Goal: Task Accomplishment & Management: Use online tool/utility

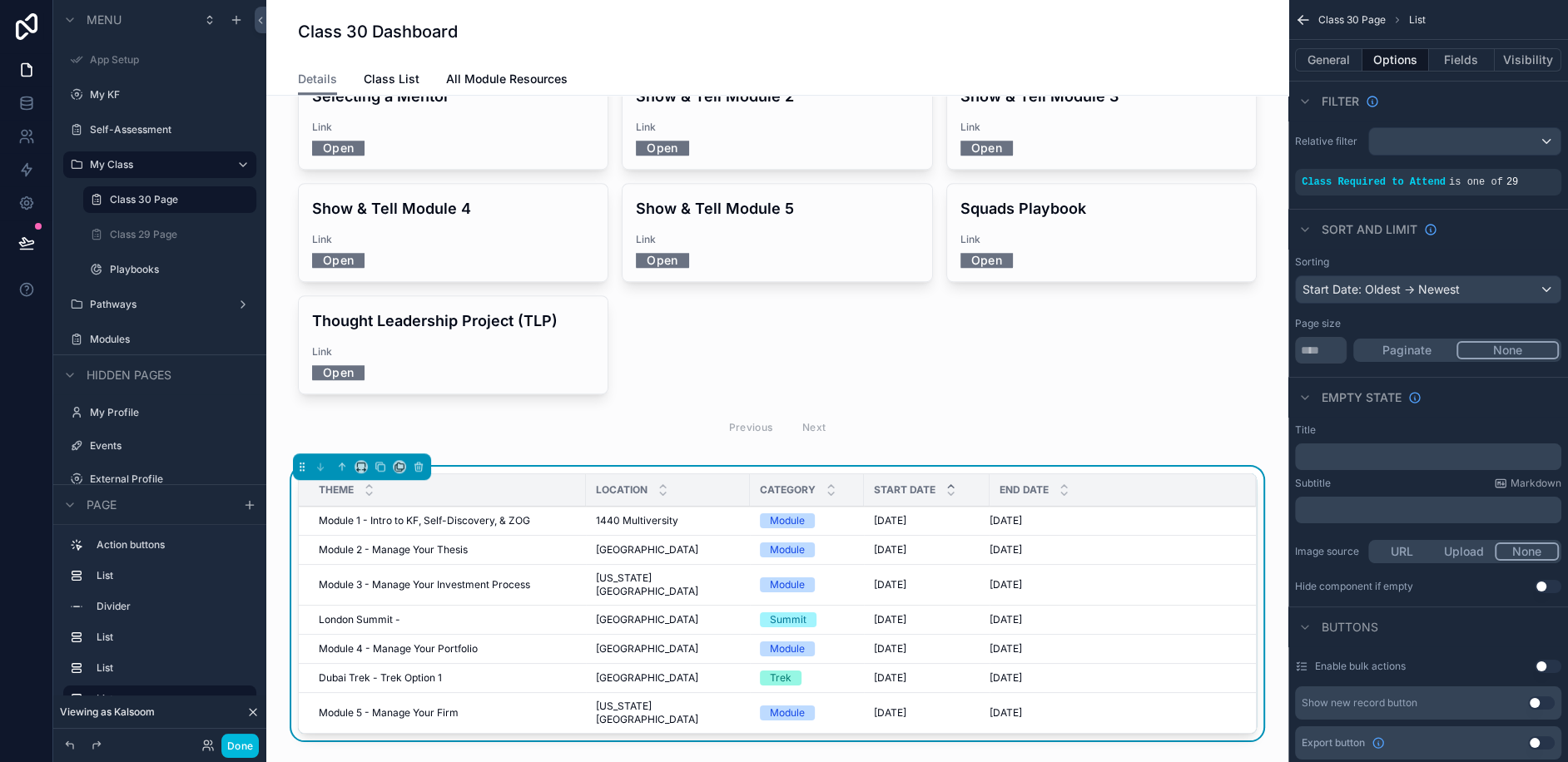
scroll to position [1038, 0]
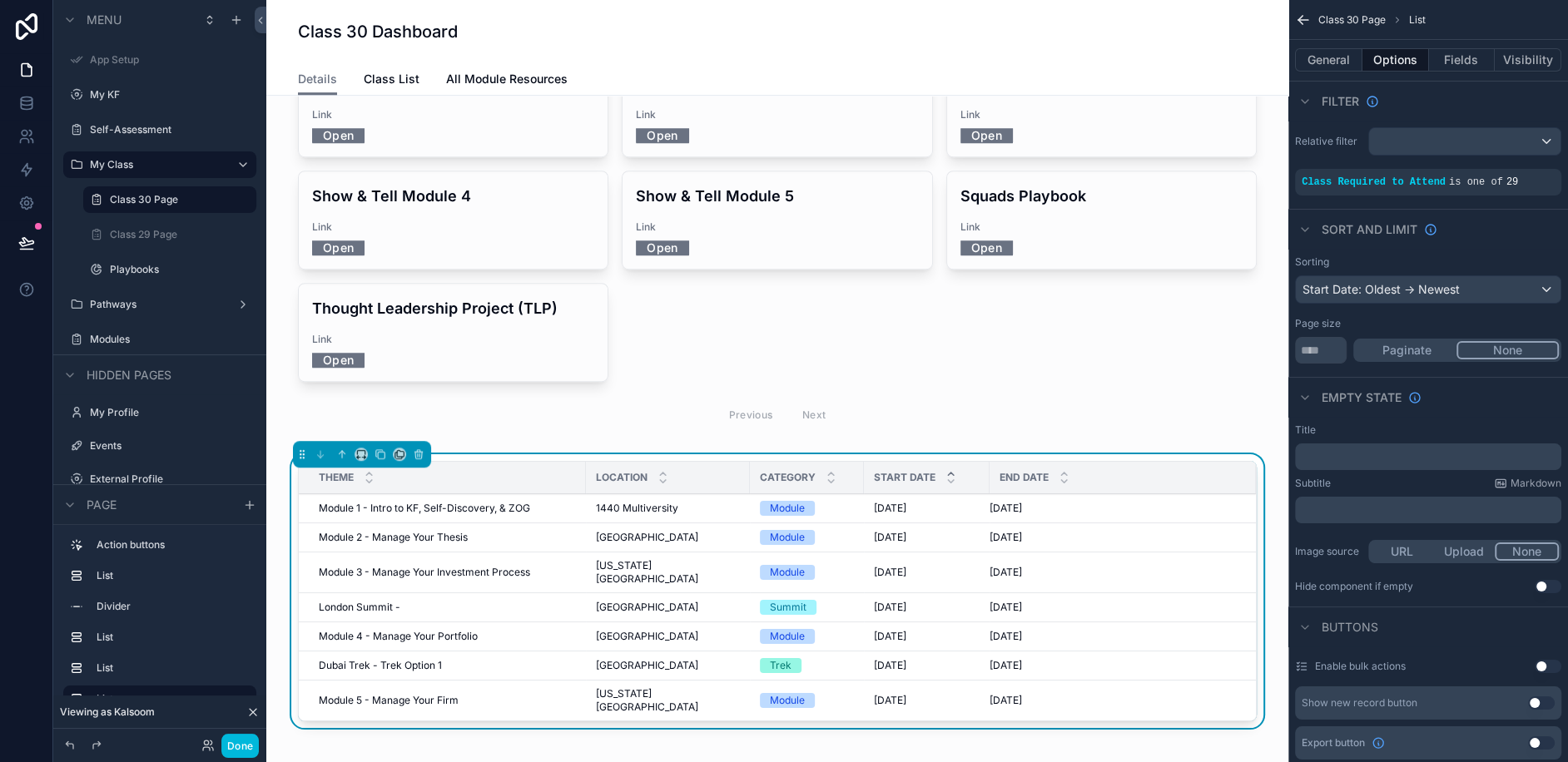
click at [450, 502] on span "Module 1 - Intro to KF, Self-Discovery, & ZOG" at bounding box center [424, 509] width 212 height 13
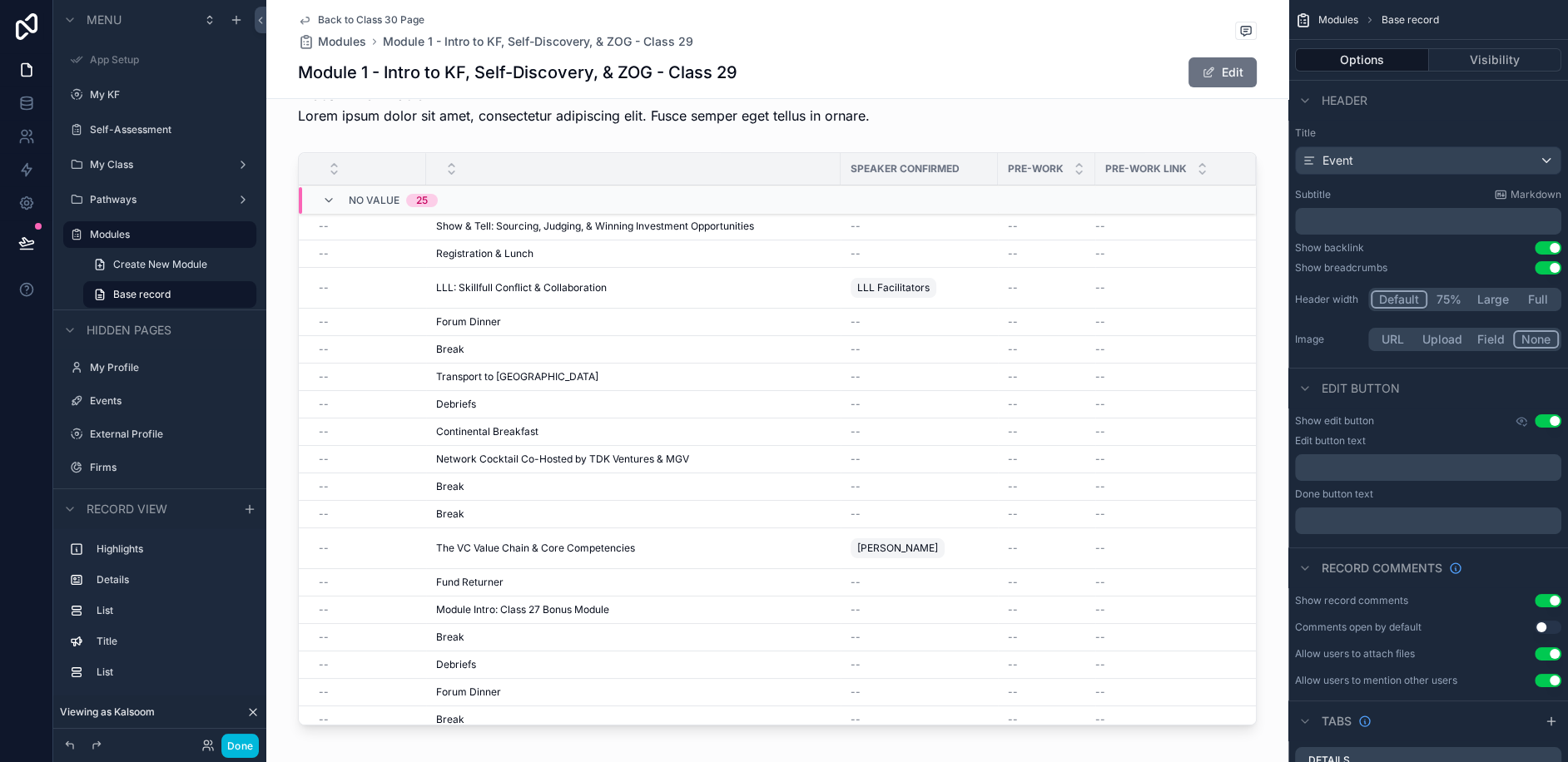
scroll to position [731, 0]
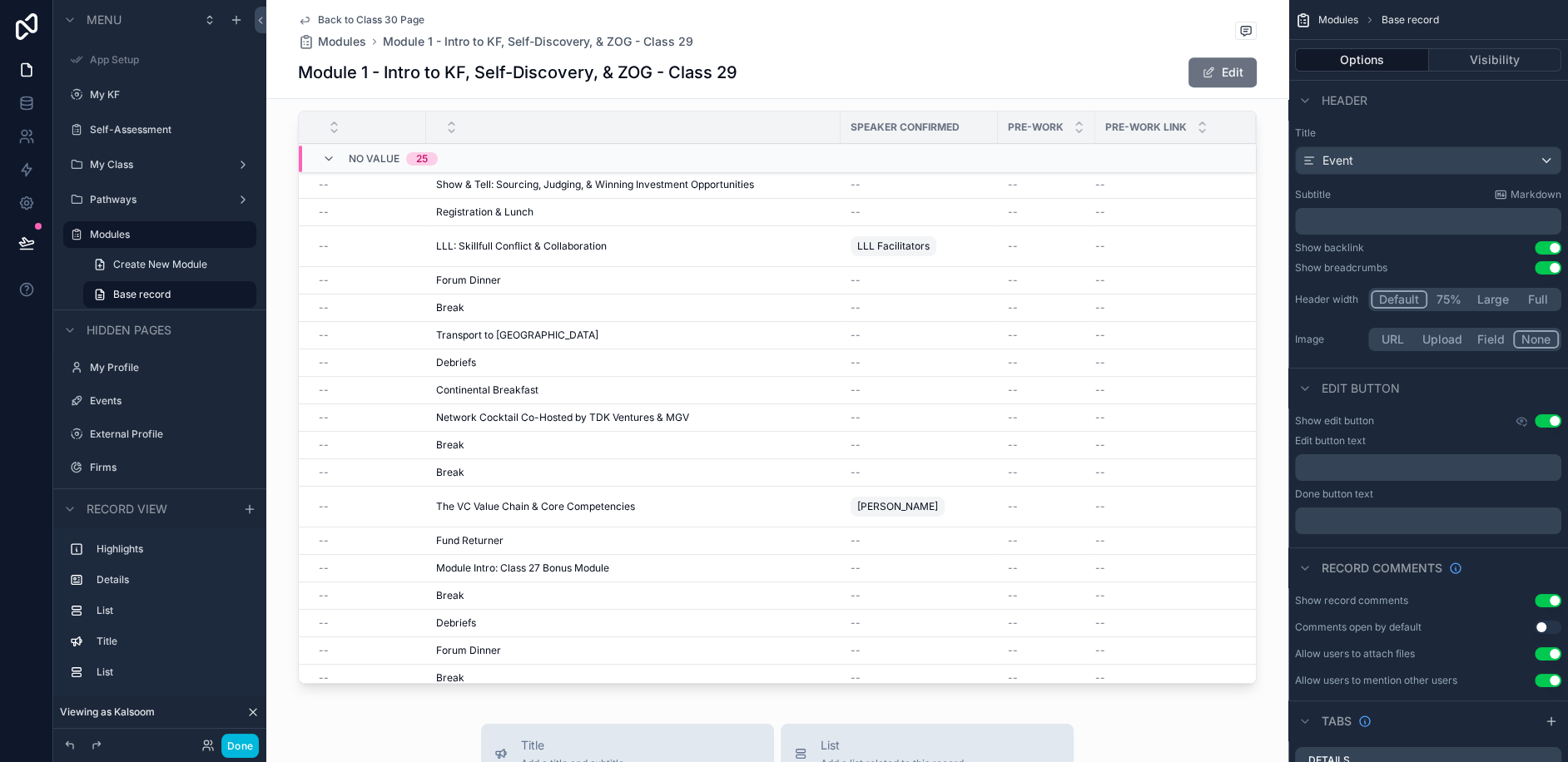
click at [718, 416] on div "scrollable content" at bounding box center [777, 400] width 1022 height 593
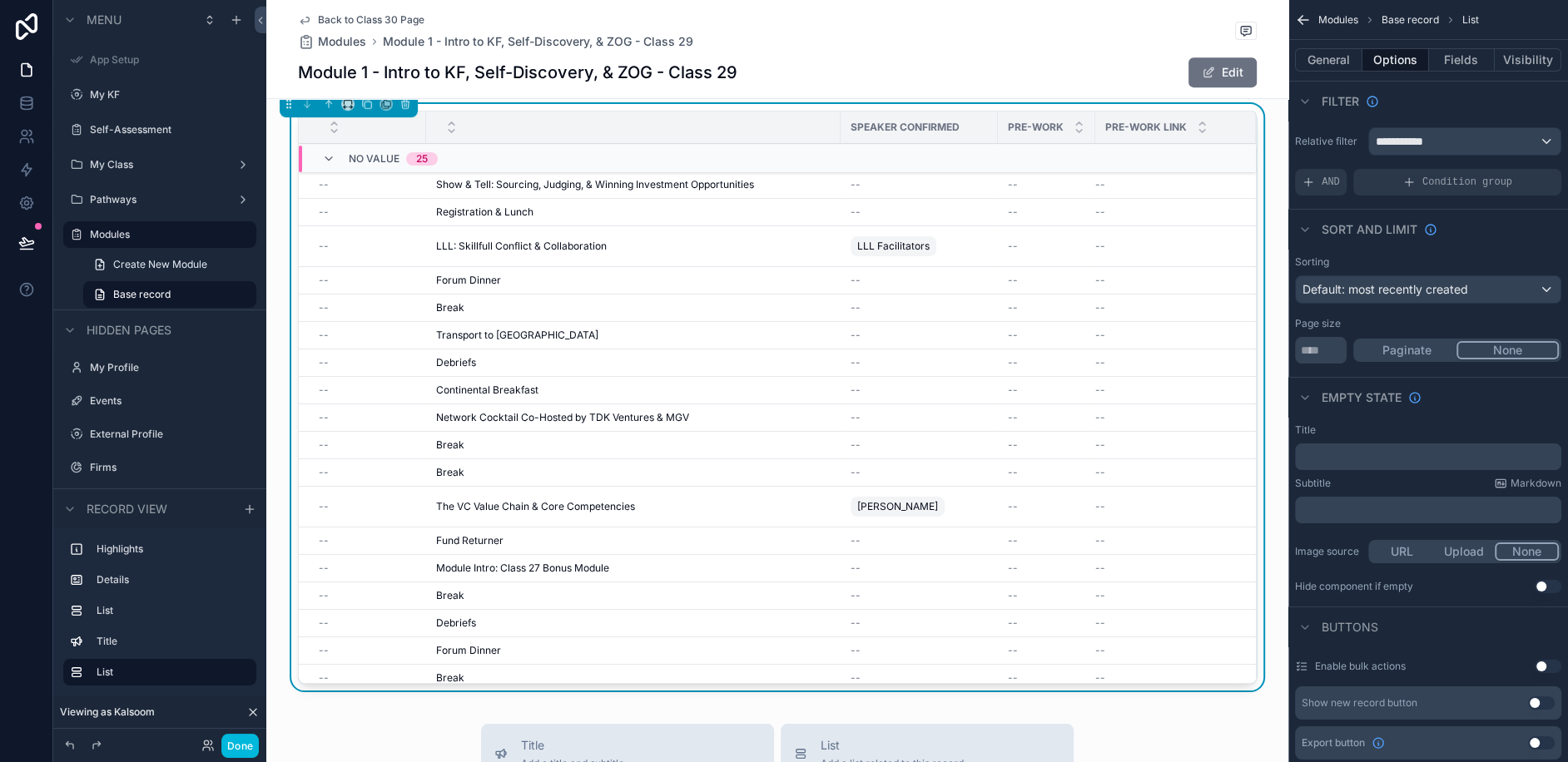
click at [1469, 60] on button "Fields" at bounding box center [1463, 60] width 66 height 24
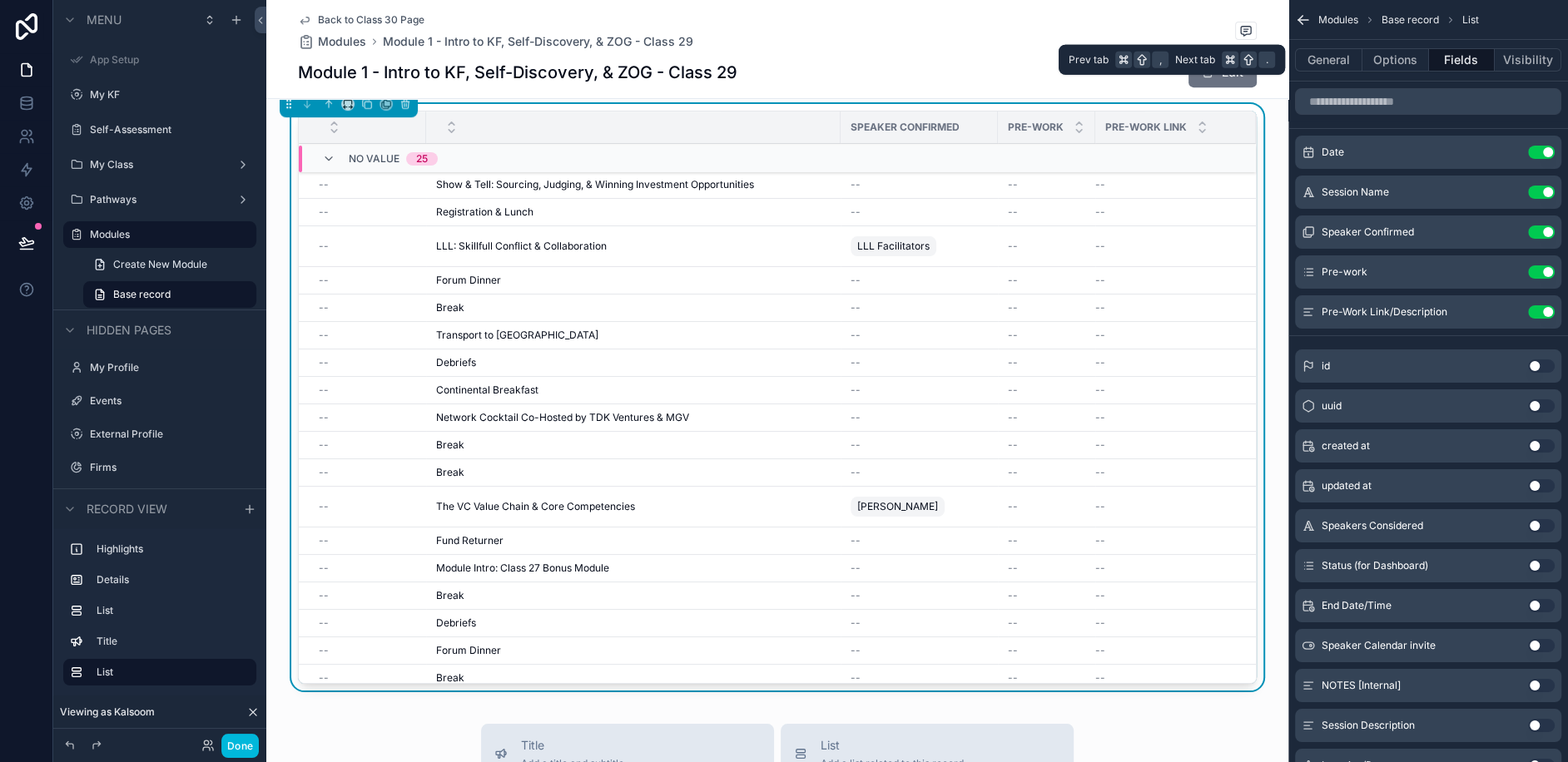
click at [1379, 63] on button "Options" at bounding box center [1395, 60] width 66 height 24
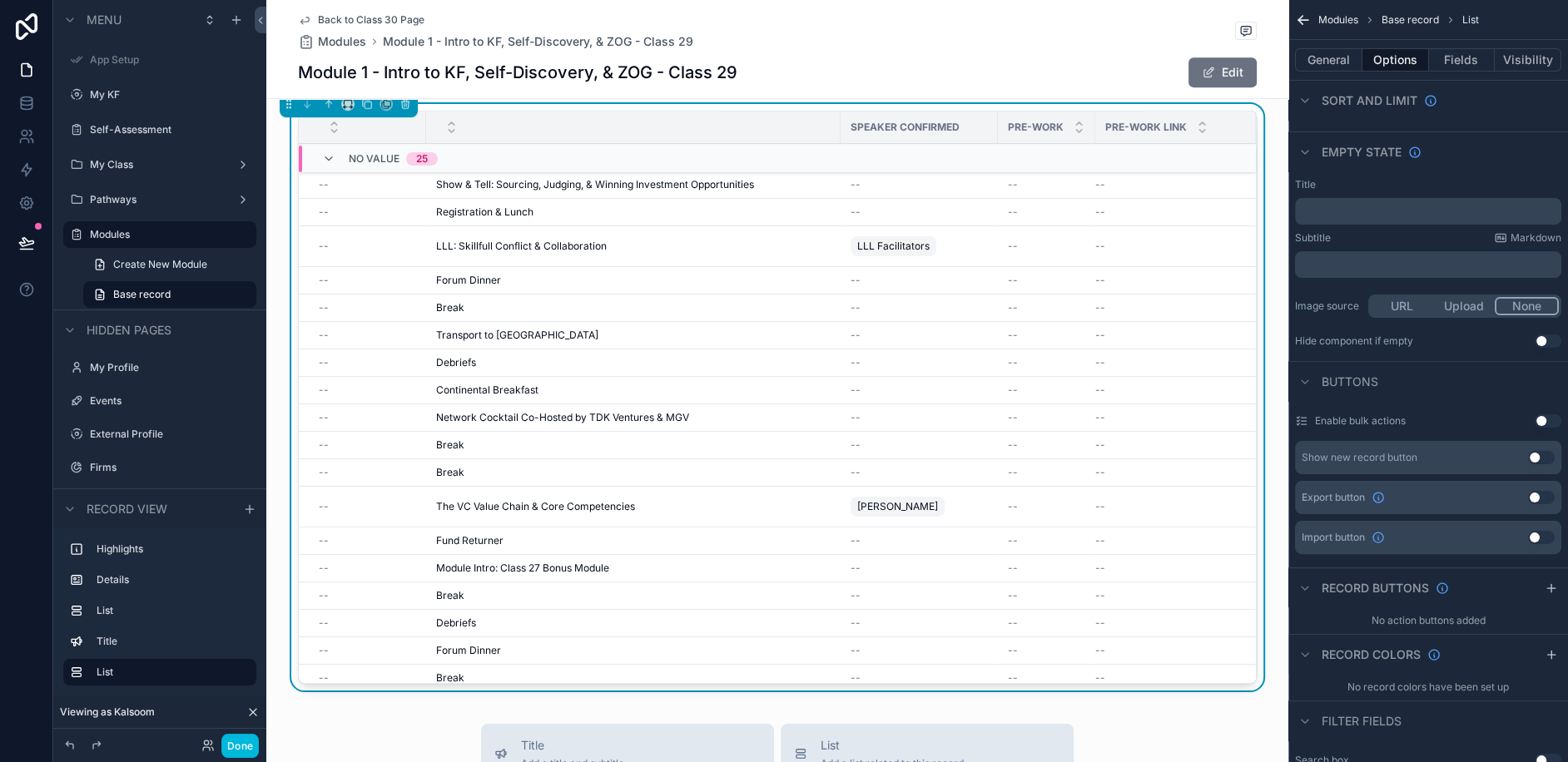
scroll to position [0, 0]
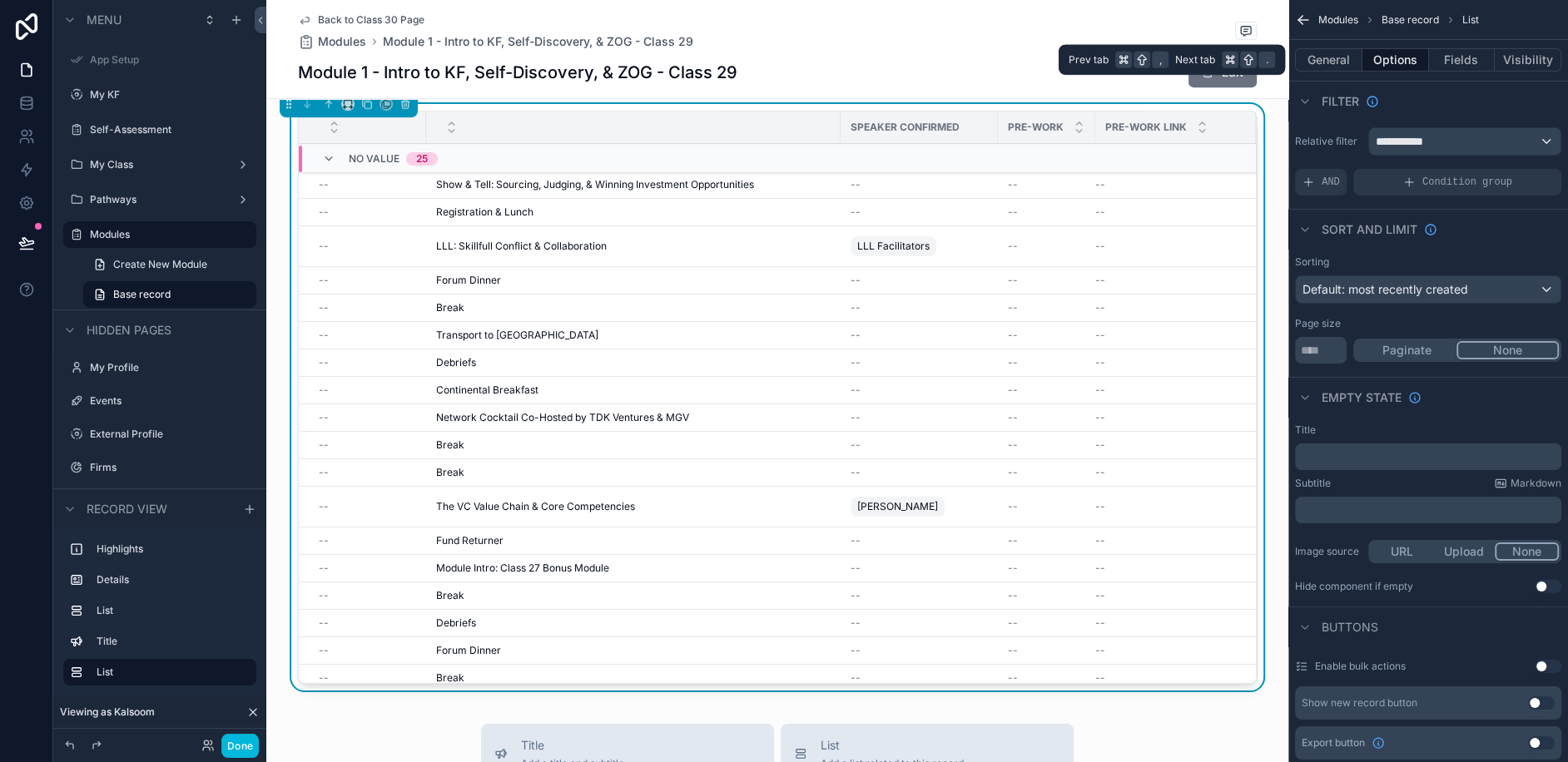
click at [1470, 68] on button "Fields" at bounding box center [1463, 60] width 66 height 24
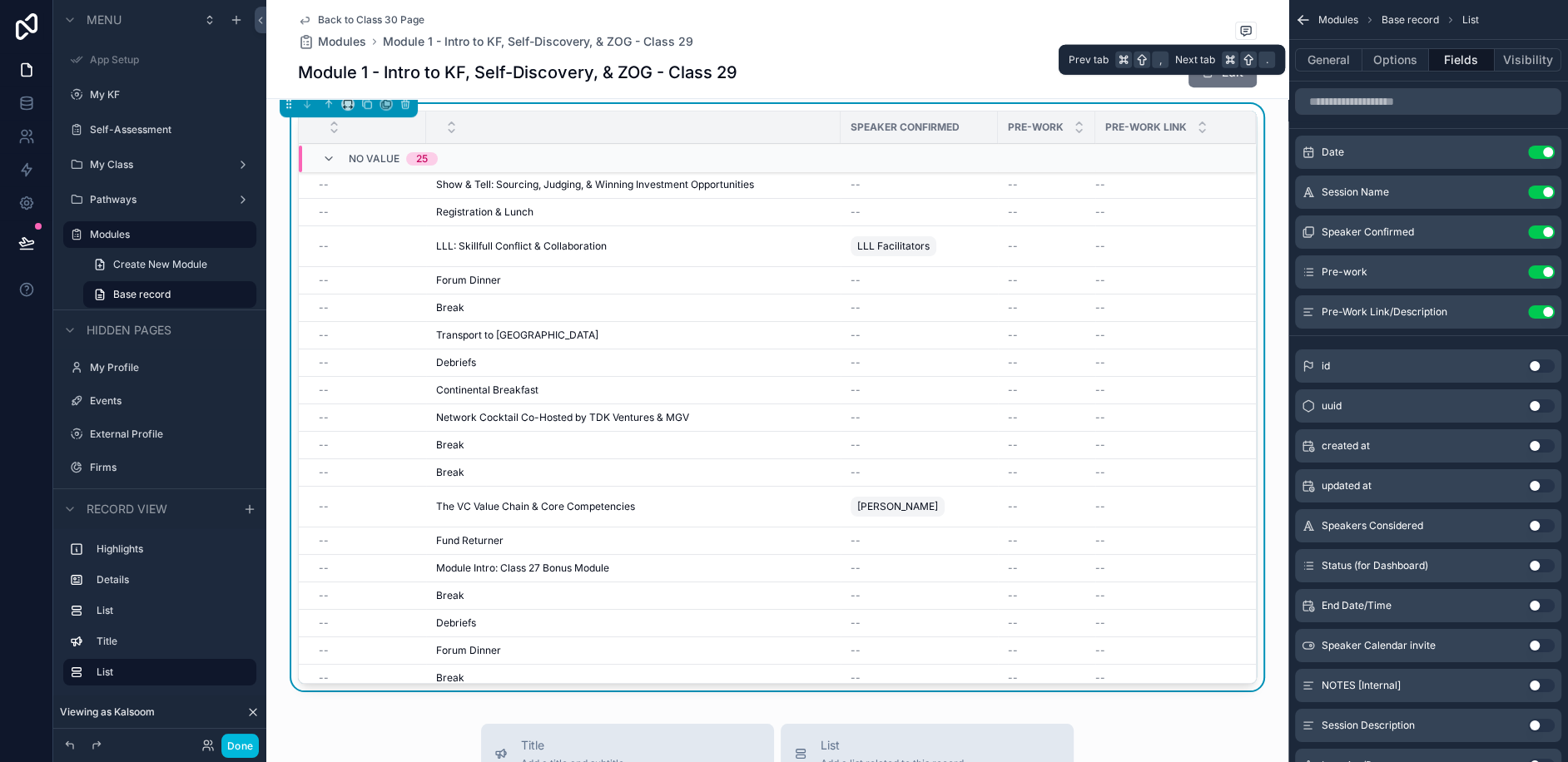
click at [1402, 58] on button "Options" at bounding box center [1395, 60] width 66 height 24
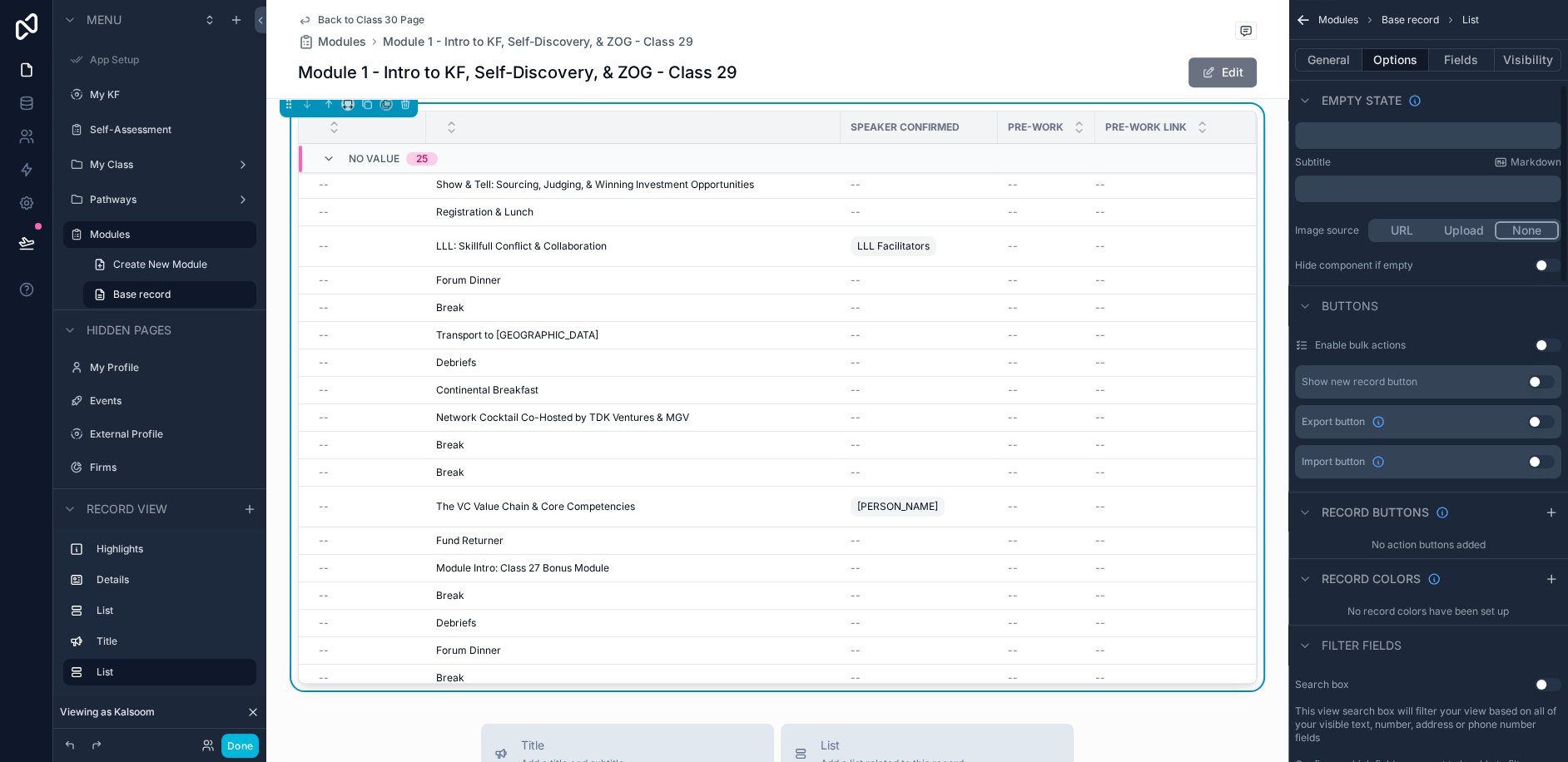
scroll to position [312, 0]
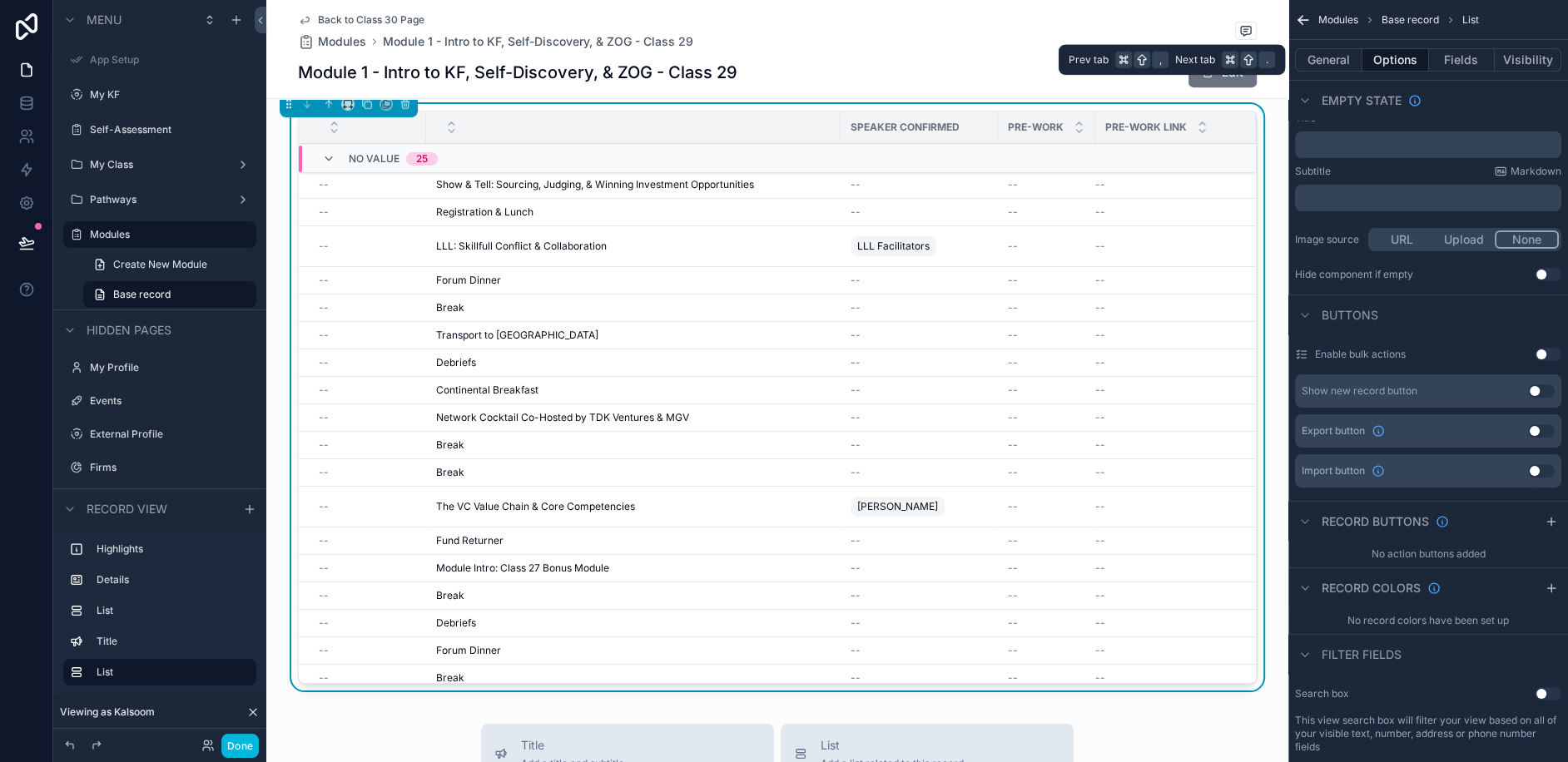
click at [1323, 53] on button "General" at bounding box center [1328, 60] width 67 height 24
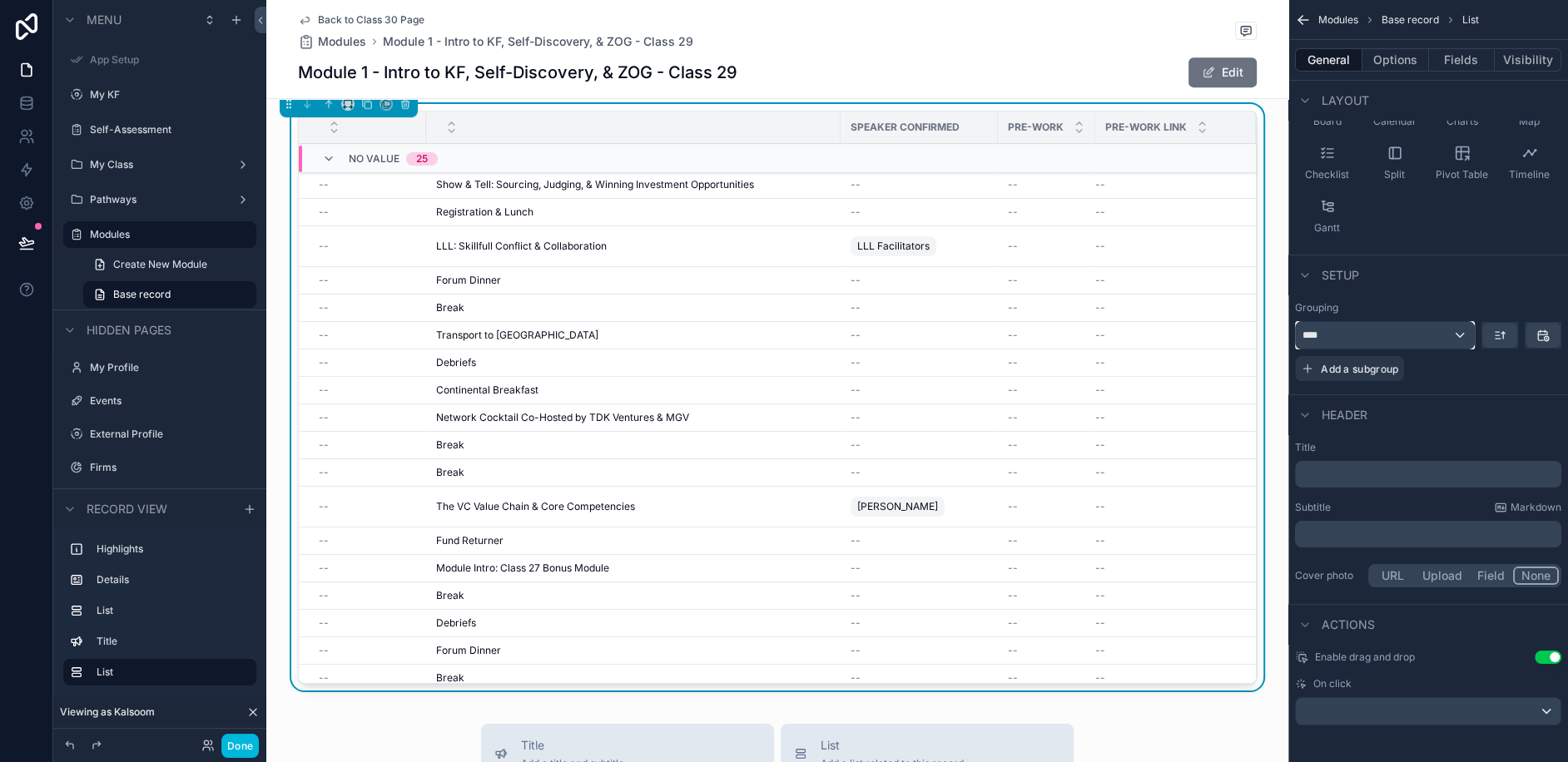
click at [1396, 327] on div "****" at bounding box center [1385, 335] width 178 height 27
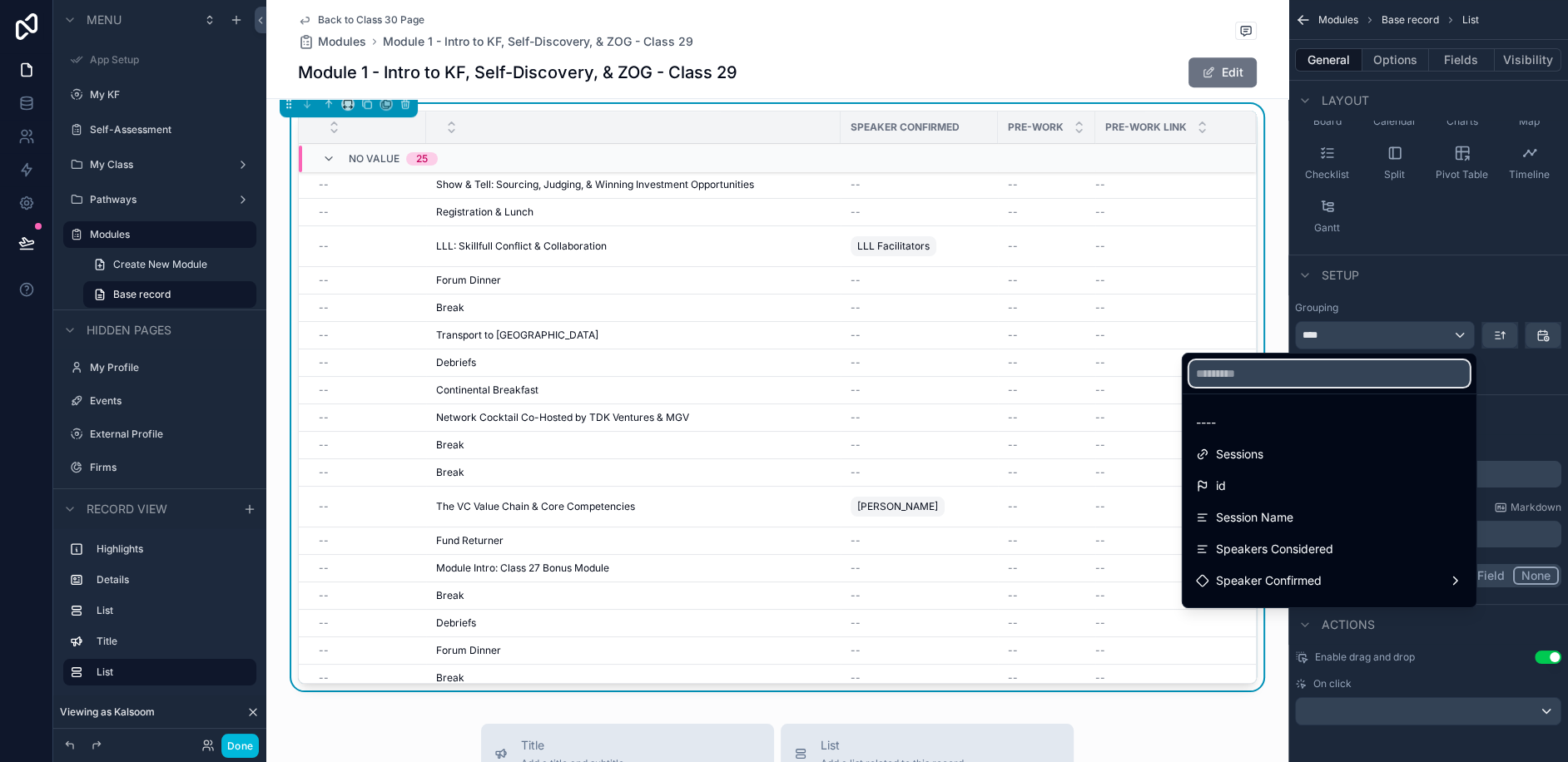
click at [1267, 375] on input "text" at bounding box center [1329, 374] width 280 height 27
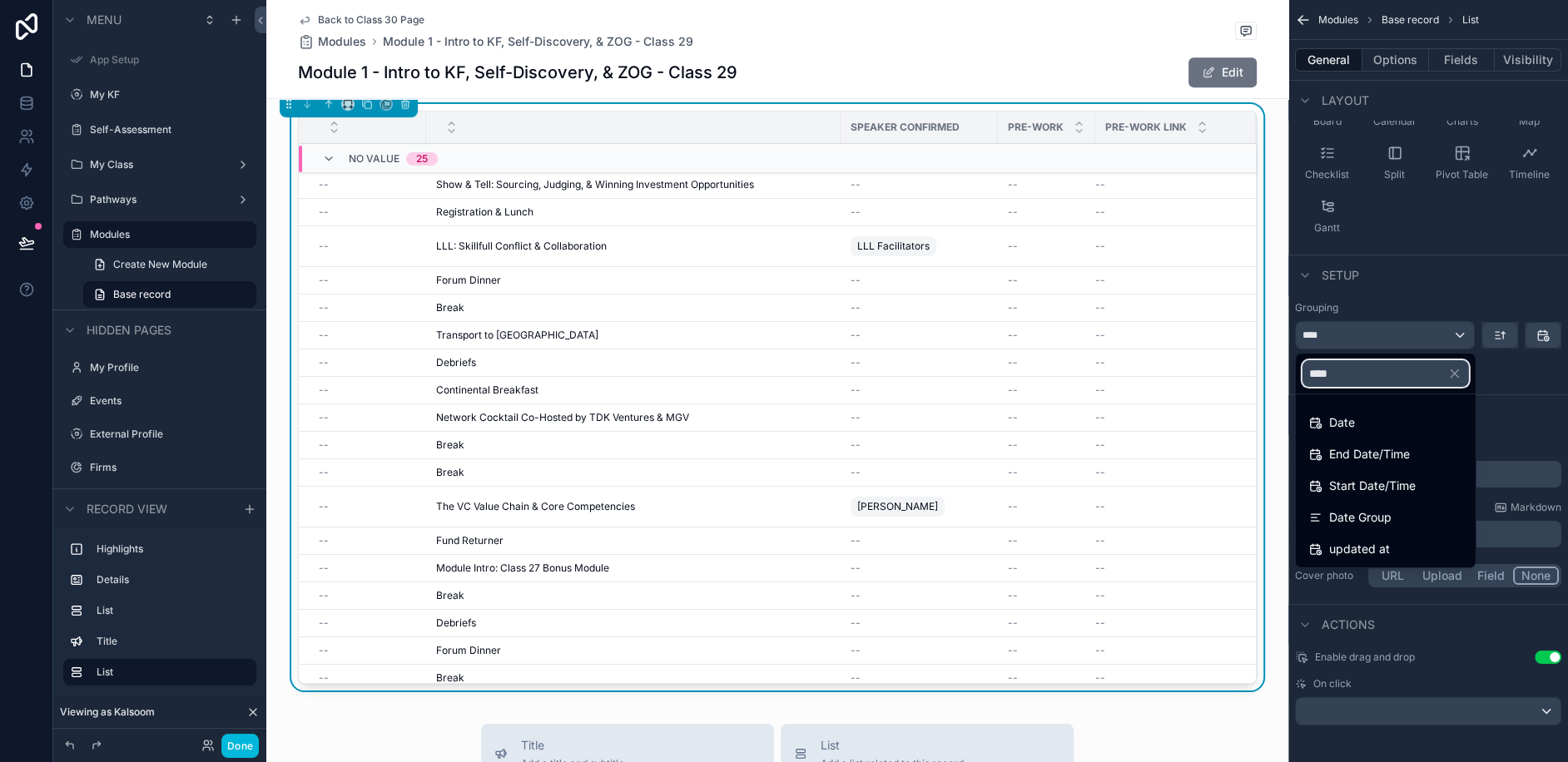
type input "****"
click at [1368, 512] on span "Date Group" at bounding box center [1360, 517] width 63 height 20
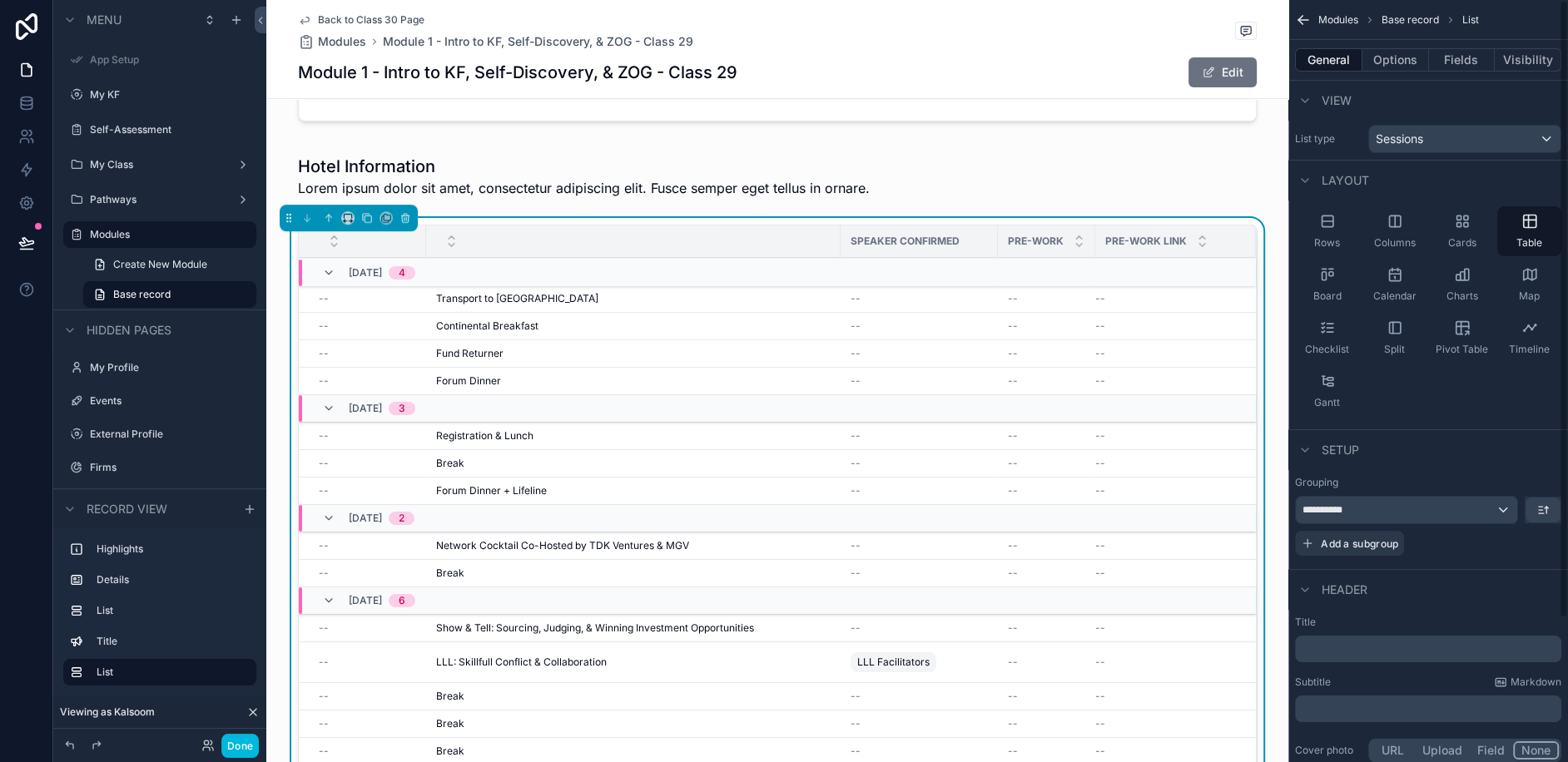
scroll to position [0, 0]
click at [1451, 64] on button "Fields" at bounding box center [1463, 60] width 66 height 24
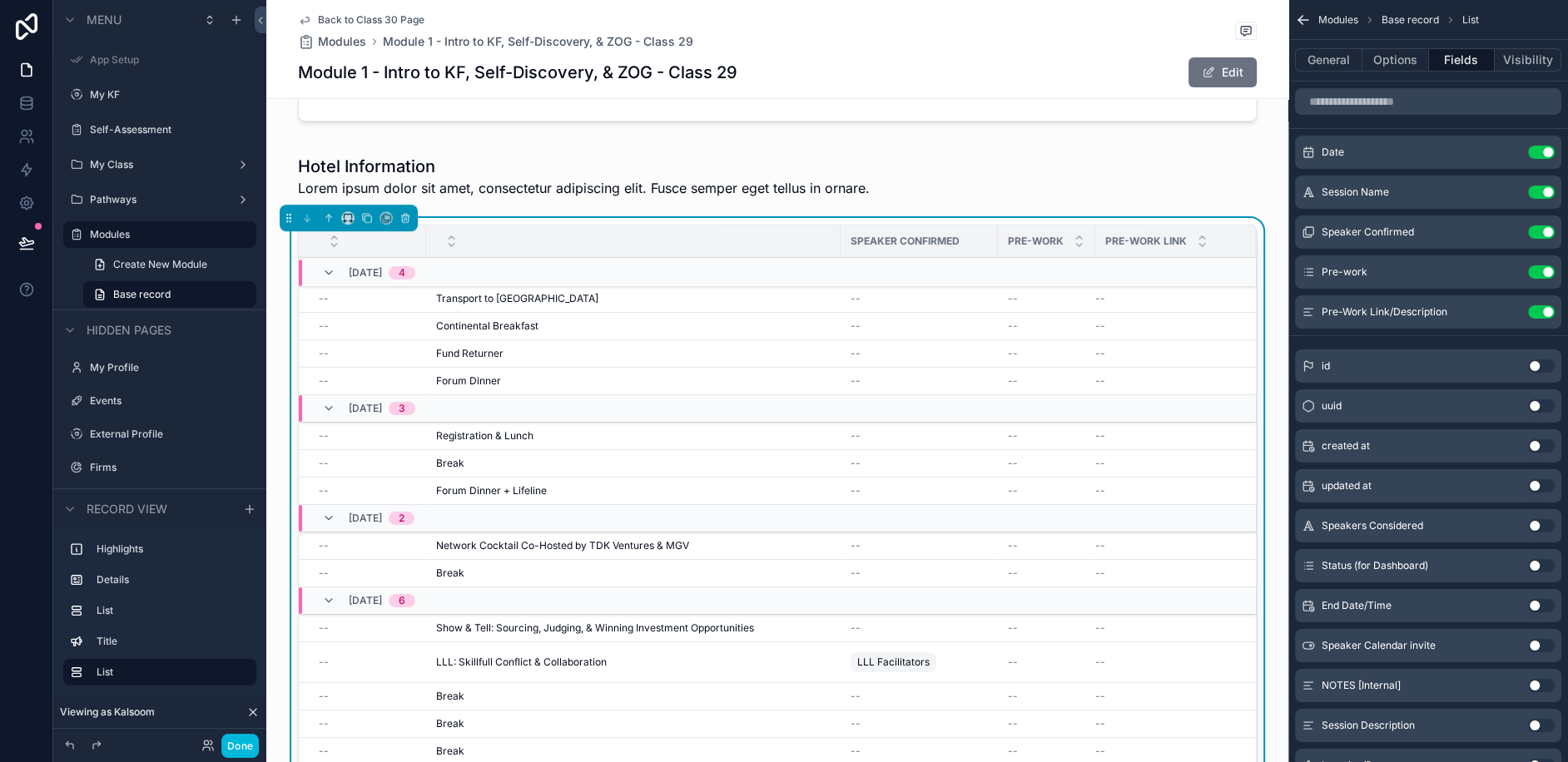
click at [1537, 153] on button "Use setting" at bounding box center [1541, 152] width 27 height 13
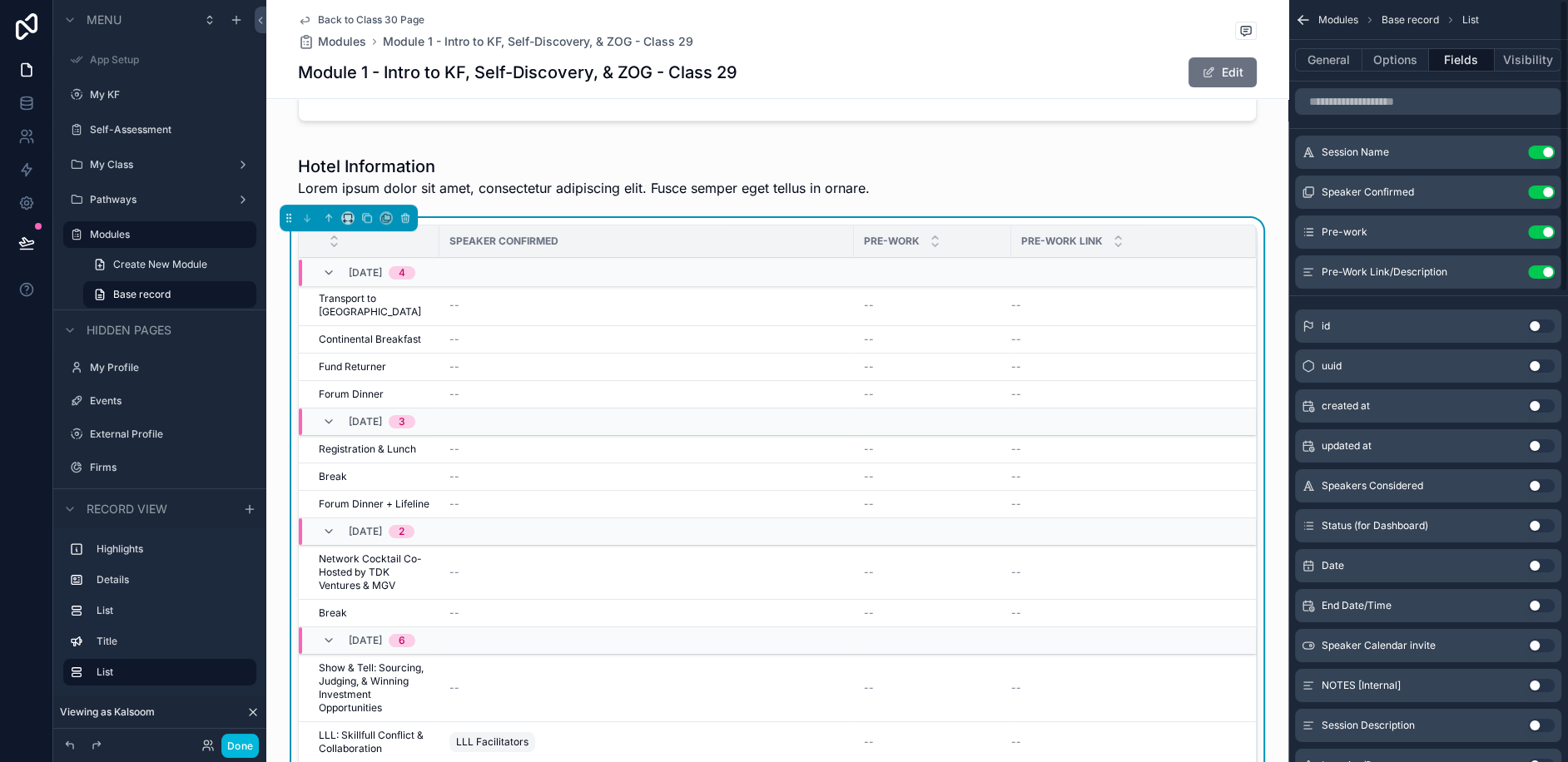
click at [1395, 65] on button "Options" at bounding box center [1395, 60] width 66 height 24
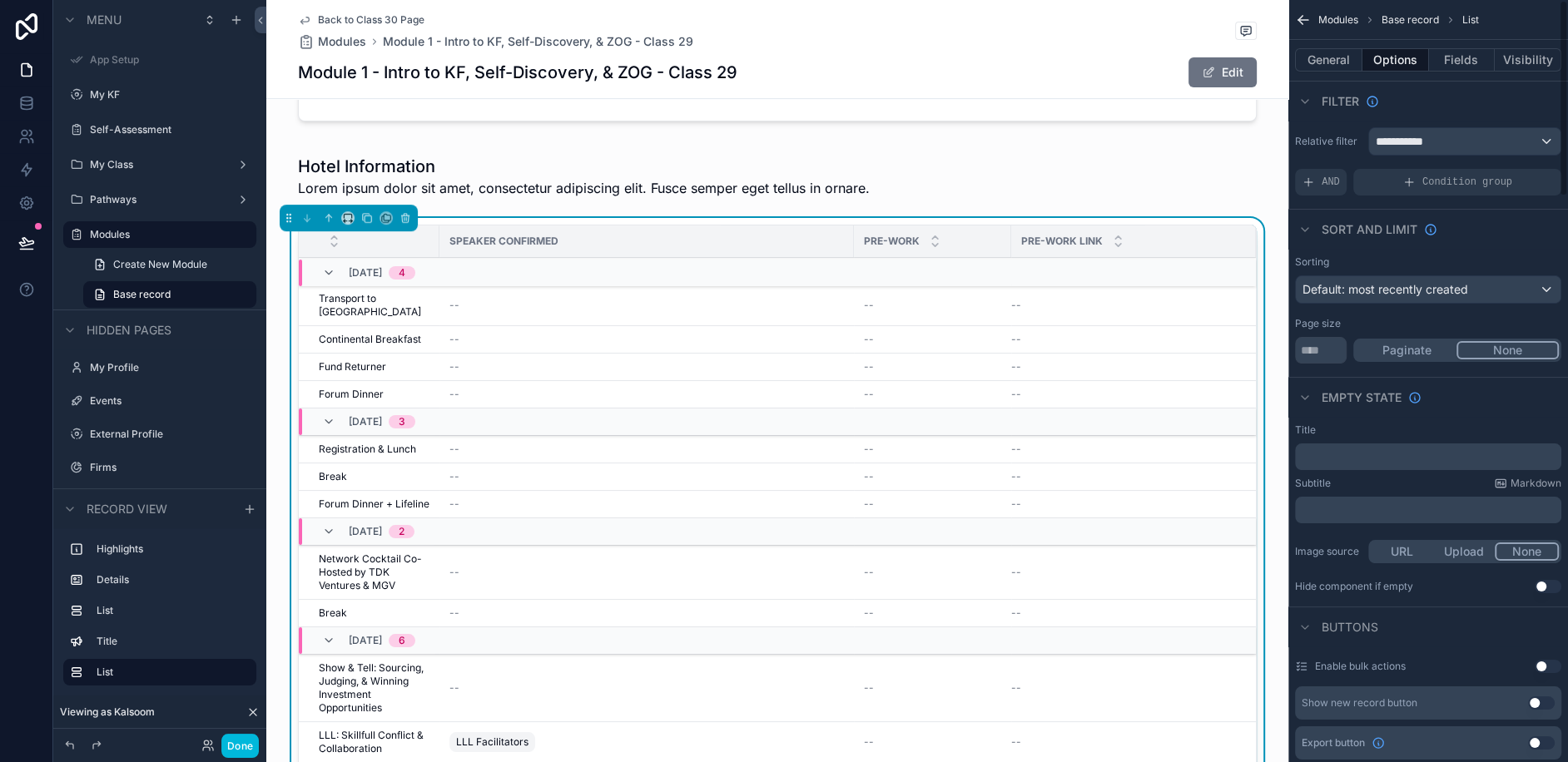
click at [1339, 60] on button "General" at bounding box center [1328, 60] width 67 height 24
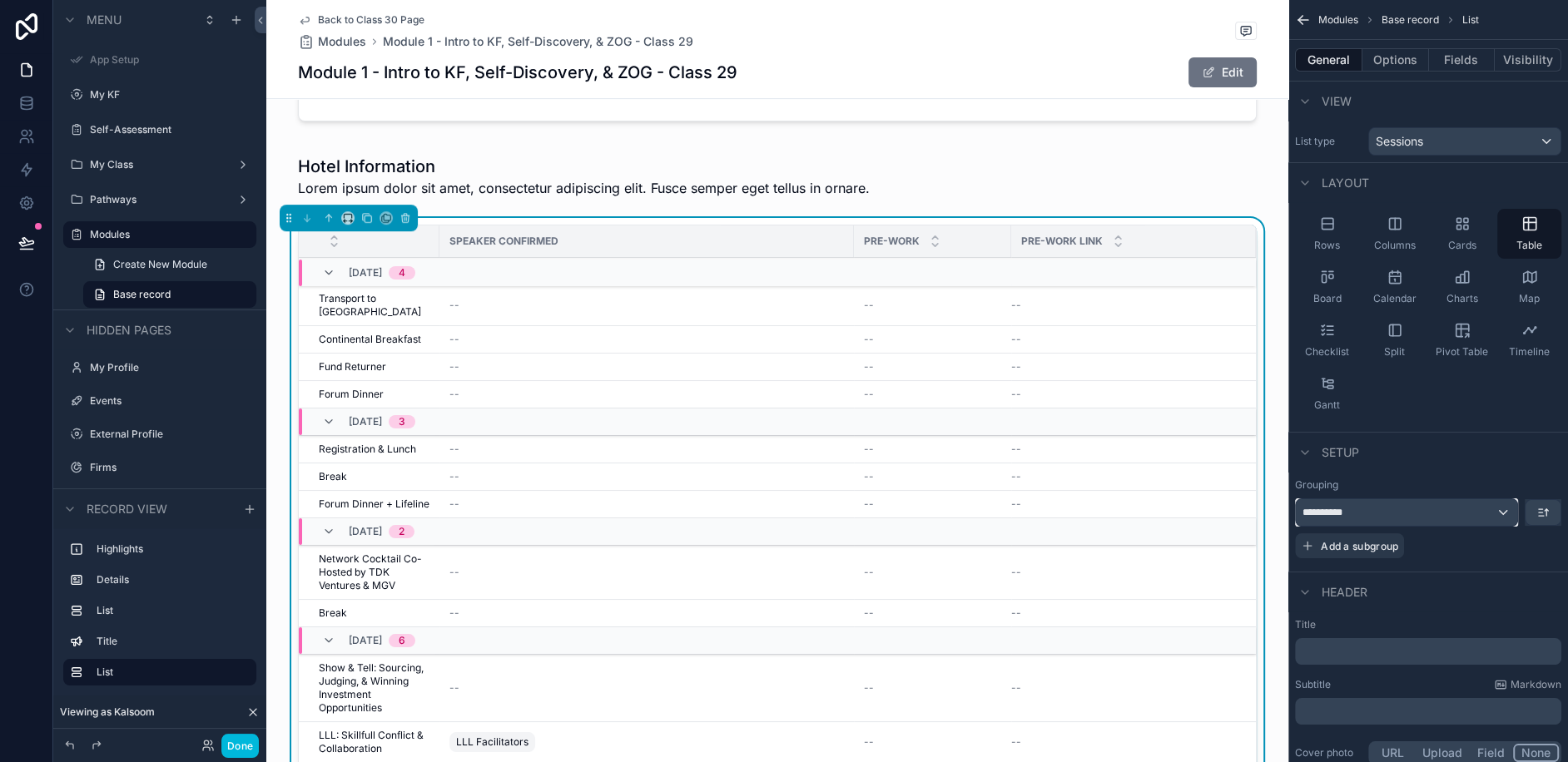
click at [1511, 511] on div "**********" at bounding box center [1406, 512] width 221 height 27
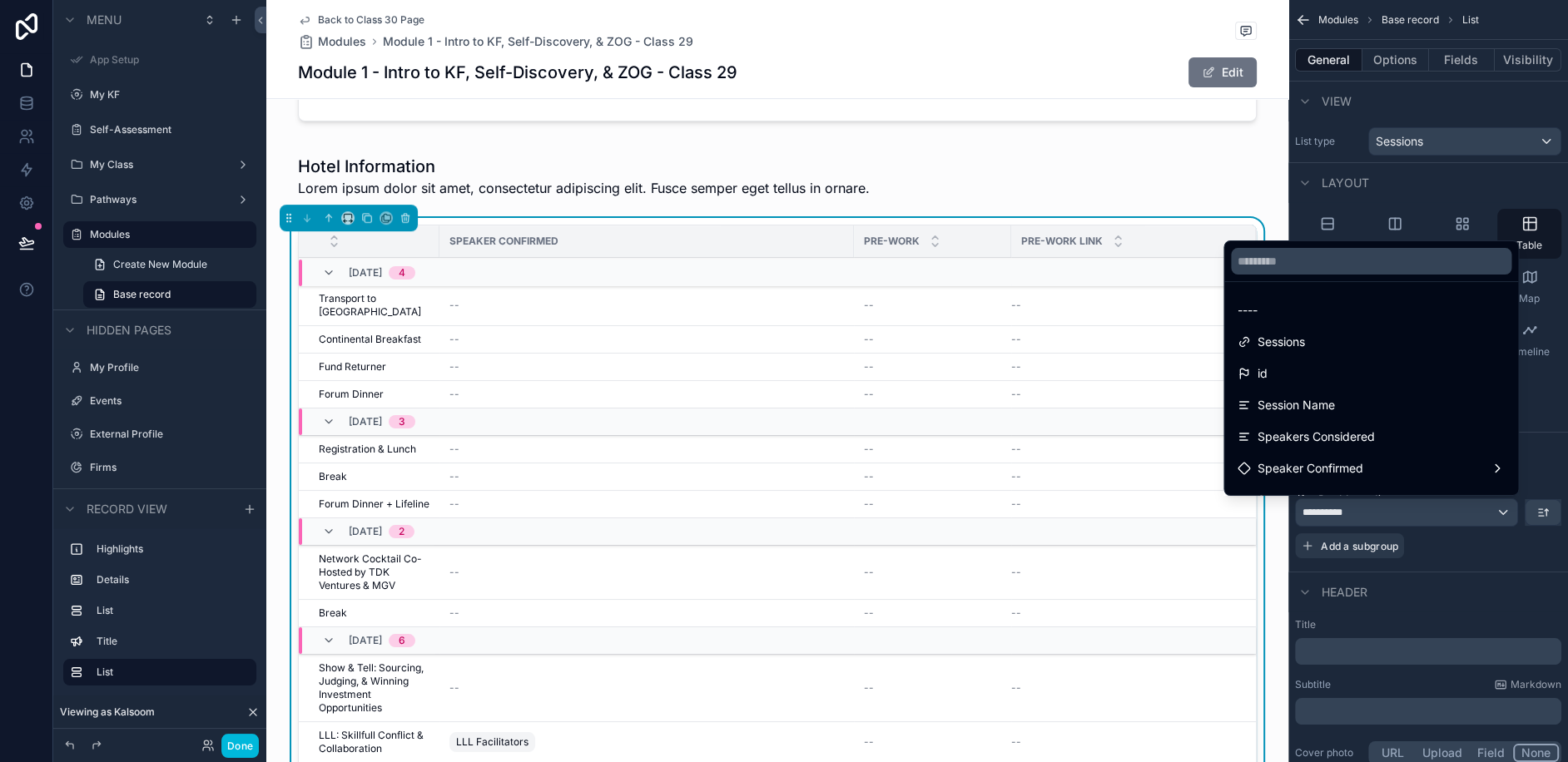
click at [1309, 301] on div "----" at bounding box center [1371, 310] width 267 height 20
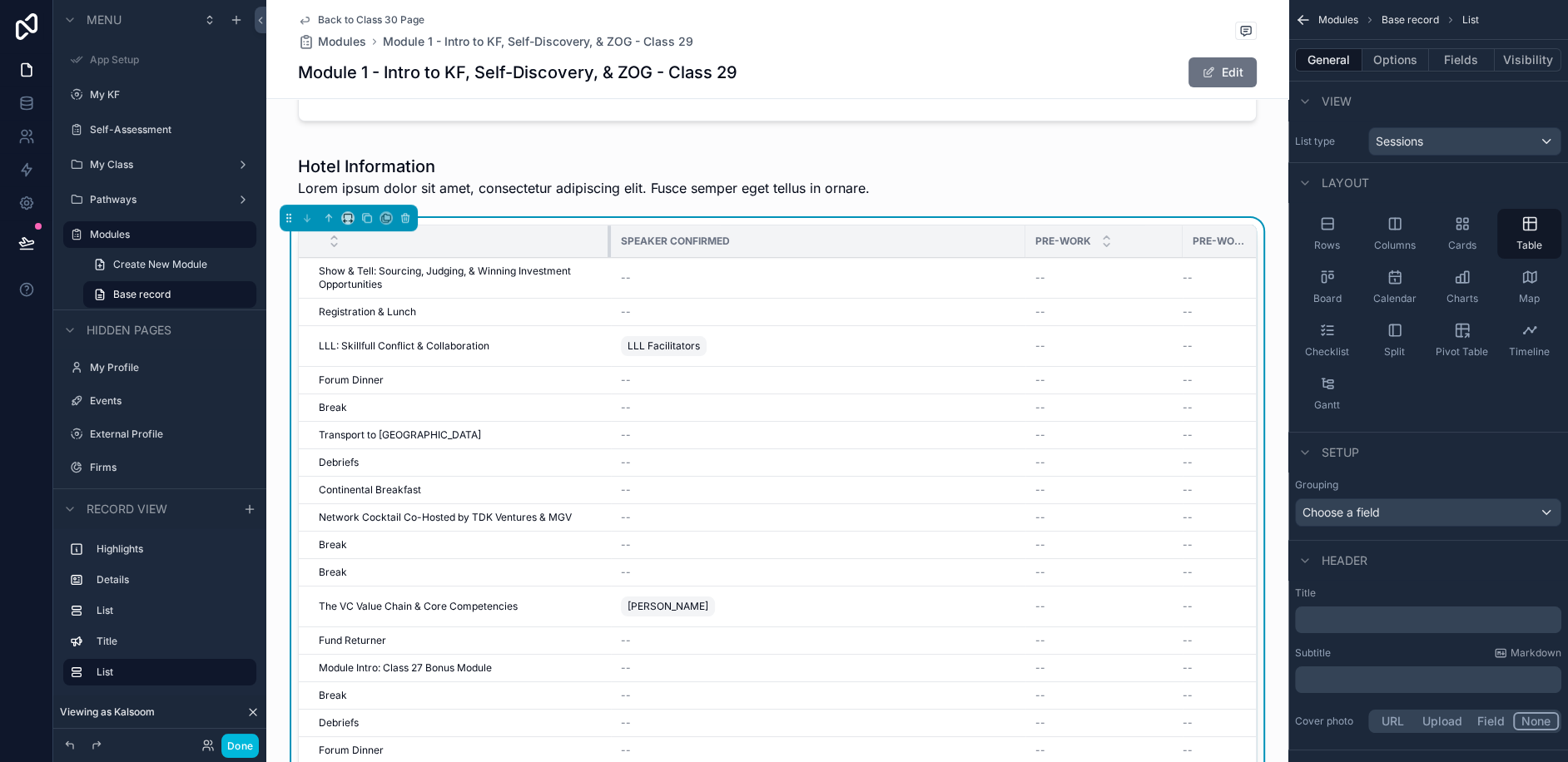
drag, startPoint x: 436, startPoint y: 235, endPoint x: 607, endPoint y: 275, distance: 175.6
click at [607, 275] on table "Speaker Confirmed Pre-work Pre-work Link Show & Tell: Sourcing, Judging, & Winn…" at bounding box center [790, 604] width 981 height 758
click at [1396, 508] on div "Choose a field" at bounding box center [1428, 512] width 265 height 27
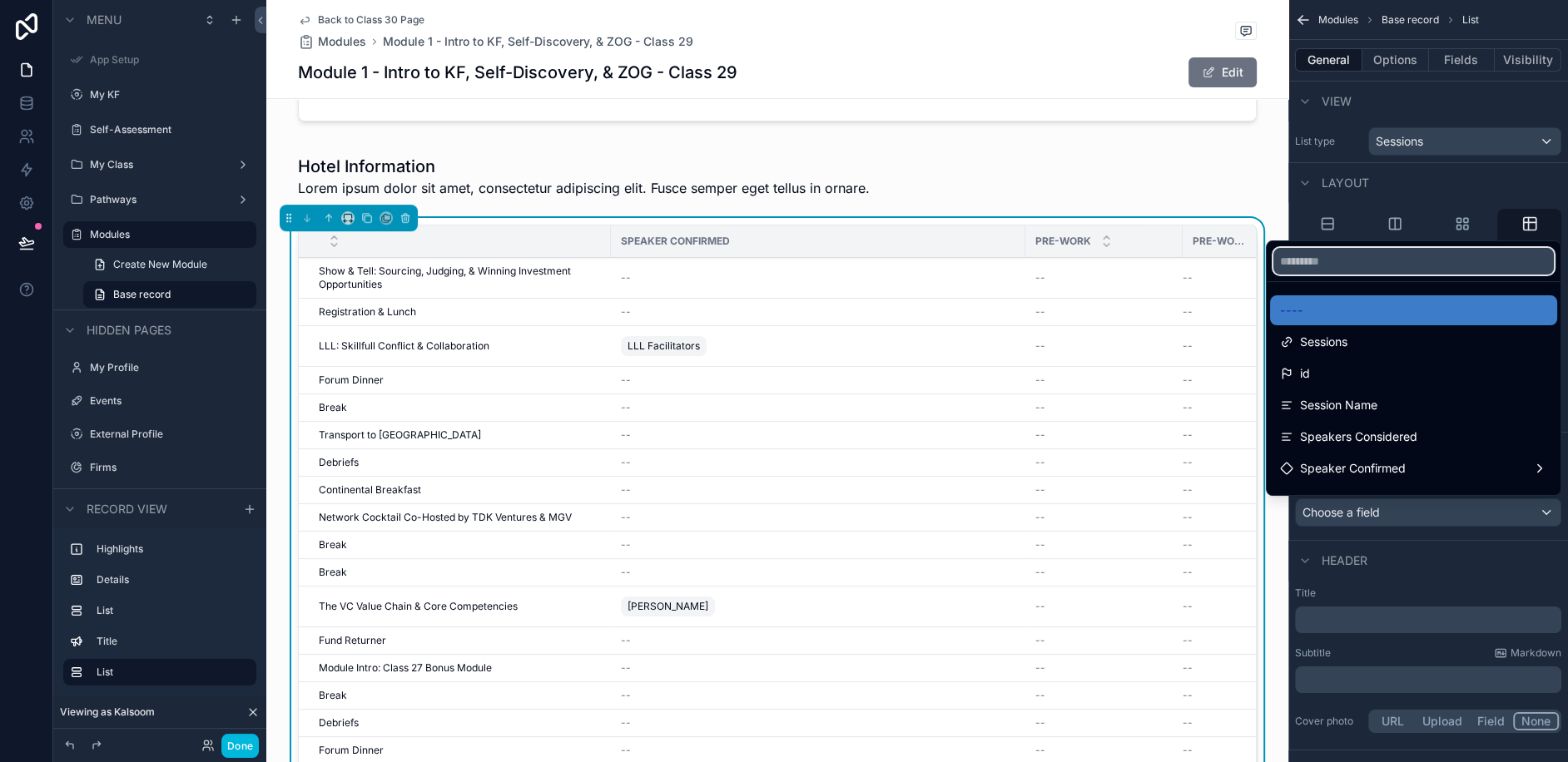
click at [1336, 261] on input "text" at bounding box center [1413, 261] width 280 height 27
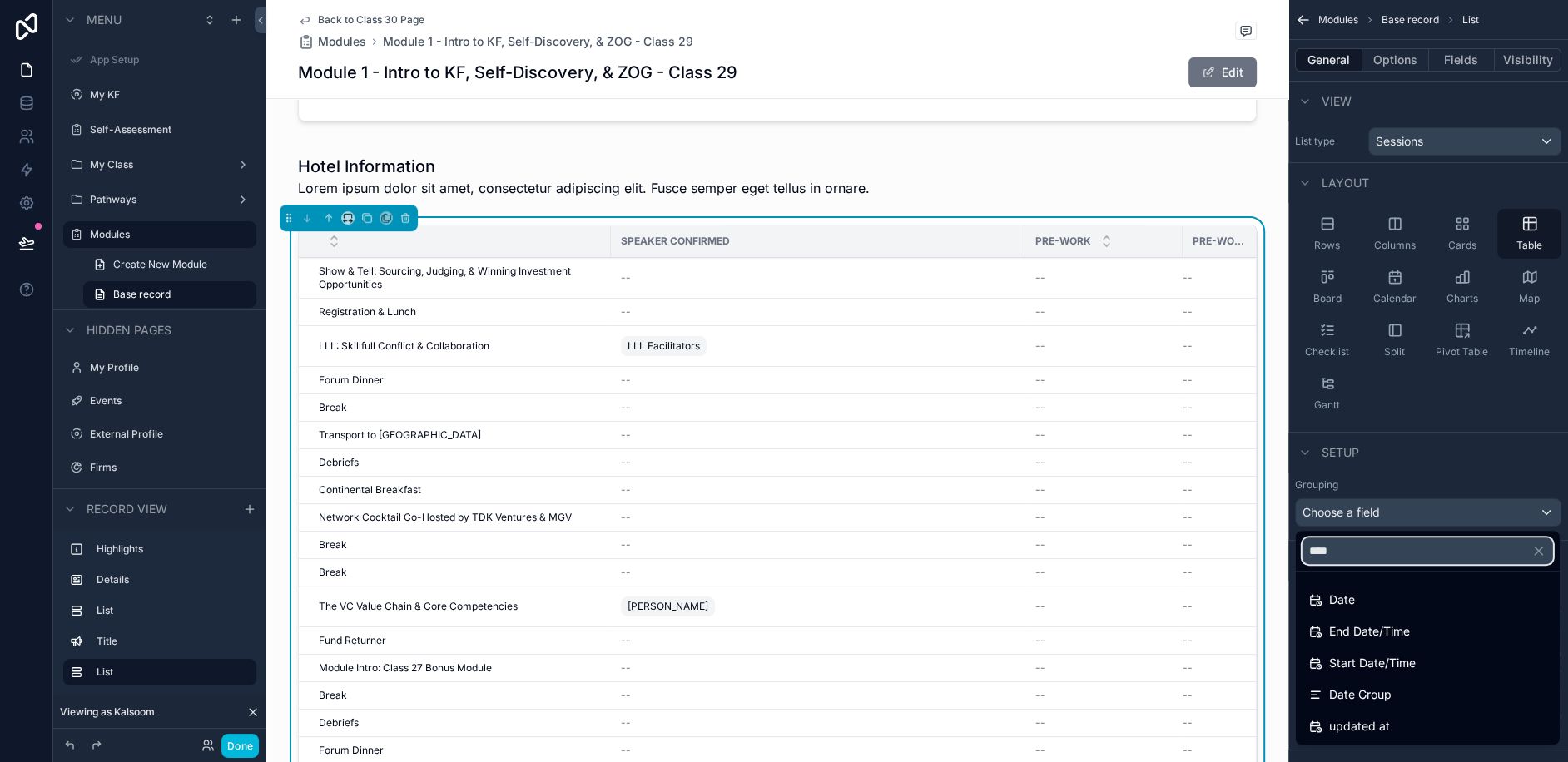
type input "****"
click at [1367, 698] on span "Date Group" at bounding box center [1360, 695] width 63 height 20
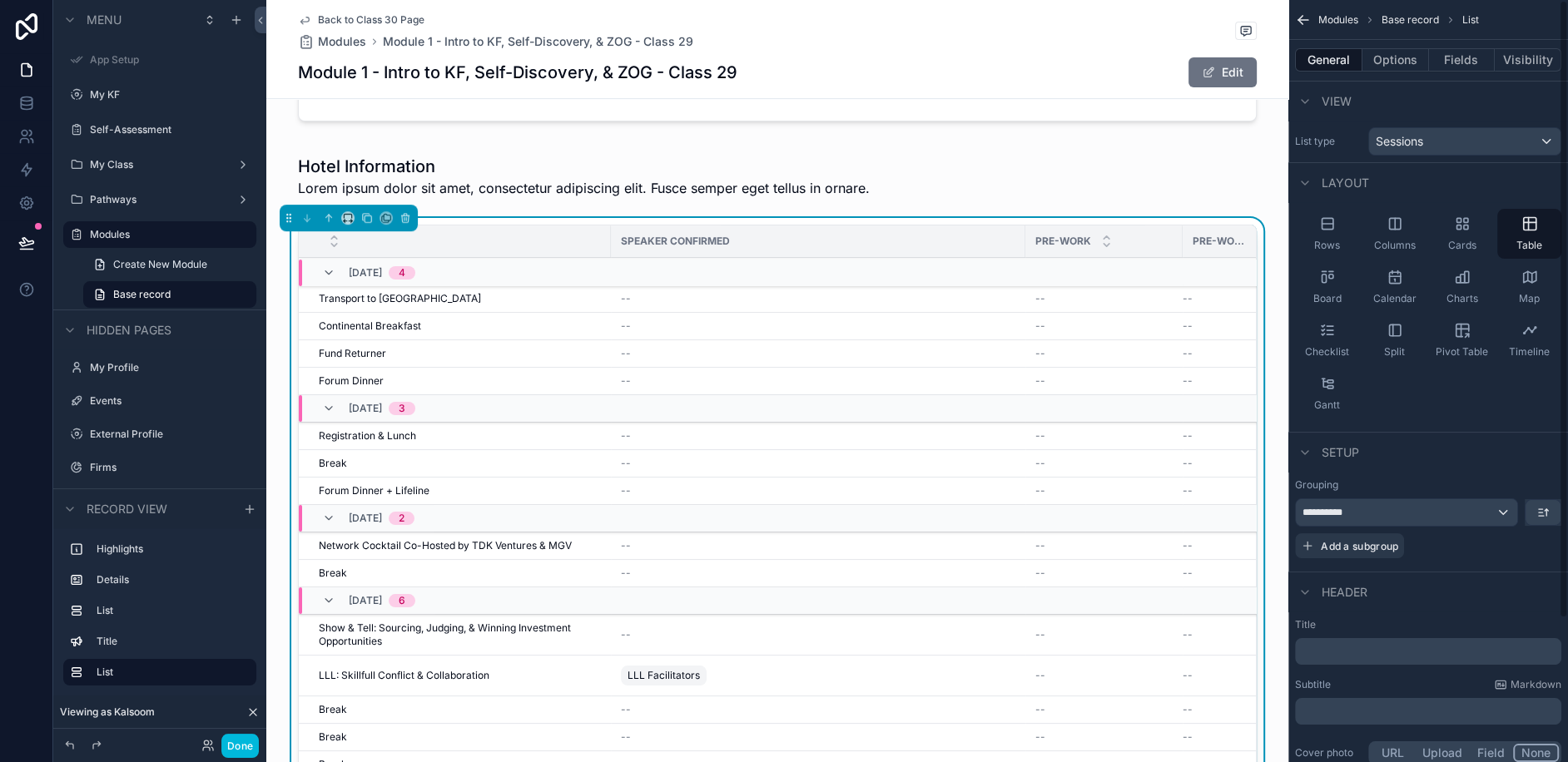
click at [1464, 66] on button "Fields" at bounding box center [1463, 60] width 66 height 24
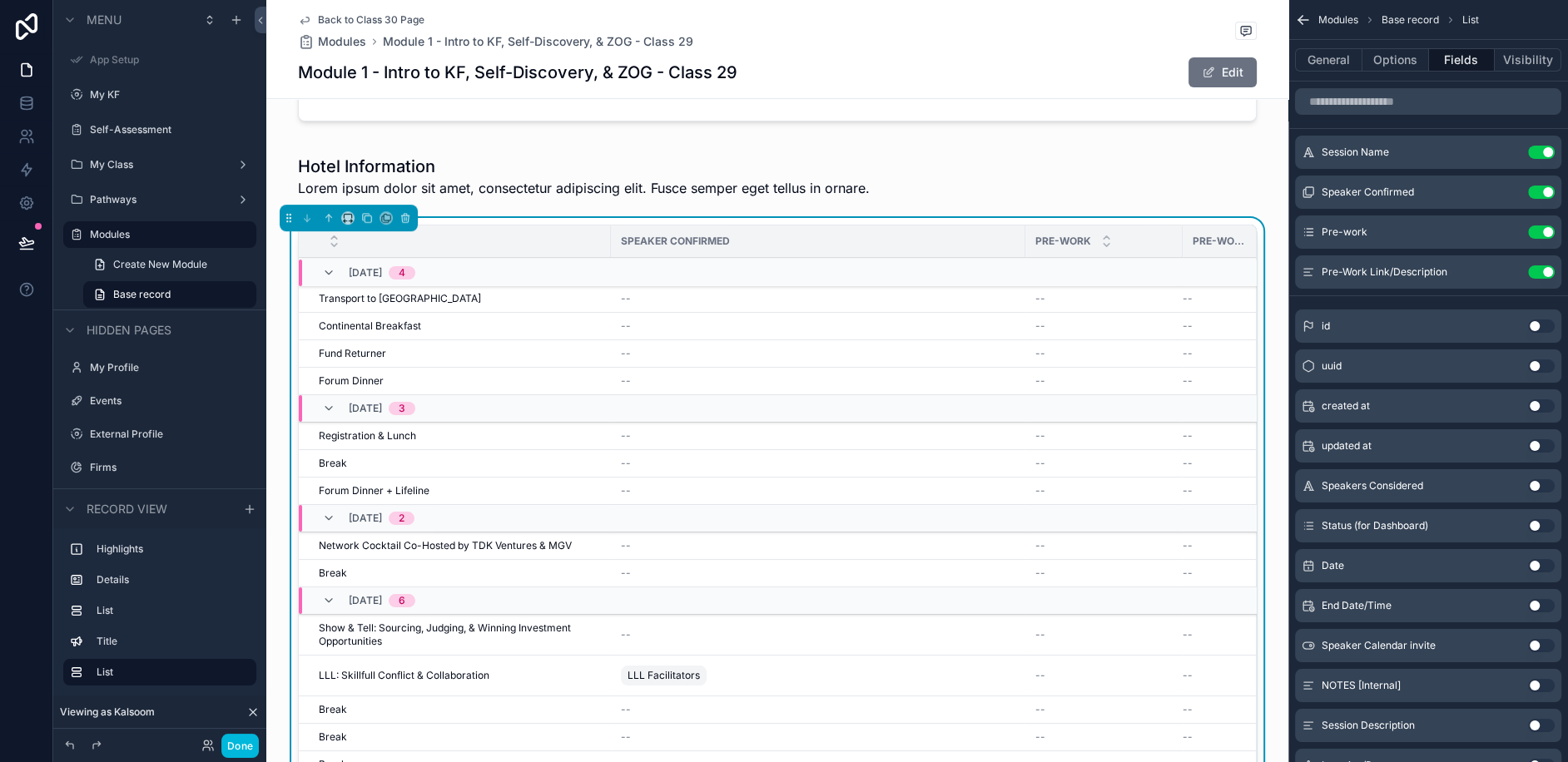
click at [0, 0] on icon "scrollable content" at bounding box center [0, 0] width 0 height 0
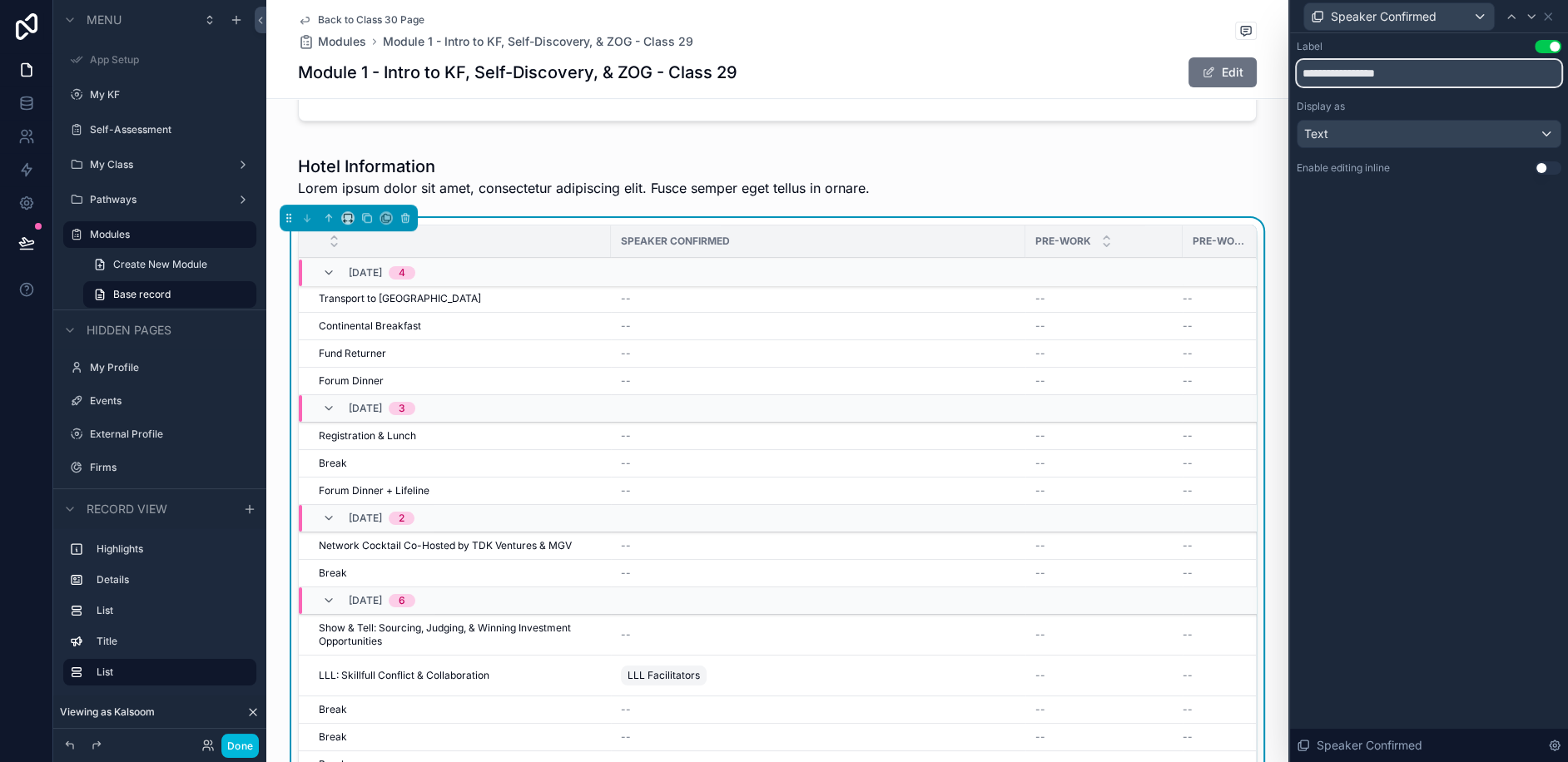
click at [1379, 78] on input "**********" at bounding box center [1428, 73] width 265 height 27
drag, startPoint x: 1355, startPoint y: 76, endPoint x: 1471, endPoint y: 76, distance: 116.0
click at [1471, 76] on input "**********" at bounding box center [1428, 73] width 265 height 27
type input "**********"
click at [1437, 330] on div "**********" at bounding box center [1428, 398] width 278 height 729
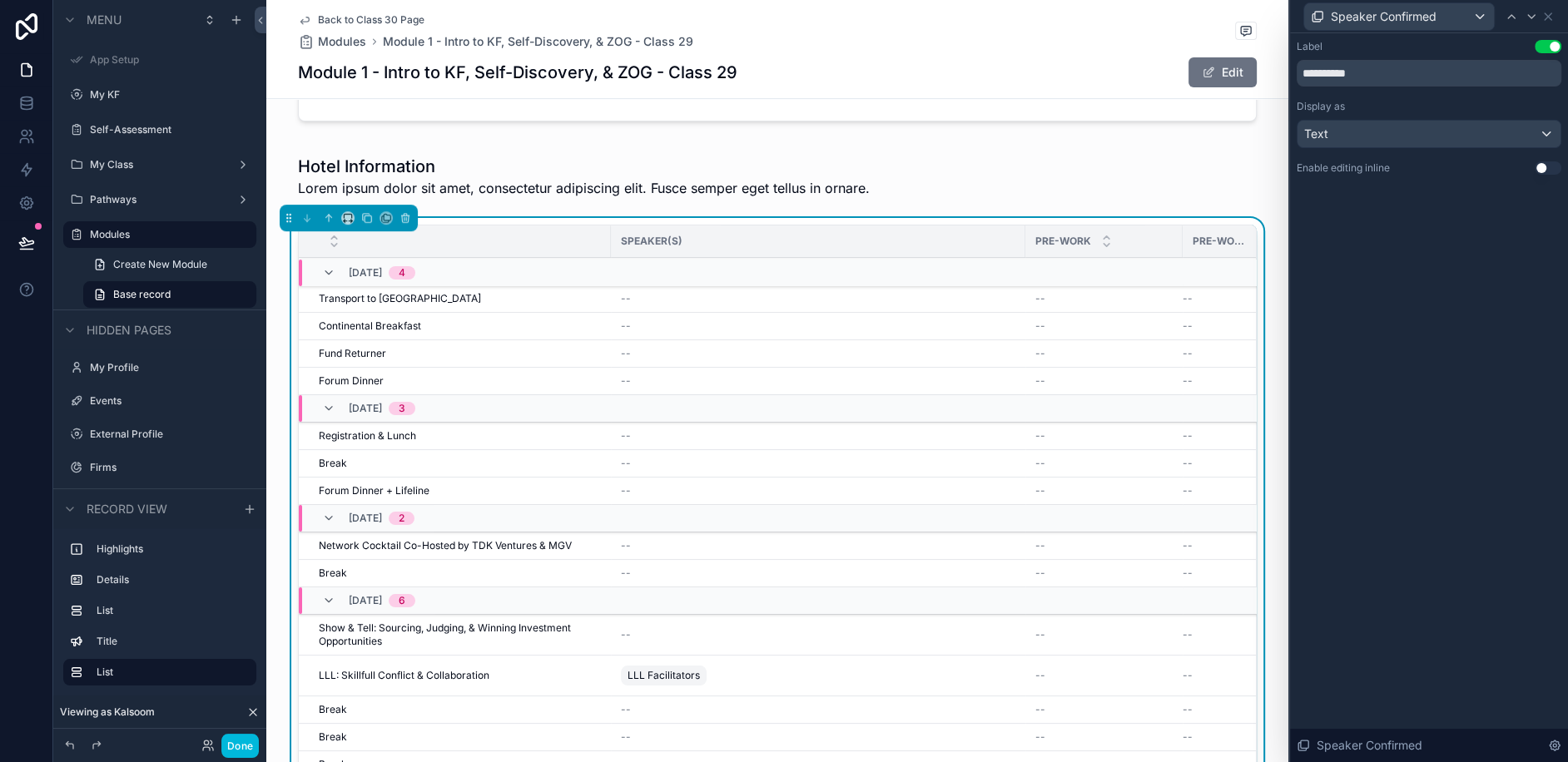
click at [1020, 235] on div "Speaker(s)" at bounding box center [818, 241] width 415 height 27
drag, startPoint x: 1024, startPoint y: 240, endPoint x: 903, endPoint y: 244, distance: 121.1
click at [898, 244] on div "scrollable content" at bounding box center [894, 241] width 7 height 31
drag, startPoint x: 1058, startPoint y: 239, endPoint x: 1042, endPoint y: 240, distance: 16.0
click at [1042, 240] on div "scrollable content" at bounding box center [1045, 241] width 7 height 31
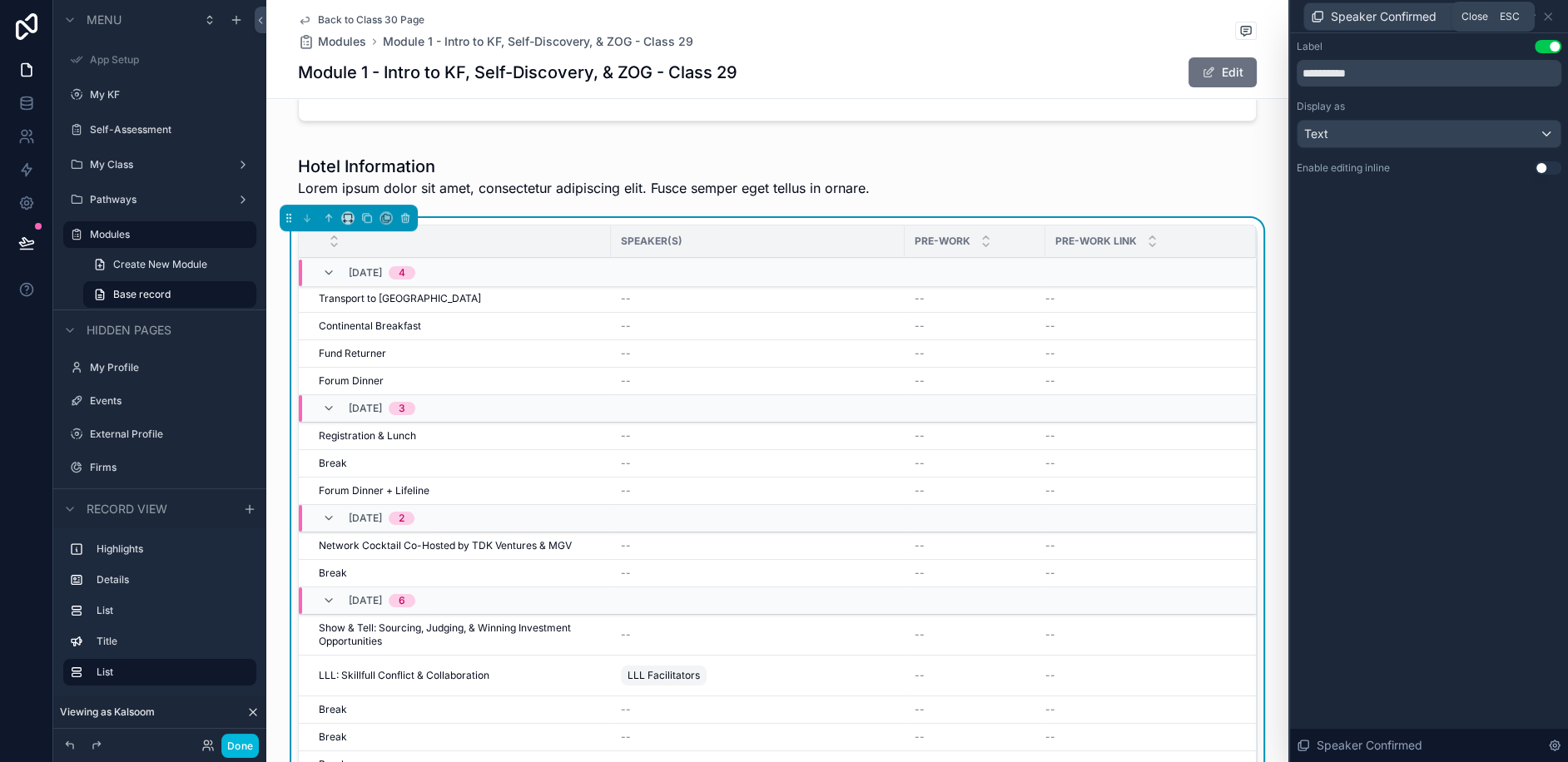
click at [1549, 13] on icon at bounding box center [1548, 17] width 13 height 13
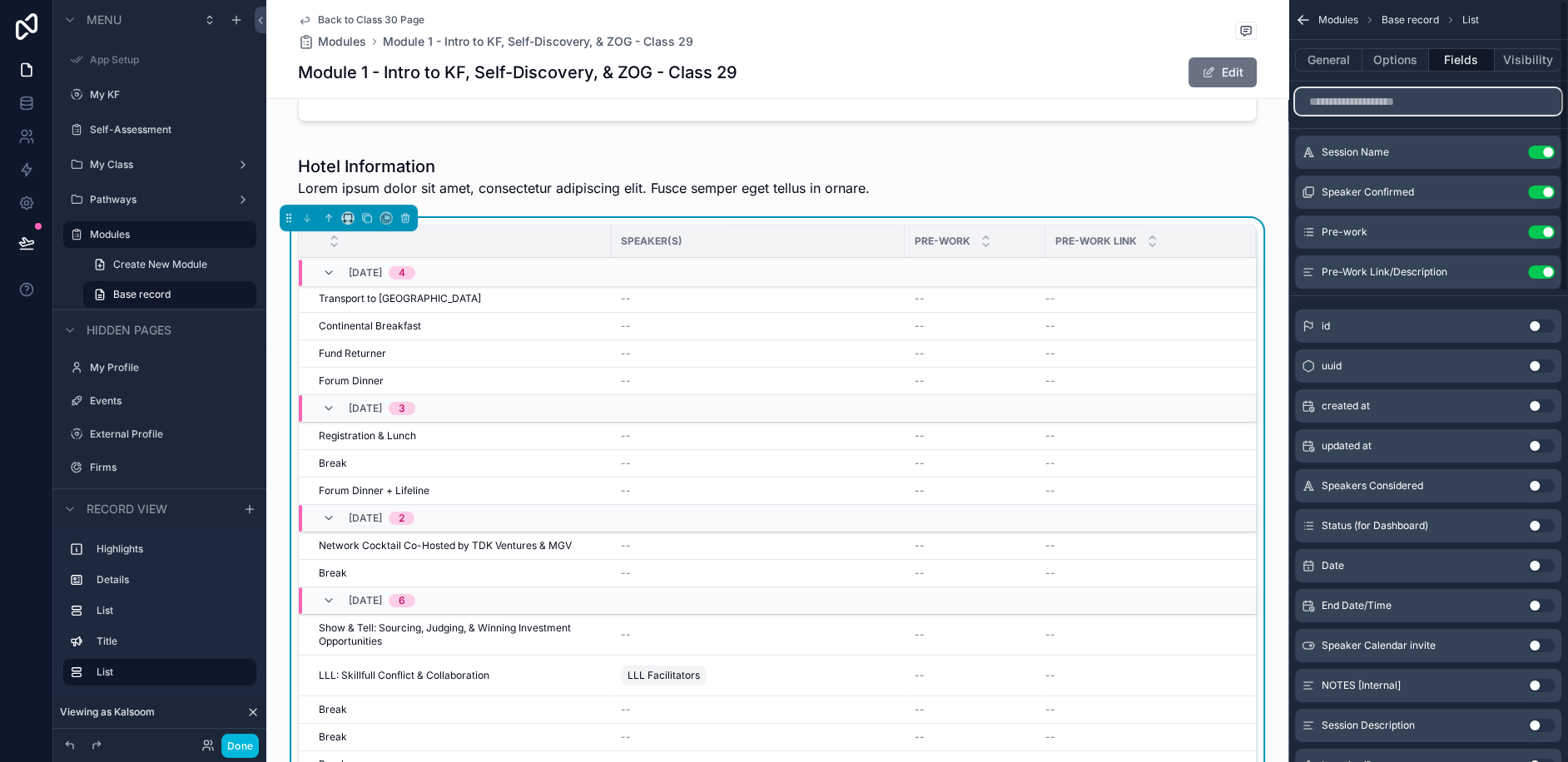
click at [1335, 107] on input "scrollable content" at bounding box center [1428, 102] width 267 height 27
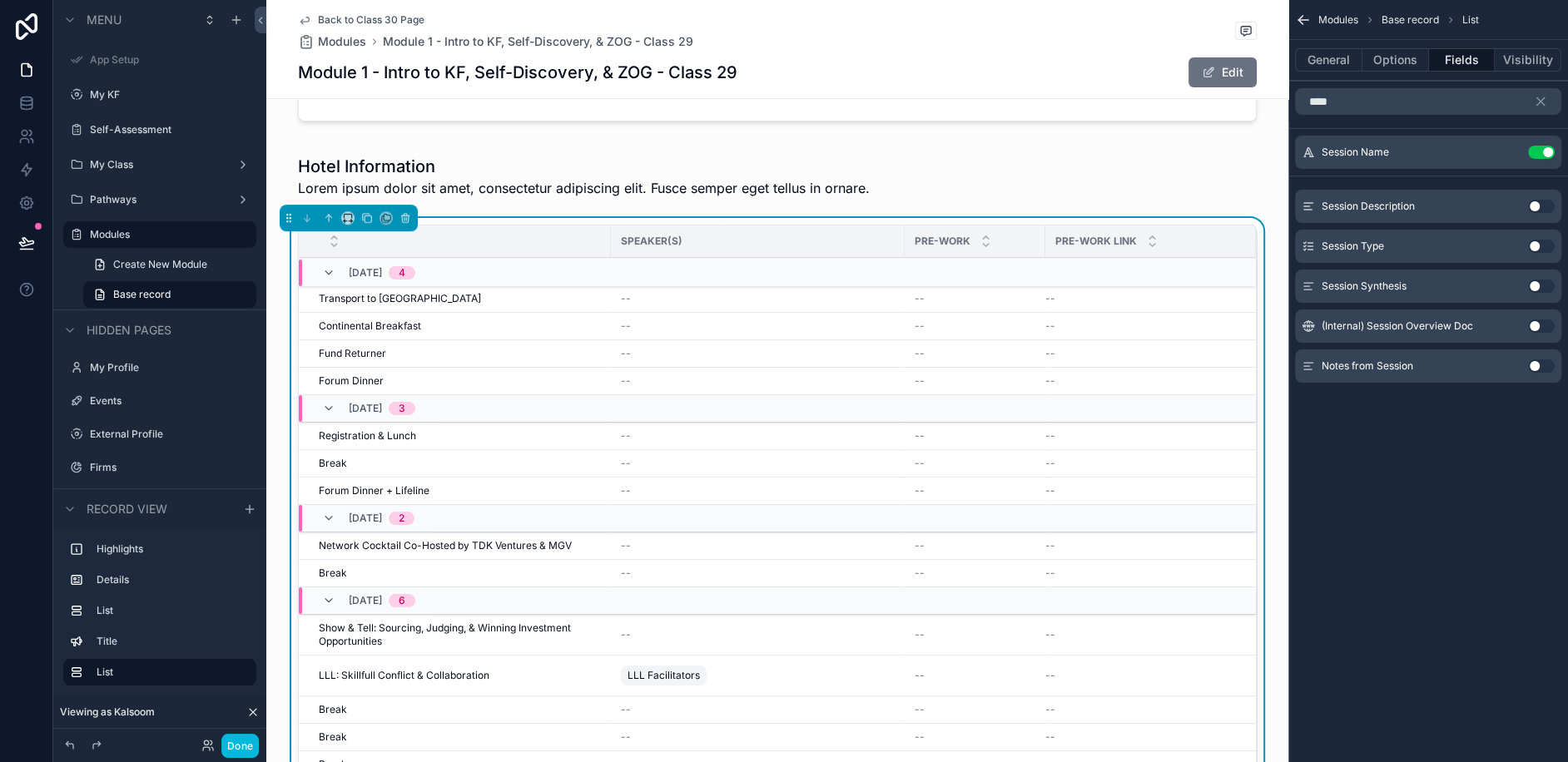
click at [1543, 245] on button "Use setting" at bounding box center [1541, 247] width 27 height 13
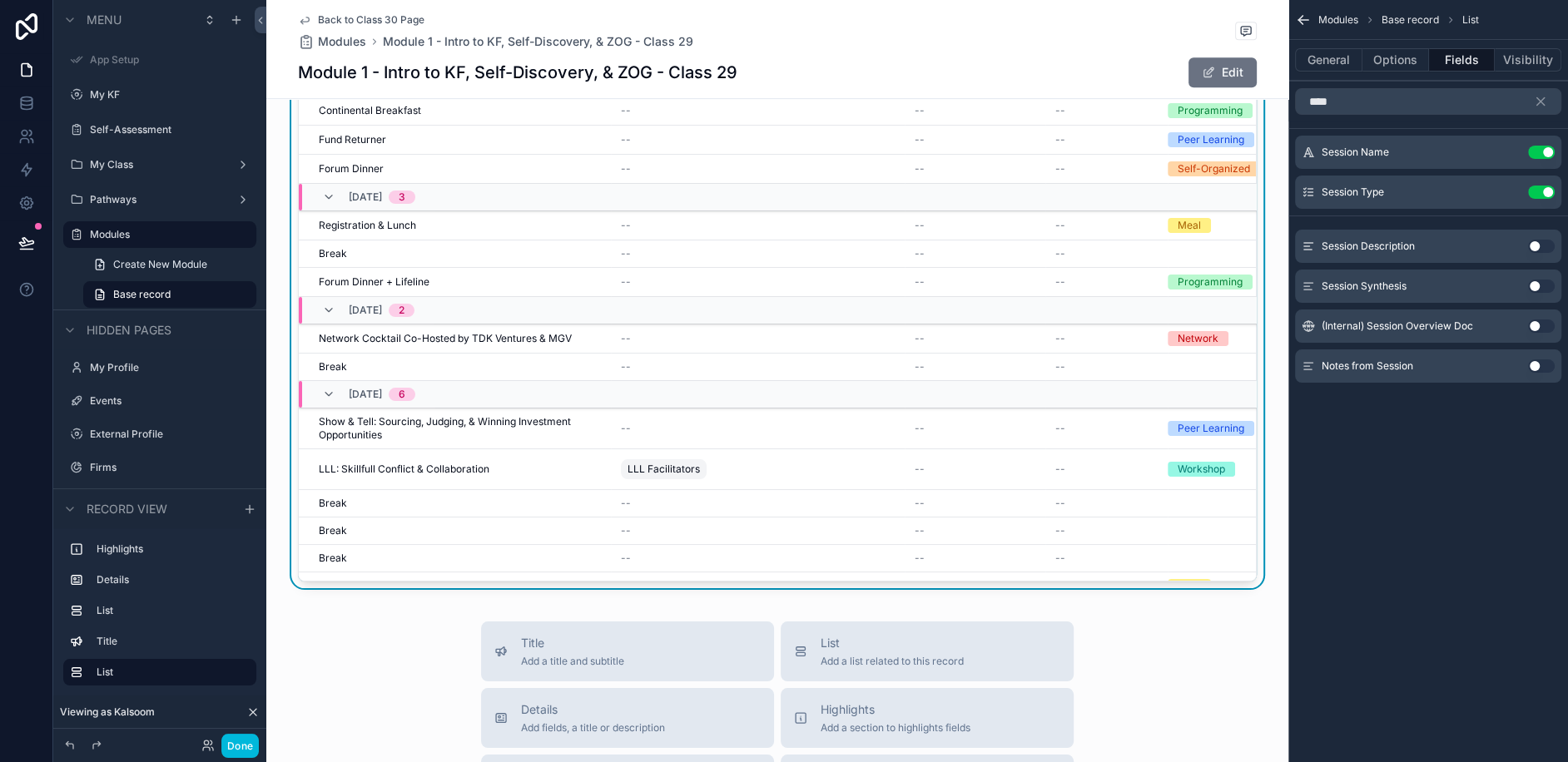
scroll to position [830, 0]
click at [1389, 103] on input "****" at bounding box center [1428, 102] width 267 height 27
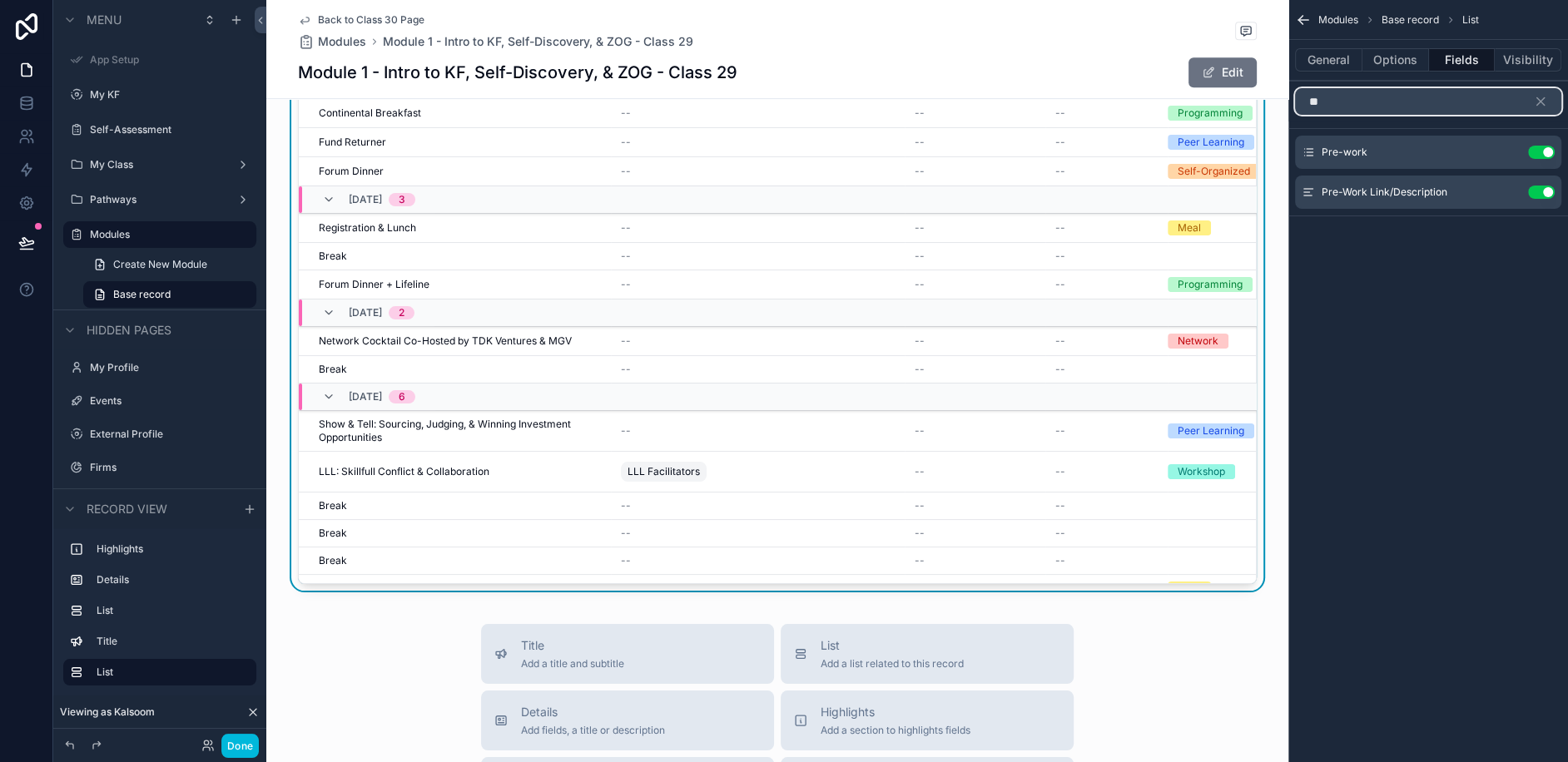
type input "*"
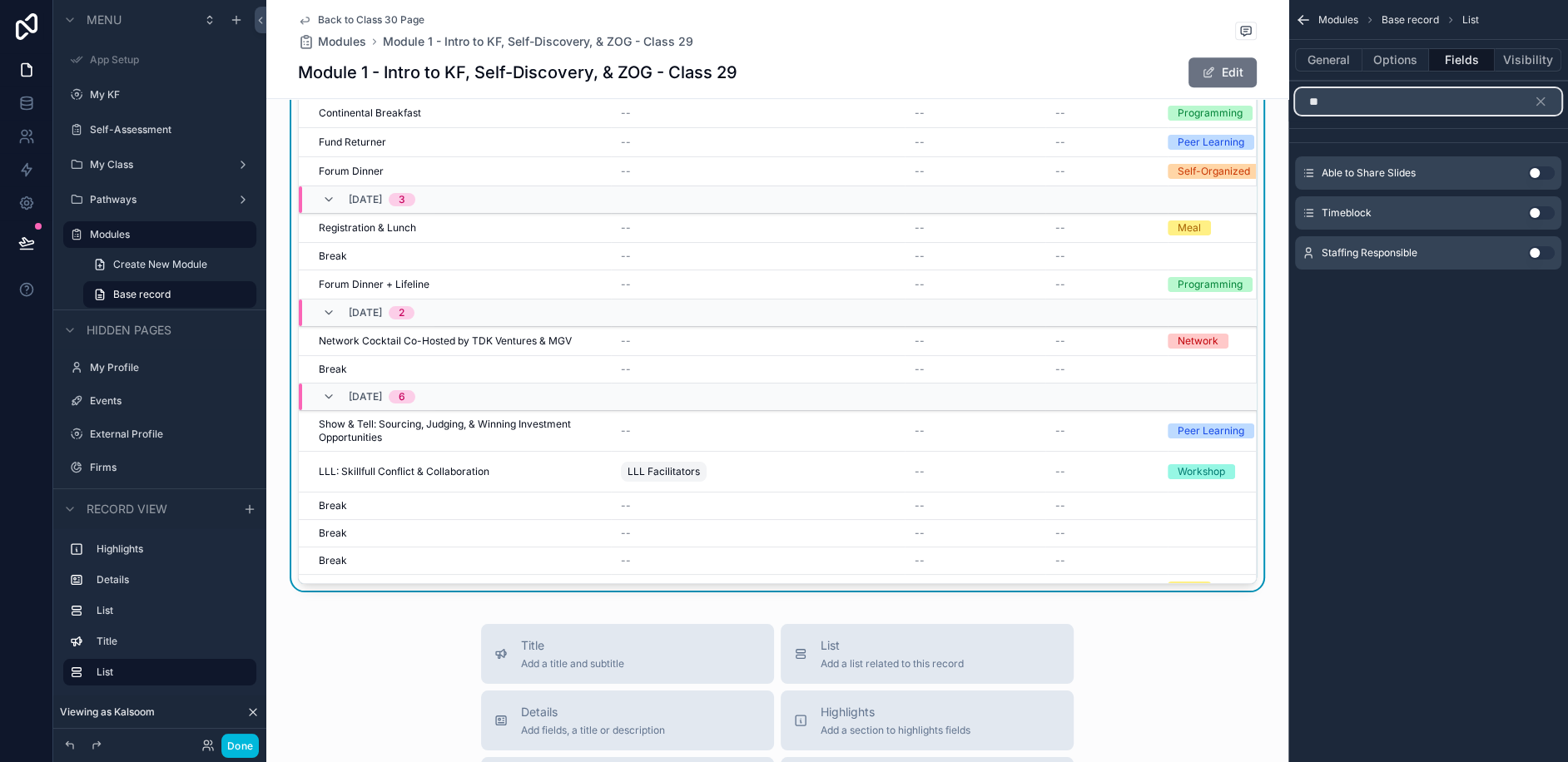
type input "***"
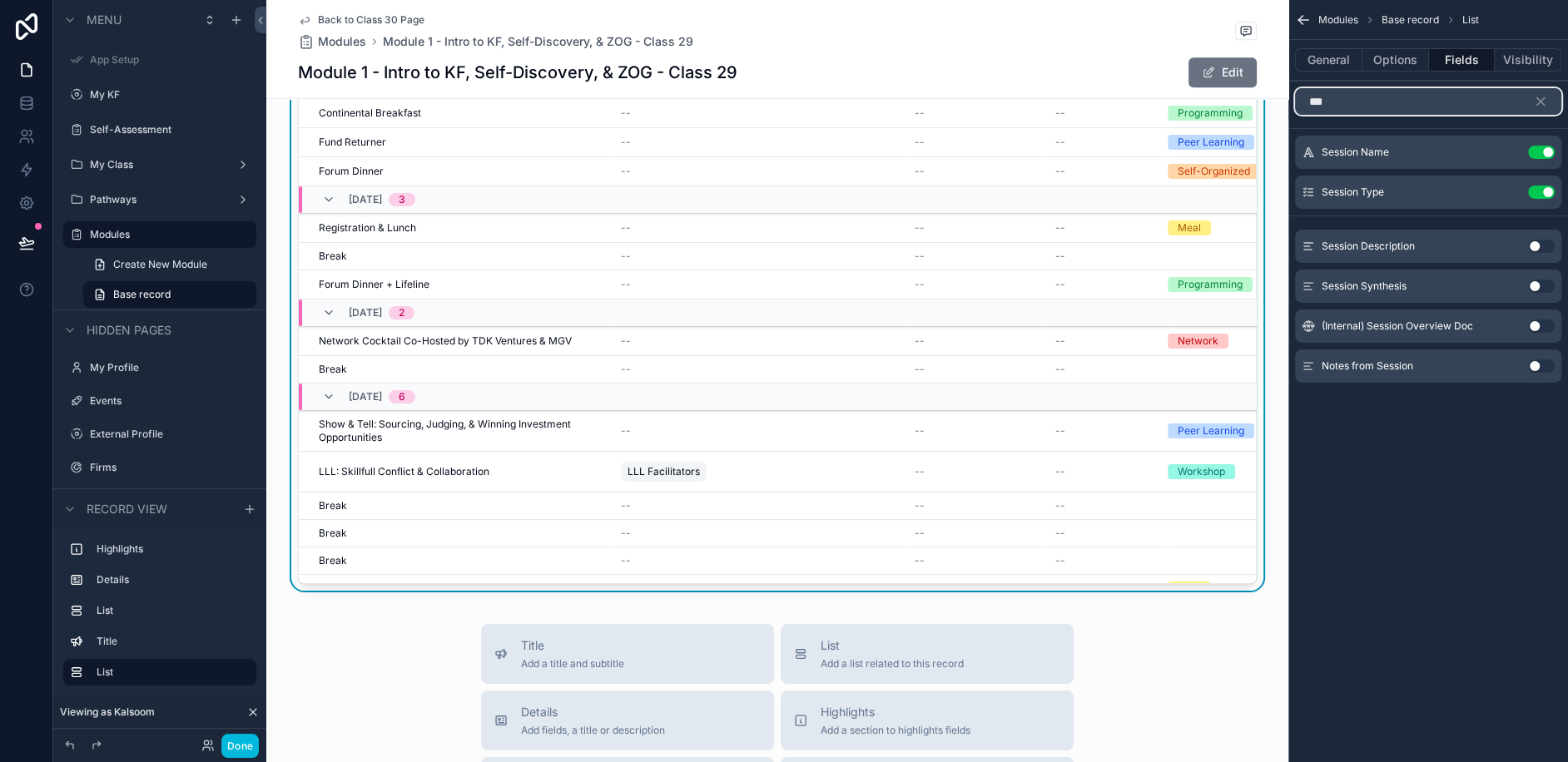
type input "****"
click at [1489, 505] on div "Modules Base record List General Options Fields Visibility **** Session Name Us…" at bounding box center [1428, 381] width 280 height 762
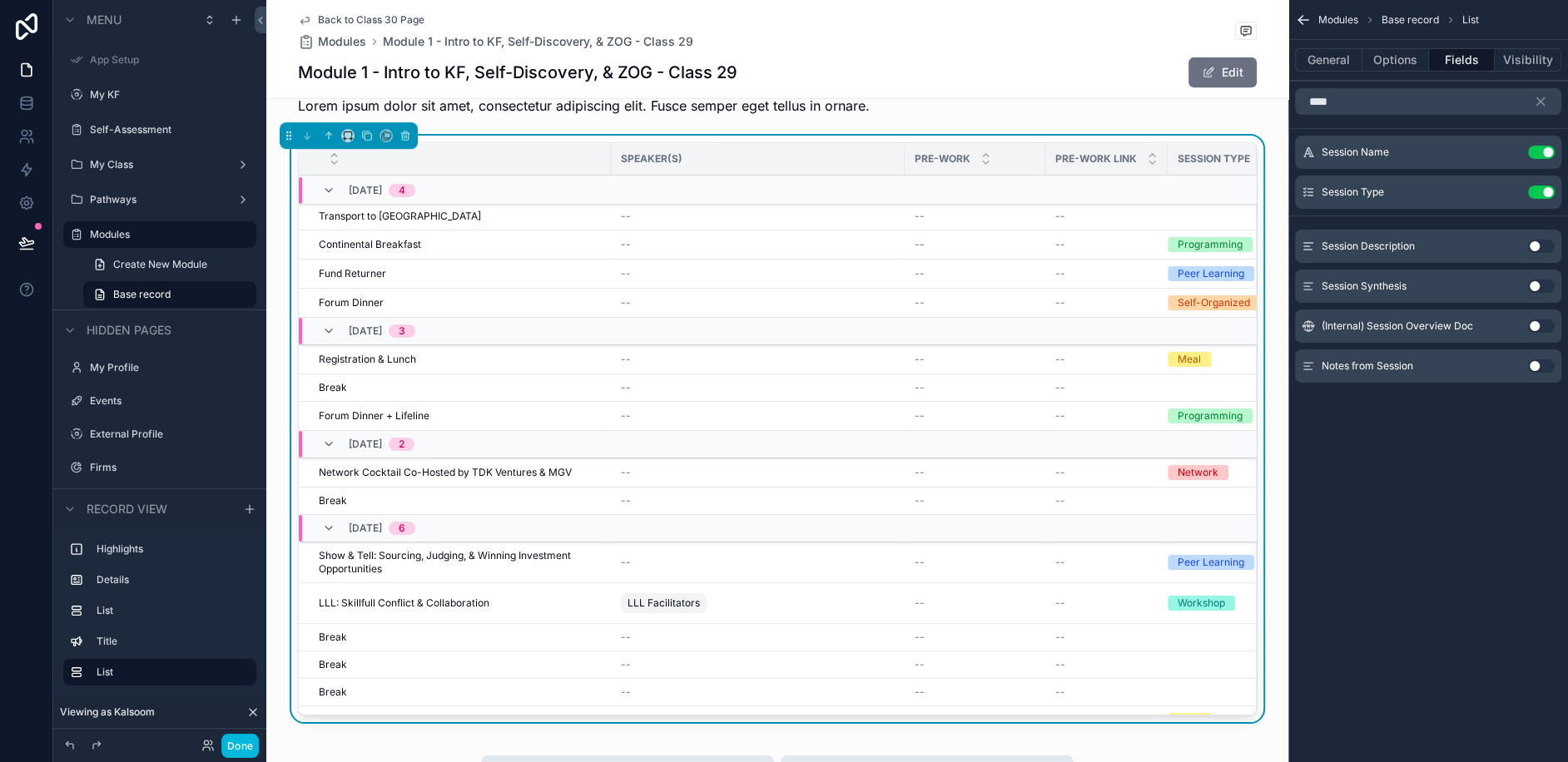
scroll to position [671, 0]
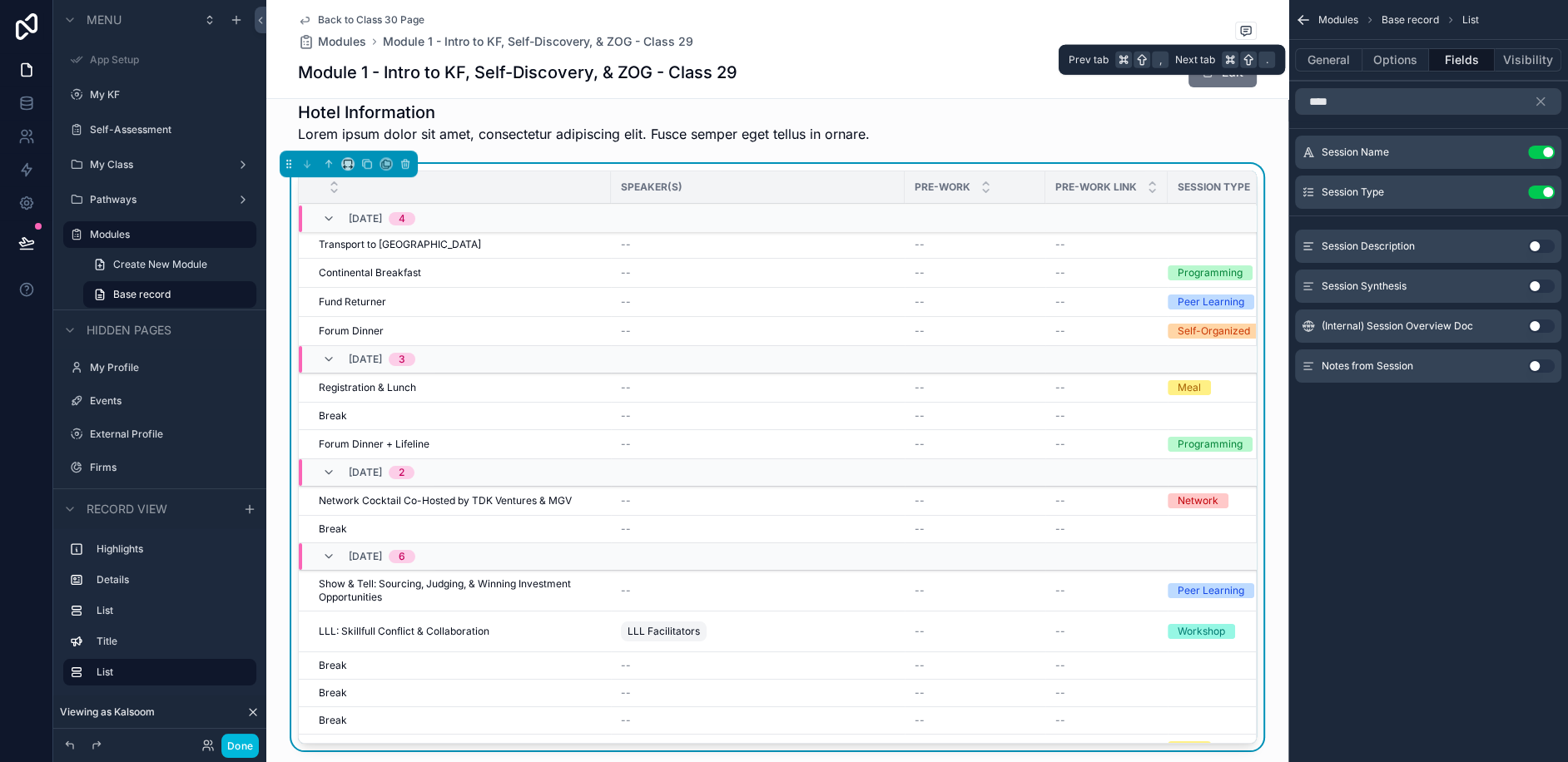
click at [1317, 60] on button "General" at bounding box center [1328, 60] width 67 height 24
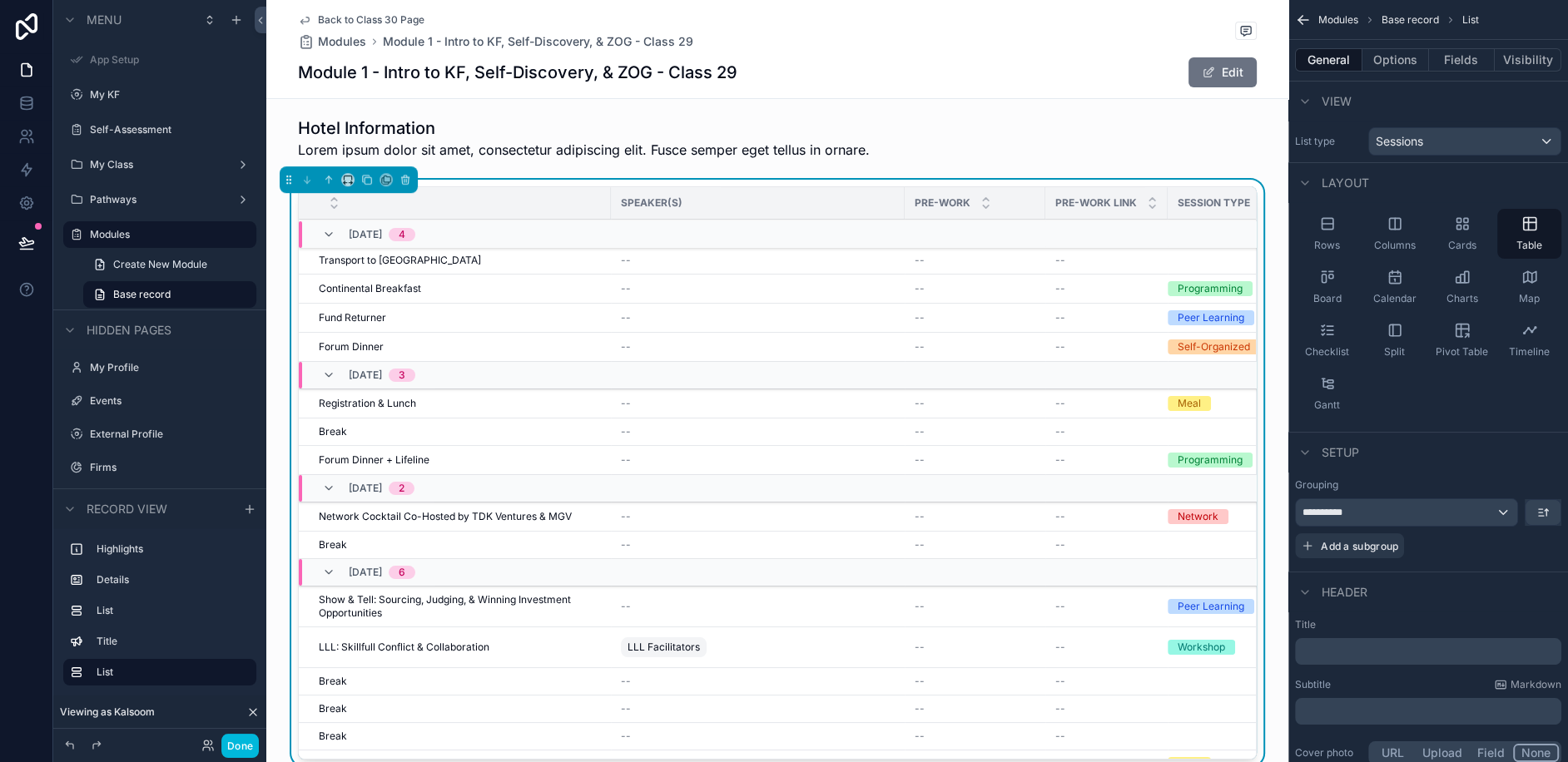
scroll to position [654, 0]
click at [1545, 511] on icon "scrollable content" at bounding box center [1543, 512] width 13 height 13
click at [1527, 548] on span "A -> Z" at bounding box center [1530, 548] width 33 height 20
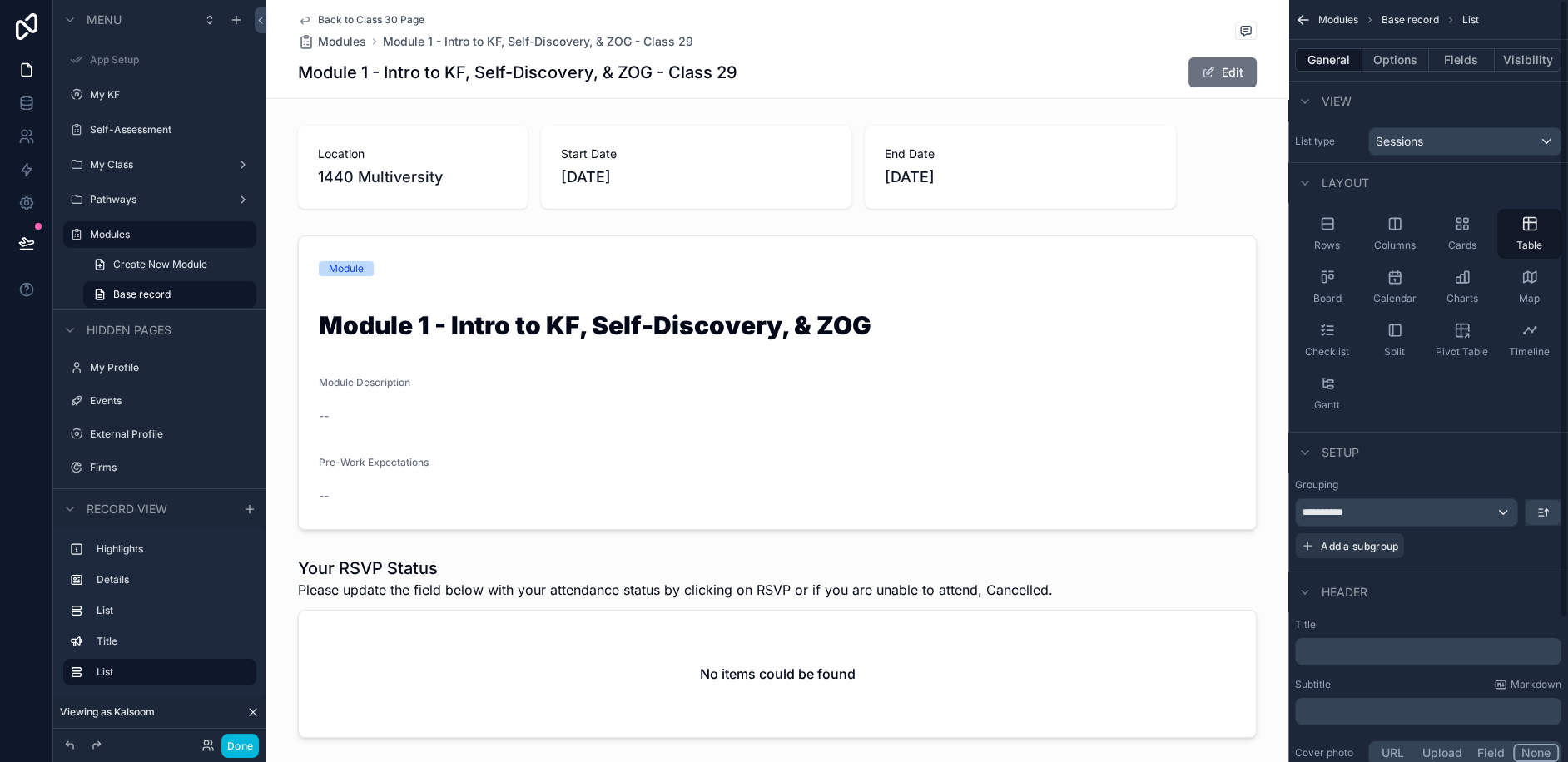
scroll to position [177, 0]
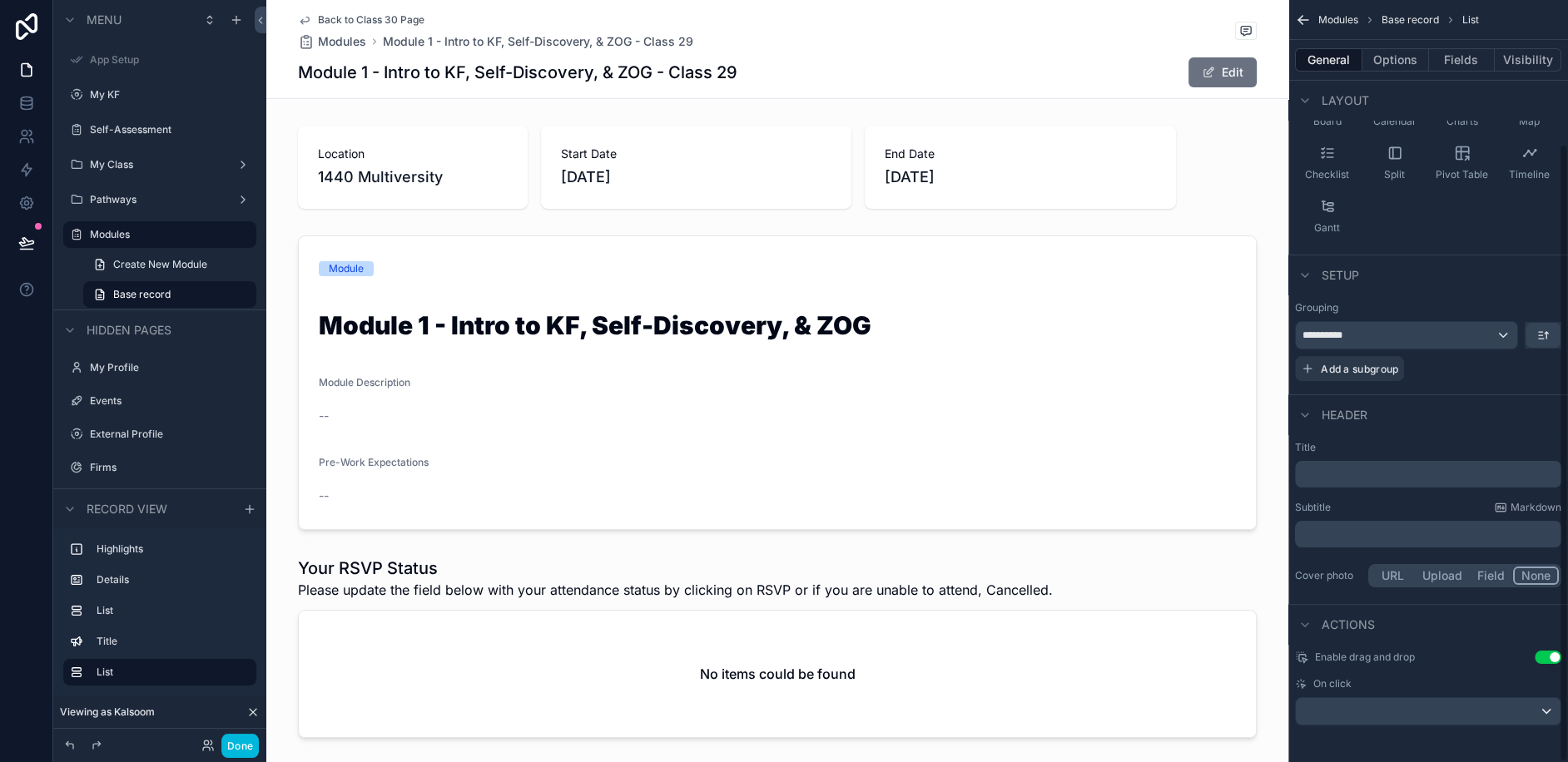
click at [1391, 71] on div "General Options Fields Visibility" at bounding box center [1428, 60] width 280 height 40
click at [1391, 68] on button "Options" at bounding box center [1395, 60] width 66 height 24
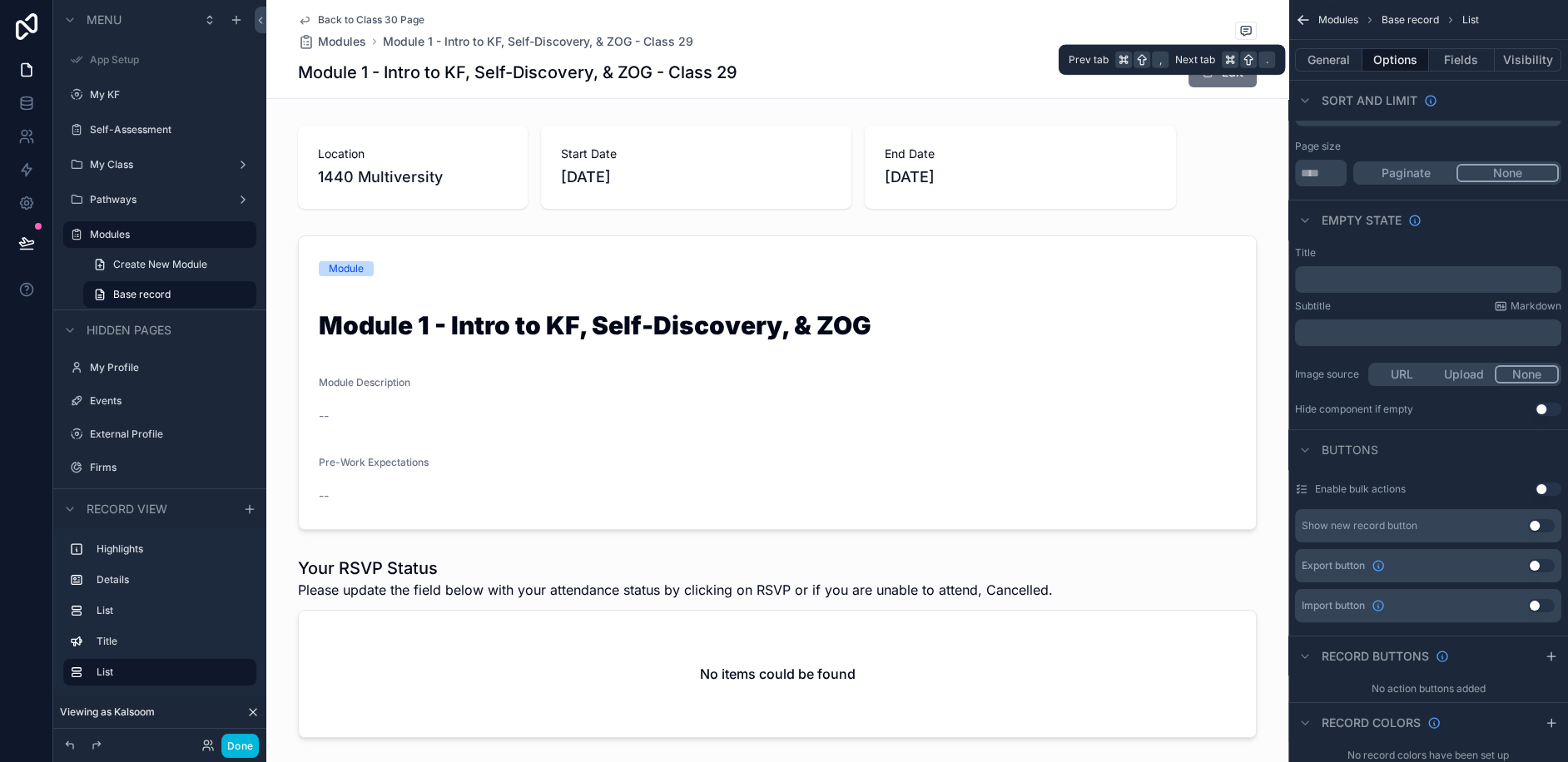
click at [1308, 54] on button "General" at bounding box center [1328, 60] width 67 height 24
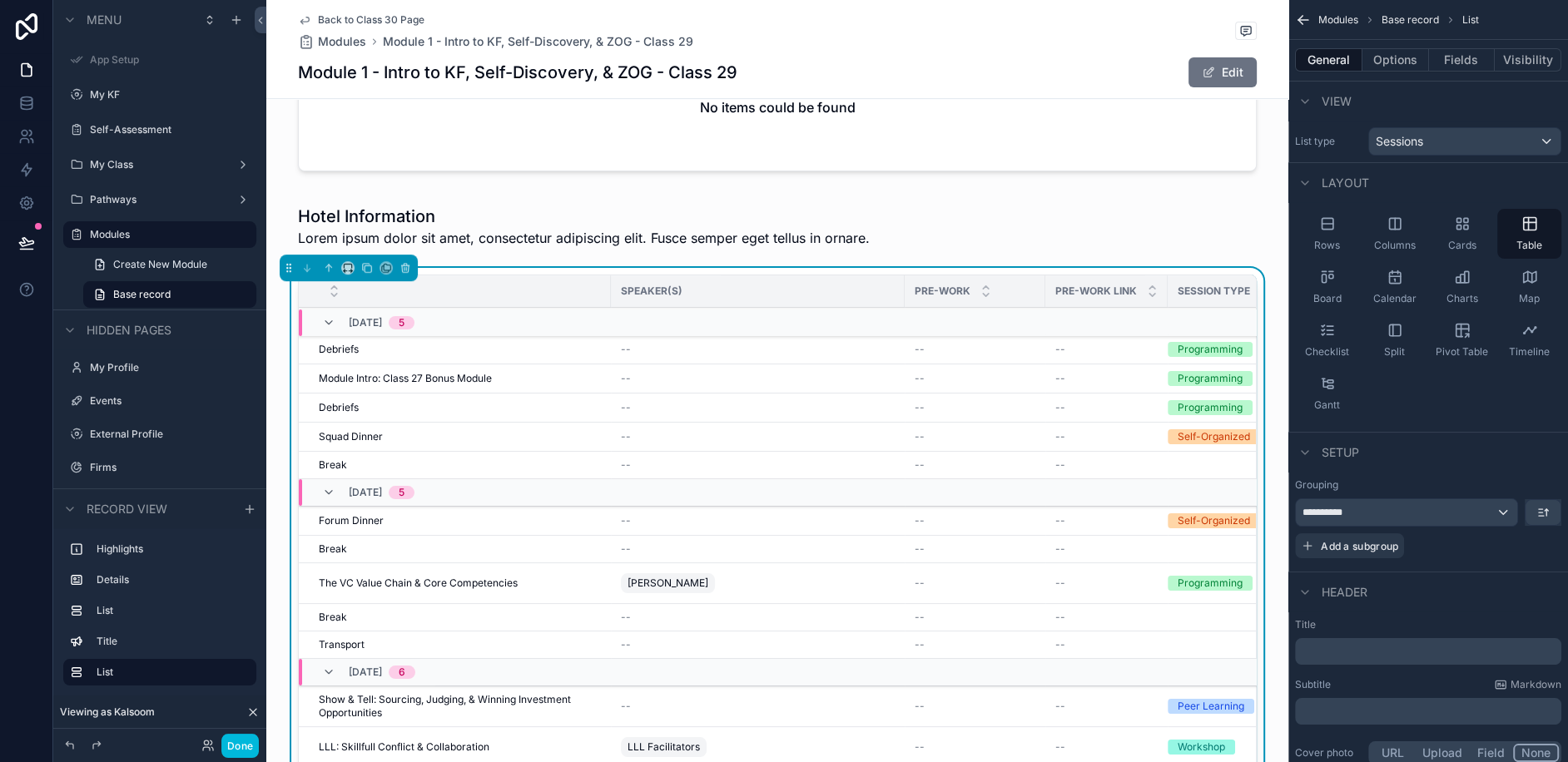
scroll to position [686, 0]
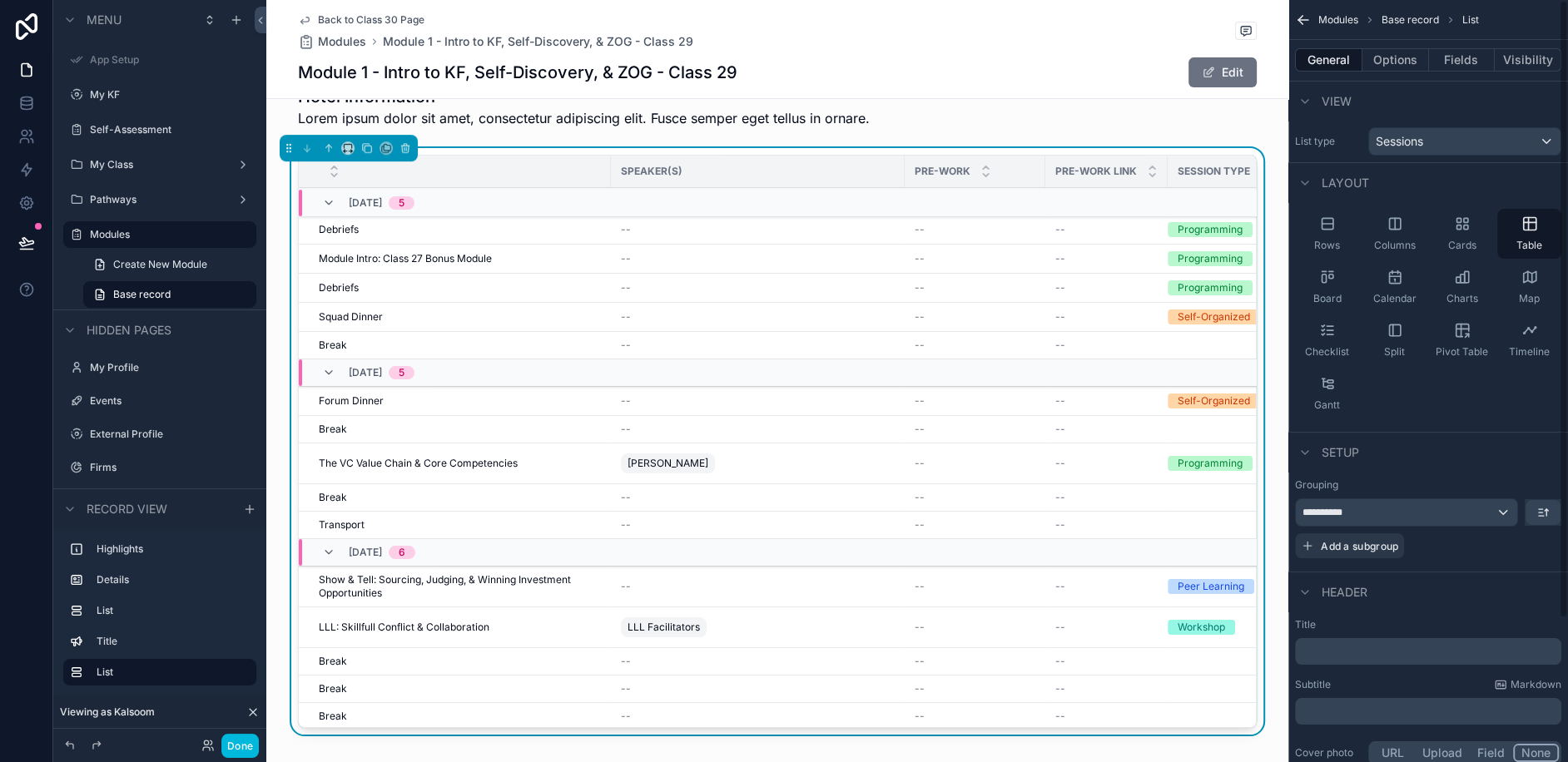
click at [1402, 66] on button "Options" at bounding box center [1395, 60] width 66 height 24
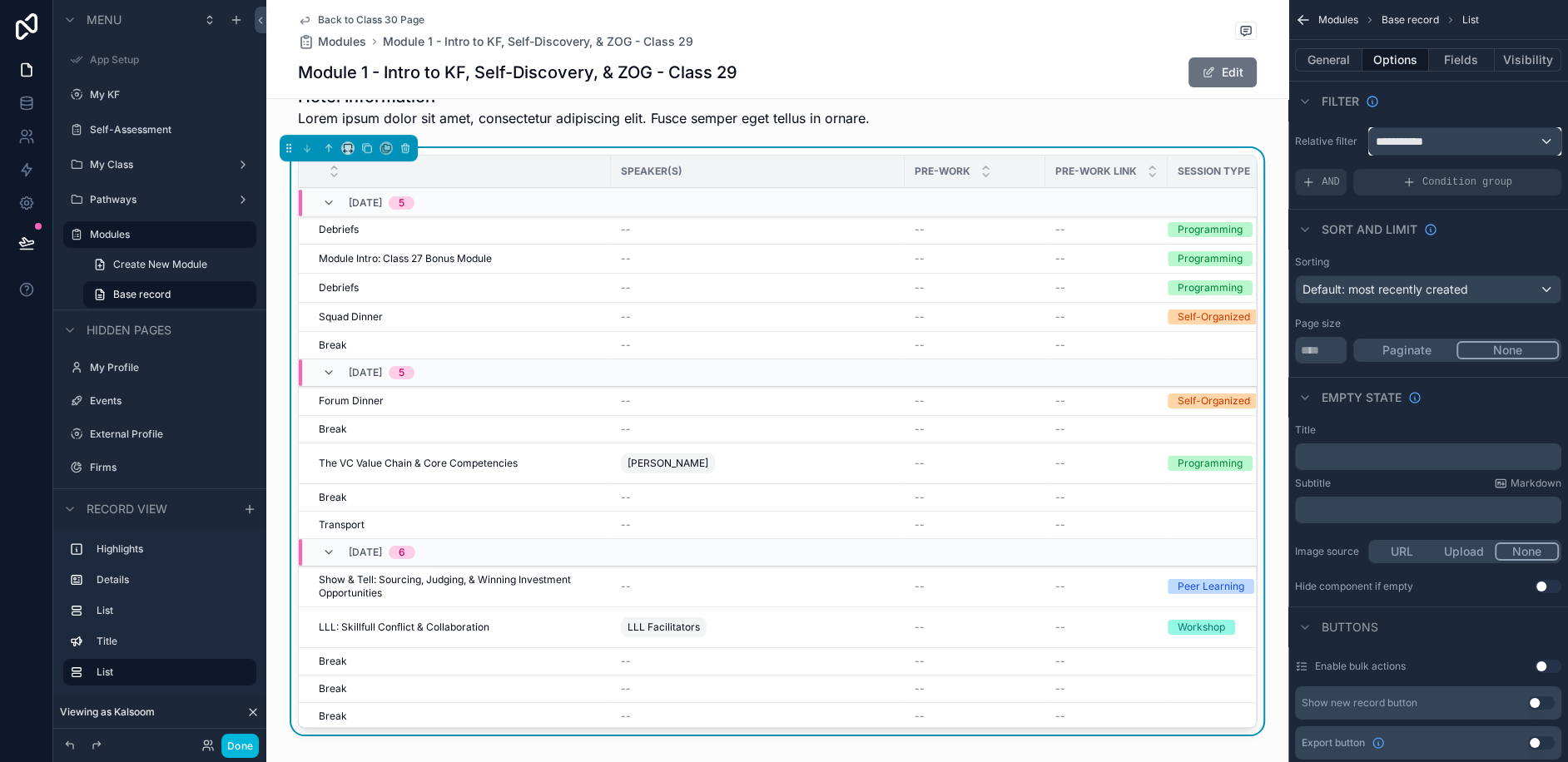
click at [1413, 150] on div "**********" at bounding box center [1465, 141] width 192 height 27
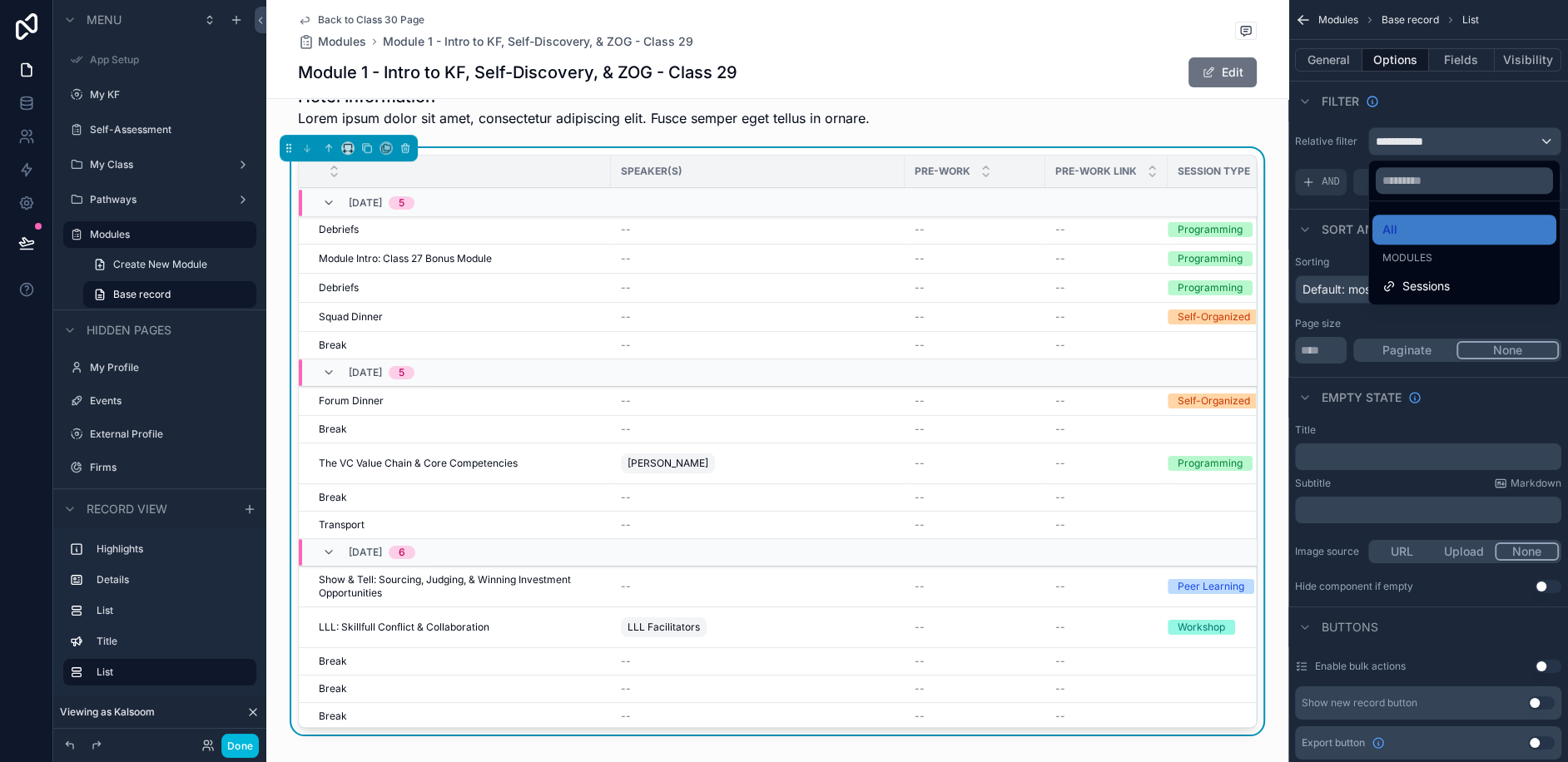
click at [1414, 287] on span "Sessions" at bounding box center [1426, 286] width 47 height 20
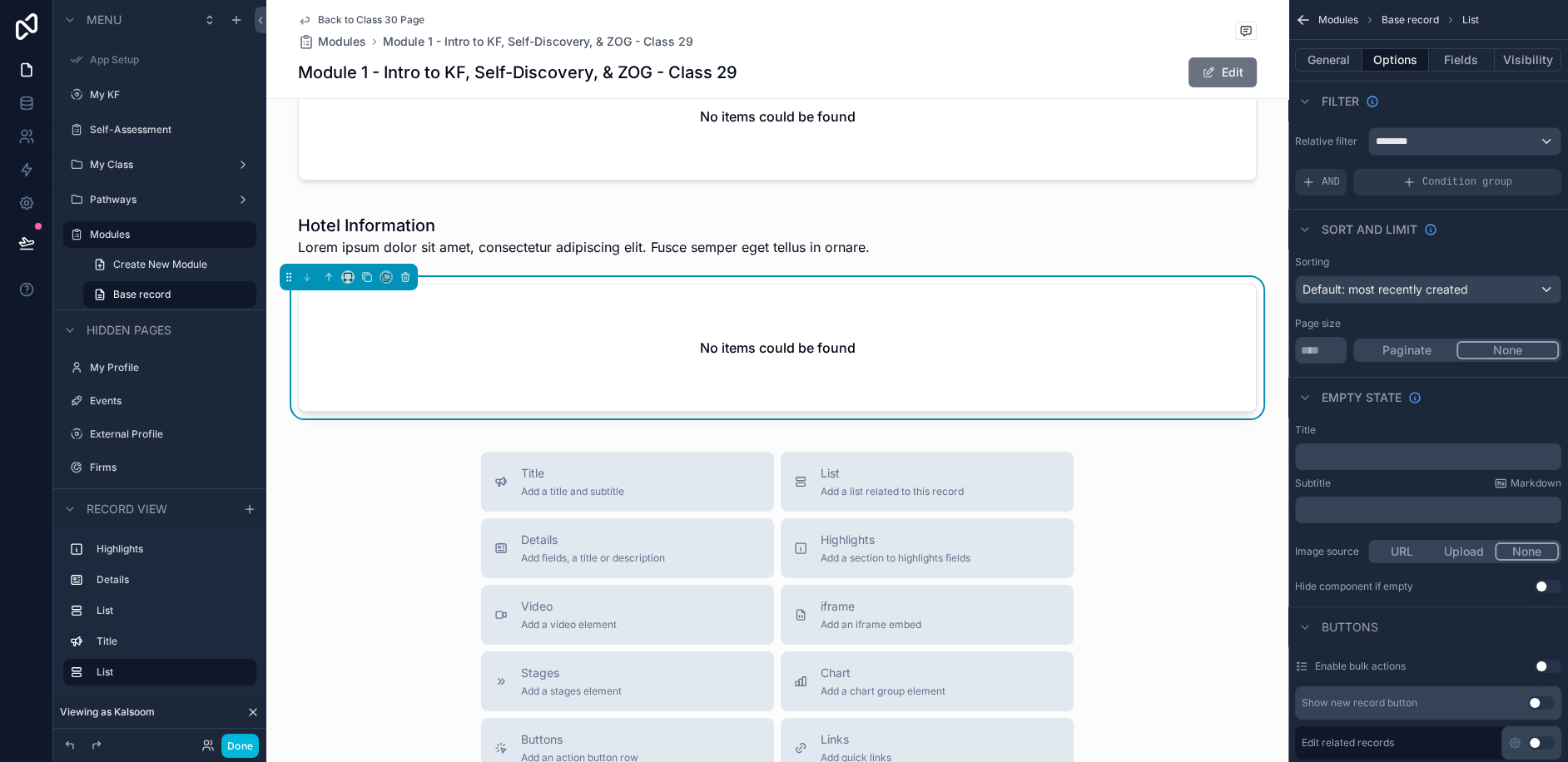
scroll to position [554, 0]
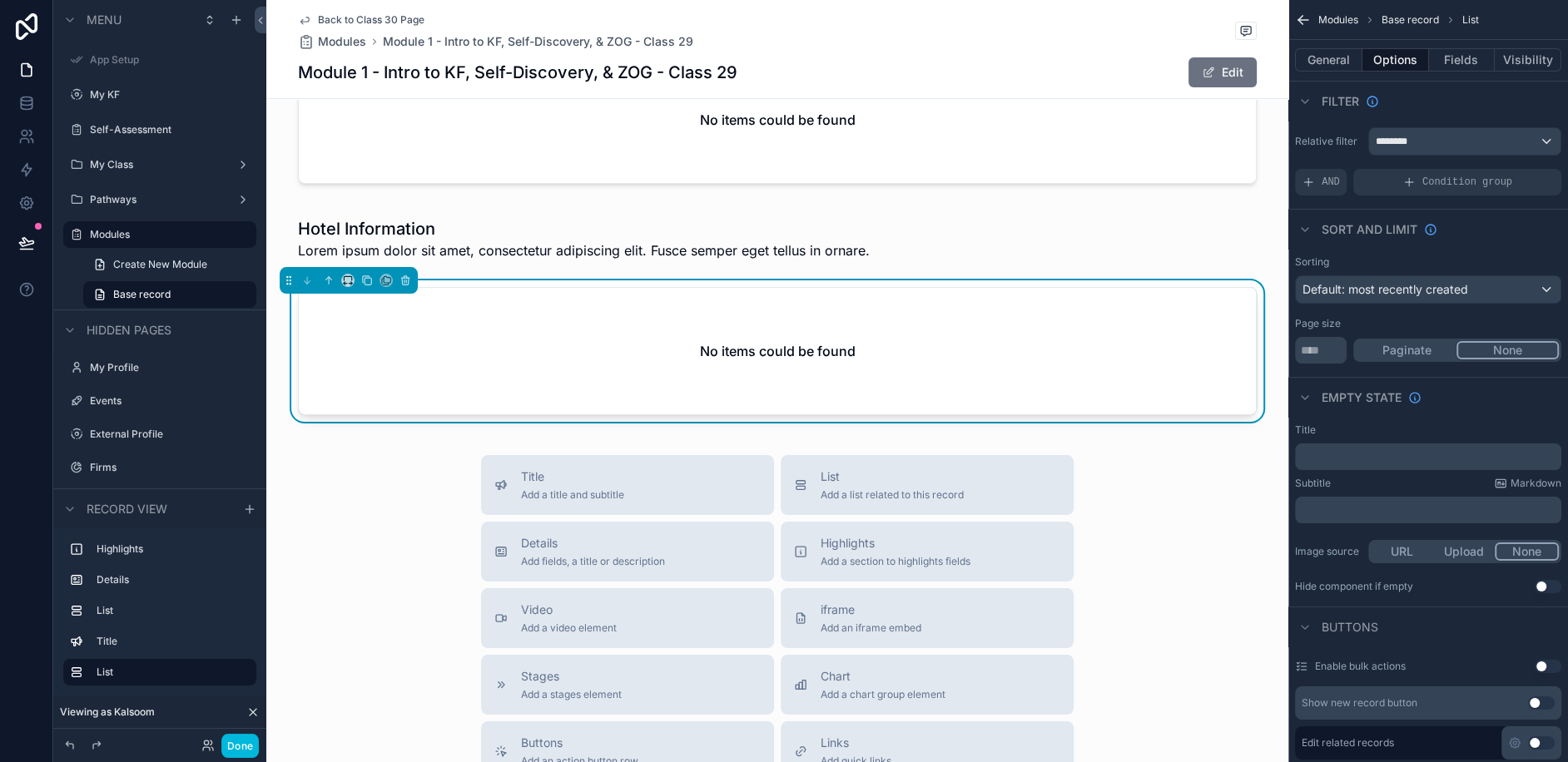
click at [340, 16] on span "Back to Class 30 Page" at bounding box center [371, 20] width 106 height 13
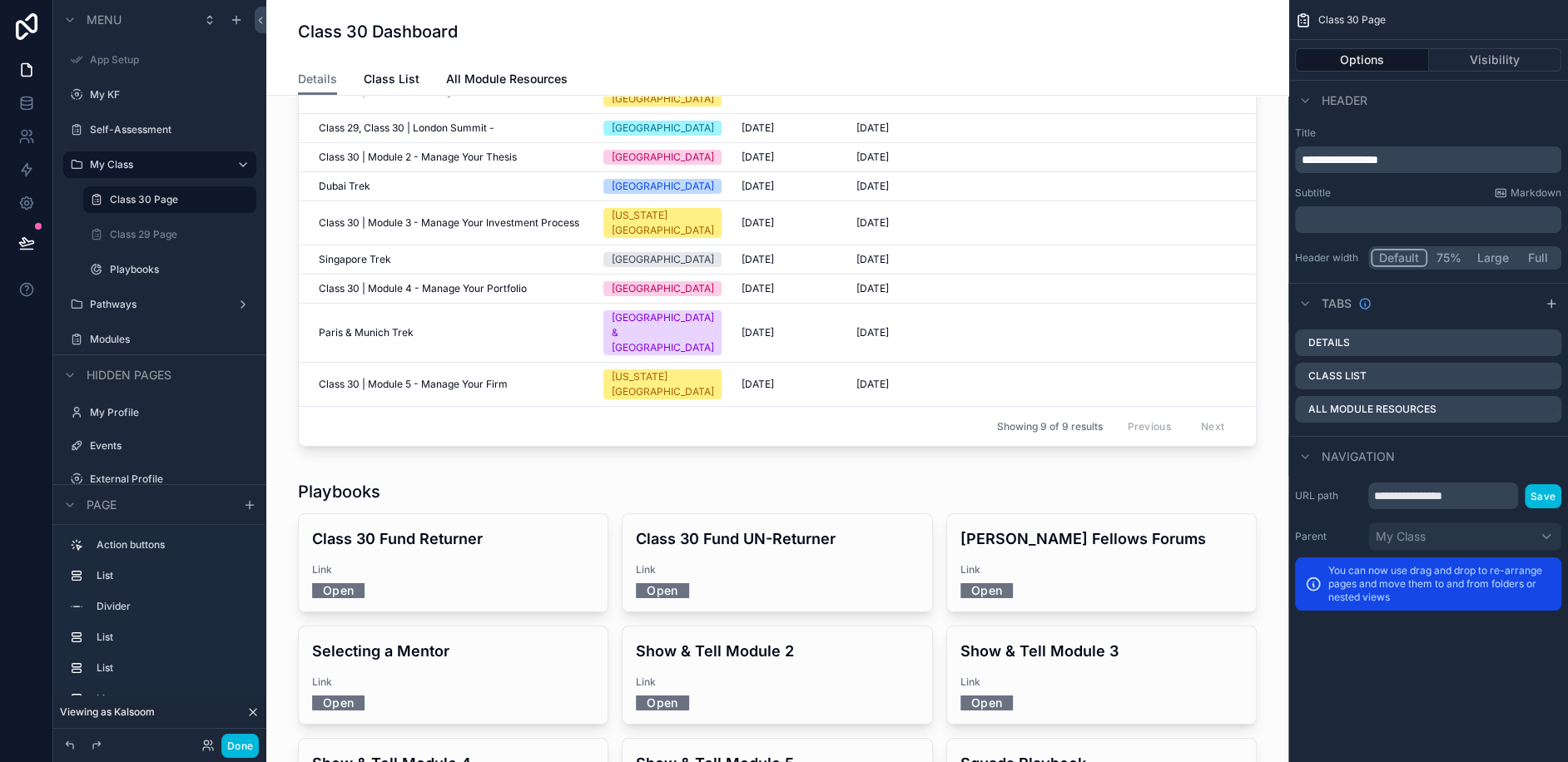
scroll to position [422, 0]
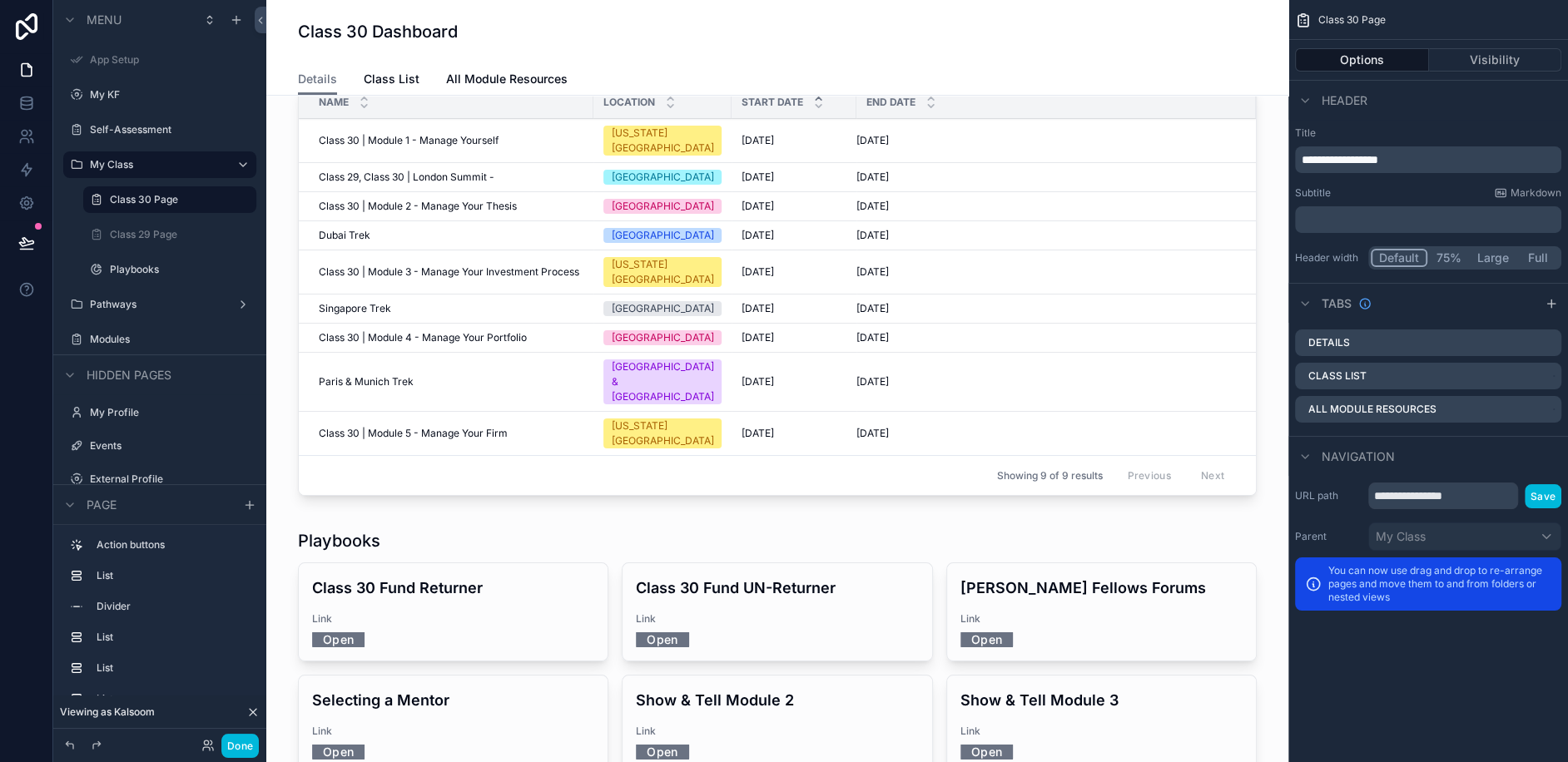
click at [382, 181] on div "scrollable content" at bounding box center [777, 267] width 996 height 483
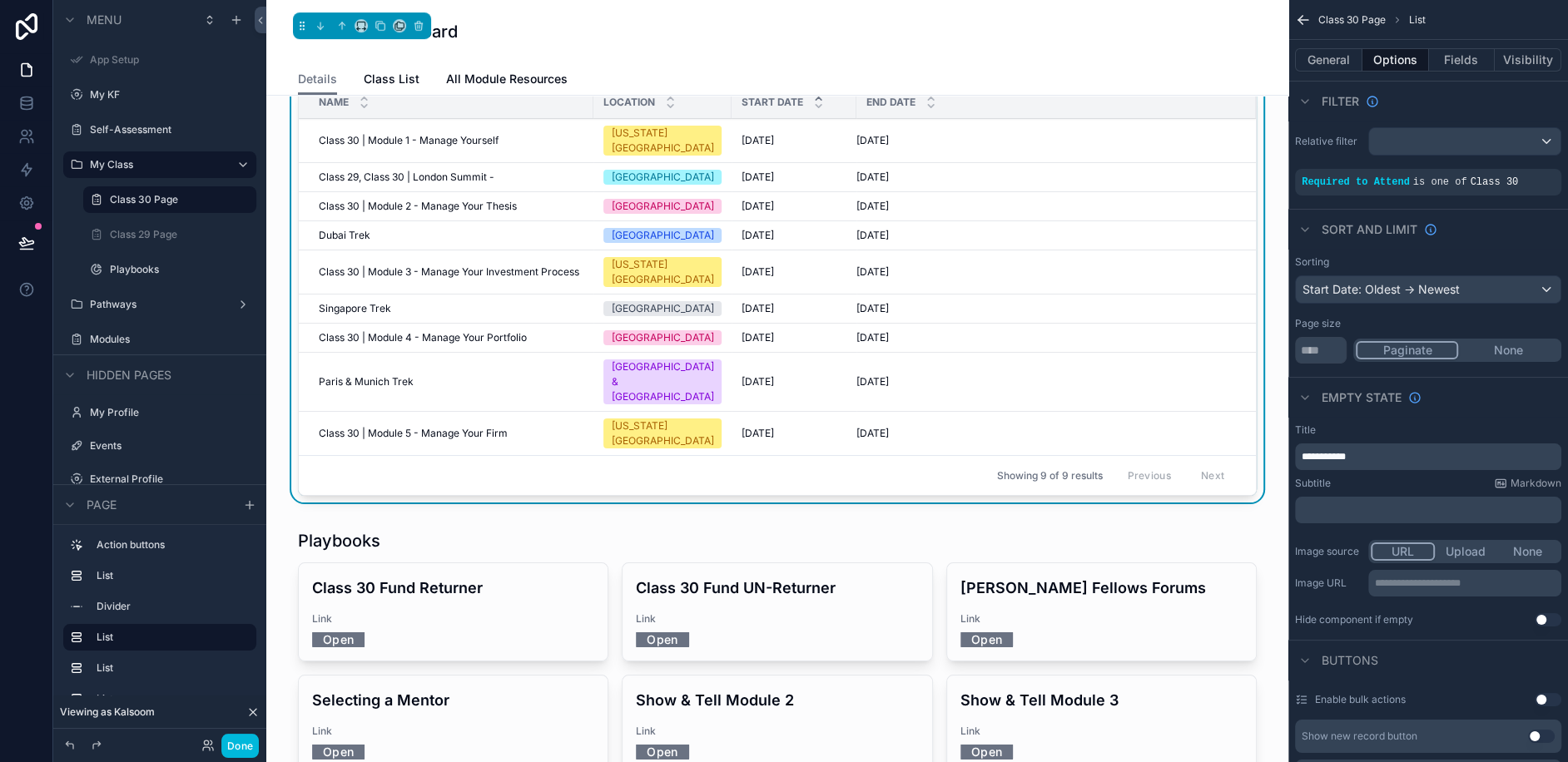
click at [378, 199] on span "Class 30 | Module 2 - Manage Your Thesis" at bounding box center [418, 206] width 198 height 13
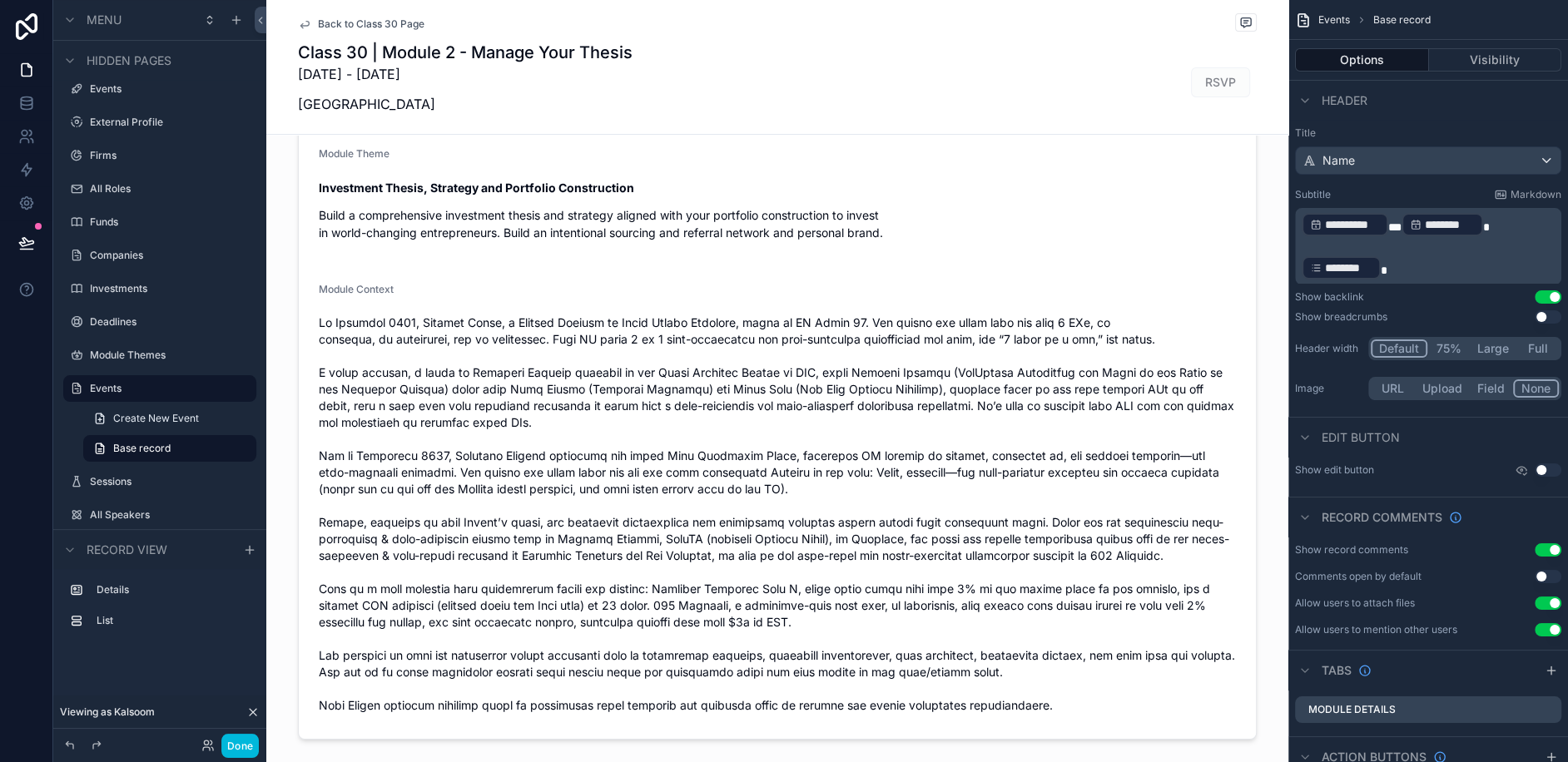
scroll to position [108, 0]
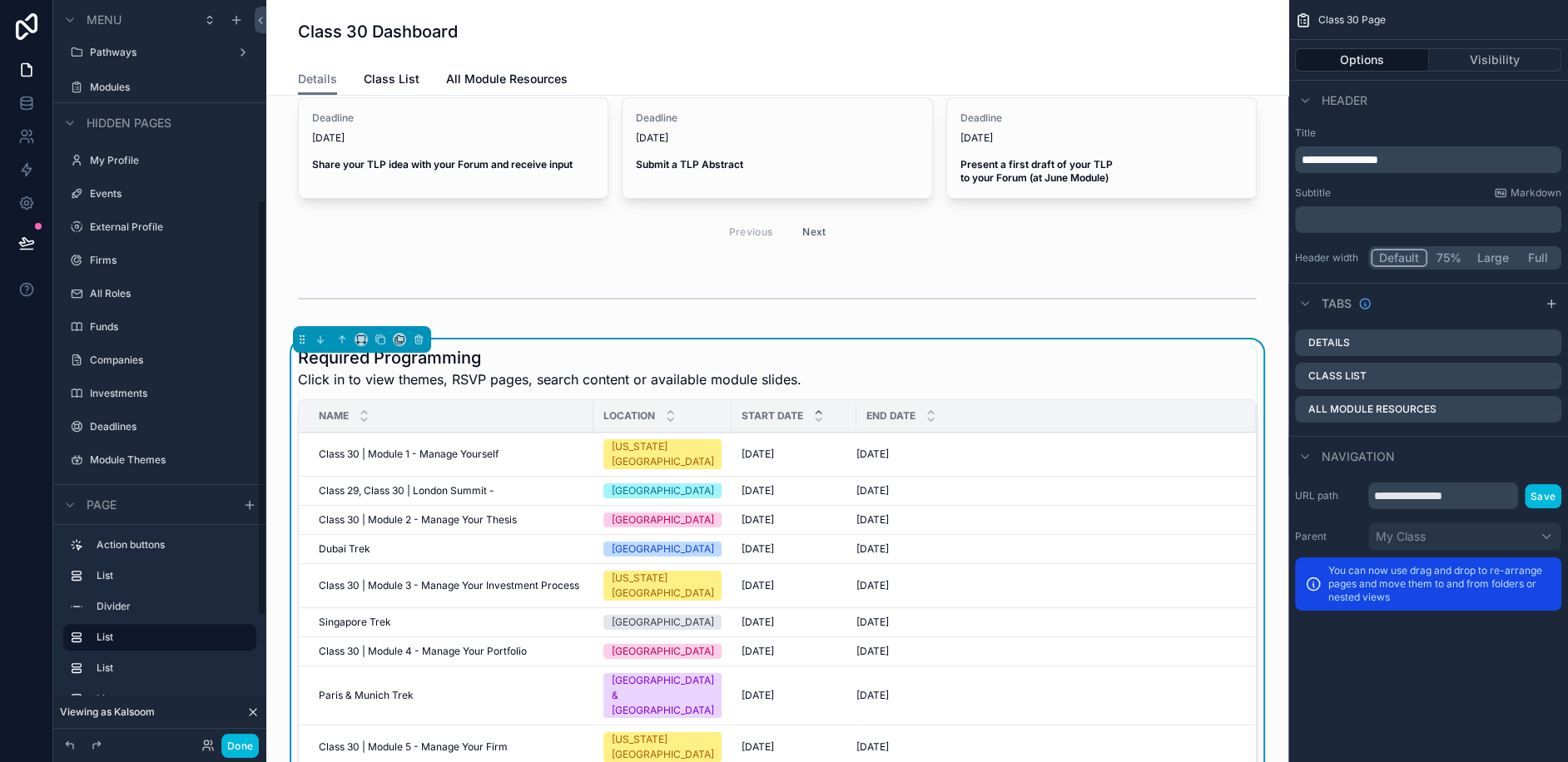
scroll to position [357, 0]
click at [422, 513] on span "Class 30 | Module 2 - Manage Your Thesis" at bounding box center [418, 520] width 198 height 13
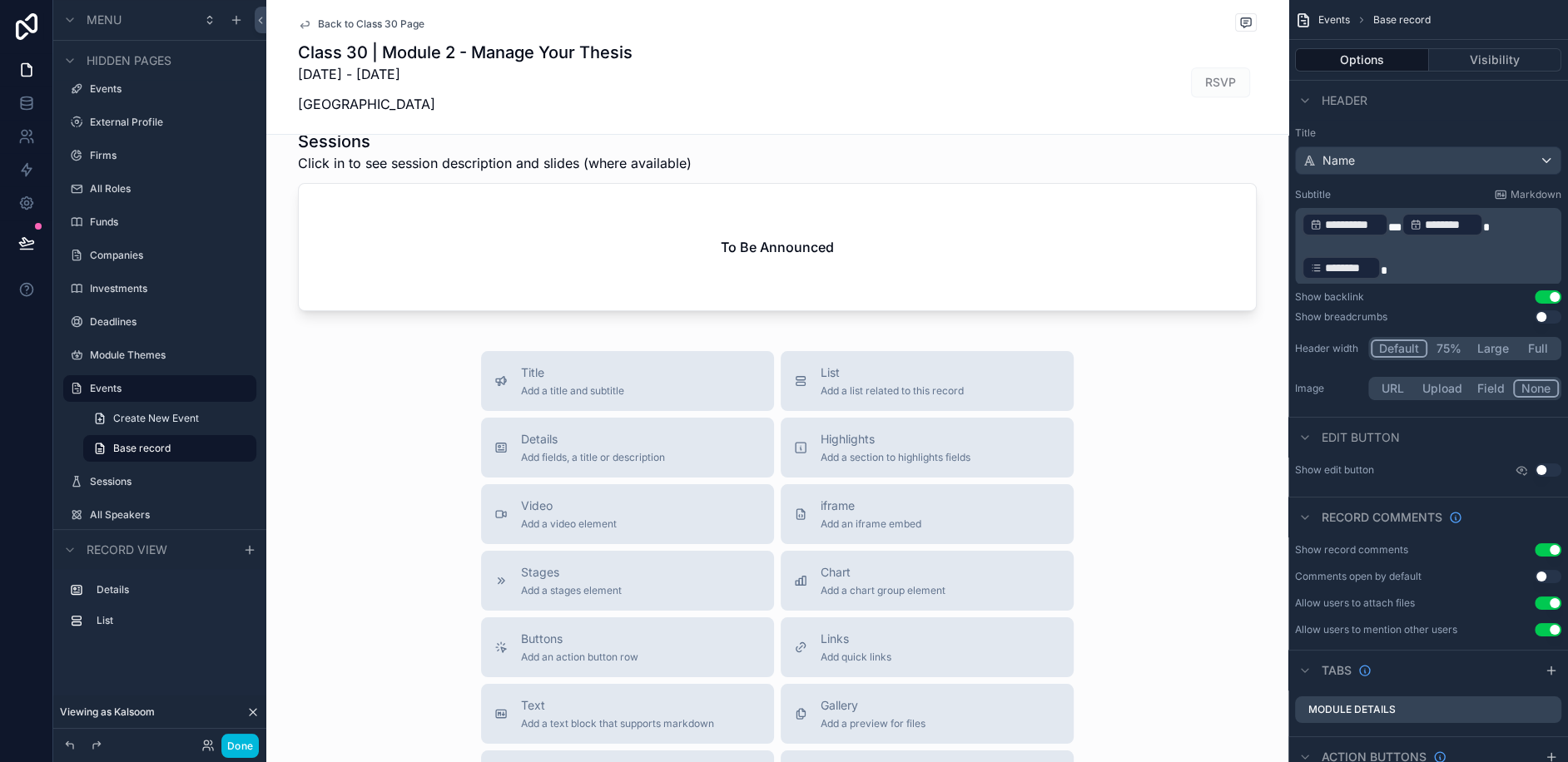
scroll to position [780, 0]
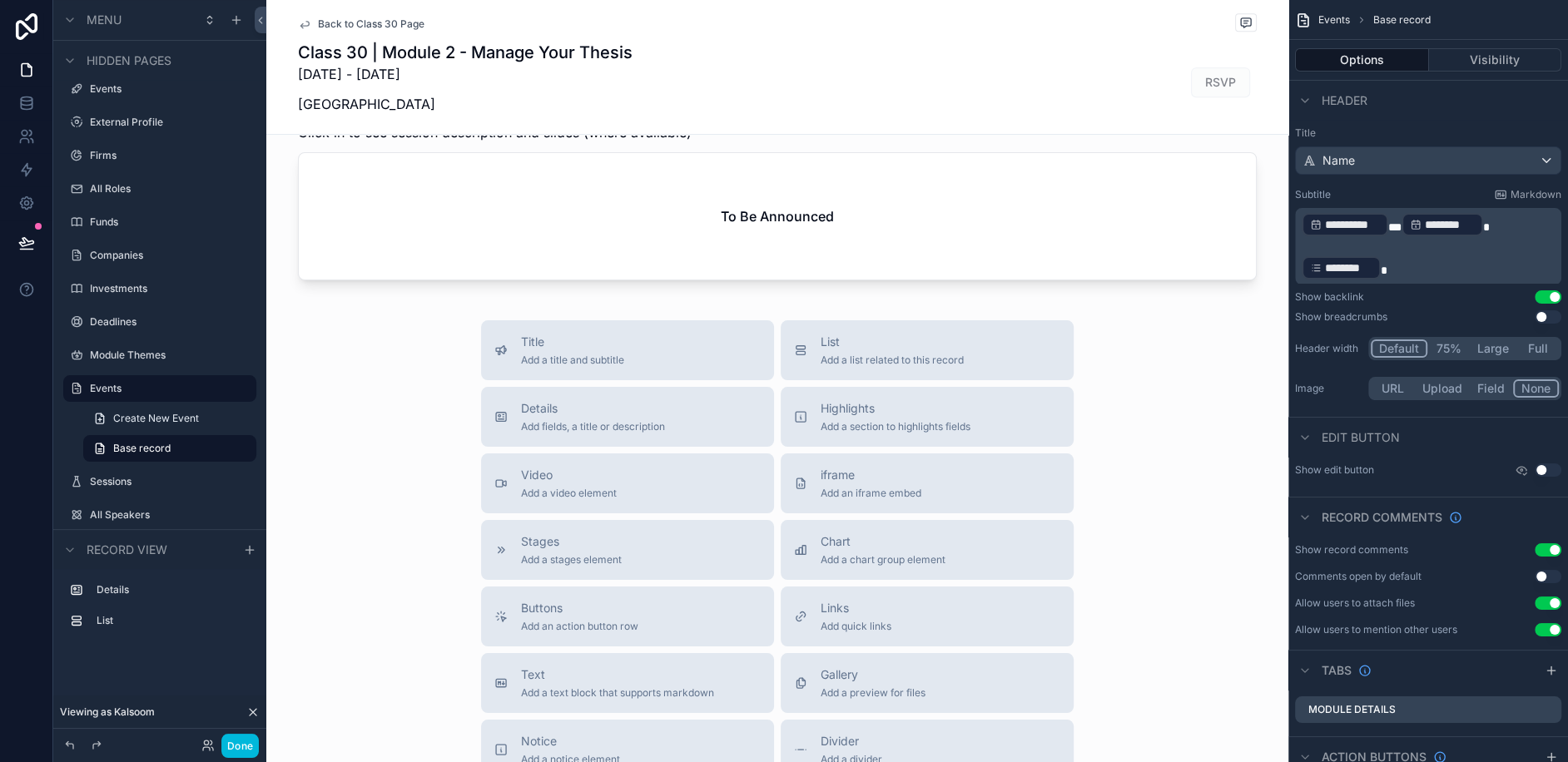
click at [765, 251] on div "scrollable content" at bounding box center [777, 193] width 1022 height 201
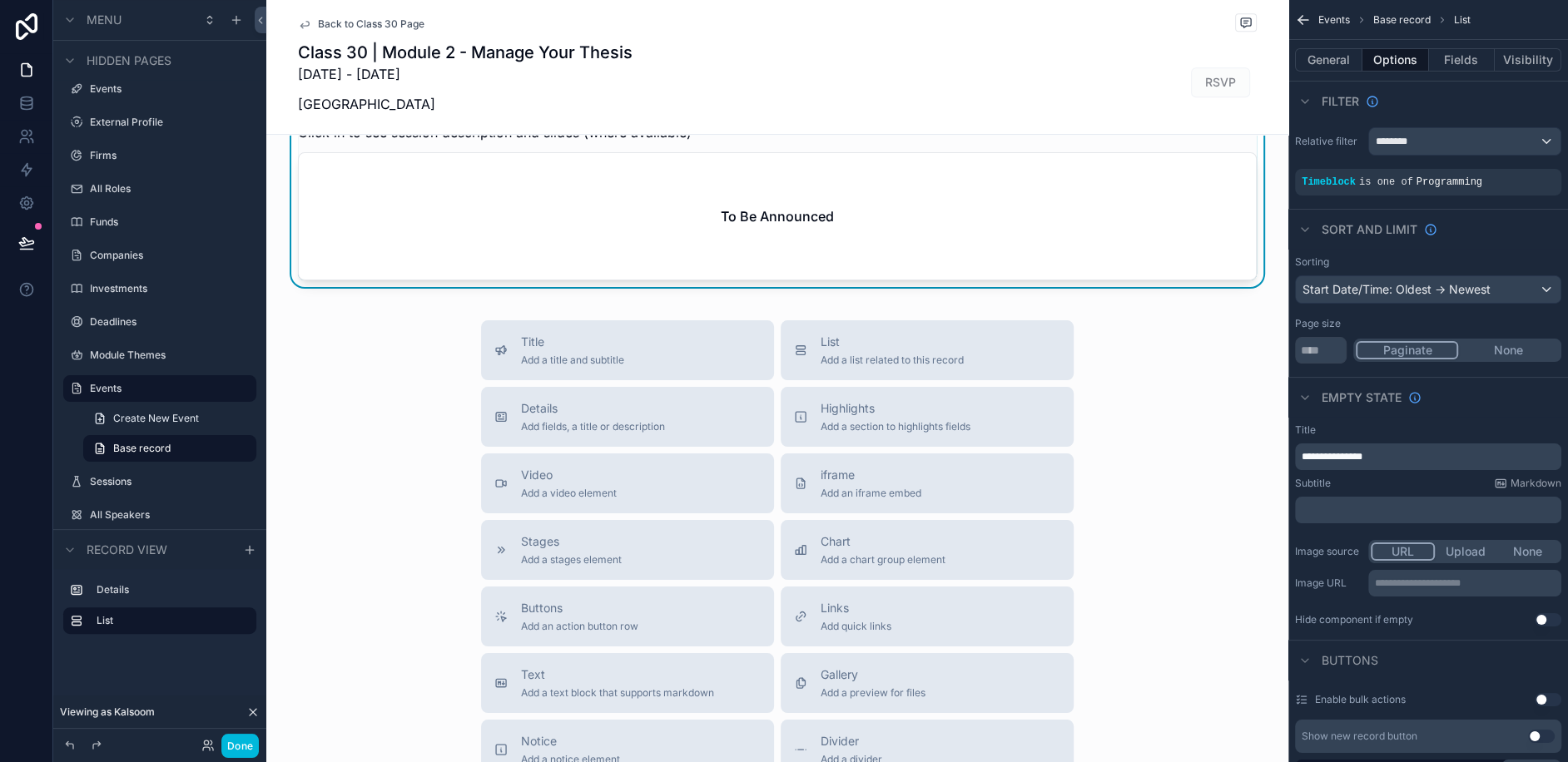
click at [0, 0] on icon "scrollable content" at bounding box center [0, 0] width 0 height 0
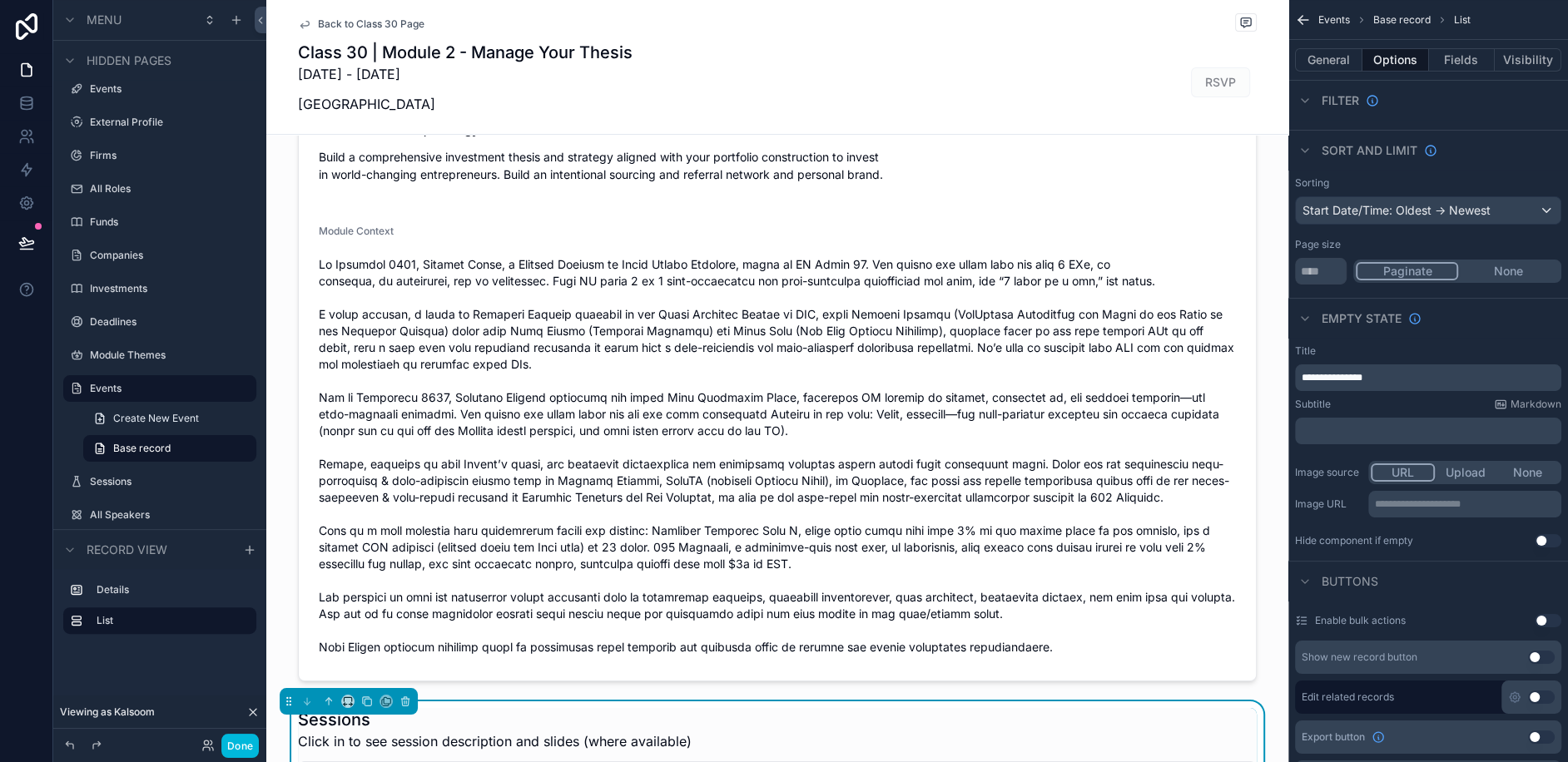
scroll to position [0, 0]
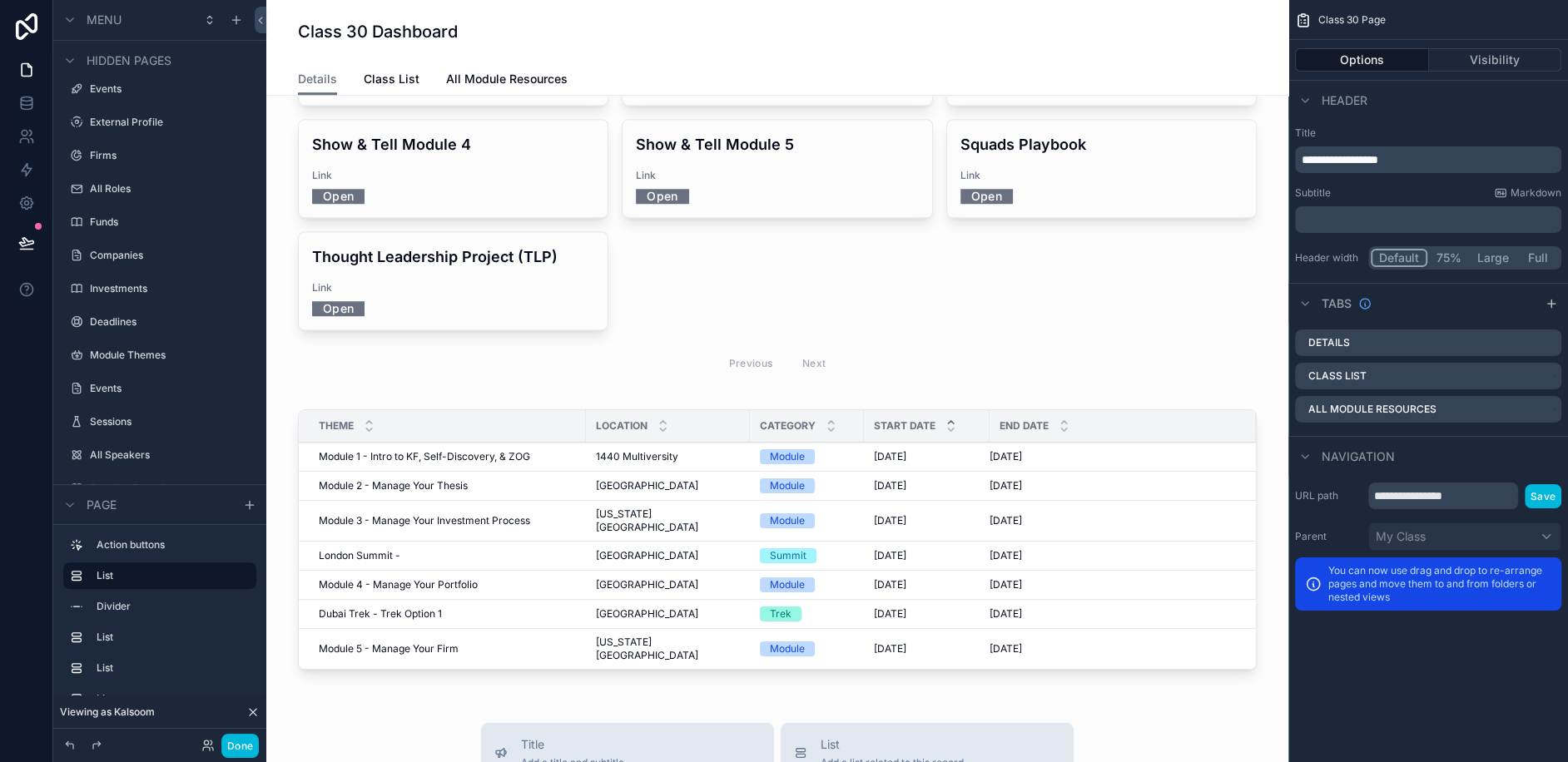
scroll to position [1199, 0]
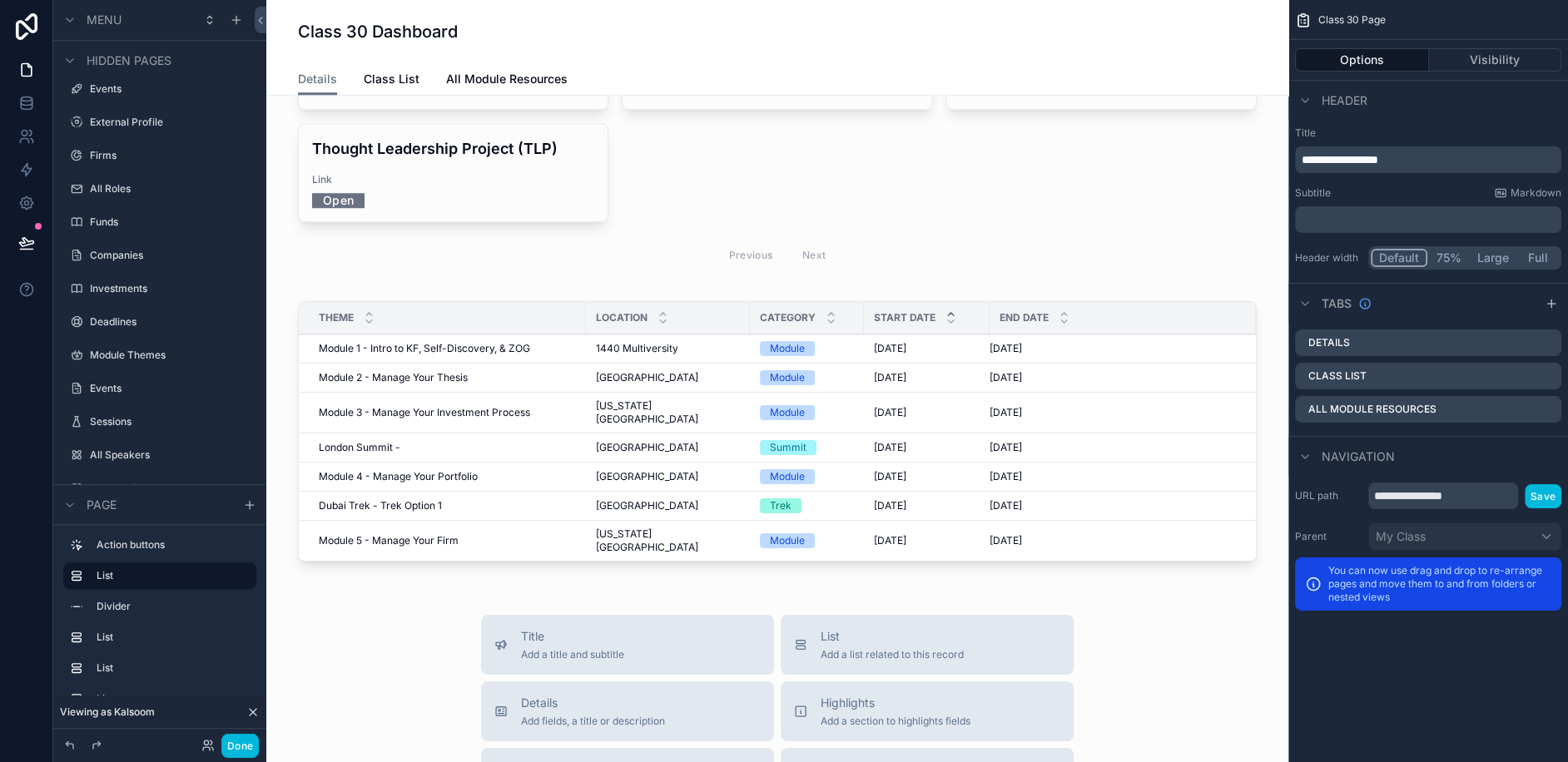
click at [371, 294] on div "scrollable content" at bounding box center [777, 434] width 996 height 280
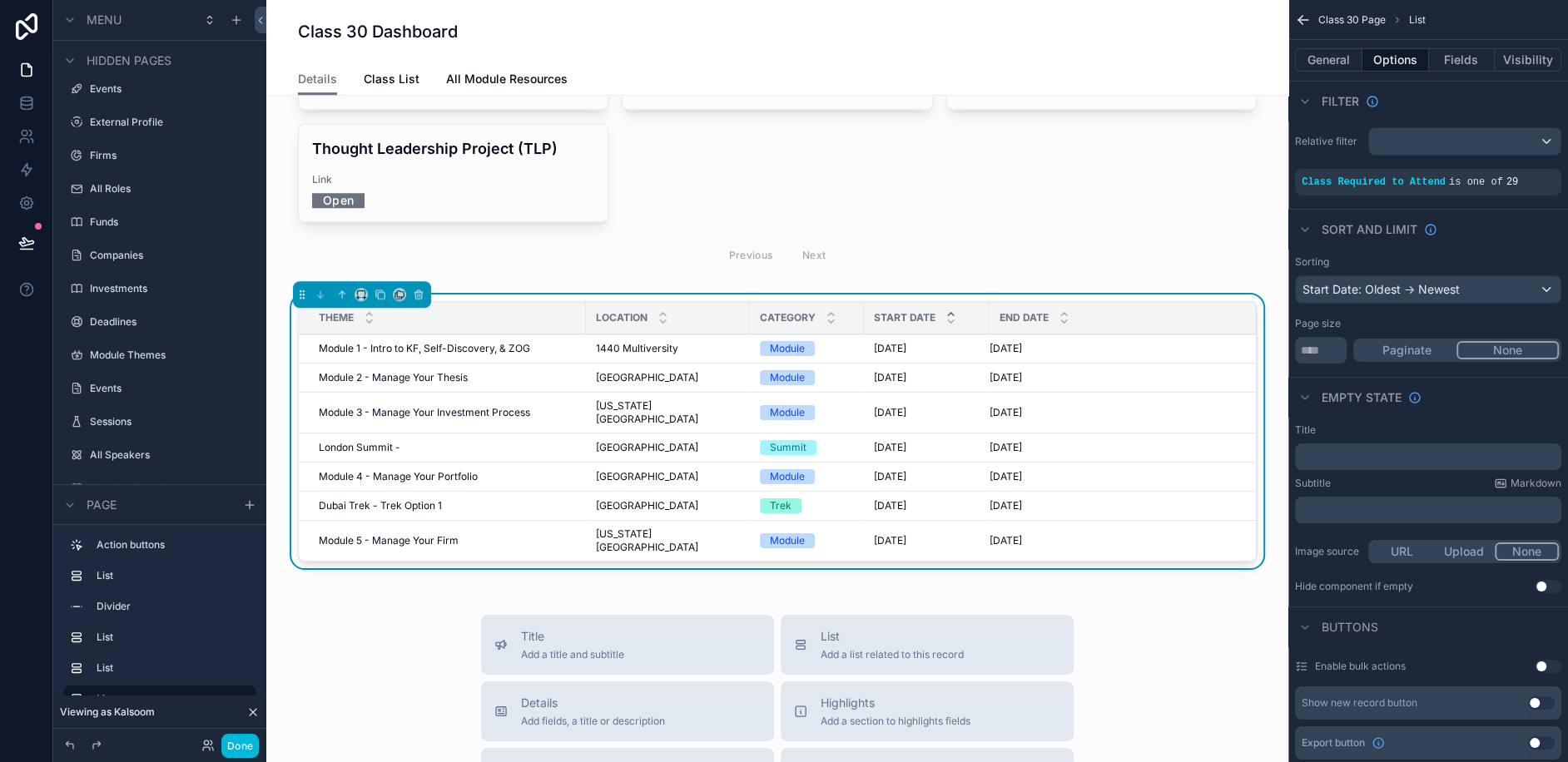
click at [325, 371] on span "Module 2 - Manage Your Thesis" at bounding box center [393, 378] width 149 height 13
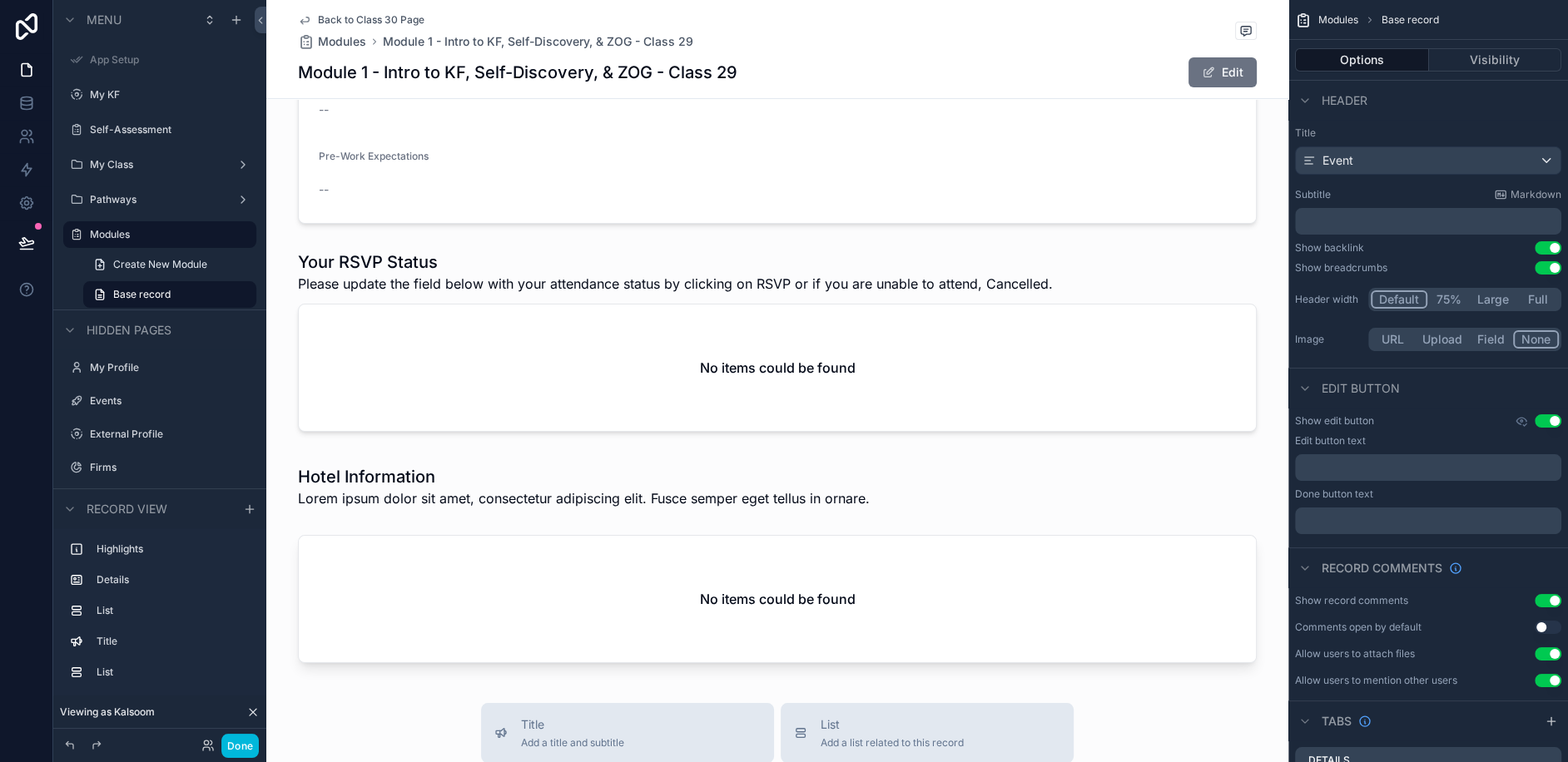
scroll to position [400, 0]
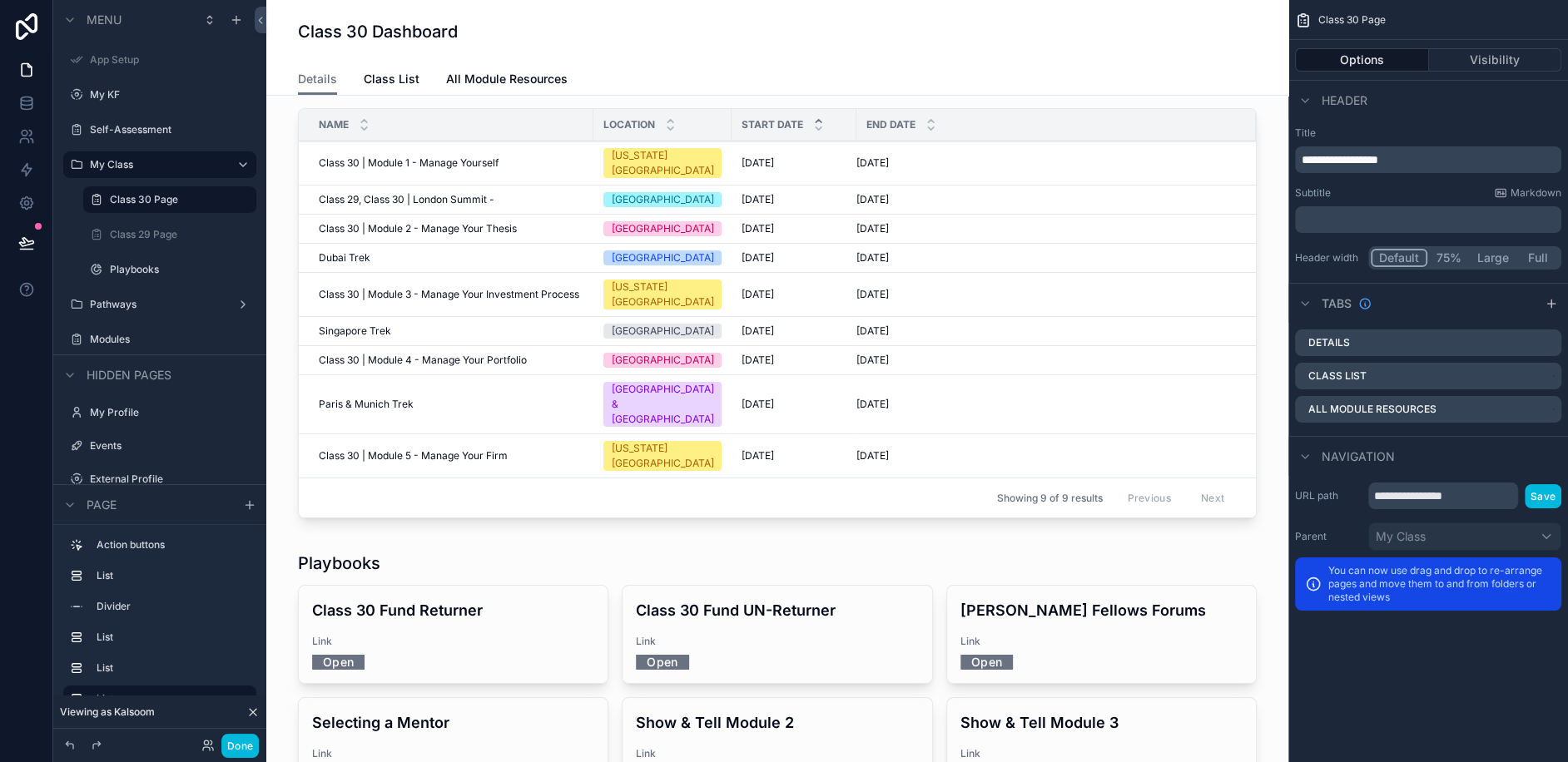
scroll to position [347, 0]
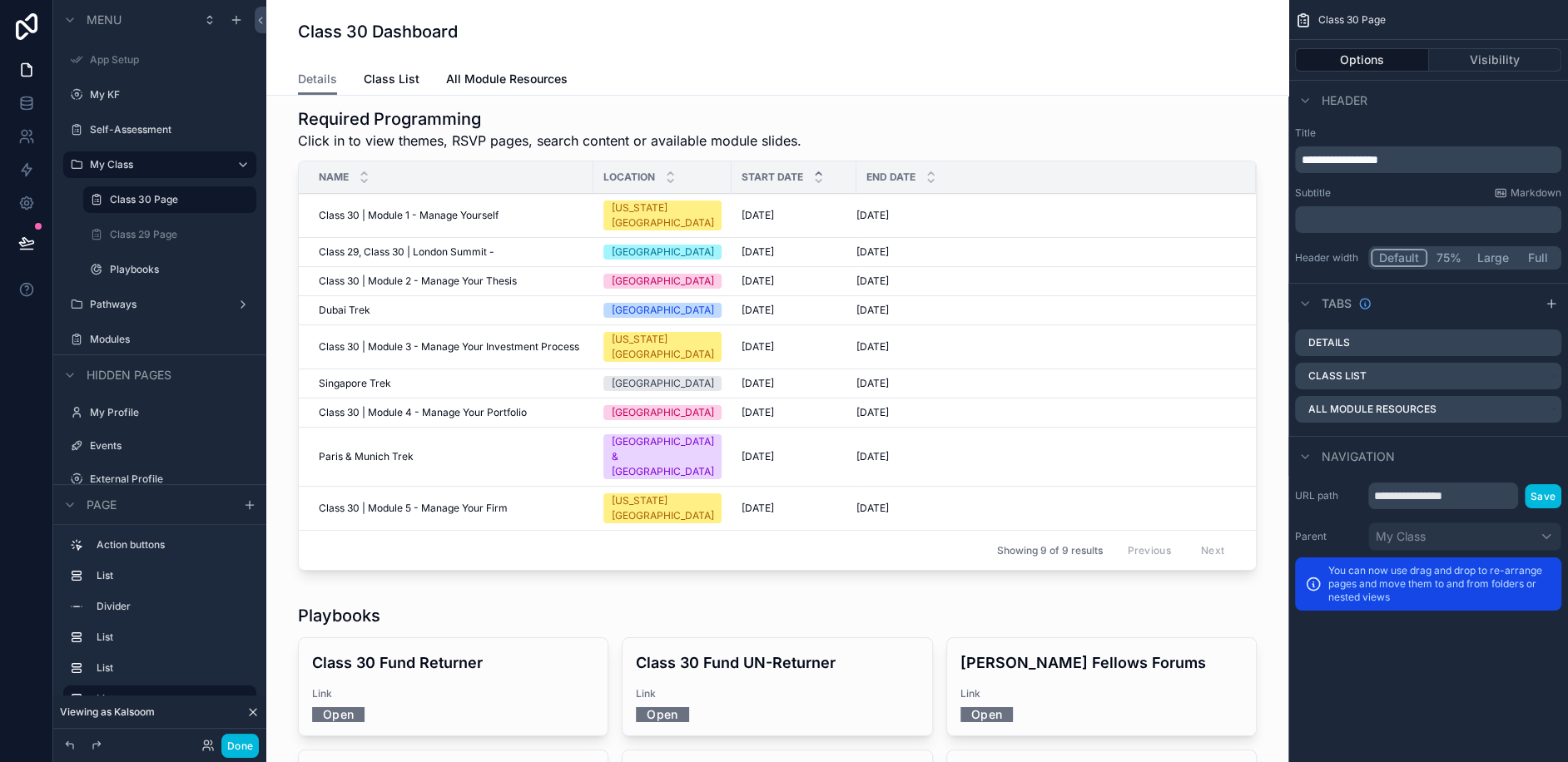
click at [411, 259] on div "scrollable content" at bounding box center [777, 342] width 996 height 483
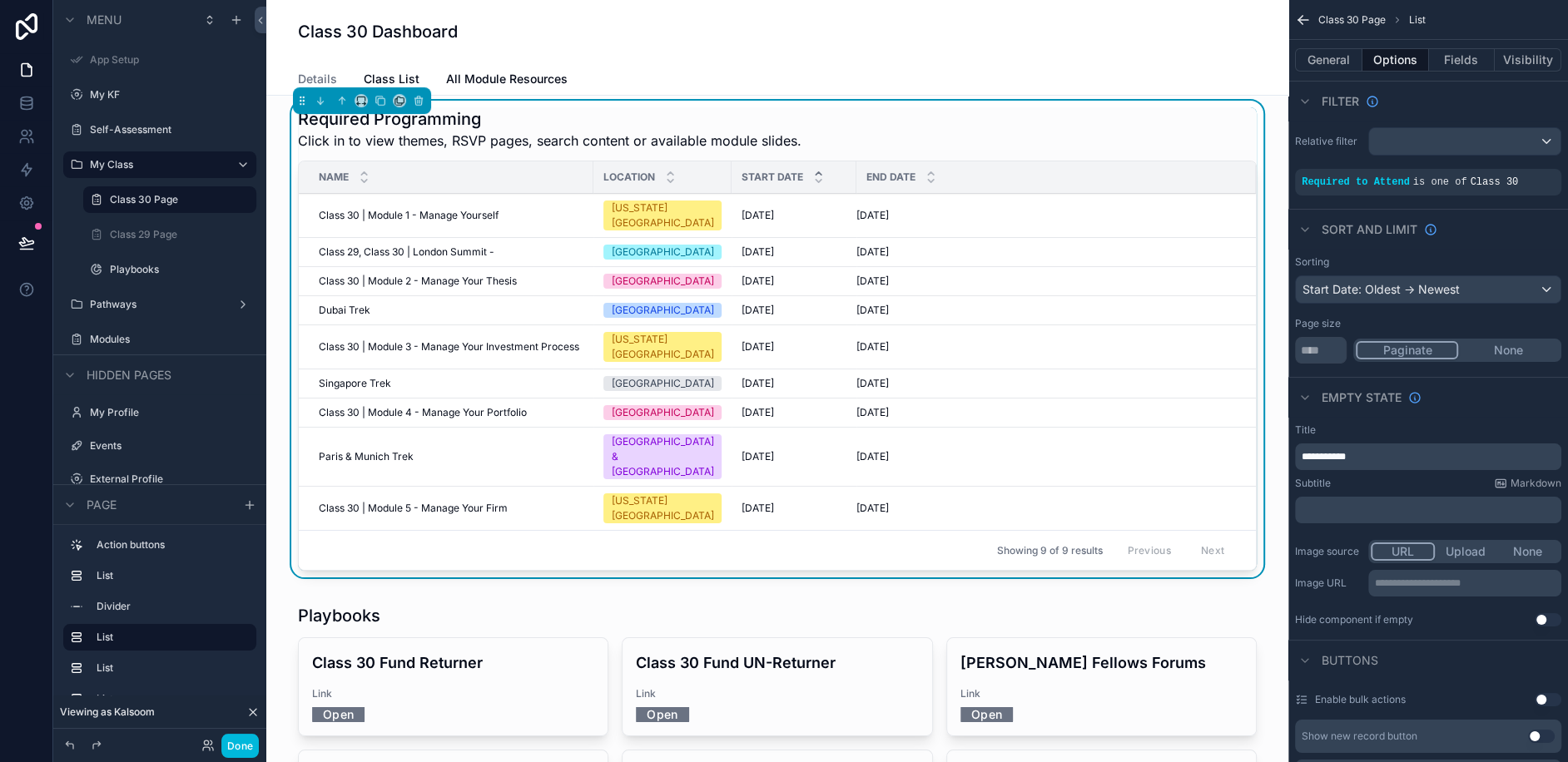
click at [388, 274] on span "Class 30 | Module 2 - Manage Your Thesis" at bounding box center [418, 281] width 198 height 13
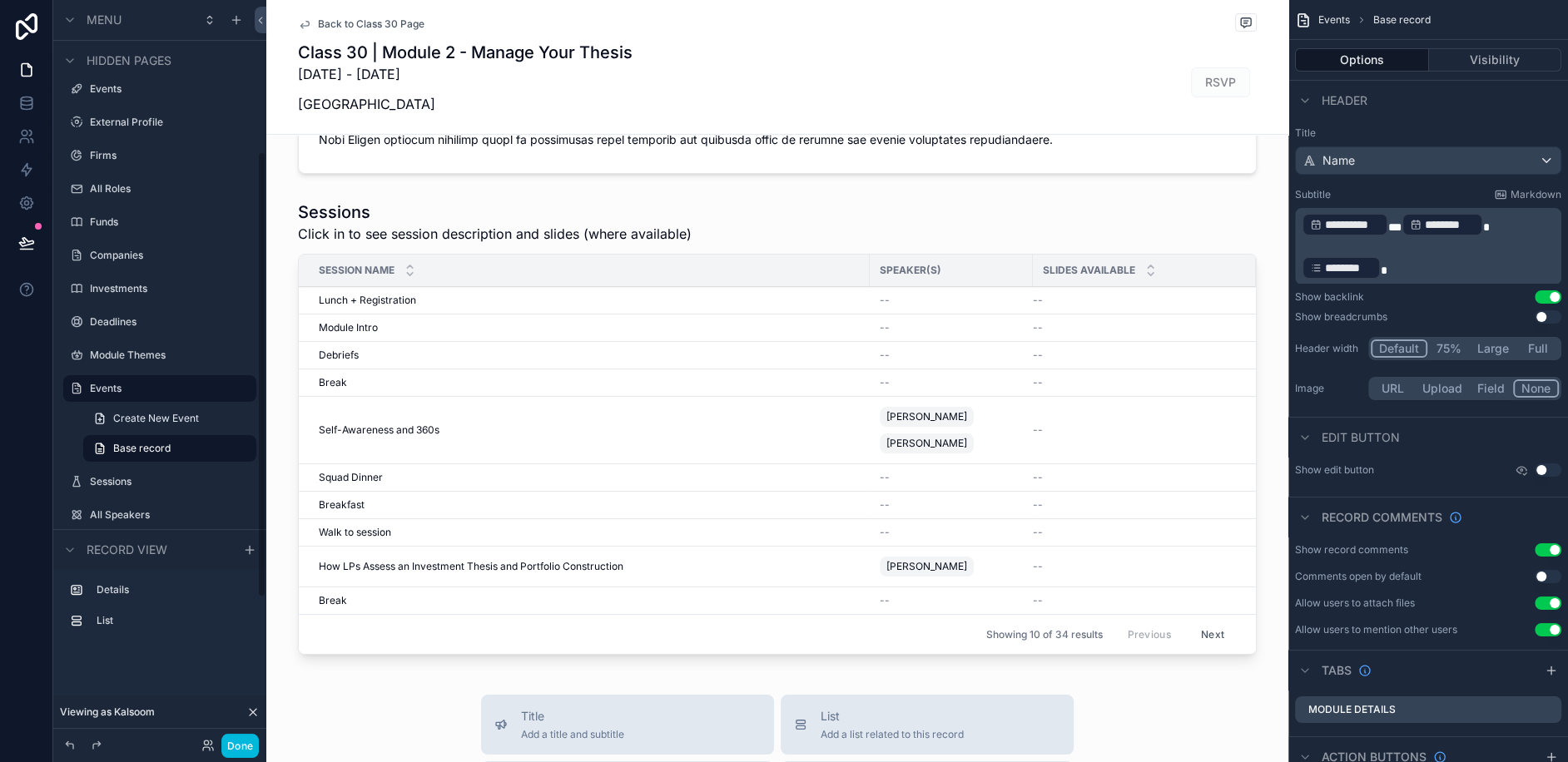
scroll to position [868, 0]
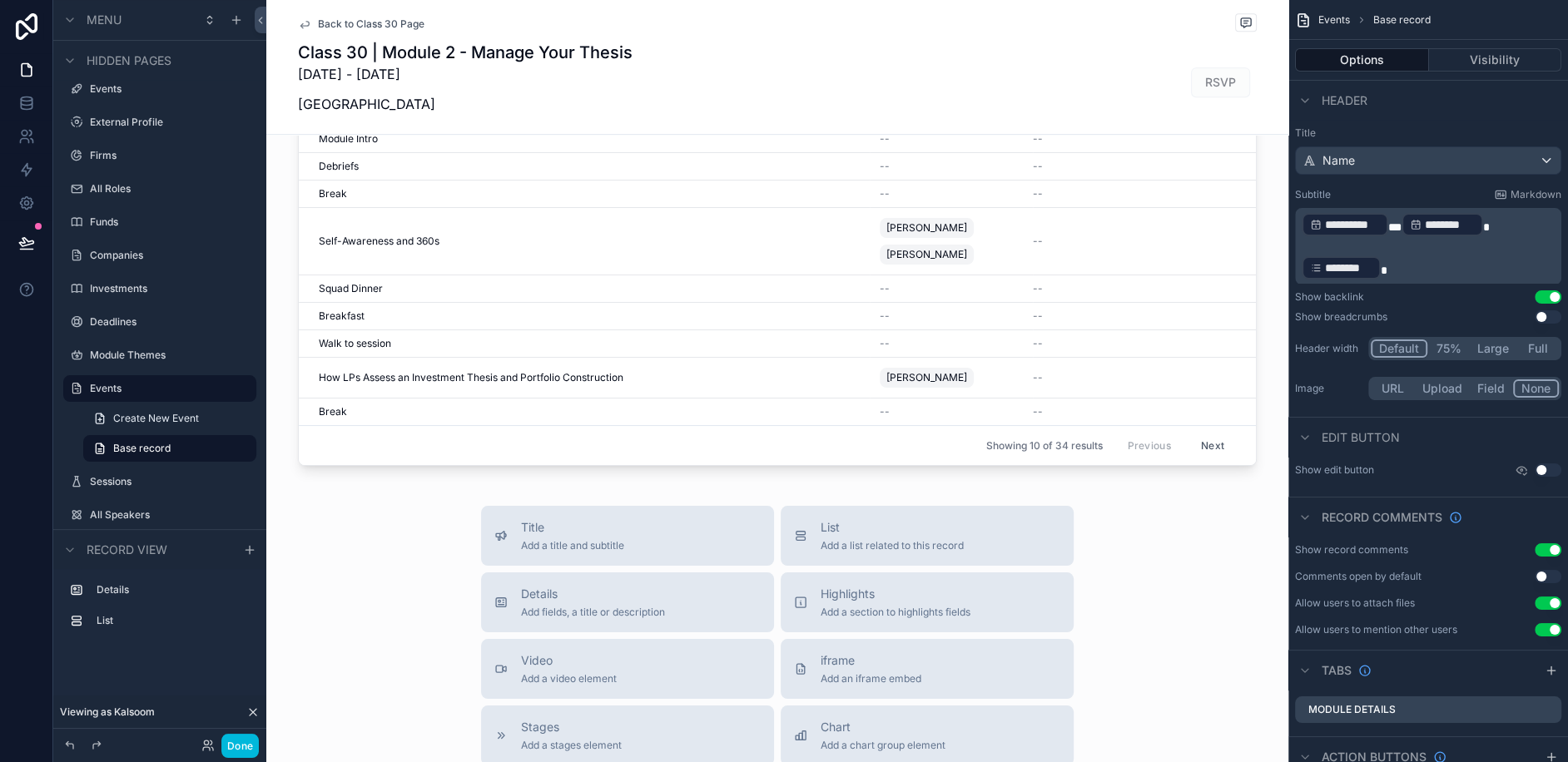
click at [833, 284] on div "scrollable content" at bounding box center [777, 242] width 1022 height 474
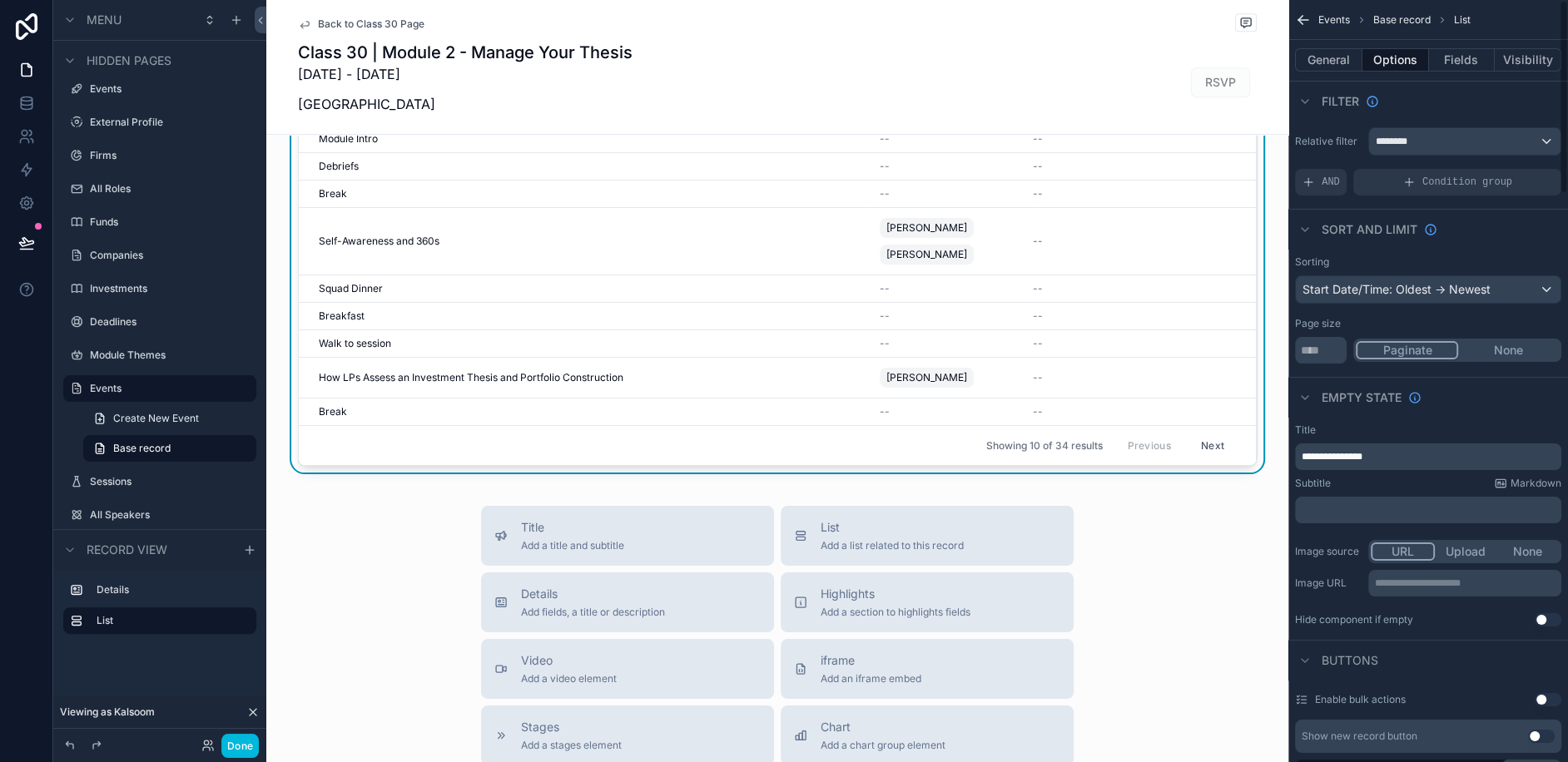
click at [1326, 185] on span "AND" at bounding box center [1330, 182] width 18 height 13
click at [1368, 191] on div "Add a filter" at bounding box center [1428, 182] width 267 height 27
click at [0, 0] on icon "scrollable content" at bounding box center [0, 0] width 0 height 0
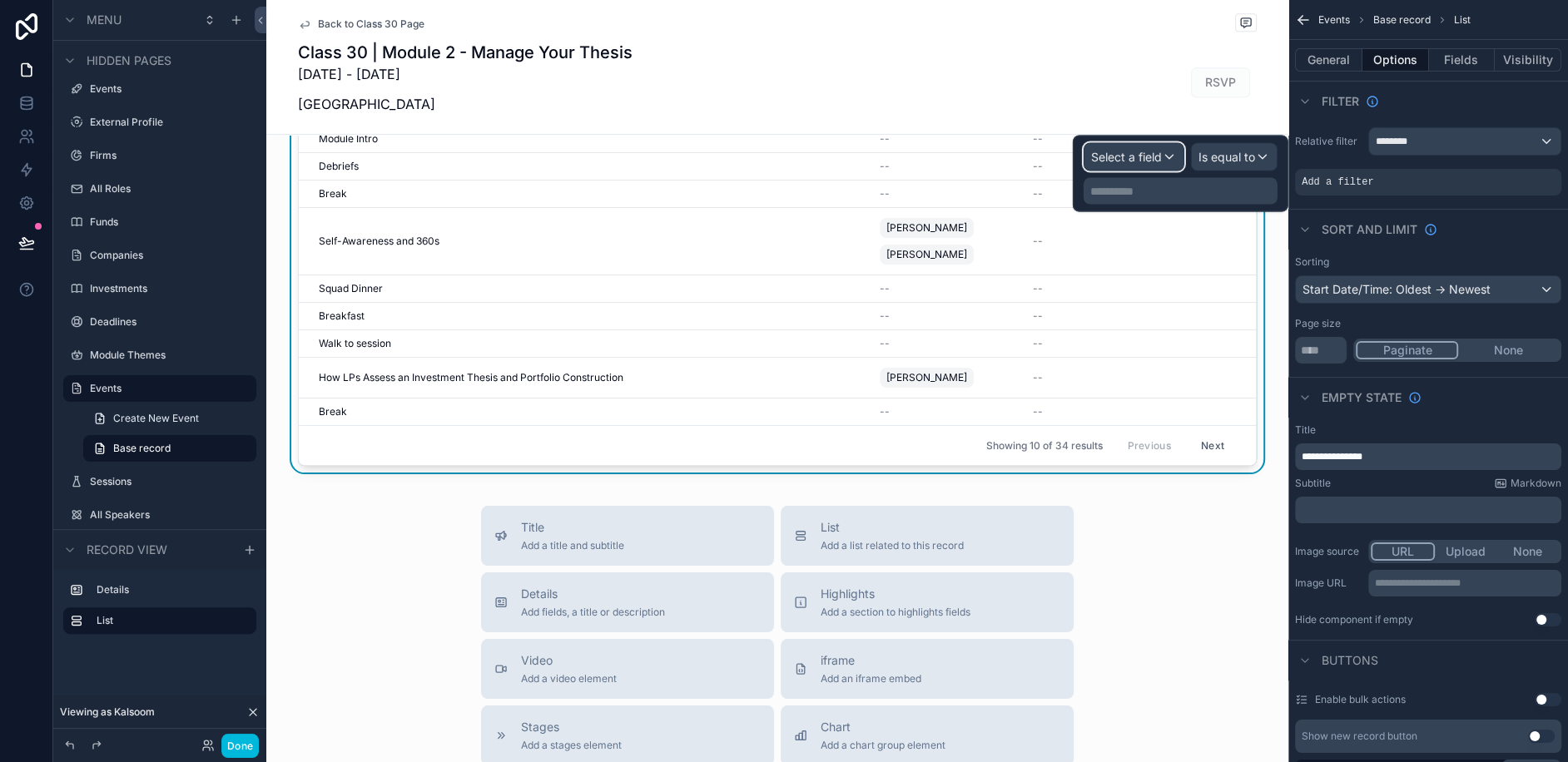
click at [1152, 158] on span "Select a field" at bounding box center [1127, 157] width 71 height 14
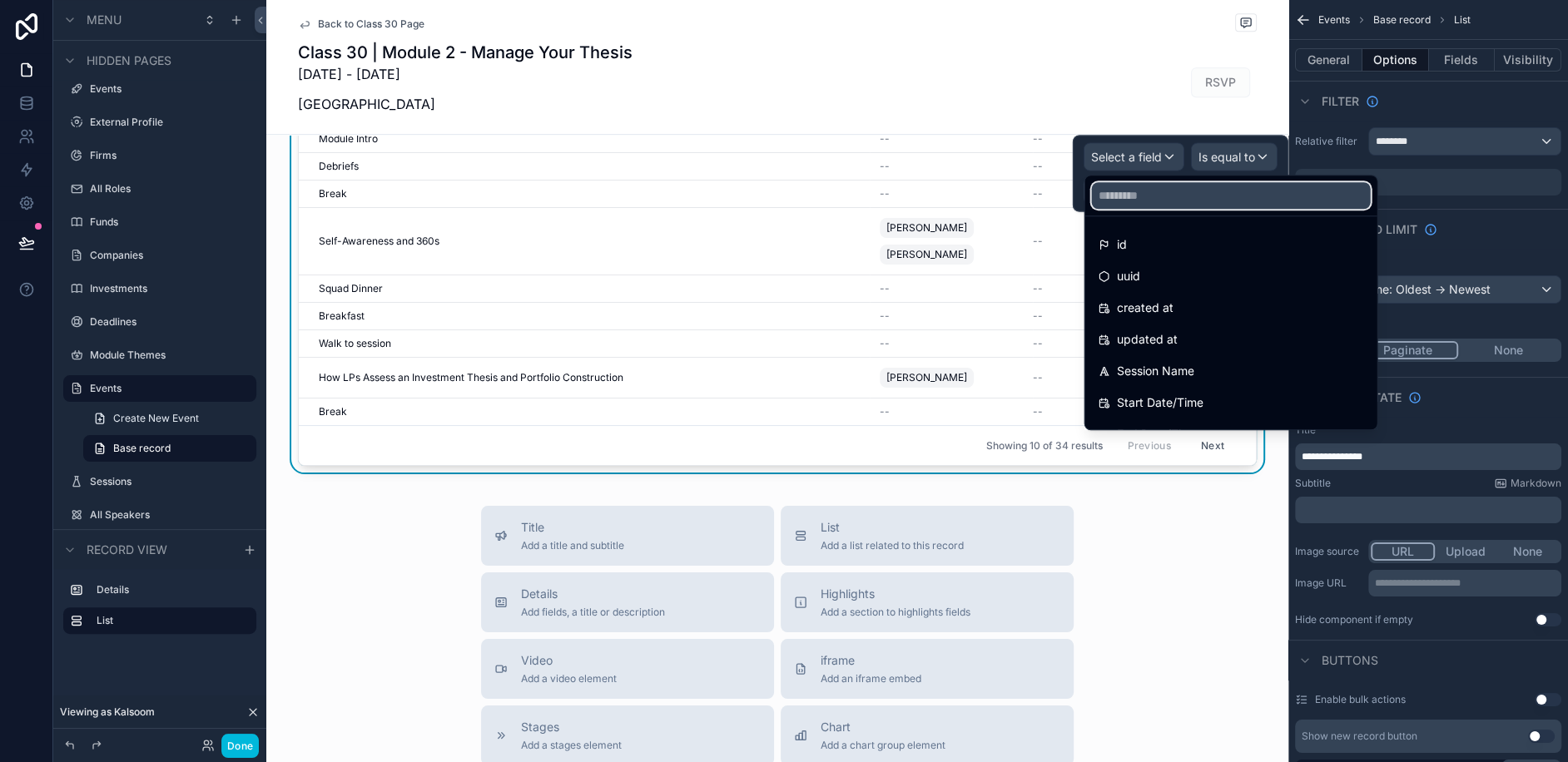
click at [1154, 189] on input "text" at bounding box center [1231, 195] width 279 height 27
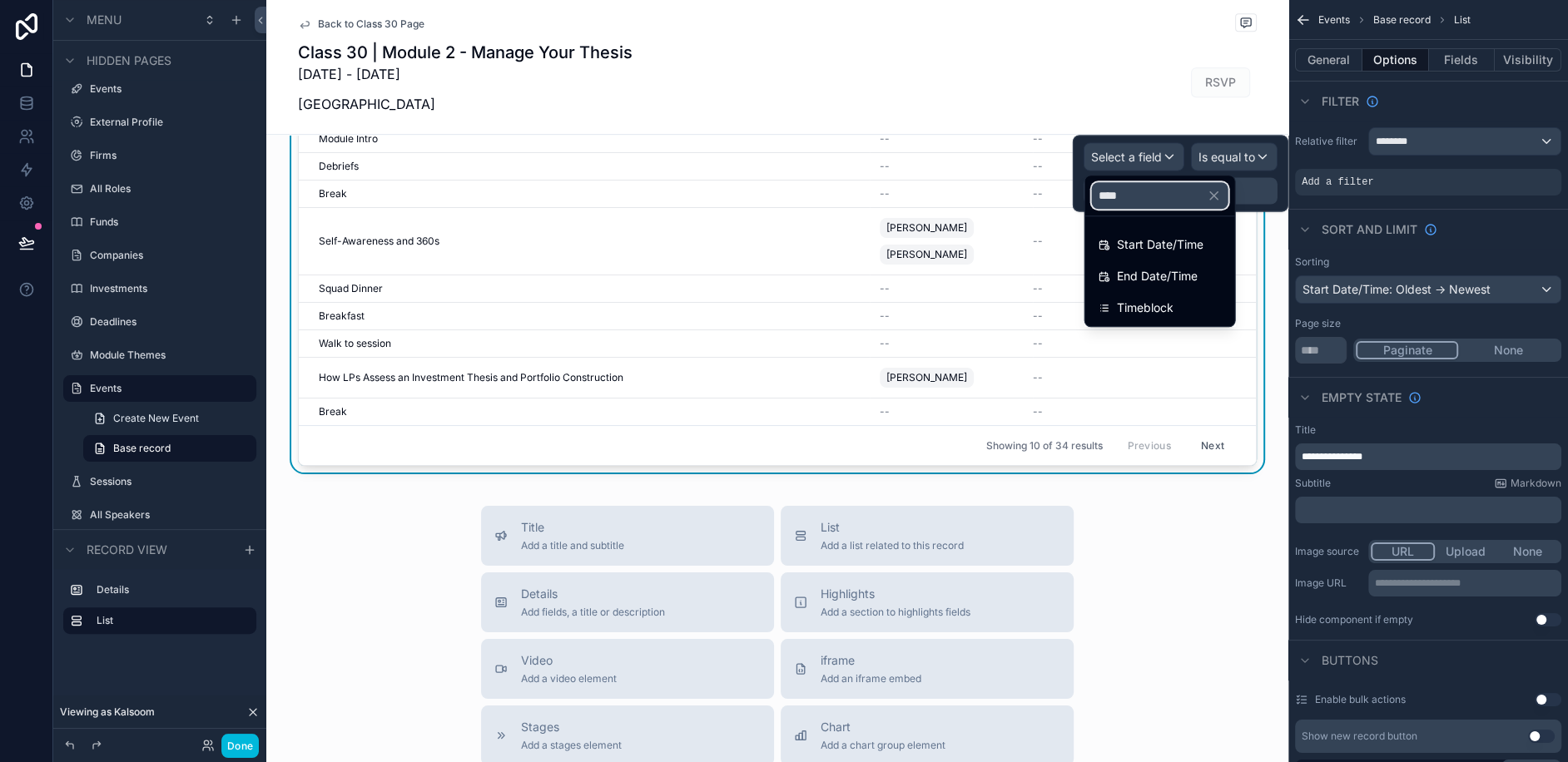
type input "****"
click at [1131, 301] on span "Timeblock" at bounding box center [1146, 307] width 57 height 20
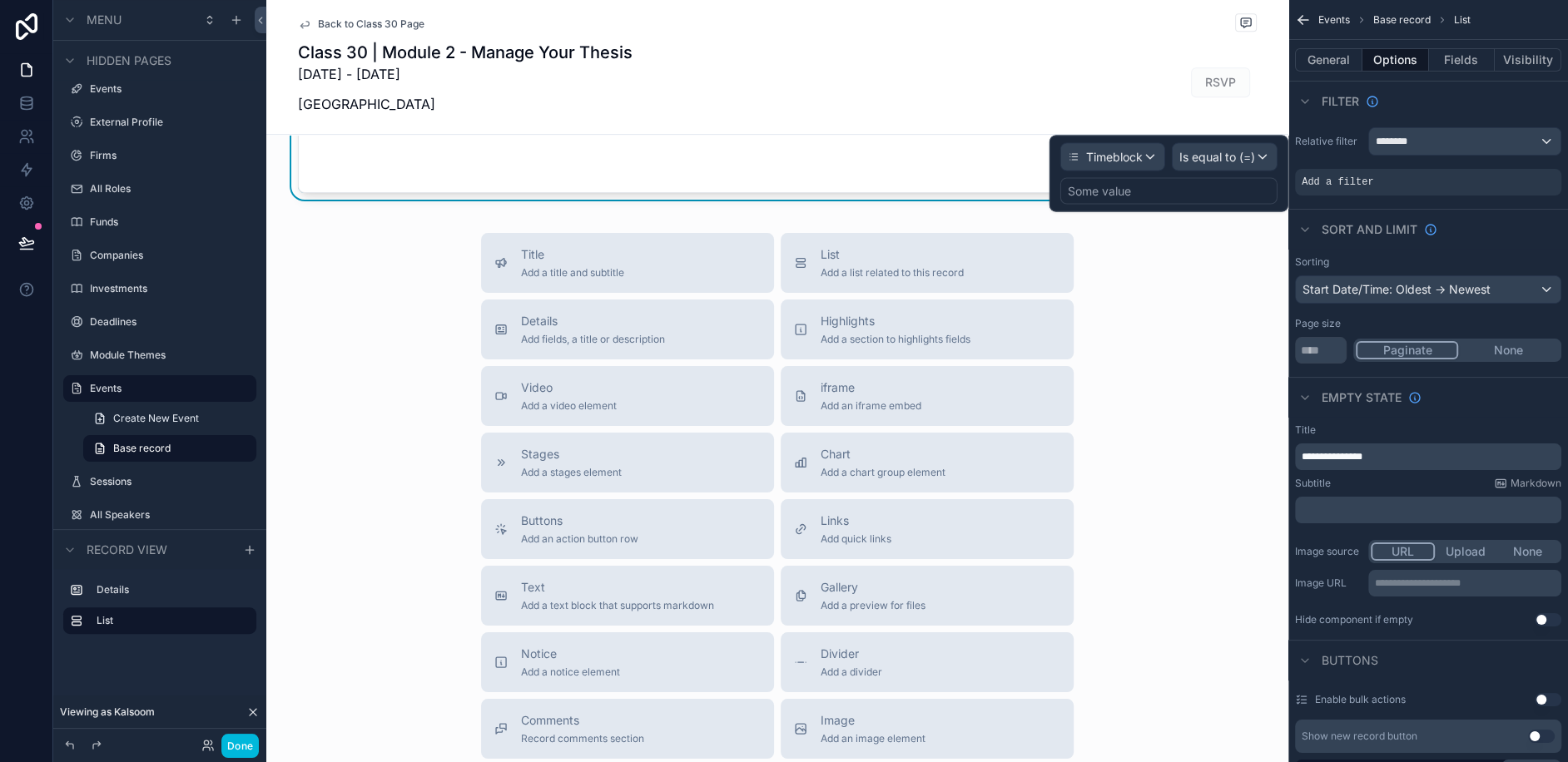
click at [1185, 193] on div "Some value" at bounding box center [1168, 192] width 217 height 27
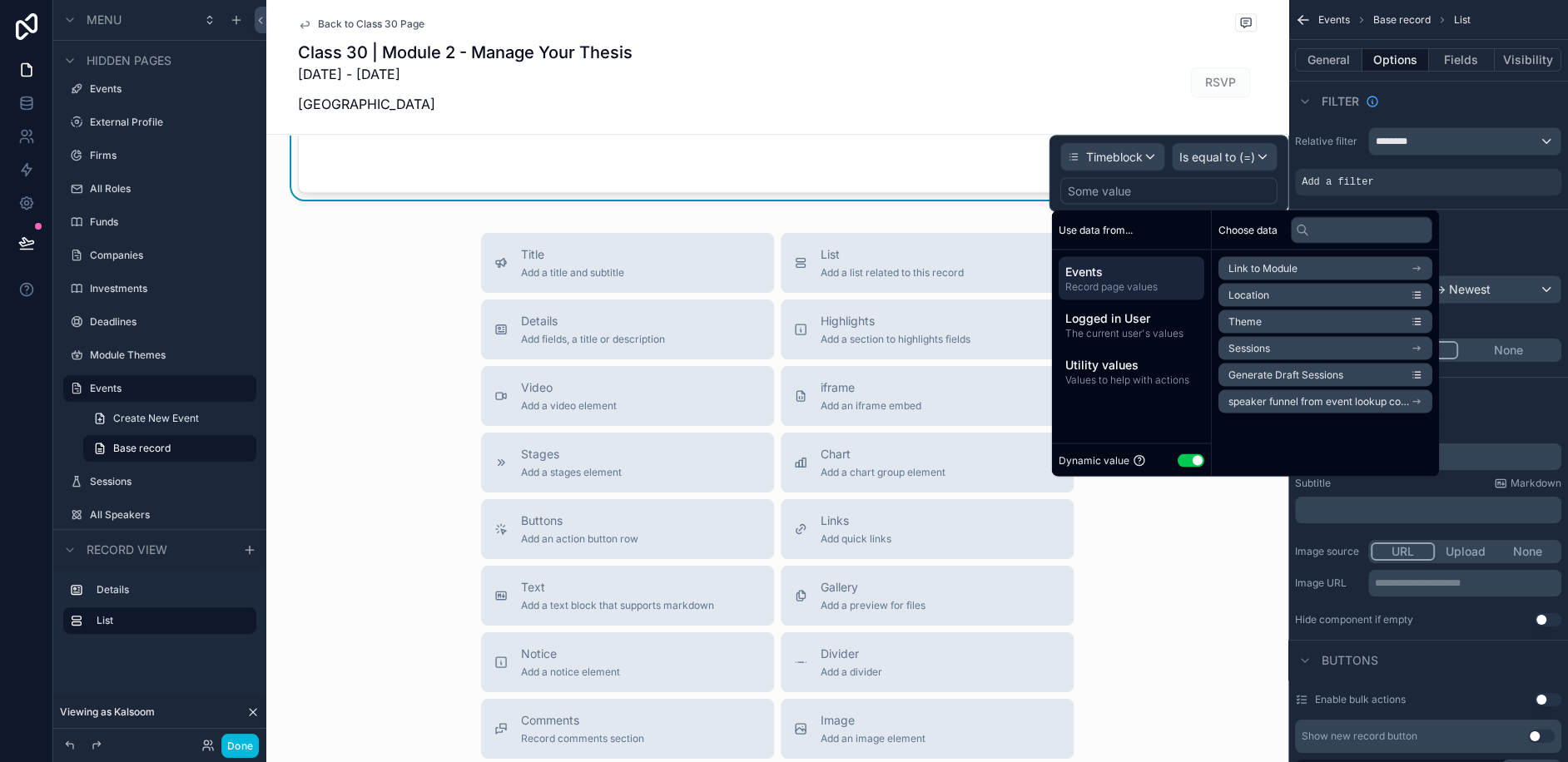
click at [1186, 456] on button "Use setting" at bounding box center [1191, 460] width 27 height 13
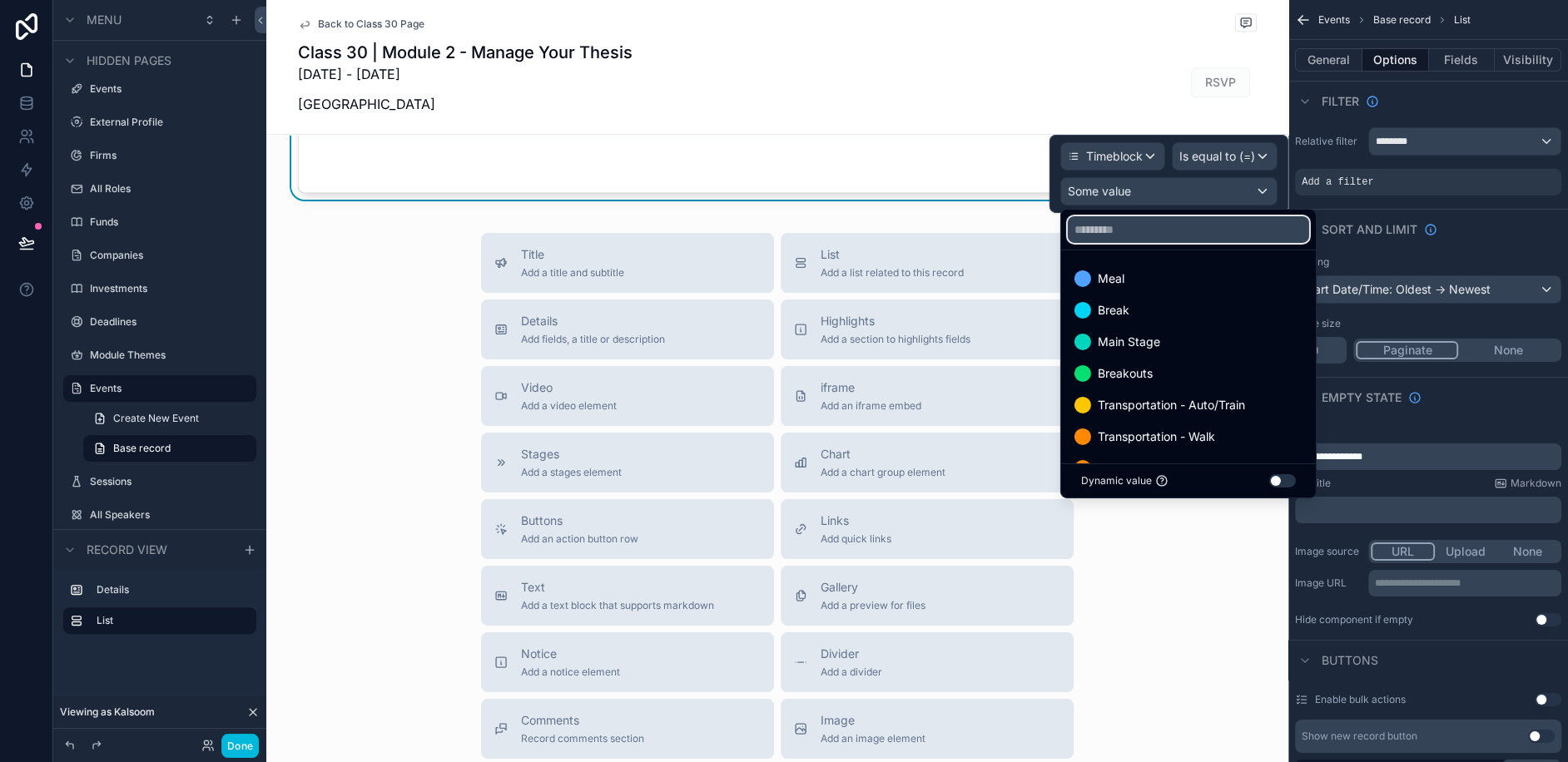
click at [1137, 237] on input "text" at bounding box center [1188, 230] width 241 height 27
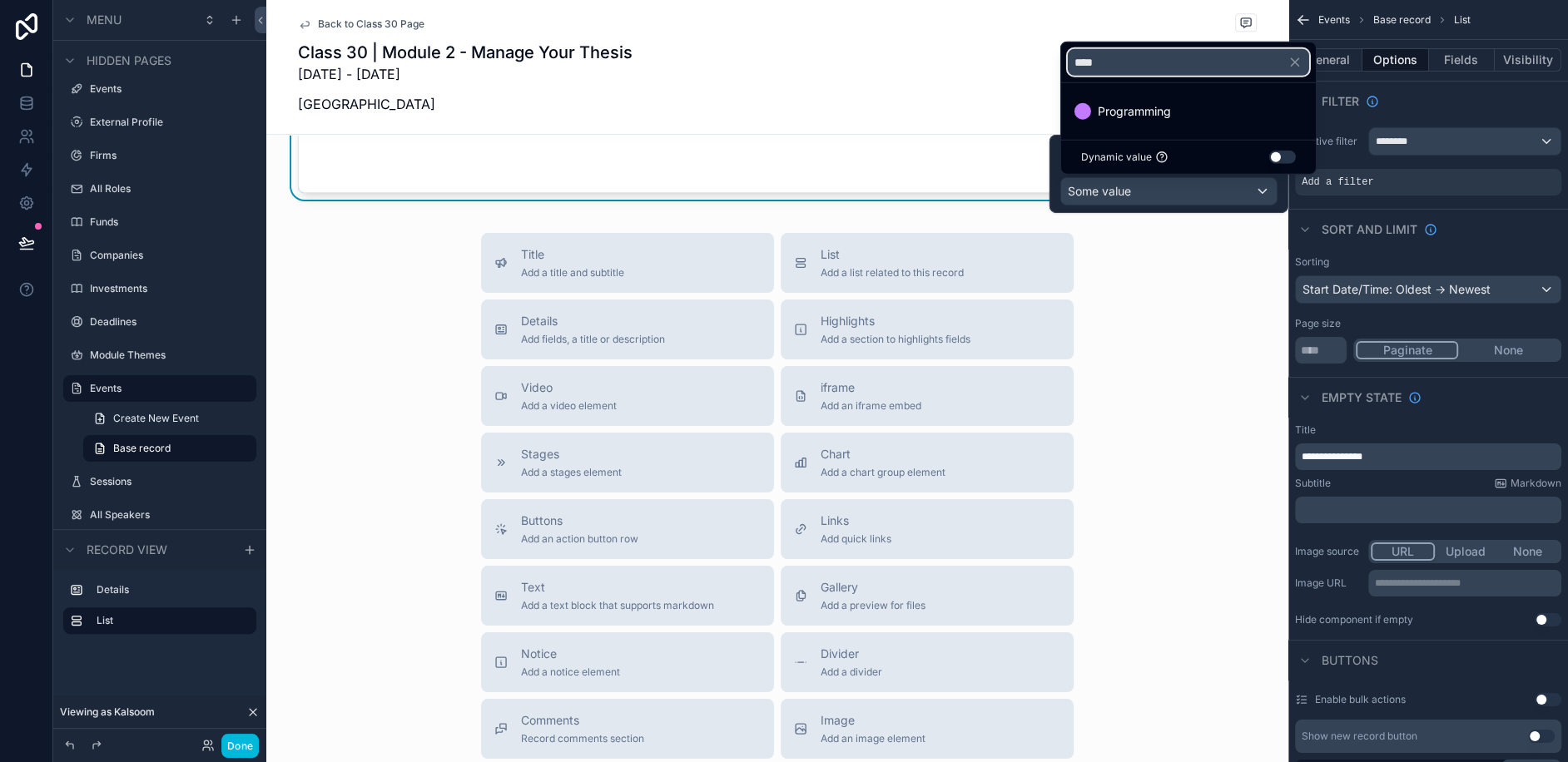
type input "****"
click at [1129, 116] on span "Programming" at bounding box center [1134, 111] width 73 height 20
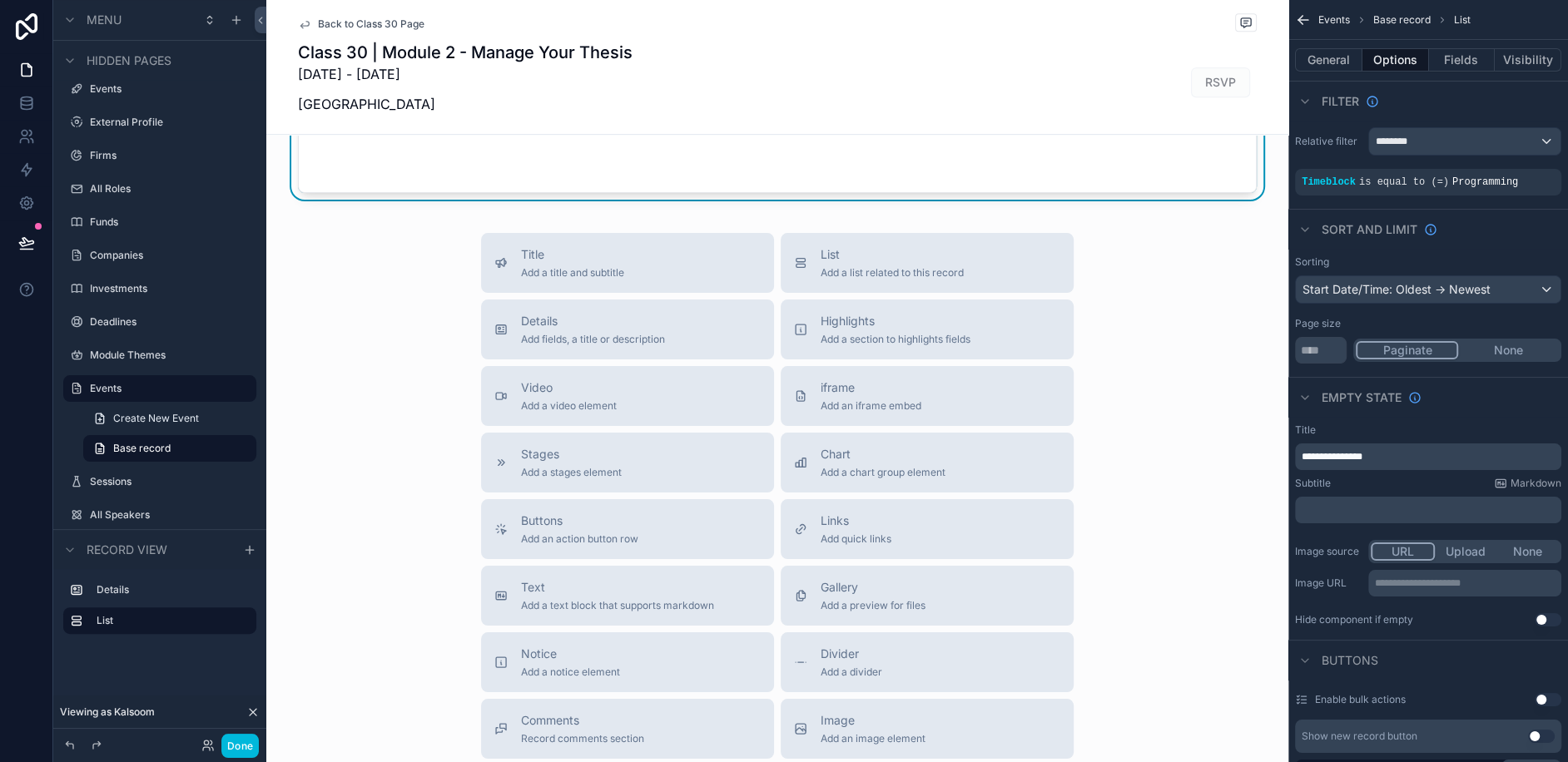
click at [1201, 584] on div "Title Add a title and subtitle List Add a list related to this record Details A…" at bounding box center [777, 530] width 1022 height 592
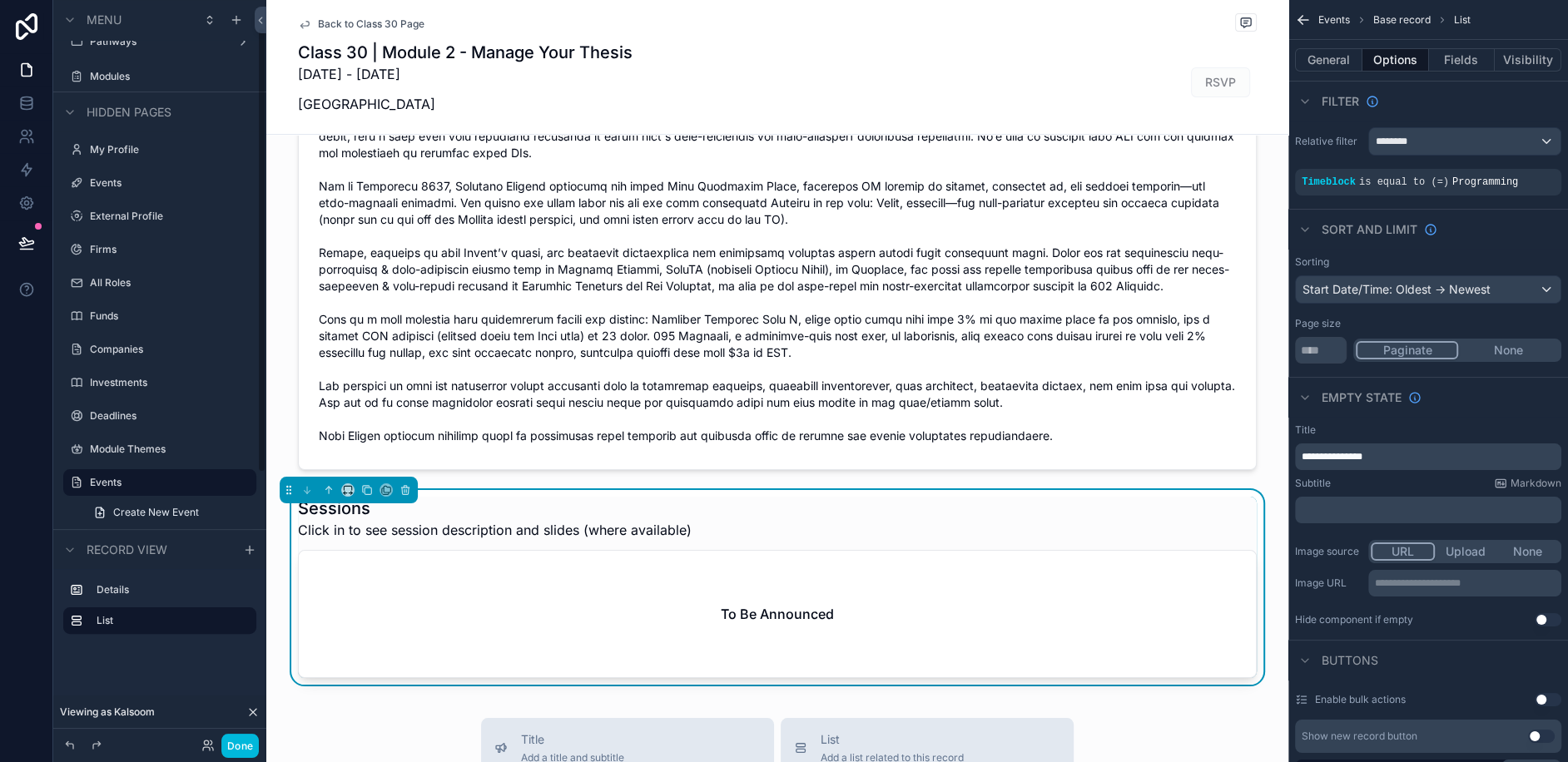
scroll to position [0, 0]
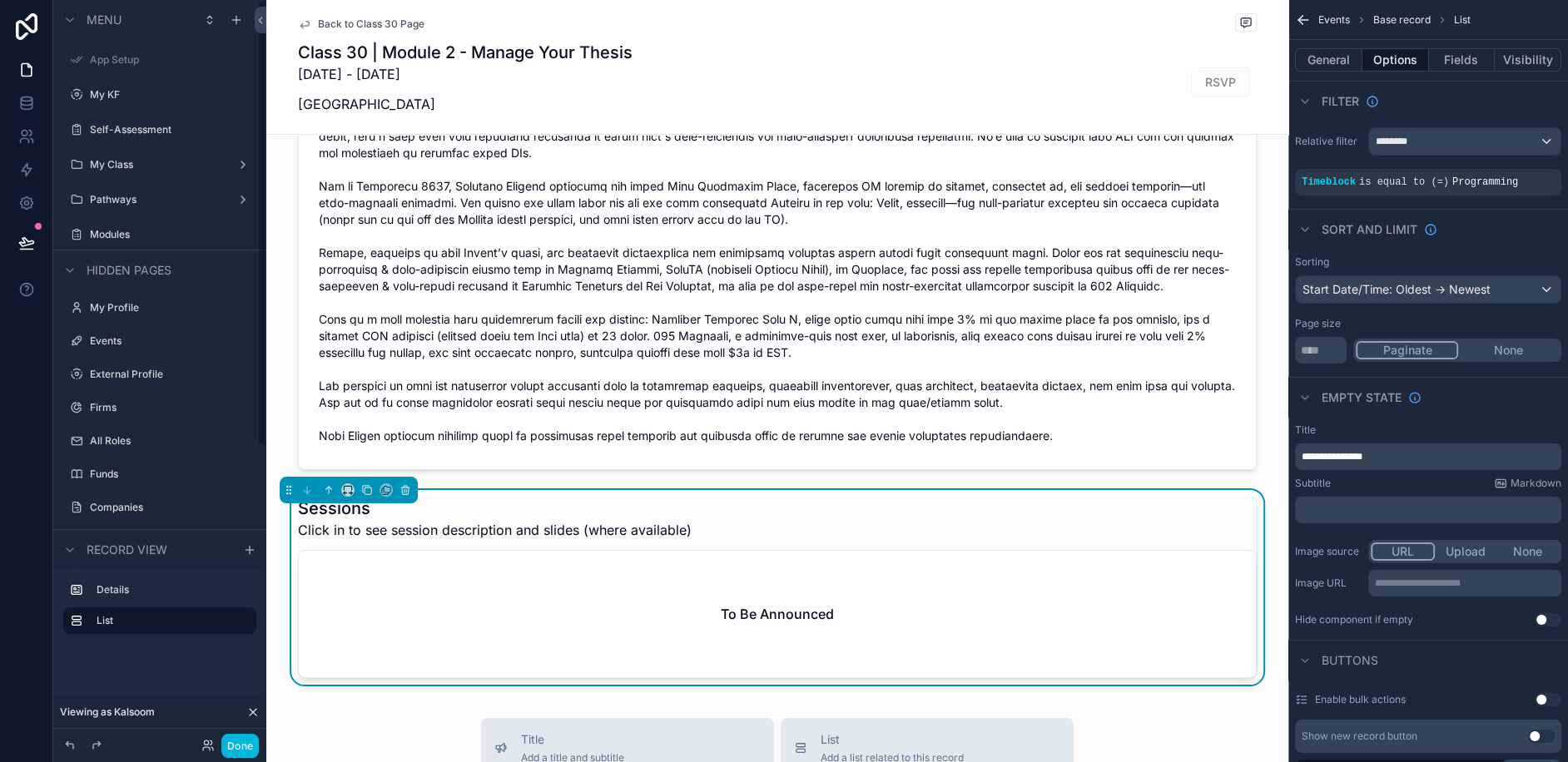
click at [114, 146] on div "scrollable content" at bounding box center [159, 147] width 213 height 4
click at [114, 167] on label "My Class" at bounding box center [157, 165] width 133 height 13
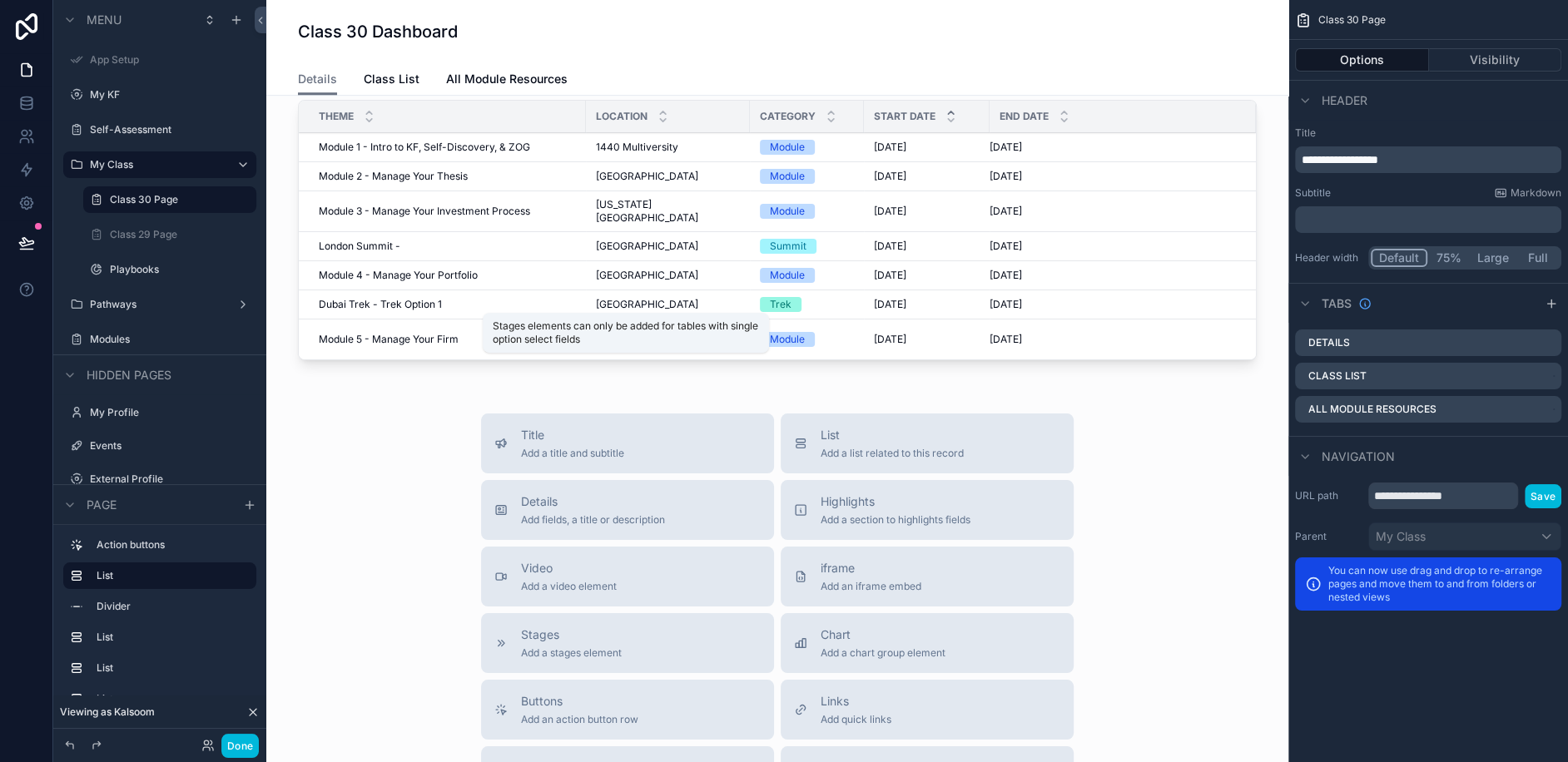
scroll to position [1174, 0]
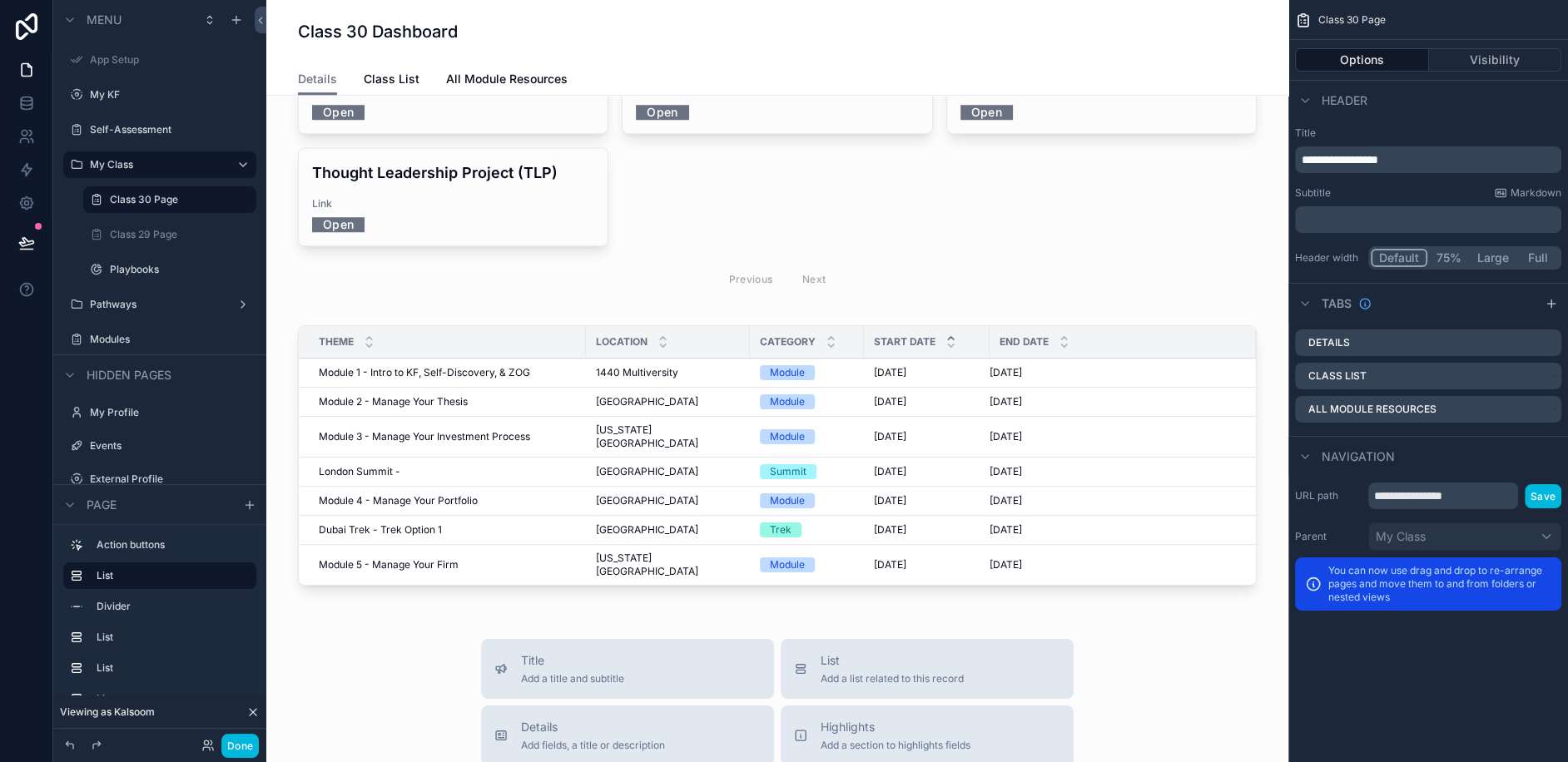
click at [383, 319] on div "scrollable content" at bounding box center [777, 458] width 996 height 280
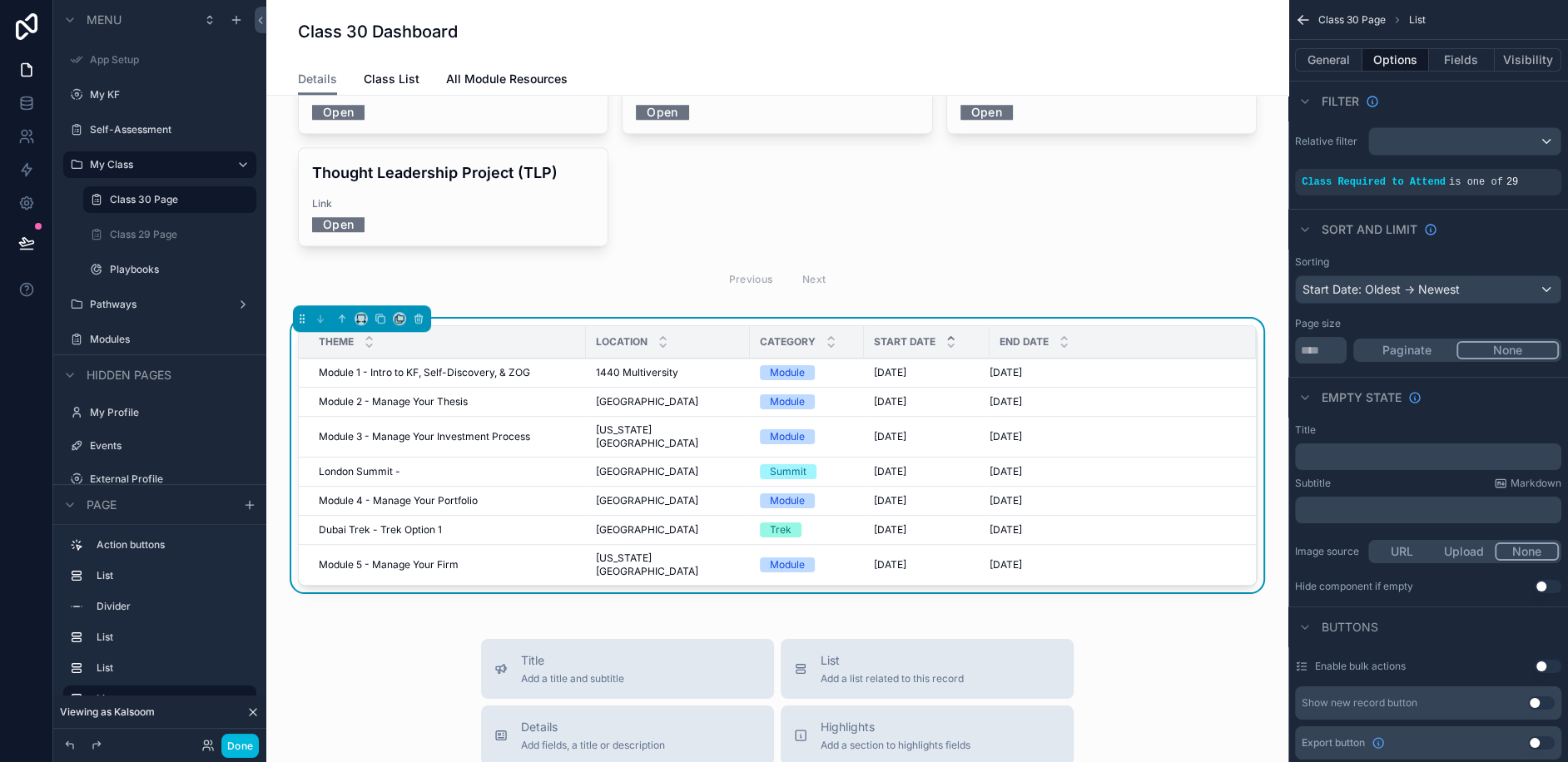
click at [364, 395] on span "Module 2 - Manage Your Thesis" at bounding box center [393, 401] width 149 height 13
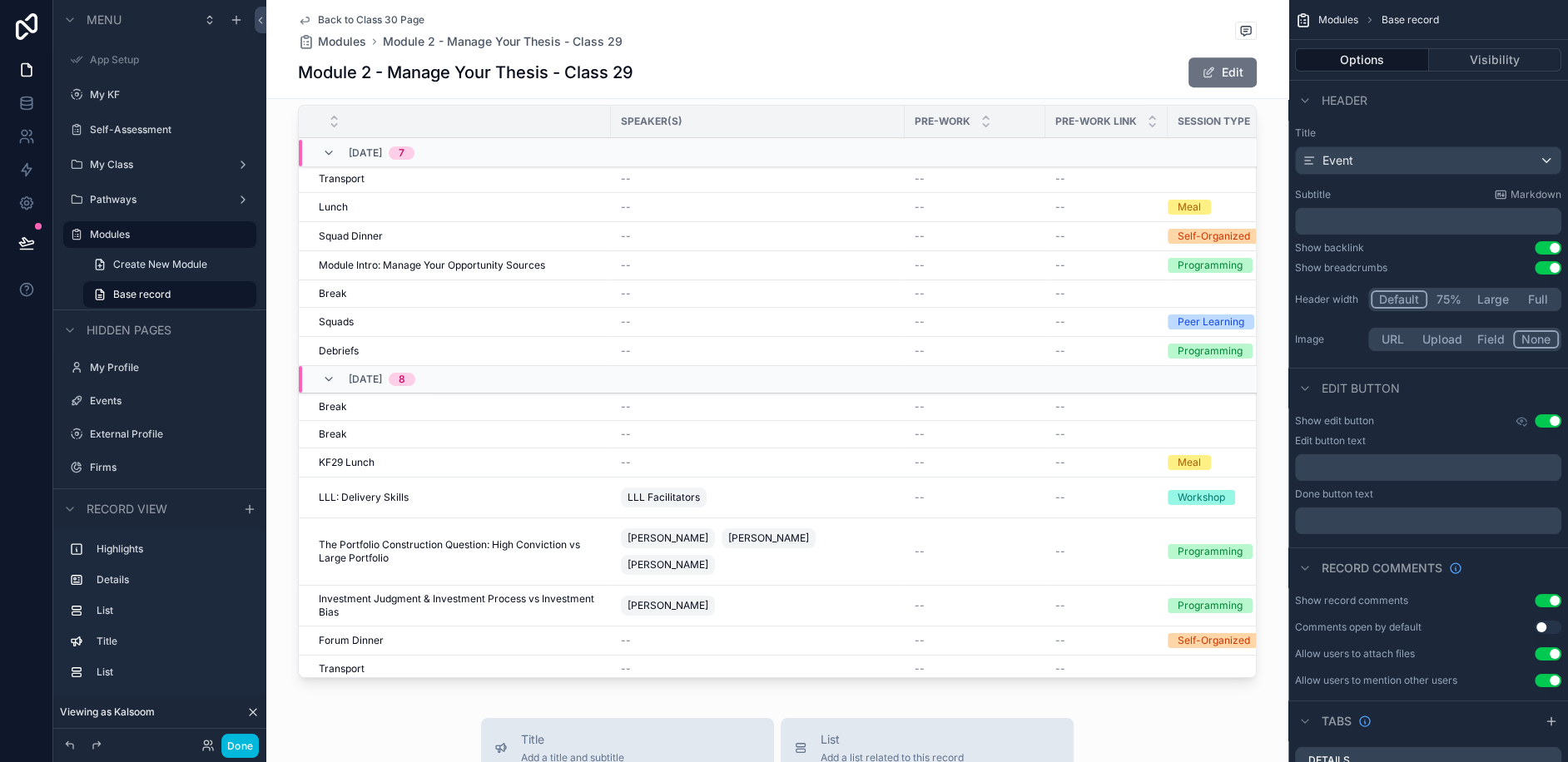
scroll to position [738, 0]
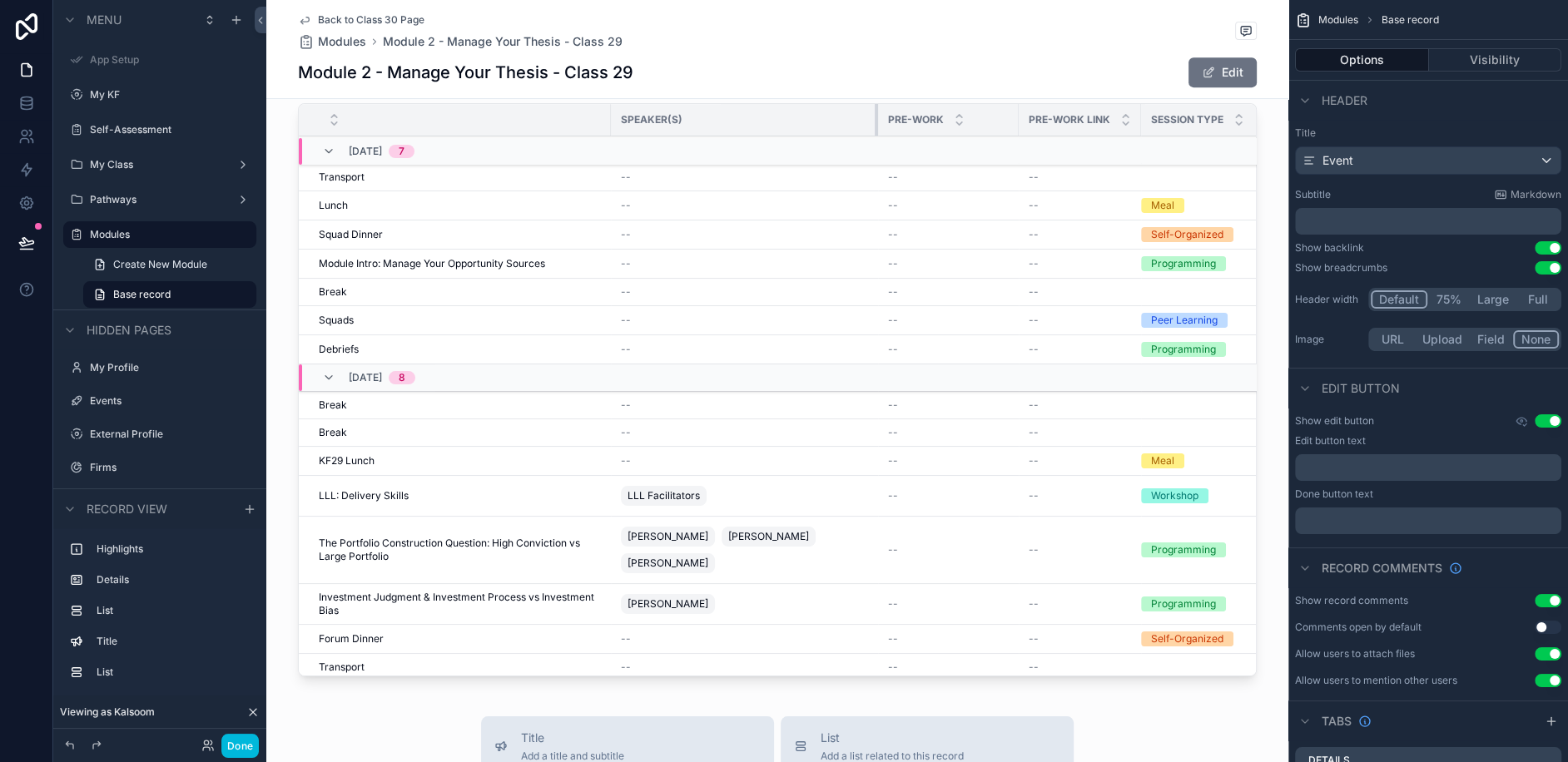
drag, startPoint x: 902, startPoint y: 117, endPoint x: 875, endPoint y: 116, distance: 27.0
click at [875, 116] on div "scrollable content" at bounding box center [878, 120] width 7 height 31
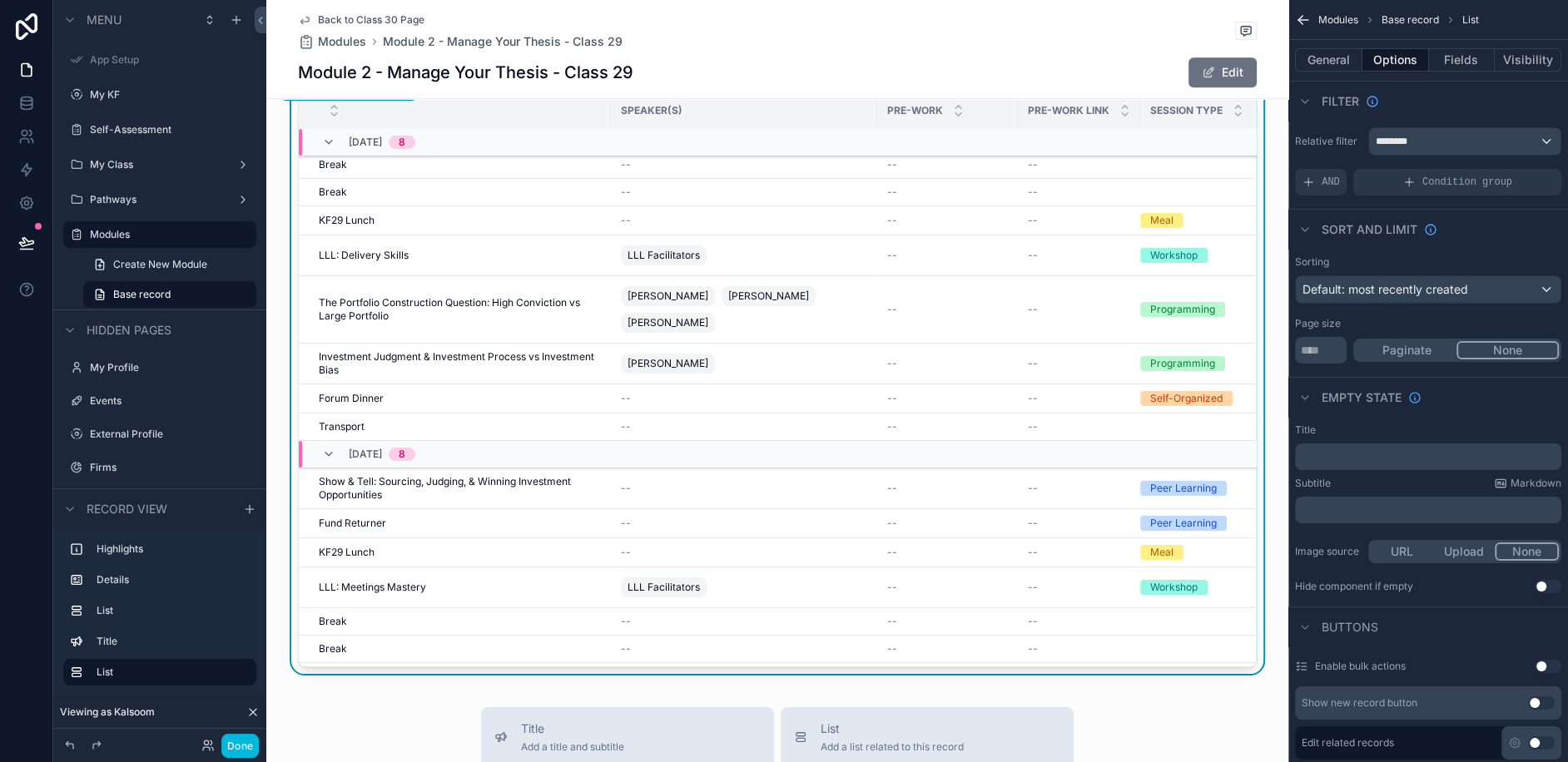
scroll to position [380, 0]
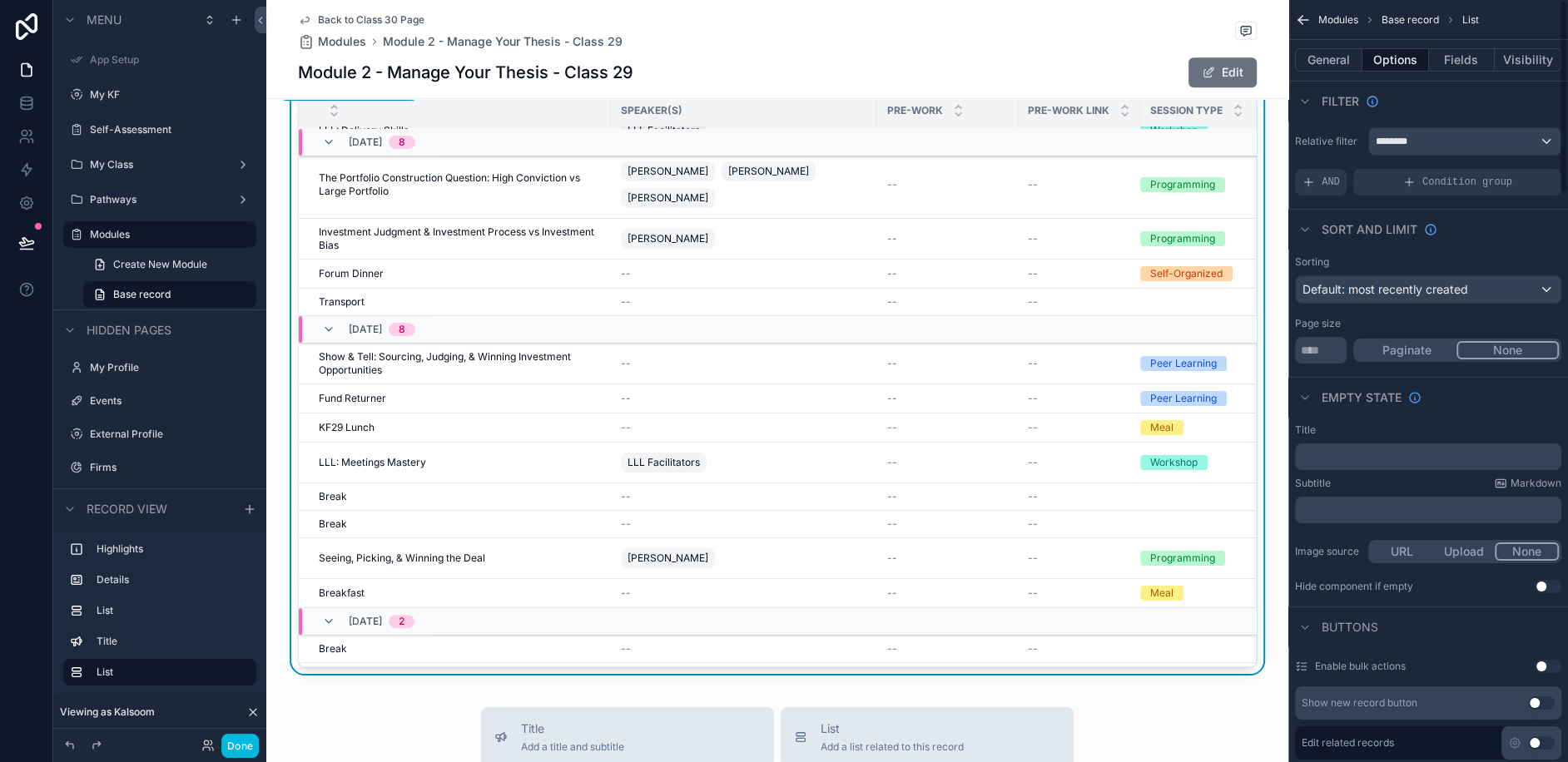
click at [1321, 59] on button "General" at bounding box center [1328, 60] width 67 height 24
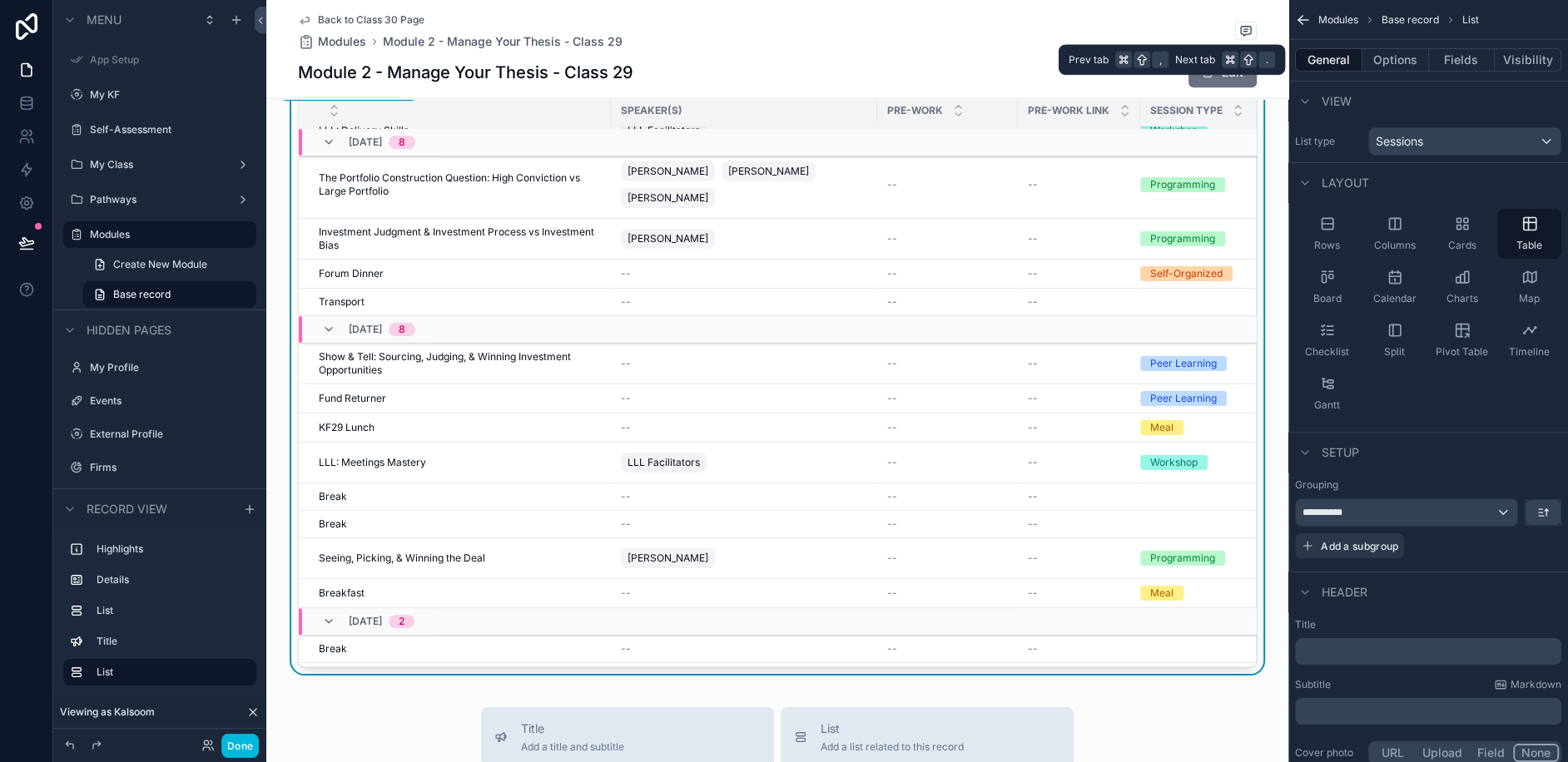
click at [1449, 65] on button "Fields" at bounding box center [1463, 60] width 66 height 24
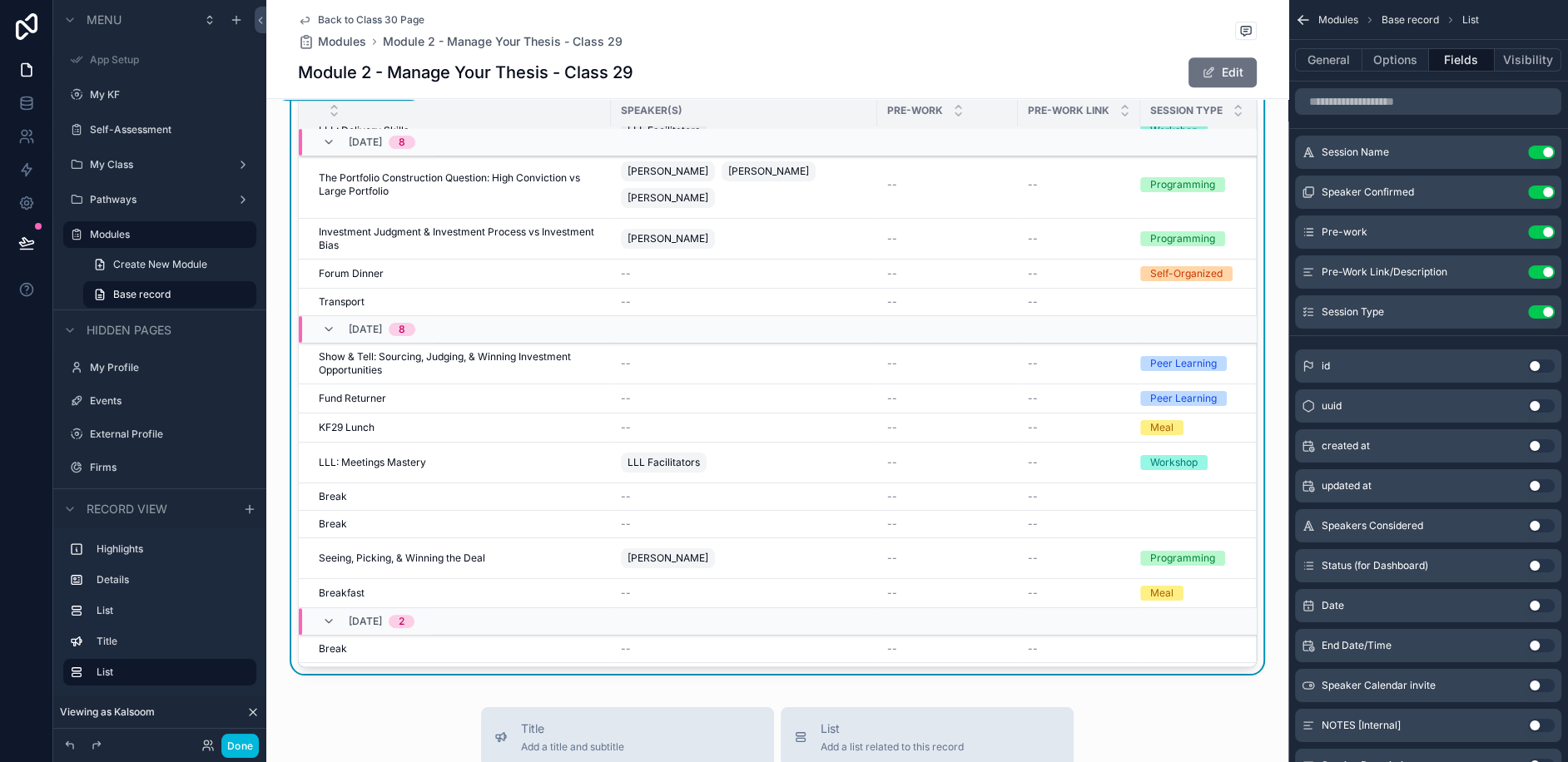
click at [1411, 58] on button "Options" at bounding box center [1395, 60] width 66 height 24
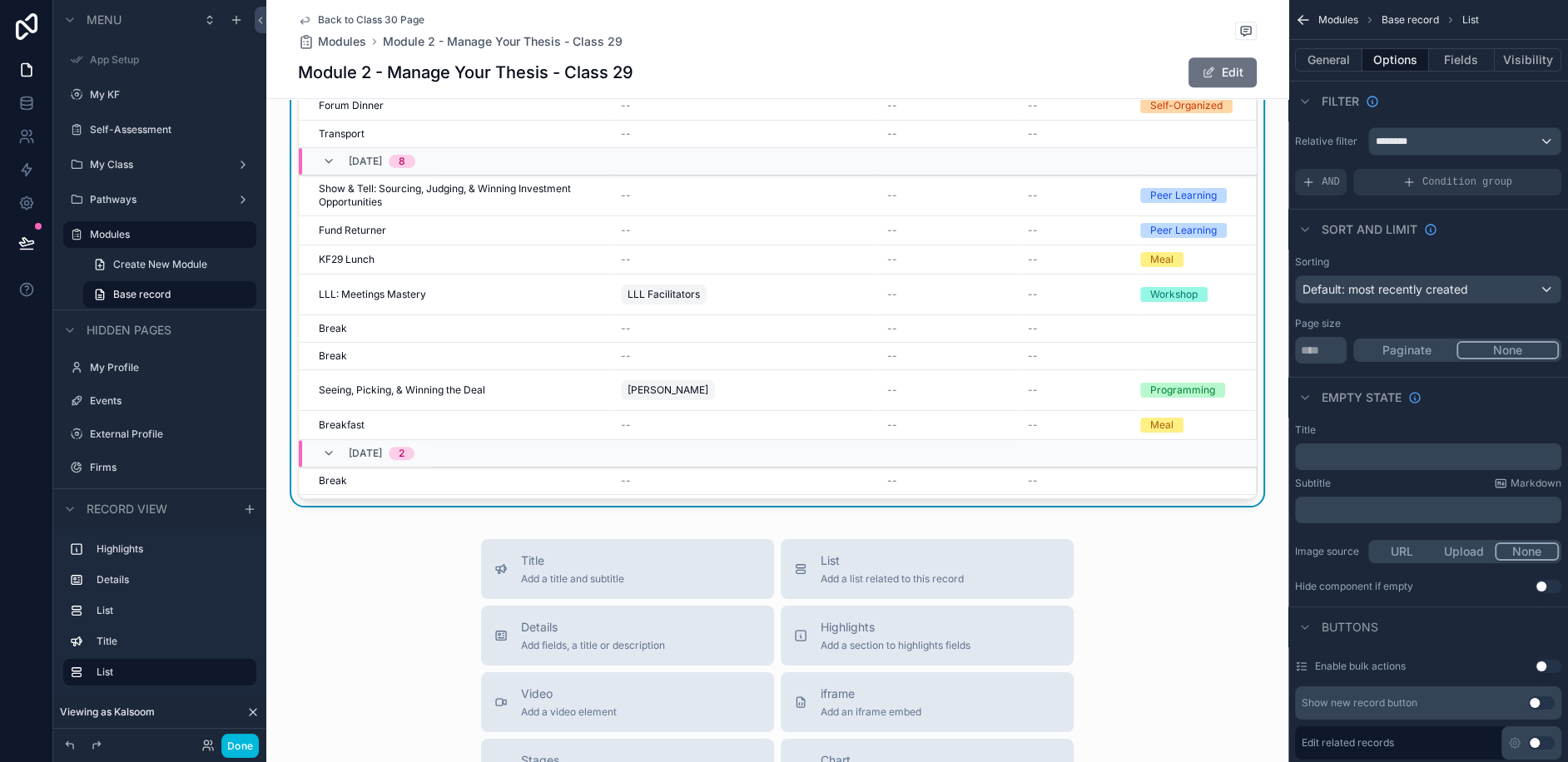
scroll to position [919, 0]
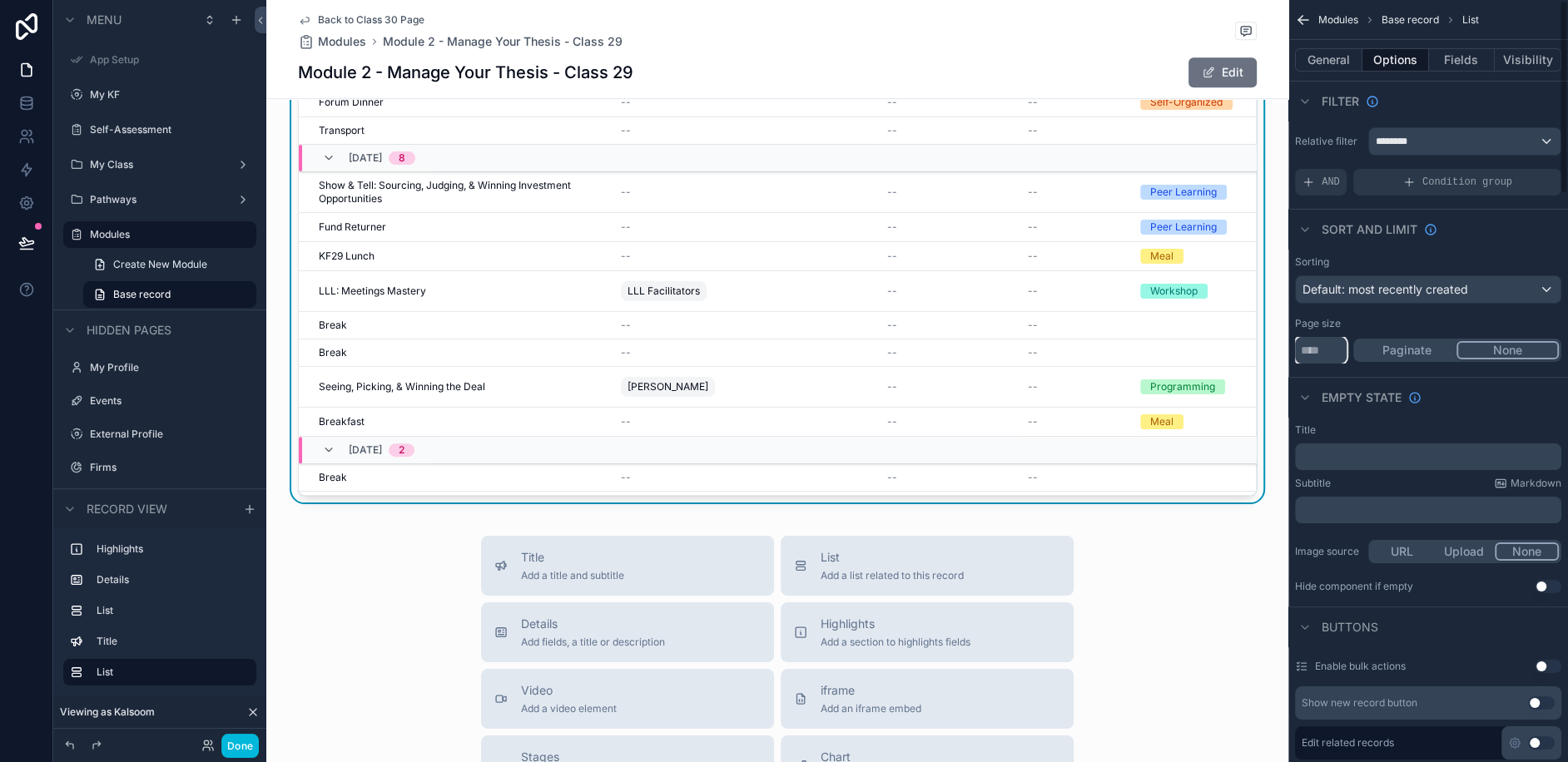
click at [1343, 341] on input "**" at bounding box center [1320, 350] width 51 height 27
click at [1334, 344] on input "**" at bounding box center [1320, 350] width 51 height 27
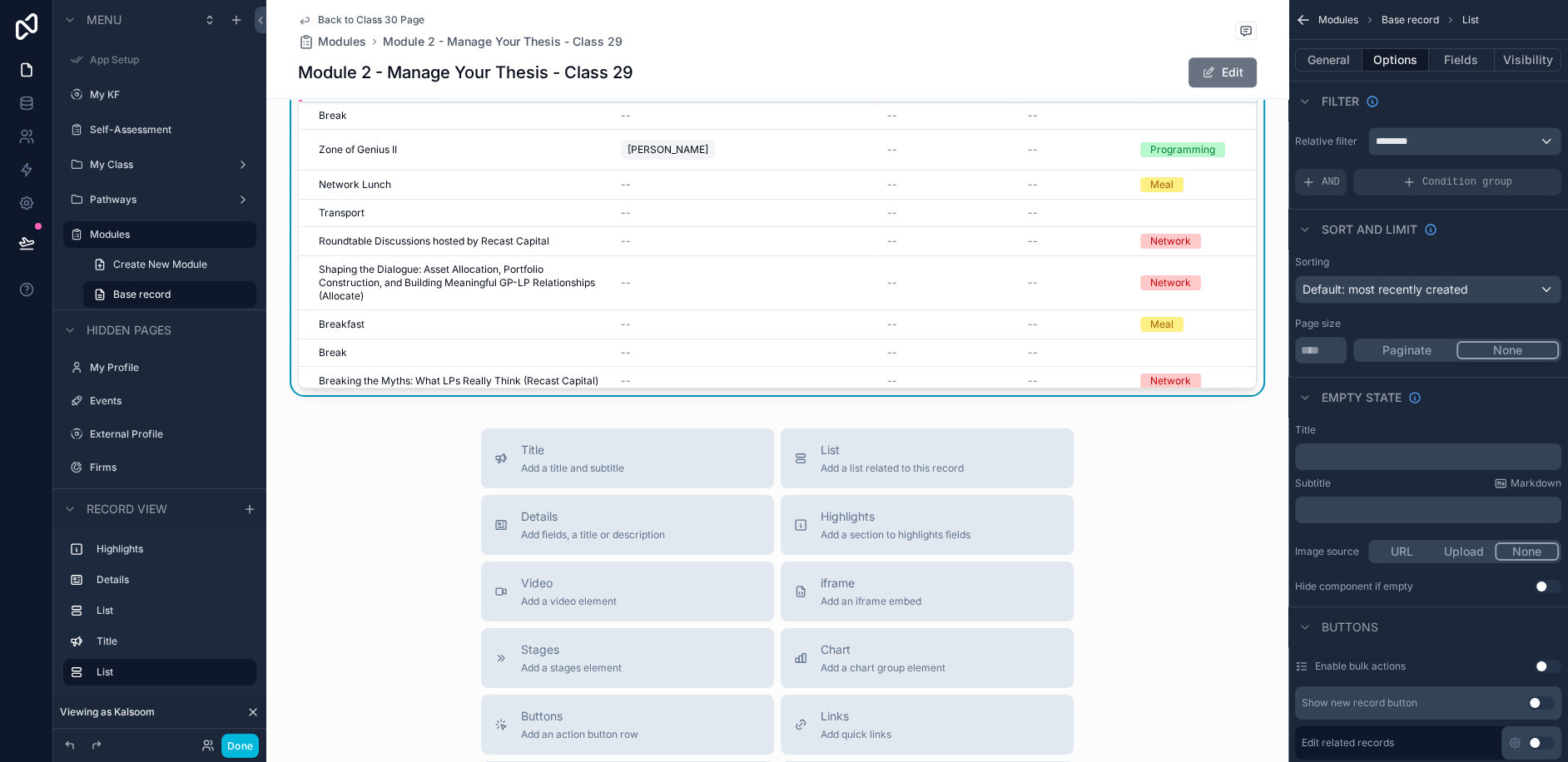
scroll to position [1024, 0]
click at [1318, 347] on input "**" at bounding box center [1320, 350] width 51 height 27
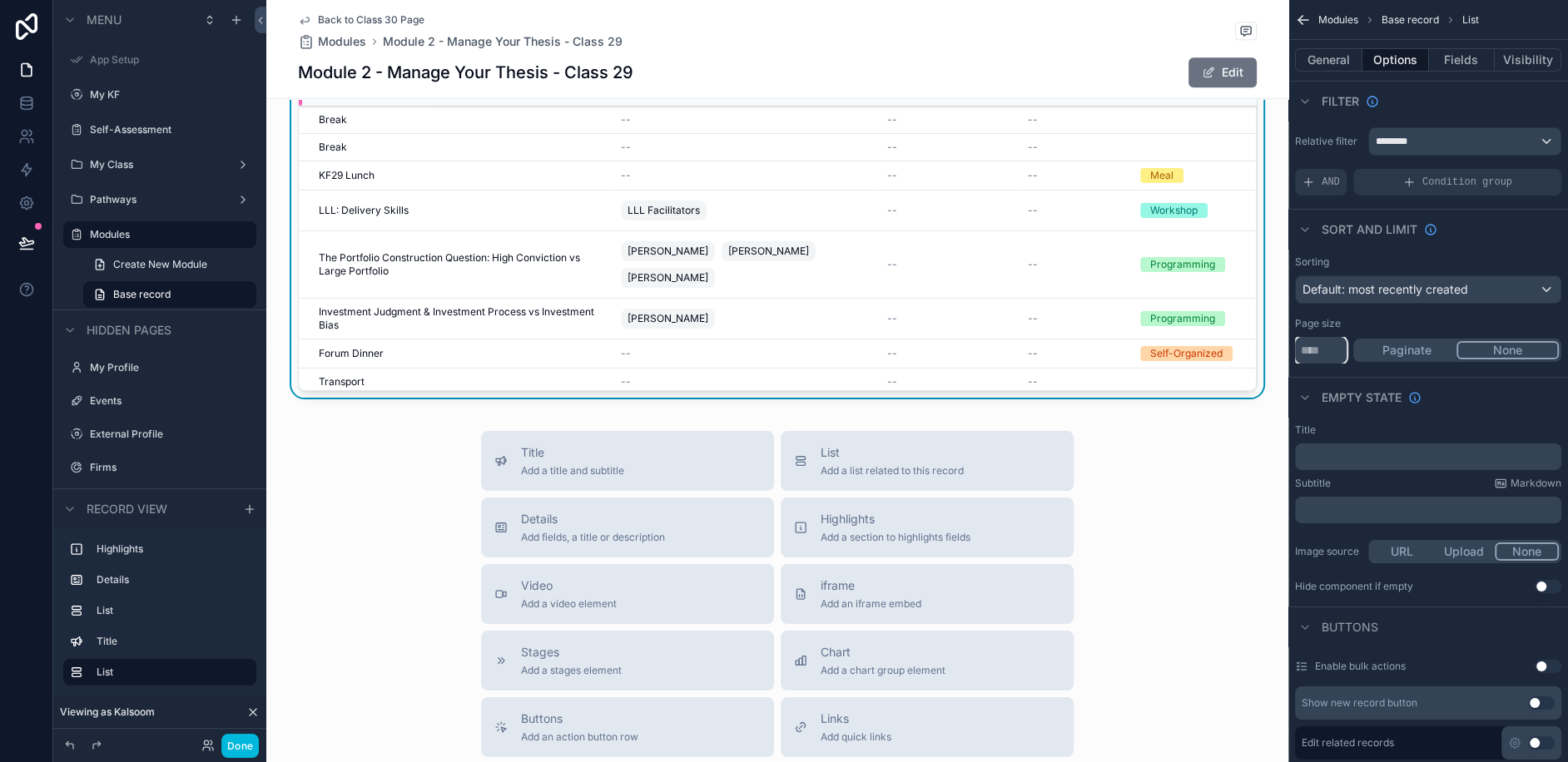
type input "**"
click at [1215, 517] on div "Title Add a title and subtitle List Add a list related to this record Details A…" at bounding box center [777, 727] width 1022 height 592
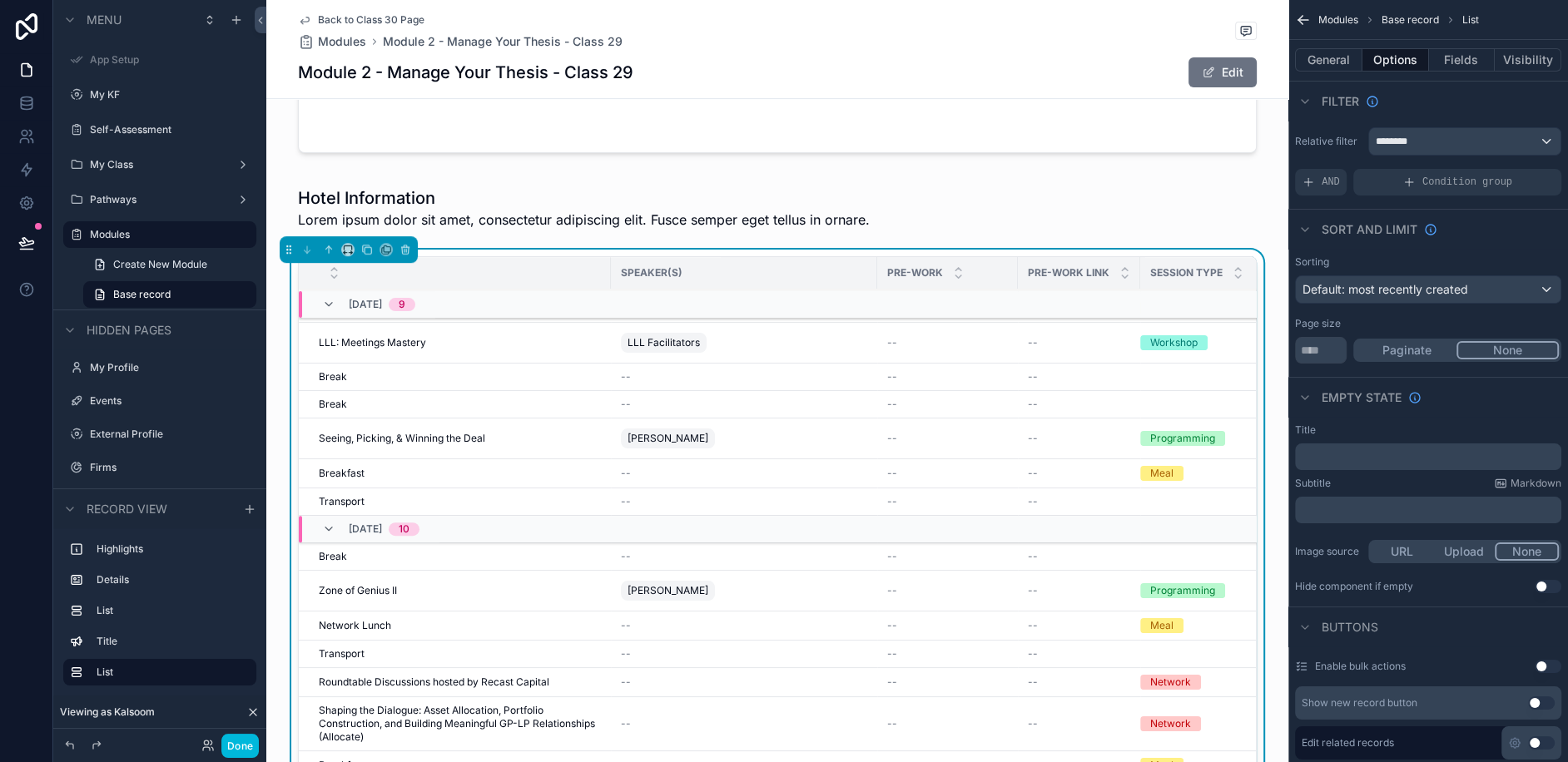
scroll to position [589, 0]
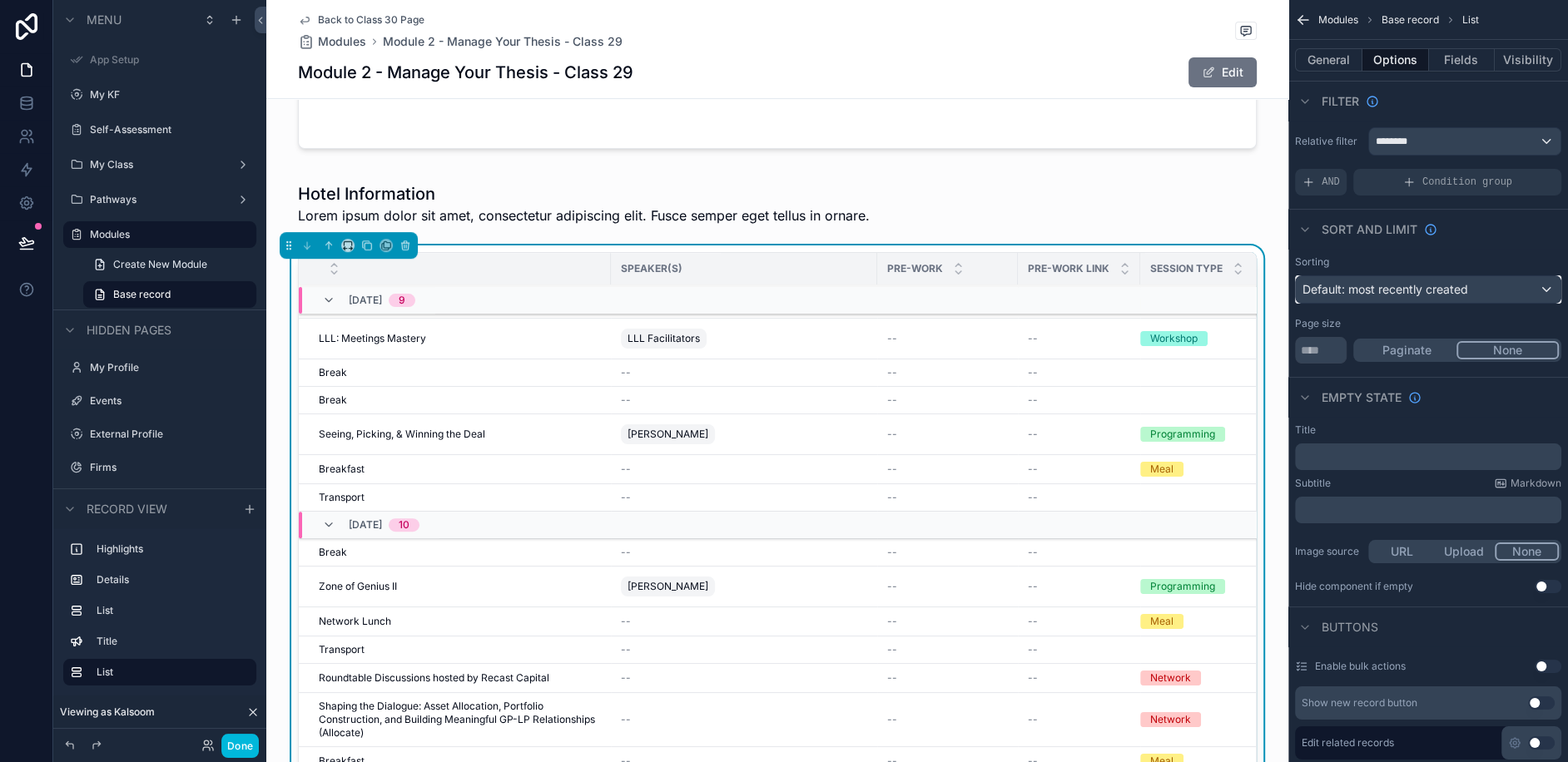
click at [1489, 297] on div "Default: most recently created" at bounding box center [1428, 289] width 265 height 27
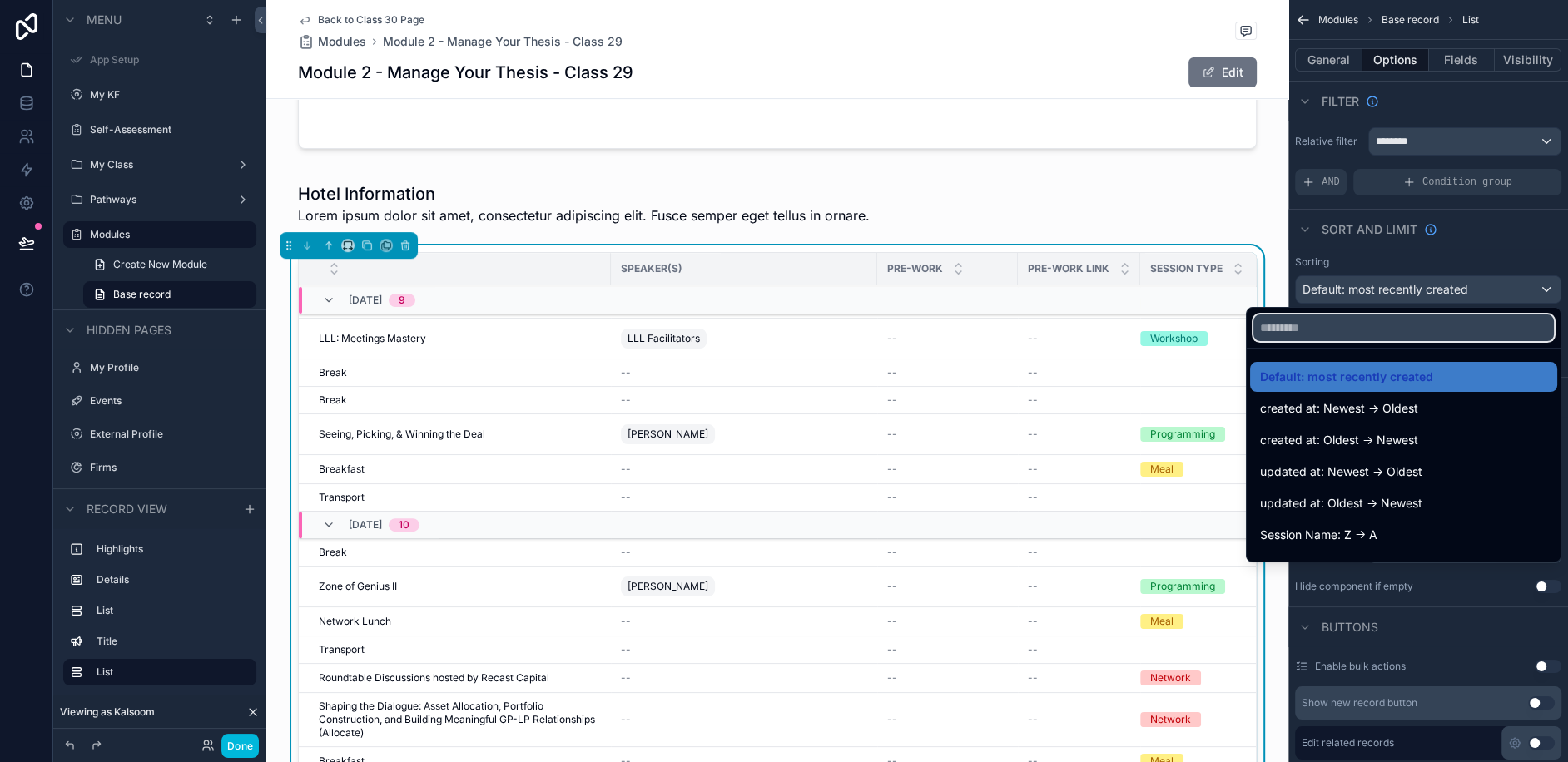
click at [1351, 333] on input "text" at bounding box center [1404, 327] width 301 height 27
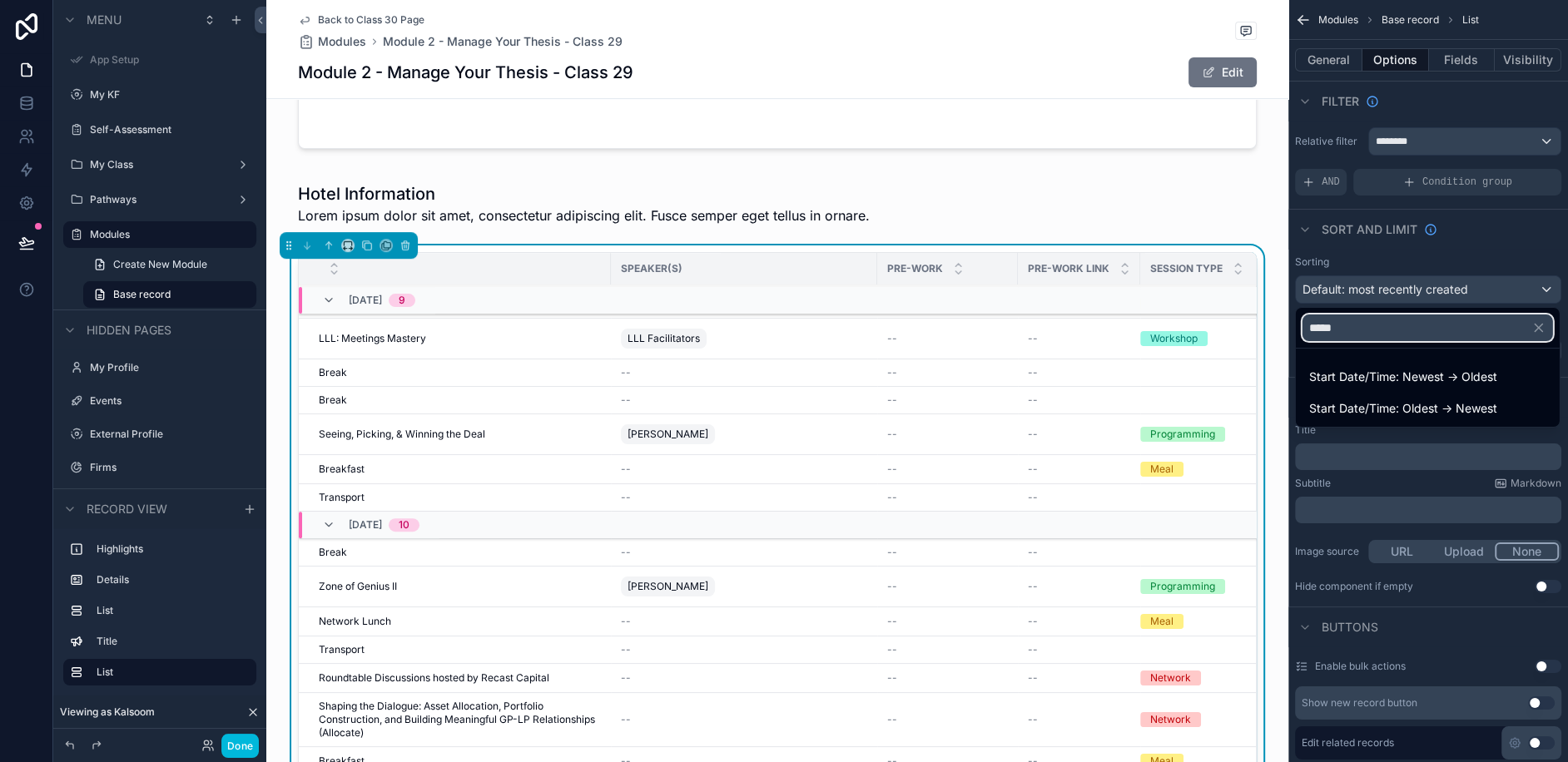
type input "*****"
click at [1335, 409] on span "Start Date/Time: Oldest -> Newest" at bounding box center [1403, 408] width 188 height 20
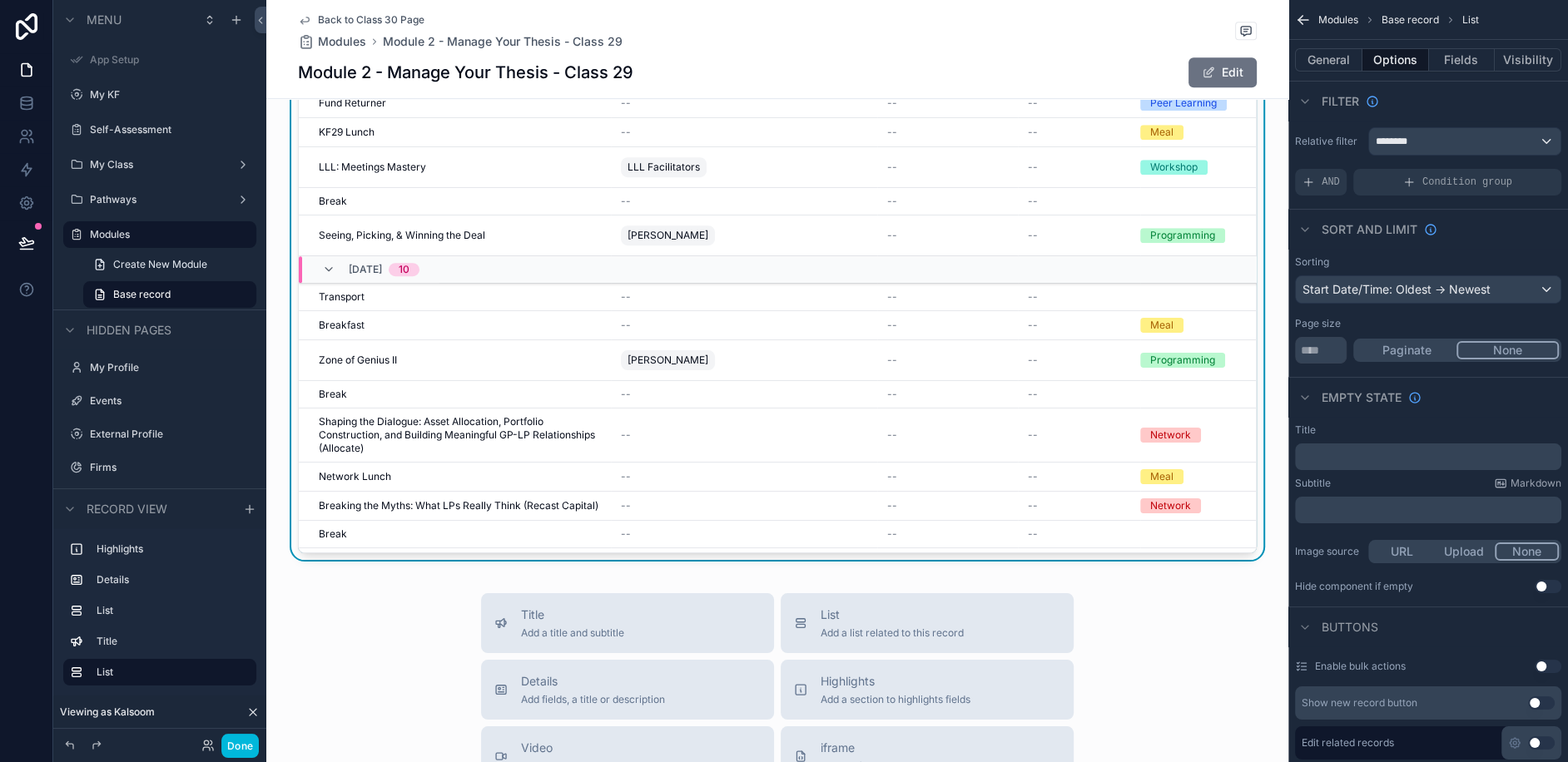
scroll to position [862, 0]
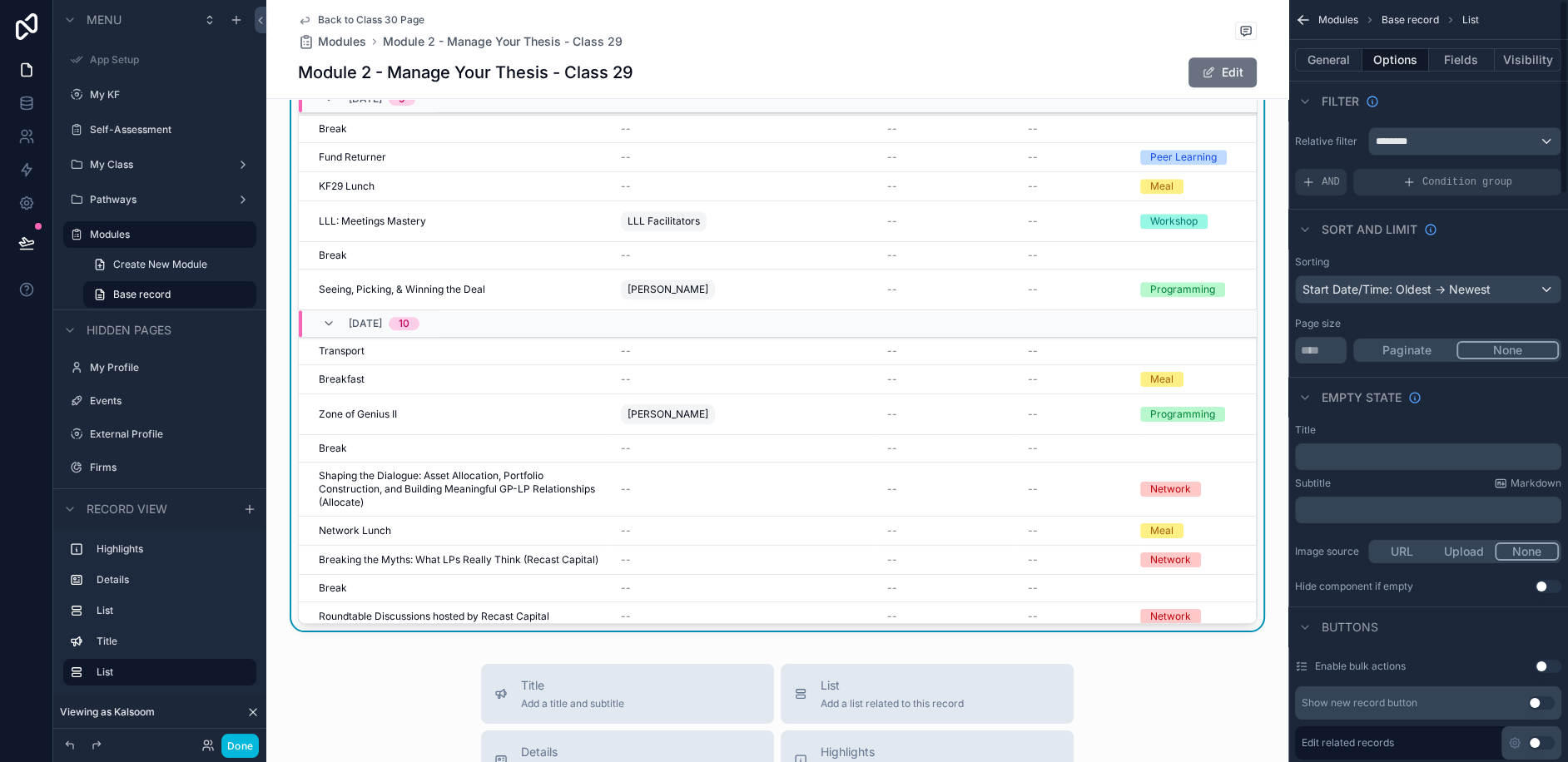
click at [1454, 67] on button "Fields" at bounding box center [1463, 60] width 66 height 24
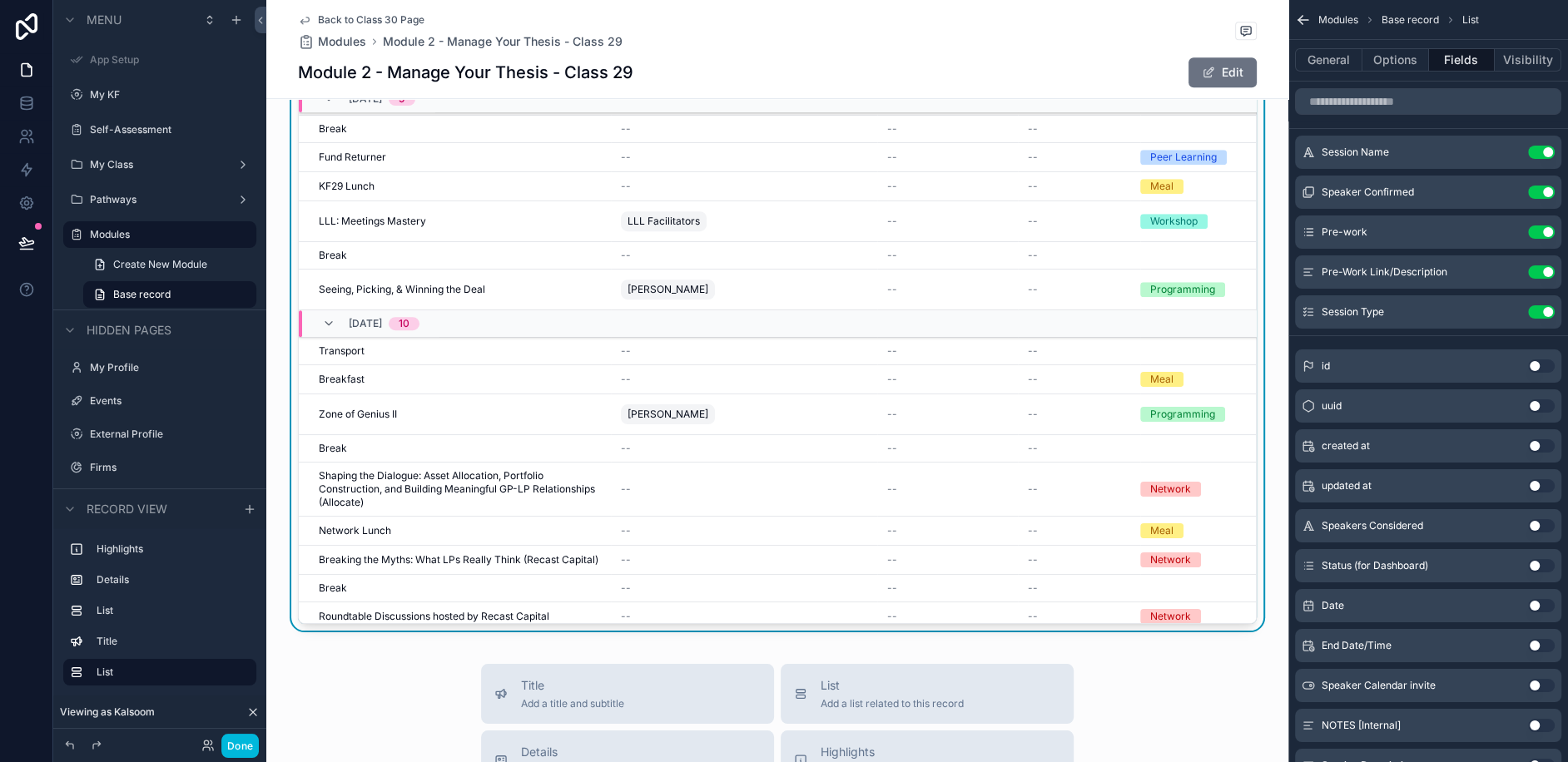
click at [0, 0] on icon "scrollable content" at bounding box center [0, 0] width 0 height 0
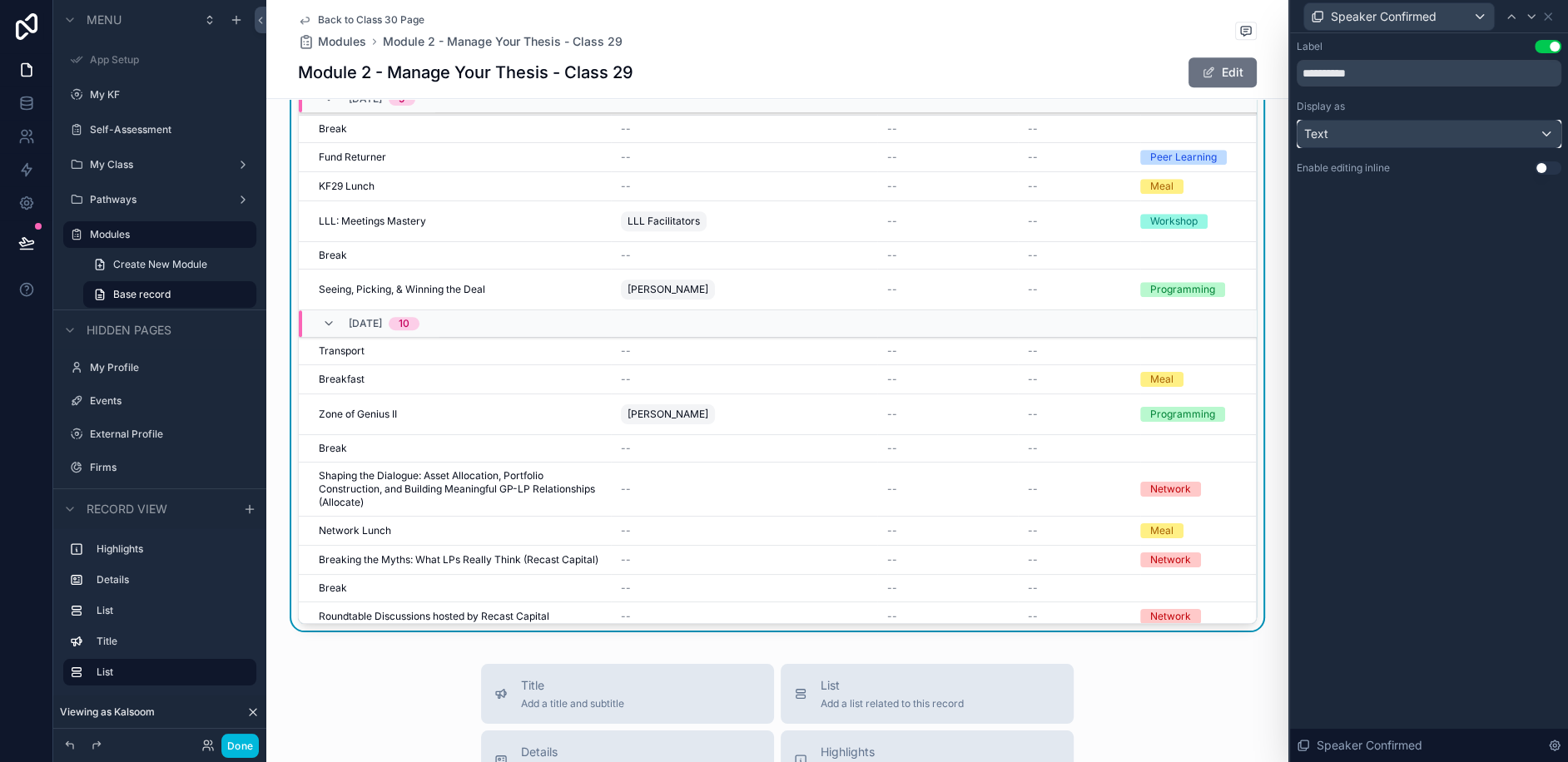
click at [1350, 133] on div "Text" at bounding box center [1428, 134] width 263 height 27
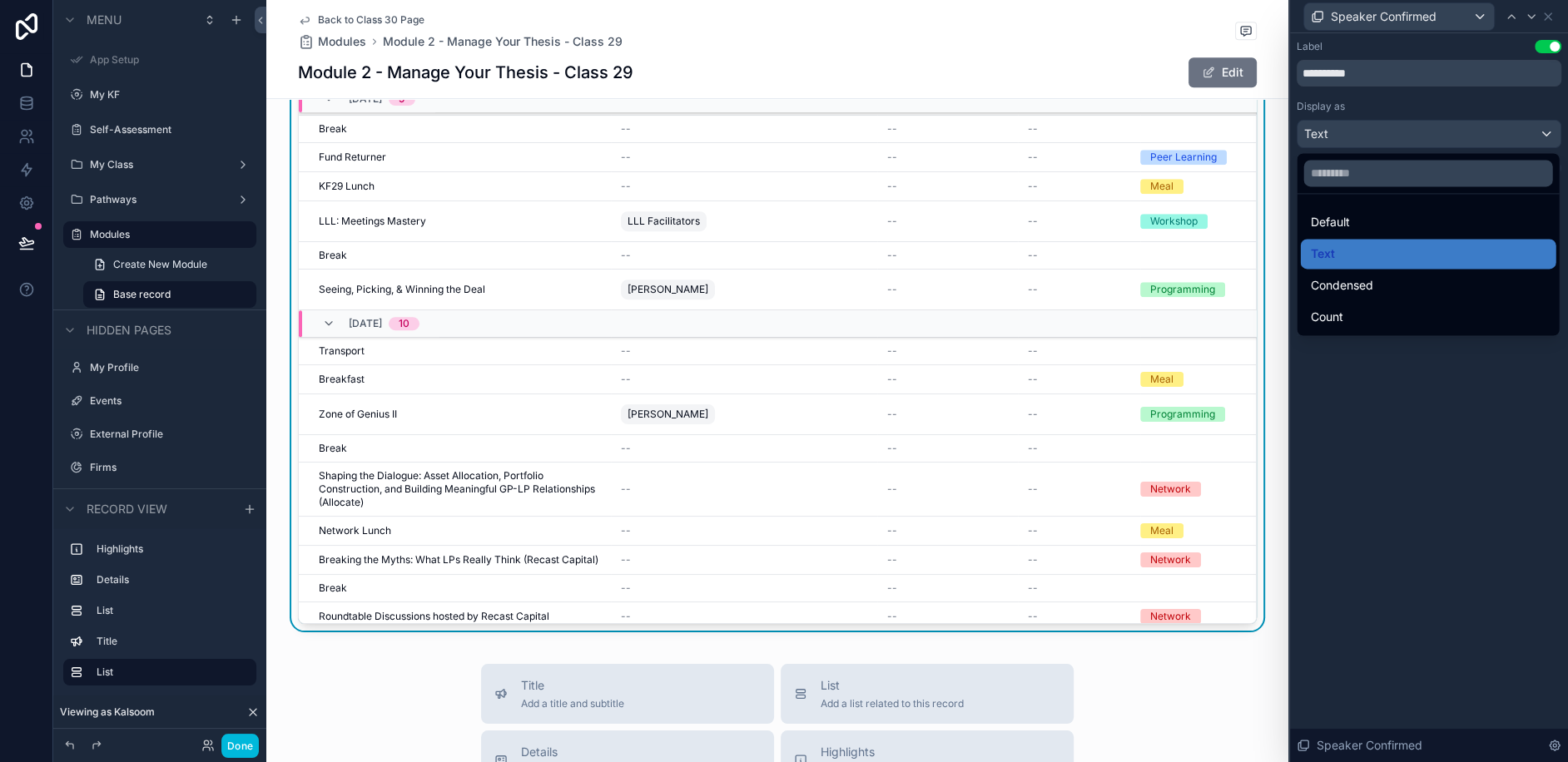
click at [1350, 133] on div at bounding box center [1428, 381] width 278 height 762
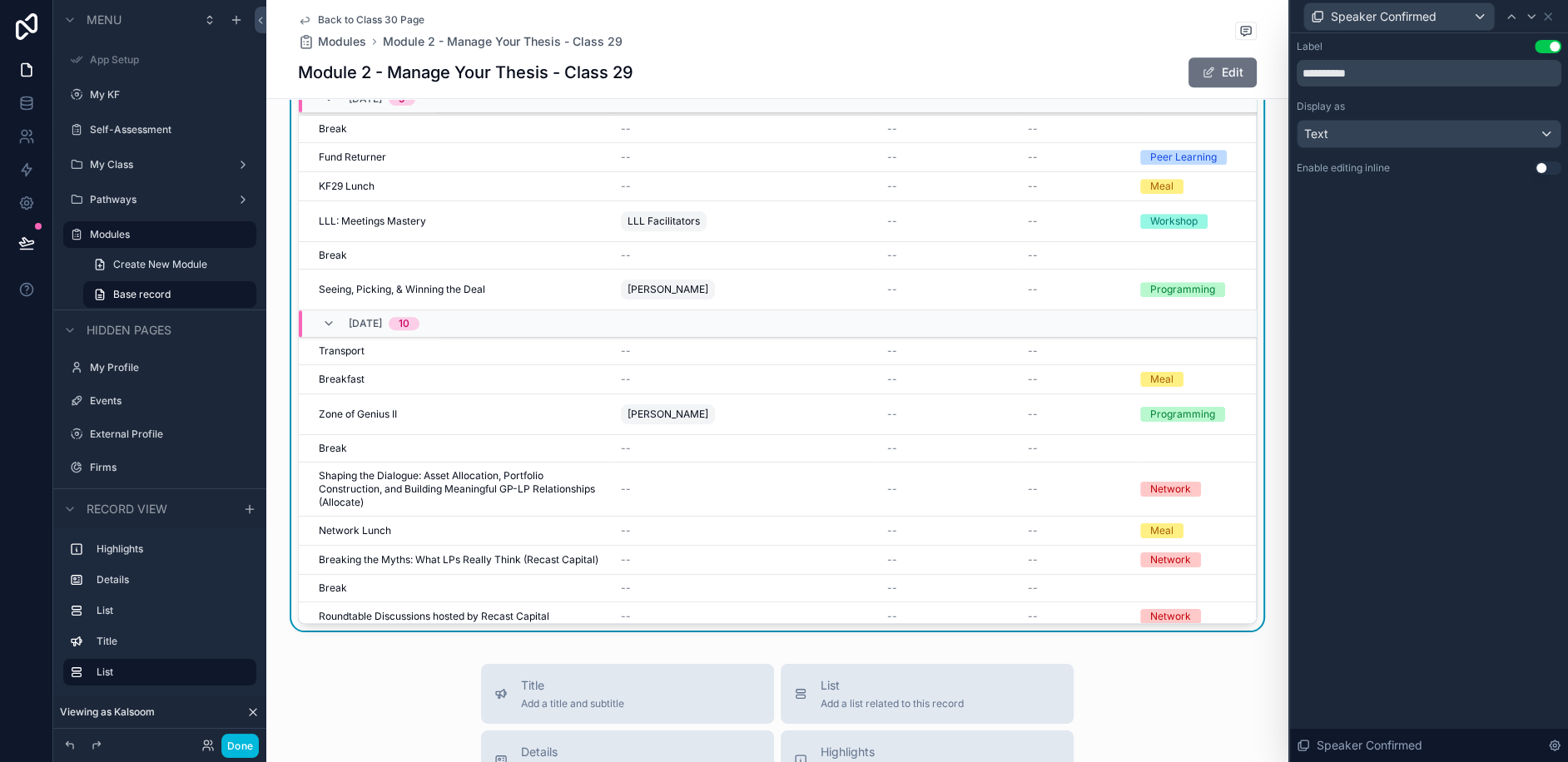
click at [1412, 347] on div "**********" at bounding box center [1428, 398] width 278 height 729
click at [1551, 11] on icon at bounding box center [1548, 17] width 13 height 13
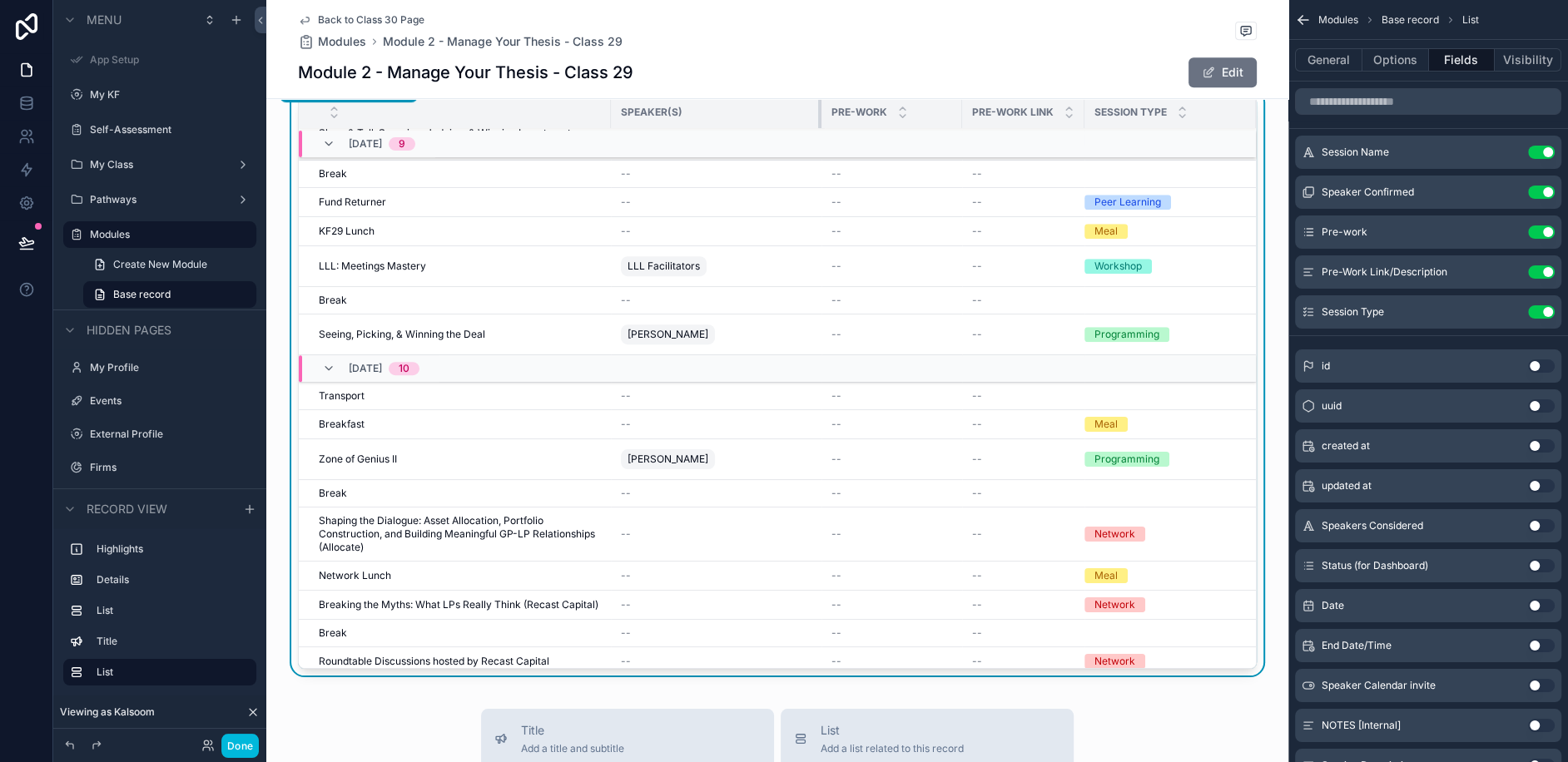
drag, startPoint x: 874, startPoint y: 111, endPoint x: 819, endPoint y: 113, distance: 55.0
click at [818, 113] on div "scrollable content" at bounding box center [821, 112] width 7 height 31
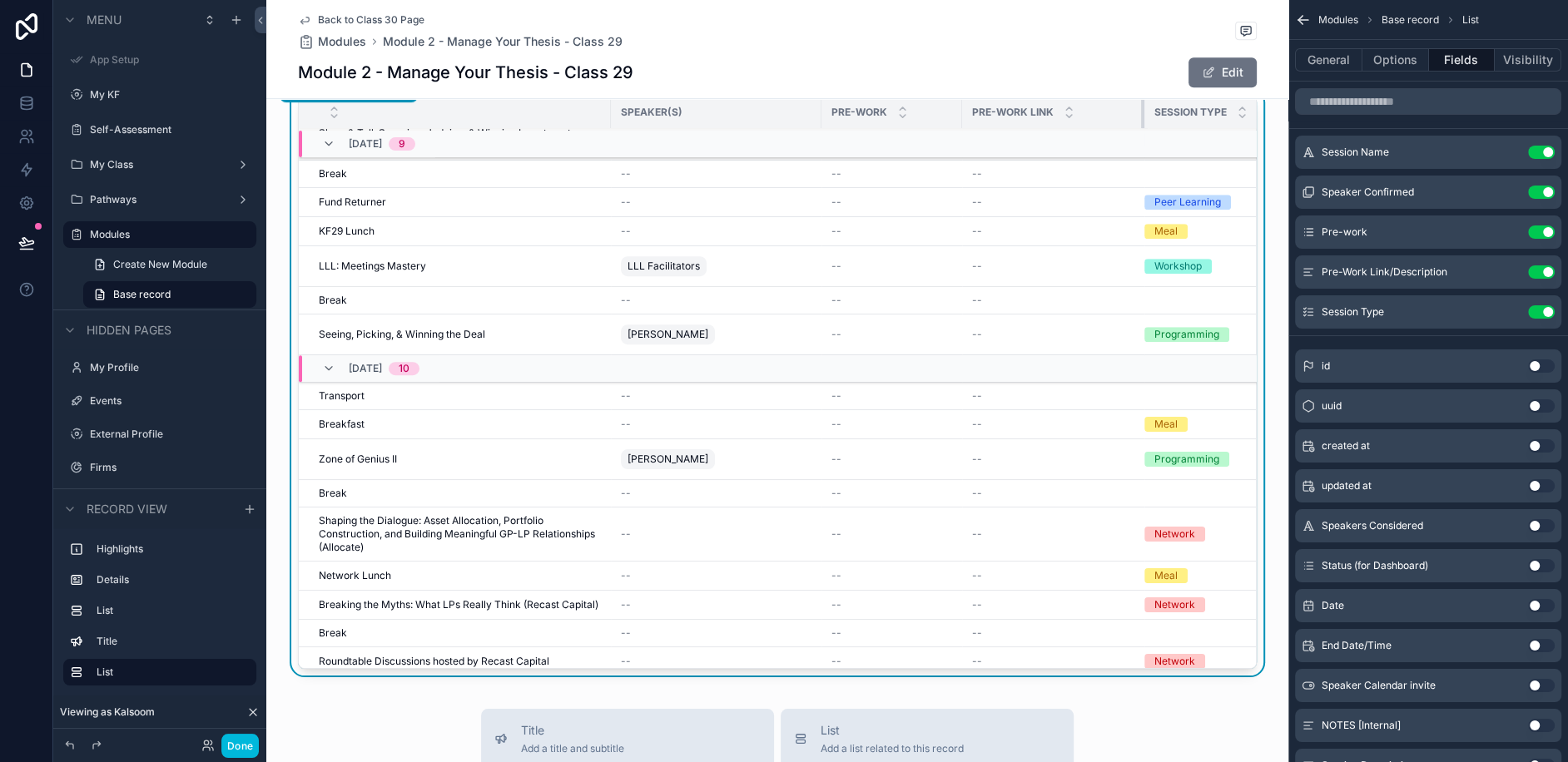
drag, startPoint x: 1082, startPoint y: 113, endPoint x: 1171, endPoint y: 119, distance: 89.2
click at [1171, 119] on tr "Speaker(s) Pre-work Pre-work Link Session Type" at bounding box center [787, 113] width 977 height 32
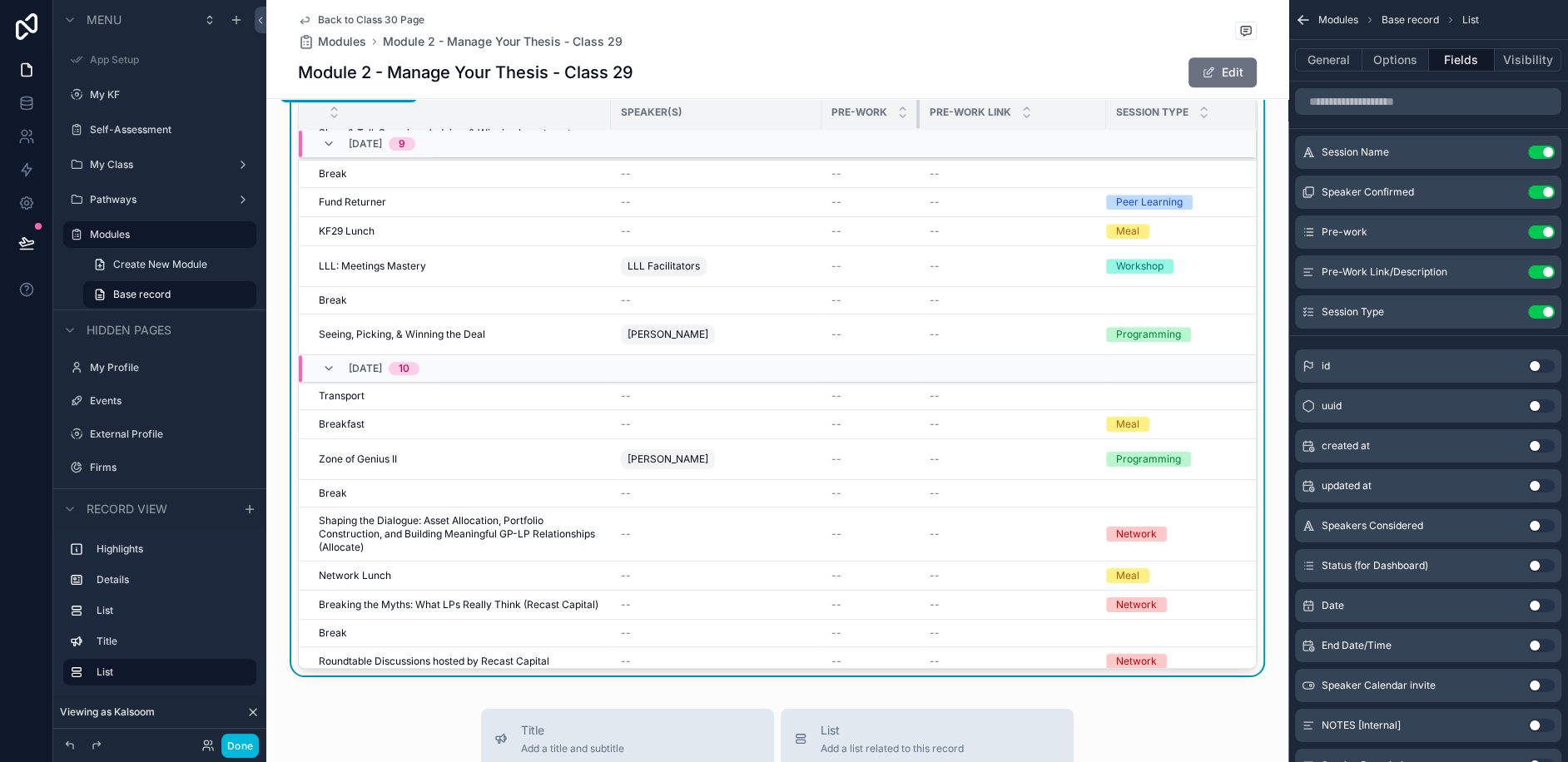
drag, startPoint x: 959, startPoint y: 111, endPoint x: 916, endPoint y: 113, distance: 43.0
click at [916, 113] on div "scrollable content" at bounding box center [919, 112] width 7 height 31
click at [844, 288] on td "--" at bounding box center [869, 301] width 98 height 28
click at [843, 247] on td "--" at bounding box center [869, 267] width 98 height 41
click at [841, 260] on div "--" at bounding box center [870, 267] width 78 height 13
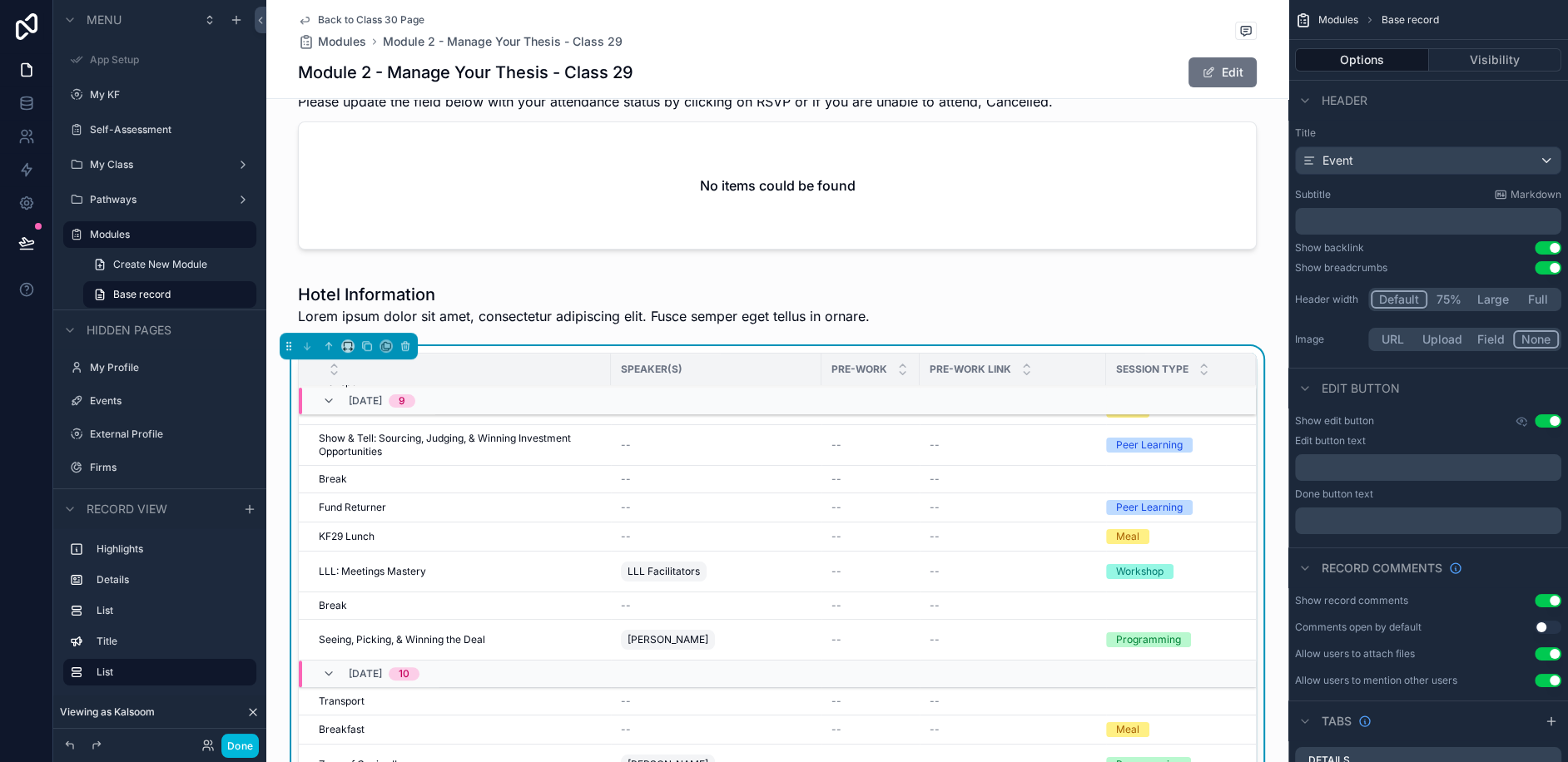
click at [437, 304] on div "scrollable content" at bounding box center [777, 305] width 1022 height 57
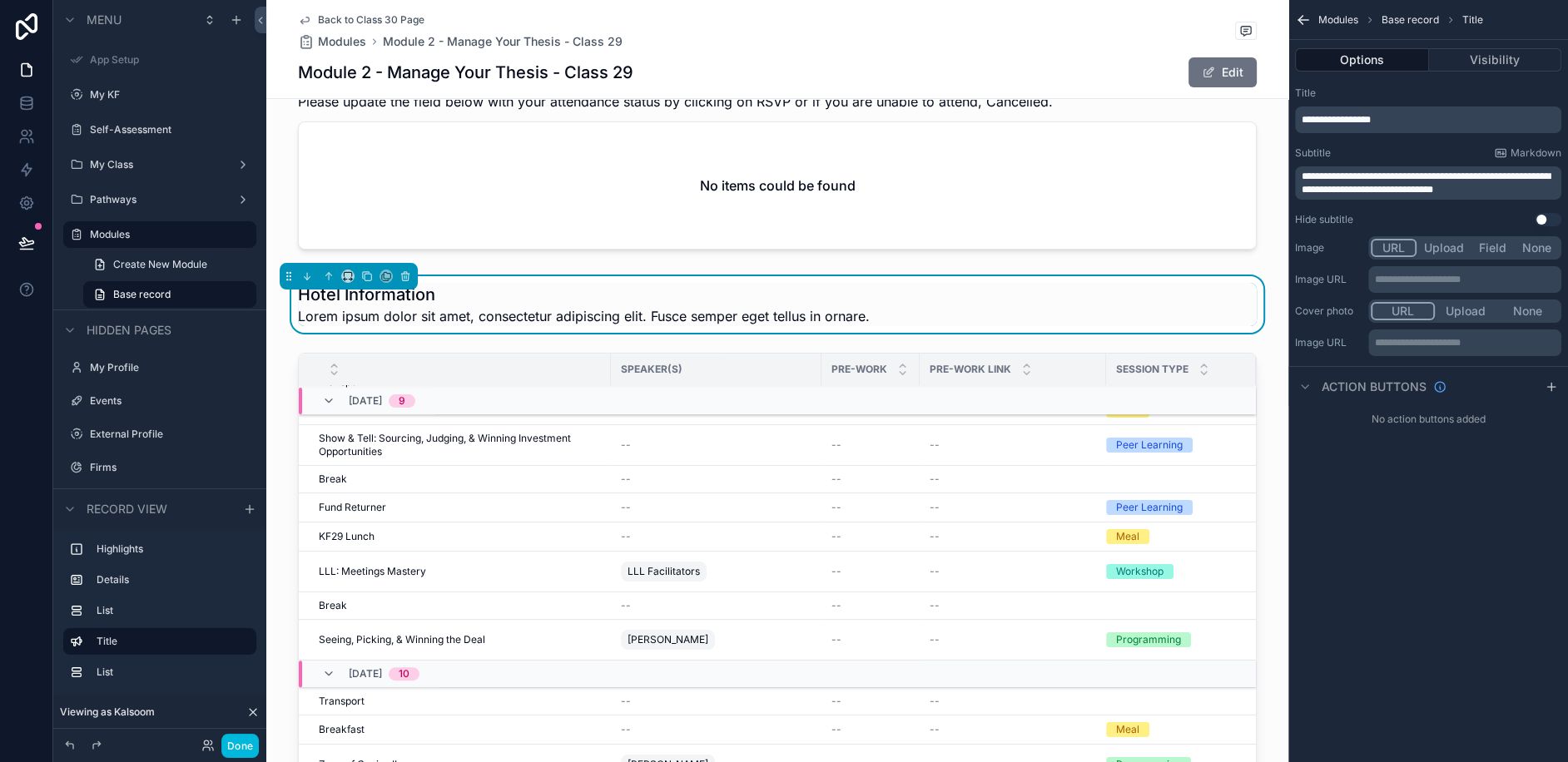
click at [437, 311] on span "Lorem ipsum dolor sit amet, consectetur adipiscing elit. Fusce semper eget tell…" at bounding box center [584, 316] width 571 height 20
click at [437, 321] on span "Lorem ipsum dolor sit amet, consectetur adipiscing elit. Fusce semper eget tell…" at bounding box center [584, 316] width 571 height 20
click at [437, 314] on span "Lorem ipsum dolor sit amet, consectetur adipiscing elit. Fusce semper eget tell…" at bounding box center [584, 316] width 571 height 20
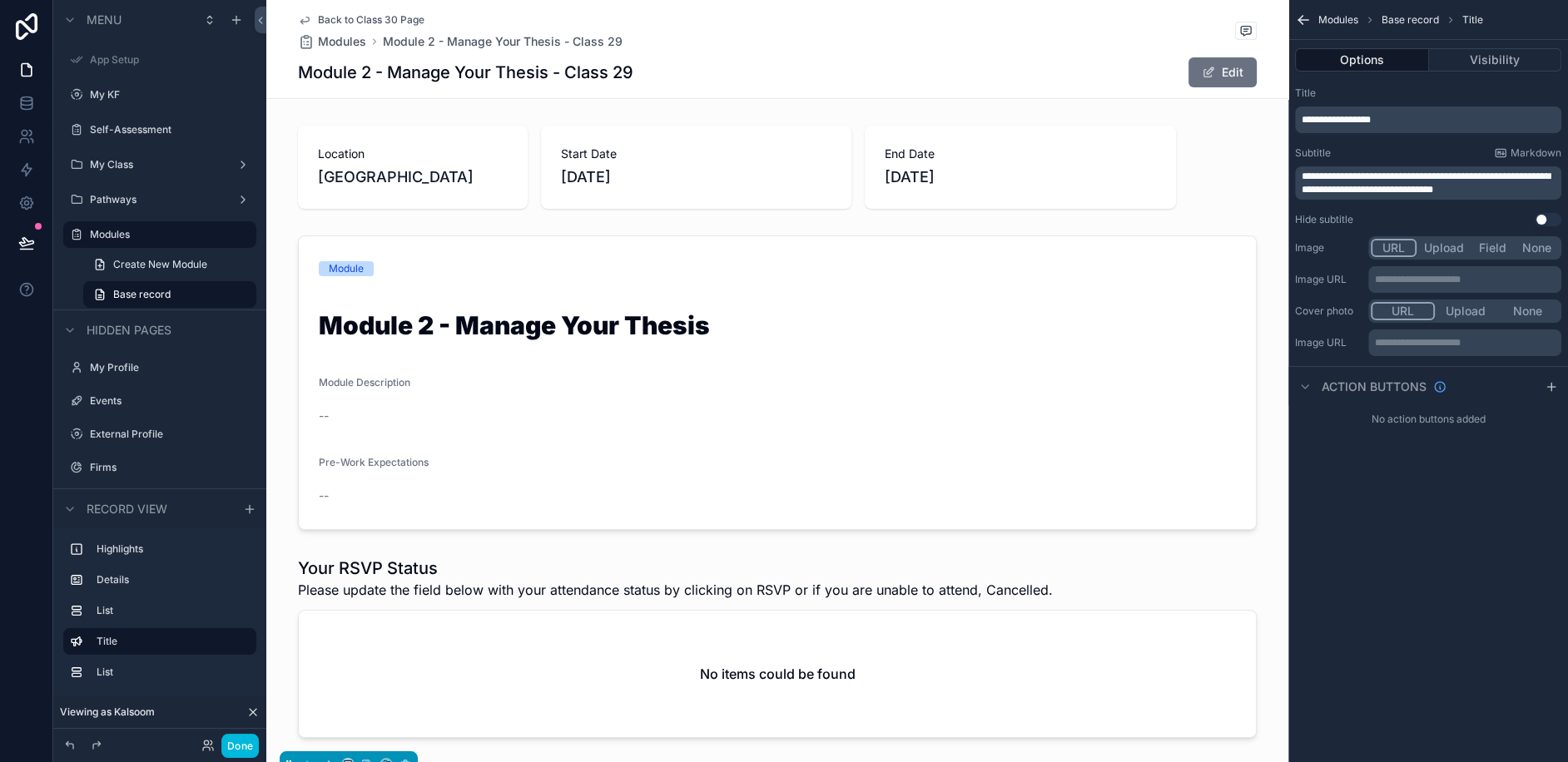
click at [133, 171] on label "My Class" at bounding box center [157, 165] width 133 height 13
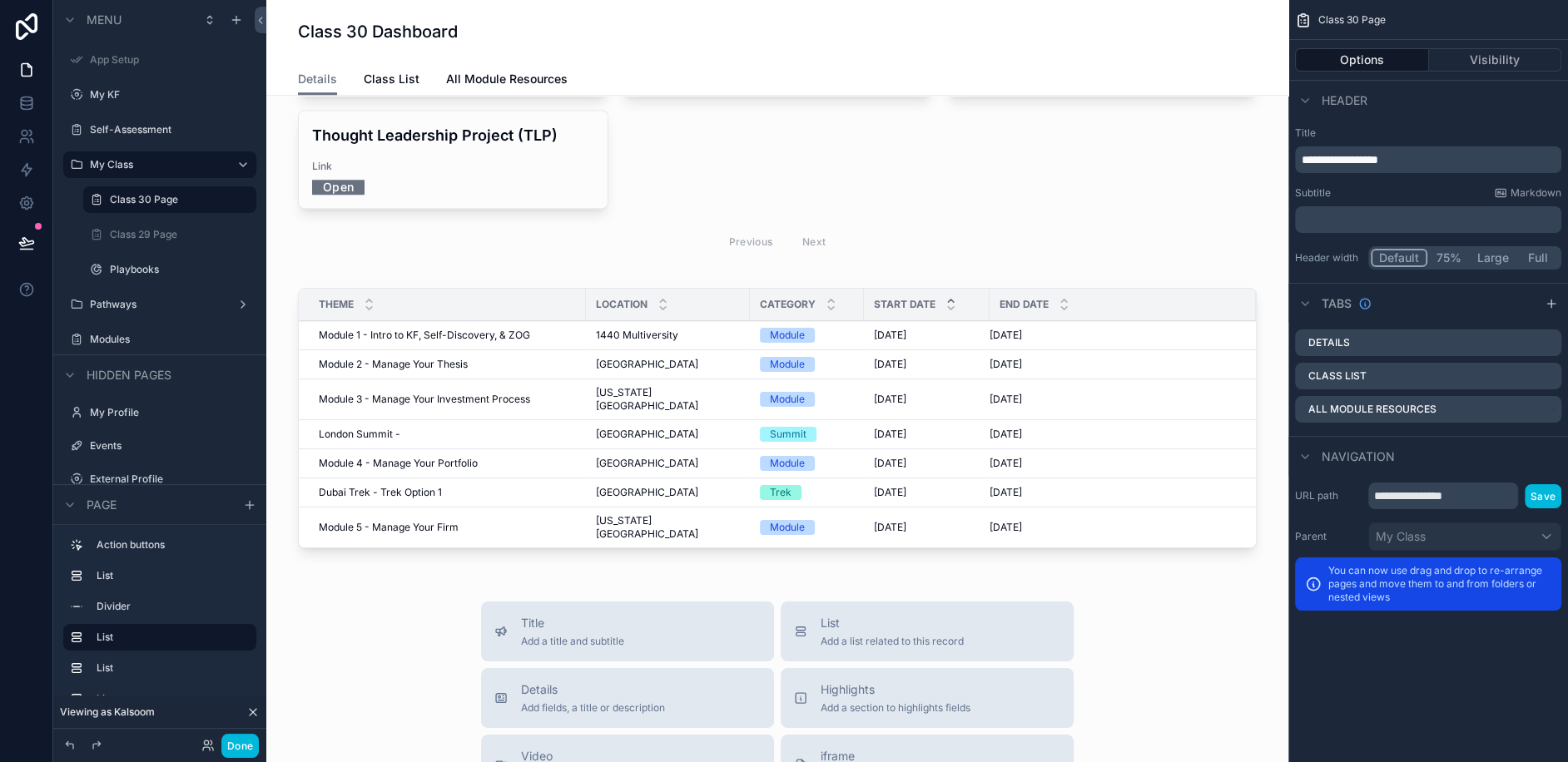
scroll to position [1219, 0]
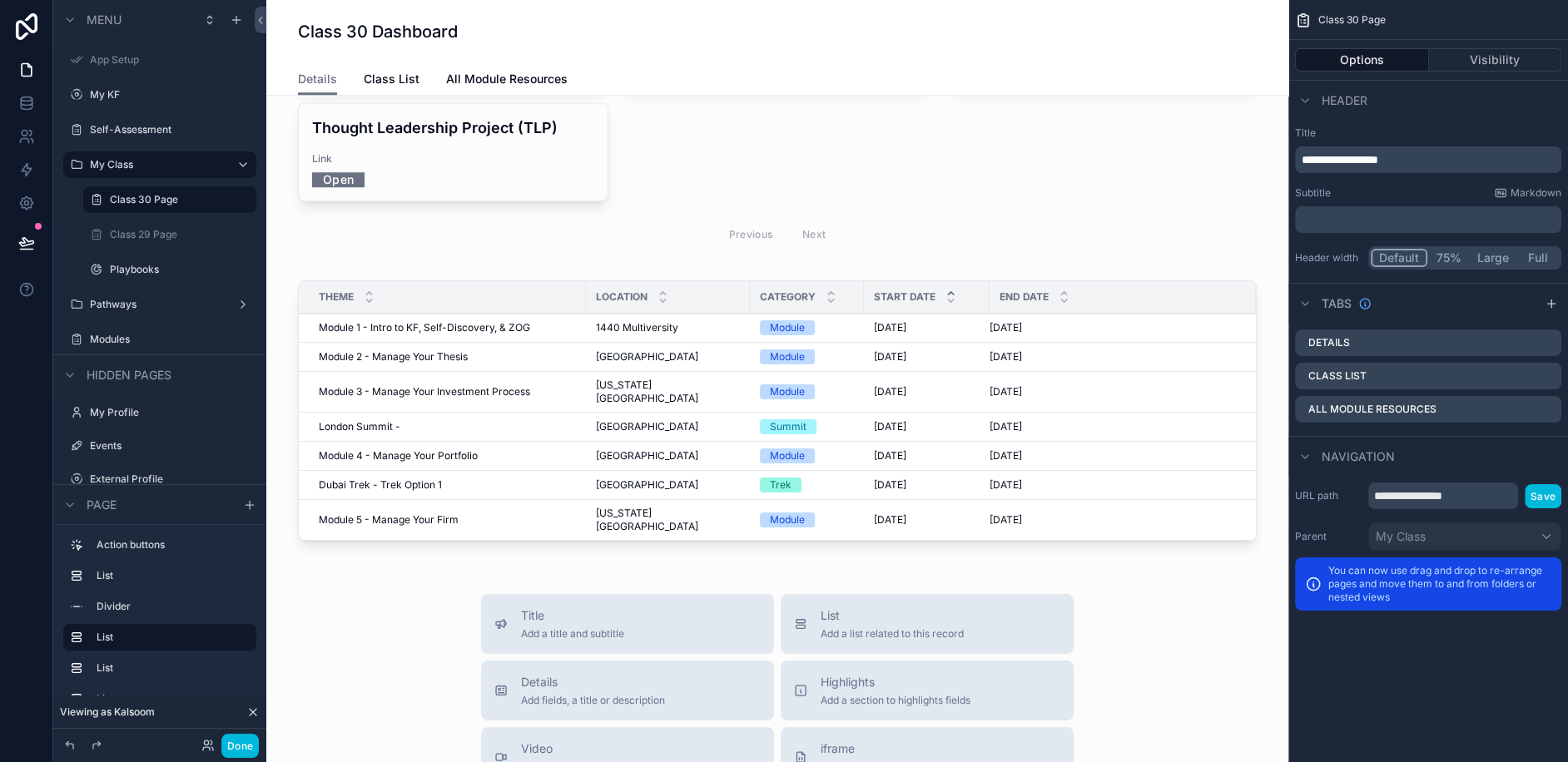
click at [543, 281] on div "Theme" at bounding box center [442, 296] width 288 height 31
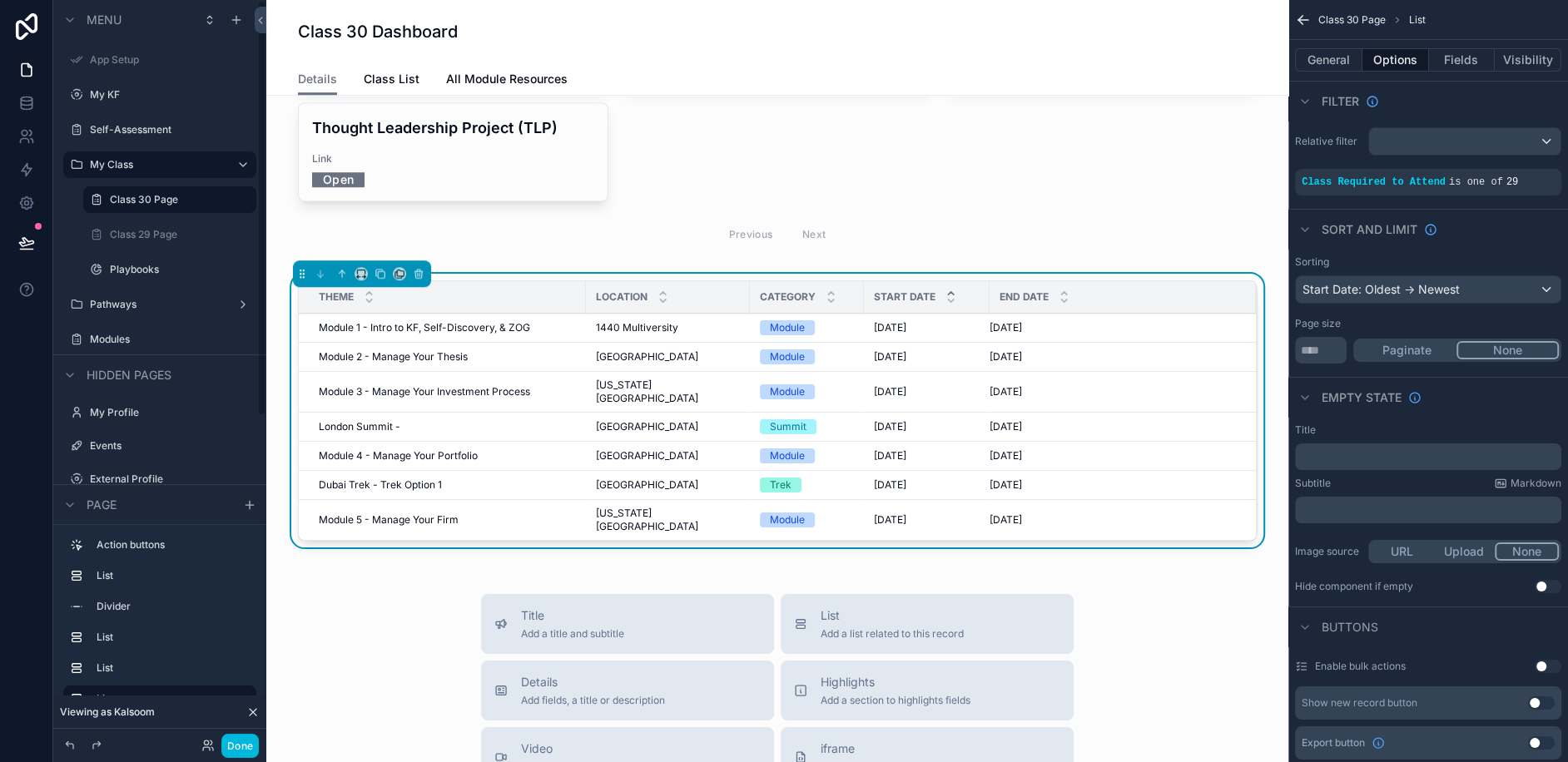
click at [119, 228] on div "Class 29 Page" at bounding box center [181, 234] width 143 height 13
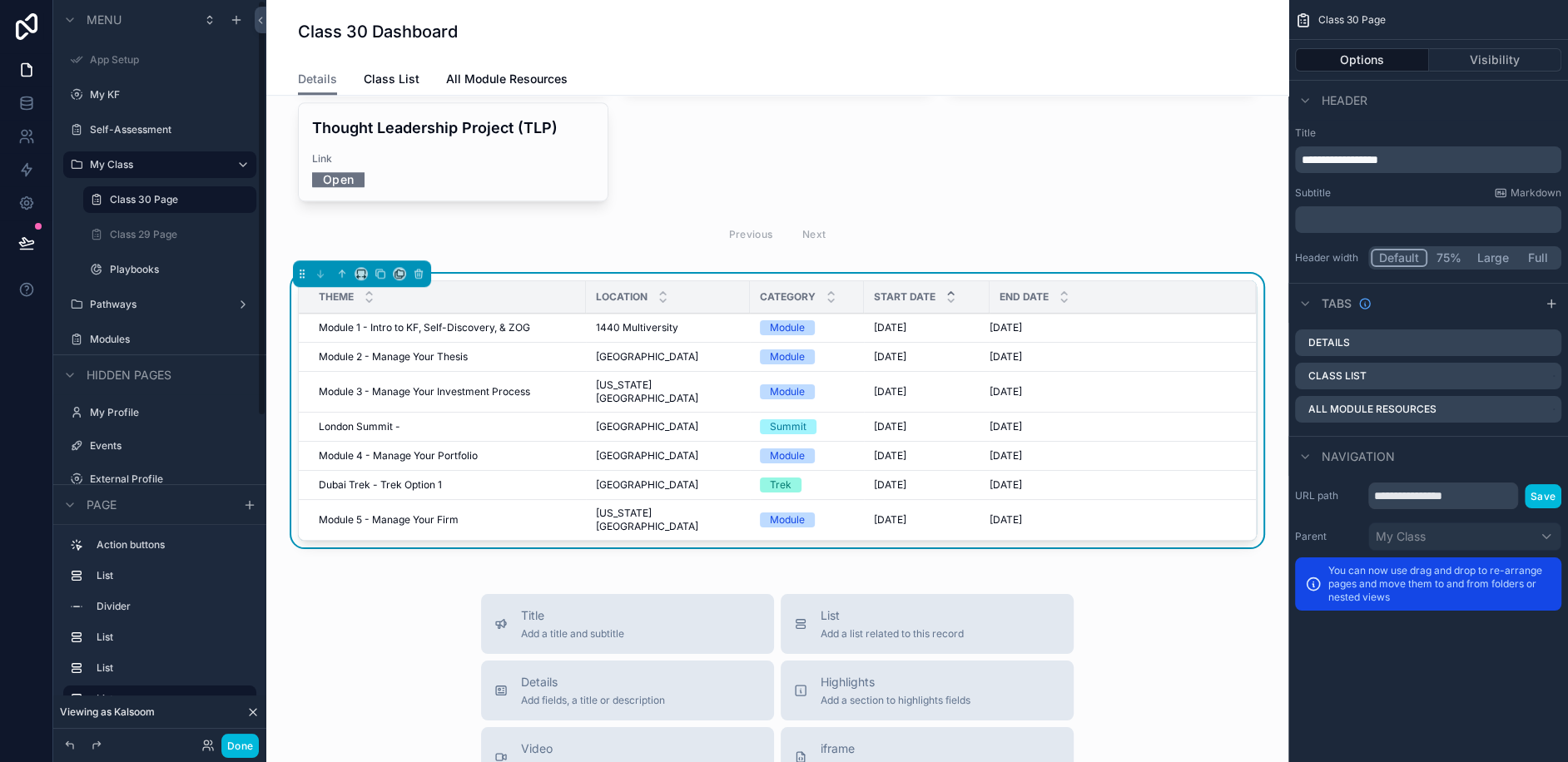
click at [141, 205] on label "Class 30 Page" at bounding box center [178, 199] width 137 height 13
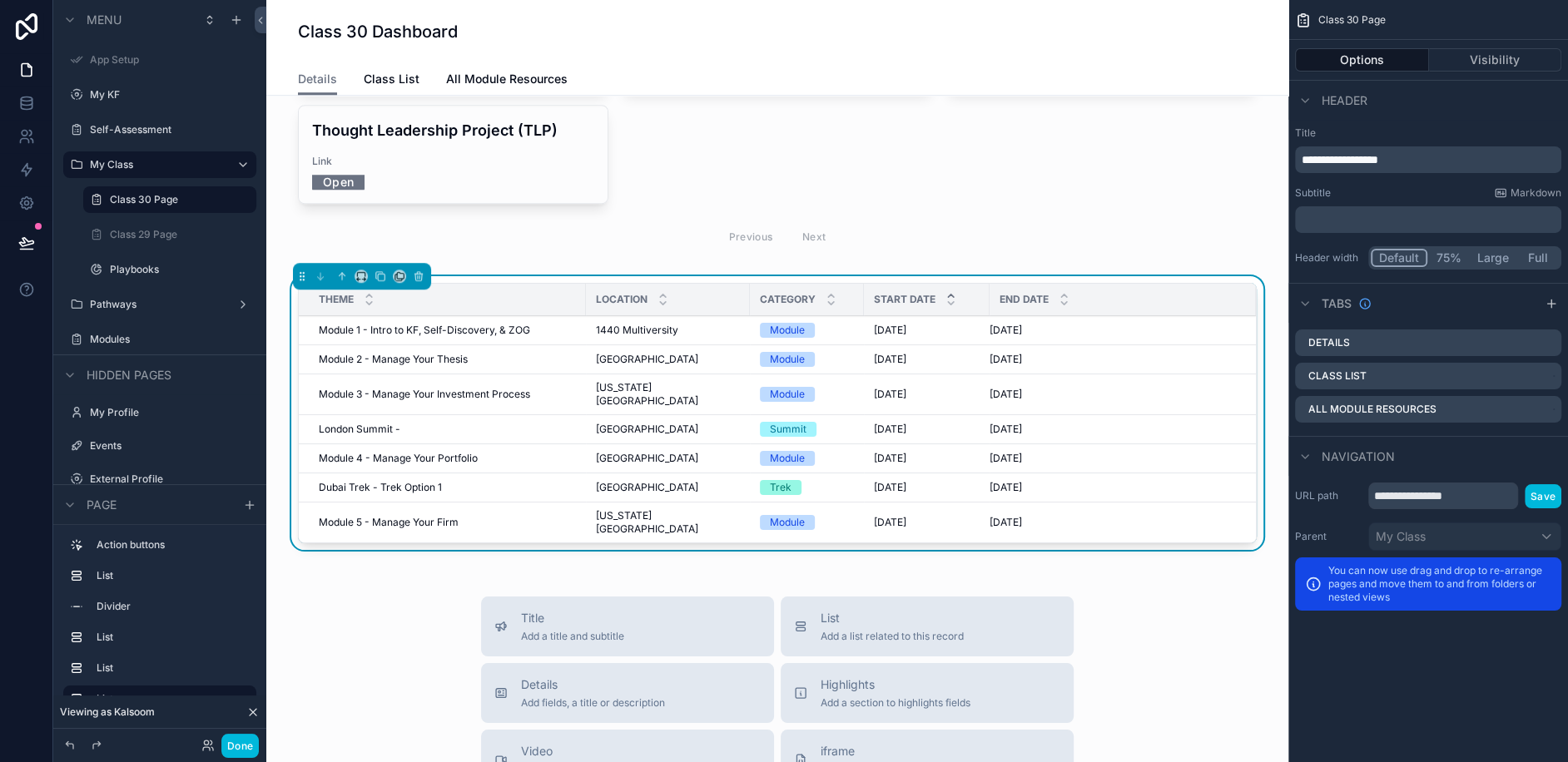
click at [1196, 481] on div "[DATE] [DATE]" at bounding box center [1113, 488] width 247 height 13
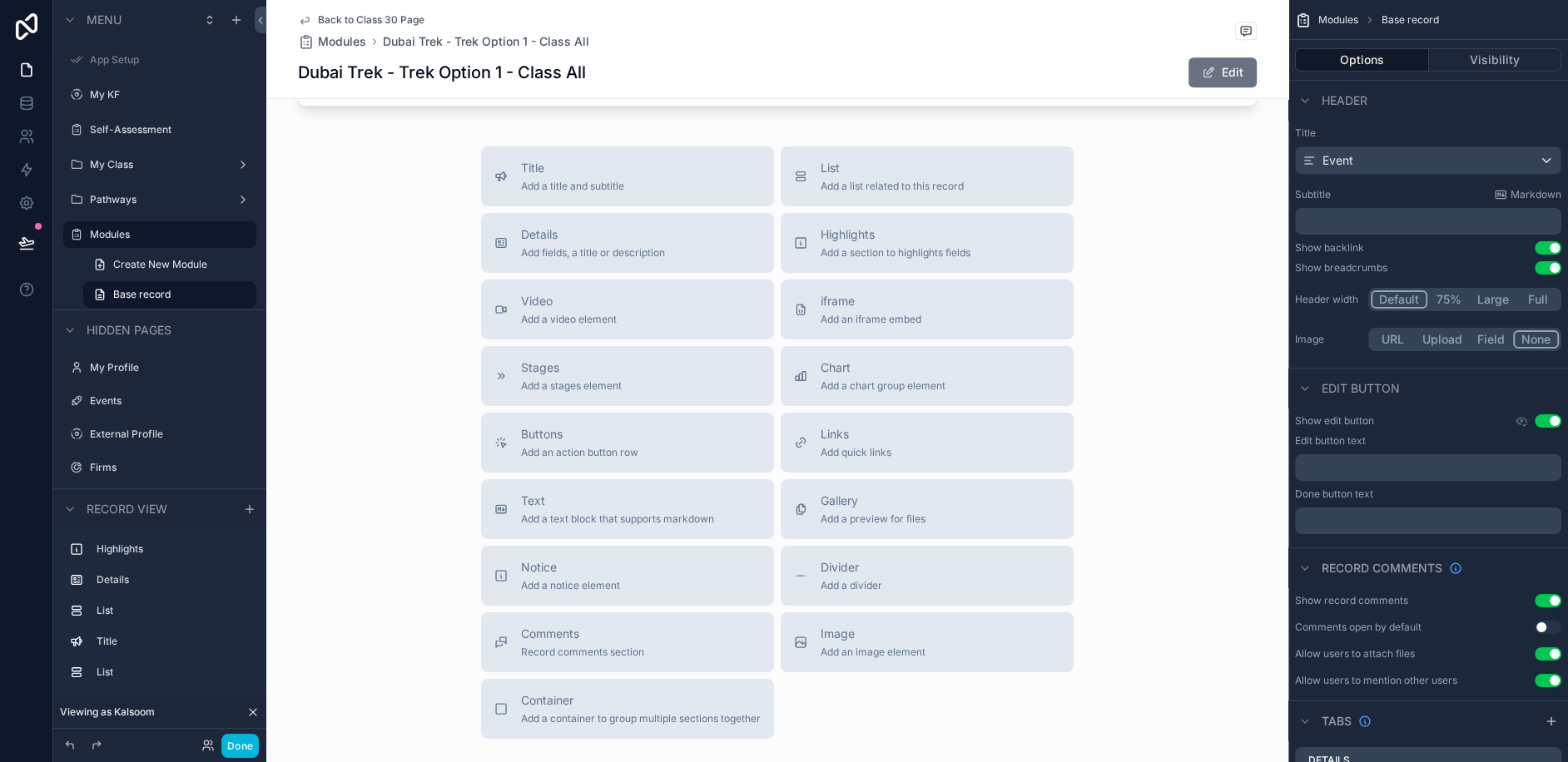
scroll to position [970, 0]
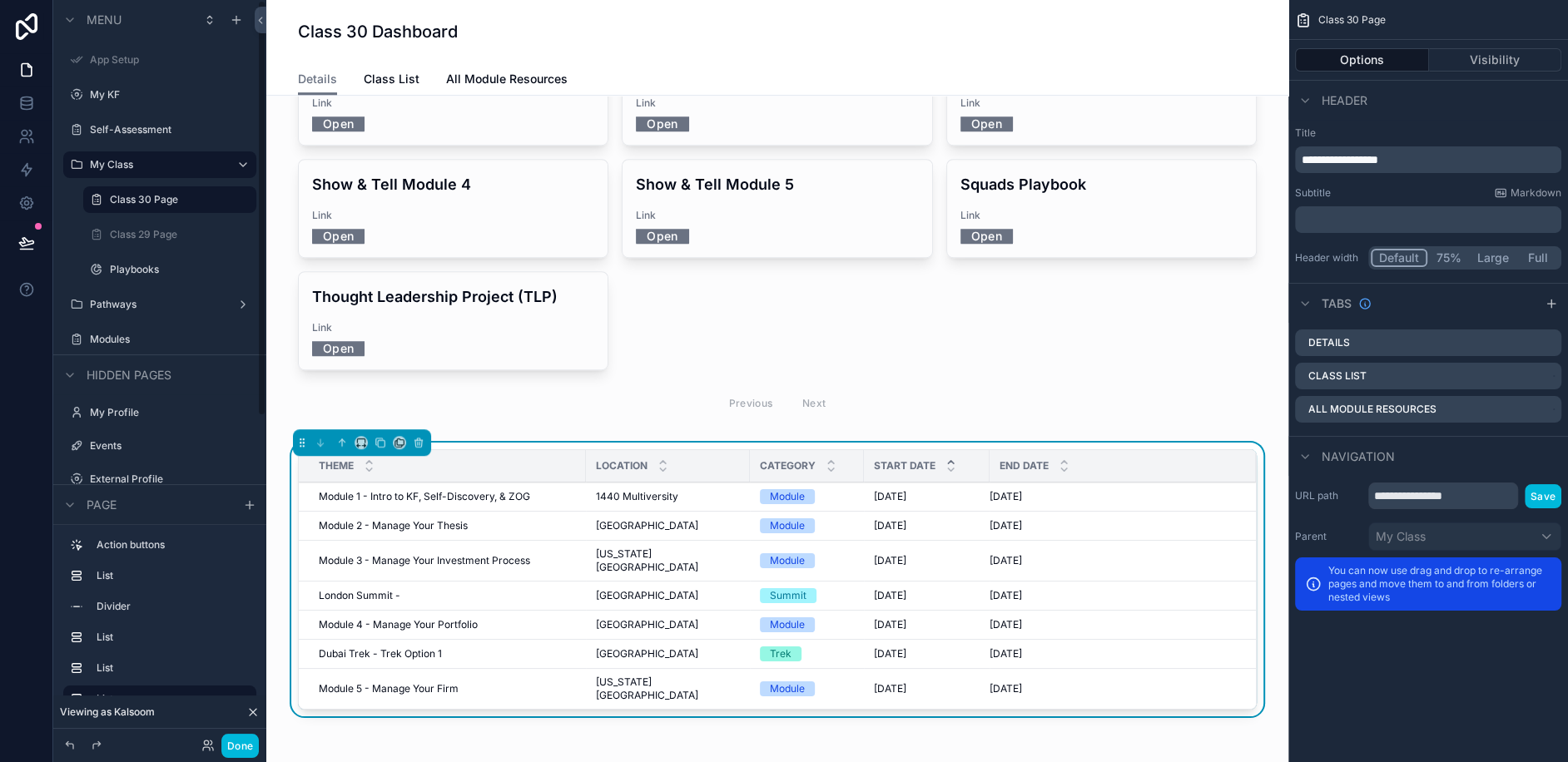
scroll to position [1217, 0]
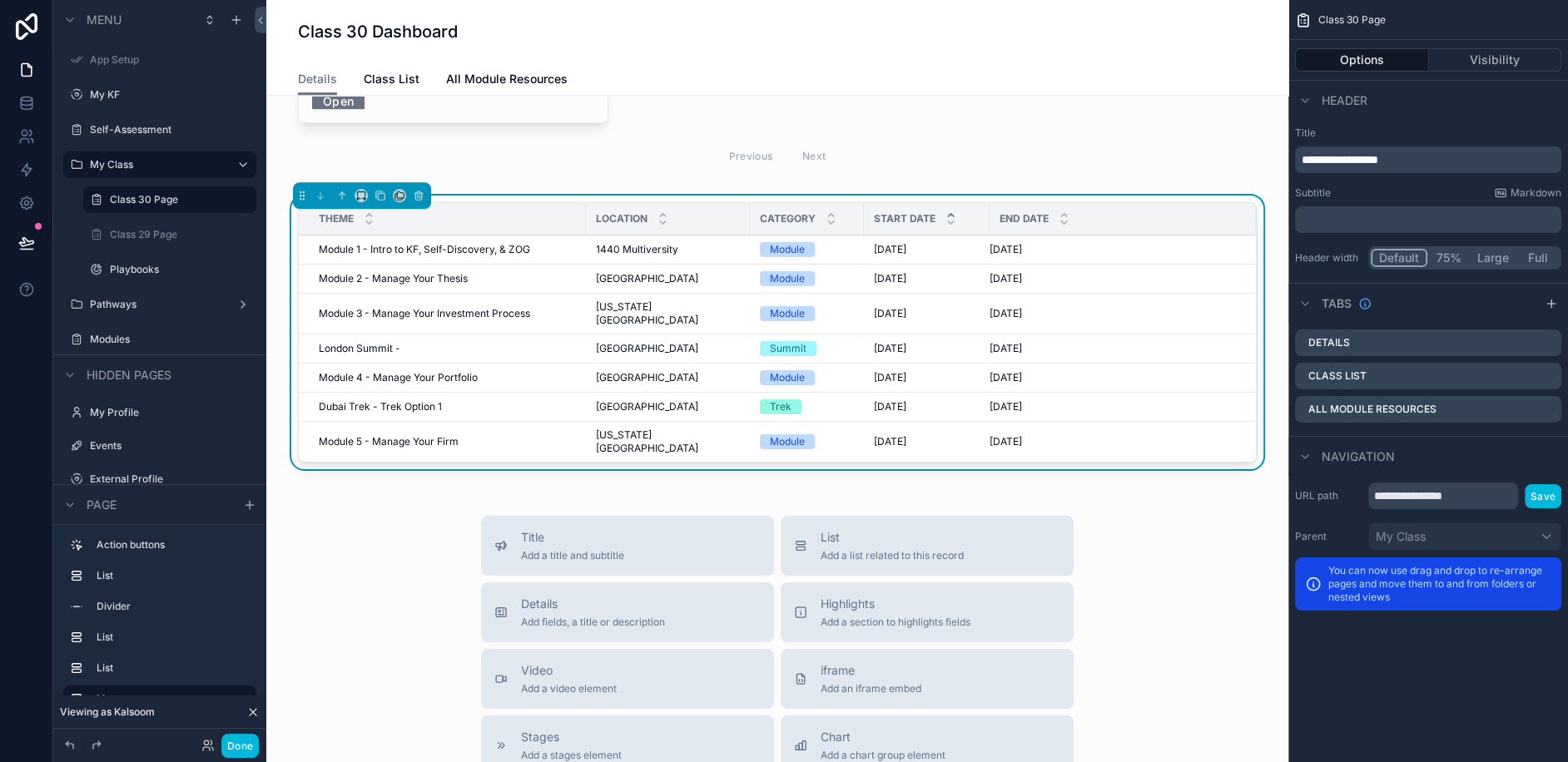
click at [1213, 195] on div "Theme Location Category Start Date End Date Module 1 - Intro to KF, Self-Discov…" at bounding box center [777, 335] width 996 height 280
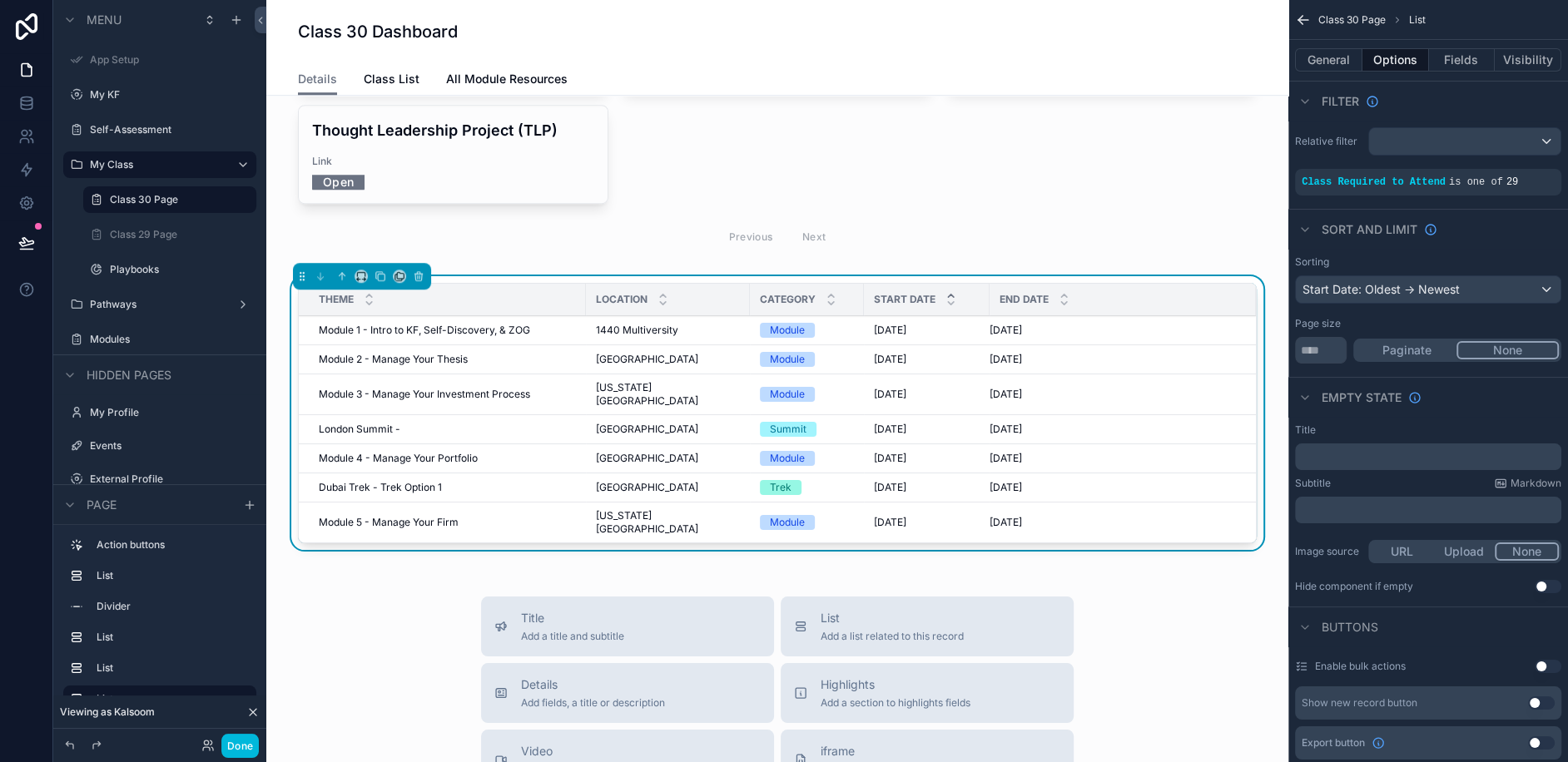
click at [0, 0] on icon "scrollable content" at bounding box center [0, 0] width 0 height 0
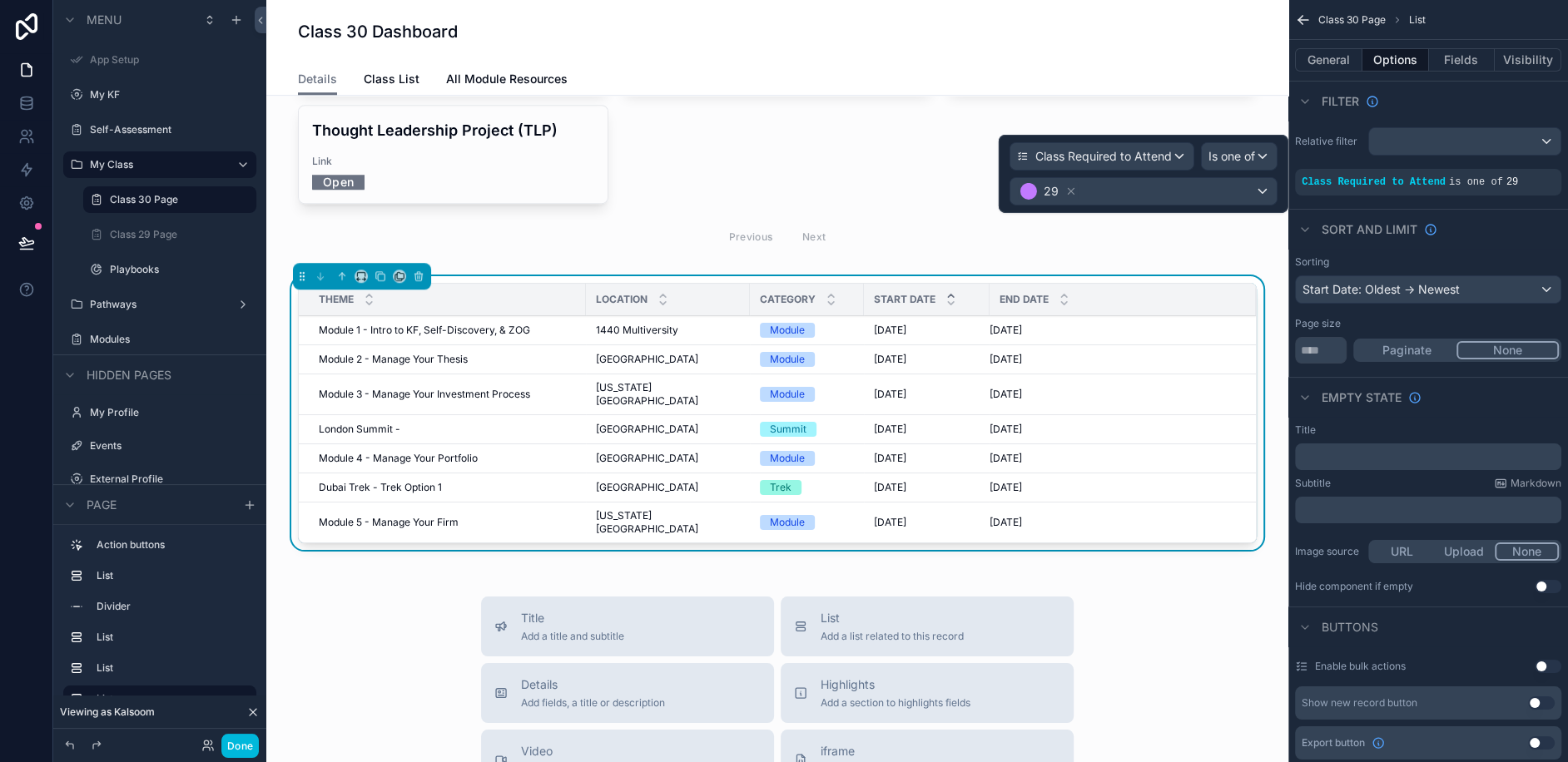
click at [0, 0] on icon "scrollable content" at bounding box center [0, 0] width 0 height 0
click at [1069, 186] on icon at bounding box center [1071, 192] width 11 height 11
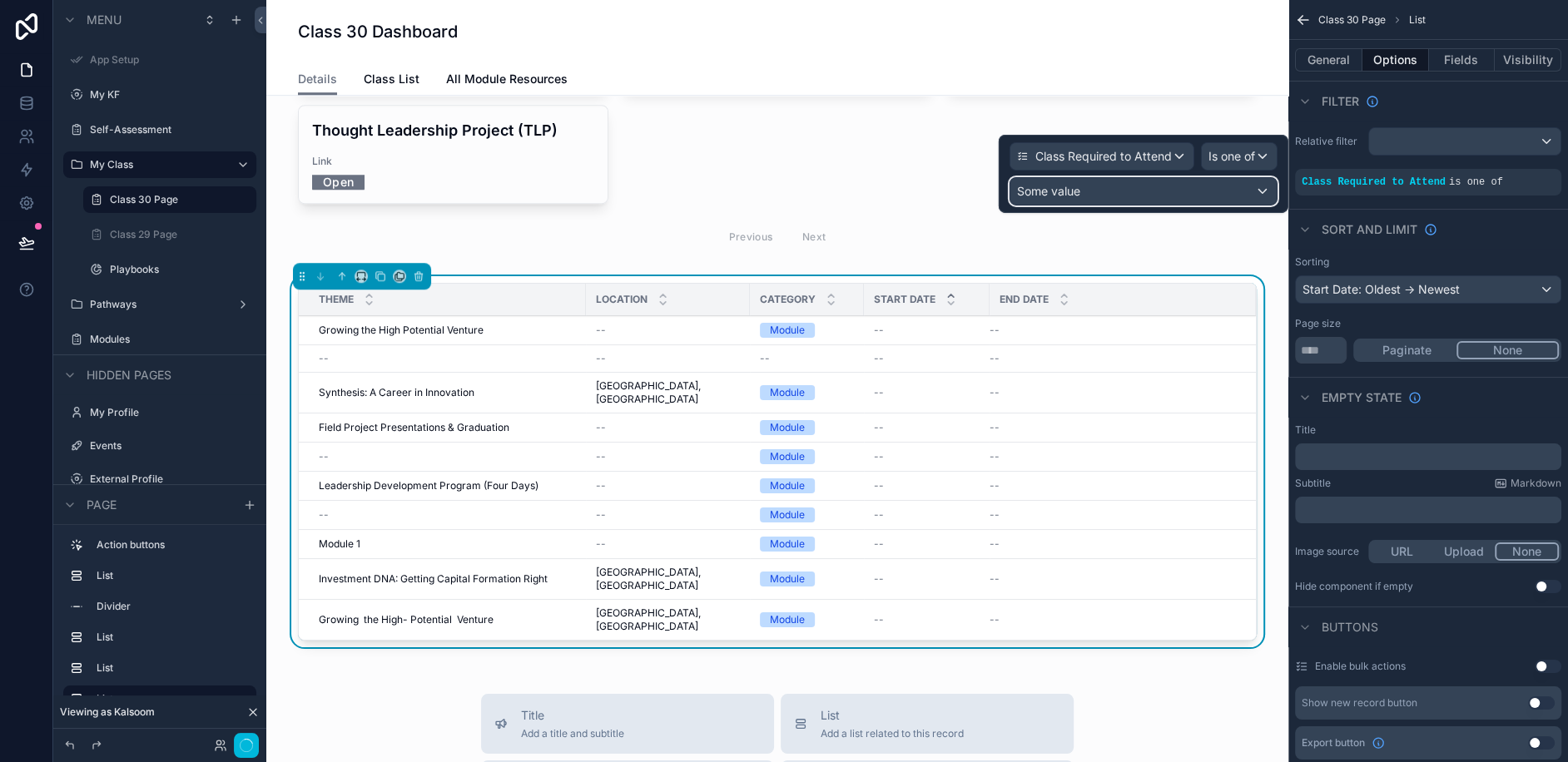
click at [1051, 195] on span "Some value" at bounding box center [1048, 191] width 64 height 14
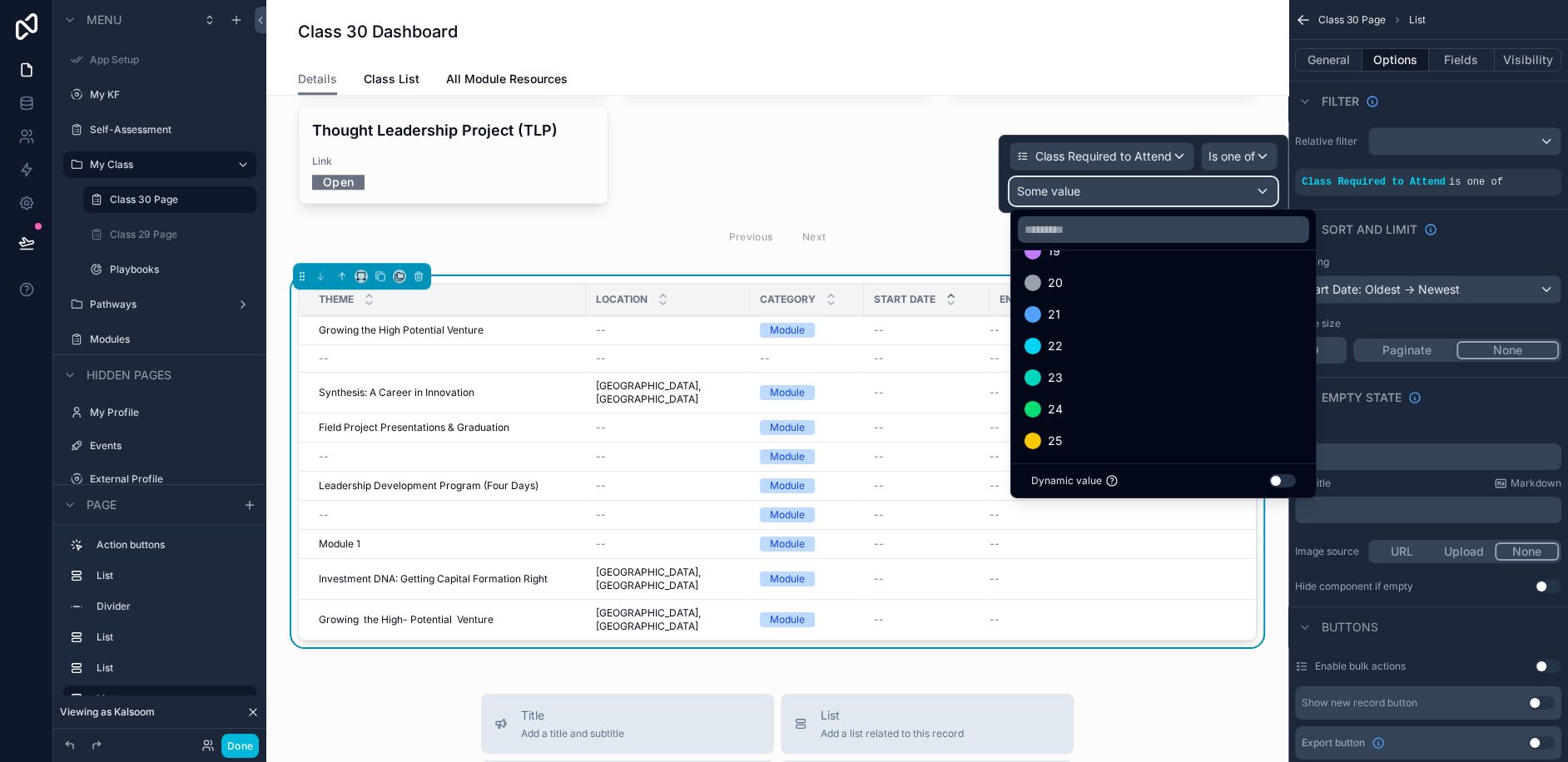
scroll to position [791, 0]
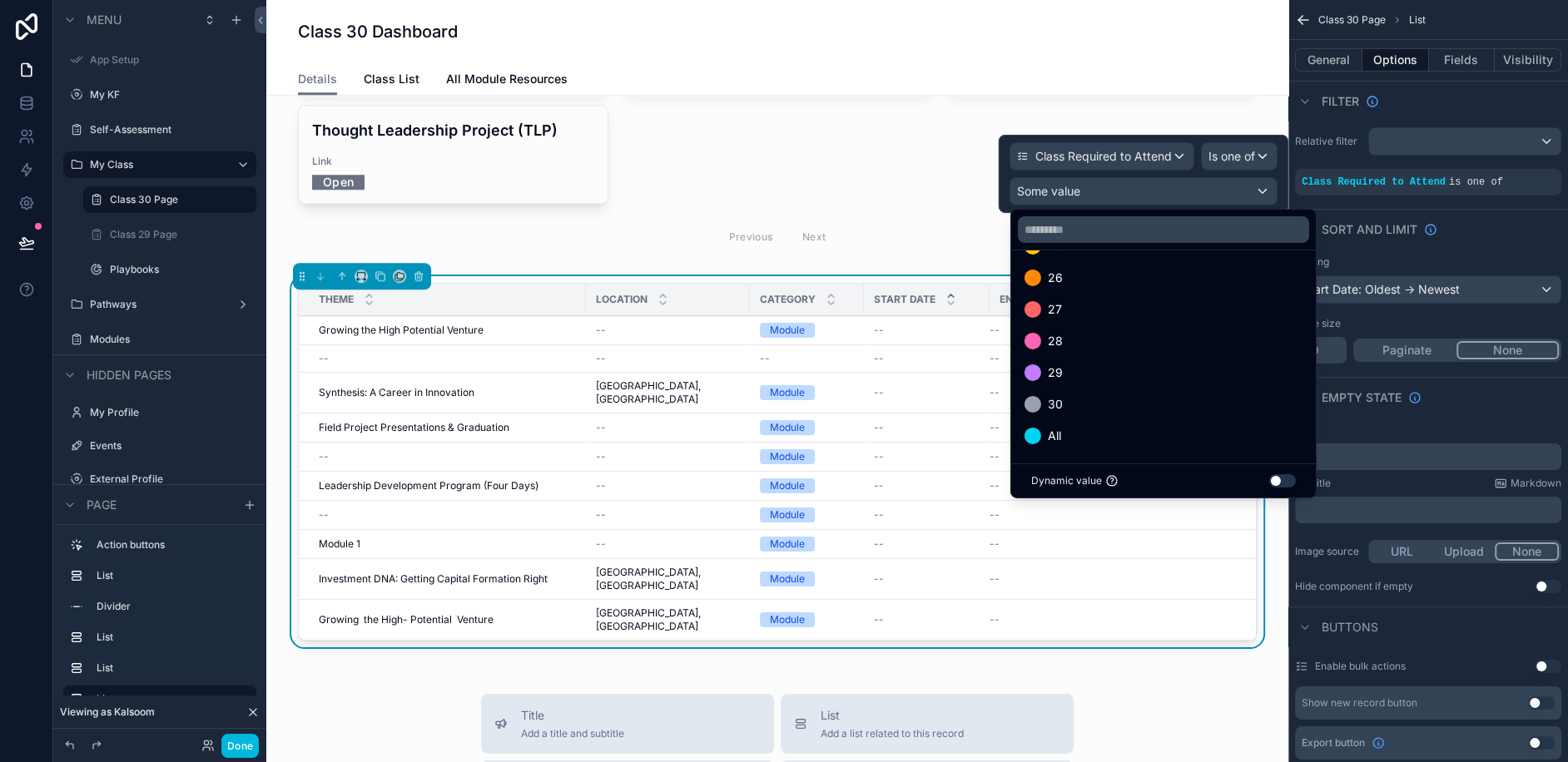
click at [1052, 395] on span "30" at bounding box center [1055, 404] width 15 height 20
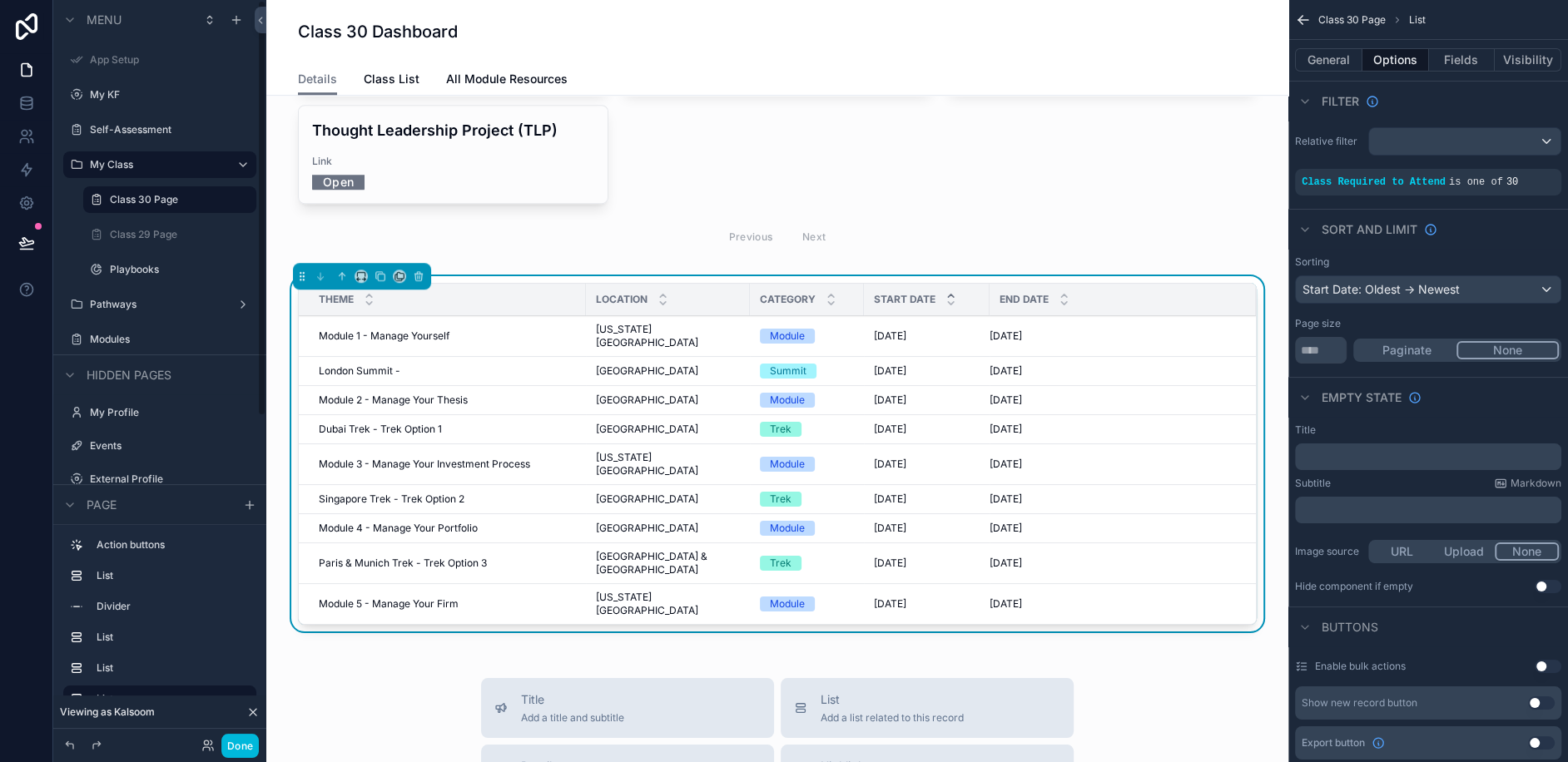
click at [151, 229] on label "Class 29 Page" at bounding box center [178, 234] width 137 height 13
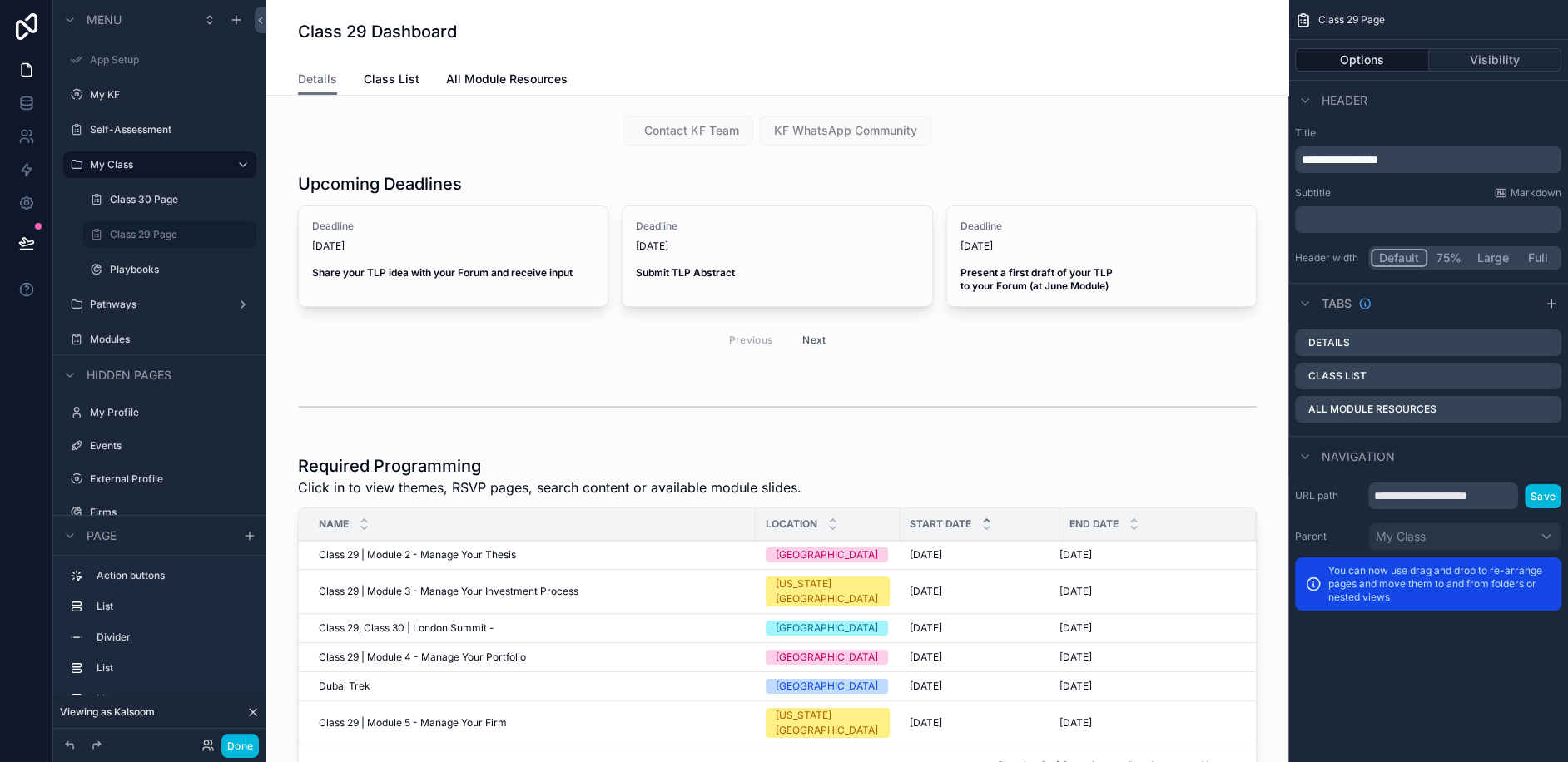
click at [157, 201] on label "Class 30 Page" at bounding box center [178, 199] width 137 height 13
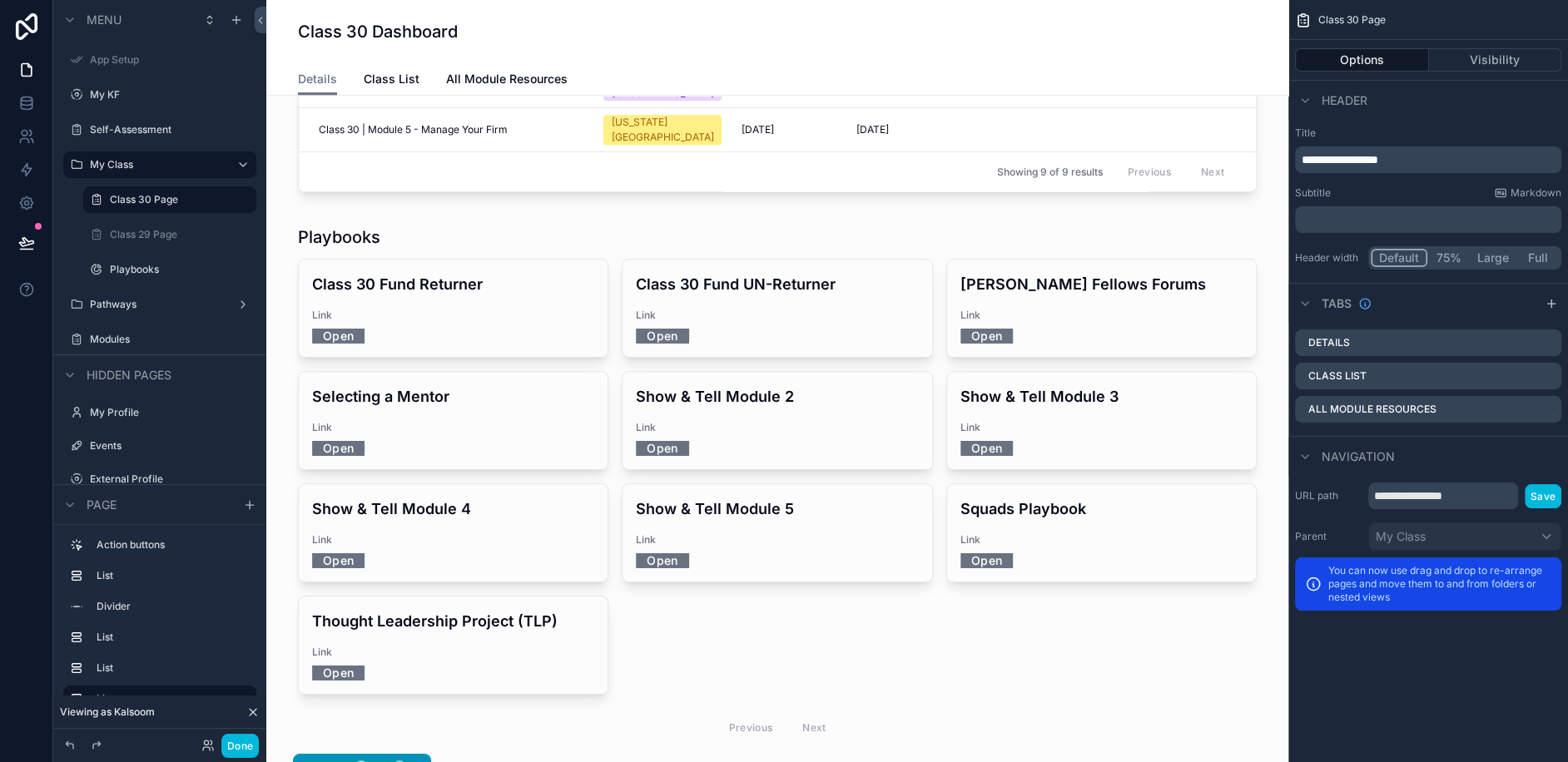
scroll to position [1132, 0]
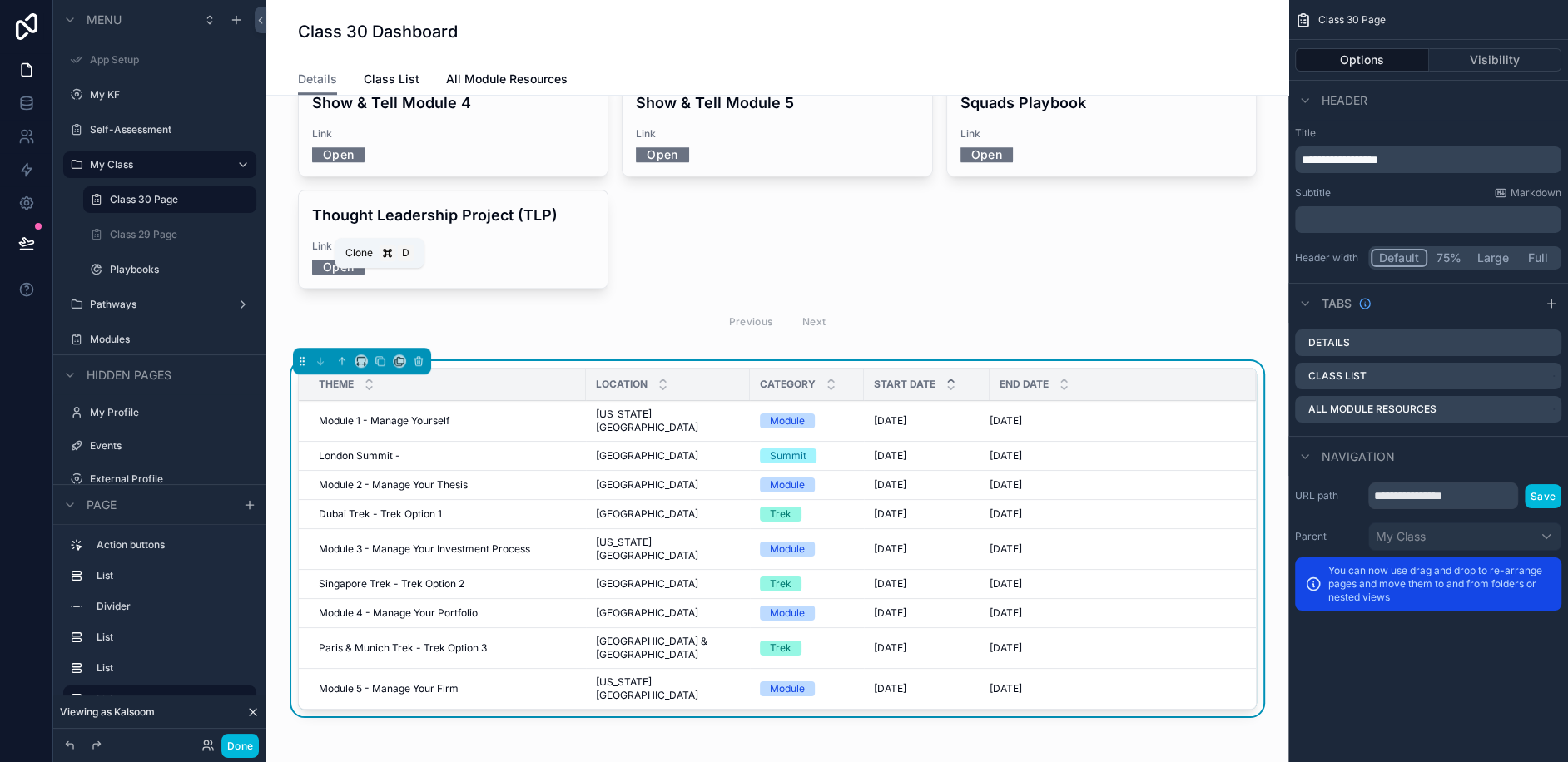
click at [380, 355] on icon "scrollable content" at bounding box center [381, 361] width 11 height 11
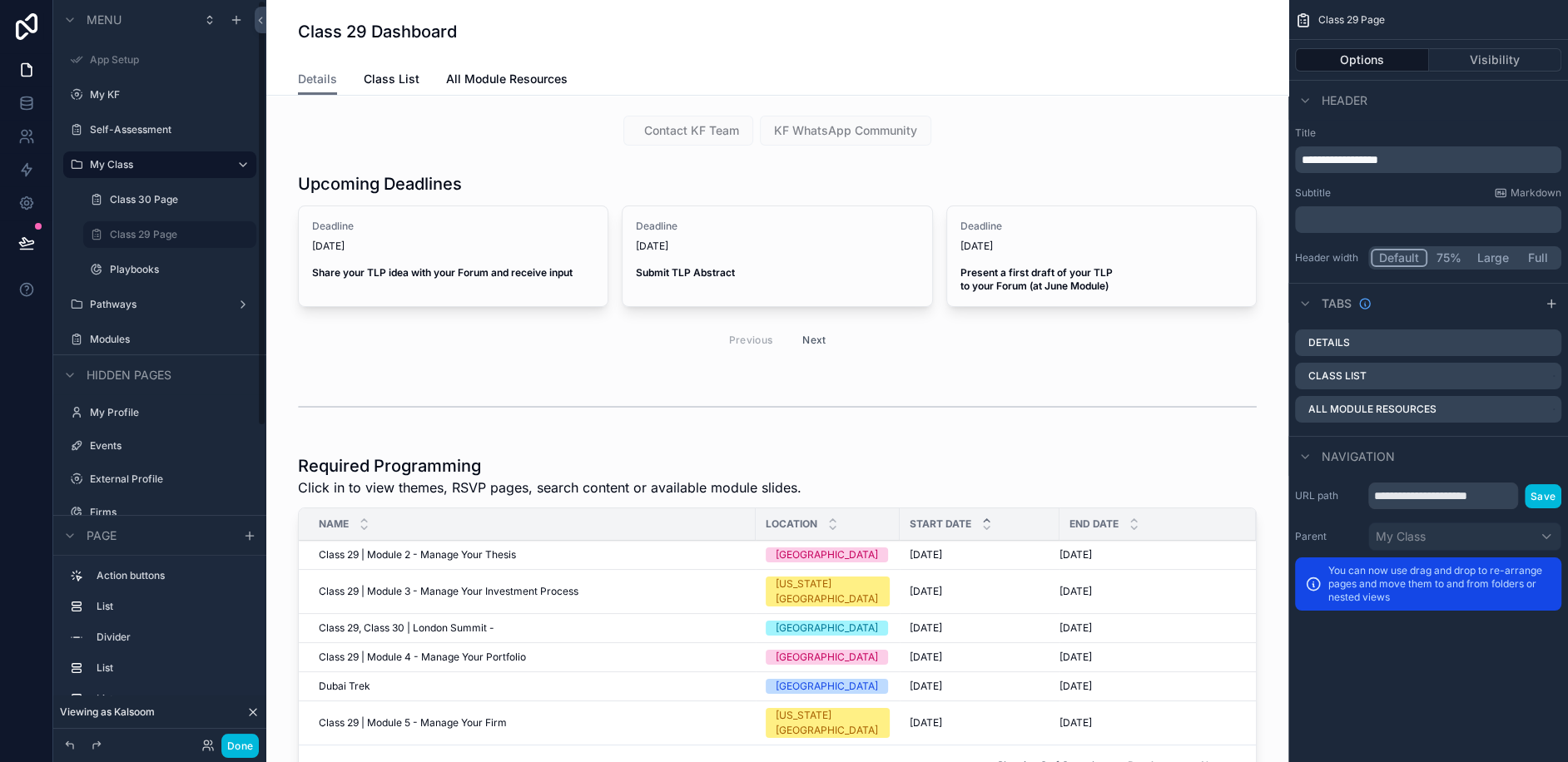
scroll to position [10, 0]
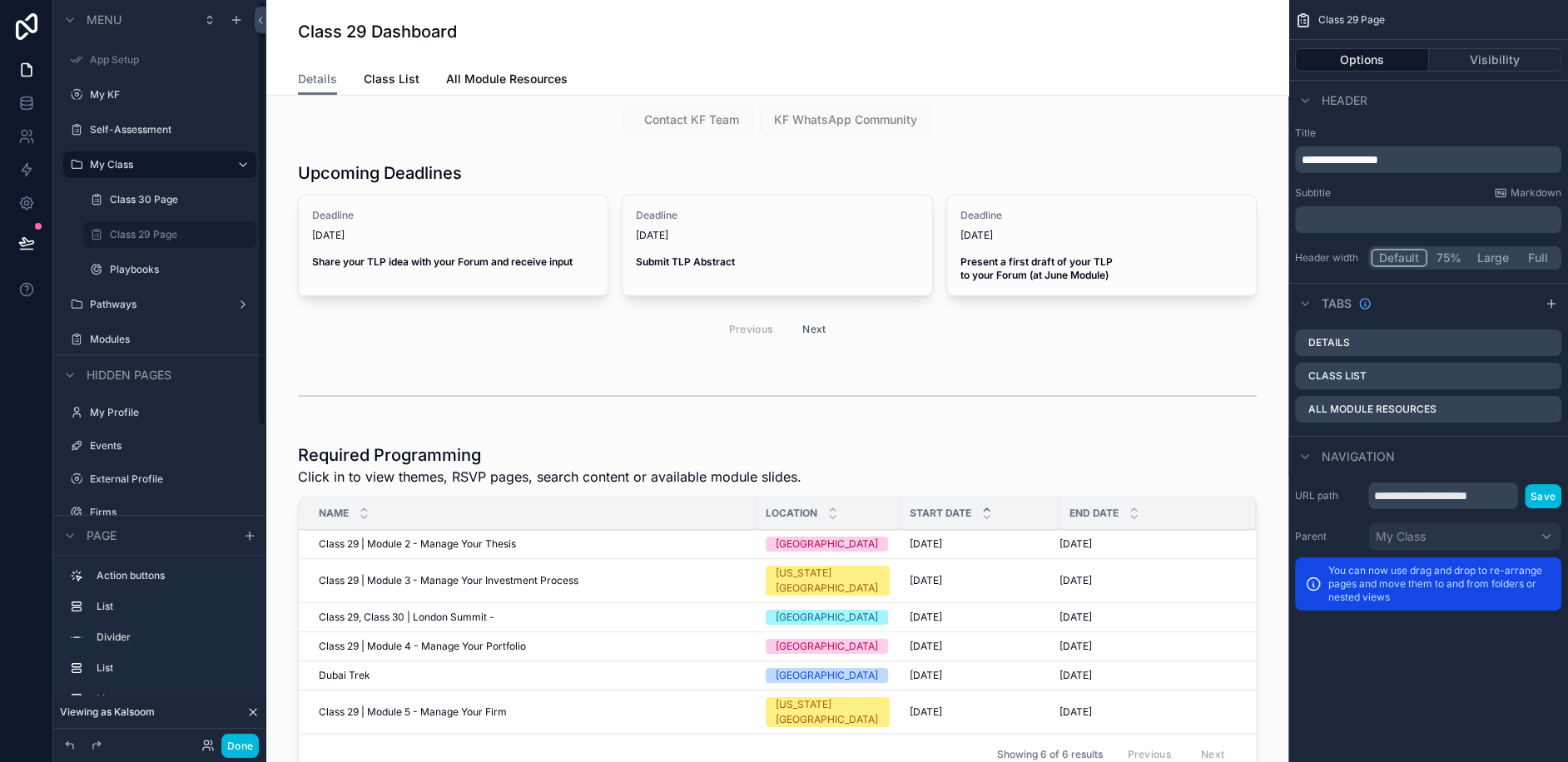
click at [178, 206] on label "Class 30 Page" at bounding box center [178, 199] width 137 height 13
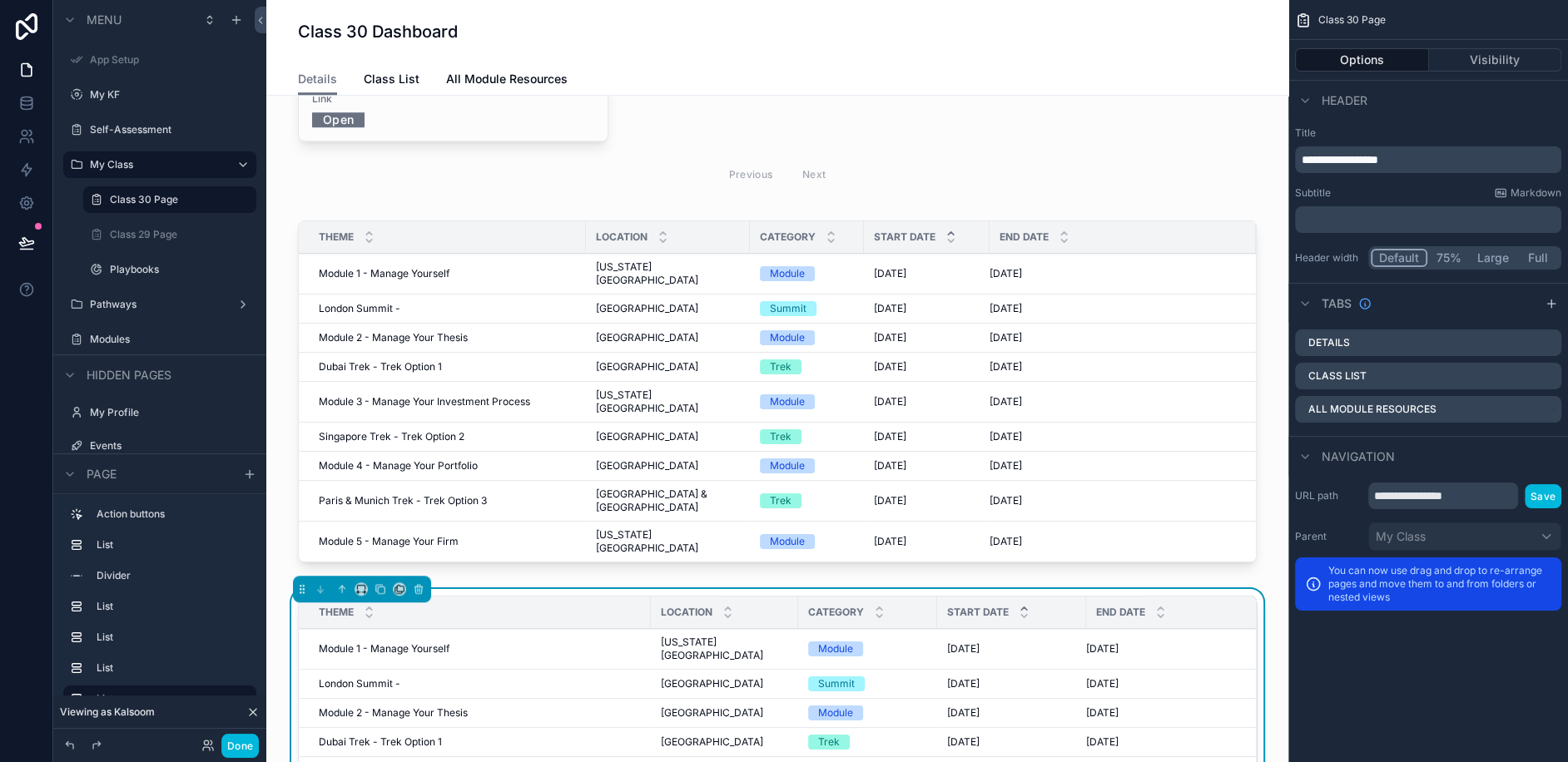
scroll to position [1347, 0]
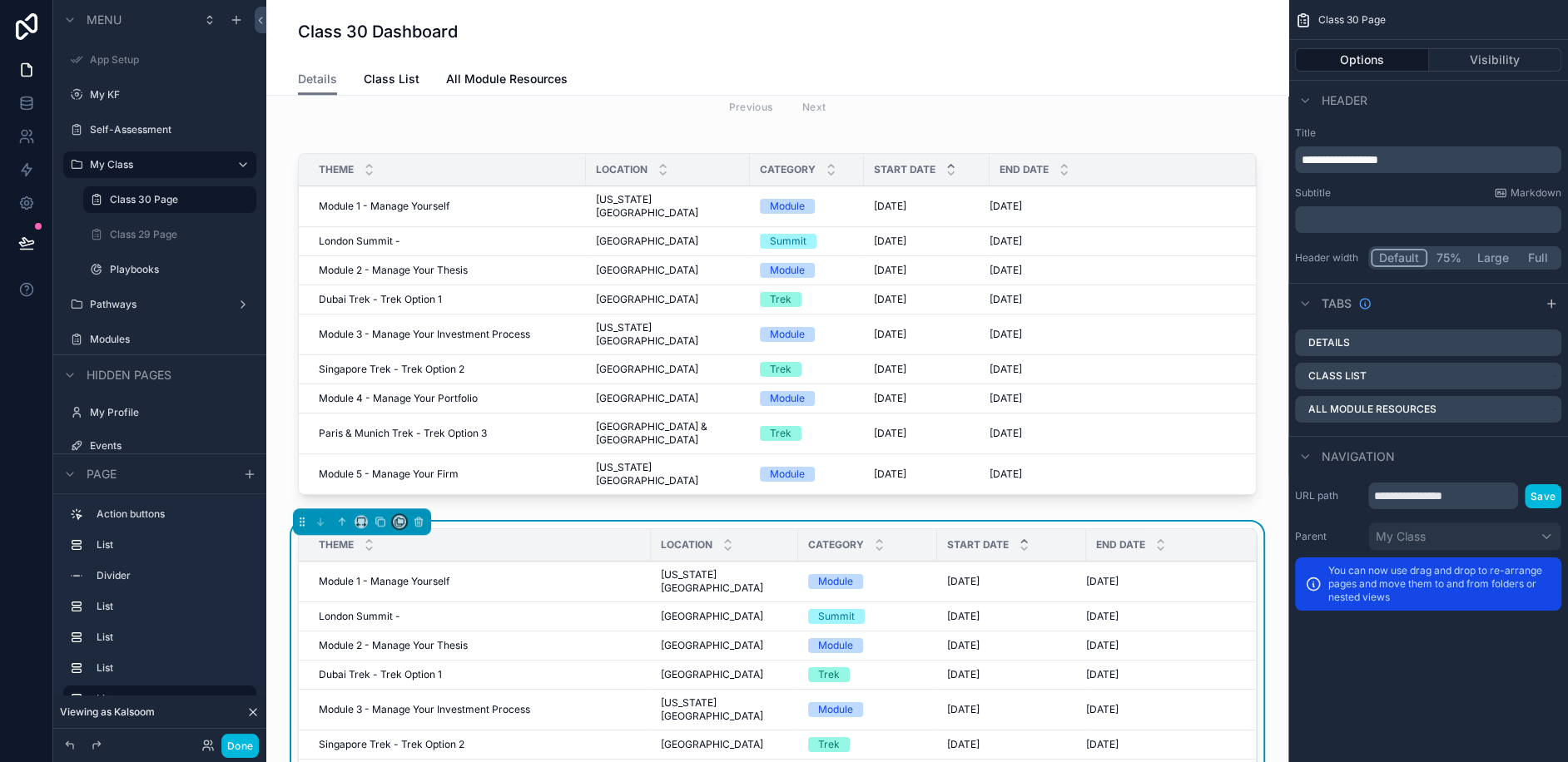
click at [400, 516] on icon "scrollable content" at bounding box center [400, 522] width 11 height 11
click at [417, 387] on div "scrollable content" at bounding box center [784, 381] width 1568 height 762
click at [417, 516] on icon "scrollable content" at bounding box center [419, 522] width 11 height 11
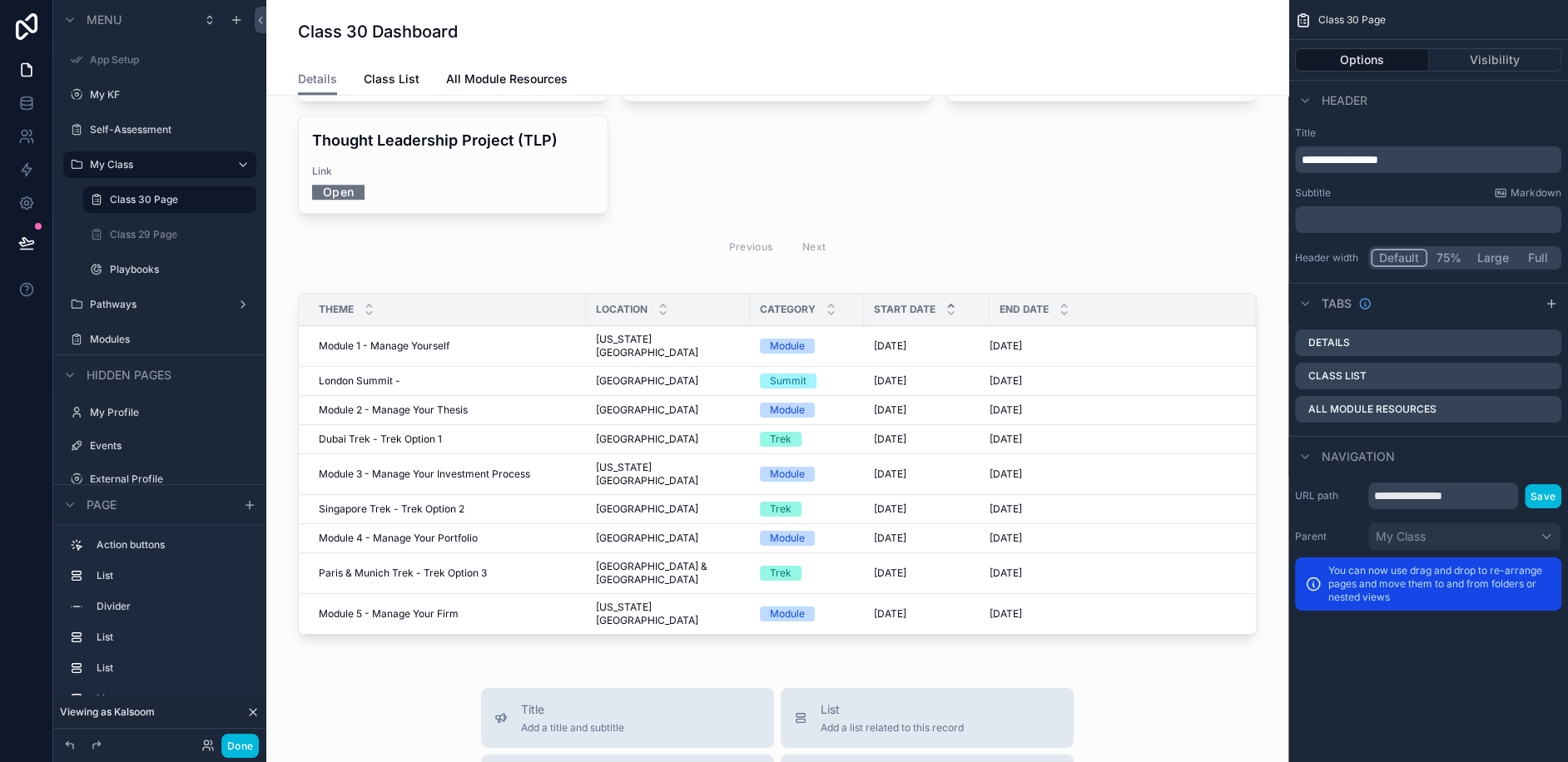
scroll to position [1215, 0]
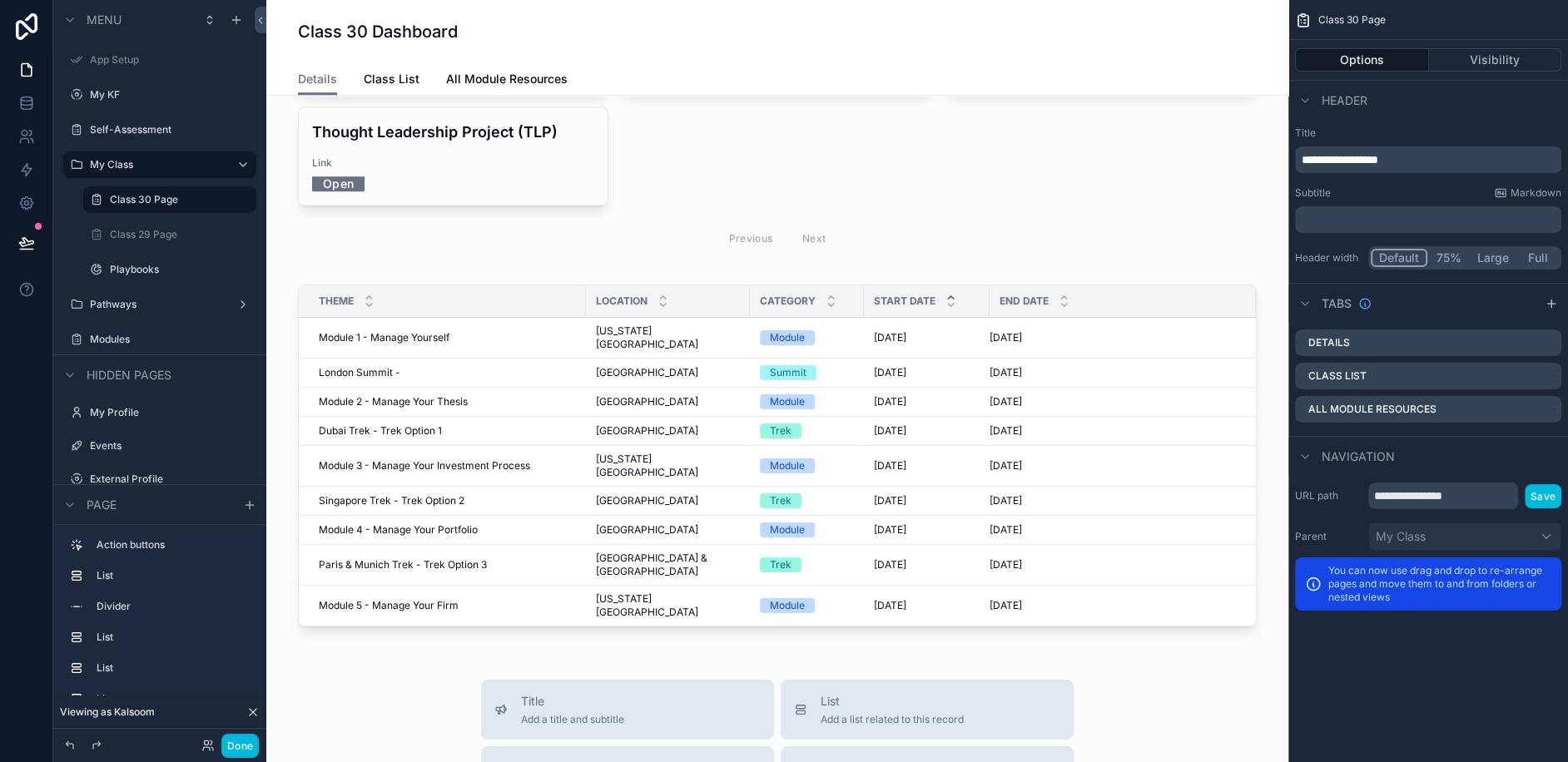
click at [414, 278] on div "scrollable content" at bounding box center [777, 458] width 996 height 362
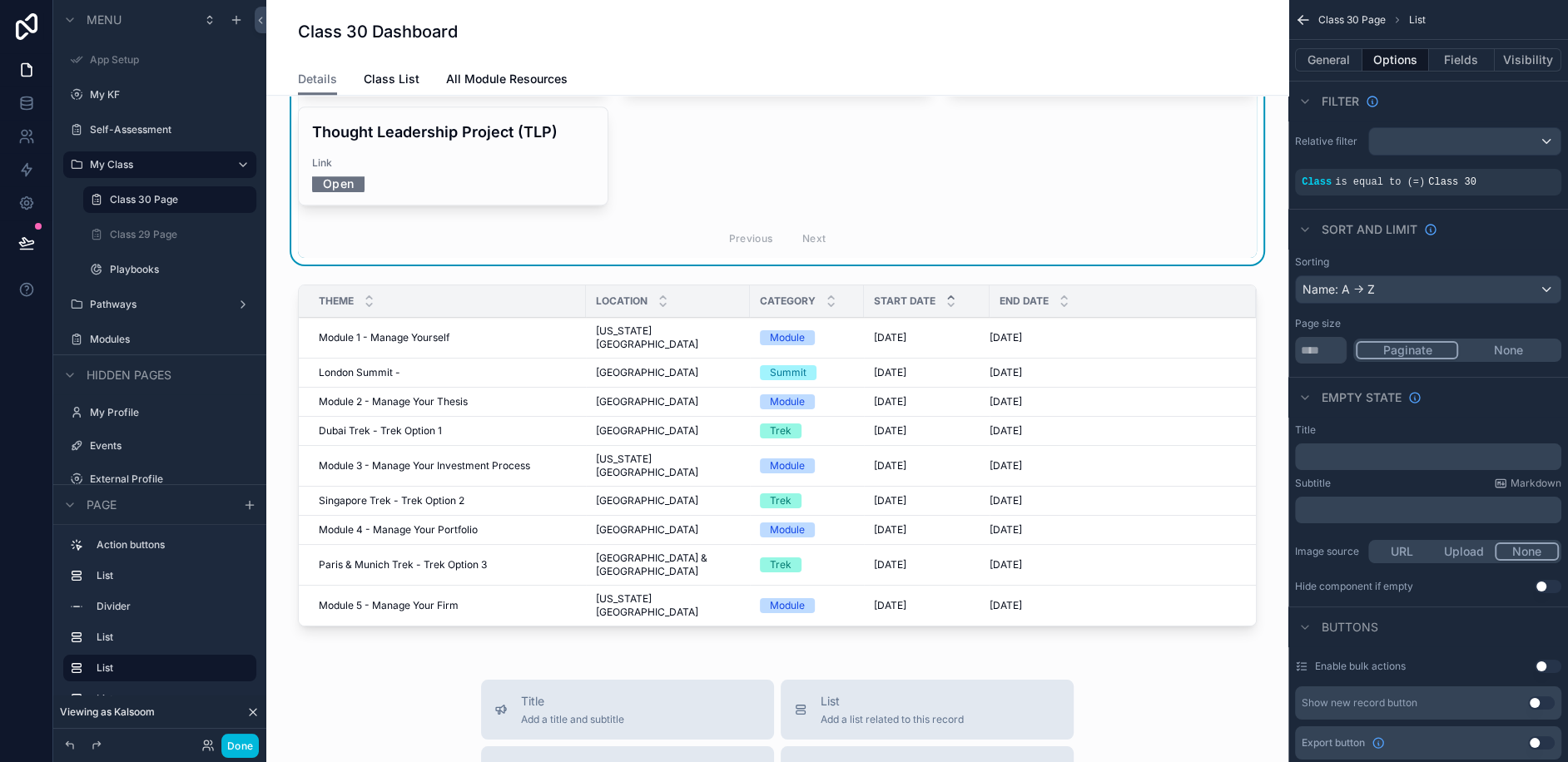
click at [348, 286] on div "Theme" at bounding box center [442, 301] width 288 height 31
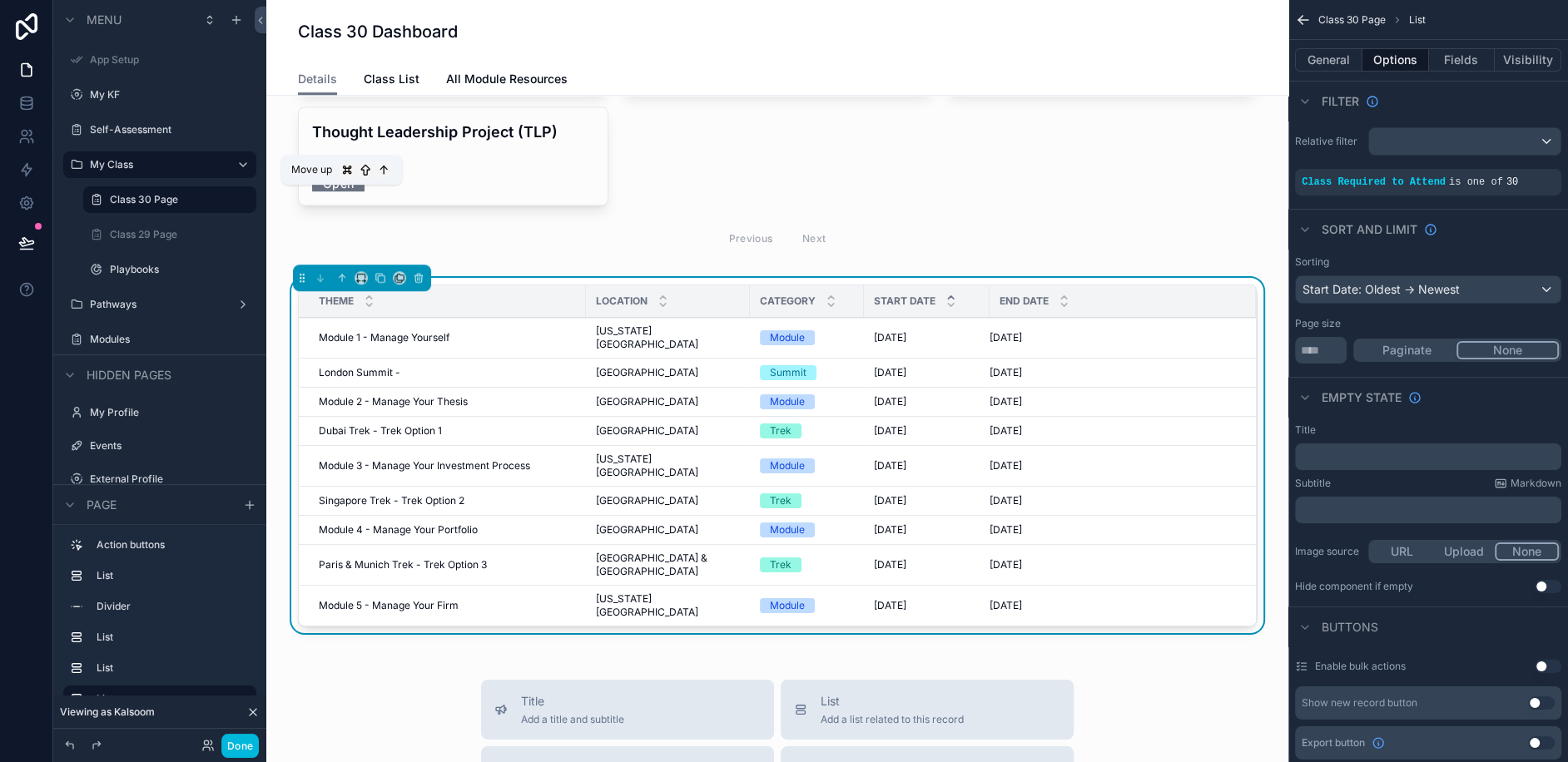
click at [344, 272] on icon "scrollable content" at bounding box center [342, 278] width 11 height 11
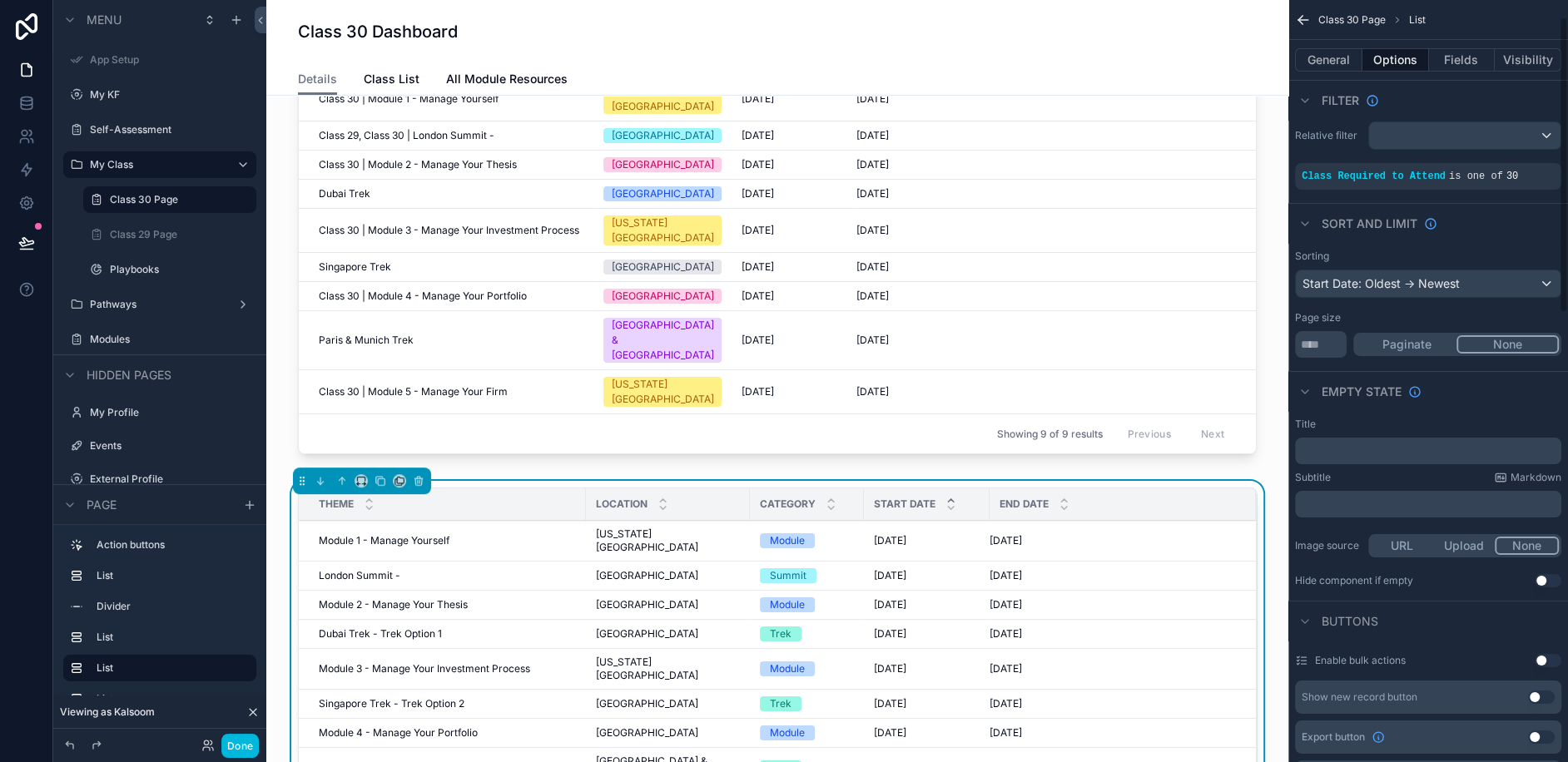
scroll to position [0, 0]
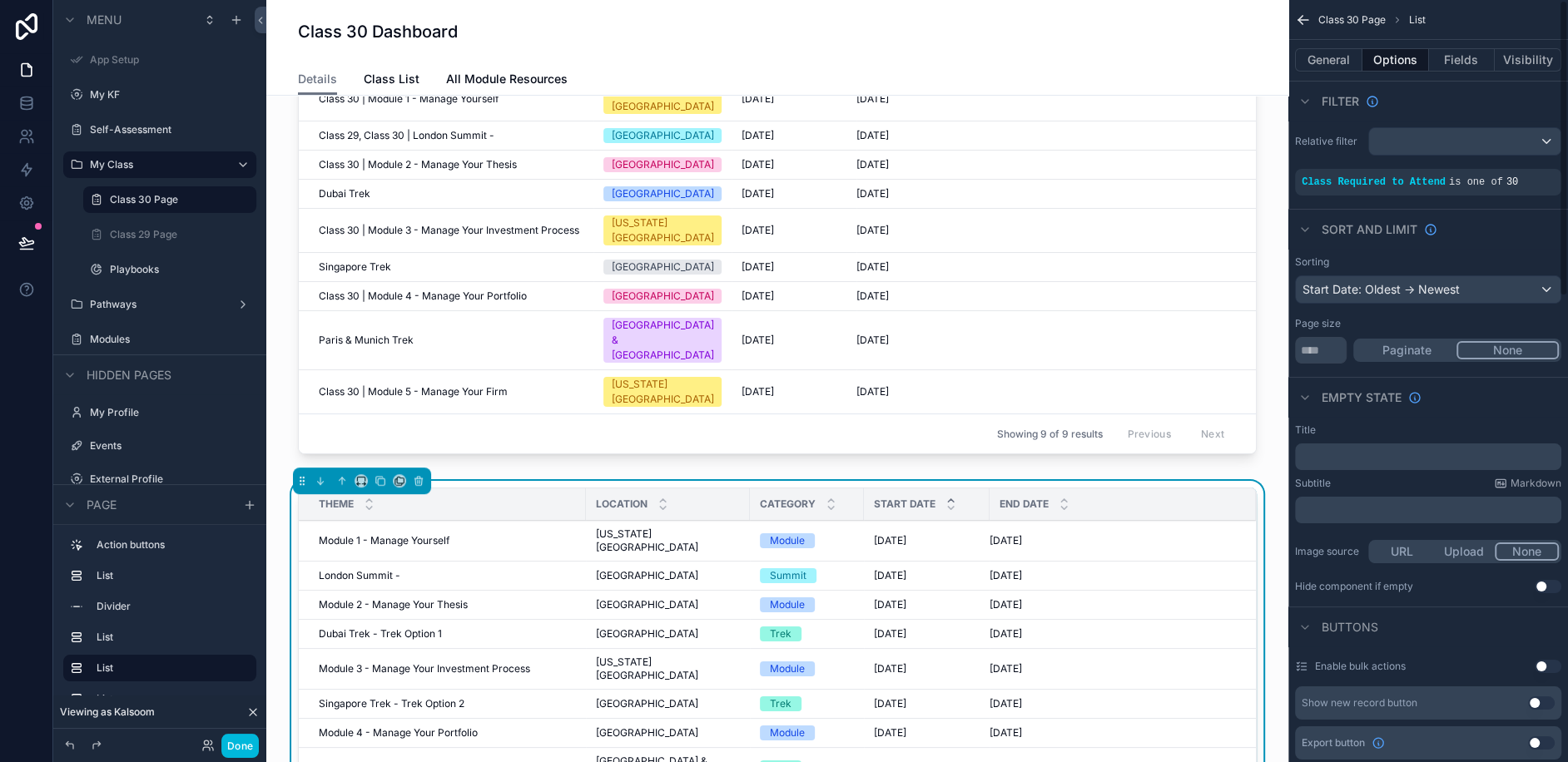
click at [1329, 57] on button "General" at bounding box center [1328, 60] width 67 height 24
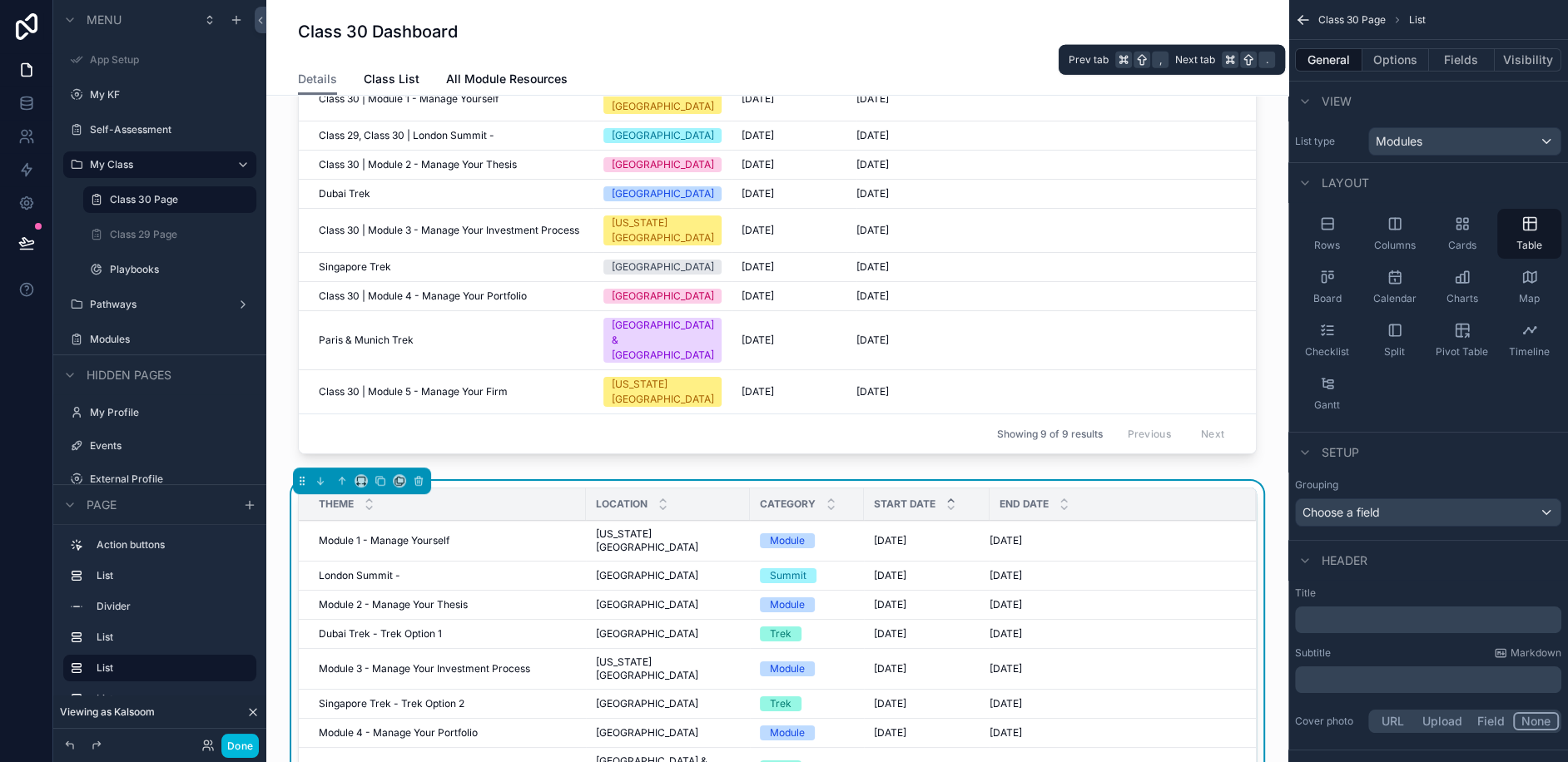
click at [1393, 70] on button "Options" at bounding box center [1395, 60] width 66 height 24
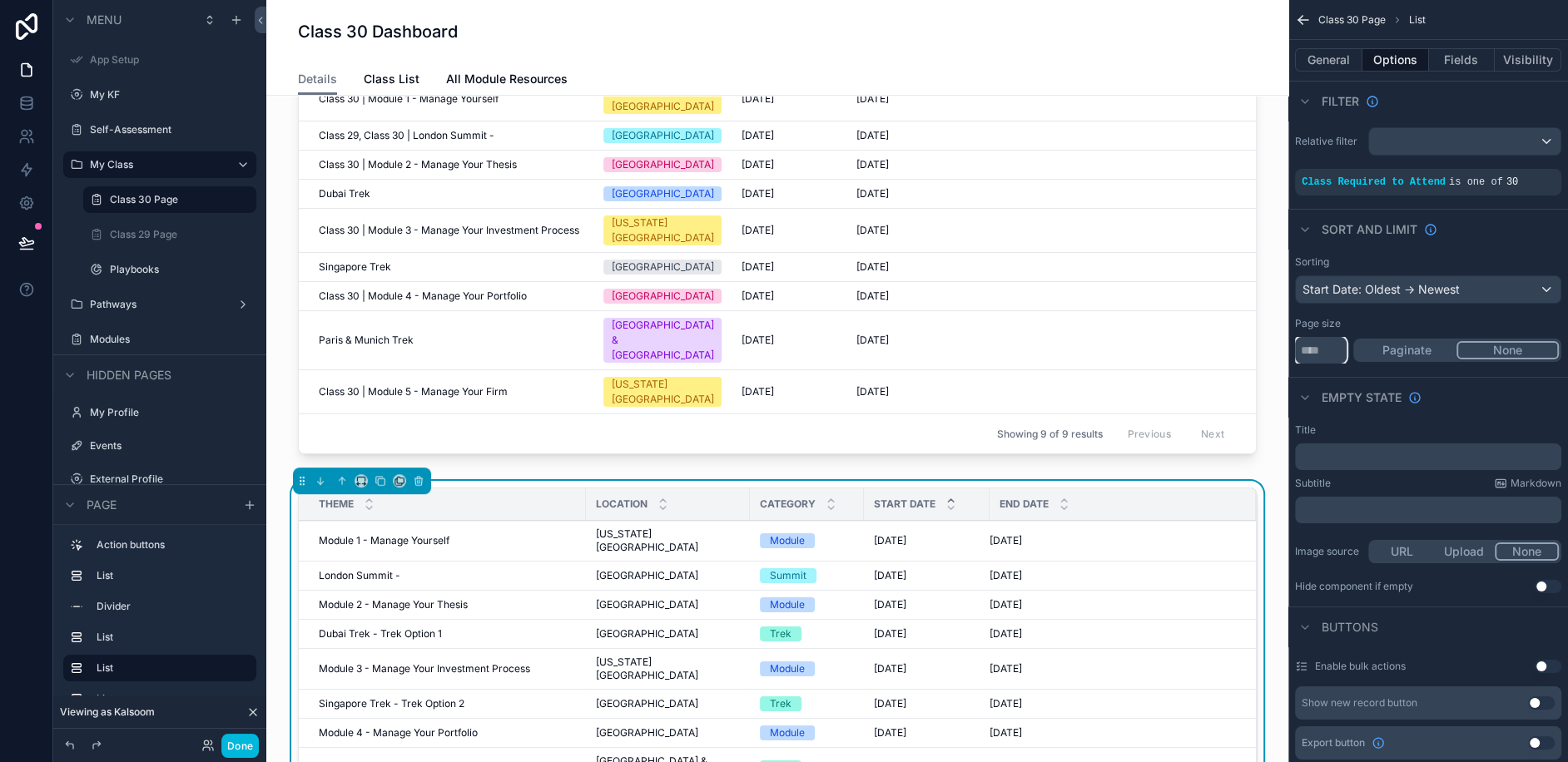
click at [1331, 348] on input "**" at bounding box center [1320, 350] width 51 height 27
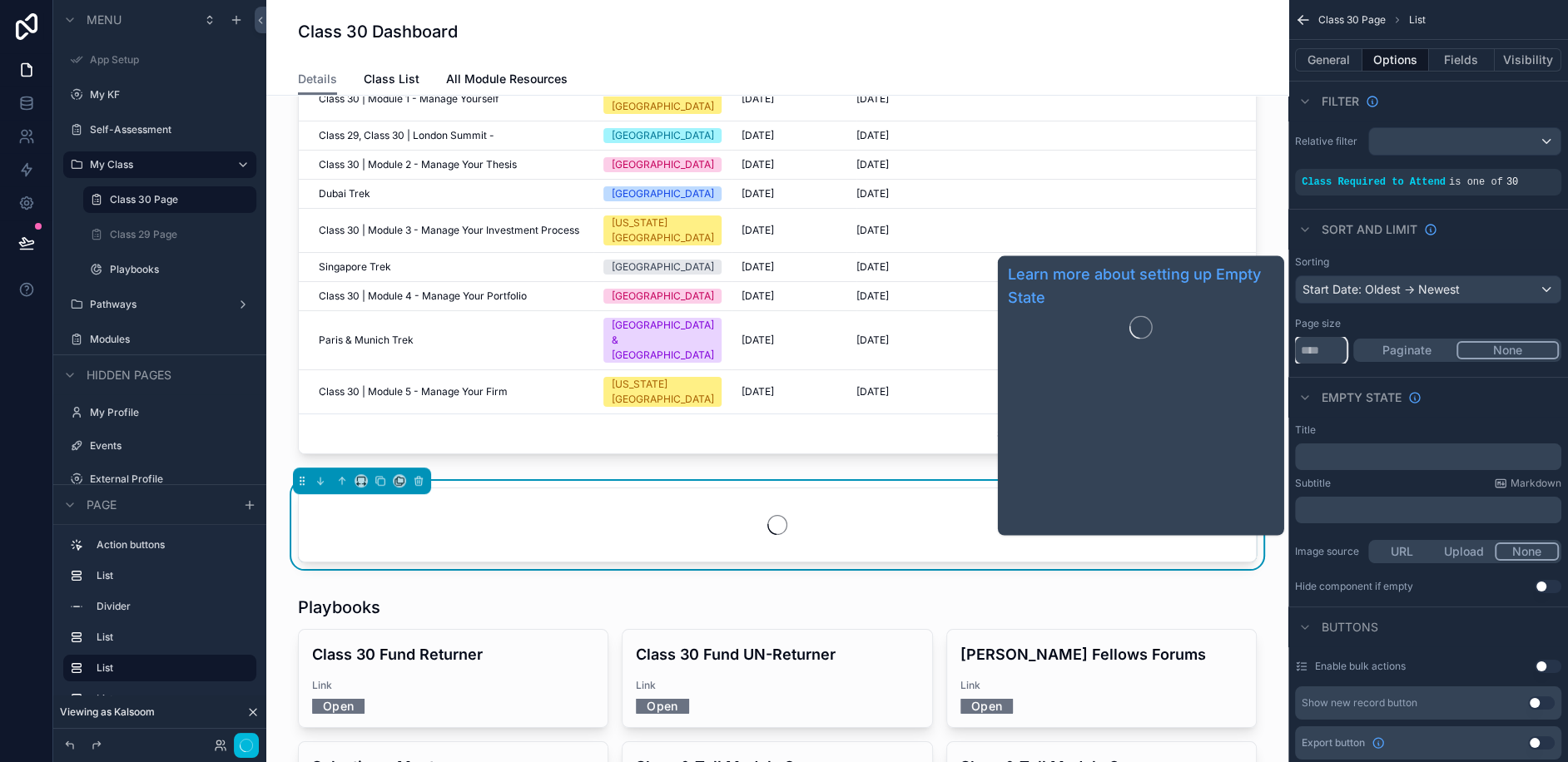
type input "**"
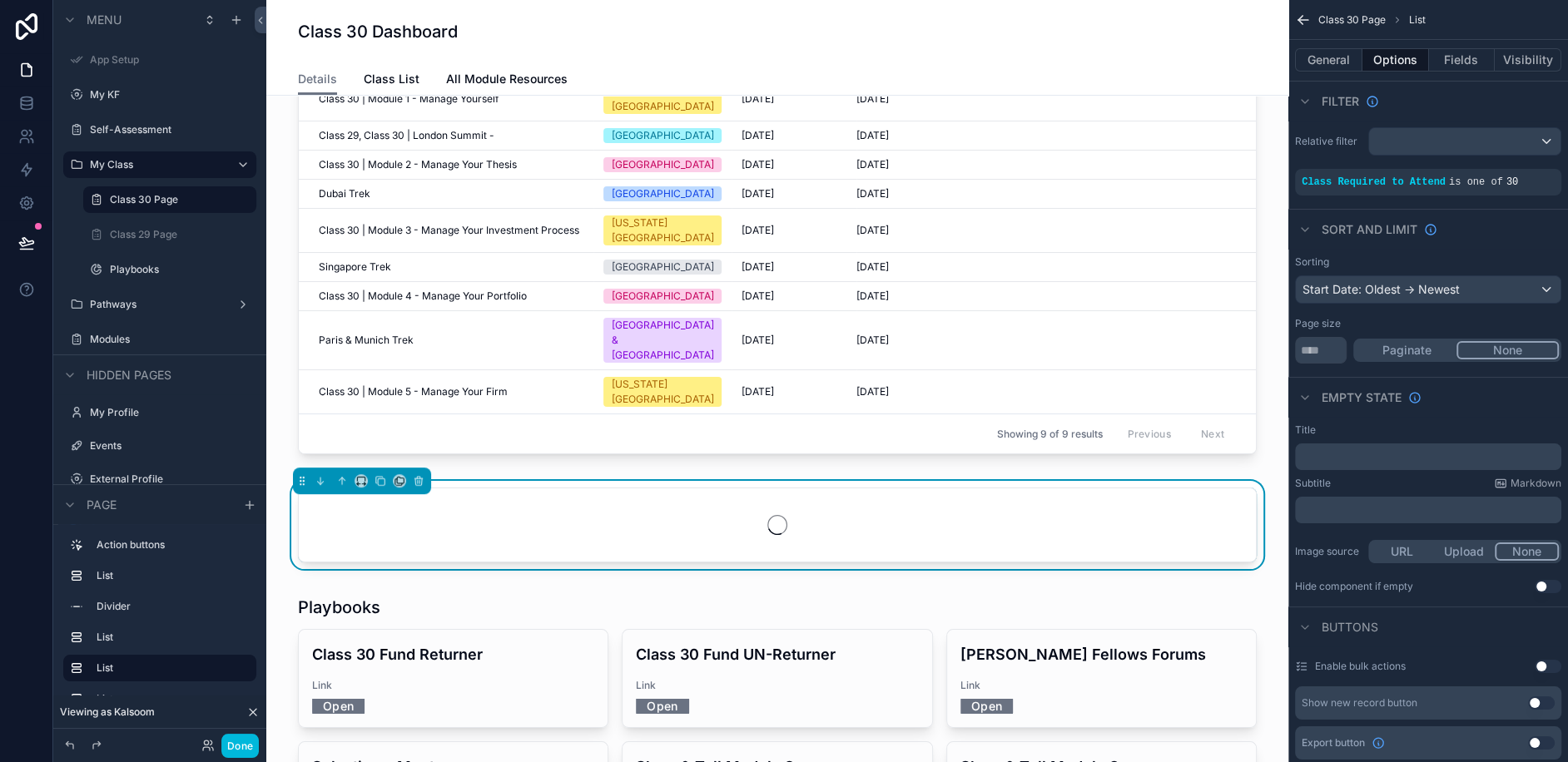
click at [1484, 401] on div "Empty state" at bounding box center [1428, 397] width 280 height 40
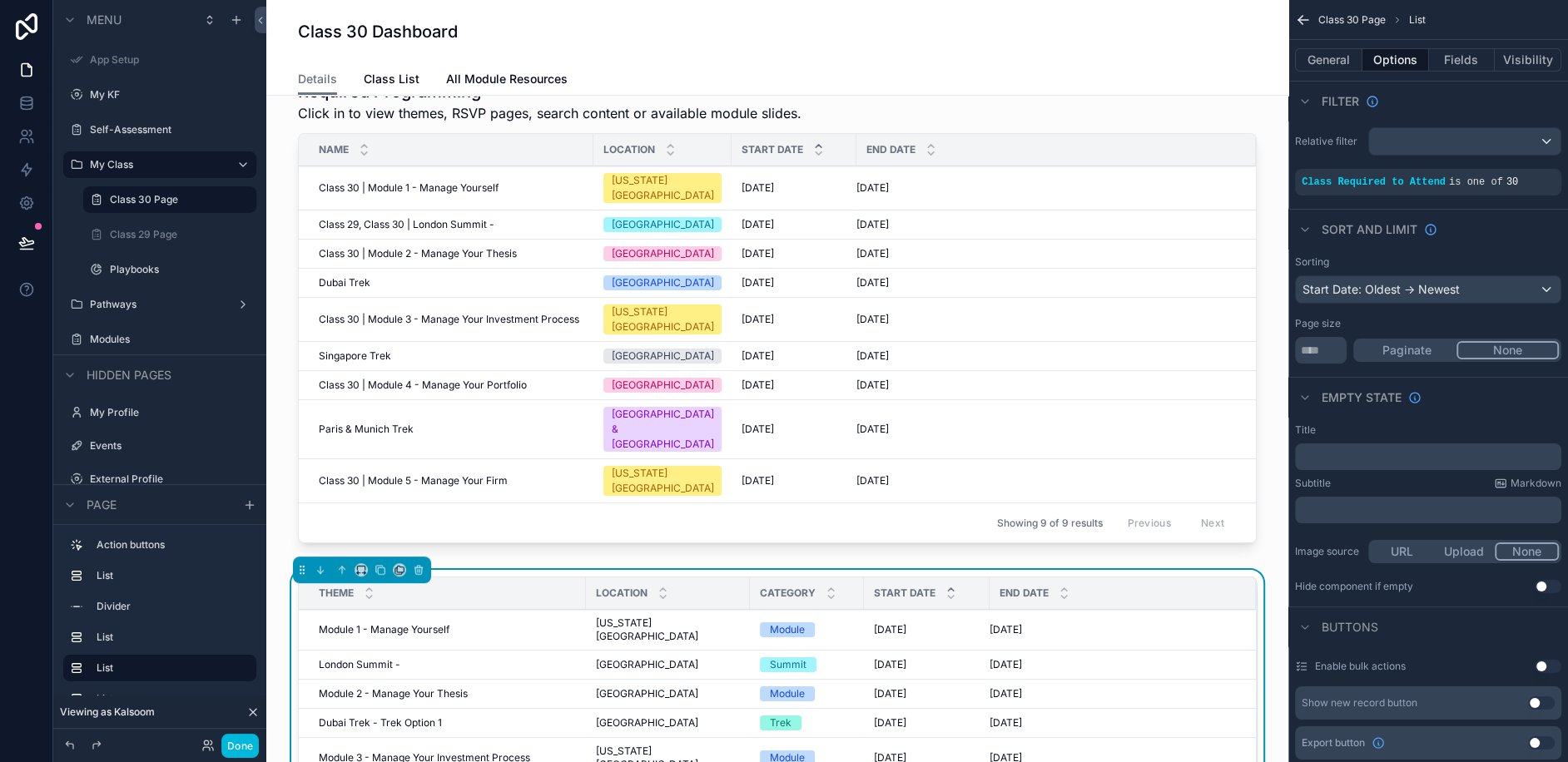
scroll to position [381, 0]
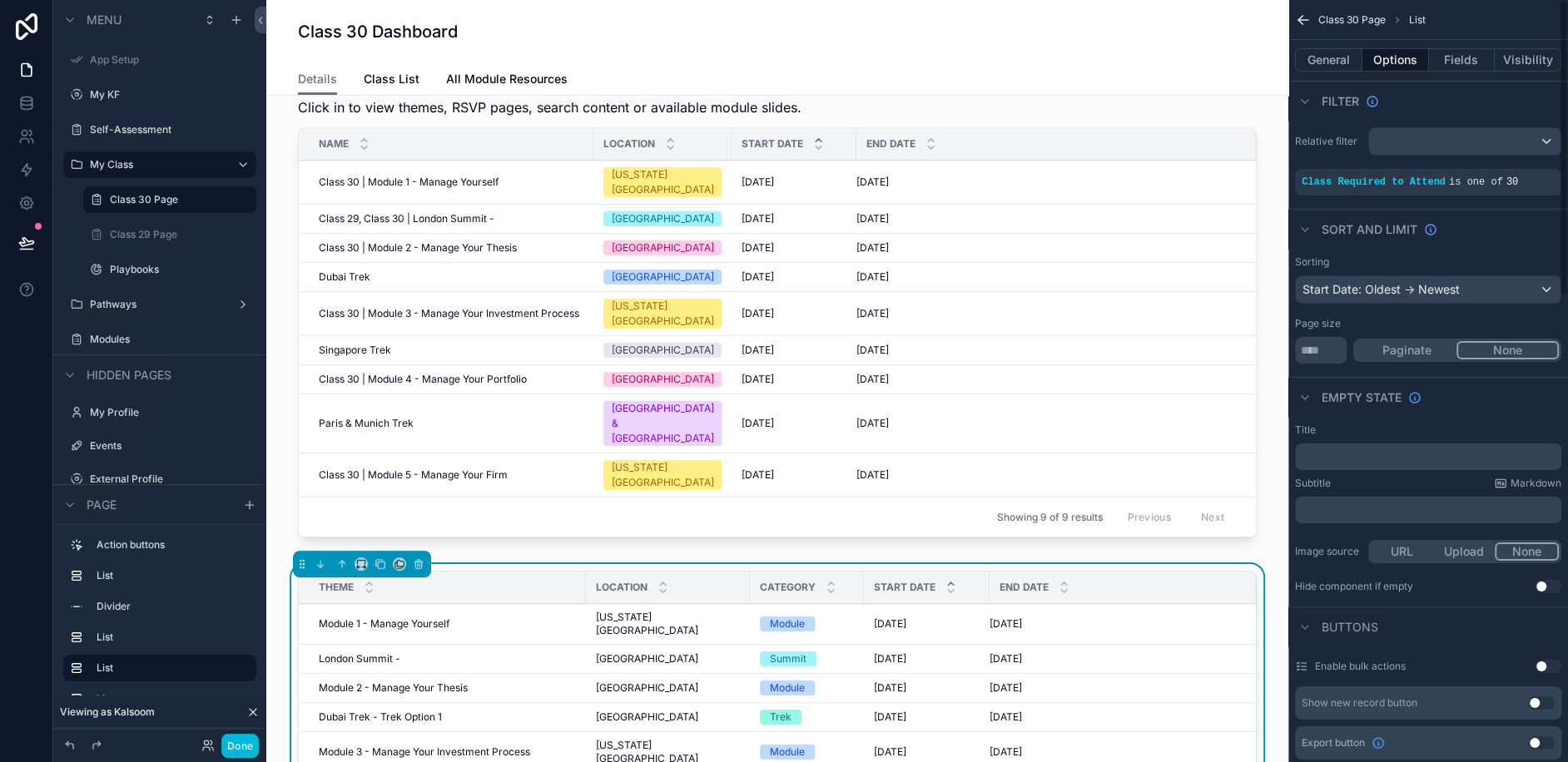
click at [1330, 65] on button "General" at bounding box center [1328, 60] width 67 height 24
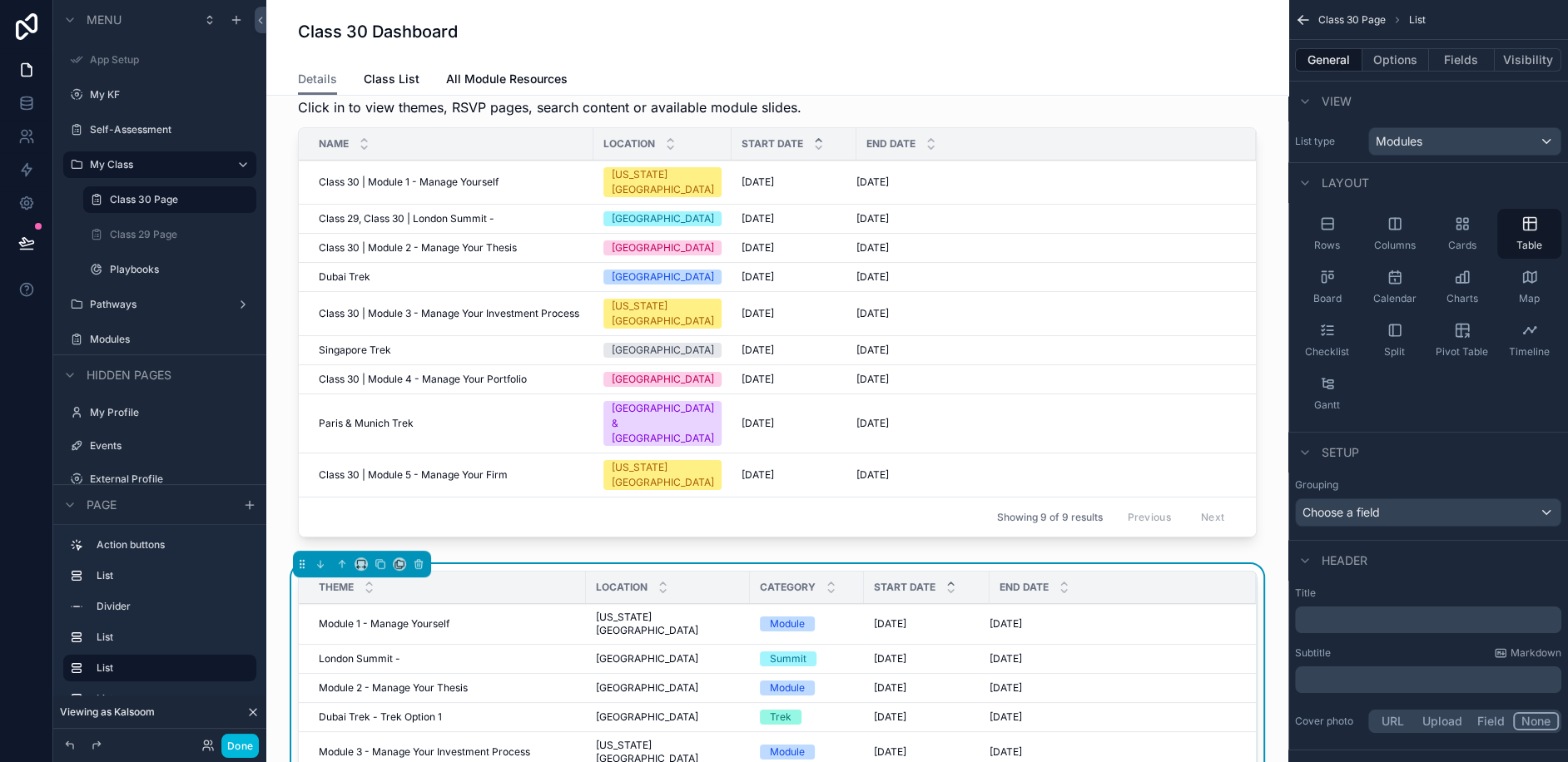
click at [1340, 623] on p "﻿" at bounding box center [1429, 620] width 256 height 17
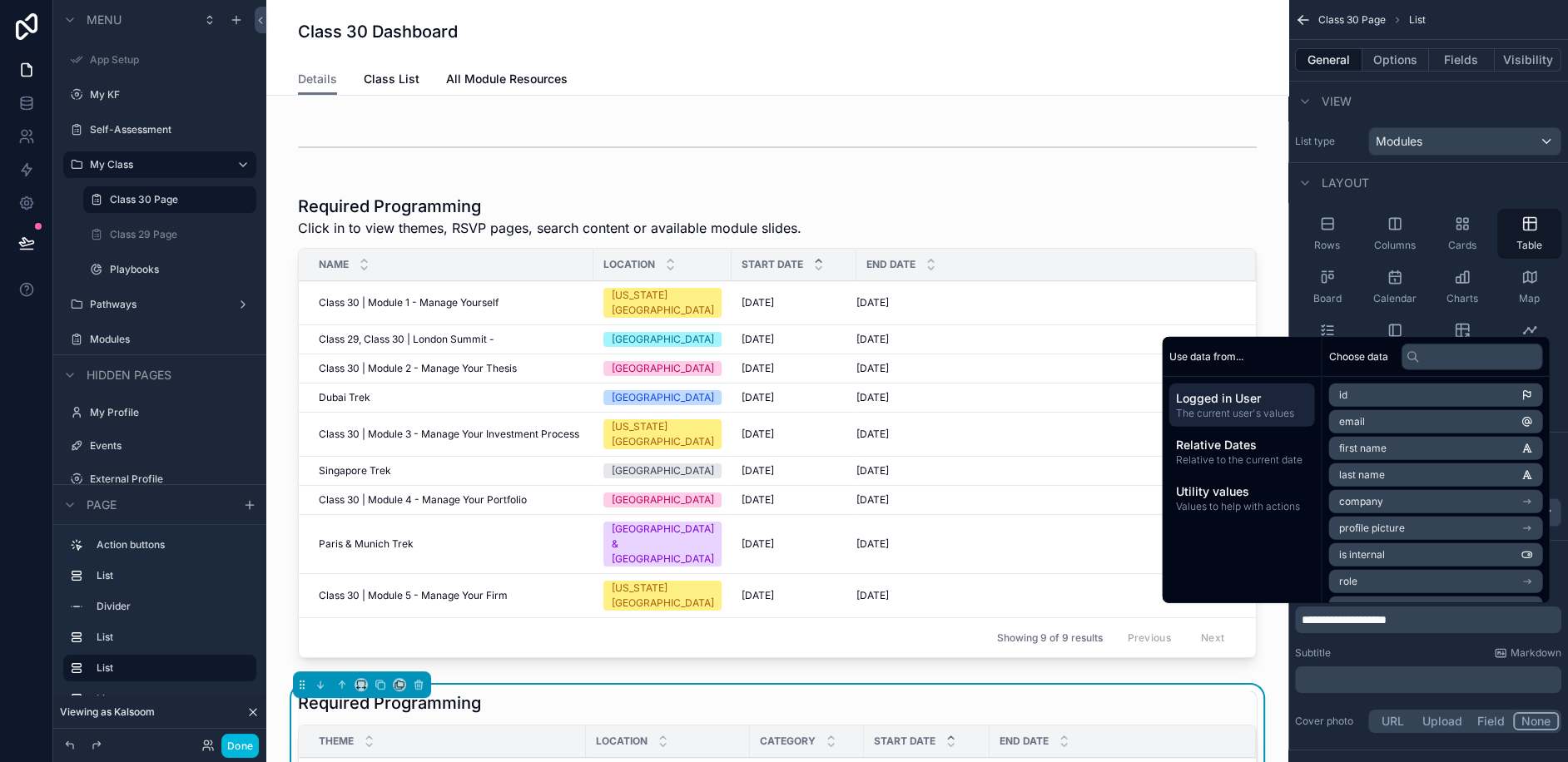
scroll to position [267, 0]
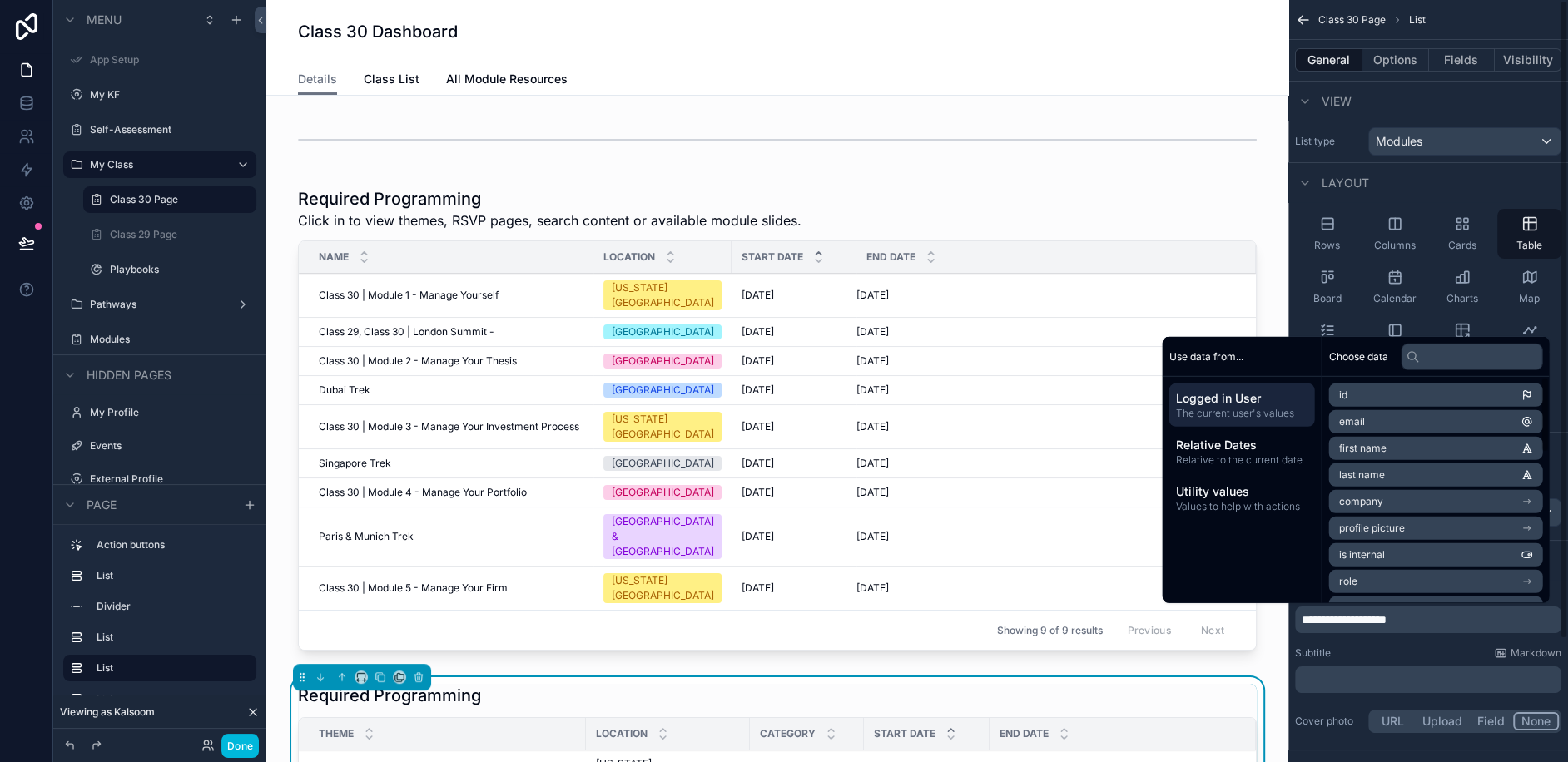
click at [1353, 672] on p "﻿" at bounding box center [1429, 680] width 256 height 17
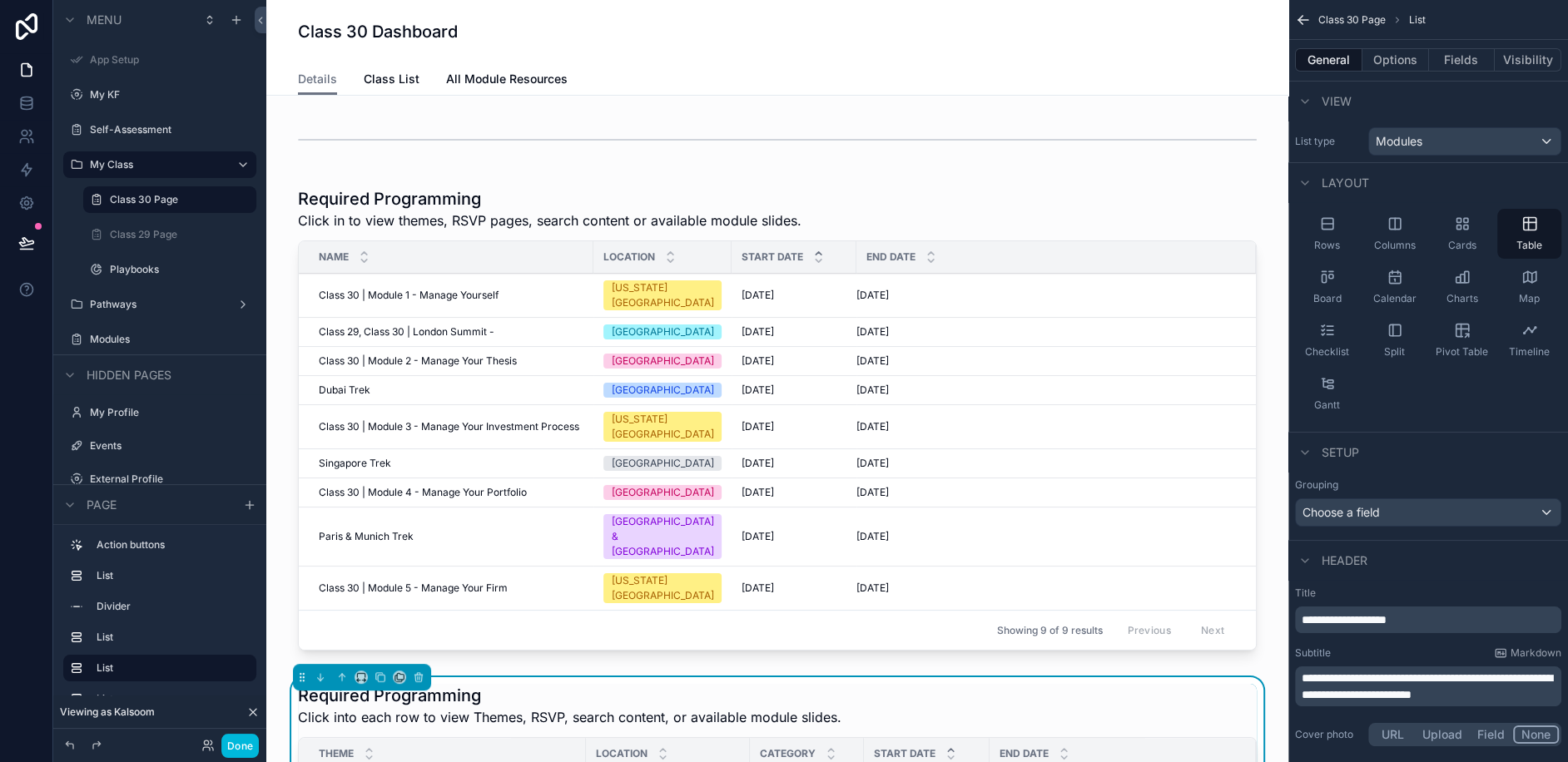
click at [1462, 678] on span "**********" at bounding box center [1427, 686] width 251 height 28
drag, startPoint x: 1384, startPoint y: 692, endPoint x: 1342, endPoint y: 693, distance: 42.0
click at [1342, 693] on span "**********" at bounding box center [1427, 686] width 251 height 28
drag, startPoint x: 1341, startPoint y: 691, endPoint x: 1279, endPoint y: 692, distance: 62.0
click at [1279, 692] on div "App Setup My KF Self-Assessment My Class Class 30 Page Class 29 Page Playbooks …" at bounding box center [917, 381] width 1301 height 762
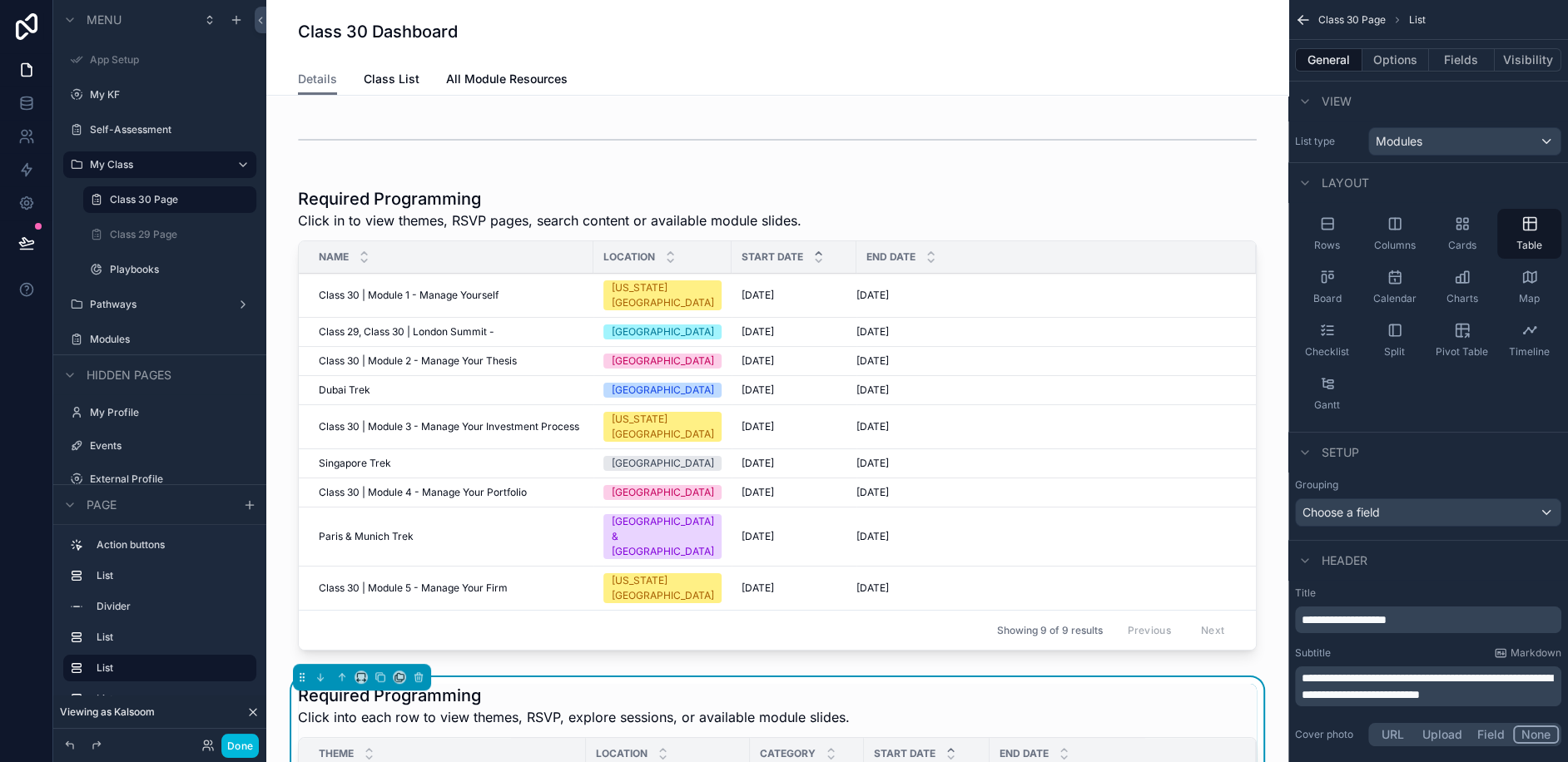
click at [1415, 696] on span "**********" at bounding box center [1427, 686] width 251 height 28
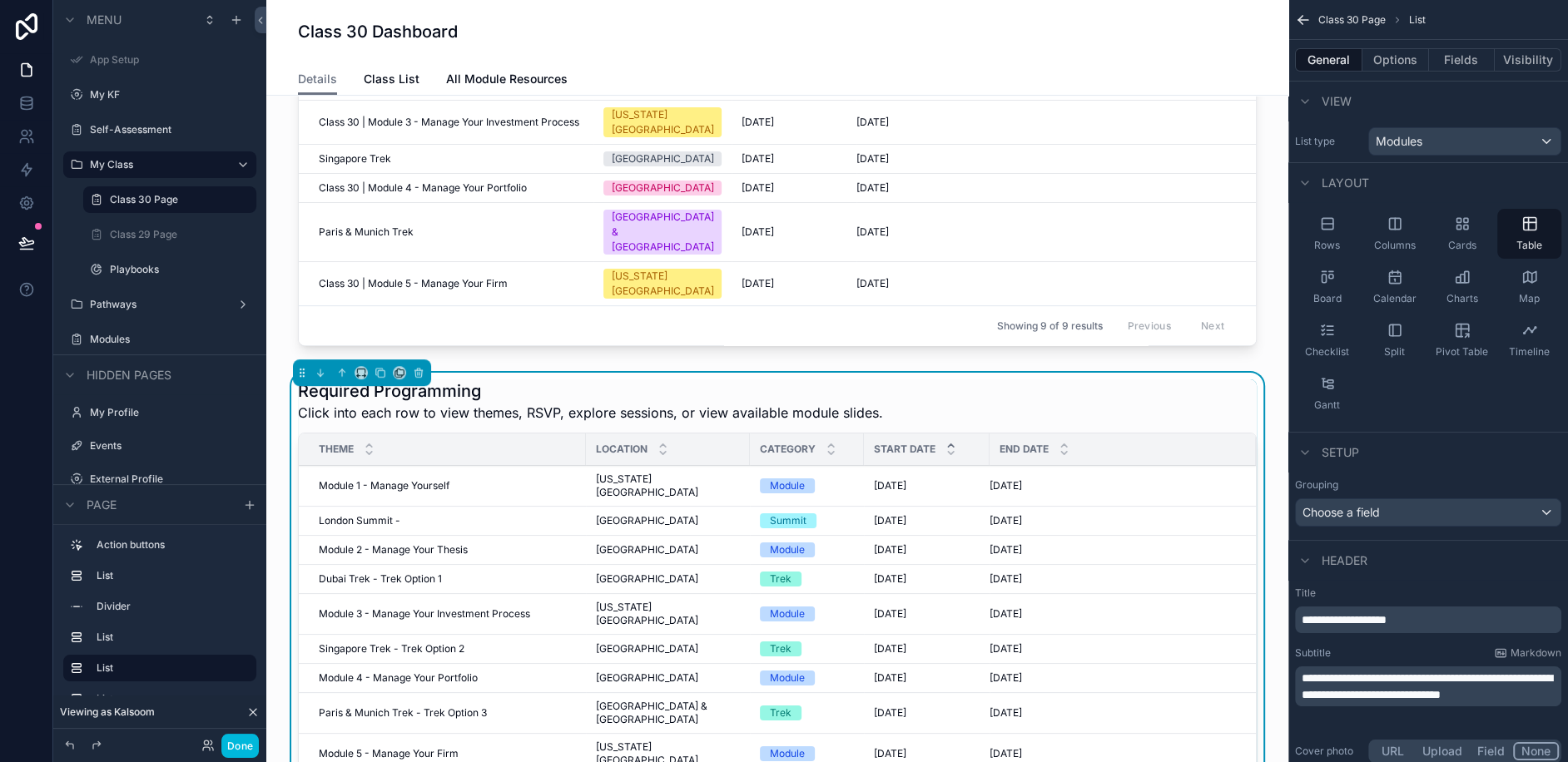
scroll to position [574, 0]
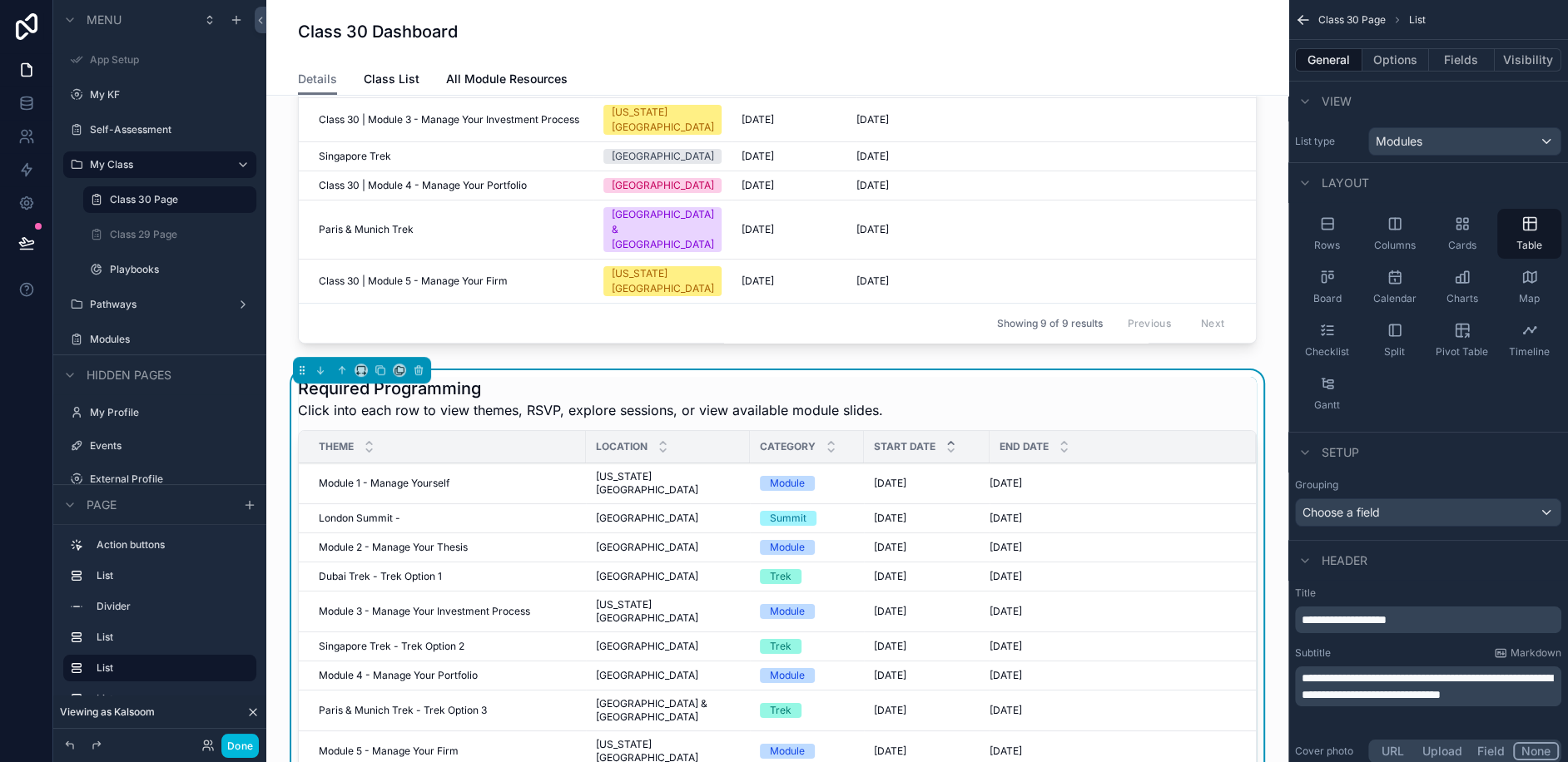
click at [388, 476] on span "Module 1 - Manage Yourself" at bounding box center [384, 483] width 131 height 13
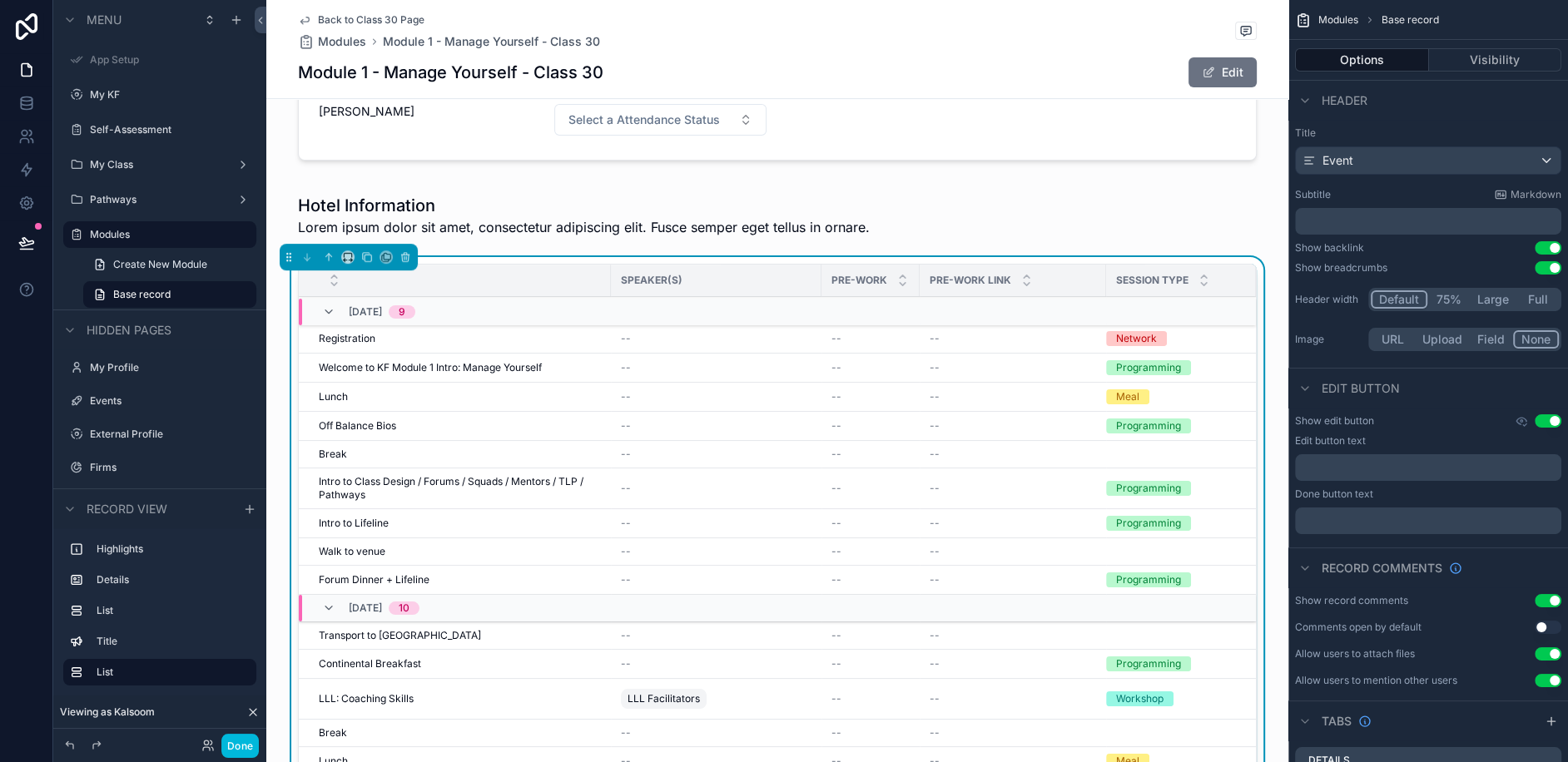
click at [359, 332] on span "Registration" at bounding box center [347, 339] width 57 height 13
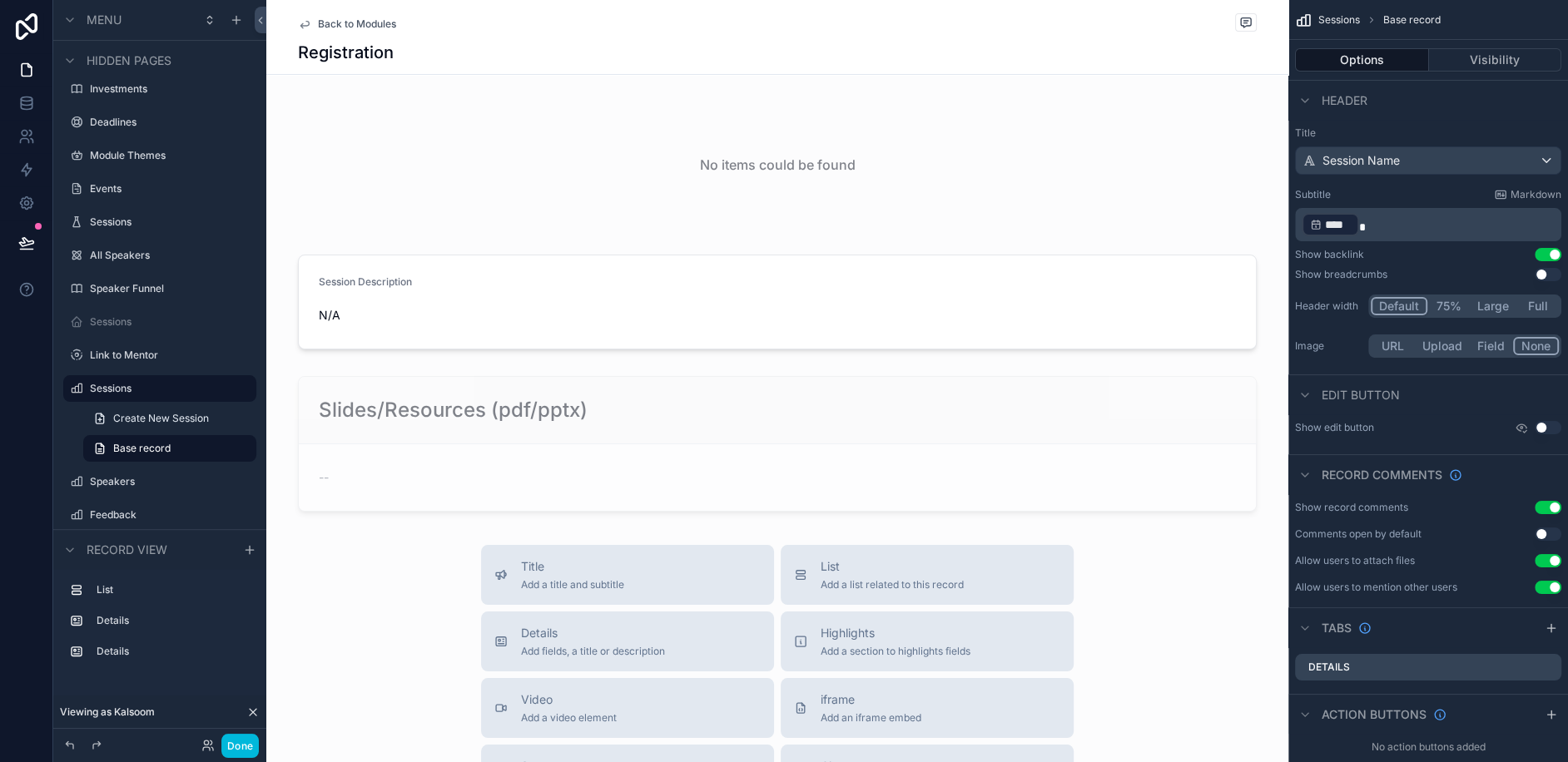
click at [618, 167] on div "scrollable content" at bounding box center [777, 164] width 1022 height 139
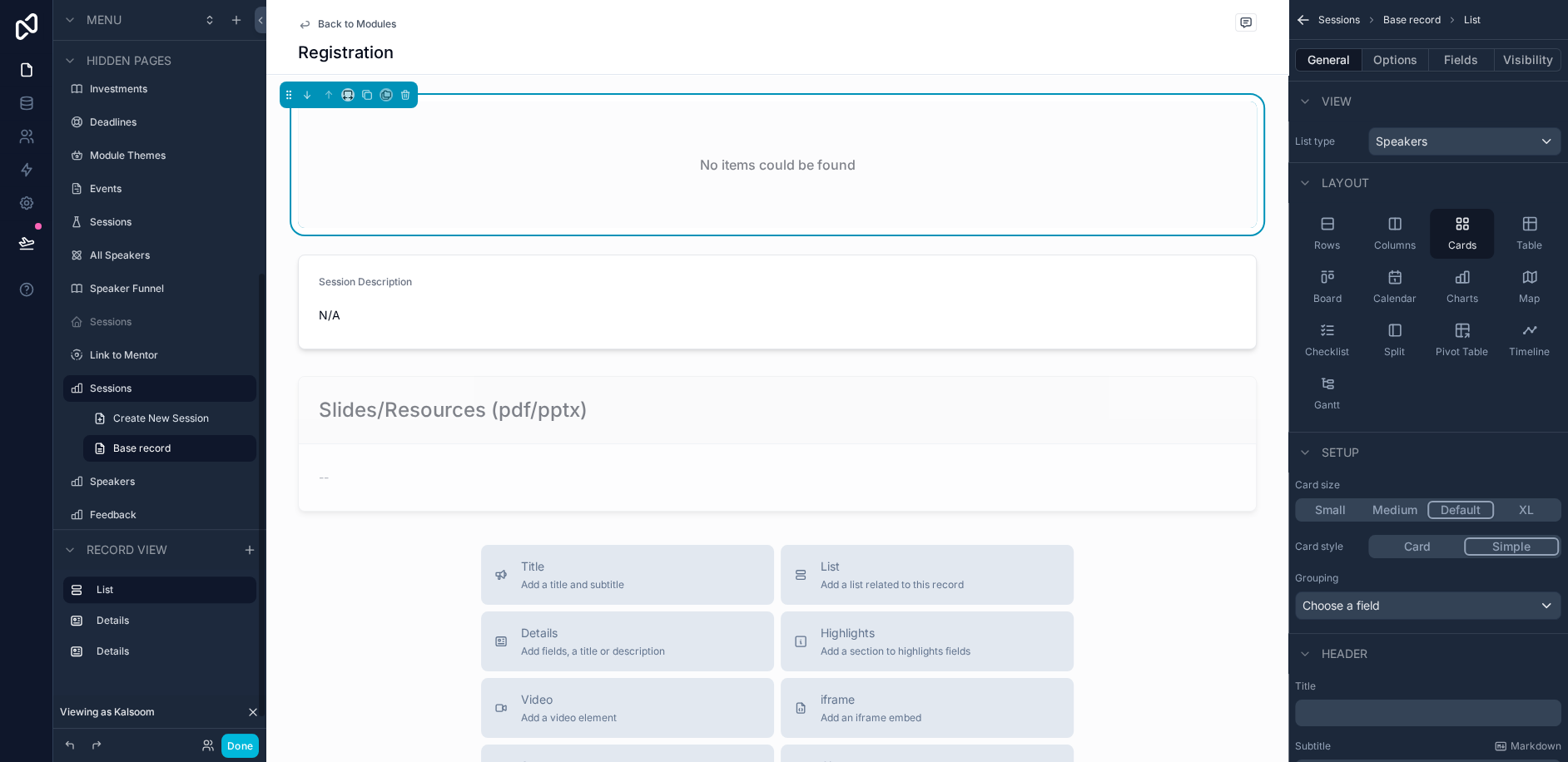
click at [103, 159] on label "Module Themes" at bounding box center [168, 156] width 157 height 13
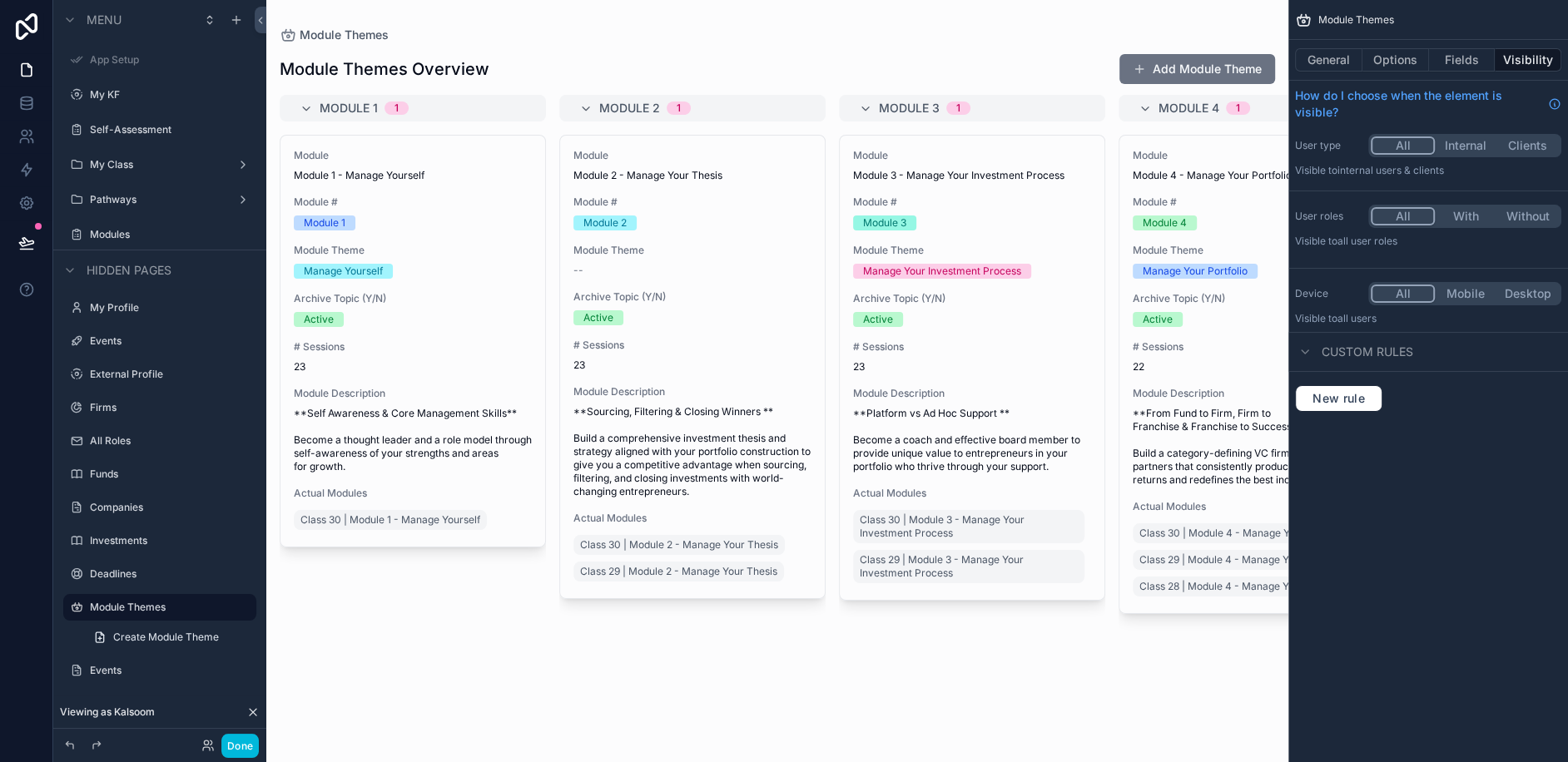
click at [132, 168] on label "My Class" at bounding box center [157, 165] width 133 height 13
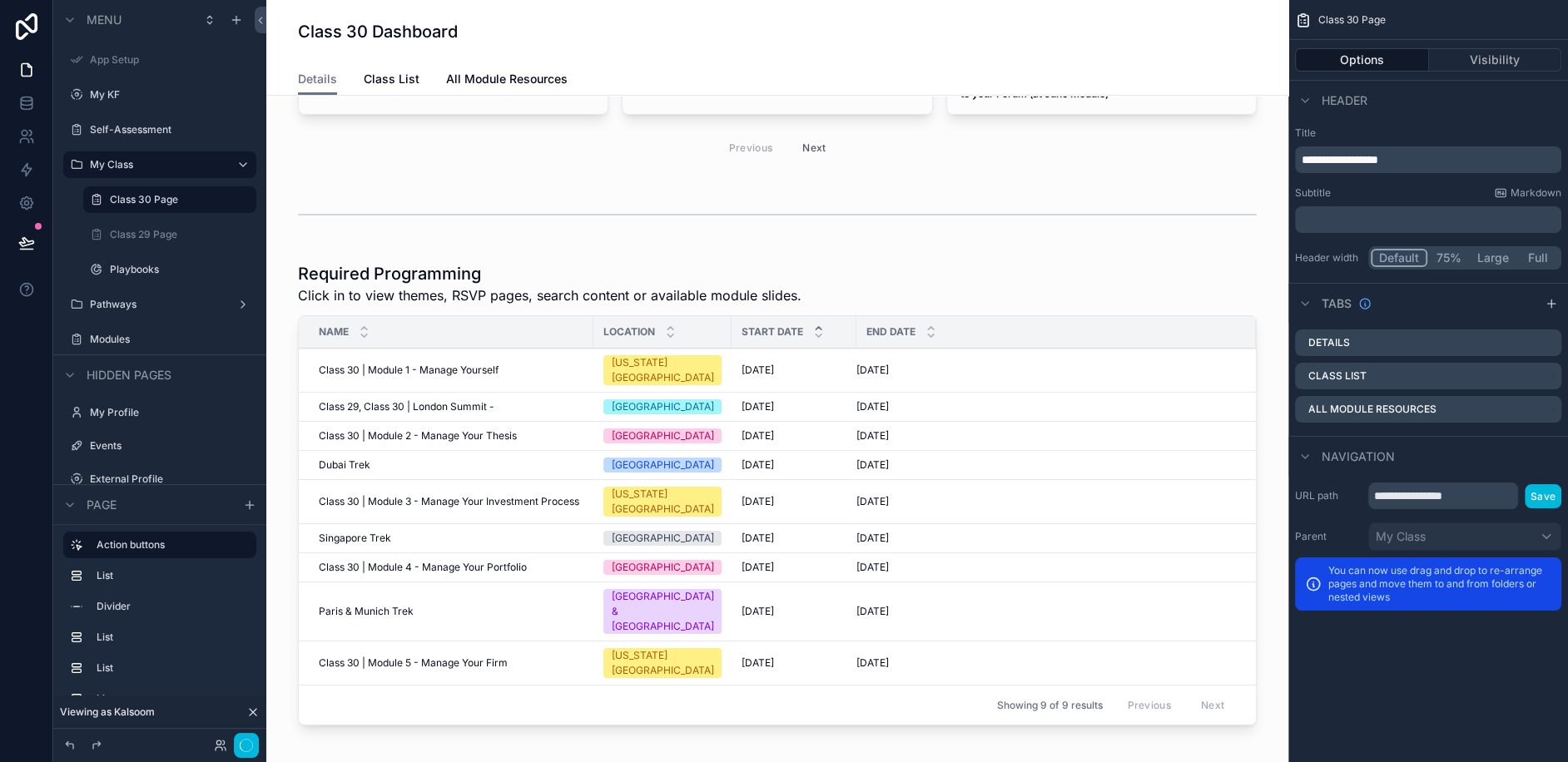
scroll to position [248, 0]
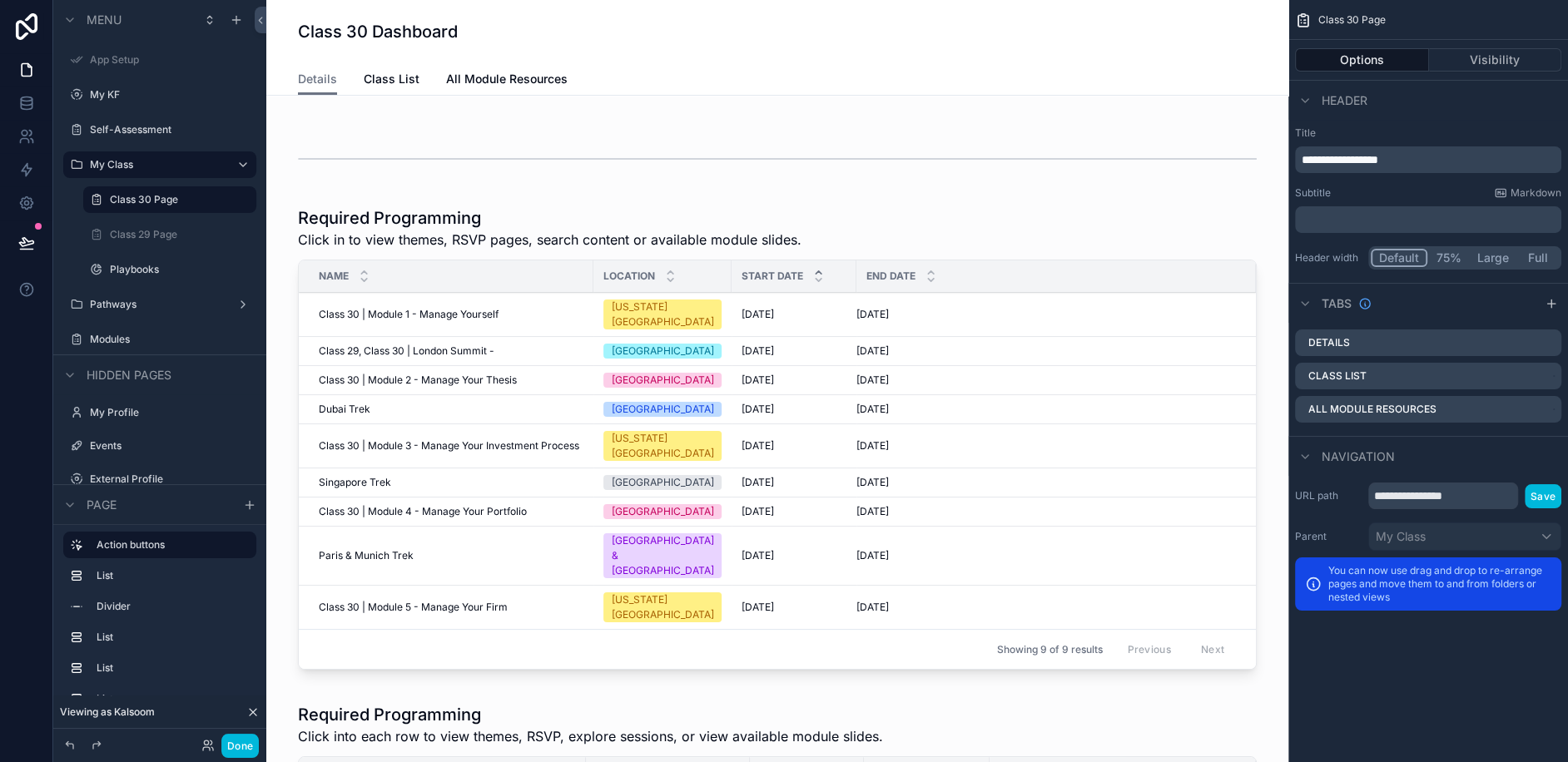
click at [458, 327] on div "scrollable content" at bounding box center [777, 440] width 996 height 483
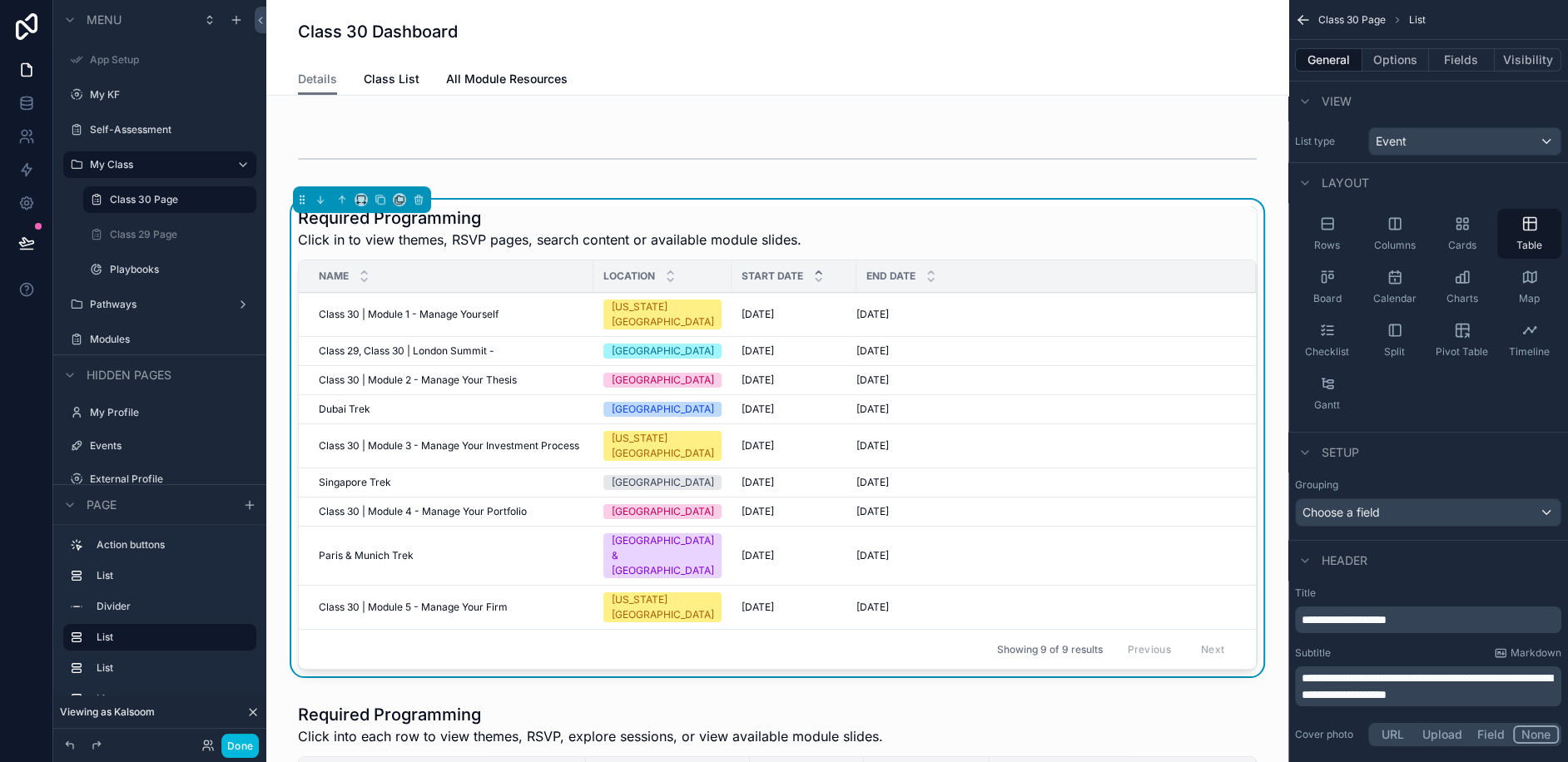
click at [420, 337] on td "Class 29, Class 30 | London Summit - Class 29, Class 30 | London Summit -" at bounding box center [446, 351] width 294 height 29
click at [415, 344] on span "Class 29, Class 30 | London Summit -" at bounding box center [406, 351] width 176 height 13
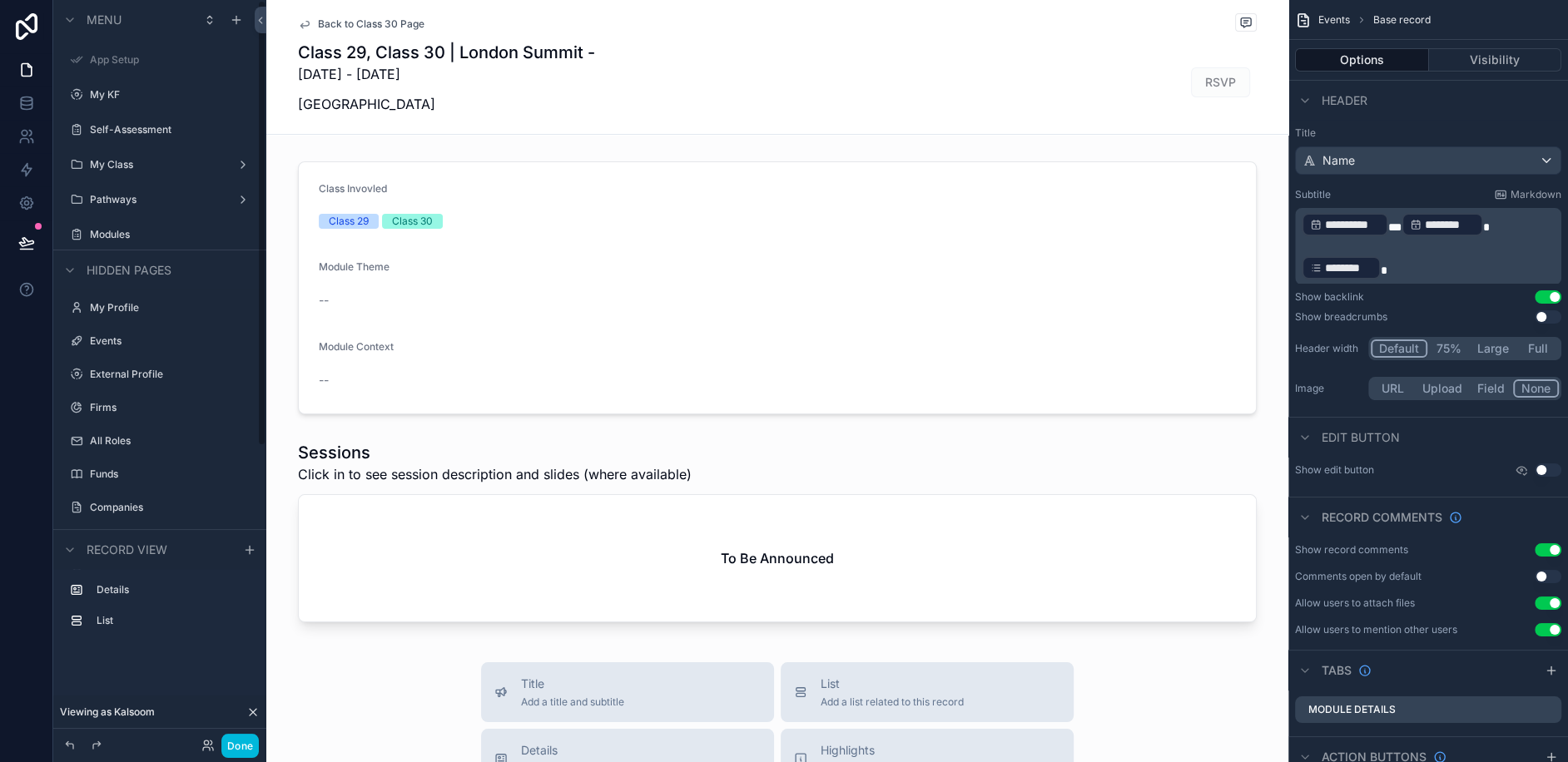
click at [111, 164] on label "My Class" at bounding box center [157, 165] width 133 height 13
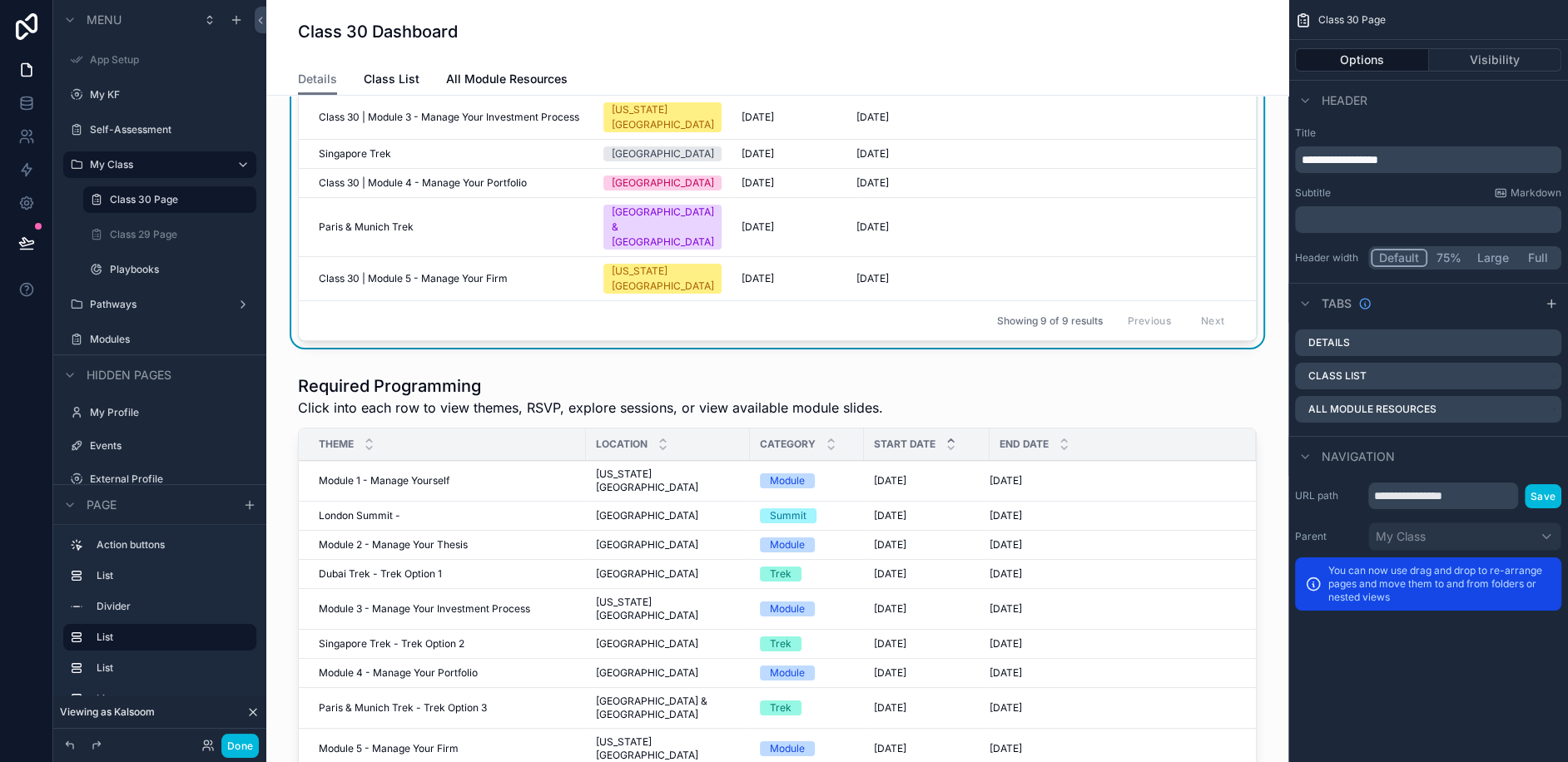
scroll to position [578, 0]
click at [491, 393] on div "scrollable content" at bounding box center [777, 574] width 996 height 416
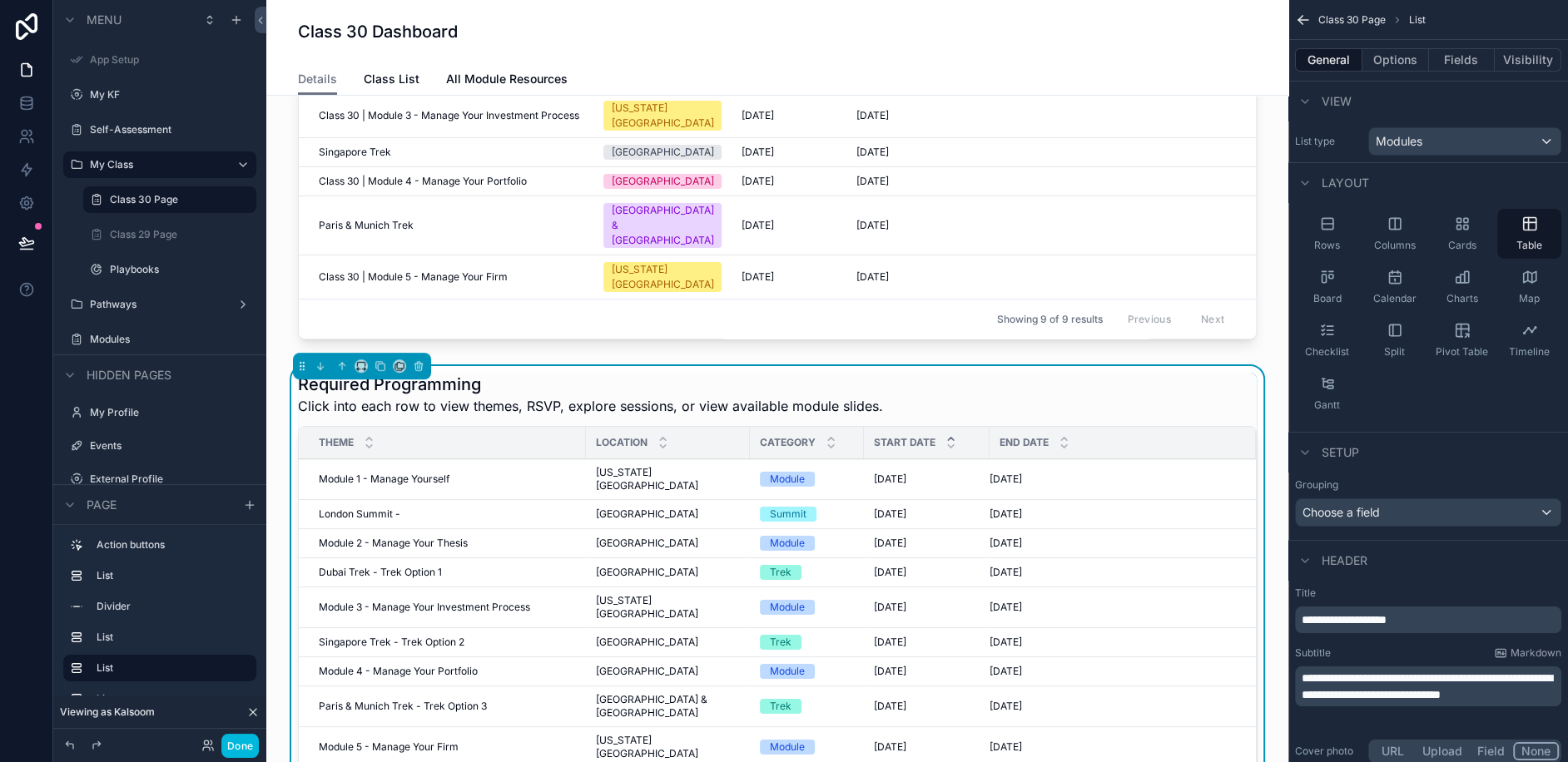
click at [411, 473] on span "Module 1 - Manage Yourself" at bounding box center [384, 479] width 131 height 13
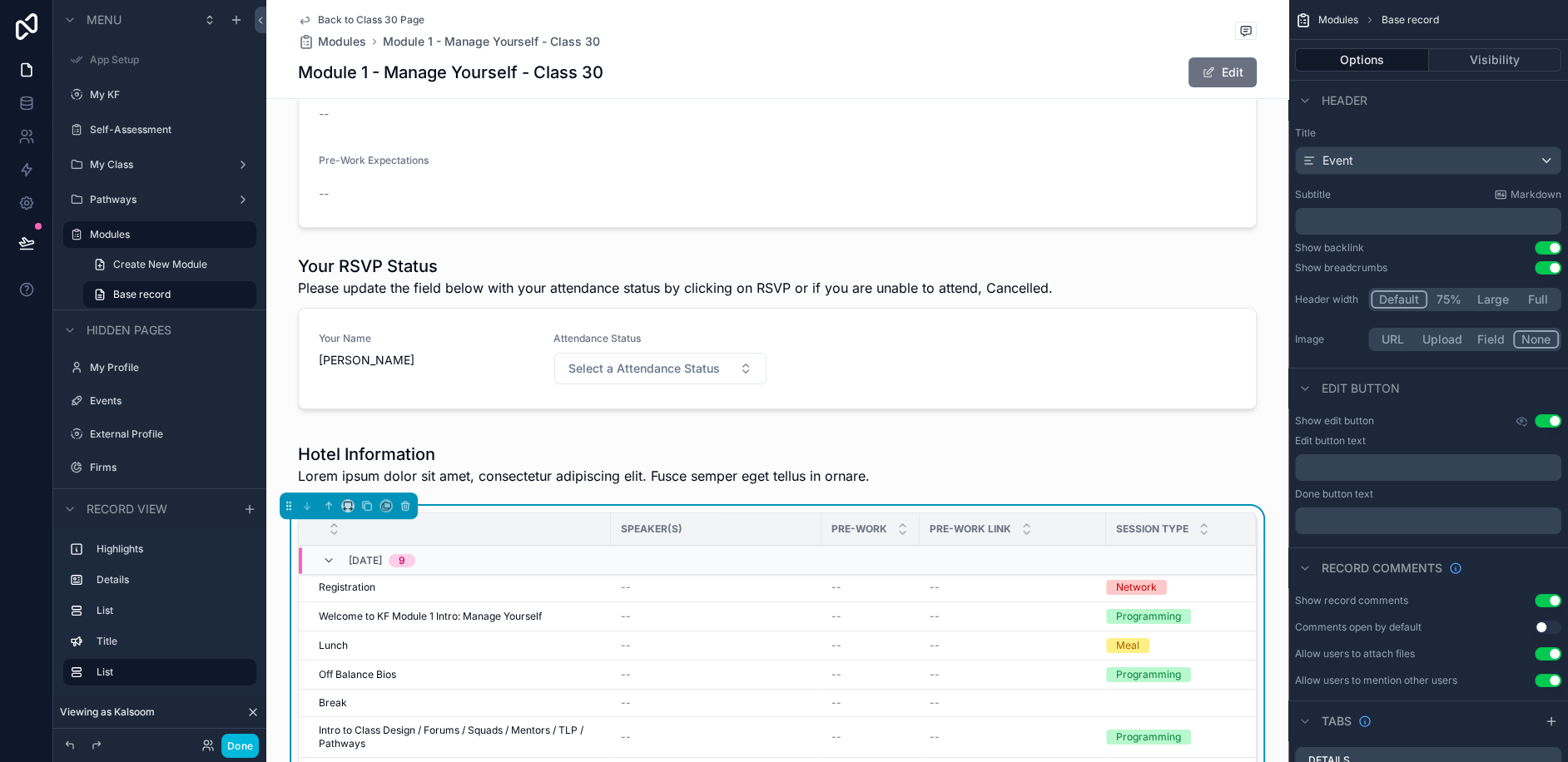
scroll to position [391, 0]
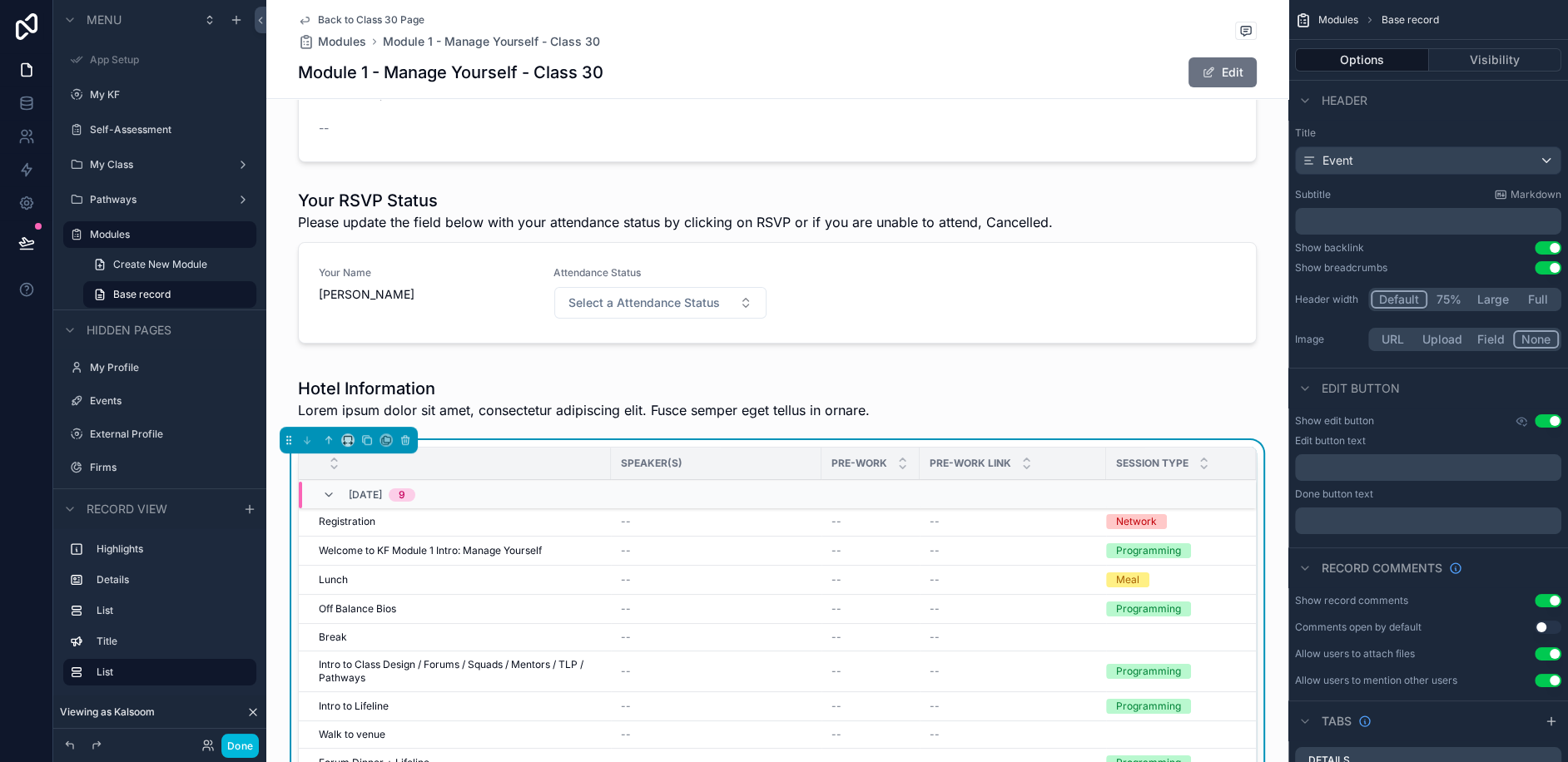
click at [1331, 215] on p "﻿" at bounding box center [1429, 221] width 256 height 17
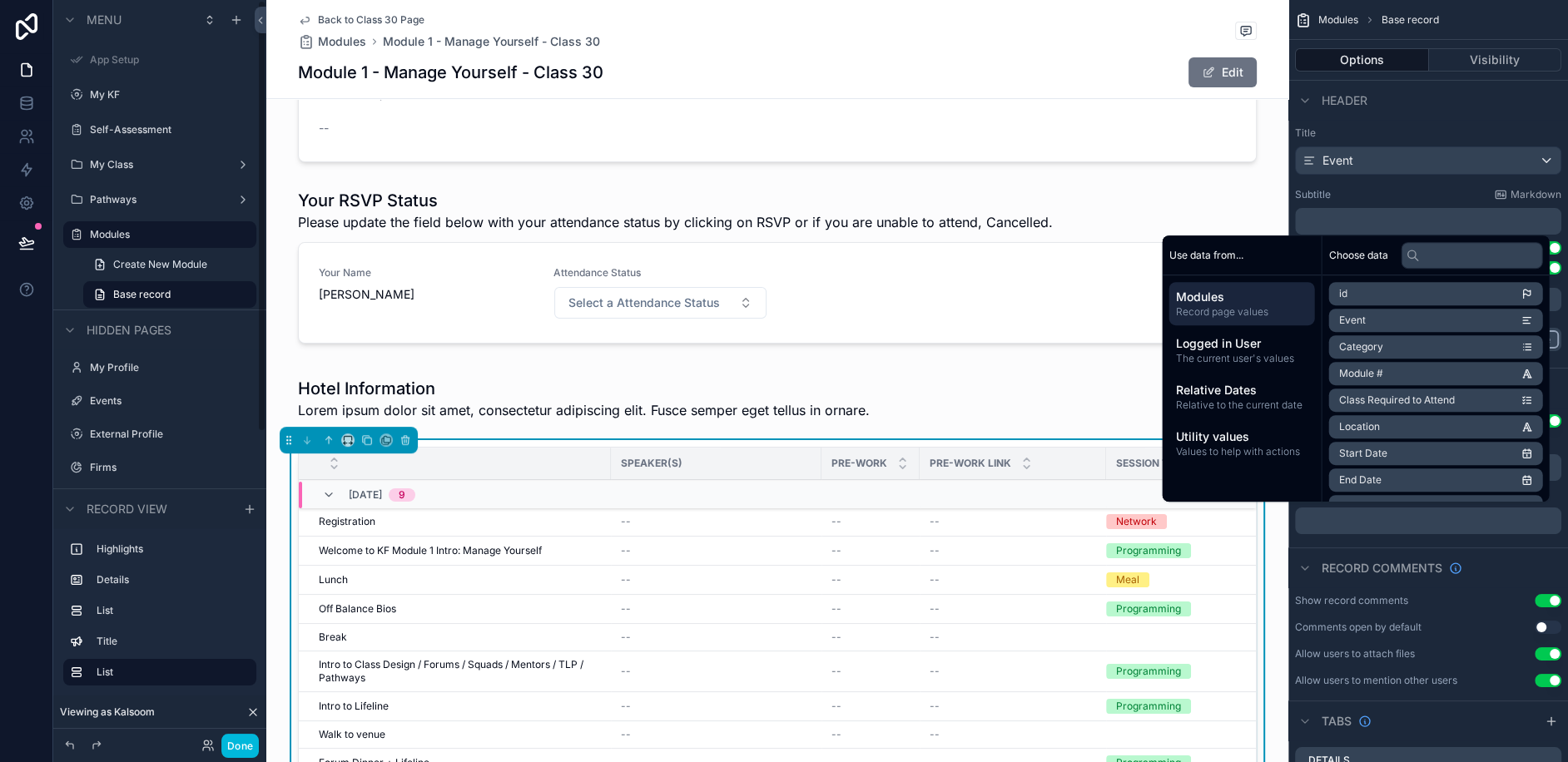
click at [275, 508] on div "Speaker(s) Pre-work Pre-work Link Session Type [DATE] 9 Registration Registrati…" at bounding box center [777, 736] width 1022 height 593
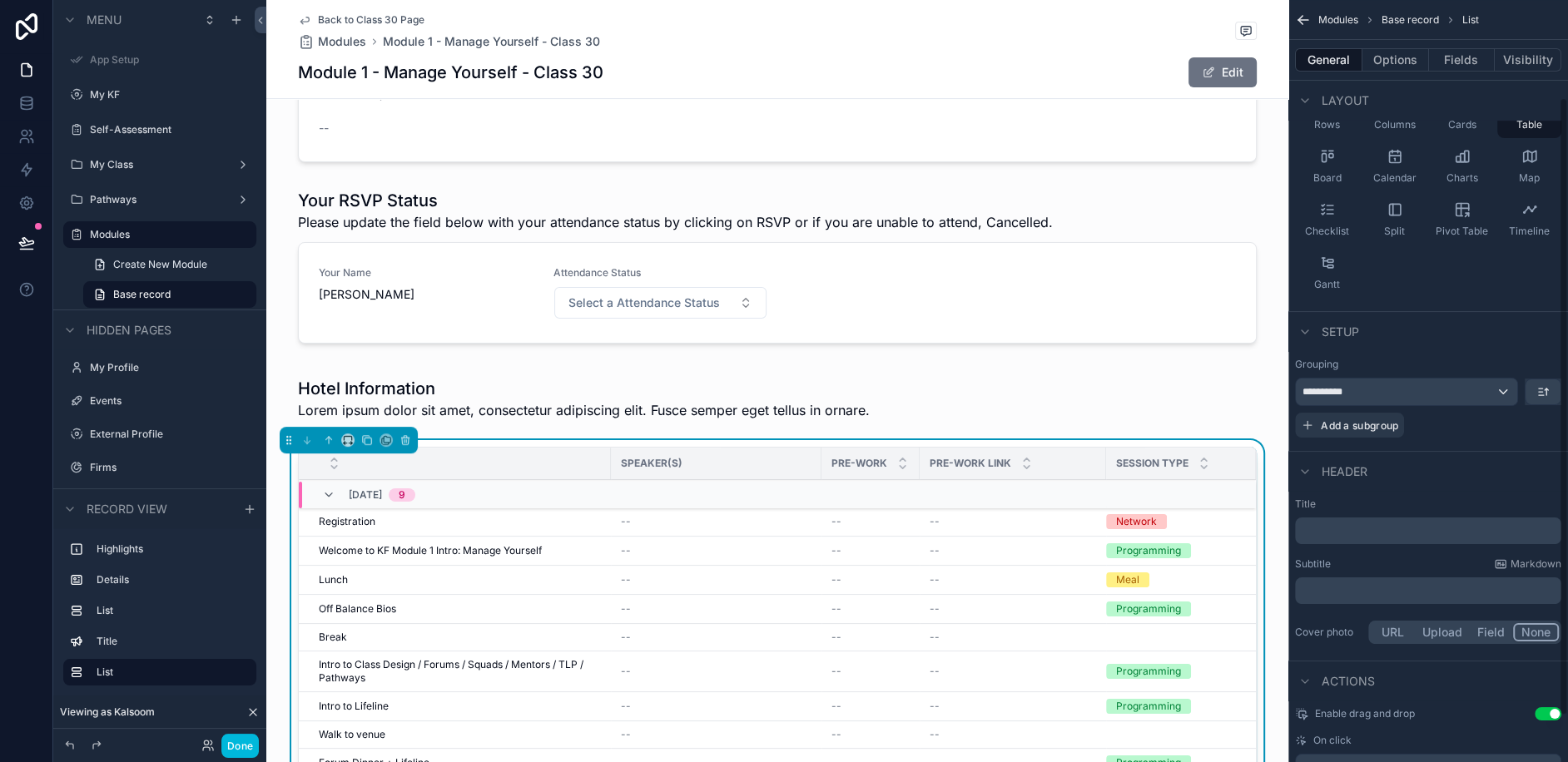
scroll to position [177, 0]
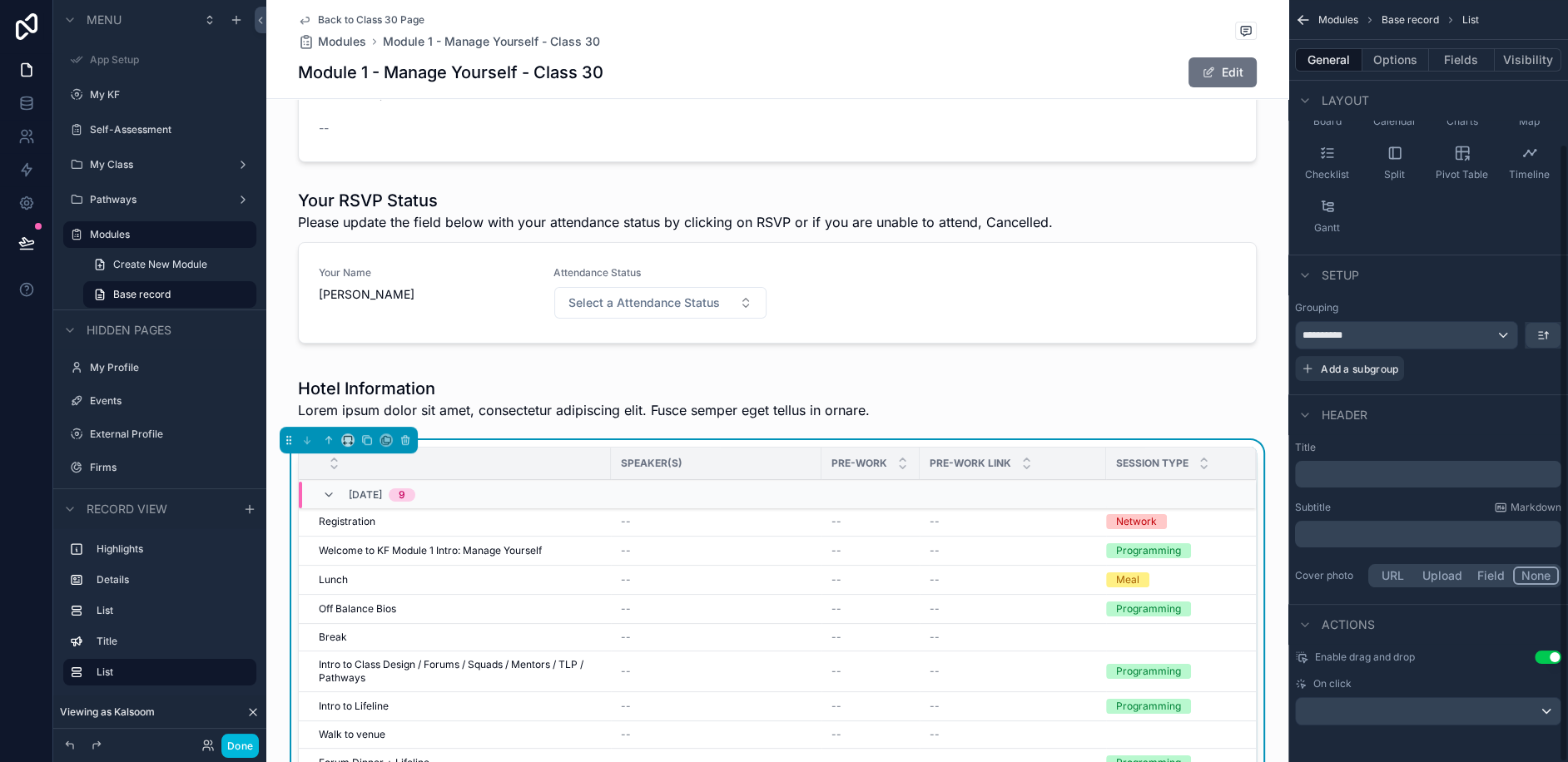
click at [1352, 457] on div "Title ﻿" at bounding box center [1428, 464] width 267 height 46
click at [1351, 472] on p "﻿" at bounding box center [1429, 474] width 256 height 17
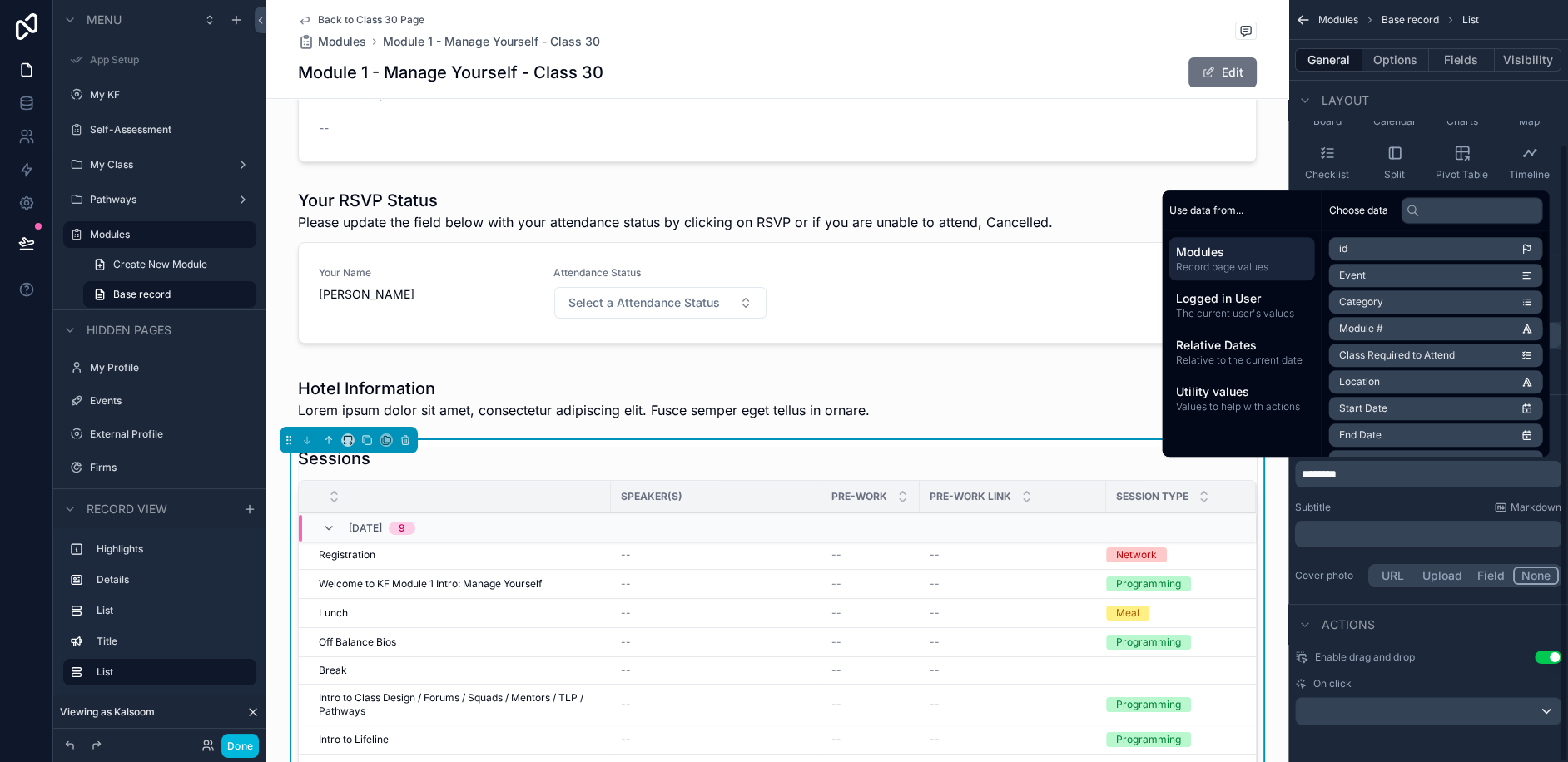
click at [1325, 529] on p "﻿" at bounding box center [1429, 534] width 256 height 17
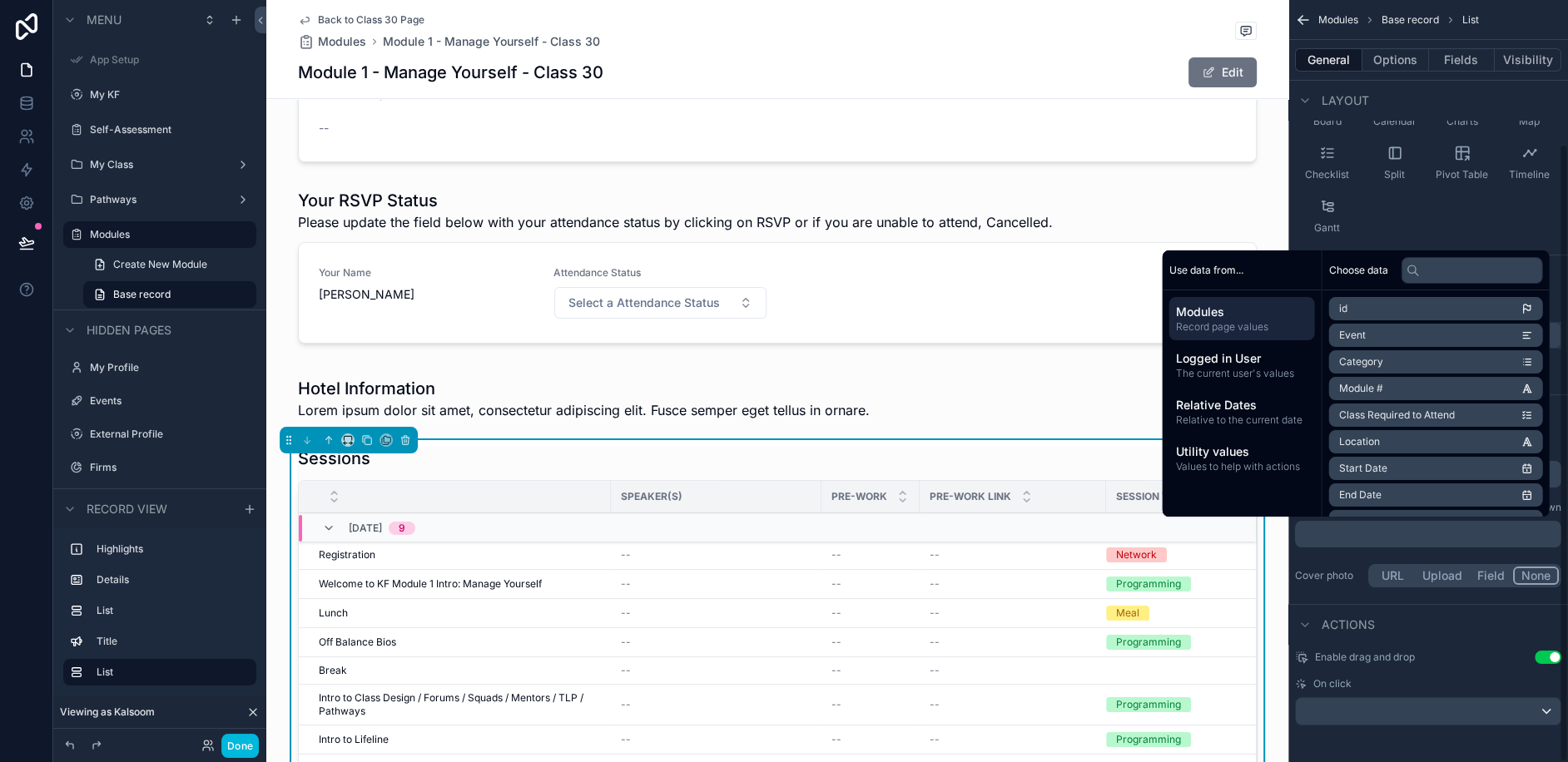
click at [1496, 645] on div "Enable drag and drop Use setting On click" at bounding box center [1428, 688] width 280 height 88
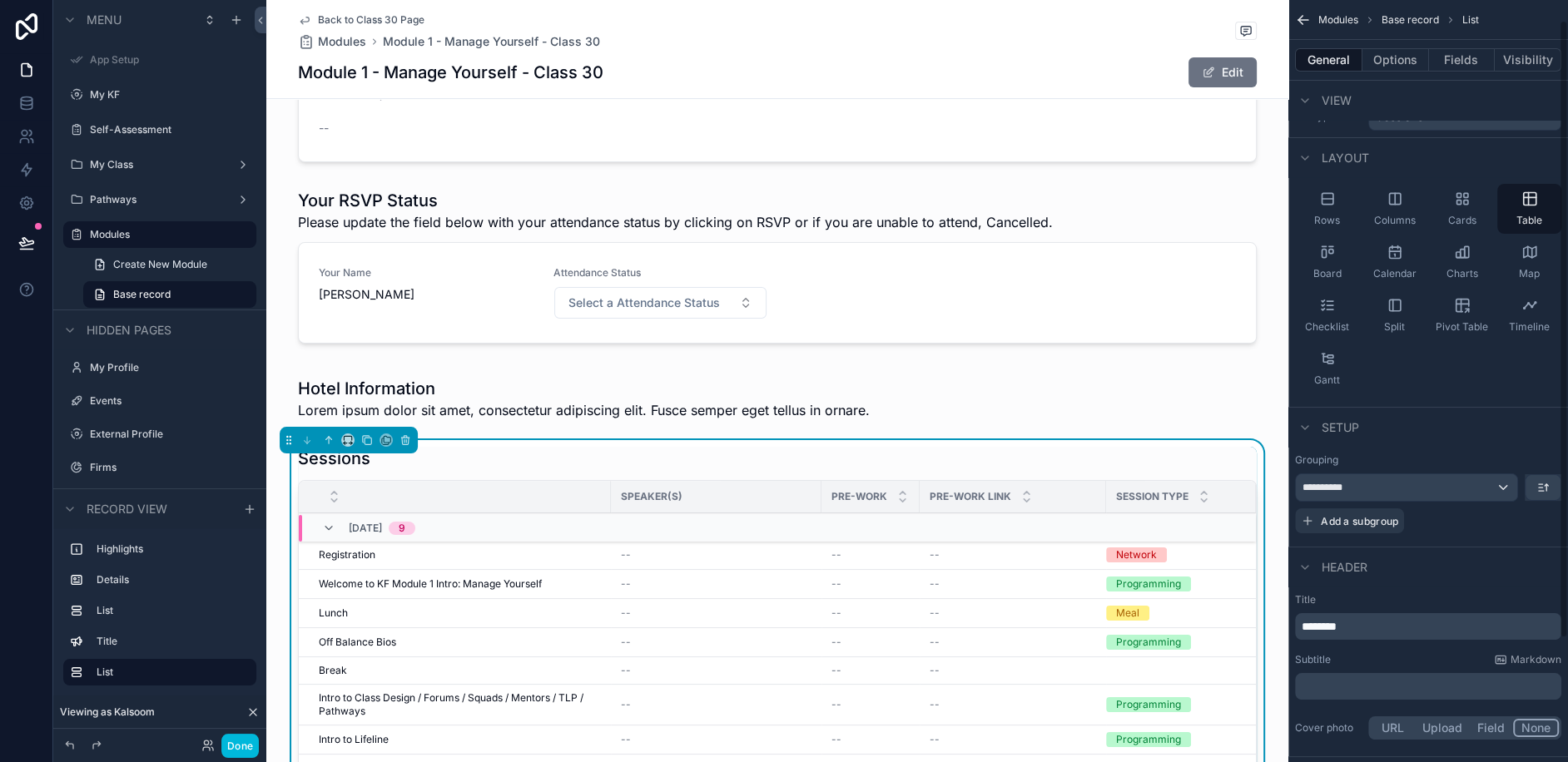
scroll to position [0, 0]
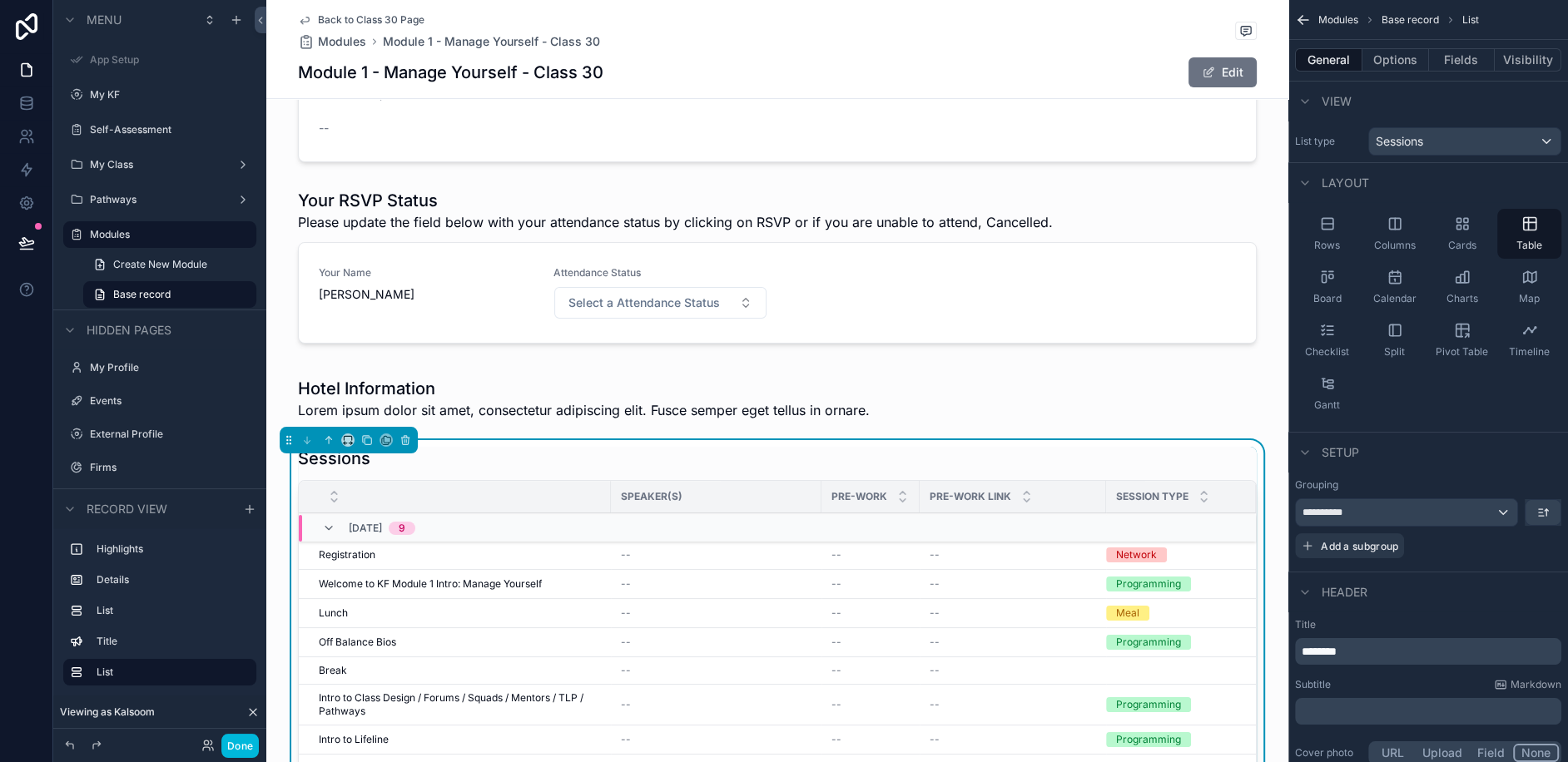
click at [1308, 222] on div "Rows" at bounding box center [1327, 233] width 65 height 50
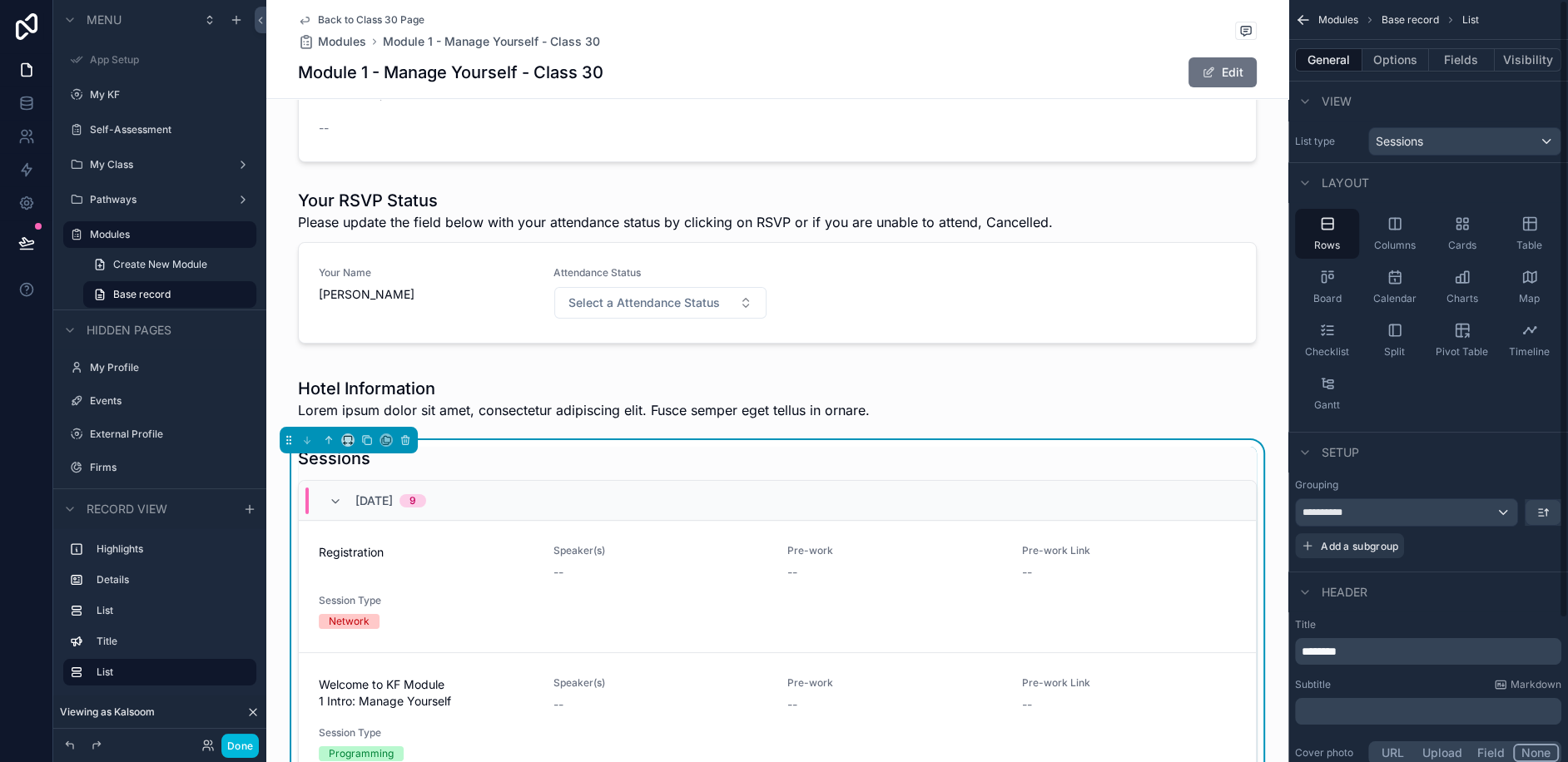
click at [1390, 57] on button "Options" at bounding box center [1395, 60] width 66 height 24
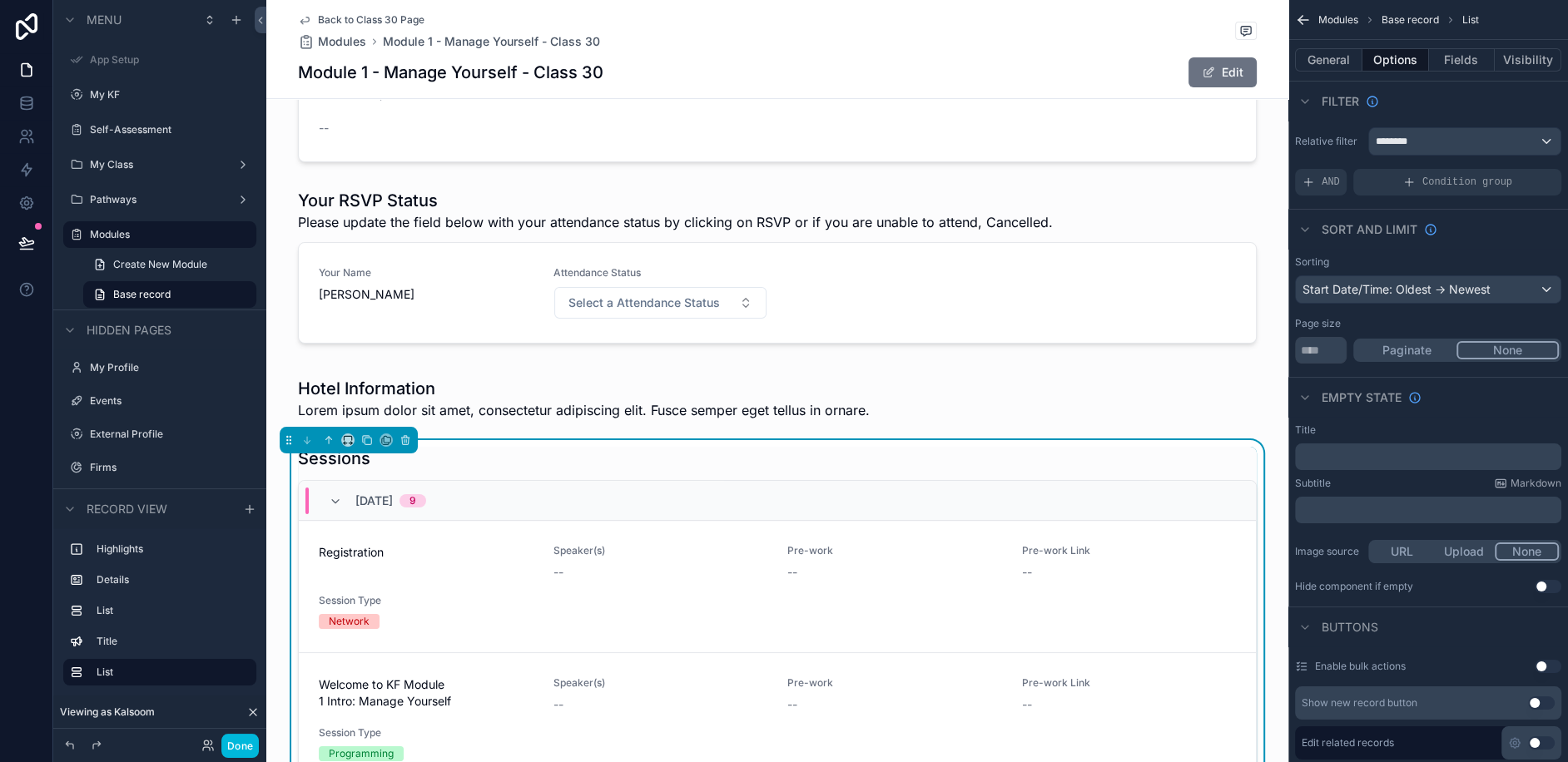
click at [1459, 56] on button "Fields" at bounding box center [1463, 60] width 66 height 24
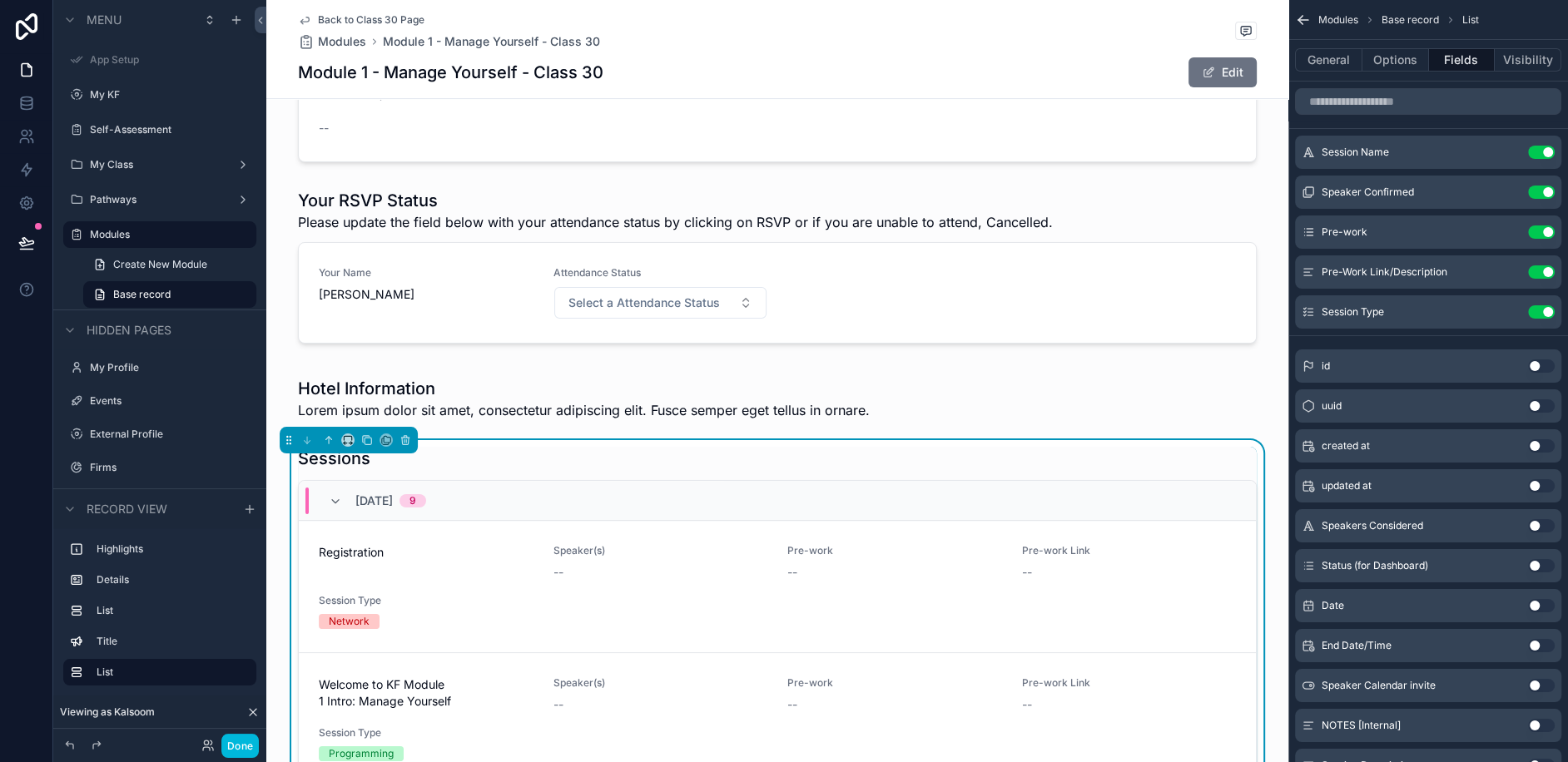
click at [0, 0] on icon "scrollable content" at bounding box center [0, 0] width 0 height 0
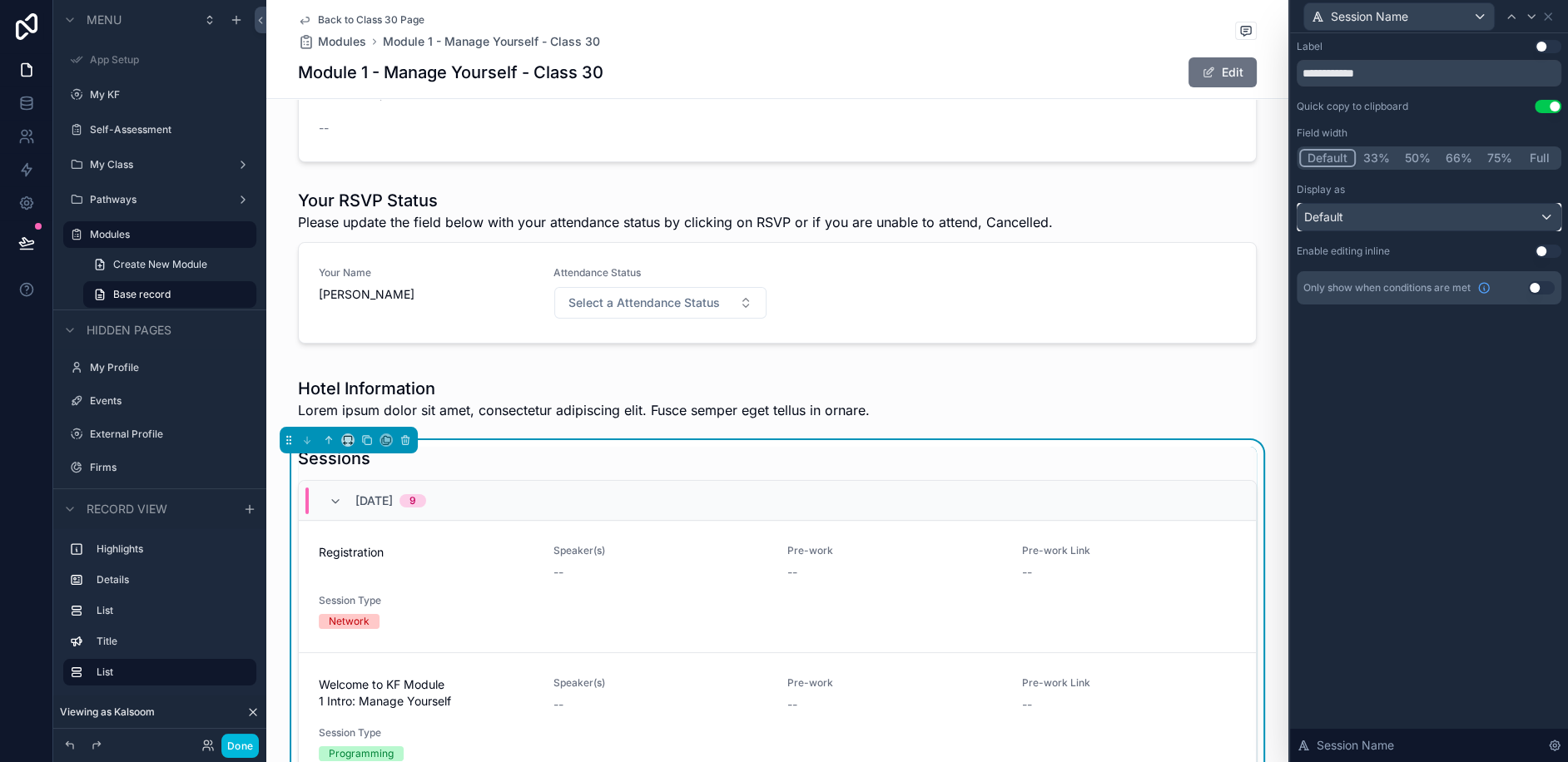
click at [1407, 204] on div "Default" at bounding box center [1428, 217] width 263 height 27
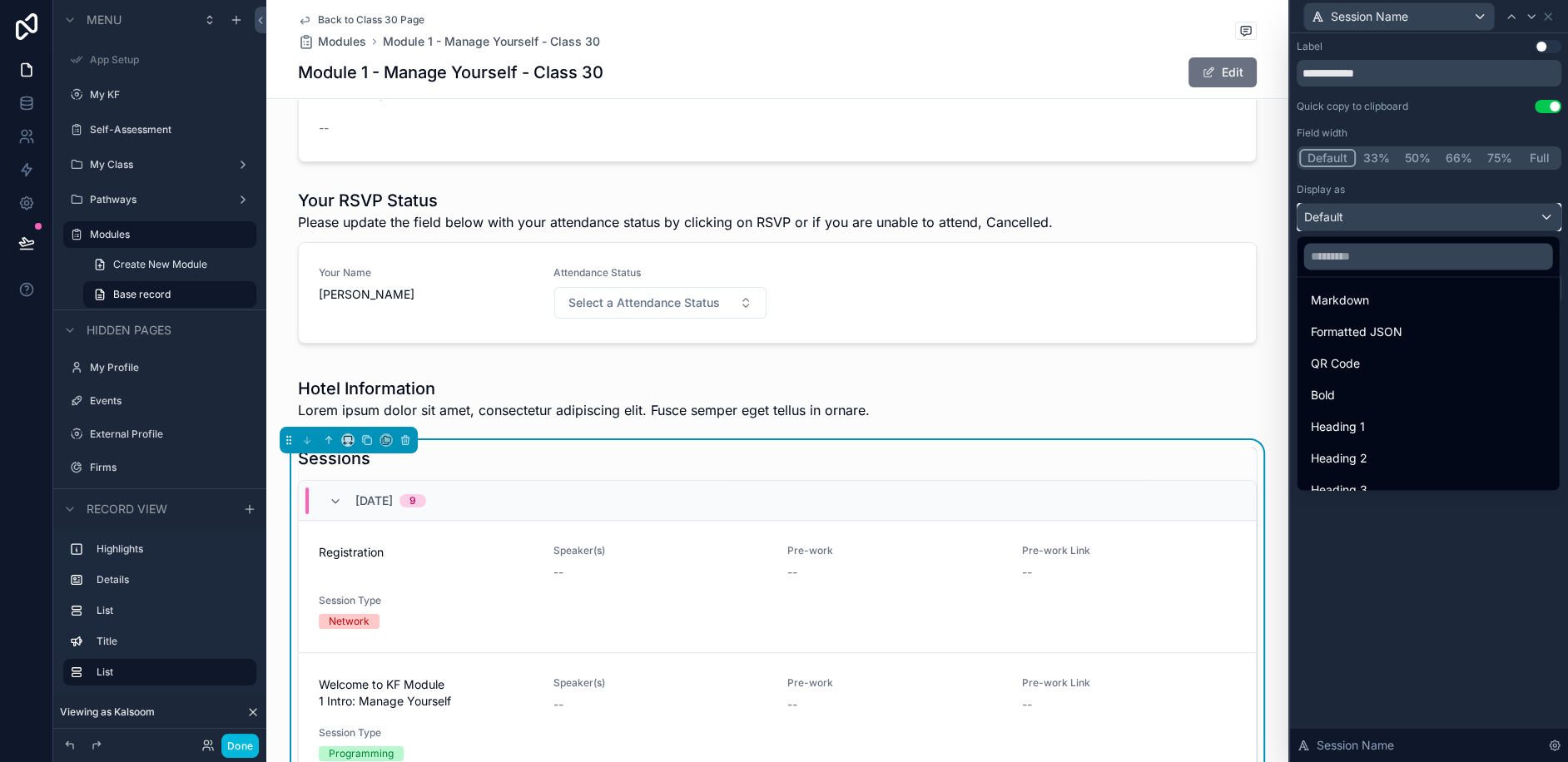
scroll to position [164, 0]
click at [1353, 397] on span "Heading 1" at bounding box center [1337, 394] width 54 height 20
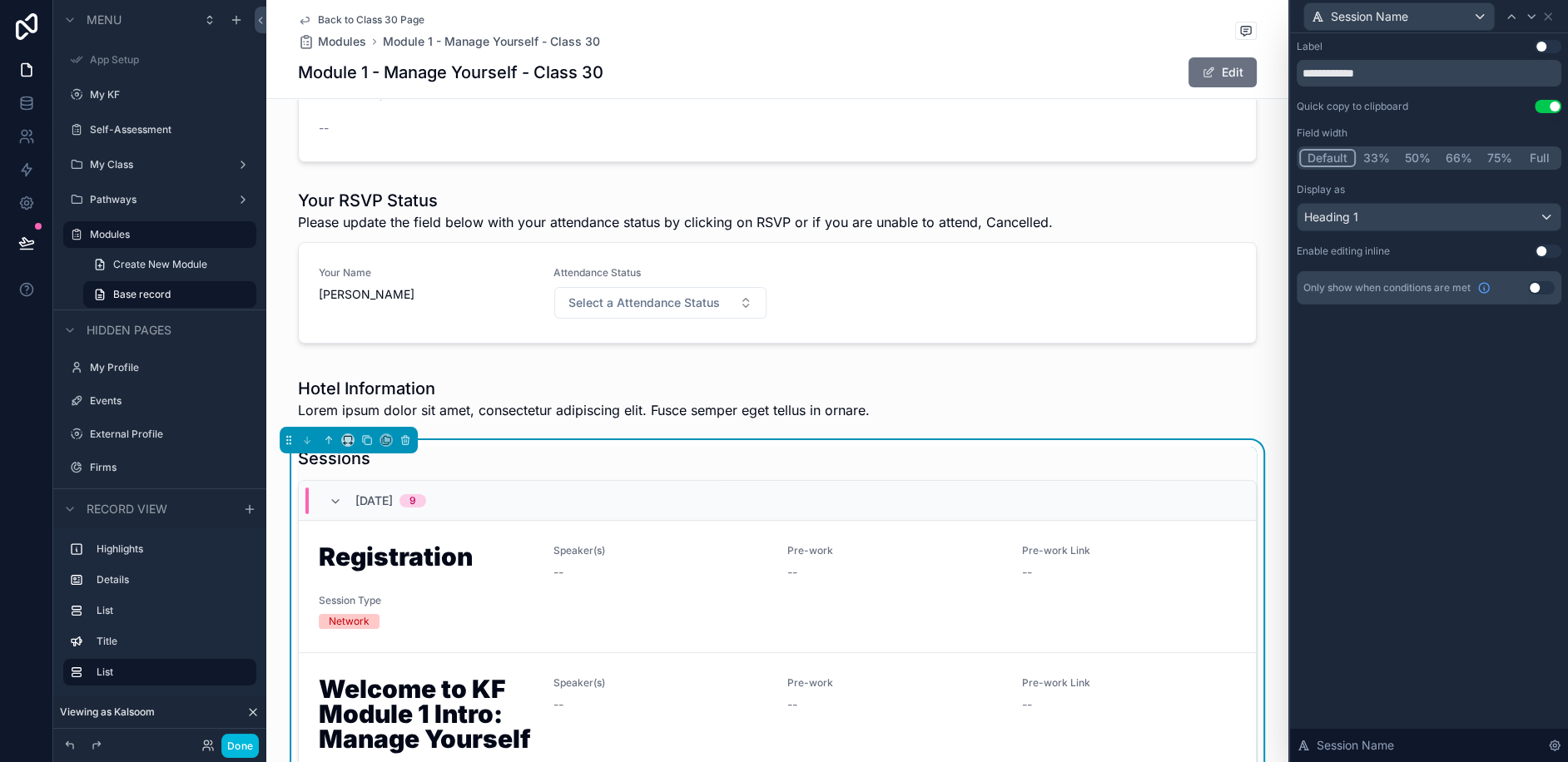
click at [1380, 190] on div "Display as" at bounding box center [1428, 190] width 265 height 13
click at [1379, 217] on div "Heading 1" at bounding box center [1428, 217] width 263 height 27
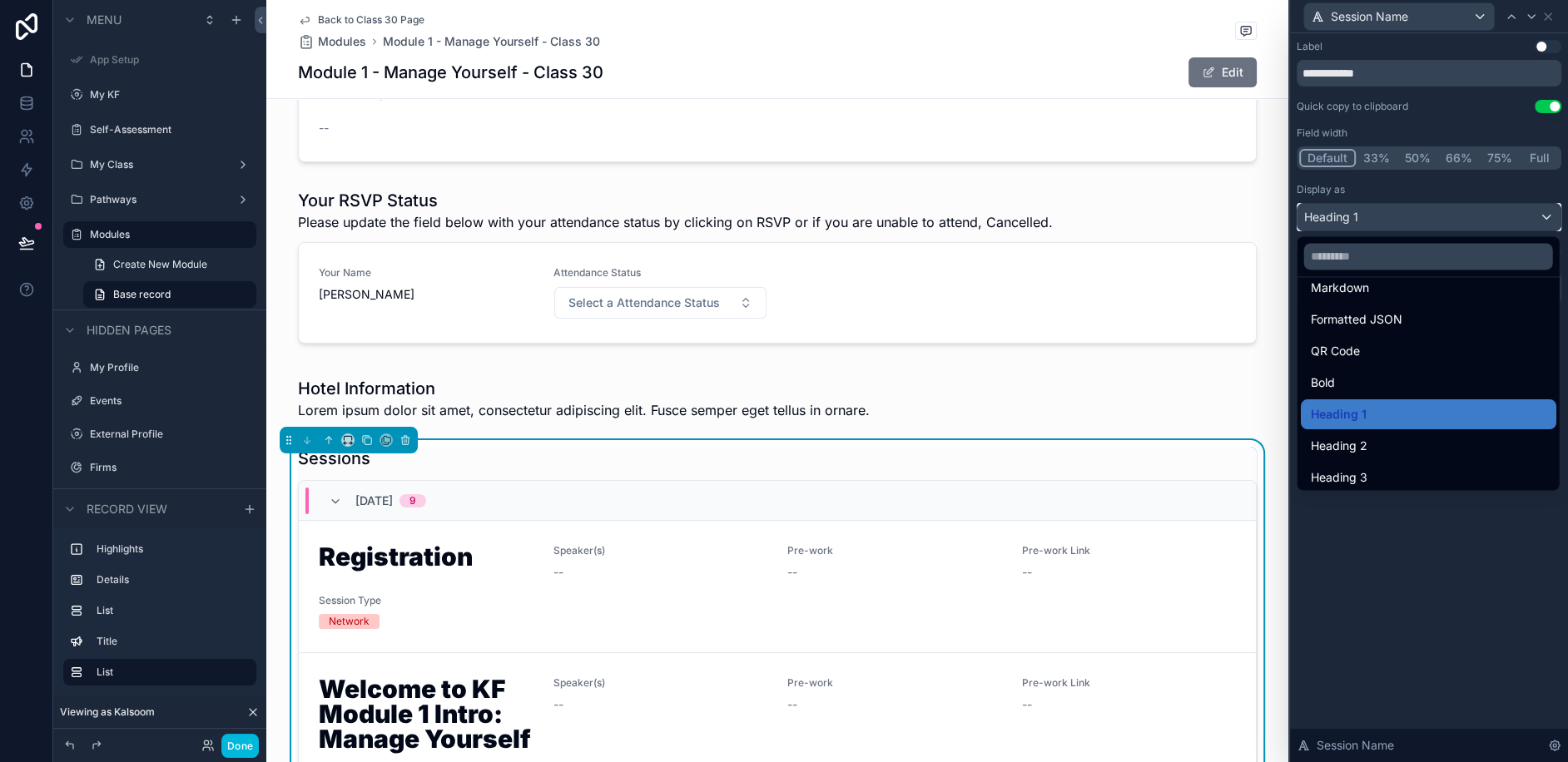
scroll to position [166, 0]
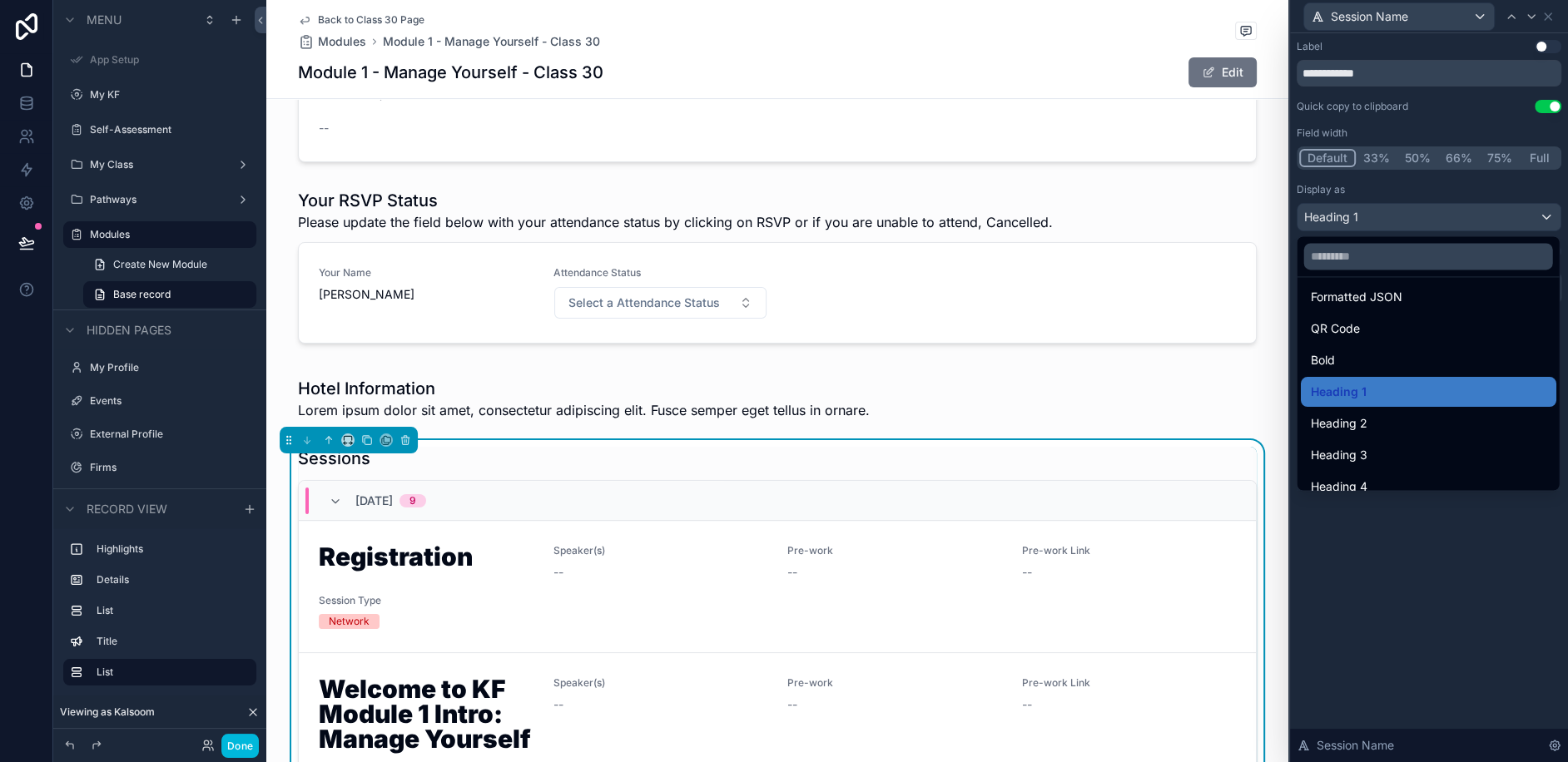
click at [1357, 450] on span "Heading 3" at bounding box center [1339, 455] width 57 height 20
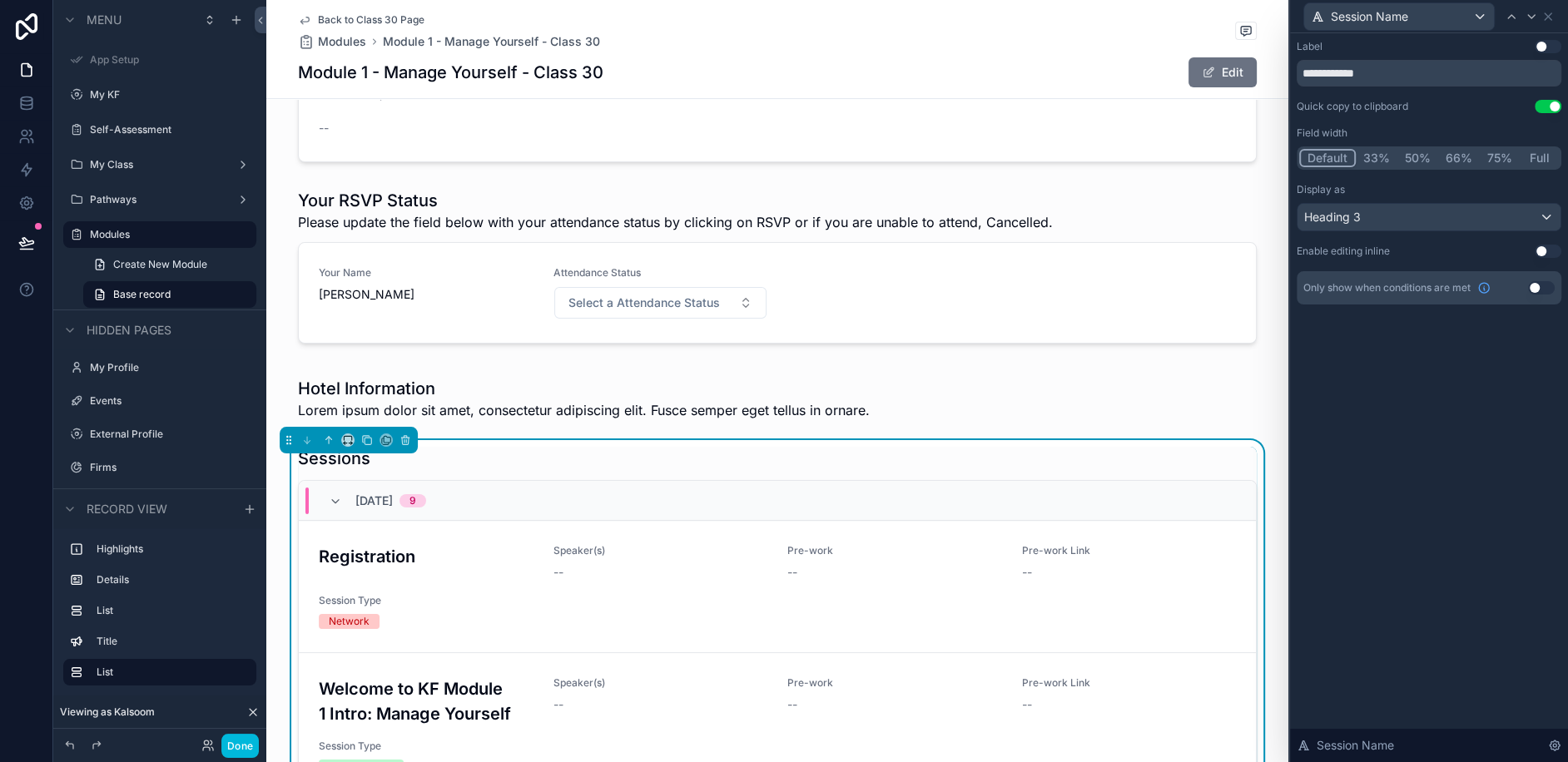
scroll to position [9, 0]
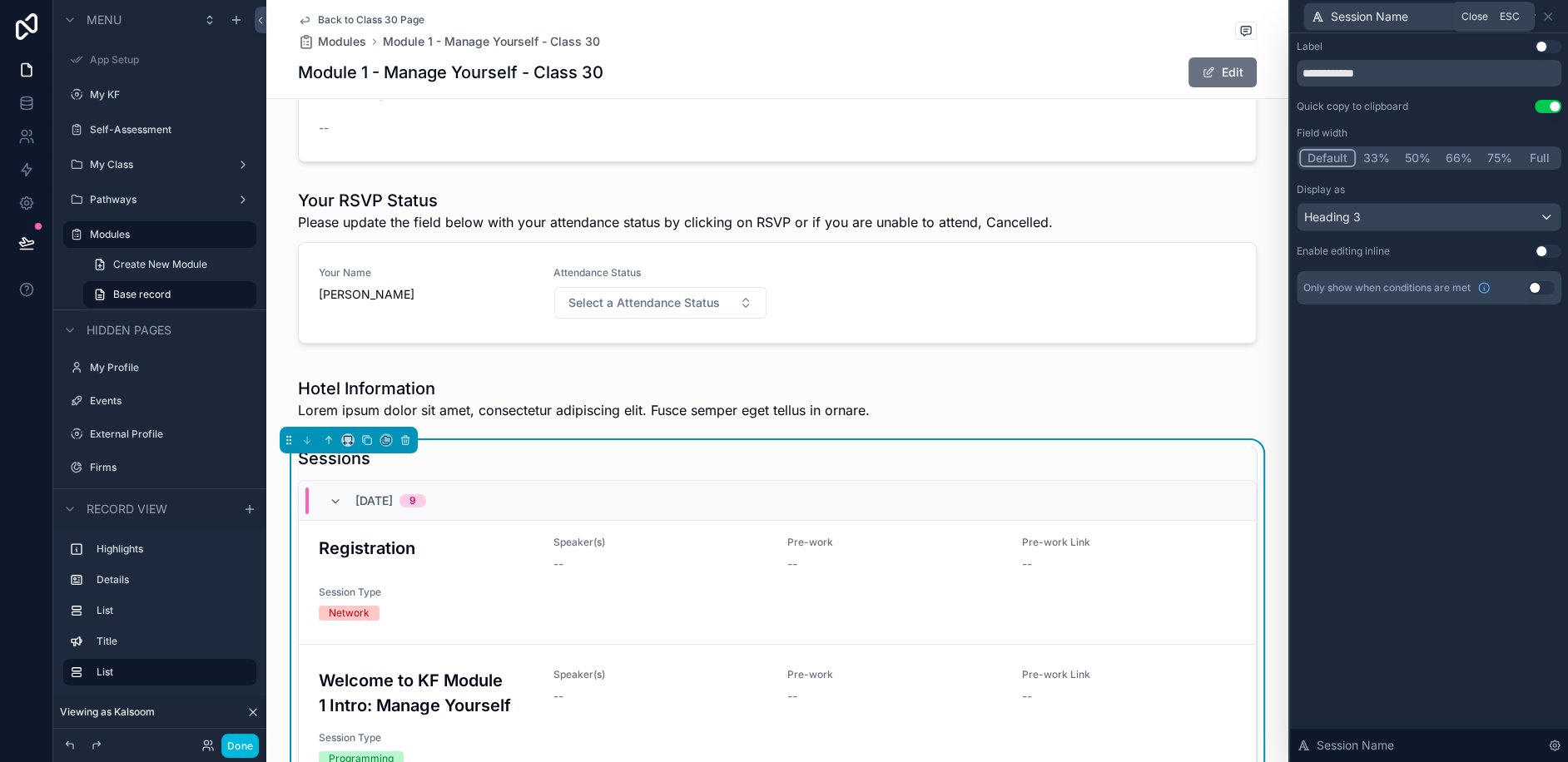
click at [1551, 16] on icon at bounding box center [1548, 17] width 13 height 13
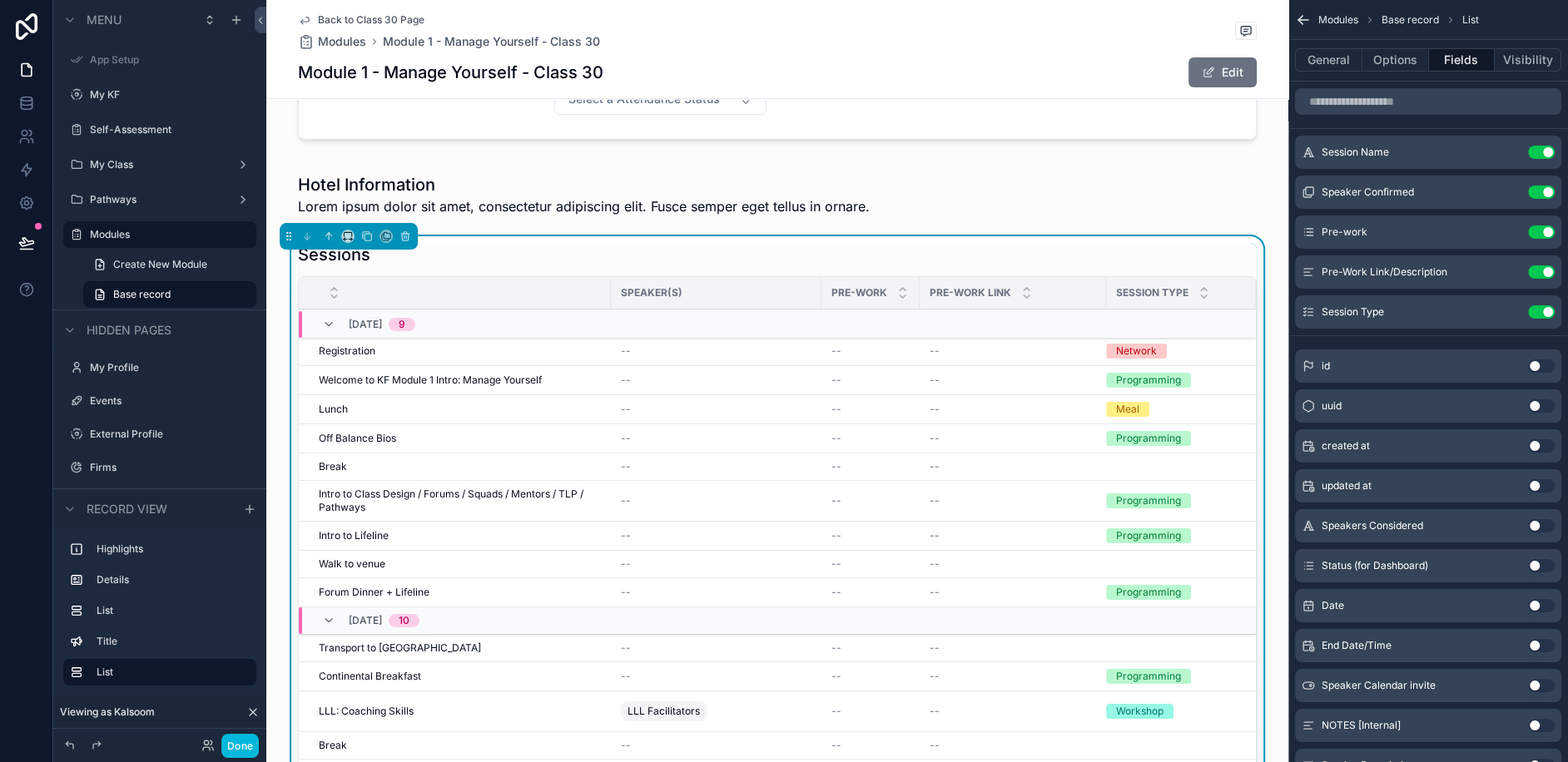
scroll to position [612, 0]
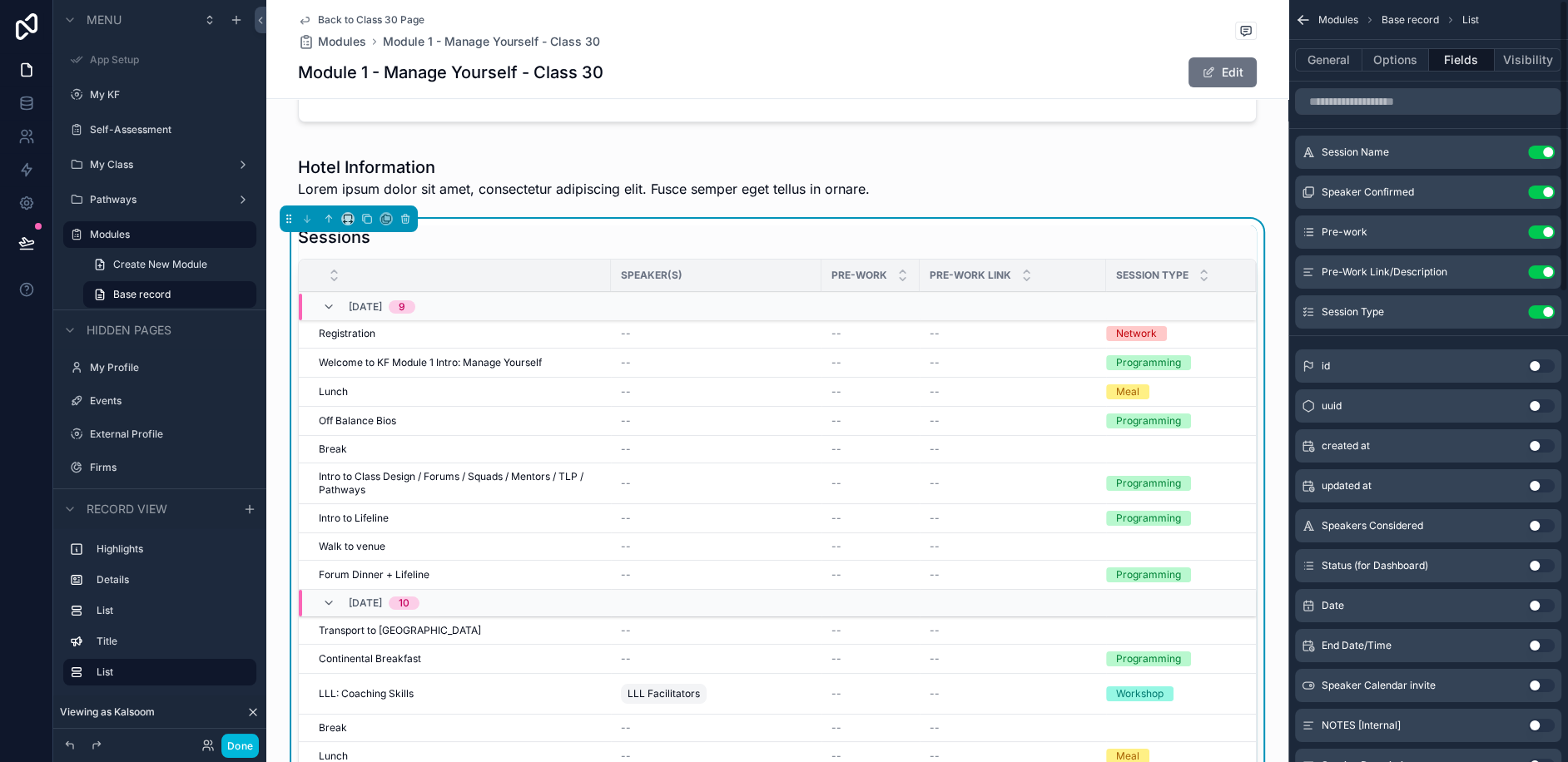
click at [0, 0] on icon "scrollable content" at bounding box center [0, 0] width 0 height 0
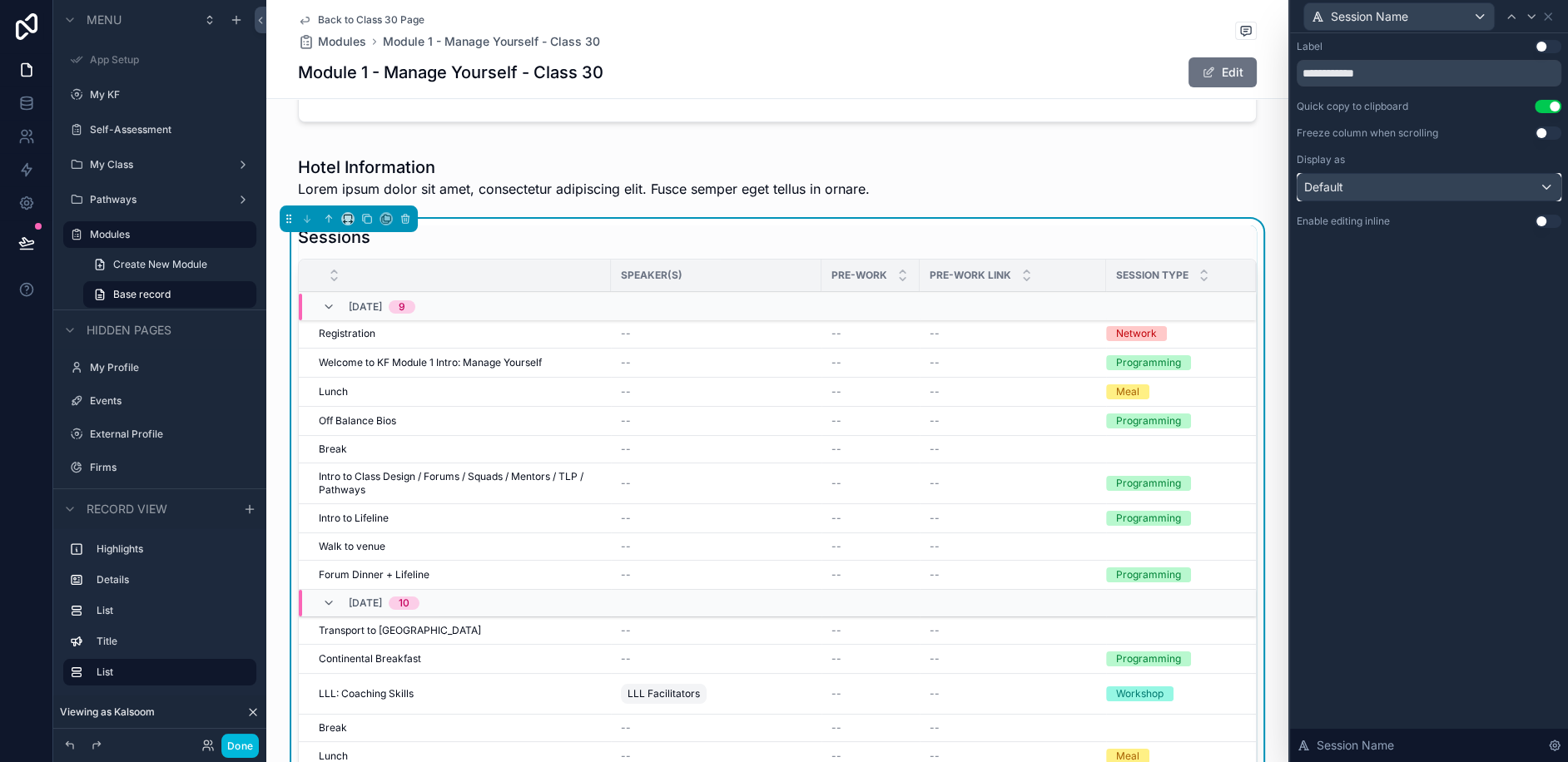
click at [1481, 188] on div "Default" at bounding box center [1428, 187] width 263 height 27
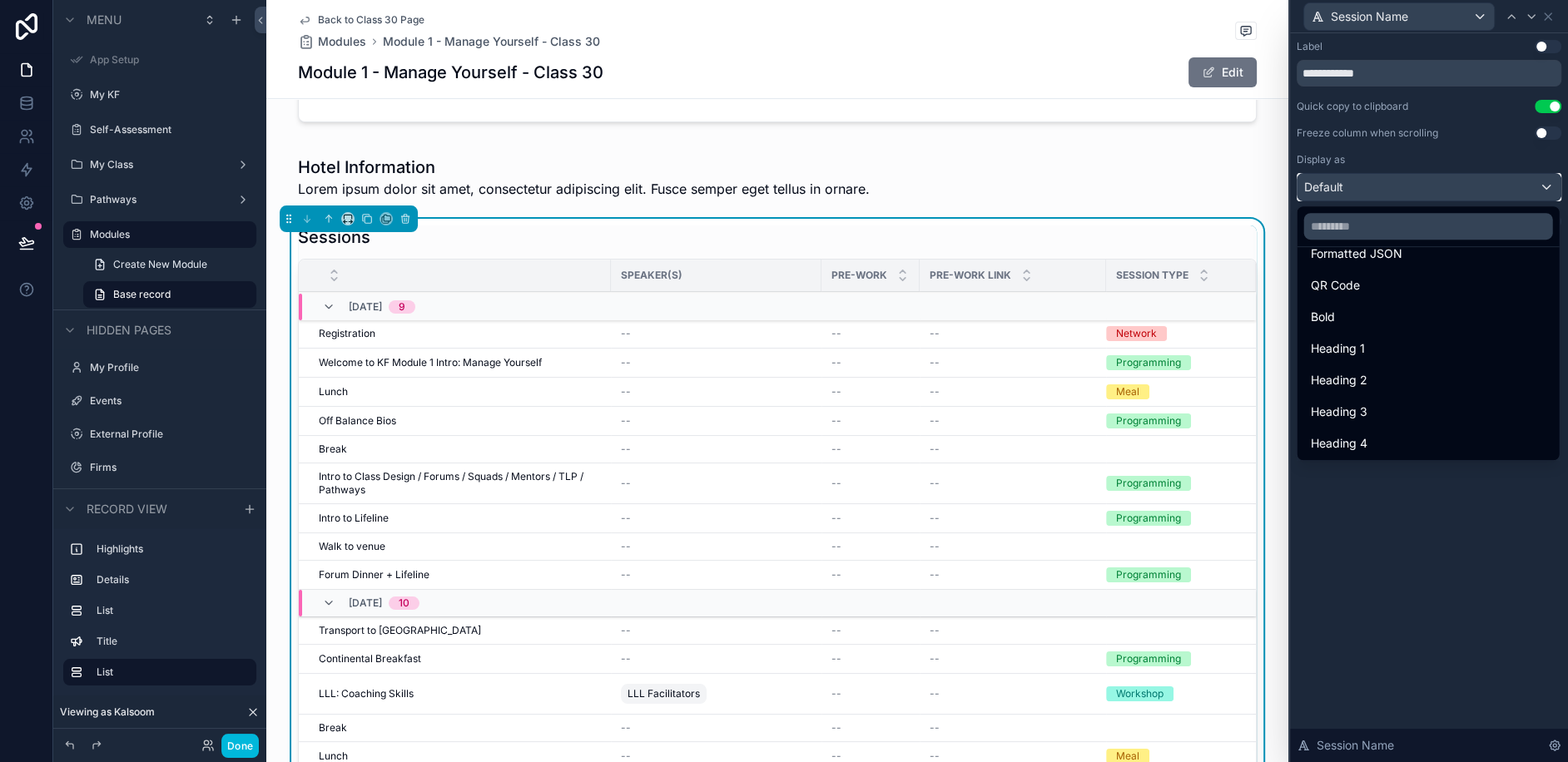
scroll to position [180, 0]
click at [1341, 404] on span "Heading 3" at bounding box center [1339, 411] width 57 height 20
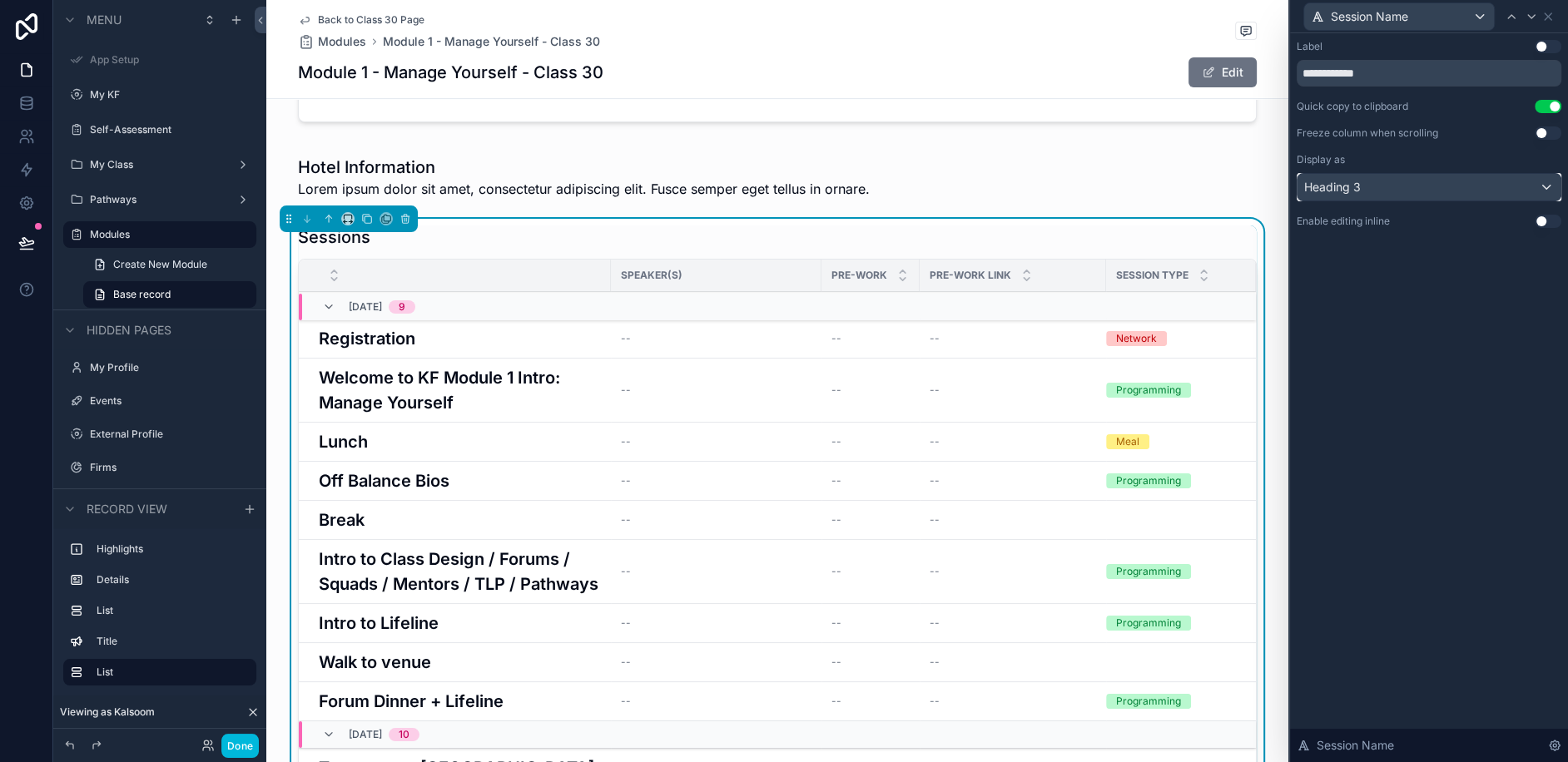
click at [1418, 190] on div "Heading 3" at bounding box center [1428, 187] width 263 height 27
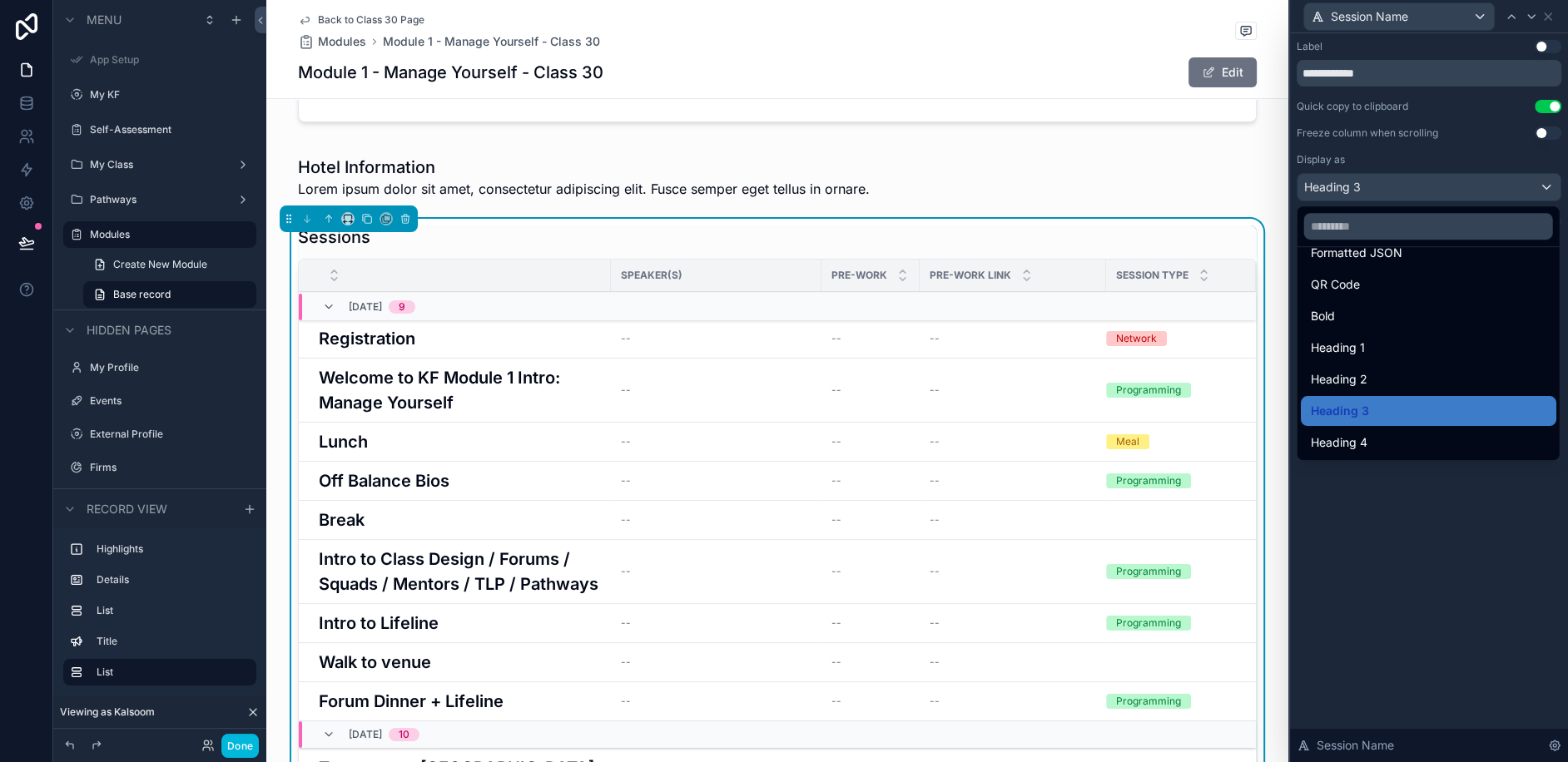
click at [1353, 437] on span "Heading 4" at bounding box center [1339, 442] width 57 height 20
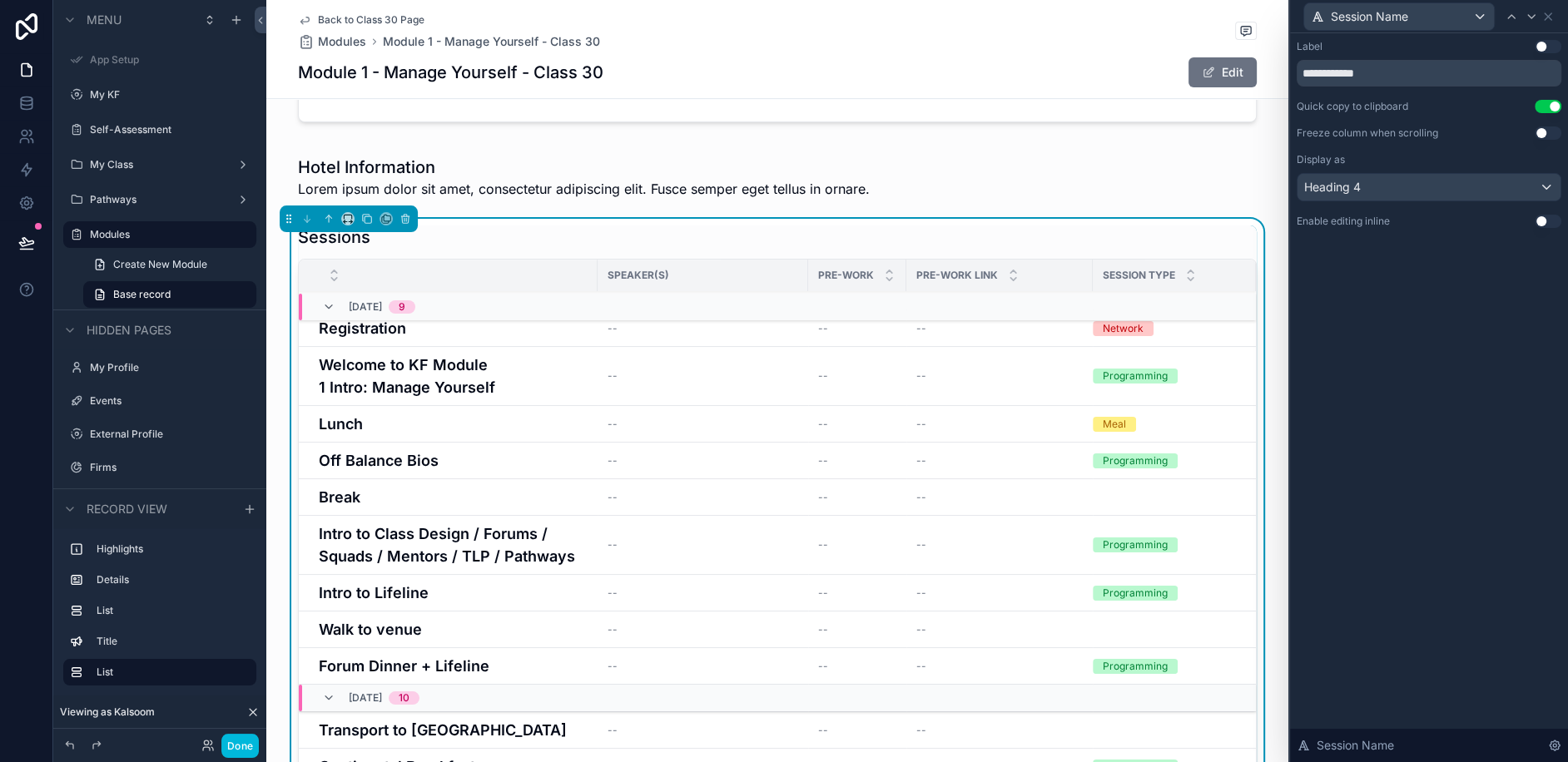
scroll to position [0, 0]
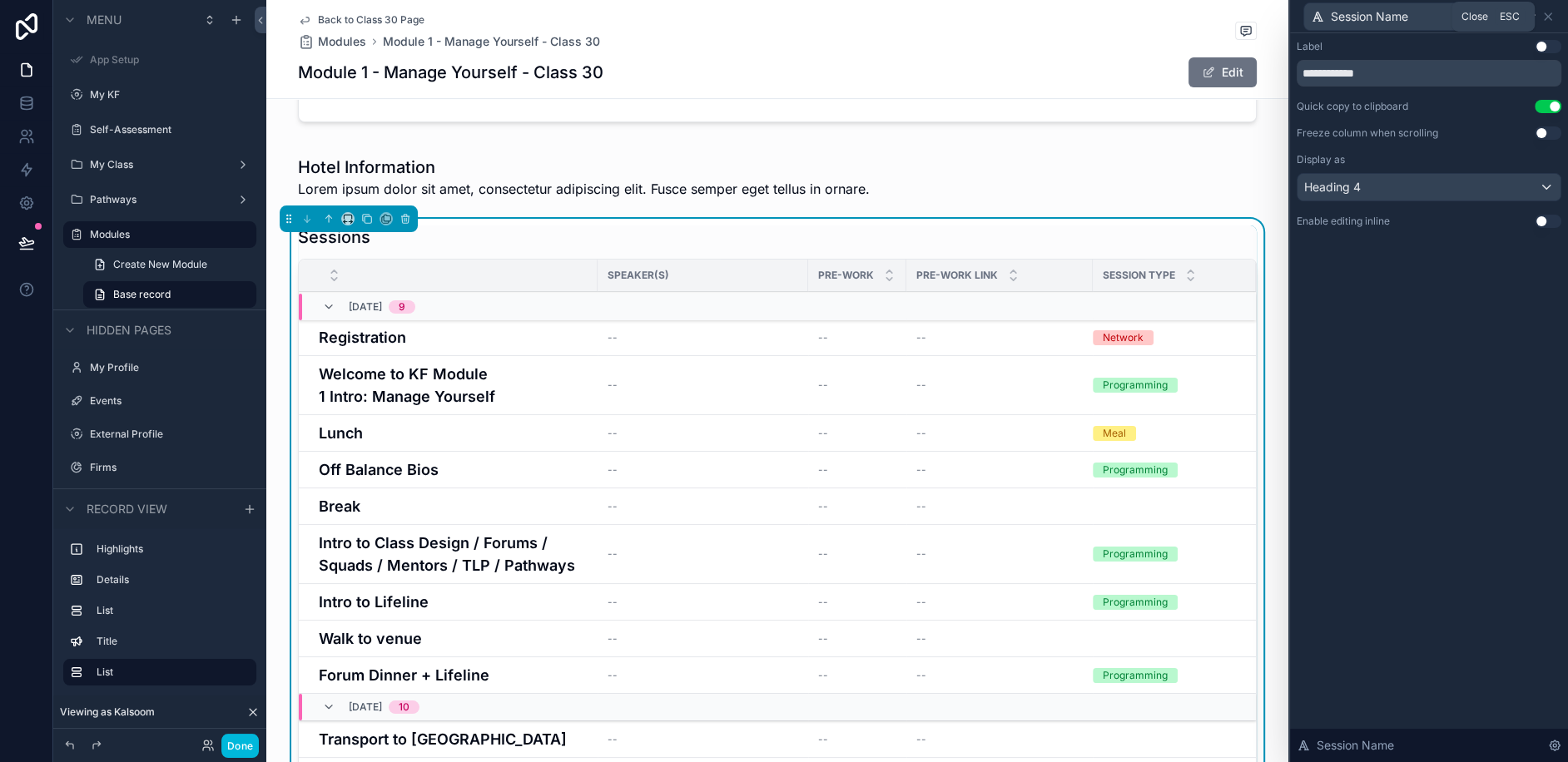
click at [1552, 17] on icon at bounding box center [1548, 17] width 13 height 13
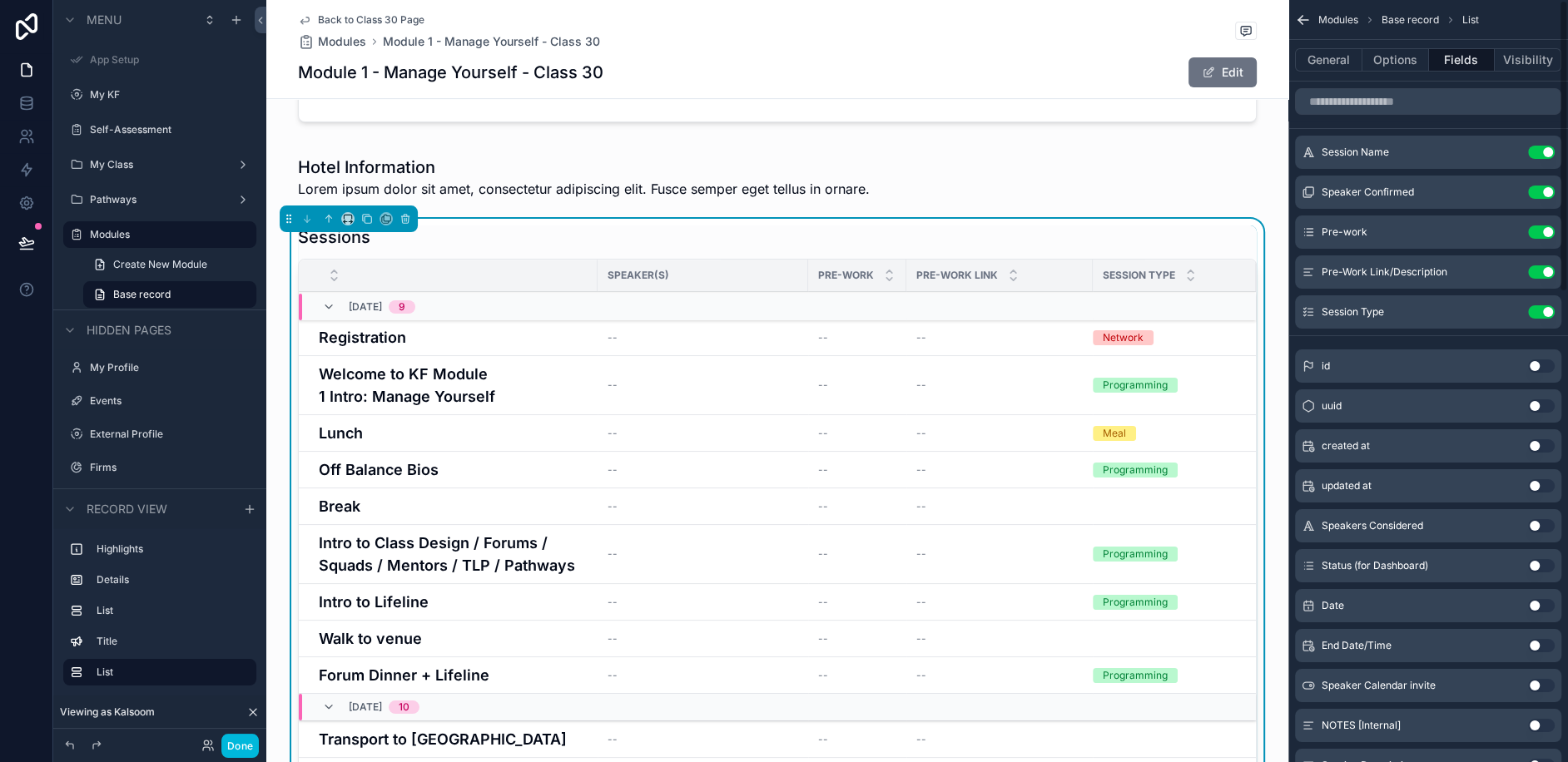
click at [1335, 59] on button "General" at bounding box center [1328, 60] width 67 height 24
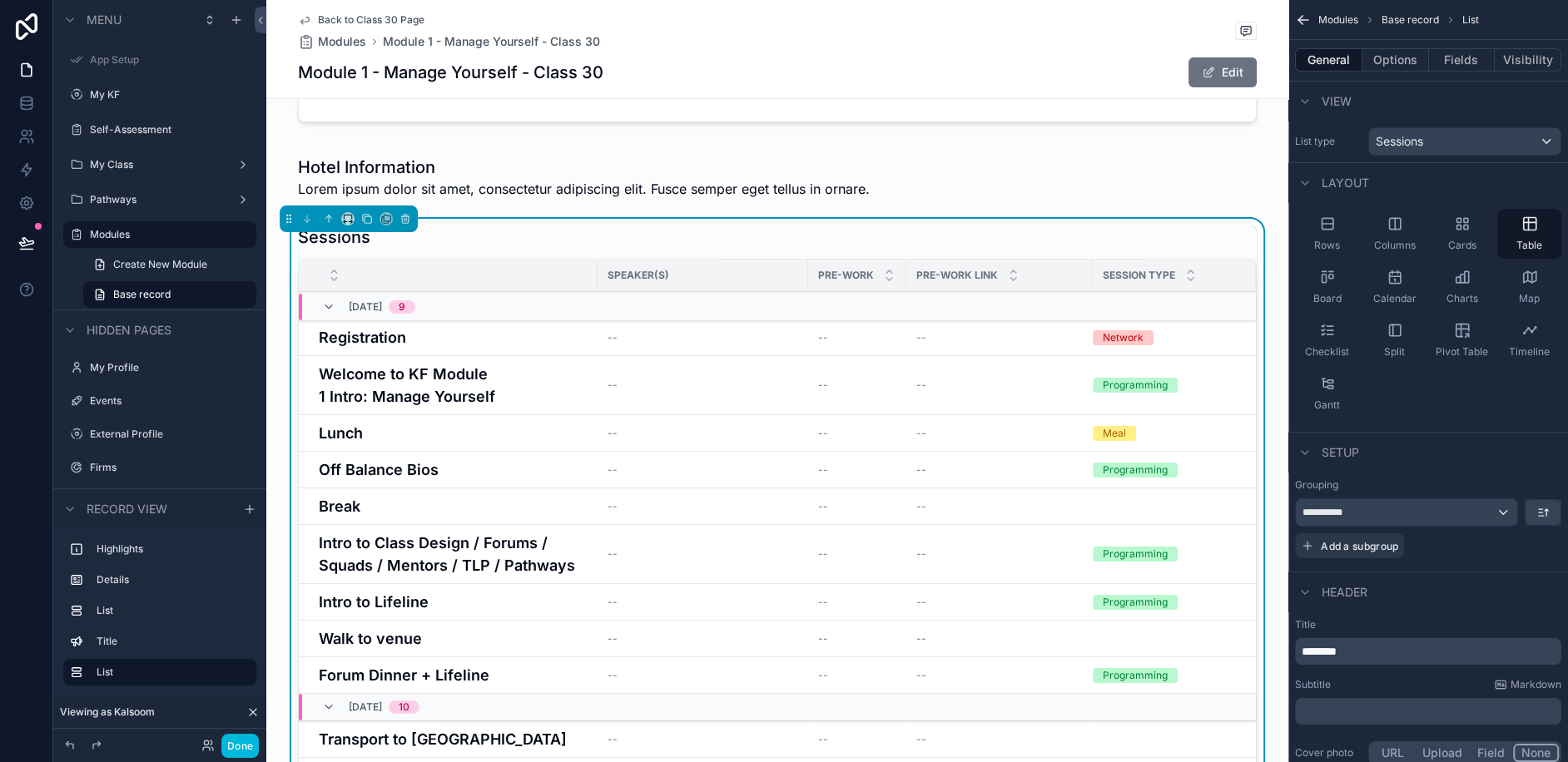
click at [1341, 705] on p "﻿" at bounding box center [1429, 712] width 256 height 17
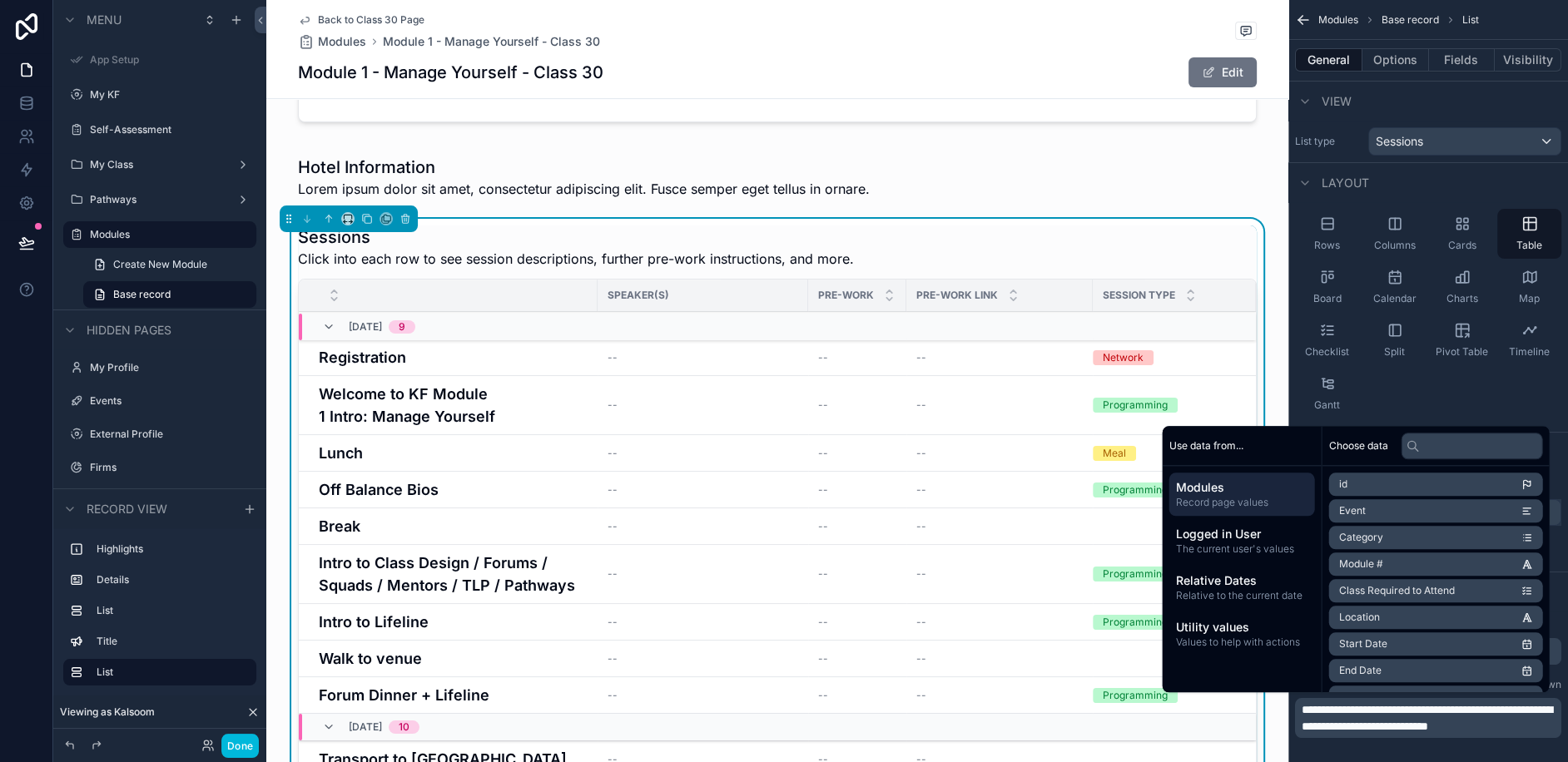
click at [1455, 55] on button "Fields" at bounding box center [1463, 60] width 66 height 24
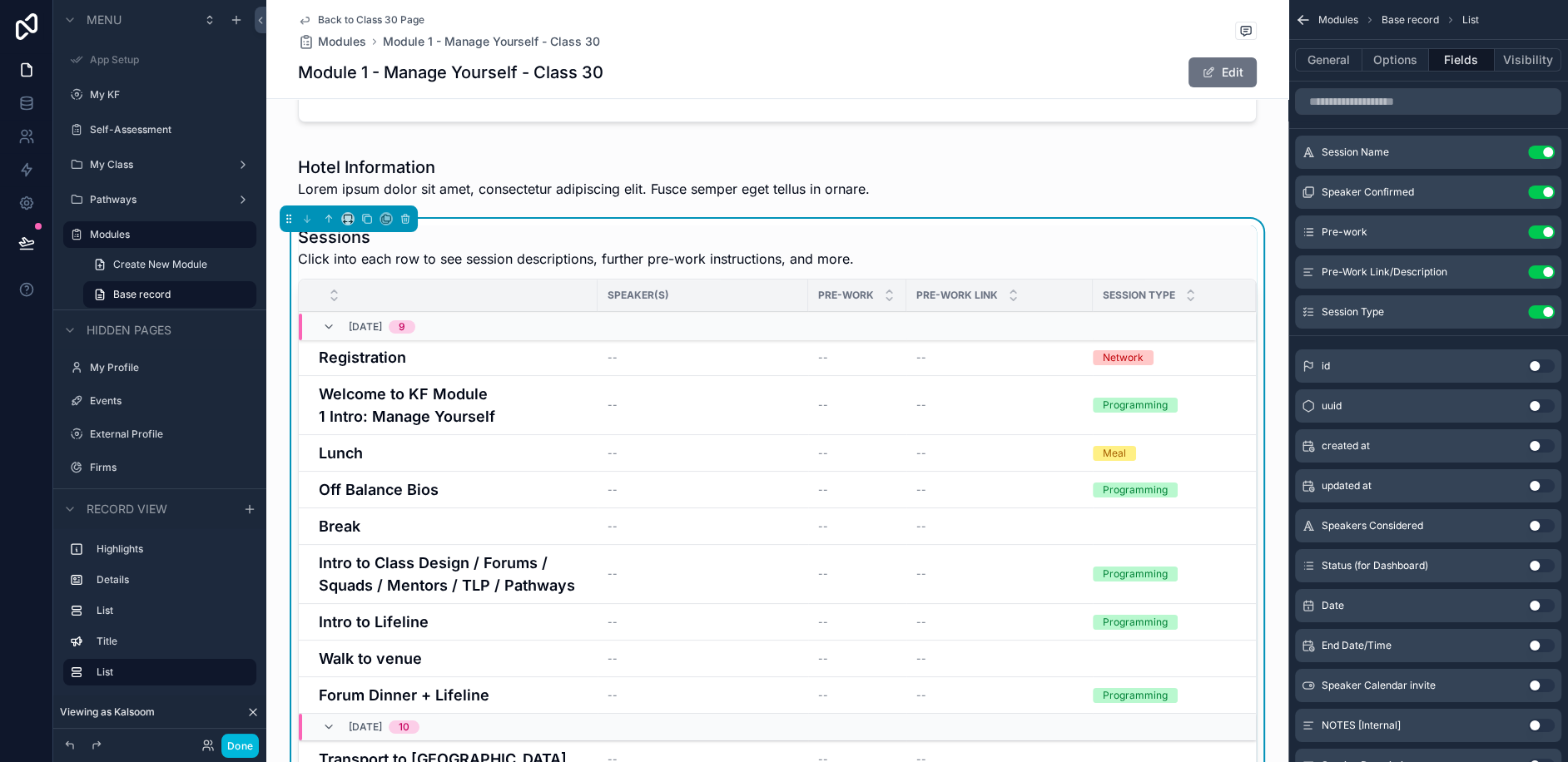
click at [1549, 271] on button "Use setting" at bounding box center [1541, 272] width 27 height 13
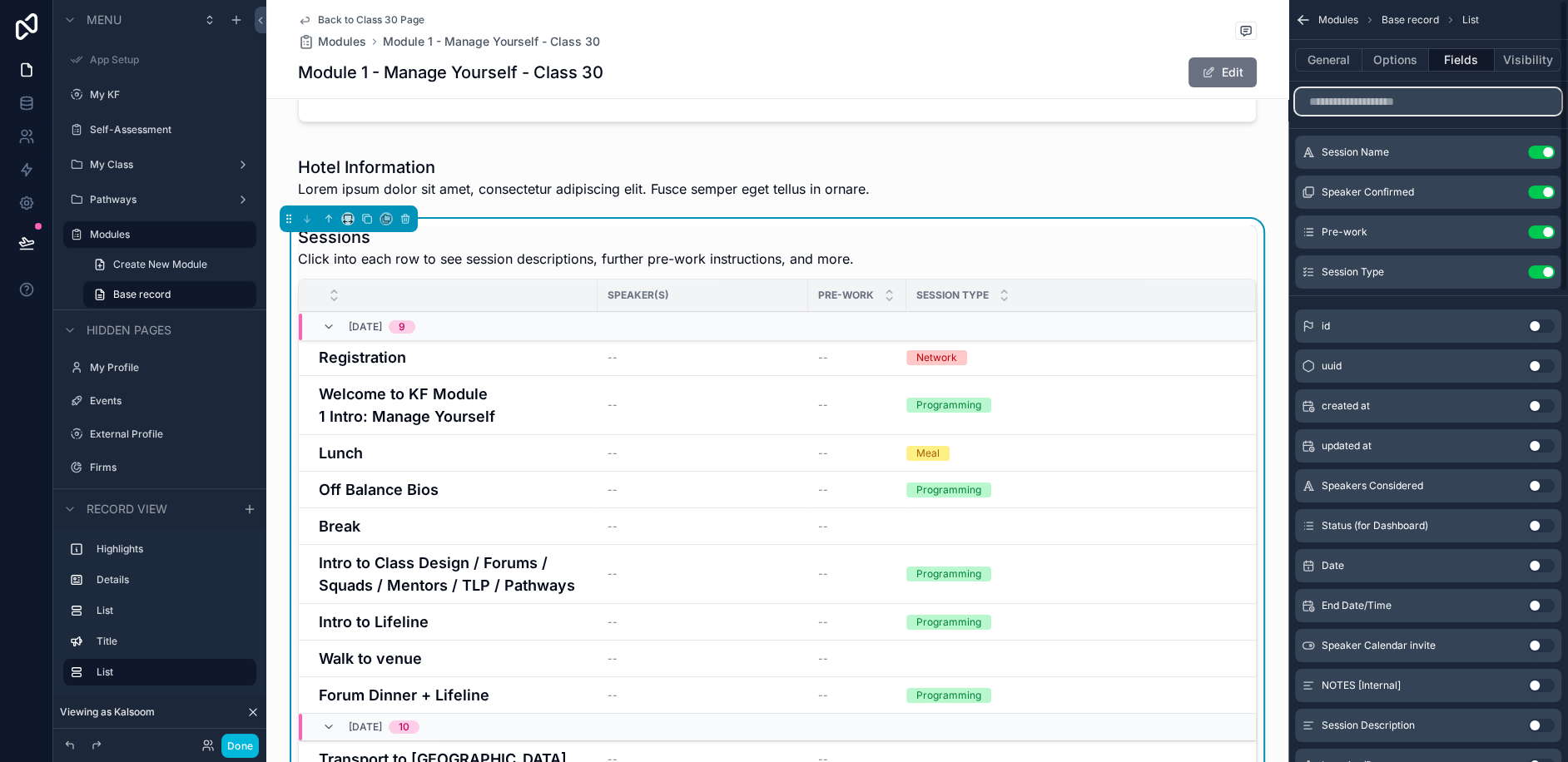
click at [1402, 93] on input "scrollable content" at bounding box center [1428, 102] width 267 height 27
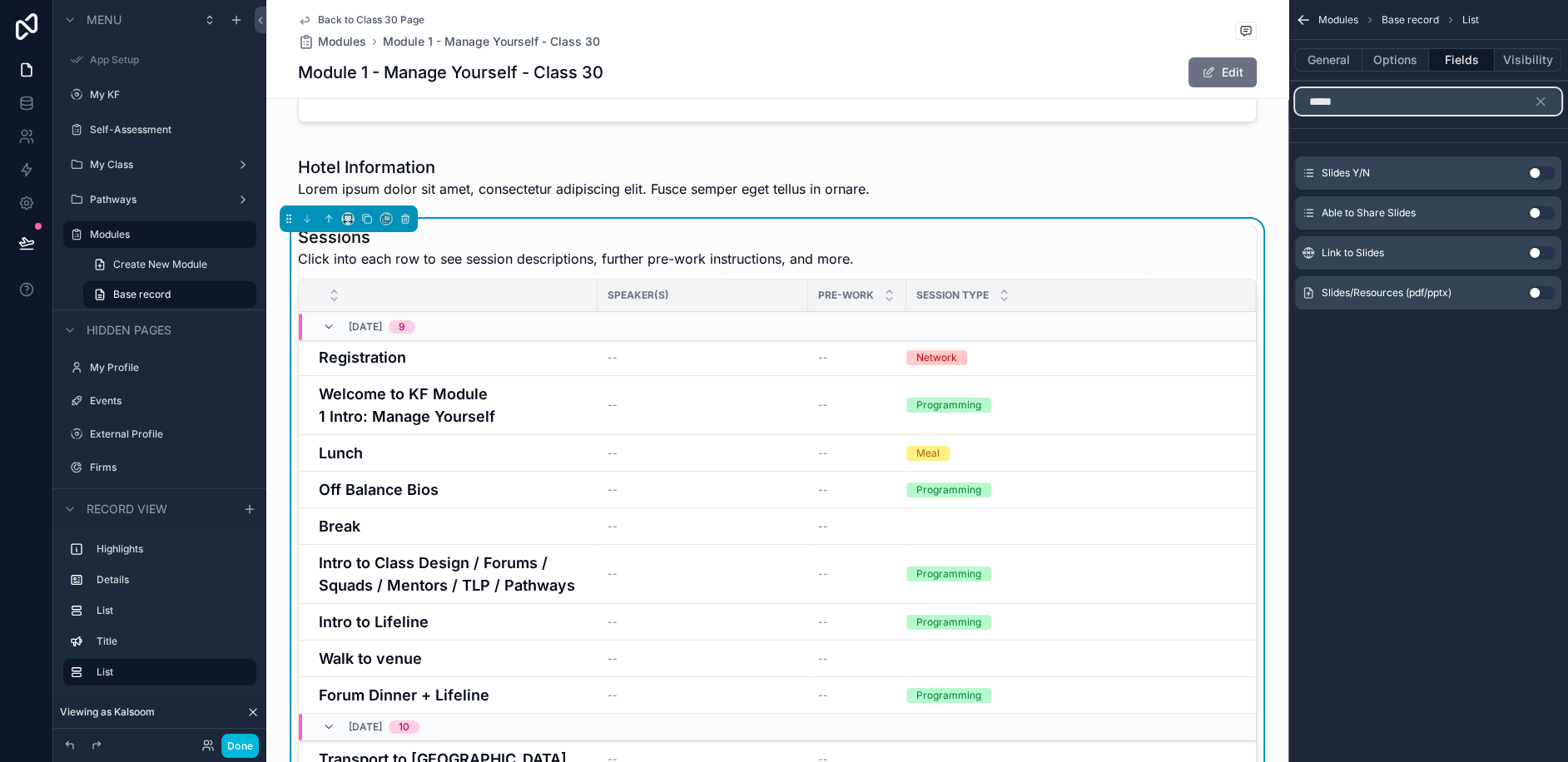
type input "*****"
click at [1546, 221] on div "Able to Share Slides Use setting" at bounding box center [1428, 213] width 267 height 33
click at [1545, 212] on button "Use setting" at bounding box center [1541, 213] width 27 height 13
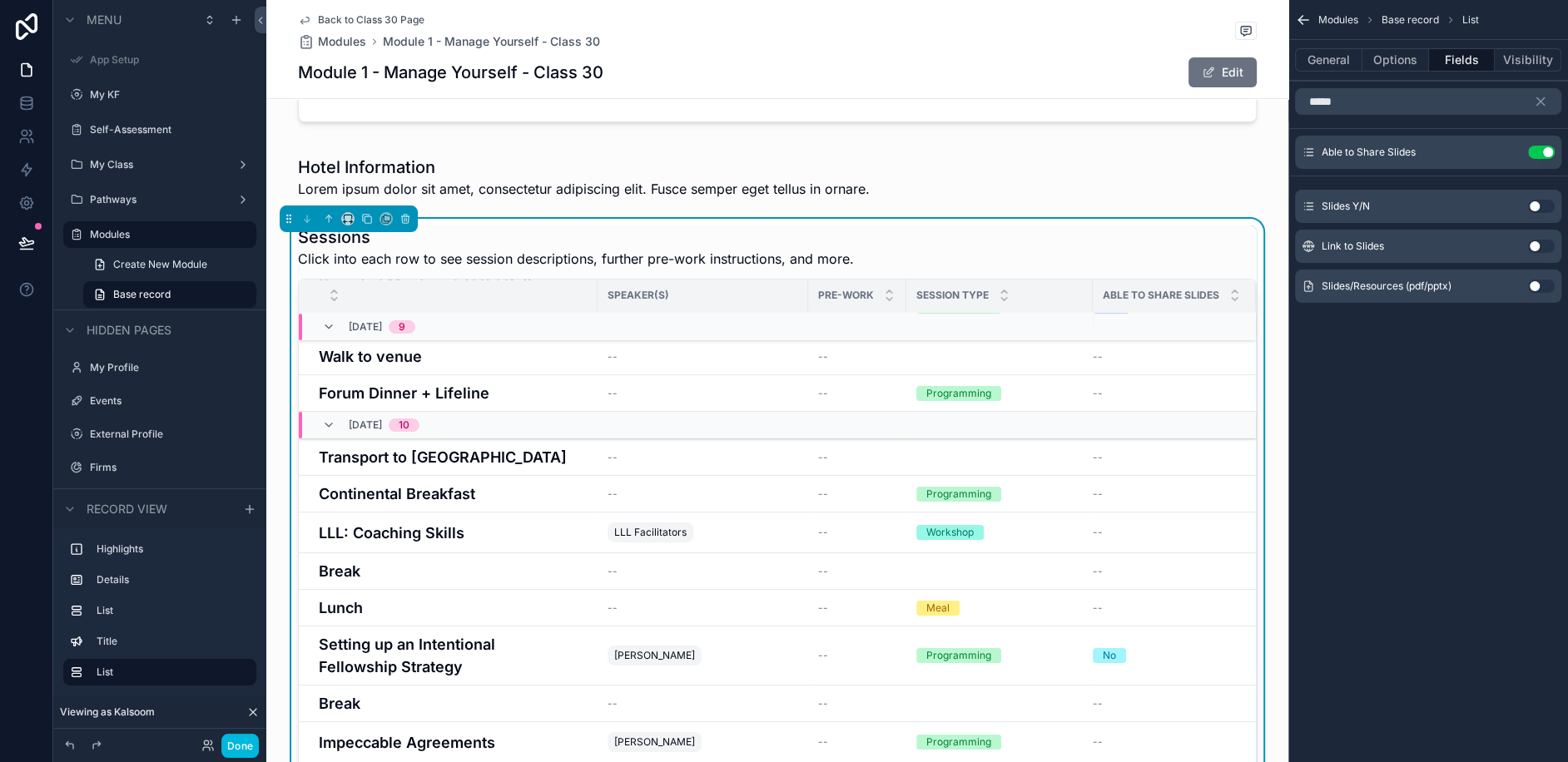
scroll to position [229, 0]
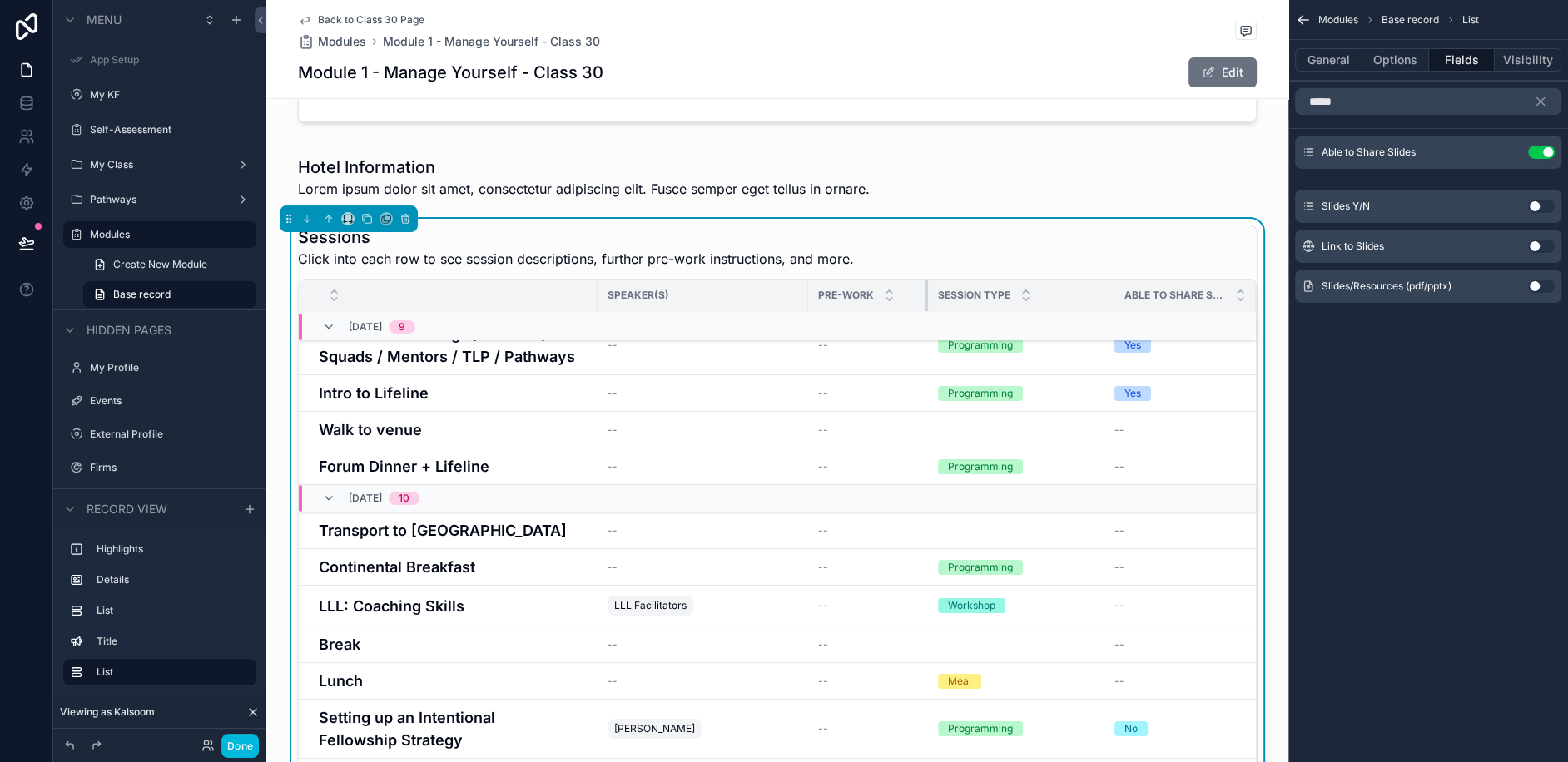
drag, startPoint x: 904, startPoint y: 267, endPoint x: 924, endPoint y: 269, distance: 20.1
click at [924, 280] on div "scrollable content" at bounding box center [927, 295] width 7 height 31
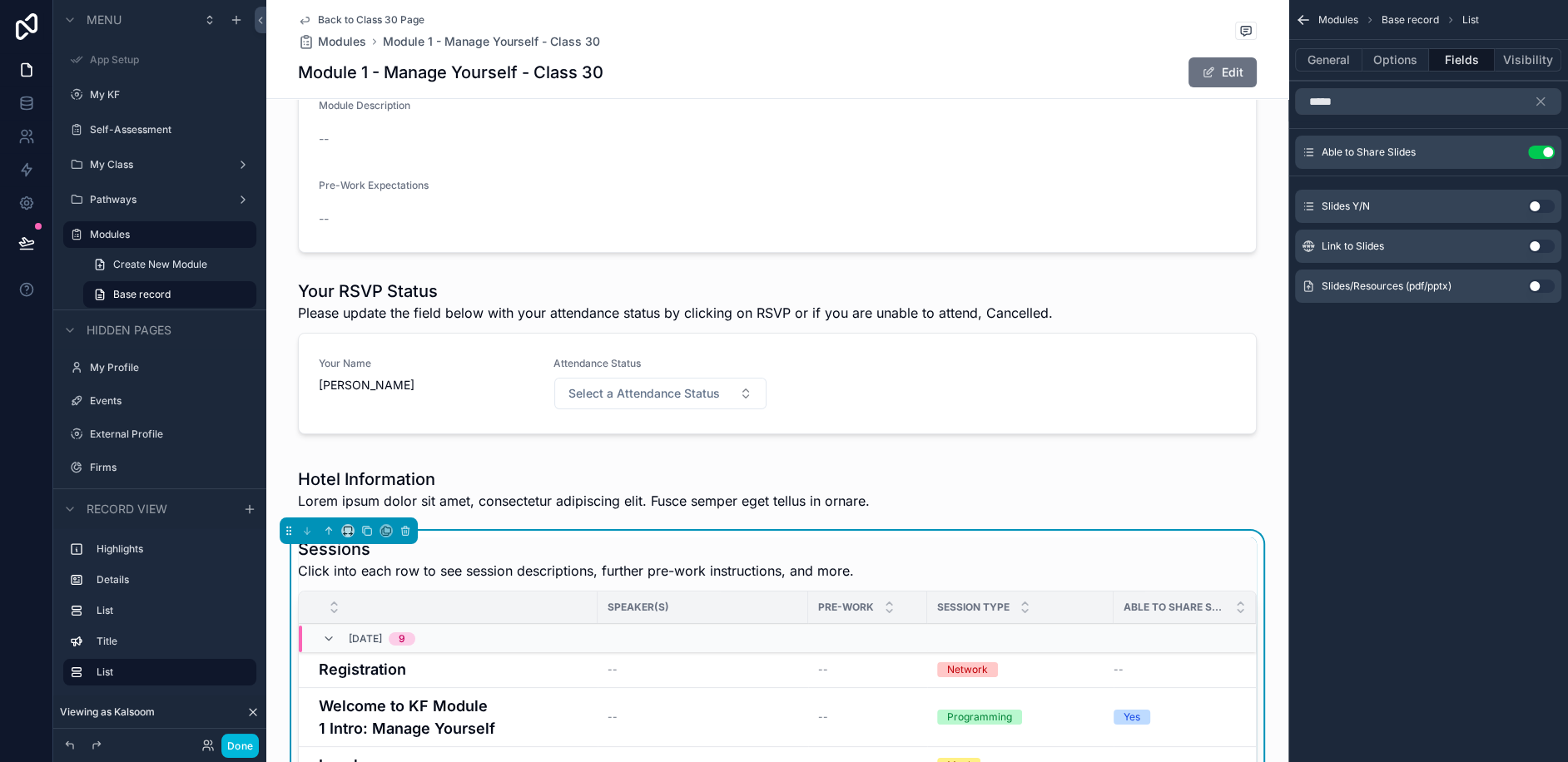
scroll to position [314, 0]
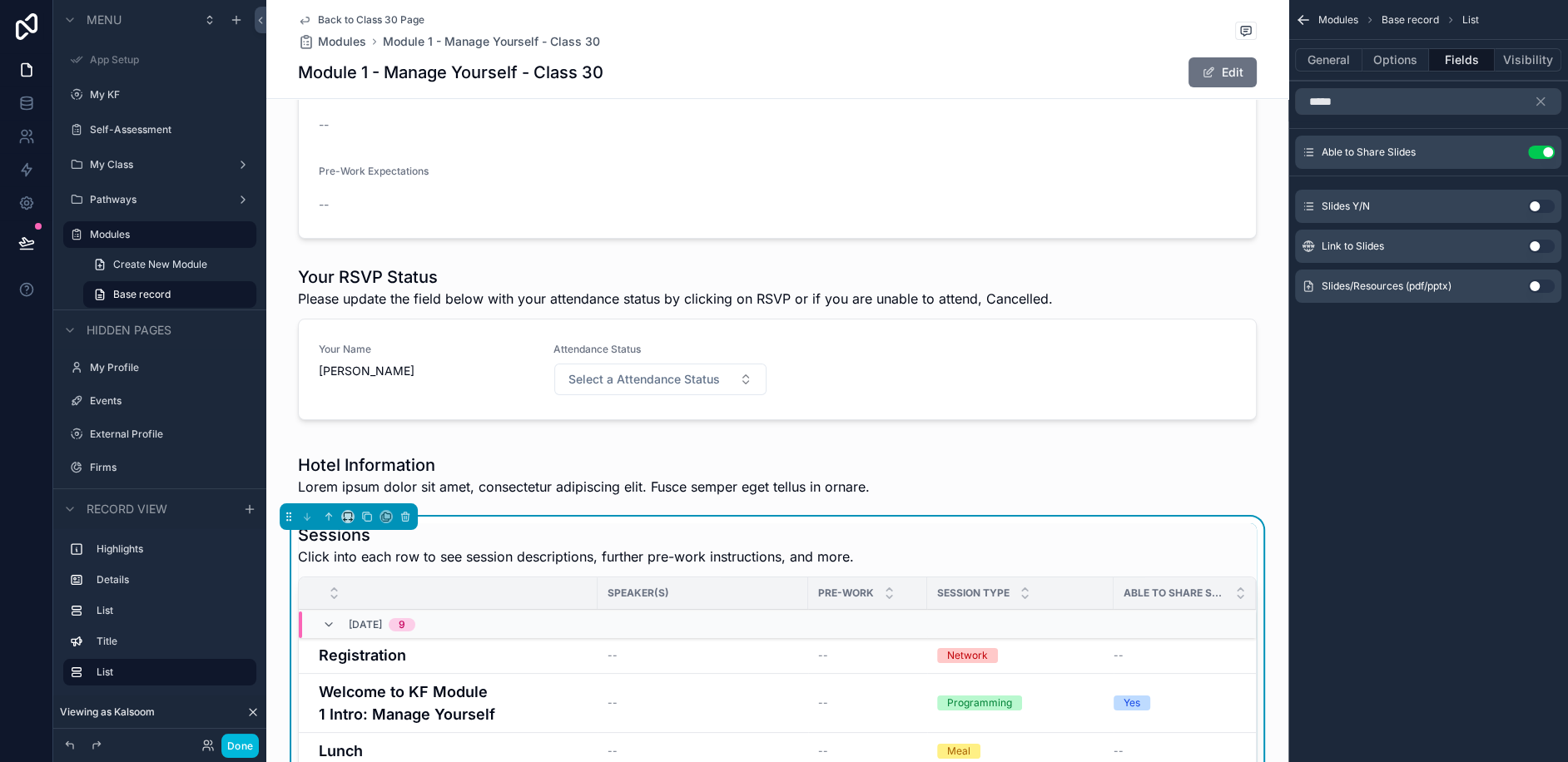
click at [640, 355] on div "scrollable content" at bounding box center [777, 346] width 1022 height 175
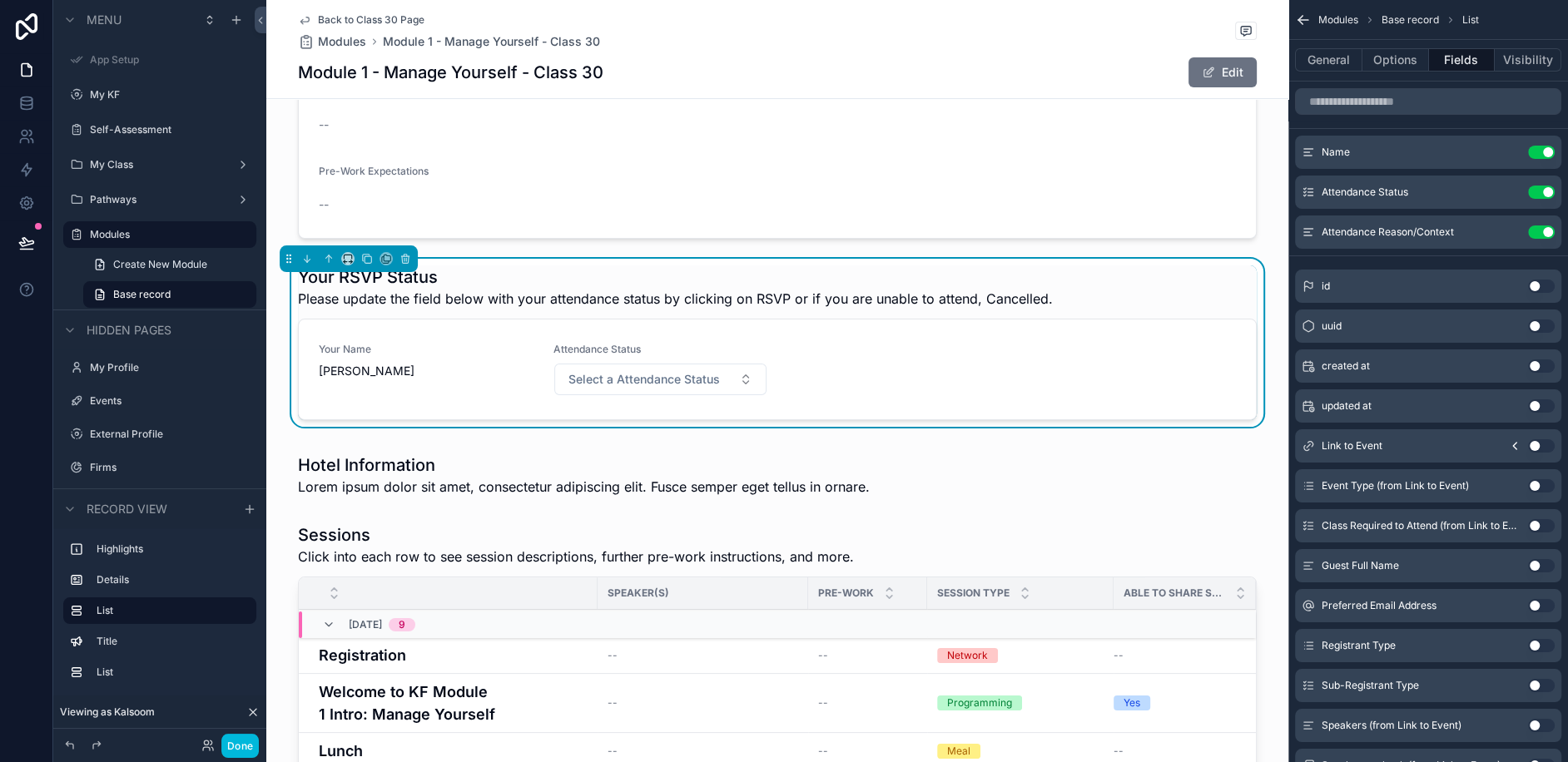
click at [746, 363] on button "Select a Attendance Status" at bounding box center [661, 379] width 213 height 31
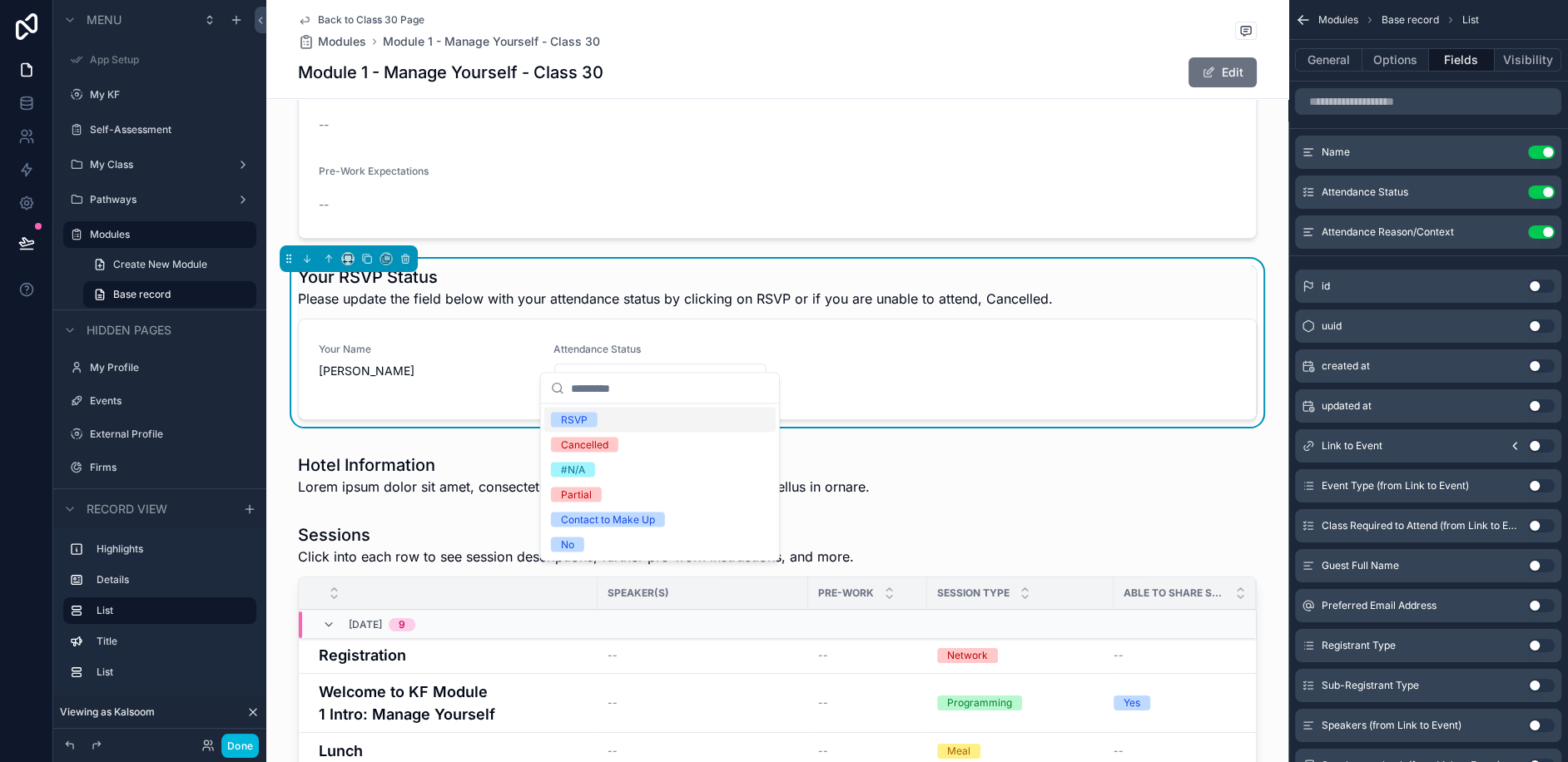
click at [746, 363] on button "Select a Attendance Status" at bounding box center [661, 379] width 213 height 31
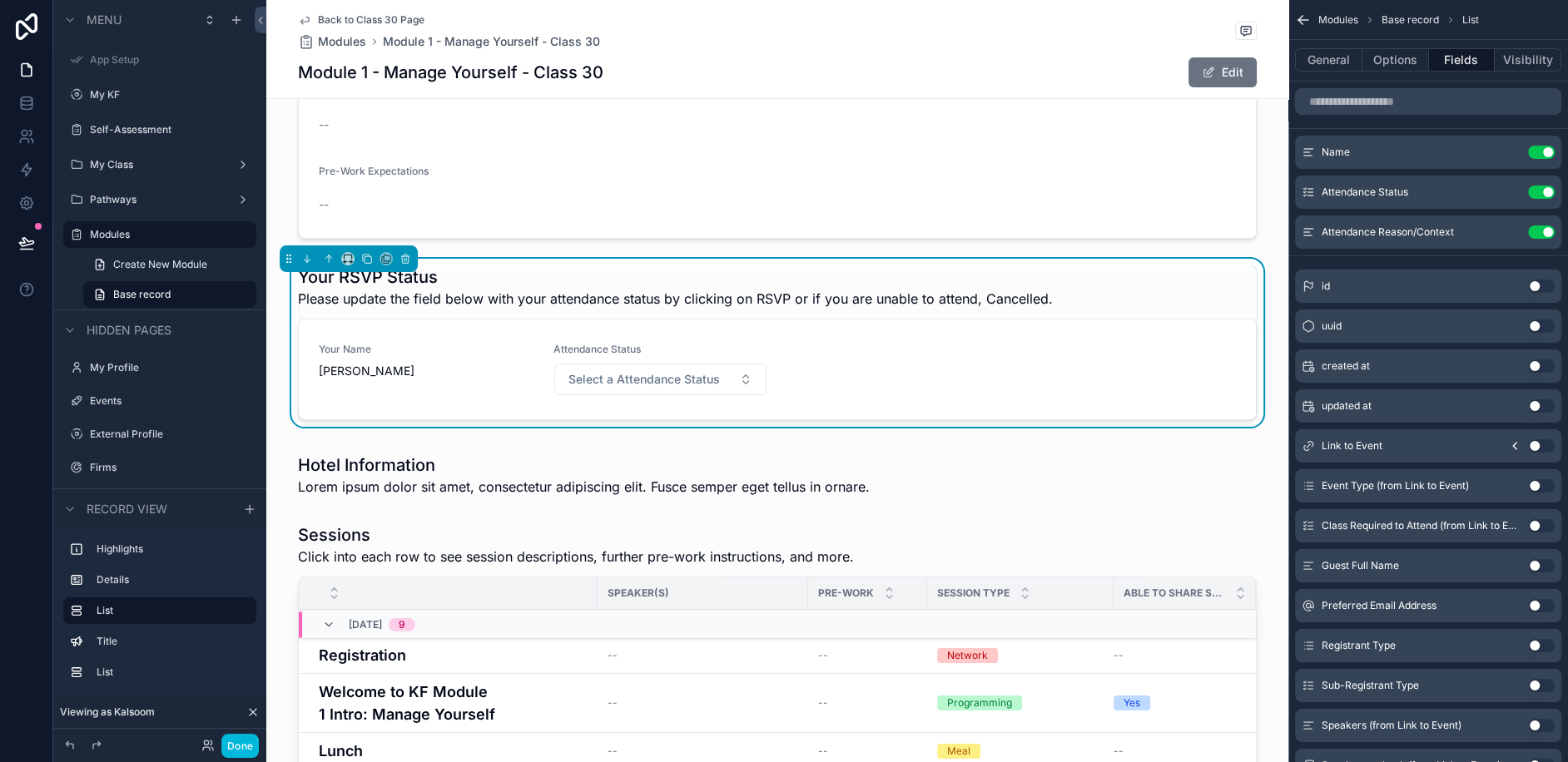
click at [962, 343] on div "Your Name [PERSON_NAME] Attendance Status Select a Attendance Status" at bounding box center [777, 369] width 917 height 53
click at [0, 0] on icon "scrollable content" at bounding box center [0, 0] width 0 height 0
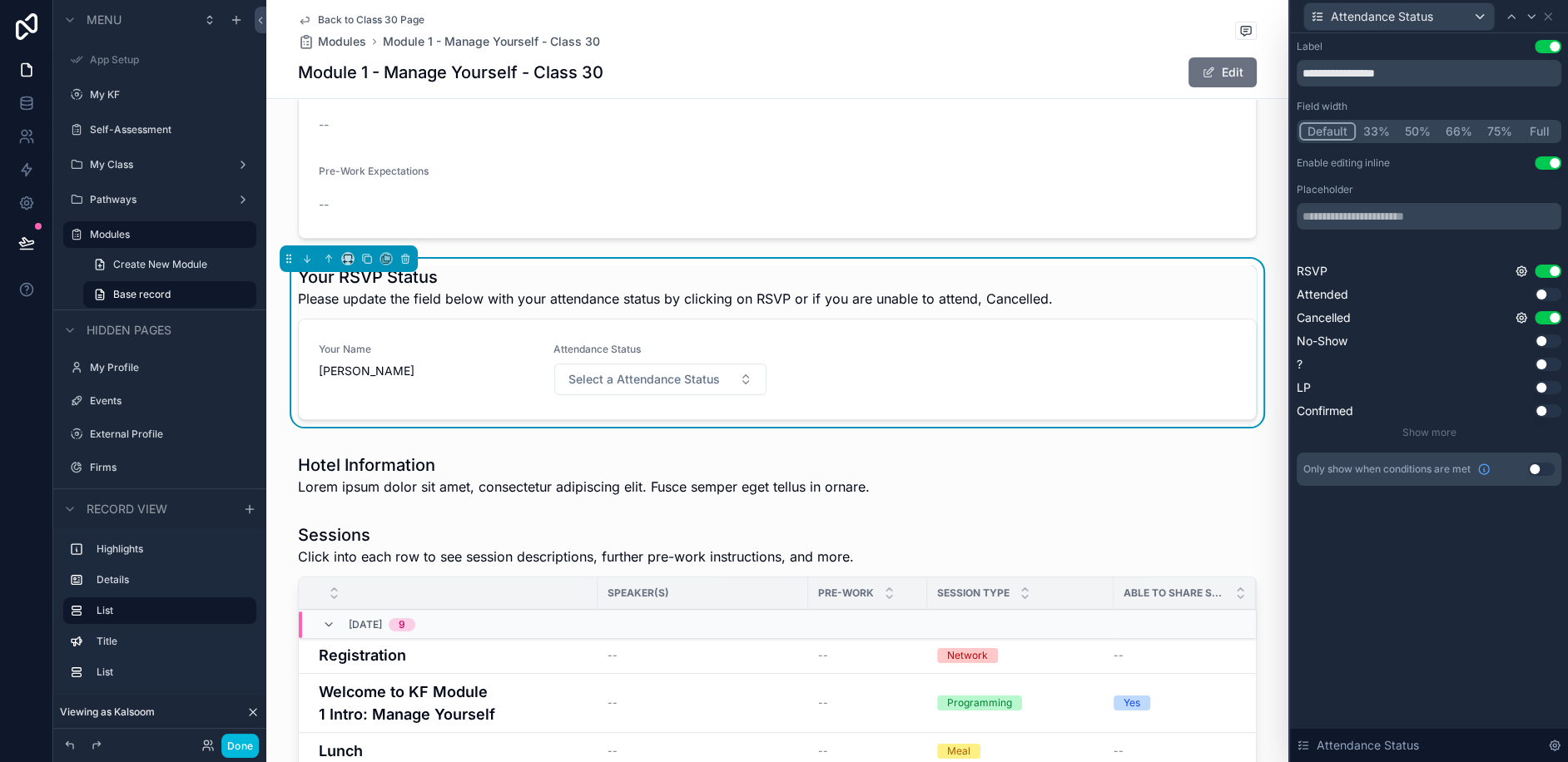
click at [1428, 432] on span "Show more" at bounding box center [1428, 432] width 54 height 12
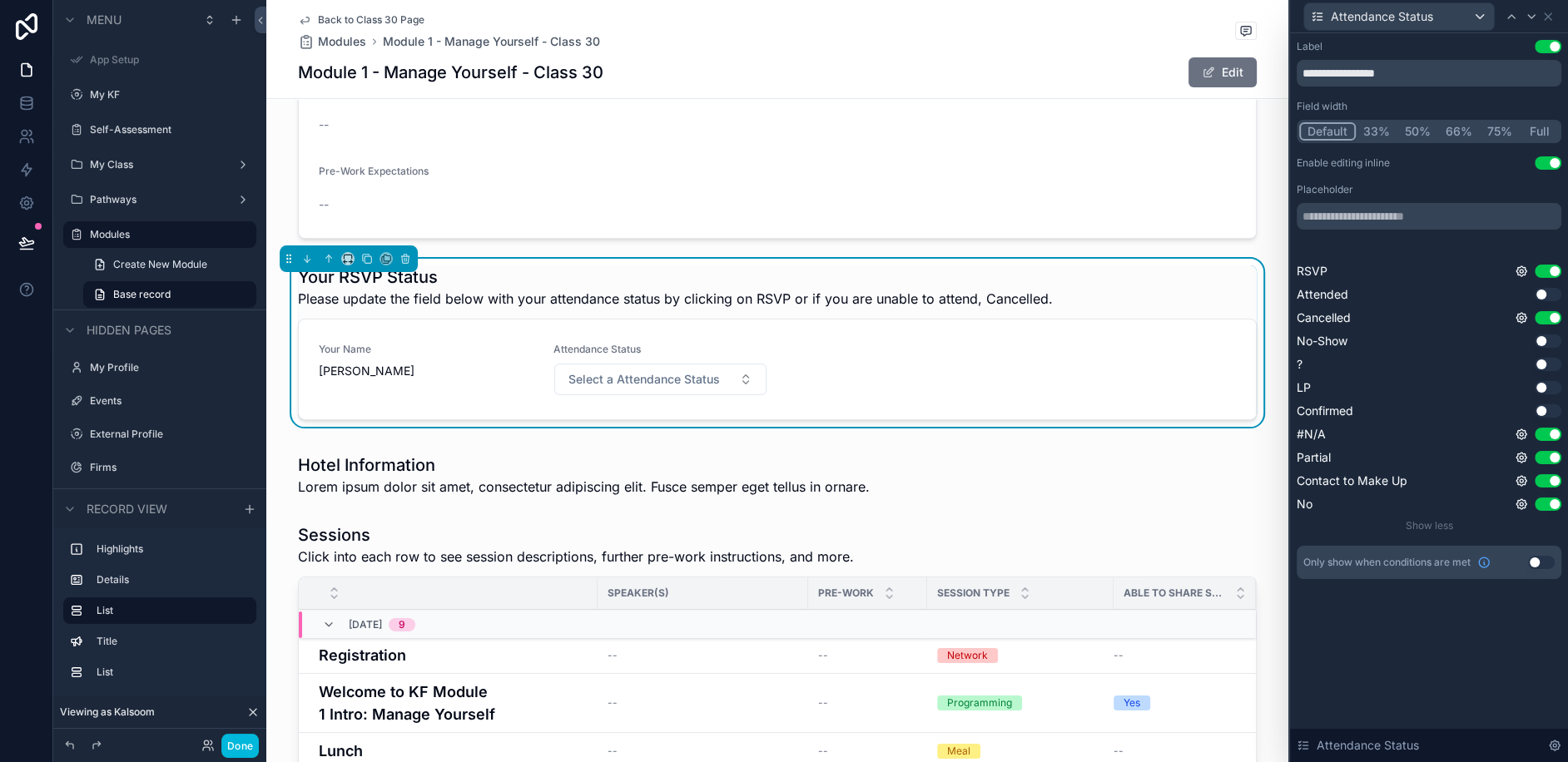
click at [1544, 431] on button "Use setting" at bounding box center [1548, 435] width 27 height 13
click at [1544, 457] on button "Use setting" at bounding box center [1548, 457] width 27 height 13
click at [1550, 492] on div "RSVP Use setting Attended Use setting Cancelled Use setting No-Show Use setting…" at bounding box center [1428, 387] width 265 height 250
click at [1548, 501] on button "Use setting" at bounding box center [1548, 504] width 27 height 13
click at [1547, 481] on button "Use setting" at bounding box center [1548, 481] width 27 height 13
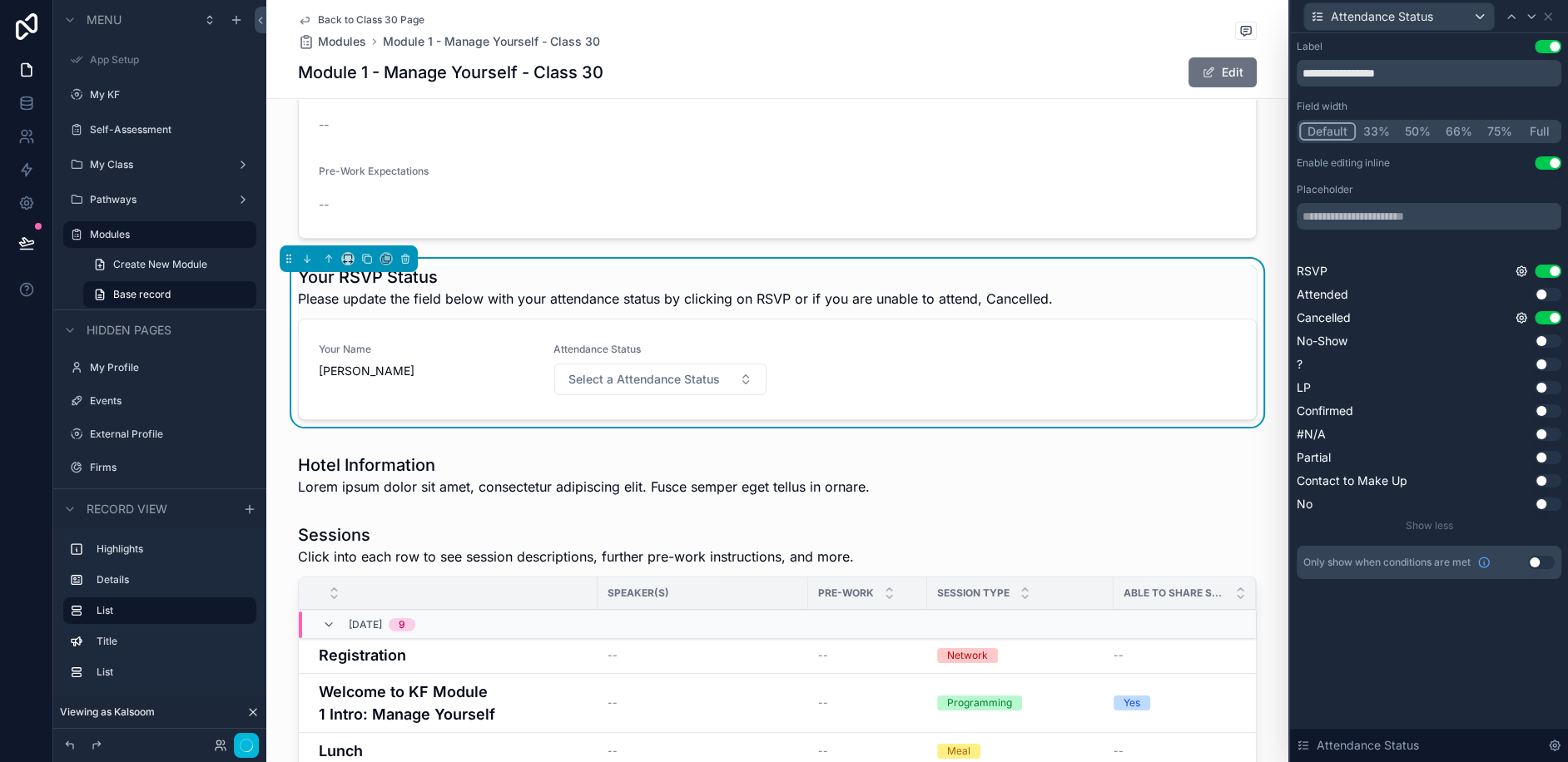
click at [1418, 667] on div "**********" at bounding box center [1428, 398] width 278 height 729
click at [683, 371] on span "Select a Attendance Status" at bounding box center [644, 380] width 152 height 17
click at [1523, 319] on icon at bounding box center [1521, 318] width 4 height 4
click at [1492, 596] on div "**********" at bounding box center [1428, 325] width 278 height 585
click at [1544, 17] on icon at bounding box center [1548, 17] width 13 height 13
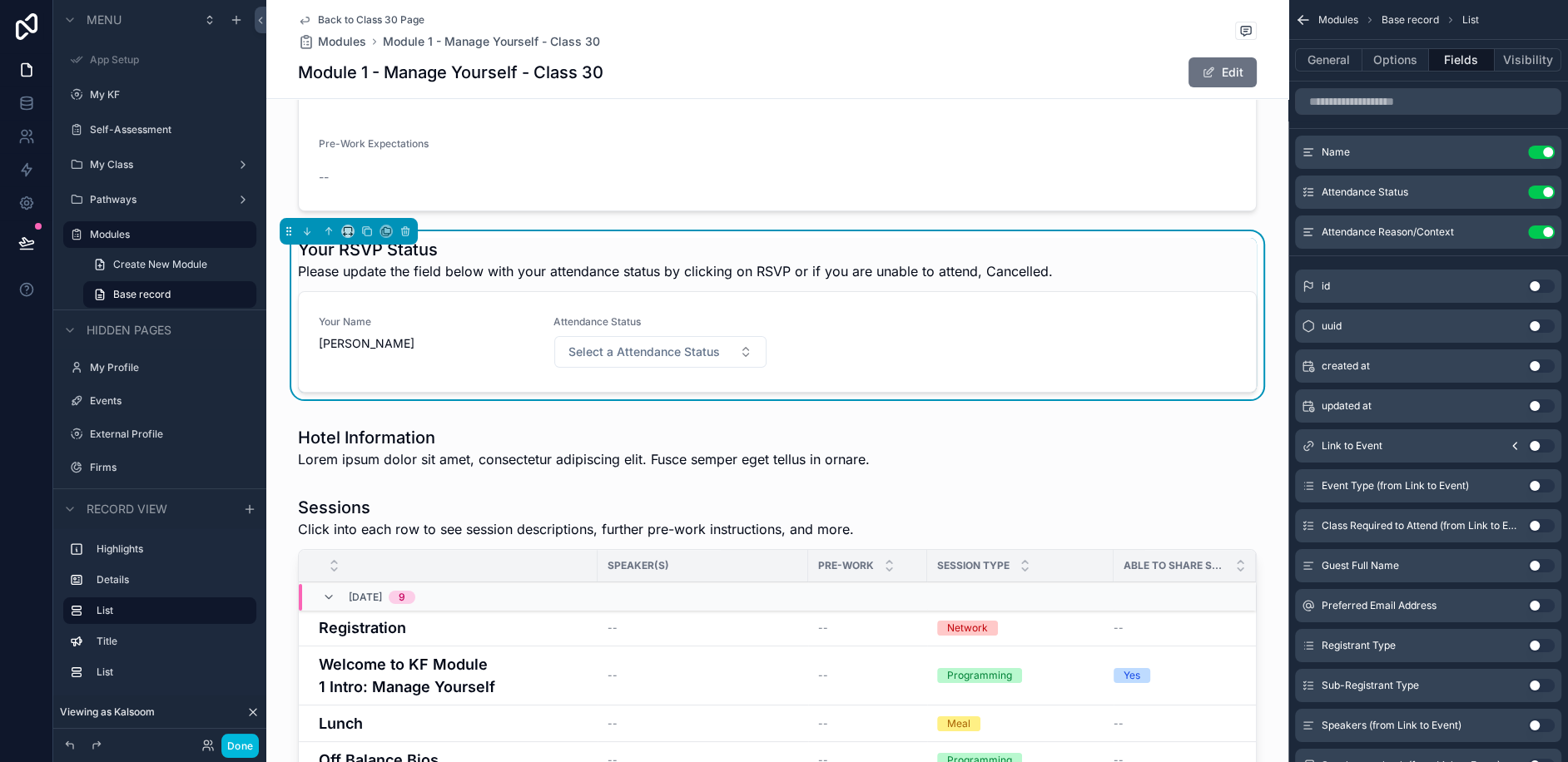
scroll to position [346, 0]
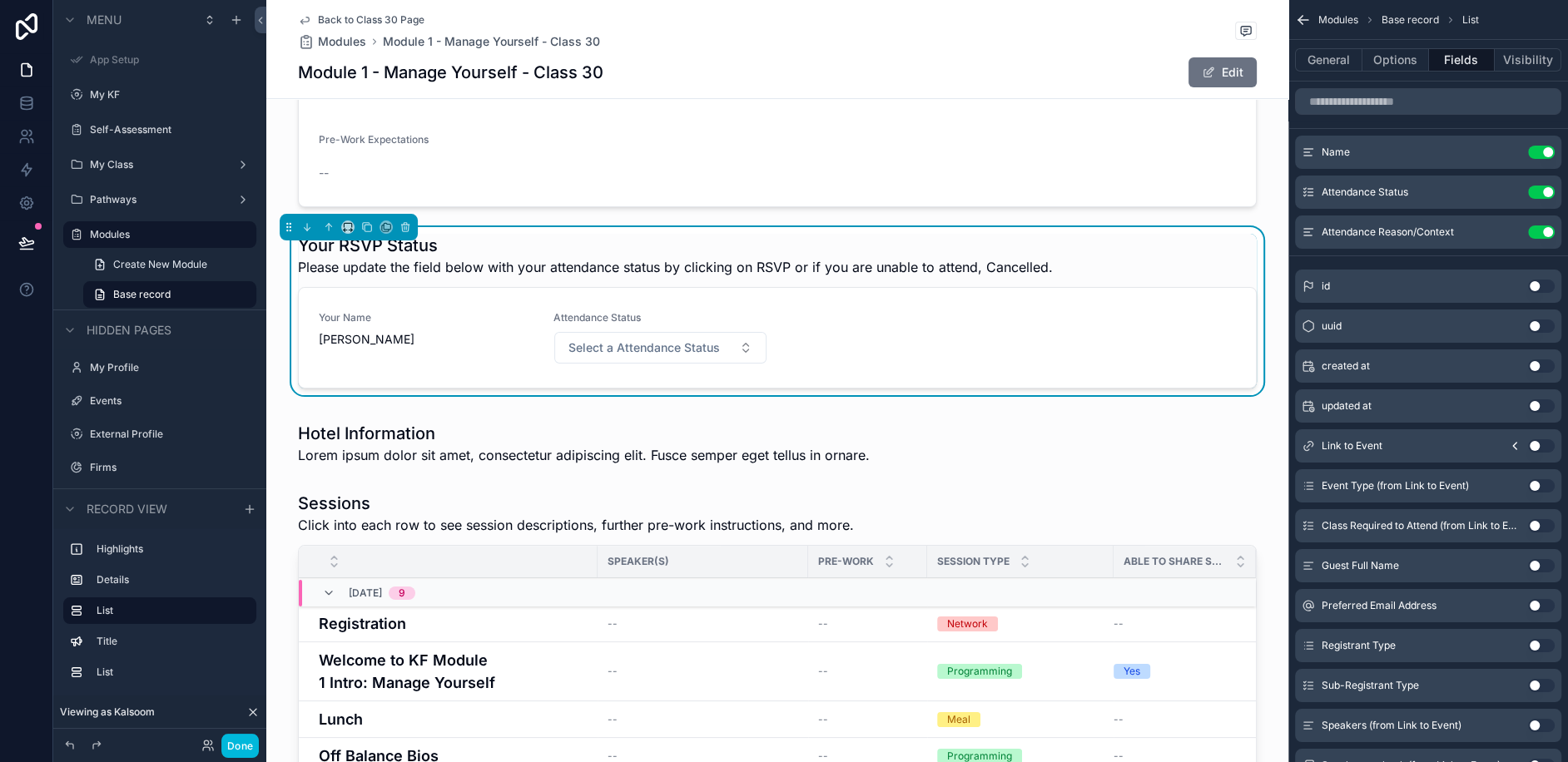
click at [606, 187] on div "scrollable content" at bounding box center [777, 60] width 1022 height 307
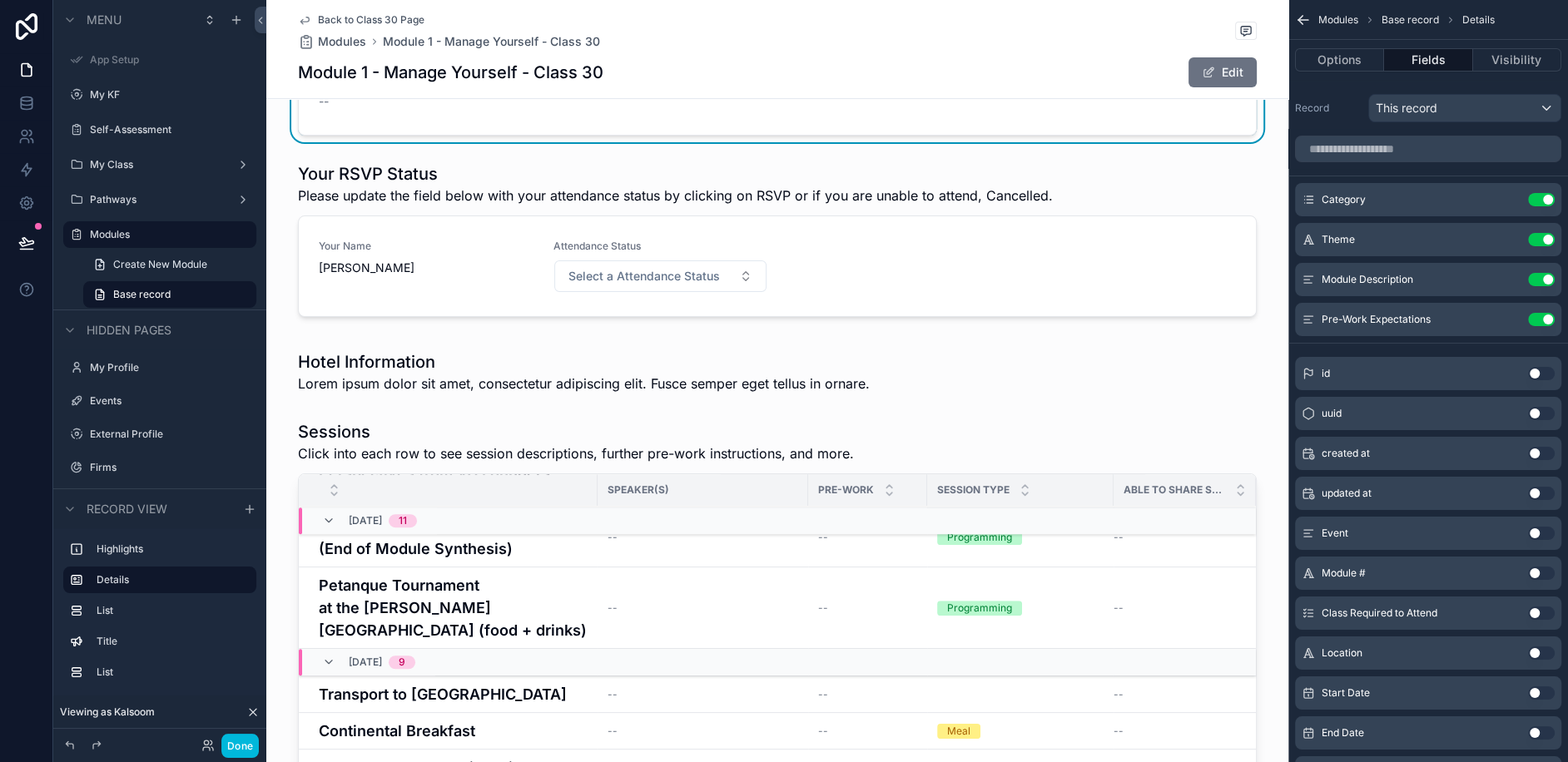
scroll to position [0, 0]
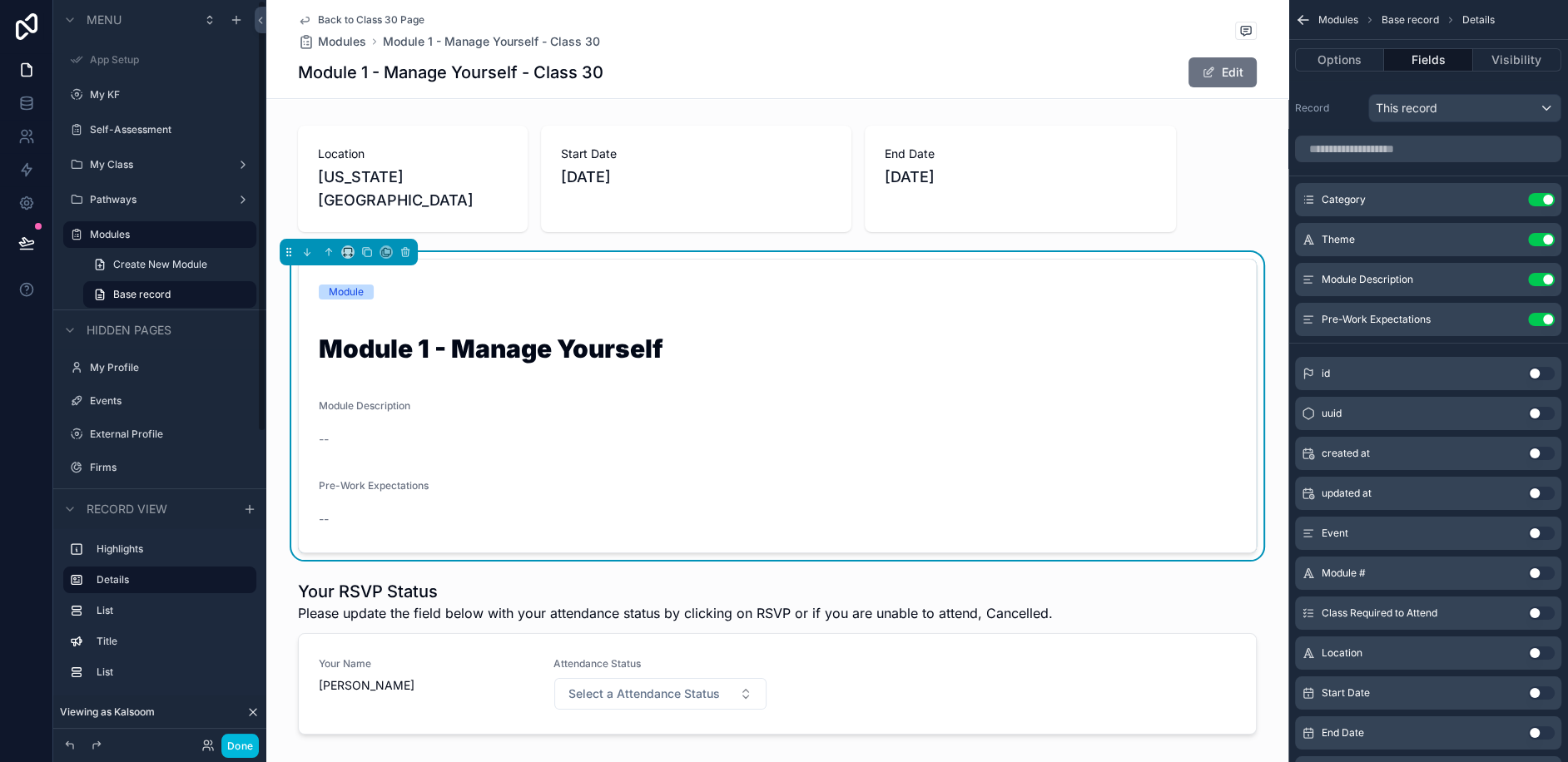
click at [336, 13] on span "Back to Class 30 Page" at bounding box center [371, 20] width 106 height 13
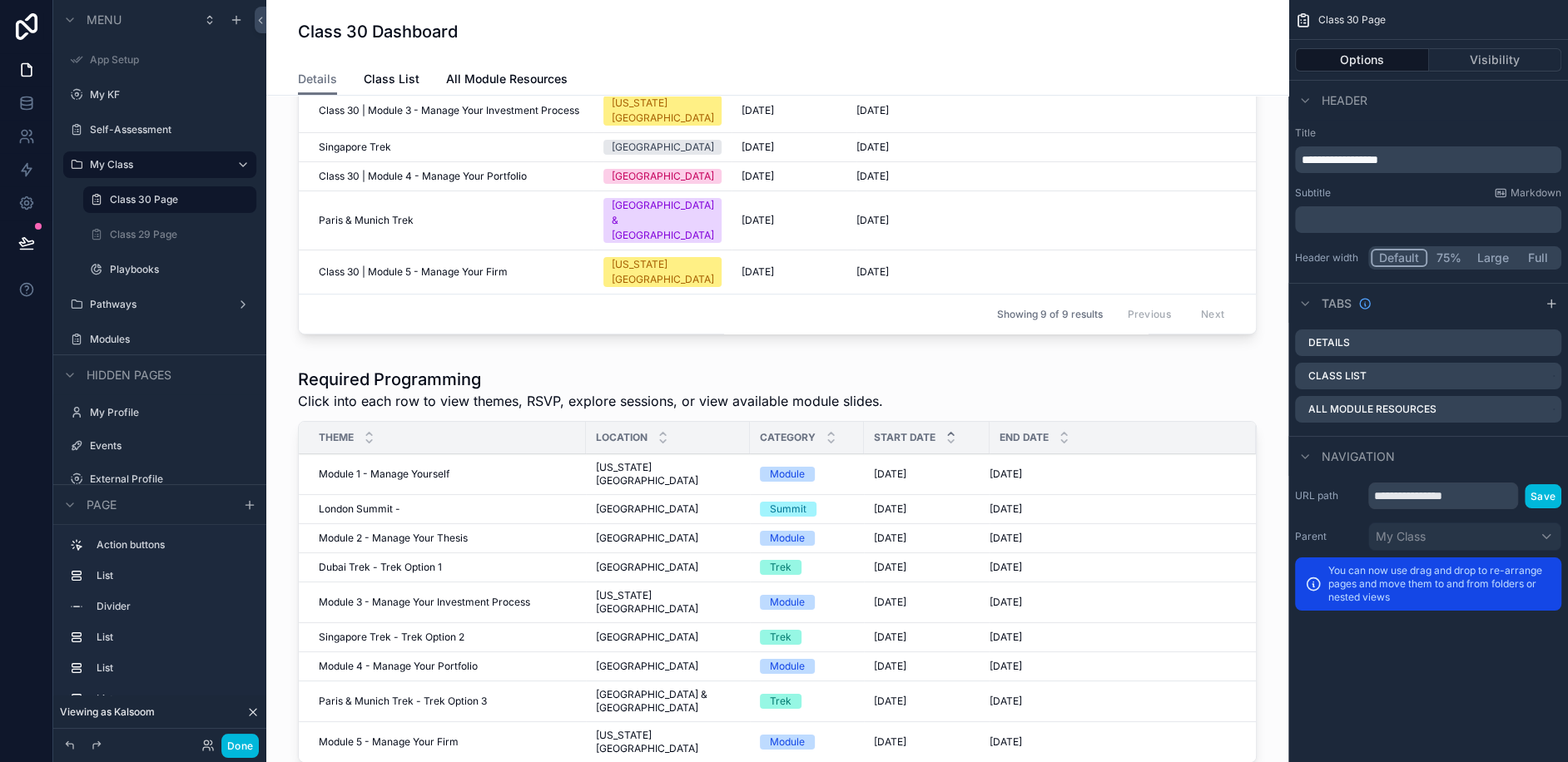
scroll to position [558, 0]
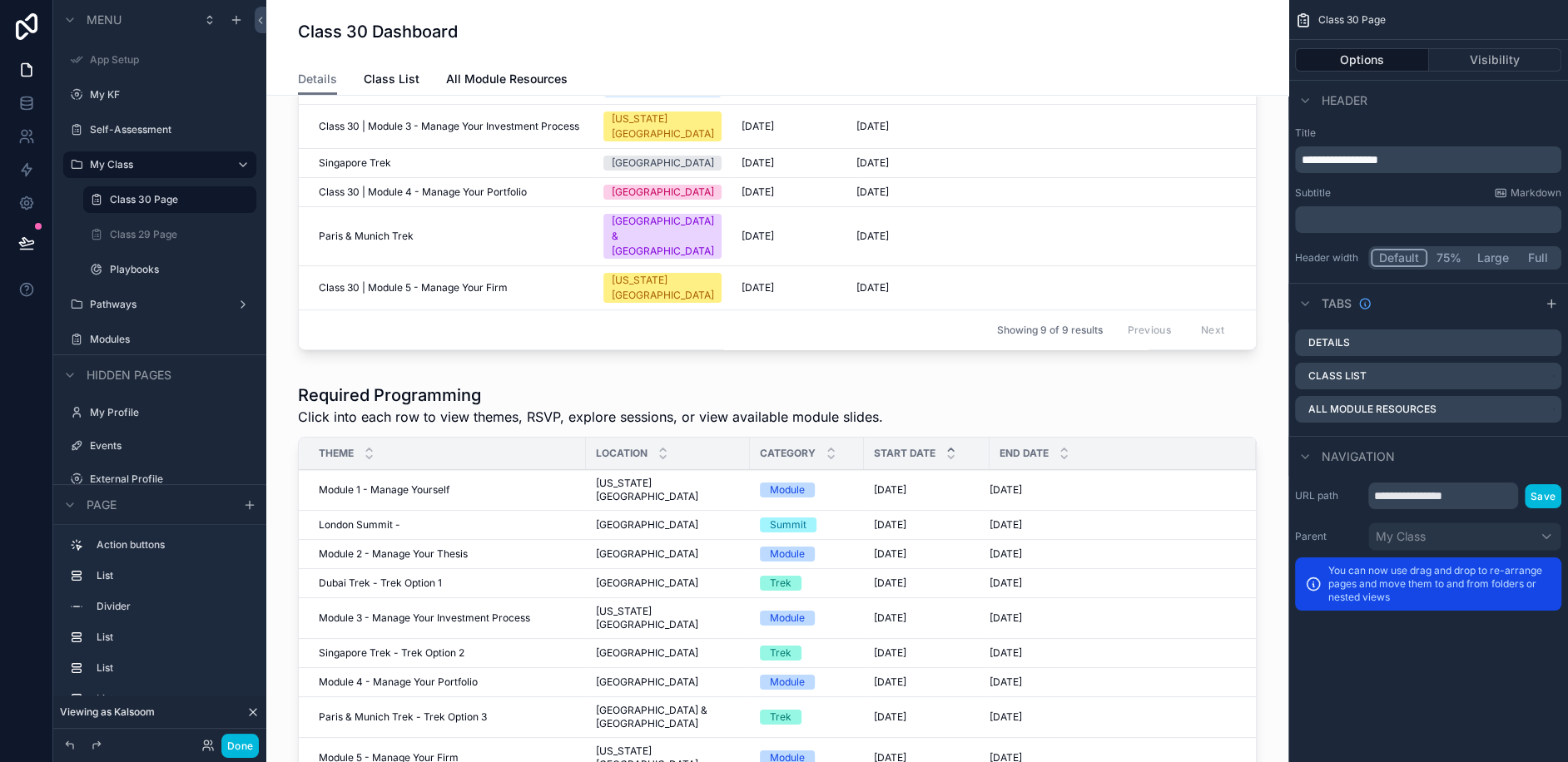
scroll to position [614, 0]
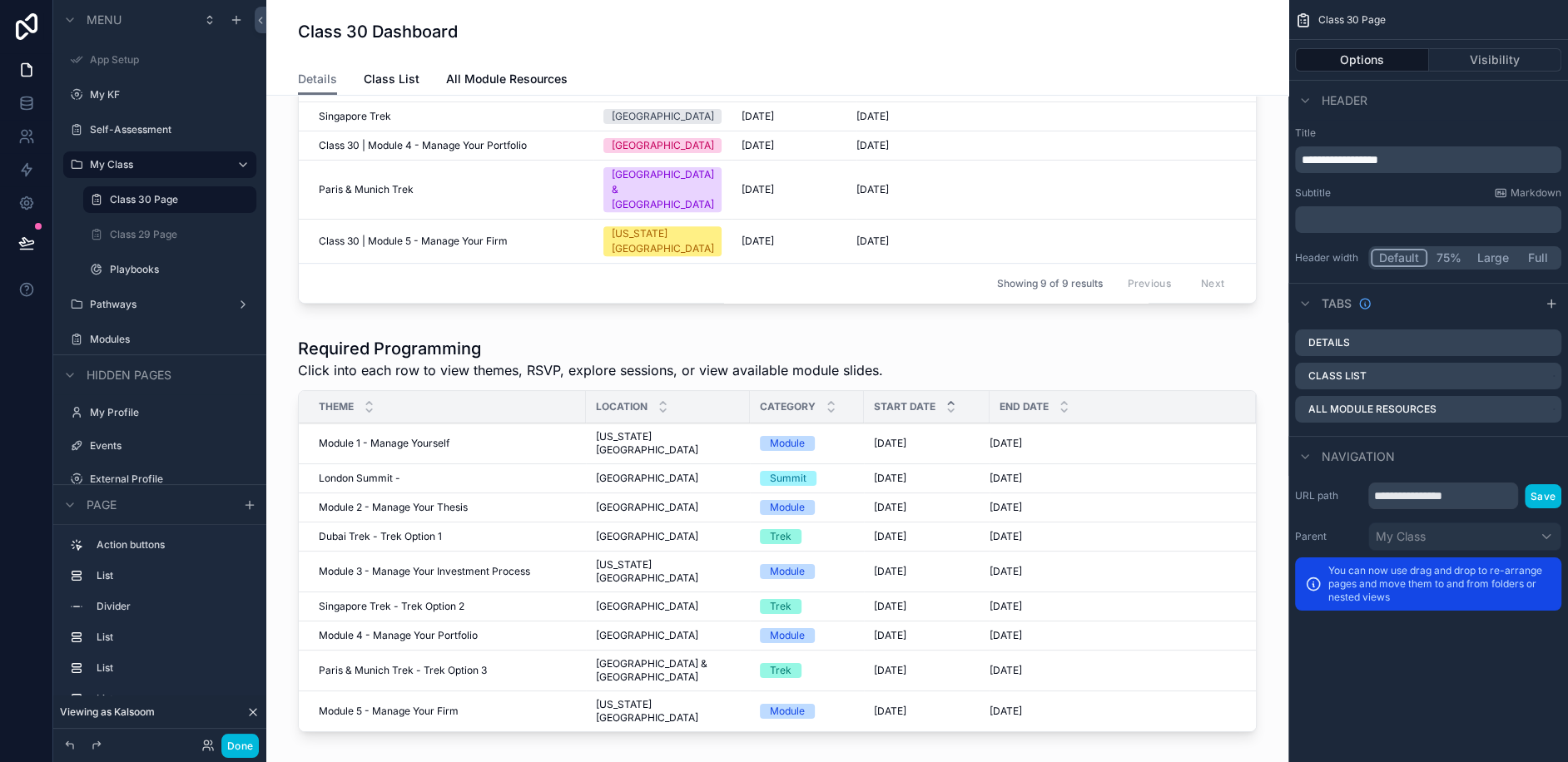
click at [403, 355] on div "scrollable content" at bounding box center [777, 538] width 996 height 416
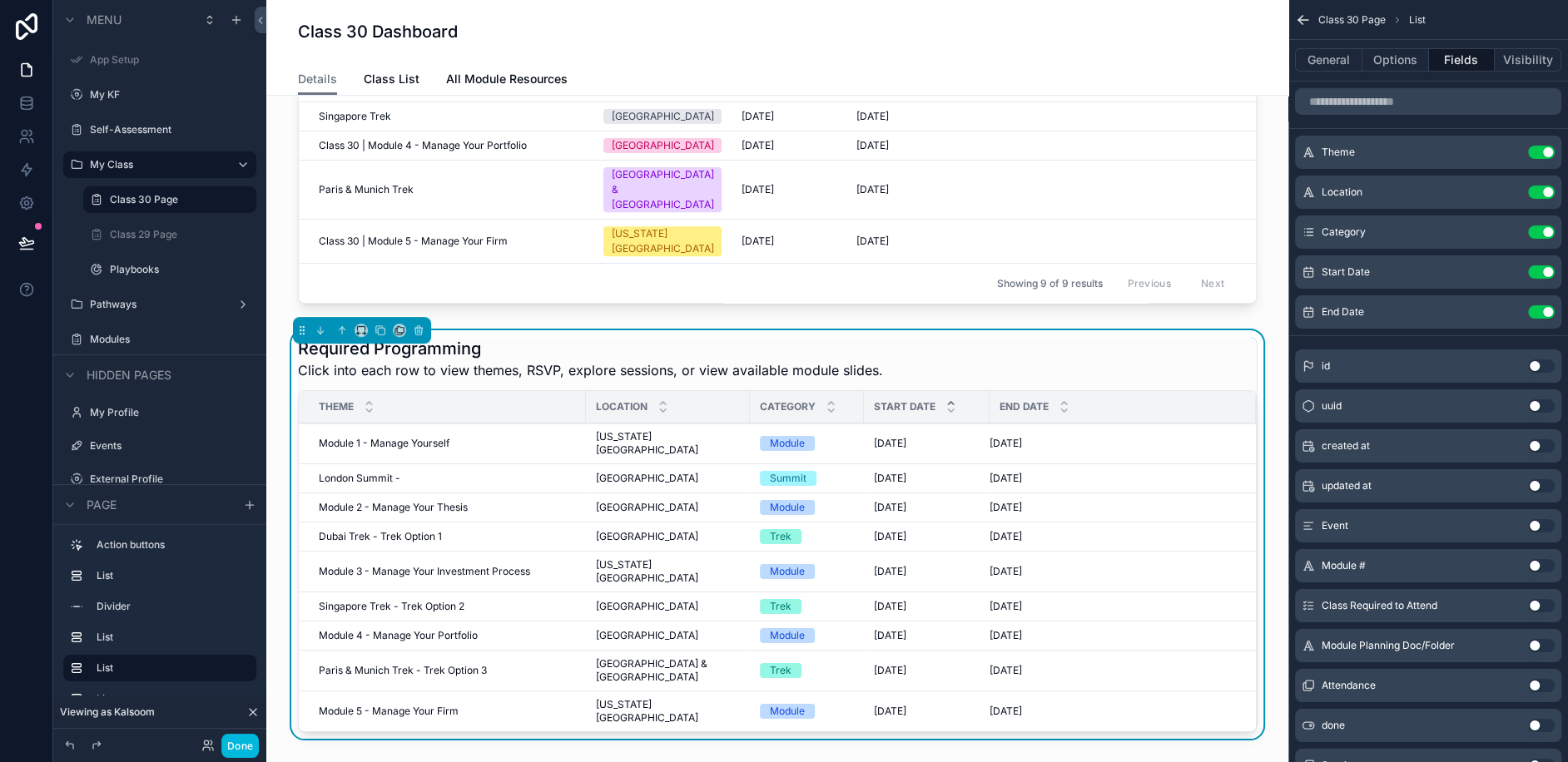
click at [381, 437] on span "Module 1 - Manage Yourself" at bounding box center [384, 443] width 131 height 13
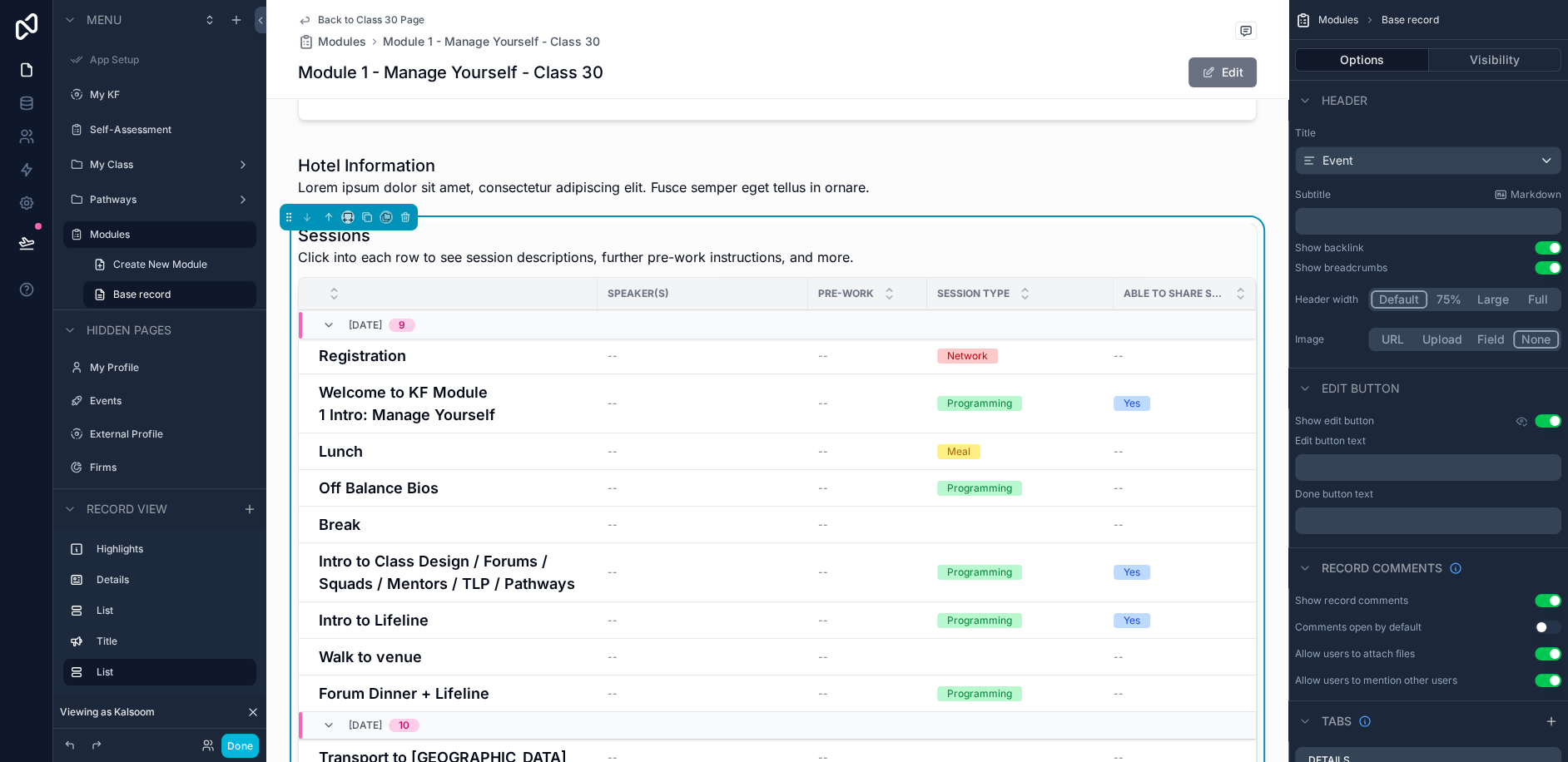
click at [375, 381] on h4 "Welcome to KF Module 1 Intro: Manage Yourself" at bounding box center [453, 403] width 269 height 45
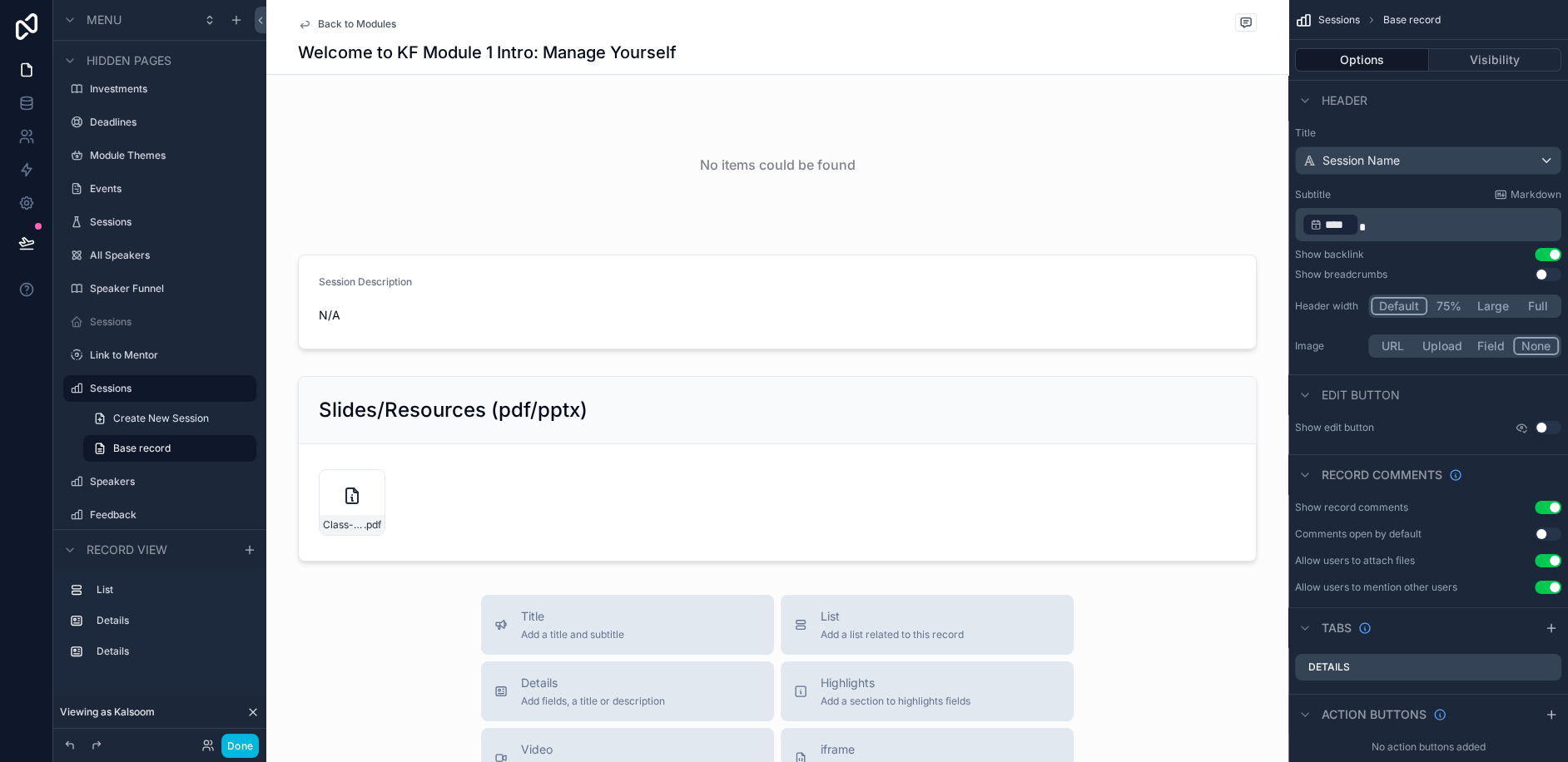
click at [711, 206] on div "scrollable content" at bounding box center [777, 164] width 1022 height 139
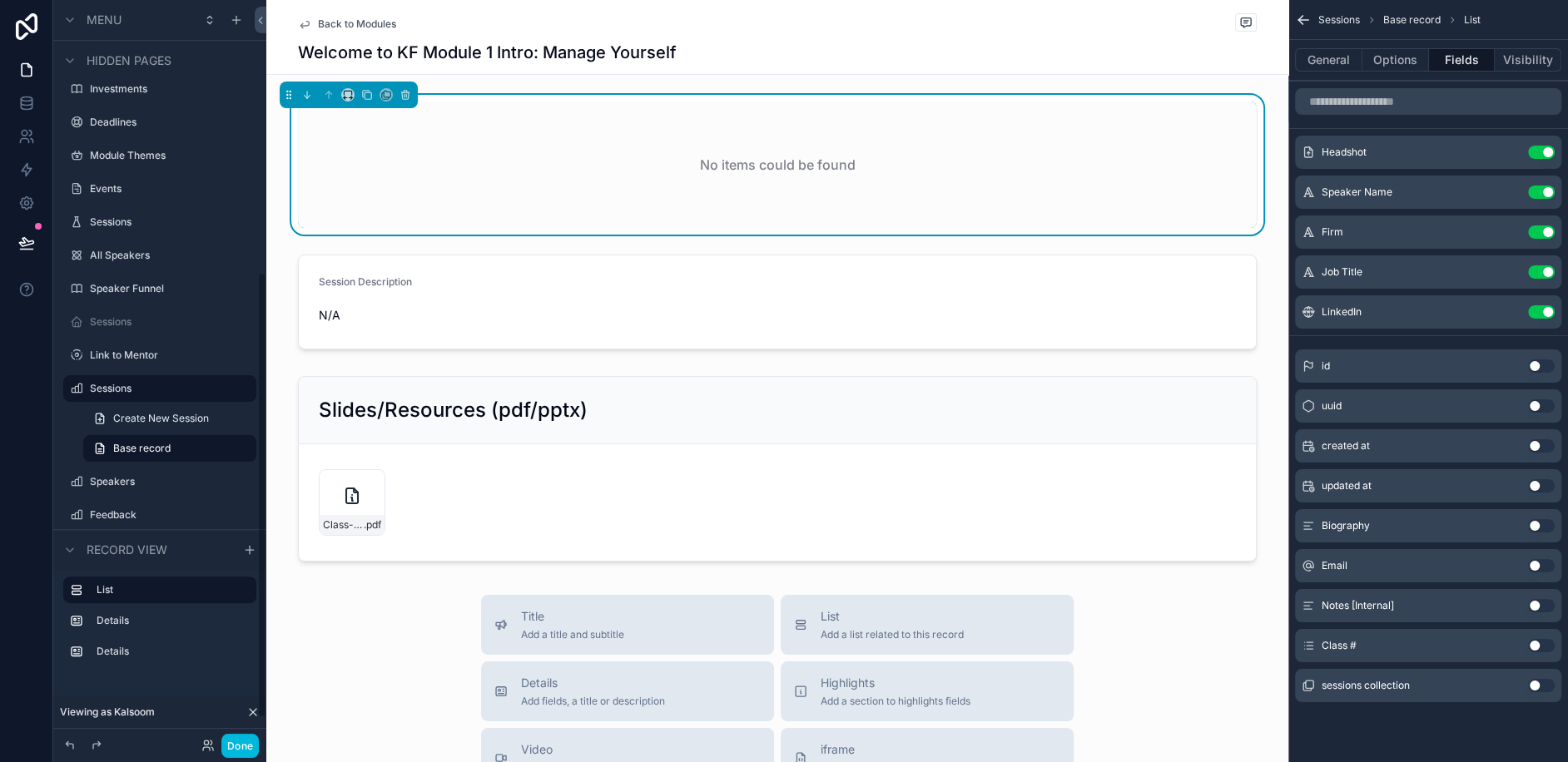
click at [115, 209] on div "Sessions" at bounding box center [159, 222] width 186 height 27
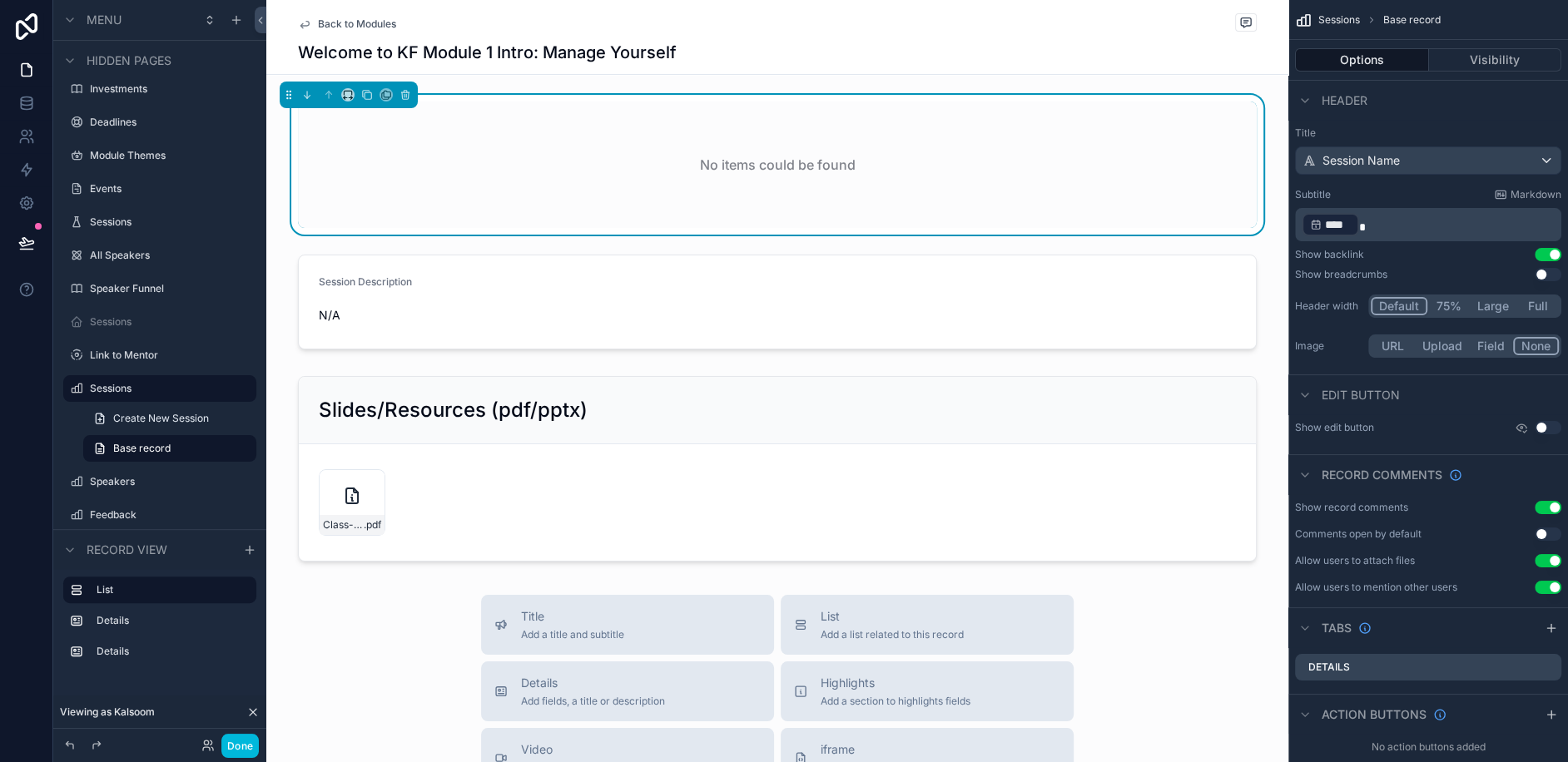
scroll to position [1, 0]
click at [101, 220] on label "Sessions" at bounding box center [168, 222] width 157 height 13
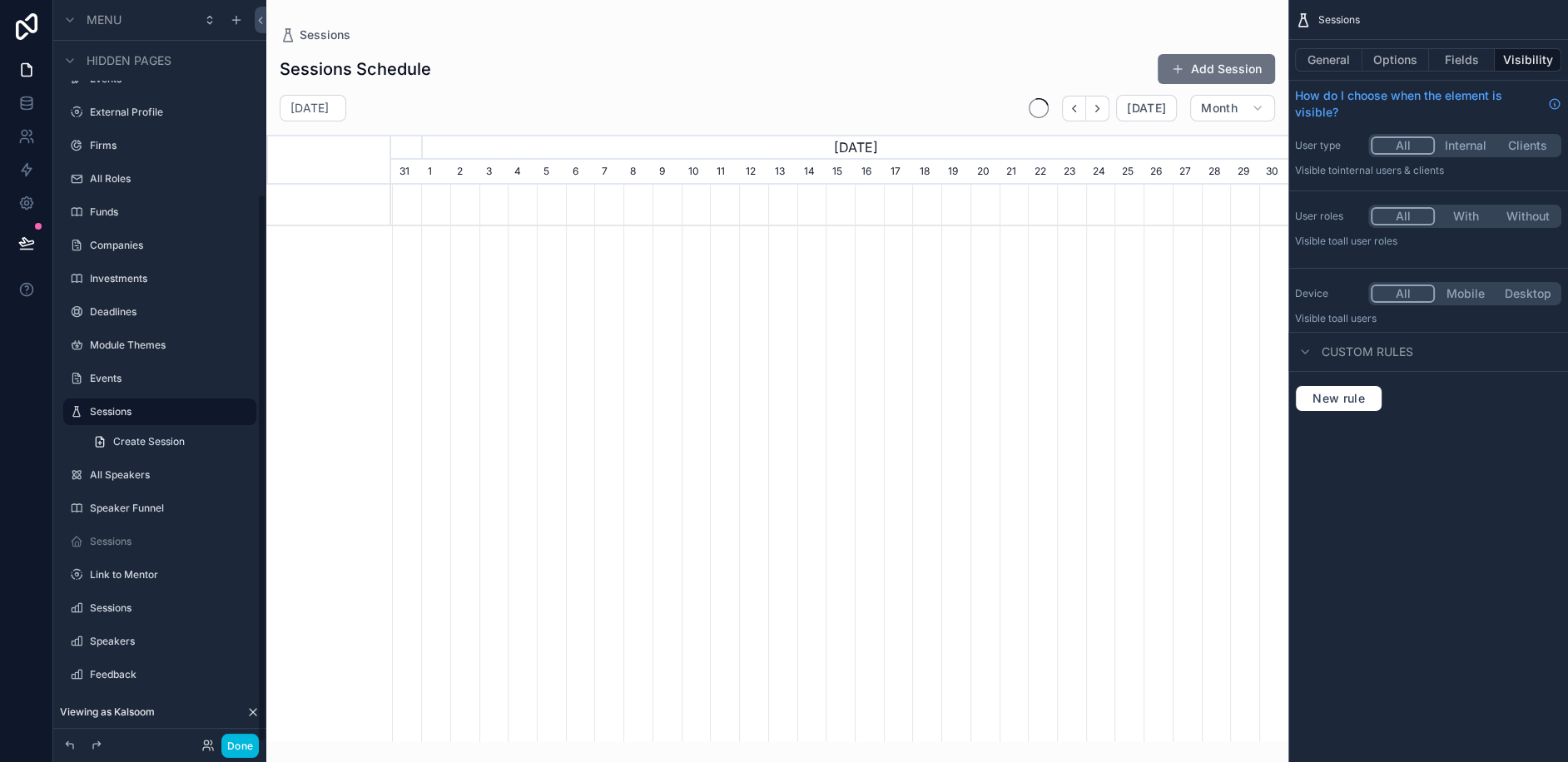
scroll to position [0, 897]
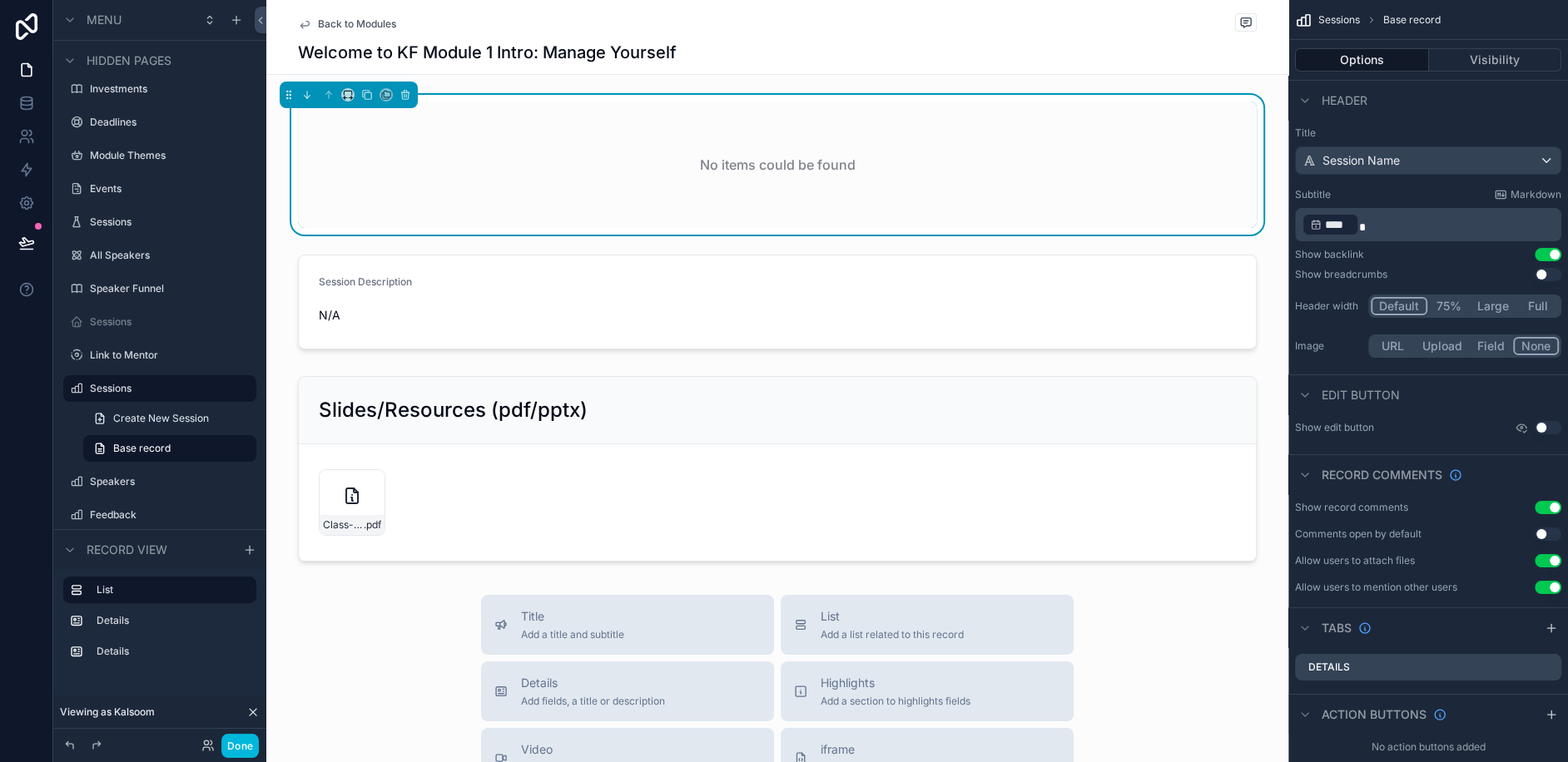
click at [1445, 227] on p "﻿ **** ﻿" at bounding box center [1429, 225] width 256 height 27
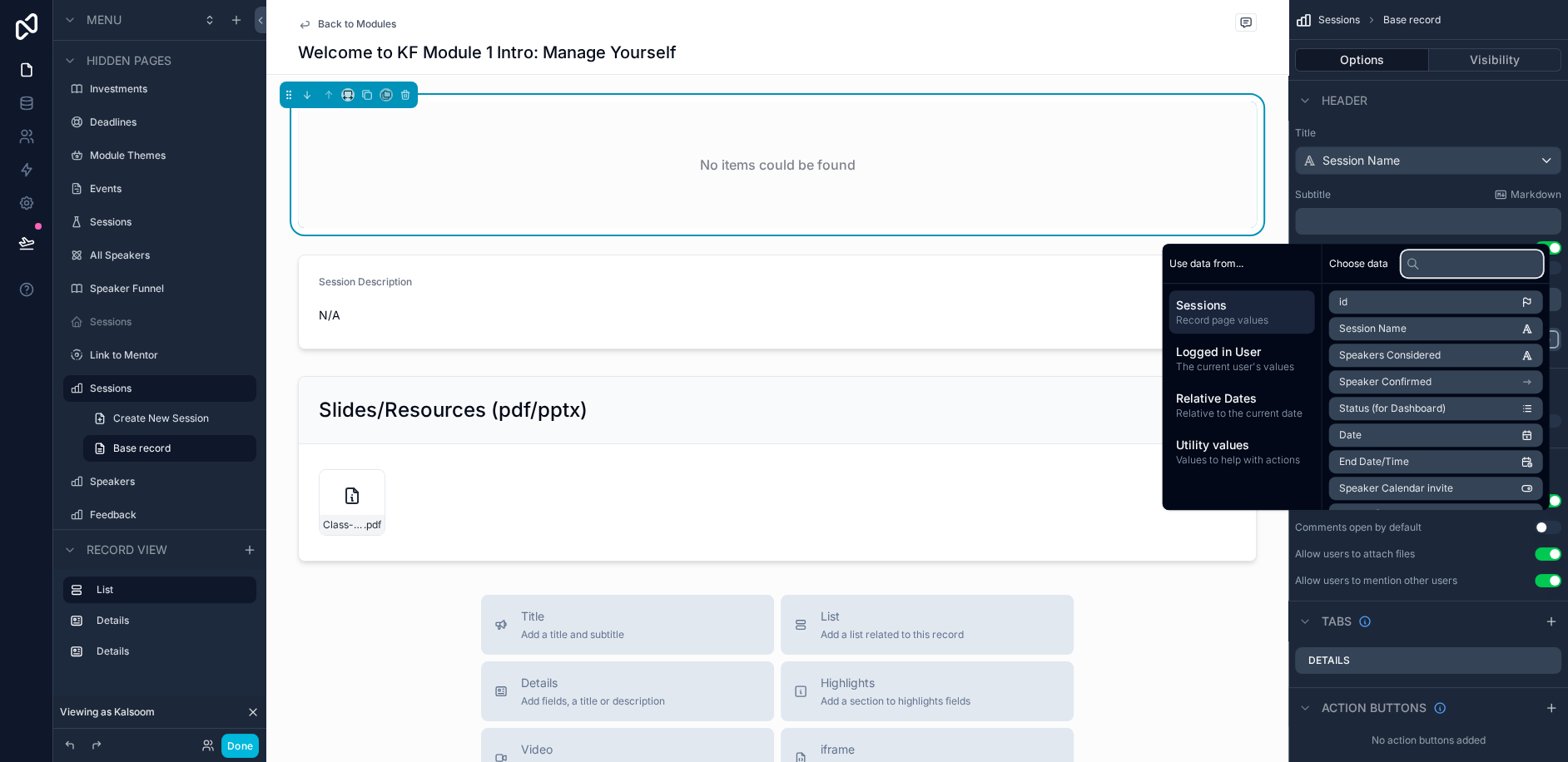
click at [1443, 262] on input "text" at bounding box center [1472, 264] width 141 height 27
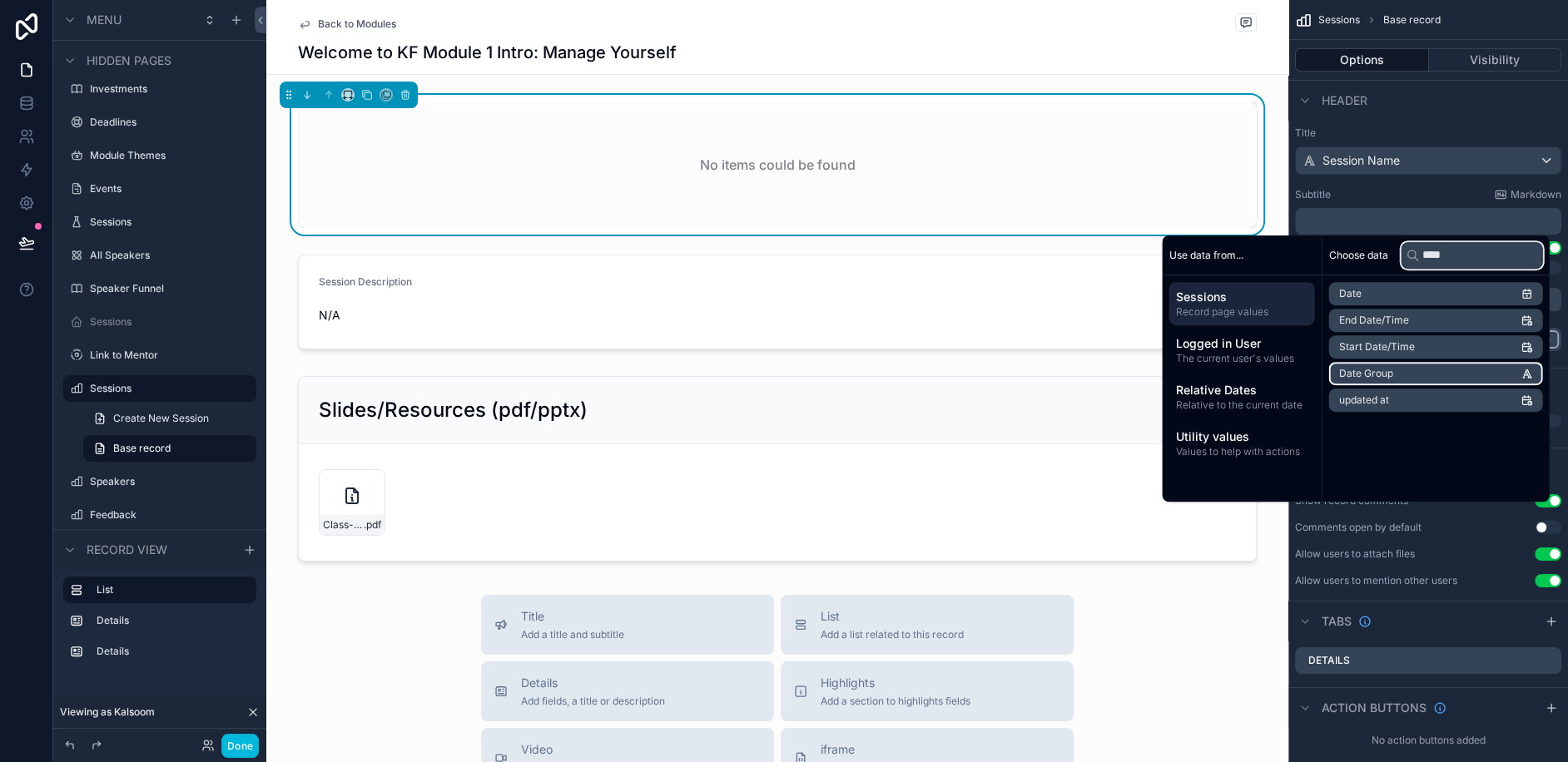
type input "****"
click at [1394, 372] on li "Date Group" at bounding box center [1435, 373] width 214 height 24
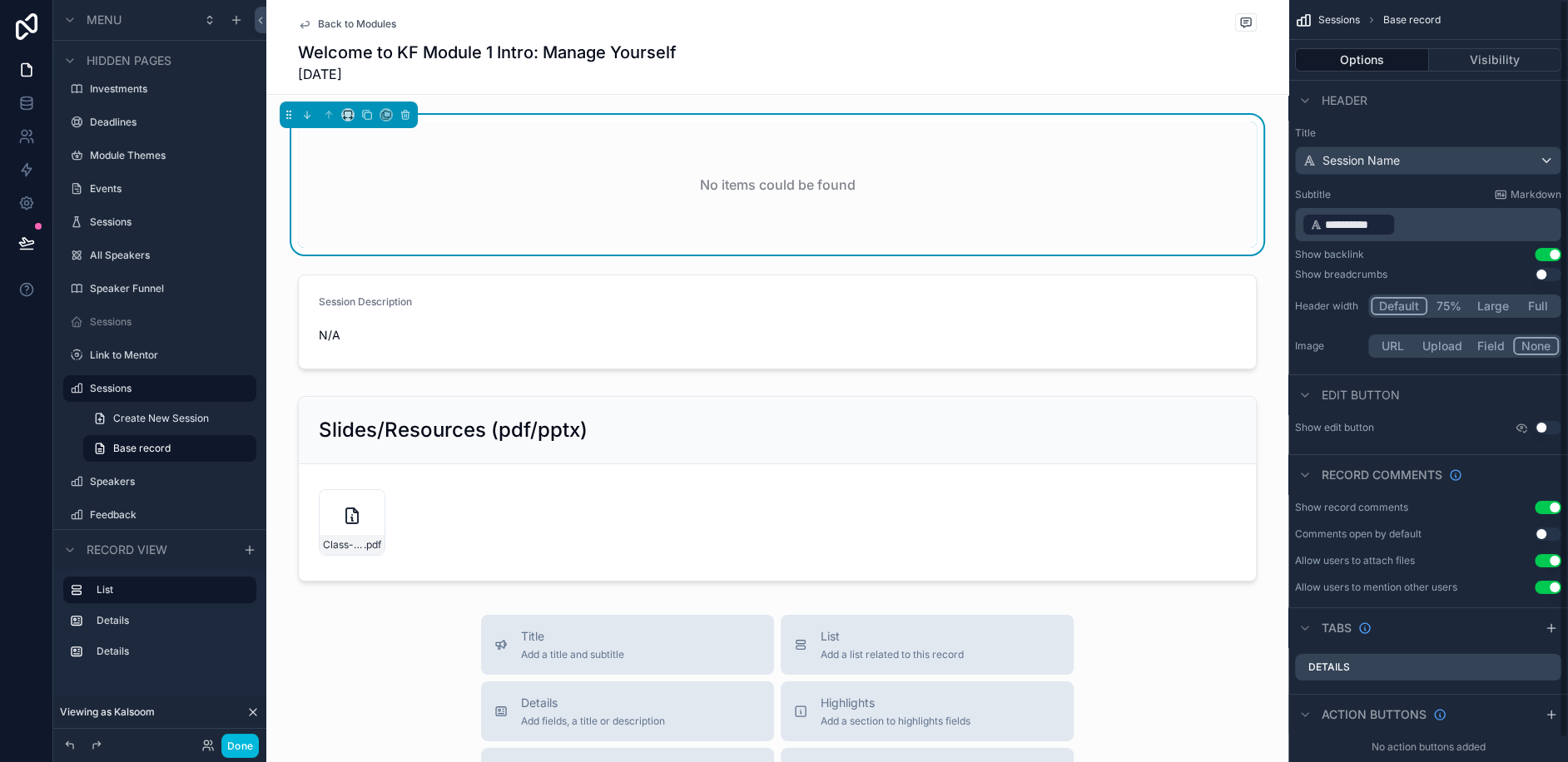
click at [1391, 195] on div "Subtitle Markdown" at bounding box center [1428, 195] width 267 height 13
click at [490, 152] on div "No items could be found" at bounding box center [777, 184] width 959 height 126
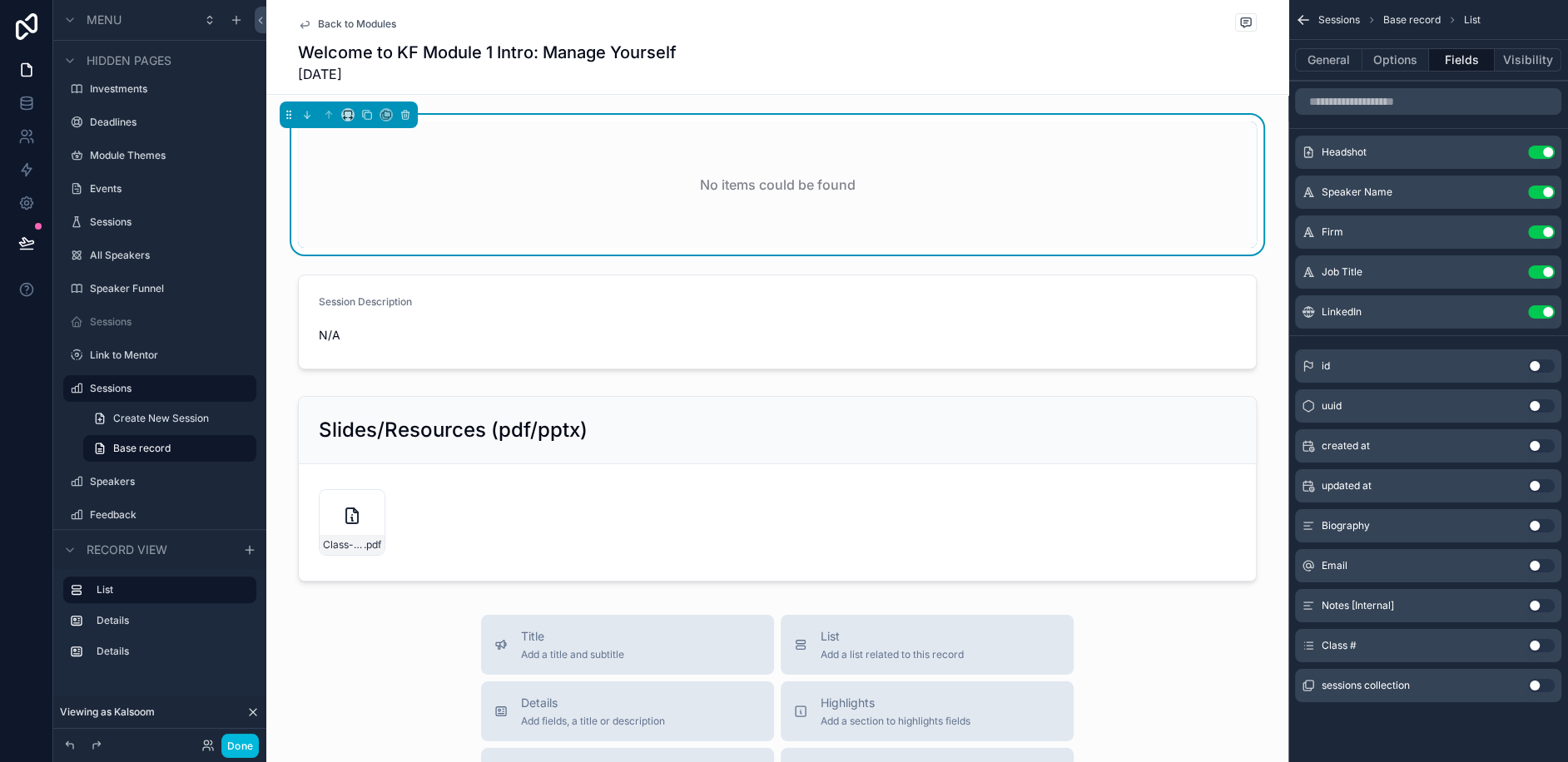
click at [1537, 145] on button "Use setting" at bounding box center [1541, 152] width 27 height 13
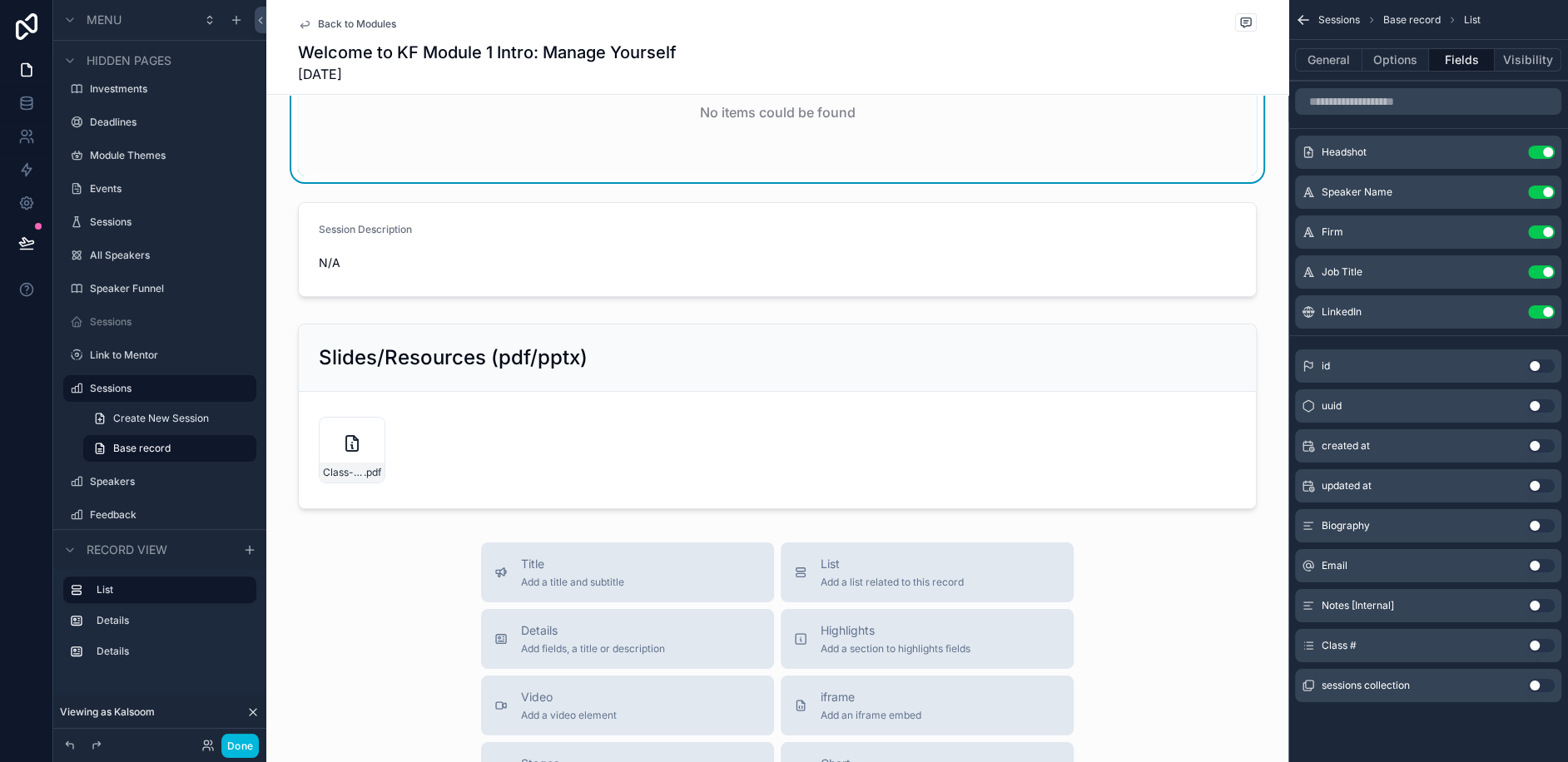
scroll to position [0, 0]
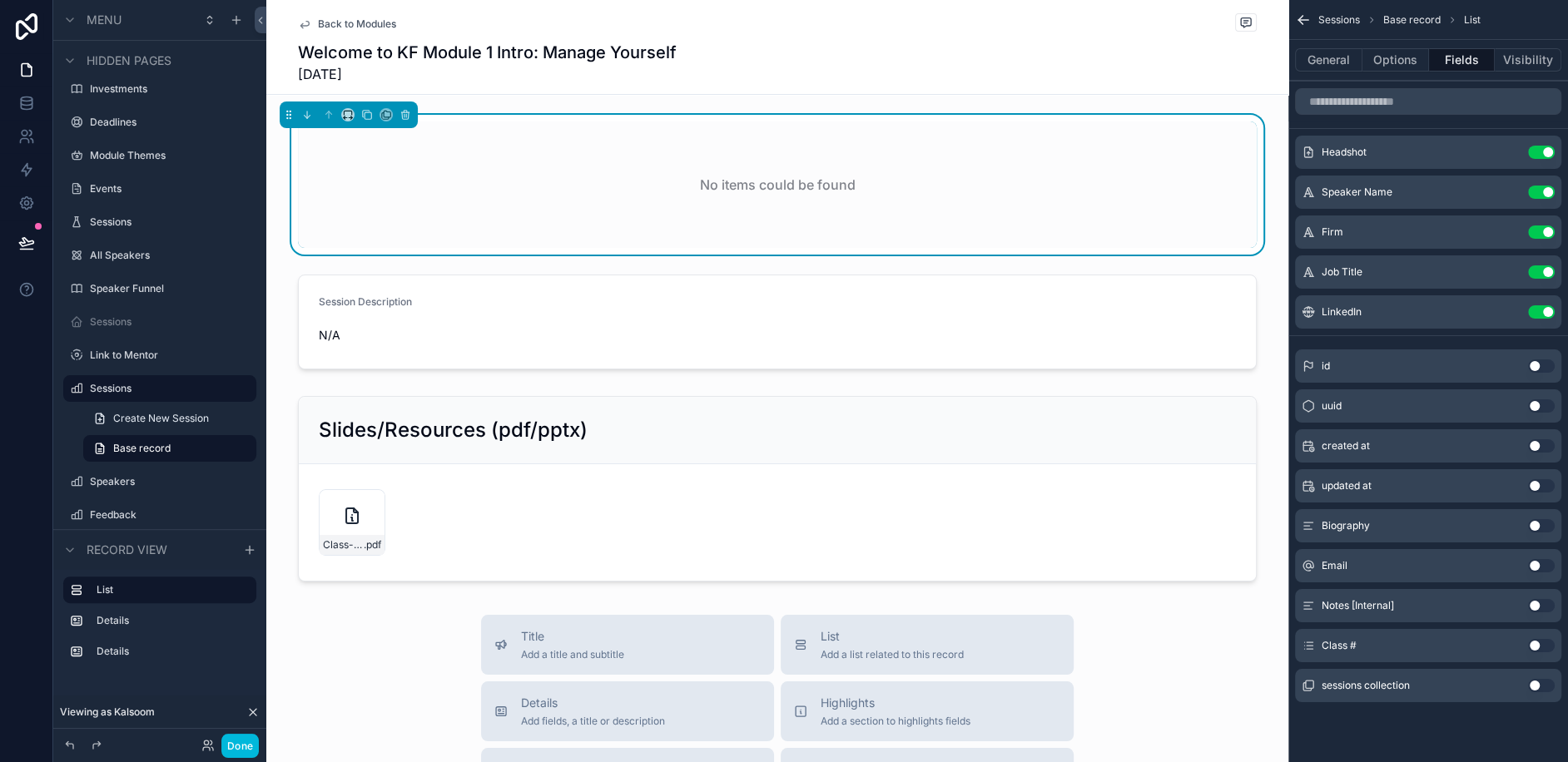
click at [756, 196] on div "No items could be found" at bounding box center [777, 184] width 959 height 126
click at [1403, 71] on button "Options" at bounding box center [1395, 60] width 66 height 24
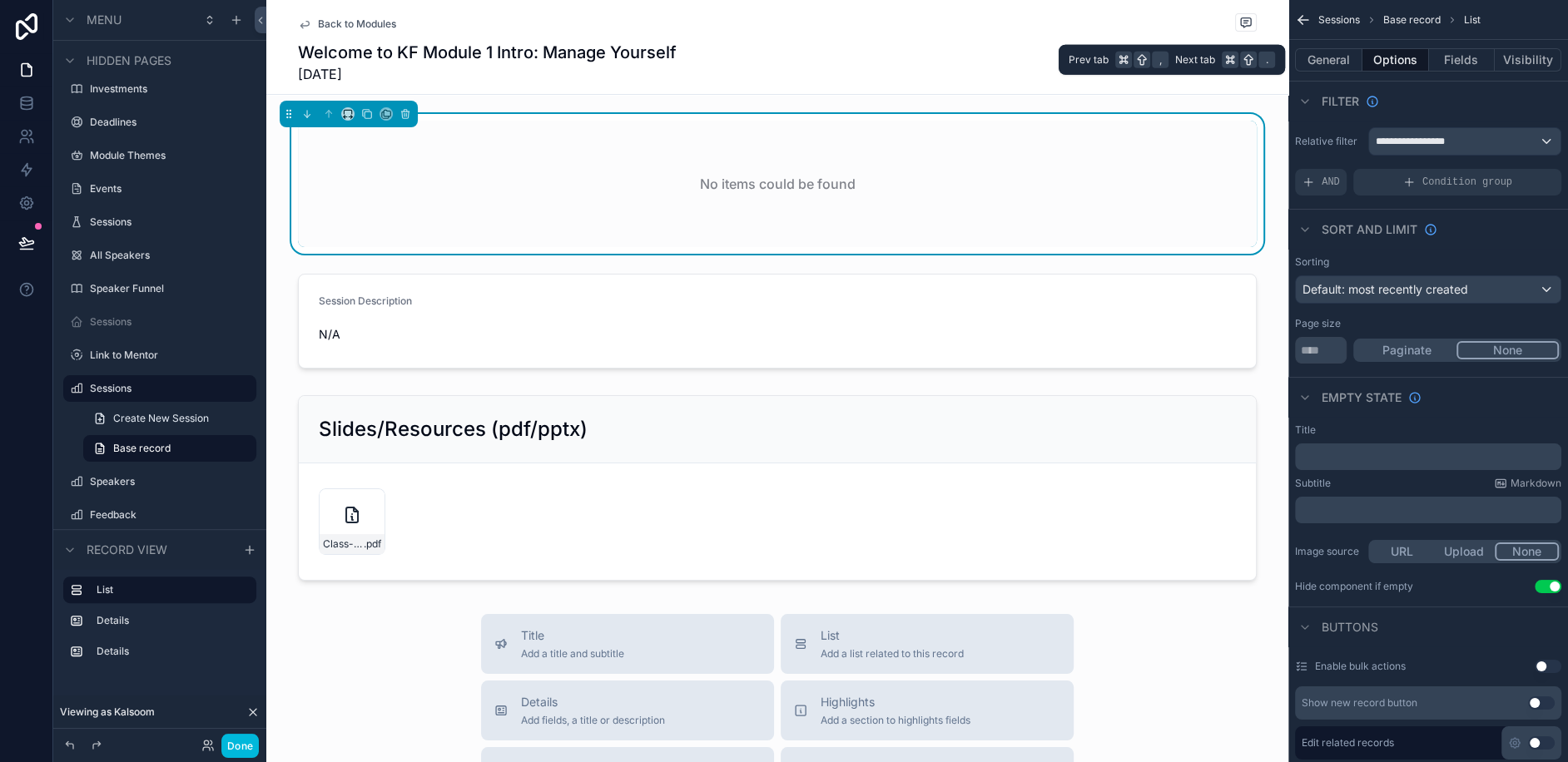
click at [1328, 51] on button "General" at bounding box center [1328, 60] width 67 height 24
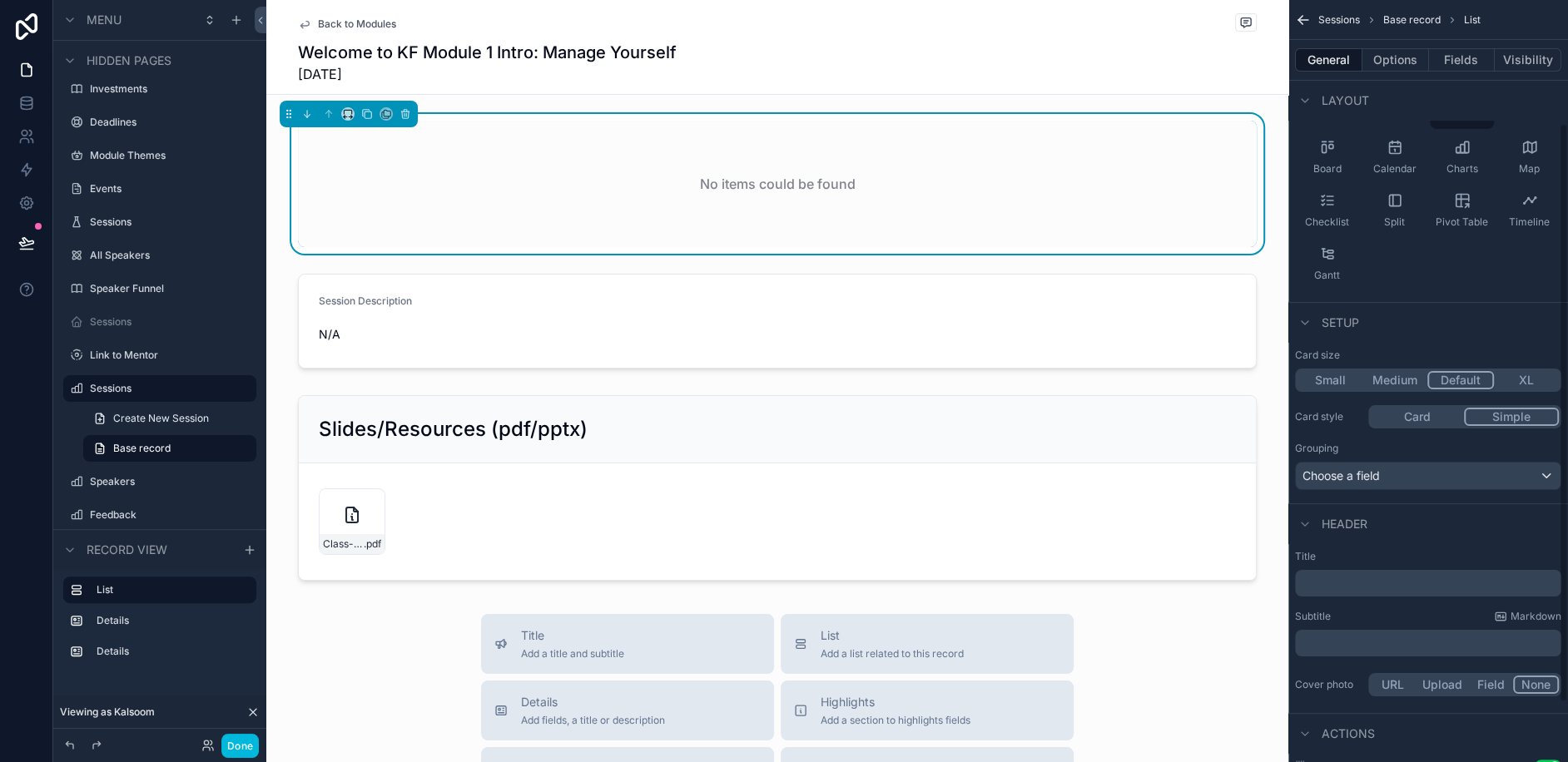
scroll to position [240, 0]
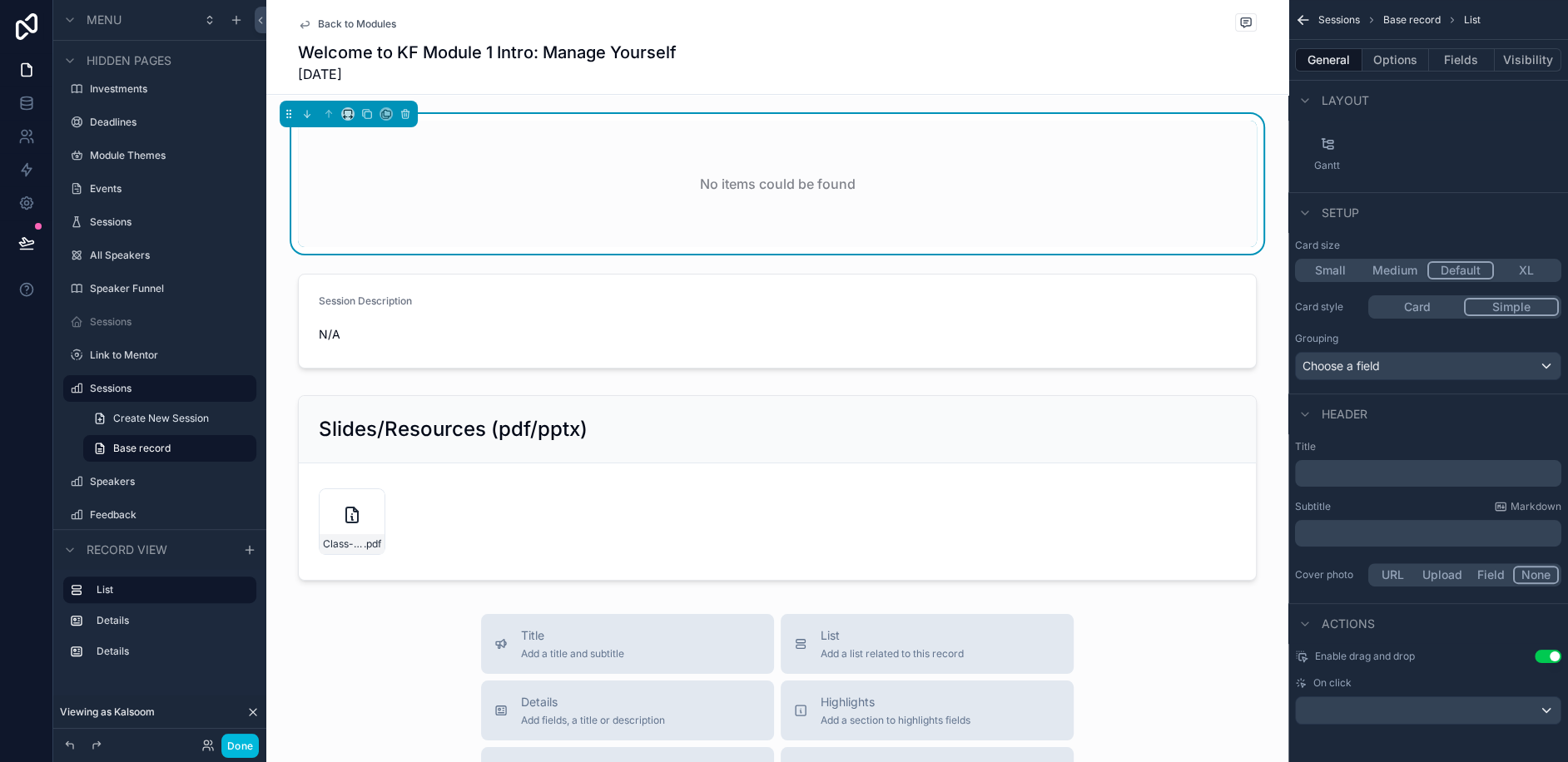
click at [230, 747] on button "Done" at bounding box center [239, 745] width 37 height 24
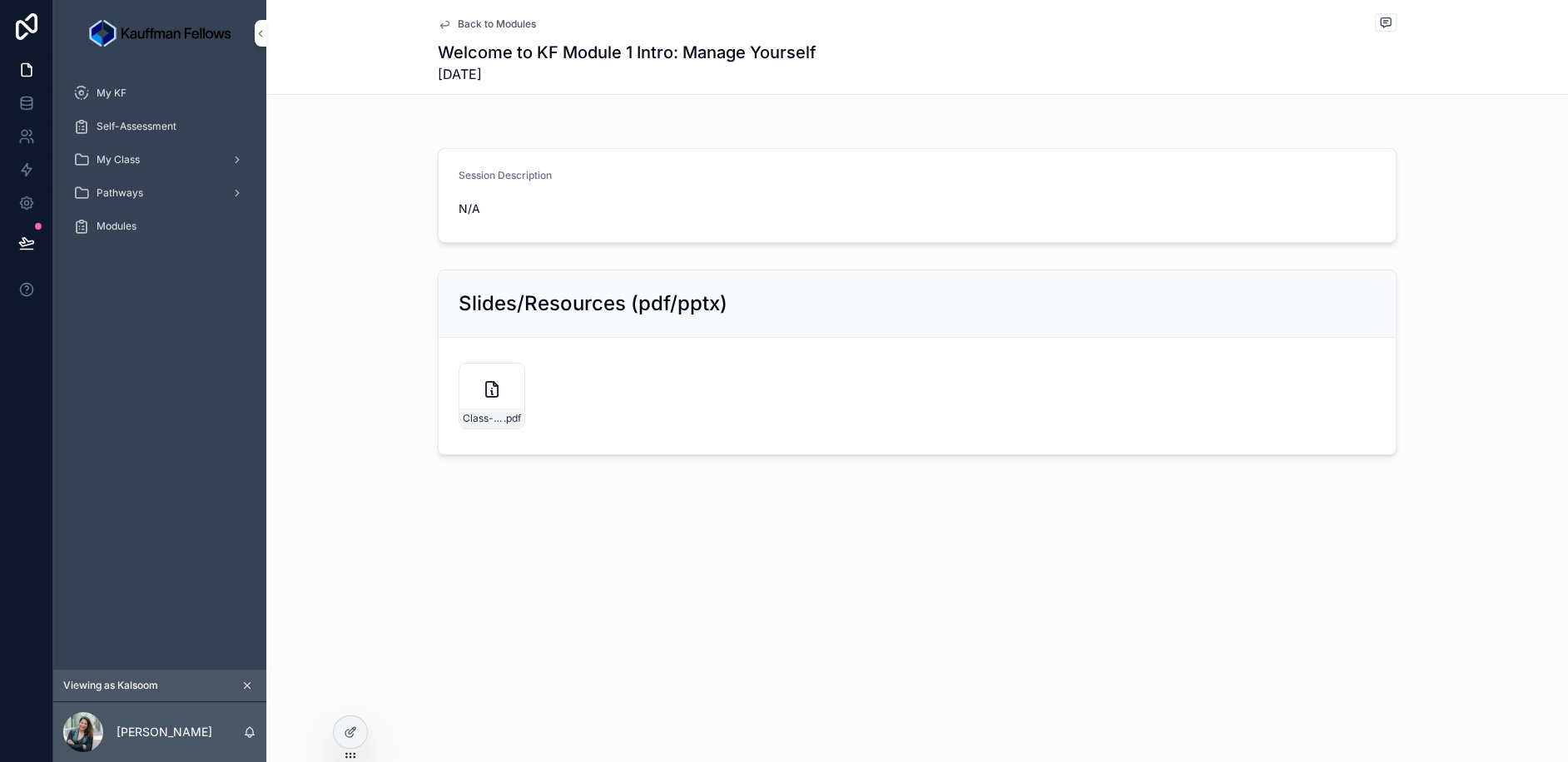
click at [490, 391] on icon "scrollable content" at bounding box center [492, 389] width 20 height 20
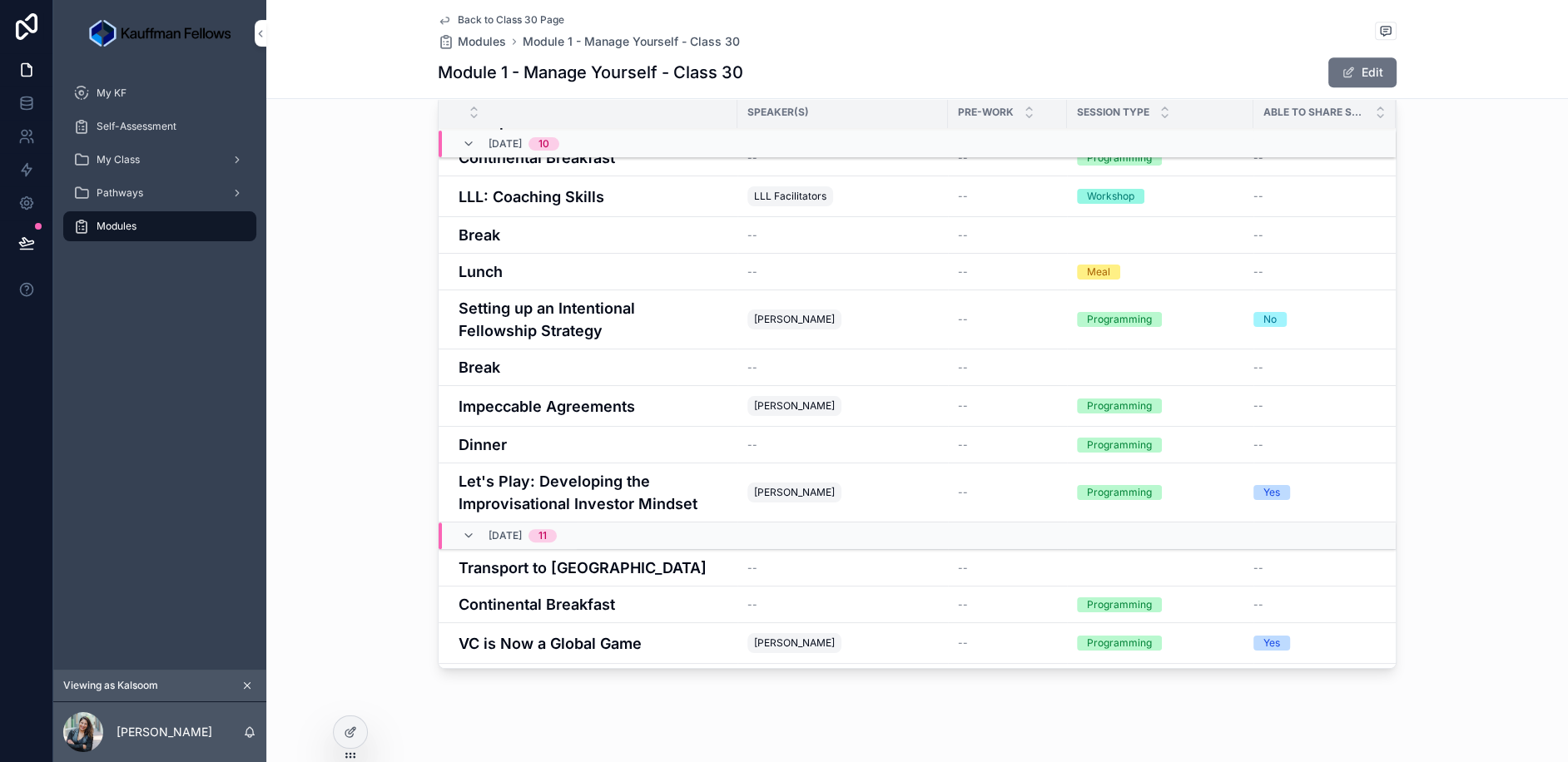
scroll to position [483, 0]
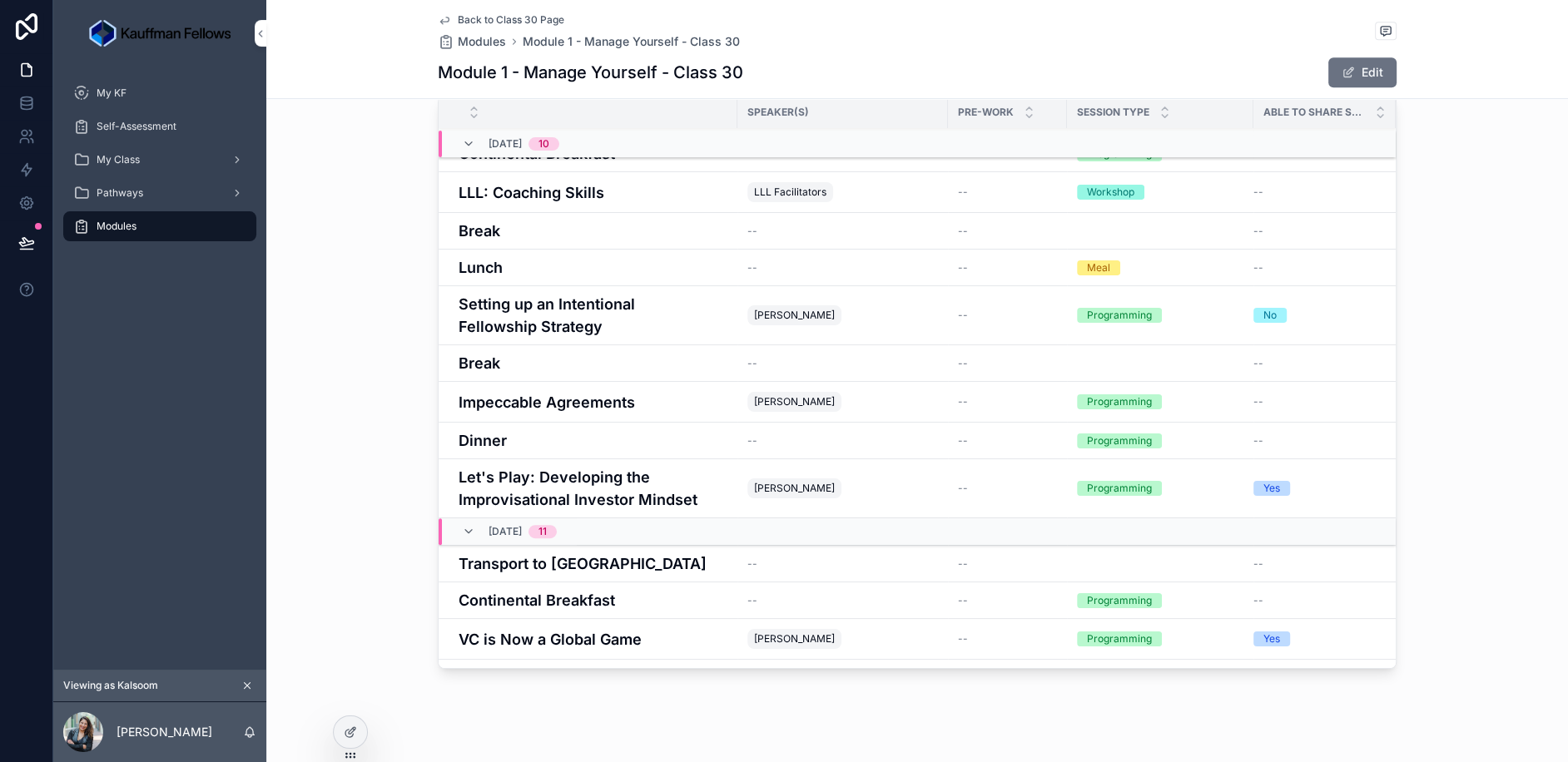
click at [543, 466] on h4 "Let's Play: Developing the Improvisational Investor Mindset" at bounding box center [592, 488] width 269 height 45
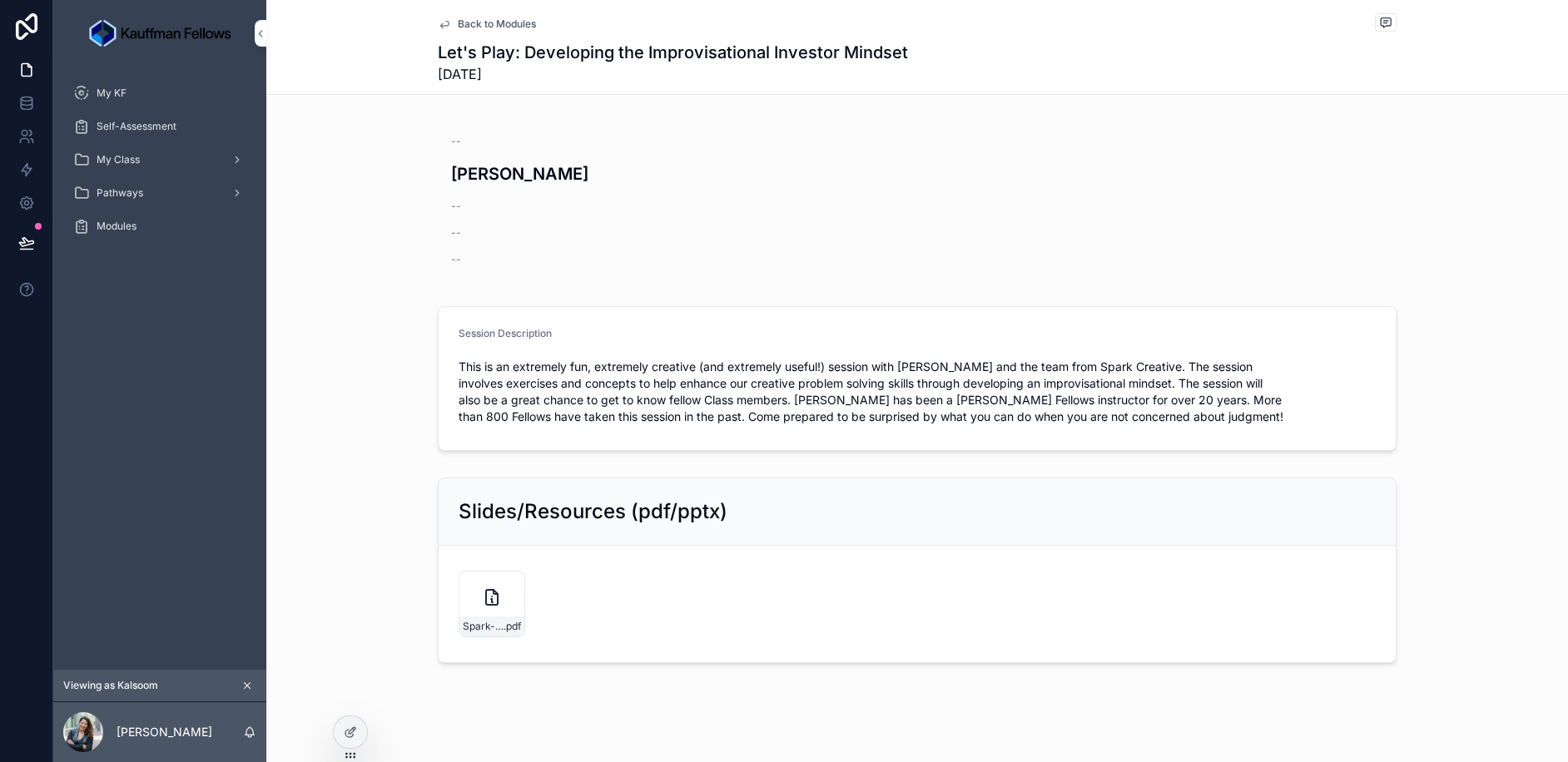
click at [593, 240] on div "-- Al Samuels -- -- --" at bounding box center [592, 200] width 310 height 158
drag, startPoint x: 878, startPoint y: 416, endPoint x: 923, endPoint y: 415, distance: 45.0
click at [923, 415] on span "This is an extremely fun, extremely creative (and extremely useful!) session wi…" at bounding box center [917, 392] width 917 height 66
click at [946, 585] on div "Spark-Creative-KFP-Class-of-30-Presentation-6-17-25-(2) .pdf" at bounding box center [917, 604] width 917 height 66
click at [471, 592] on div "Spark-Creative-KFP-Class-of-30-Presentation-6-17-25-(2) .pdf" at bounding box center [492, 604] width 66 height 66
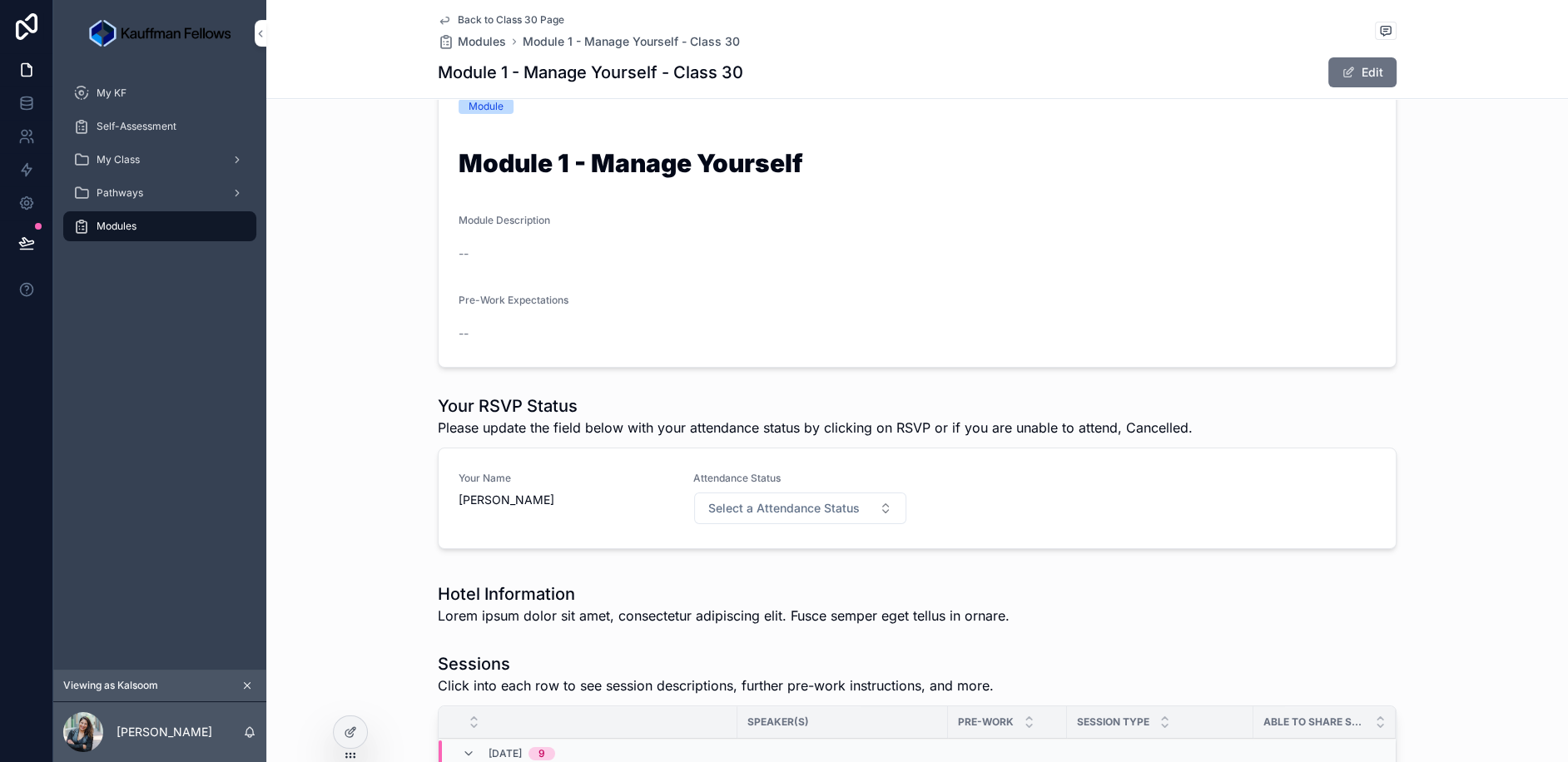
scroll to position [333, 0]
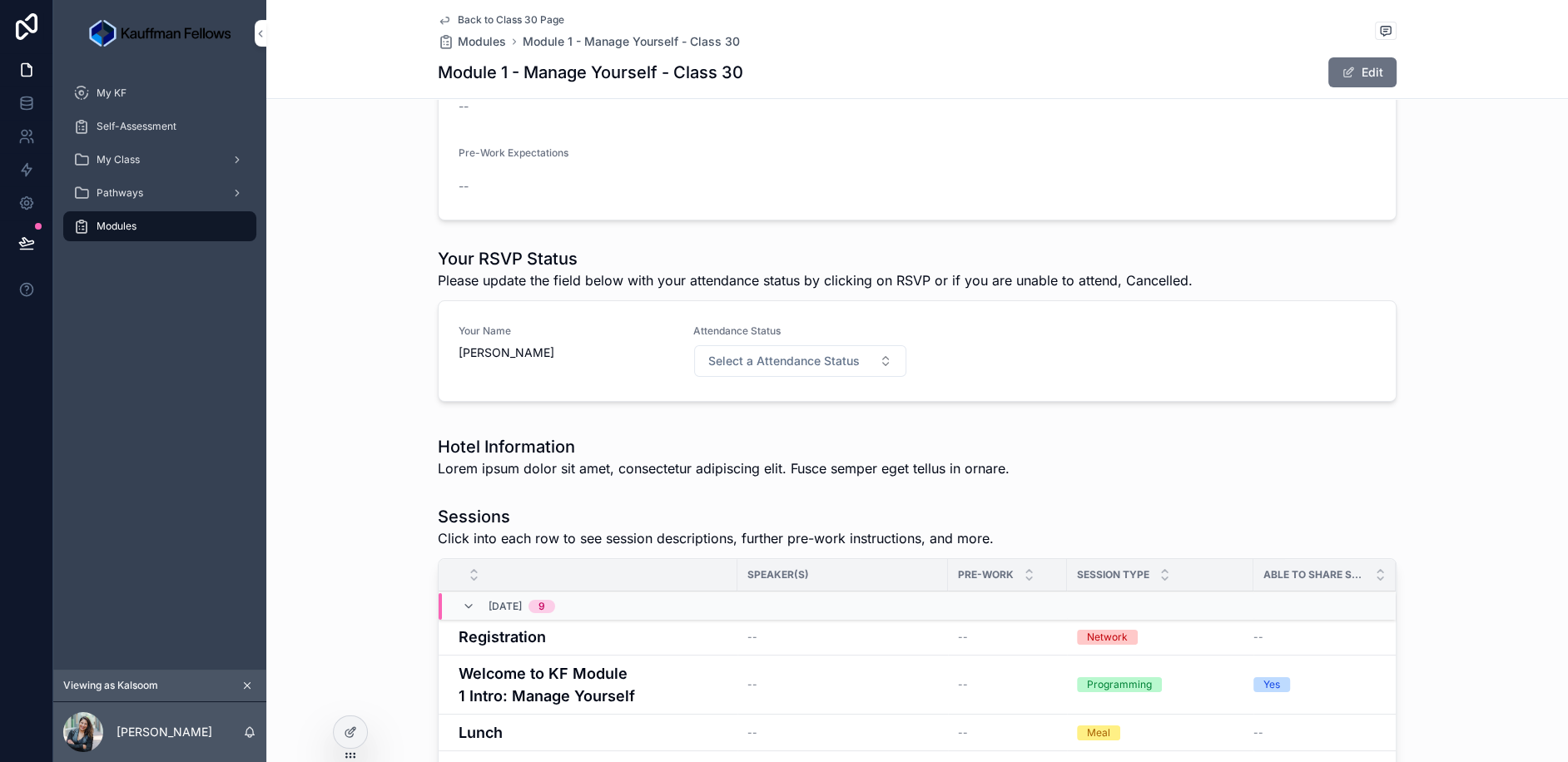
click at [859, 345] on button "Select a Attendance Status" at bounding box center [800, 361] width 213 height 31
click at [1042, 325] on div "Your Name [PERSON_NAME] Attendance Status Select a Attendance Status" at bounding box center [917, 351] width 917 height 53
click at [960, 325] on div "Your Name [PERSON_NAME] Attendance Status Select a Attendance Status" at bounding box center [917, 351] width 917 height 53
click at [345, 733] on icon at bounding box center [349, 734] width 8 height 8
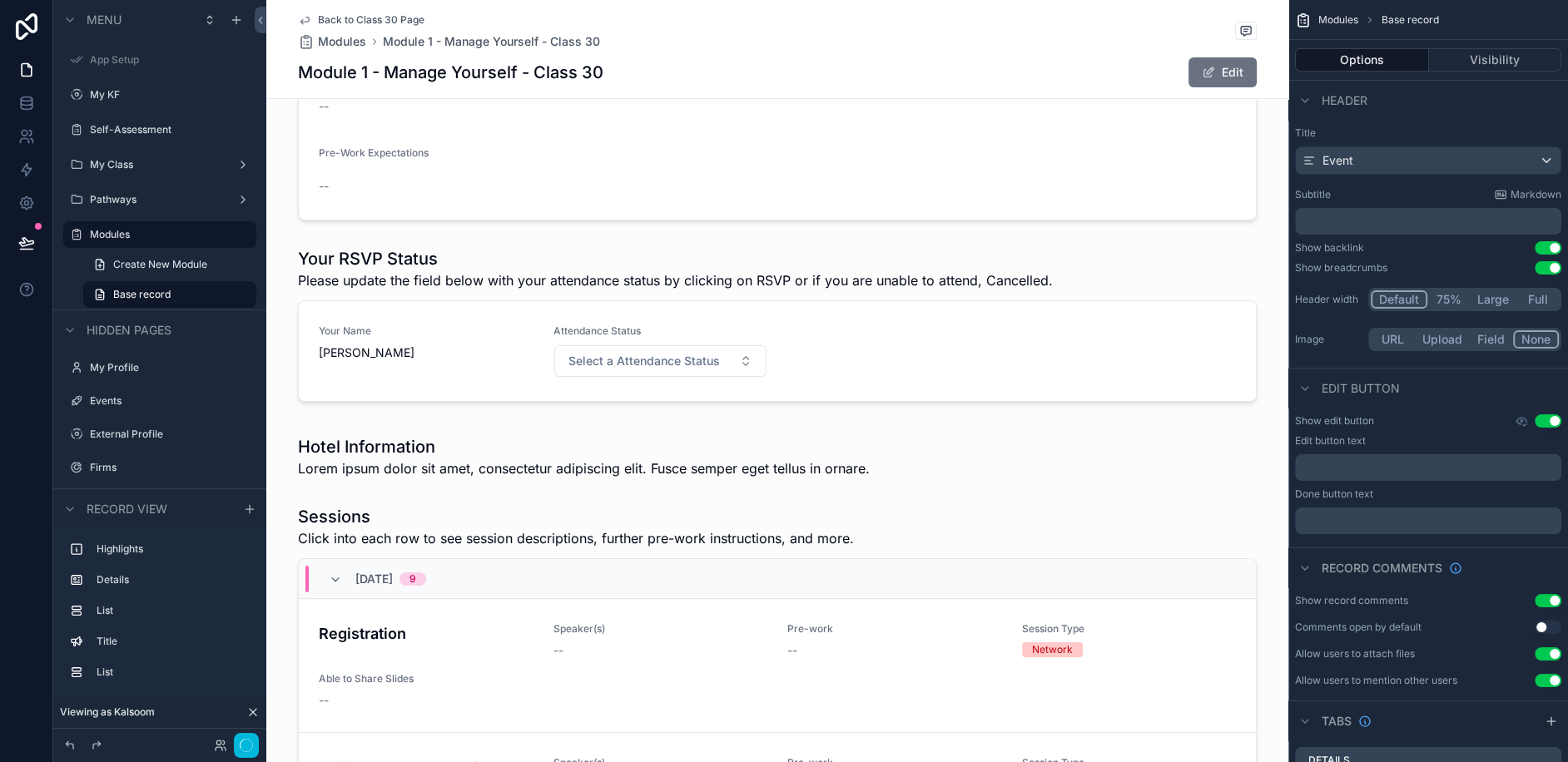
click at [976, 311] on div "scrollable content" at bounding box center [777, 327] width 1022 height 175
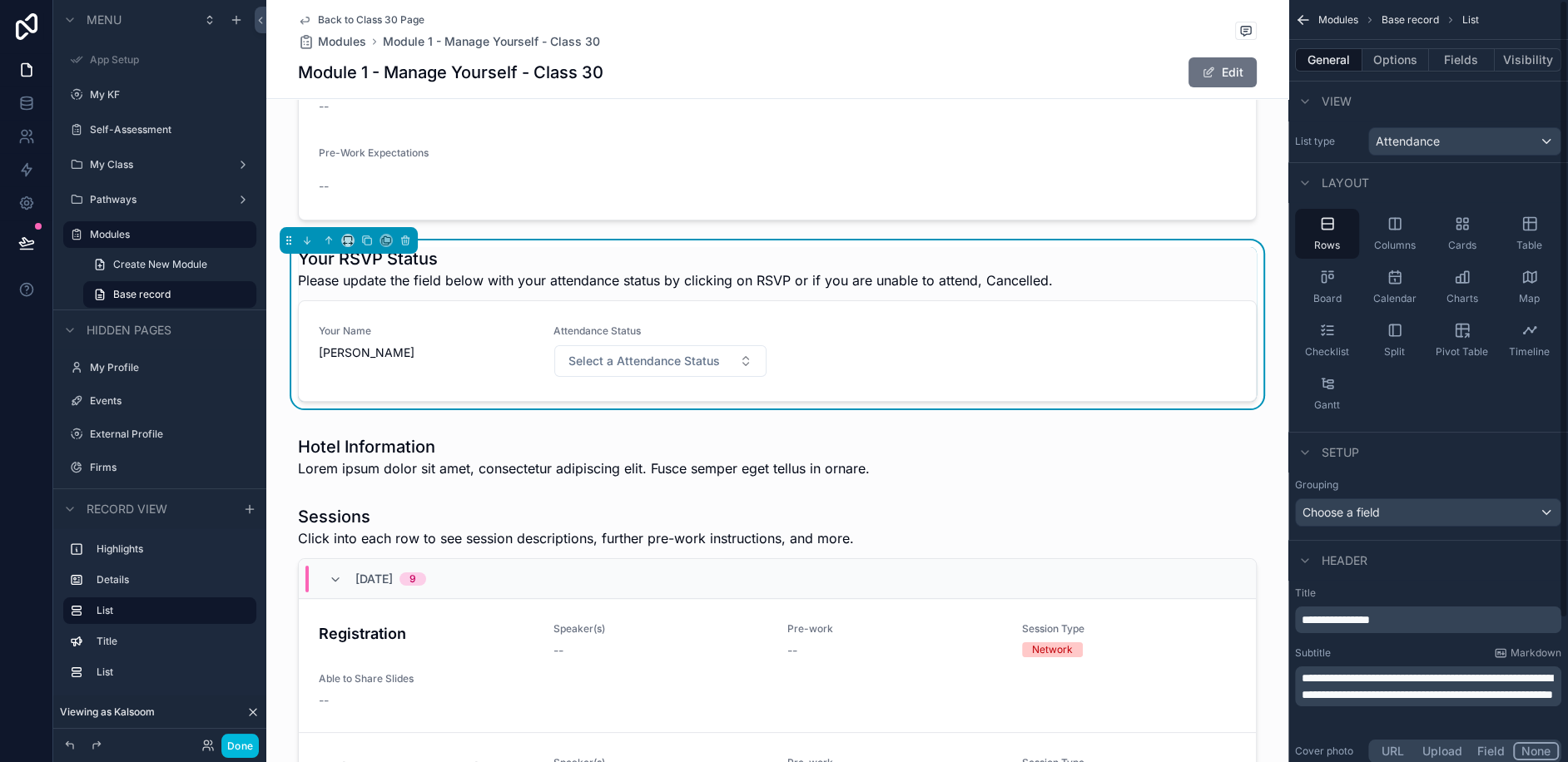
click at [1465, 53] on button "Fields" at bounding box center [1463, 60] width 66 height 24
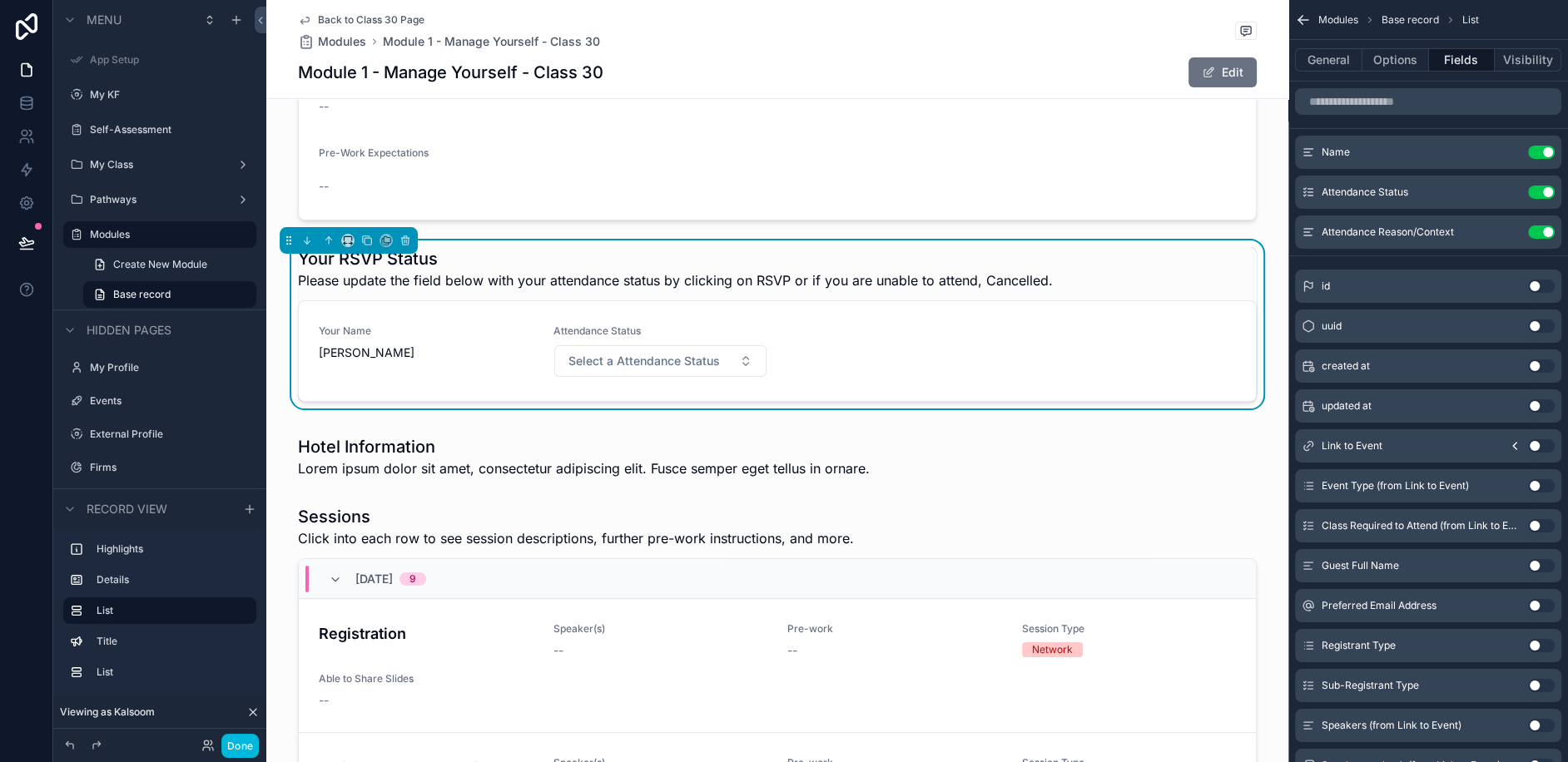
click at [0, 0] on icon "scrollable content" at bounding box center [0, 0] width 0 height 0
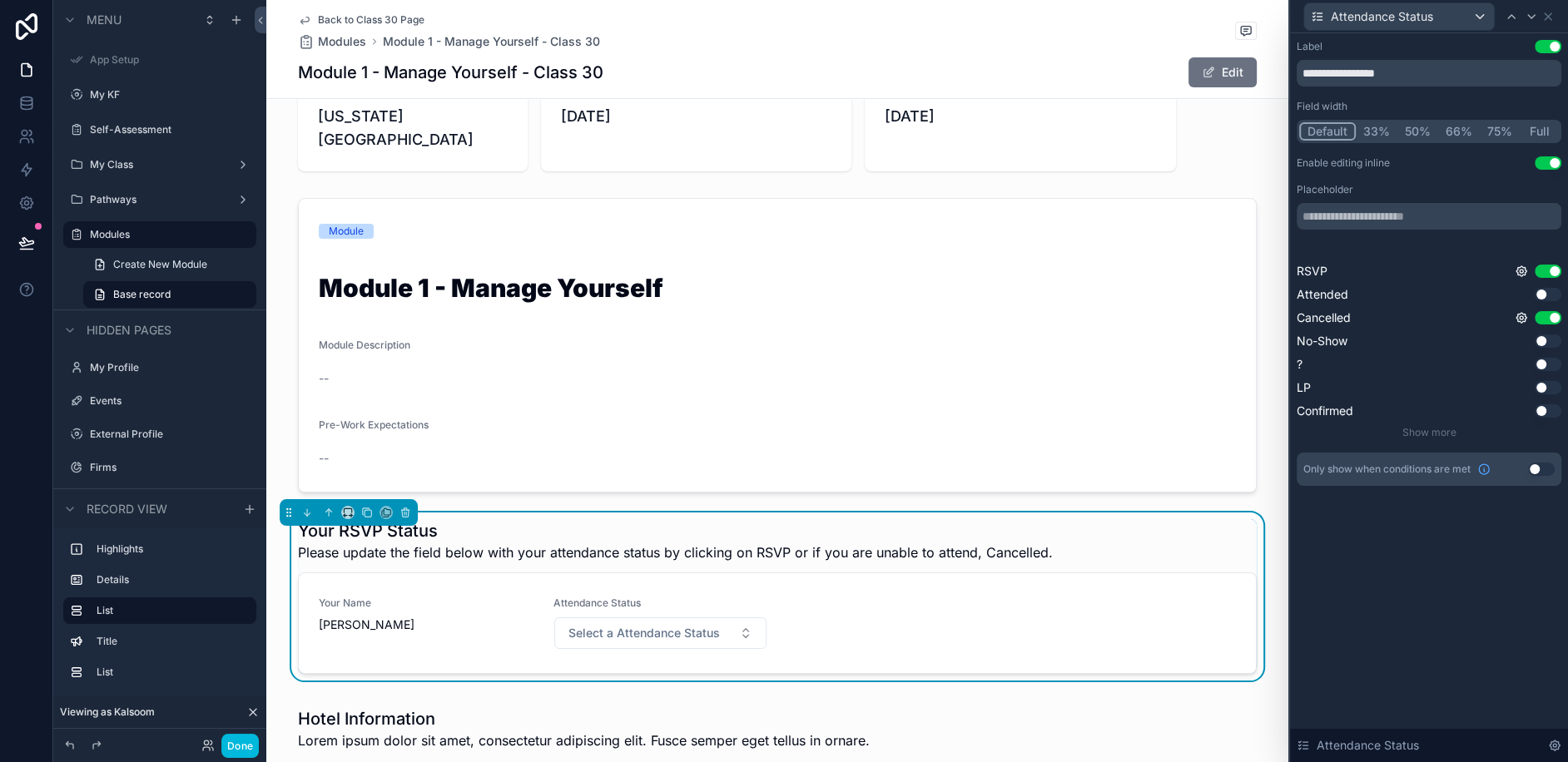
scroll to position [0, 0]
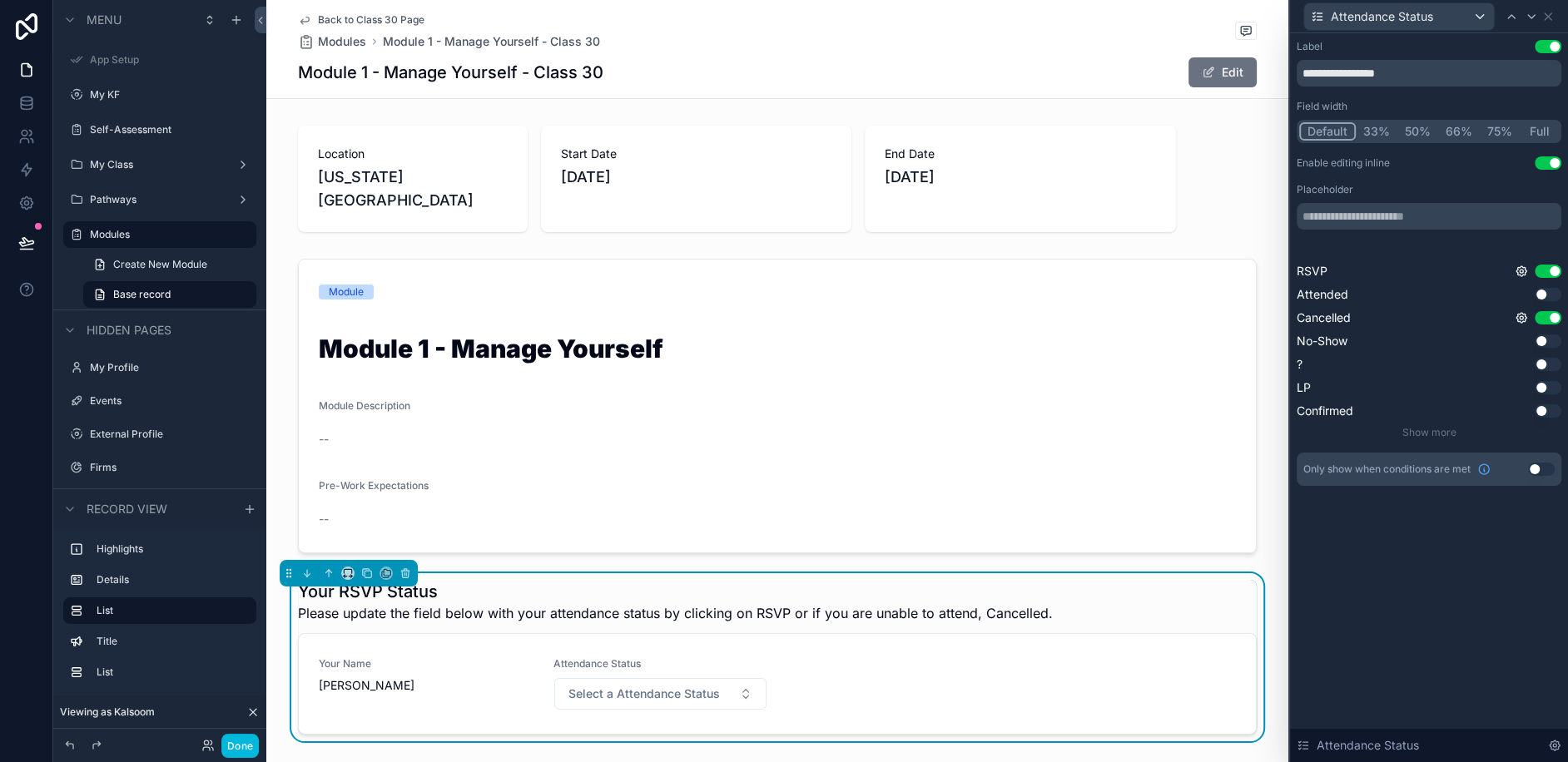
click at [233, 734] on button "Done" at bounding box center [239, 745] width 37 height 24
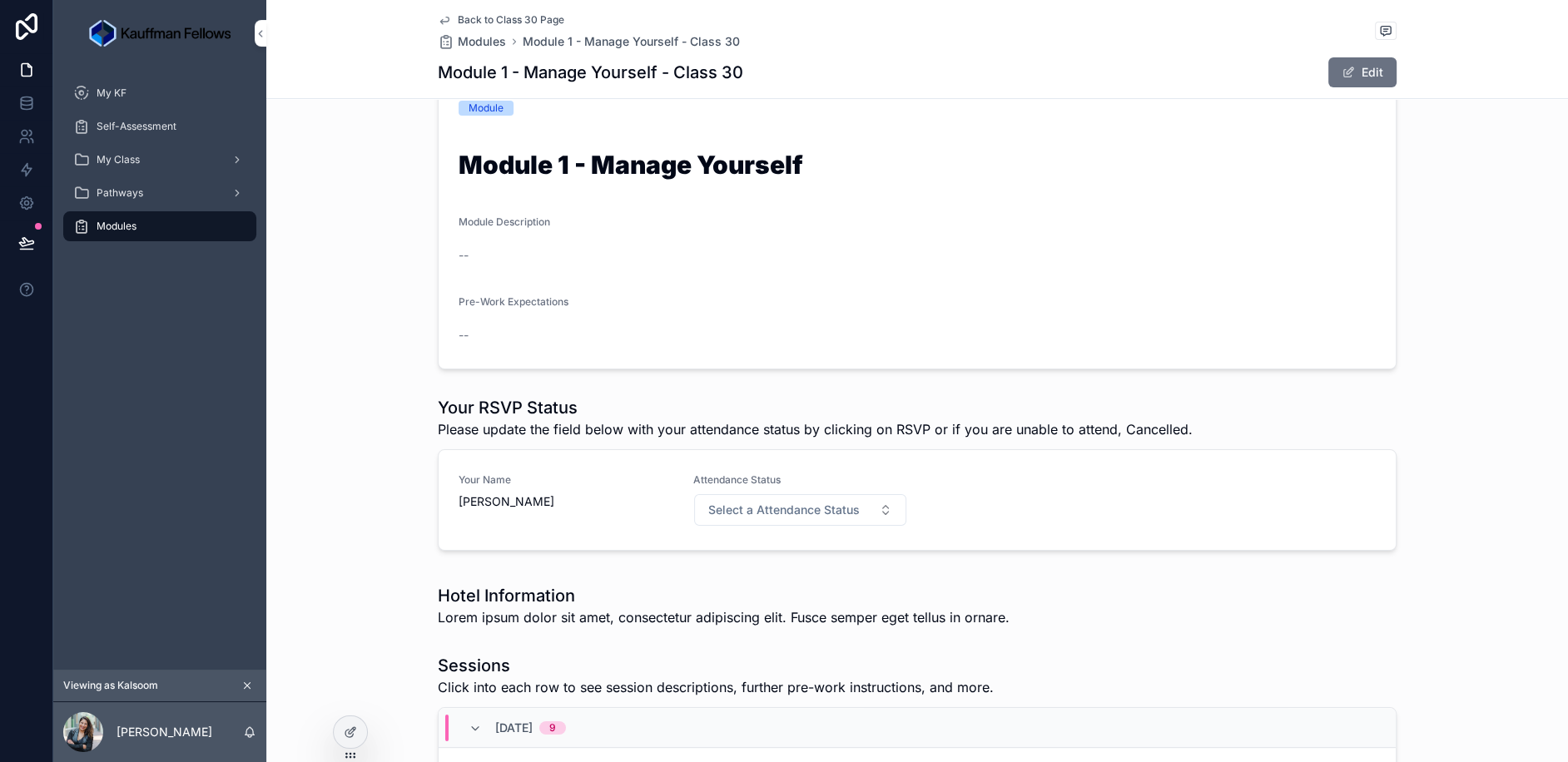
scroll to position [190, 0]
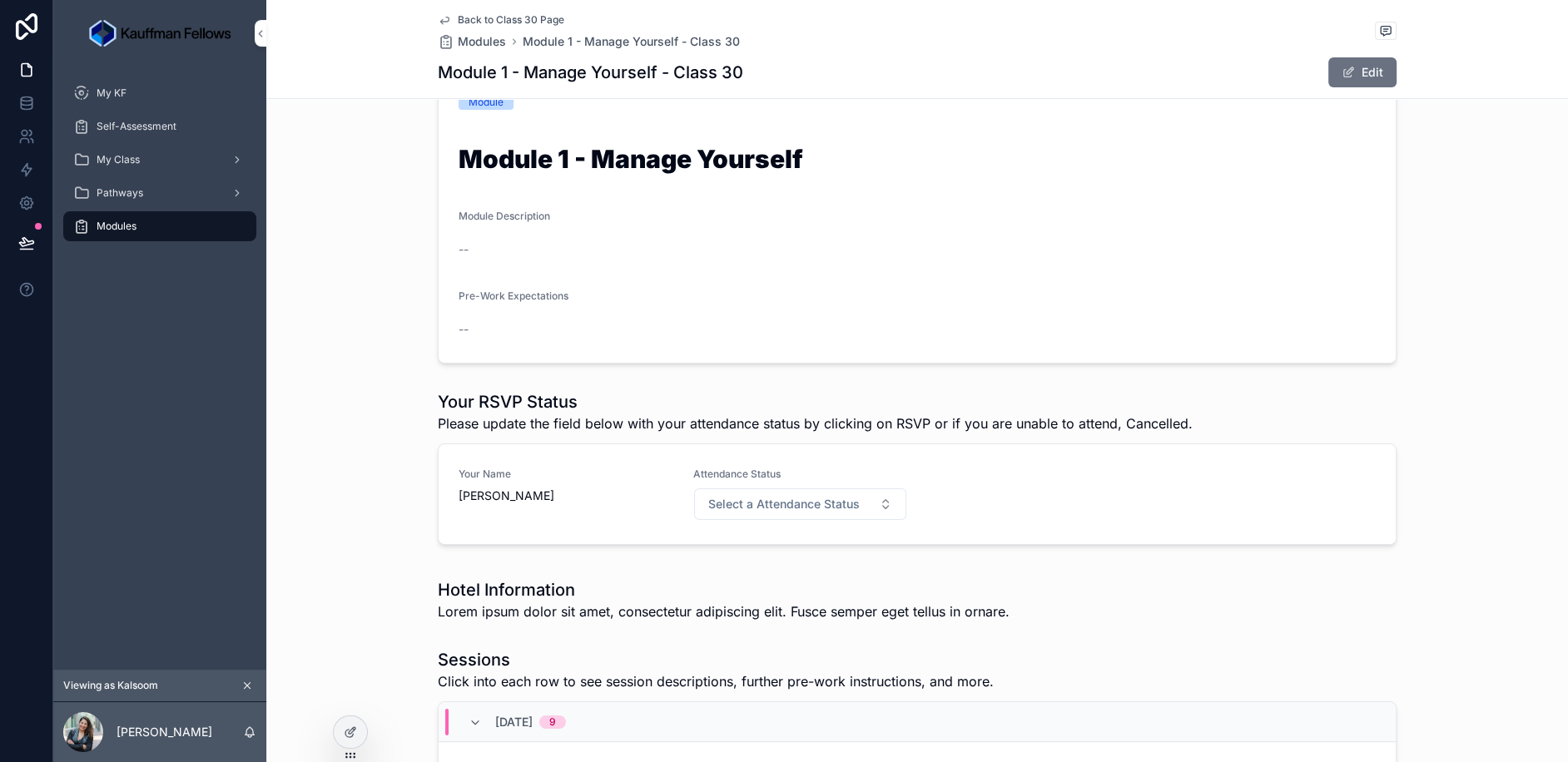
click at [806, 496] on span "Select a Attendance Status" at bounding box center [784, 505] width 152 height 17
click at [743, 578] on div "Cancelled" at bounding box center [800, 569] width 232 height 25
click at [790, 489] on button "Cancelled" at bounding box center [800, 504] width 213 height 31
click at [774, 542] on div "RSVP" at bounding box center [800, 545] width 232 height 25
click at [1314, 468] on div "Your Name Kalsoom Lakhani Attendance Status Cancelled RSVP Attendance Reason/Co…" at bounding box center [917, 494] width 917 height 53
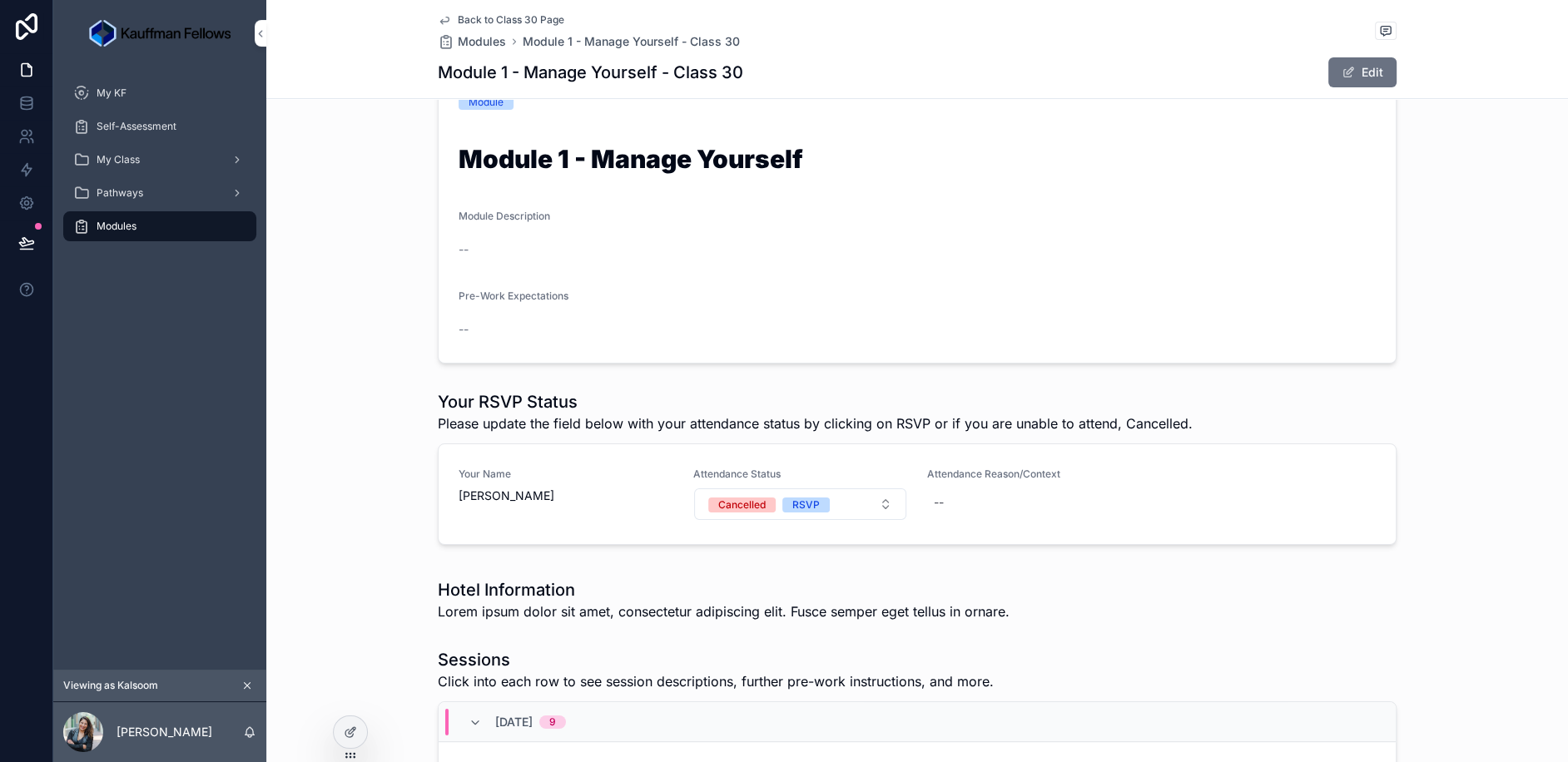
click at [360, 724] on div at bounding box center [350, 732] width 33 height 31
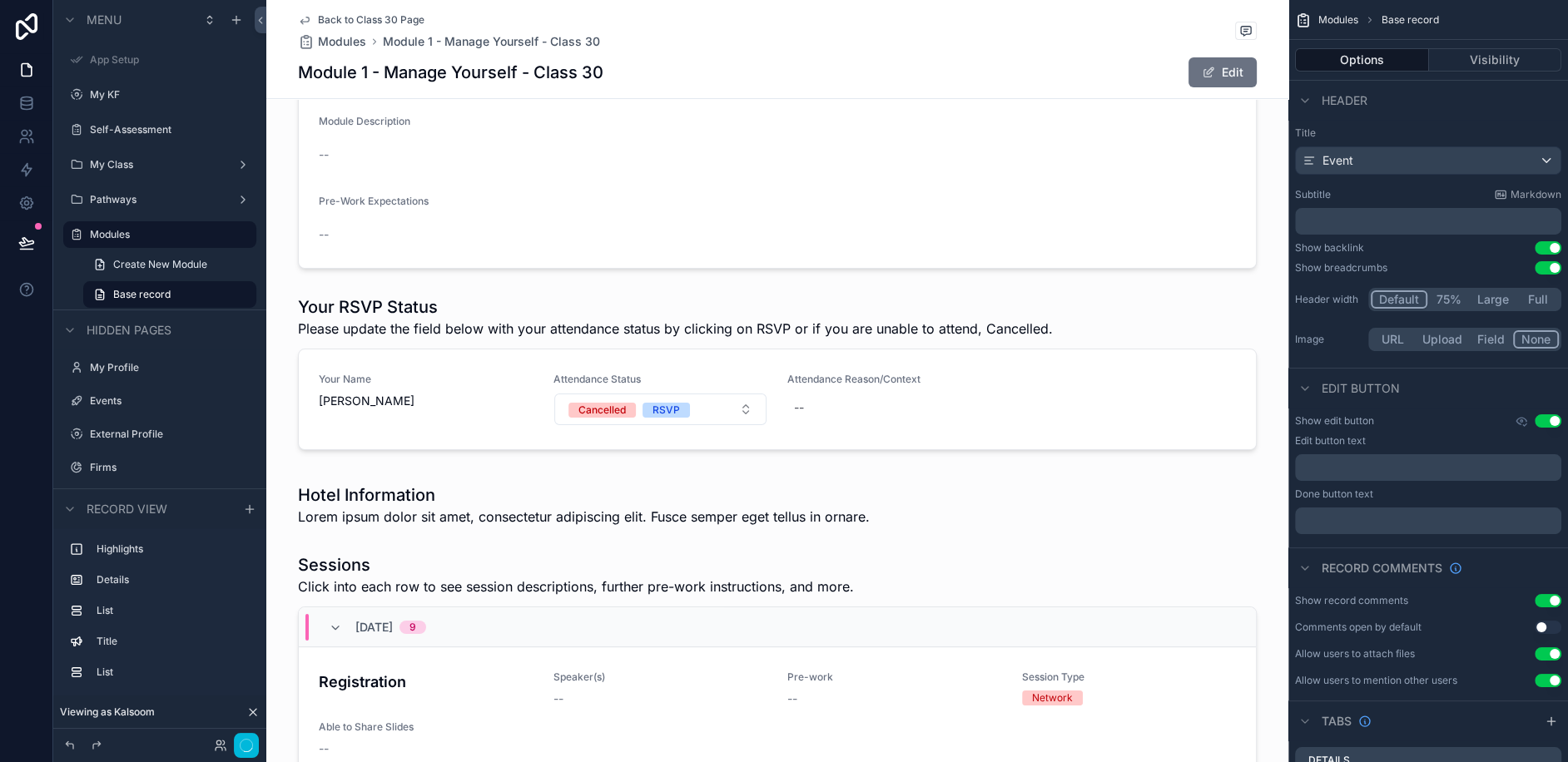
scroll to position [1440, 0]
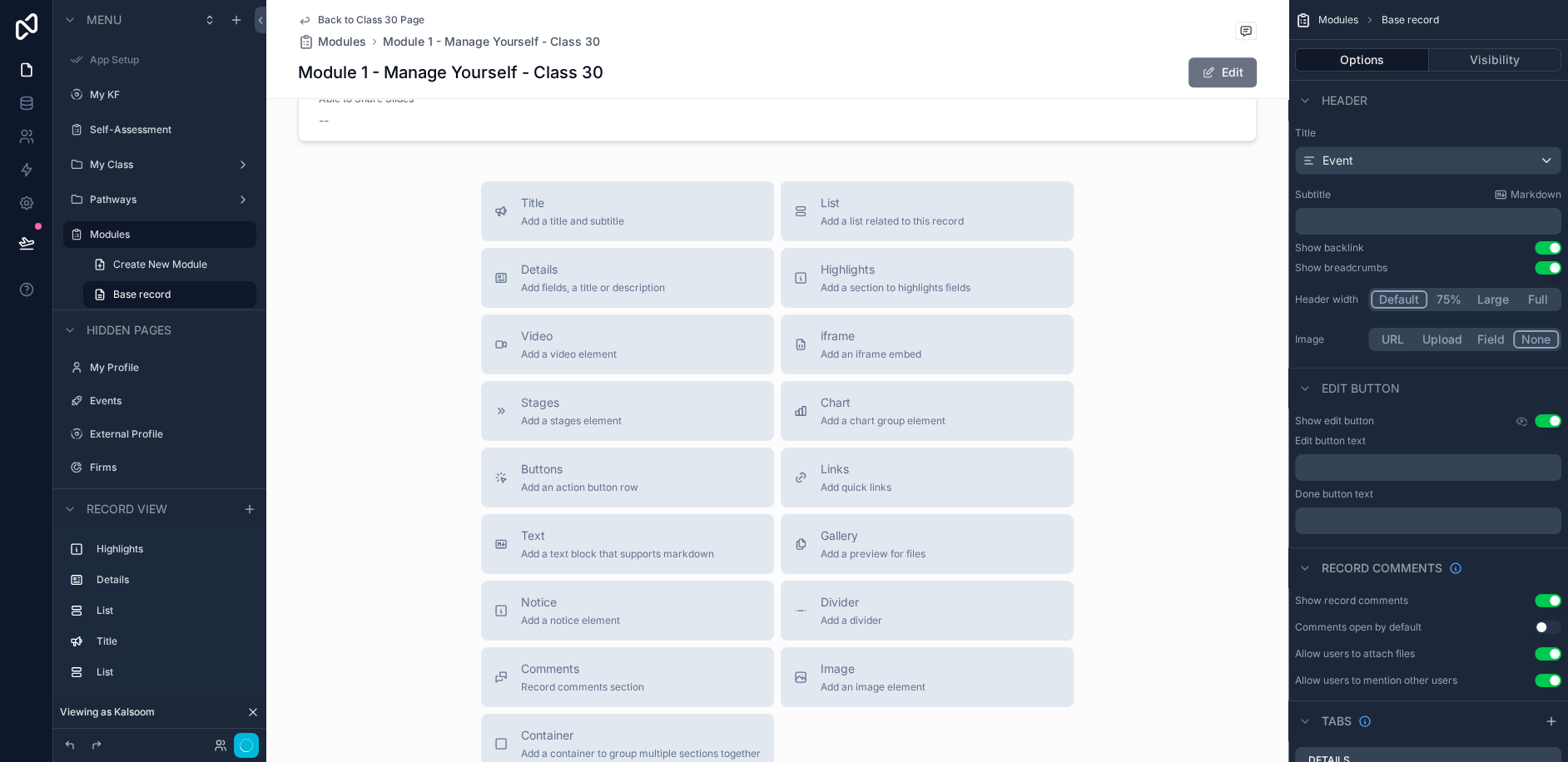
click at [907, 214] on span "Add a list related to this record" at bounding box center [892, 221] width 143 height 13
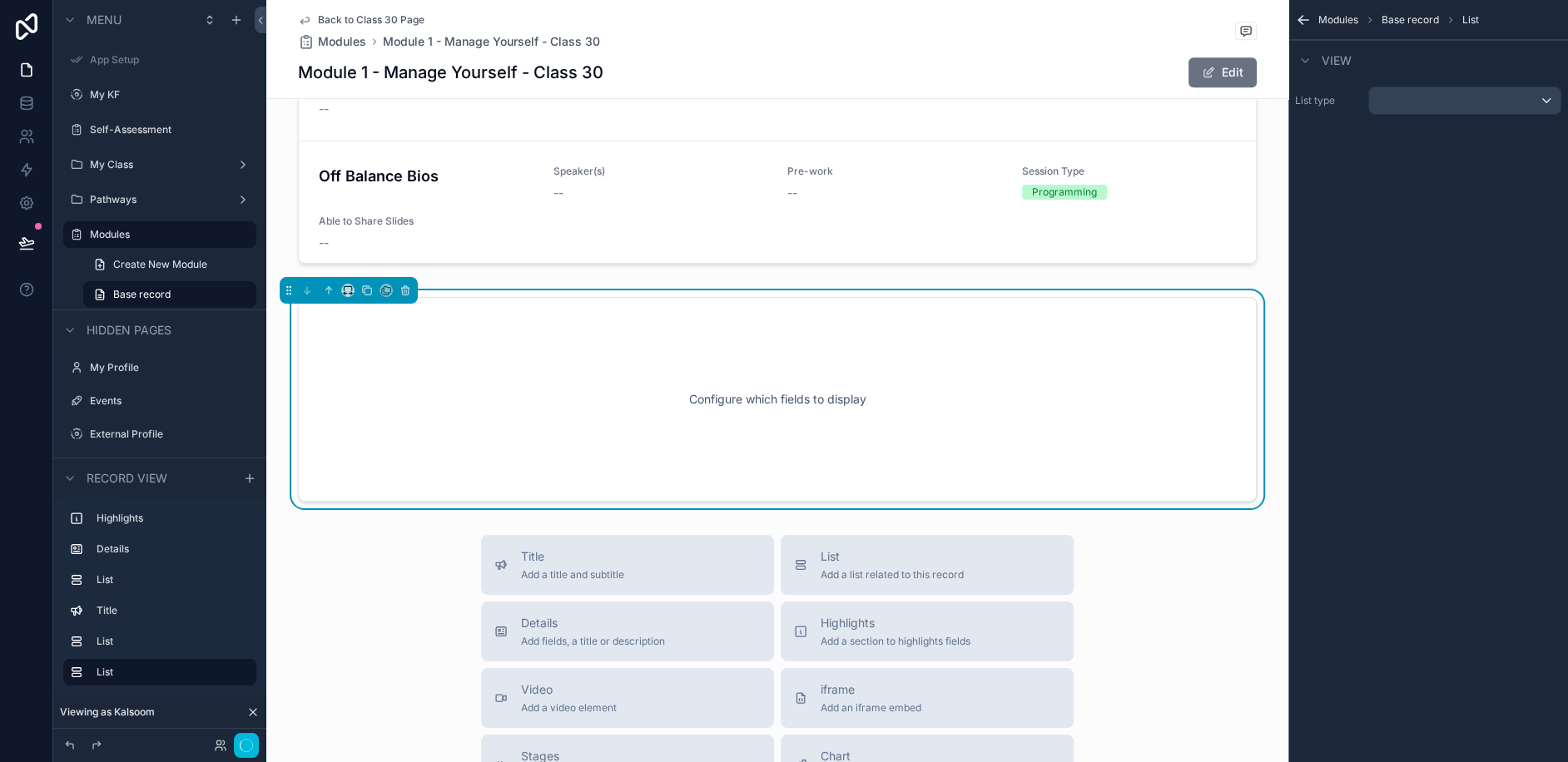
scroll to position [1191, 0]
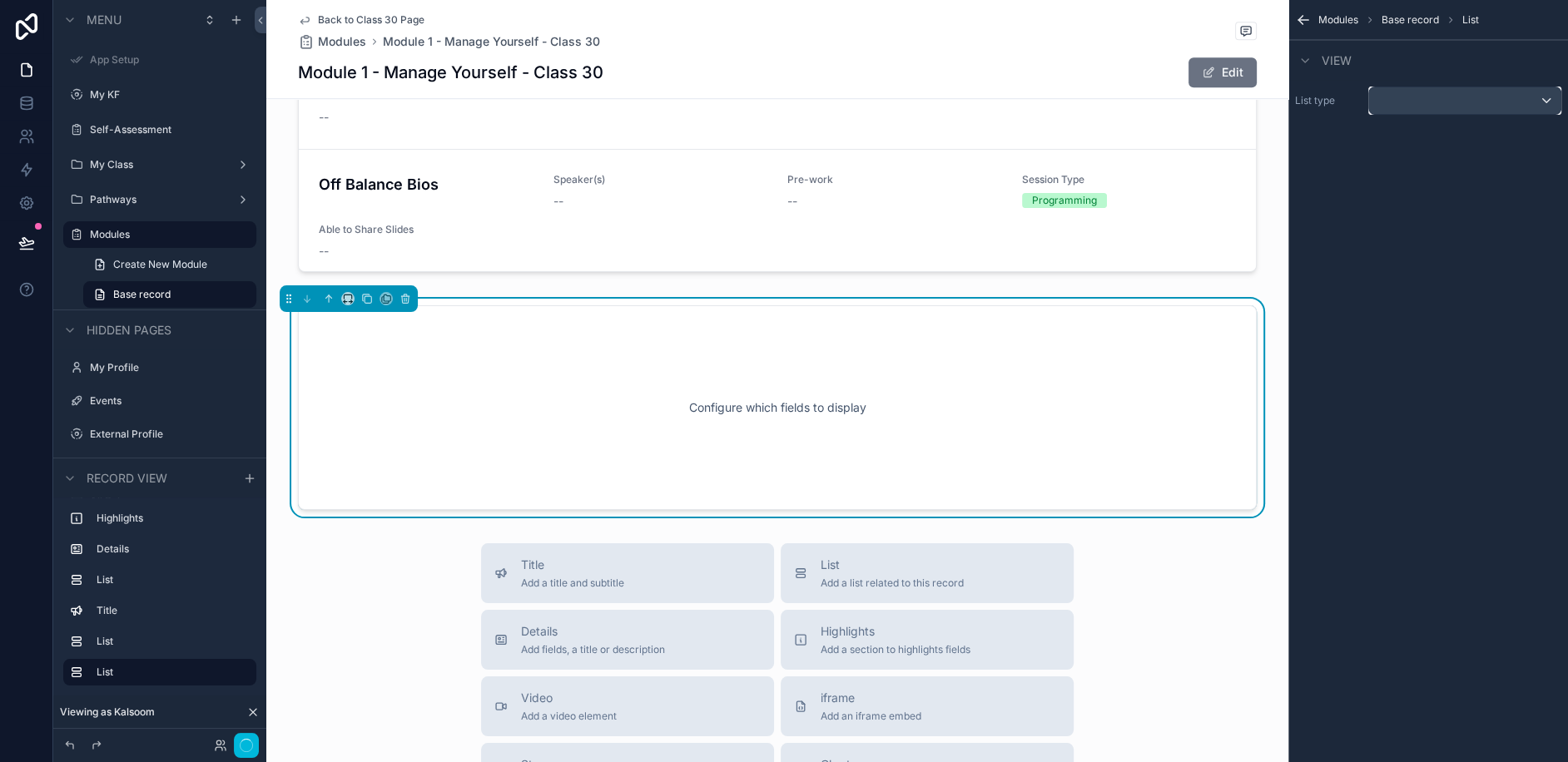
click at [1423, 105] on div "scrollable content" at bounding box center [1465, 101] width 192 height 27
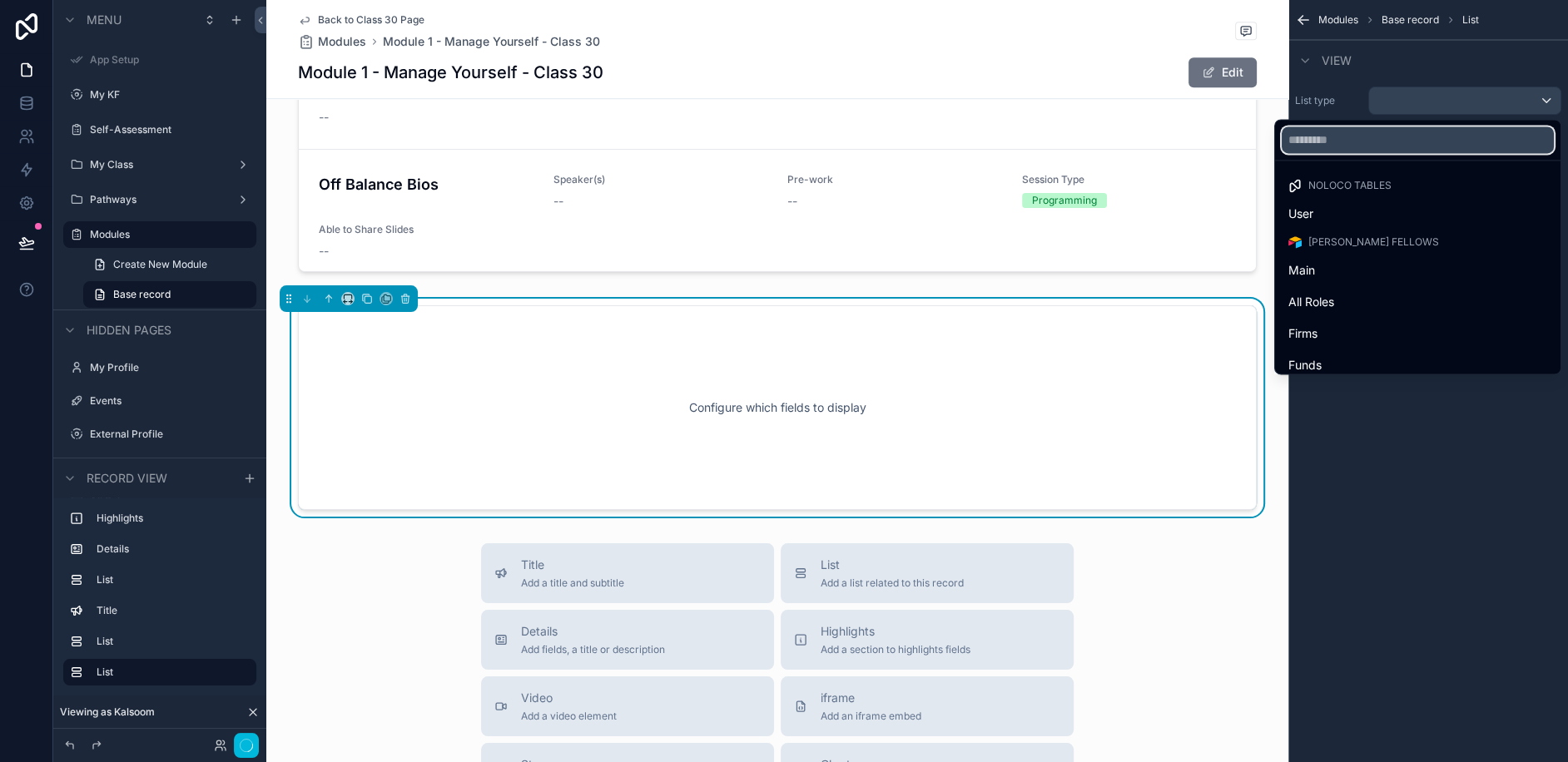
click at [1402, 143] on input "text" at bounding box center [1417, 139] width 272 height 27
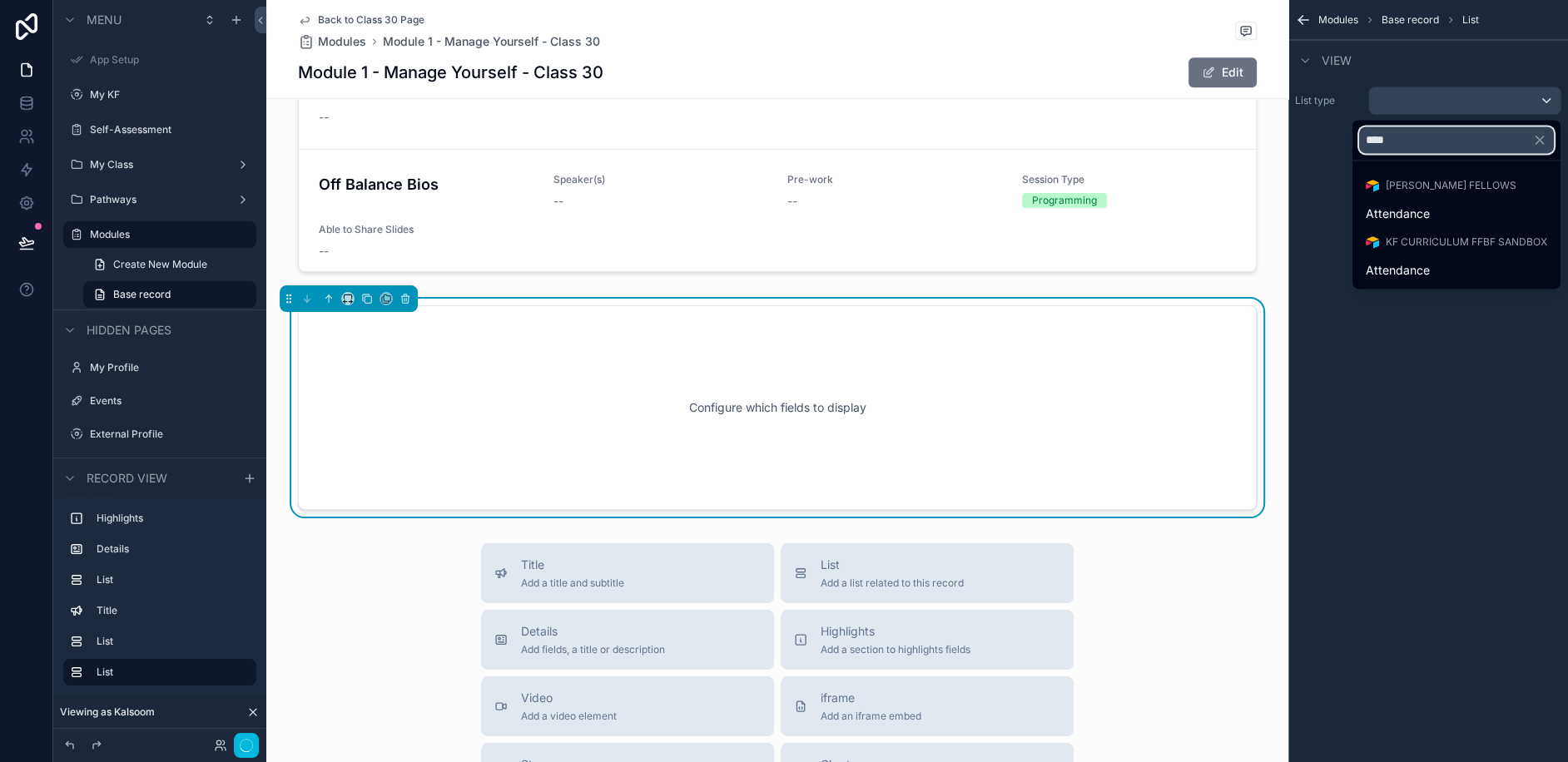
type input "****"
click at [1396, 204] on span "Attendance" at bounding box center [1398, 214] width 65 height 20
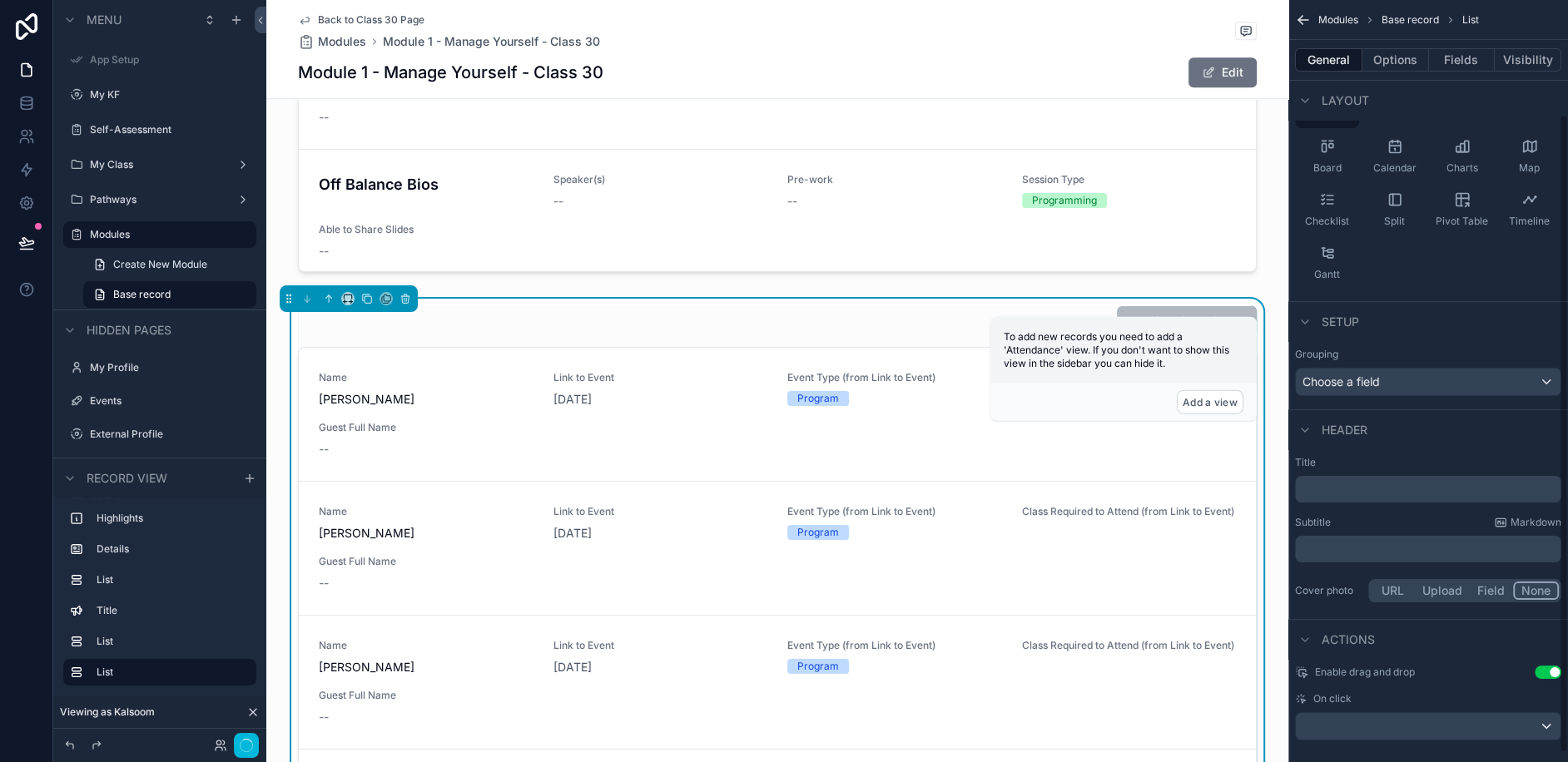
scroll to position [145, 0]
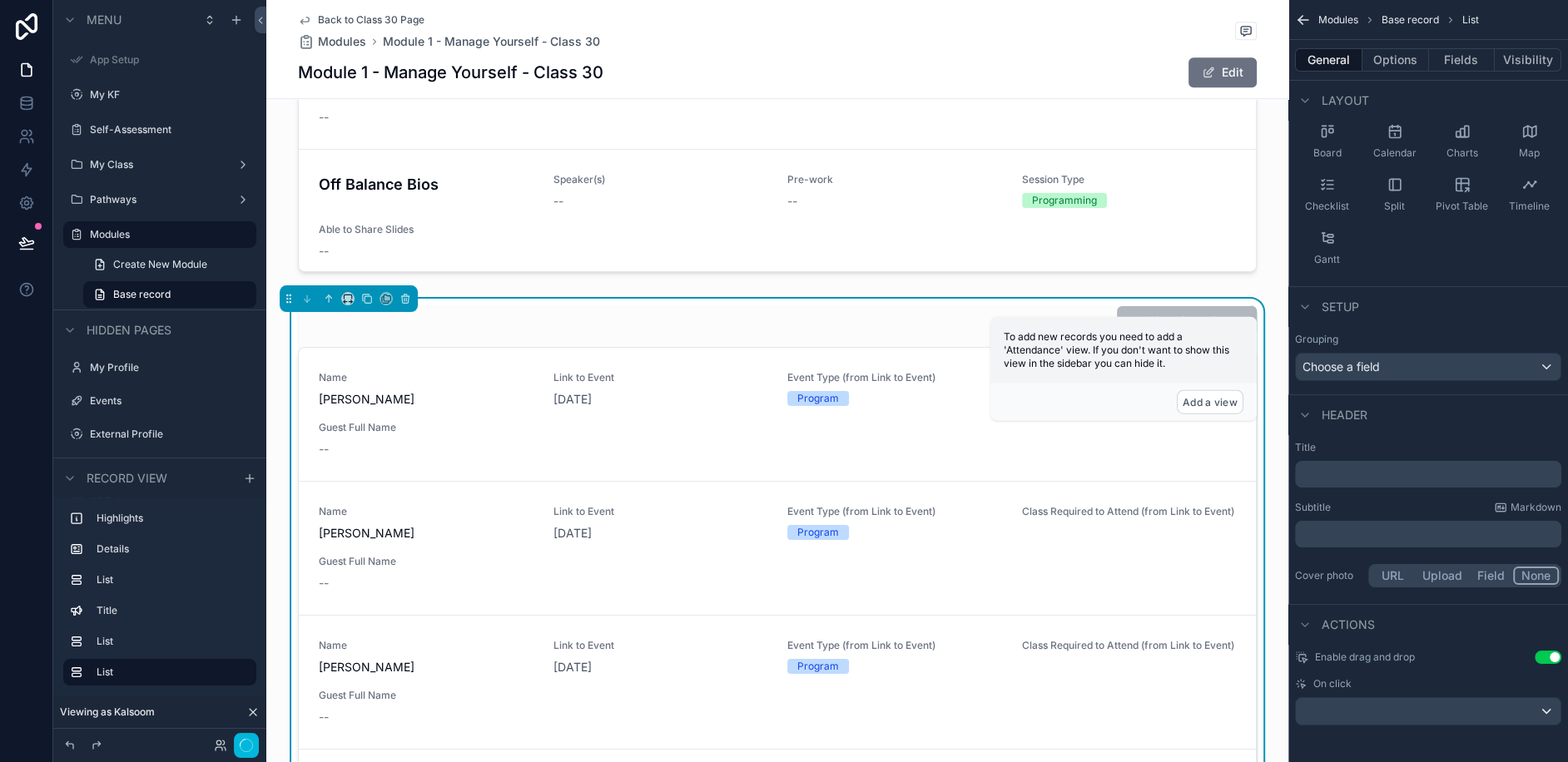
click at [1383, 55] on button "Options" at bounding box center [1395, 60] width 66 height 24
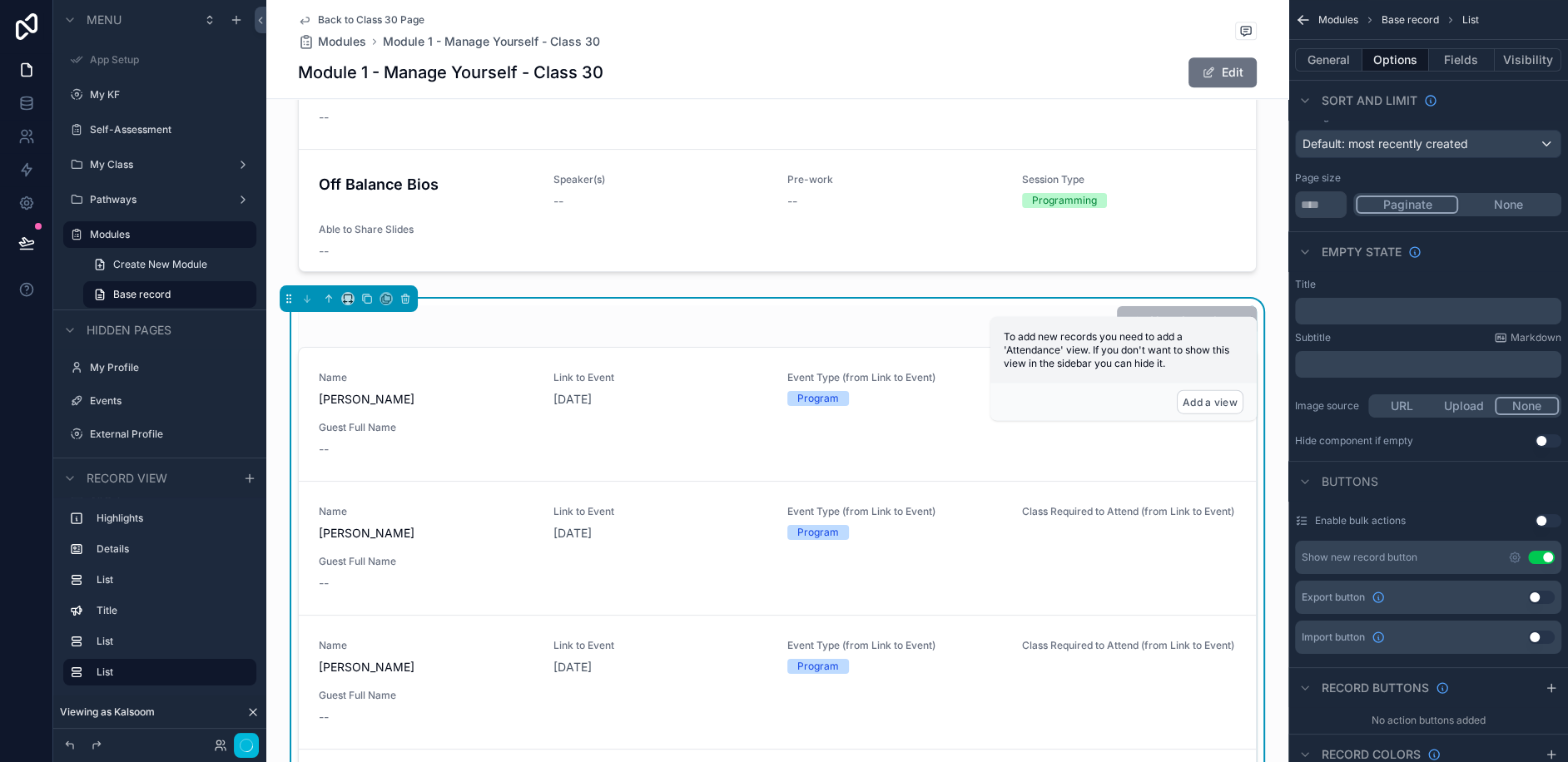
click at [1314, 59] on button "General" at bounding box center [1328, 60] width 67 height 24
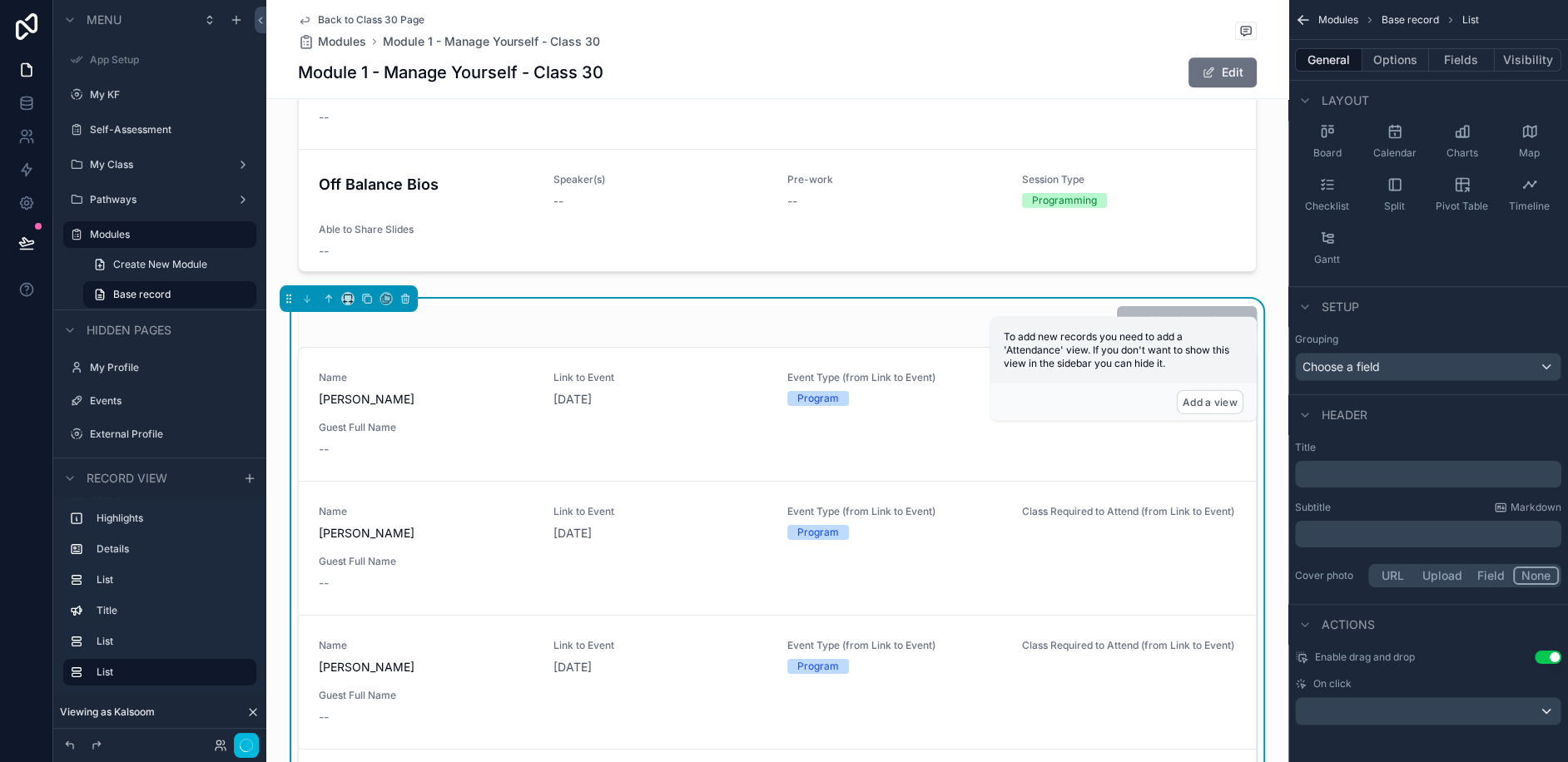
click at [1399, 66] on button "Options" at bounding box center [1395, 60] width 66 height 24
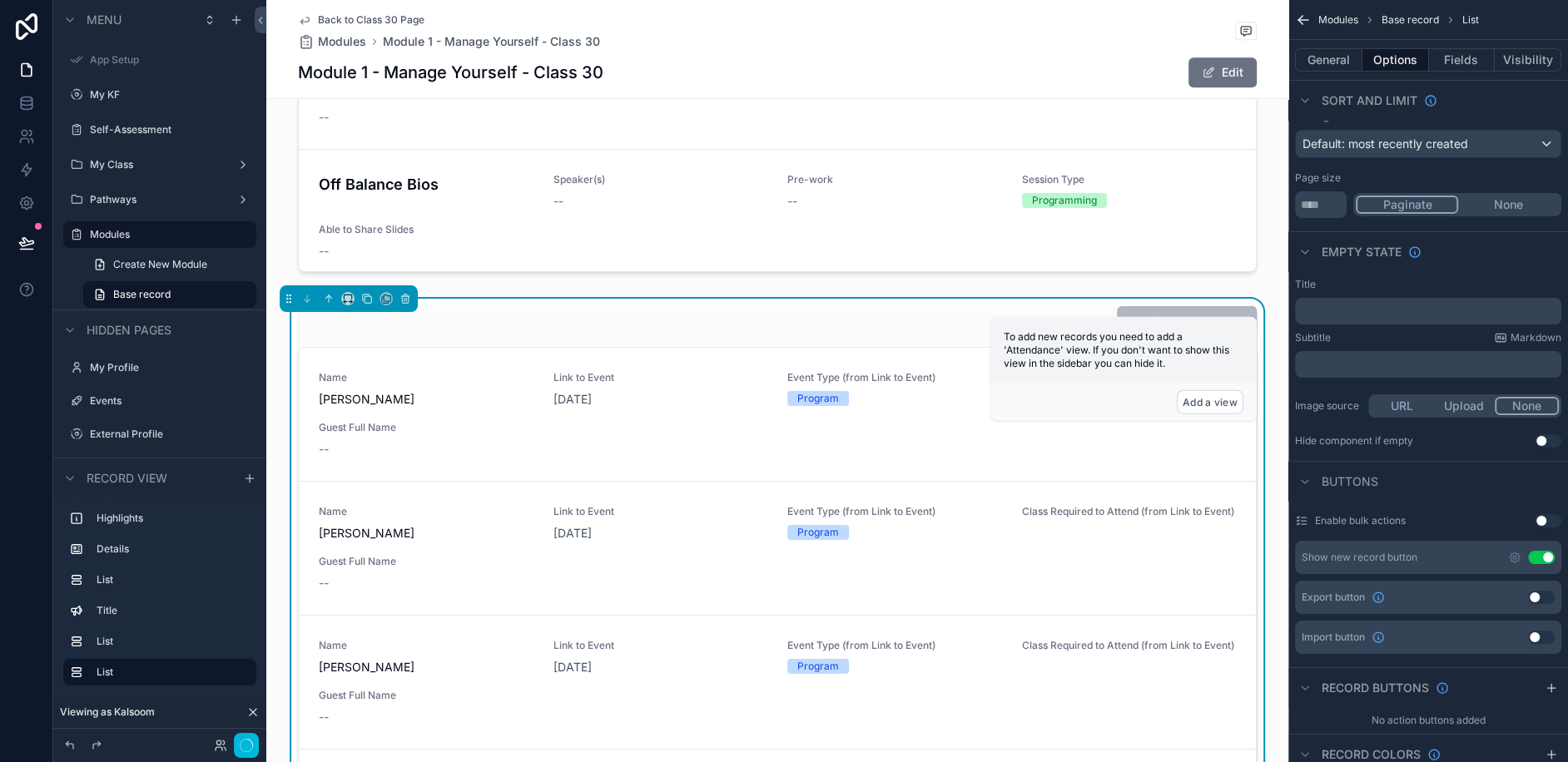
click at [1456, 63] on button "Fields" at bounding box center [1463, 60] width 66 height 24
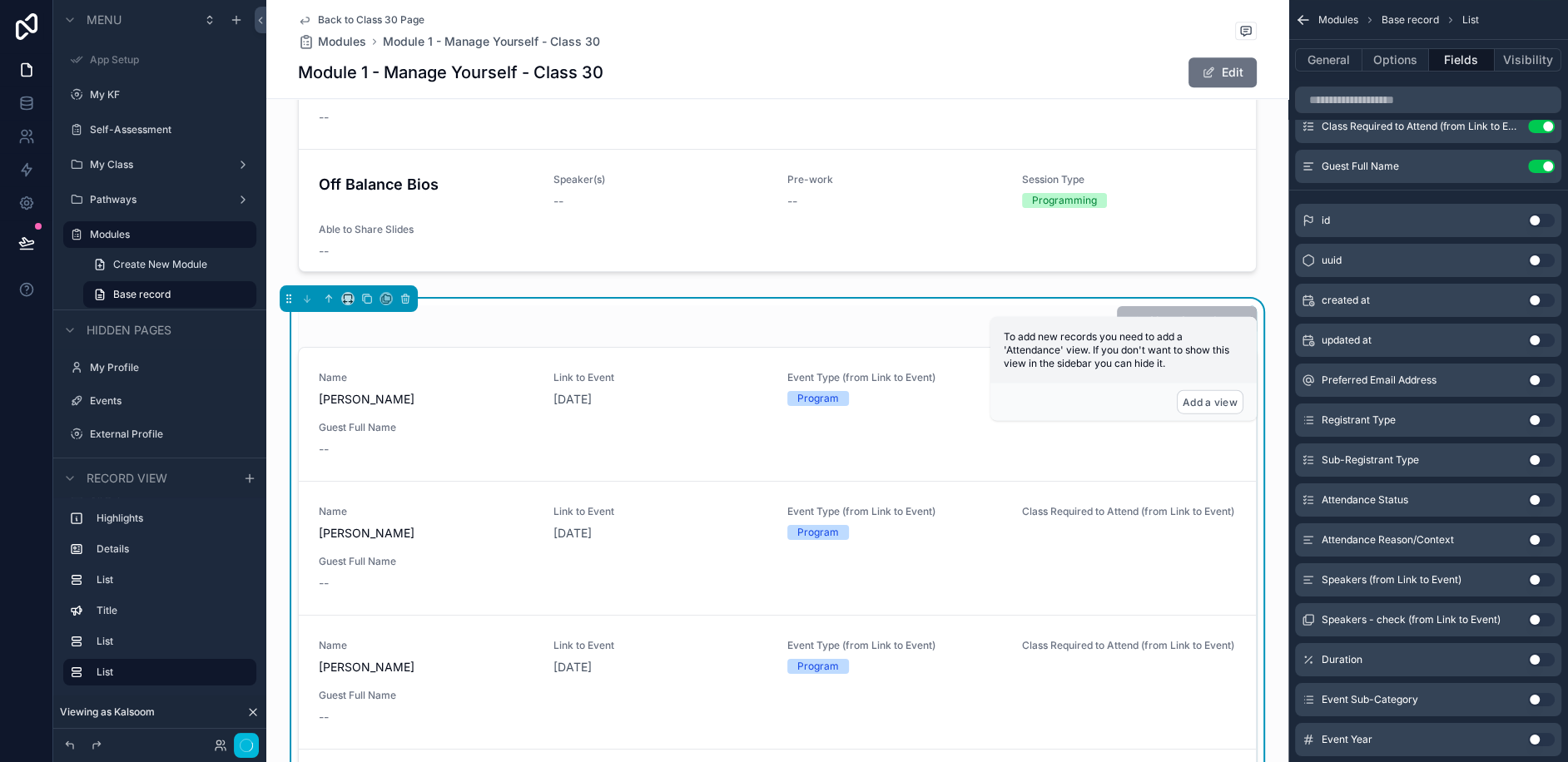
click at [1409, 58] on button "Options" at bounding box center [1395, 60] width 66 height 24
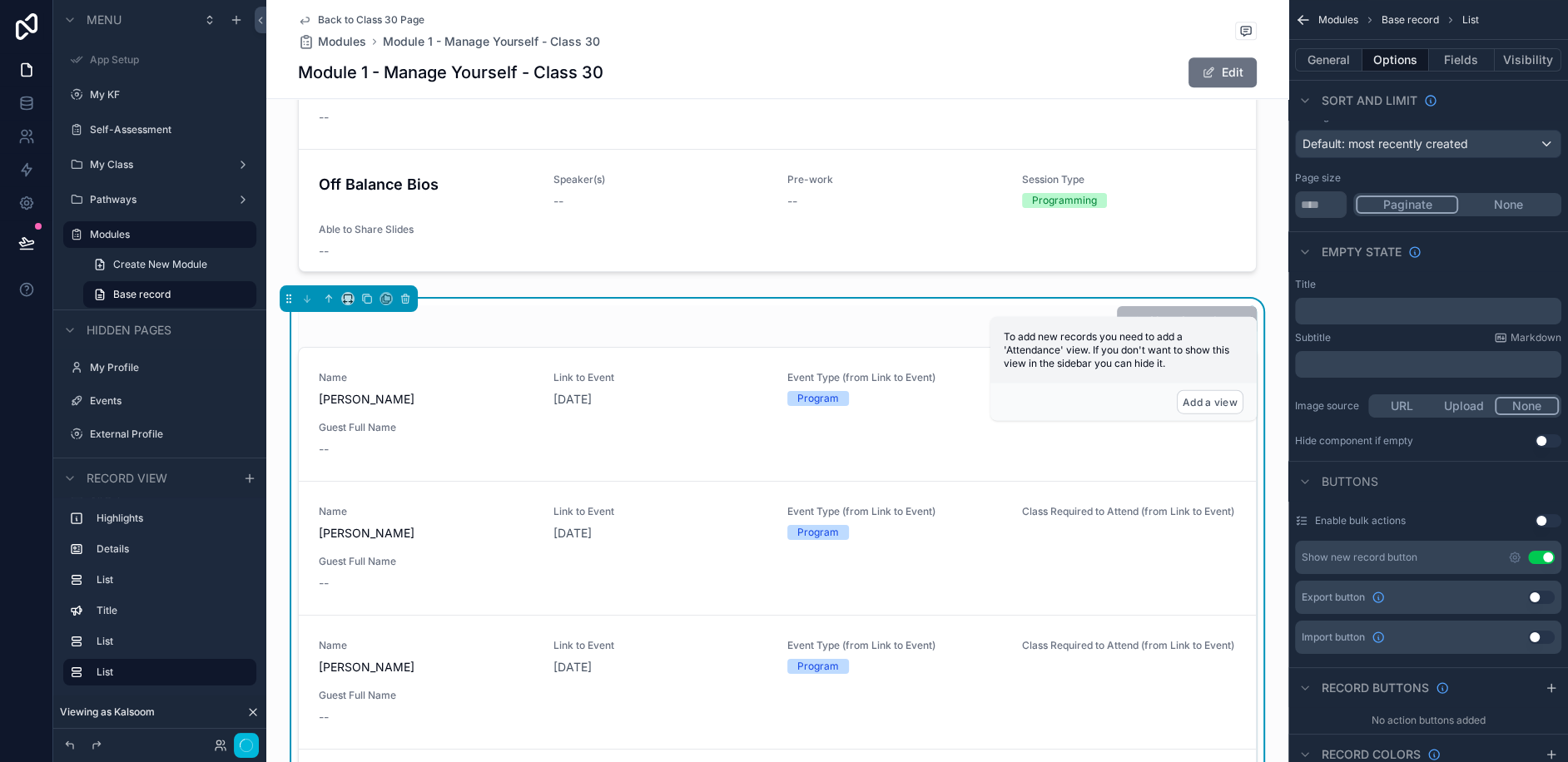
scroll to position [0, 0]
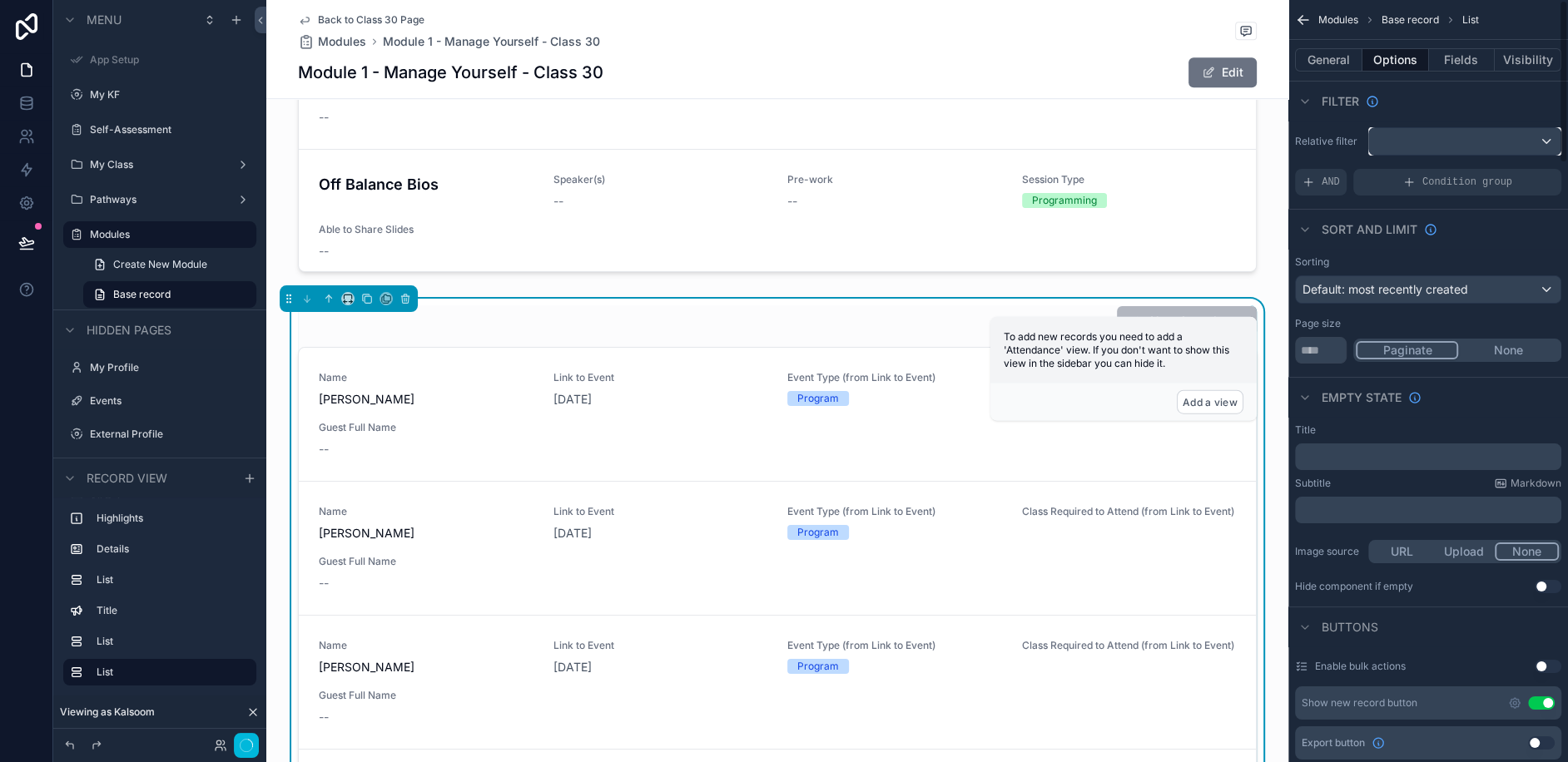
click at [1424, 143] on div "scrollable content" at bounding box center [1465, 141] width 192 height 27
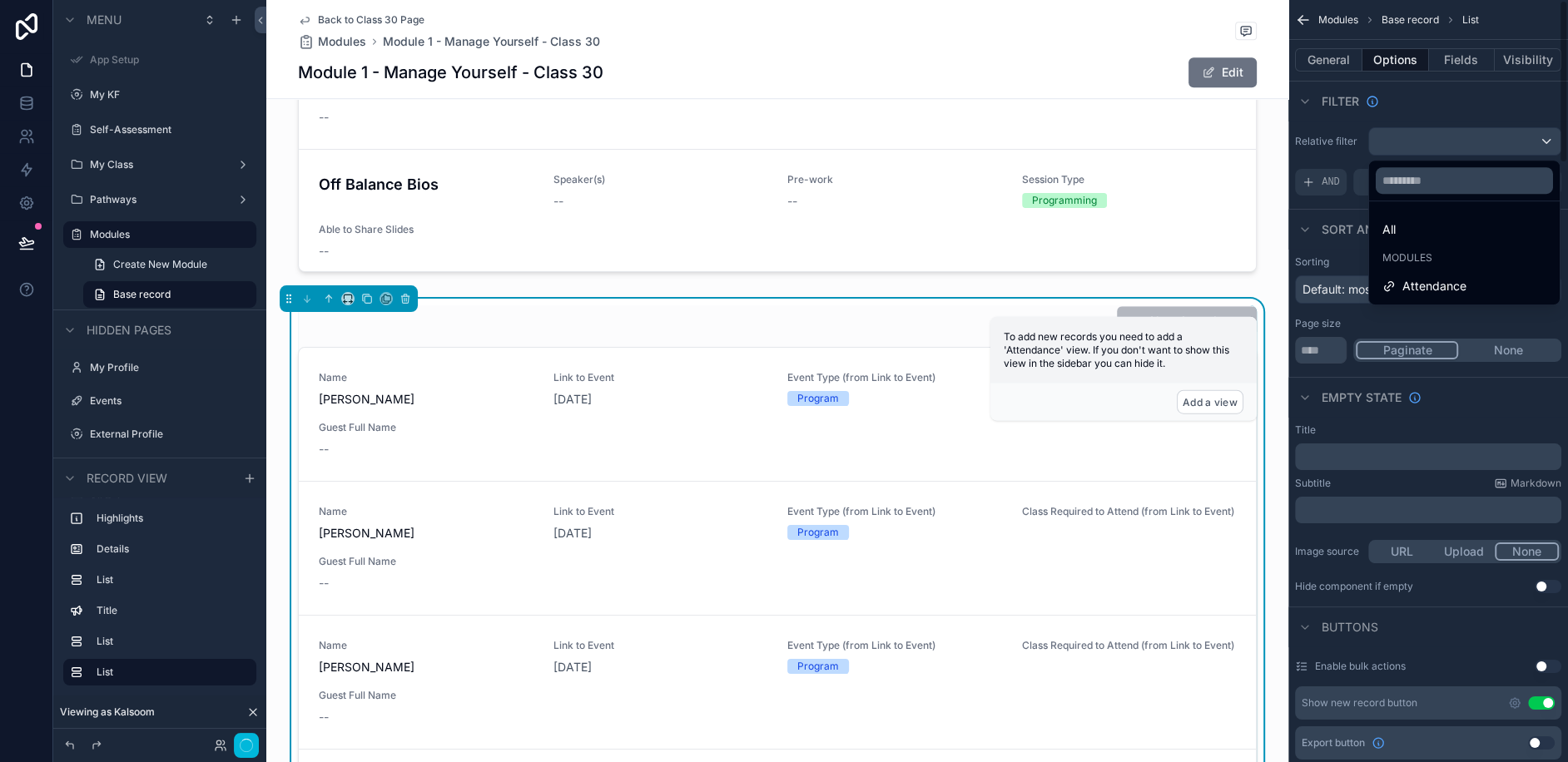
click at [1414, 289] on span "Attendance" at bounding box center [1434, 286] width 65 height 20
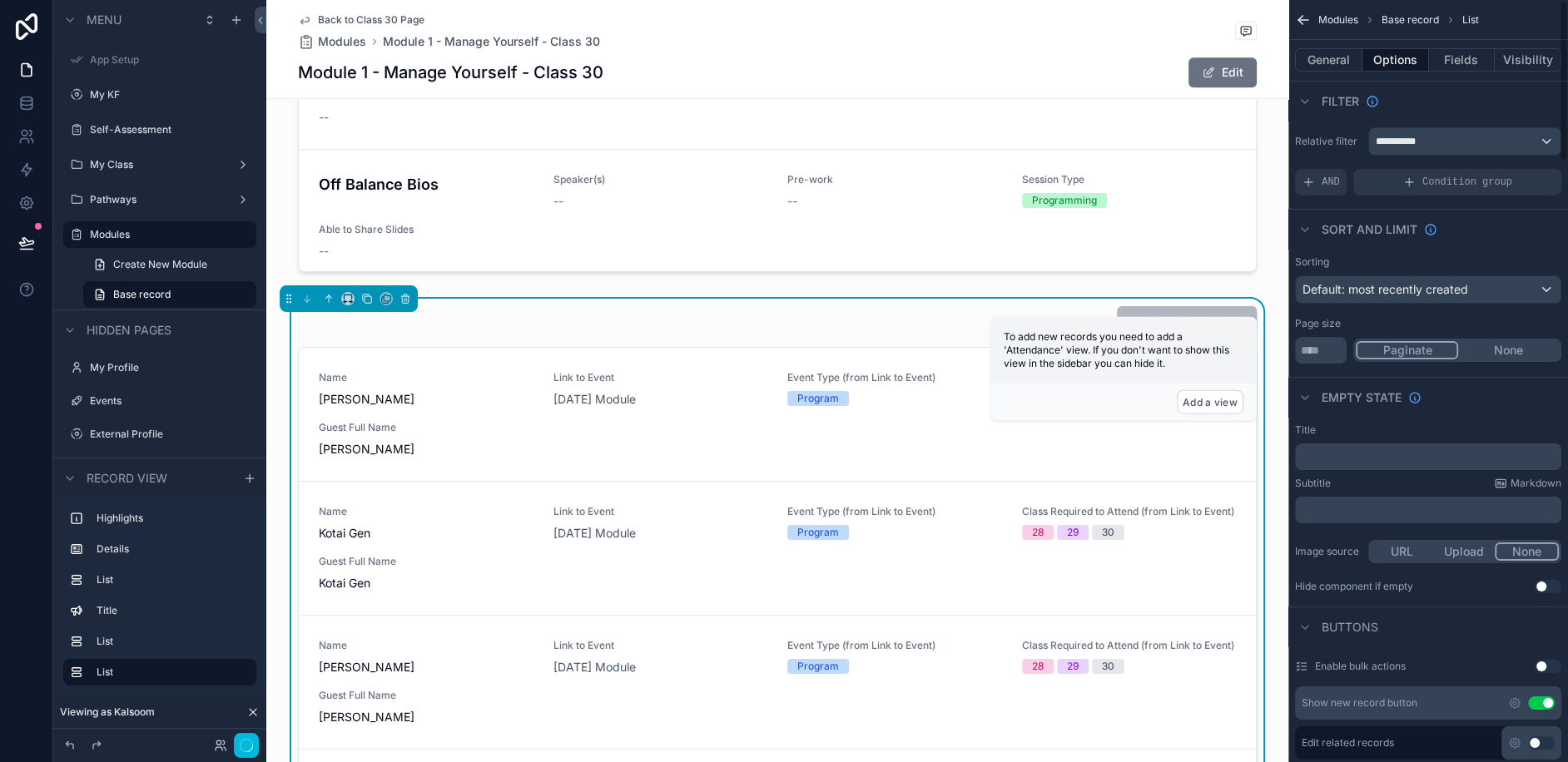
click at [1317, 181] on div "AND" at bounding box center [1320, 182] width 51 height 27
click at [1362, 177] on span "Add a filter" at bounding box center [1336, 182] width 71 height 13
click at [0, 0] on icon "scrollable content" at bounding box center [0, 0] width 0 height 0
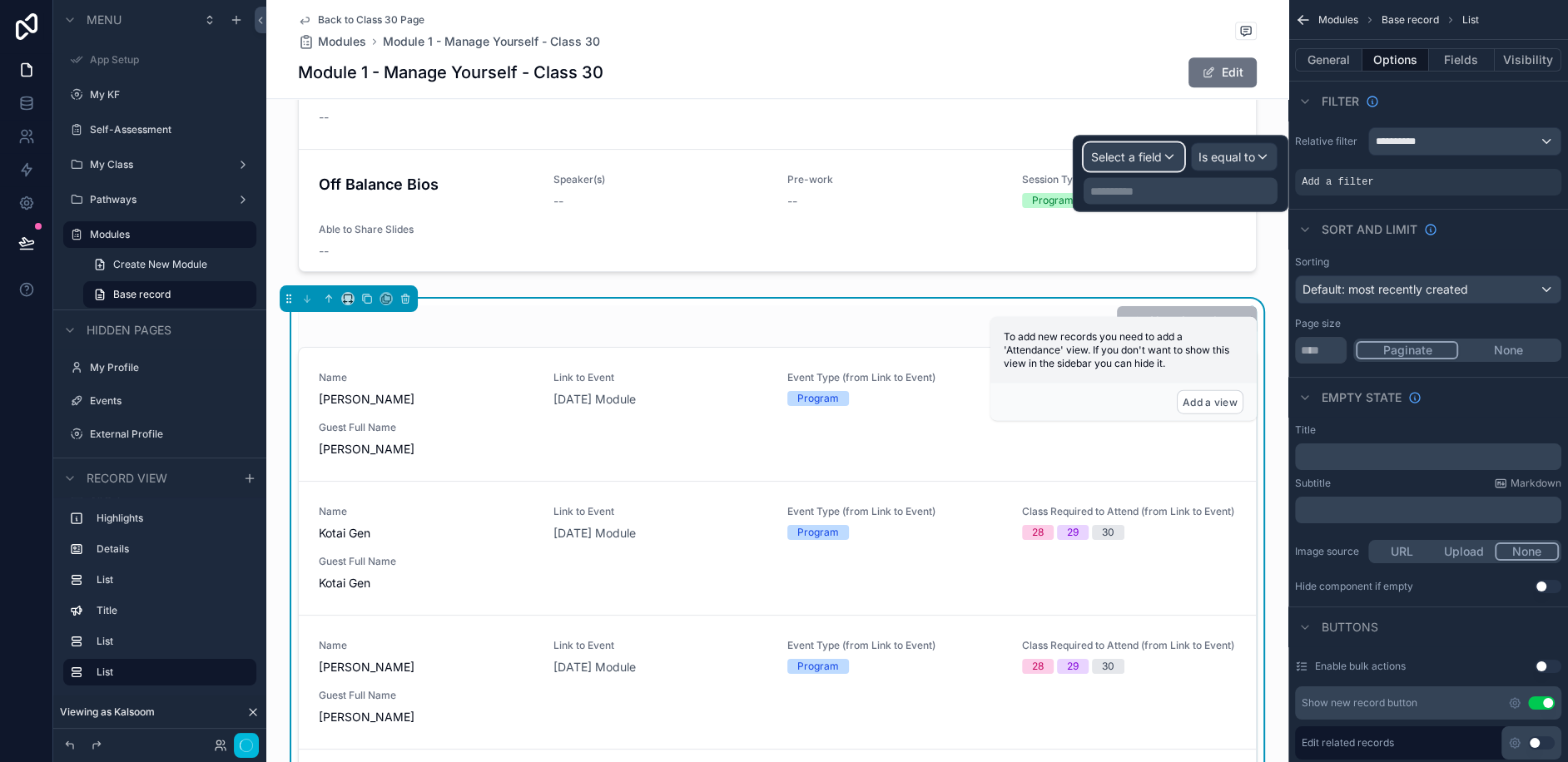
click at [1130, 150] on span "Select a field" at bounding box center [1127, 157] width 71 height 14
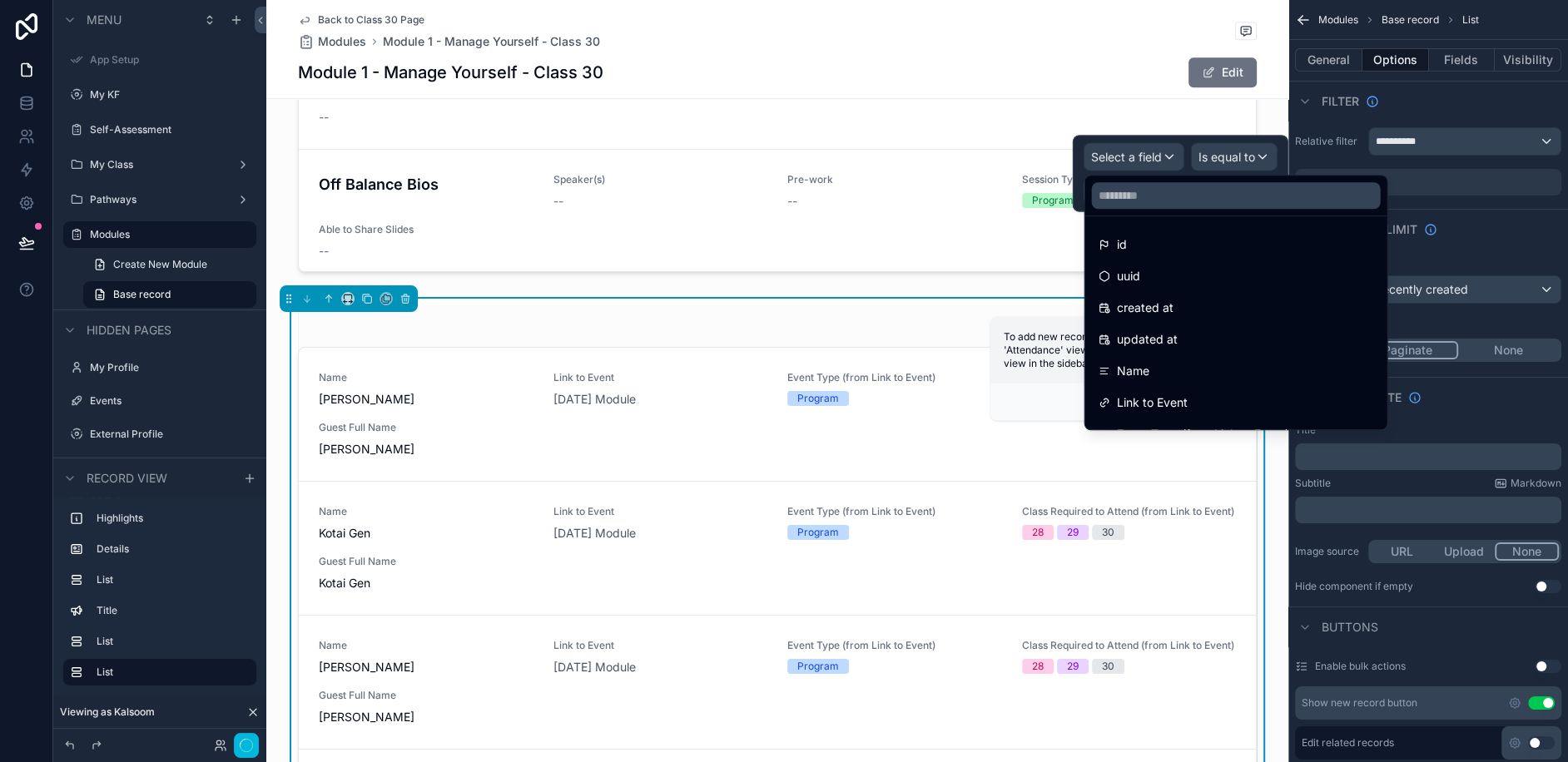
click at [1156, 379] on div "Name" at bounding box center [1236, 371] width 275 height 20
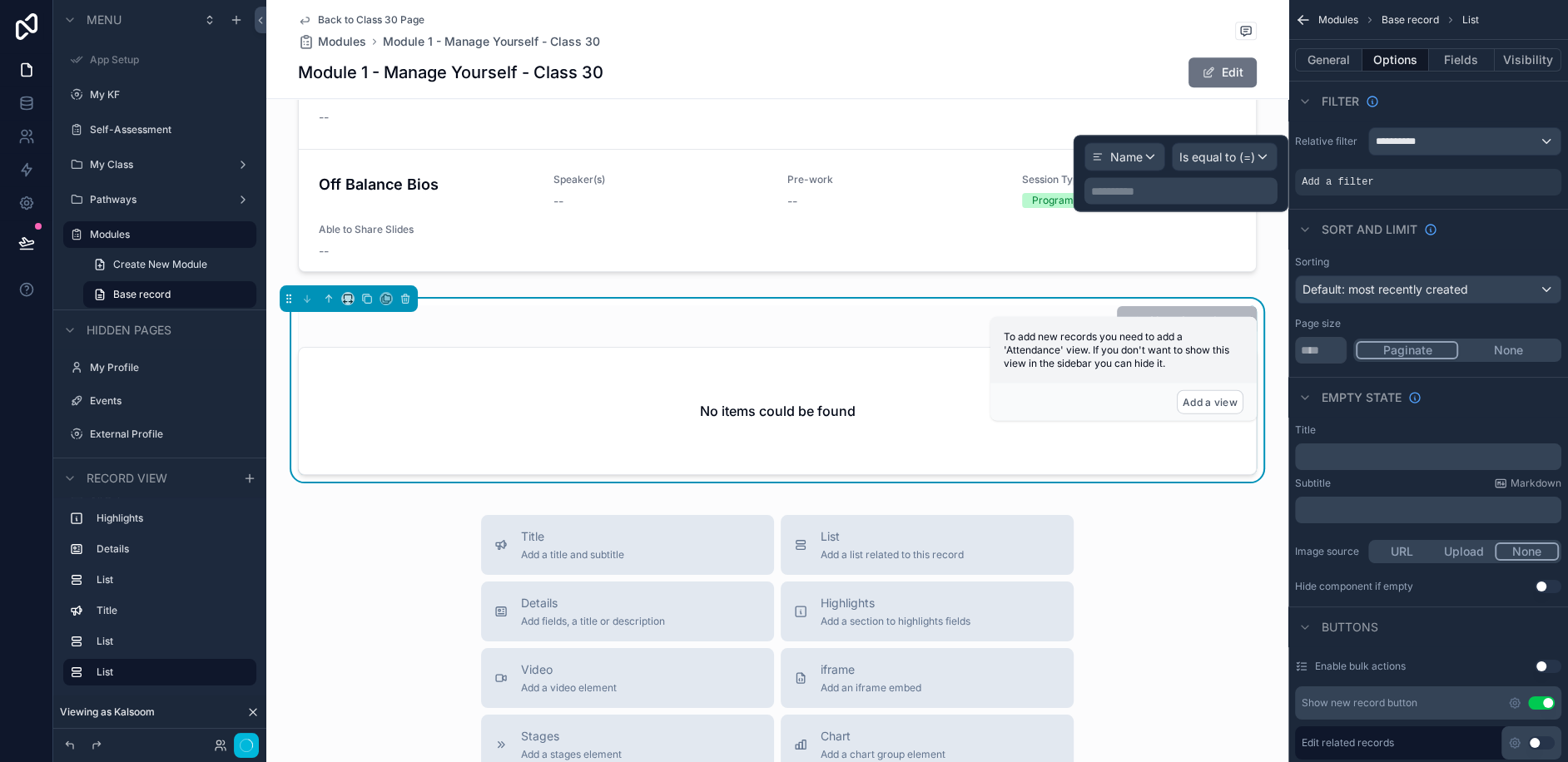
click at [1206, 193] on p "**********" at bounding box center [1183, 192] width 183 height 17
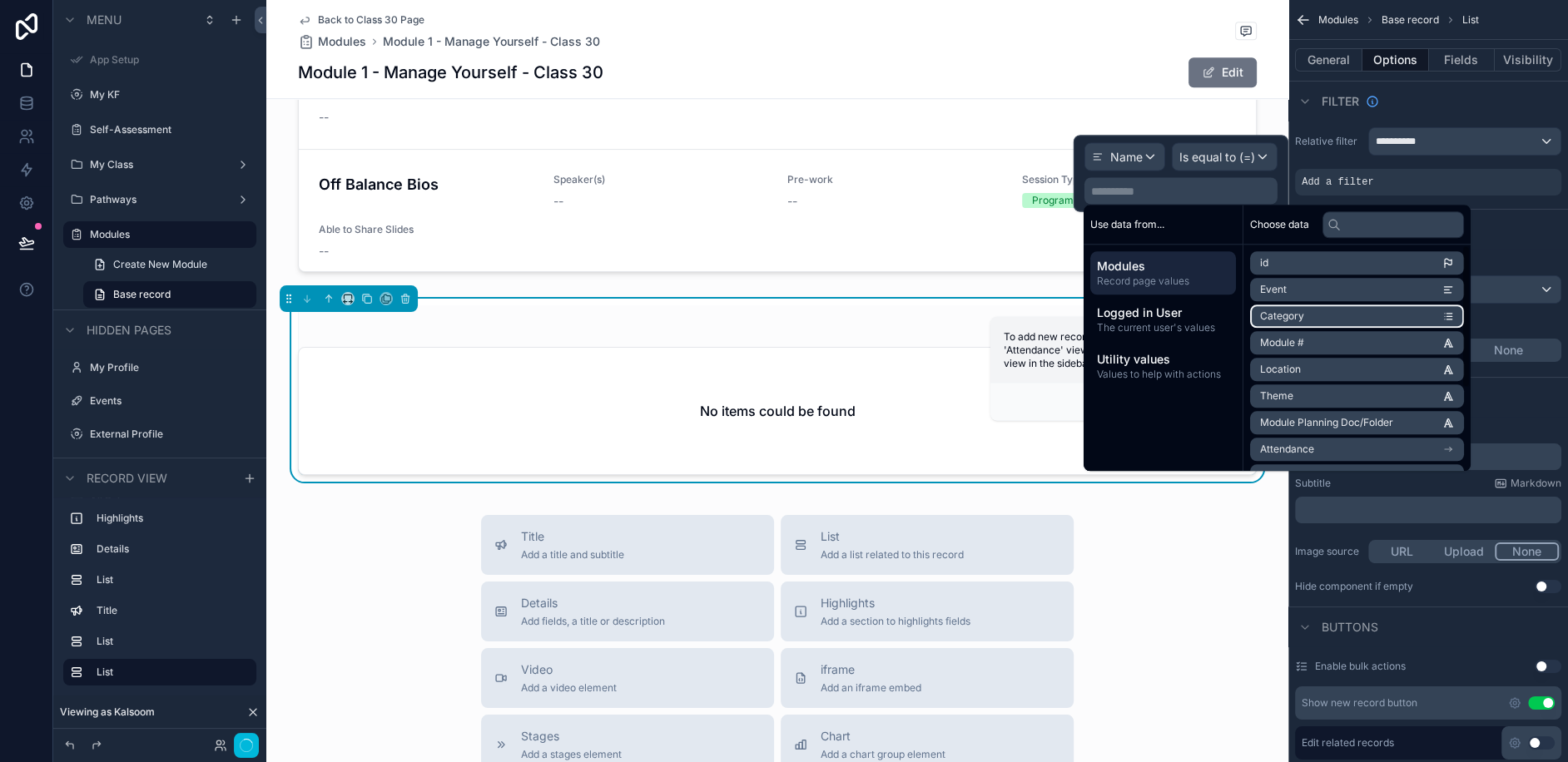
scroll to position [6, 0]
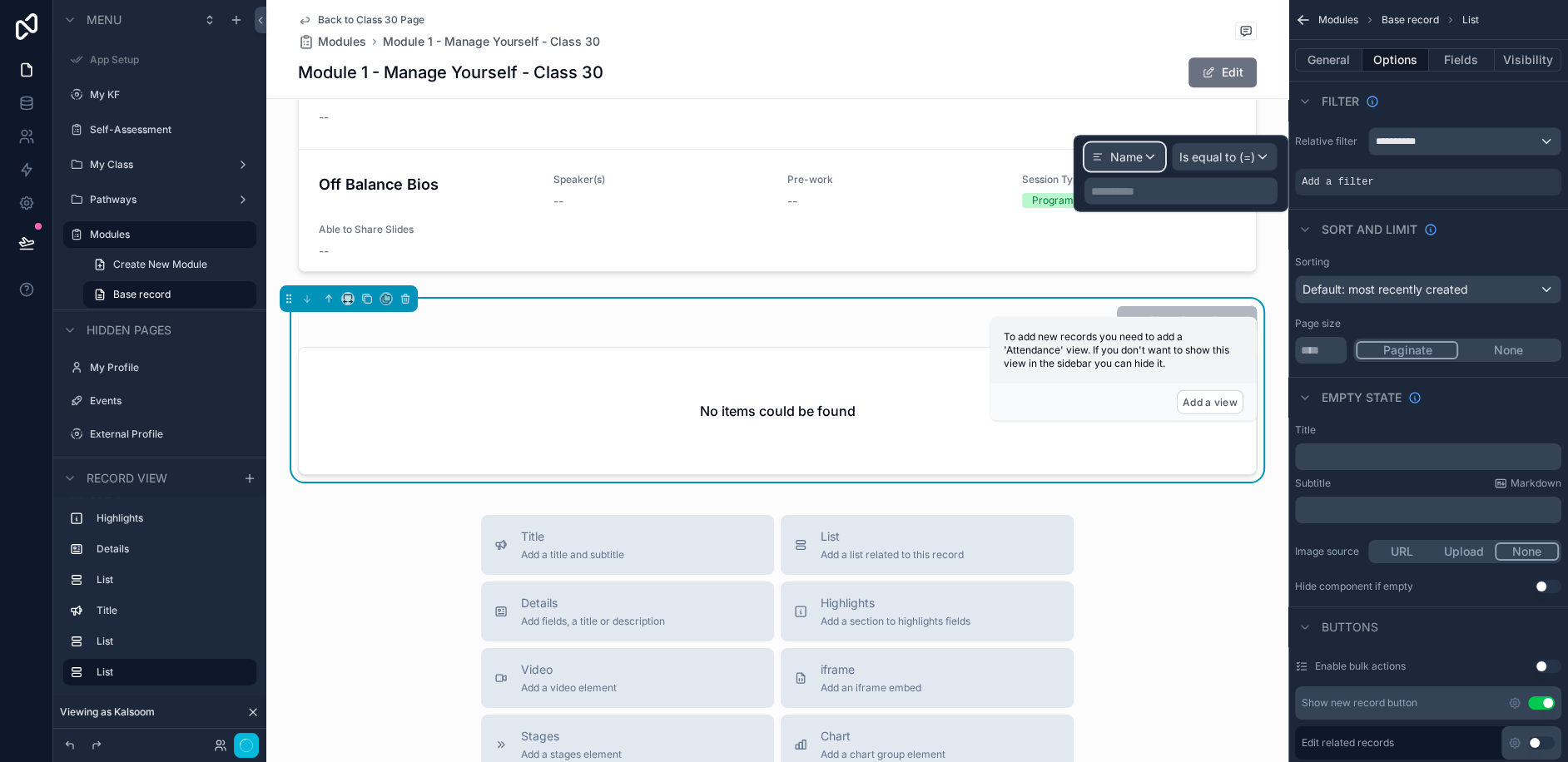
click at [1142, 159] on span "Name" at bounding box center [1127, 158] width 32 height 17
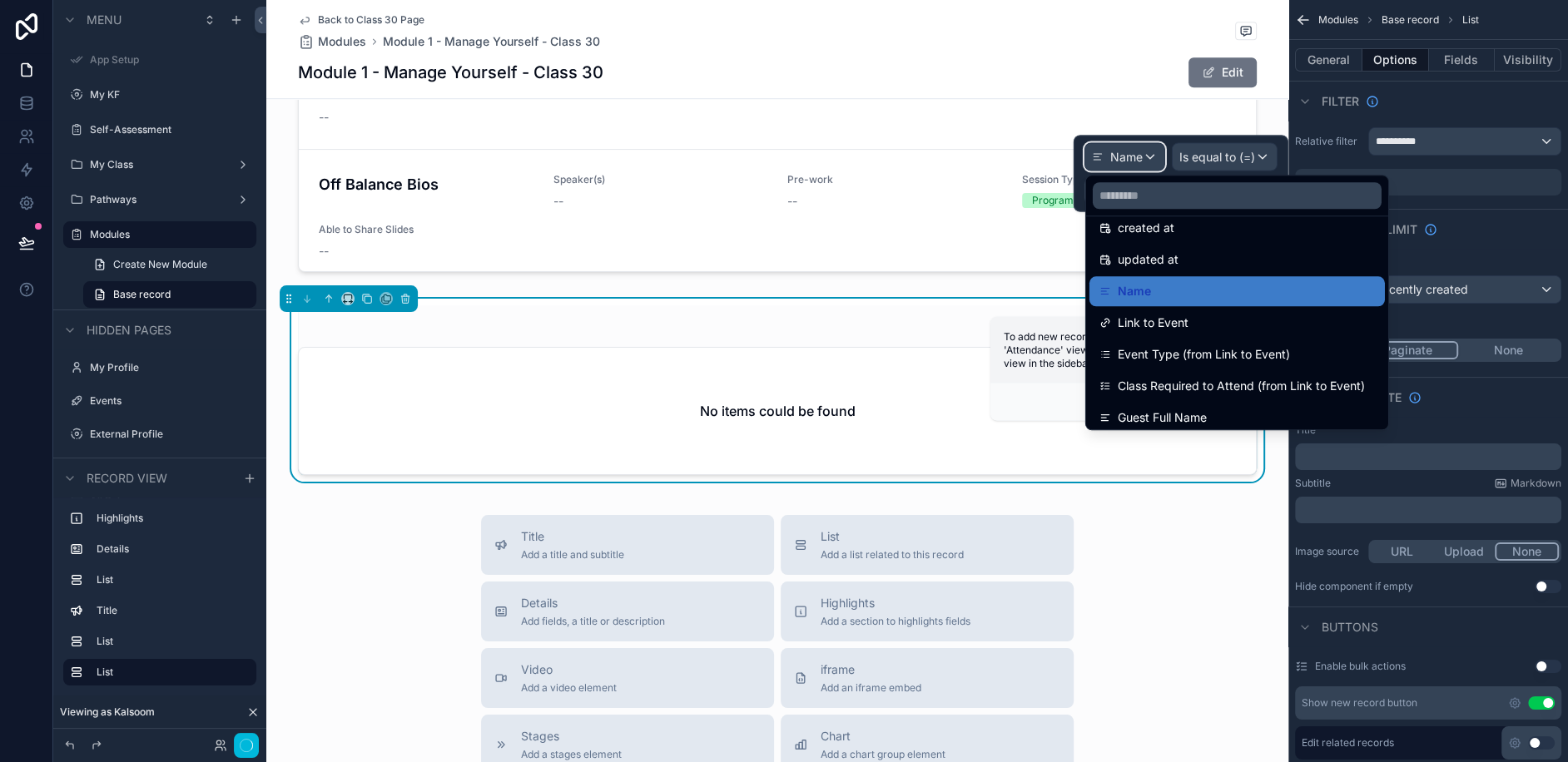
scroll to position [84, 0]
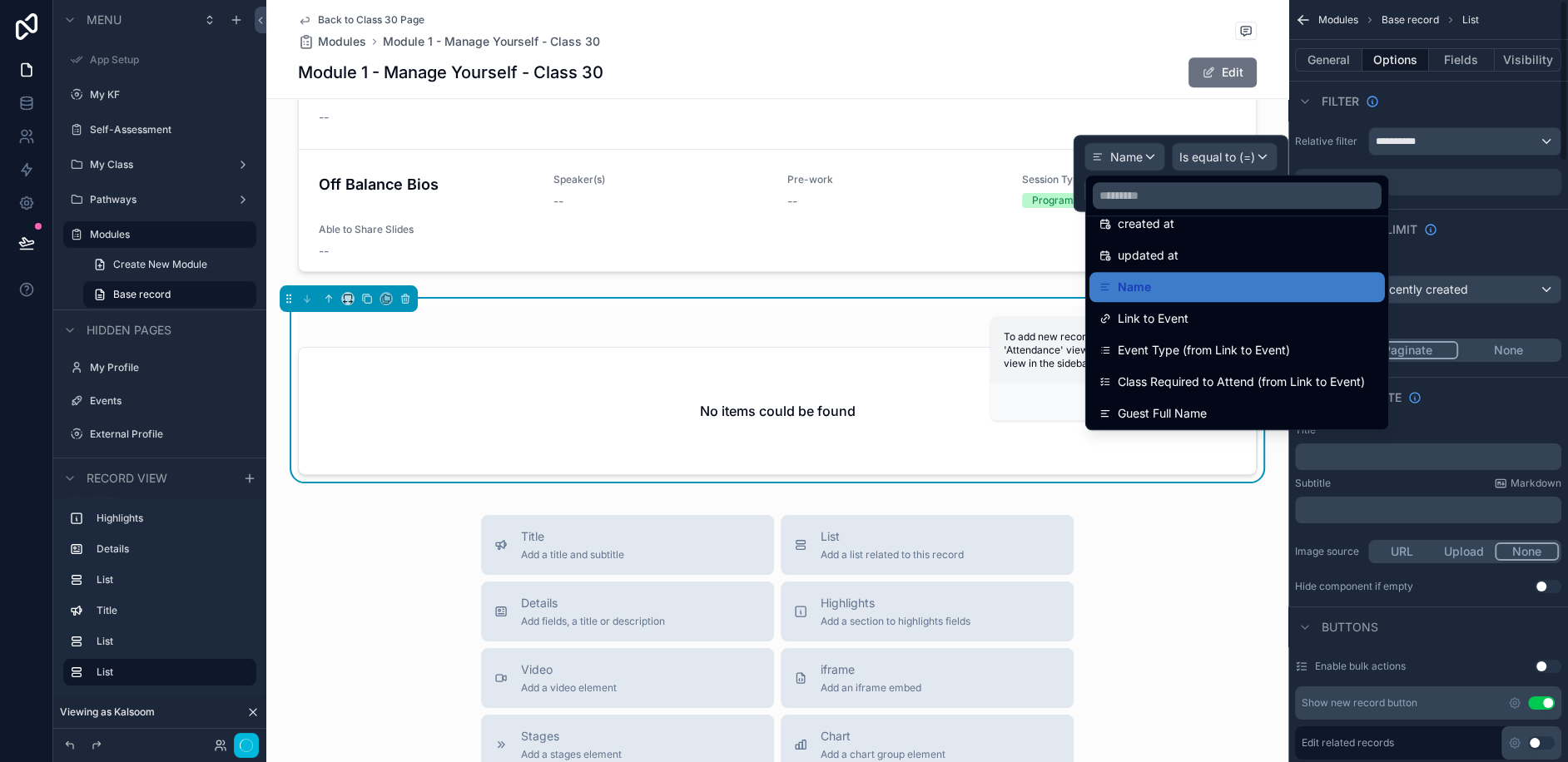
click at [1490, 233] on div "Sort And Limit" at bounding box center [1428, 229] width 280 height 40
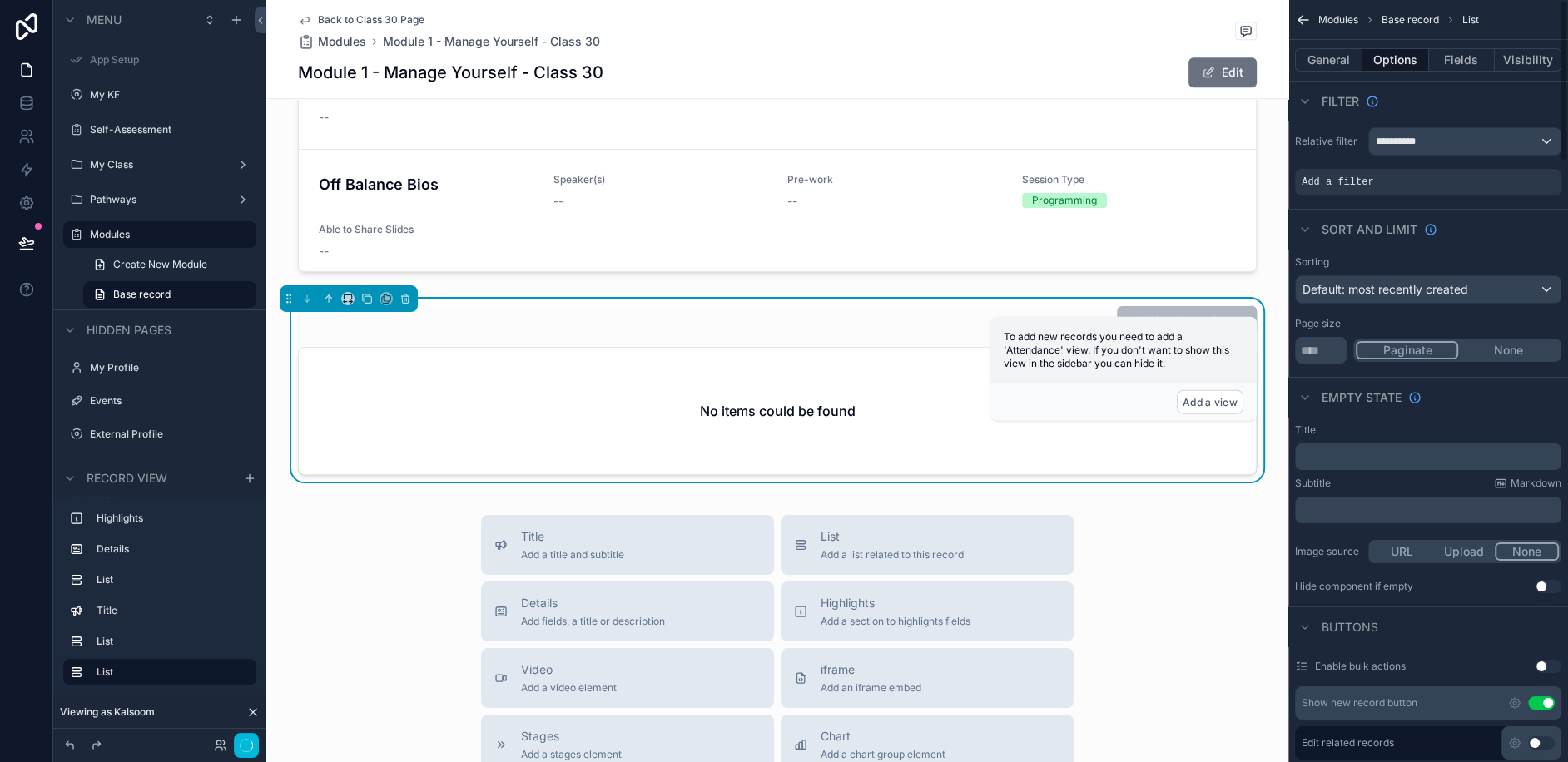
click at [1394, 175] on div "Add a filter" at bounding box center [1428, 182] width 267 height 27
click at [0, 0] on icon "scrollable content" at bounding box center [0, 0] width 0 height 0
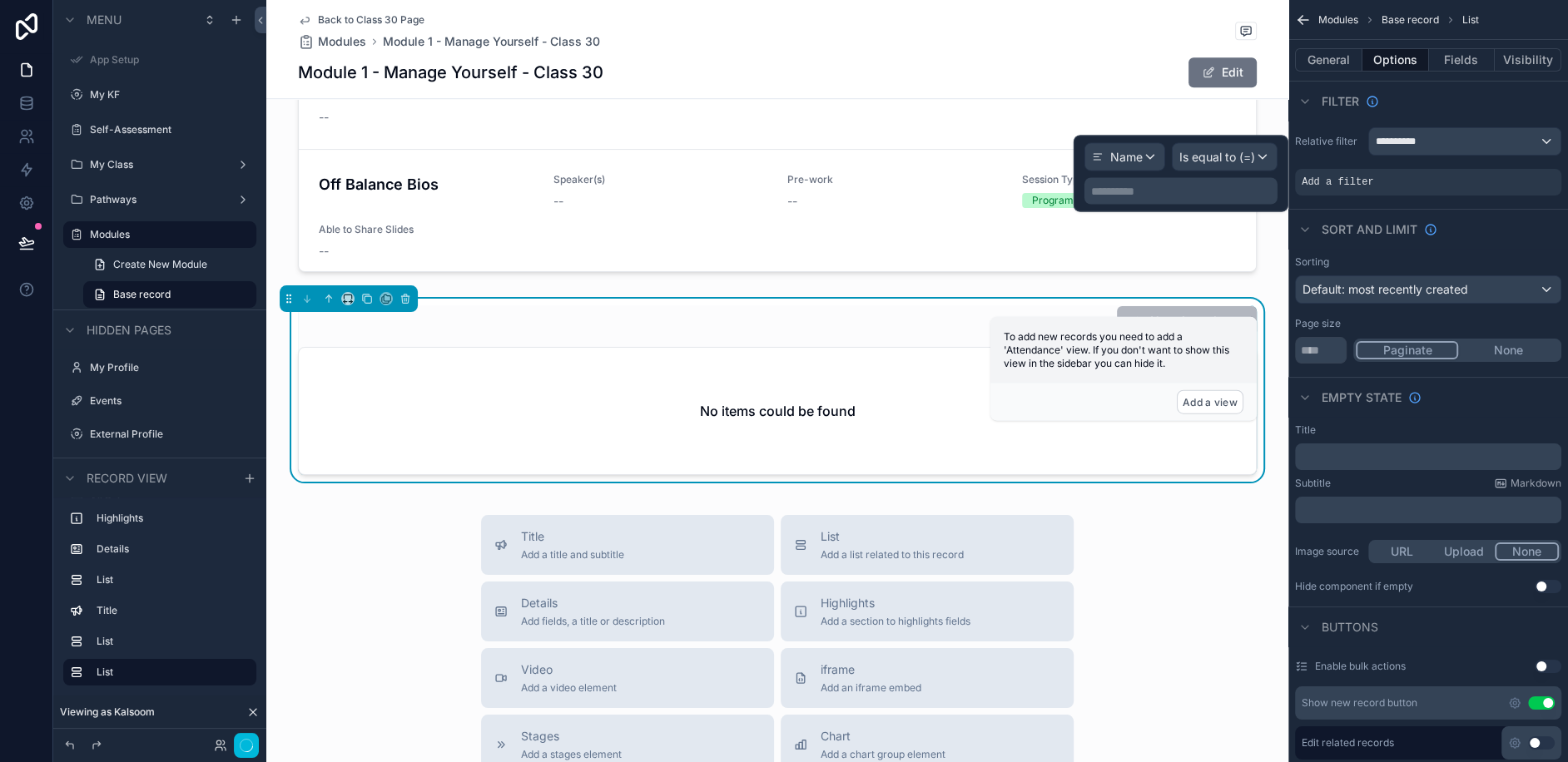
click at [1178, 202] on div "**********" at bounding box center [1181, 192] width 193 height 27
click at [1152, 186] on p "**********" at bounding box center [1183, 192] width 183 height 17
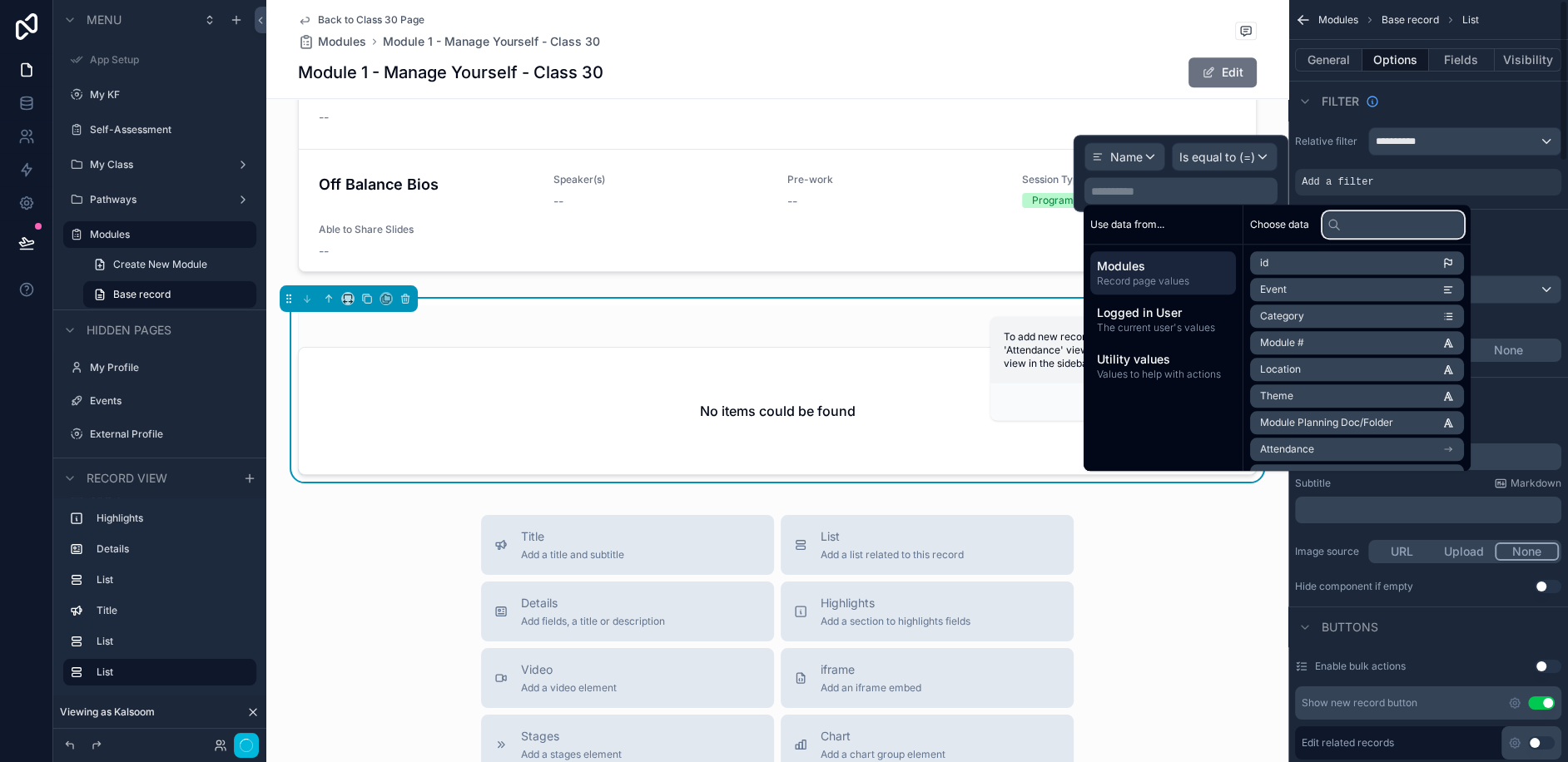
click at [1367, 220] on input "text" at bounding box center [1392, 225] width 141 height 27
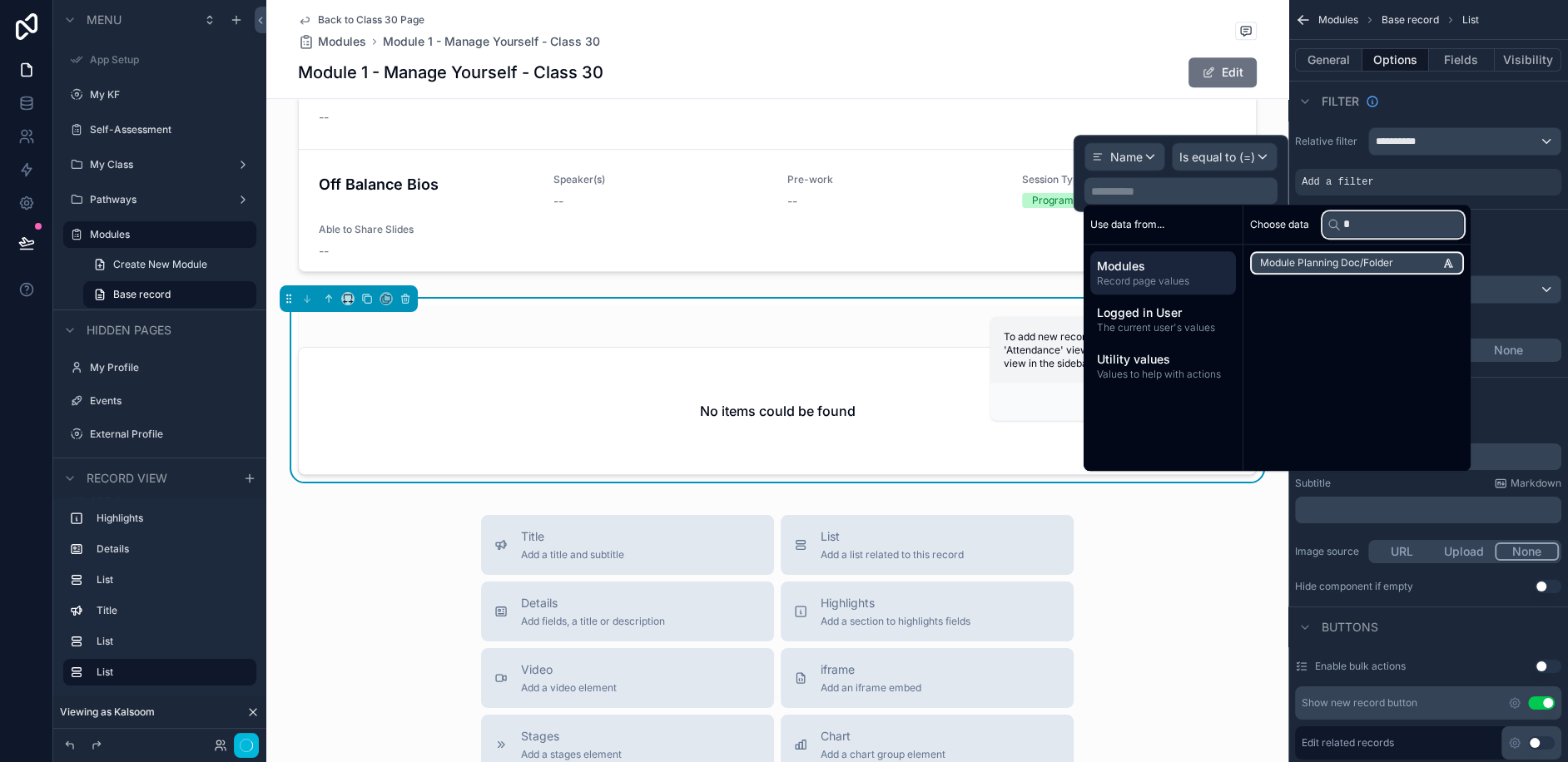
type input "**"
type input "****"
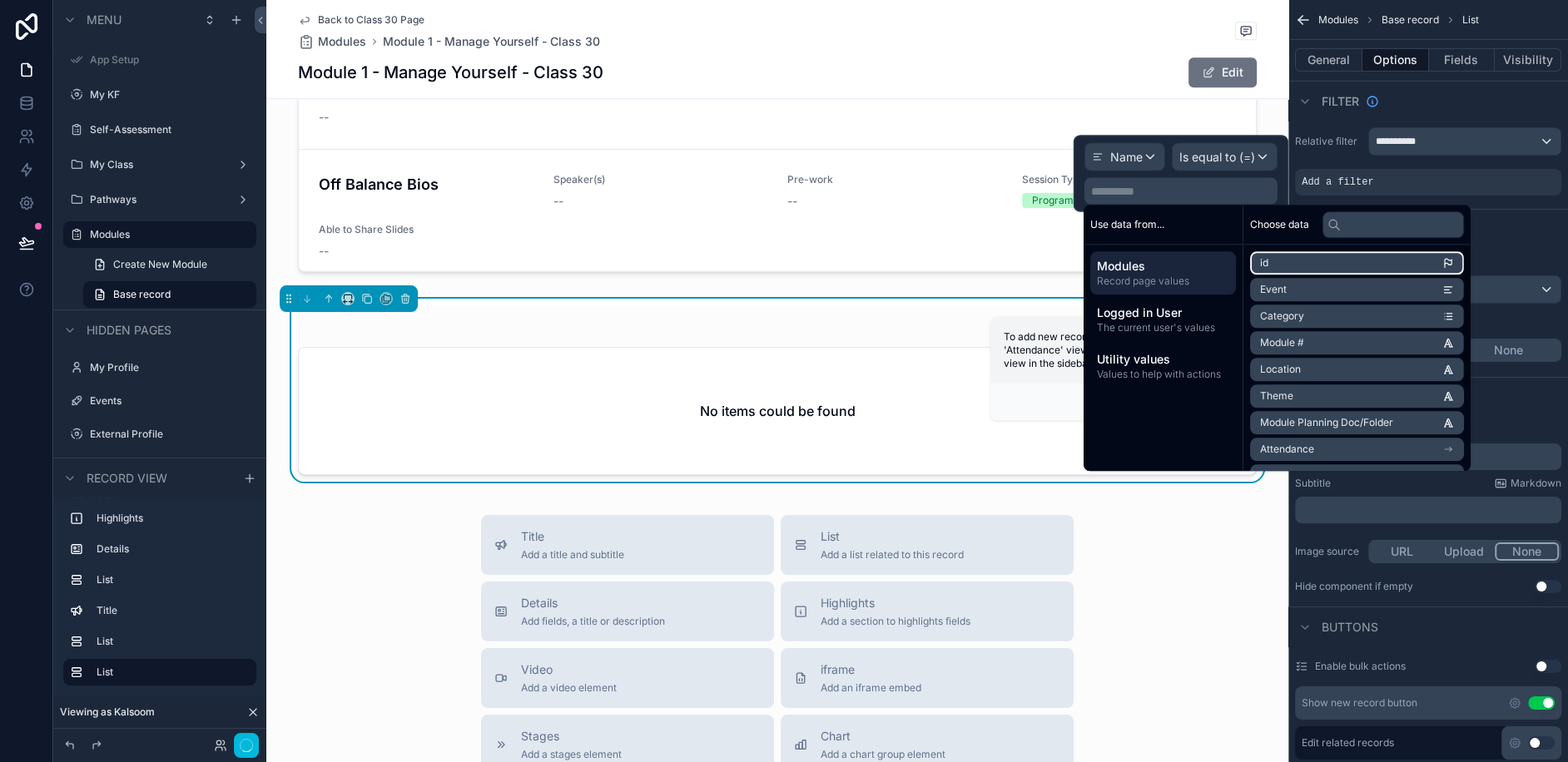
click at [1167, 309] on span "Logged in User" at bounding box center [1163, 313] width 132 height 17
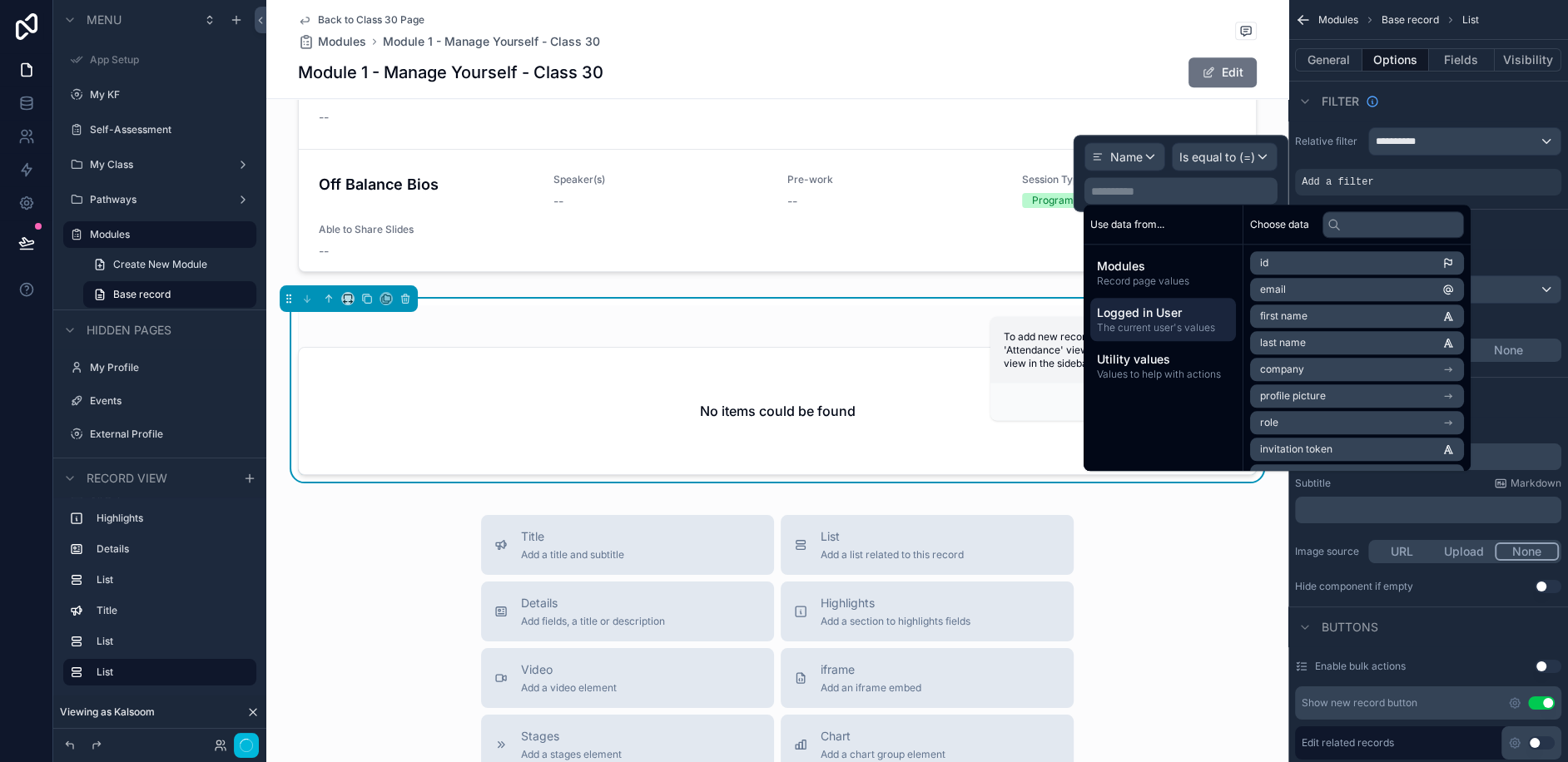
click at [1179, 285] on span "Record page values" at bounding box center [1163, 281] width 132 height 13
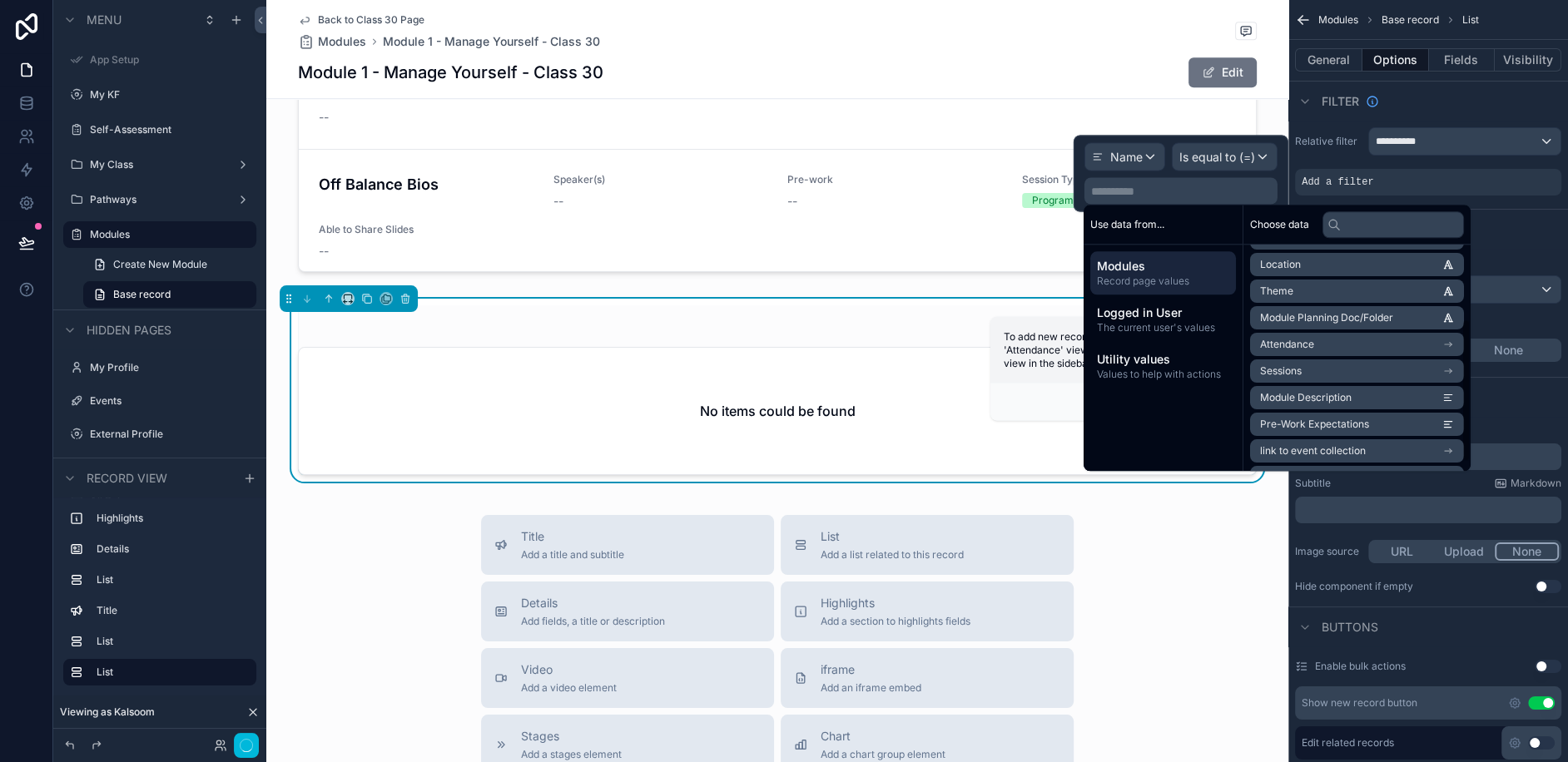
scroll to position [117, 0]
click at [1451, 331] on icon "scrollable content" at bounding box center [1450, 332] width 2 height 2
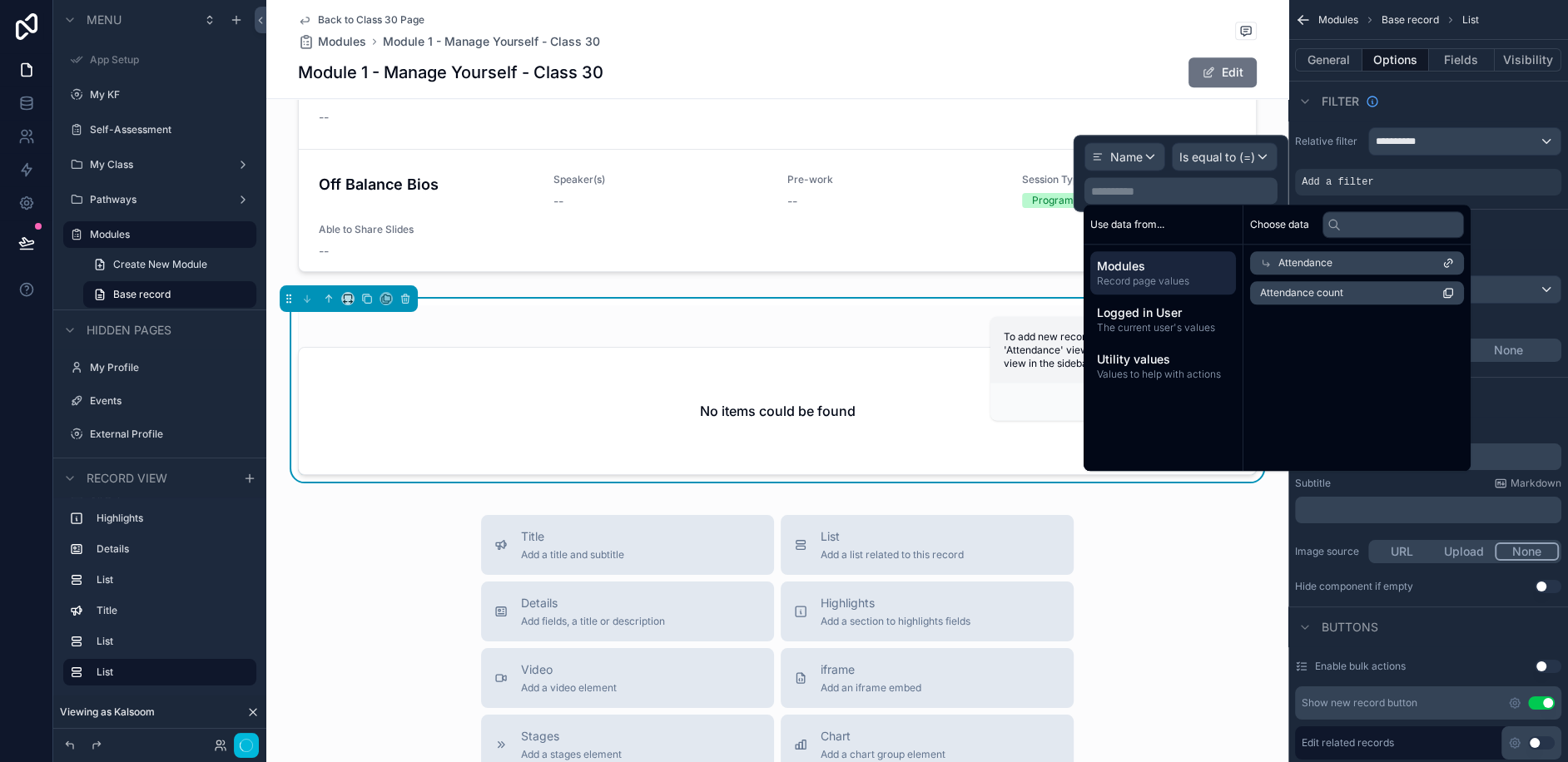
click at [1153, 279] on span "Record page values" at bounding box center [1163, 281] width 132 height 13
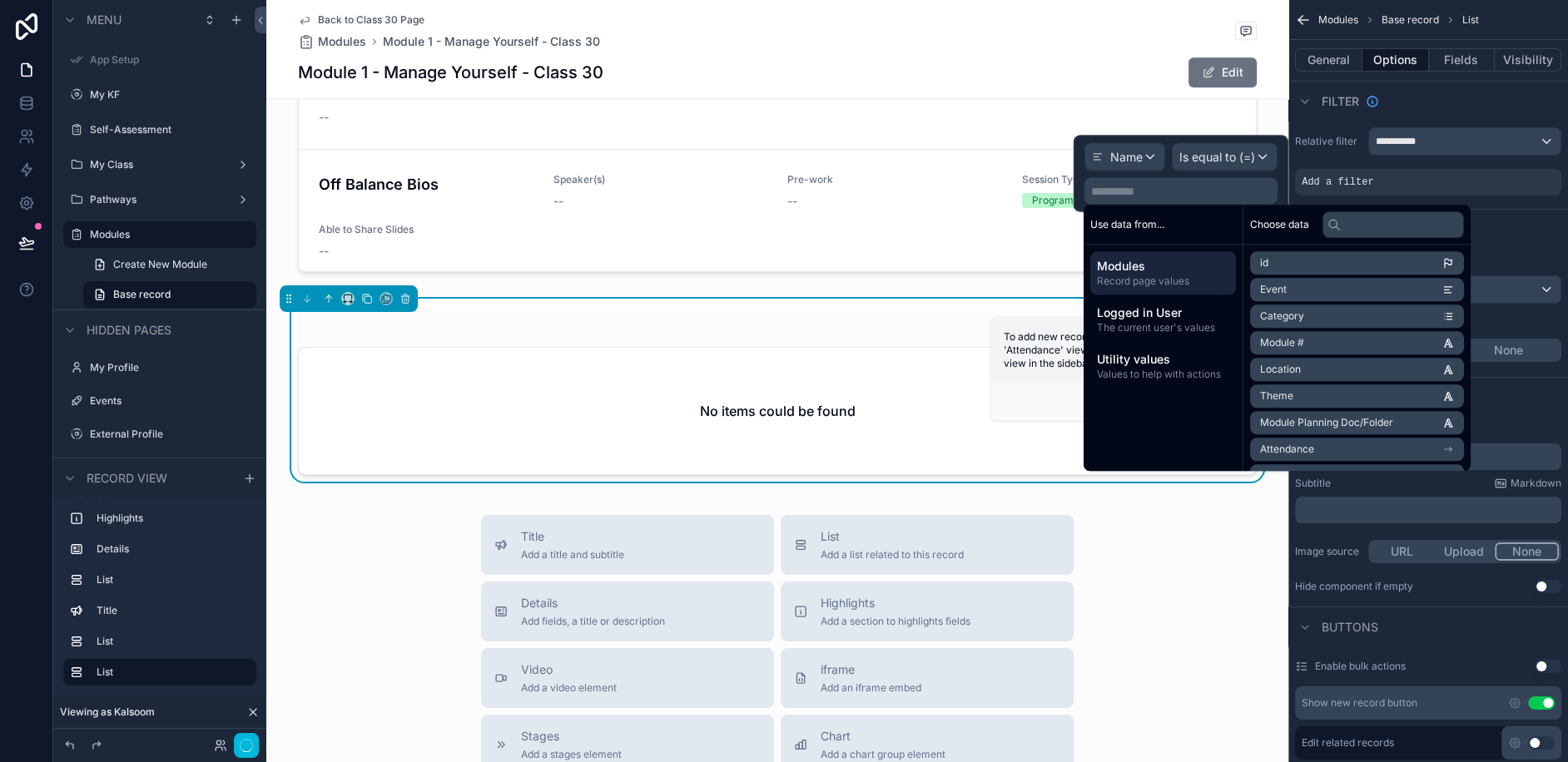
click at [1167, 314] on span "Logged in User" at bounding box center [1163, 313] width 132 height 17
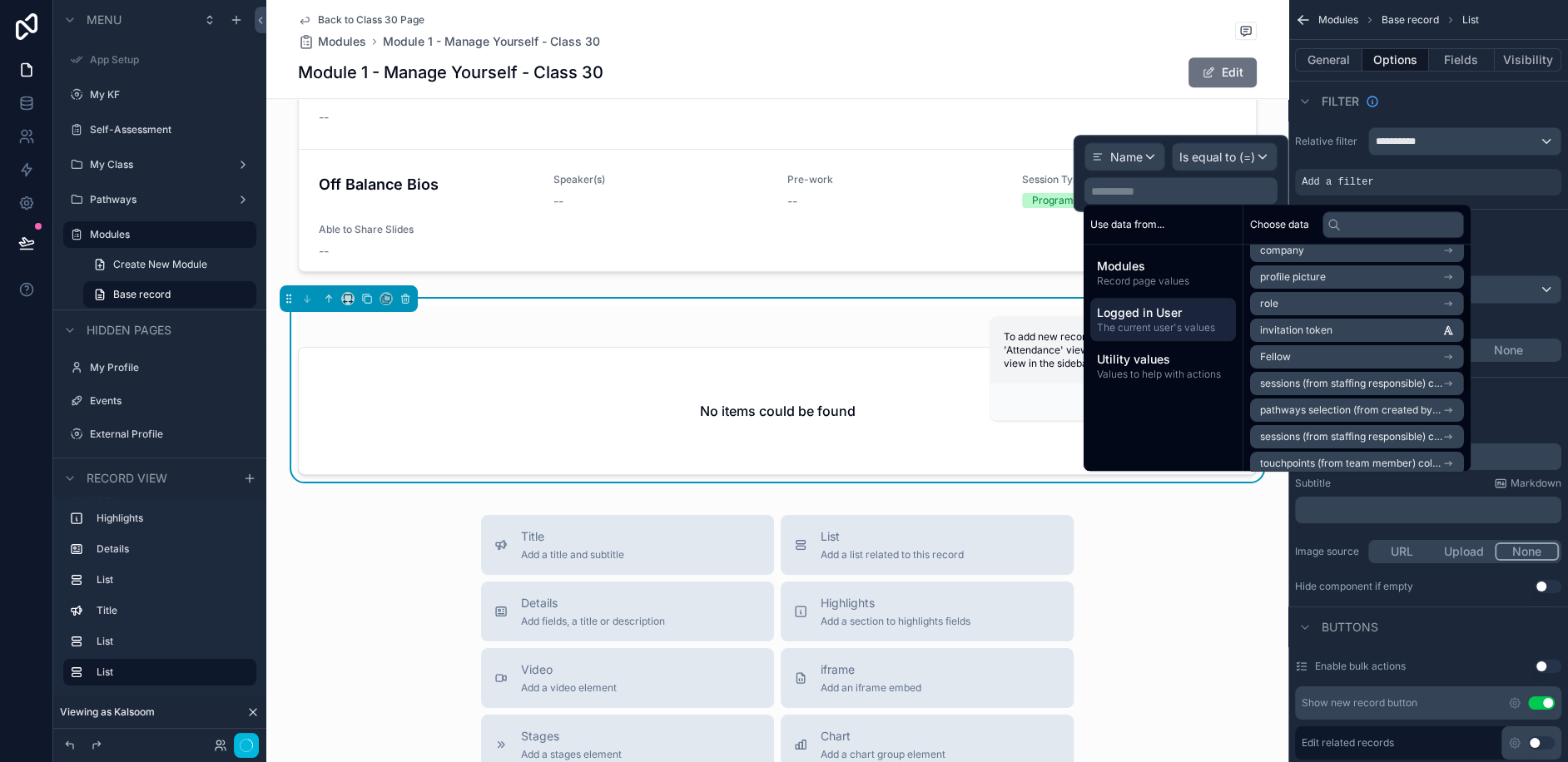
scroll to position [132, 0]
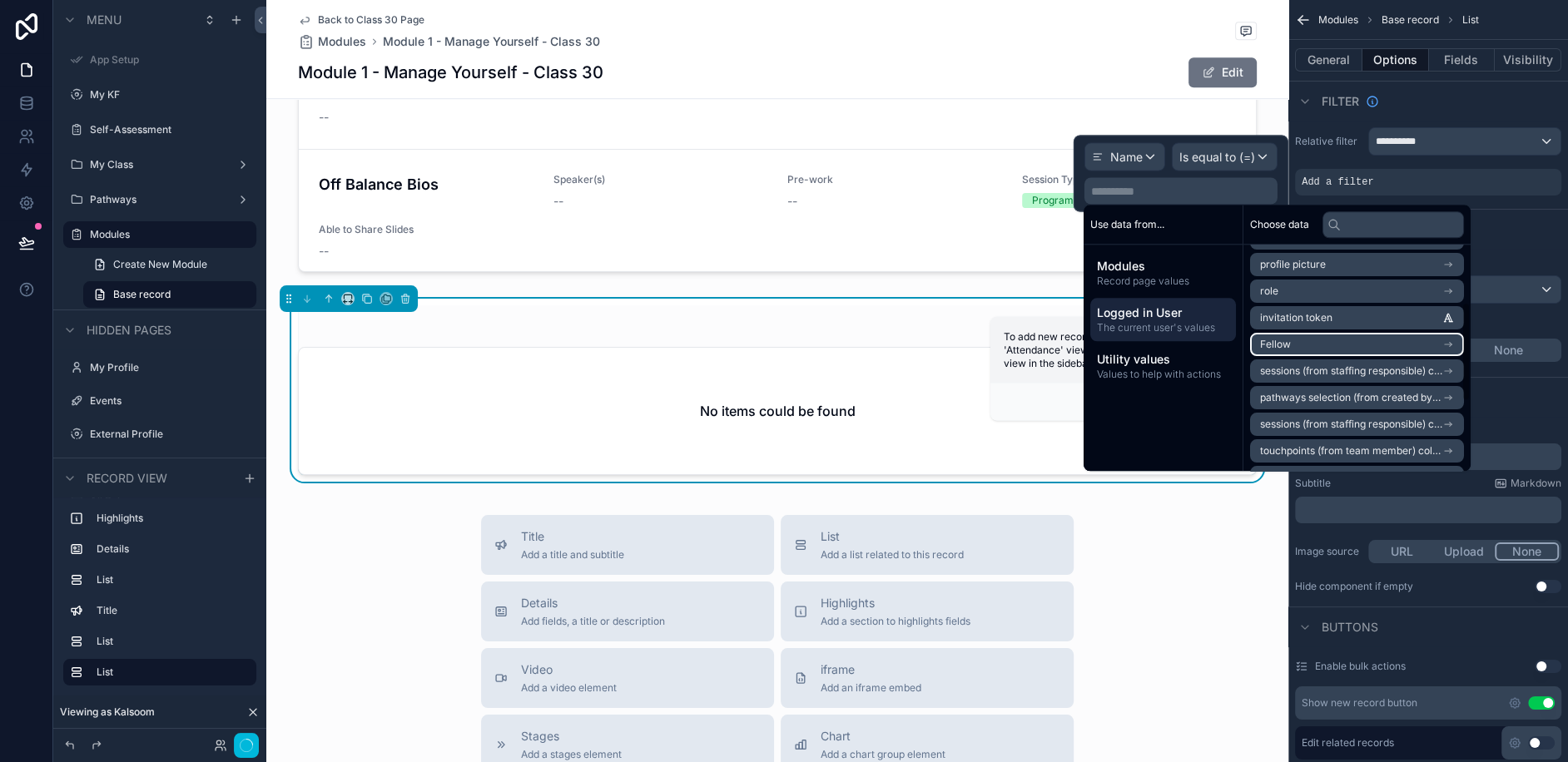
click at [1360, 343] on li "Fellow" at bounding box center [1356, 344] width 214 height 24
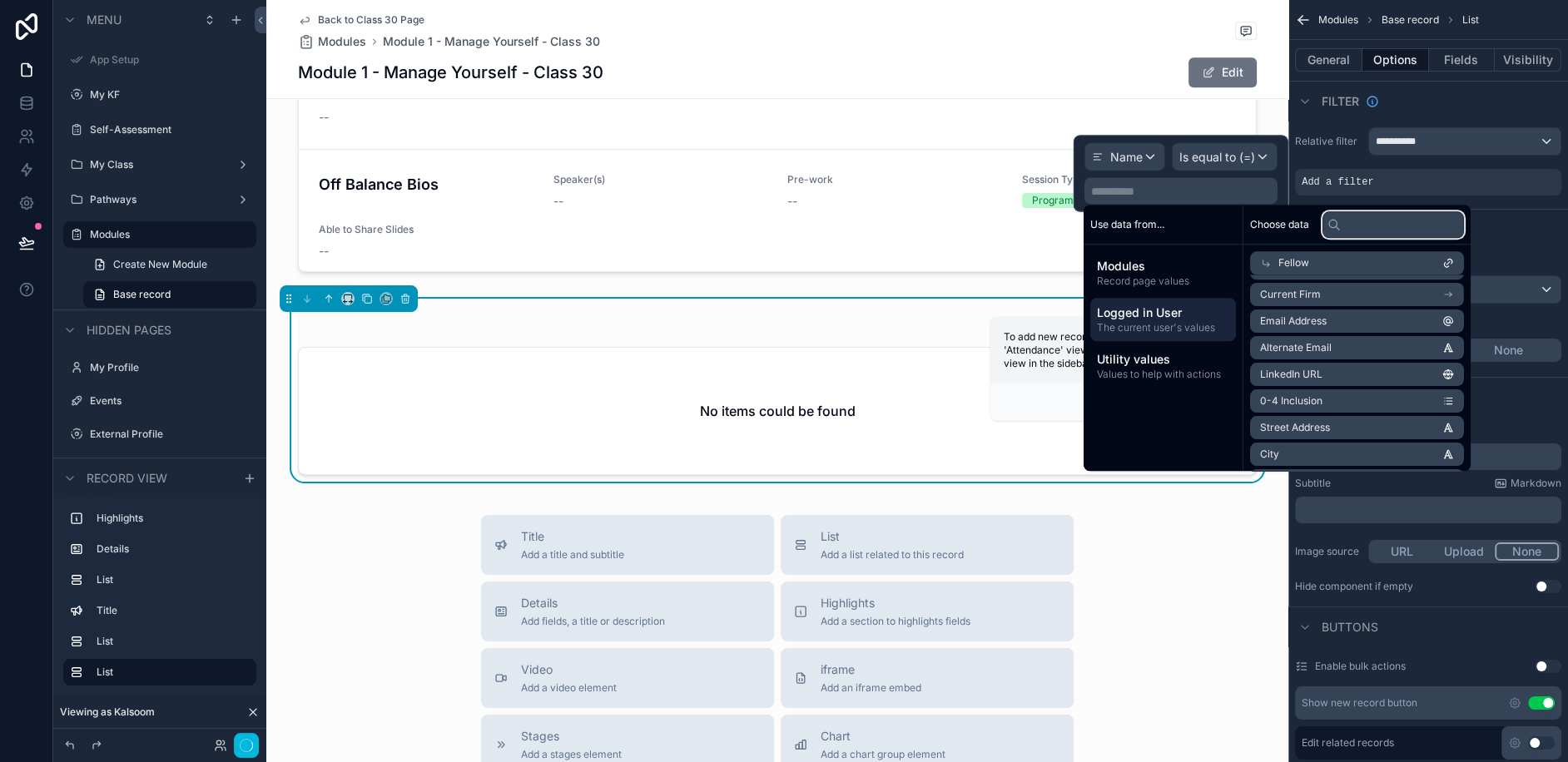
click at [1353, 231] on input "text" at bounding box center [1392, 225] width 141 height 27
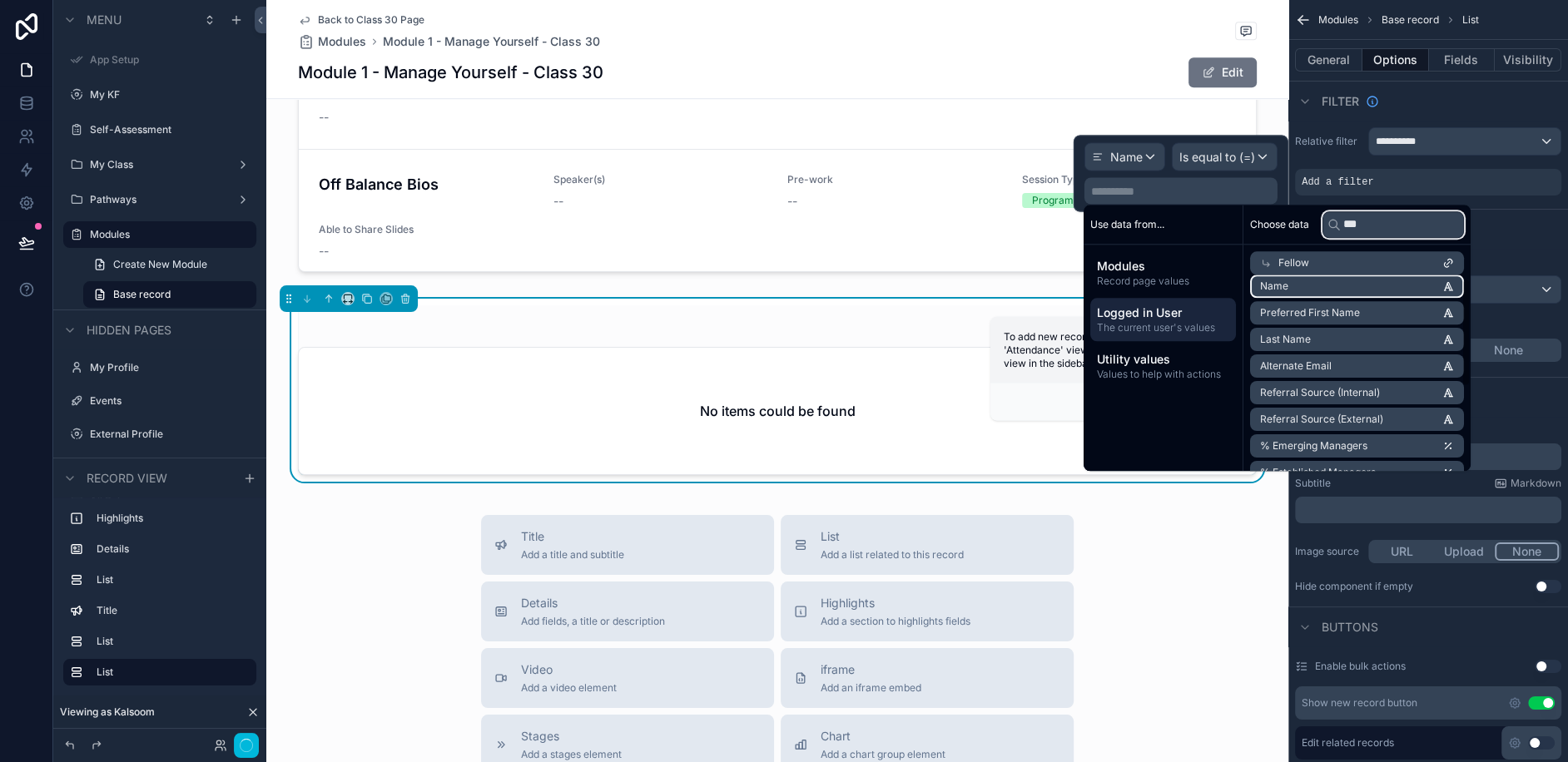
scroll to position [0, 0]
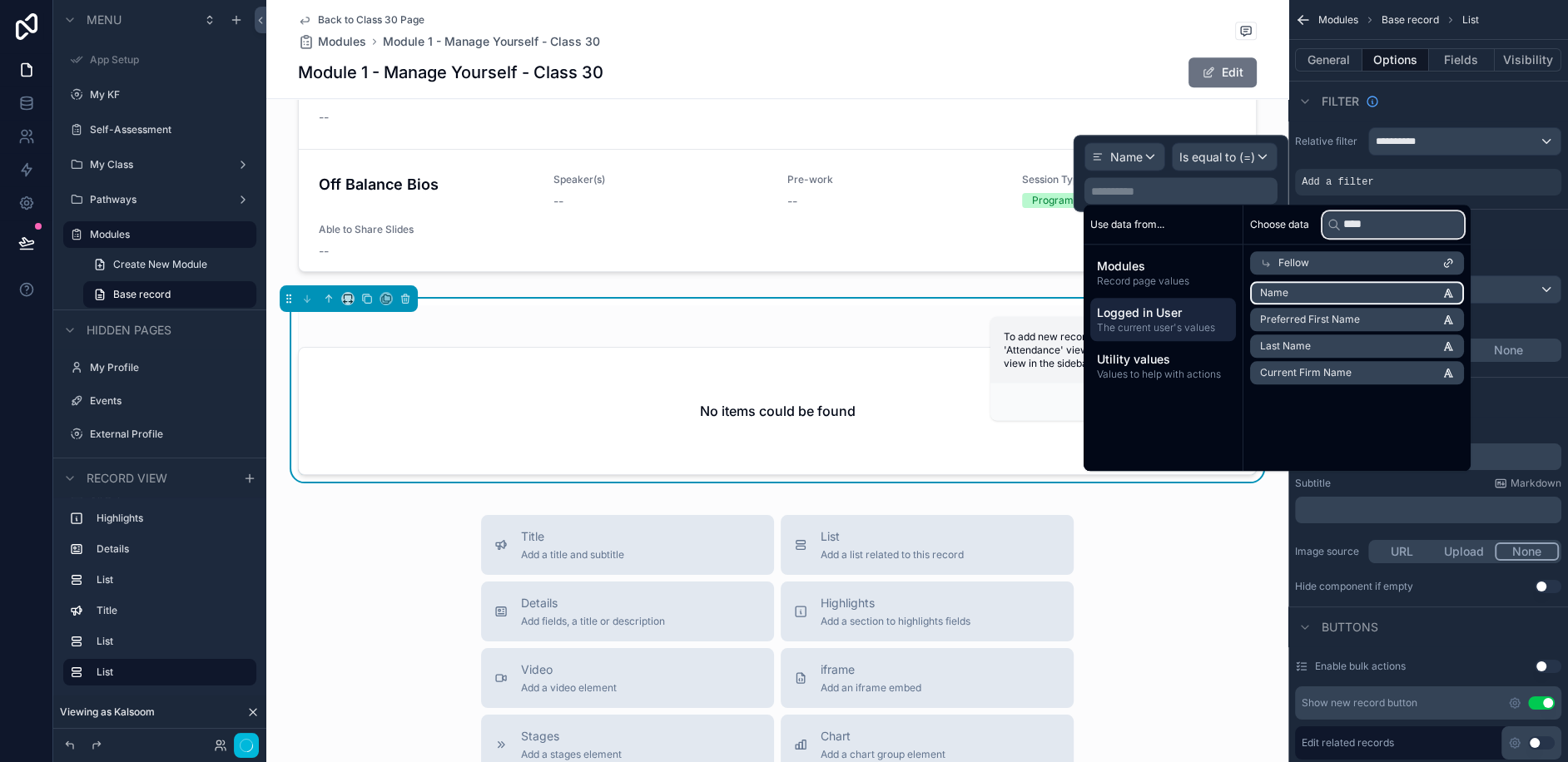
type input "****"
click at [1327, 288] on li "Name" at bounding box center [1356, 292] width 214 height 24
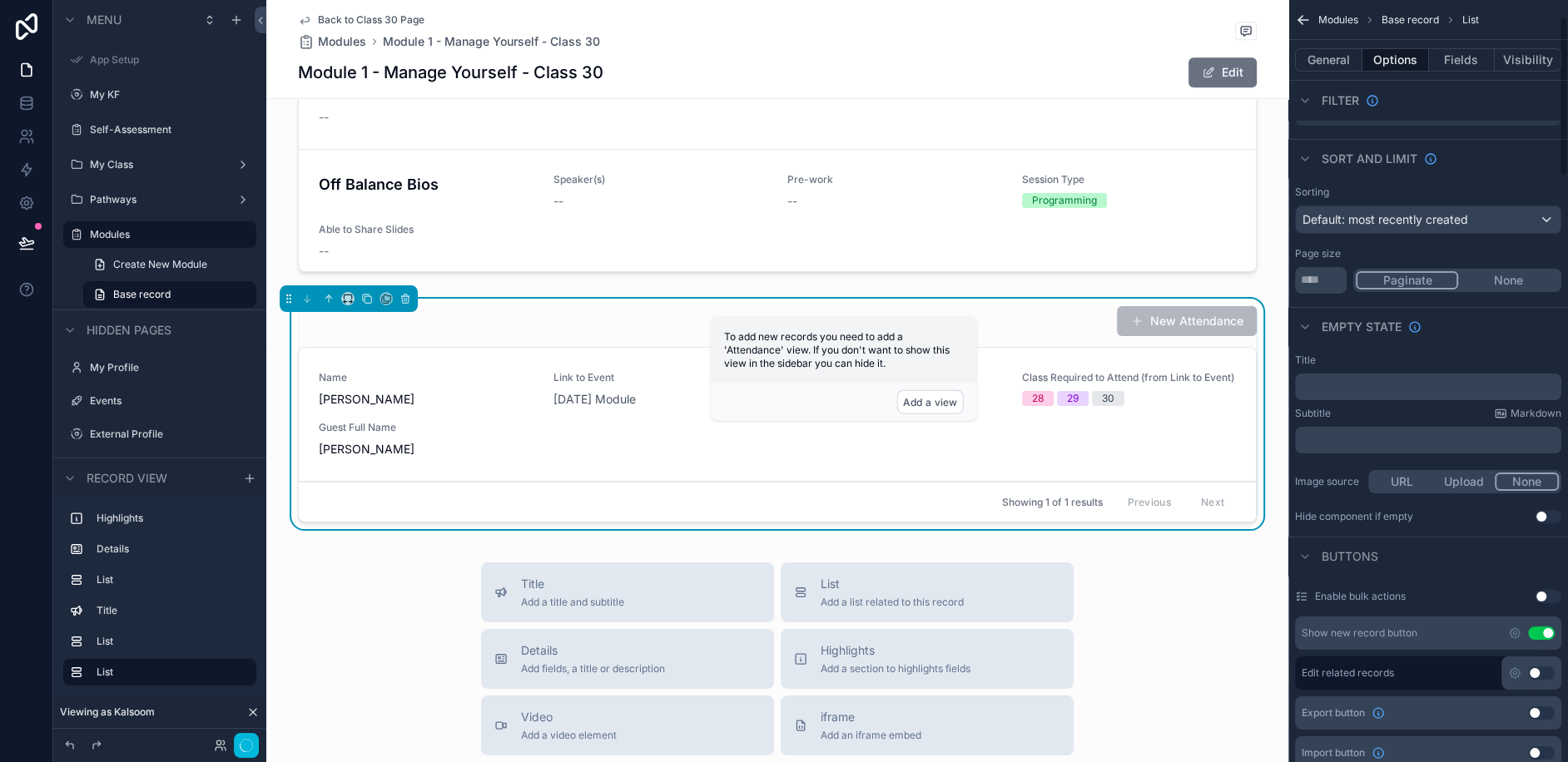
scroll to position [125, 0]
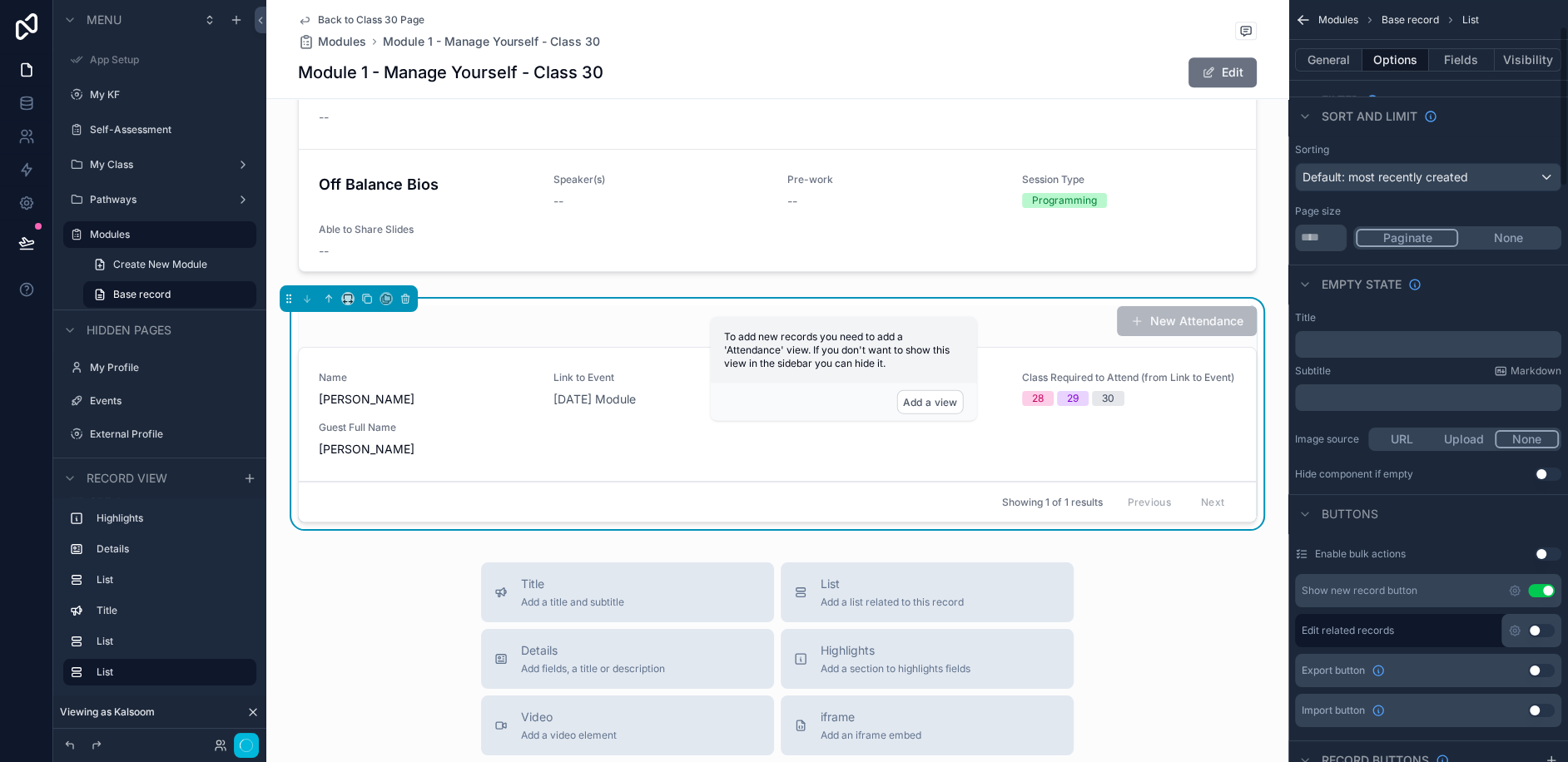
click at [1546, 590] on button "Use setting" at bounding box center [1541, 591] width 27 height 13
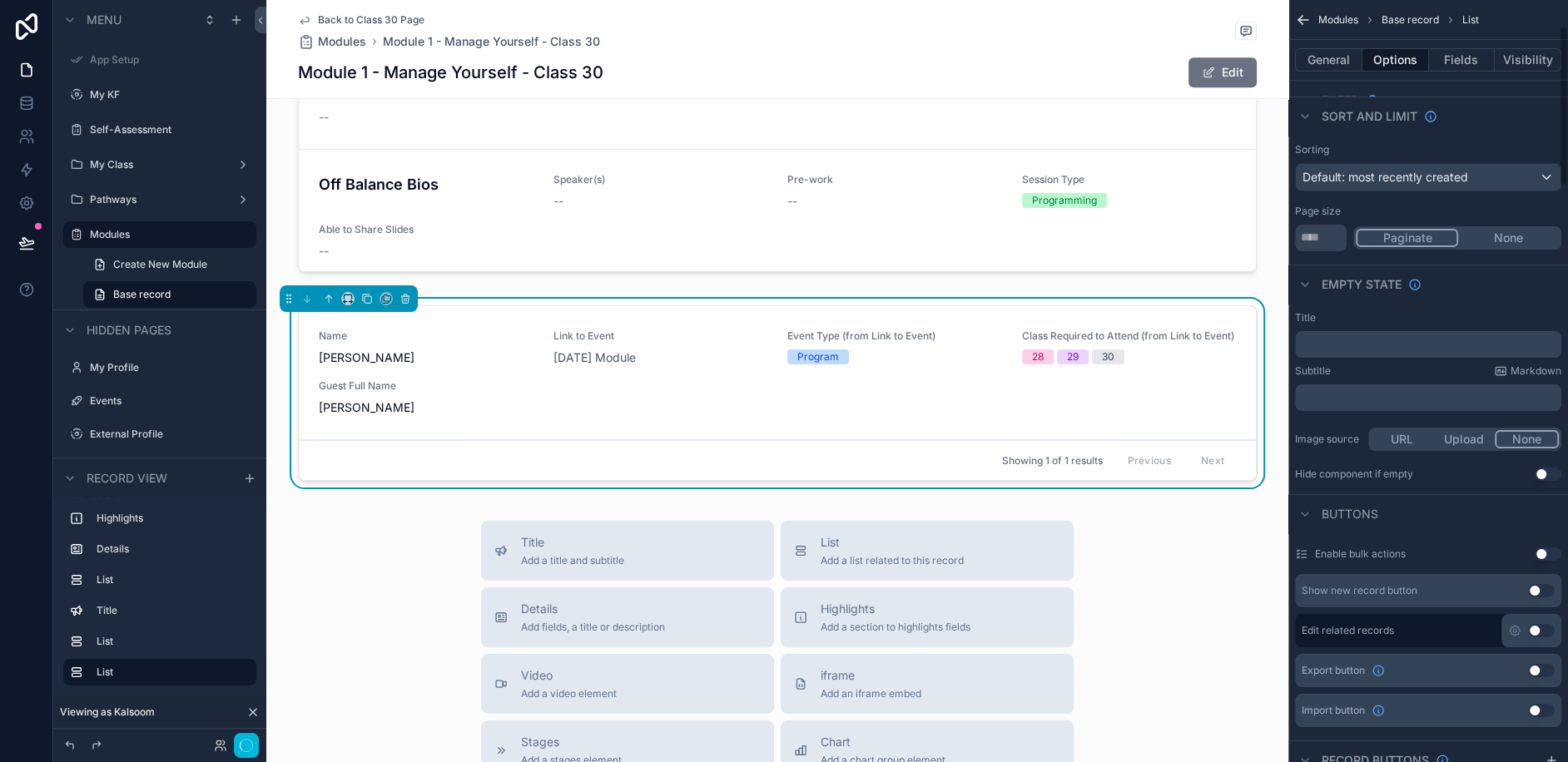
click at [1464, 55] on button "Fields" at bounding box center [1463, 60] width 66 height 24
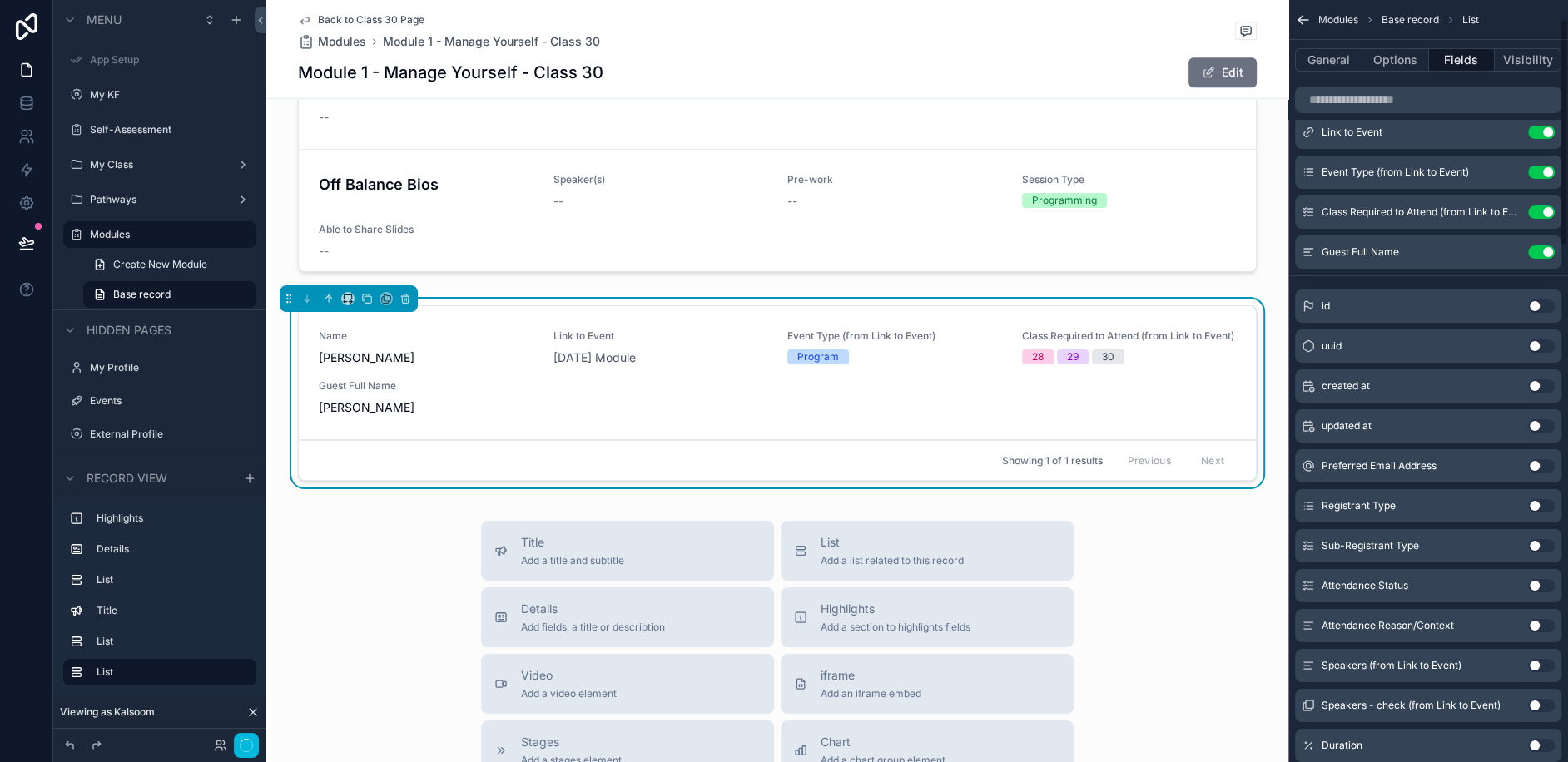
scroll to position [0, 0]
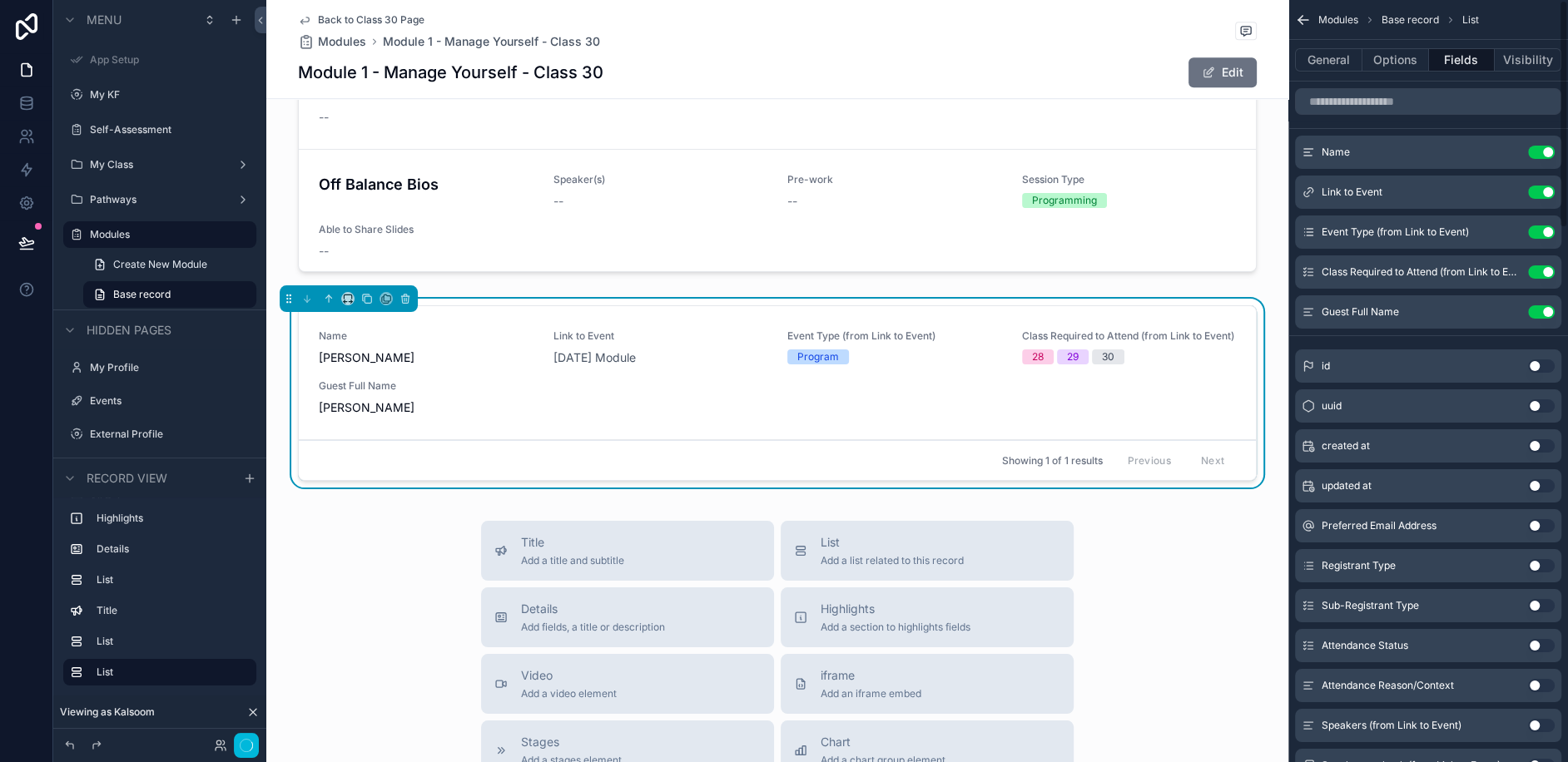
click at [1536, 196] on button "Use setting" at bounding box center [1541, 193] width 27 height 13
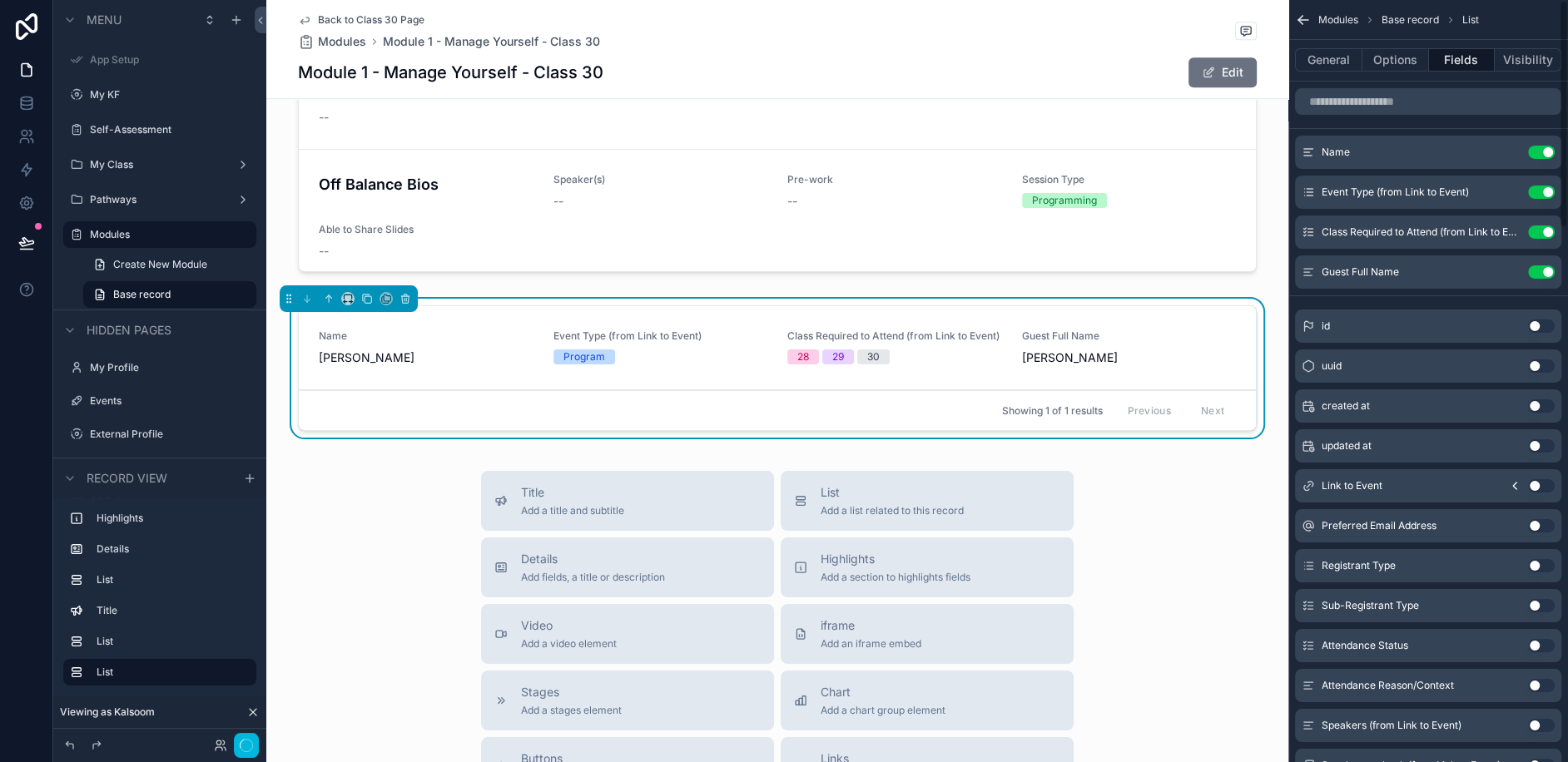
click at [1537, 186] on button "Use setting" at bounding box center [1541, 193] width 27 height 13
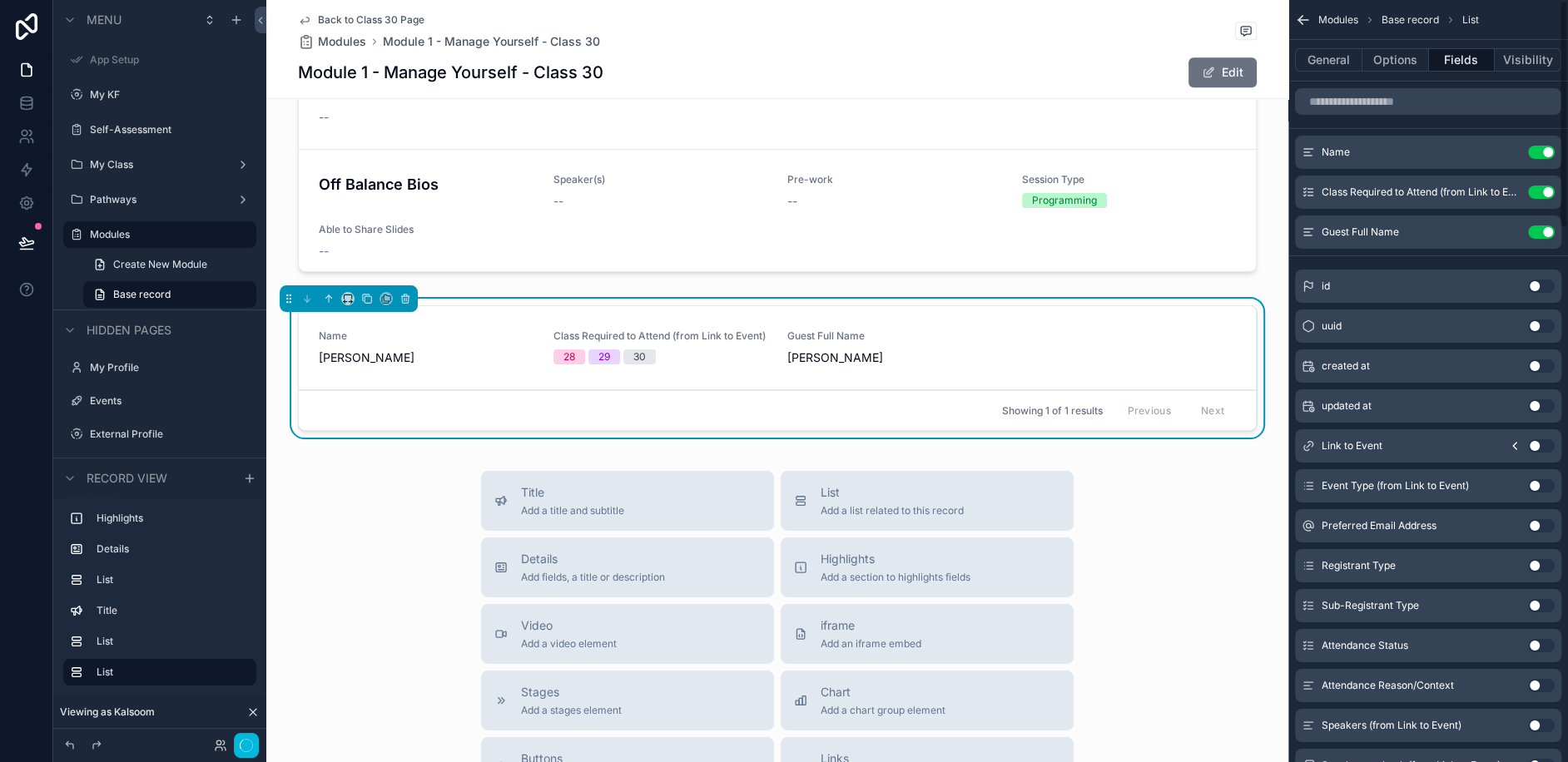
click at [1538, 191] on button "Use setting" at bounding box center [1541, 193] width 27 height 13
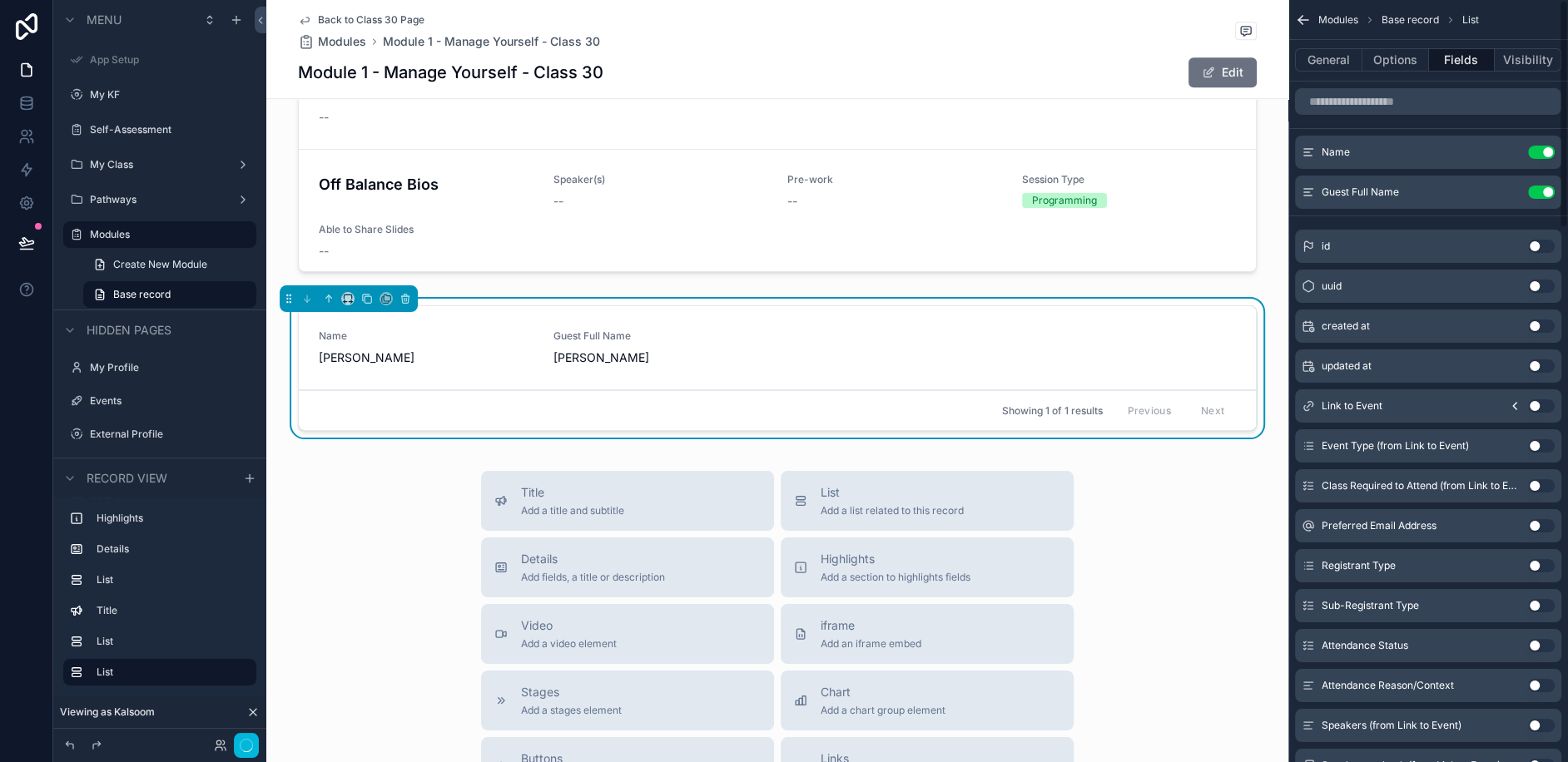
click at [1538, 199] on div "Guest Full Name Use setting" at bounding box center [1428, 192] width 267 height 33
click at [1546, 190] on button "Use setting" at bounding box center [1541, 193] width 27 height 13
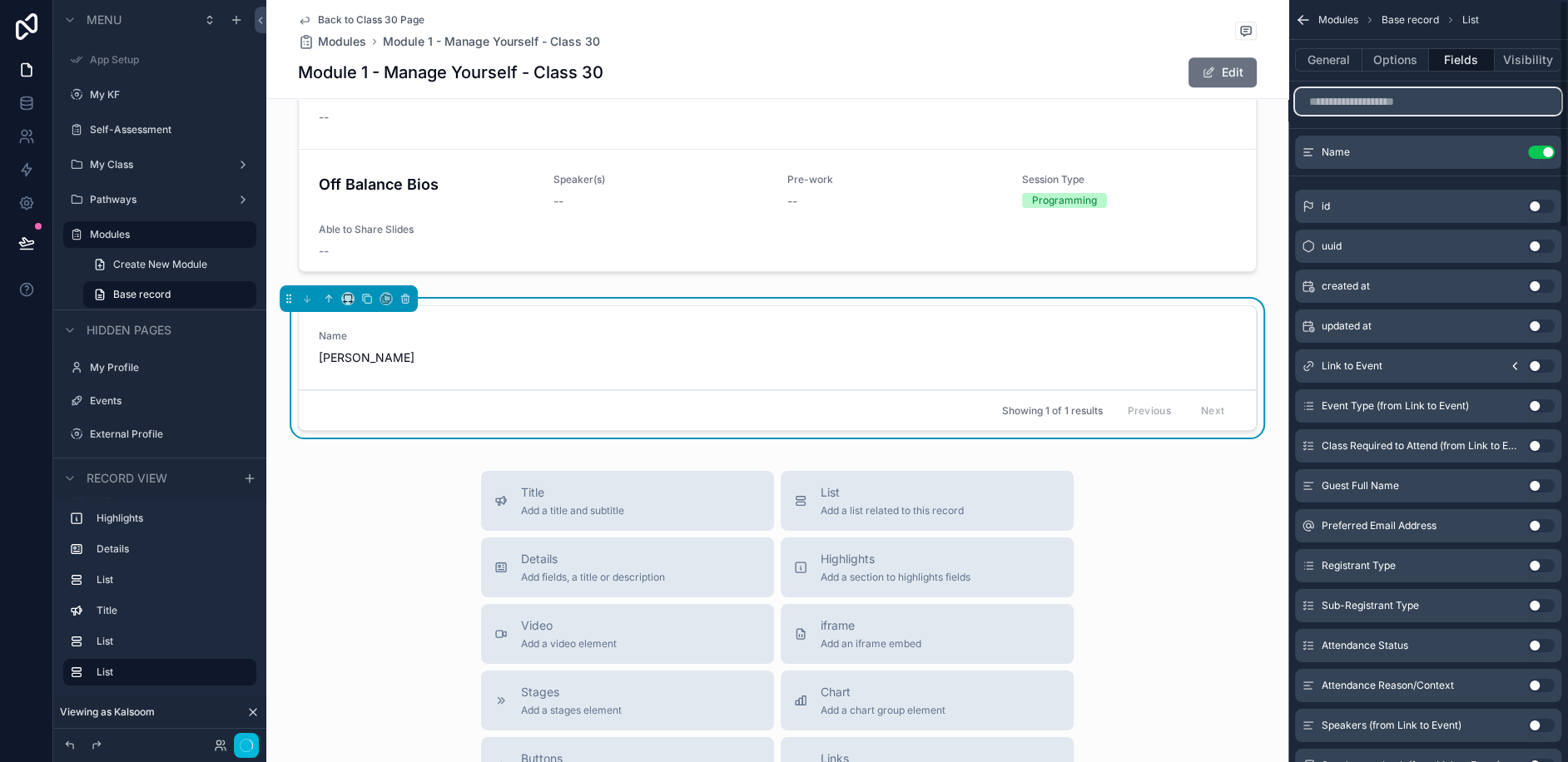
click at [1375, 96] on input "scrollable content" at bounding box center [1428, 102] width 267 height 27
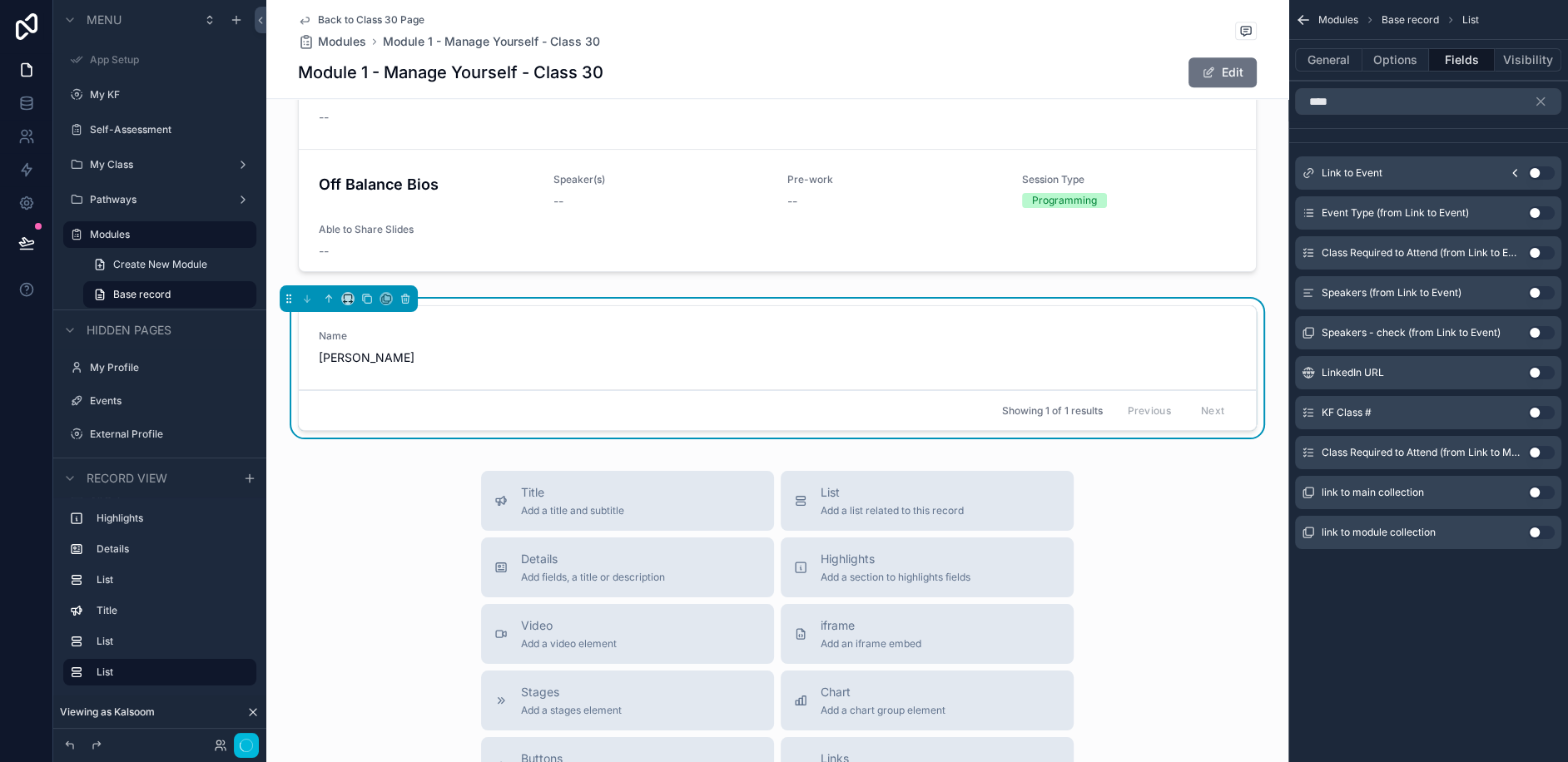
click at [1544, 170] on button "Use setting" at bounding box center [1541, 173] width 27 height 13
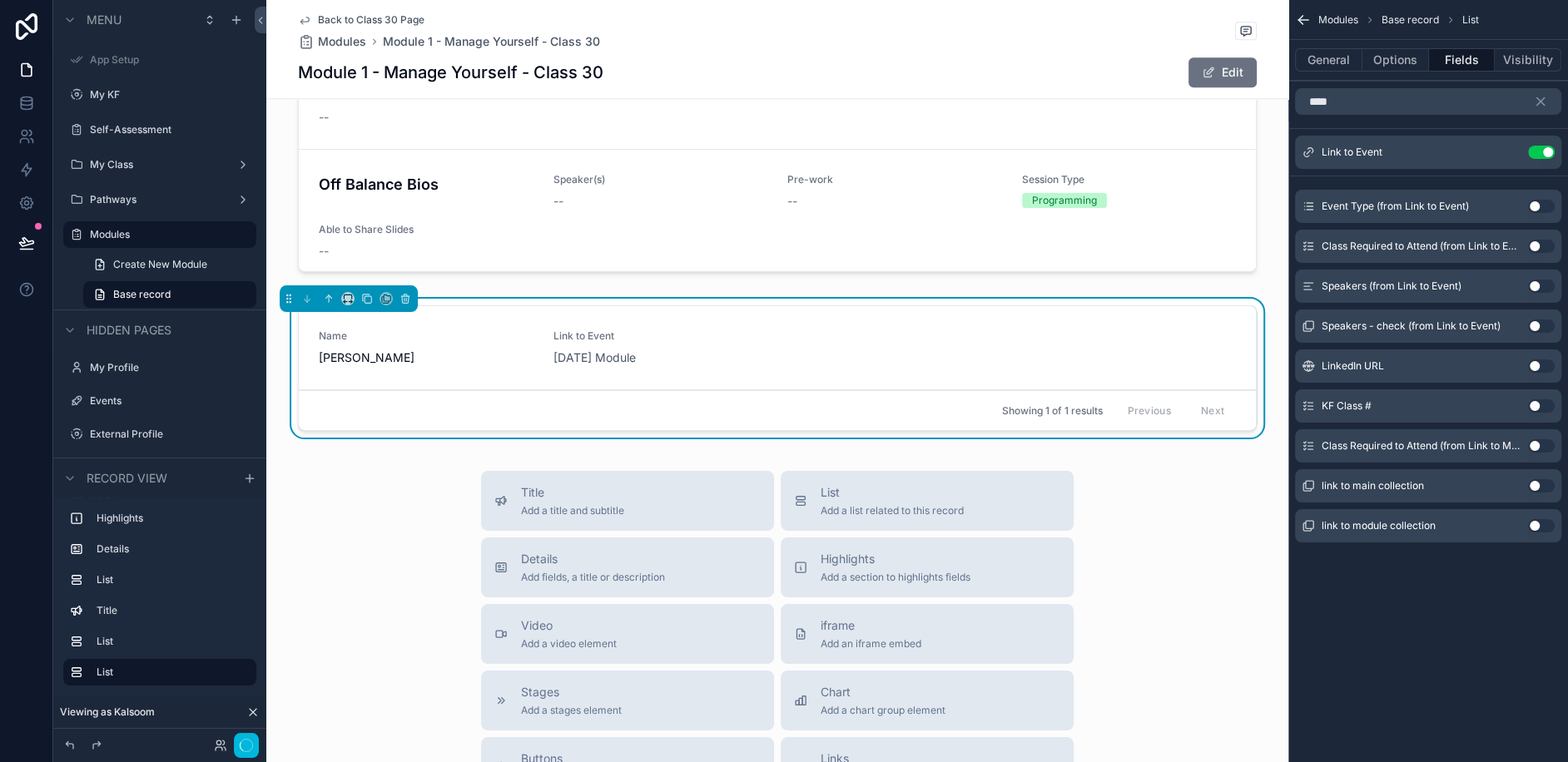
click at [1540, 152] on button "Use setting" at bounding box center [1541, 152] width 27 height 13
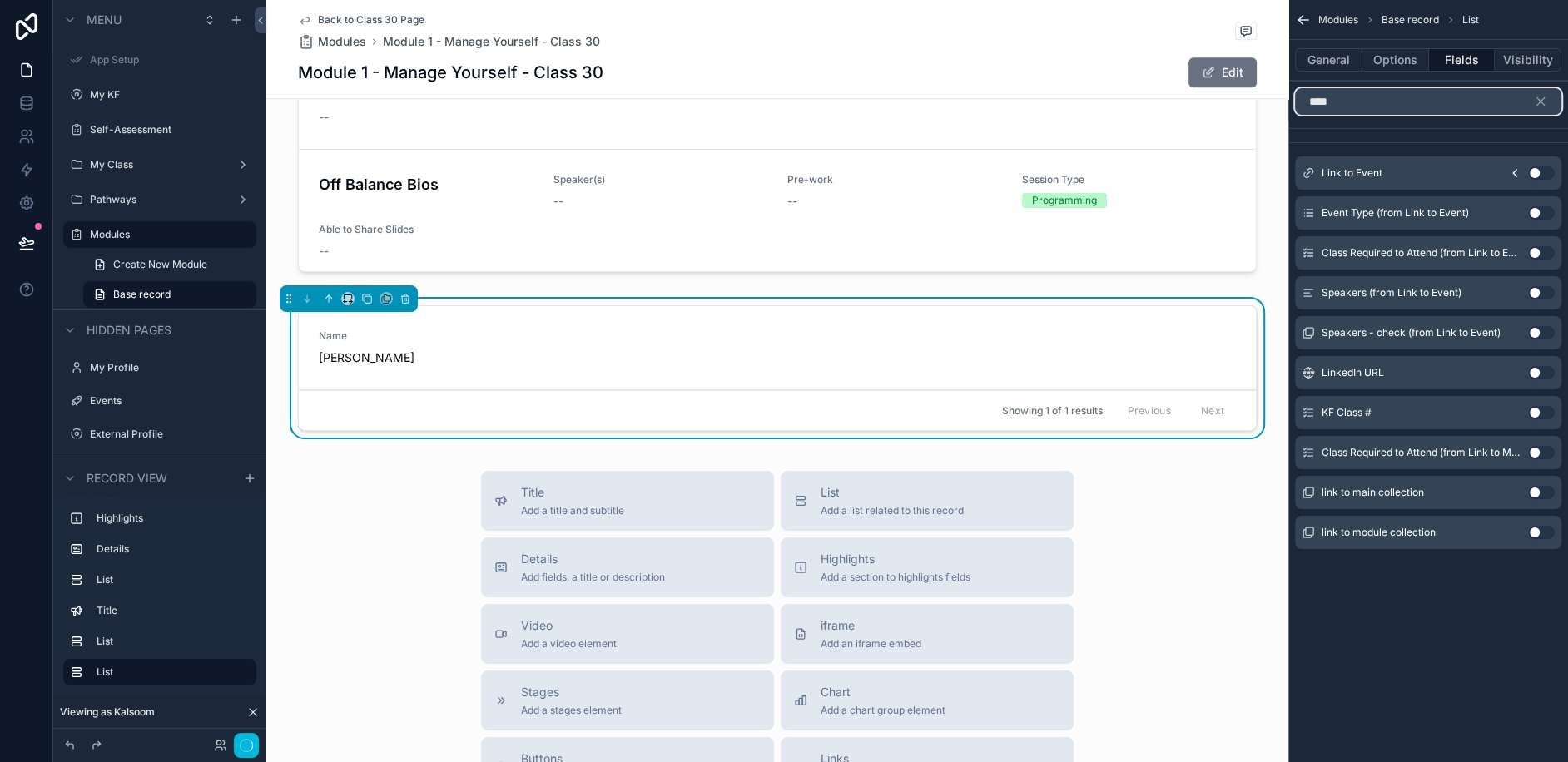
click at [1311, 88] on input "****" at bounding box center [1428, 102] width 267 height 27
click at [1329, 95] on input "****" at bounding box center [1428, 102] width 267 height 27
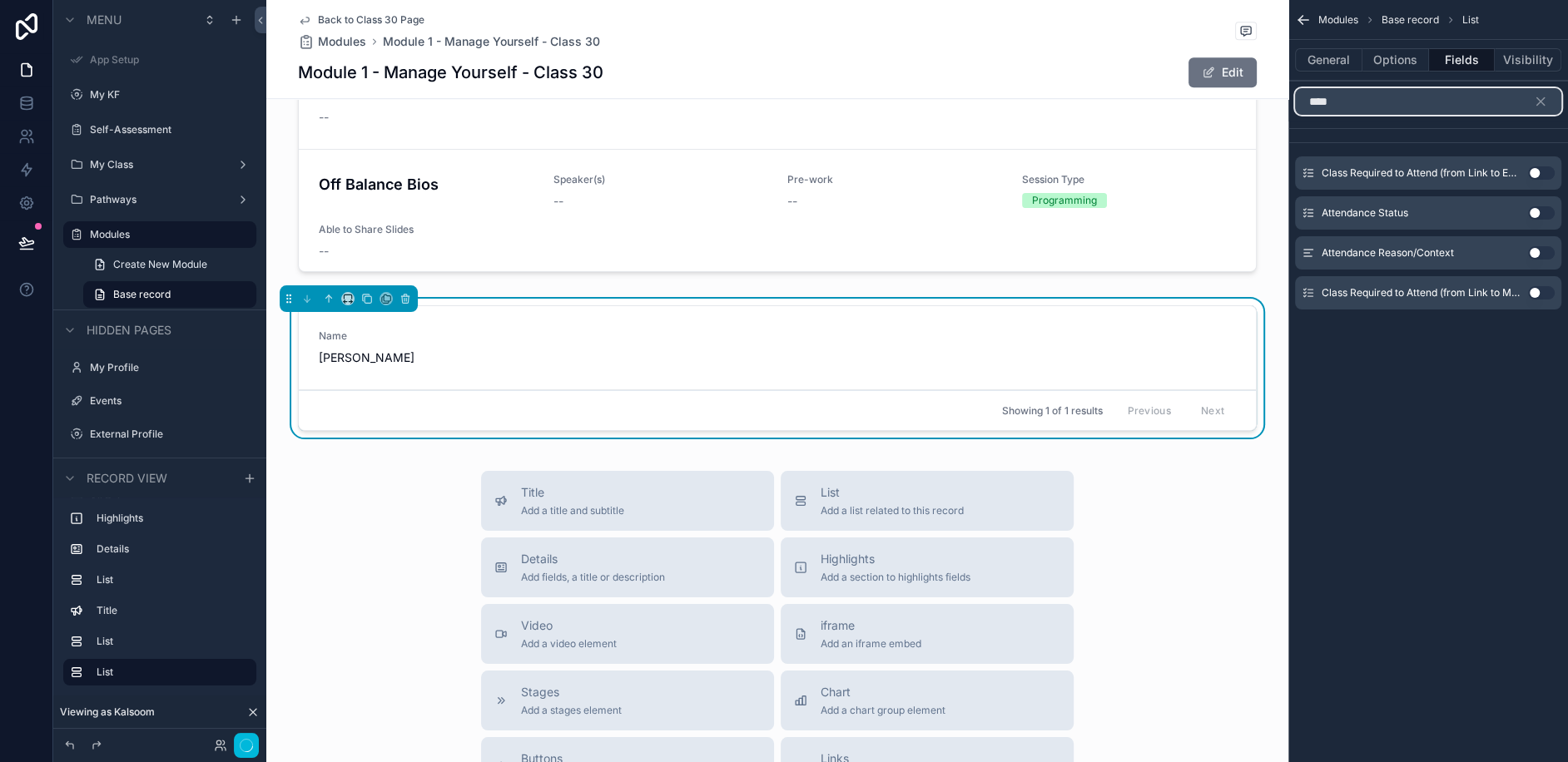
type input "****"
click at [1542, 213] on button "Use setting" at bounding box center [1541, 213] width 27 height 13
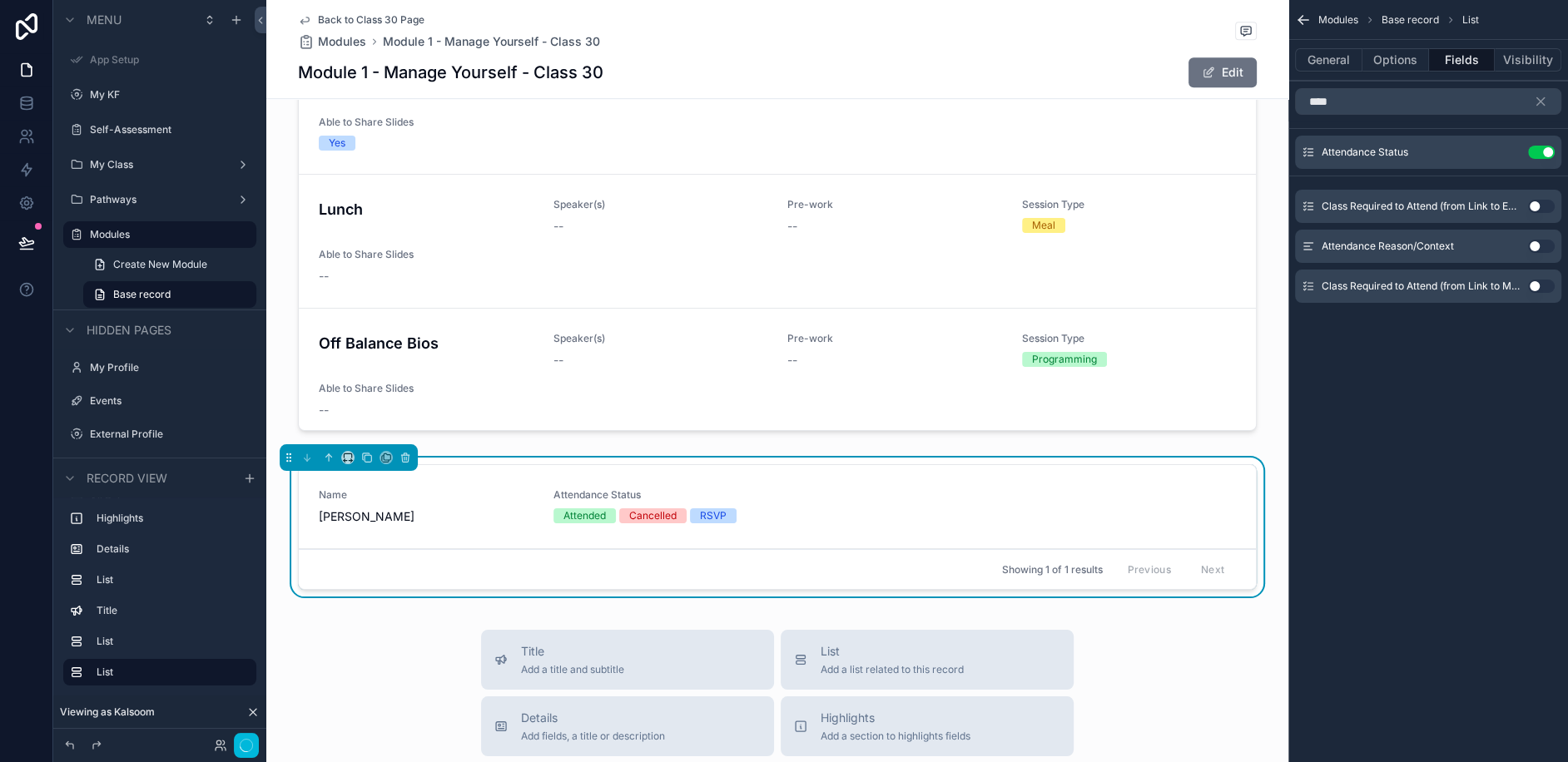
scroll to position [1096, 0]
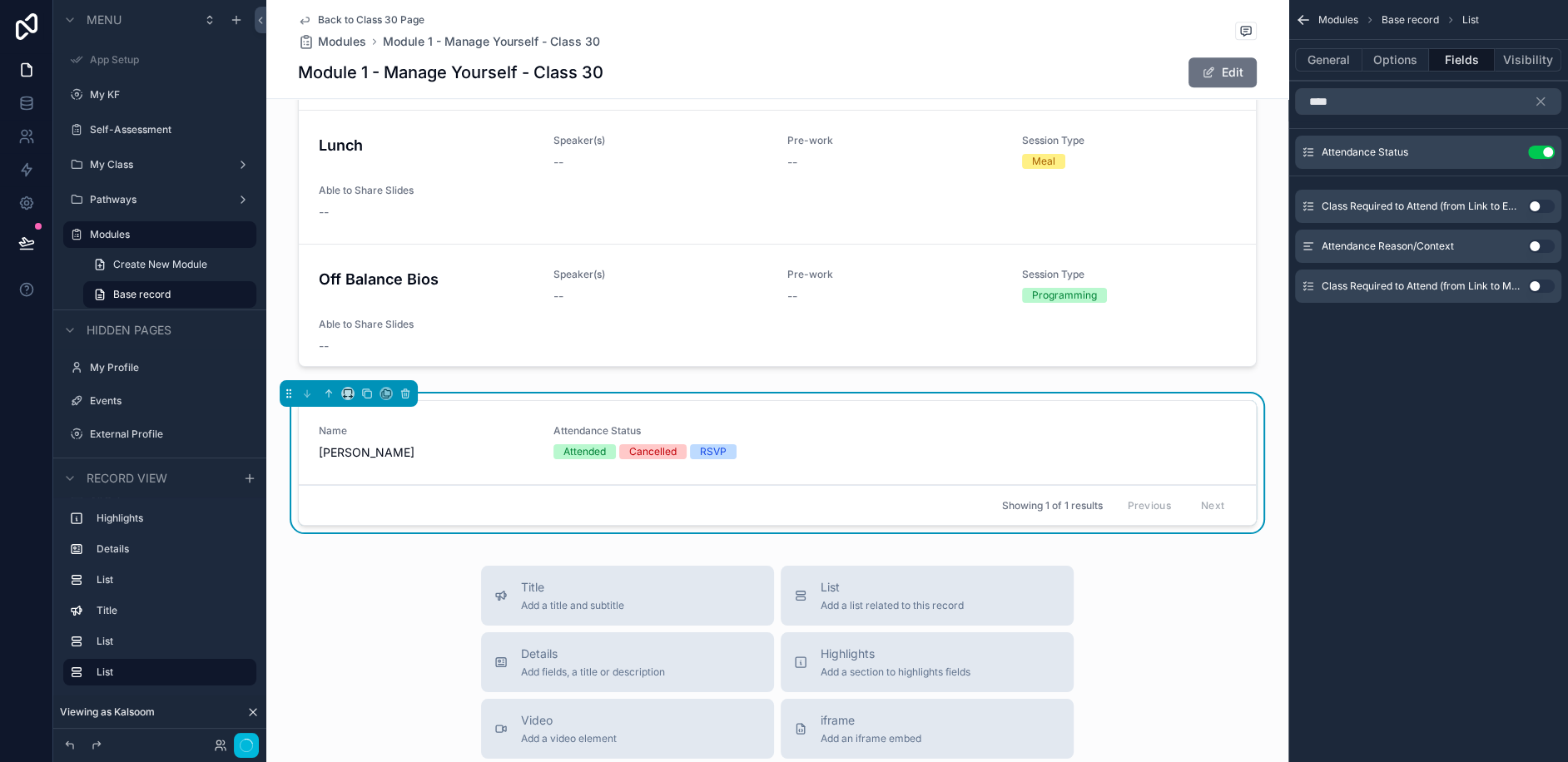
click at [639, 424] on div "Attendance Status Attended Cancelled RSVP" at bounding box center [661, 441] width 215 height 35
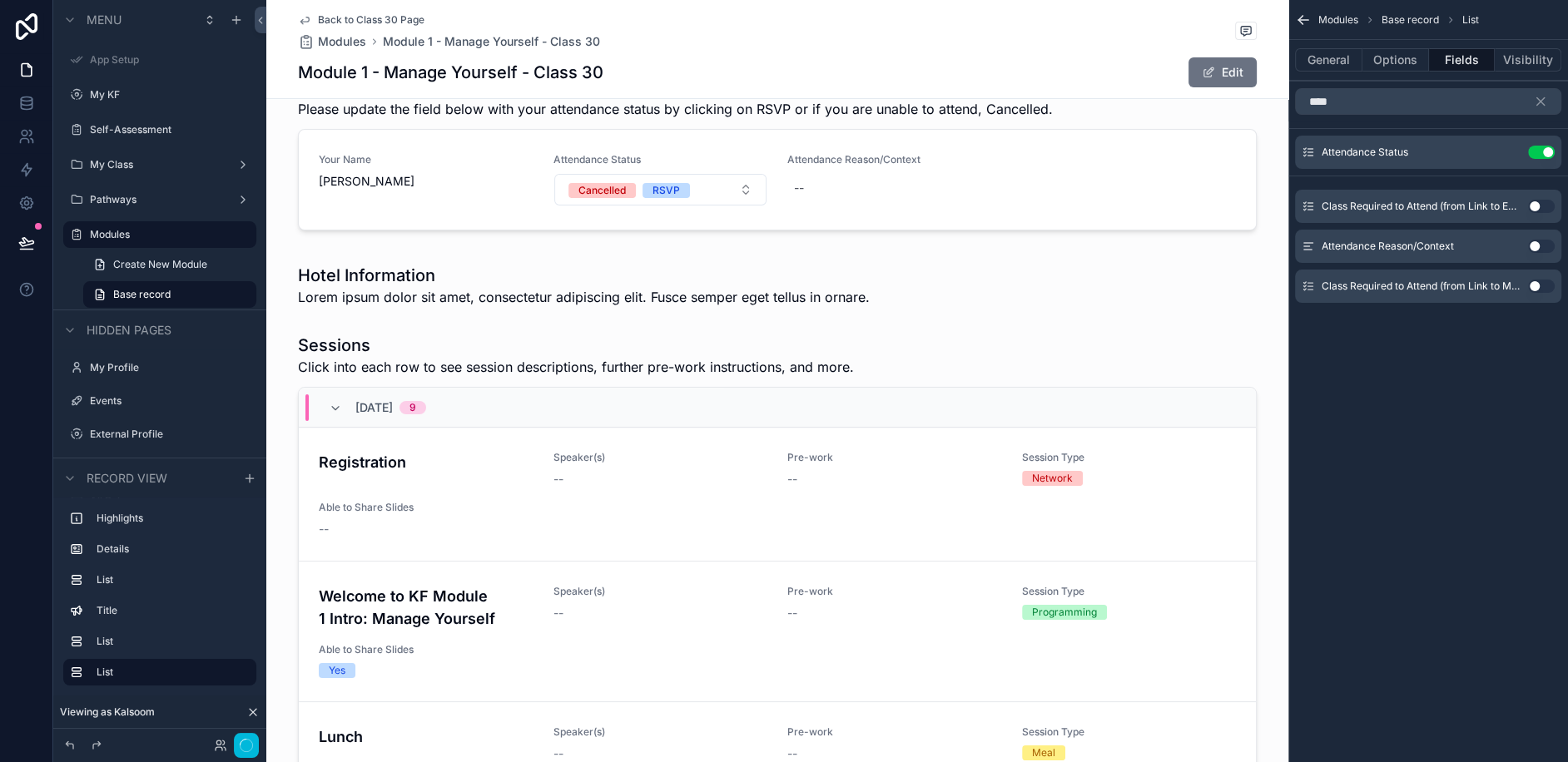
scroll to position [463, 0]
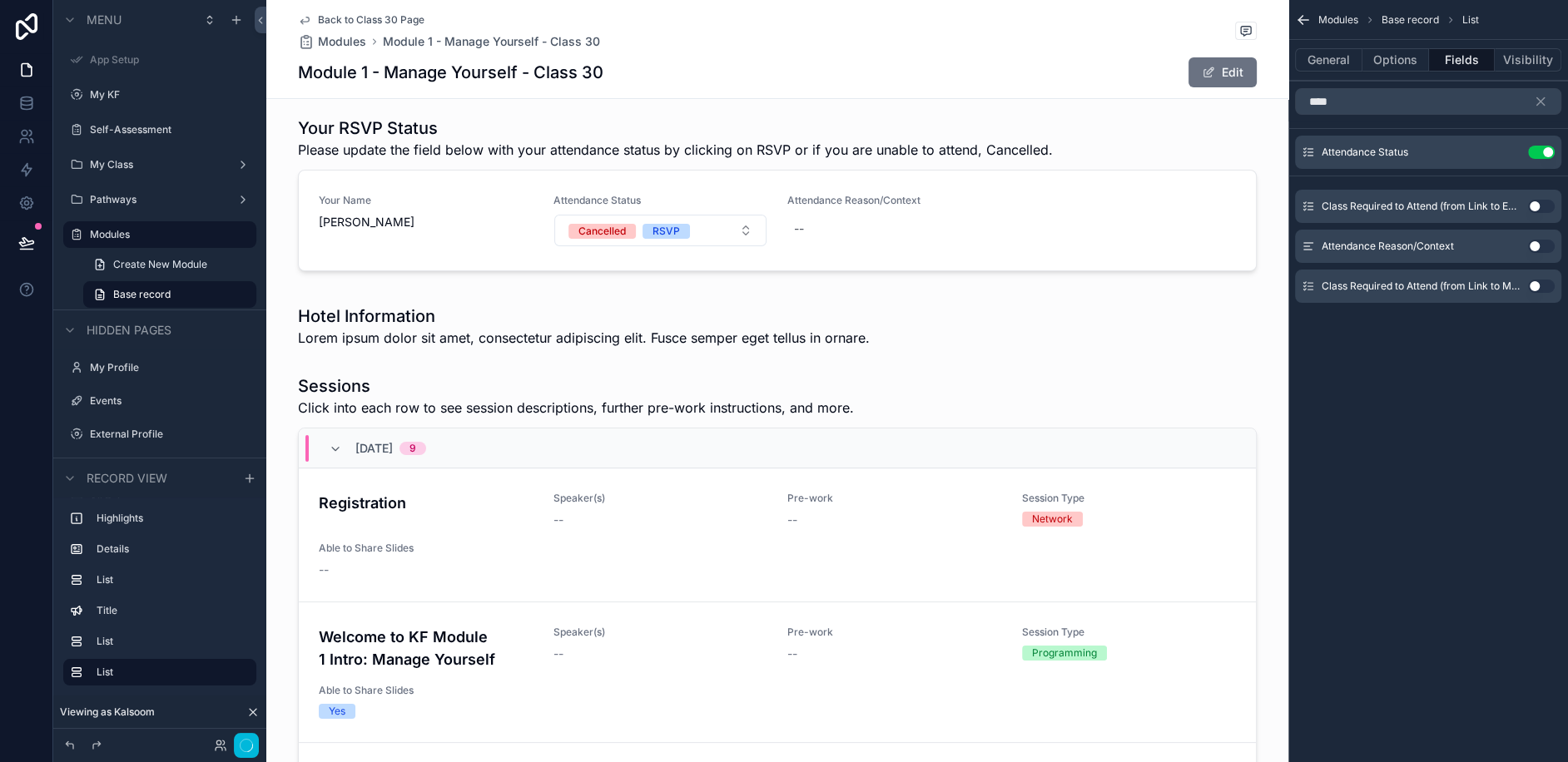
click at [794, 199] on div "scrollable content" at bounding box center [777, 197] width 1022 height 175
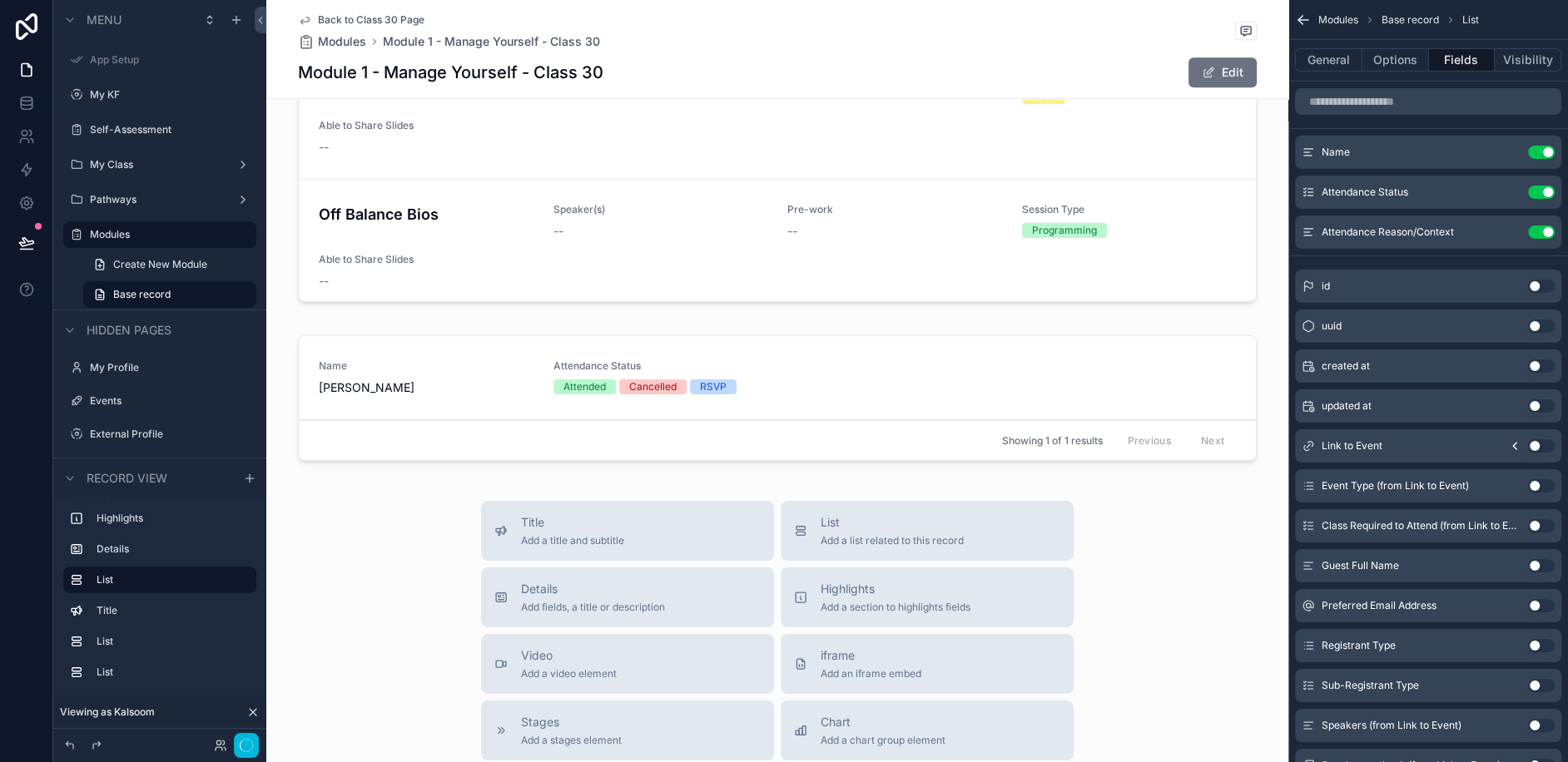
scroll to position [1211, 0]
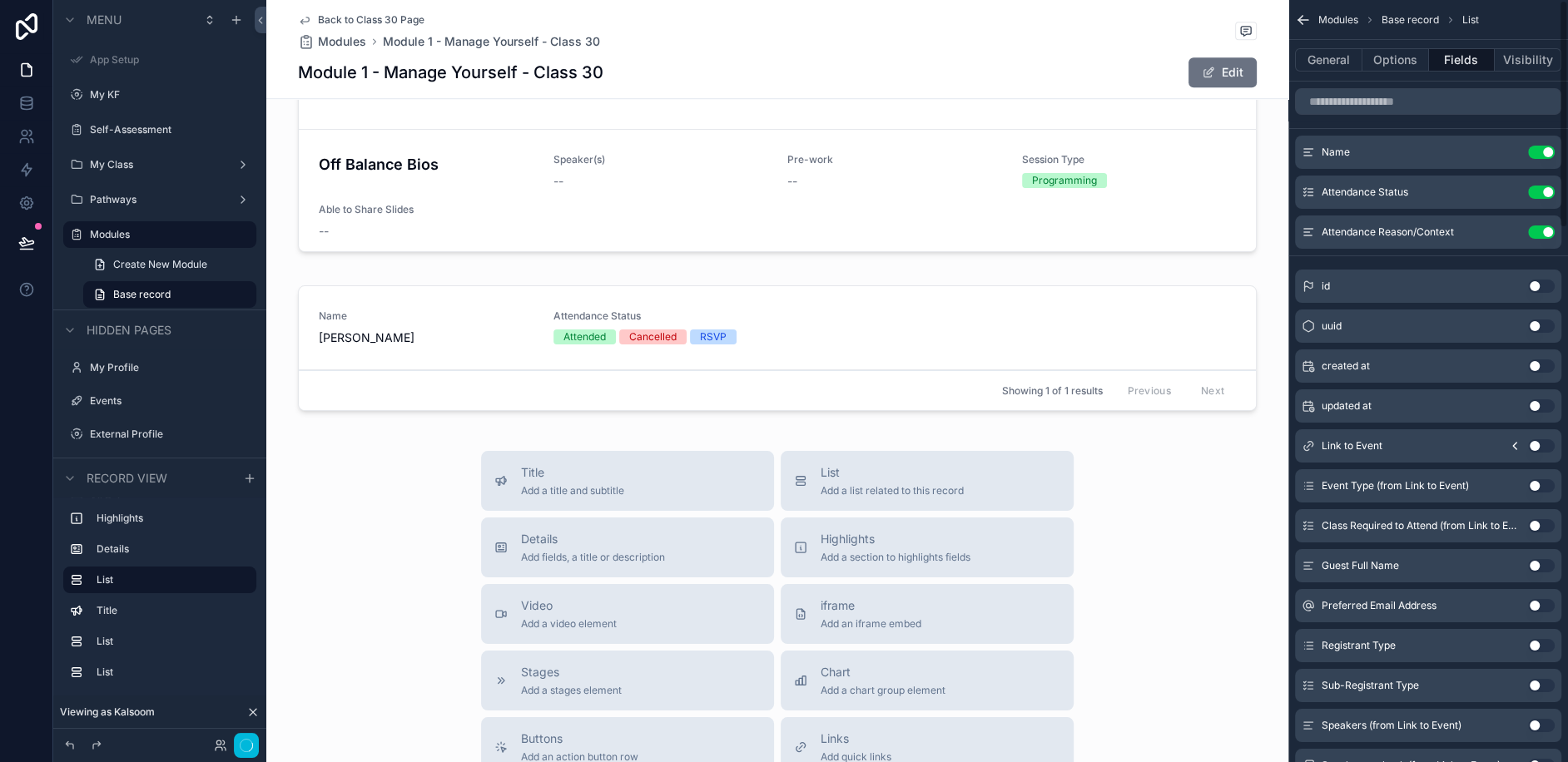
click at [1410, 59] on button "Options" at bounding box center [1395, 60] width 66 height 24
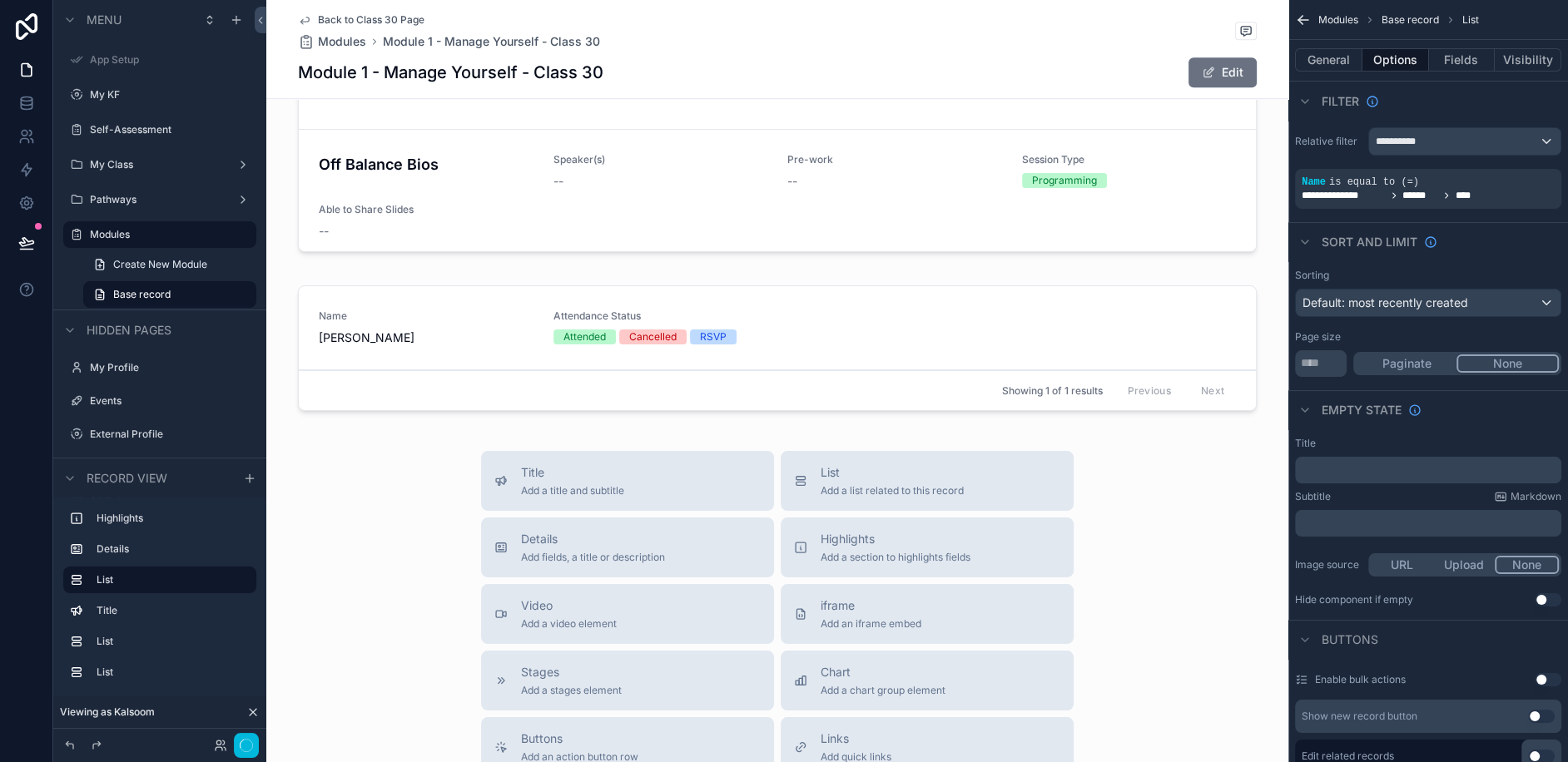
click at [1324, 58] on button "General" at bounding box center [1328, 60] width 67 height 24
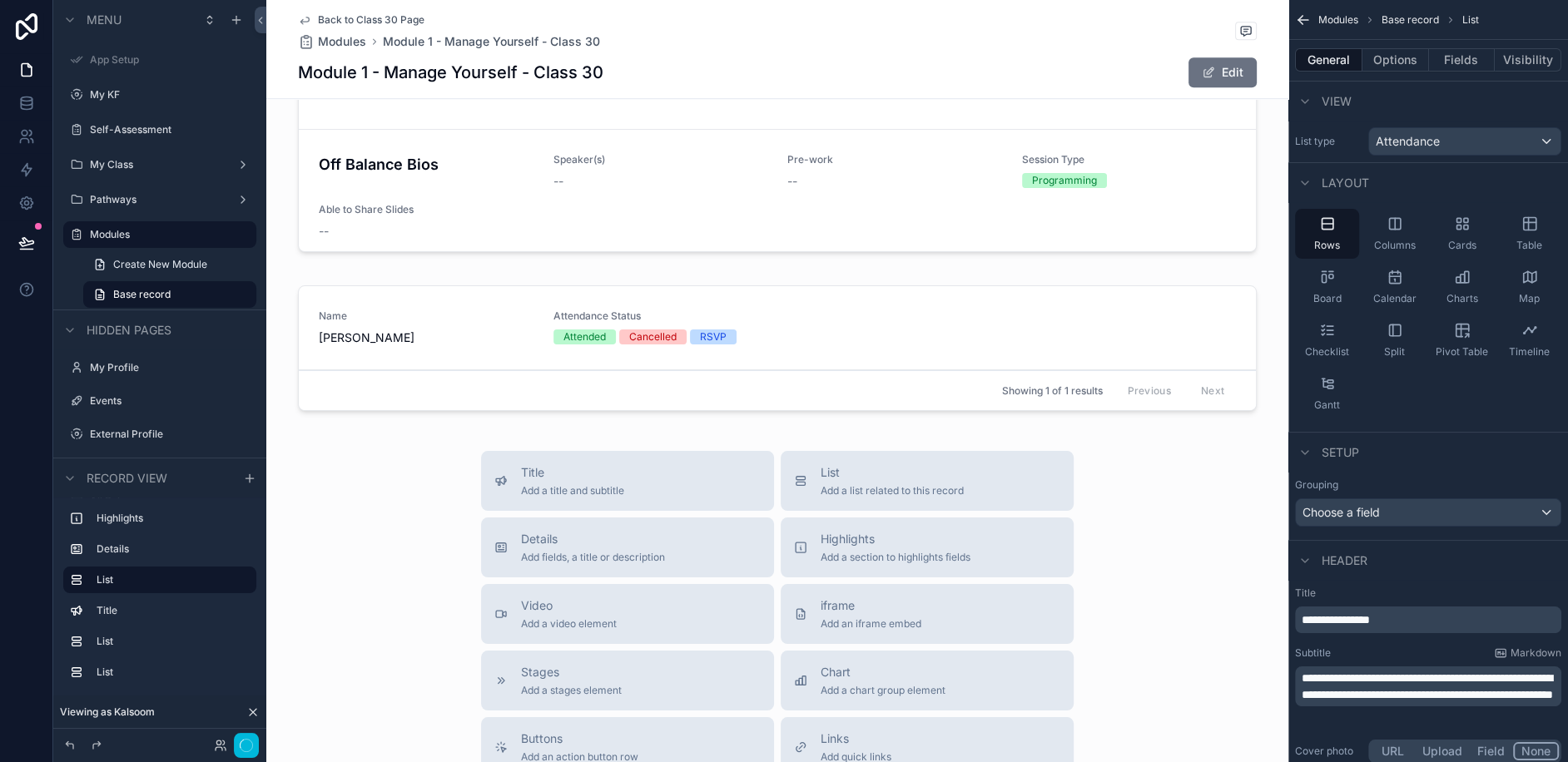
click at [1463, 62] on button "Fields" at bounding box center [1463, 60] width 66 height 24
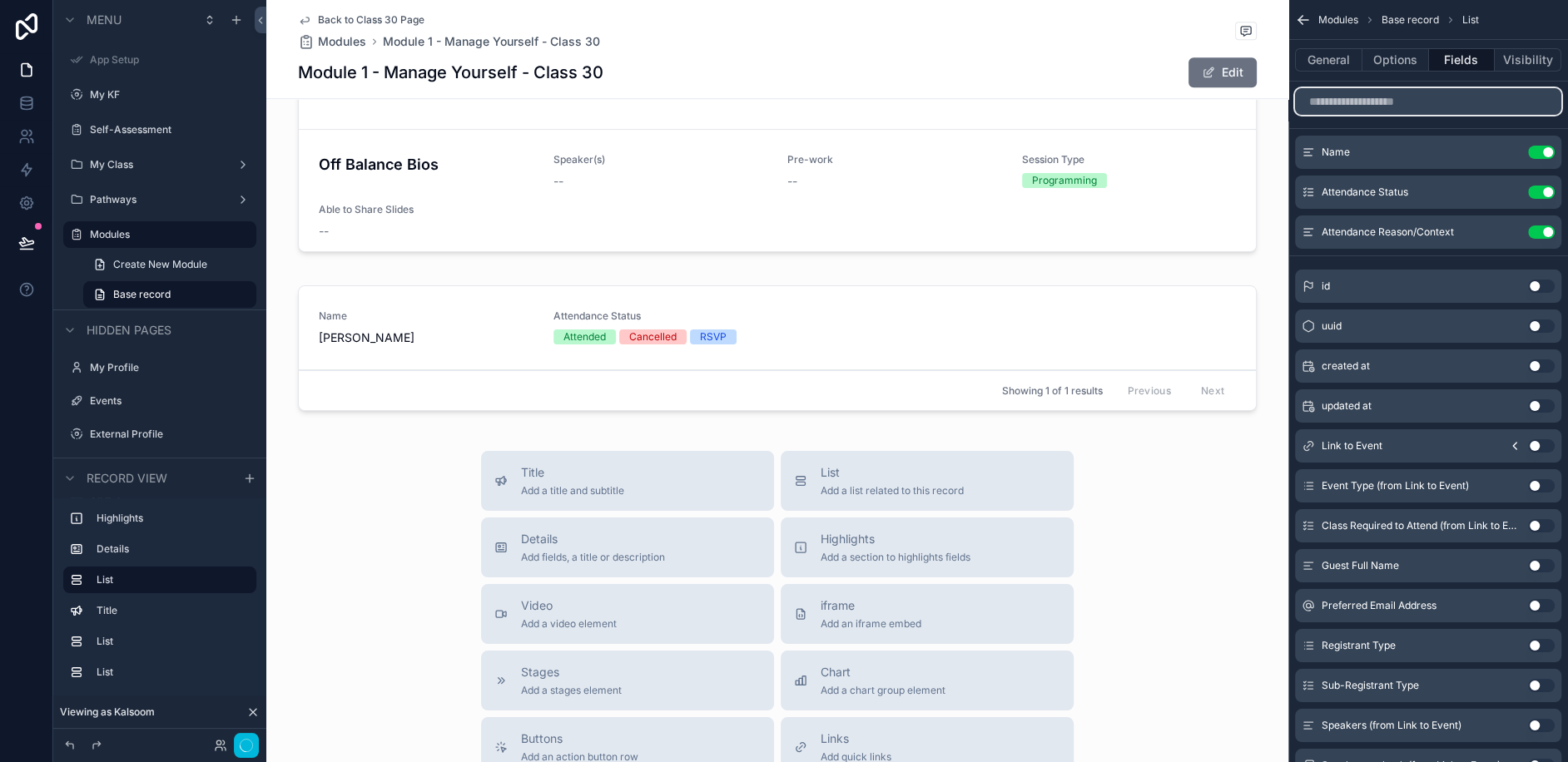
click at [1374, 104] on input "scrollable content" at bounding box center [1428, 102] width 267 height 27
click at [1105, 279] on div "scrollable content" at bounding box center [777, 351] width 1022 height 145
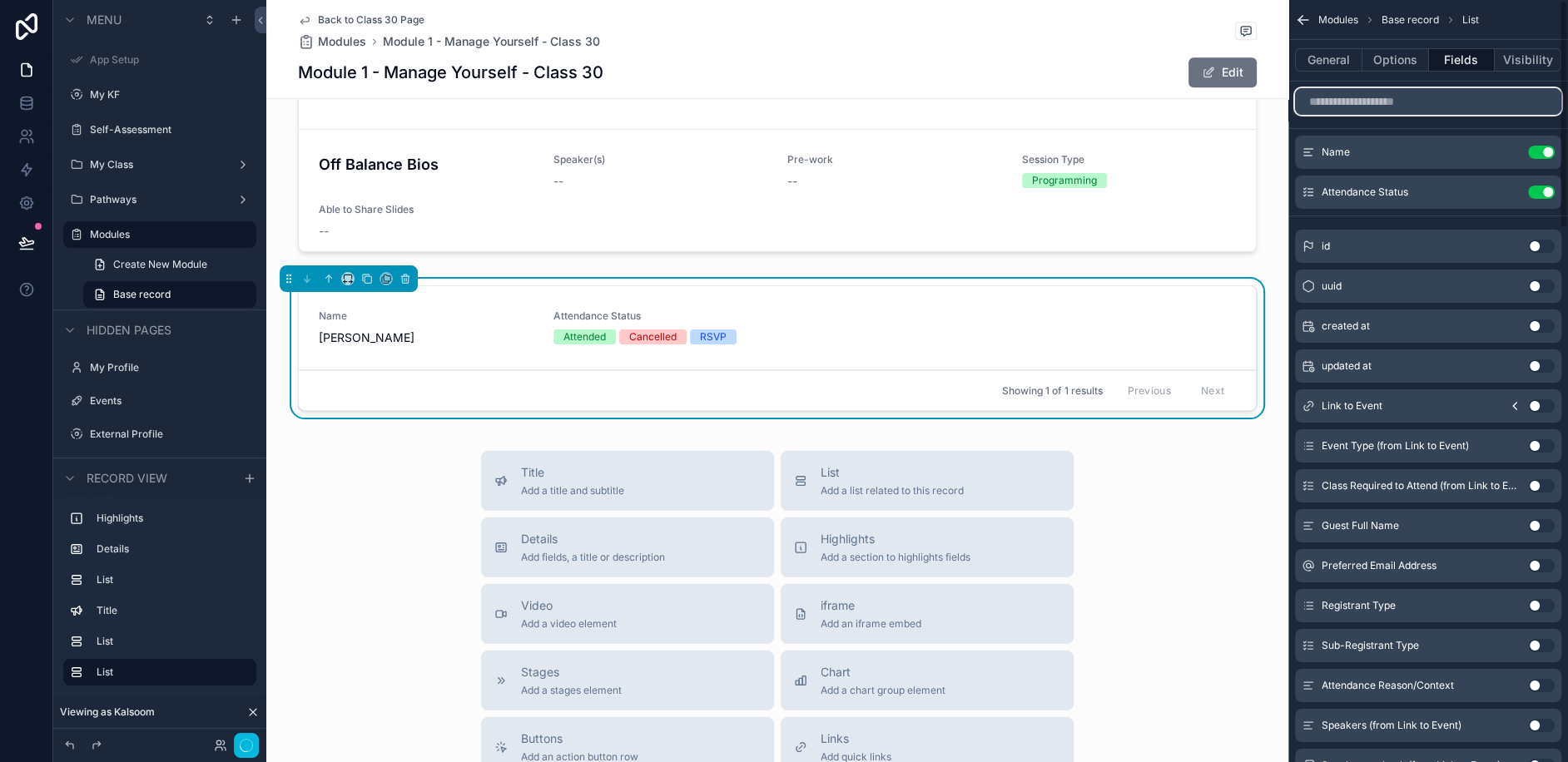
click at [1354, 103] on input "scrollable content" at bounding box center [1428, 102] width 267 height 27
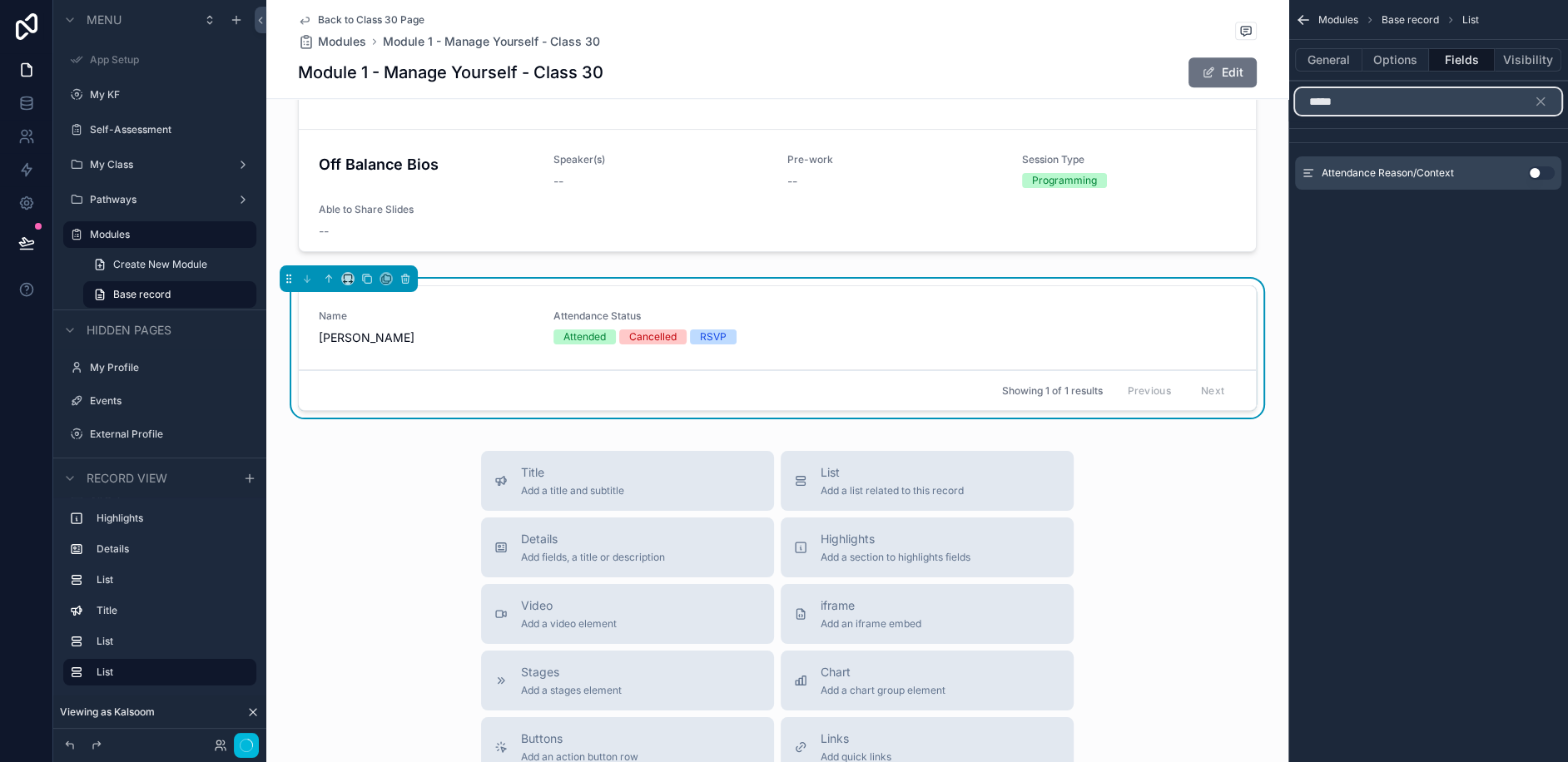
type input "*****"
click at [1542, 166] on button "Use setting" at bounding box center [1541, 173] width 27 height 13
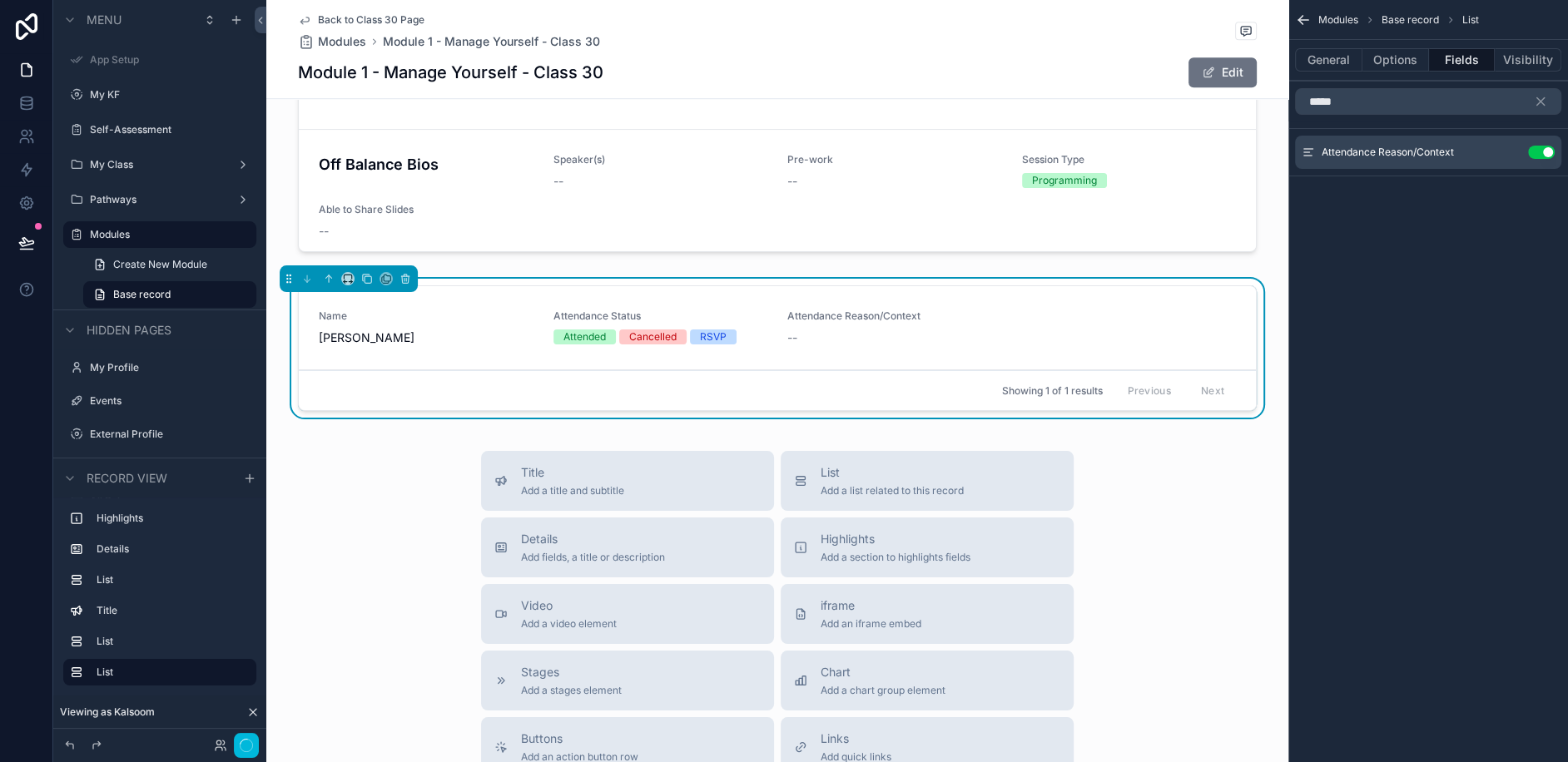
click at [0, 0] on icon "scrollable content" at bounding box center [0, 0] width 0 height 0
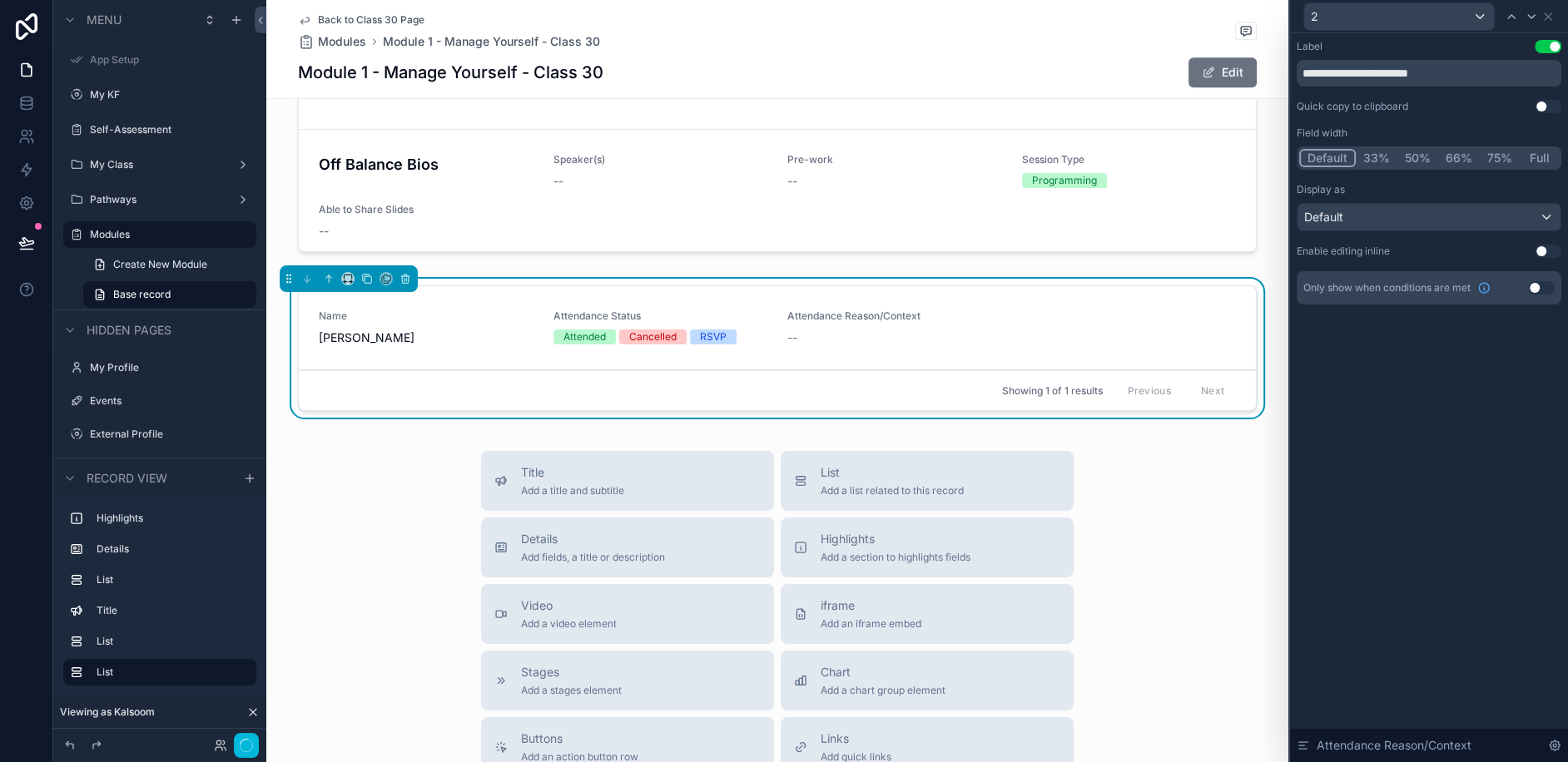
click at [1554, 256] on button "Use setting" at bounding box center [1548, 251] width 27 height 13
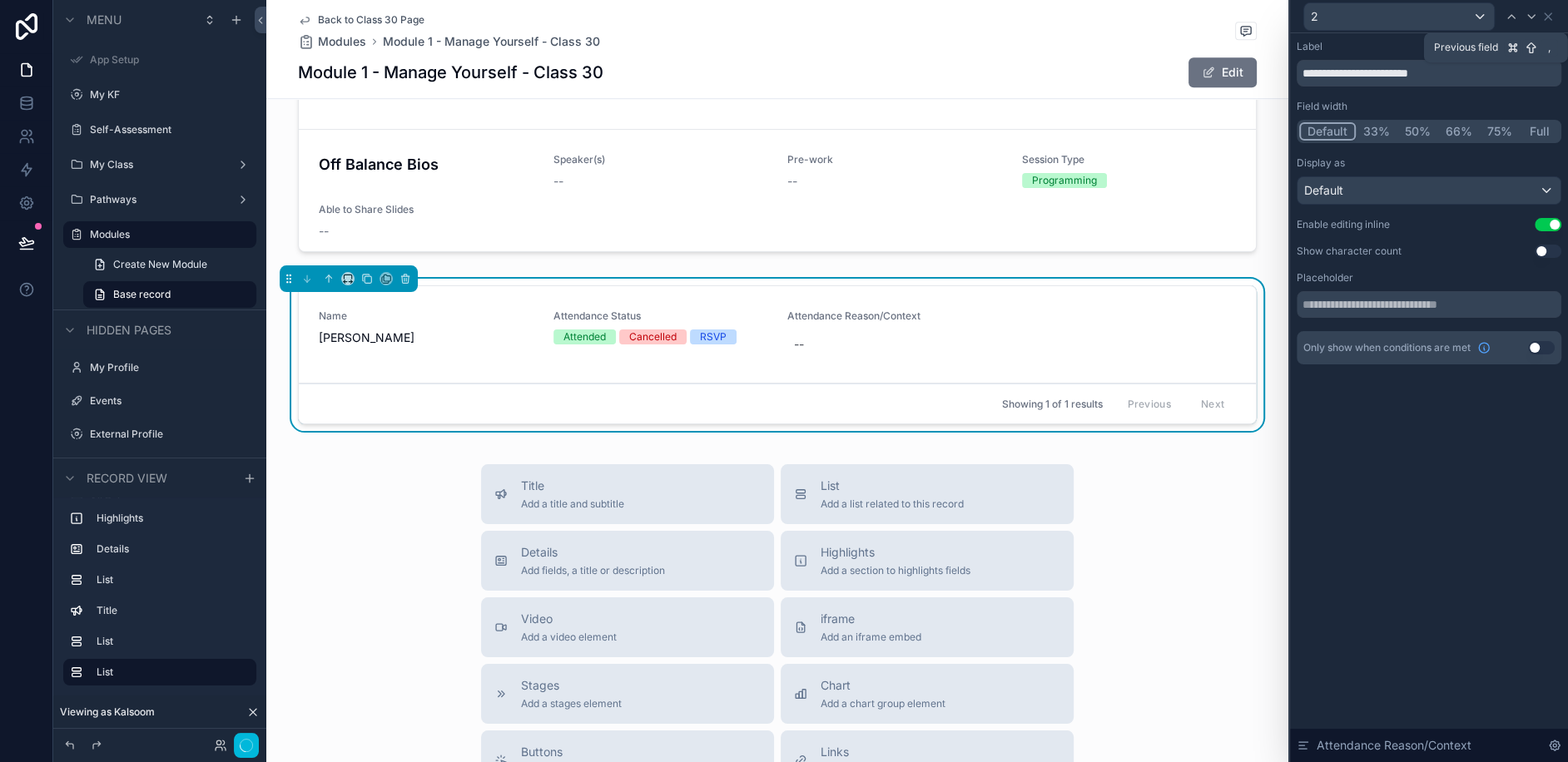
click at [1510, 13] on icon at bounding box center [1511, 17] width 13 height 13
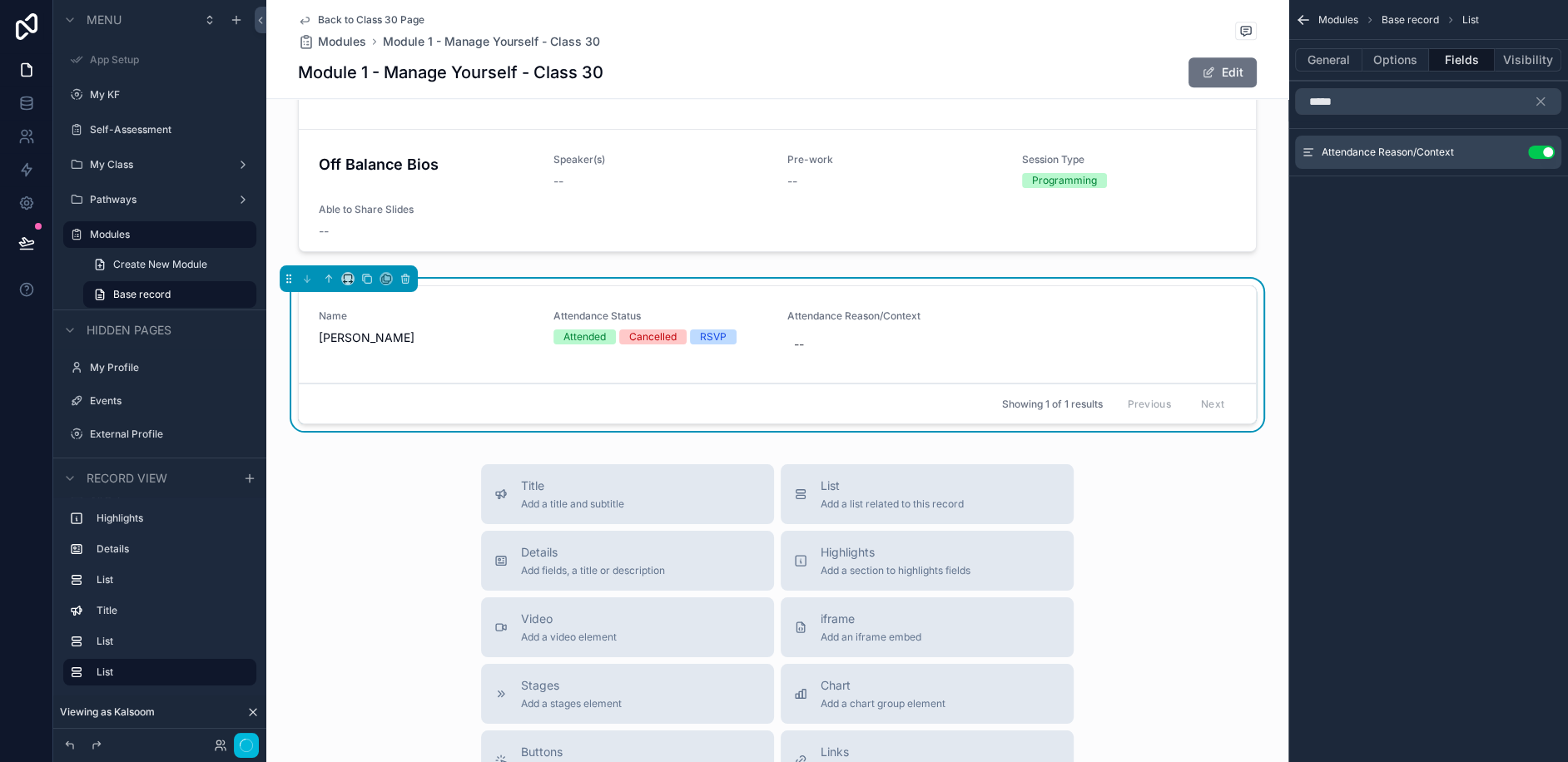
click at [0, 0] on icon "scrollable content" at bounding box center [0, 0] width 0 height 0
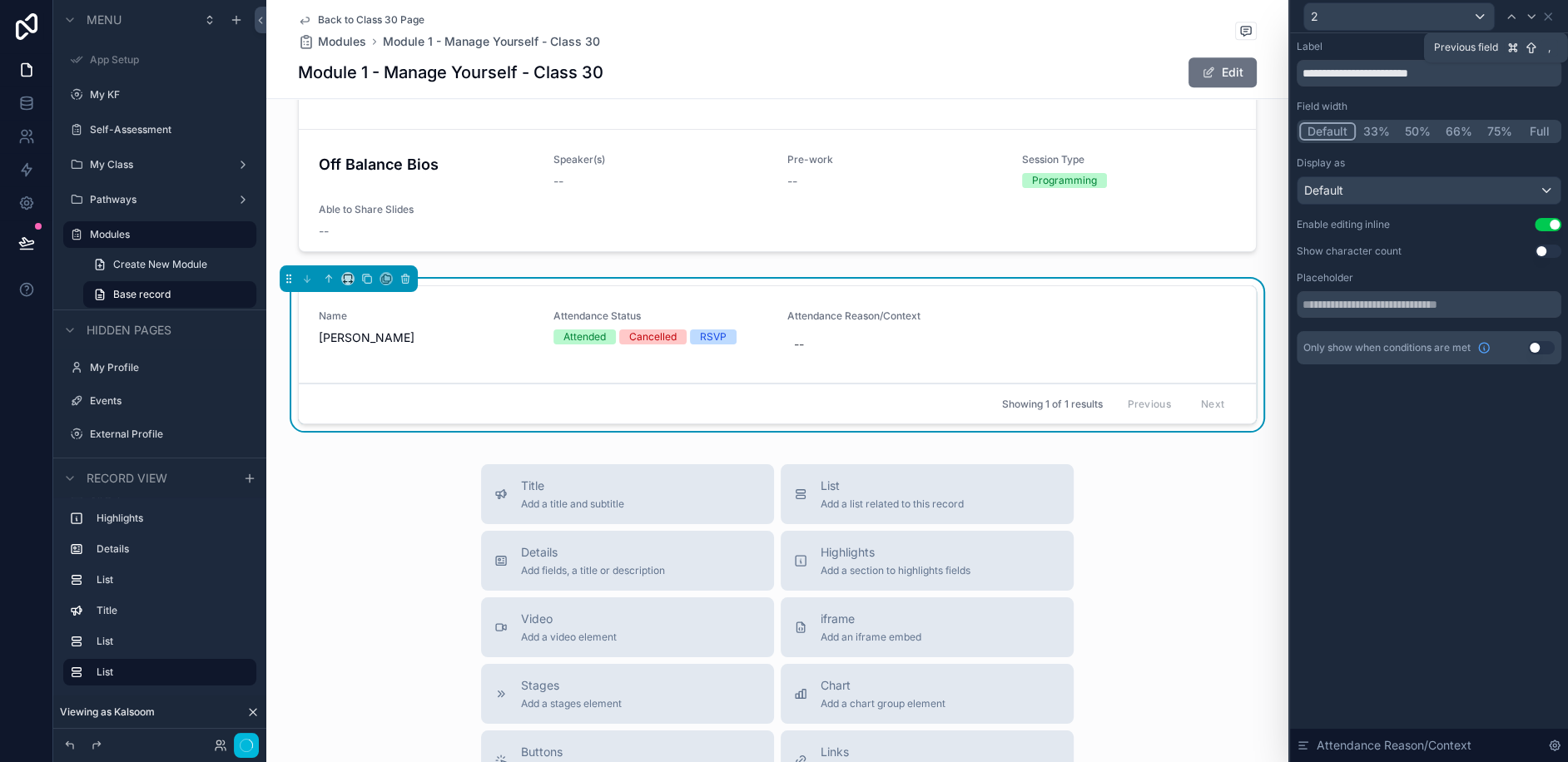
click at [1509, 18] on icon at bounding box center [1511, 17] width 13 height 13
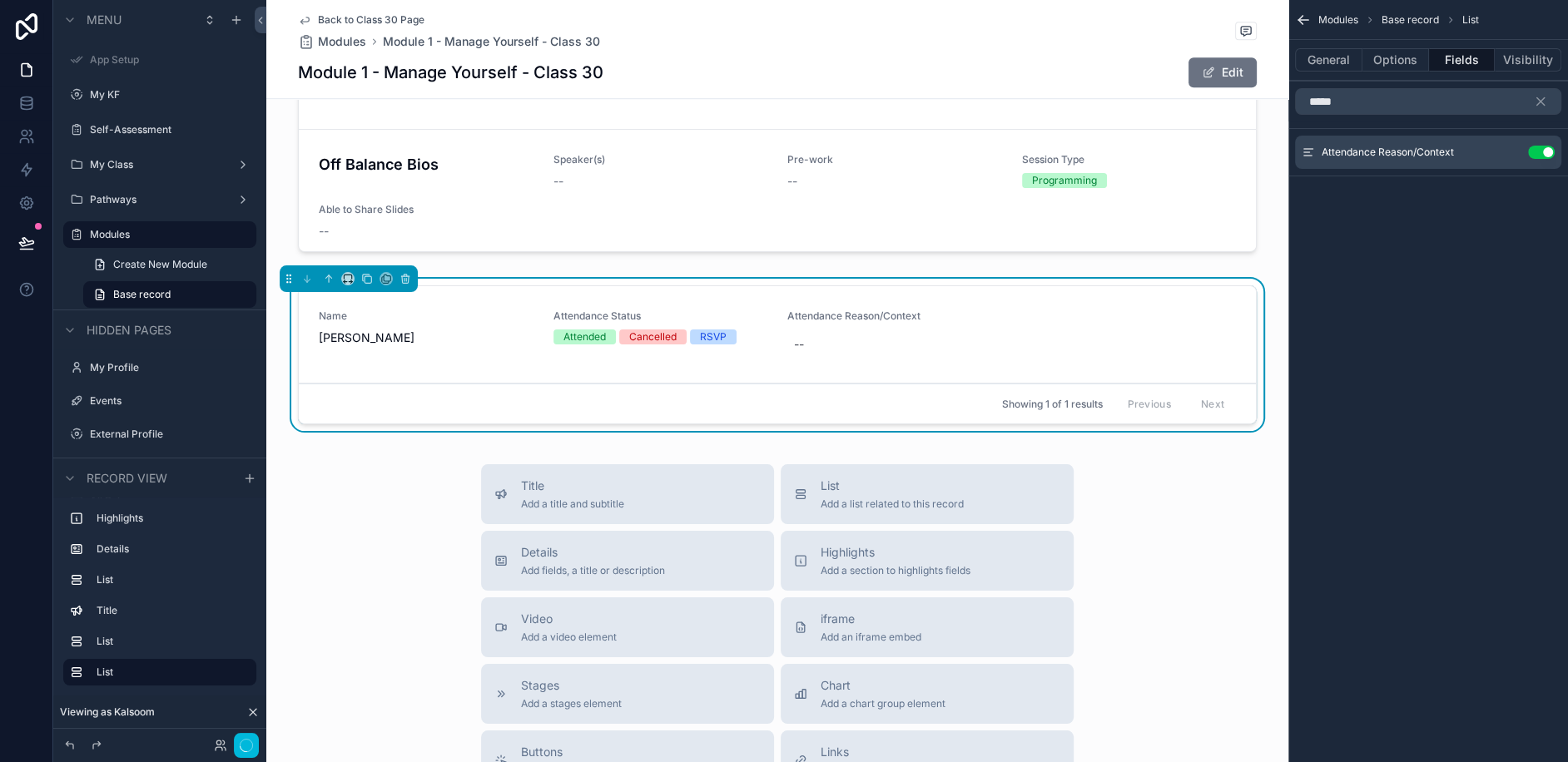
click at [649, 329] on div "Cancelled" at bounding box center [653, 337] width 47 height 15
click at [1391, 58] on button "Options" at bounding box center [1395, 60] width 66 height 24
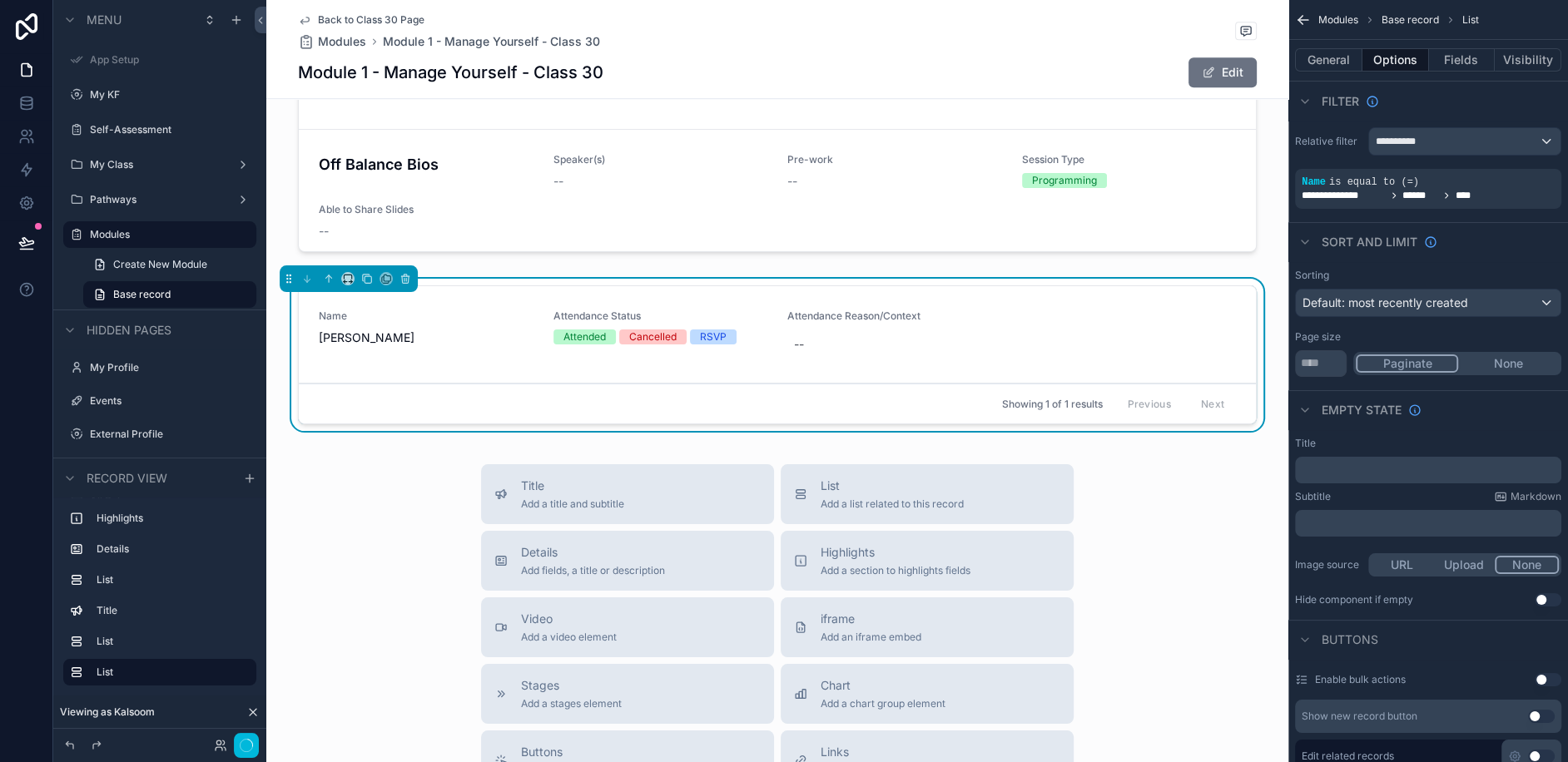
click at [1442, 58] on button "Fields" at bounding box center [1463, 60] width 66 height 24
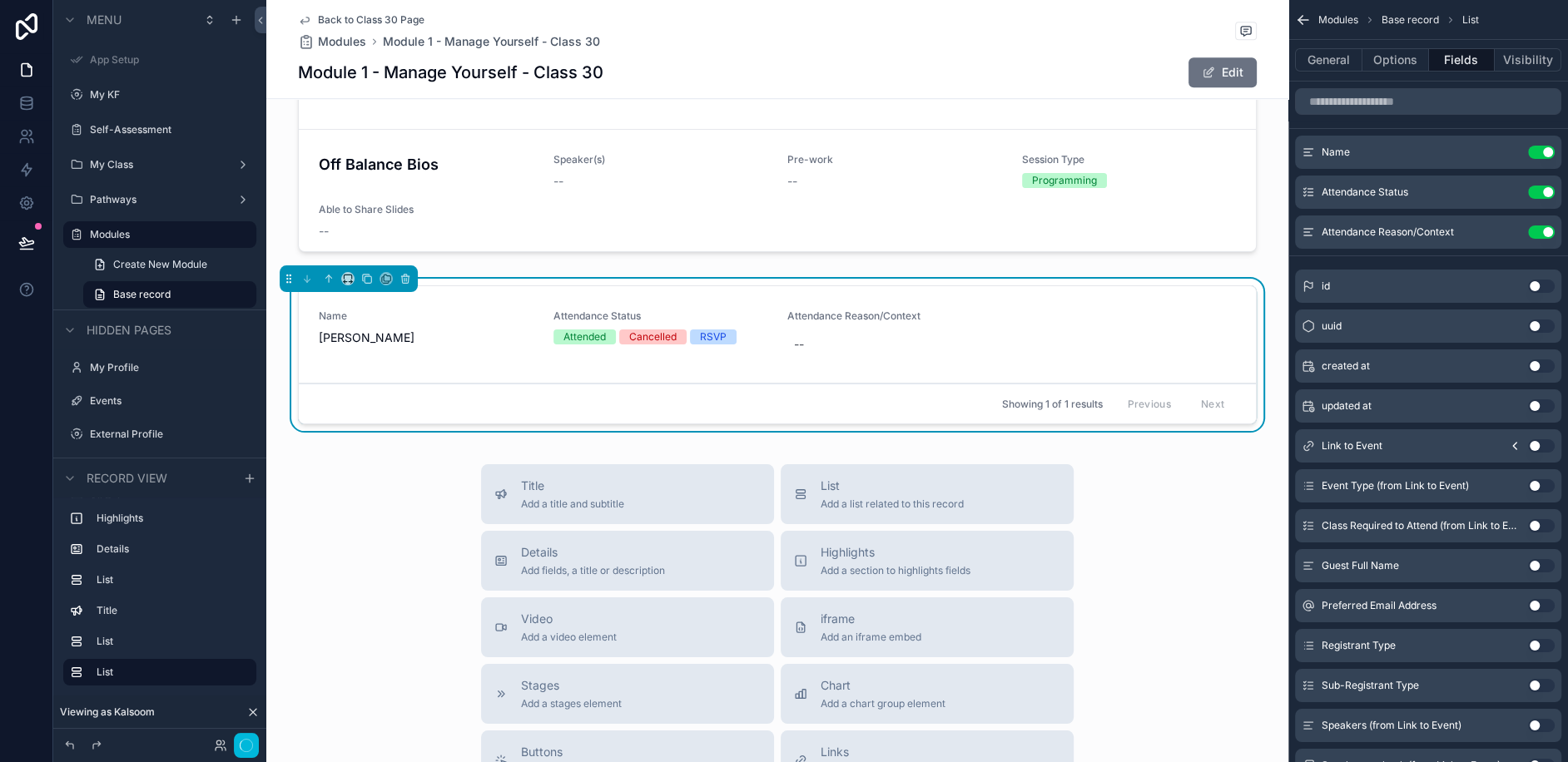
click at [0, 0] on icon "scrollable content" at bounding box center [0, 0] width 0 height 0
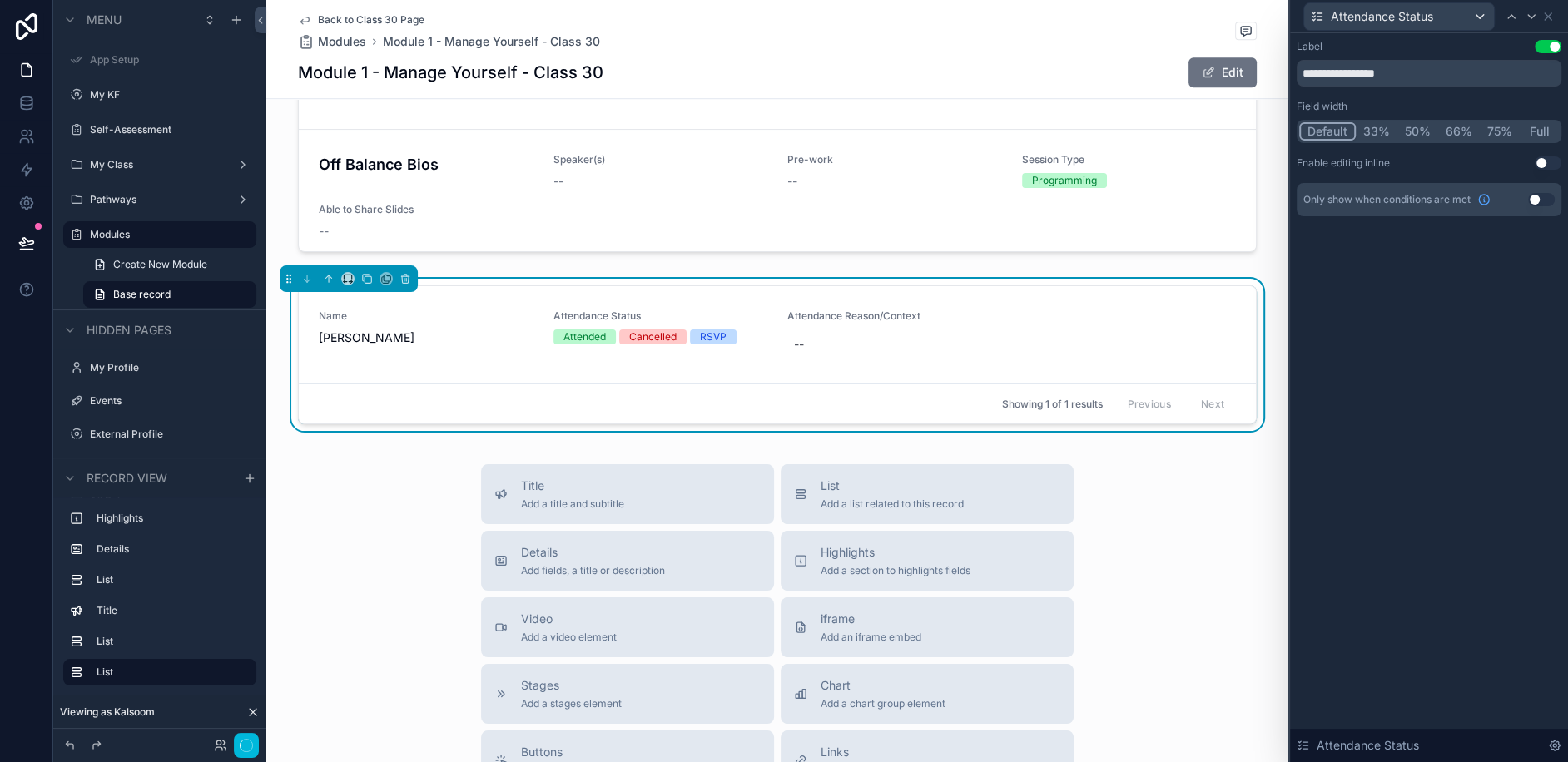
click at [1545, 168] on button "Use setting" at bounding box center [1548, 163] width 27 height 13
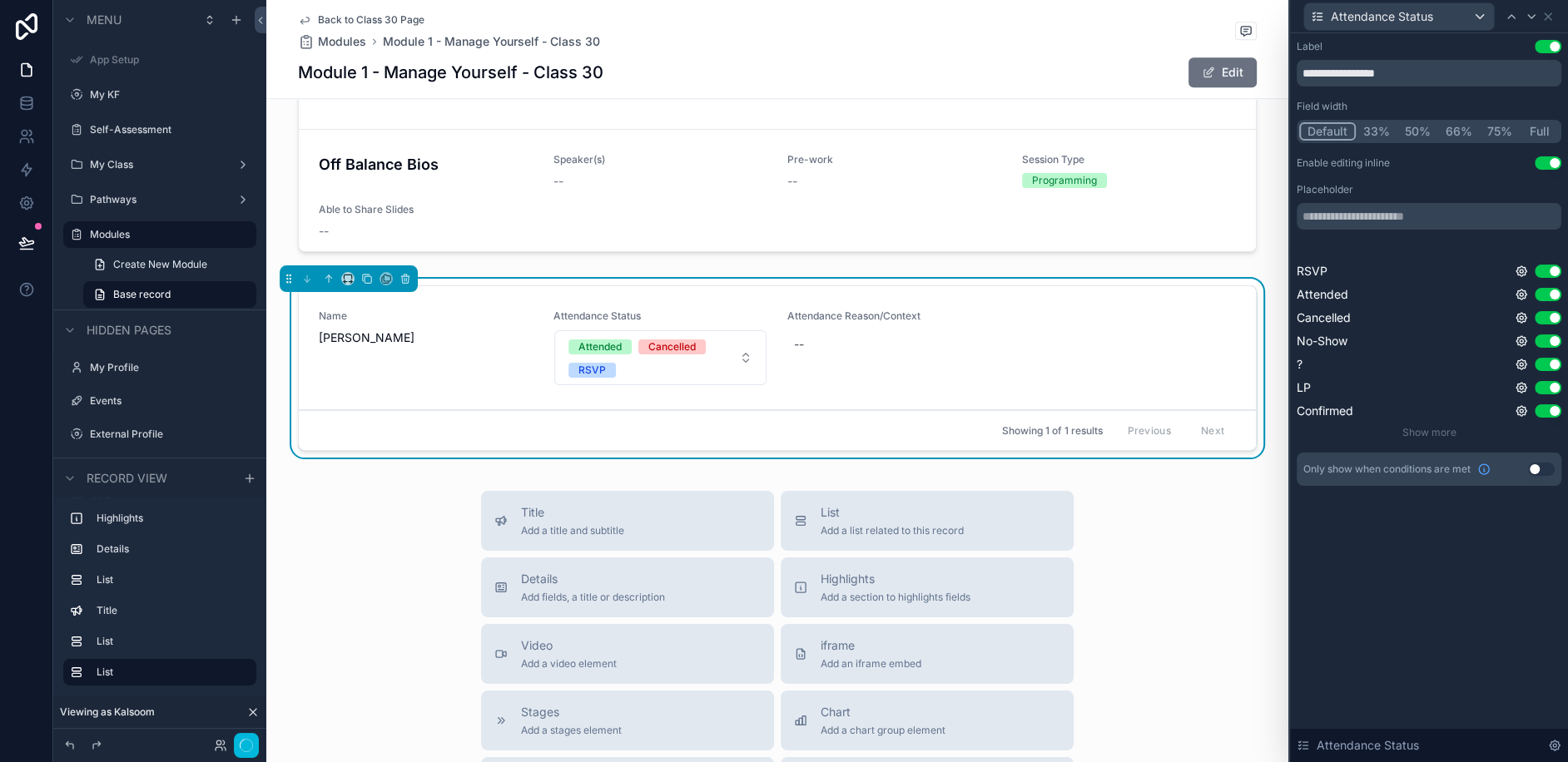
click at [652, 342] on span "Attended Cancelled RSVP" at bounding box center [651, 358] width 165 height 40
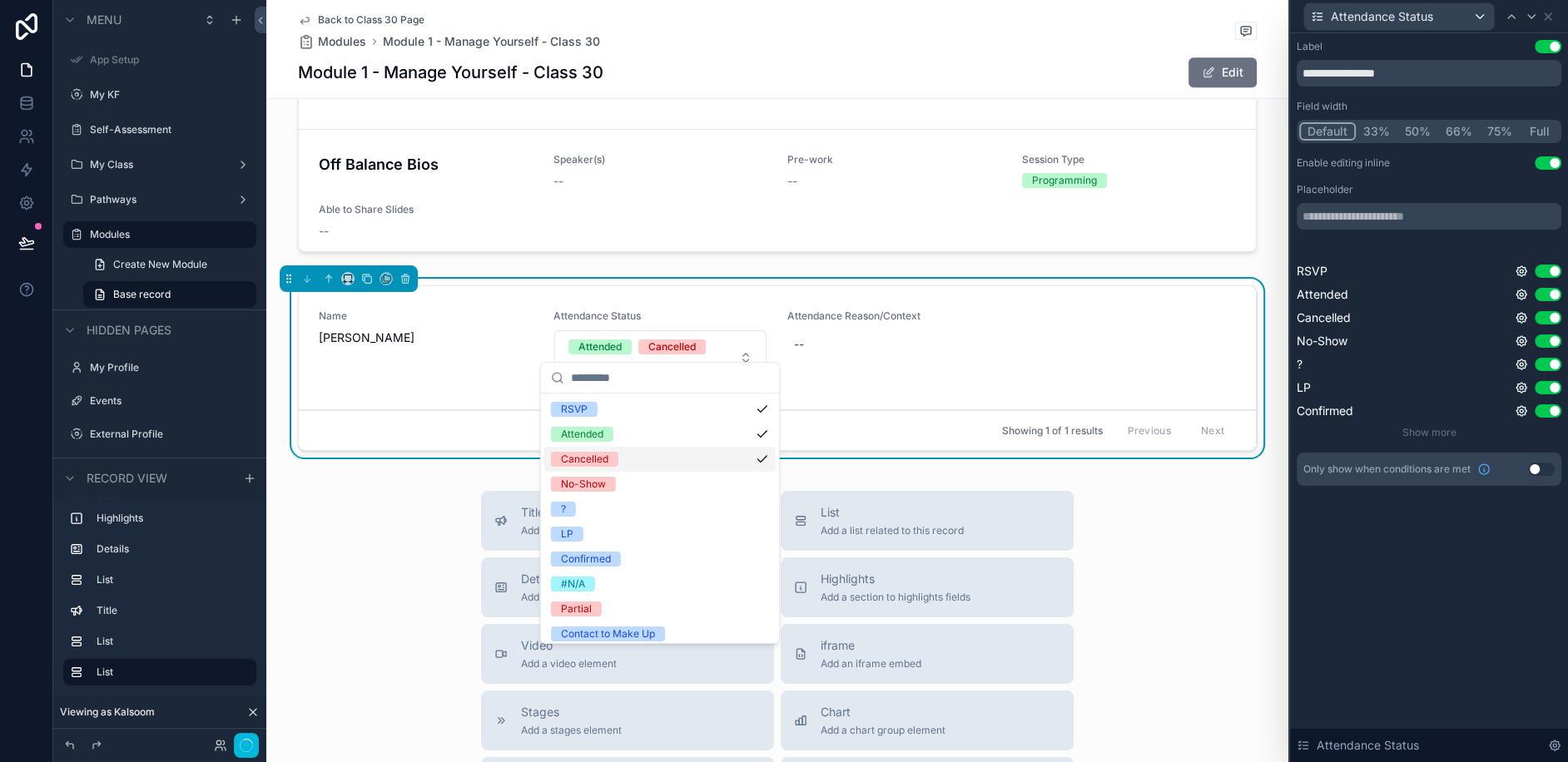
click at [711, 455] on div "Cancelled" at bounding box center [660, 459] width 232 height 25
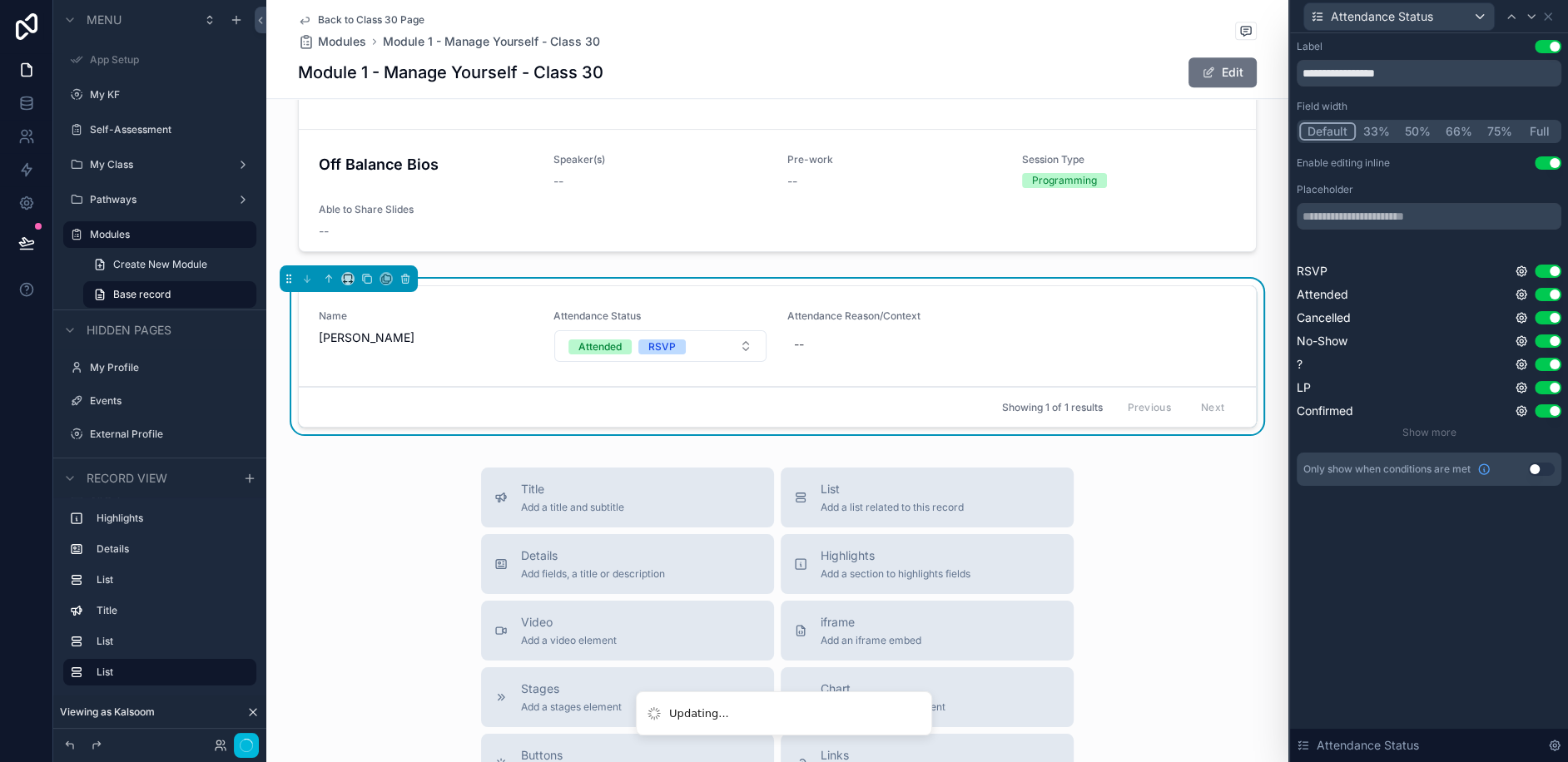
click at [719, 330] on button "Attended RSVP" at bounding box center [661, 345] width 213 height 31
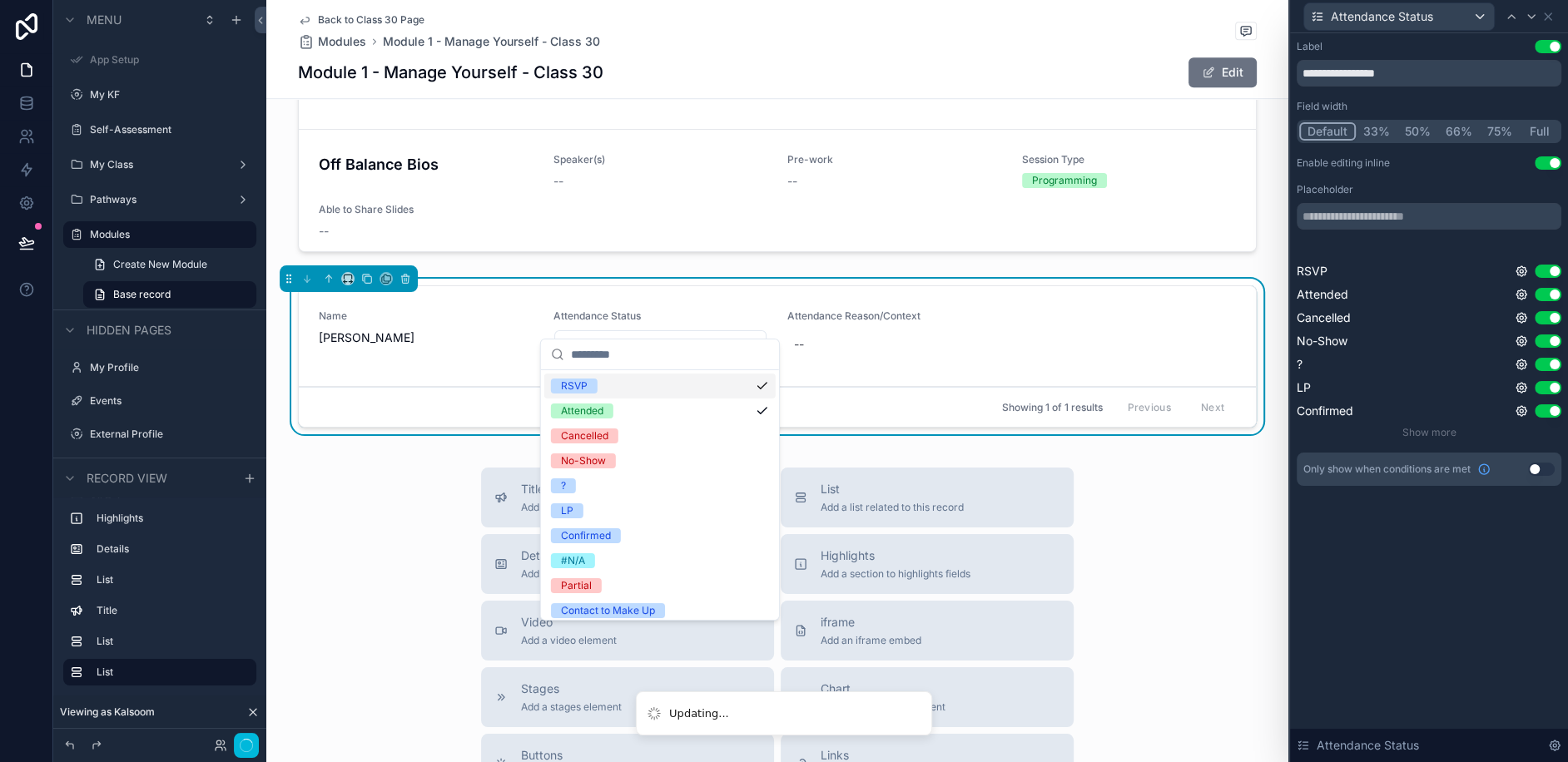
click at [691, 381] on div "RSVP" at bounding box center [660, 386] width 232 height 25
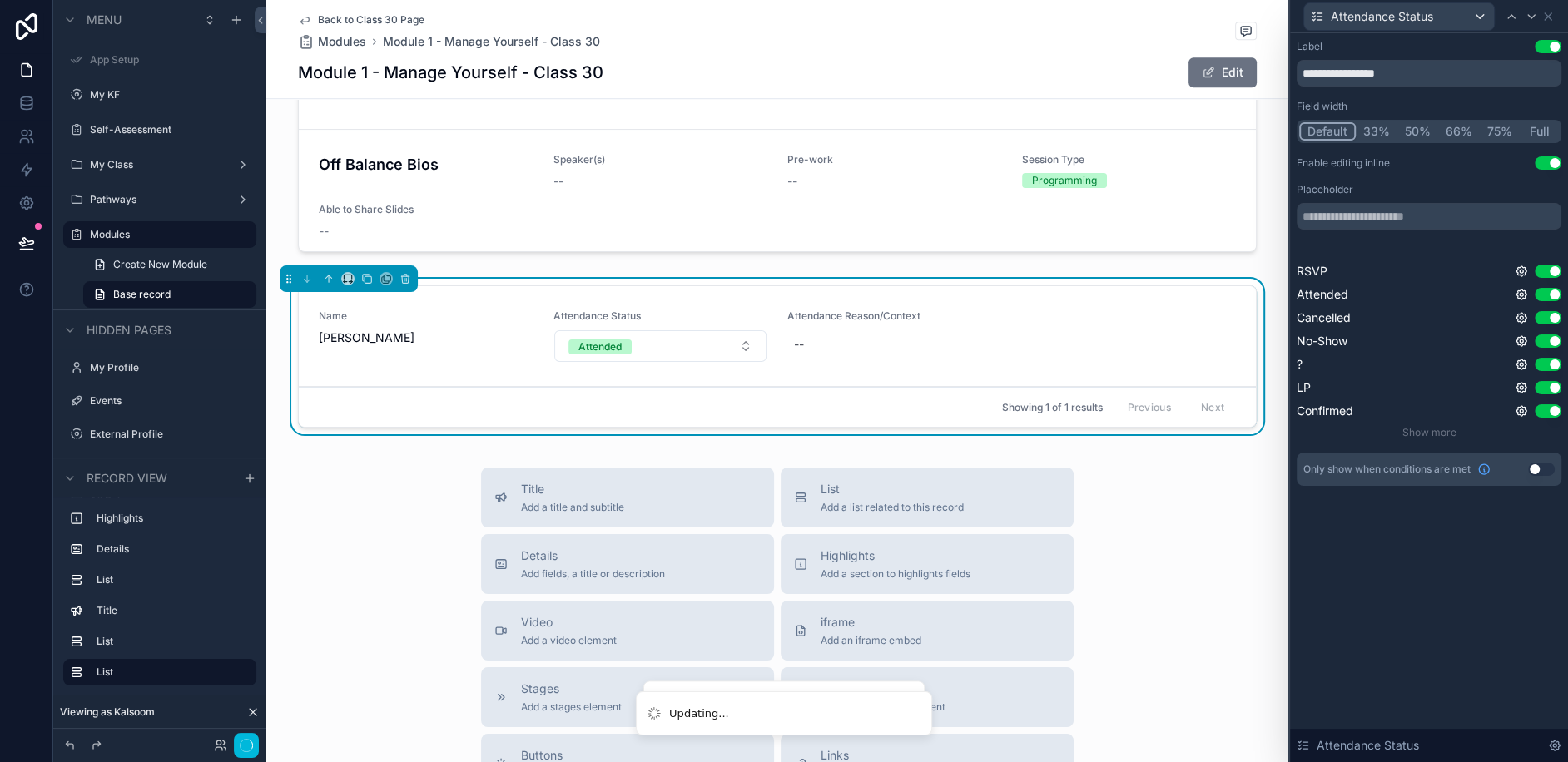
click at [1197, 533] on div "Title Add a title and subtitle List Add a list related to this record Details A…" at bounding box center [777, 764] width 1022 height 592
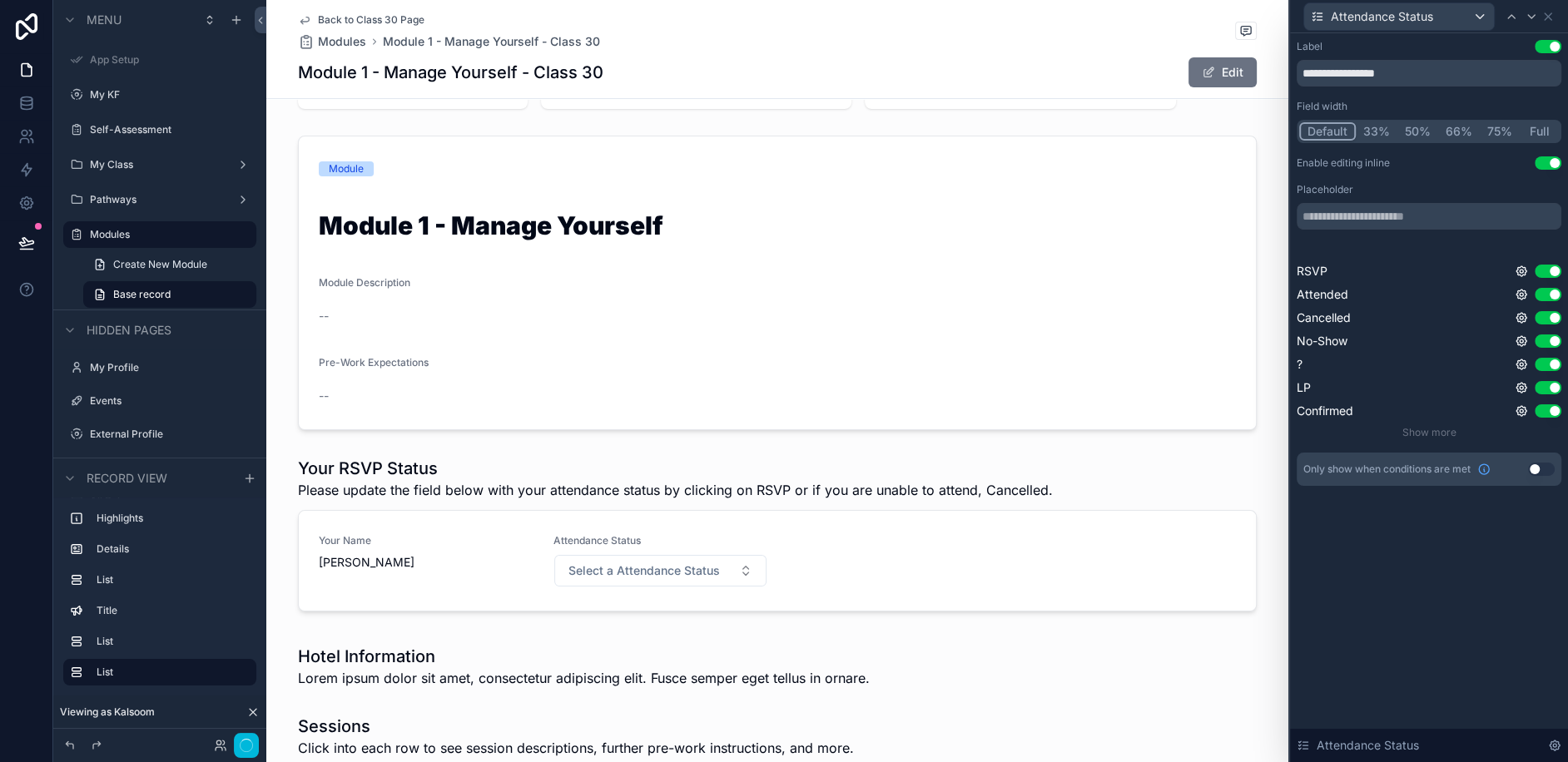
scroll to position [177, 0]
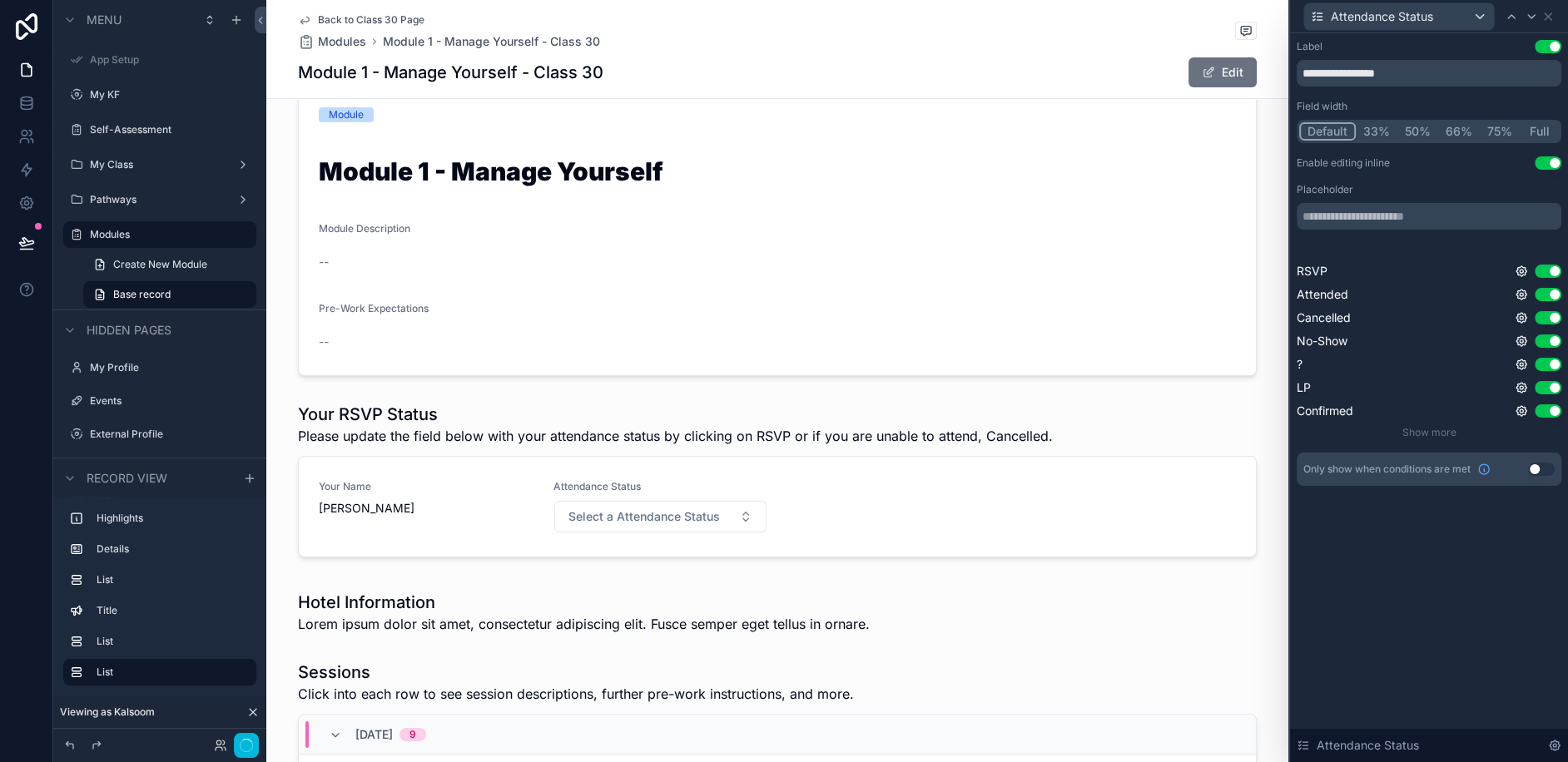
click at [987, 474] on div "scrollable content" at bounding box center [777, 483] width 1022 height 175
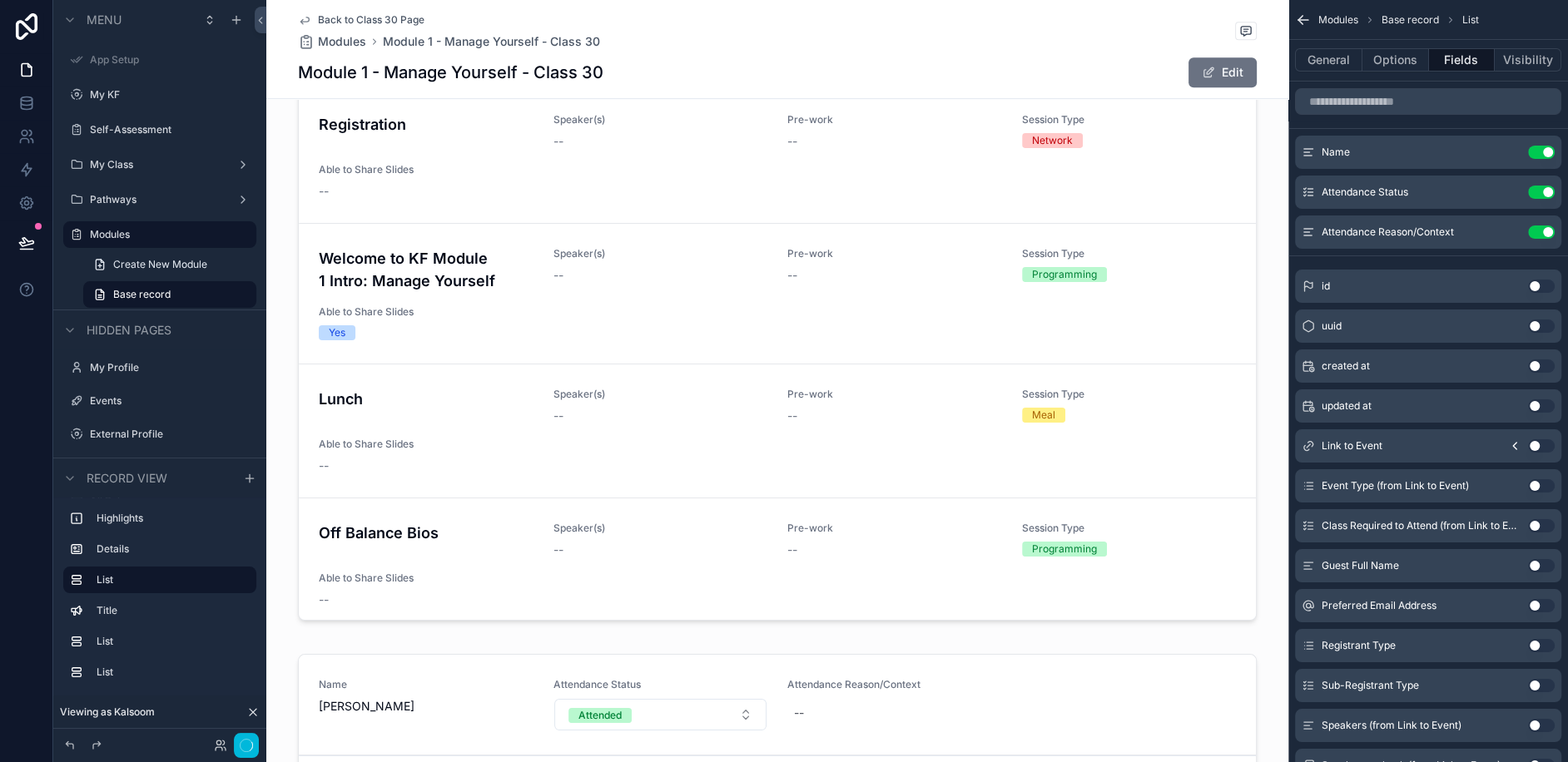
scroll to position [1050, 0]
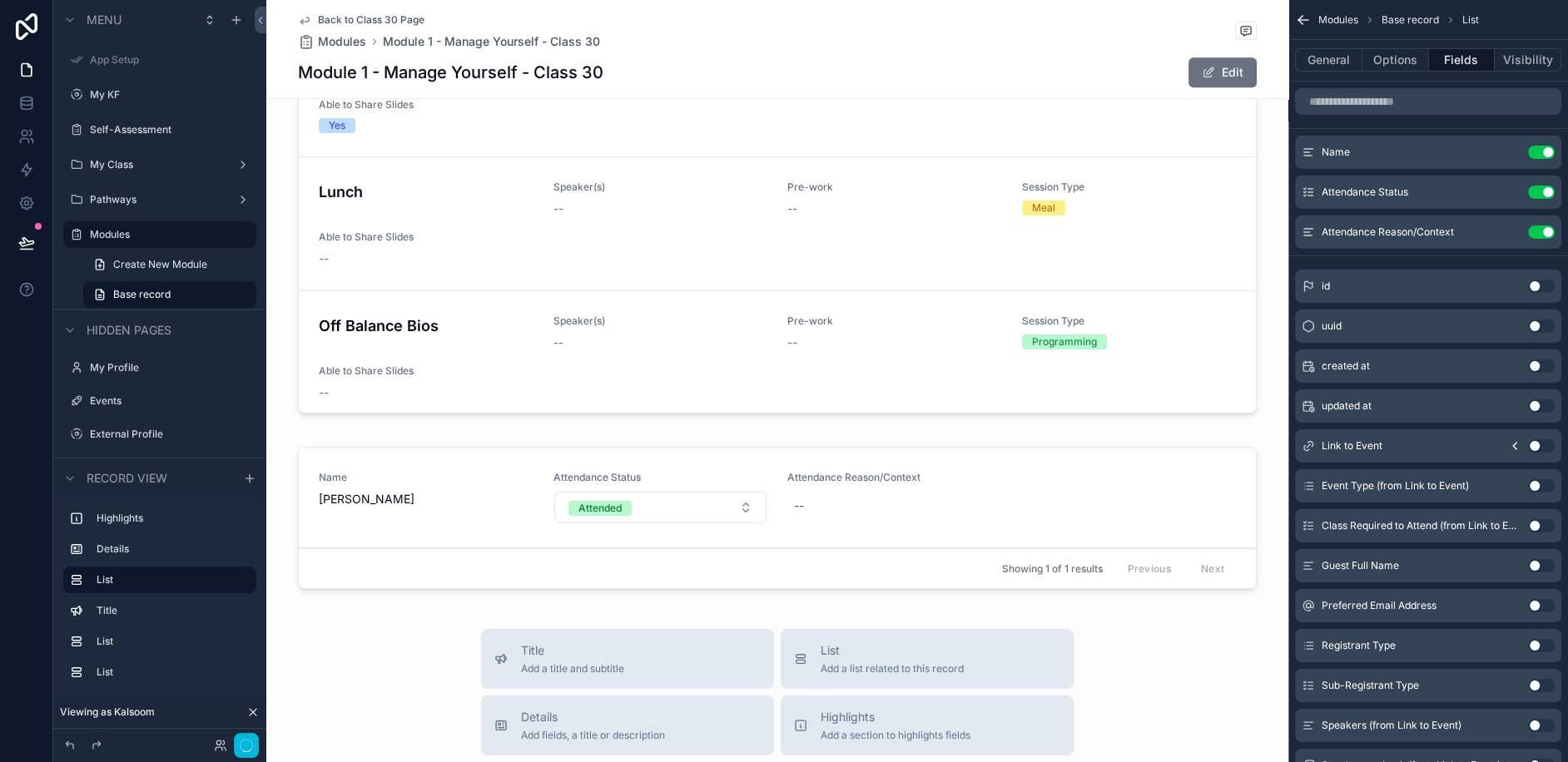
click at [1123, 458] on div "scrollable content" at bounding box center [777, 521] width 1022 height 162
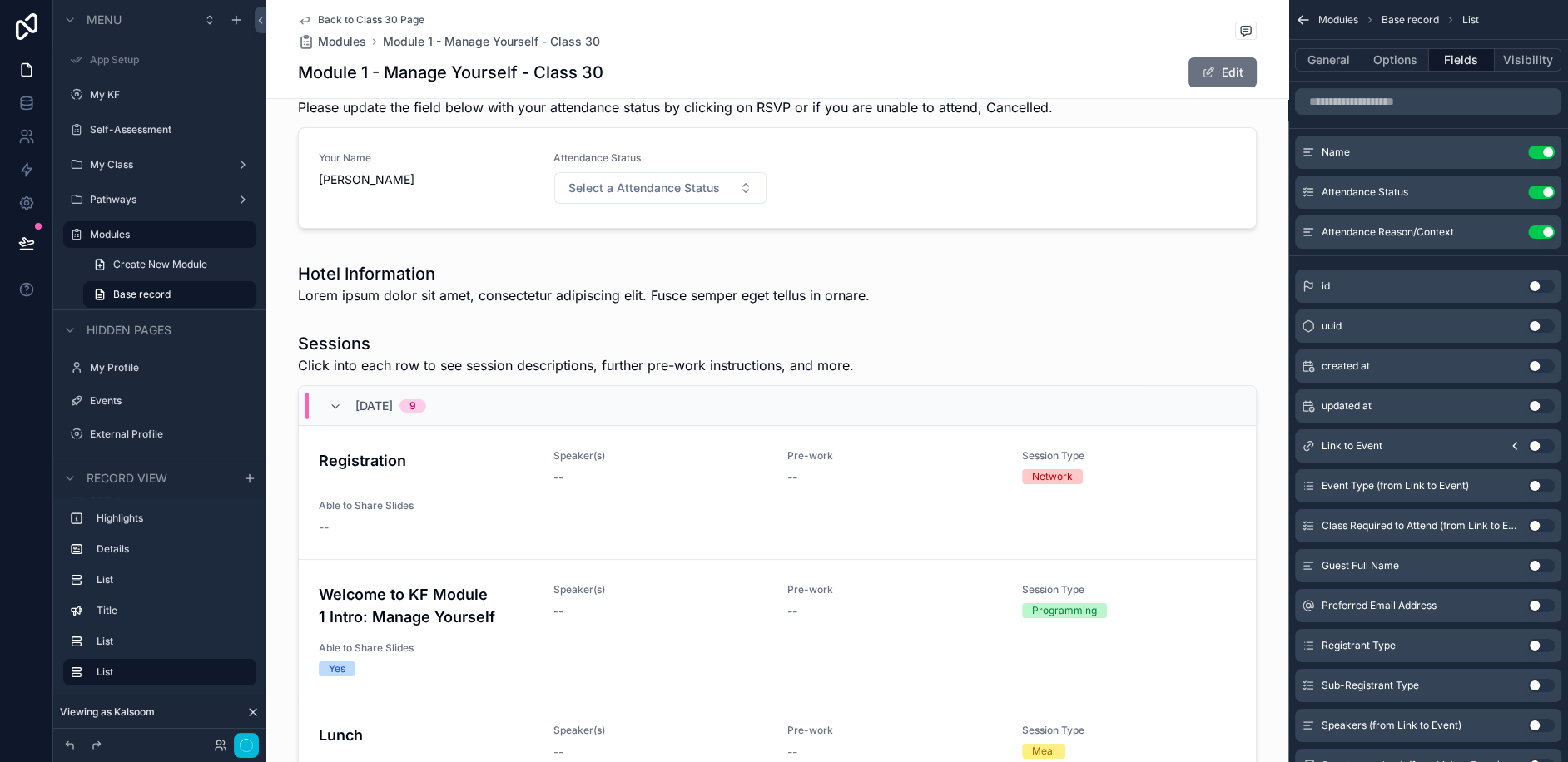
scroll to position [445, 0]
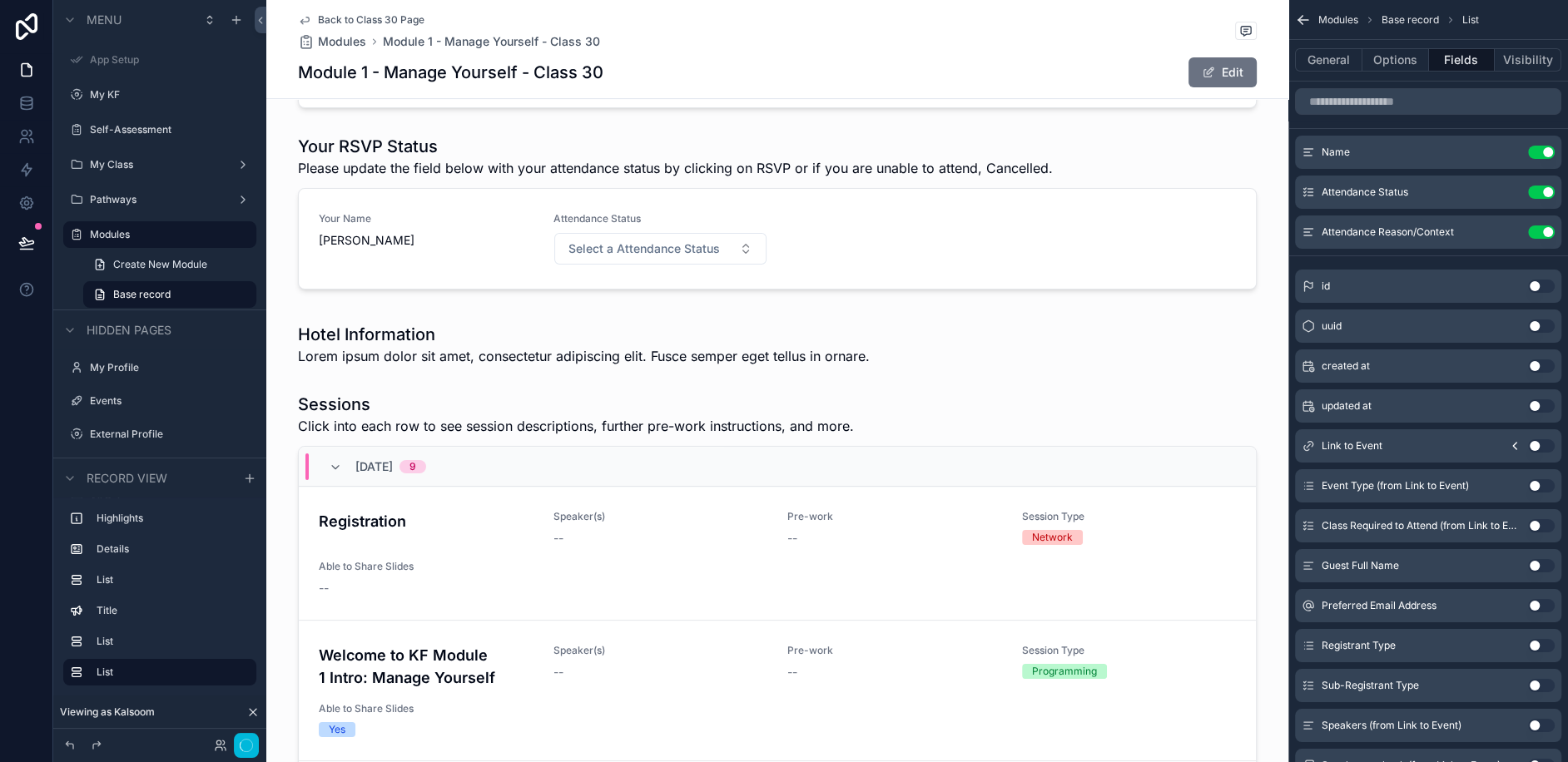
click at [1049, 186] on div "scrollable content" at bounding box center [777, 215] width 1022 height 175
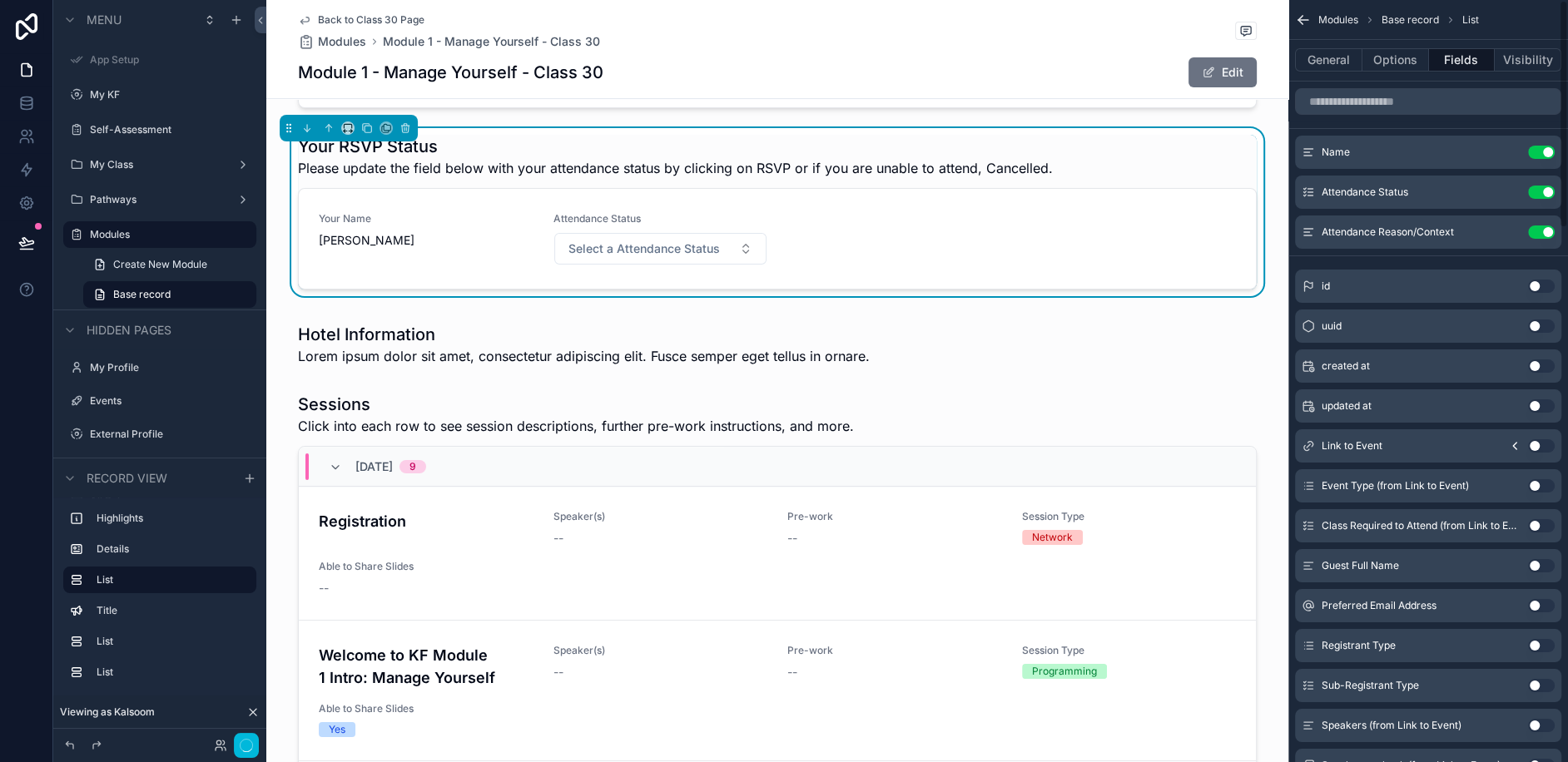
click at [0, 0] on icon "scrollable content" at bounding box center [0, 0] width 0 height 0
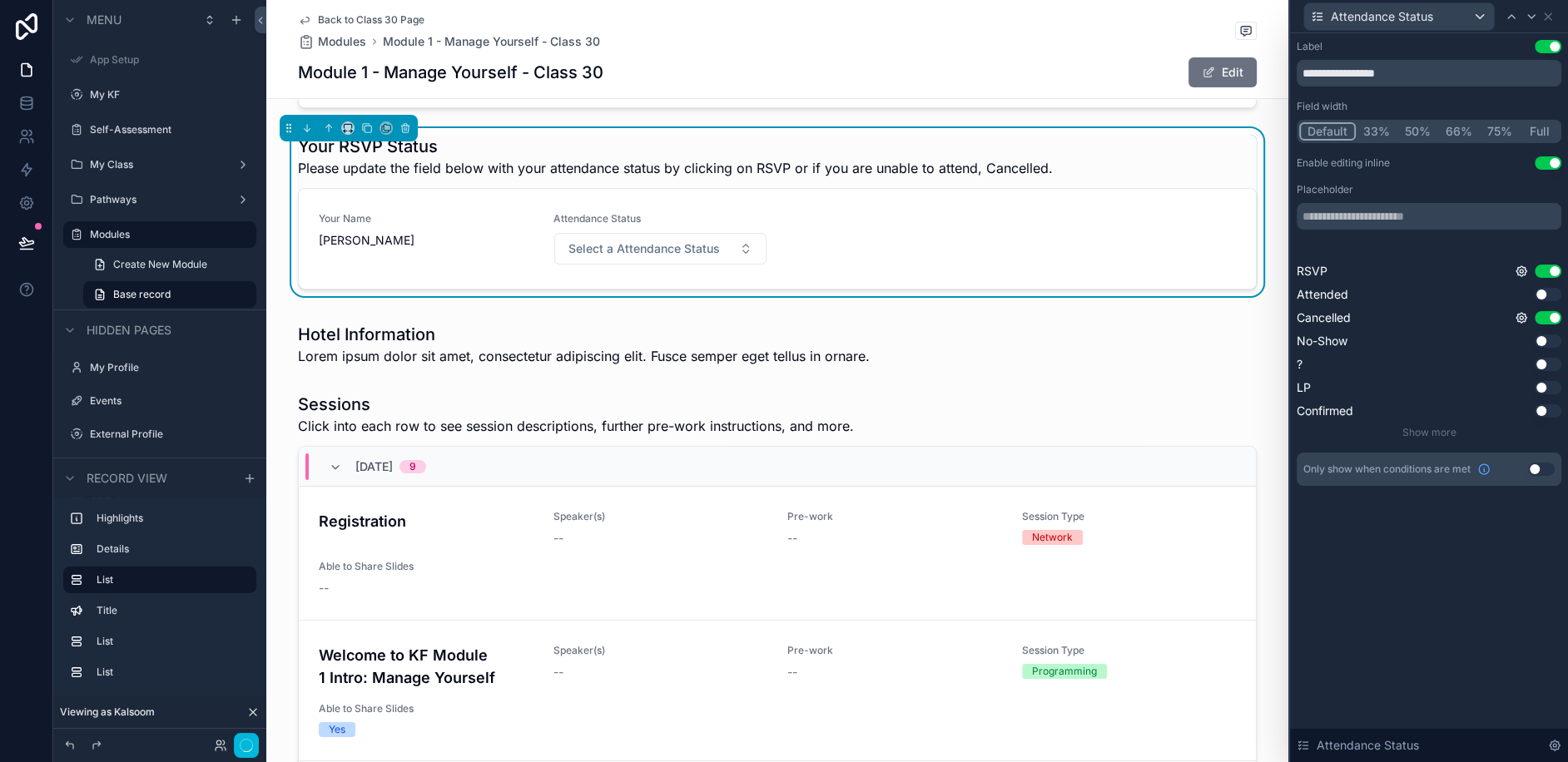
click at [1551, 292] on button "Use setting" at bounding box center [1548, 294] width 27 height 13
click at [1523, 293] on icon at bounding box center [1521, 294] width 13 height 13
click at [1477, 283] on button "Use setting" at bounding box center [1477, 287] width 27 height 13
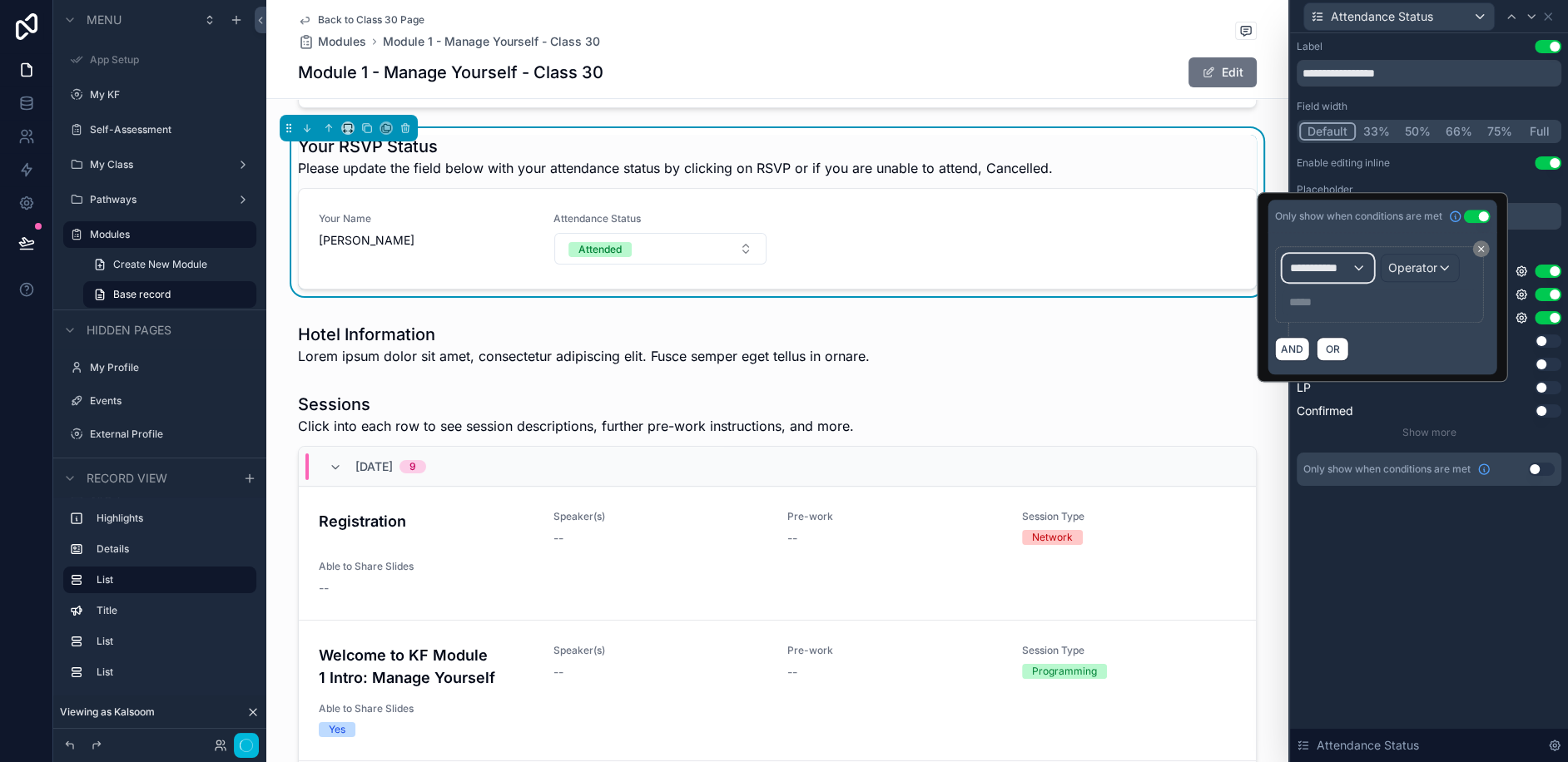
click at [1353, 266] on div "**********" at bounding box center [1327, 268] width 90 height 27
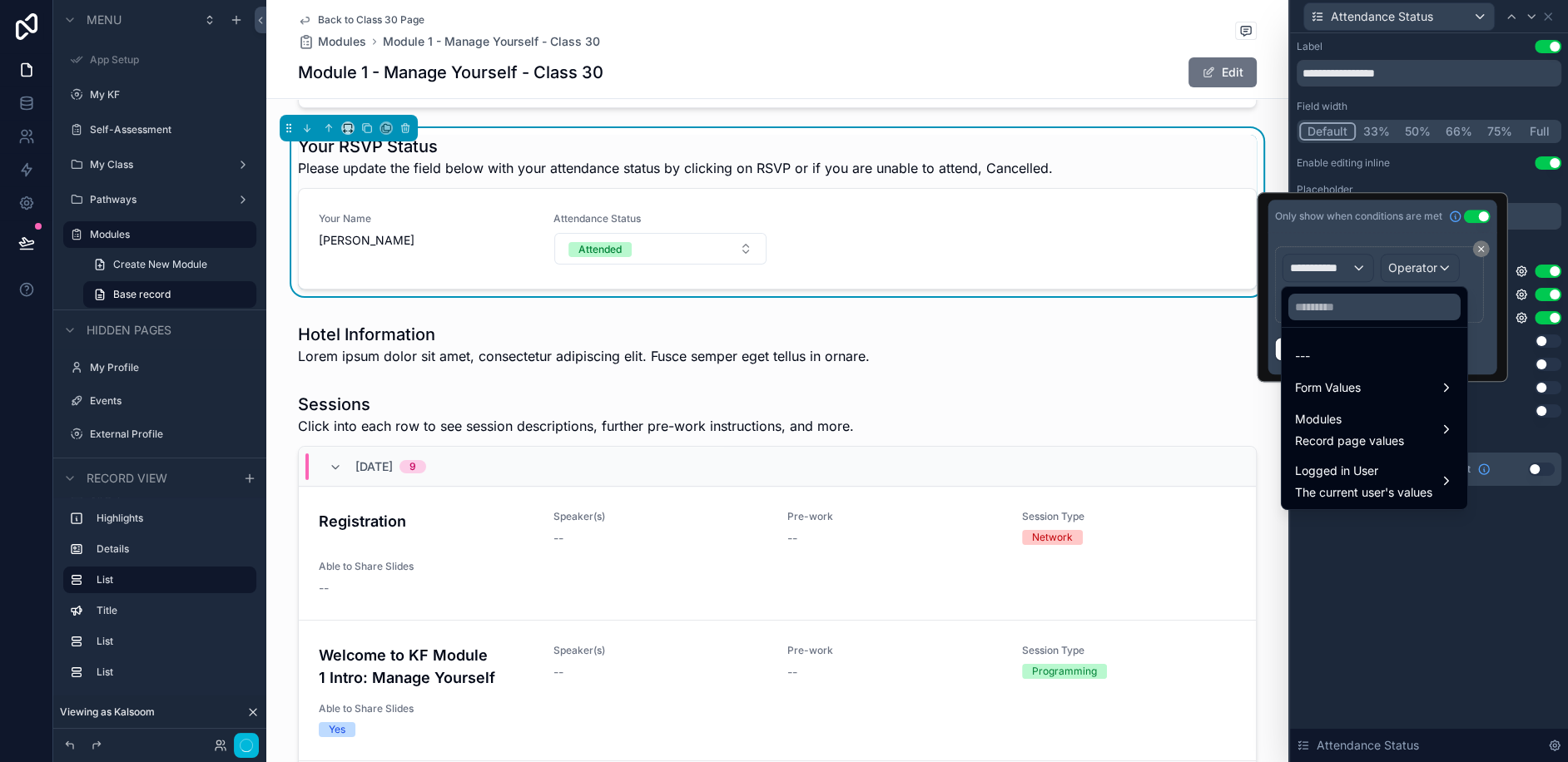
click at [1362, 420] on span "Modules" at bounding box center [1349, 418] width 109 height 20
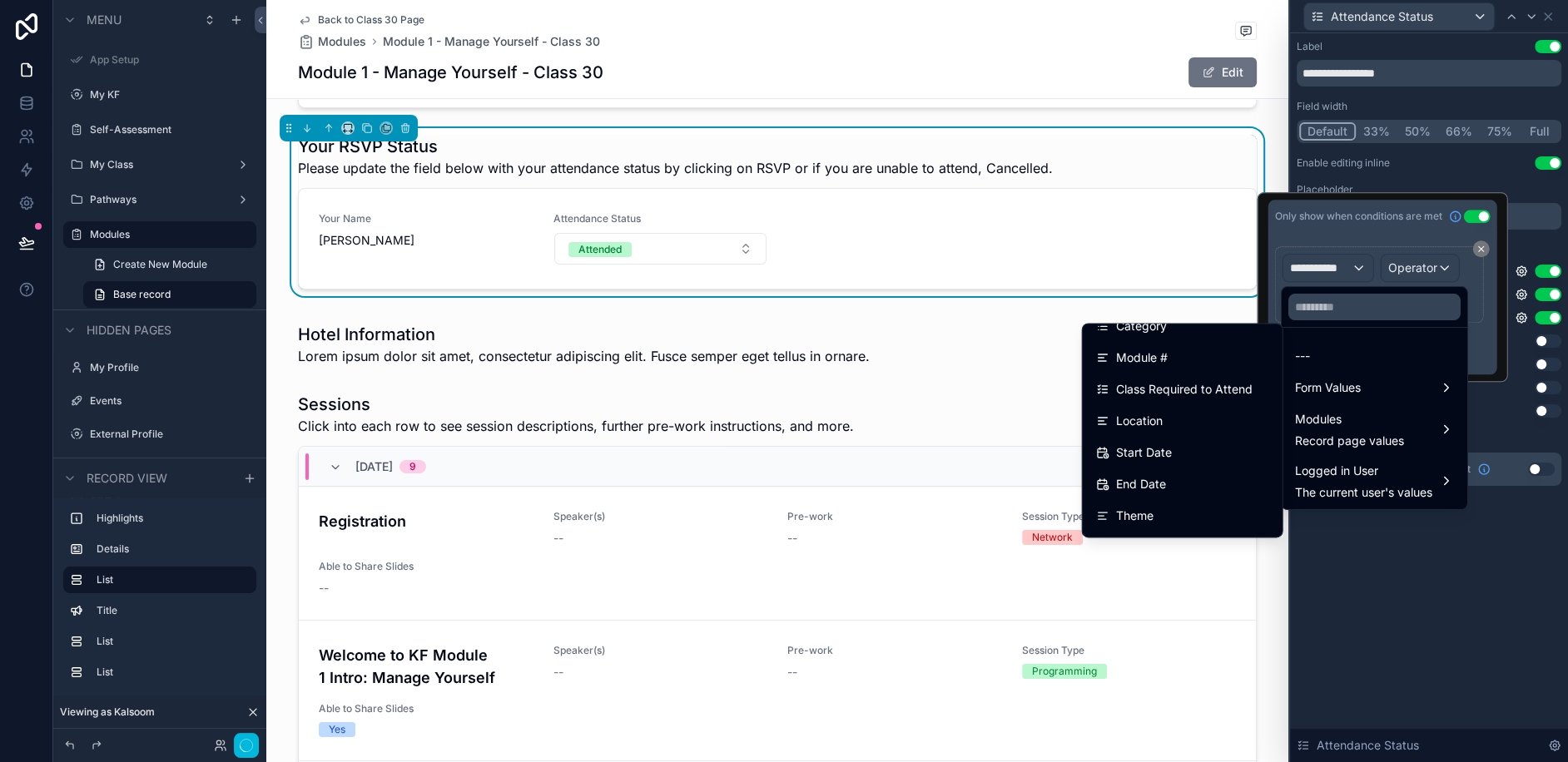
scroll to position [77, 0]
click at [1172, 451] on div "Start Date" at bounding box center [1183, 455] width 173 height 20
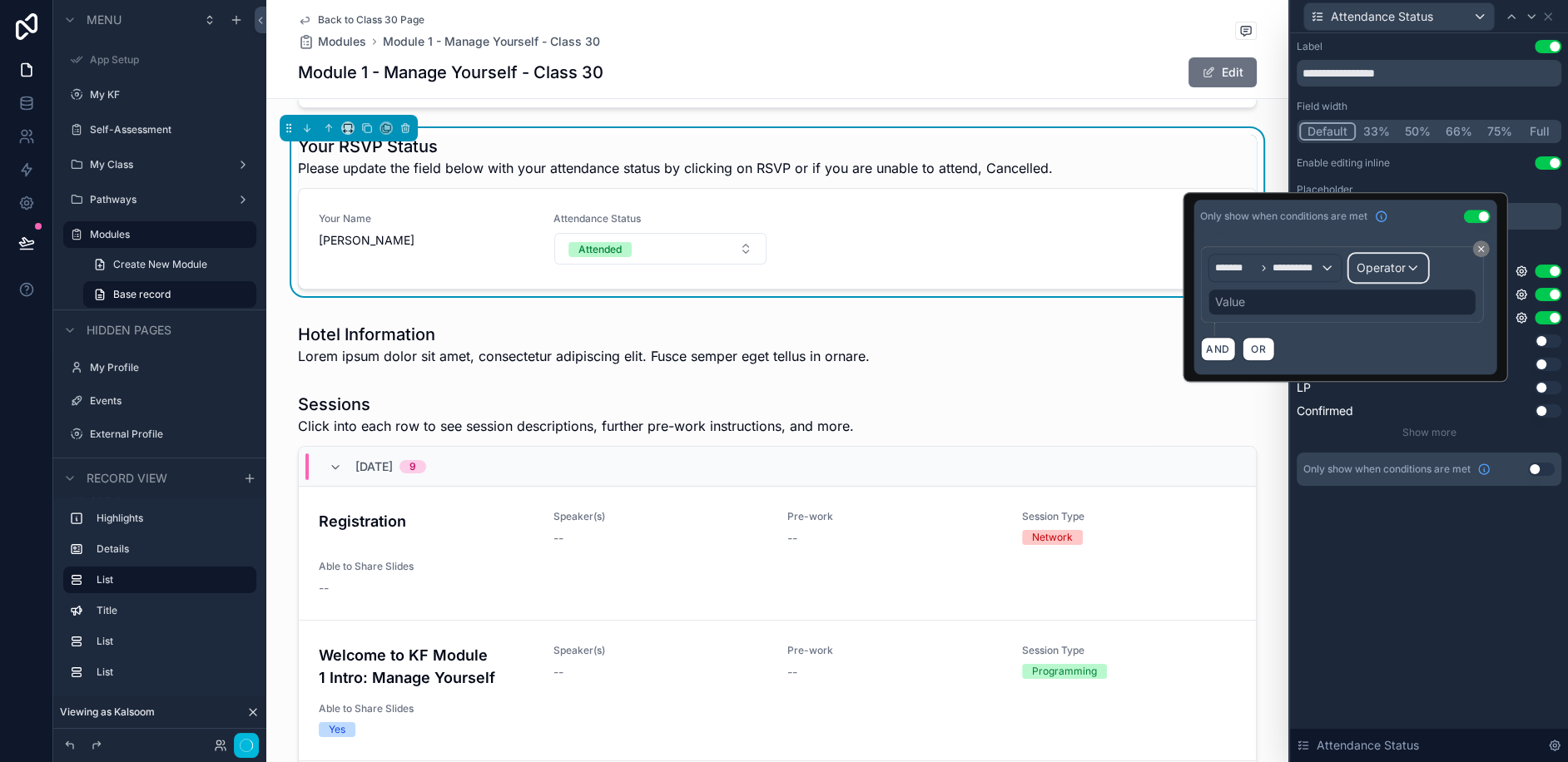
click at [1369, 269] on span "Operator" at bounding box center [1381, 267] width 49 height 14
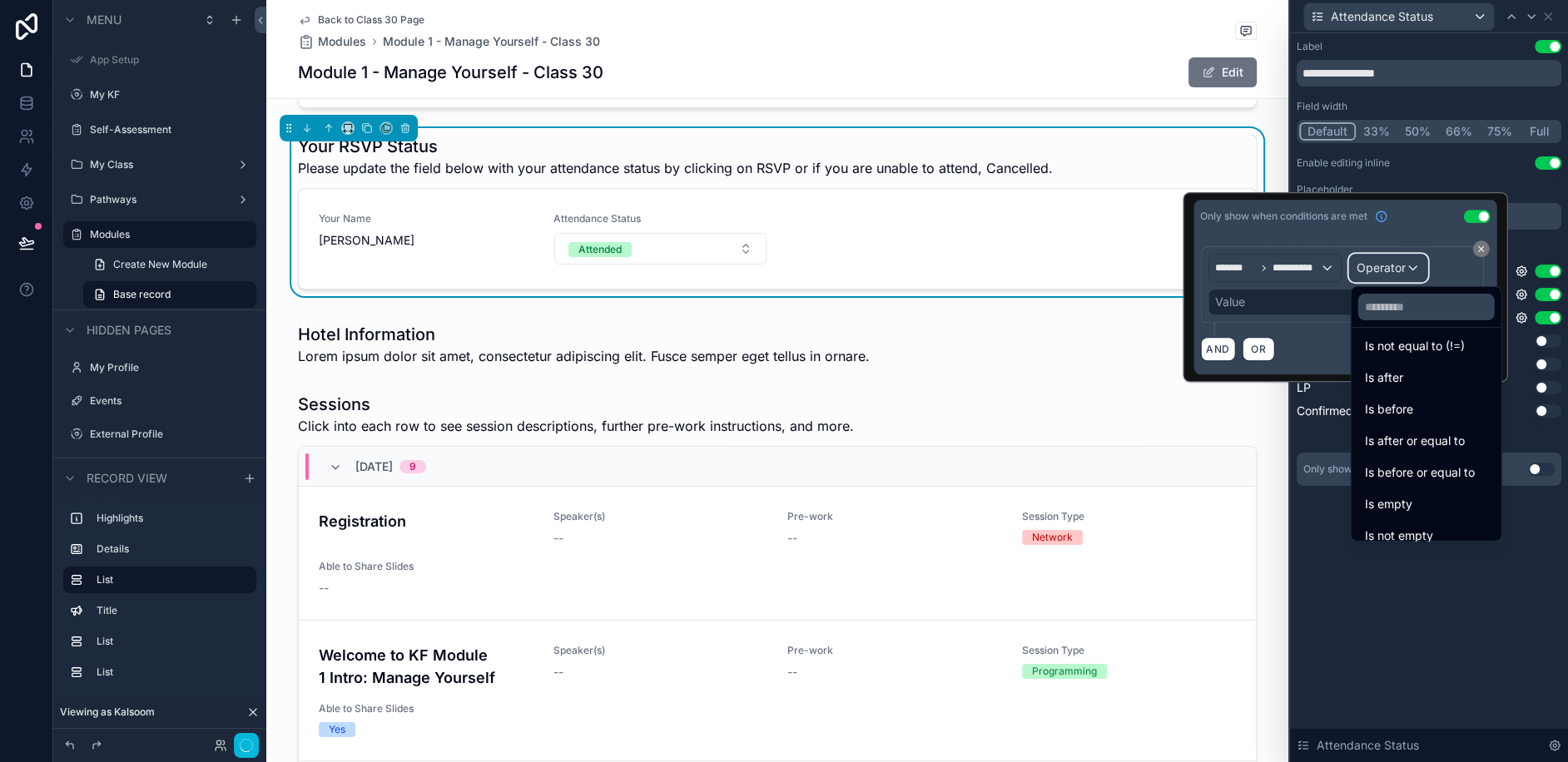
scroll to position [39, 0]
click at [1392, 381] on span "Is after" at bounding box center [1384, 380] width 38 height 20
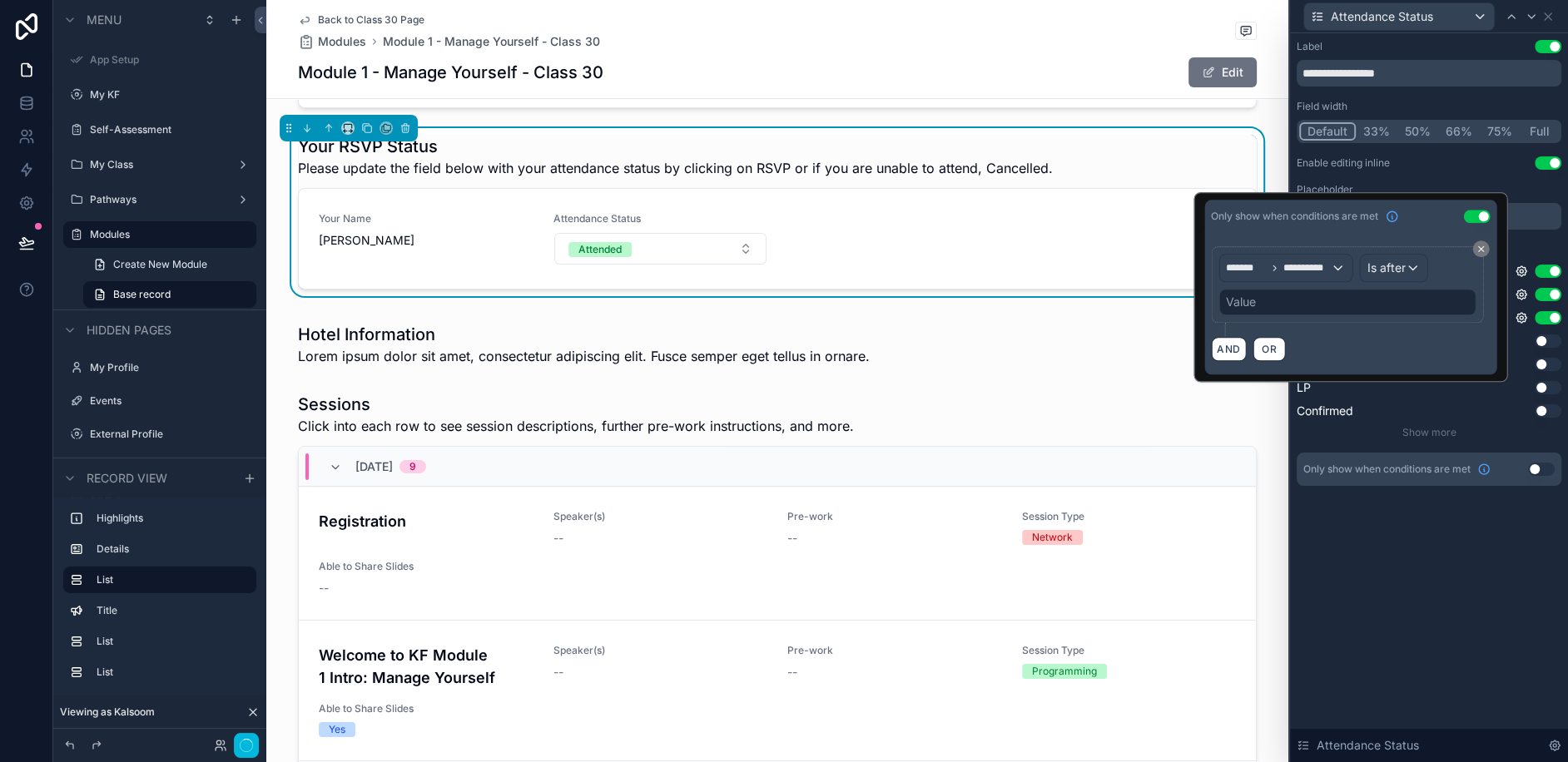
click at [1317, 298] on div "Value" at bounding box center [1347, 302] width 257 height 27
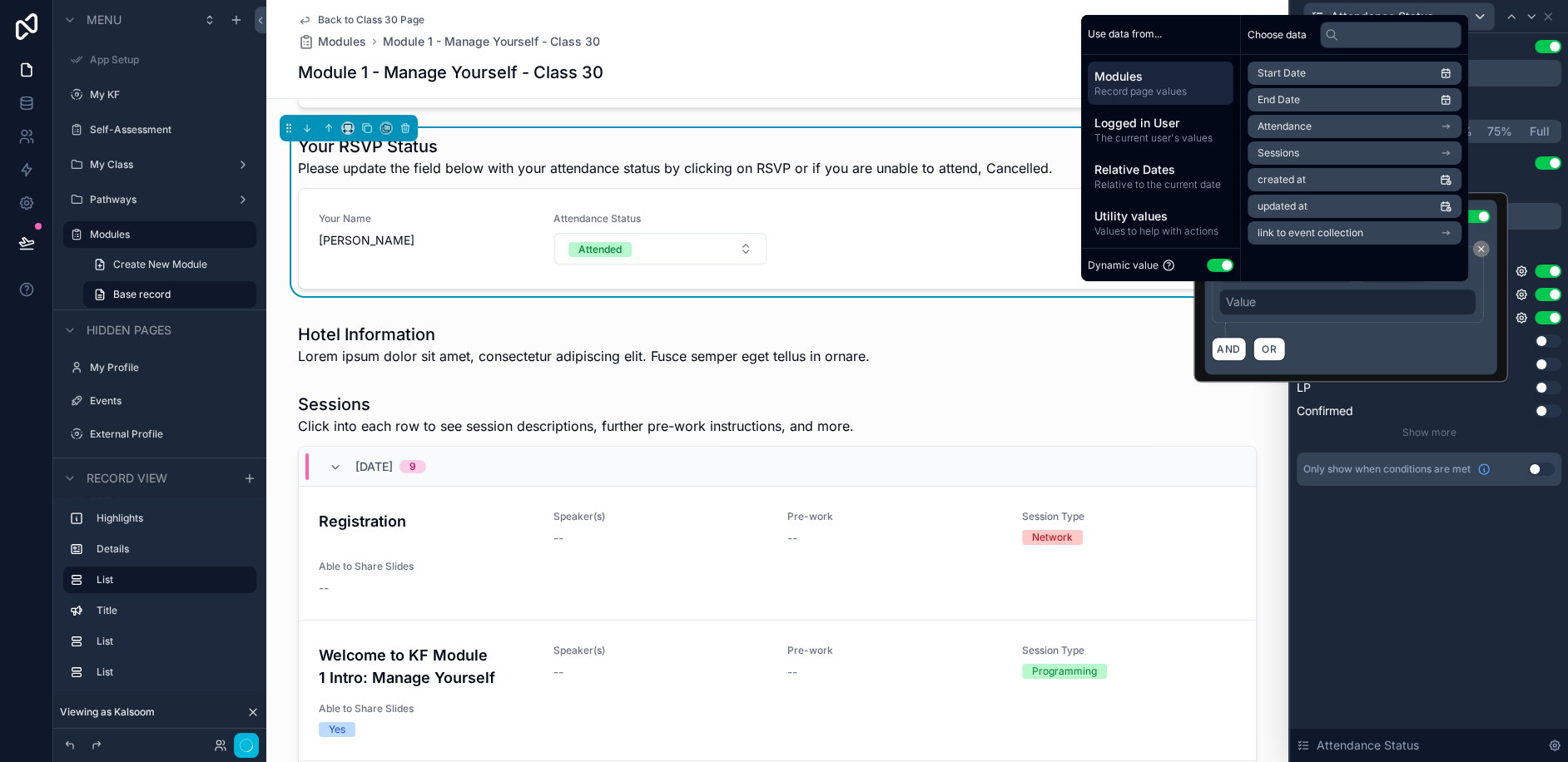
click at [1140, 164] on span "Relative Dates" at bounding box center [1160, 169] width 132 height 17
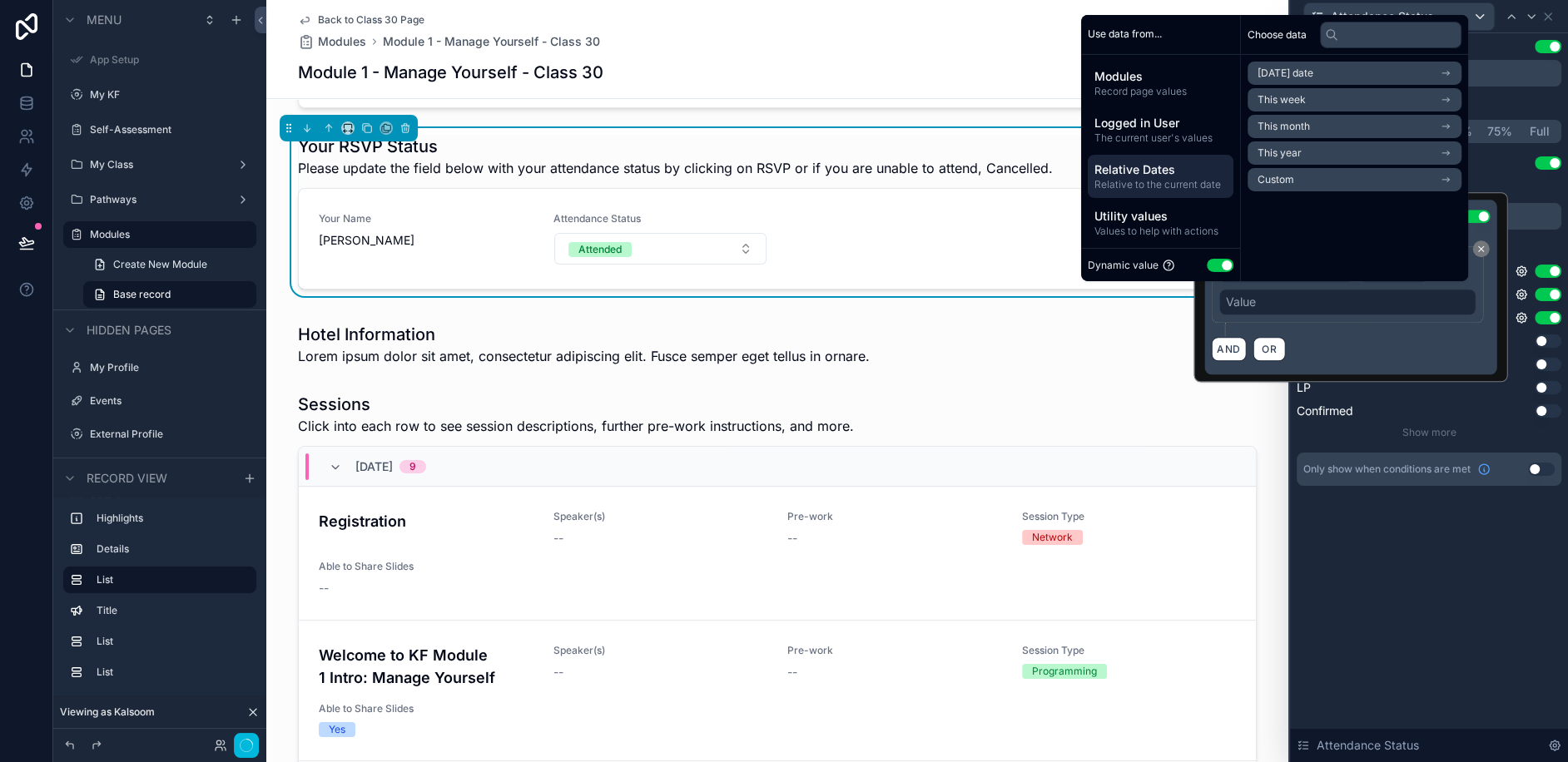
click at [1355, 336] on div "AND OR" at bounding box center [1351, 348] width 279 height 25
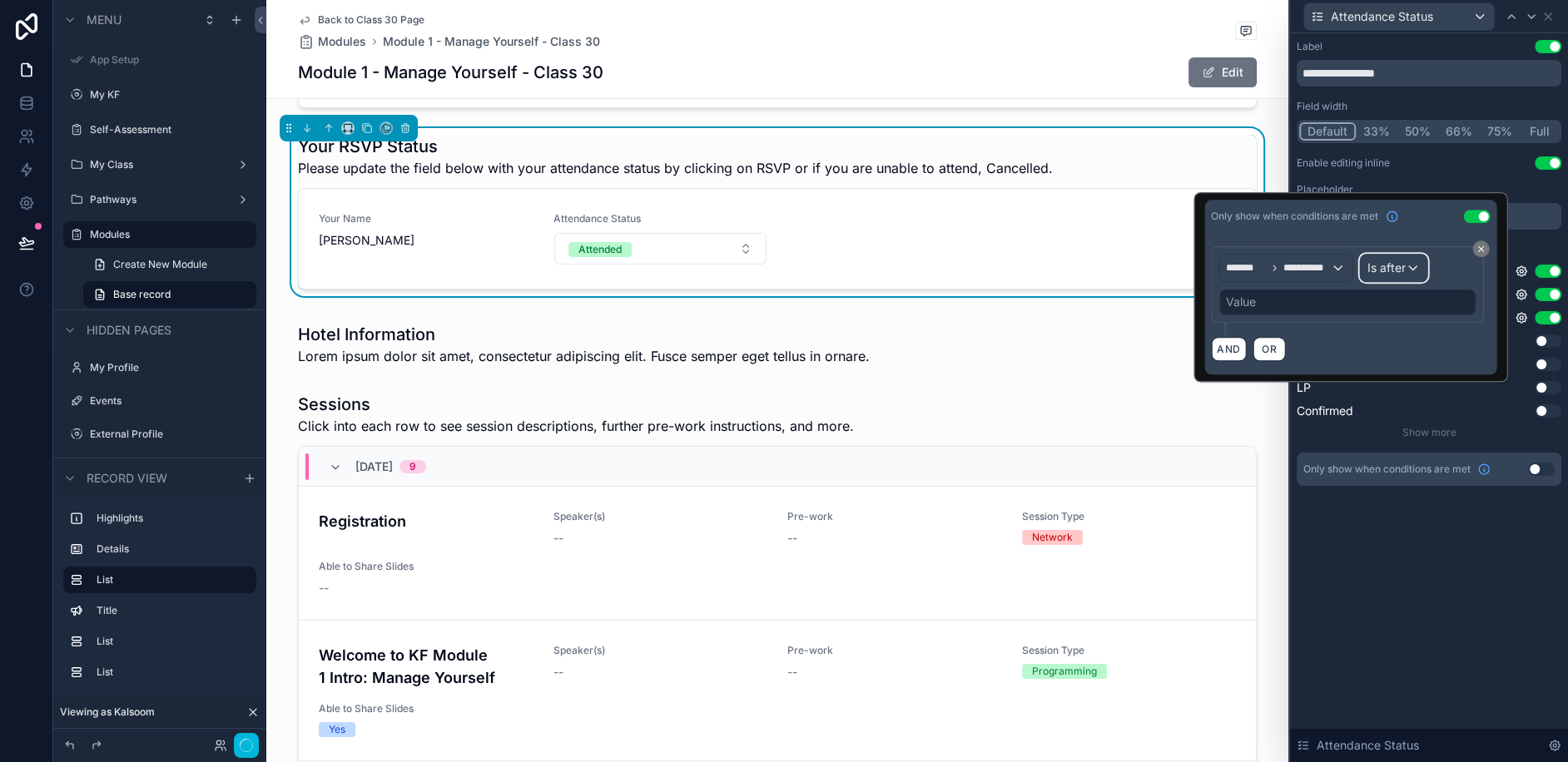
click at [1385, 267] on span "Is after" at bounding box center [1387, 269] width 38 height 17
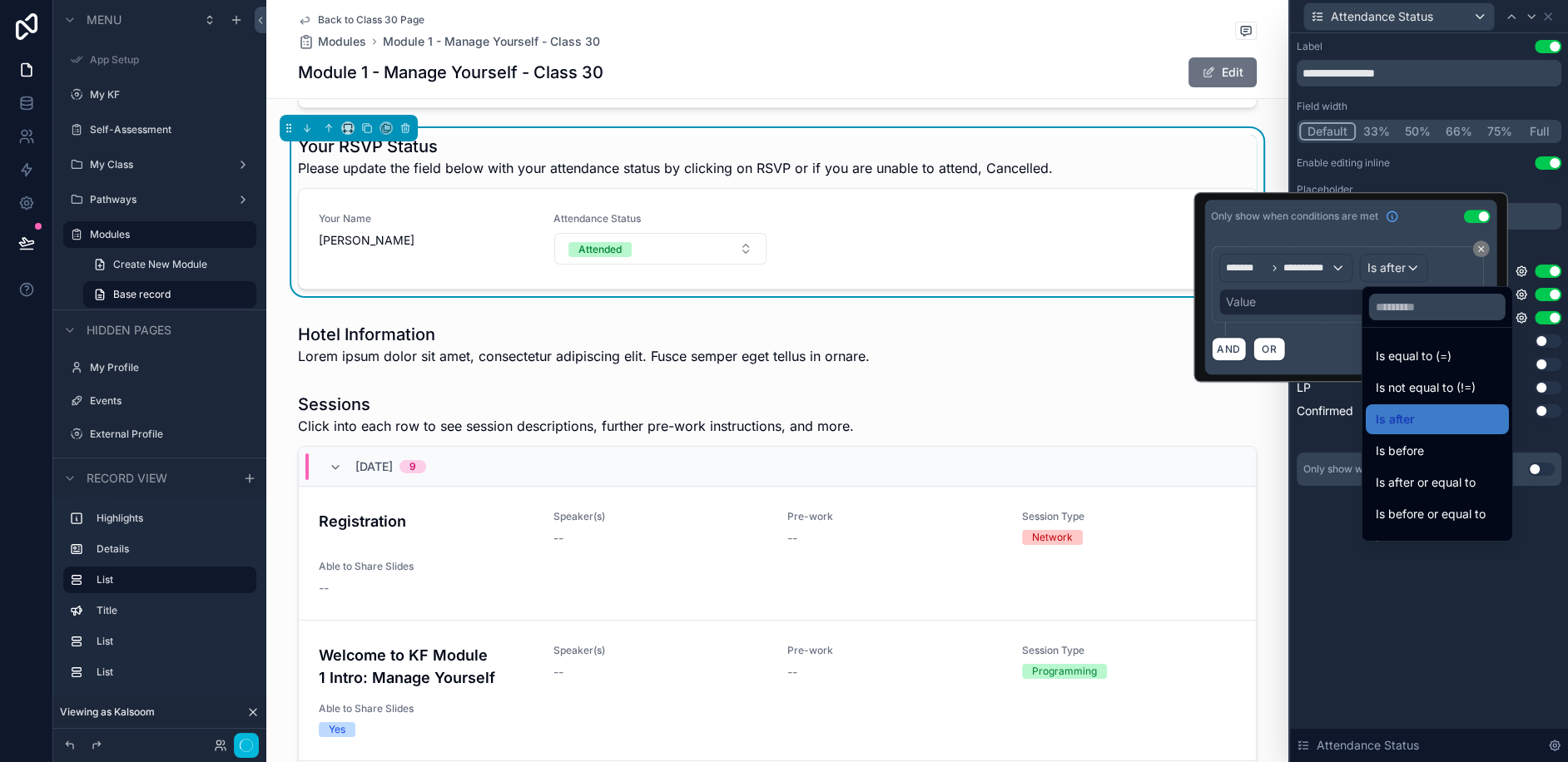
click at [1402, 441] on span "Is before" at bounding box center [1399, 451] width 48 height 20
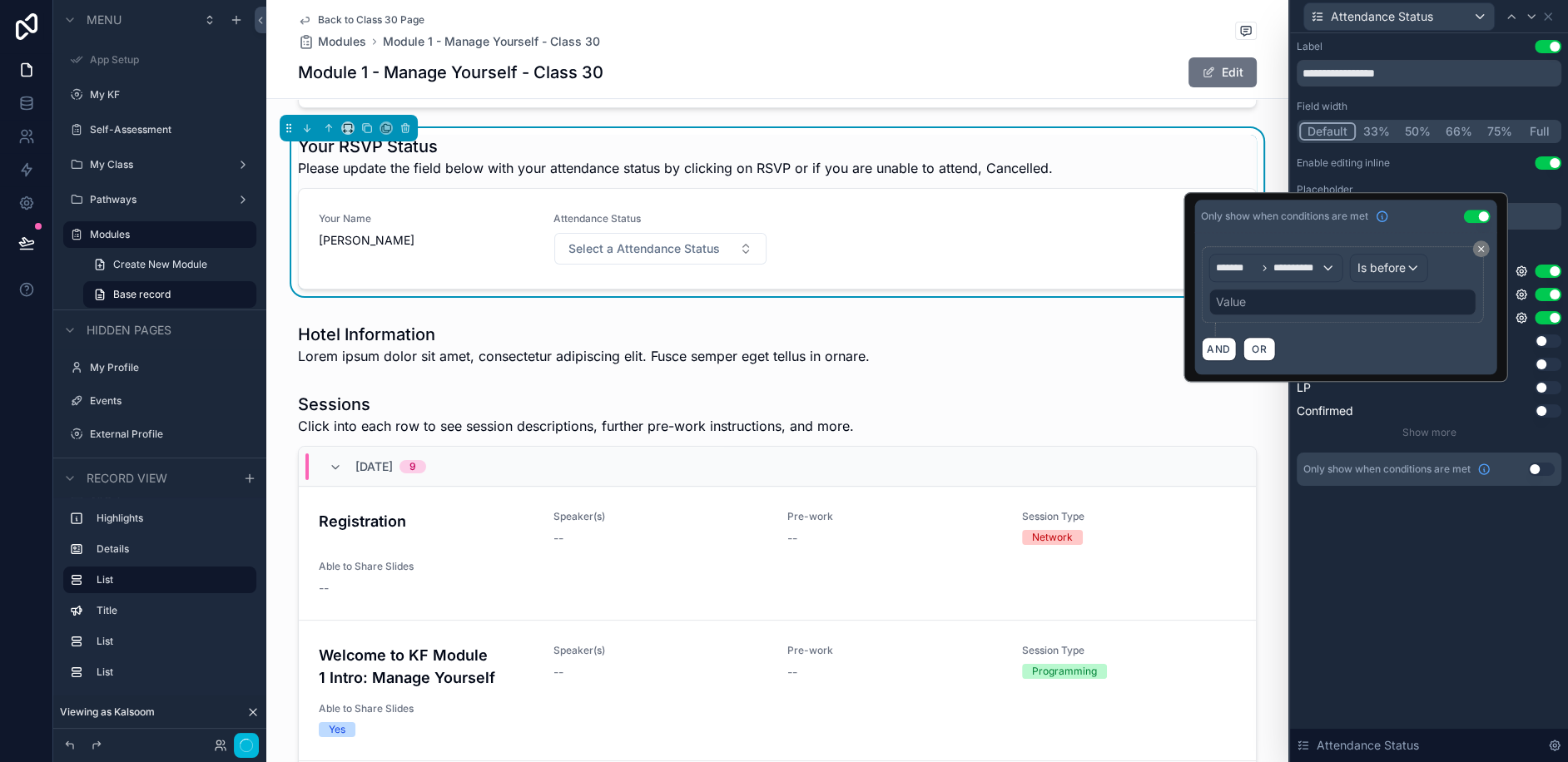
click at [1308, 301] on div "Value" at bounding box center [1341, 302] width 267 height 27
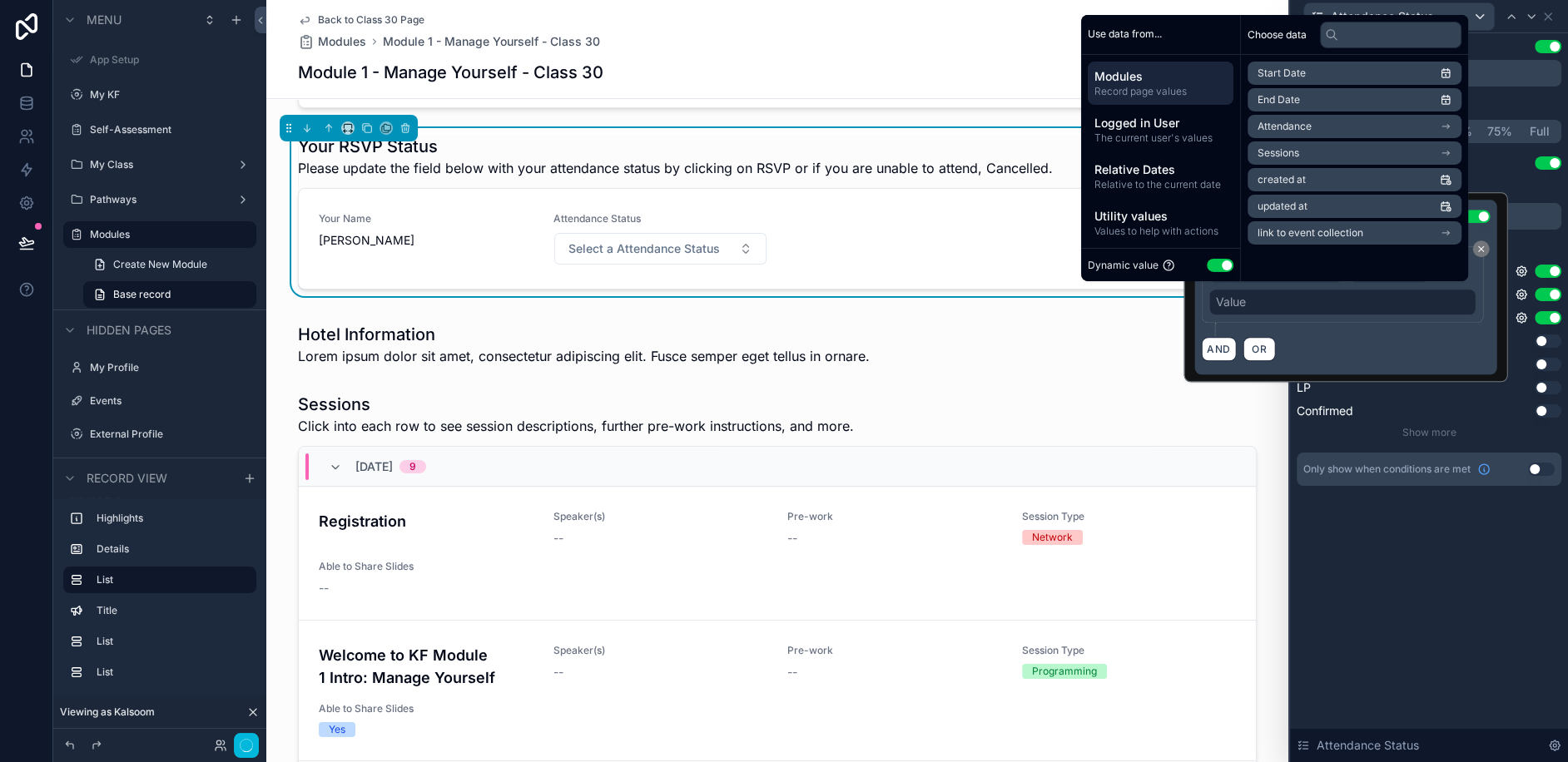
click at [1389, 341] on div "AND OR" at bounding box center [1345, 348] width 289 height 25
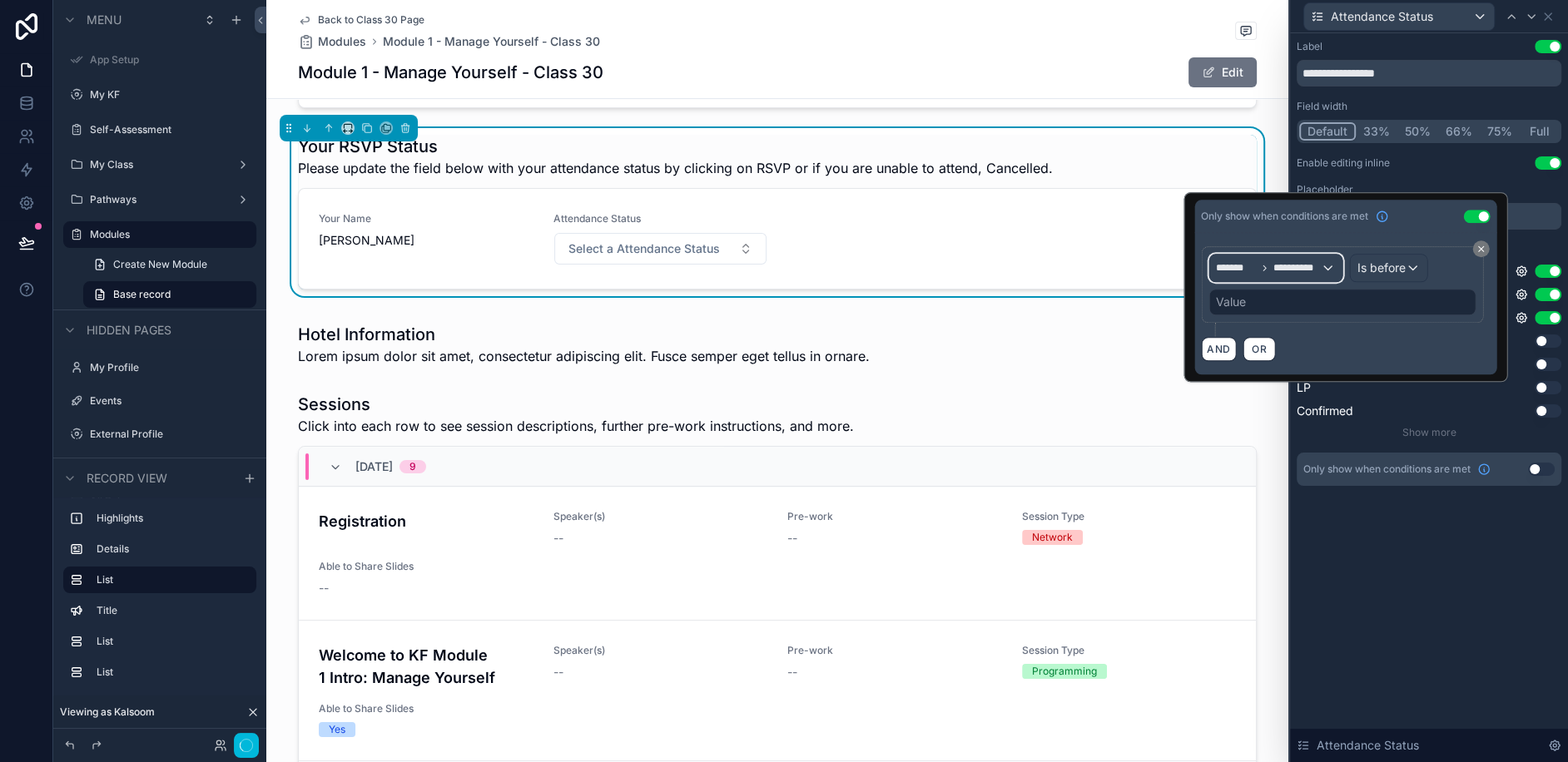
click at [1321, 270] on span "**********" at bounding box center [1297, 268] width 47 height 13
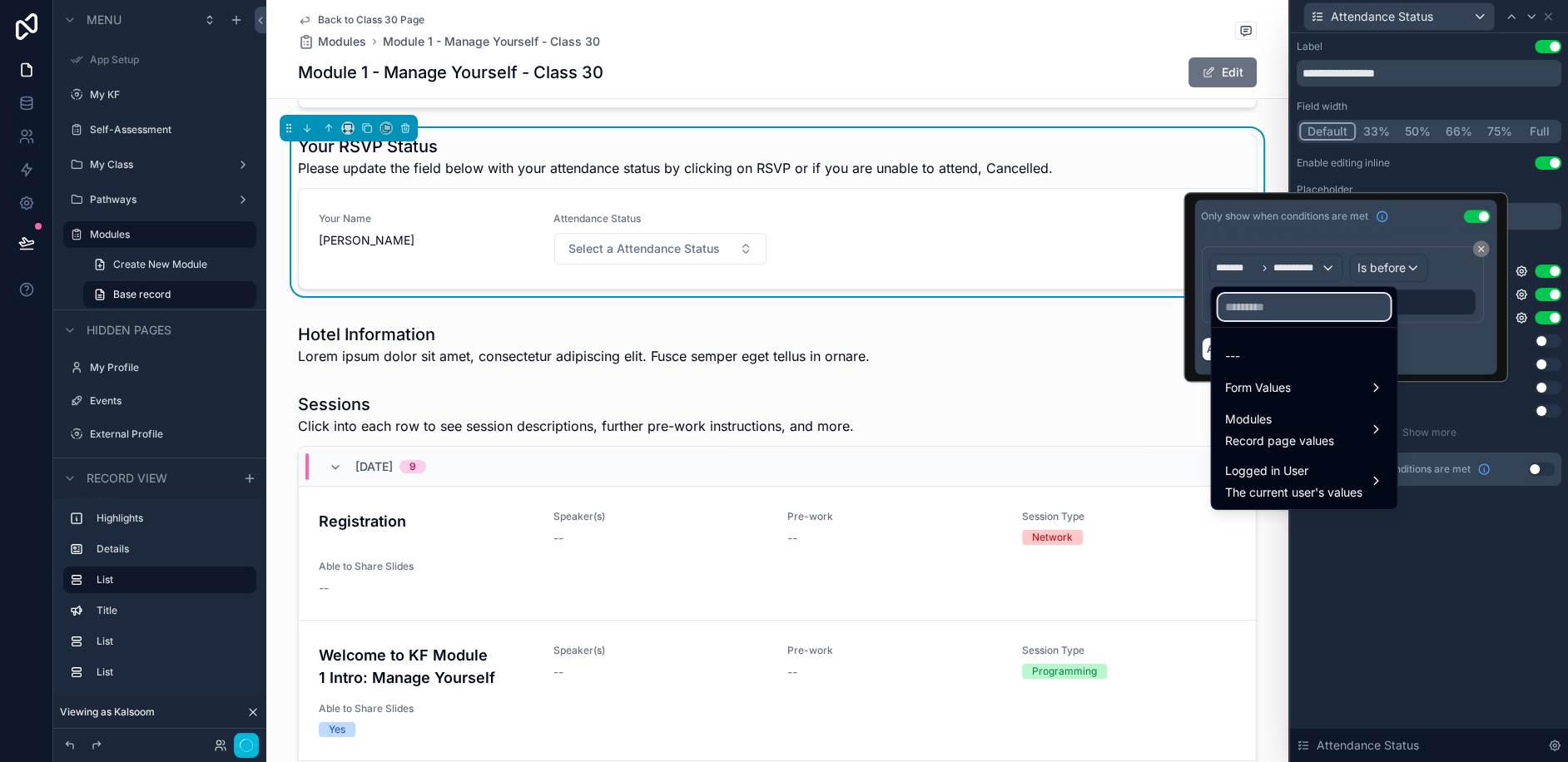
click at [1287, 308] on input "text" at bounding box center [1304, 307] width 173 height 27
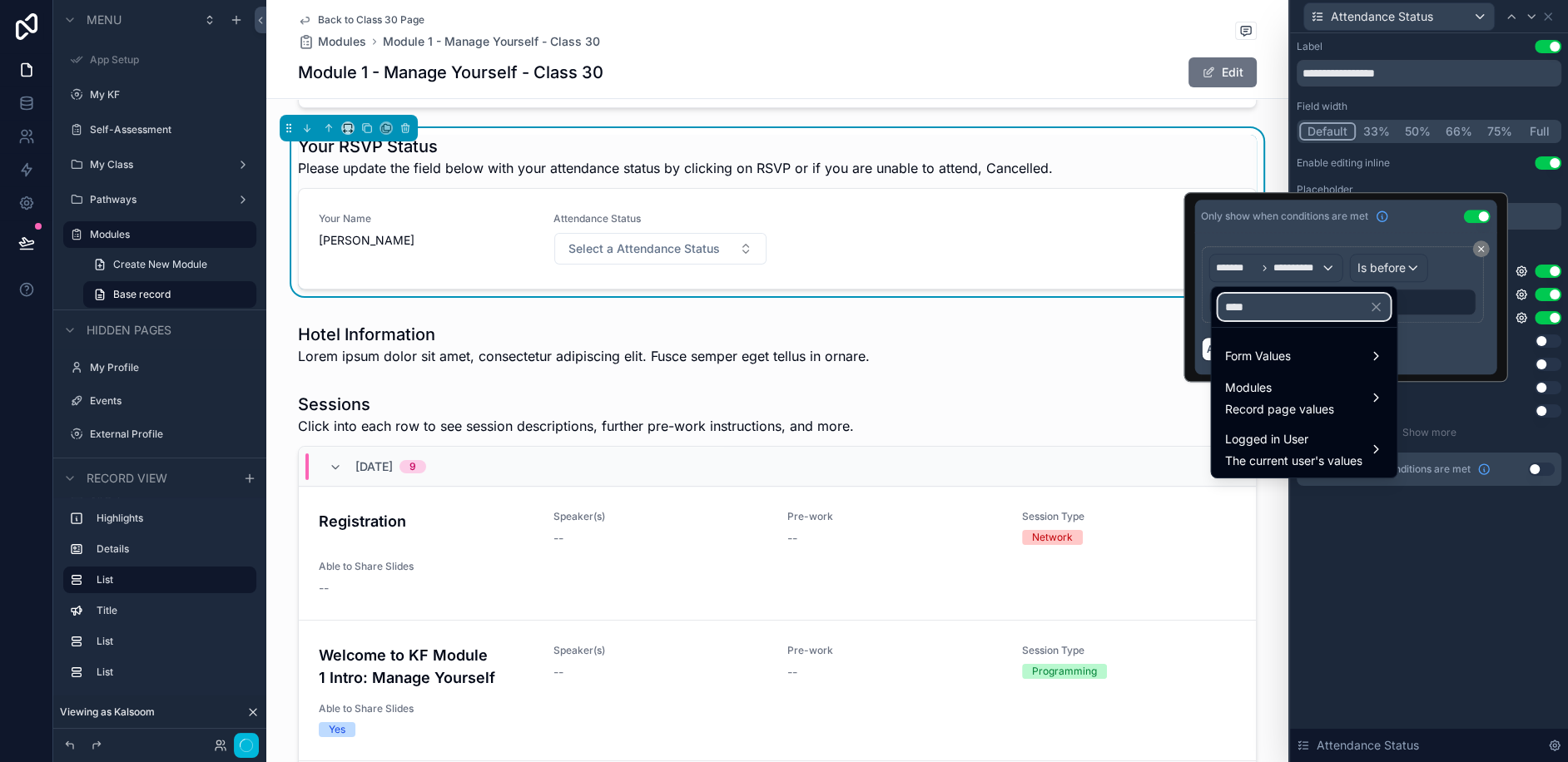
type input "****"
click at [1431, 348] on div at bounding box center [1345, 288] width 324 height 190
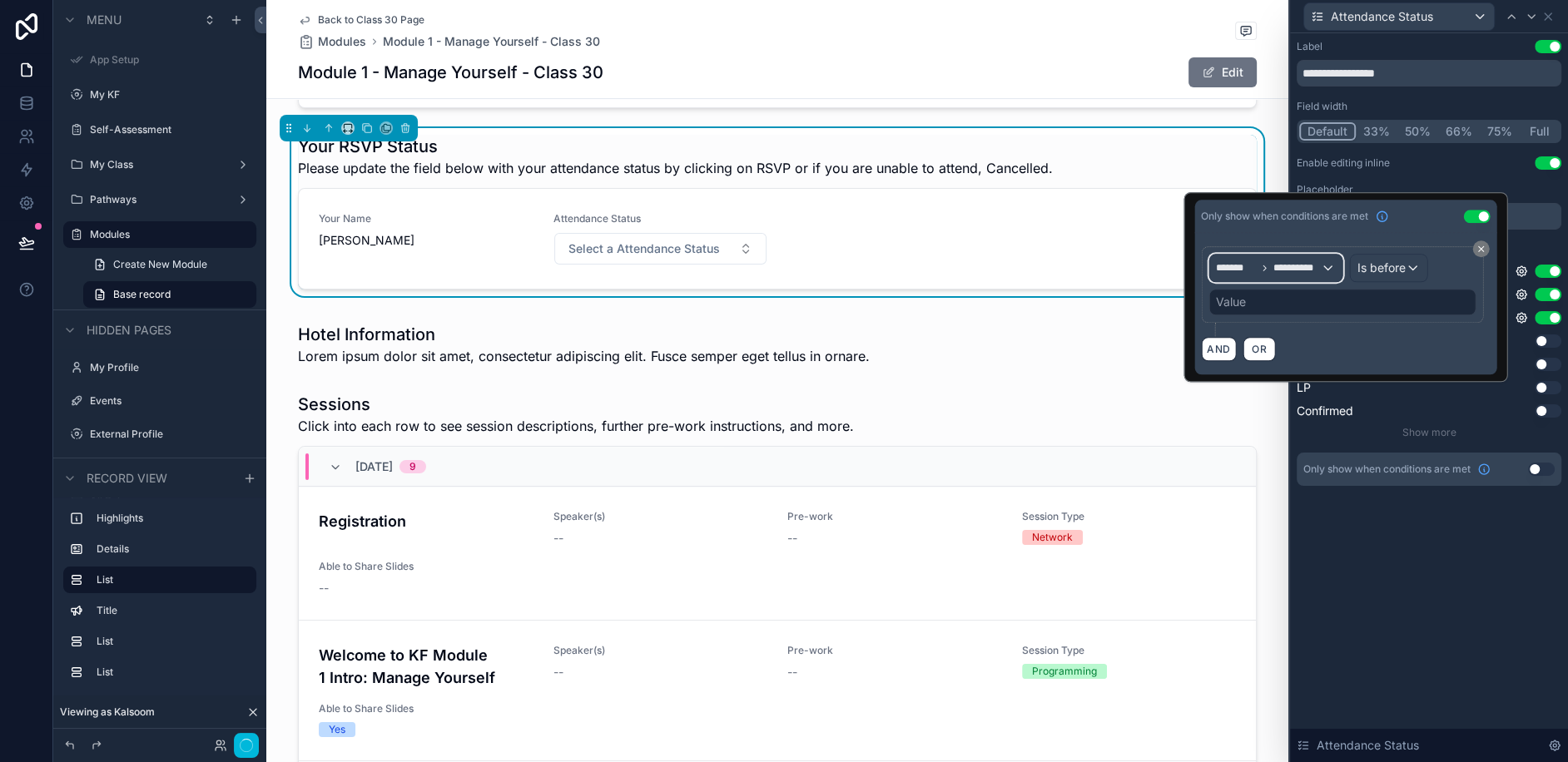
click at [1316, 269] on span "**********" at bounding box center [1297, 268] width 47 height 13
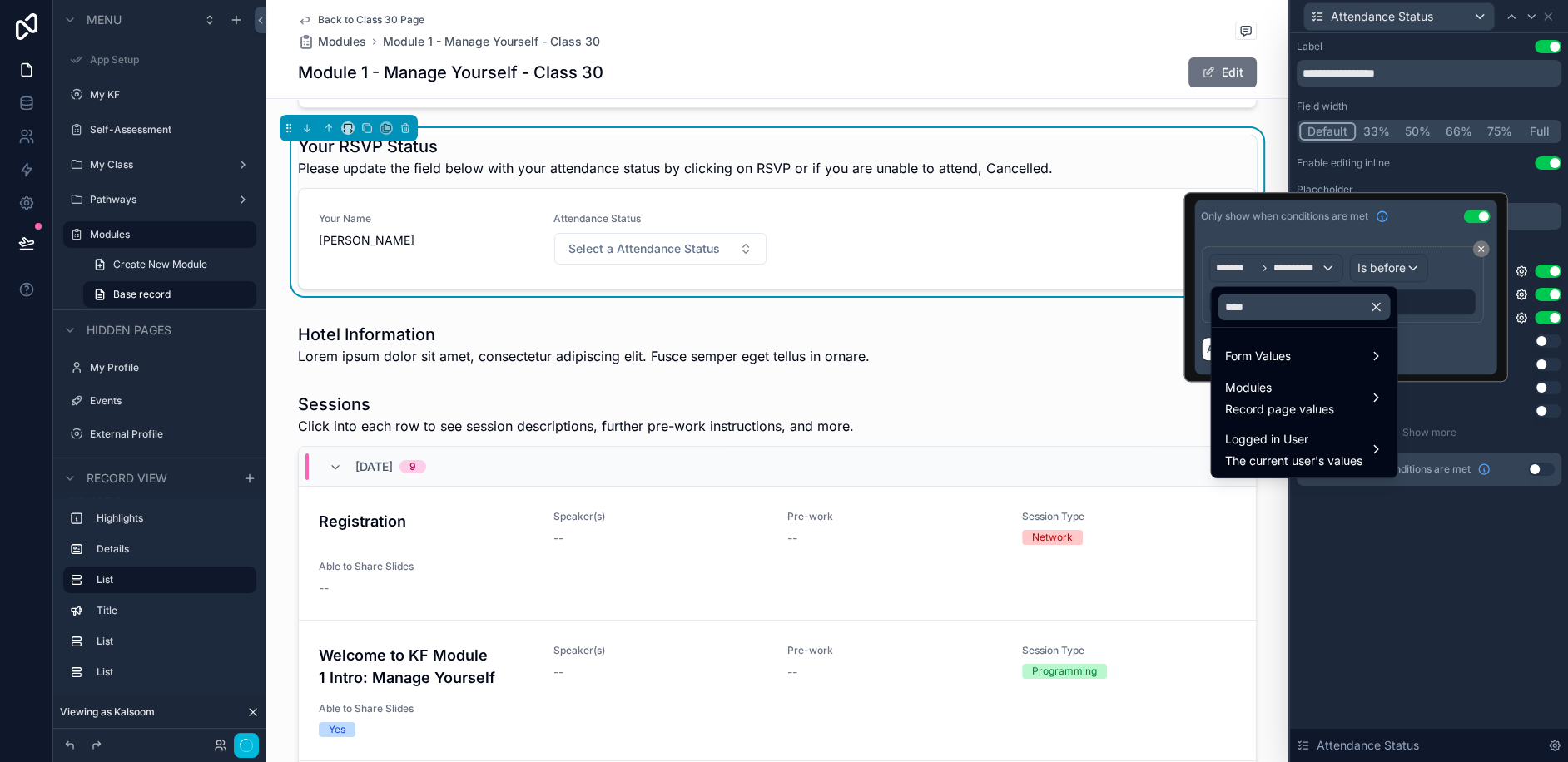
click at [1377, 306] on icon "button" at bounding box center [1376, 307] width 8 height 8
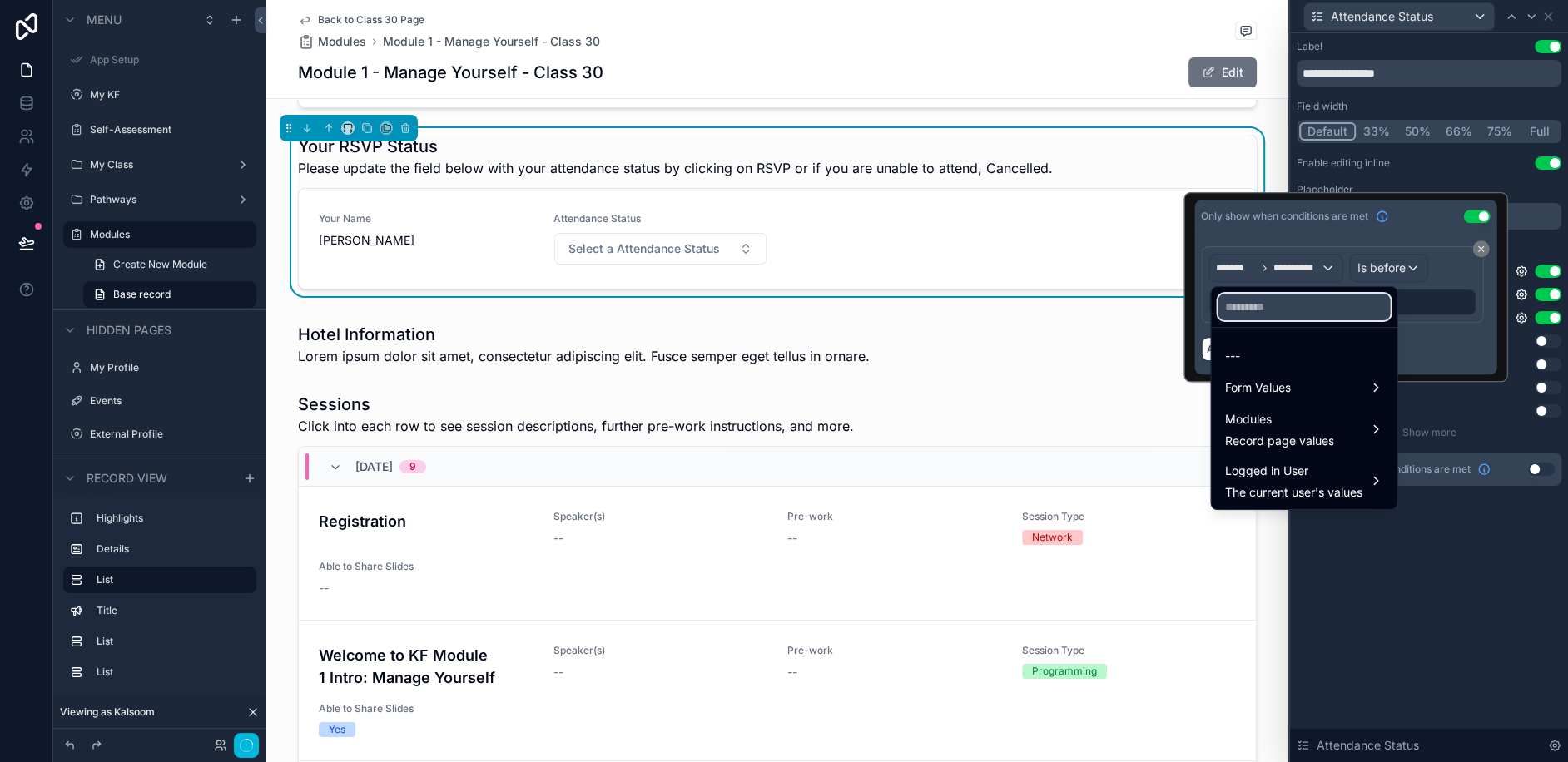
click at [1321, 306] on input "text" at bounding box center [1304, 307] width 173 height 27
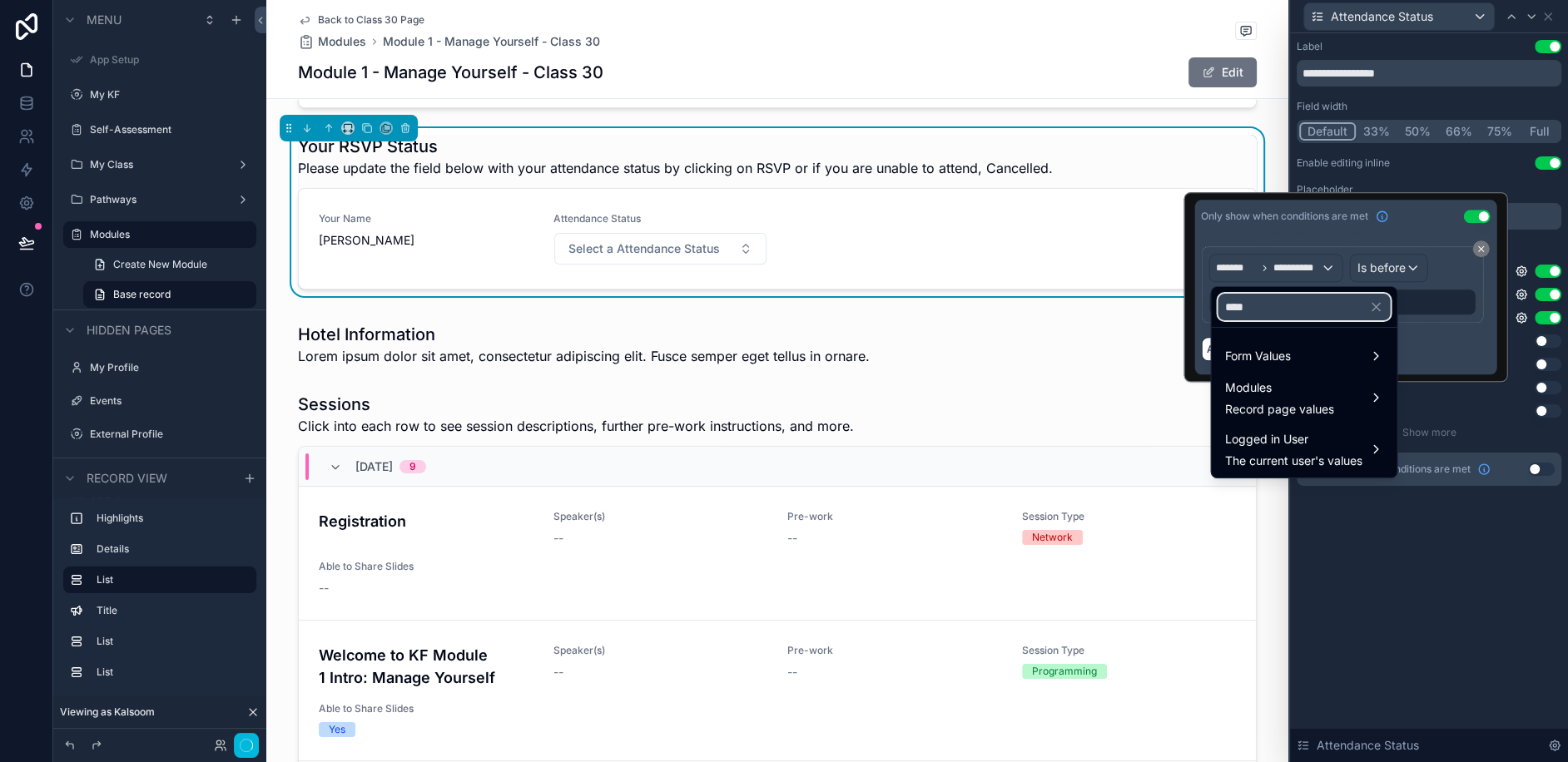
type input "****"
click at [1300, 381] on span "Modules" at bounding box center [1279, 387] width 109 height 20
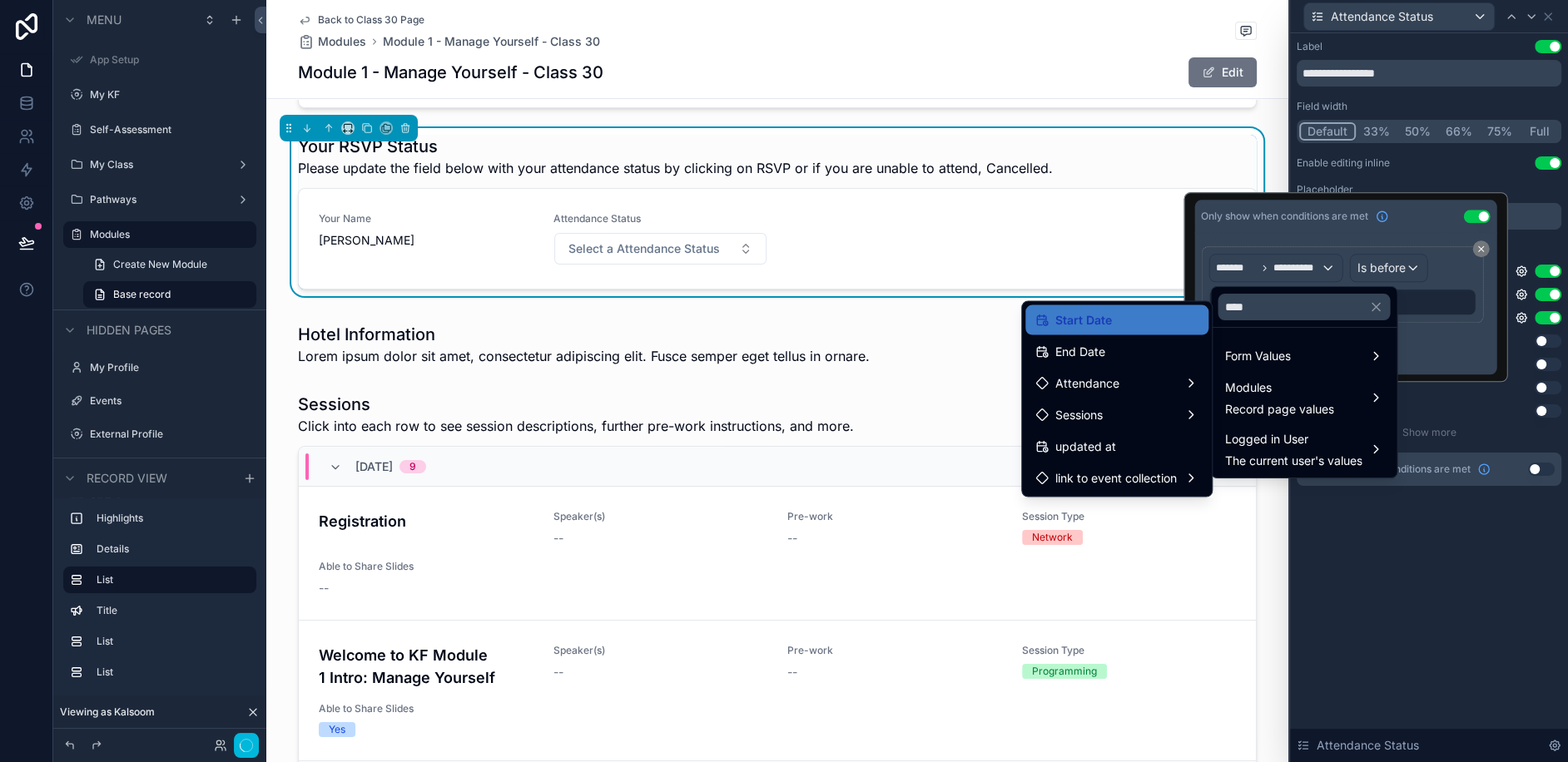
click at [1069, 362] on div "End Date" at bounding box center [1116, 352] width 183 height 30
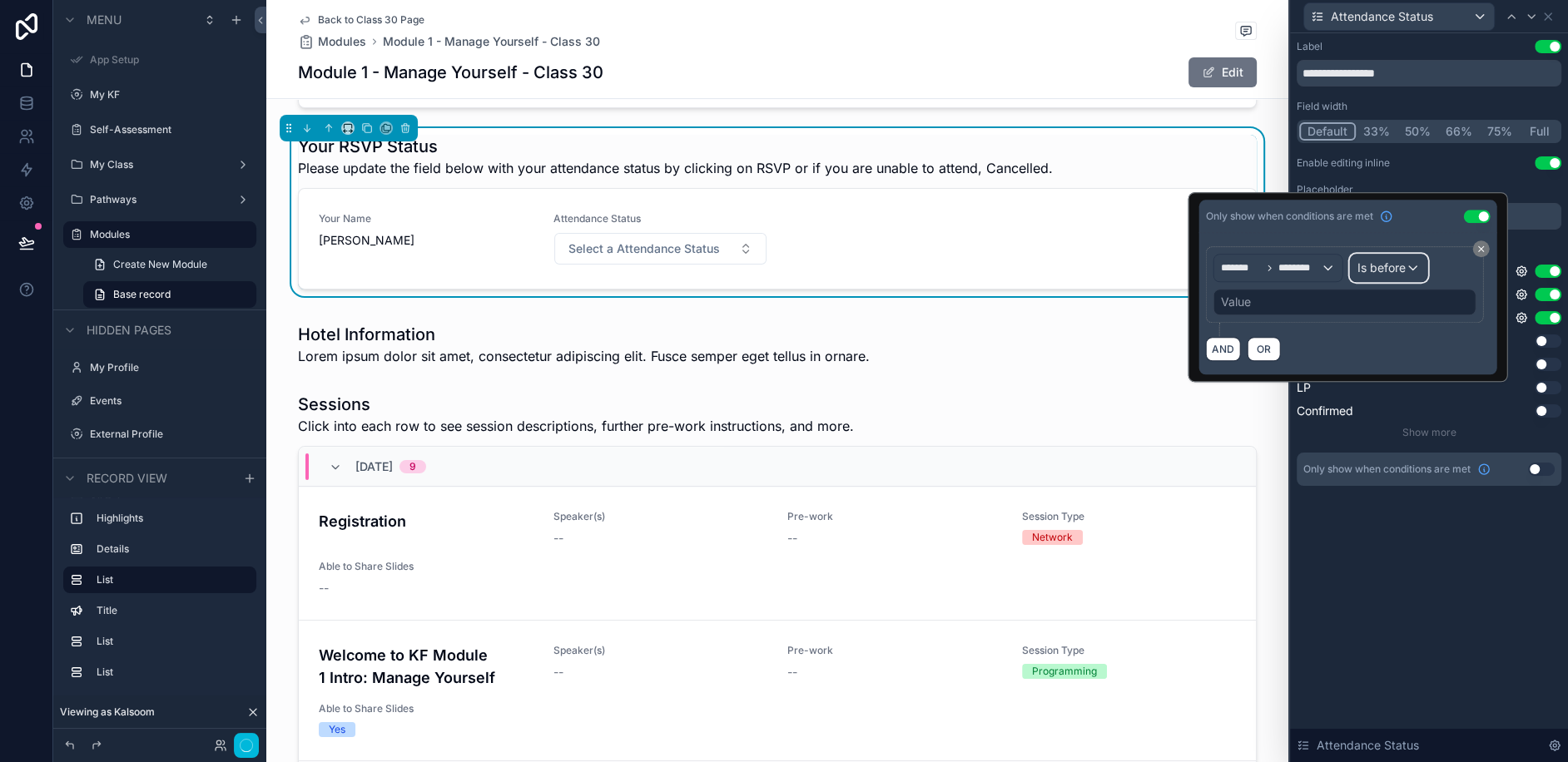
click at [1389, 267] on span "Is before" at bounding box center [1381, 269] width 48 height 17
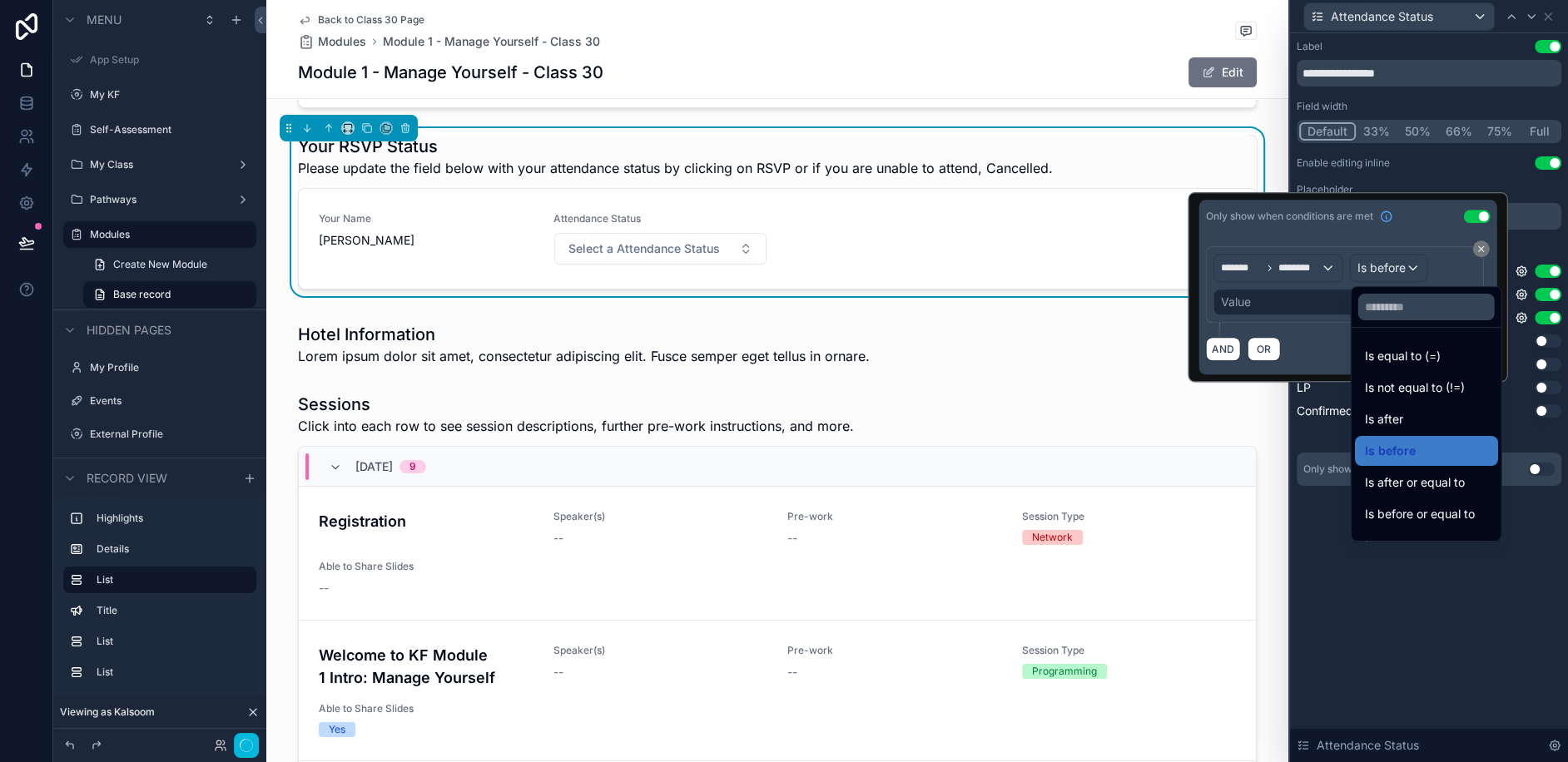
click at [1289, 304] on div at bounding box center [1348, 288] width 320 height 190
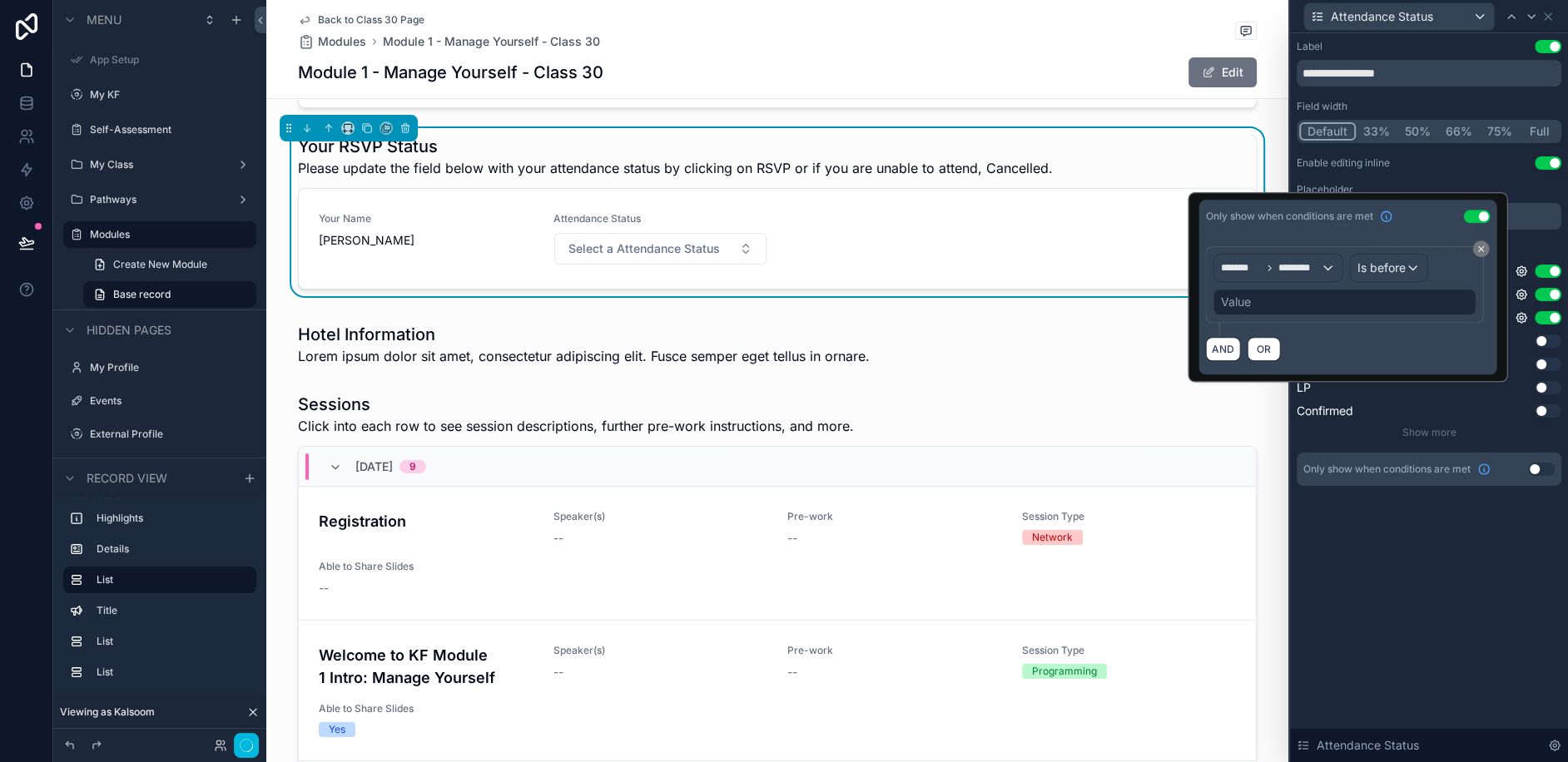
click at [1289, 304] on div "Value" at bounding box center [1344, 302] width 263 height 27
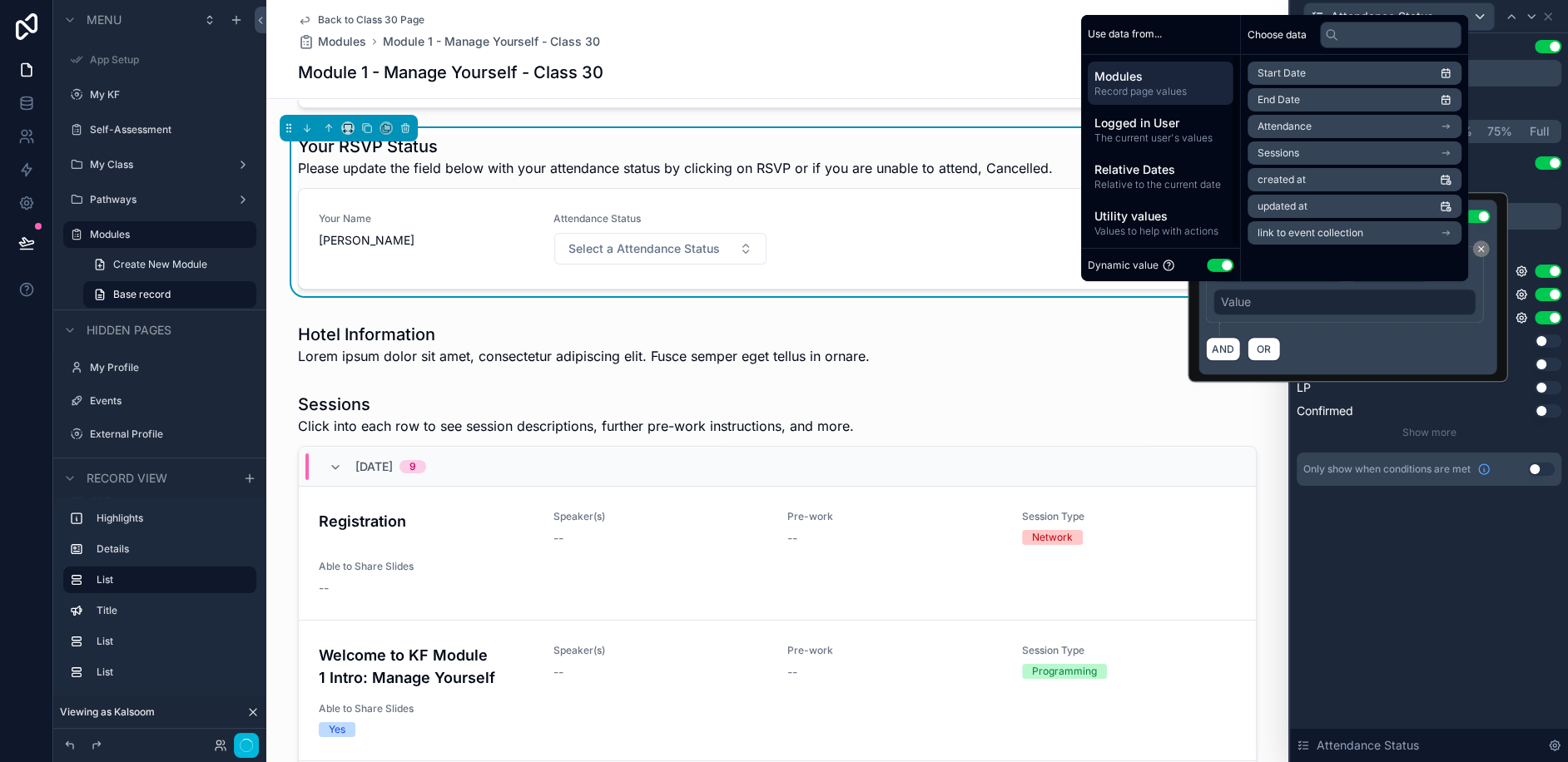
click at [1153, 162] on span "Relative Dates" at bounding box center [1160, 169] width 132 height 17
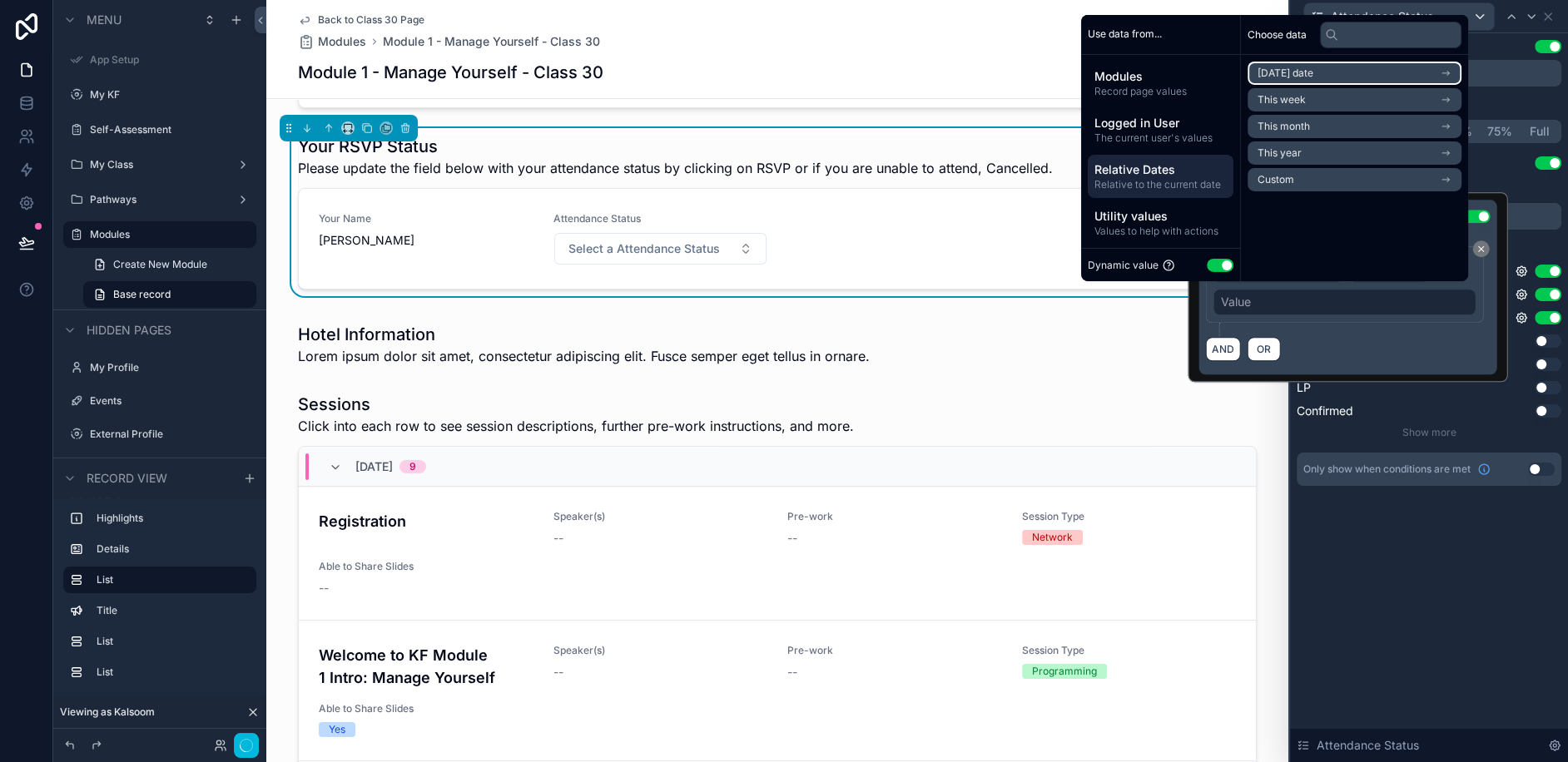
click at [1294, 76] on span "Today's date" at bounding box center [1285, 73] width 56 height 13
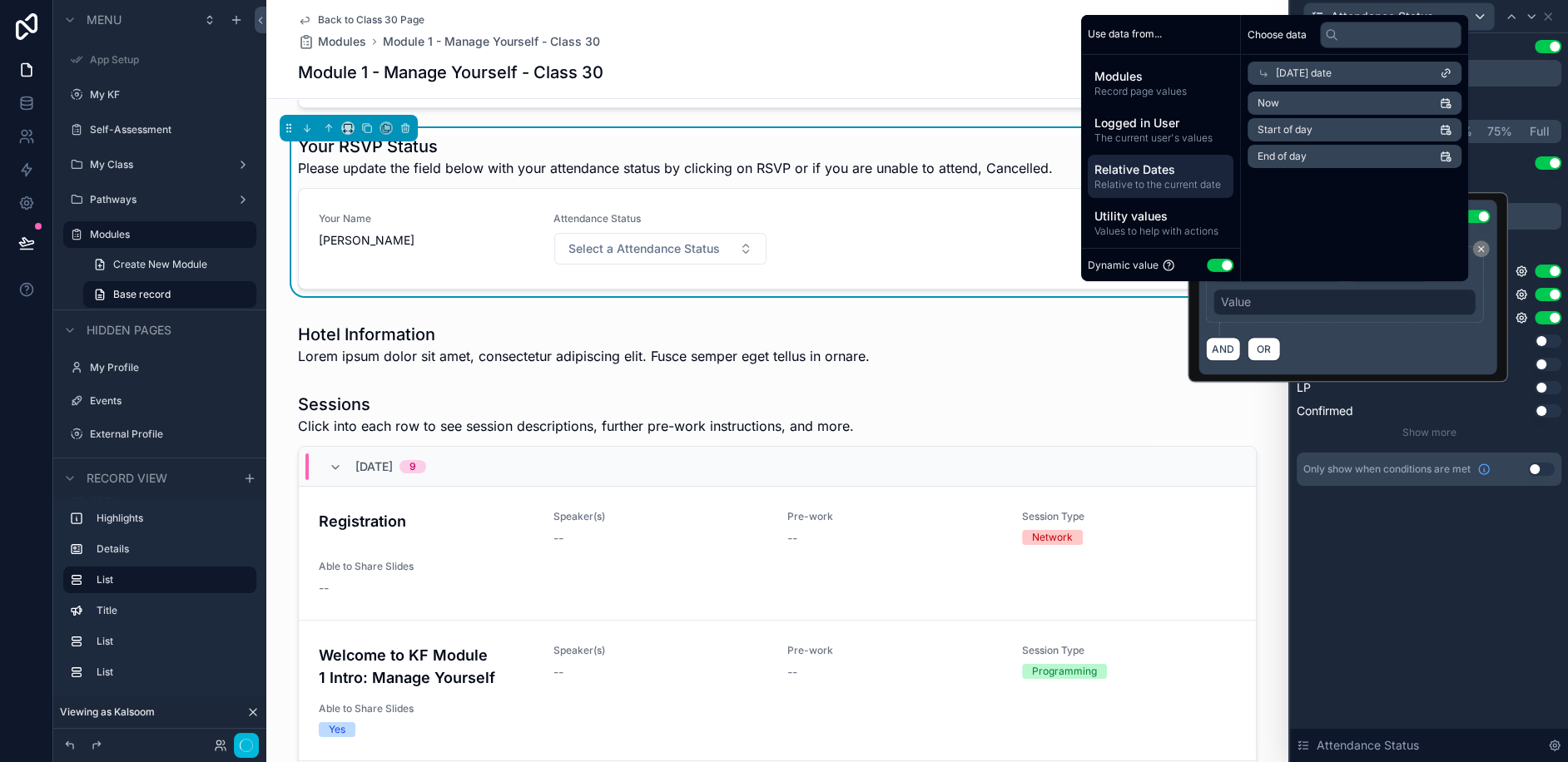
click at [1482, 594] on div "**********" at bounding box center [1428, 398] width 278 height 729
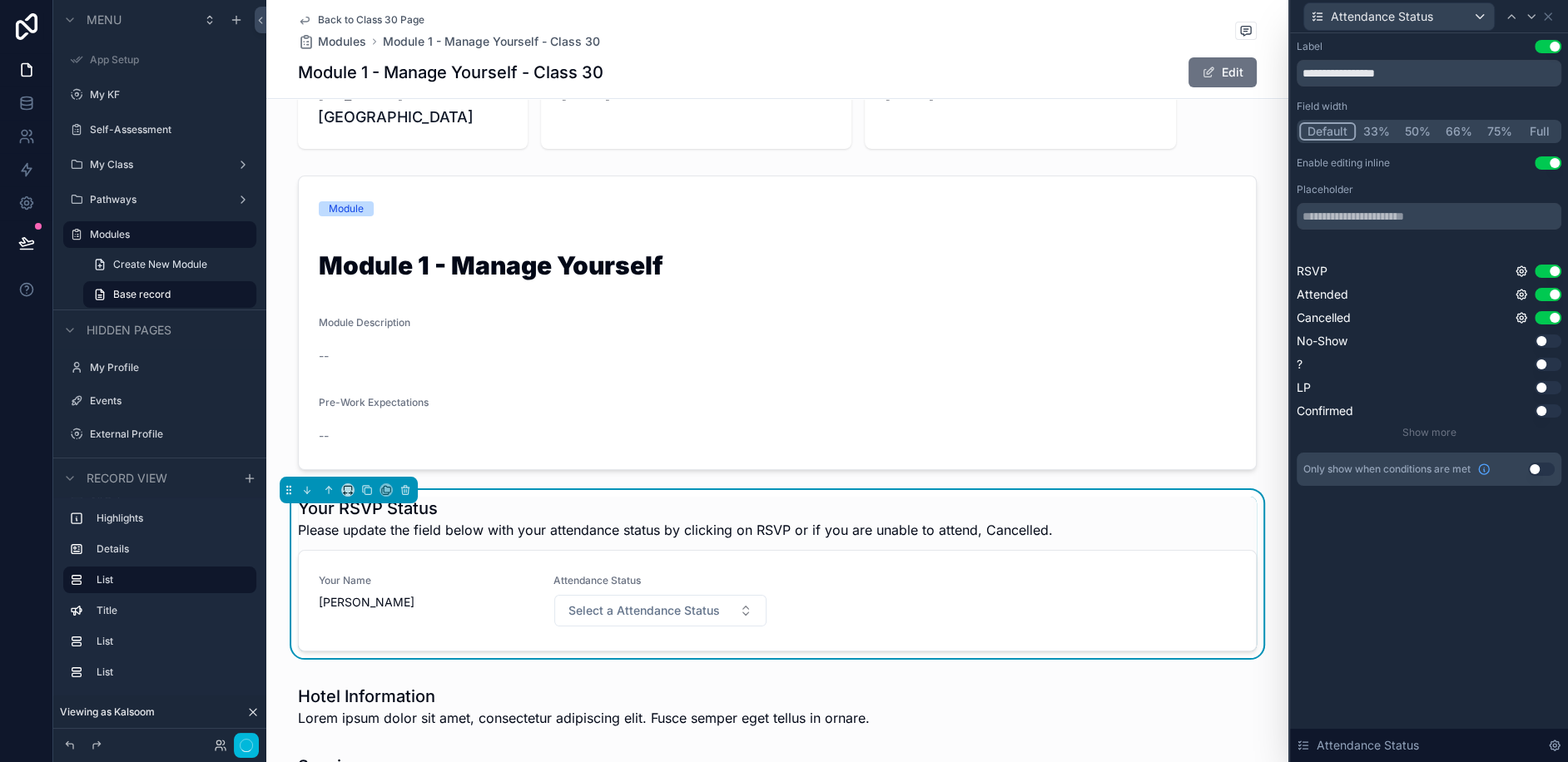
scroll to position [113, 0]
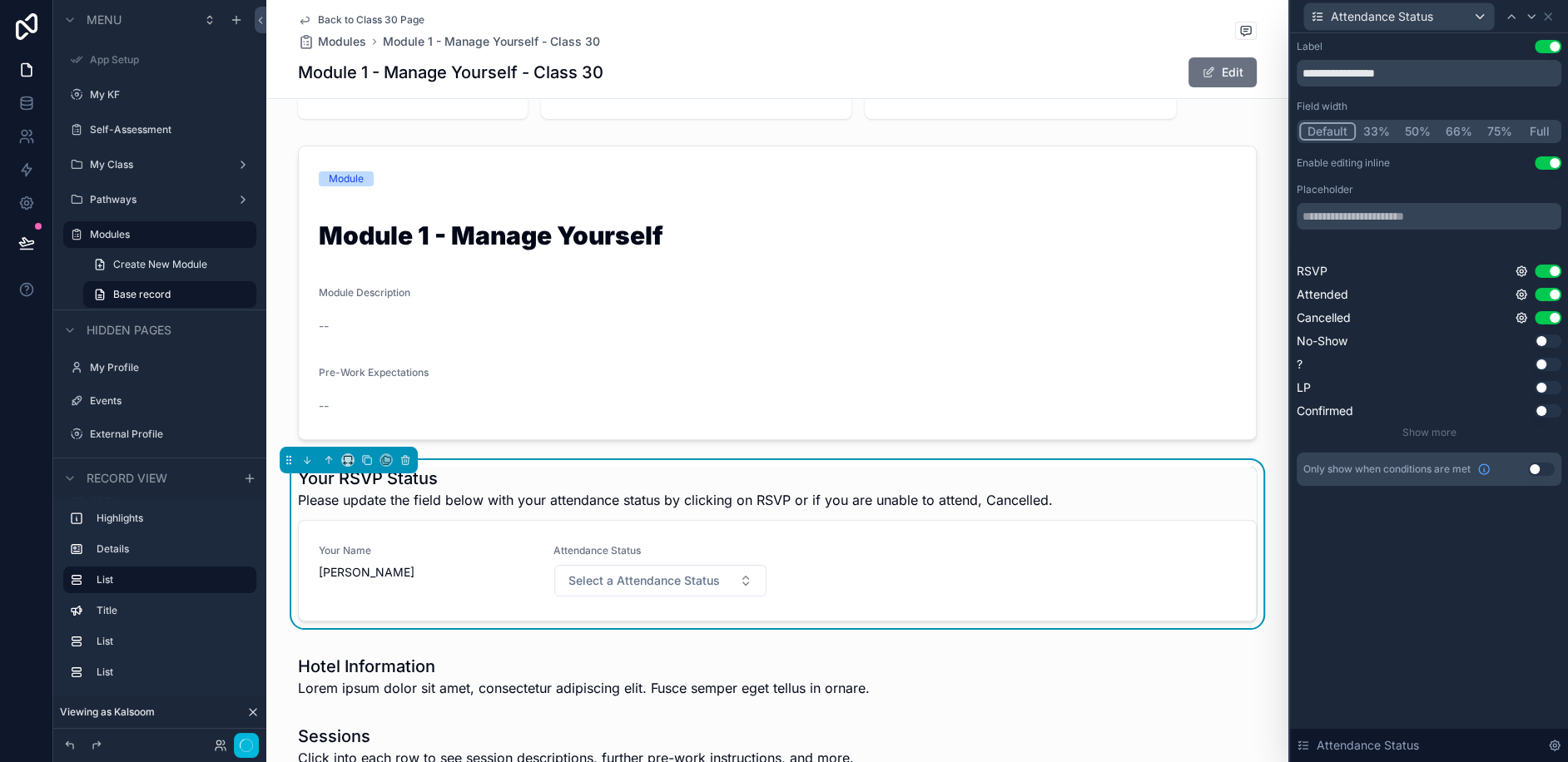
click at [937, 544] on div "Your Name [PERSON_NAME] Attendance Status Select a Attendance Status" at bounding box center [777, 570] width 917 height 53
click at [1523, 294] on icon at bounding box center [1521, 294] width 13 height 13
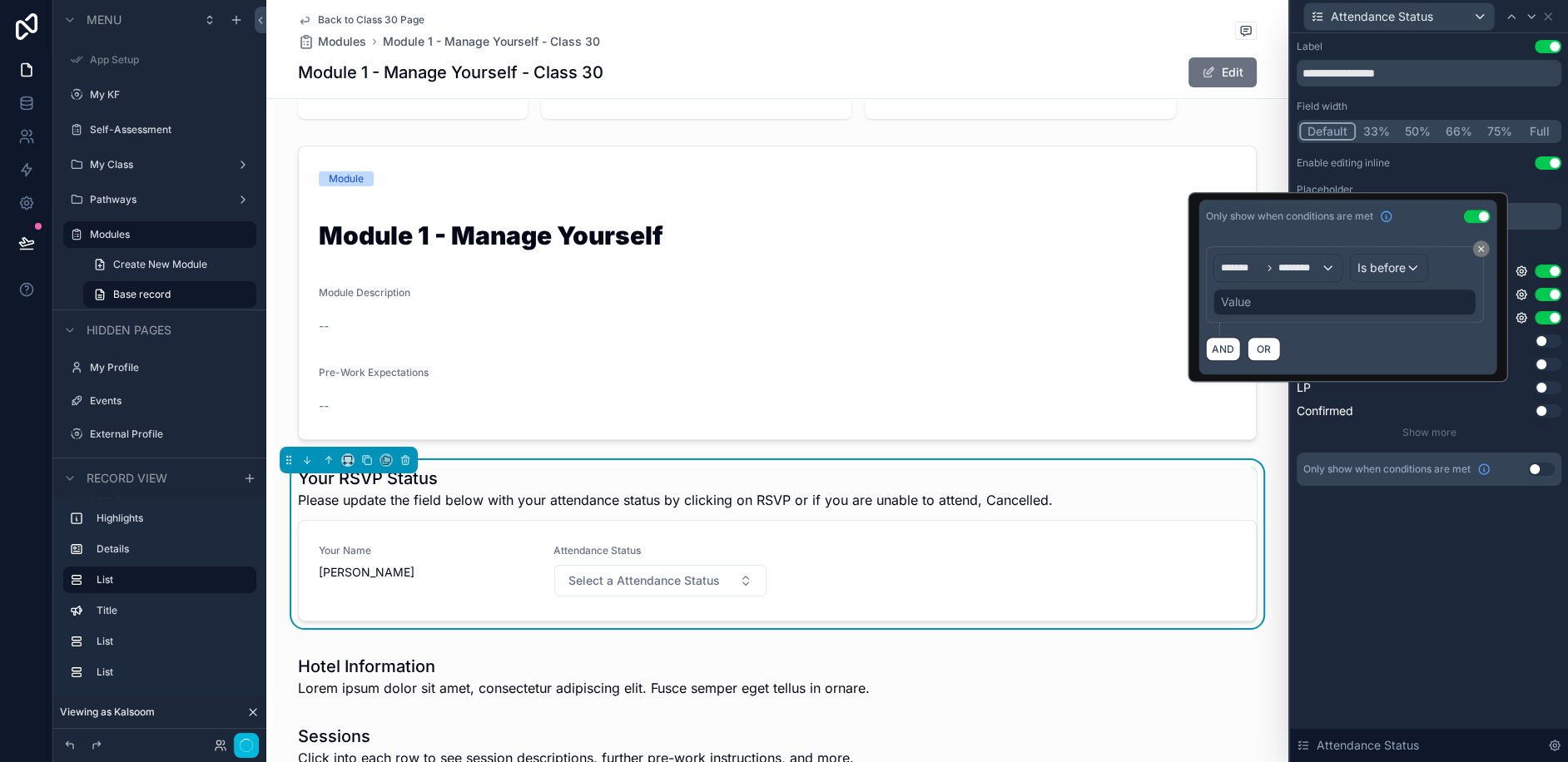
click at [1301, 299] on div "Value" at bounding box center [1344, 302] width 263 height 27
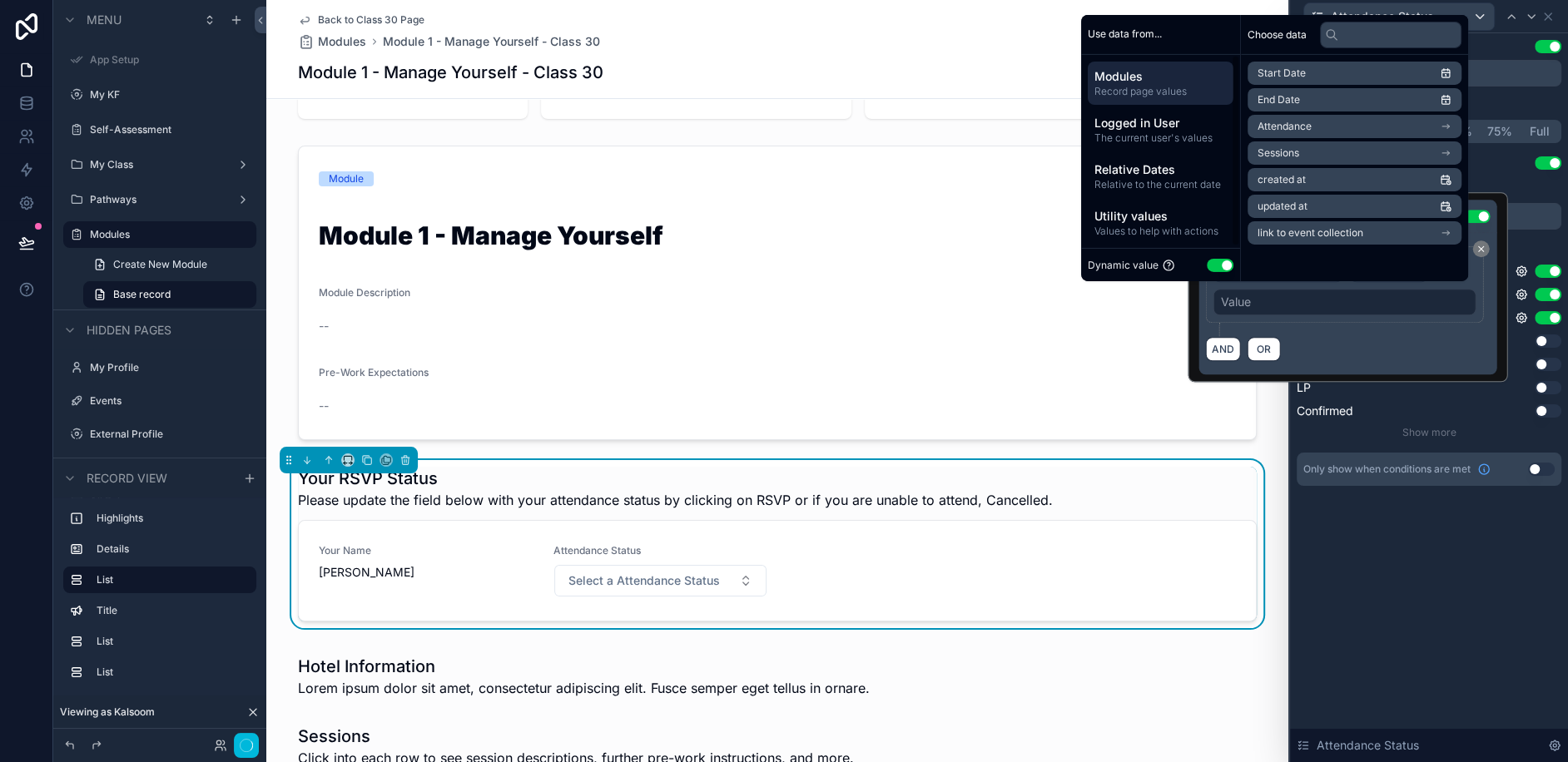
click at [1126, 173] on span "Relative Dates" at bounding box center [1160, 169] width 132 height 17
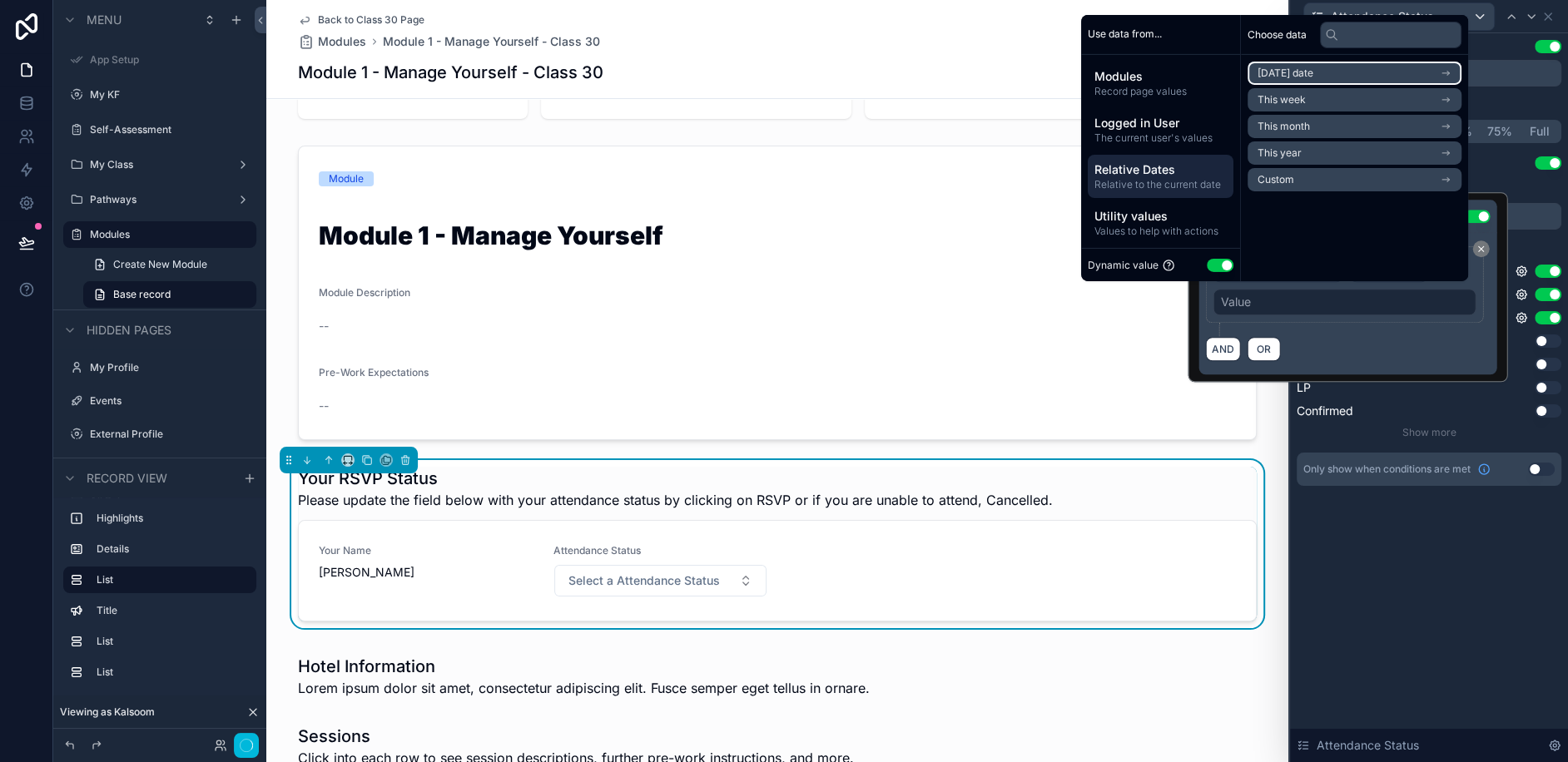
click at [1309, 76] on li "Today's date" at bounding box center [1353, 73] width 214 height 24
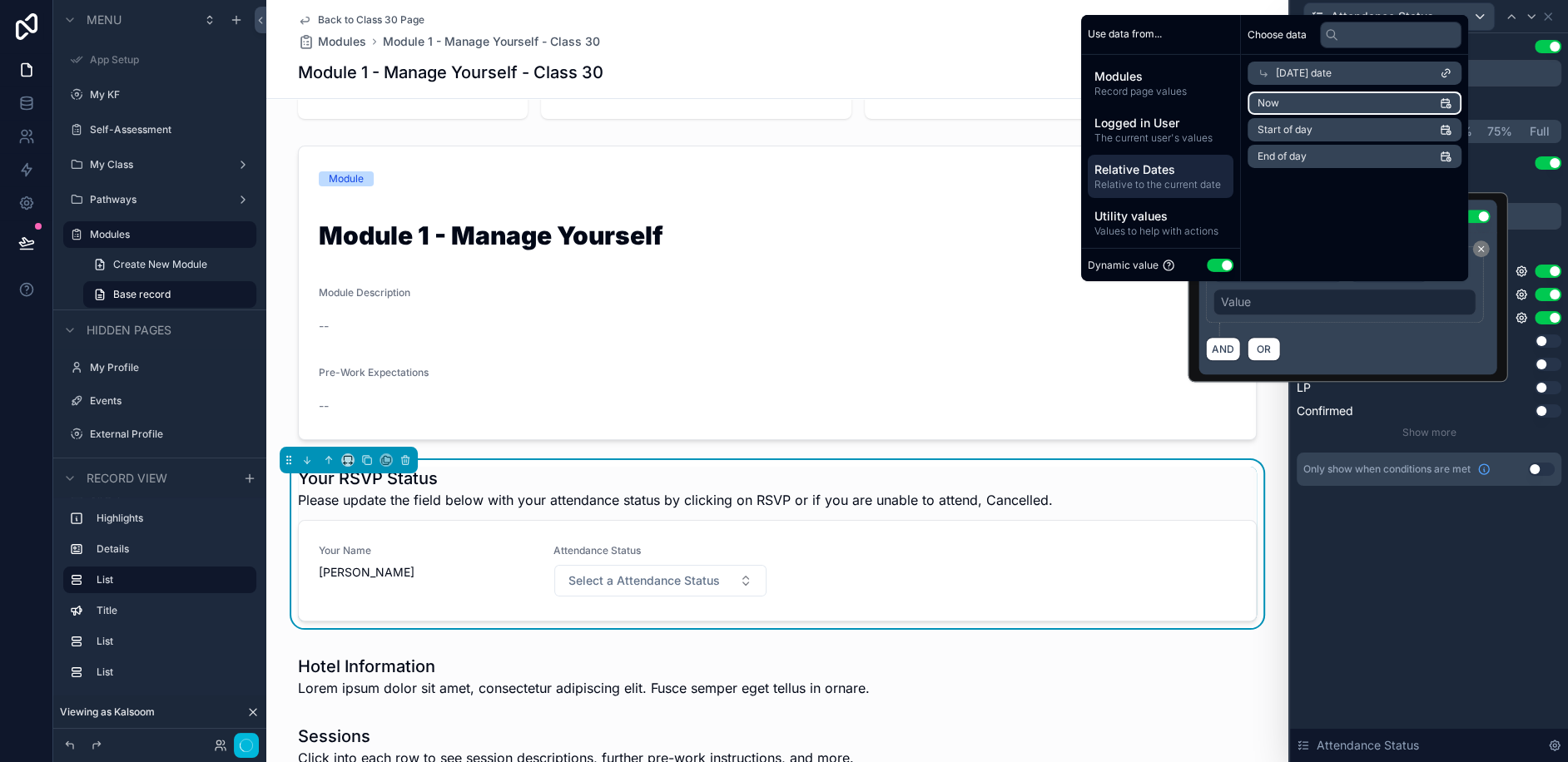
click at [1292, 109] on li "Now" at bounding box center [1353, 102] width 214 height 24
click at [1275, 102] on li "Now" at bounding box center [1353, 102] width 214 height 24
click at [1263, 102] on span "Now" at bounding box center [1268, 103] width 22 height 13
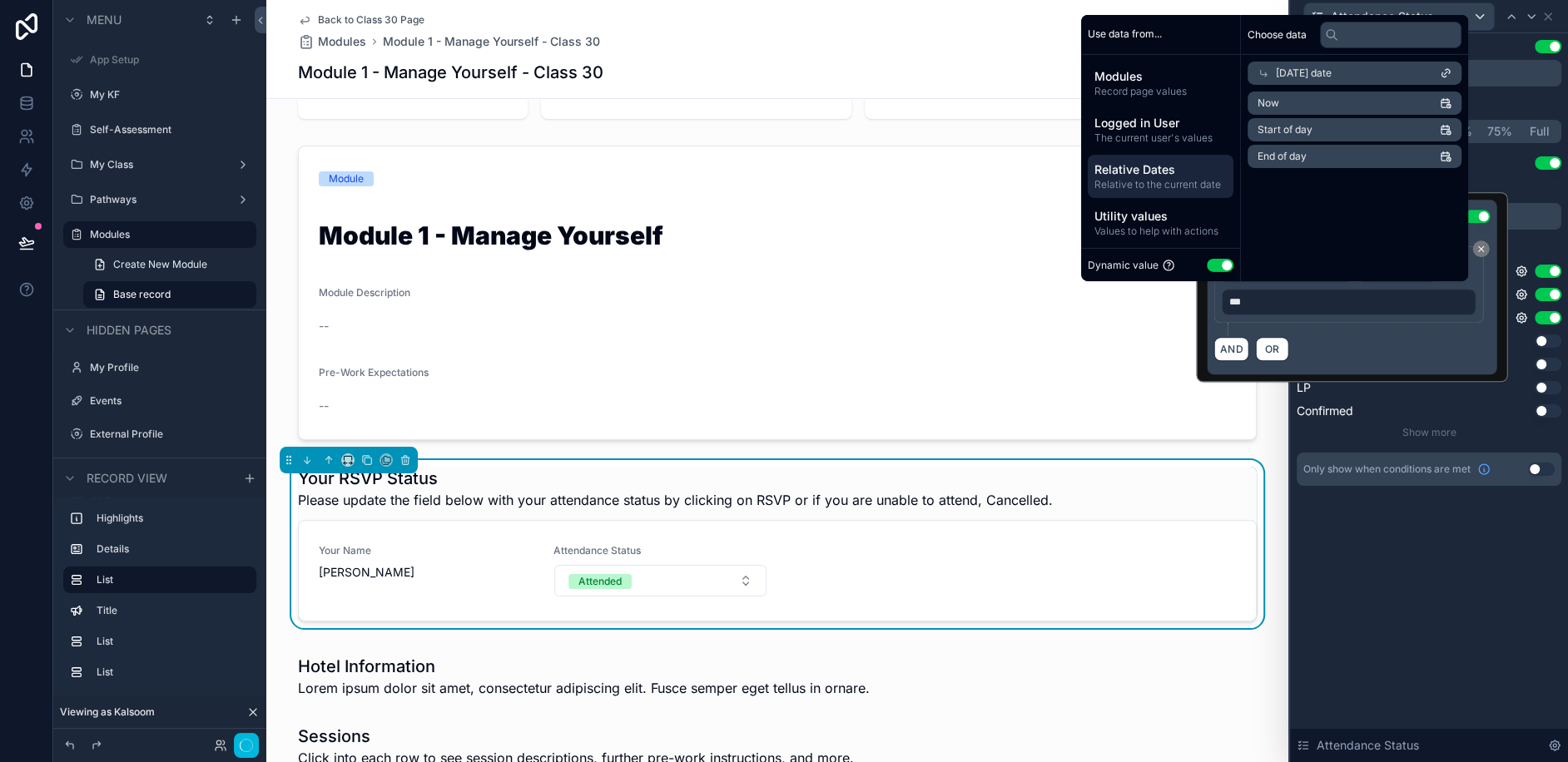
click at [1330, 344] on div "AND OR" at bounding box center [1352, 348] width 276 height 25
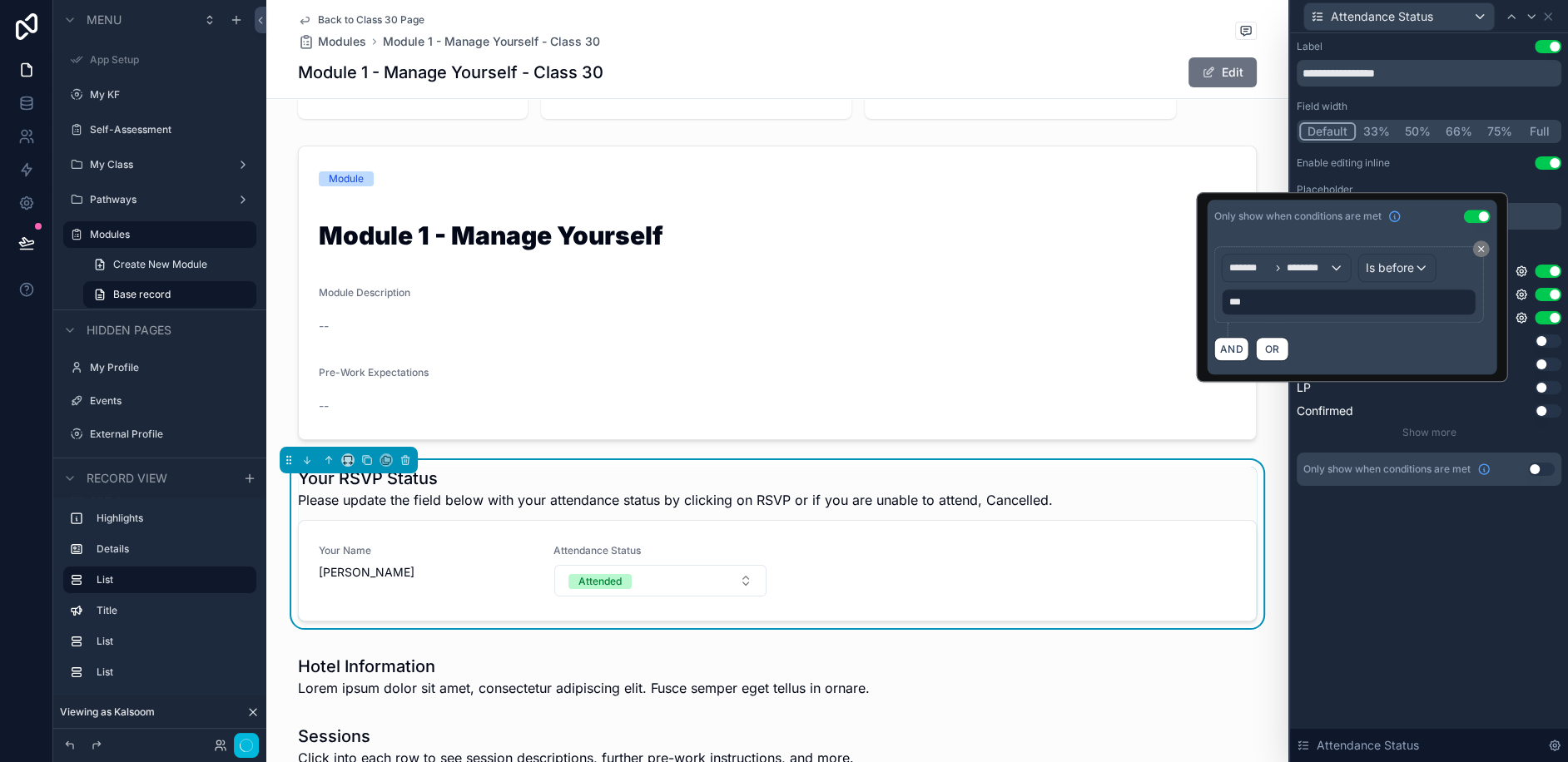
click at [1436, 592] on div "**********" at bounding box center [1428, 398] width 278 height 729
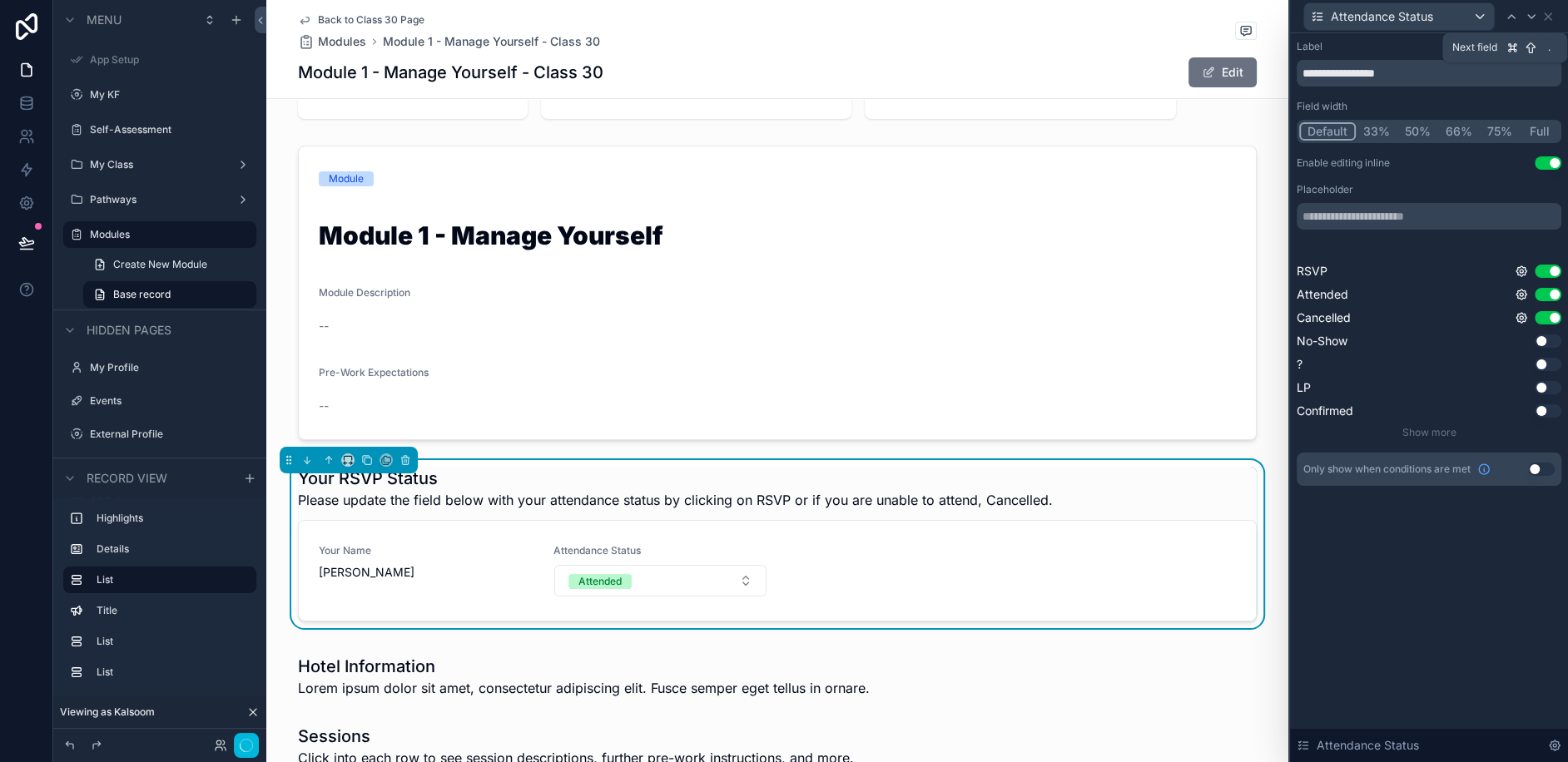
click at [1534, 7] on div at bounding box center [1531, 16] width 20 height 20
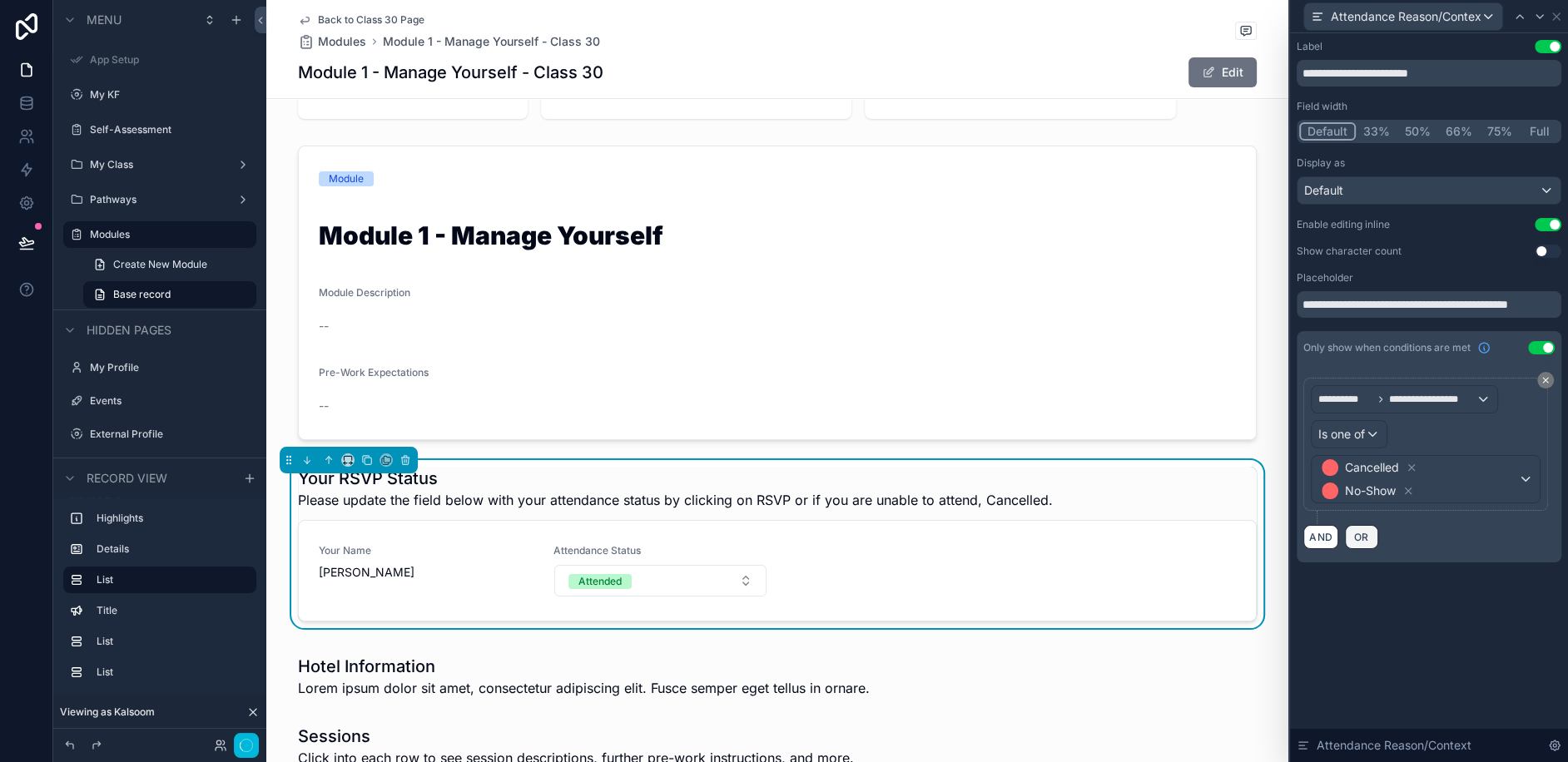
drag, startPoint x: 1352, startPoint y: 533, endPoint x: 1308, endPoint y: 545, distance: 45.6
click at [1308, 545] on div "AND OR" at bounding box center [1428, 536] width 252 height 25
click at [1311, 537] on button "AND" at bounding box center [1320, 536] width 35 height 24
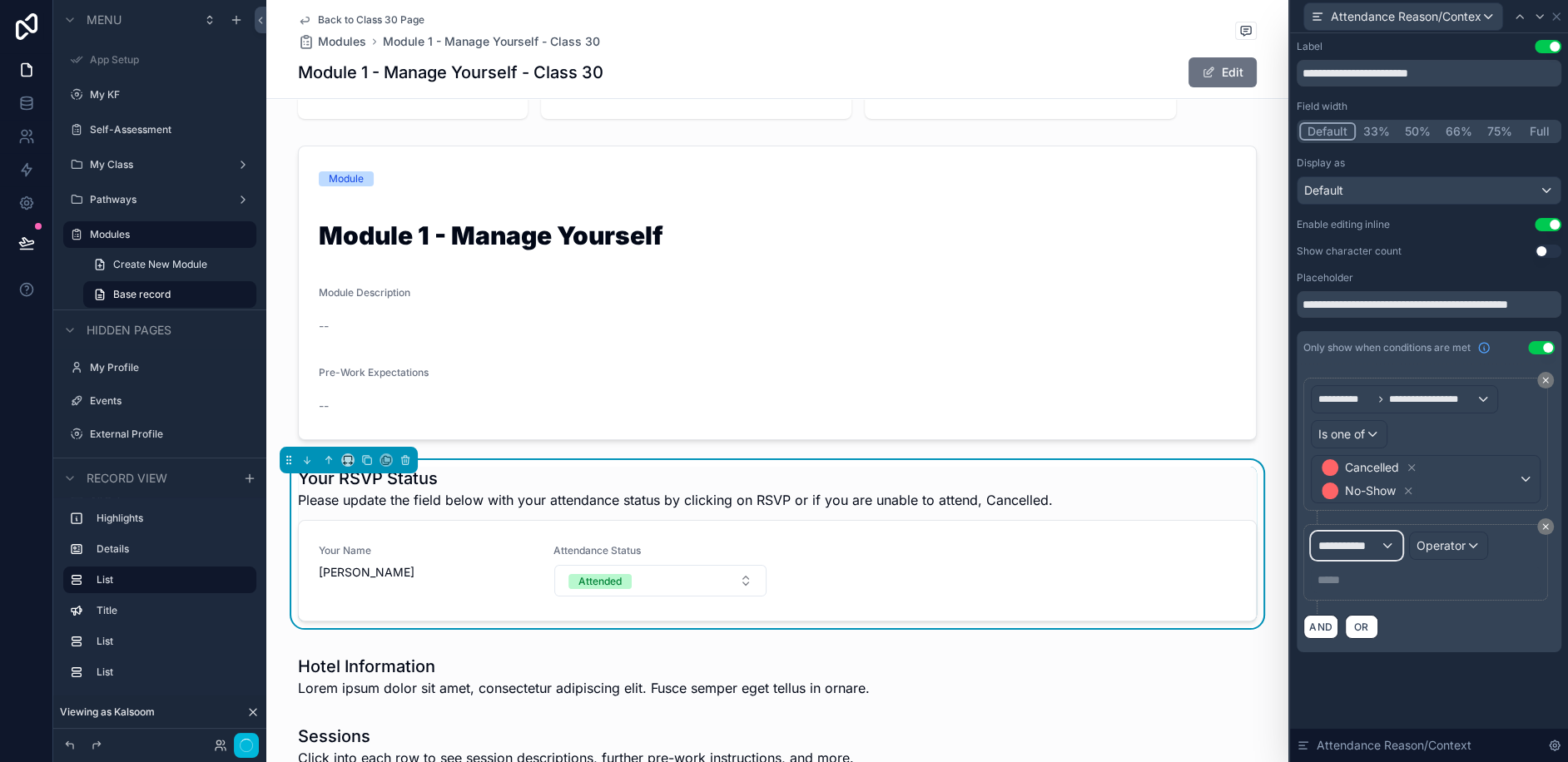
click at [1382, 542] on div "**********" at bounding box center [1356, 546] width 90 height 27
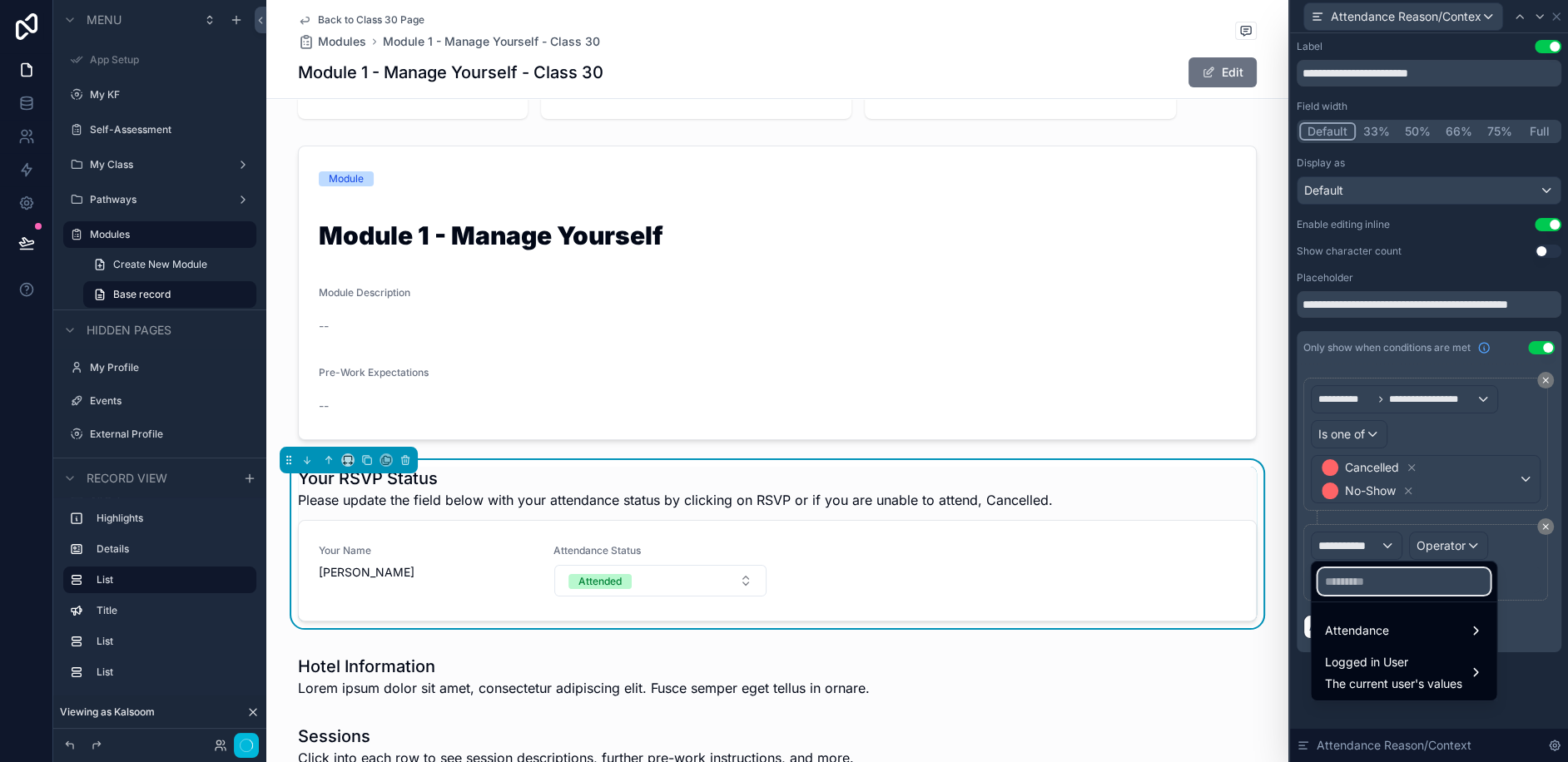
click at [1368, 575] on input "text" at bounding box center [1404, 582] width 173 height 27
click at [1449, 623] on div "Attendance" at bounding box center [1403, 630] width 159 height 20
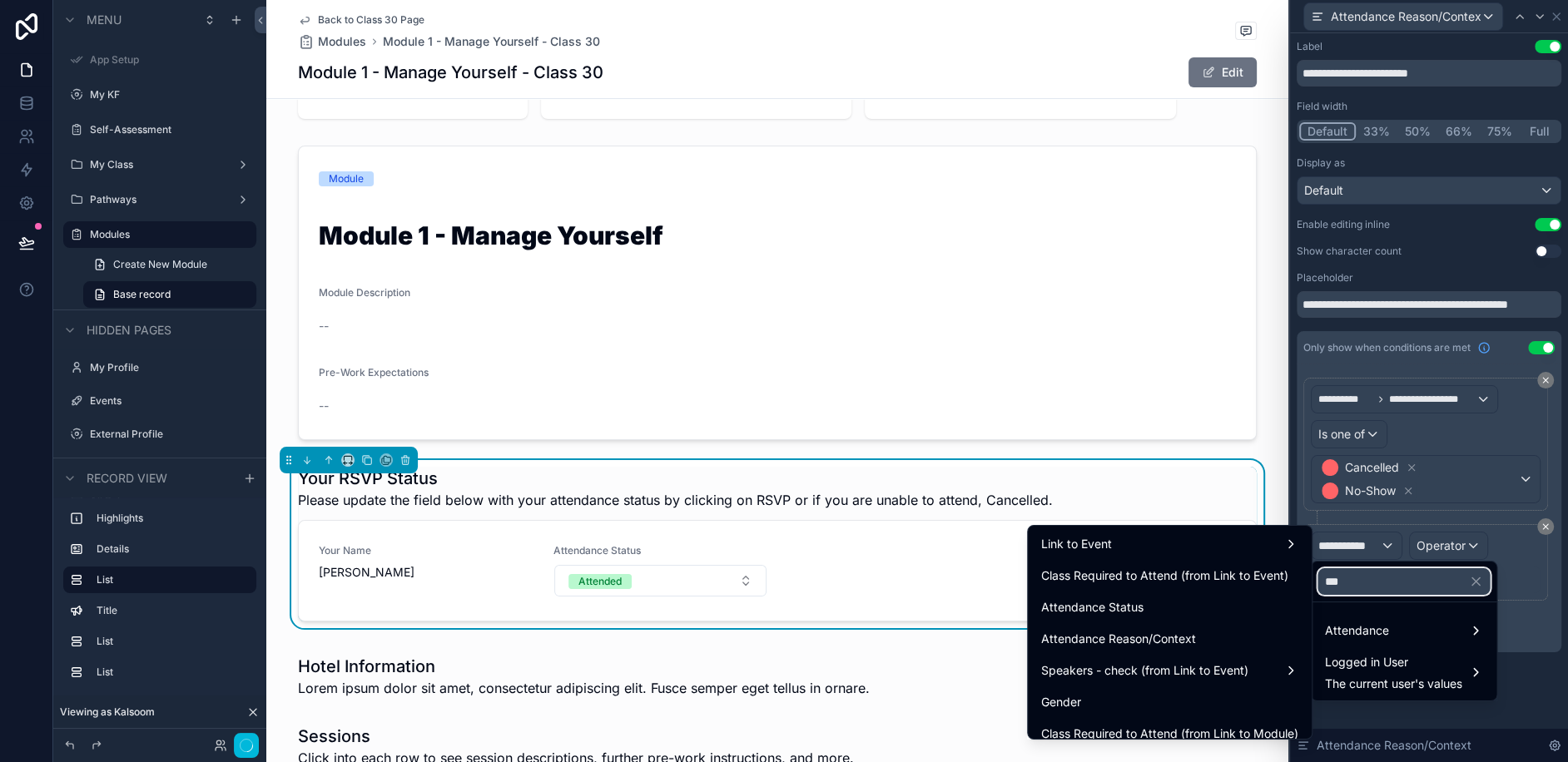
click at [1384, 579] on input "***" at bounding box center [1404, 582] width 173 height 27
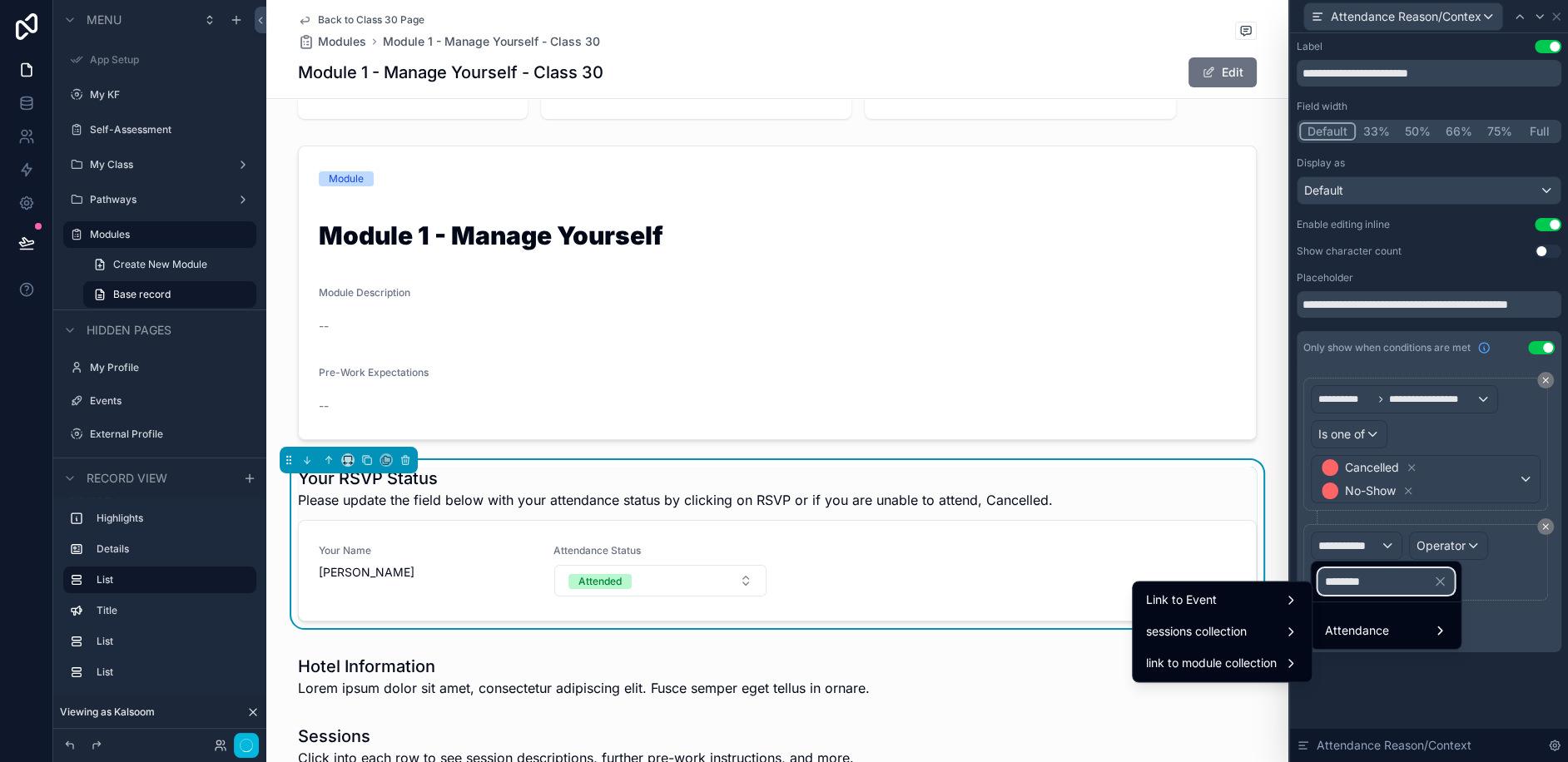
type input "********"
click at [1268, 662] on span "link to module collection" at bounding box center [1211, 662] width 131 height 20
click at [1358, 663] on span "End Date" at bounding box center [1349, 665] width 50 height 20
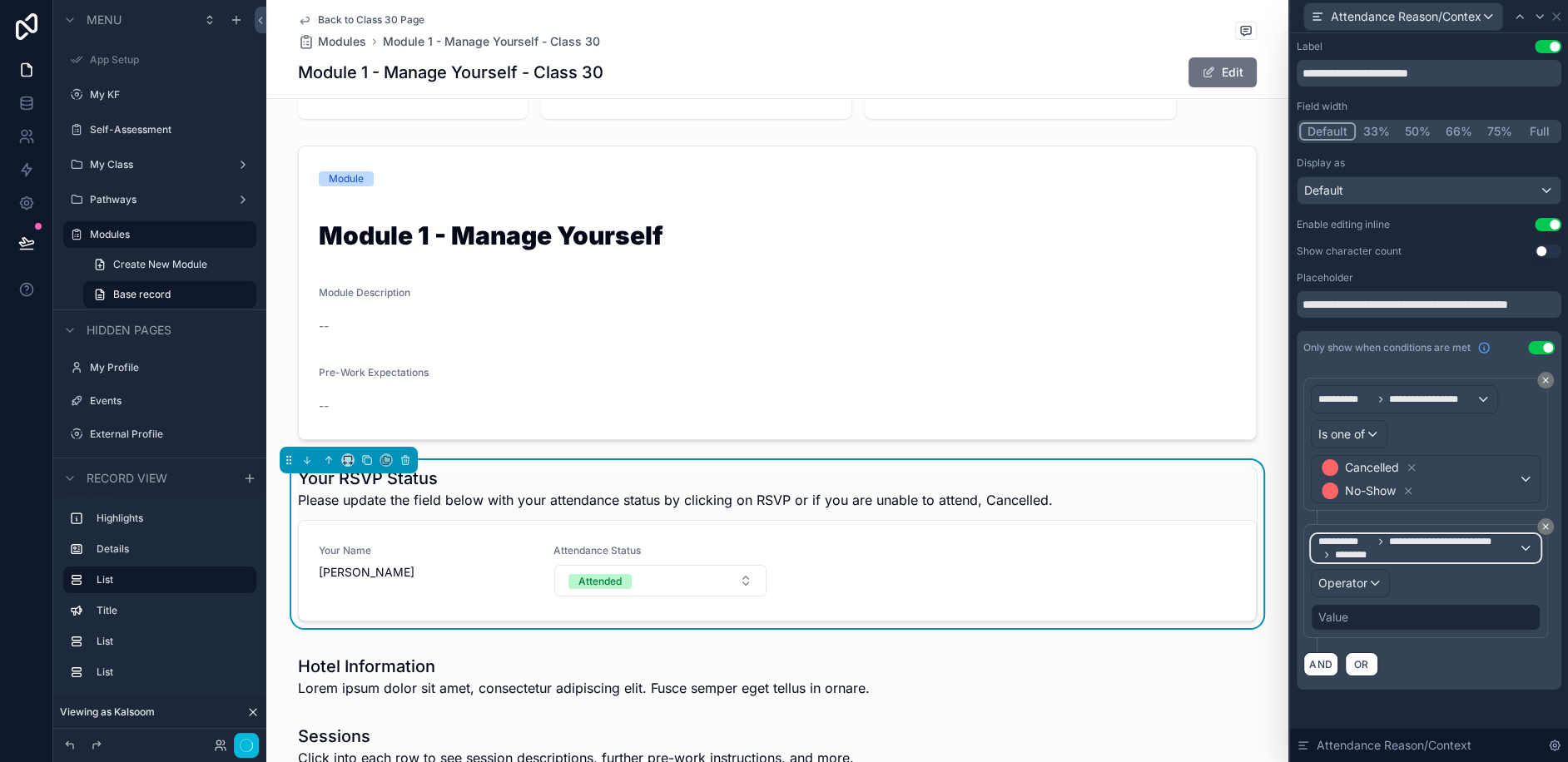
click at [1453, 535] on span "**********" at bounding box center [1446, 542] width 115 height 13
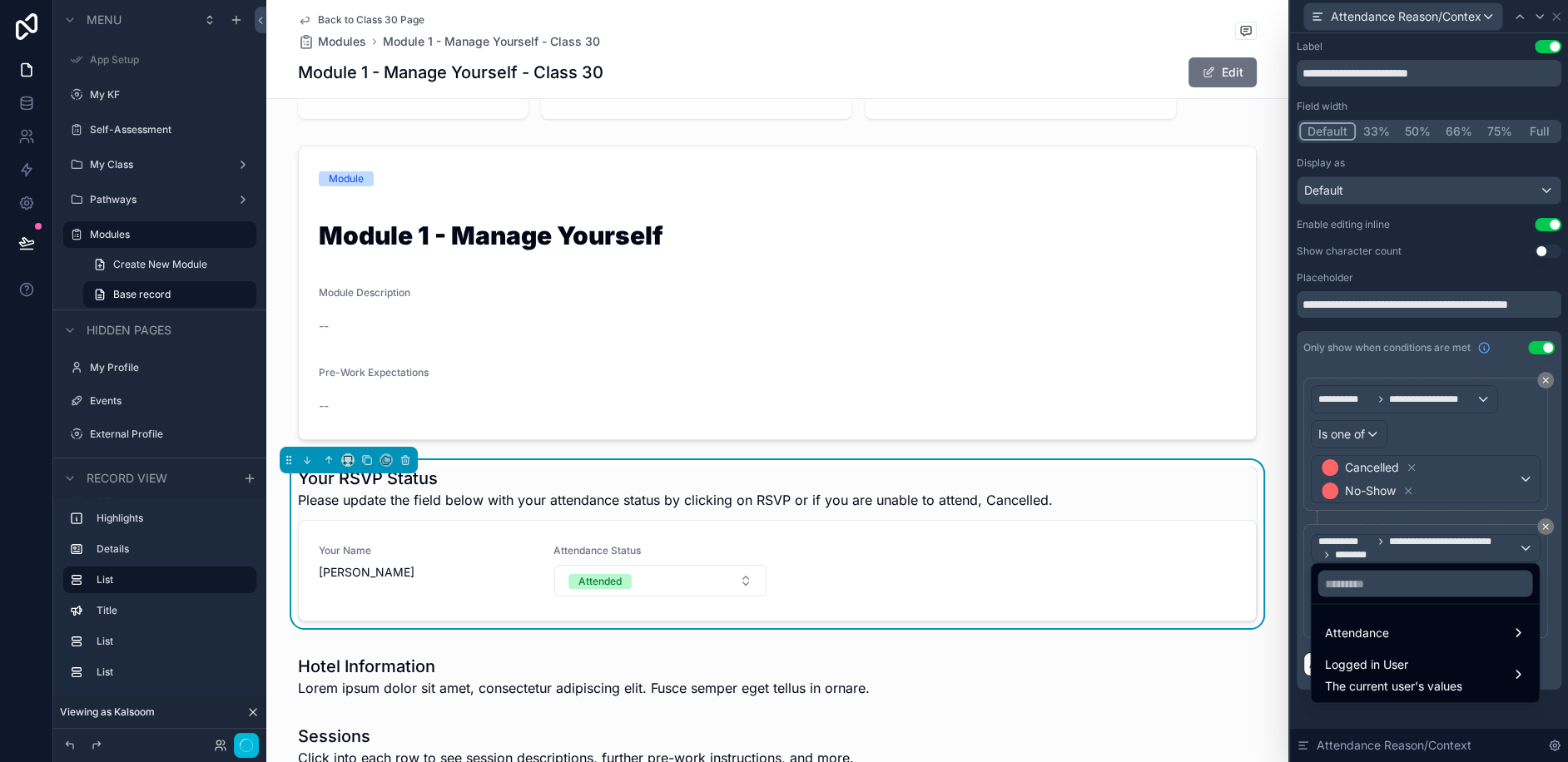
click at [1307, 719] on div at bounding box center [1428, 381] width 278 height 762
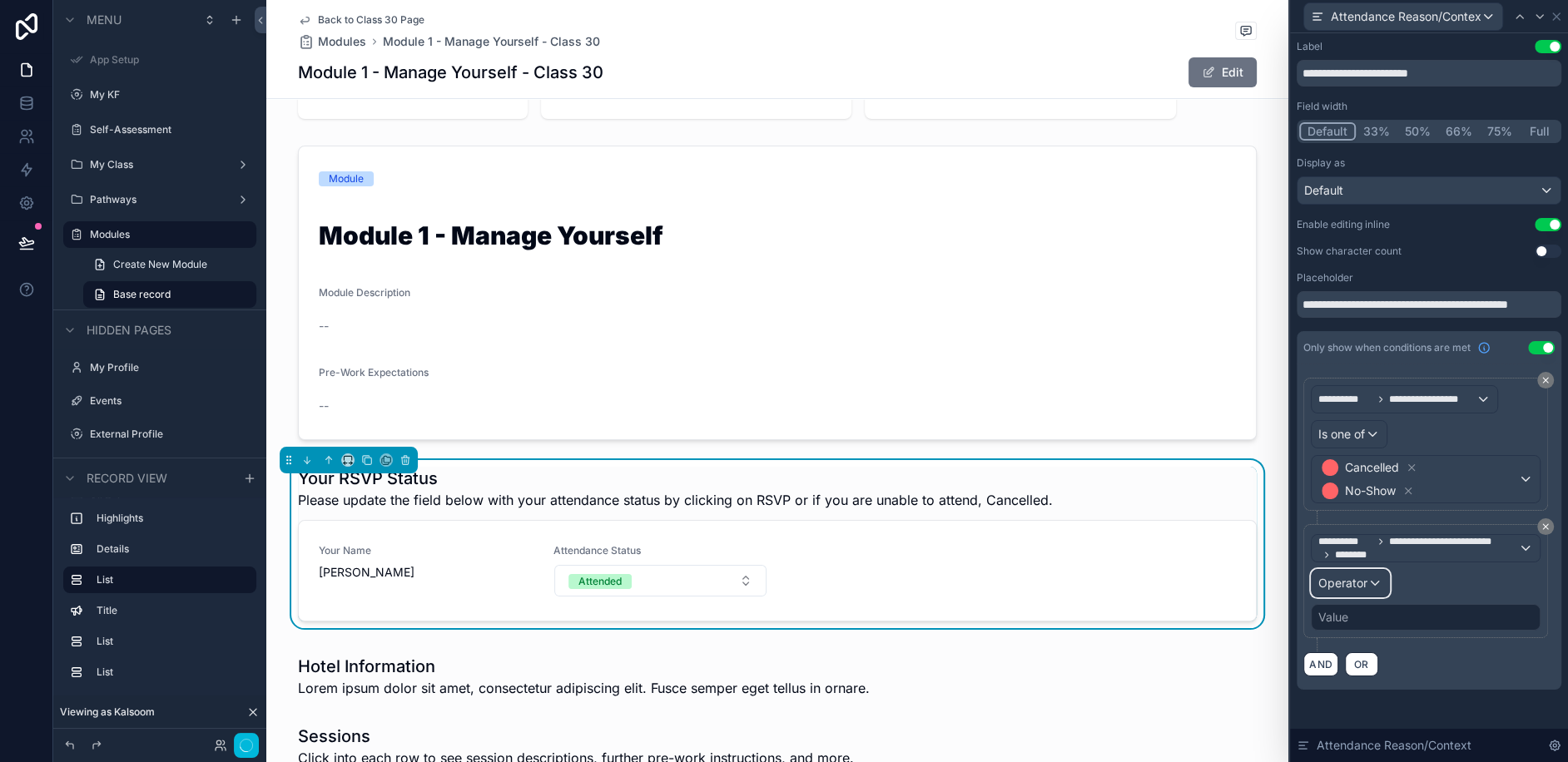
click at [1354, 585] on span "Operator" at bounding box center [1343, 583] width 49 height 14
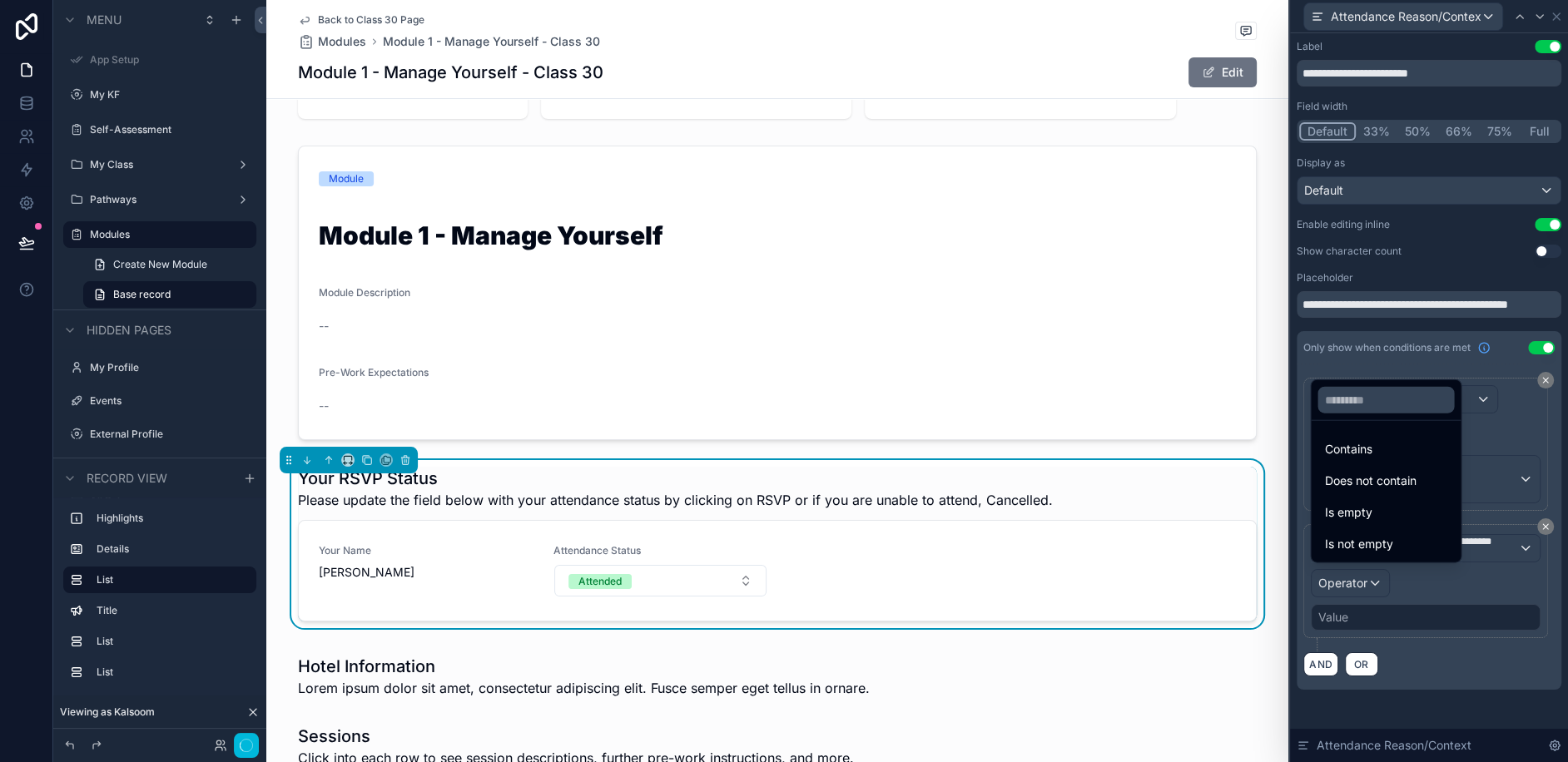
click at [1484, 580] on div at bounding box center [1428, 381] width 278 height 762
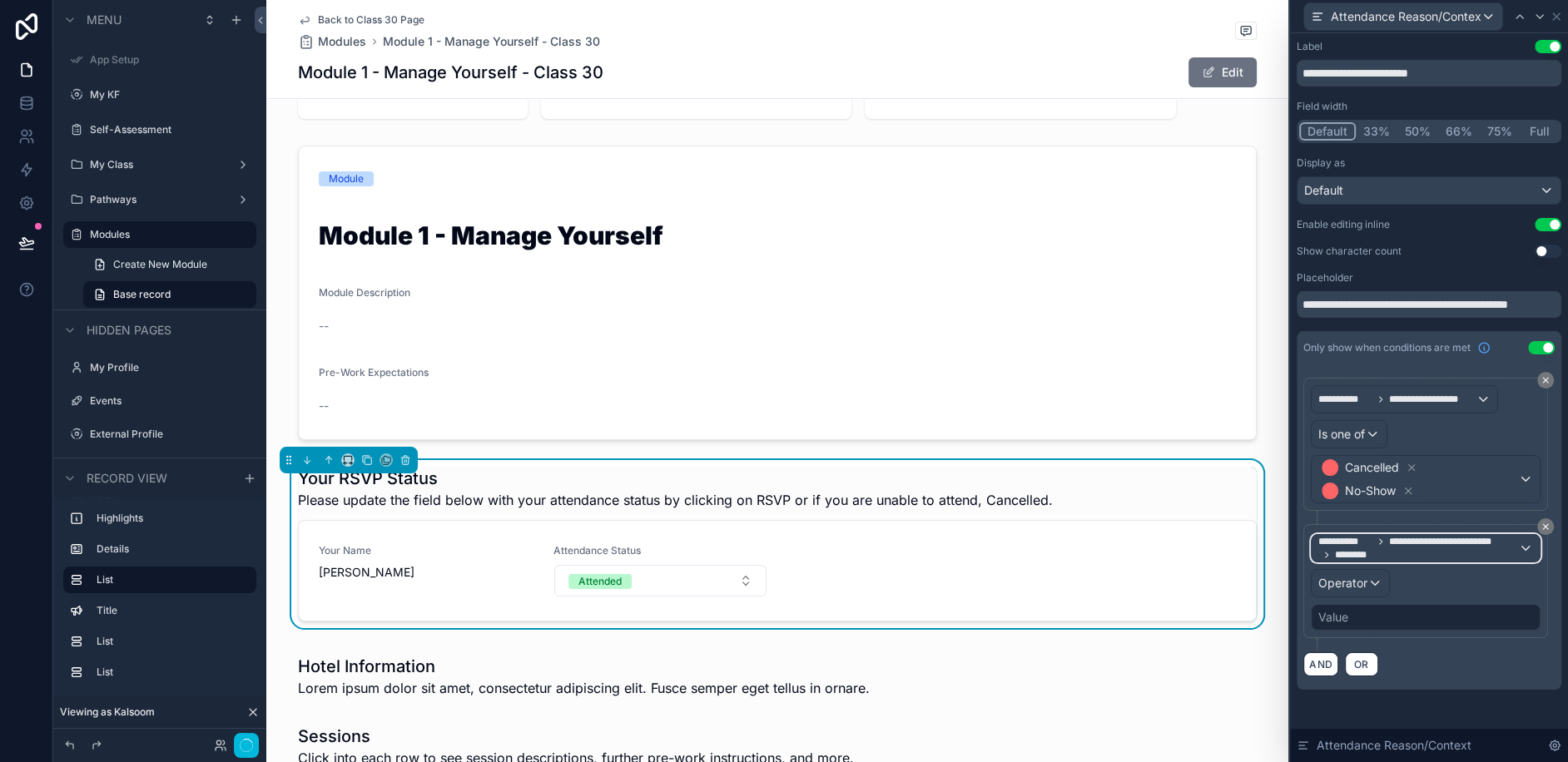
click at [1521, 542] on div "**********" at bounding box center [1426, 548] width 228 height 27
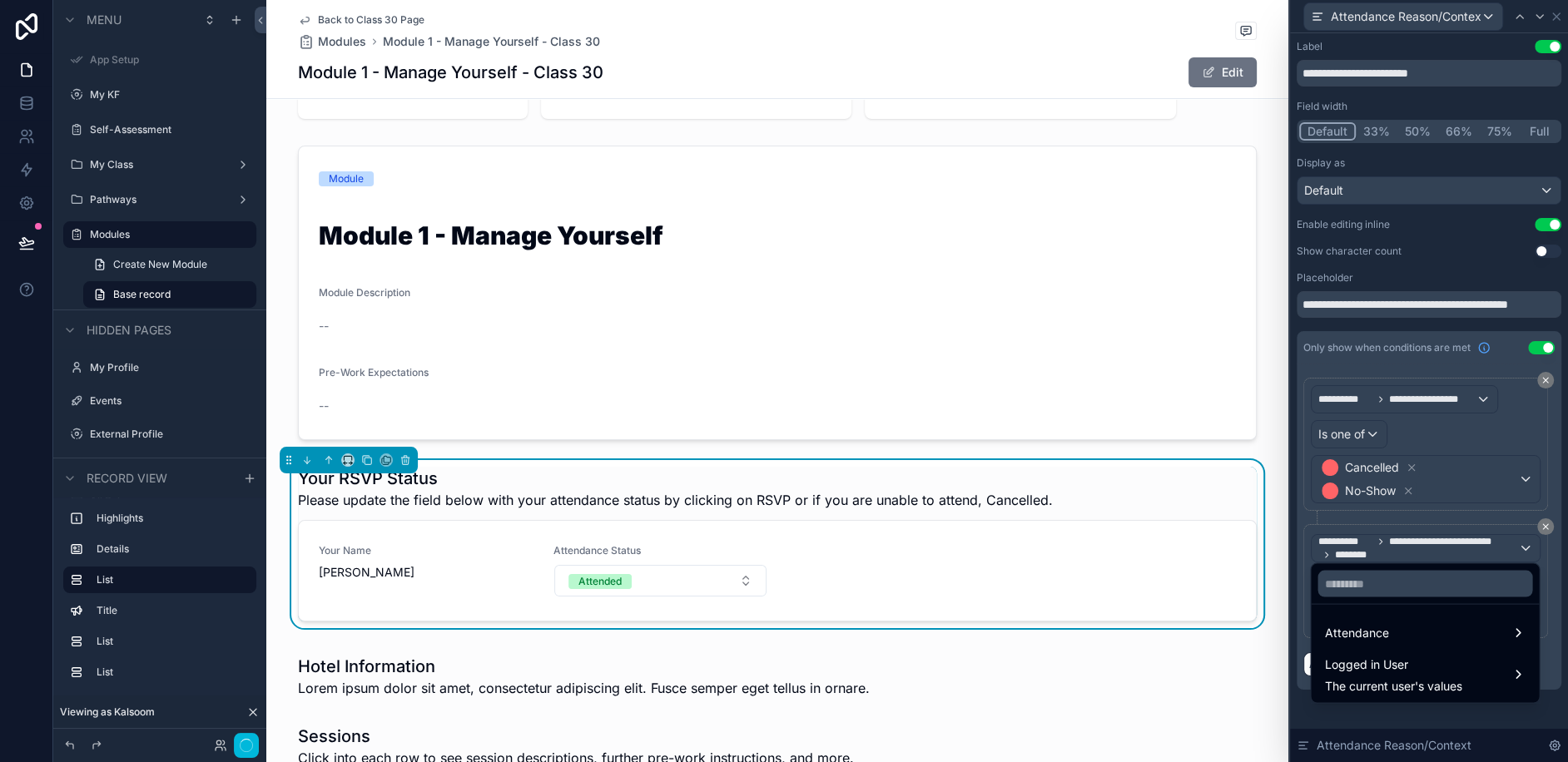
click at [1440, 680] on span "The current user's values" at bounding box center [1392, 687] width 138 height 17
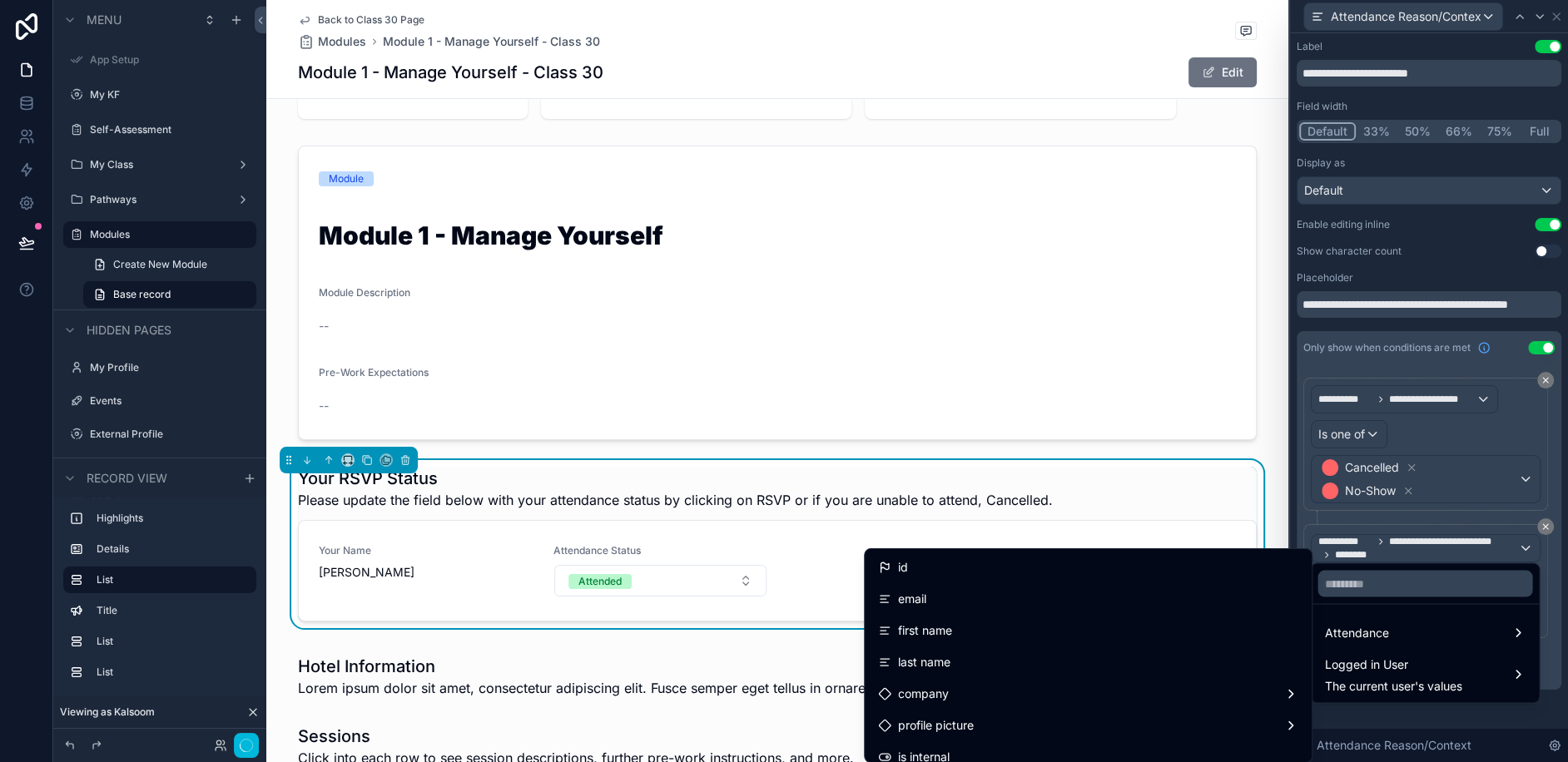
click at [1298, 503] on div at bounding box center [1428, 381] width 278 height 762
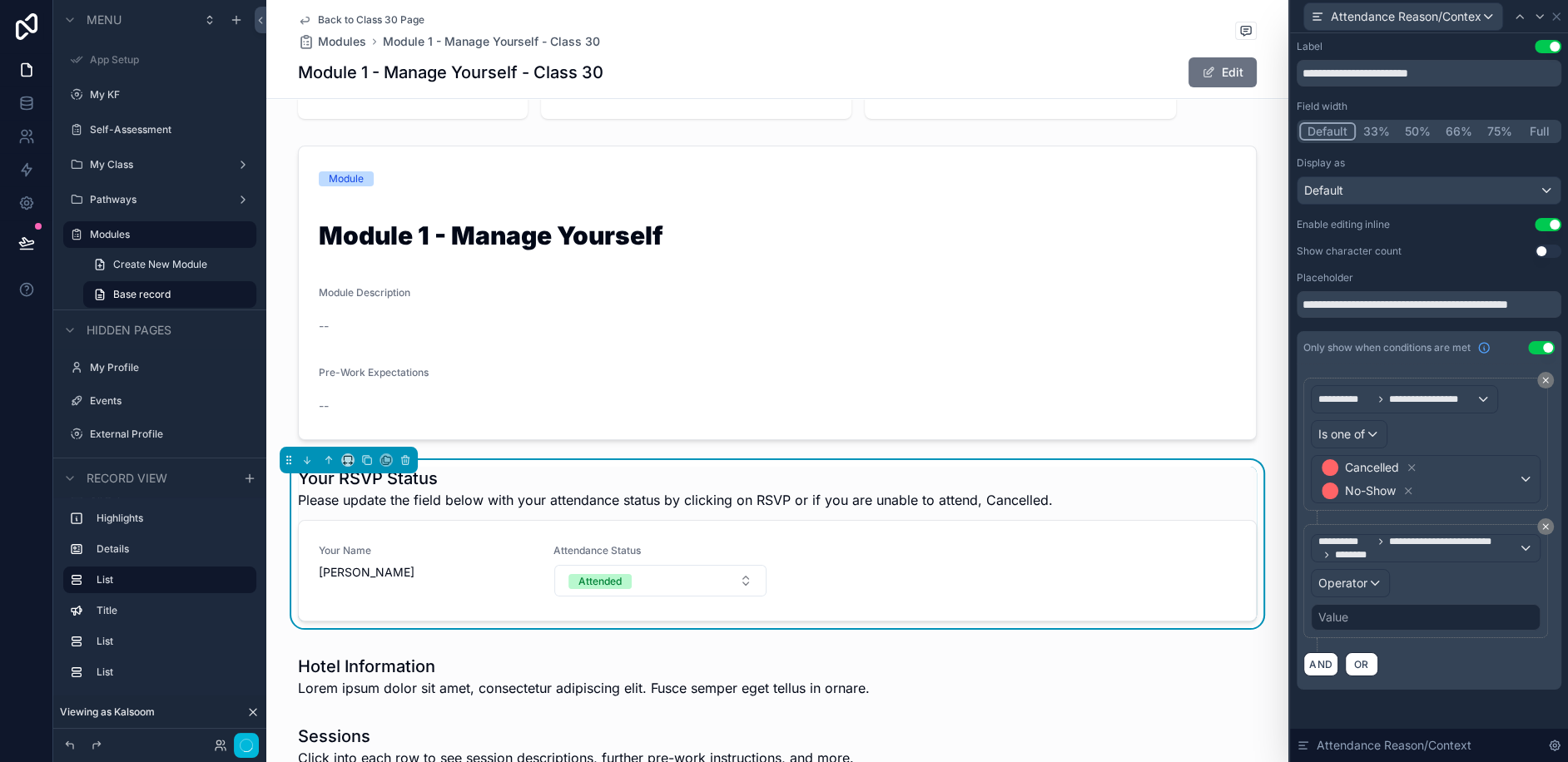
click at [1550, 522] on icon at bounding box center [1545, 527] width 10 height 10
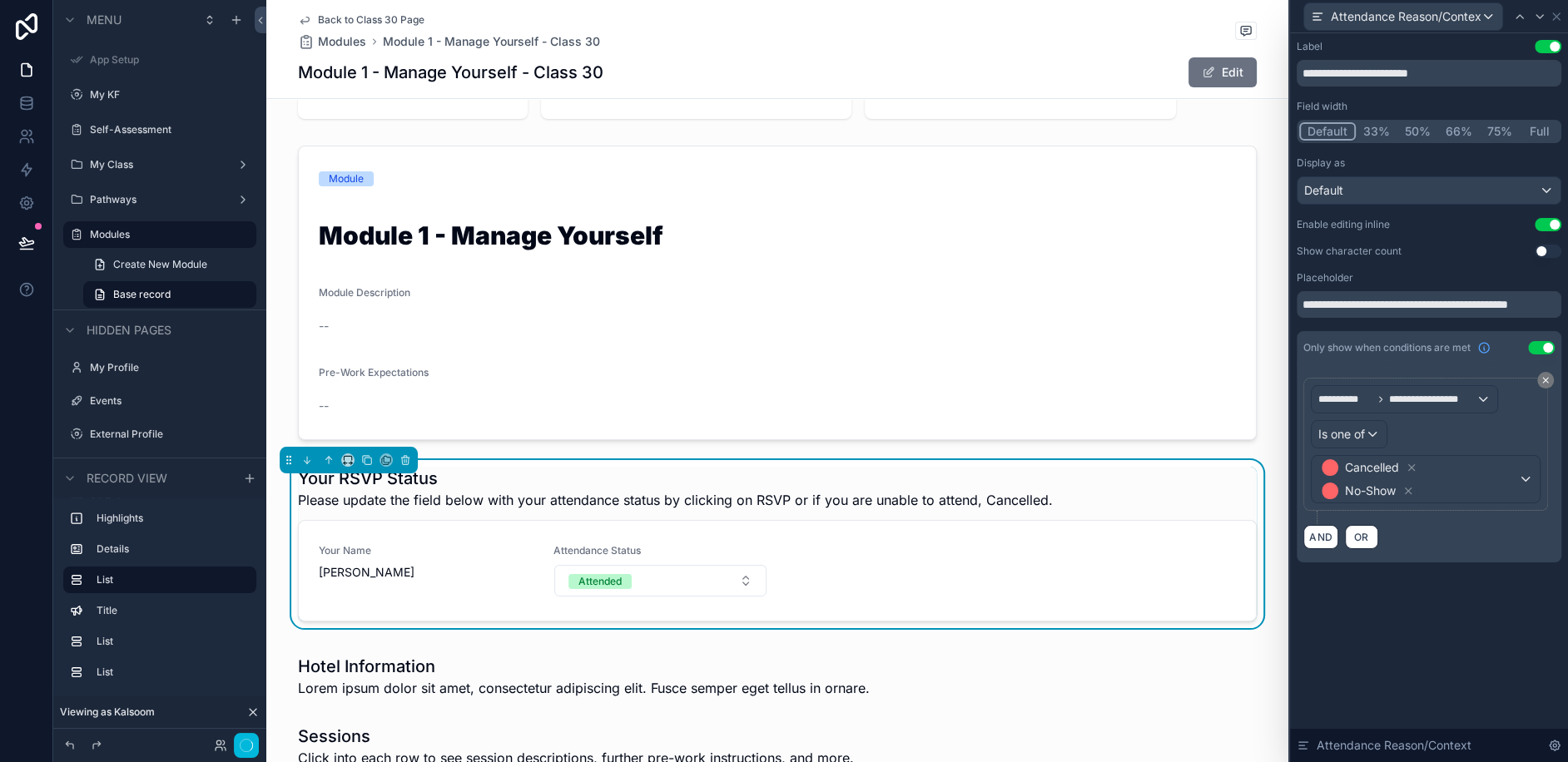
click at [1409, 580] on div "**********" at bounding box center [1428, 318] width 278 height 569
click at [1319, 530] on button "AND" at bounding box center [1320, 536] width 35 height 24
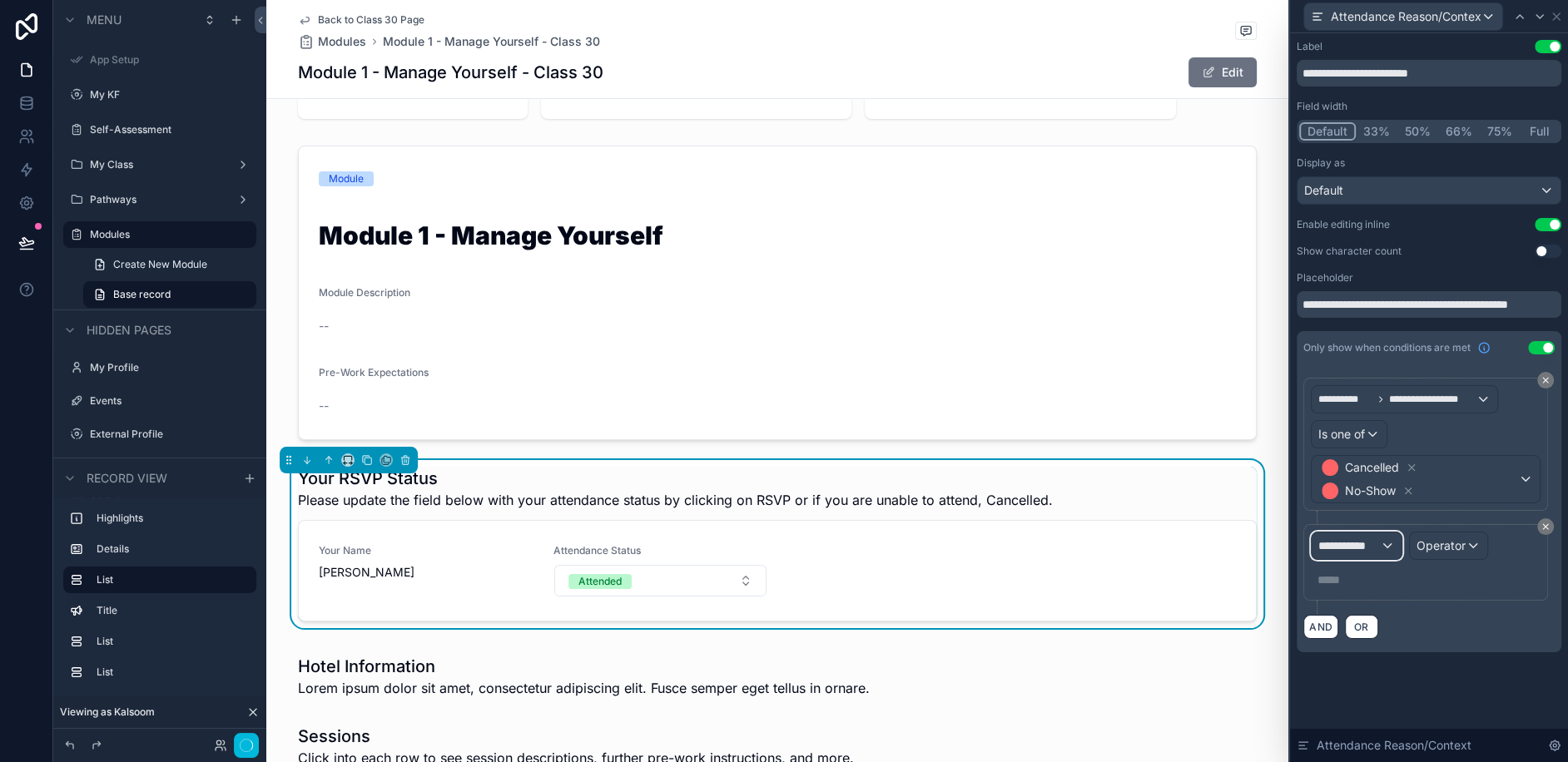
click at [1377, 537] on span "**********" at bounding box center [1349, 546] width 62 height 17
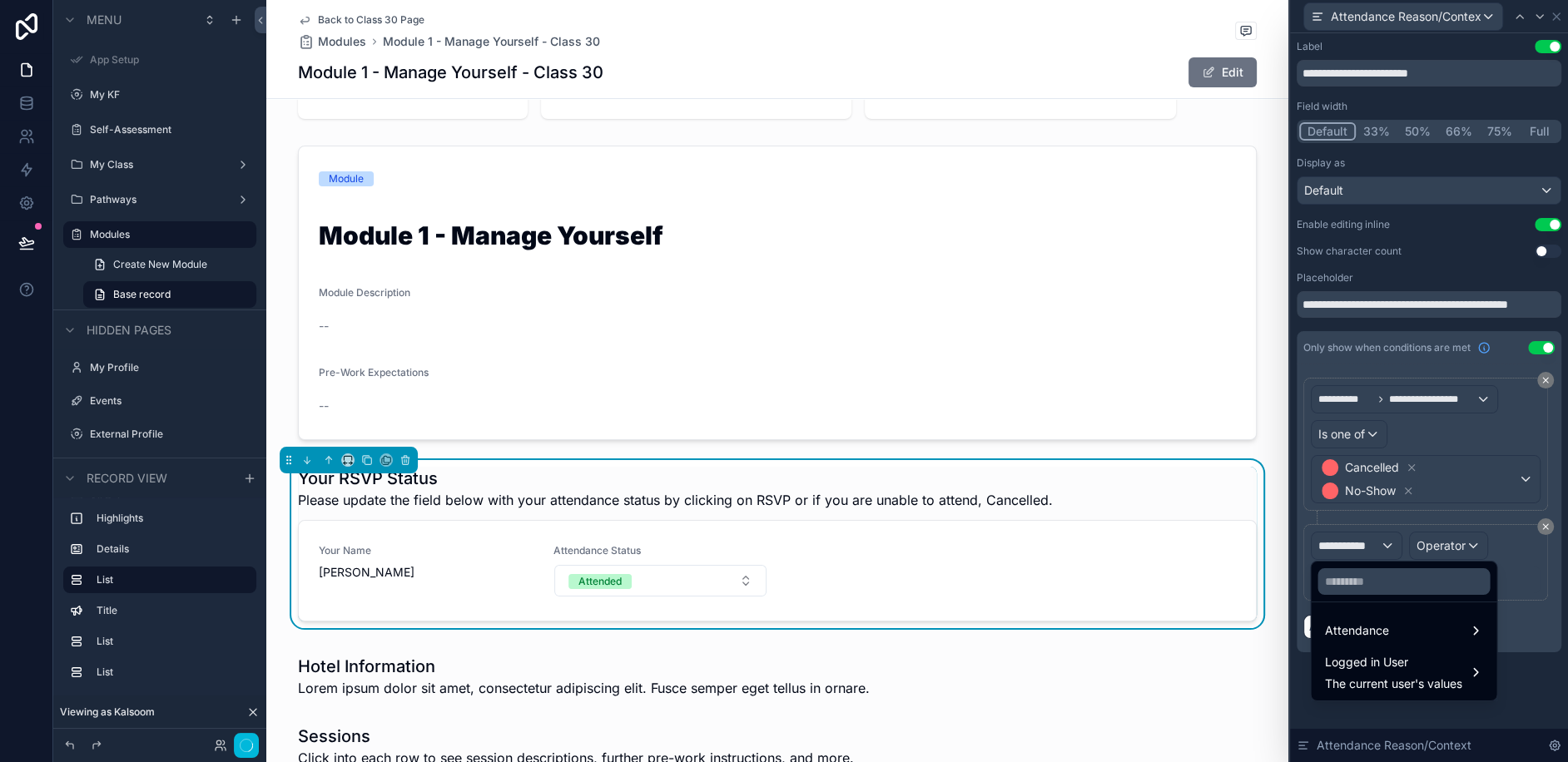
click at [1462, 667] on span "Logged in User" at bounding box center [1392, 661] width 138 height 20
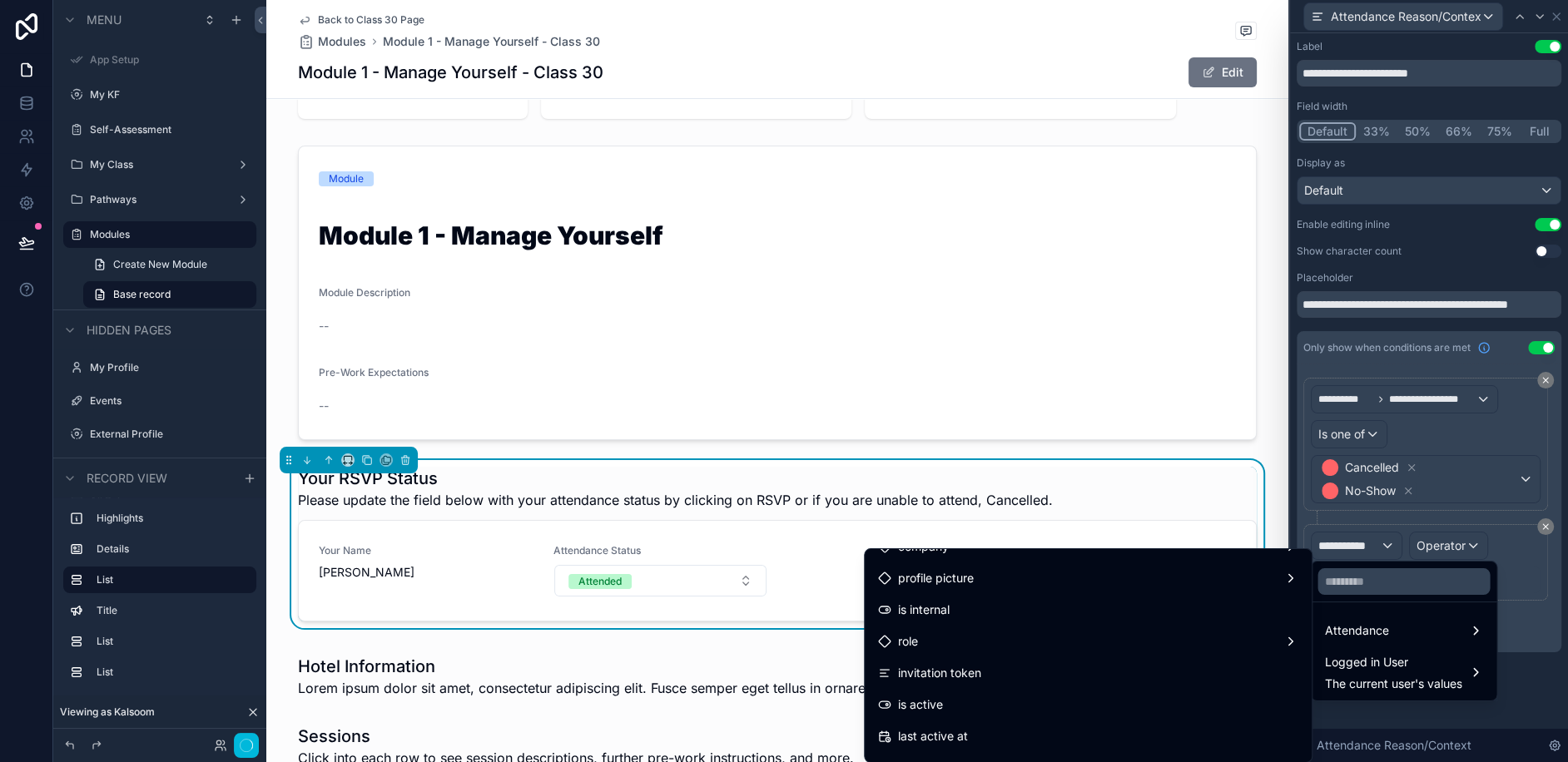
scroll to position [288, 0]
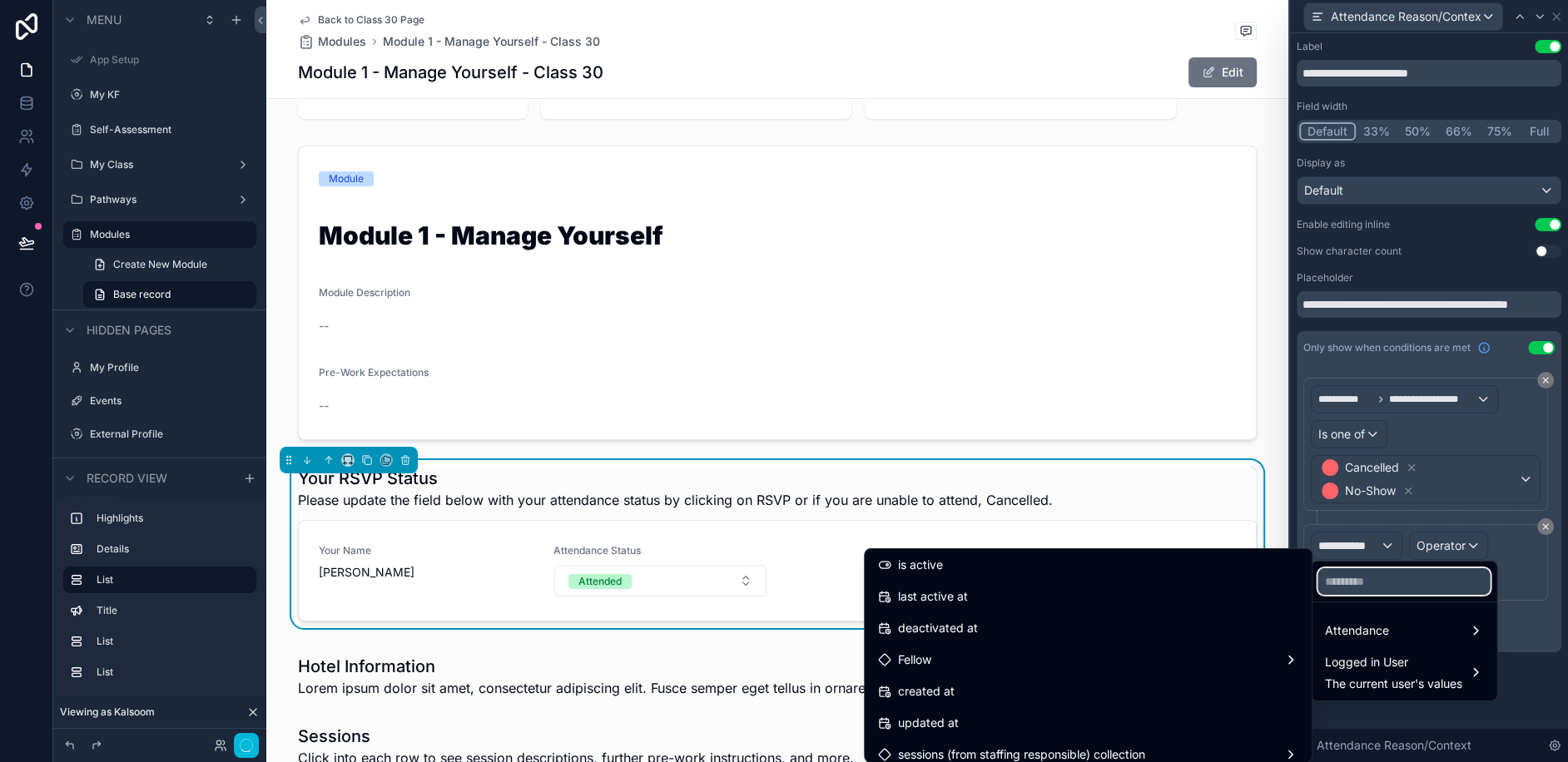
click at [1391, 579] on input "text" at bounding box center [1404, 582] width 173 height 27
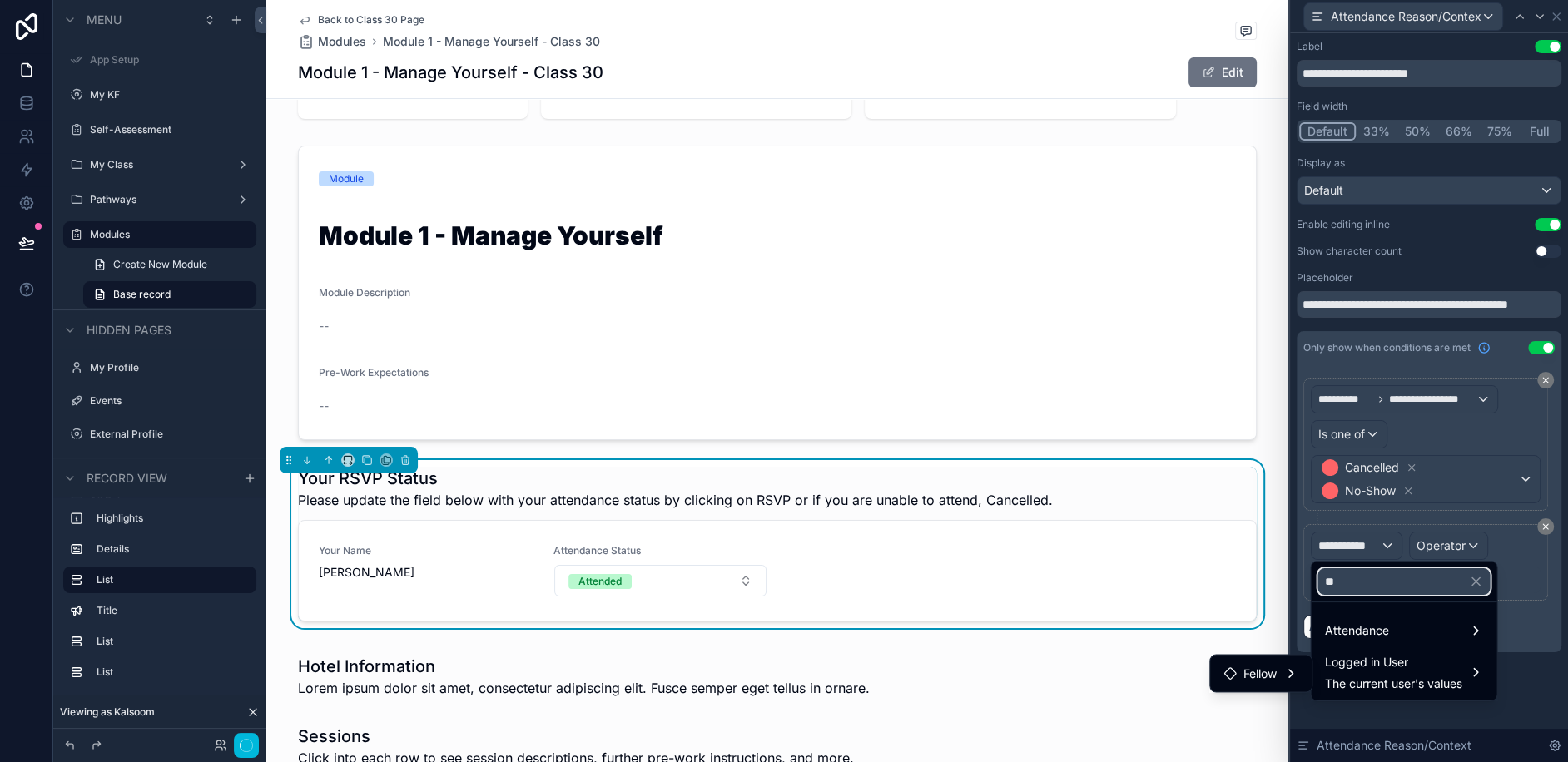
scroll to position [0, 0]
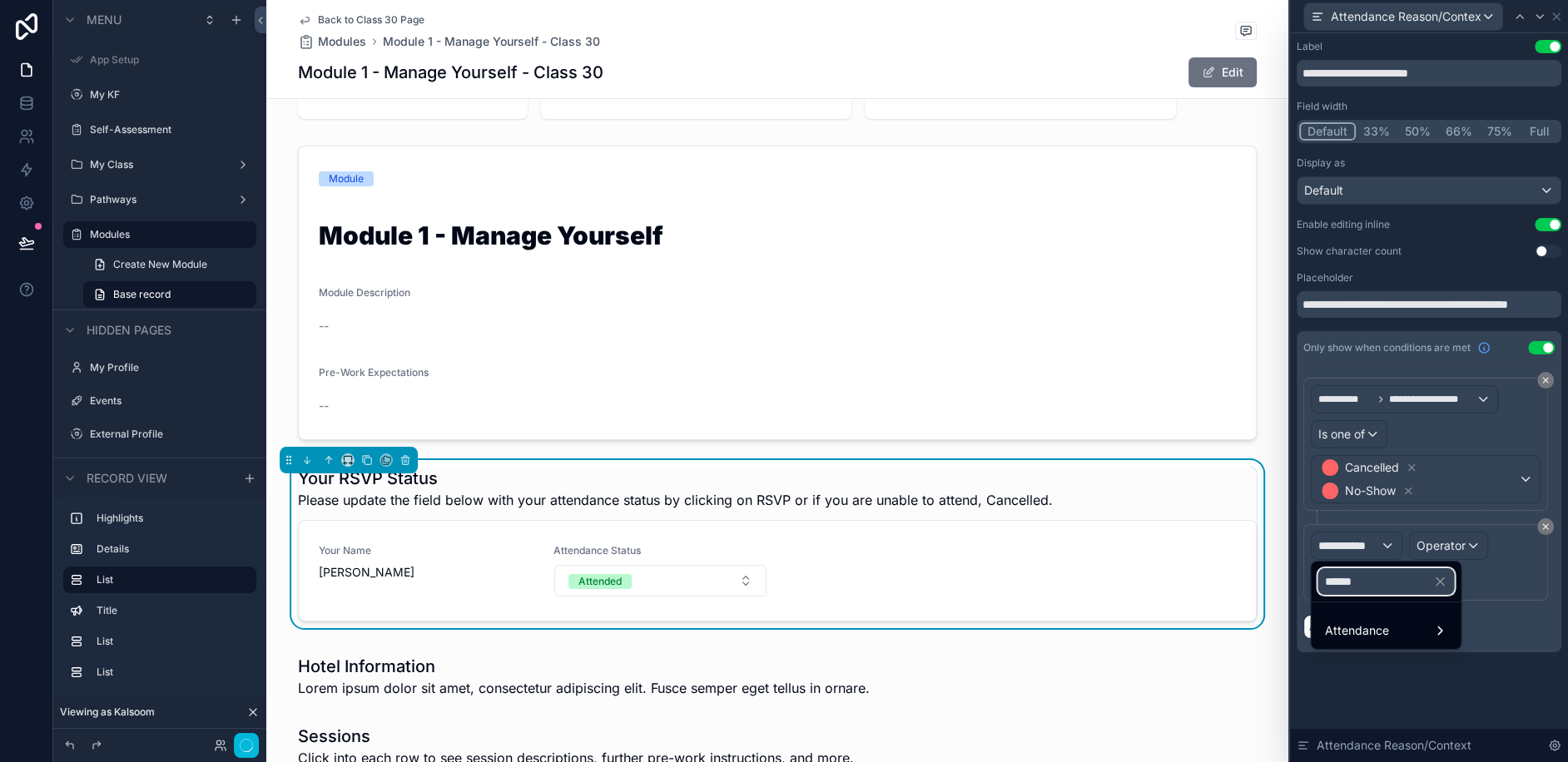
type input "******"
click at [1411, 627] on div "Attendance" at bounding box center [1386, 630] width 123 height 20
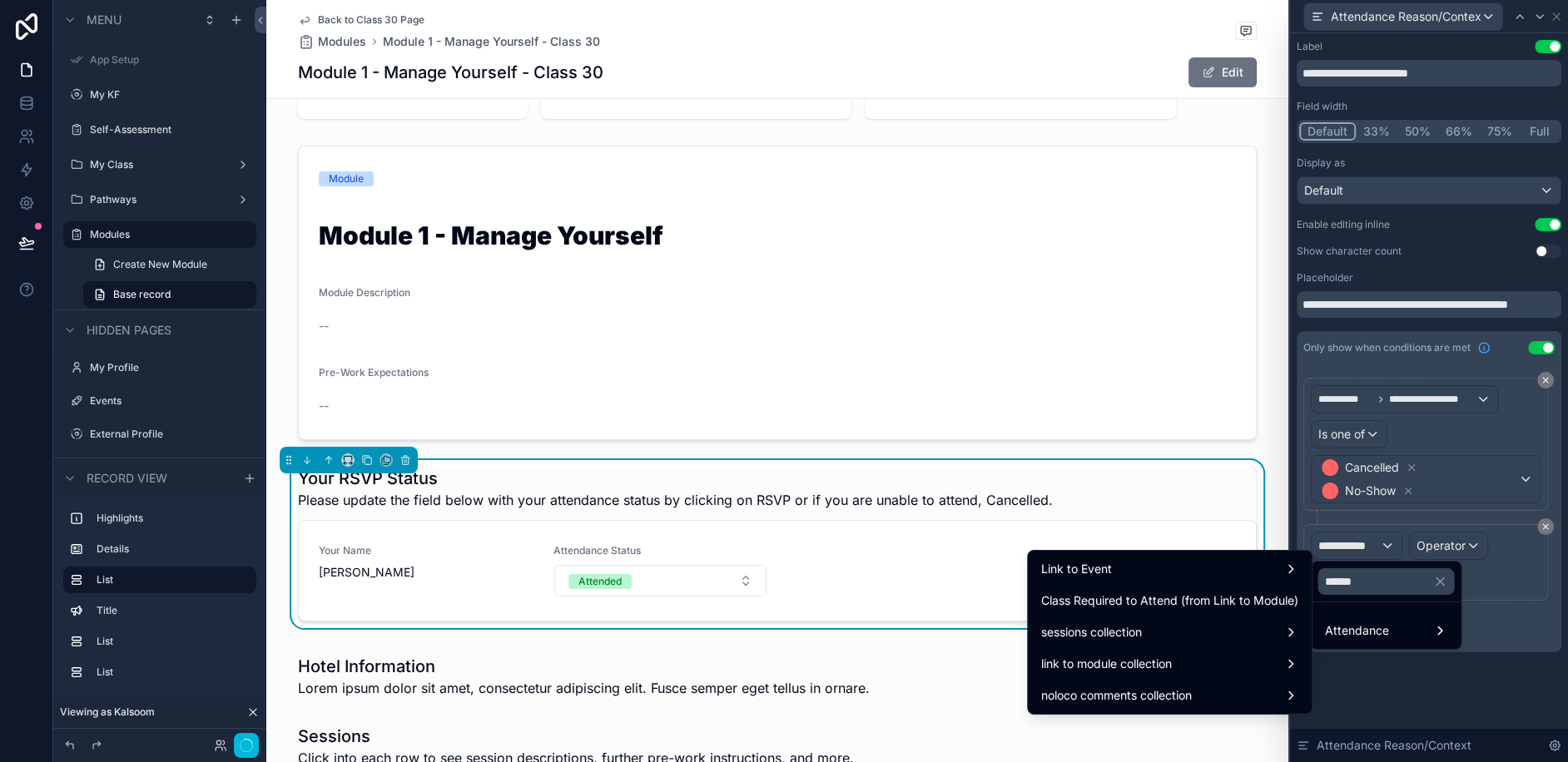
click at [1279, 660] on div "link to module collection" at bounding box center [1169, 663] width 257 height 20
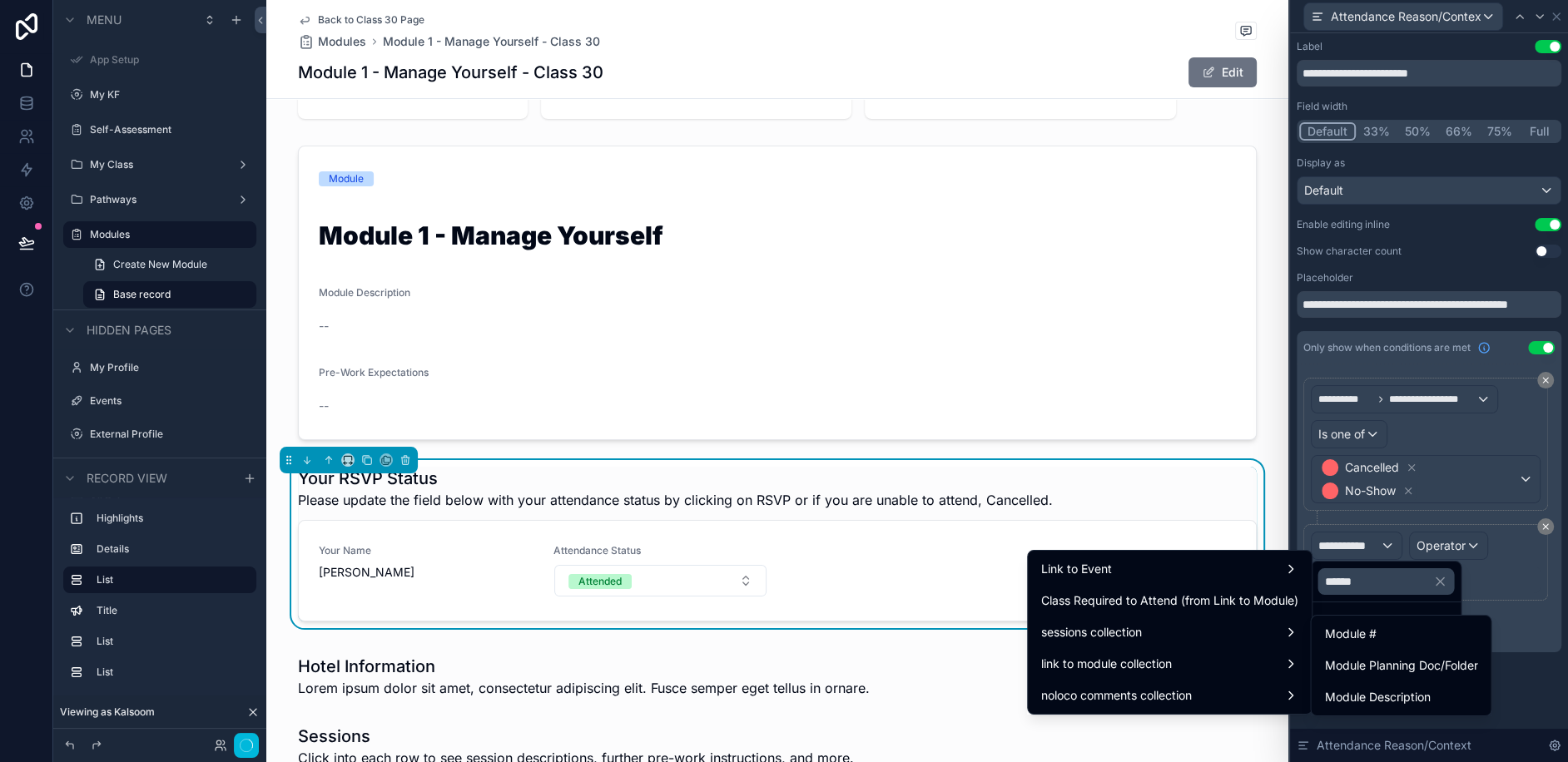
click at [1276, 560] on div "Link to Event" at bounding box center [1169, 568] width 257 height 20
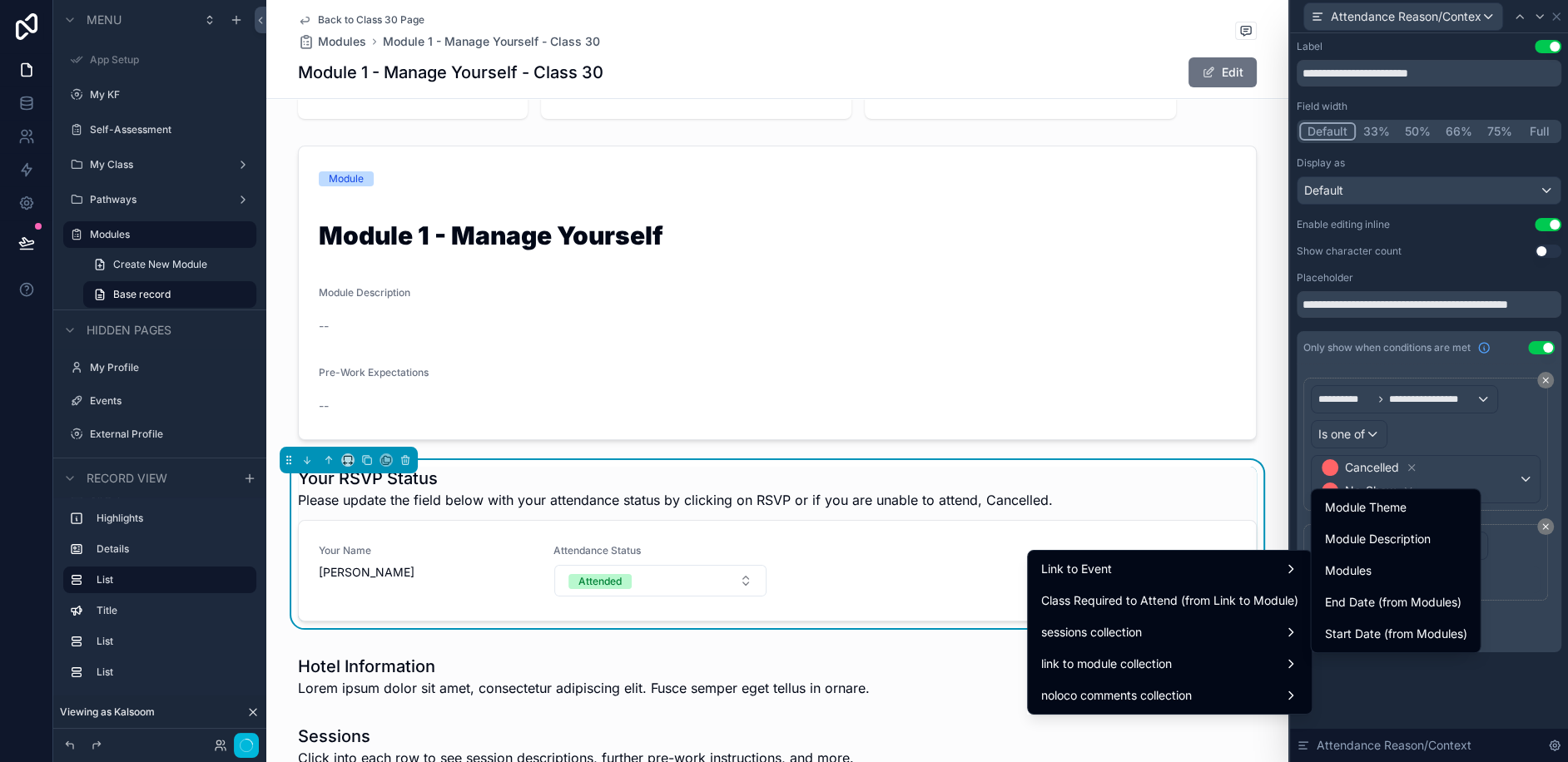
click at [1402, 601] on span "End Date (from Modules)" at bounding box center [1392, 602] width 137 height 20
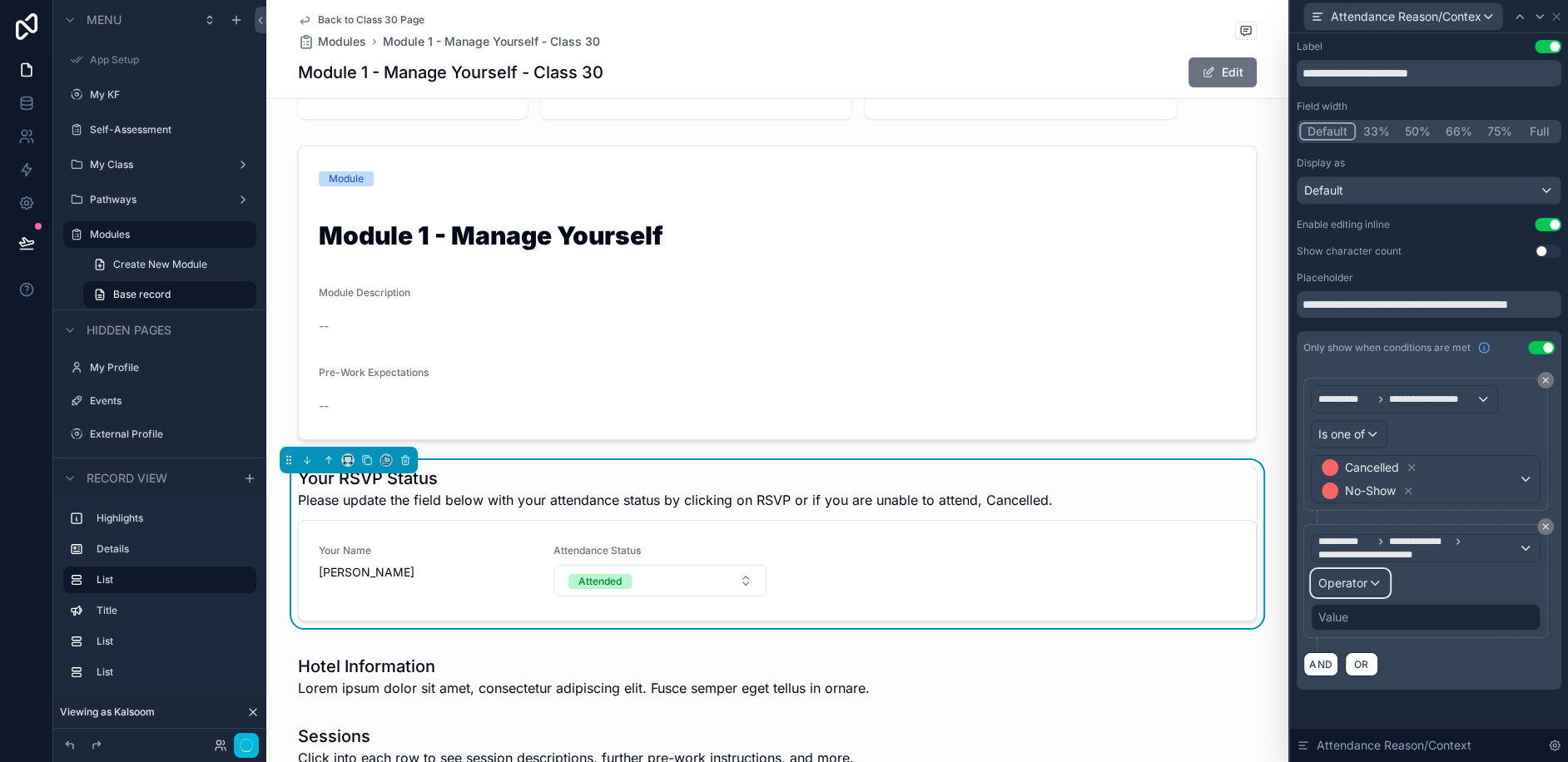
click at [1372, 573] on div "Operator" at bounding box center [1351, 584] width 78 height 27
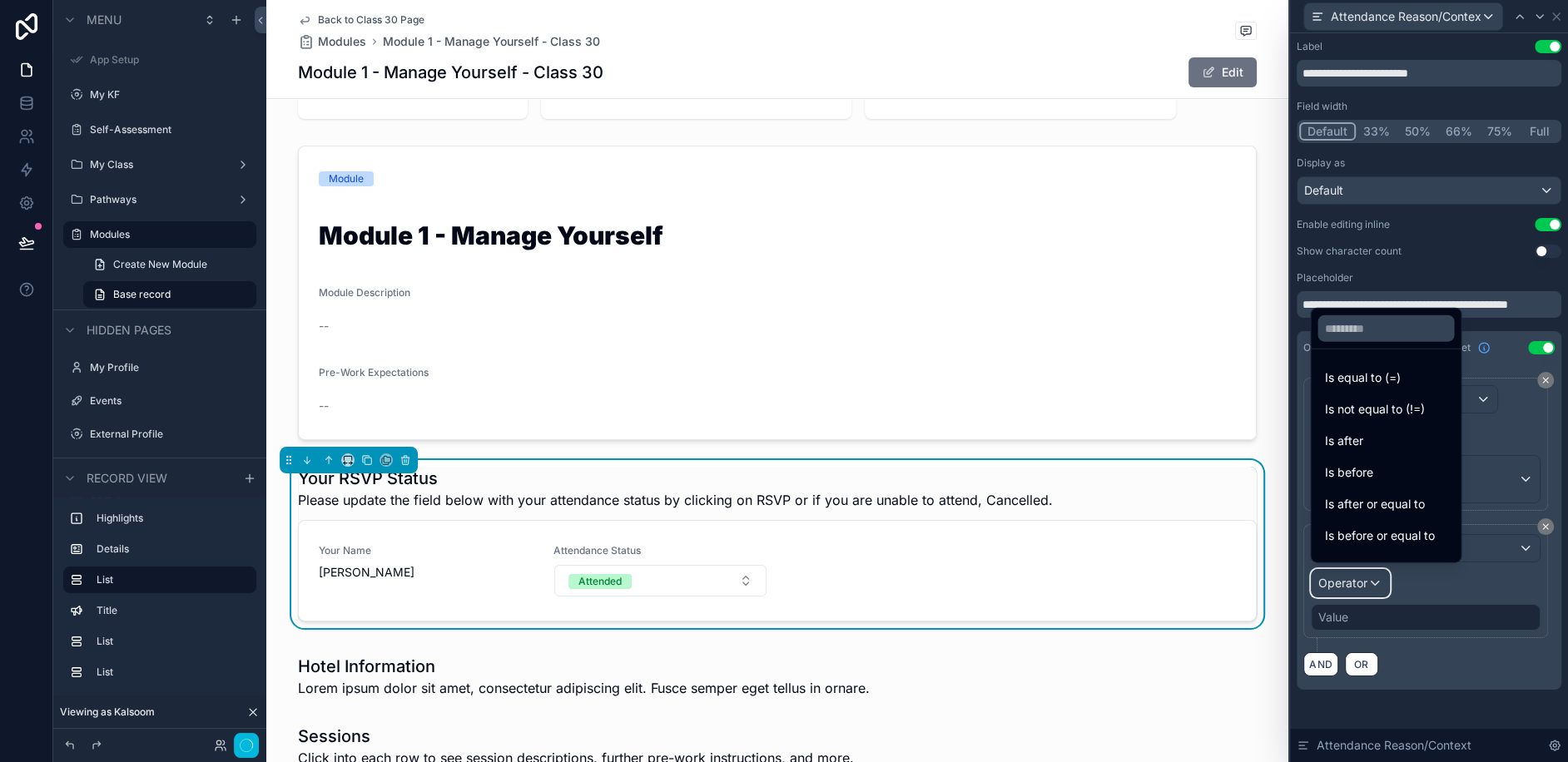
scroll to position [54, 0]
click at [1385, 437] on div "Is after or equal to" at bounding box center [1386, 451] width 143 height 30
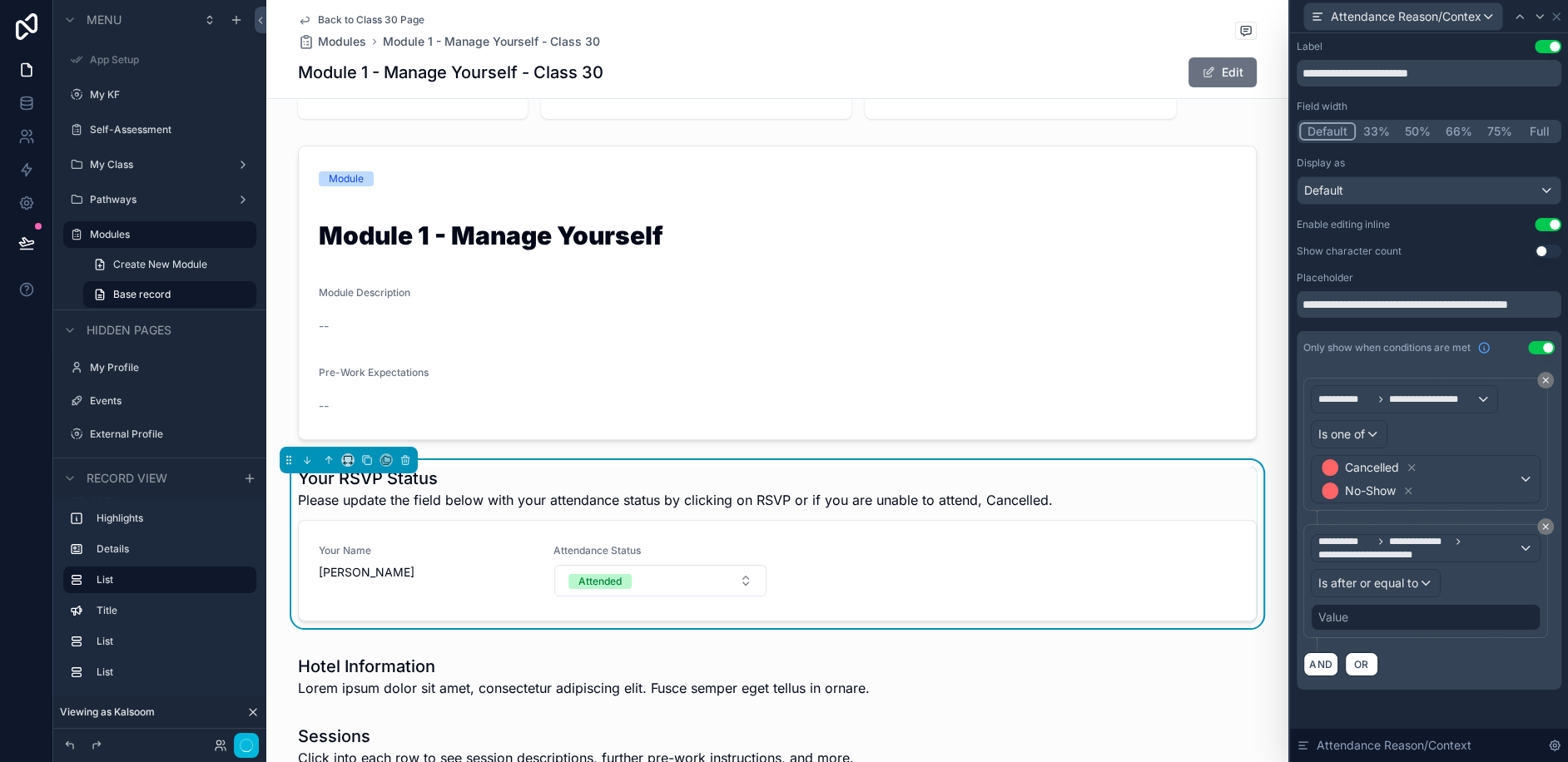
click at [1386, 610] on div "Value" at bounding box center [1426, 618] width 230 height 27
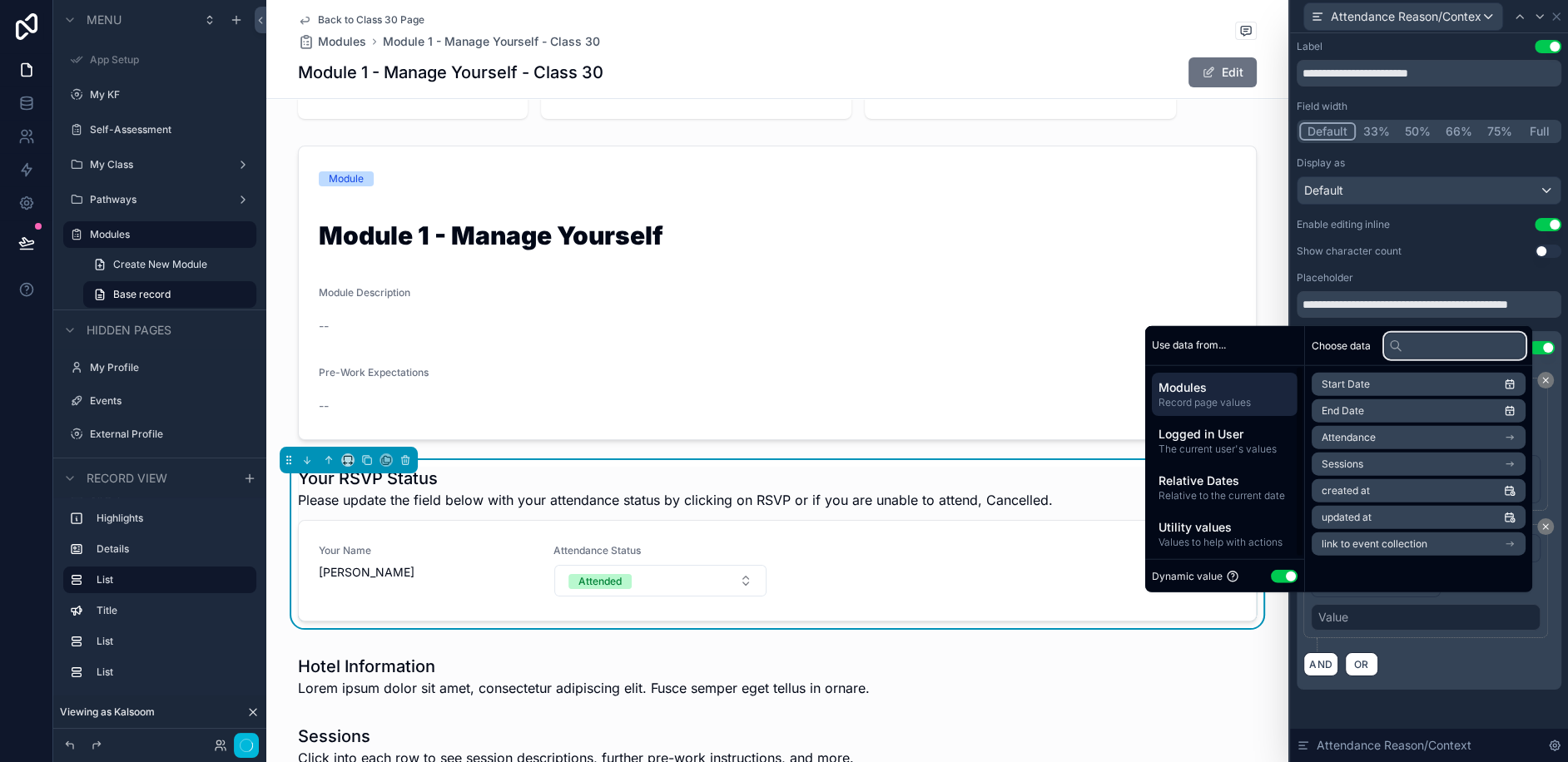
click at [1408, 359] on input "text" at bounding box center [1454, 345] width 141 height 27
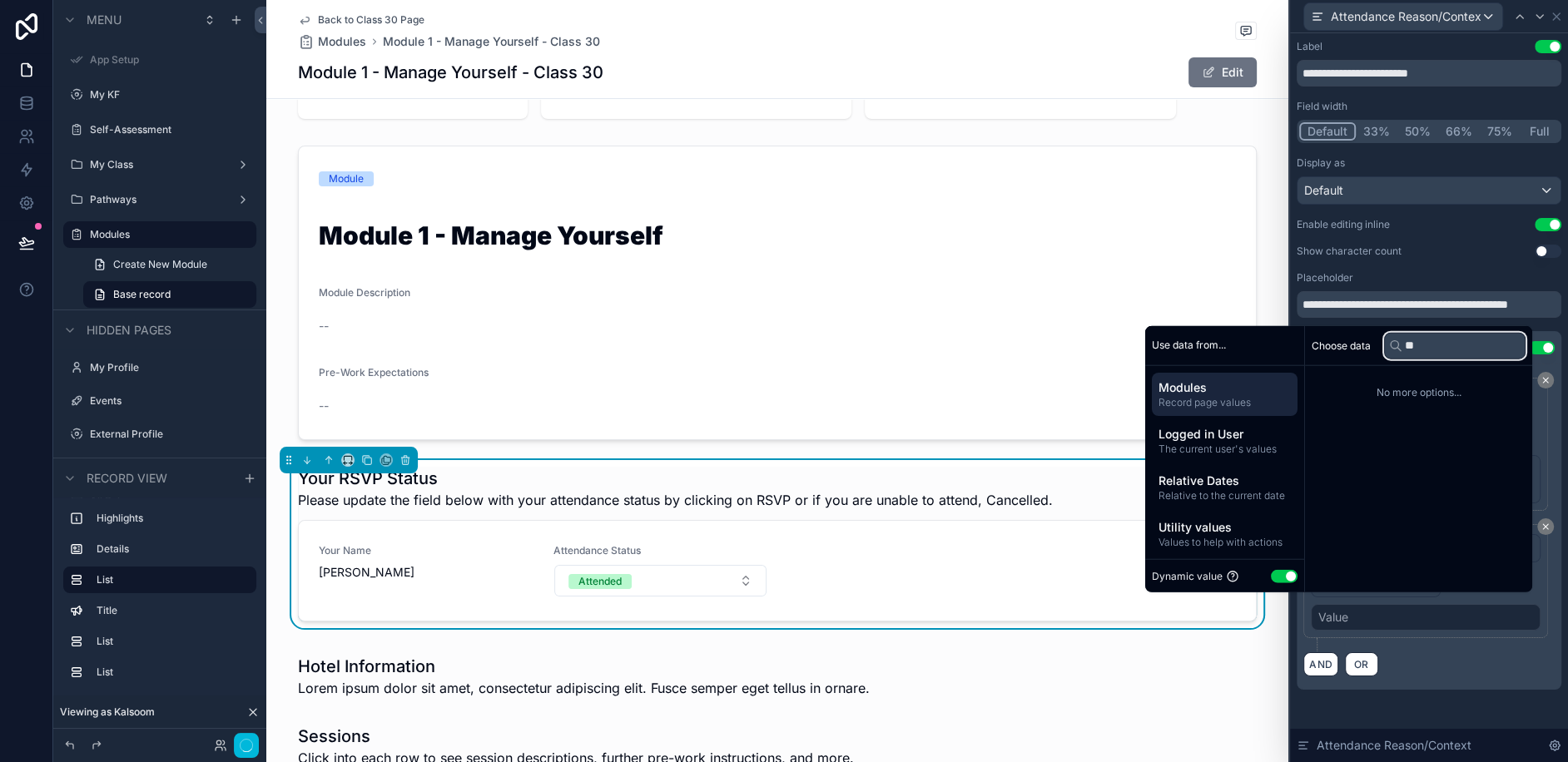
type input "*"
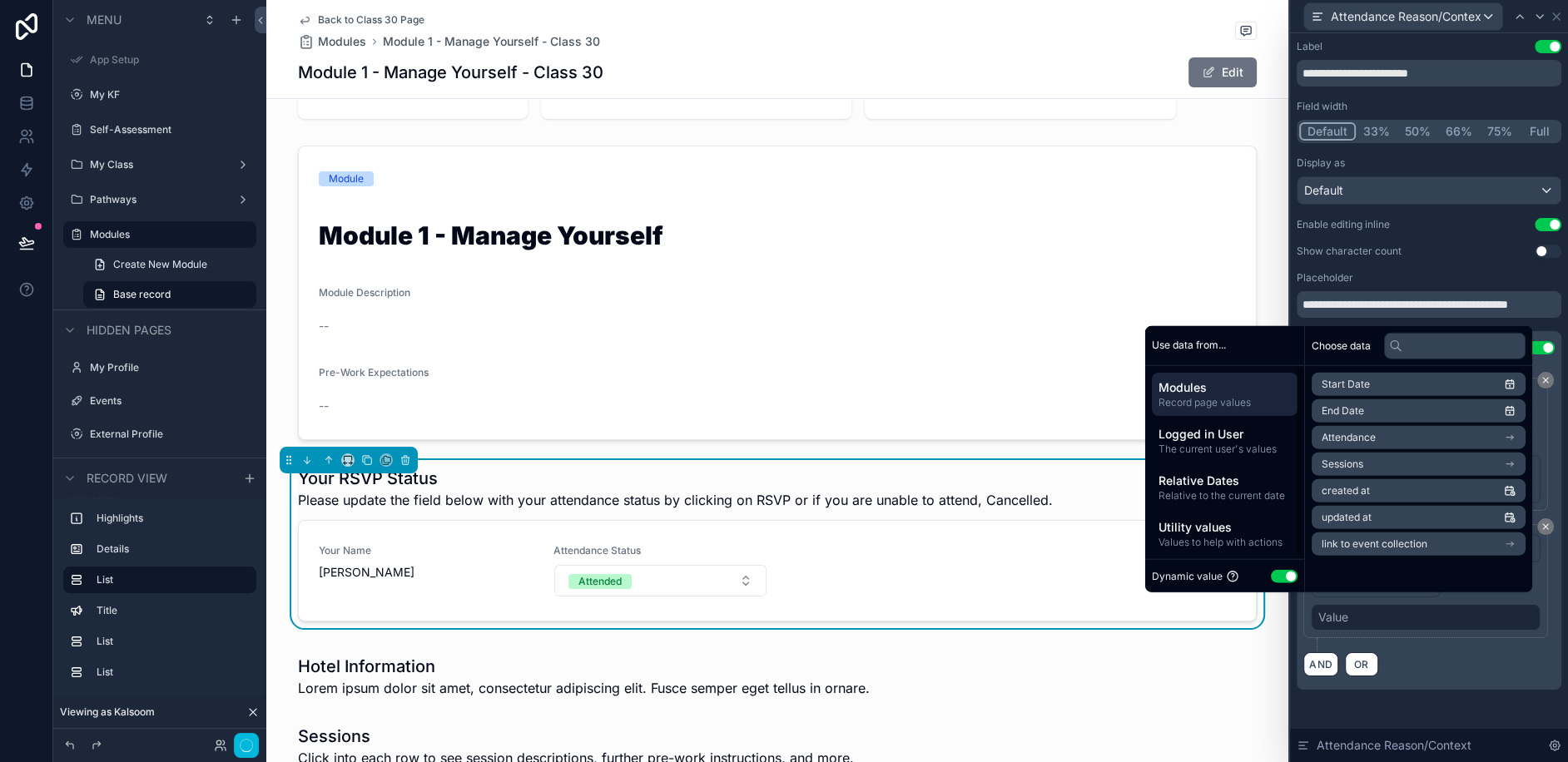
click at [1206, 481] on span "Relative Dates" at bounding box center [1224, 480] width 132 height 17
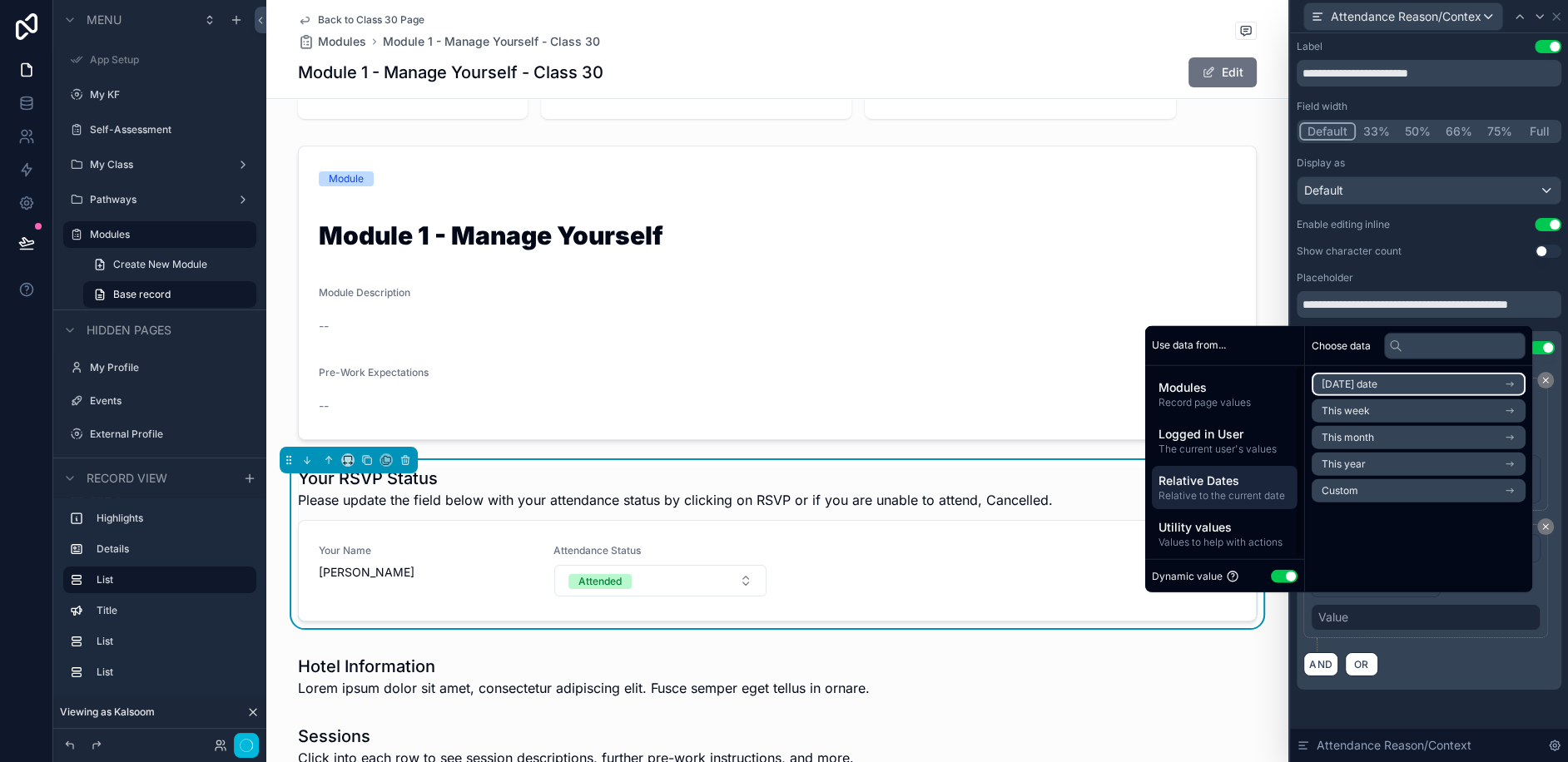
click at [1379, 384] on li "Today's date" at bounding box center [1418, 384] width 214 height 24
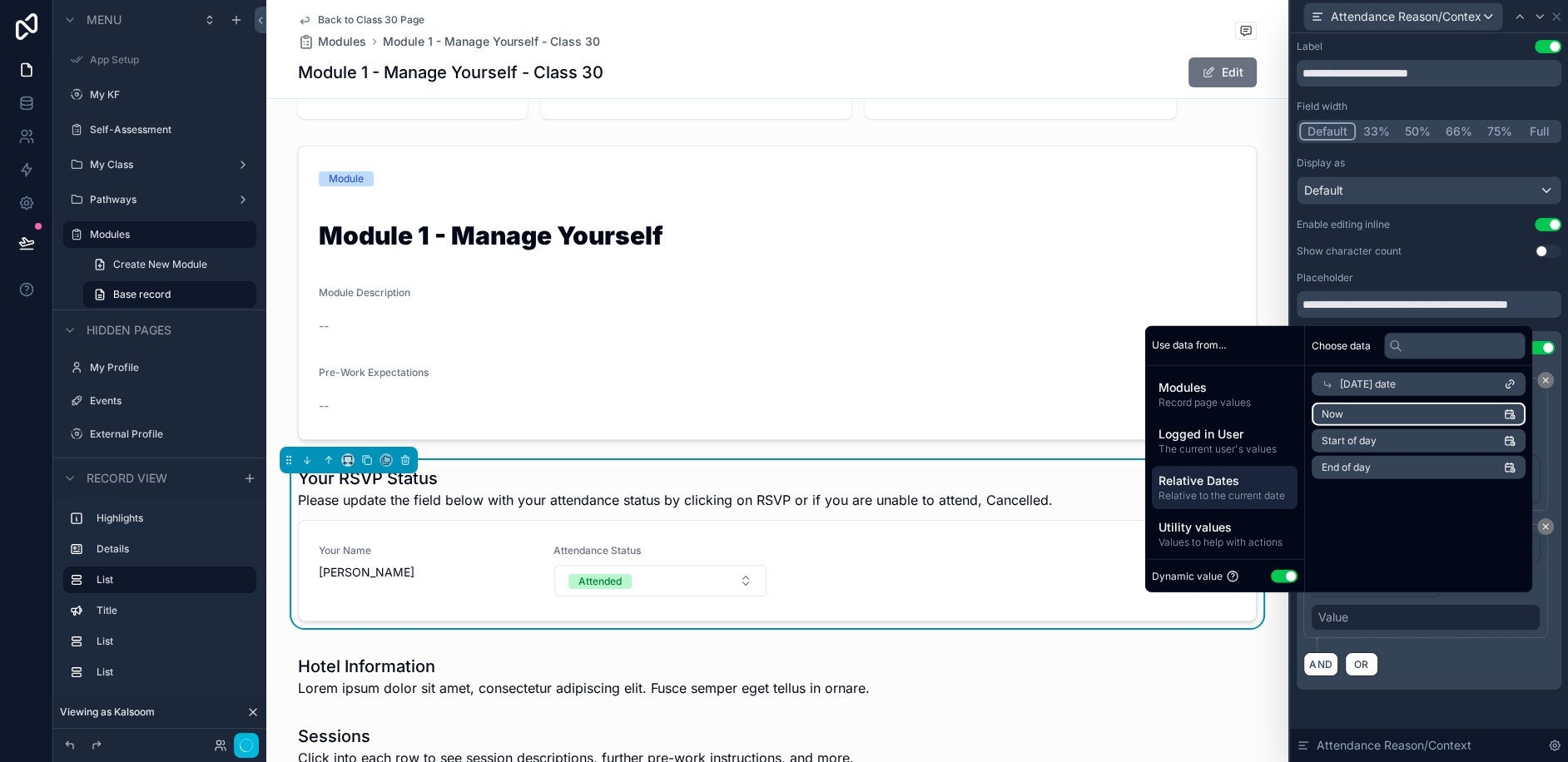
click at [1378, 418] on li "Now" at bounding box center [1418, 414] width 214 height 24
click at [1332, 416] on span "Now" at bounding box center [1332, 415] width 22 height 13
click at [1408, 659] on div "AND OR" at bounding box center [1428, 664] width 252 height 25
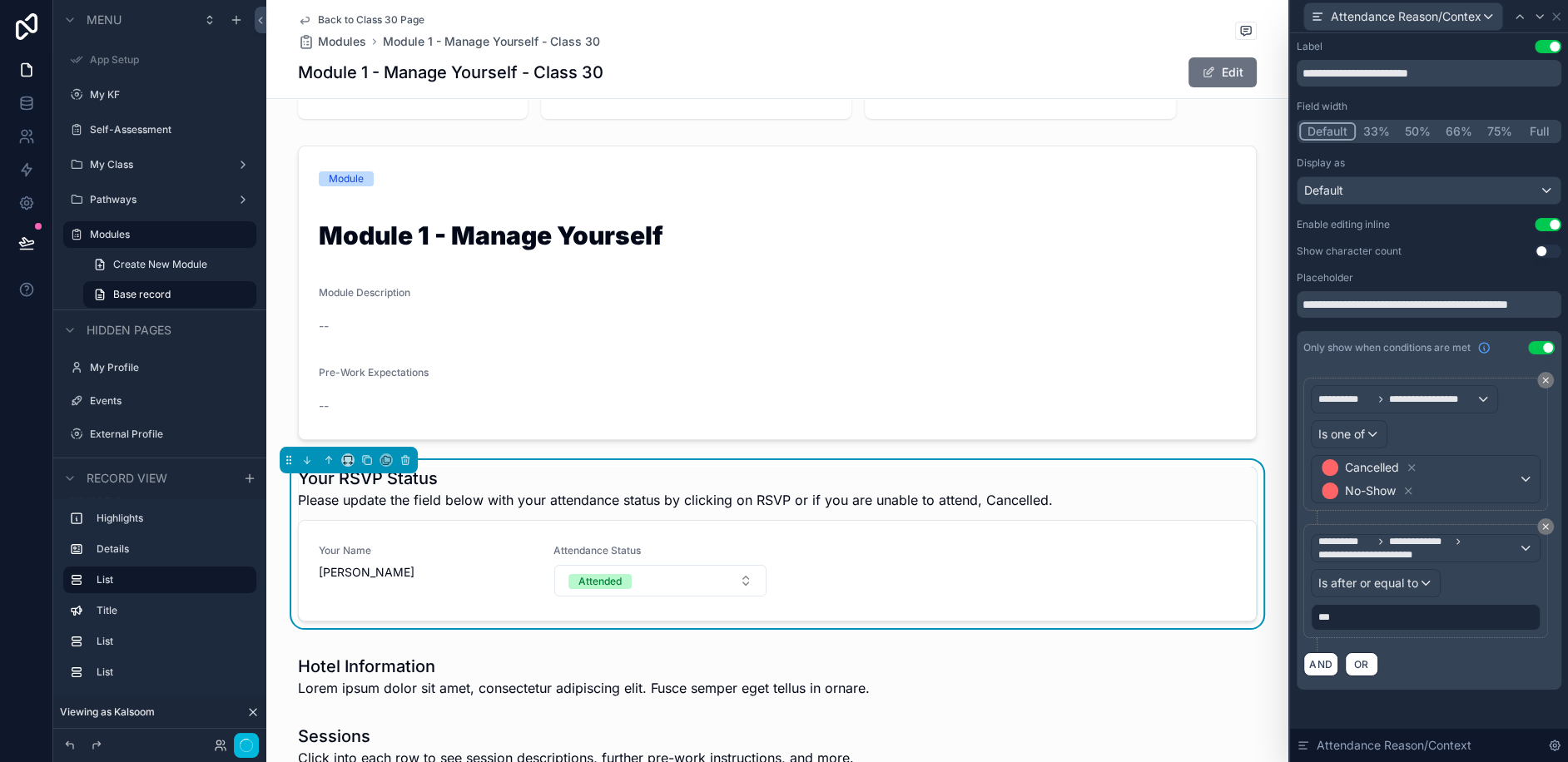
click at [1408, 659] on div "AND OR" at bounding box center [1428, 664] width 252 height 25
click at [1524, 544] on div "**********" at bounding box center [1426, 548] width 228 height 27
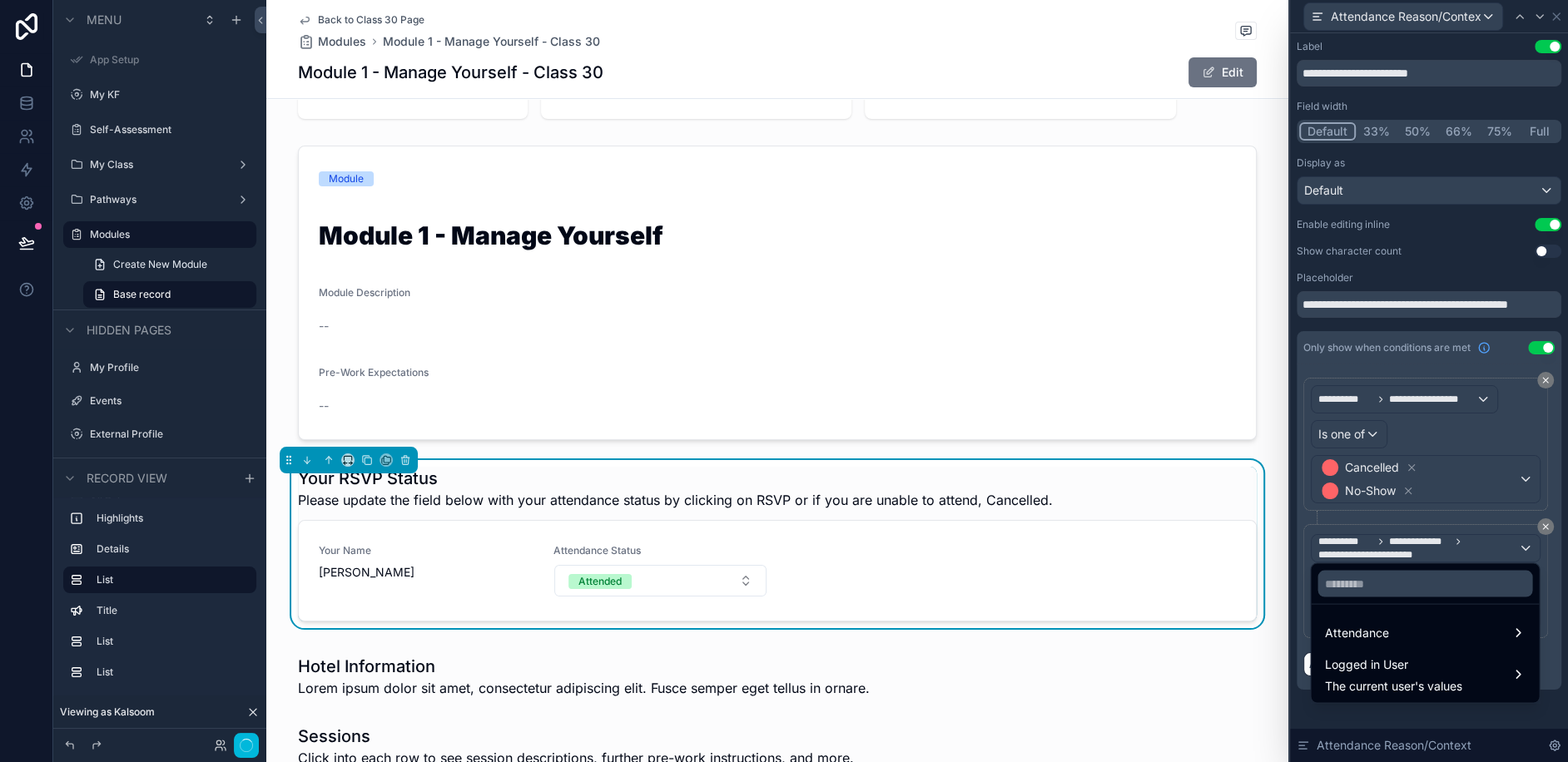
click at [1524, 544] on div at bounding box center [1428, 381] width 278 height 762
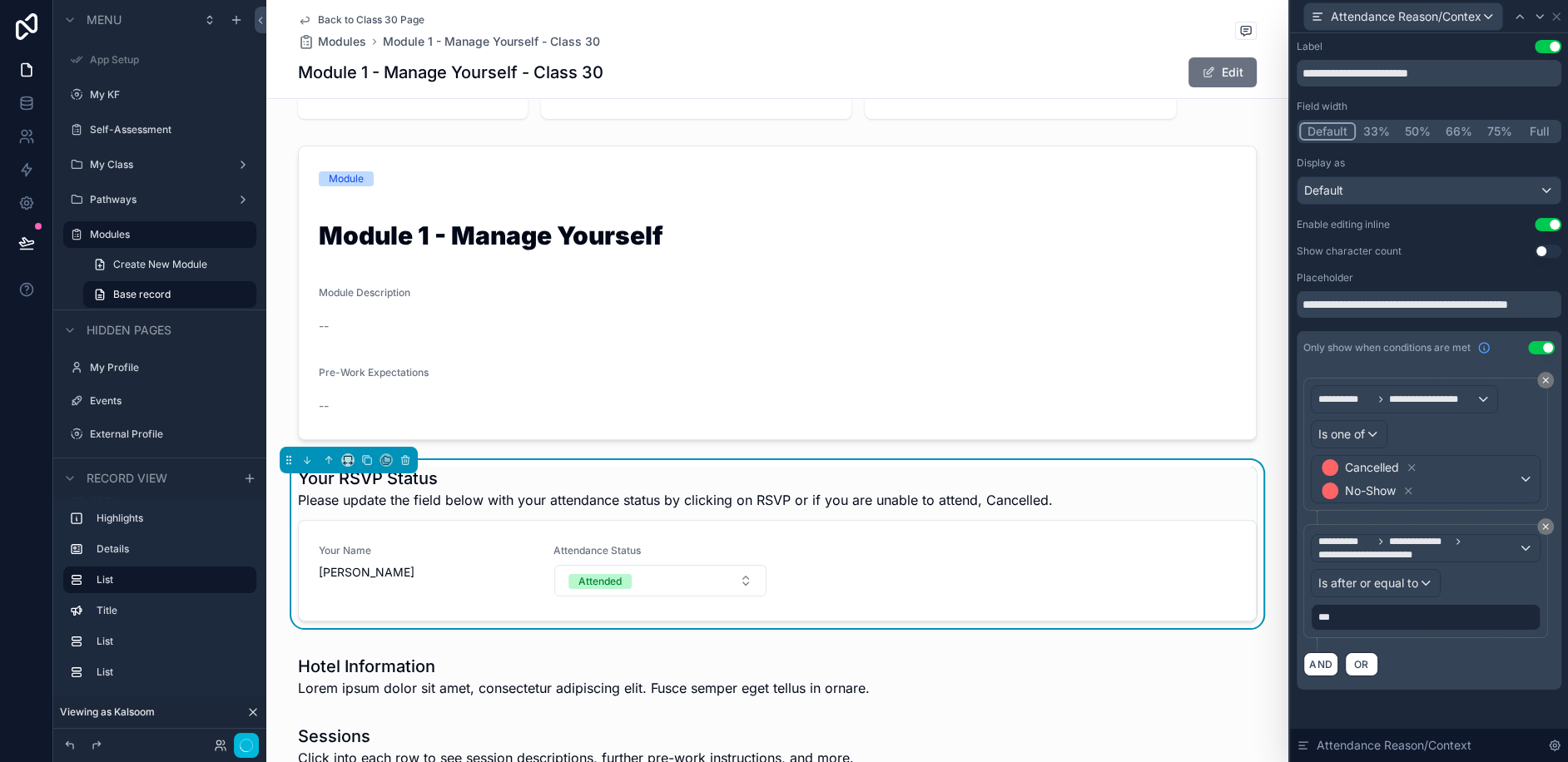
click at [720, 565] on button "Attended" at bounding box center [661, 580] width 213 height 31
click at [629, 675] on div "Cancelled" at bounding box center [660, 671] width 232 height 25
click at [1542, 523] on icon at bounding box center [1545, 527] width 10 height 10
click at [698, 566] on button "Attended Cancelled" at bounding box center [661, 580] width 213 height 31
click at [614, 670] on span "Cancelled" at bounding box center [584, 672] width 67 height 15
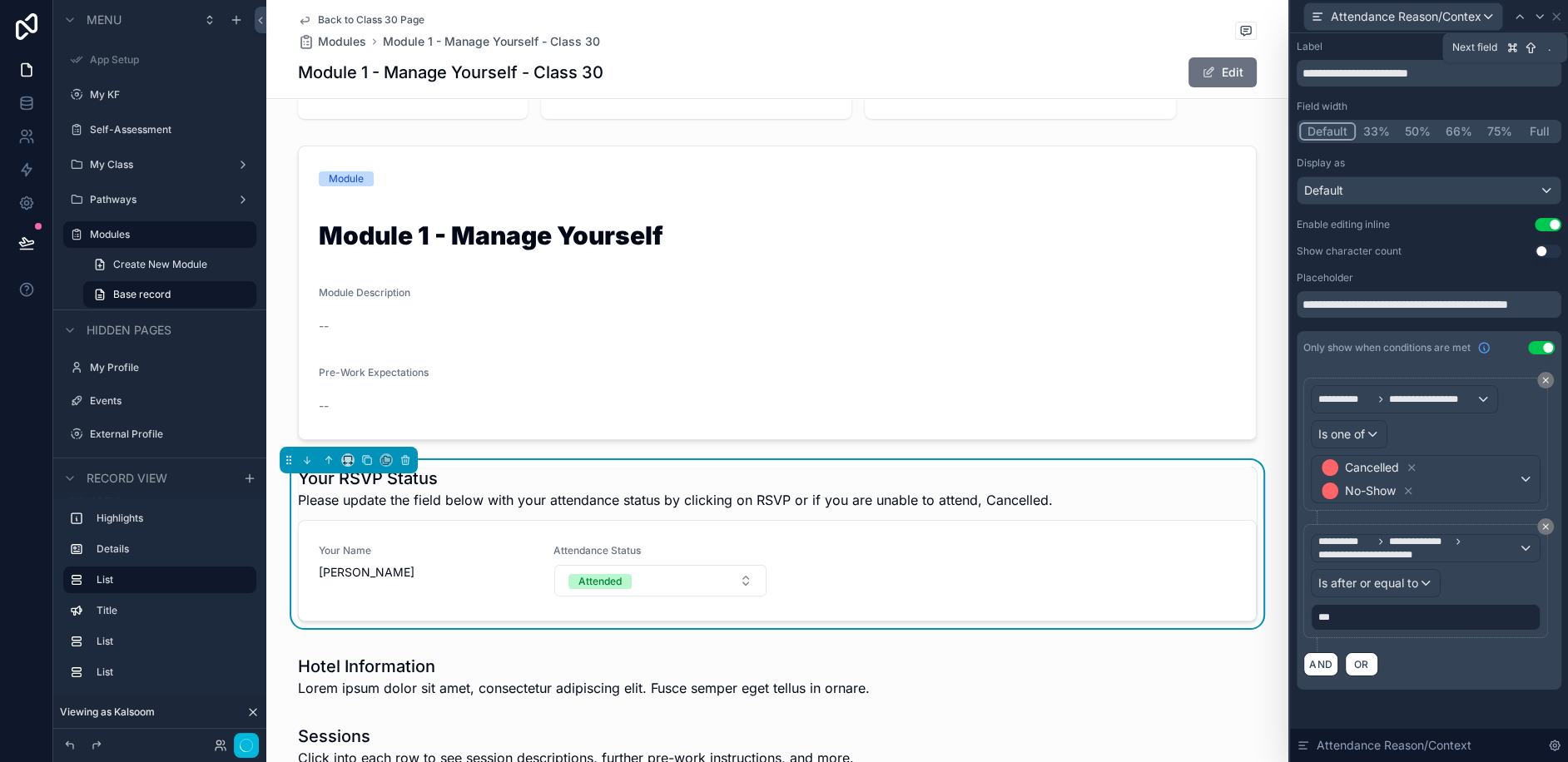
click at [1537, 19] on icon at bounding box center [1540, 17] width 13 height 13
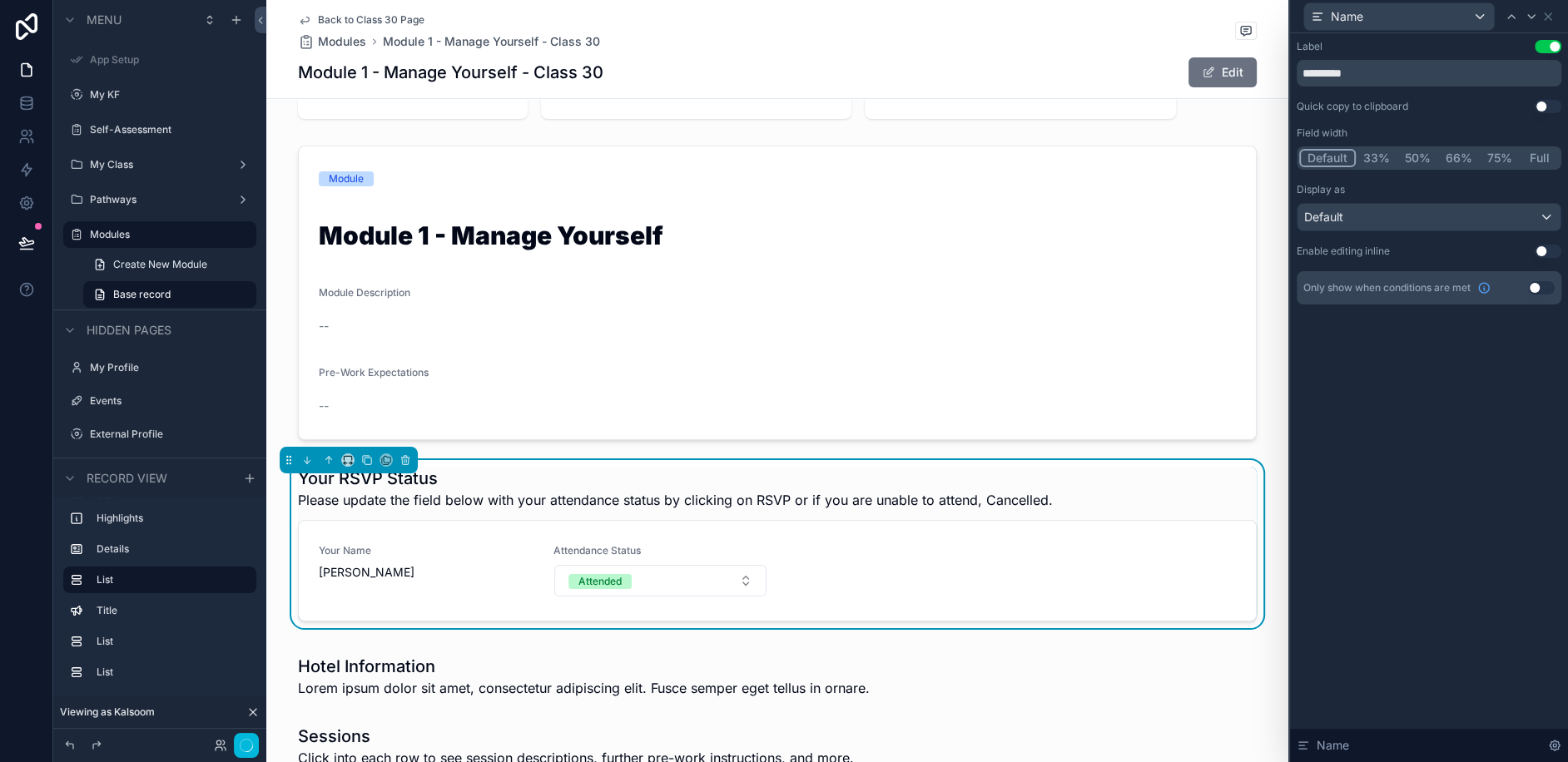
click at [1542, 105] on button "Use setting" at bounding box center [1548, 106] width 27 height 13
click at [1540, 105] on button "Use setting" at bounding box center [1548, 106] width 27 height 13
click at [1551, 245] on button "Use setting" at bounding box center [1548, 251] width 27 height 13
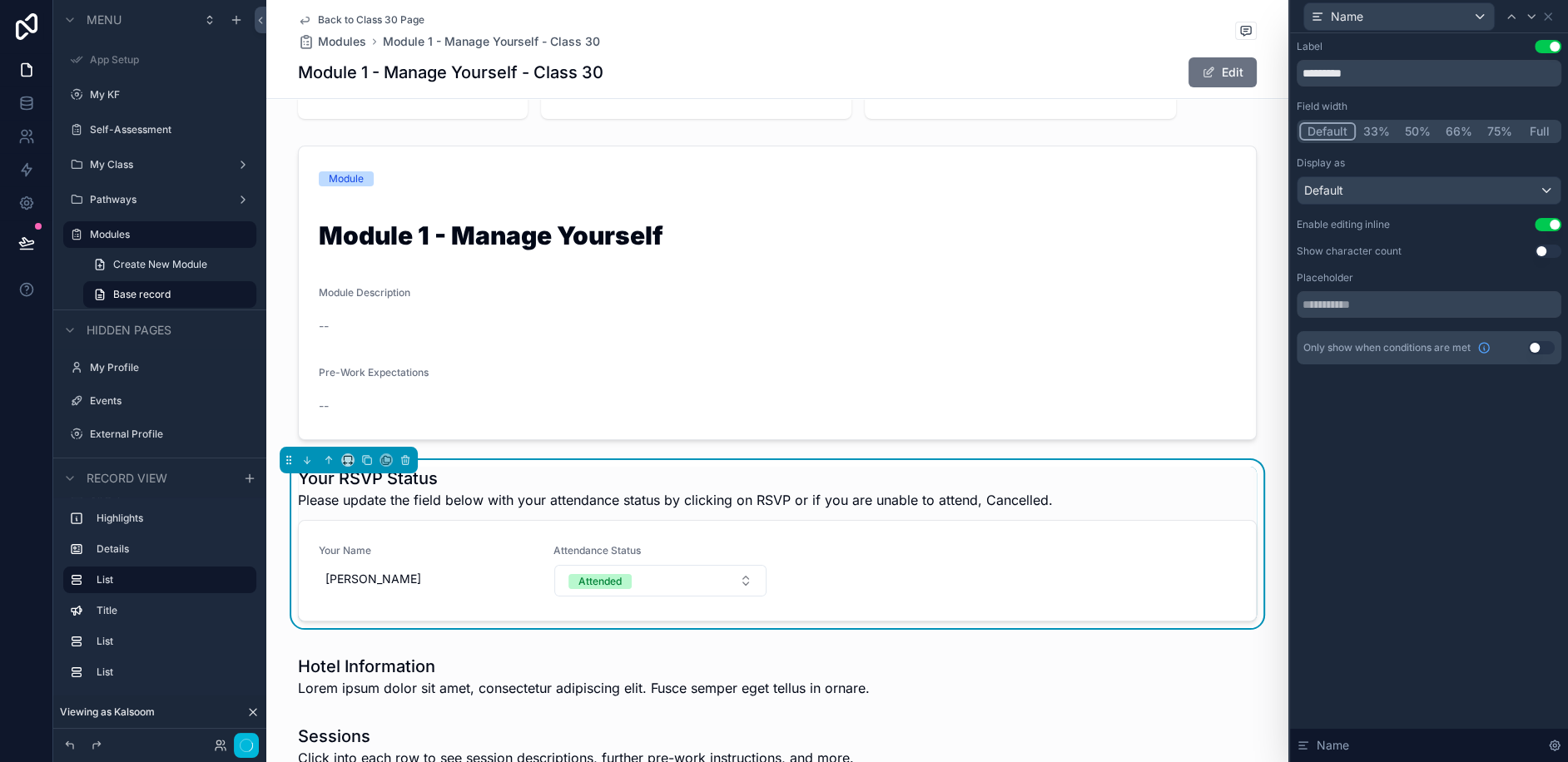
click at [892, 544] on div "Your Name Kalsoom Lakhani Attendance Status Attended" at bounding box center [777, 570] width 917 height 53
click at [1548, 229] on button "Use setting" at bounding box center [1548, 225] width 27 height 13
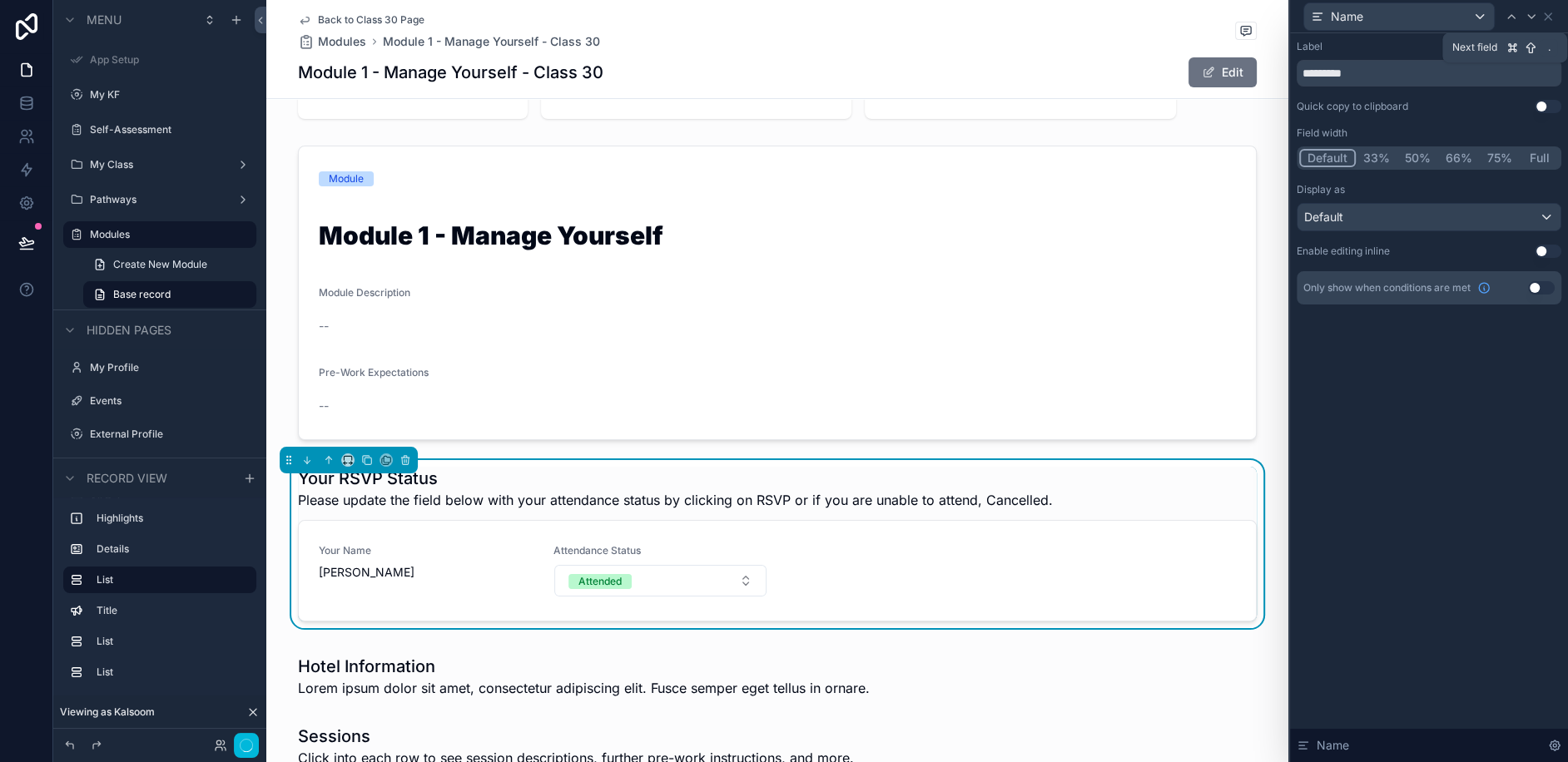
click at [1530, 16] on icon at bounding box center [1531, 17] width 7 height 4
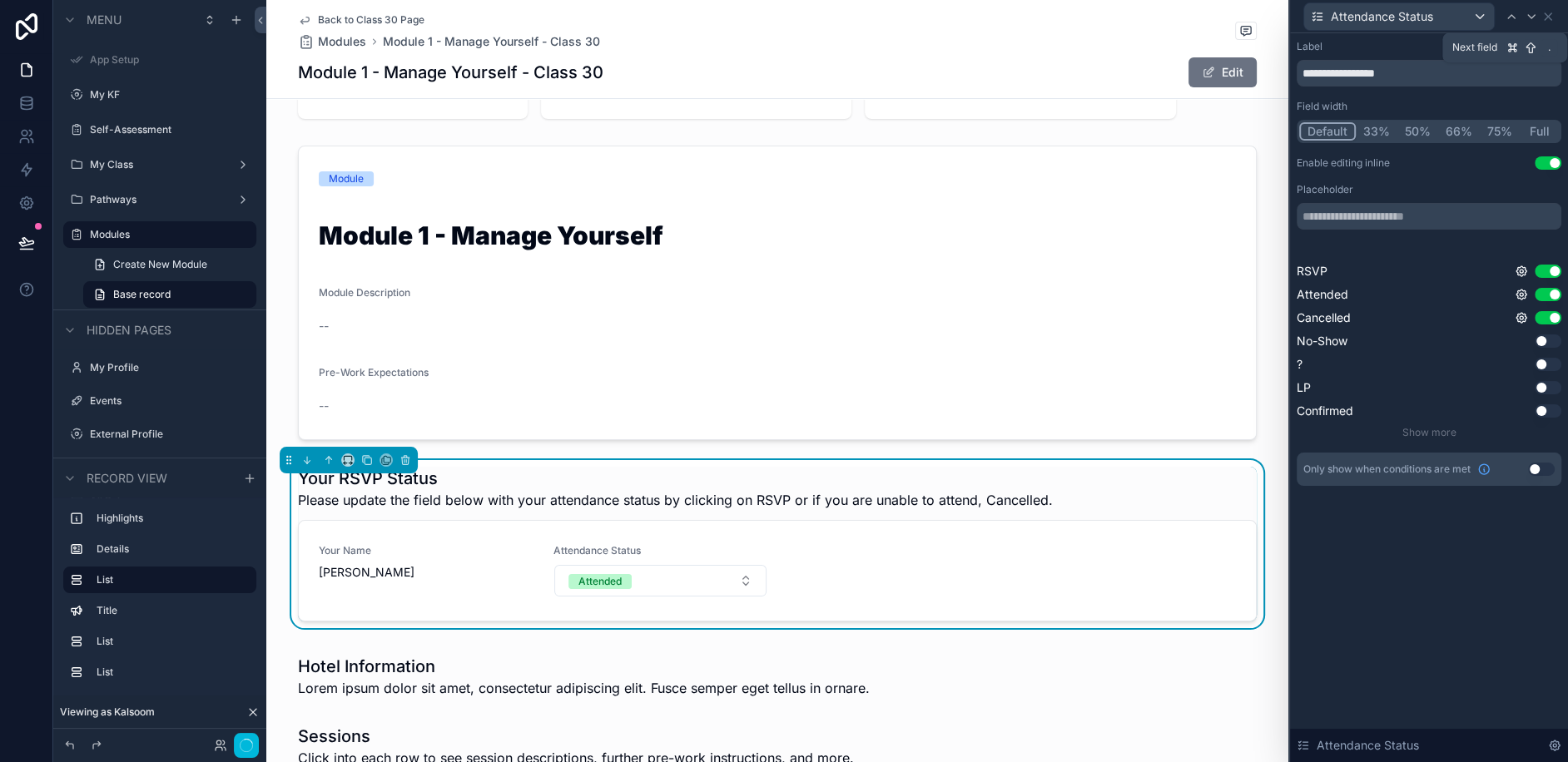
click at [1530, 16] on icon at bounding box center [1531, 17] width 7 height 4
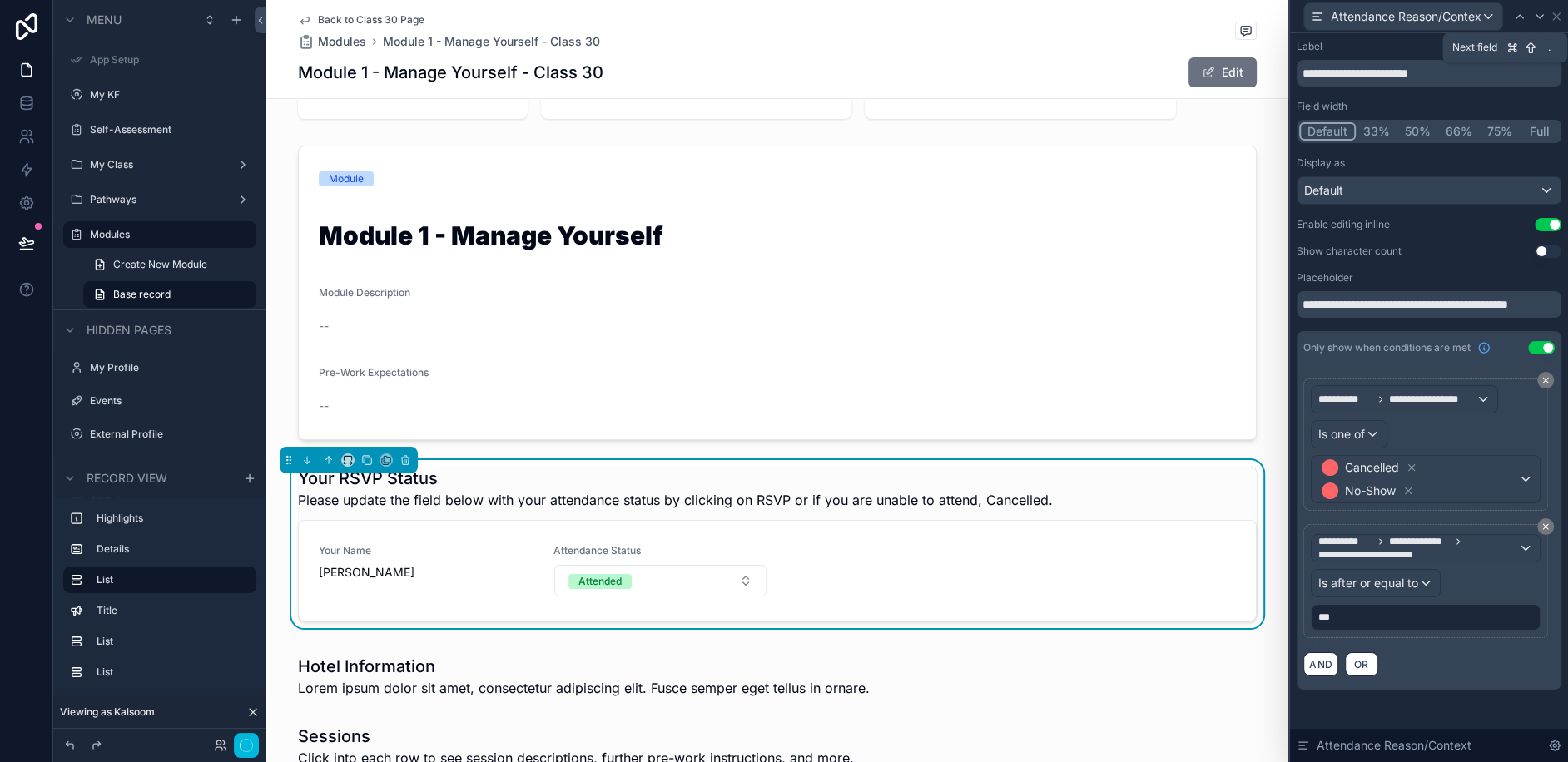
click at [1540, 17] on icon at bounding box center [1540, 17] width 13 height 13
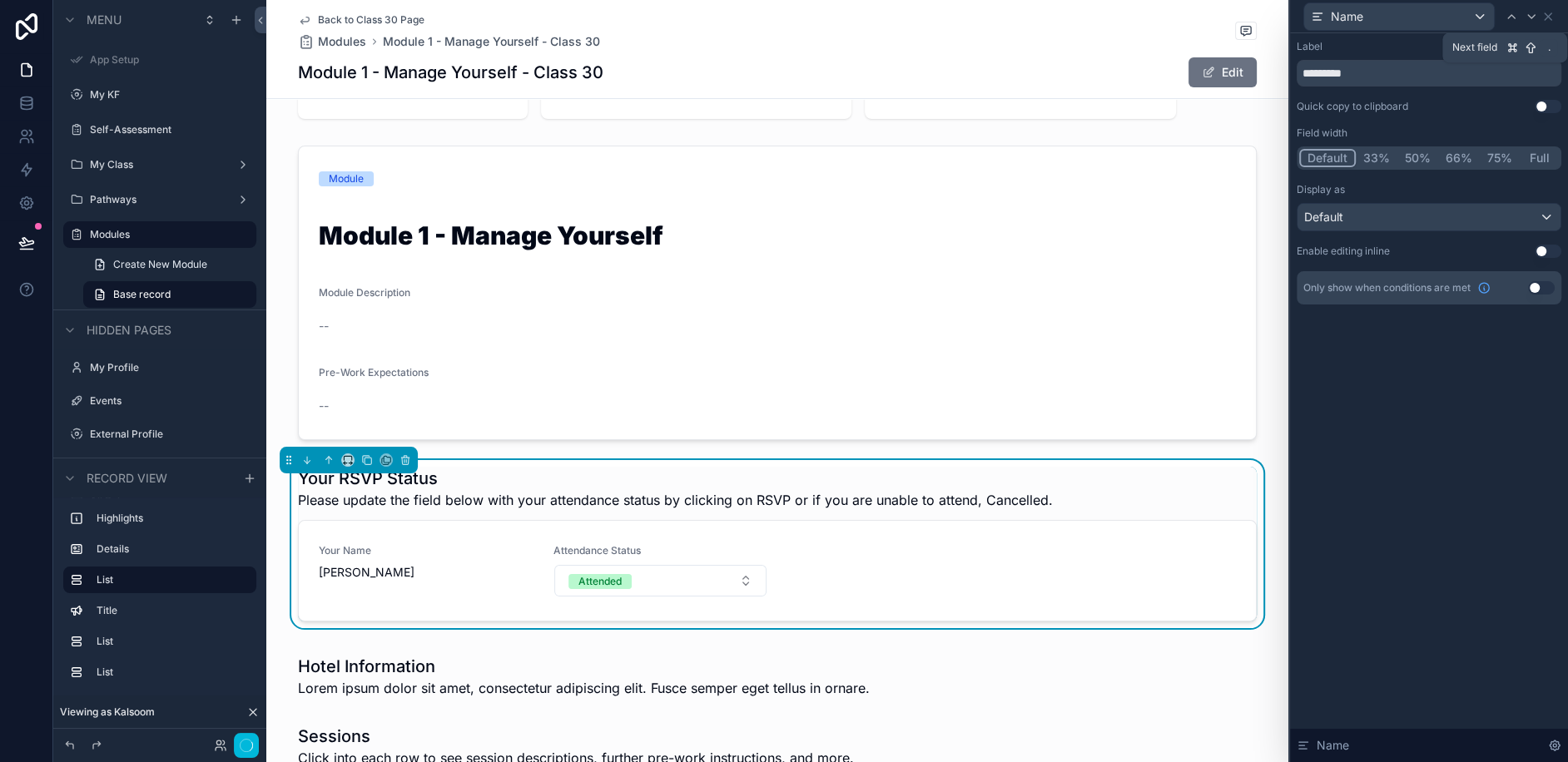
click at [1531, 12] on icon at bounding box center [1531, 17] width 13 height 13
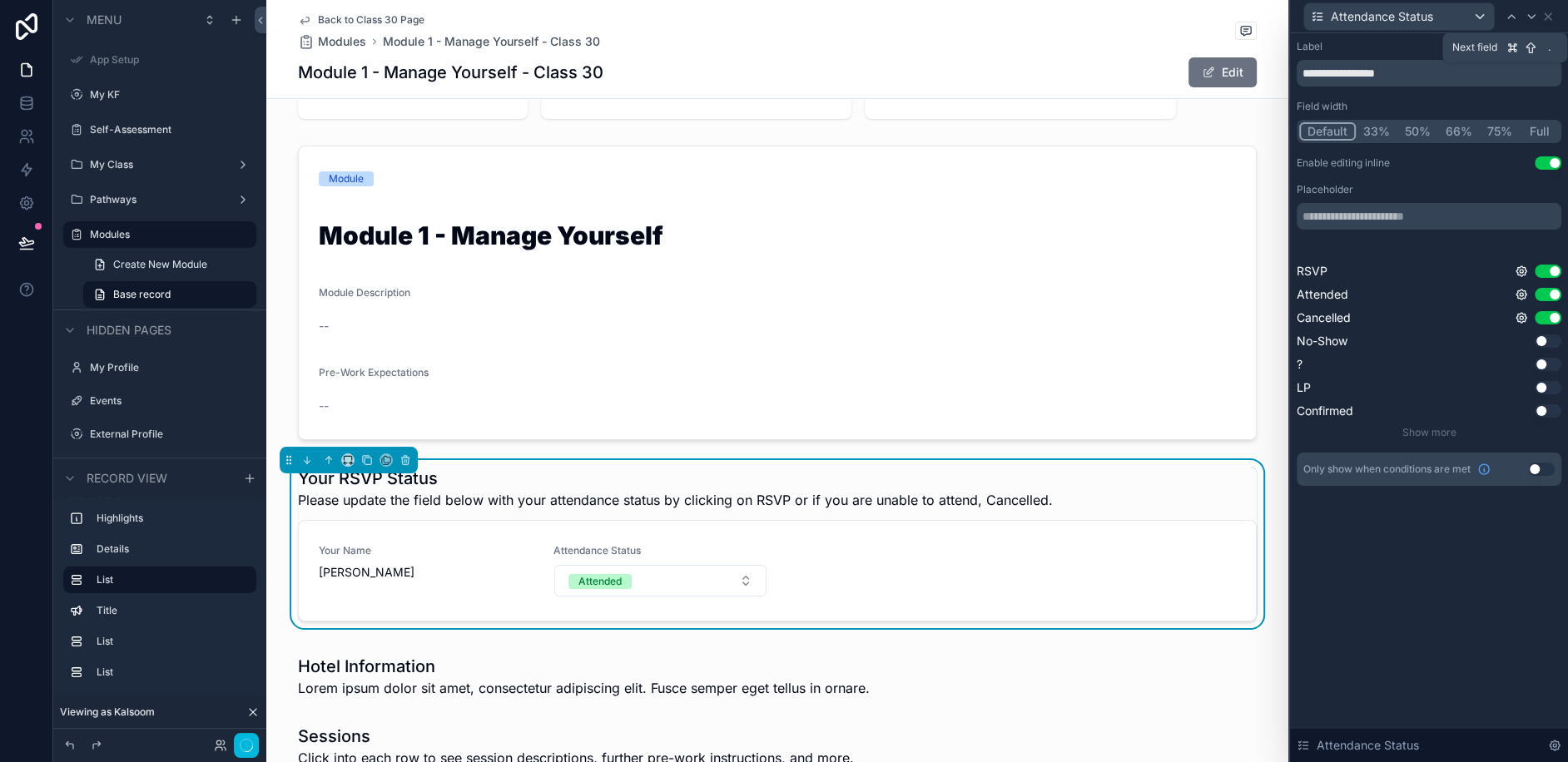
click at [1531, 13] on icon at bounding box center [1531, 17] width 13 height 13
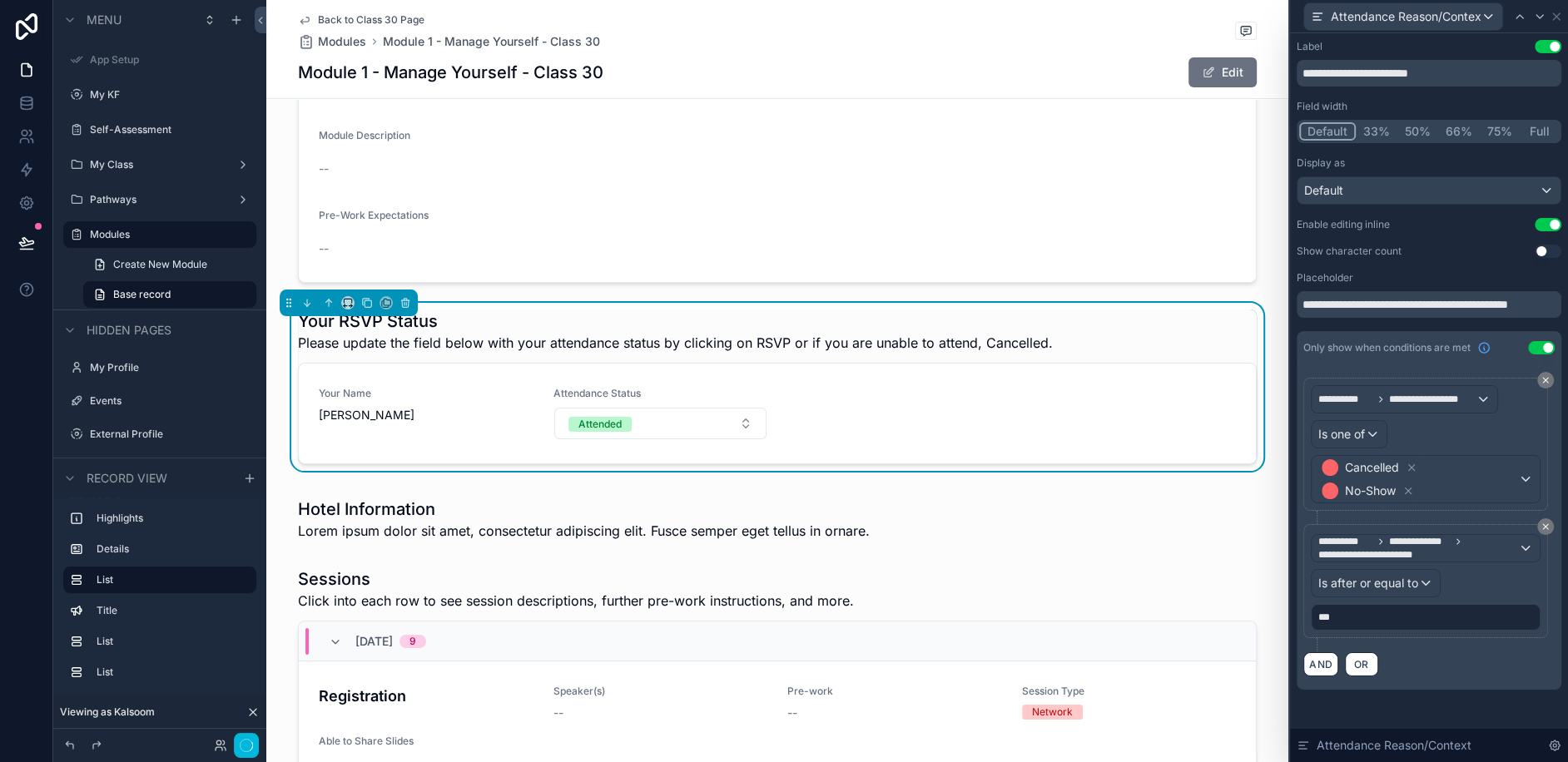
scroll to position [267, 0]
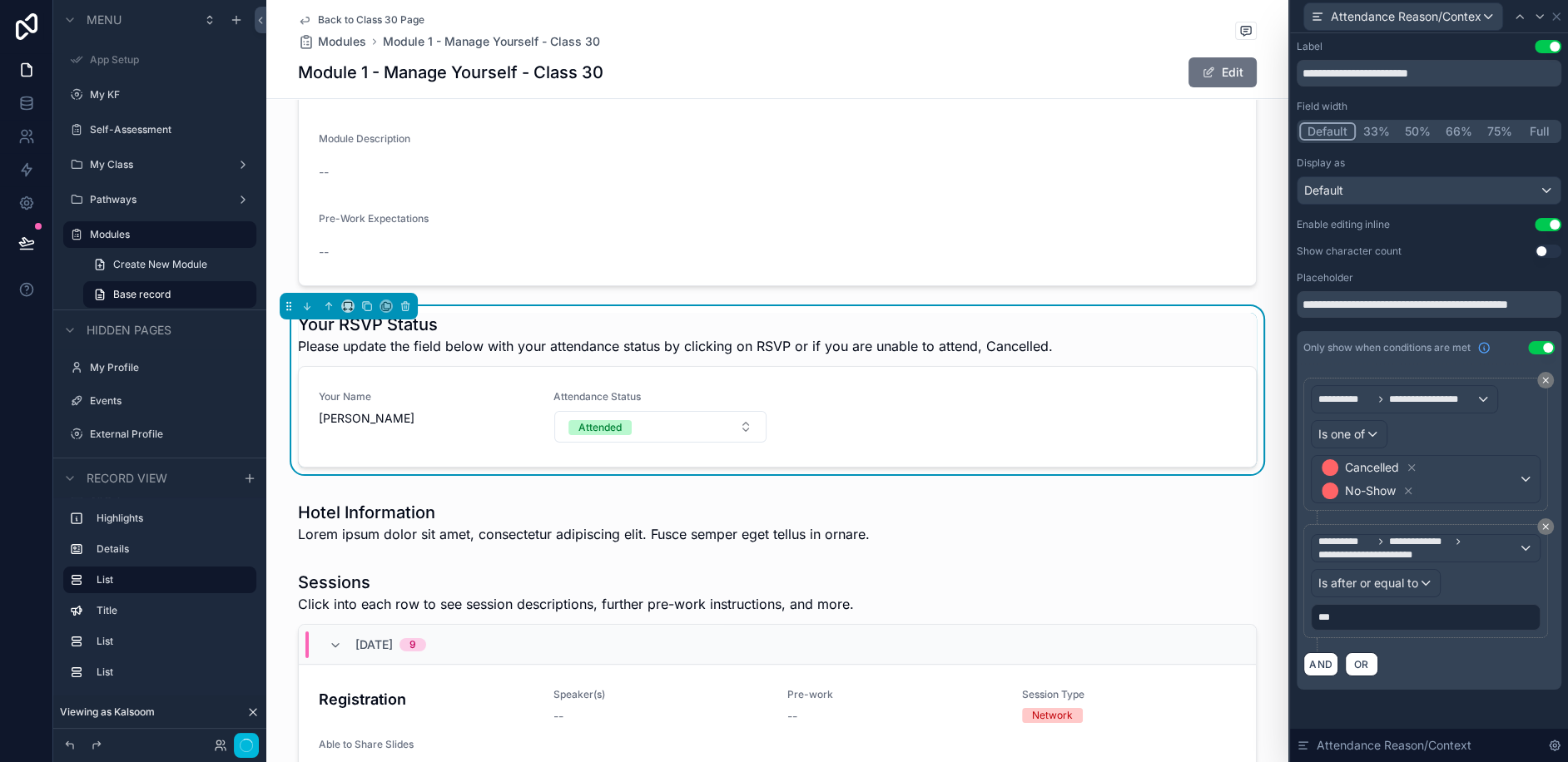
click at [1556, 24] on div "Attendance Reason/Context" at bounding box center [1428, 16] width 265 height 32
click at [1550, 11] on icon at bounding box center [1557, 17] width 13 height 13
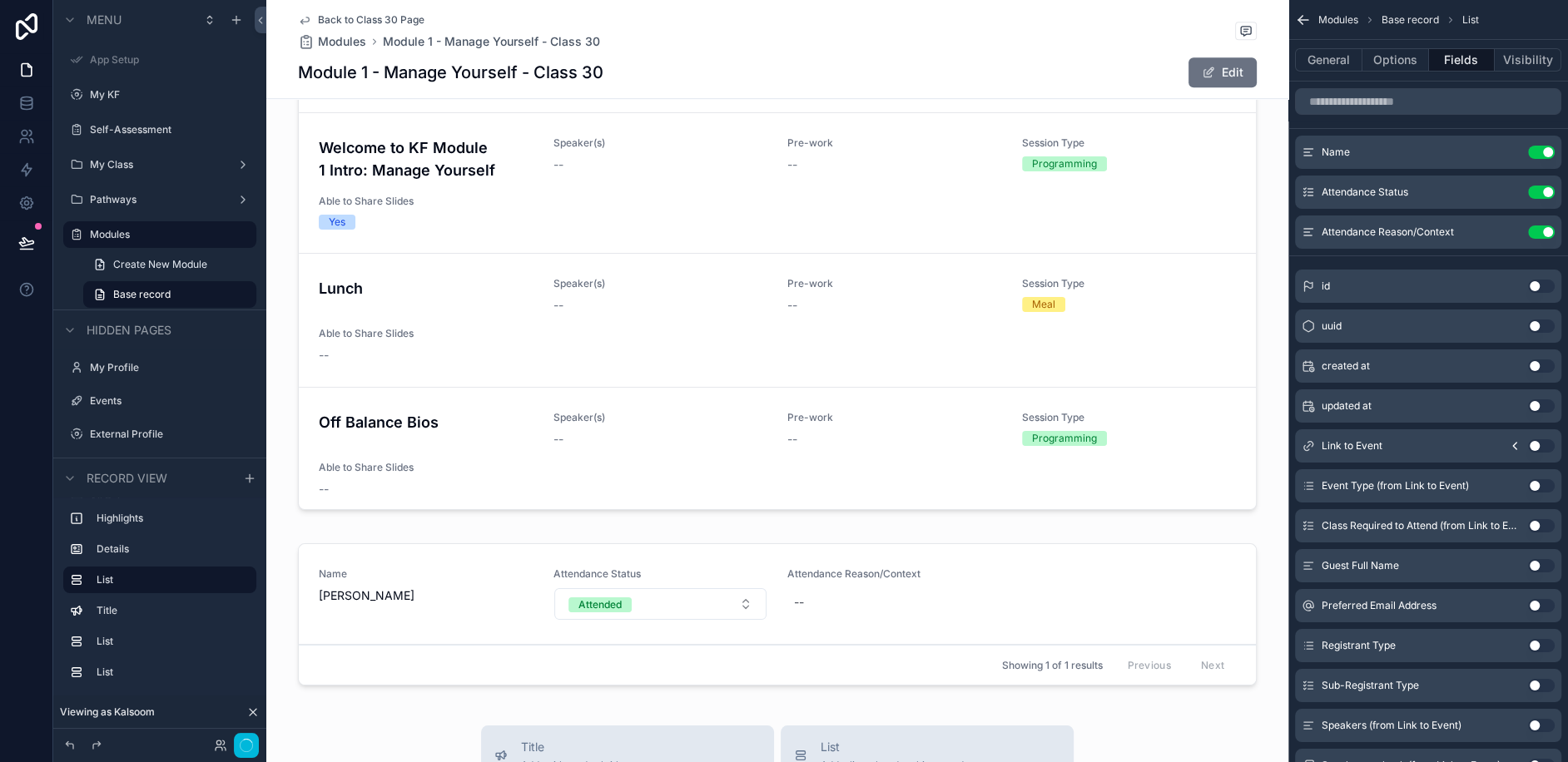
scroll to position [951, 0]
click at [553, 546] on div "scrollable content" at bounding box center [777, 619] width 1022 height 162
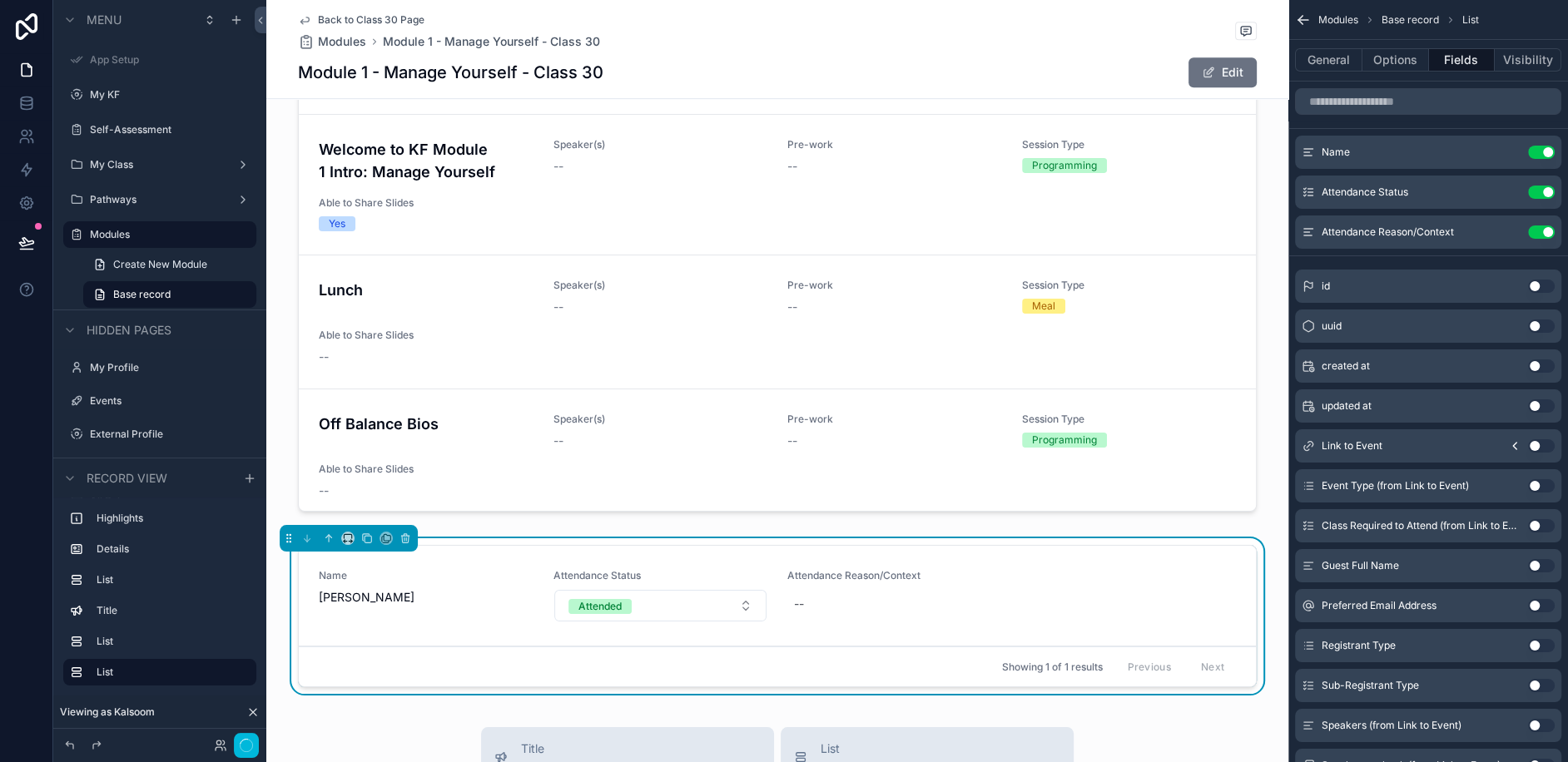
click at [413, 525] on div "scrollable content" at bounding box center [349, 538] width 139 height 27
click at [406, 536] on icon "scrollable content" at bounding box center [405, 539] width 7 height 7
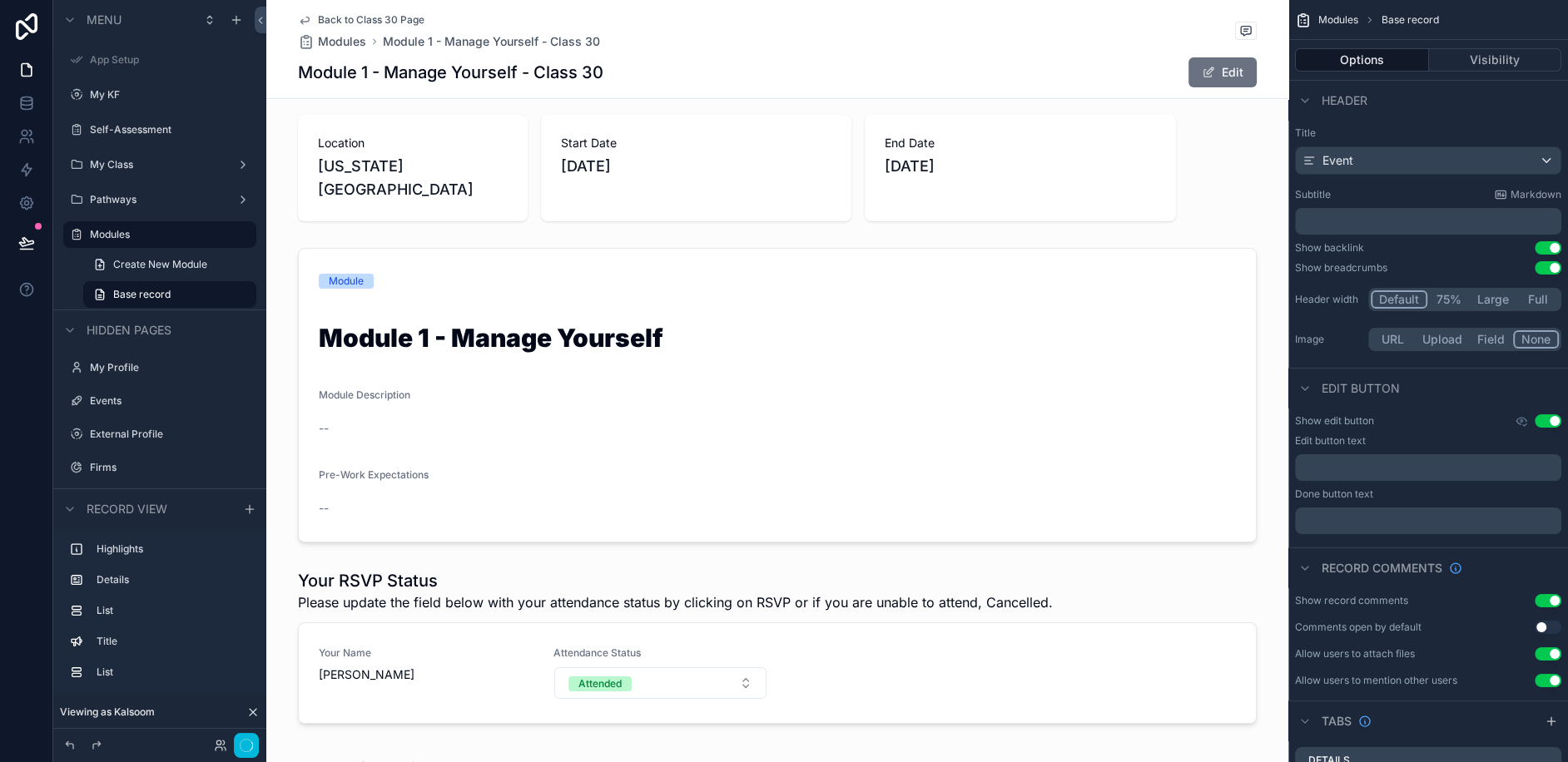
scroll to position [7, 0]
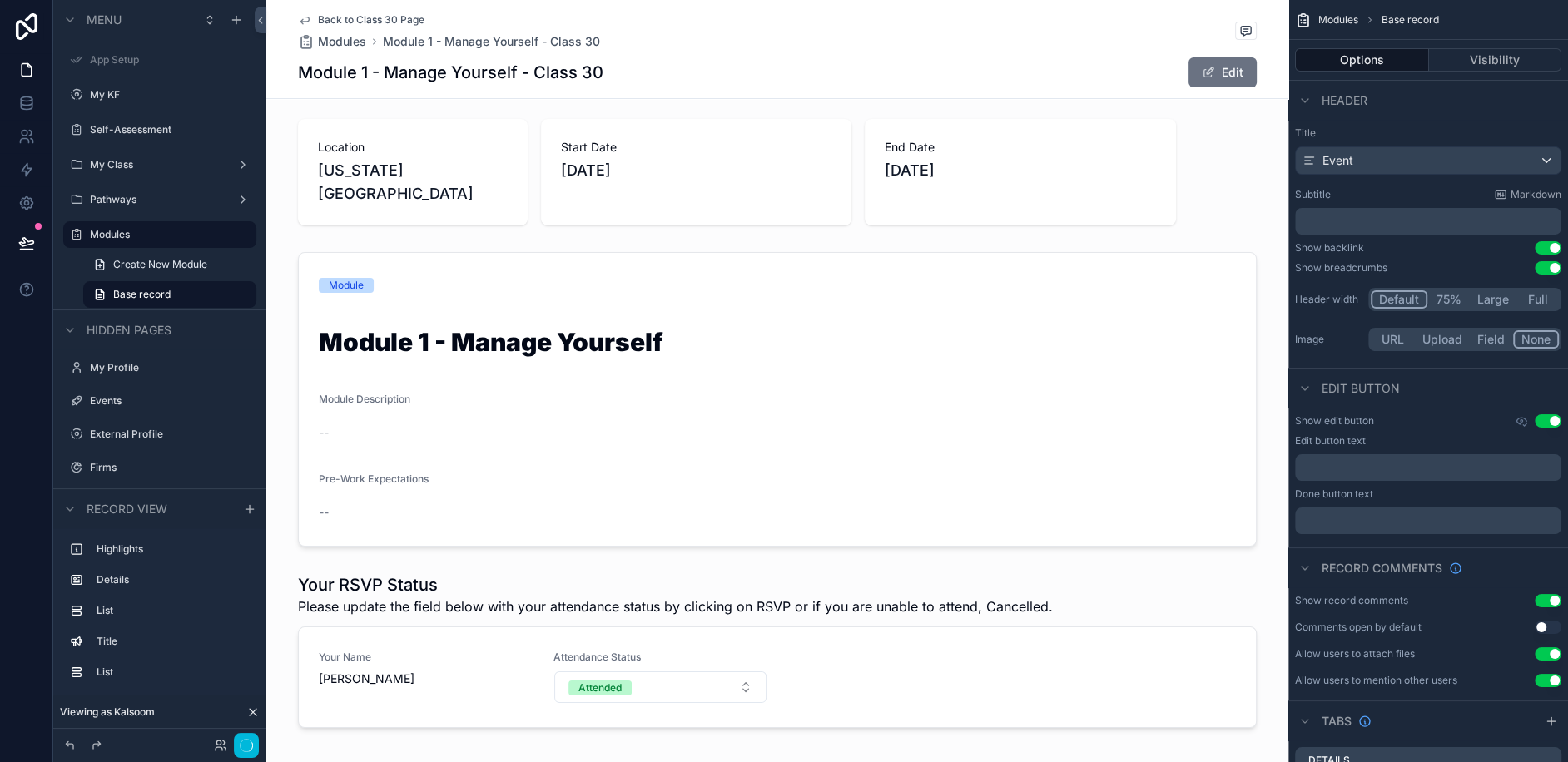
click at [471, 46] on span "Module 1 - Manage Yourself - Class 30" at bounding box center [491, 42] width 217 height 17
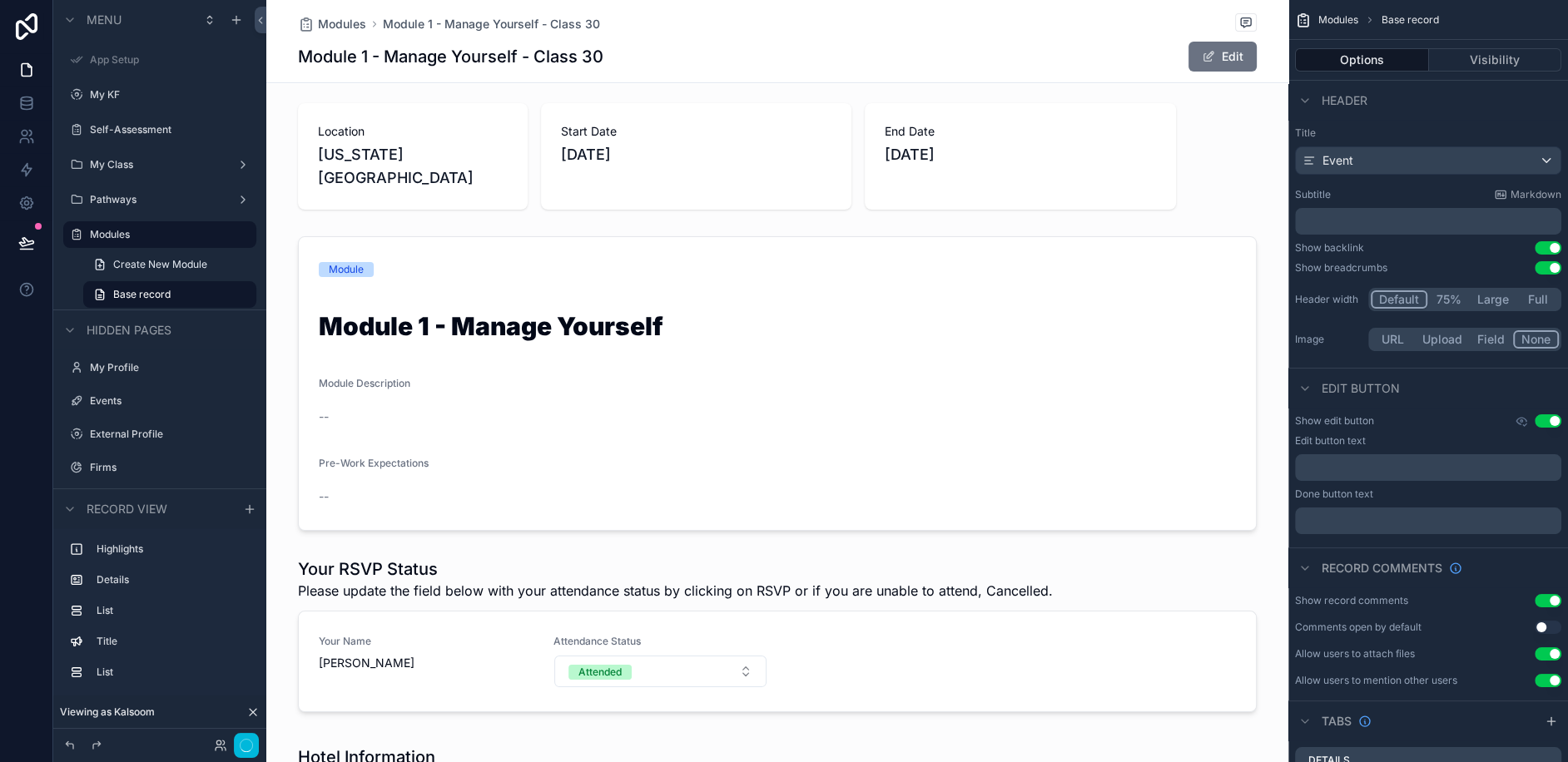
click at [484, 24] on span "Module 1 - Manage Yourself - Class 30" at bounding box center [491, 25] width 217 height 17
click at [348, 25] on span "Modules" at bounding box center [342, 25] width 48 height 17
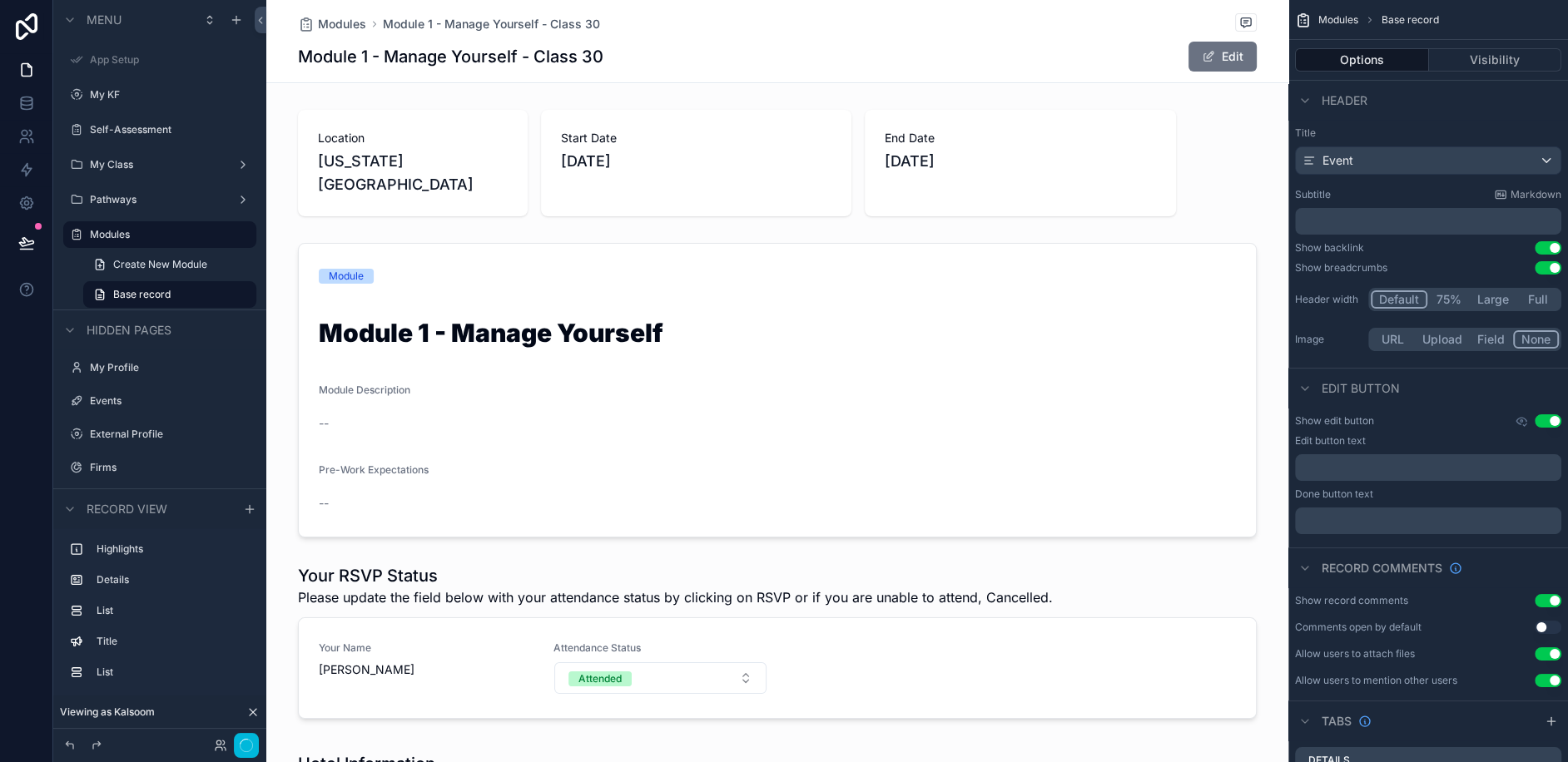
click at [1547, 265] on button "Use setting" at bounding box center [1548, 268] width 27 height 13
click at [1541, 250] on button "Use setting" at bounding box center [1548, 248] width 27 height 13
click at [1541, 248] on button "Use setting" at bounding box center [1548, 248] width 27 height 13
click at [1546, 249] on button "Use setting" at bounding box center [1548, 248] width 27 height 13
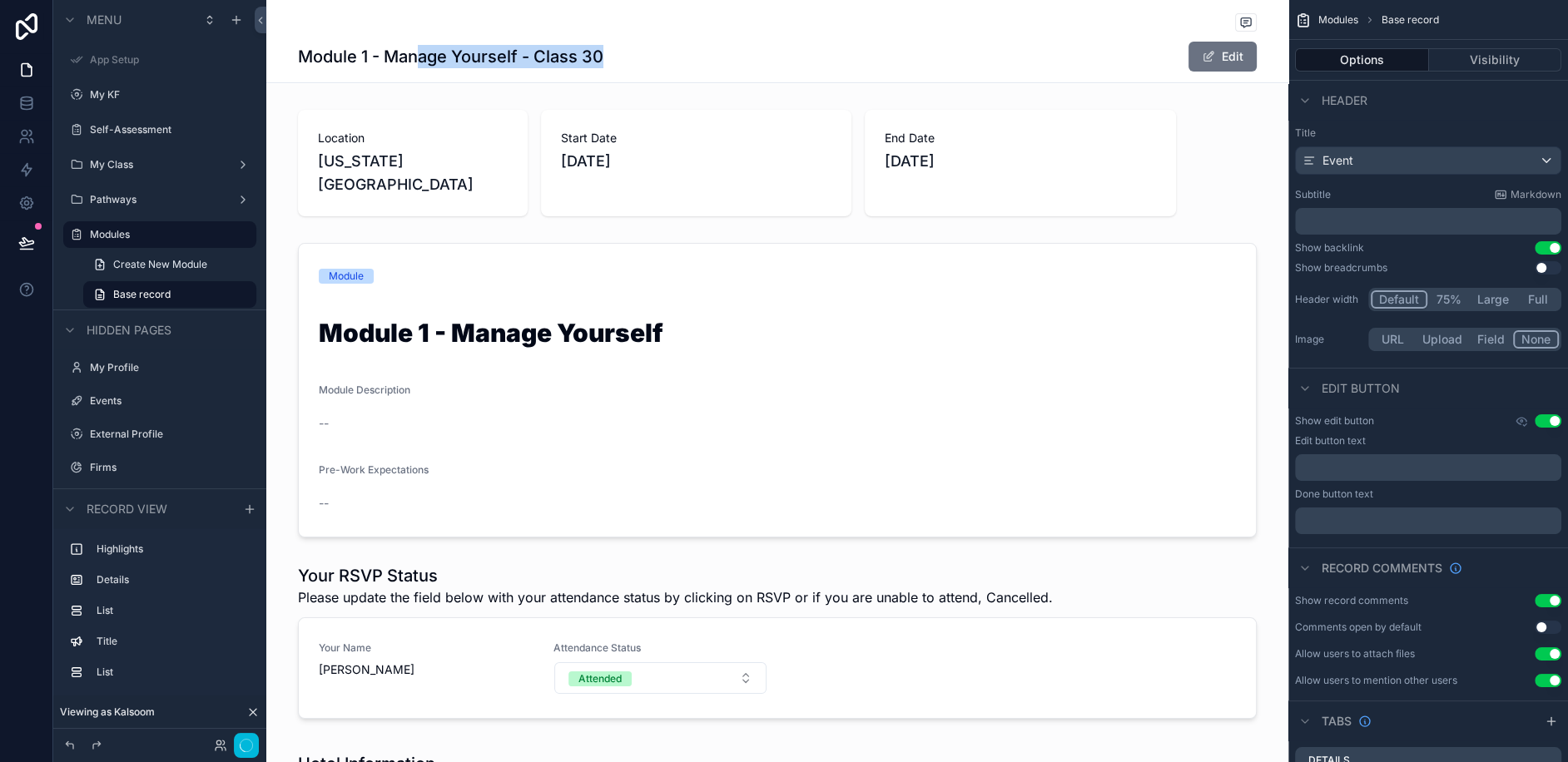
drag, startPoint x: 418, startPoint y: 54, endPoint x: 625, endPoint y: 58, distance: 207.0
click at [625, 57] on div "Module 1 - Manage Yourself - Class 30 Edit" at bounding box center [777, 56] width 959 height 31
click at [625, 58] on div "Module 1 - Manage Yourself - Class 30 Edit" at bounding box center [777, 56] width 959 height 31
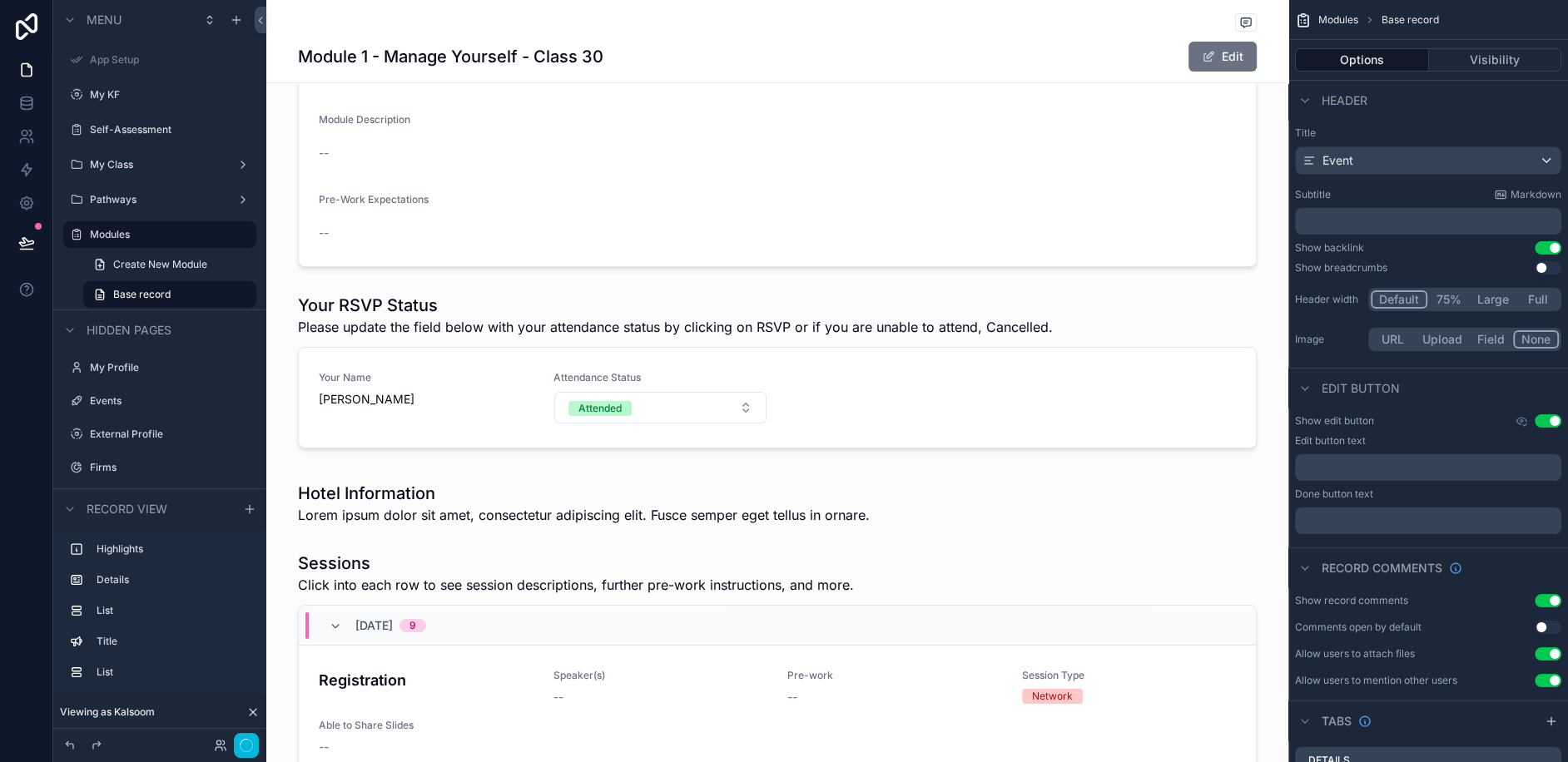
scroll to position [279, 0]
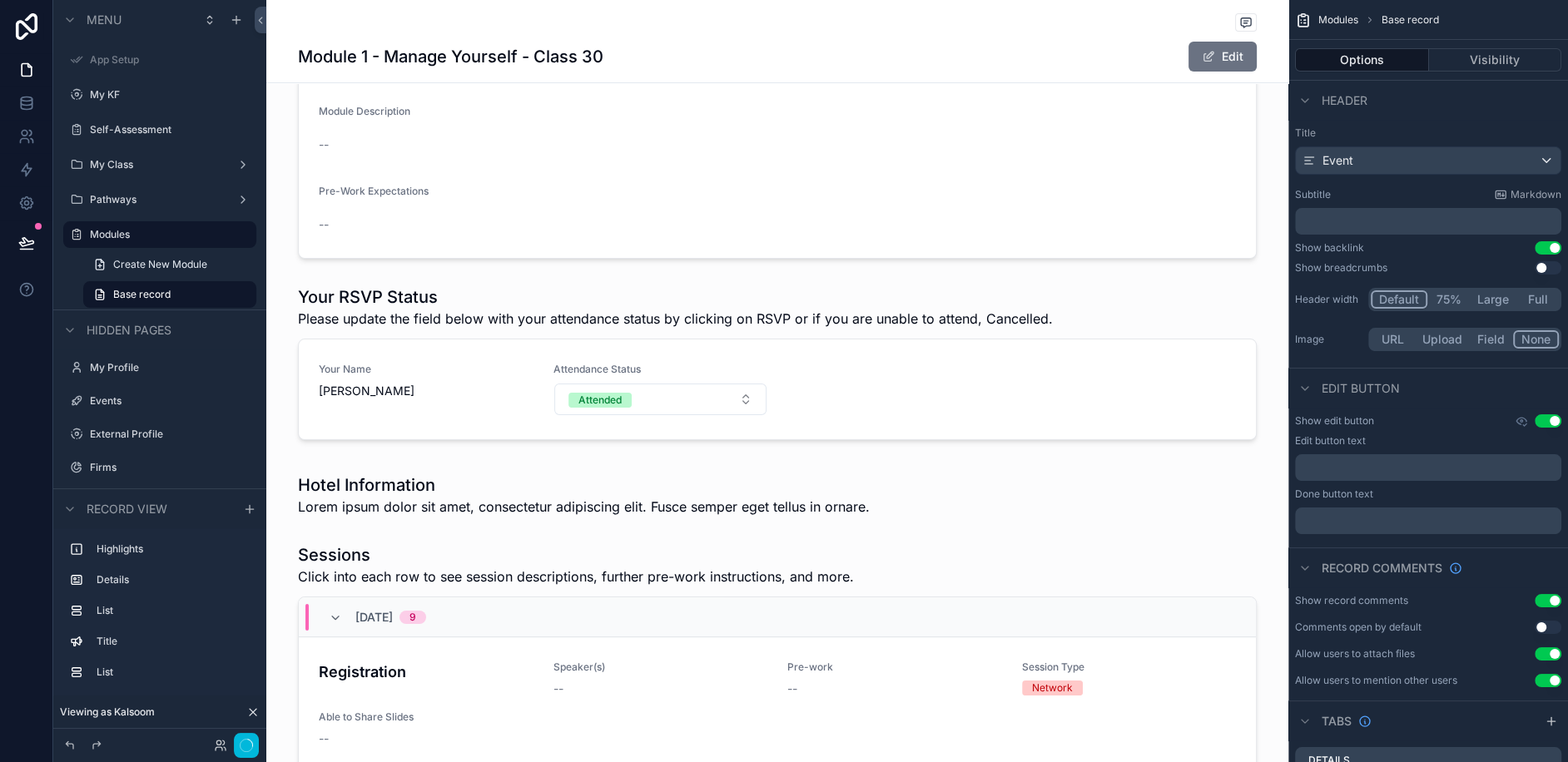
click at [475, 467] on div "scrollable content" at bounding box center [777, 495] width 1022 height 57
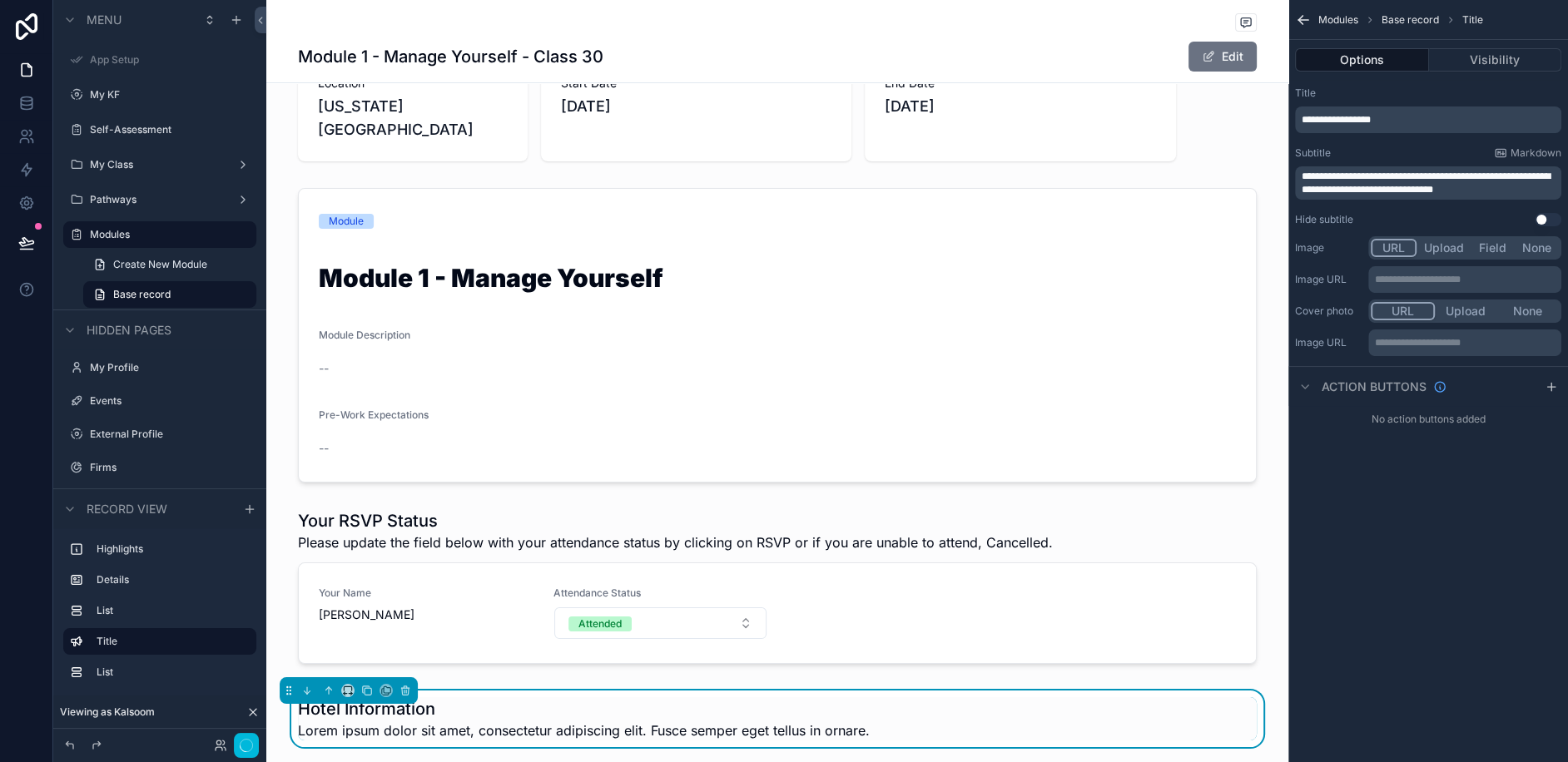
scroll to position [0, 0]
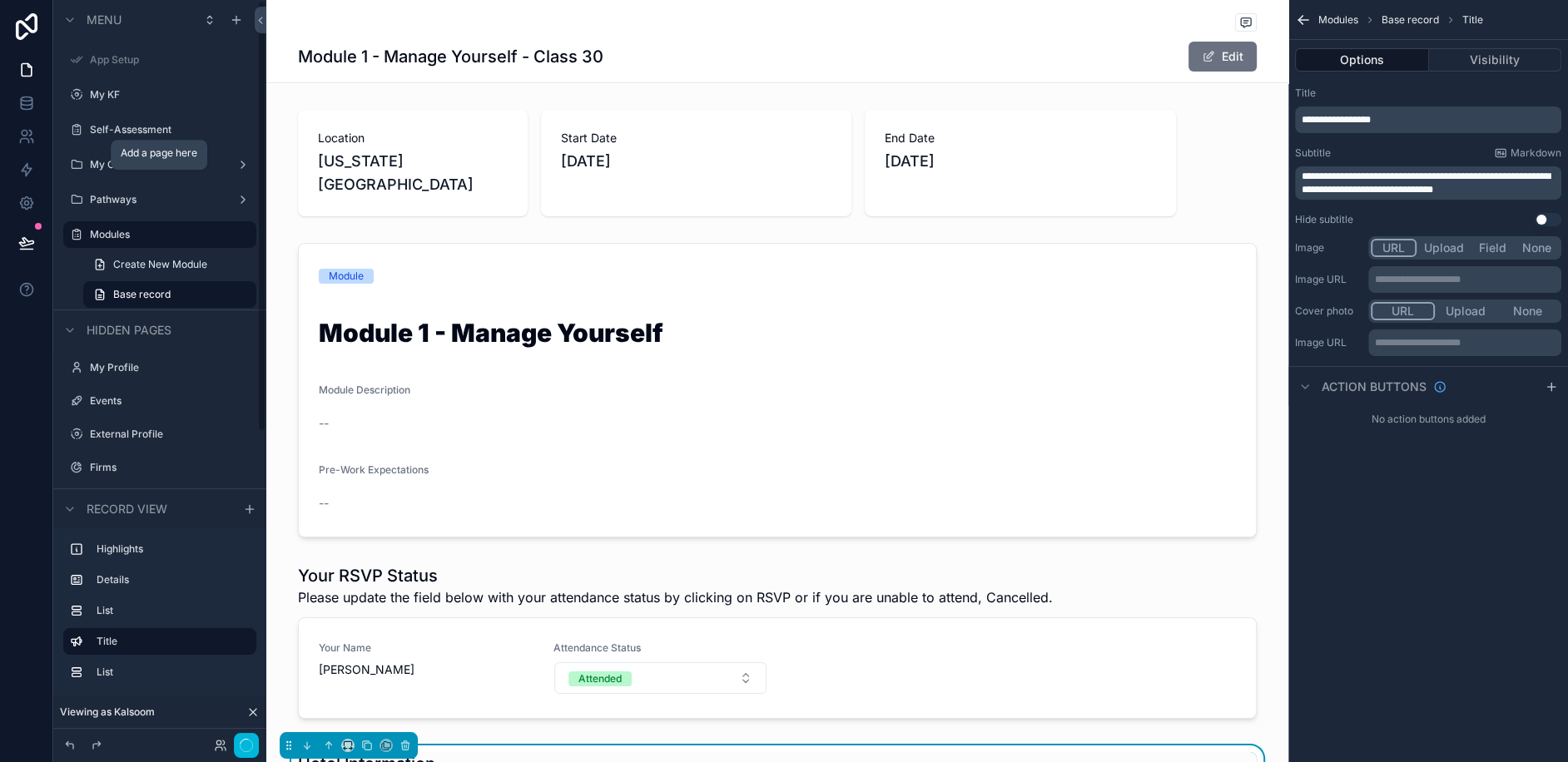
click at [0, 0] on icon "scrollable content" at bounding box center [0, 0] width 0 height 0
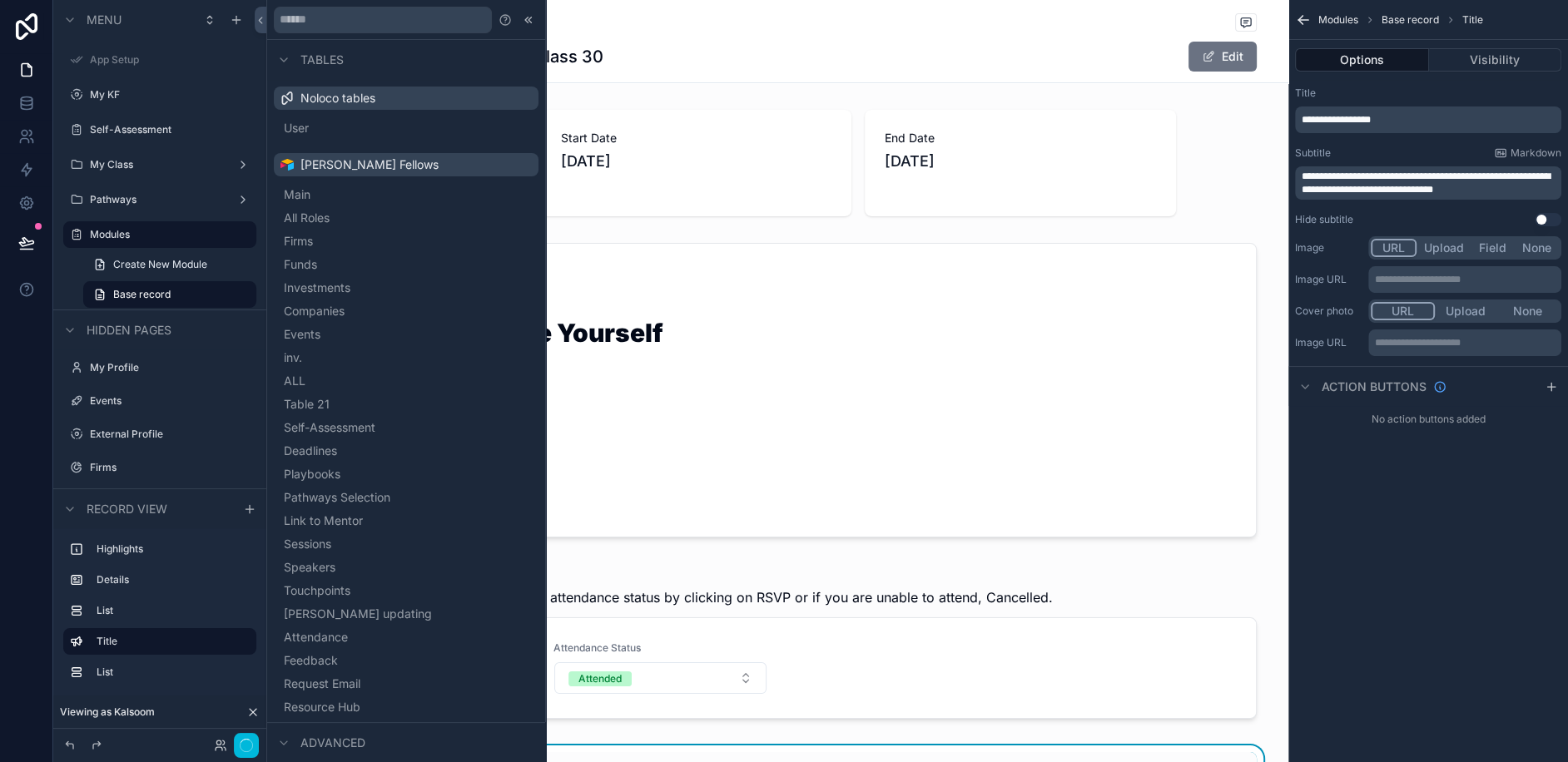
click at [122, 163] on label "My Class" at bounding box center [157, 165] width 133 height 13
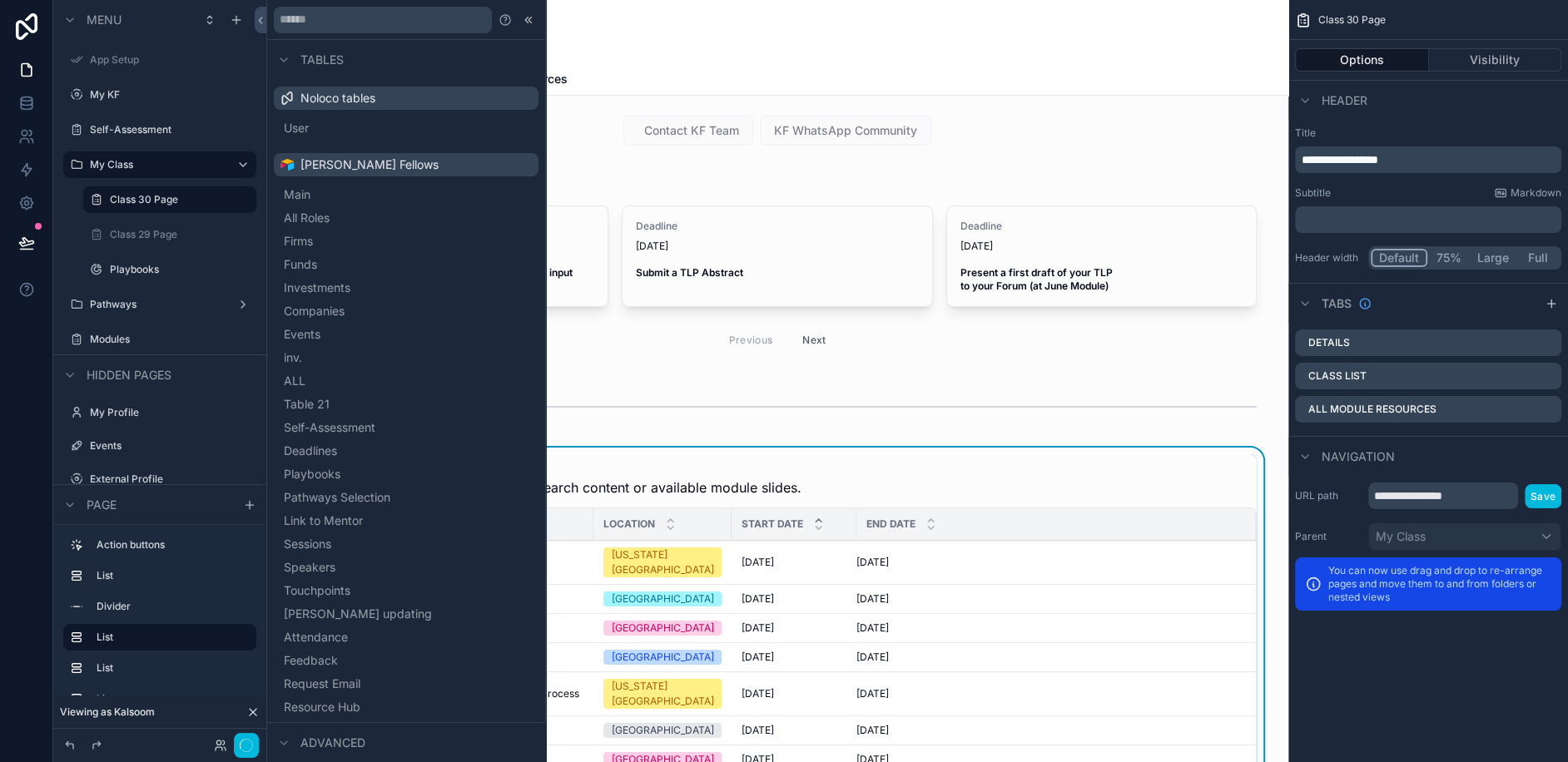
click at [755, 414] on div "scrollable content" at bounding box center [777, 407] width 996 height 55
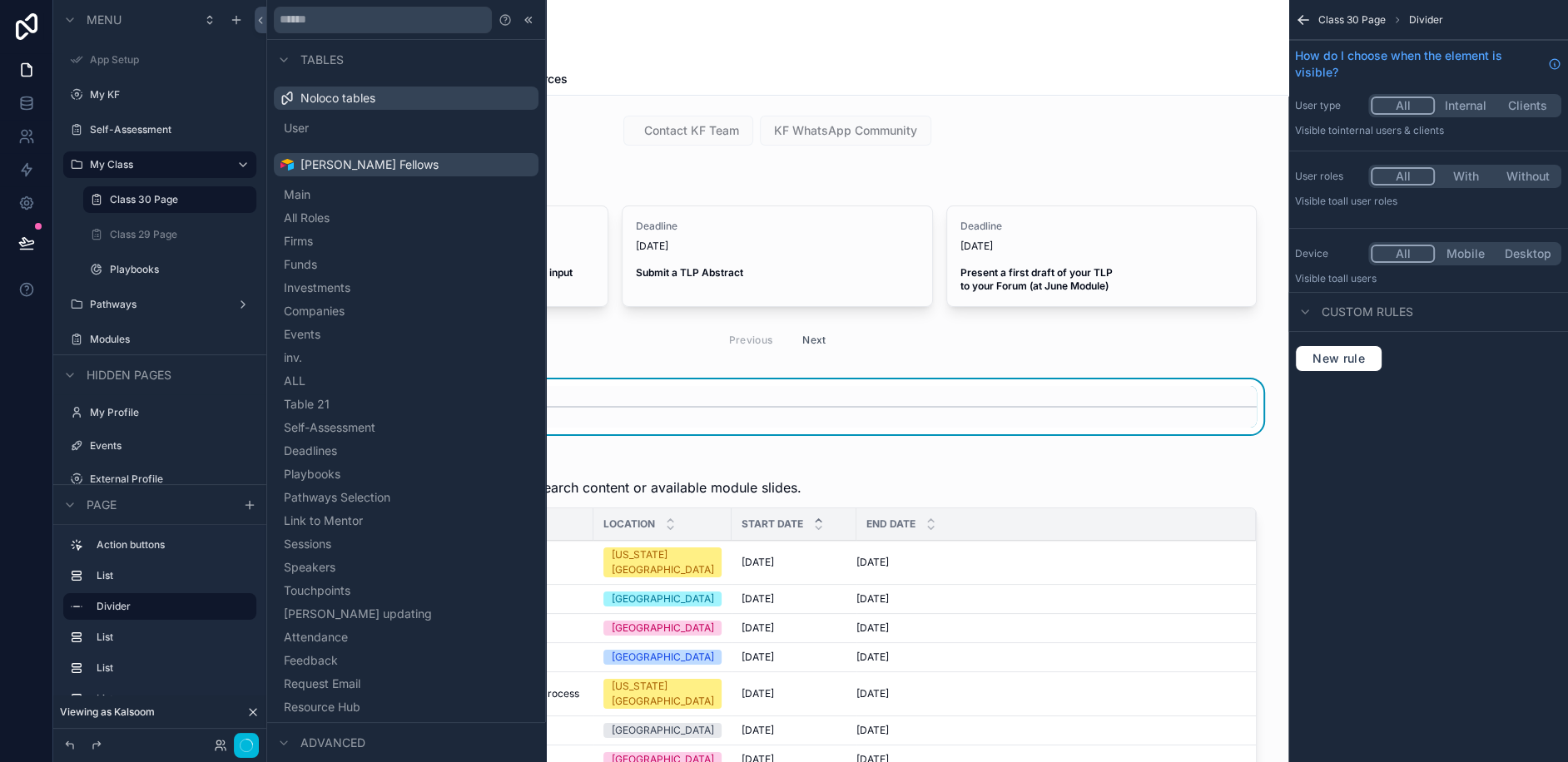
click at [643, 30] on div "Class 30 Dashboard" at bounding box center [777, 31] width 959 height 24
click at [518, 16] on div at bounding box center [528, 20] width 20 height 20
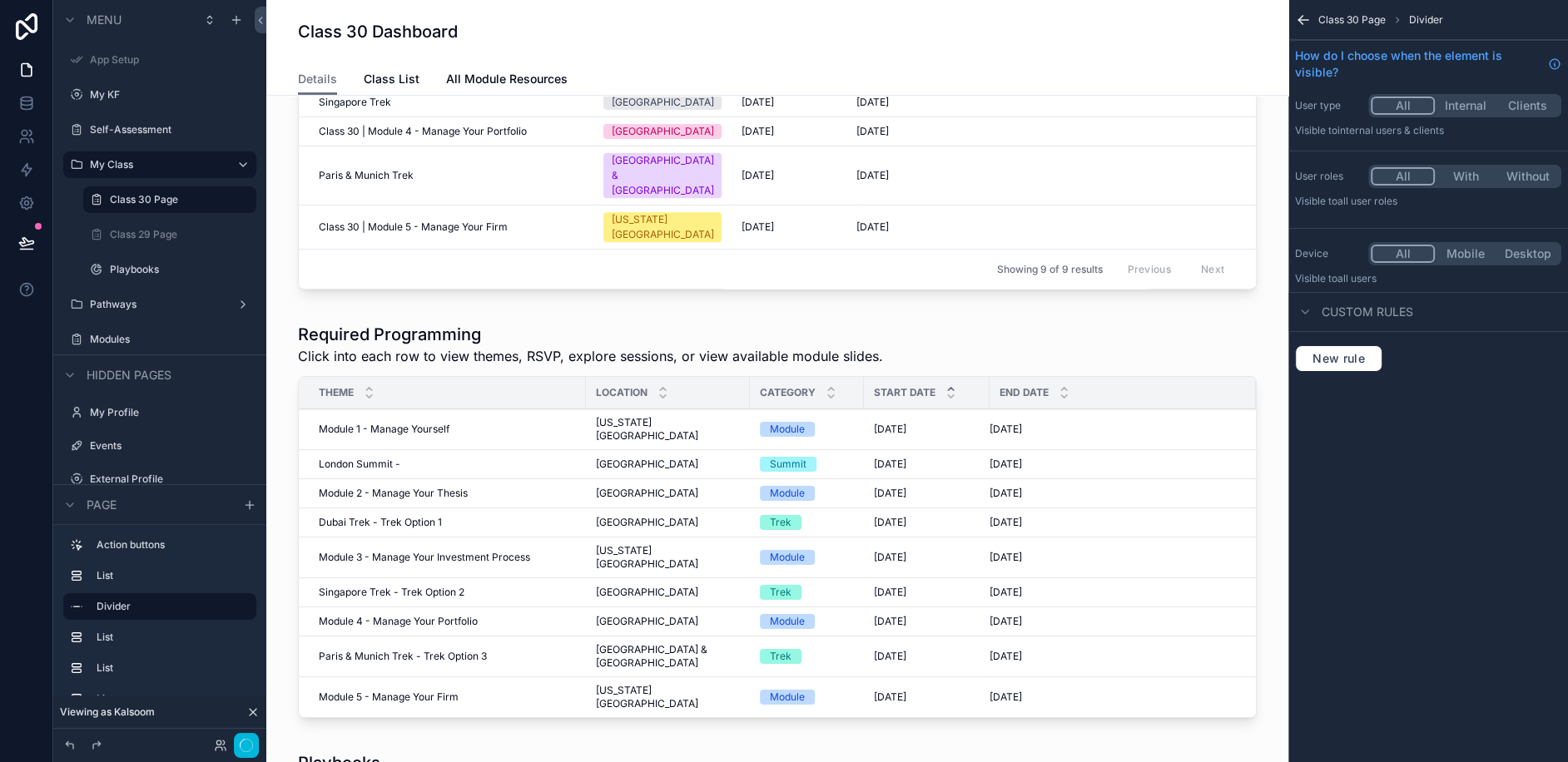
scroll to position [650, 0]
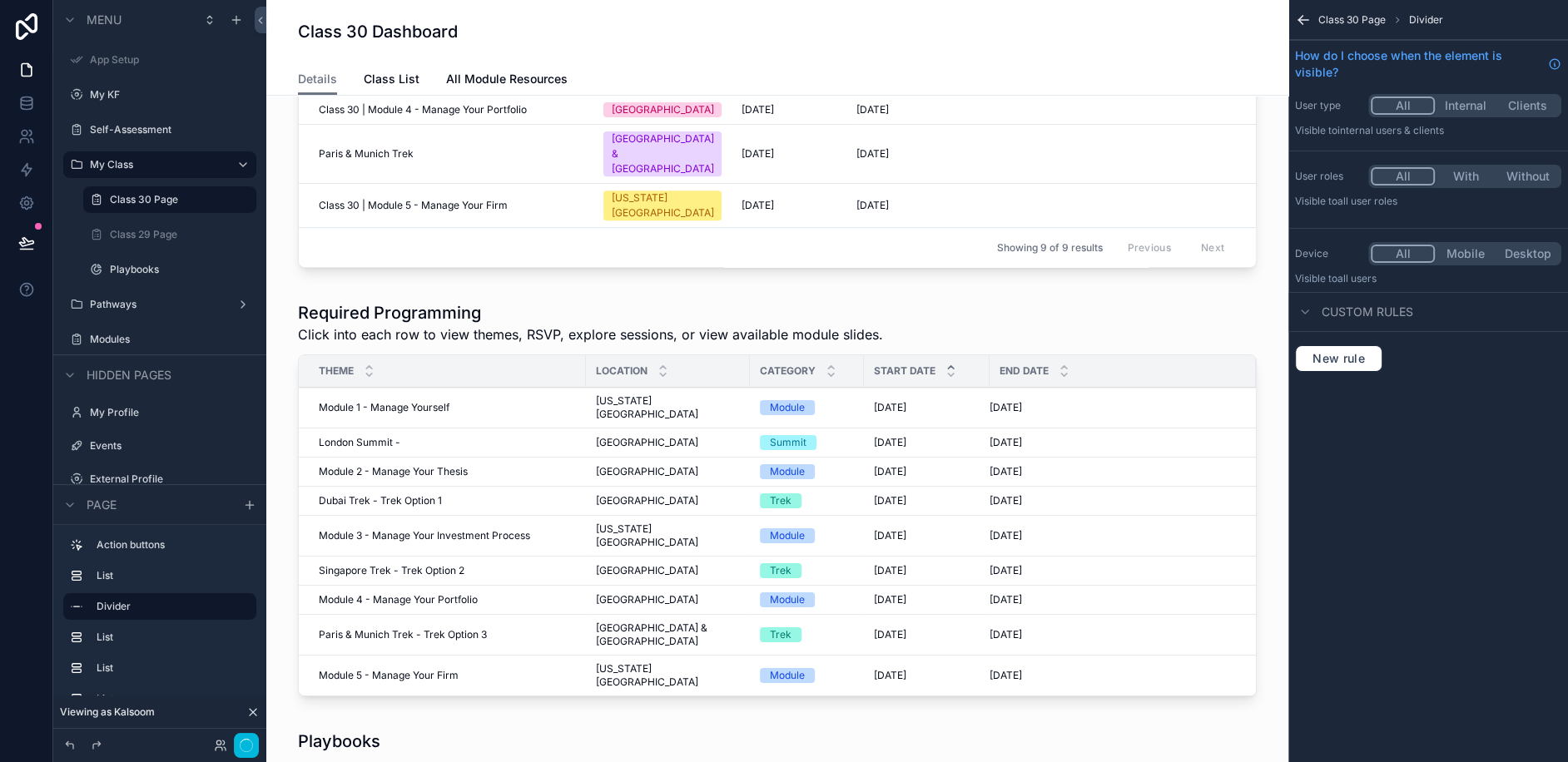
click at [378, 322] on div "scrollable content" at bounding box center [777, 502] width 996 height 416
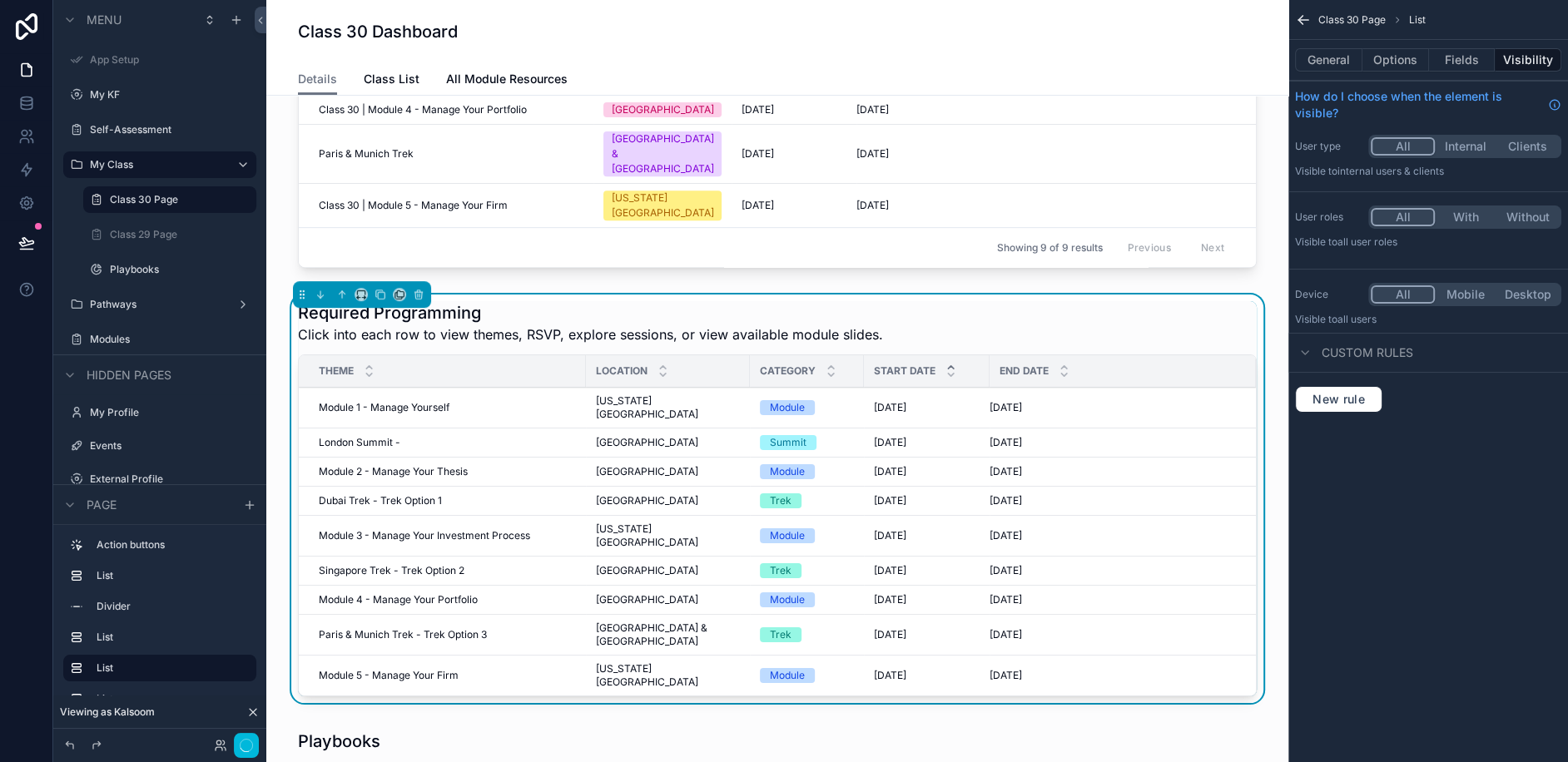
click at [356, 401] on span "Module 1 - Manage Yourself" at bounding box center [384, 408] width 131 height 13
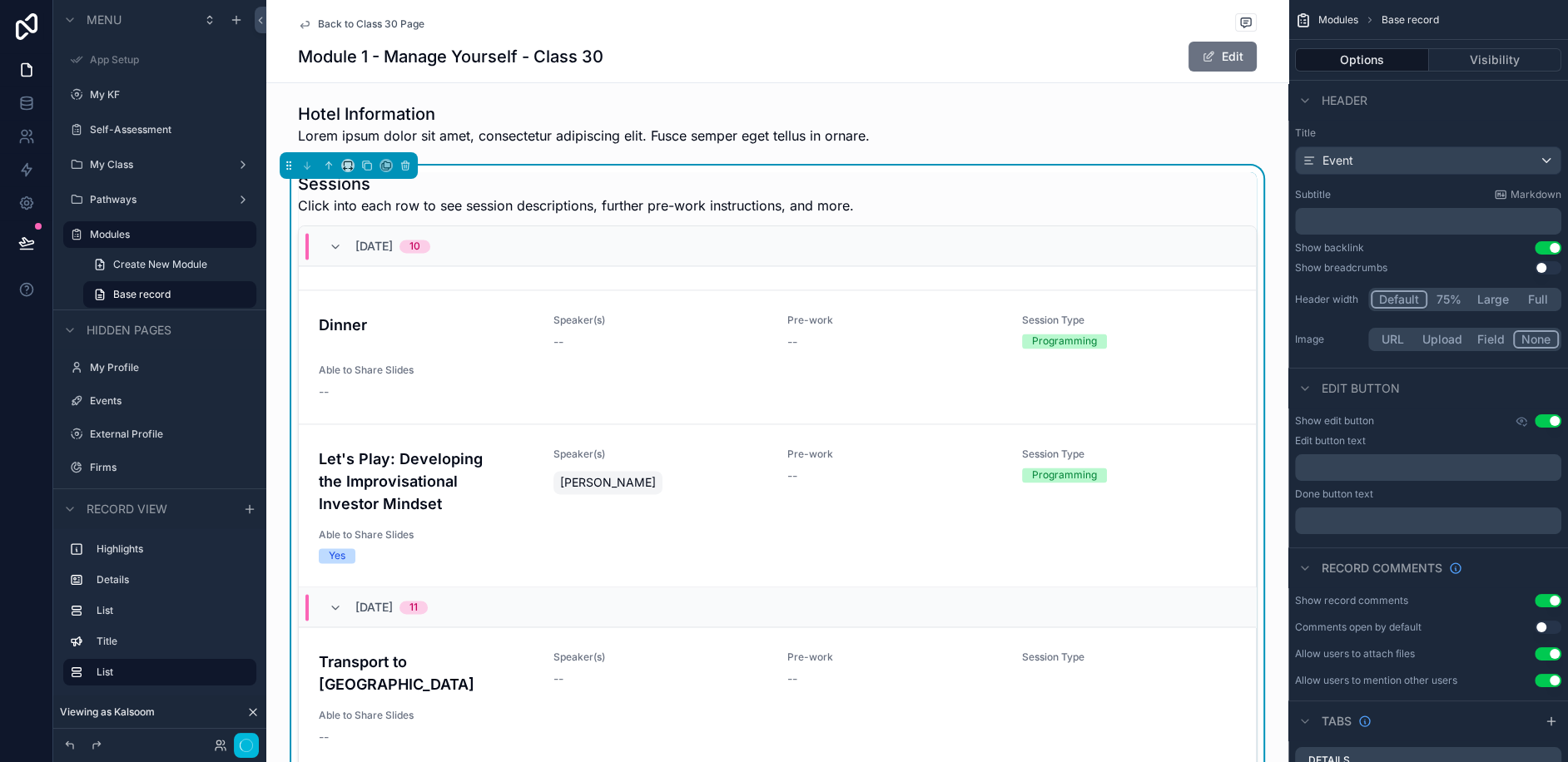
scroll to position [2415, 0]
click at [1212, 173] on div "Sessions Click into each row to see session descriptions, further pre-work inst…" at bounding box center [777, 195] width 959 height 44
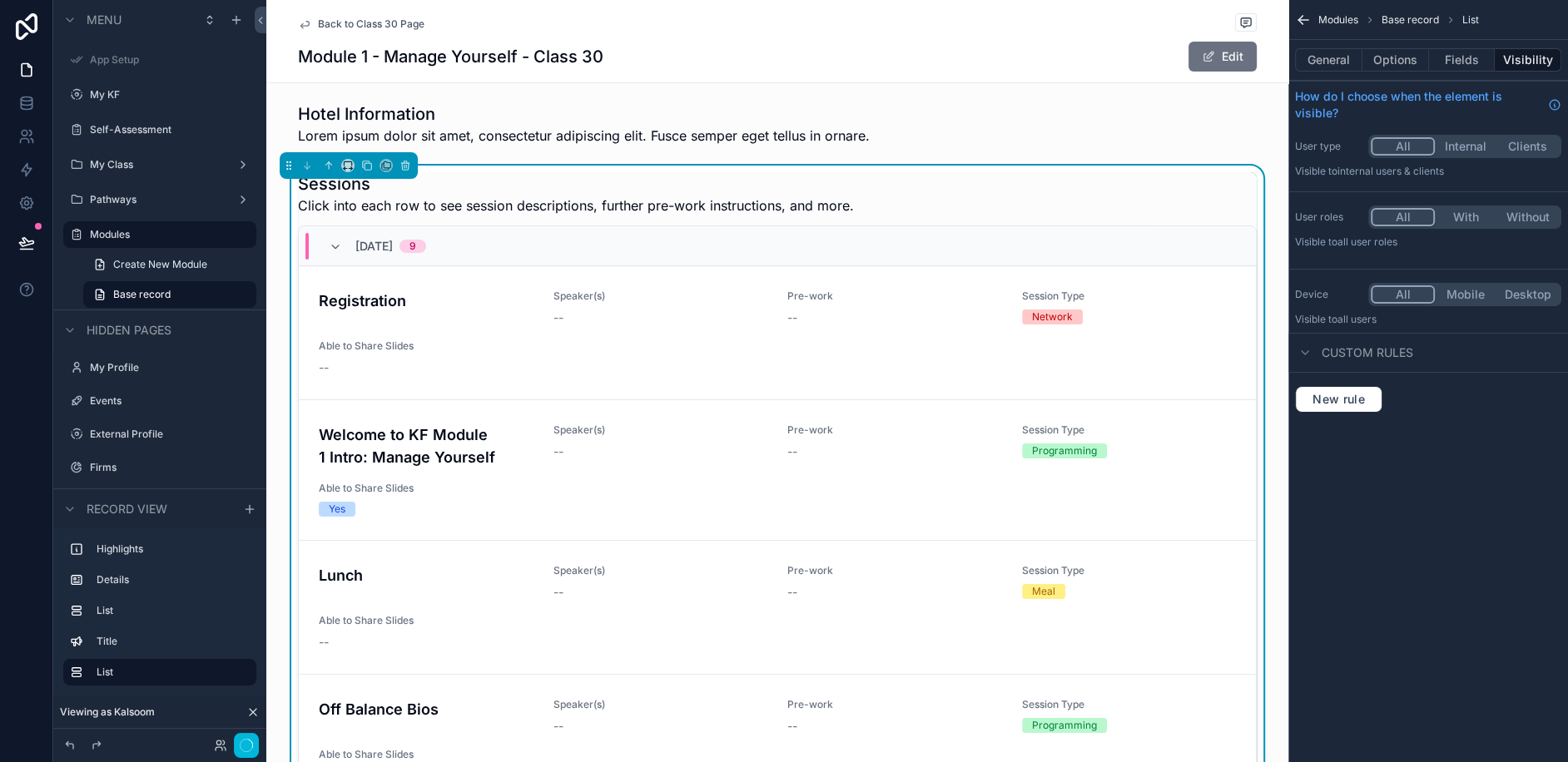
click at [1272, 195] on div "Sessions Click into each row to see session descriptions, further pre-work inst…" at bounding box center [777, 488] width 1022 height 645
click at [1247, 173] on div "Sessions Click into each row to see session descriptions, further pre-work inst…" at bounding box center [777, 195] width 959 height 44
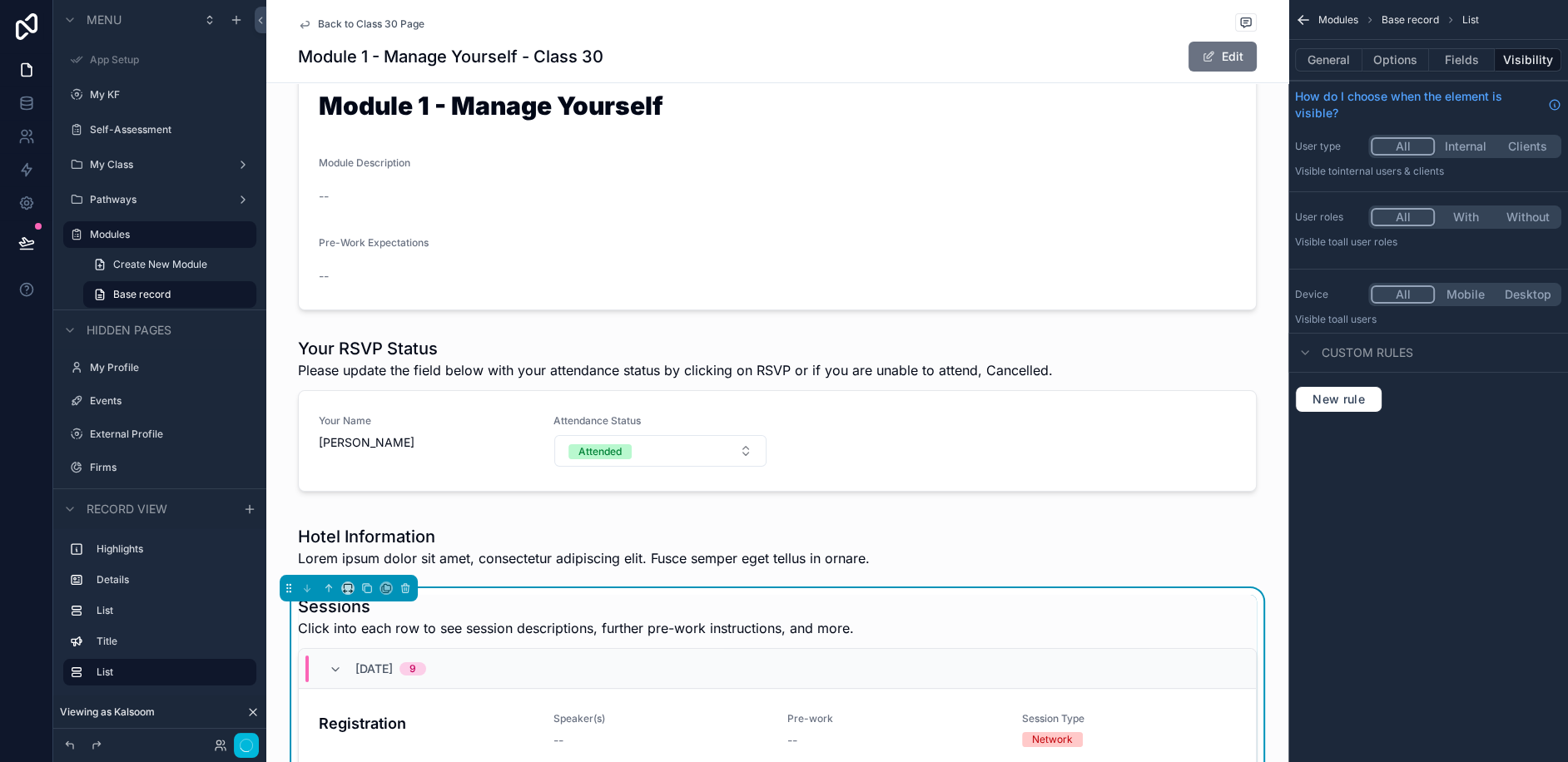
scroll to position [368, 0]
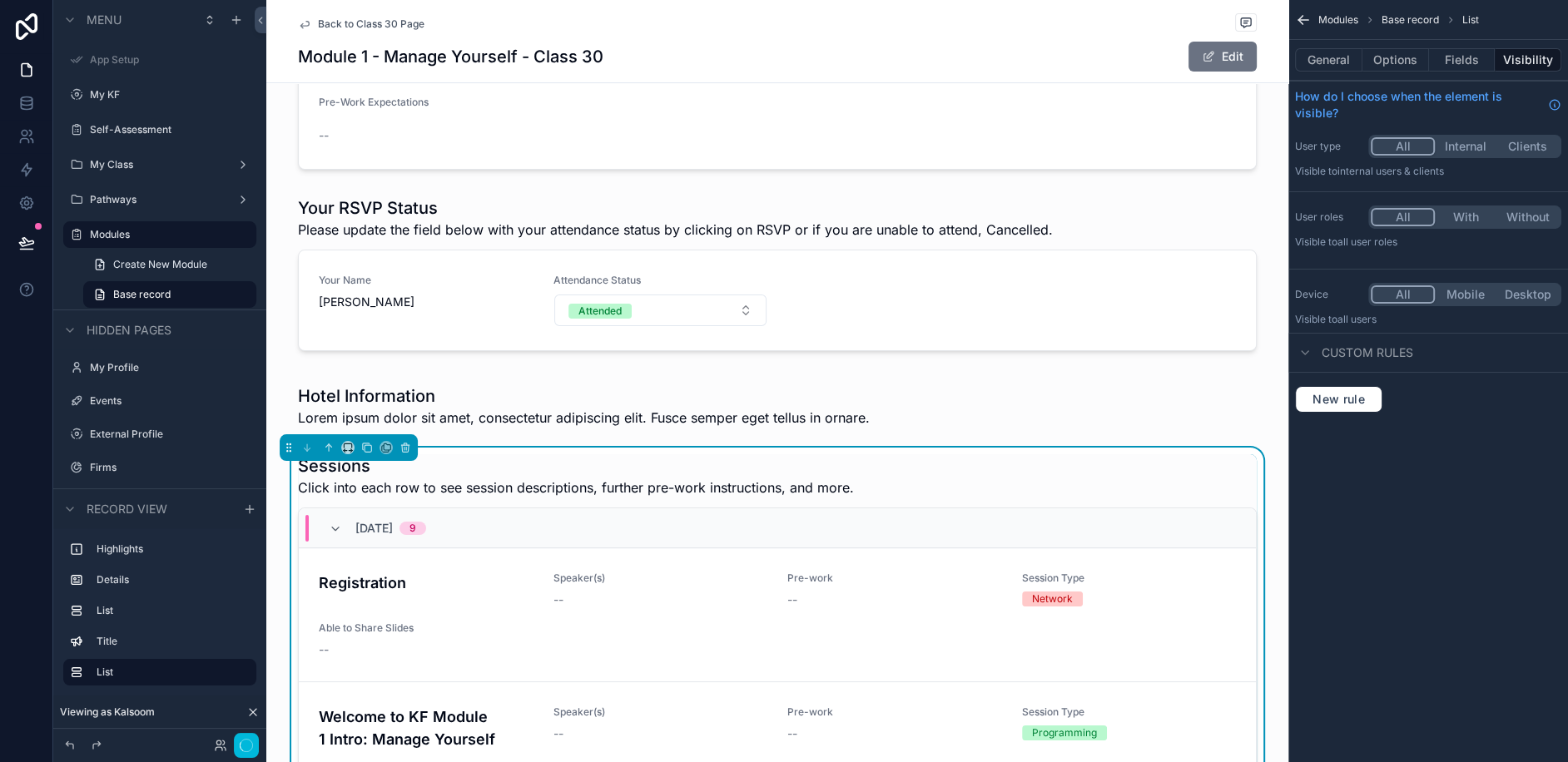
click at [1224, 378] on div "scrollable content" at bounding box center [777, 406] width 1022 height 57
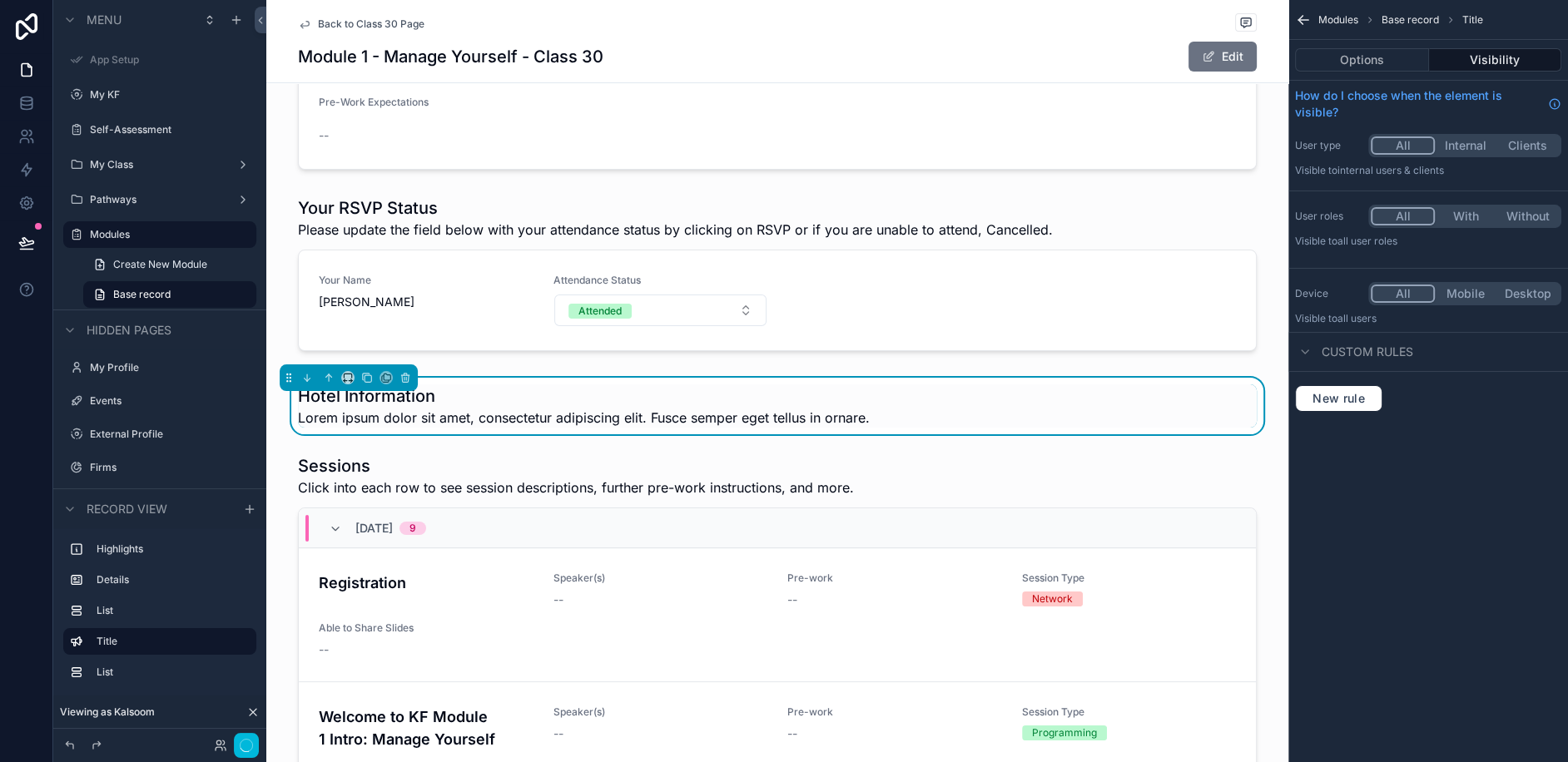
click at [1255, 448] on div "scrollable content" at bounding box center [777, 771] width 1022 height 645
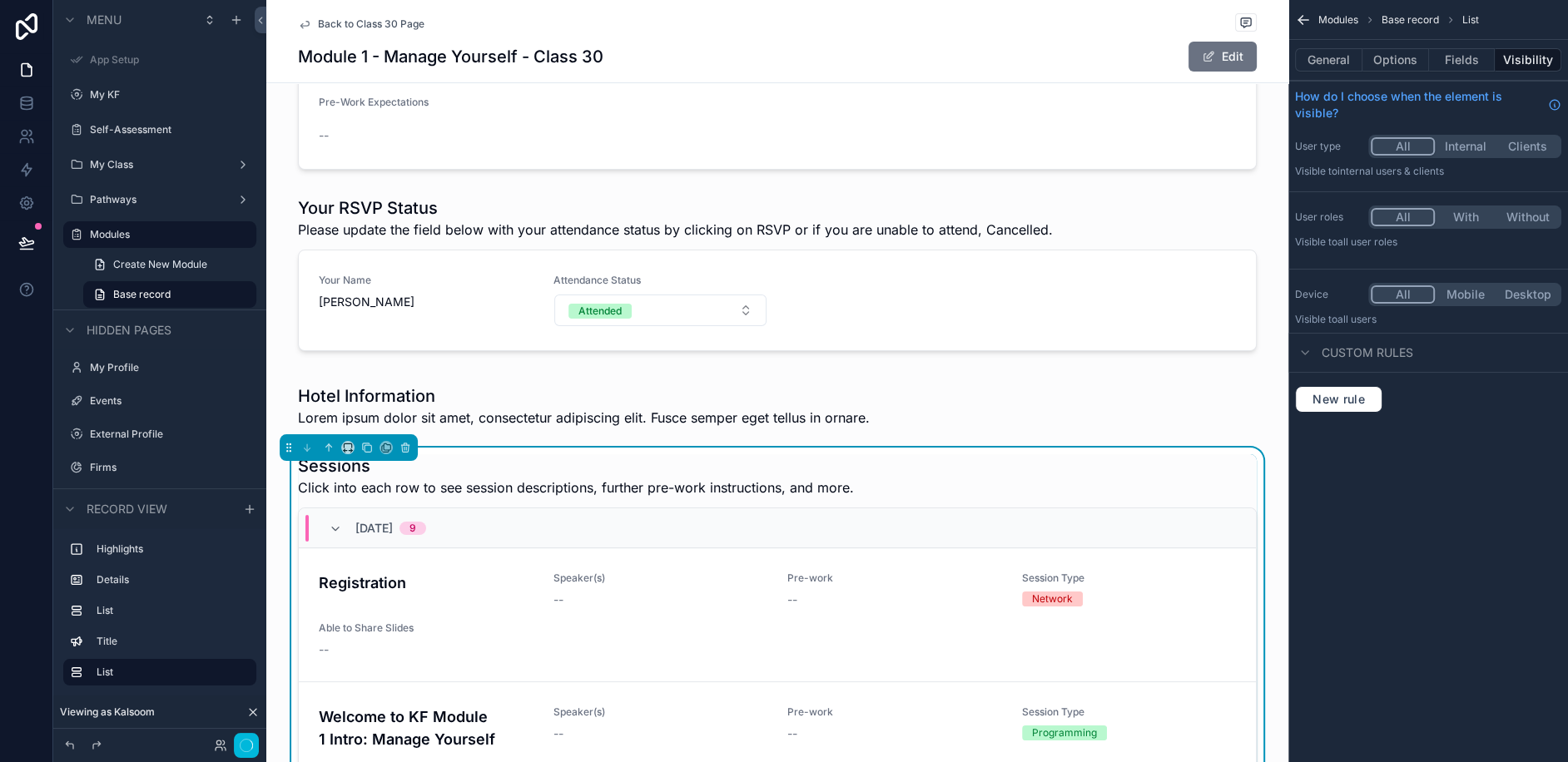
click at [1339, 58] on button "General" at bounding box center [1328, 60] width 67 height 24
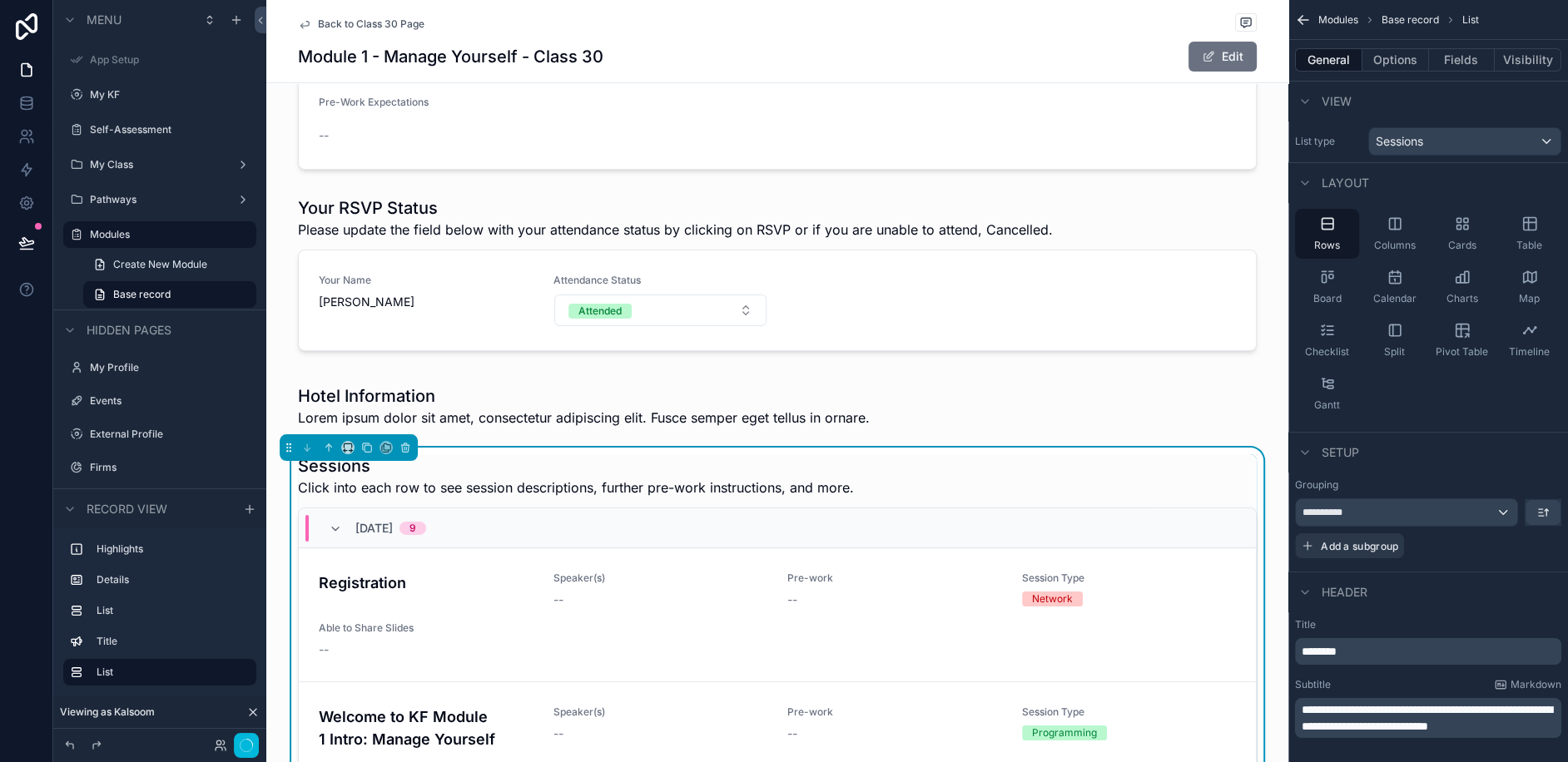
click at [1528, 230] on icon "scrollable content" at bounding box center [1529, 224] width 12 height 12
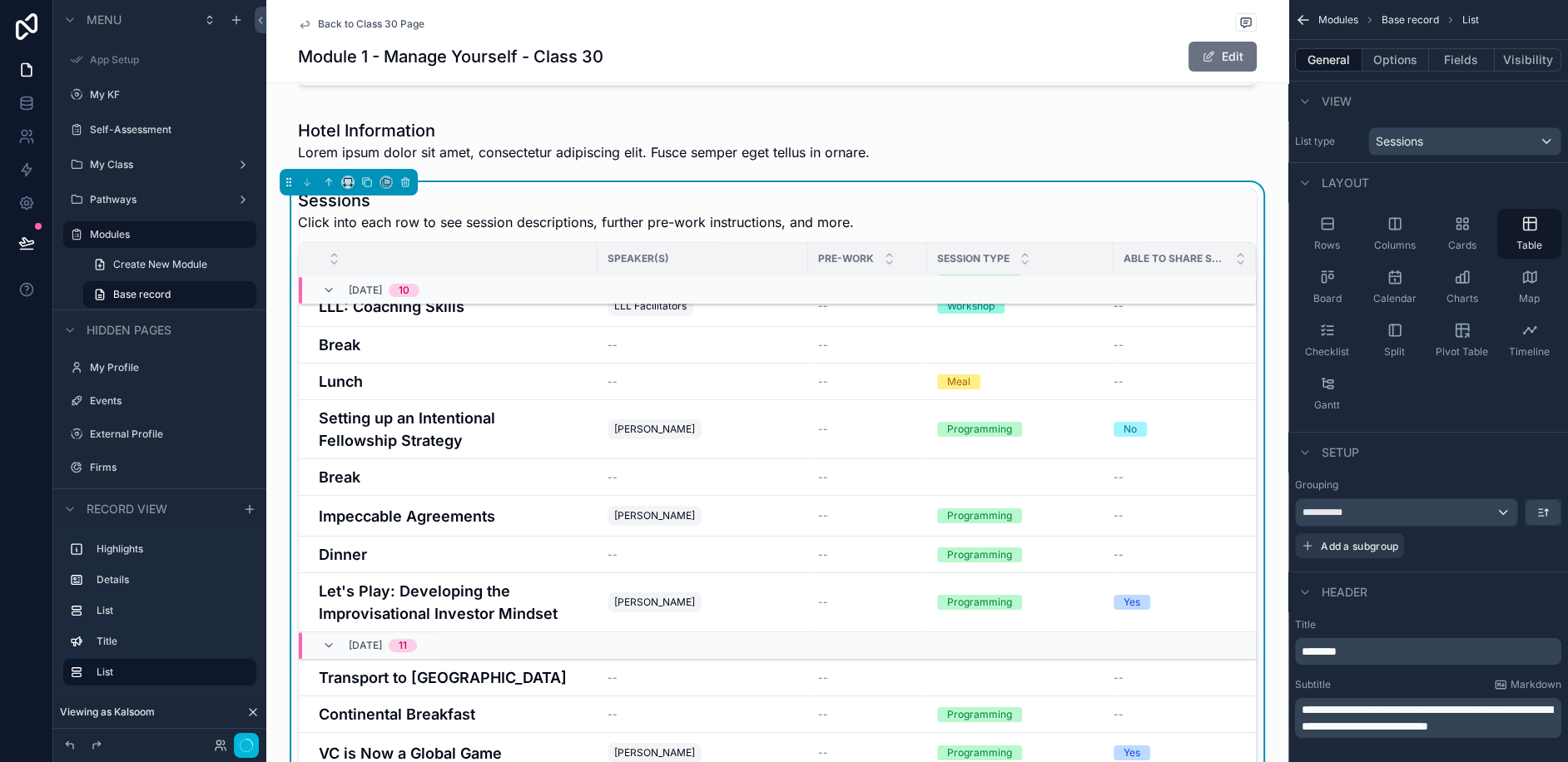
scroll to position [633, 0]
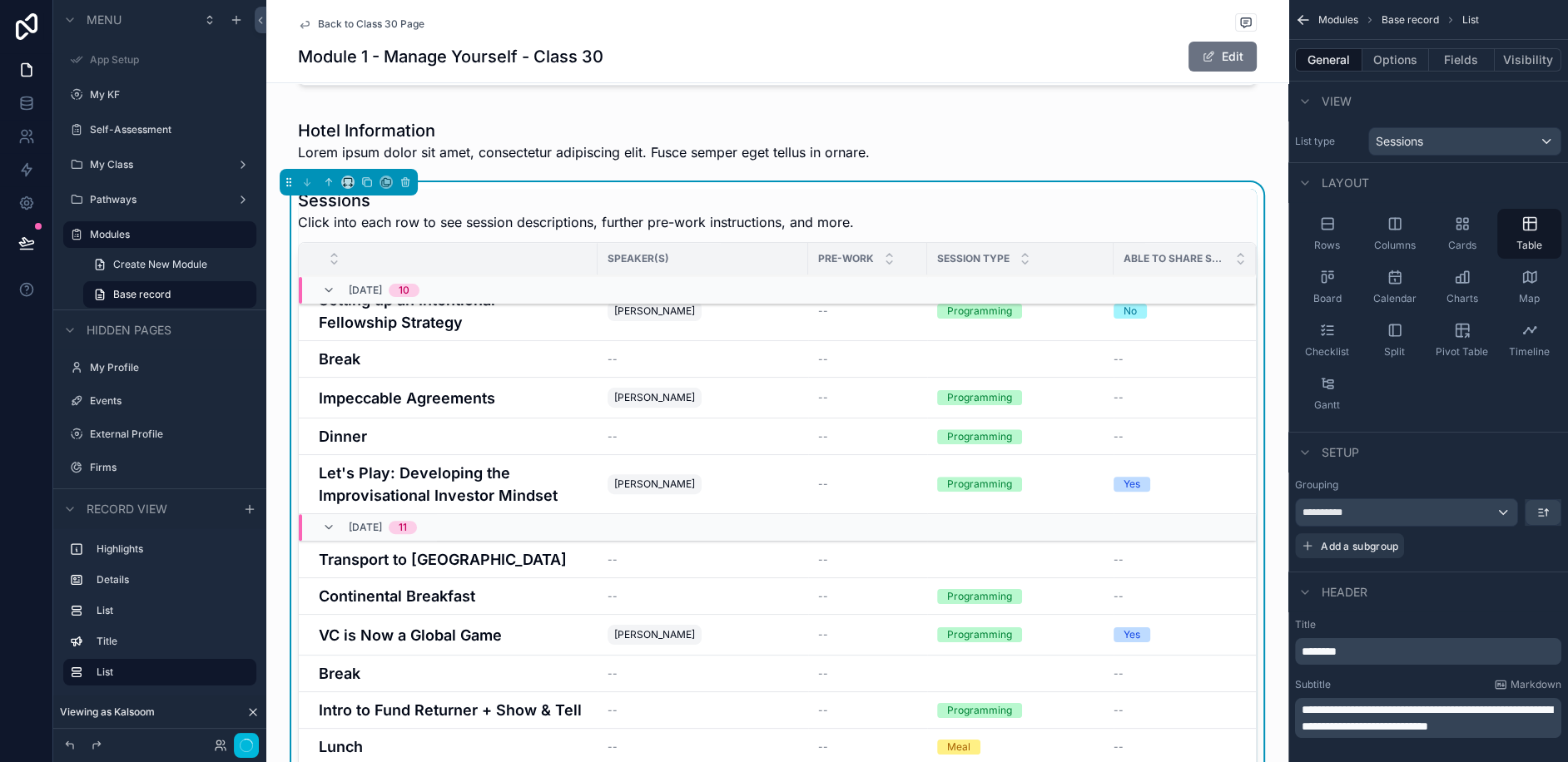
click at [388, 462] on h4 "Let's Play: Developing the Improvisational Investor Mindset" at bounding box center [453, 484] width 269 height 45
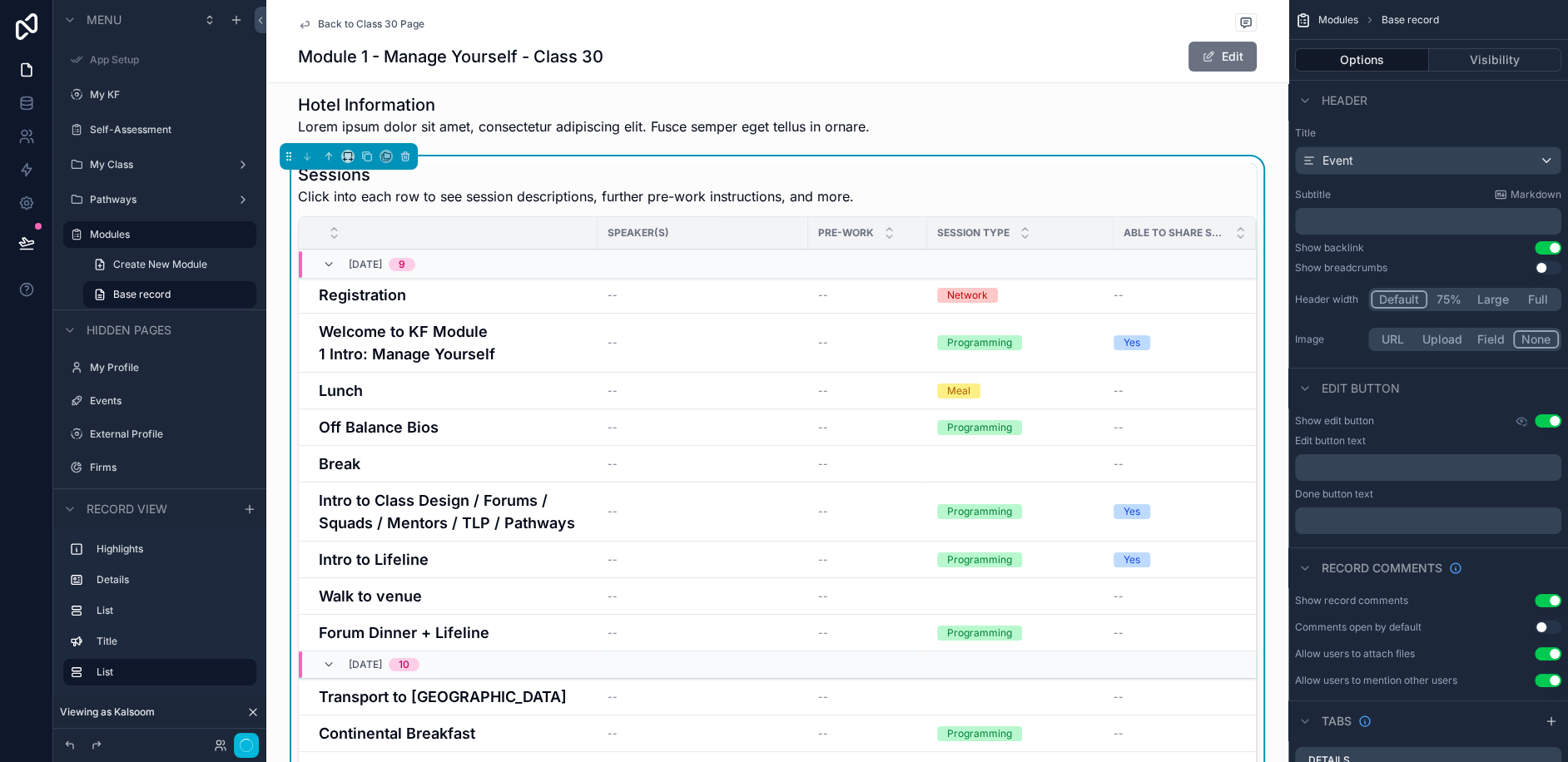
scroll to position [684, 0]
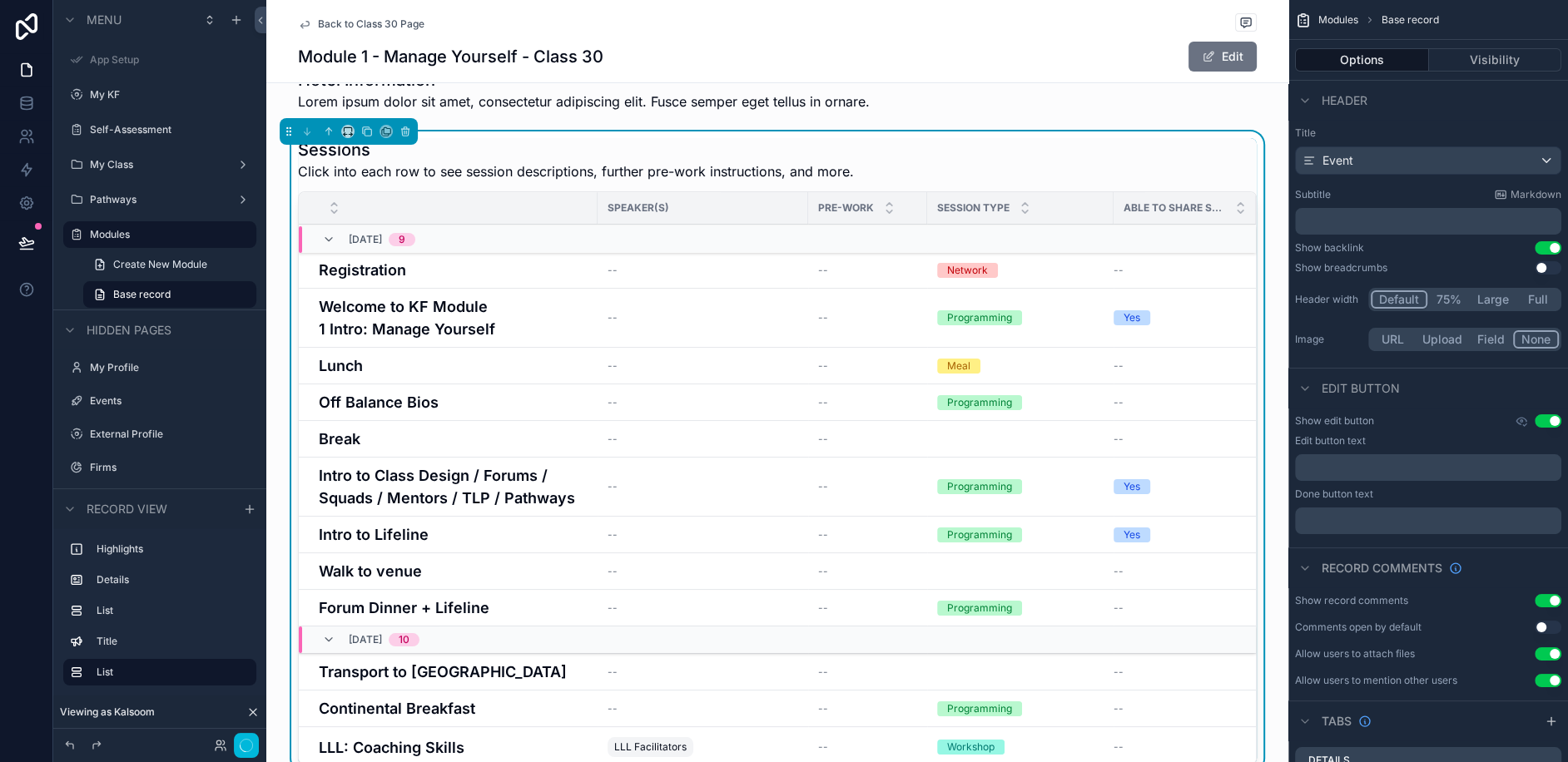
click at [1048, 146] on div "Sessions Click into each row to see session descriptions, further pre-work inst…" at bounding box center [777, 160] width 959 height 44
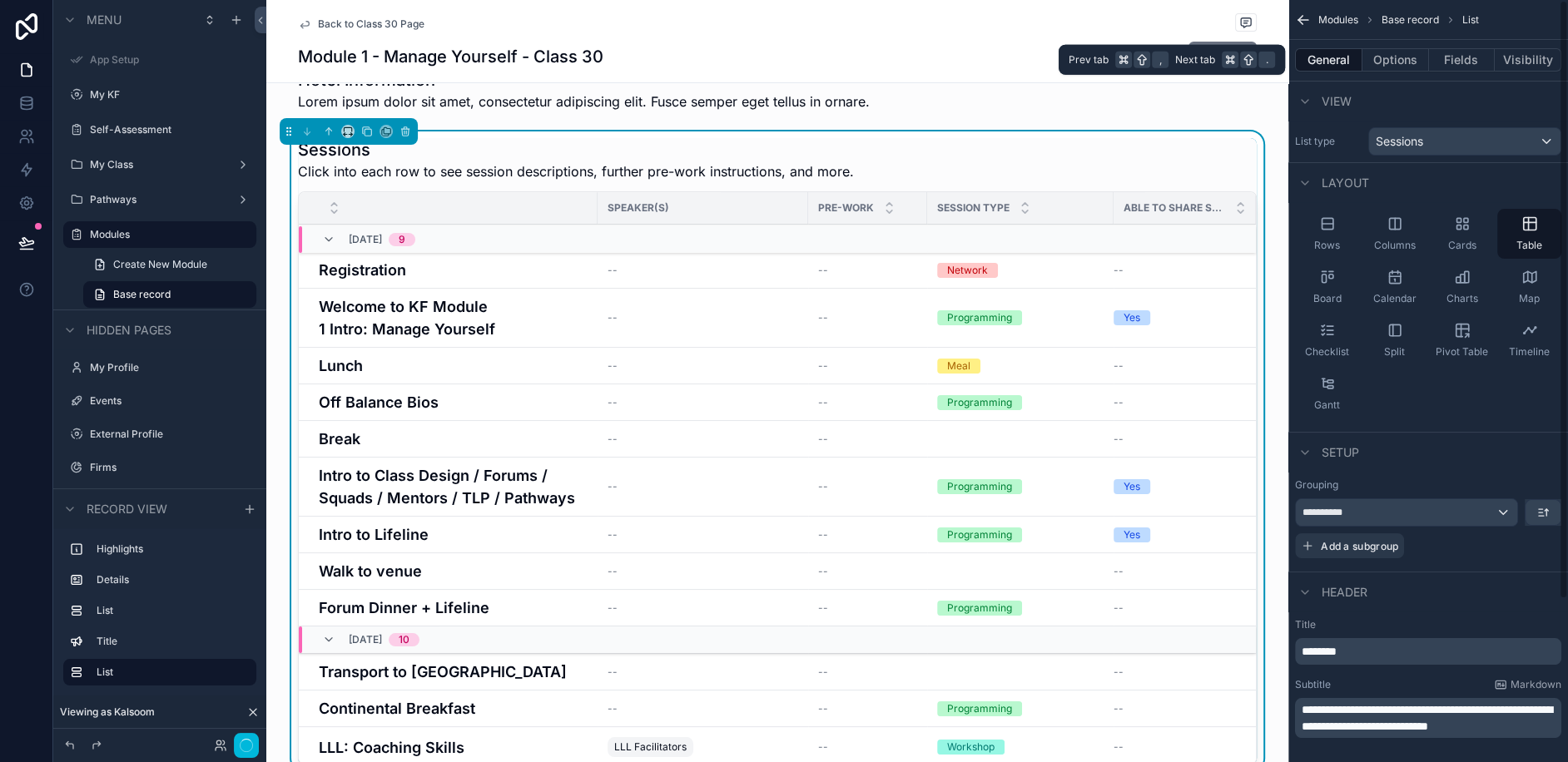
click at [1391, 53] on button "Options" at bounding box center [1395, 60] width 66 height 24
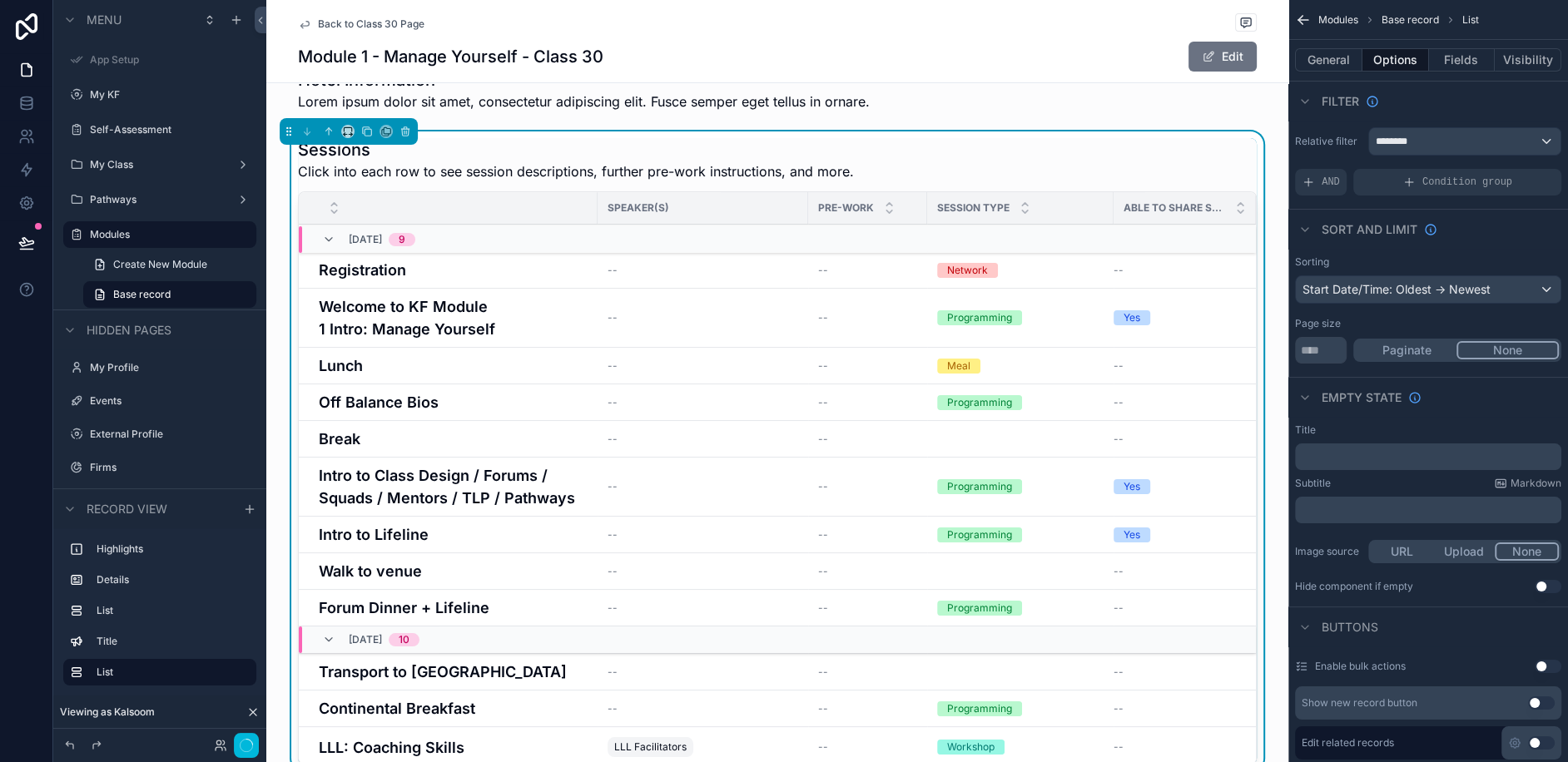
click at [1463, 58] on button "Fields" at bounding box center [1463, 60] width 66 height 24
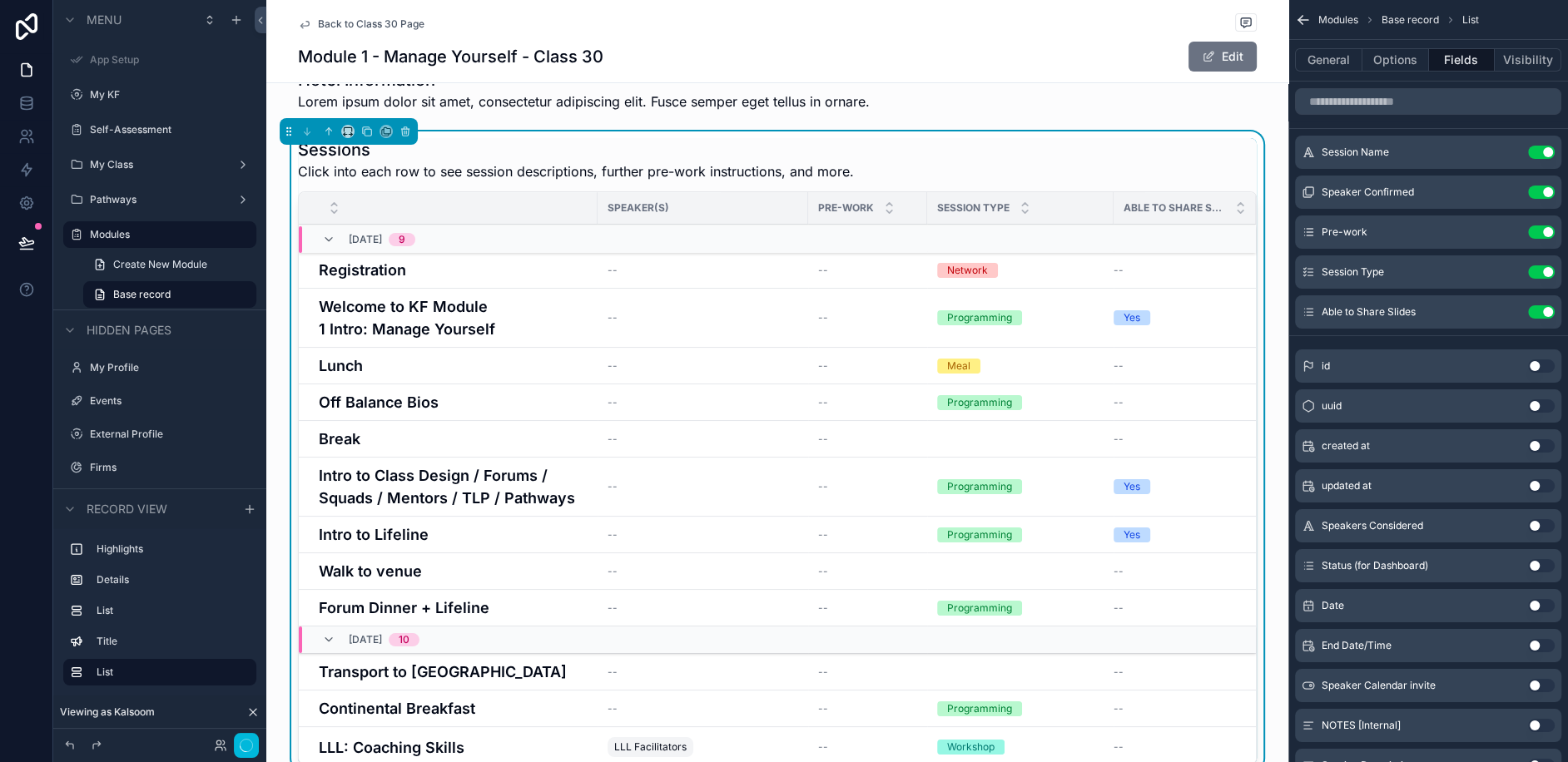
click at [0, 0] on icon "scrollable content" at bounding box center [0, 0] width 0 height 0
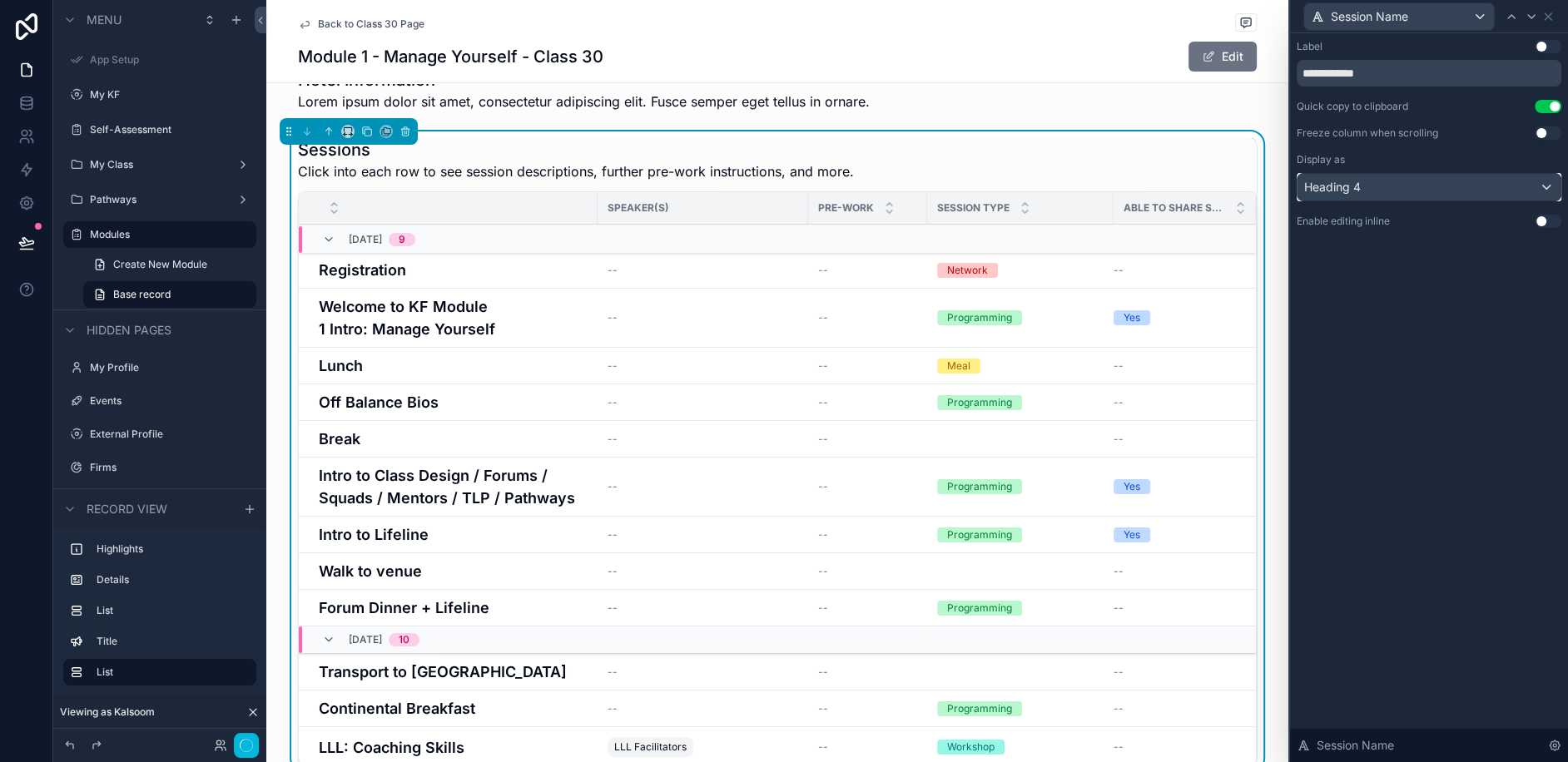
click at [1374, 183] on div "Heading 4" at bounding box center [1428, 187] width 263 height 27
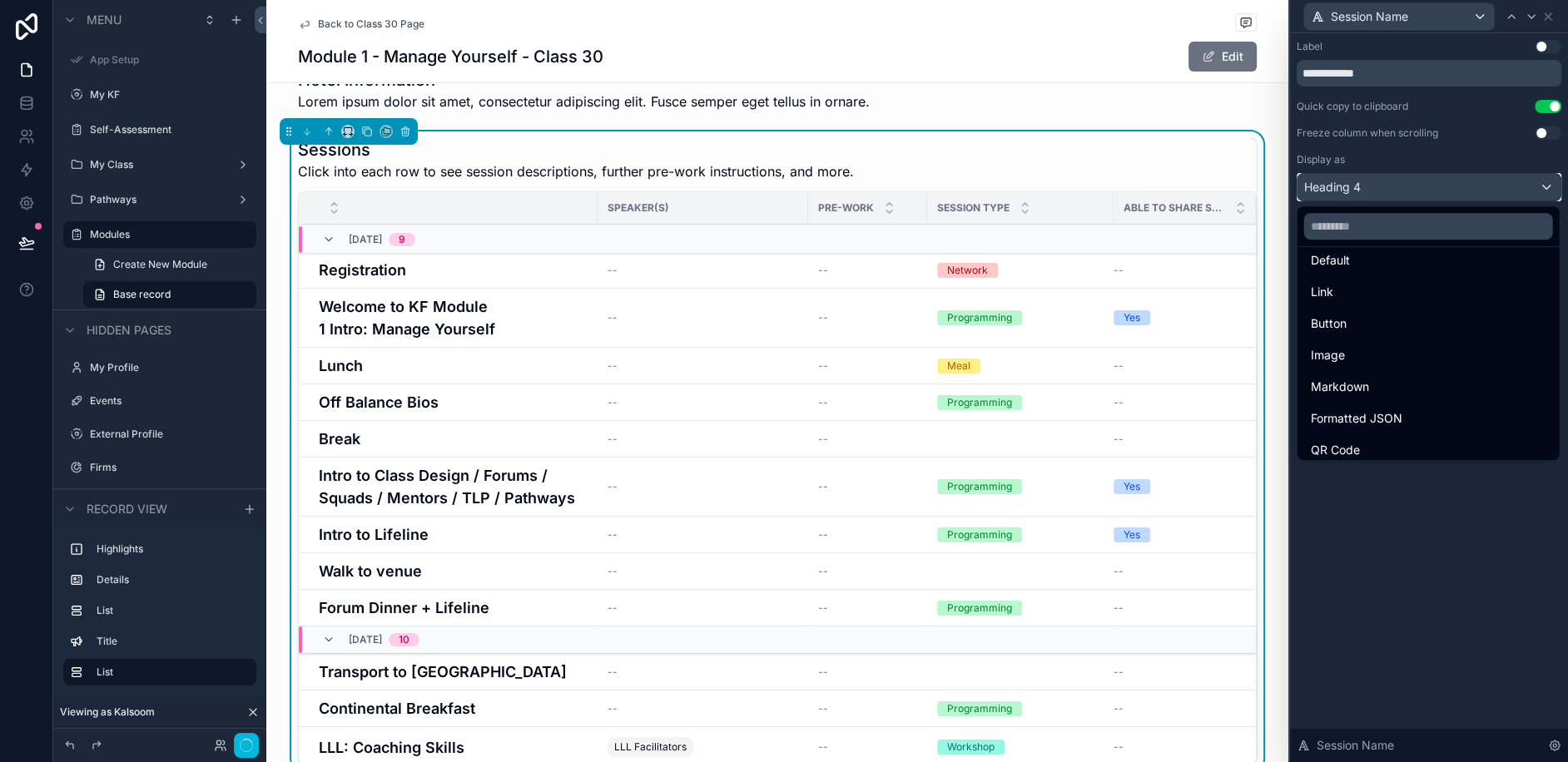
scroll to position [0, 0]
click at [1338, 267] on span "Default" at bounding box center [1330, 275] width 39 height 20
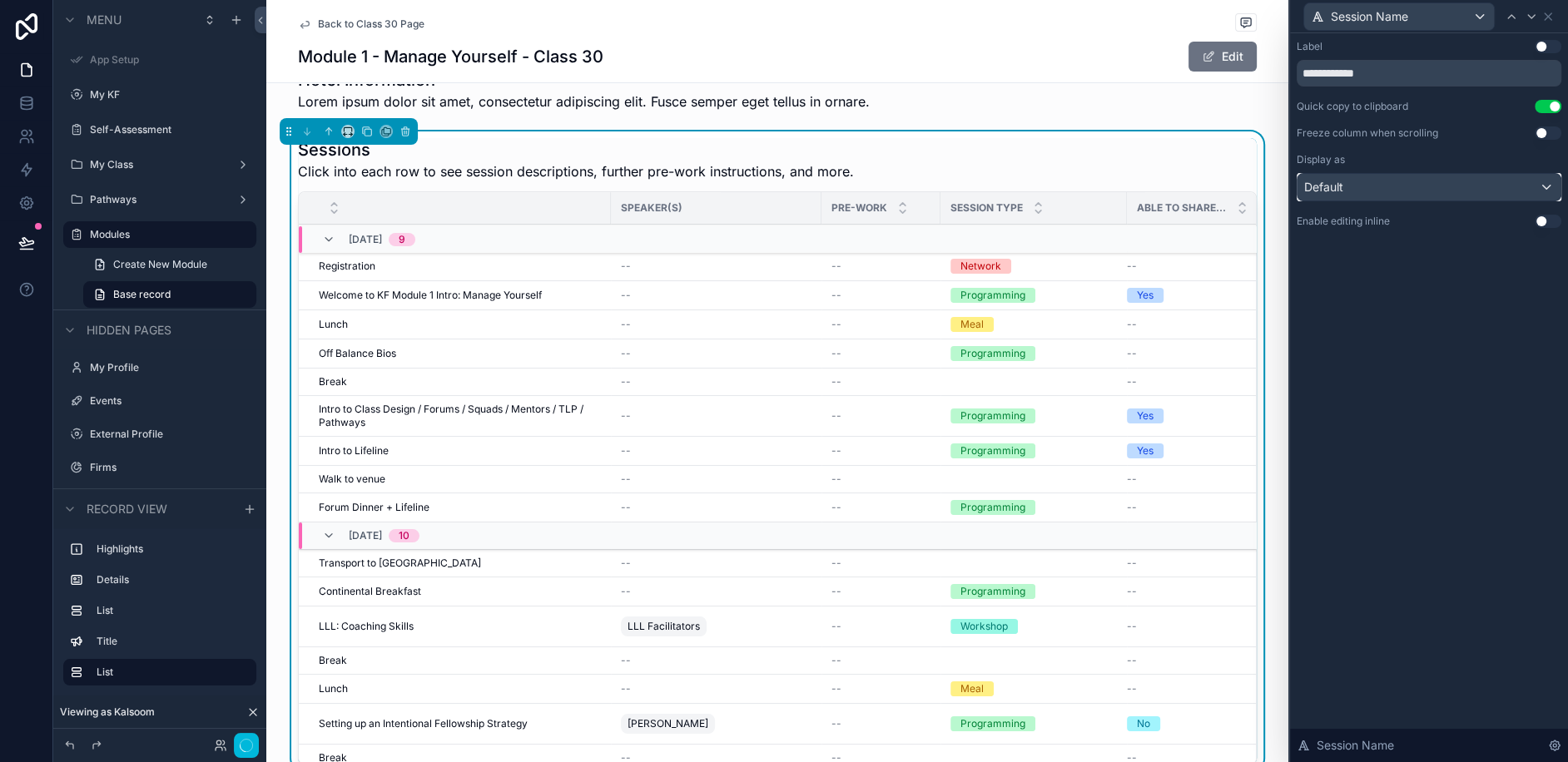
click at [1427, 177] on div "Default" at bounding box center [1428, 187] width 263 height 27
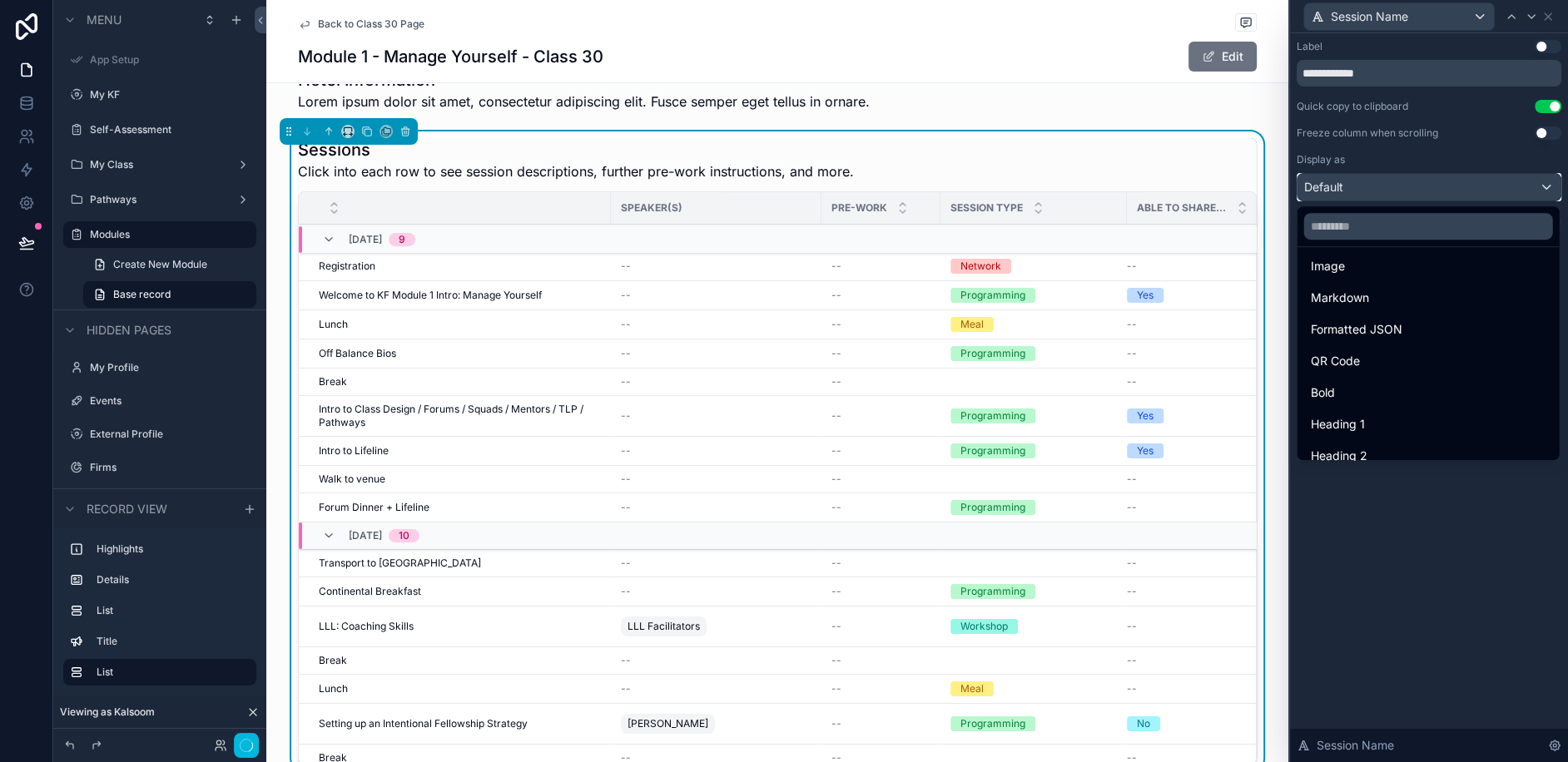
scroll to position [180, 0]
click at [1357, 434] on span "Heading 4" at bounding box center [1339, 442] width 57 height 20
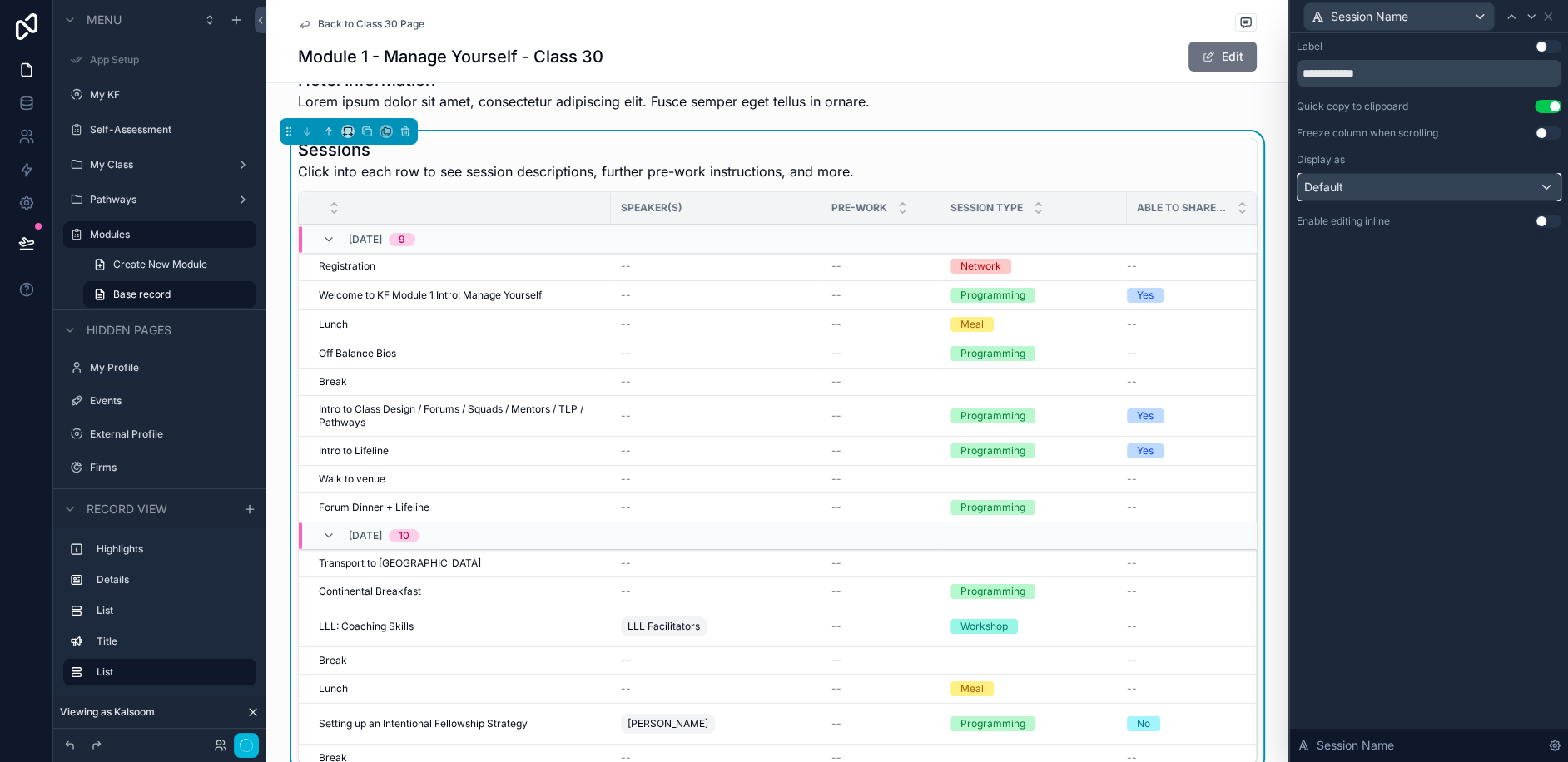
click at [1375, 183] on div "Default" at bounding box center [1428, 187] width 263 height 27
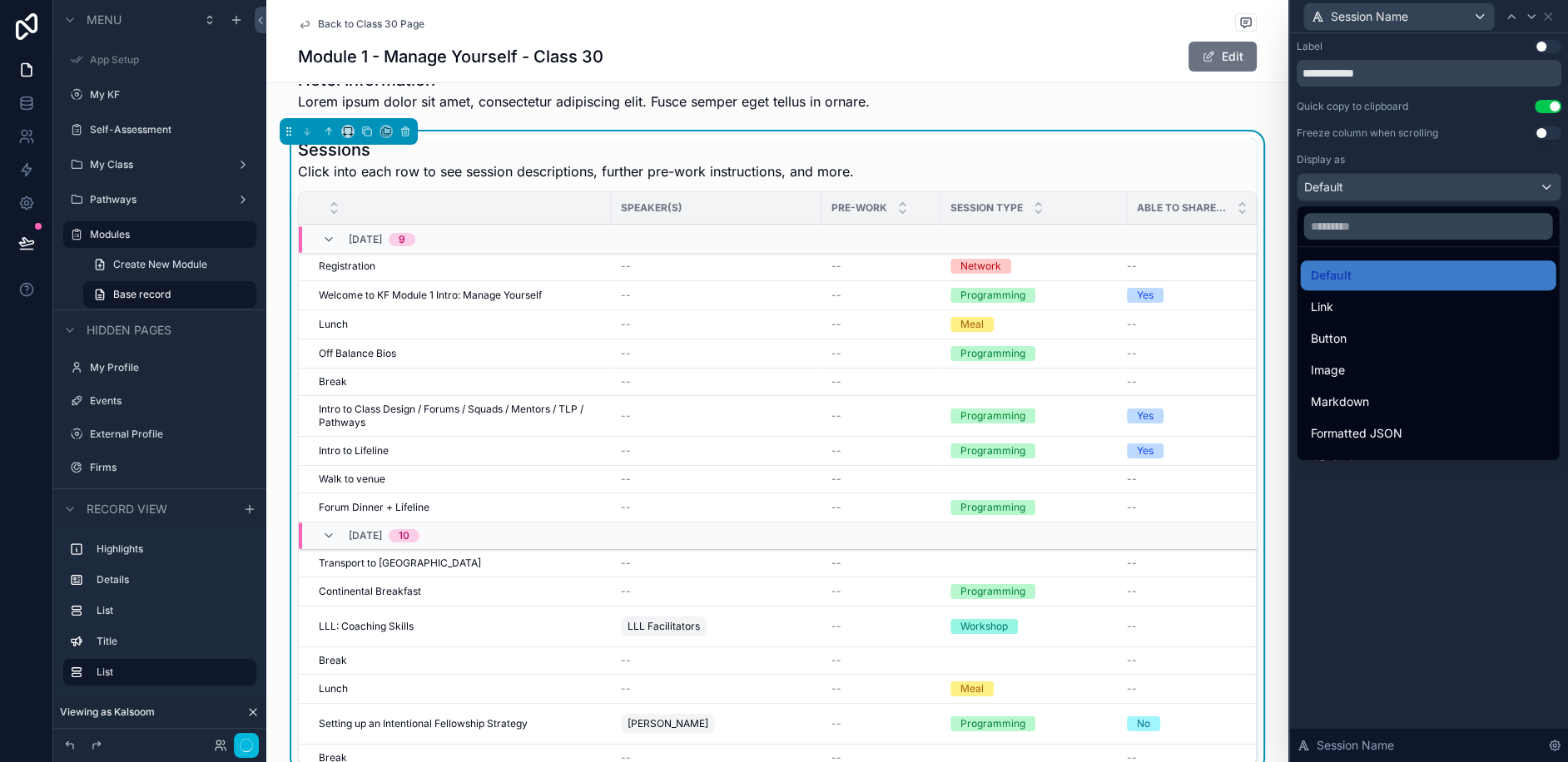
drag, startPoint x: 1338, startPoint y: 342, endPoint x: 1377, endPoint y: 467, distance: 130.9
click at [1376, 467] on div "**********" at bounding box center [784, 381] width 1568 height 762
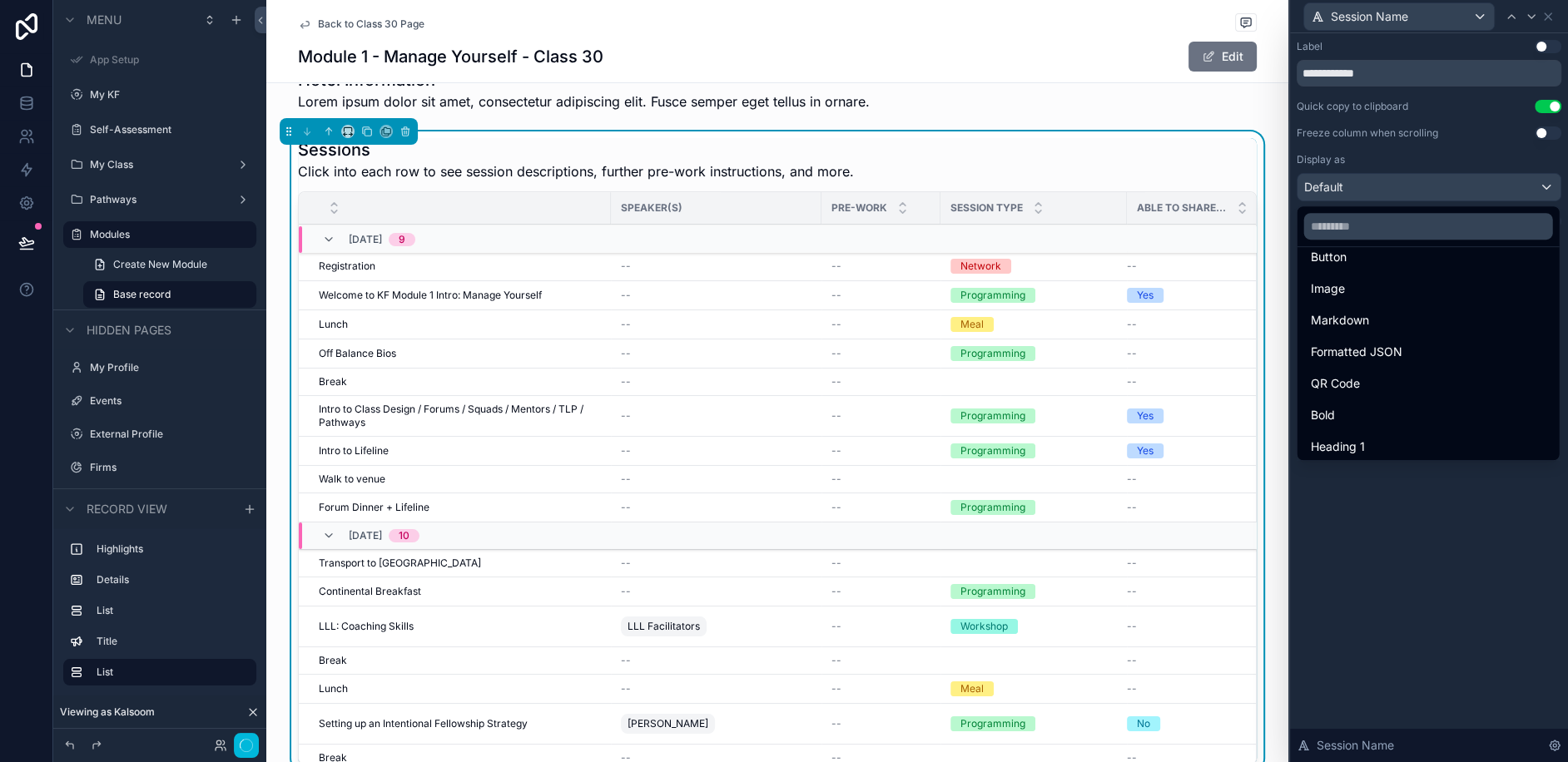
scroll to position [92, 0]
click at [1368, 404] on div "Bold" at bounding box center [1428, 404] width 235 height 20
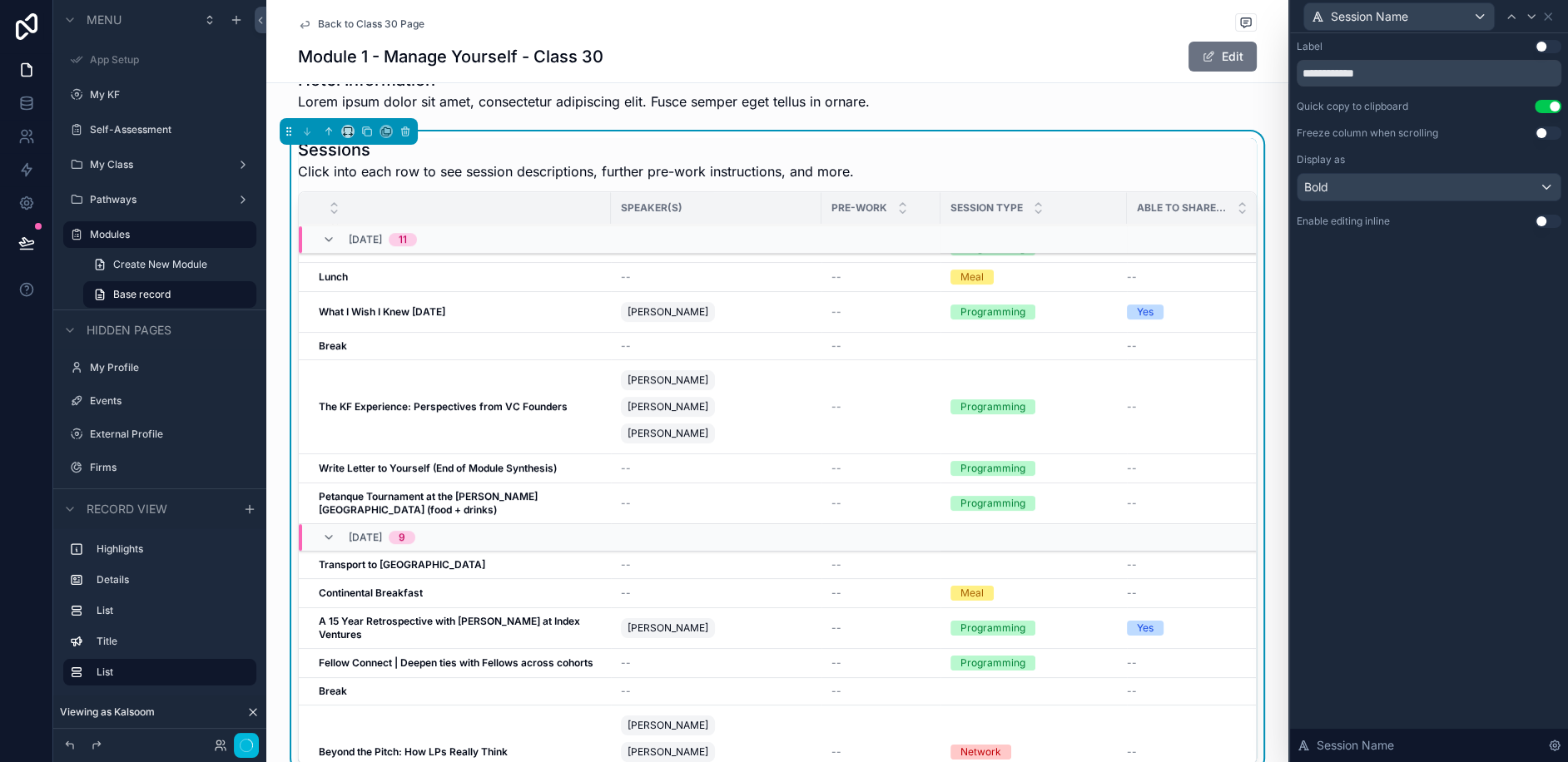
scroll to position [867, 0]
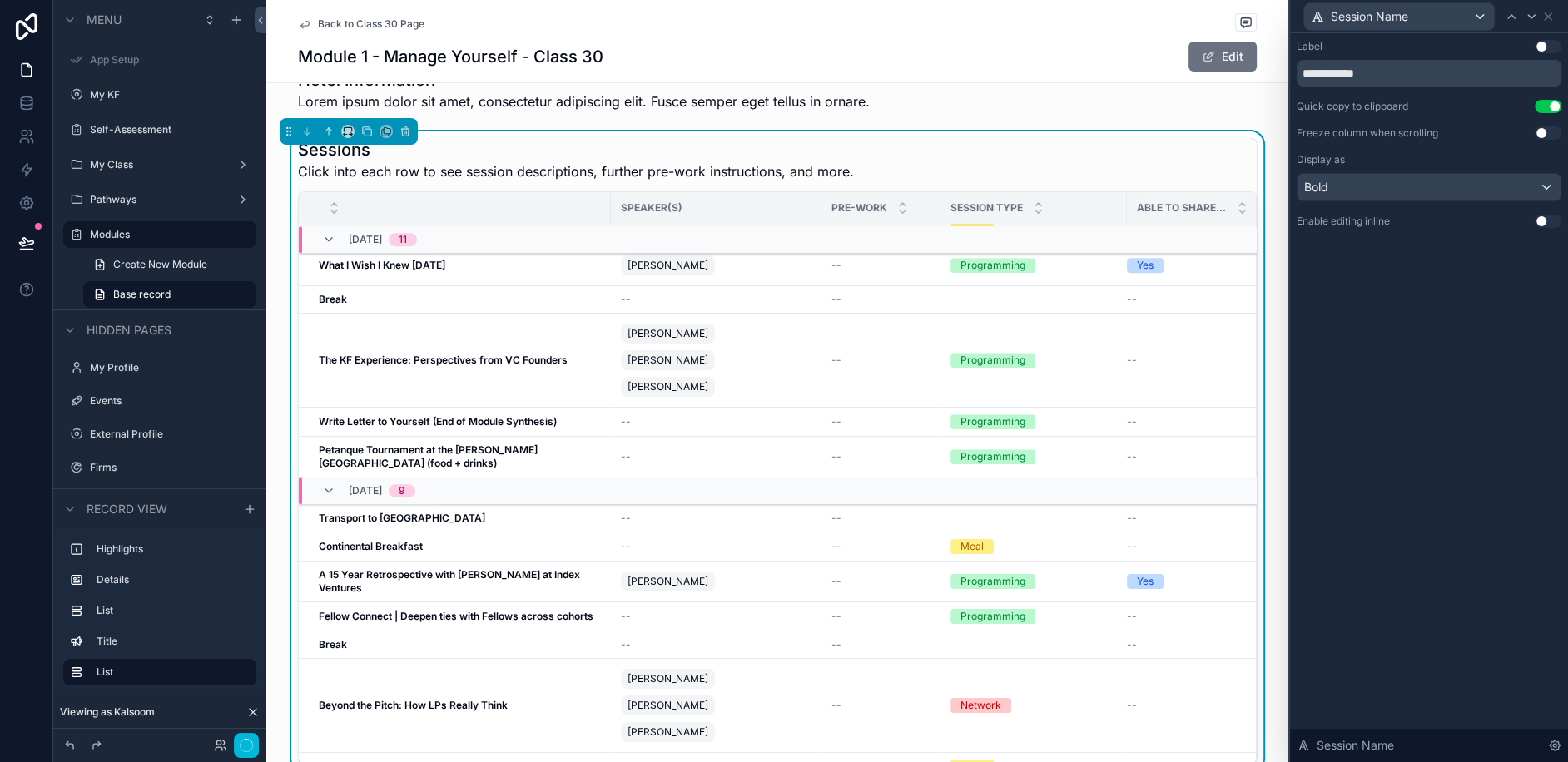
click at [1359, 381] on div "**********" at bounding box center [1428, 398] width 278 height 729
click at [1094, 97] on div "Location New York City Start Date 6/16/2025 End Date 6/19/2025 Module Module 1 …" at bounding box center [777, 99] width 1022 height 1359
click at [1280, 176] on div "Sessions Click into each row to see session descriptions, further pre-work inst…" at bounding box center [777, 455] width 1022 height 646
click at [275, 362] on div "Sessions Click into each row to see session descriptions, further pre-work inst…" at bounding box center [777, 455] width 1022 height 646
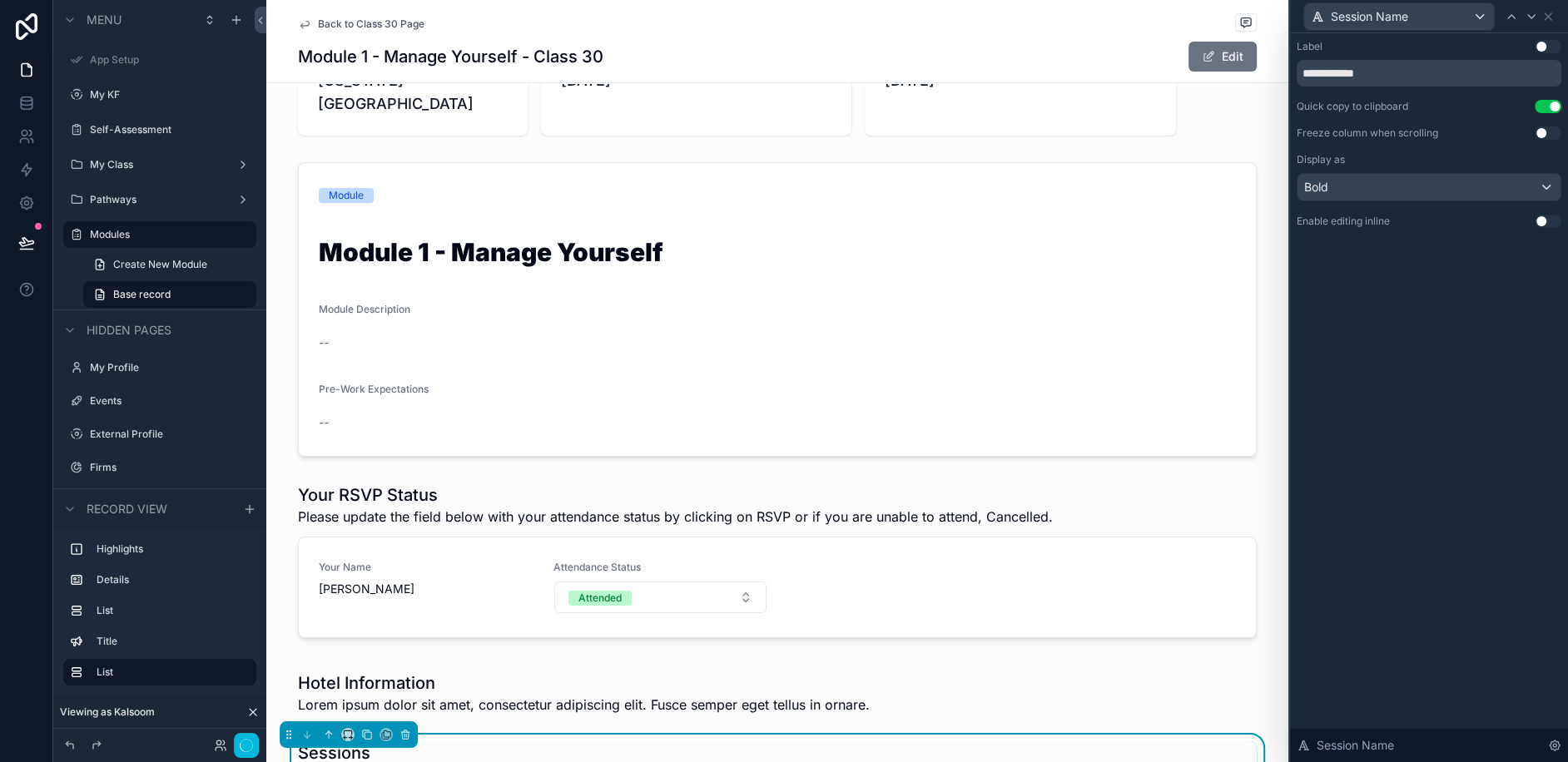
scroll to position [0, 0]
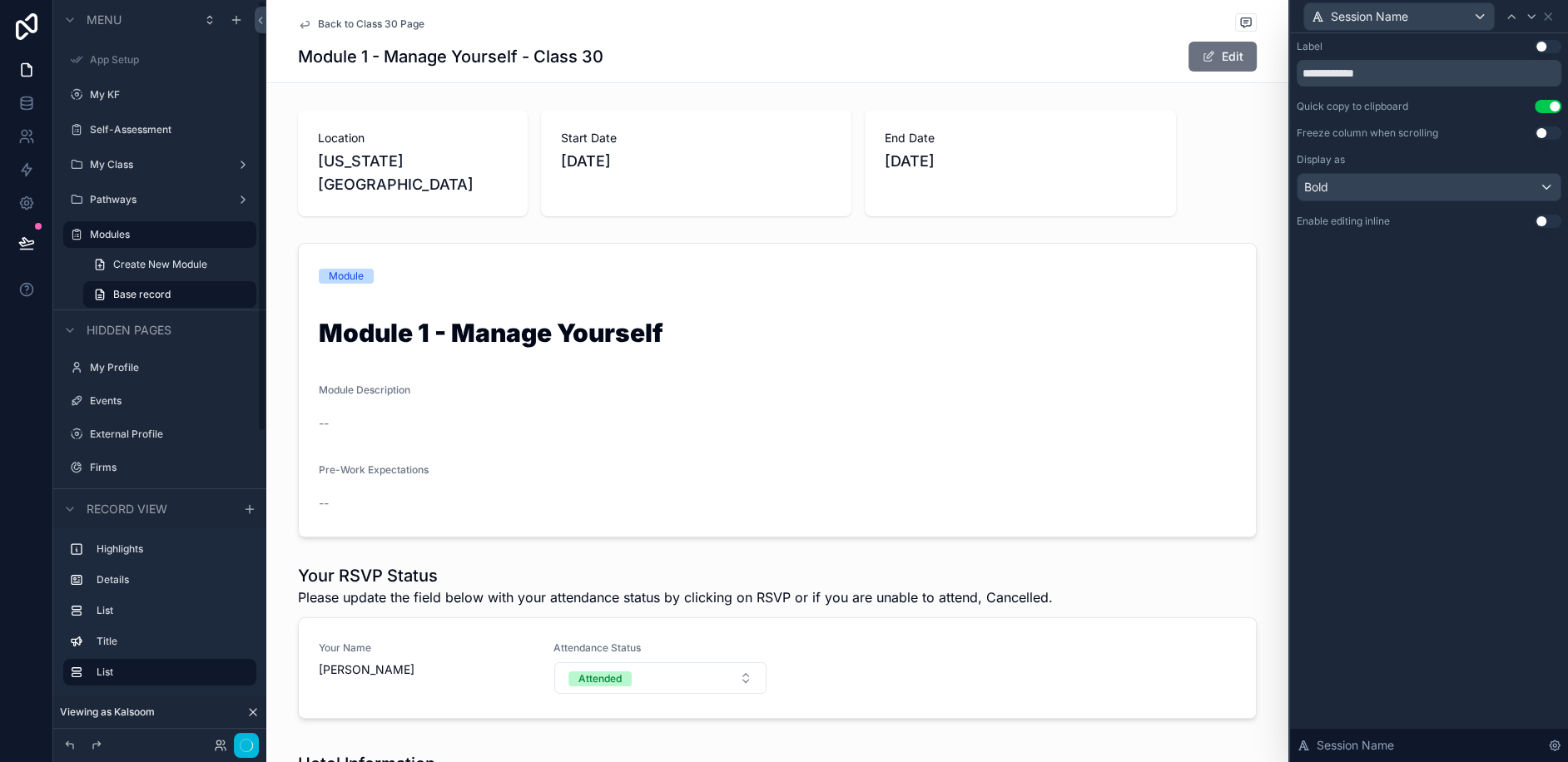
click at [281, 182] on div "scrollable content" at bounding box center [777, 163] width 1022 height 120
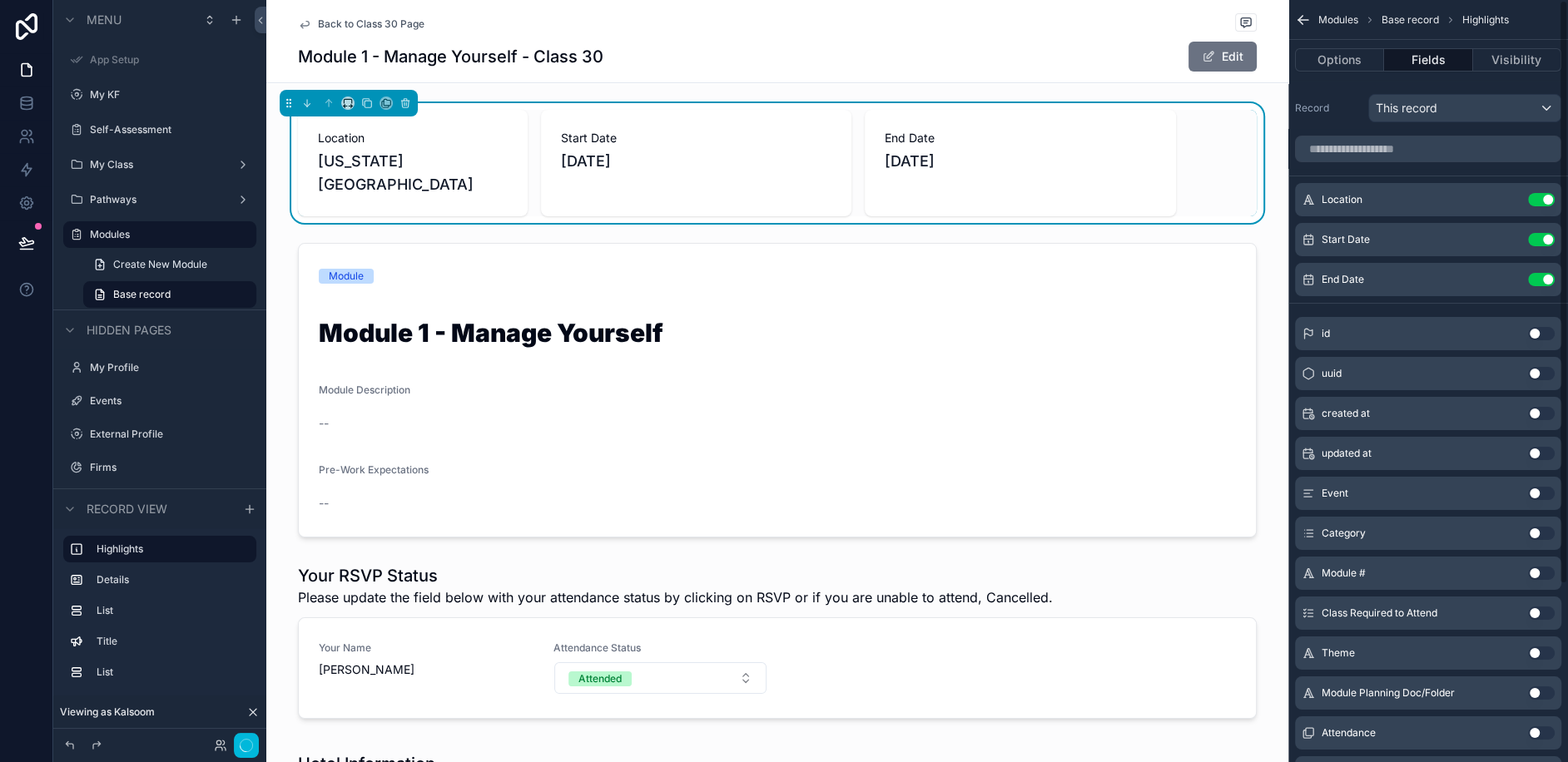
click at [1277, 124] on div "Location New York City Start Date 6/16/2025 End Date 6/19/2025" at bounding box center [777, 163] width 1022 height 120
click at [1290, 228] on div "Location Use setting Start Date Use setting End Date Use setting" at bounding box center [1428, 239] width 280 height 113
click at [271, 326] on div "scrollable content" at bounding box center [777, 390] width 1022 height 307
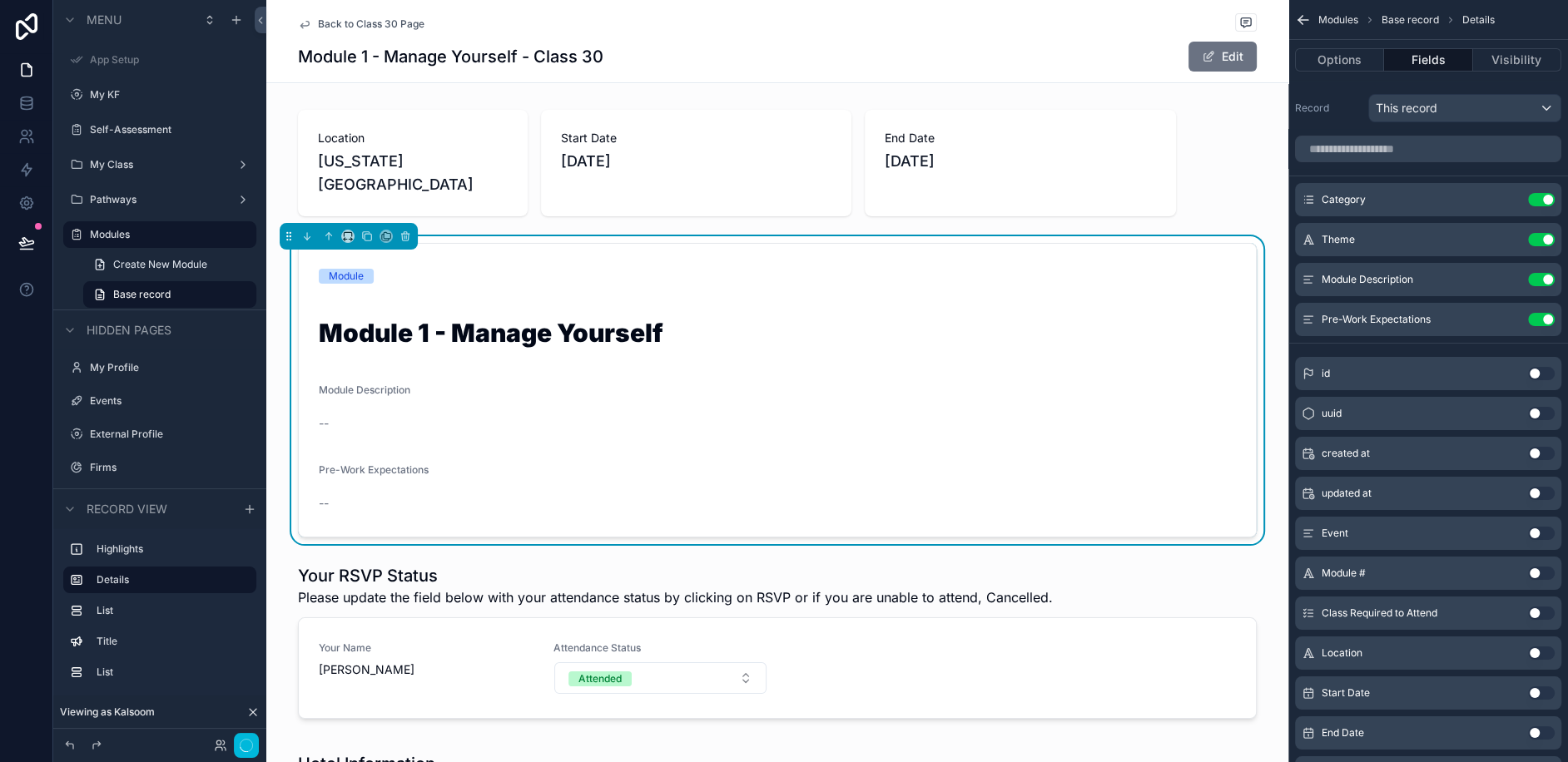
click at [283, 112] on div "scrollable content" at bounding box center [777, 163] width 1022 height 120
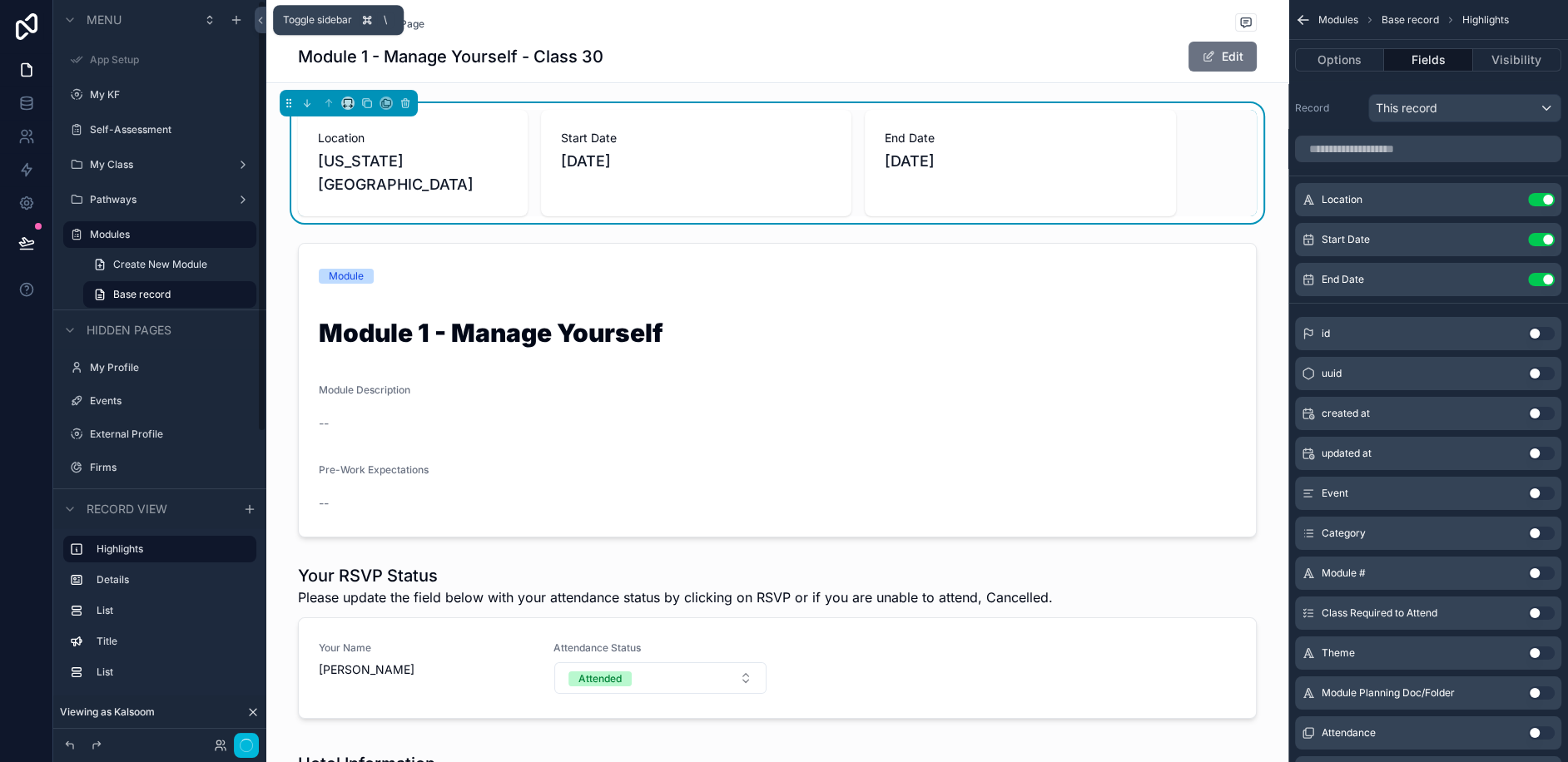
click at [256, 18] on icon at bounding box center [260, 20] width 11 height 12
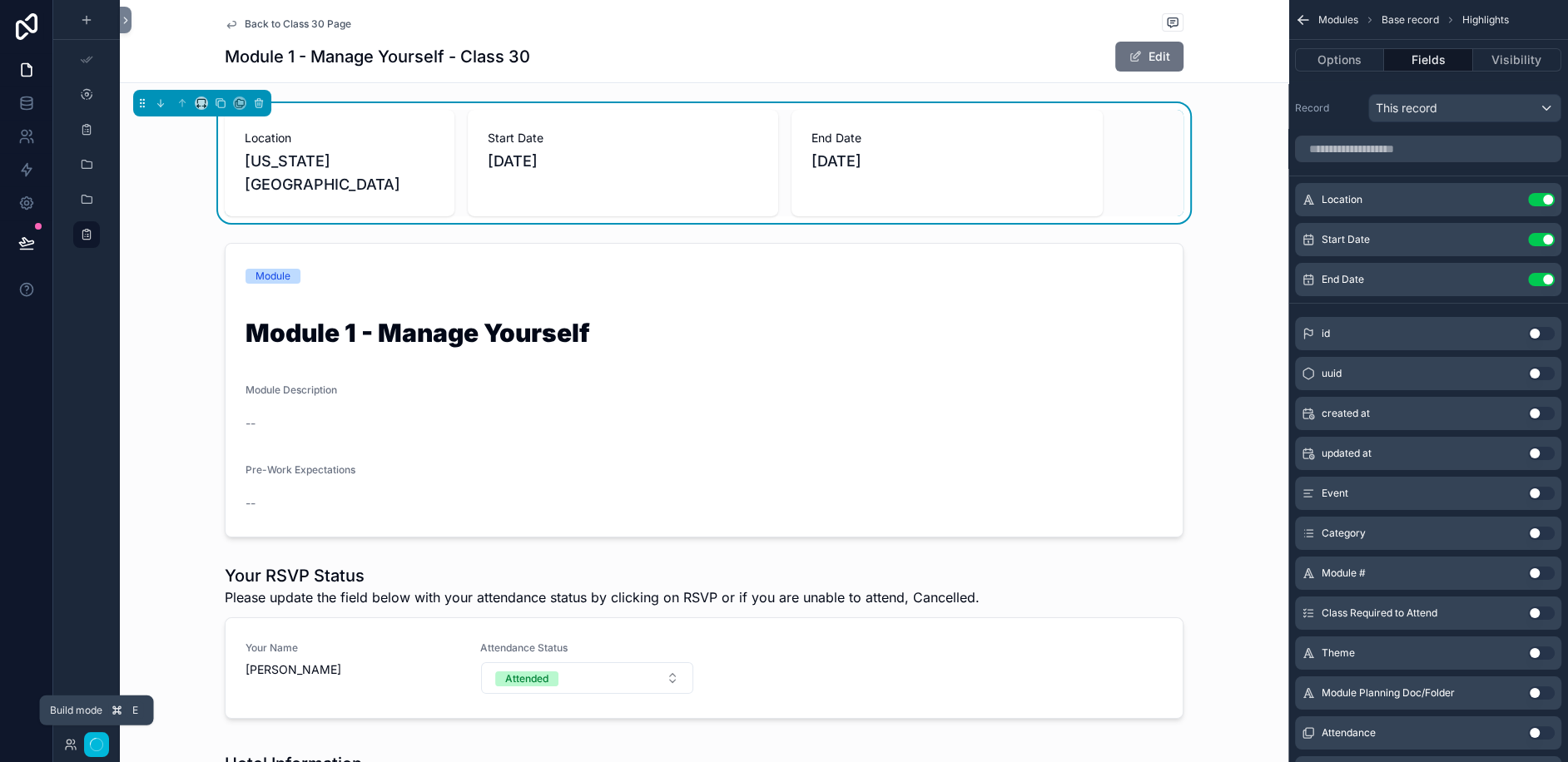
click at [99, 747] on icon "button" at bounding box center [97, 745] width 13 height 13
click at [166, 557] on div "scrollable content" at bounding box center [703, 644] width 1168 height 175
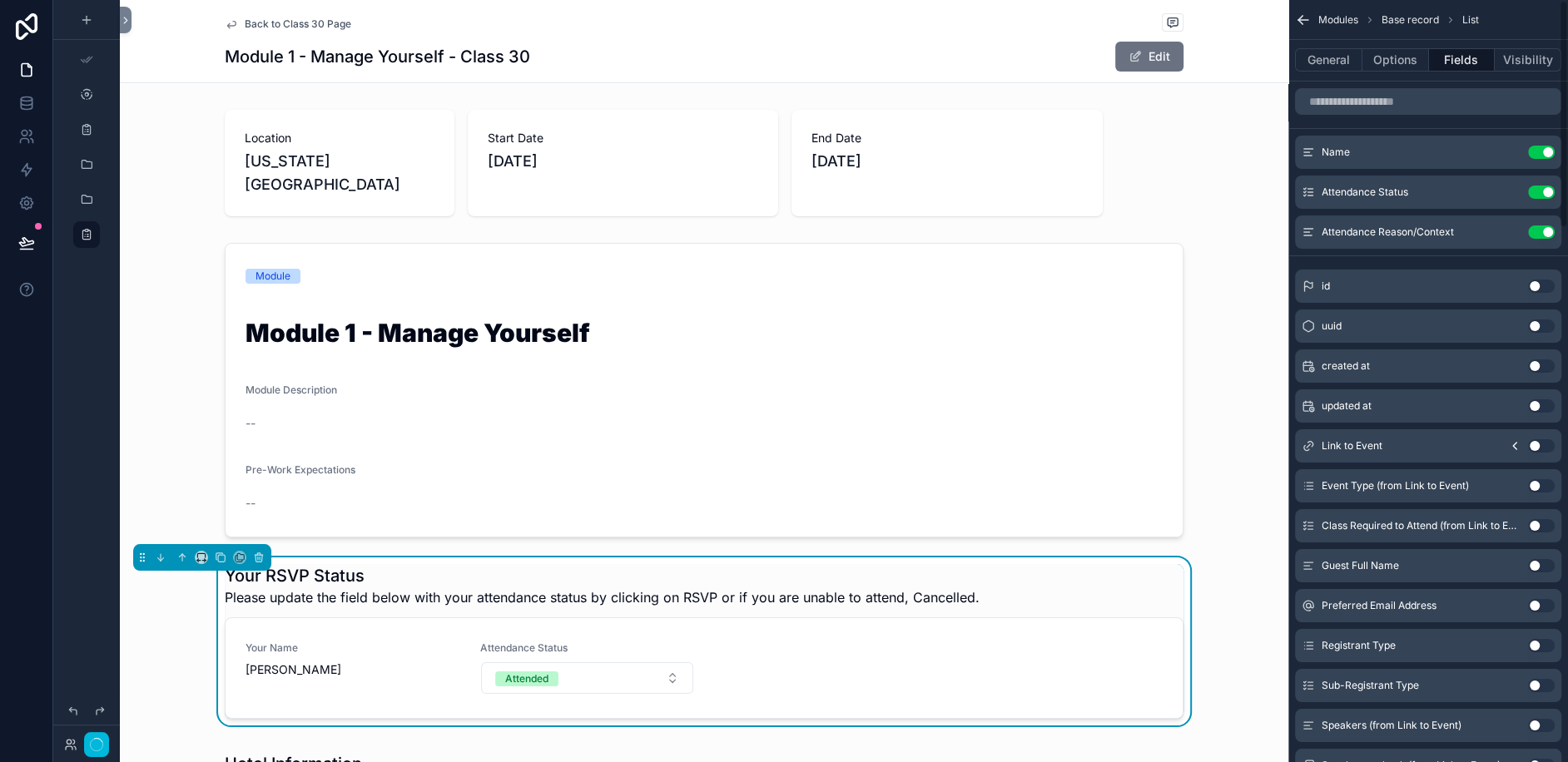
click at [1224, 42] on div "Back to Class 30 Page Module 1 - Manage Yourself - Class 30 Edit" at bounding box center [703, 42] width 1168 height 84
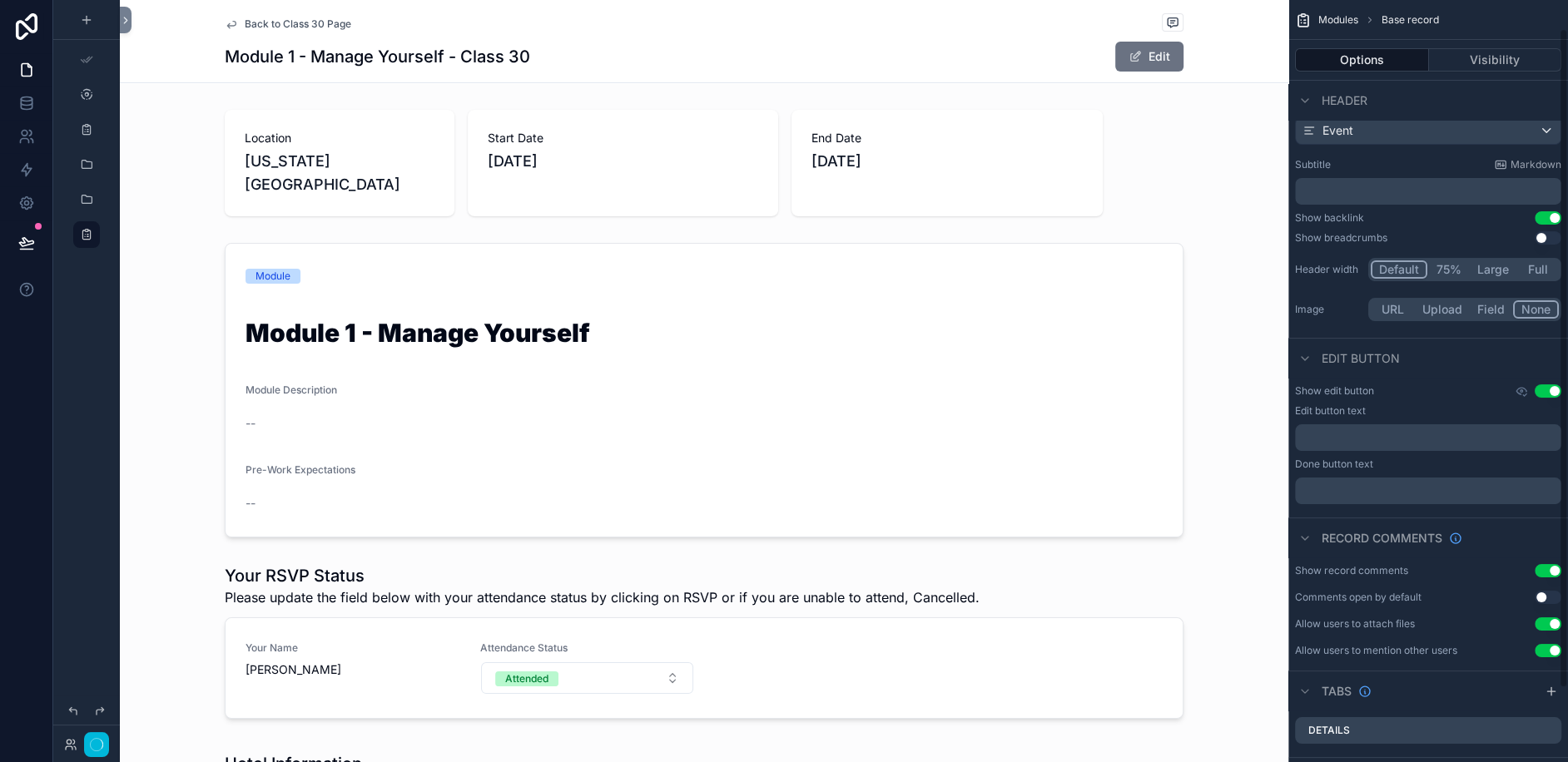
scroll to position [50, 0]
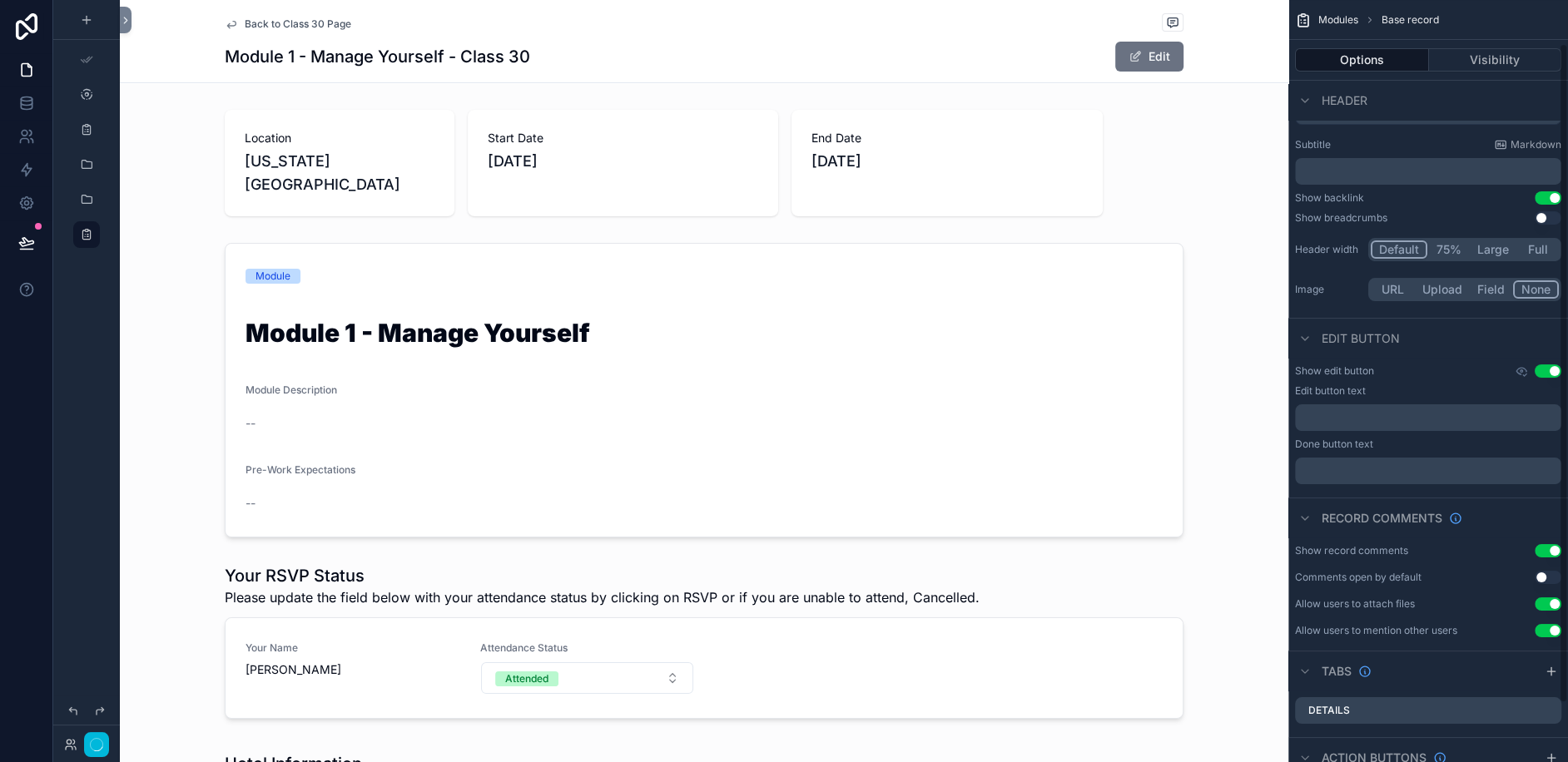
click at [1545, 373] on button "Use setting" at bounding box center [1548, 371] width 27 height 13
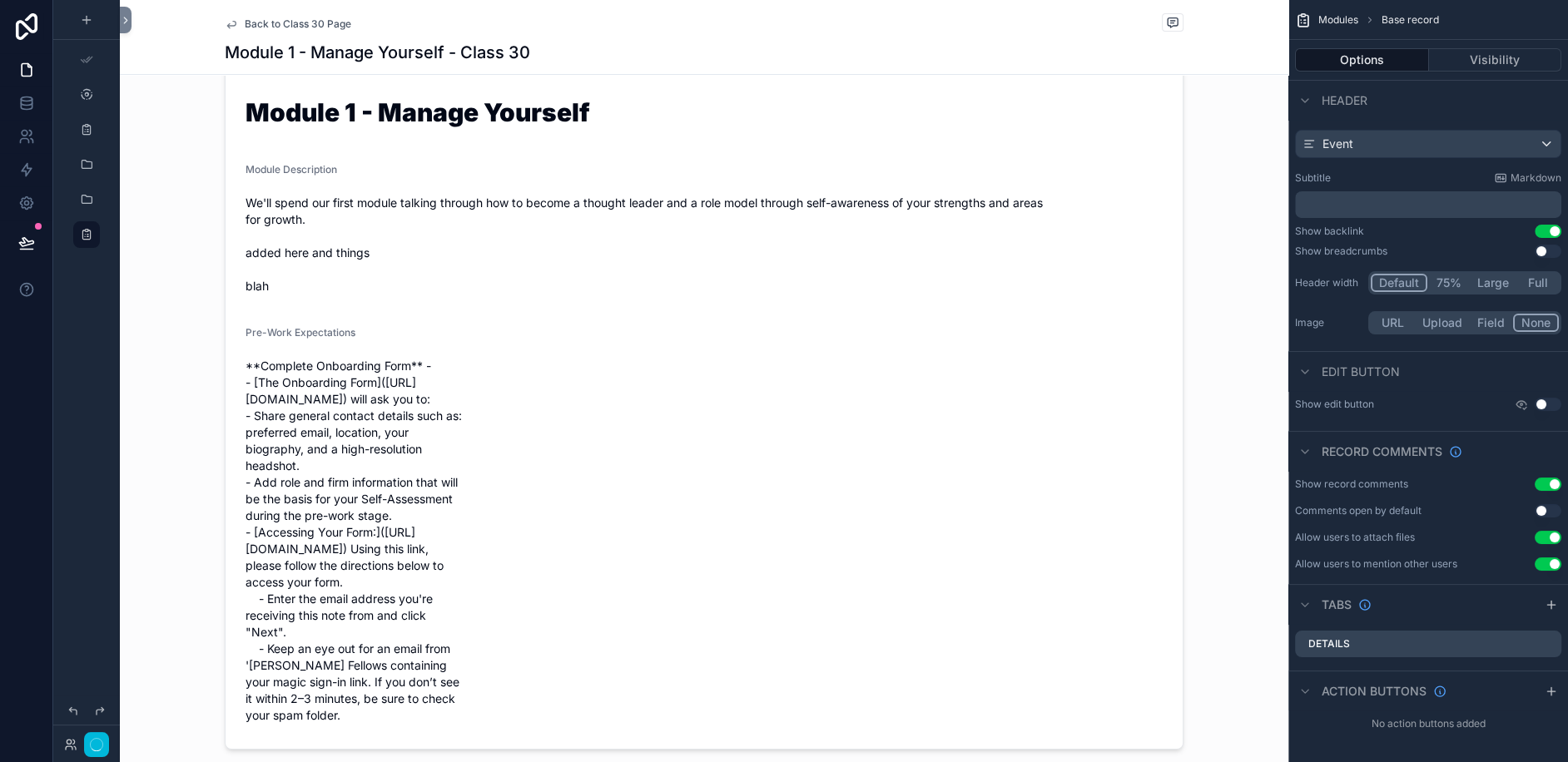
scroll to position [209, 0]
click at [519, 504] on div "scrollable content" at bounding box center [703, 389] width 1168 height 740
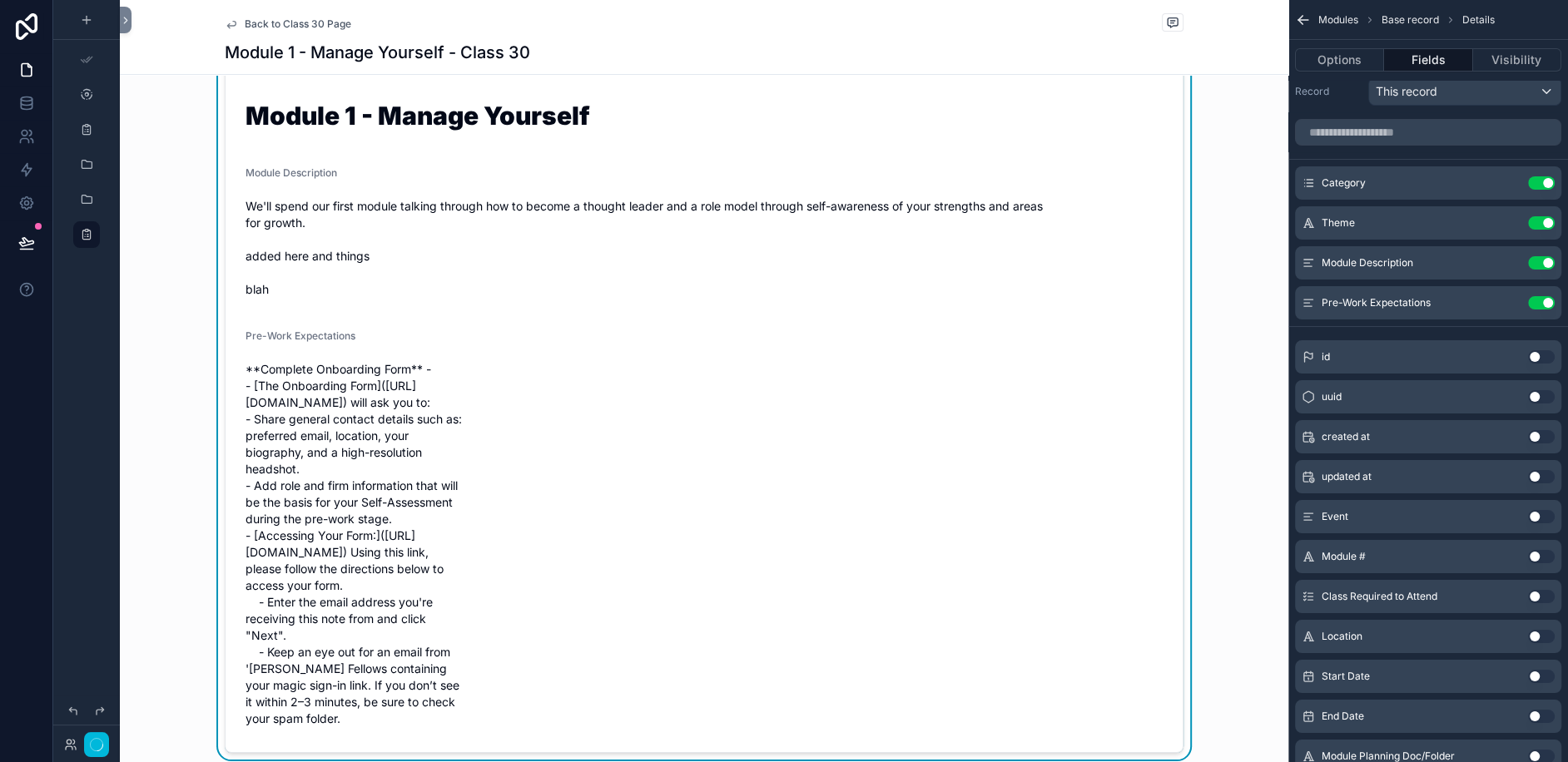
scroll to position [208, 0]
click at [1506, 253] on div "Module Description Use setting" at bounding box center [1428, 263] width 267 height 33
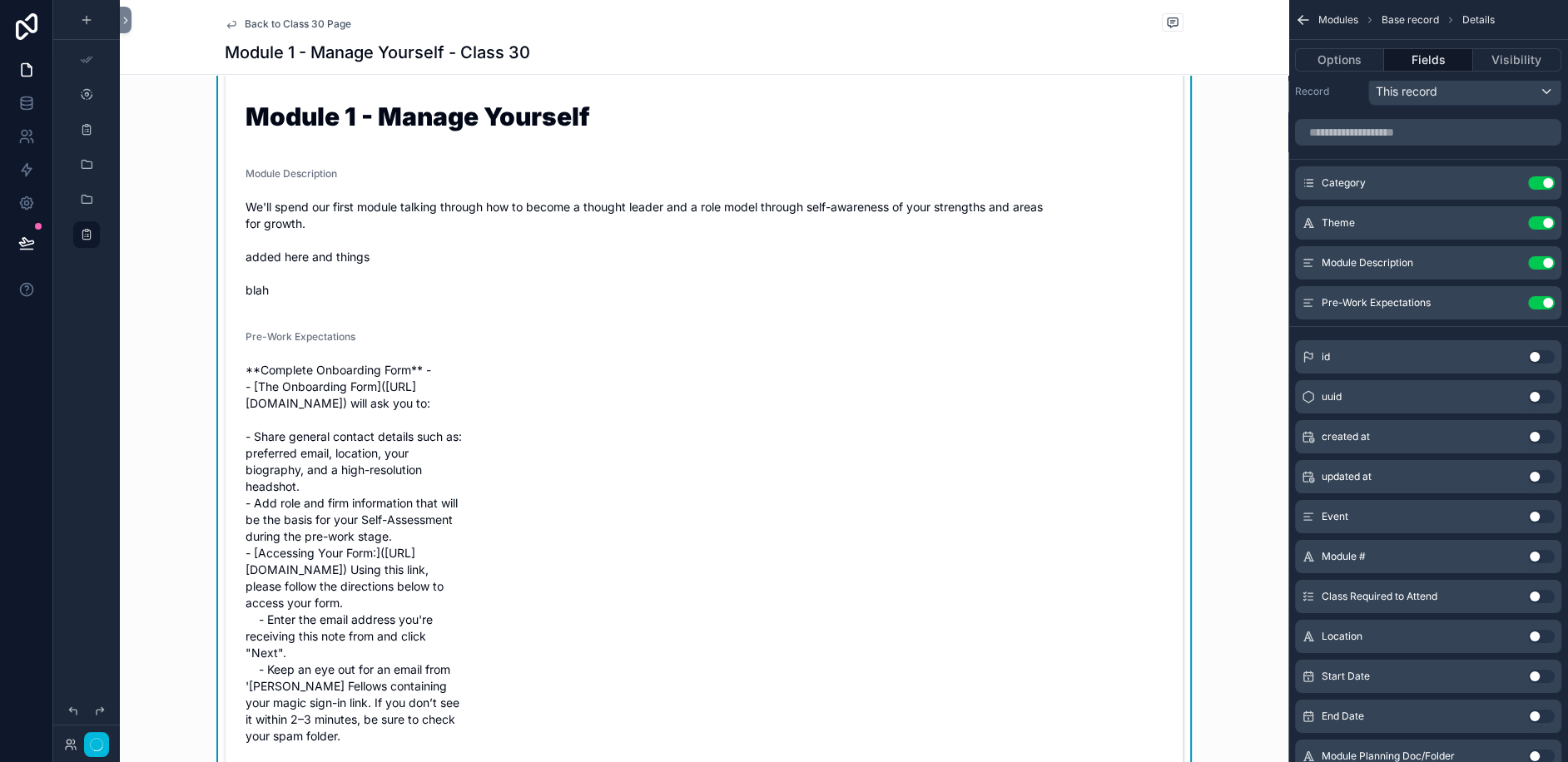
click at [0, 0] on button "scrollable content" at bounding box center [0, 0] width 0 height 0
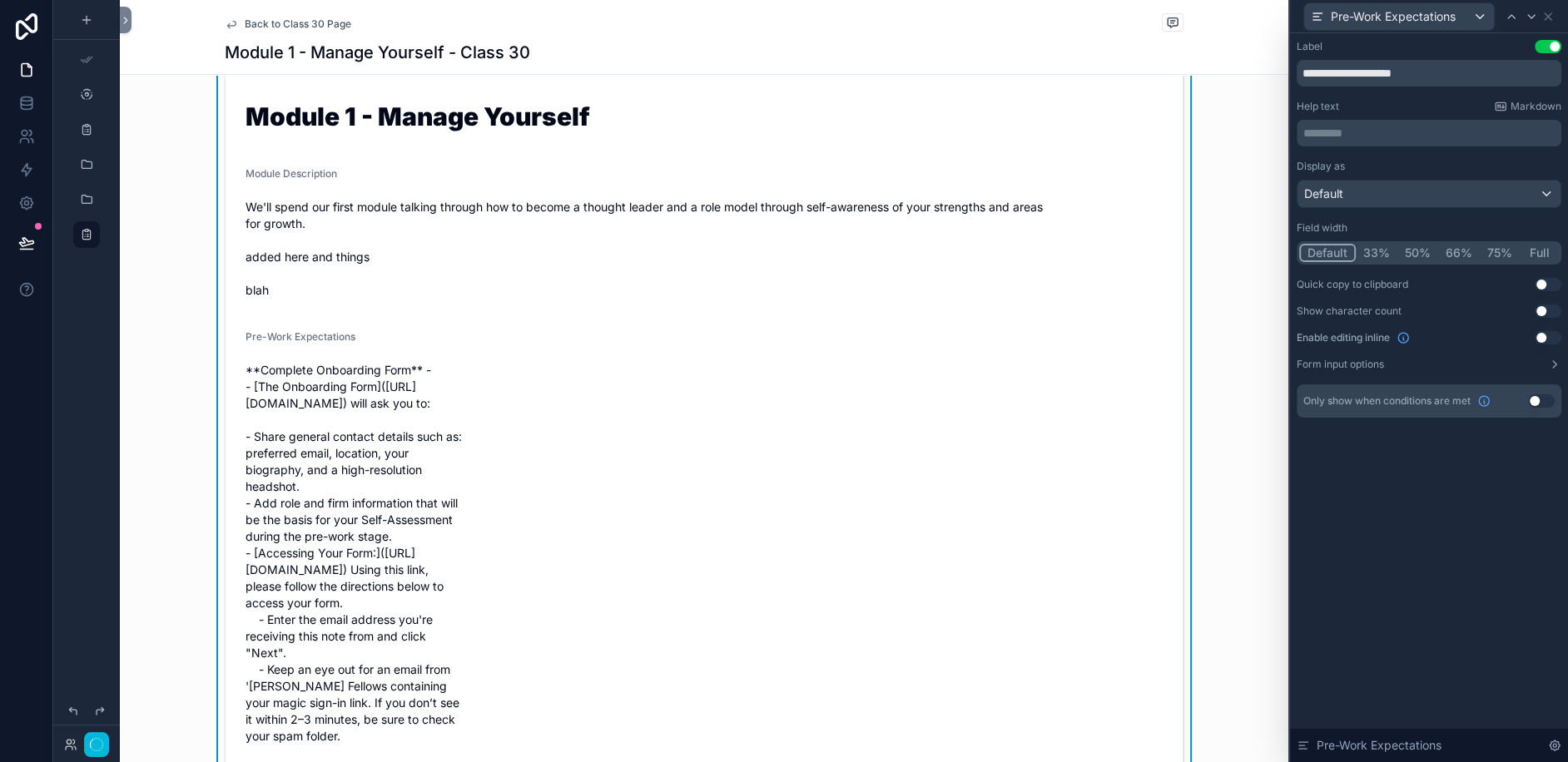
click at [1524, 252] on button "Full" at bounding box center [1539, 252] width 39 height 18
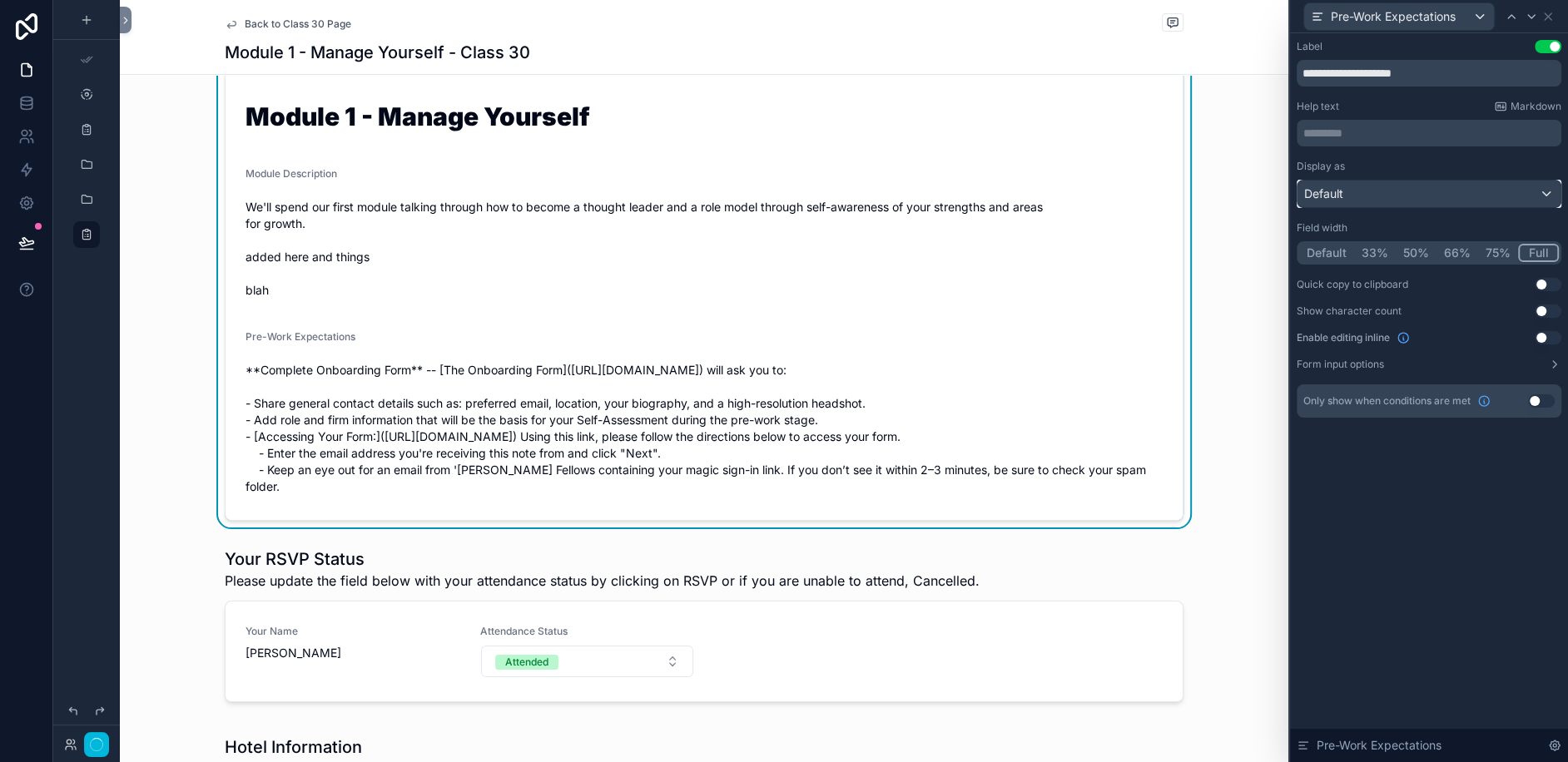
click at [1320, 195] on span "Default" at bounding box center [1323, 195] width 39 height 17
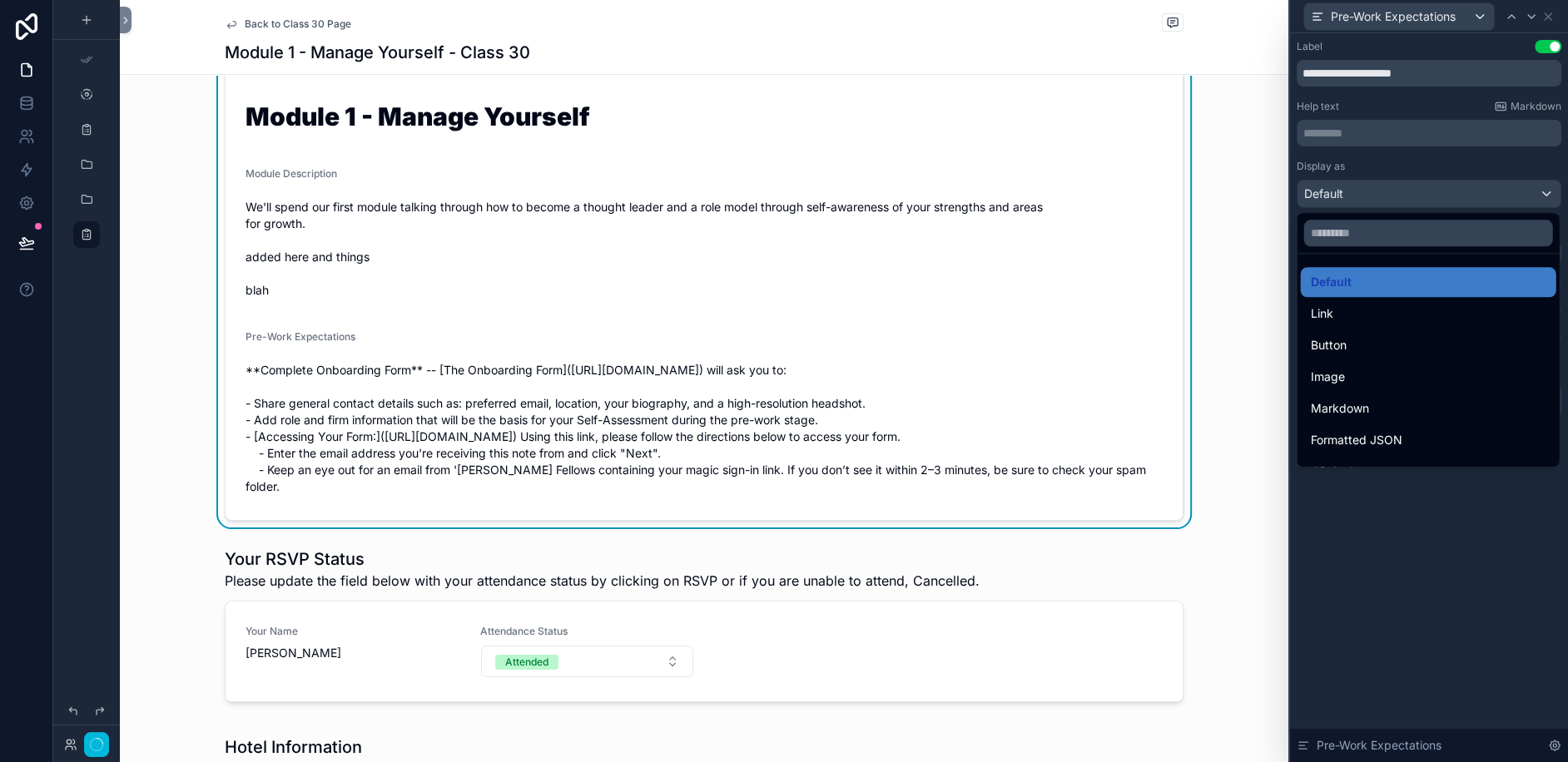
click at [1333, 399] on span "Markdown" at bounding box center [1339, 408] width 58 height 20
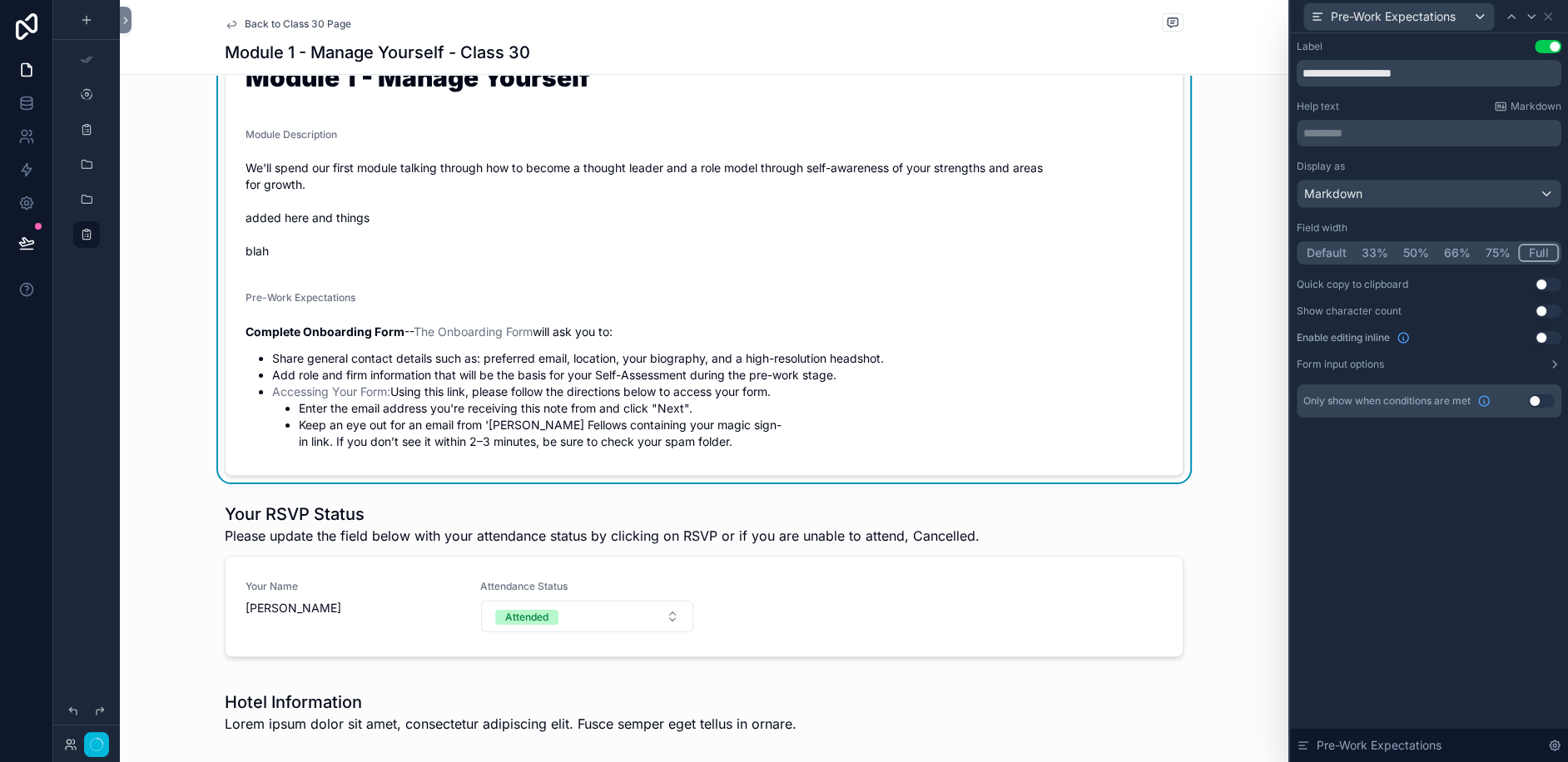
scroll to position [234, 0]
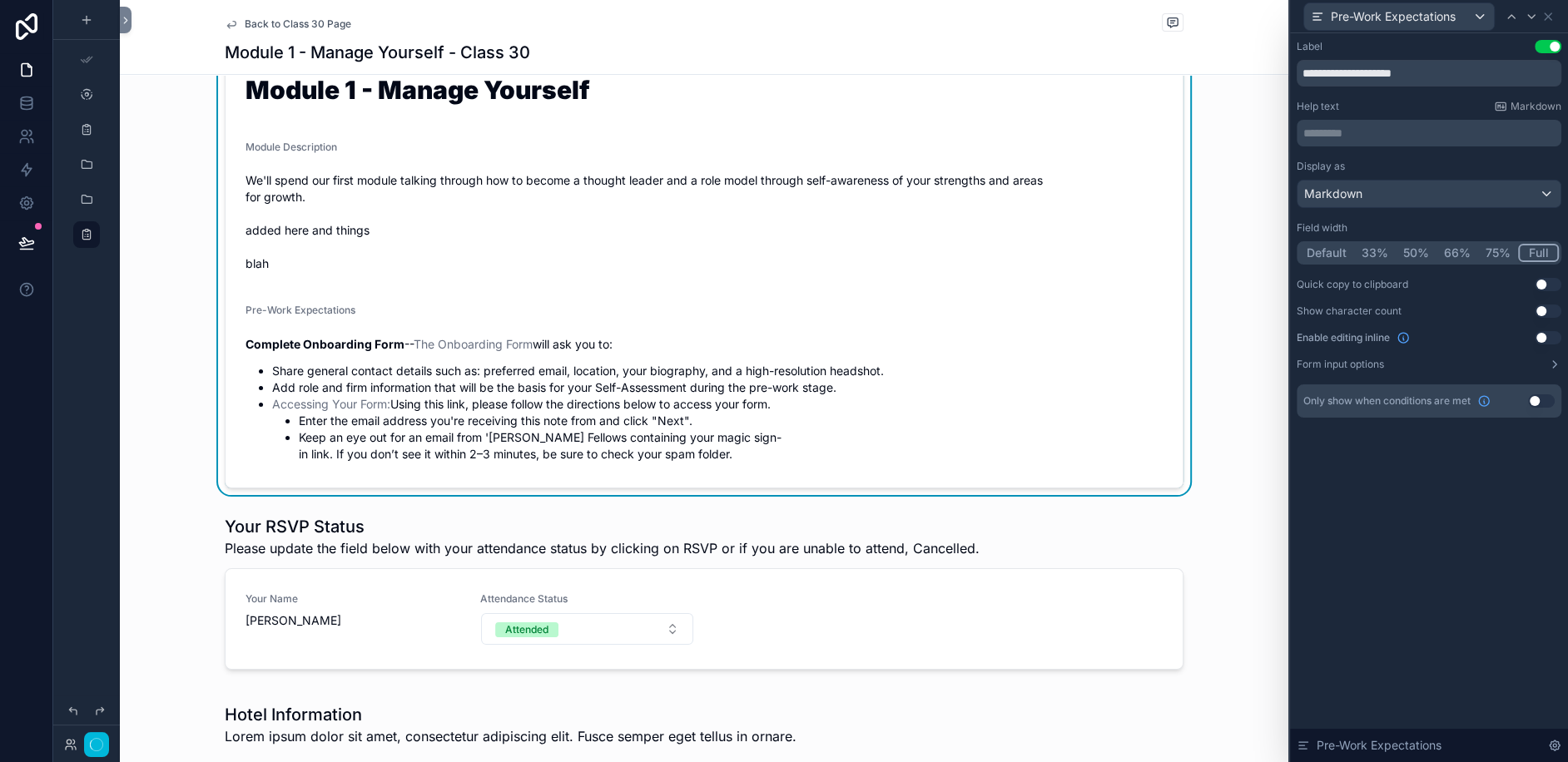
click at [271, 306] on span "Pre-Work Expectations" at bounding box center [301, 309] width 110 height 12
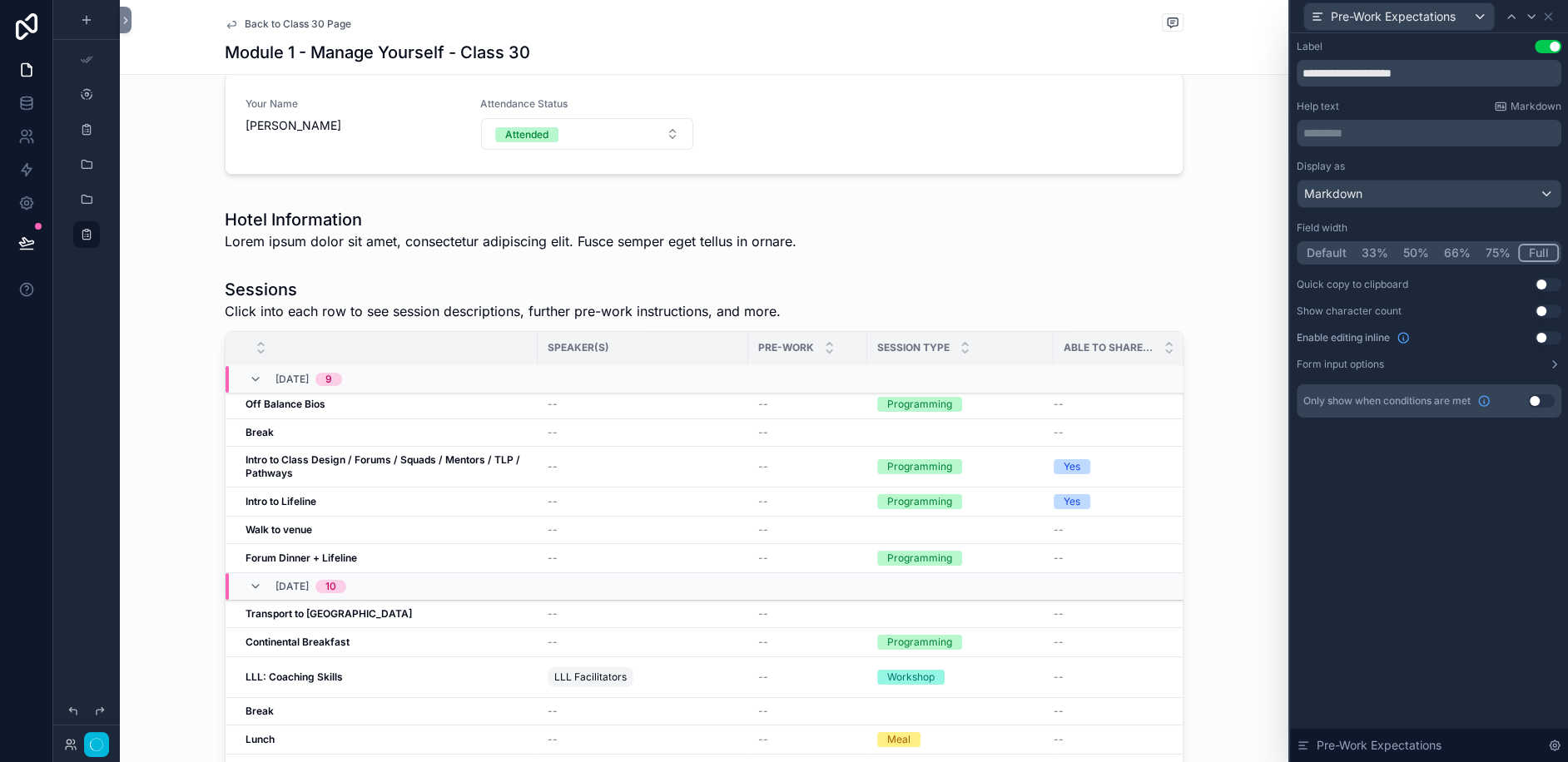
scroll to position [169, 0]
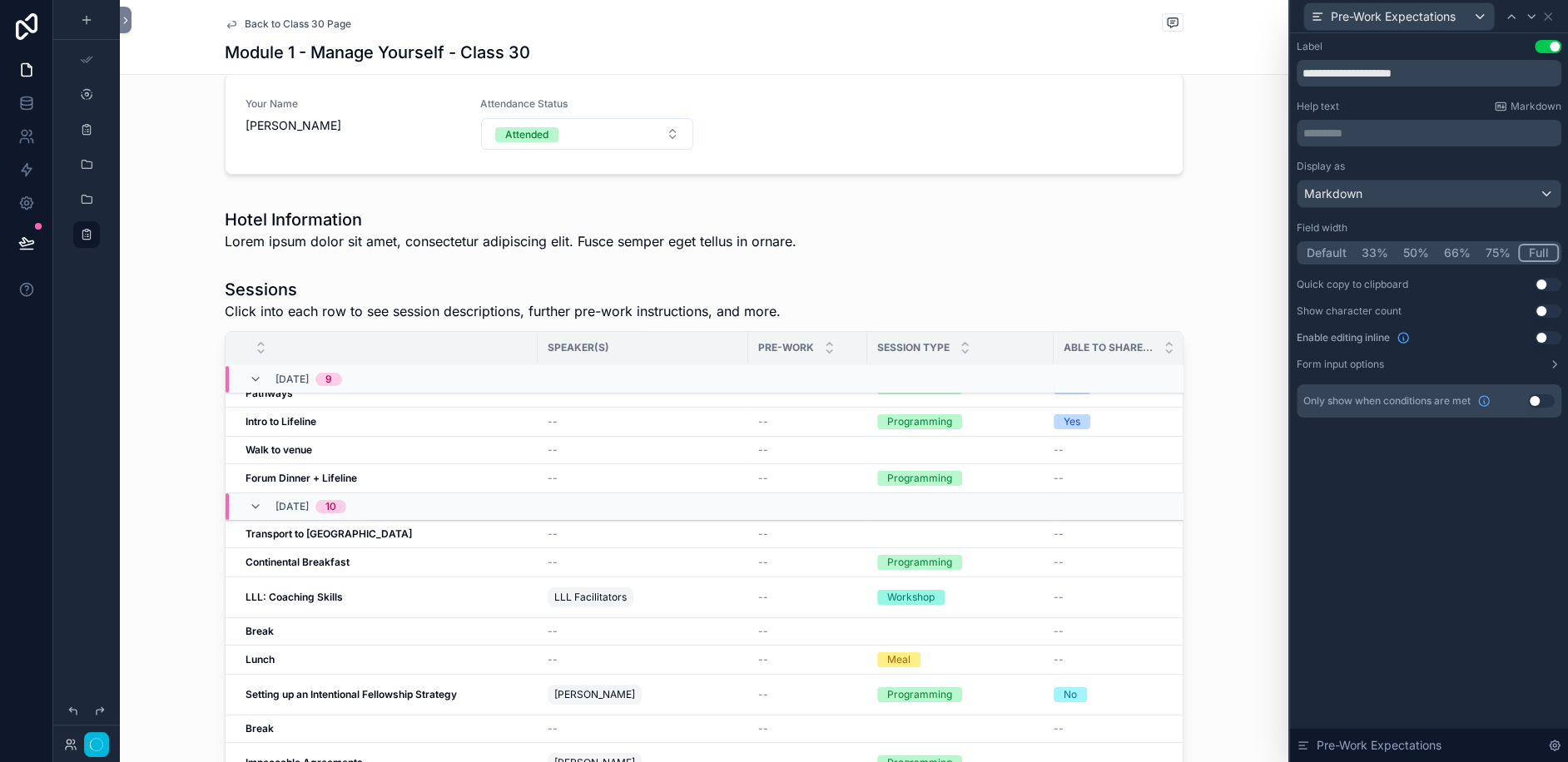
click at [188, 342] on div "scrollable content" at bounding box center [703, 594] width 1168 height 646
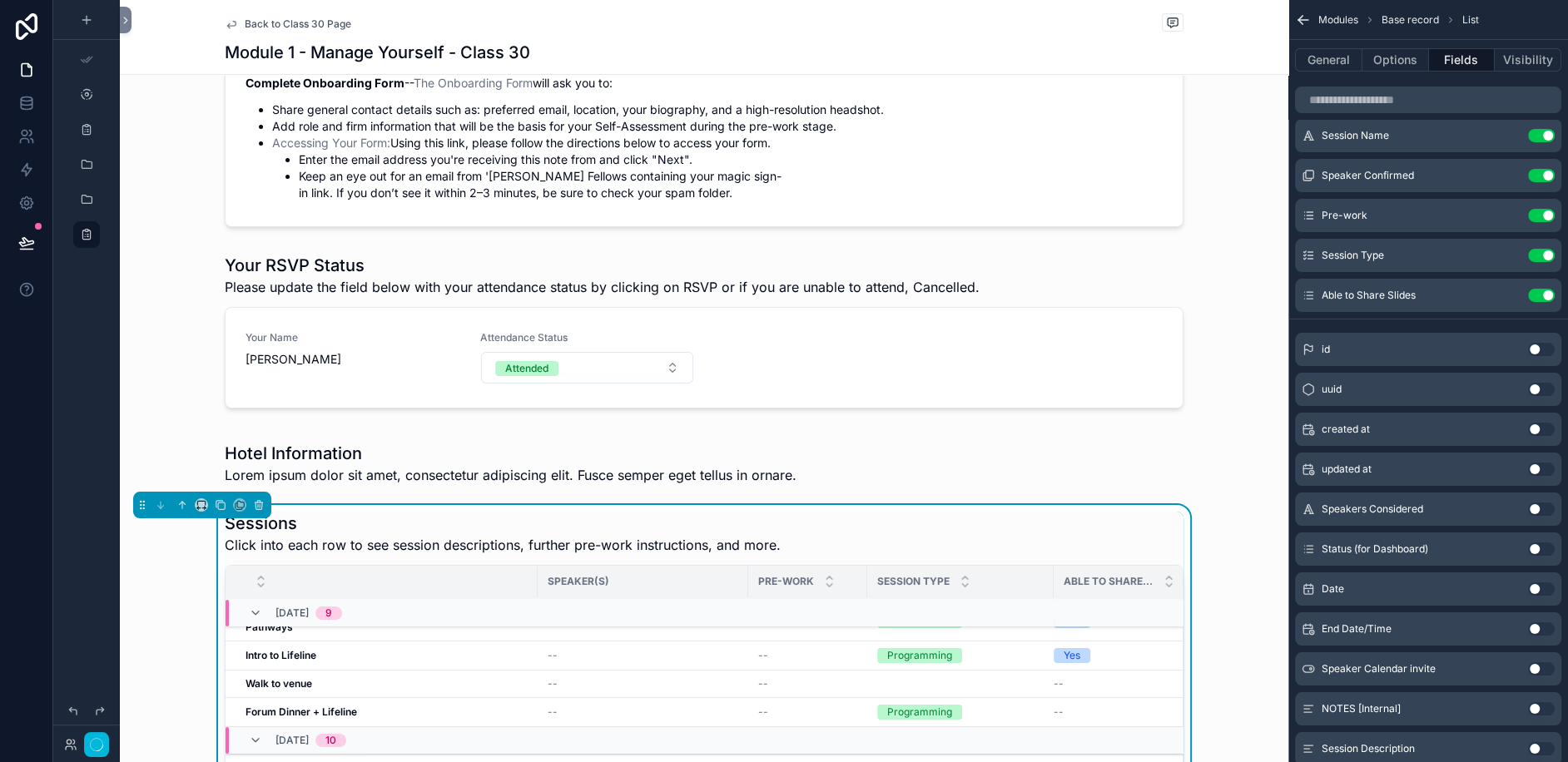
scroll to position [604, 0]
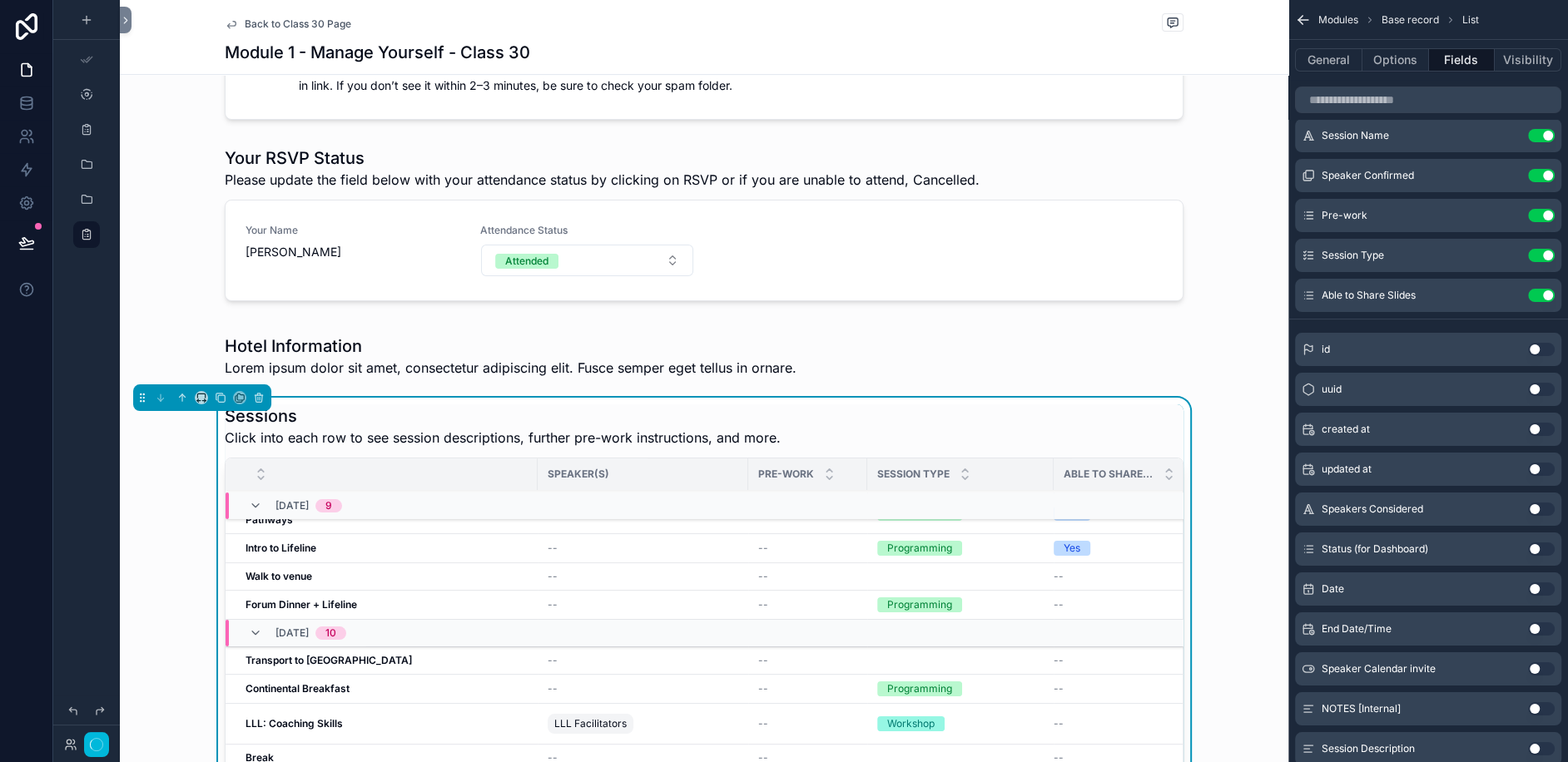
click at [455, 359] on div "scrollable content" at bounding box center [703, 356] width 1168 height 57
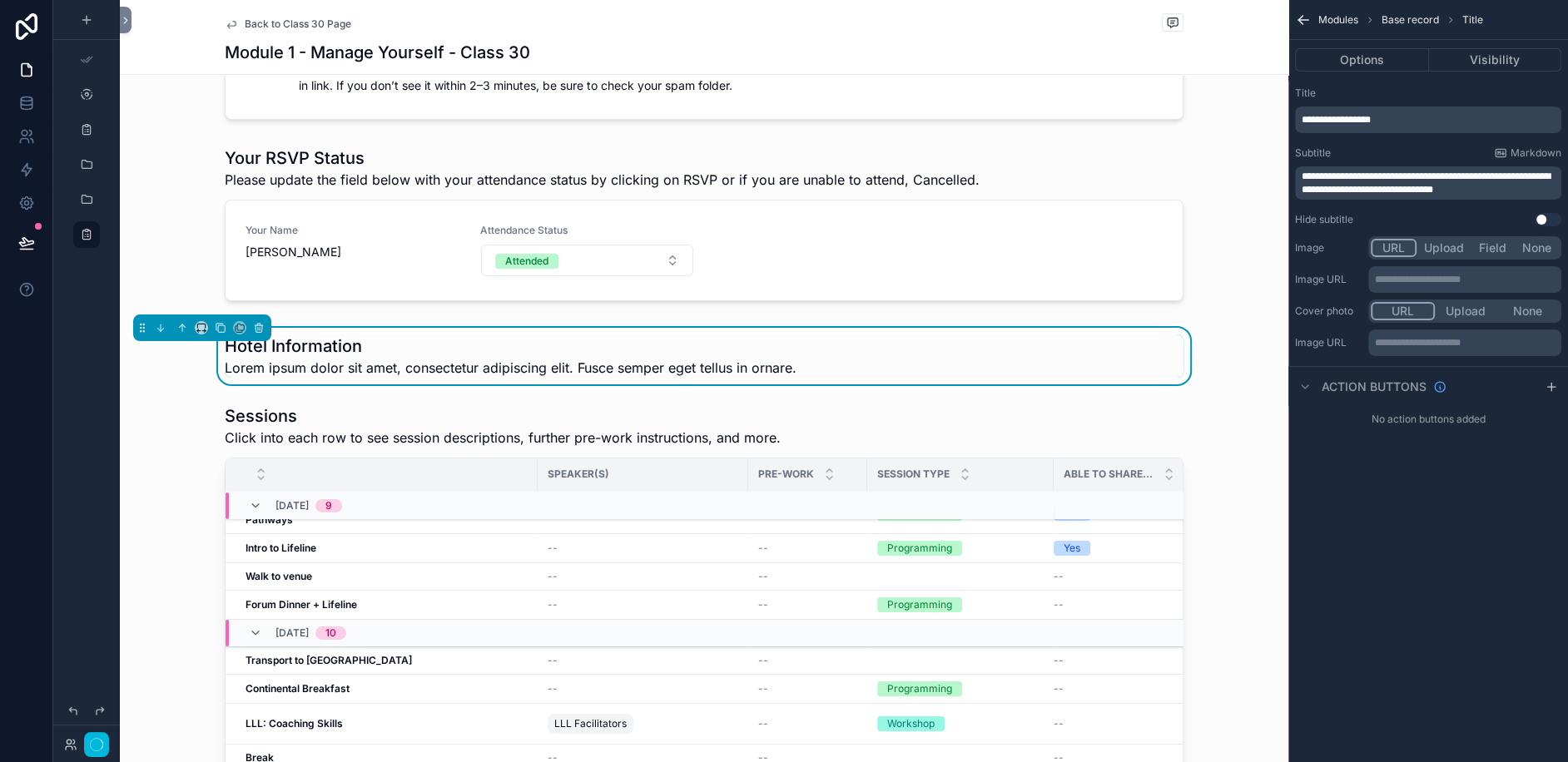
scroll to position [0, 0]
click at [251, 335] on button "scrollable content" at bounding box center [258, 327] width 18 height 18
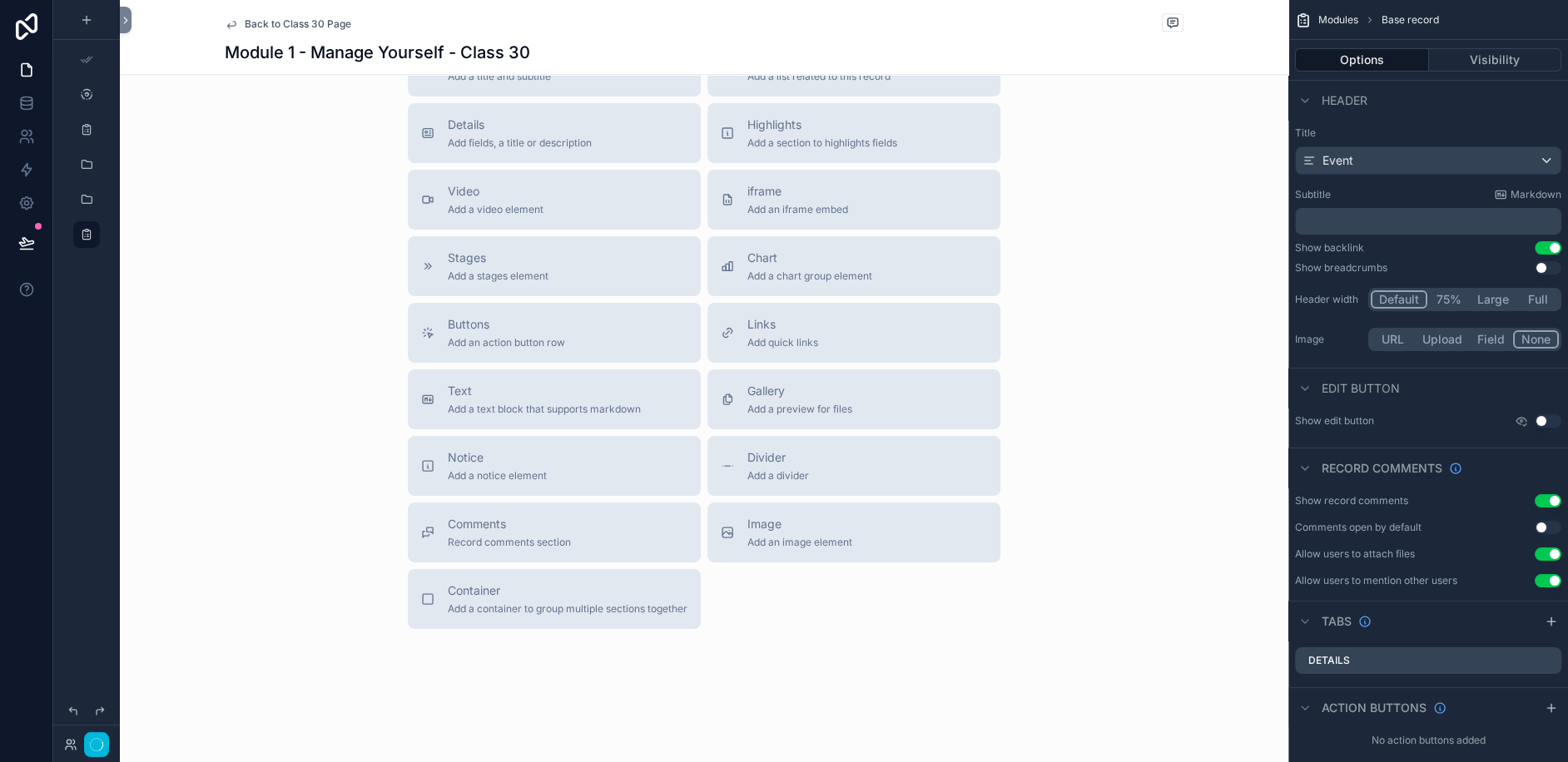
scroll to position [1450, 0]
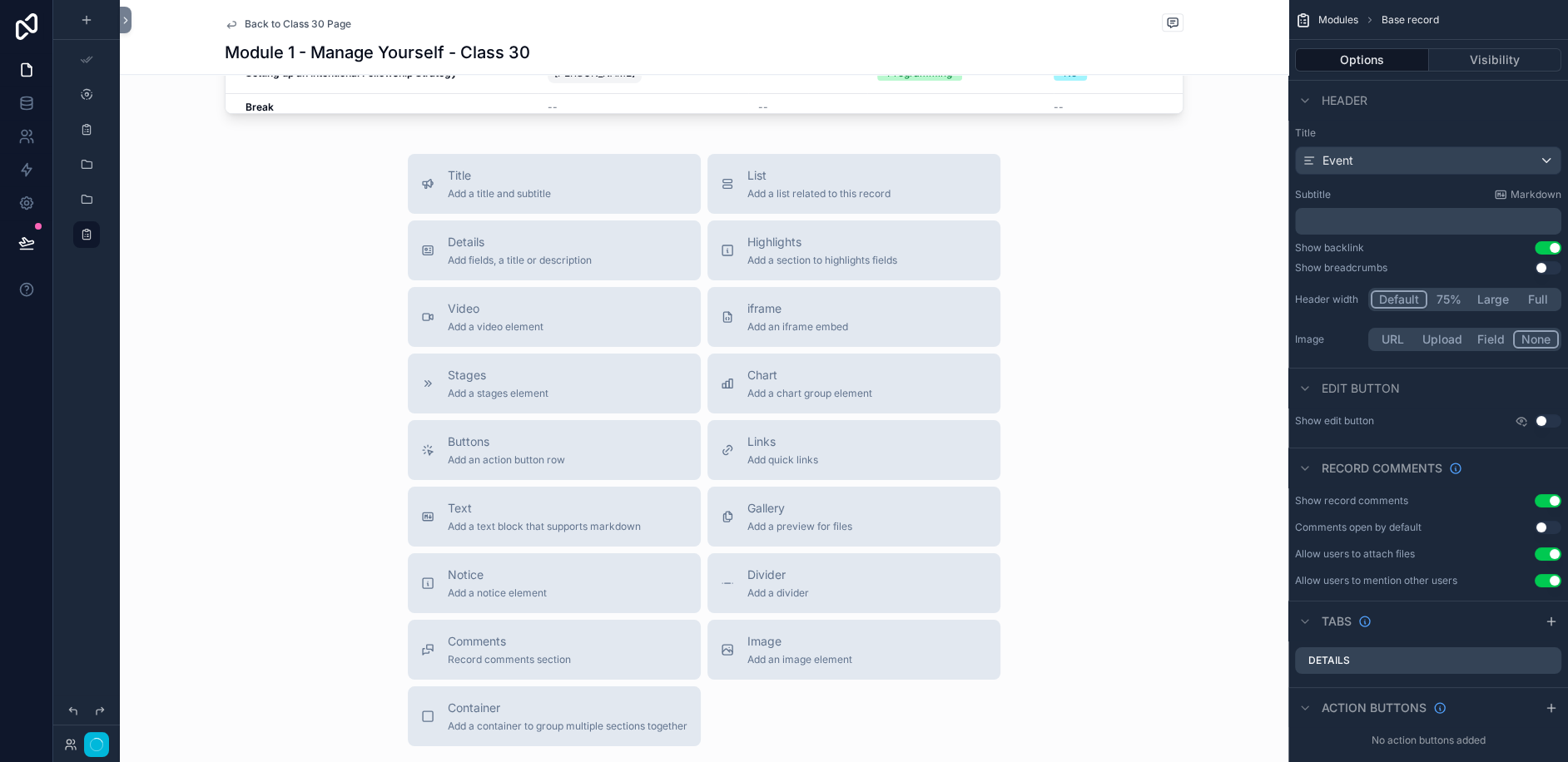
click at [546, 244] on span "Details" at bounding box center [520, 242] width 144 height 17
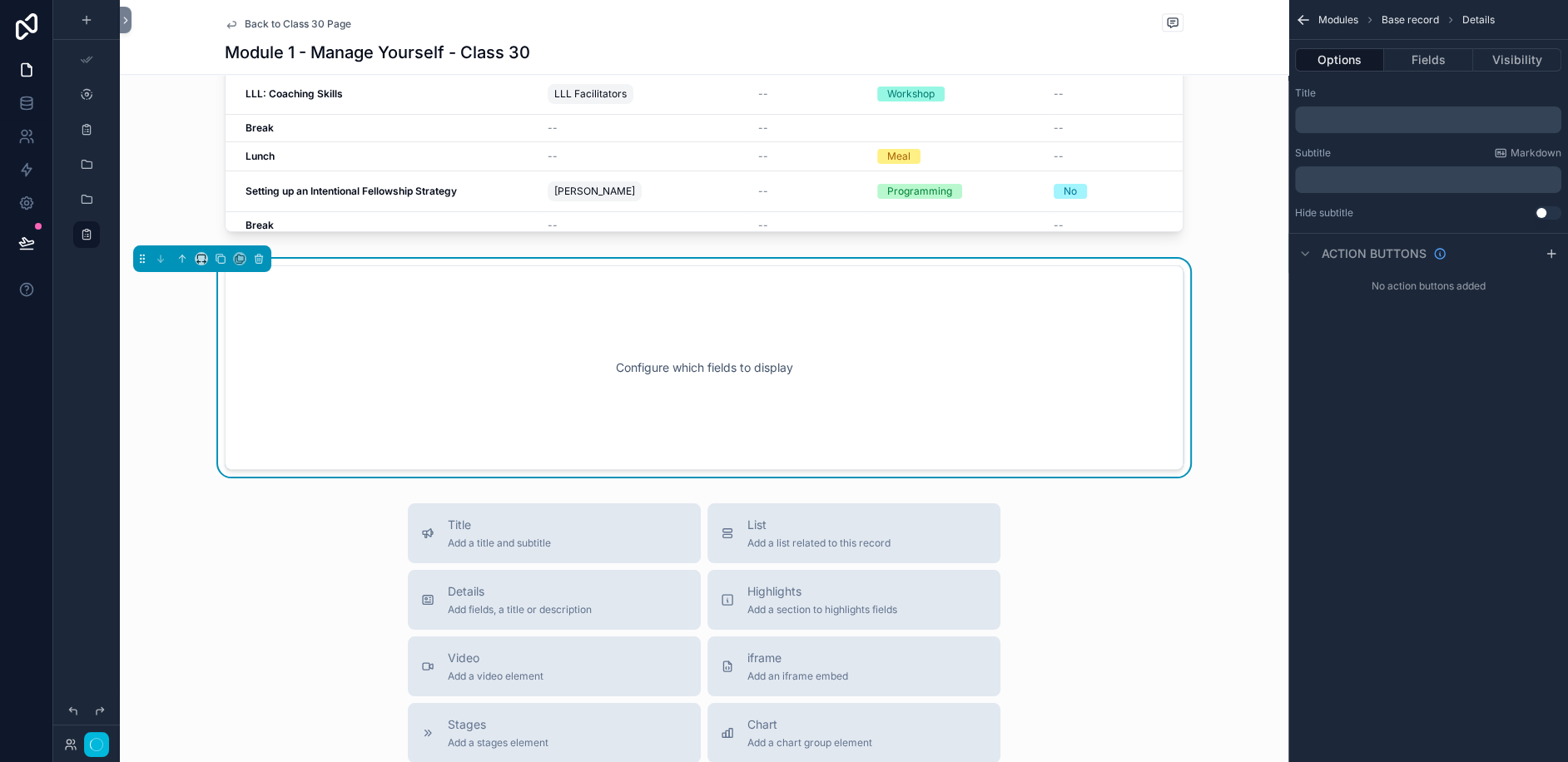
scroll to position [1326, 0]
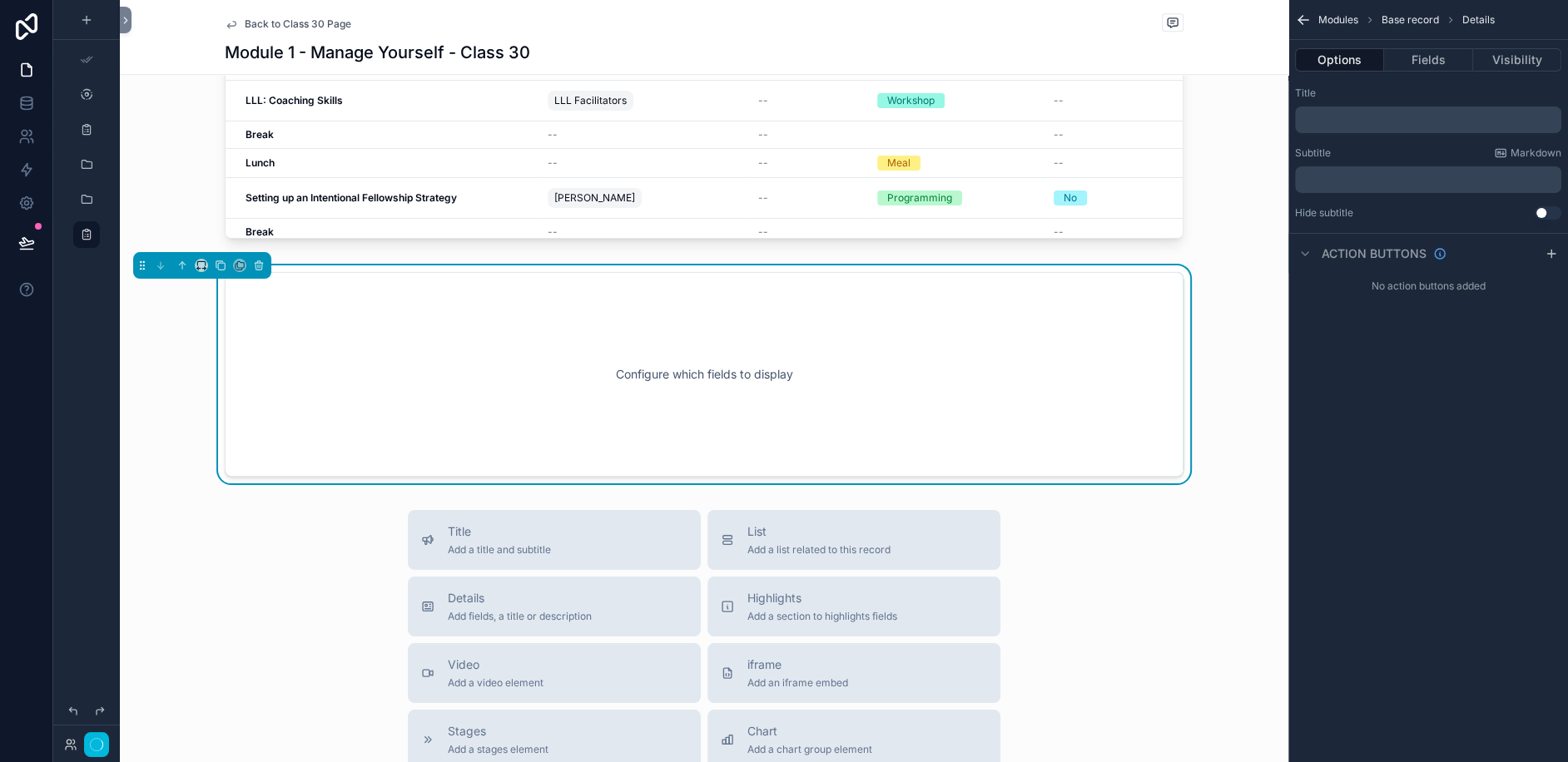
click at [1380, 107] on div "﻿" at bounding box center [1428, 120] width 267 height 27
click at [1380, 117] on p "﻿" at bounding box center [1429, 120] width 256 height 13
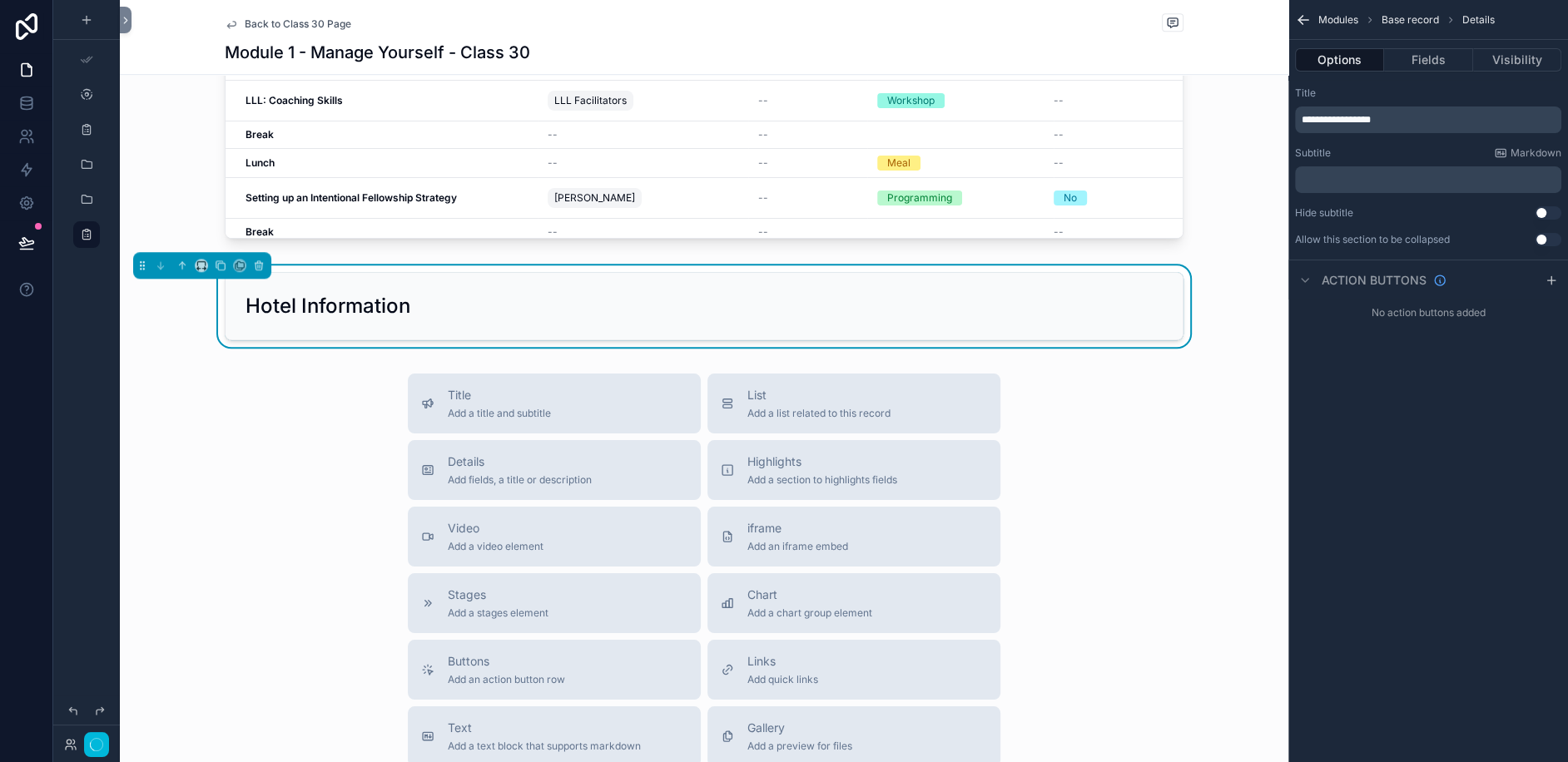
click at [1328, 120] on span "**********" at bounding box center [1335, 120] width 69 height 10
click at [1454, 519] on div "**********" at bounding box center [1428, 381] width 280 height 762
click at [1425, 62] on button "Fields" at bounding box center [1428, 60] width 88 height 24
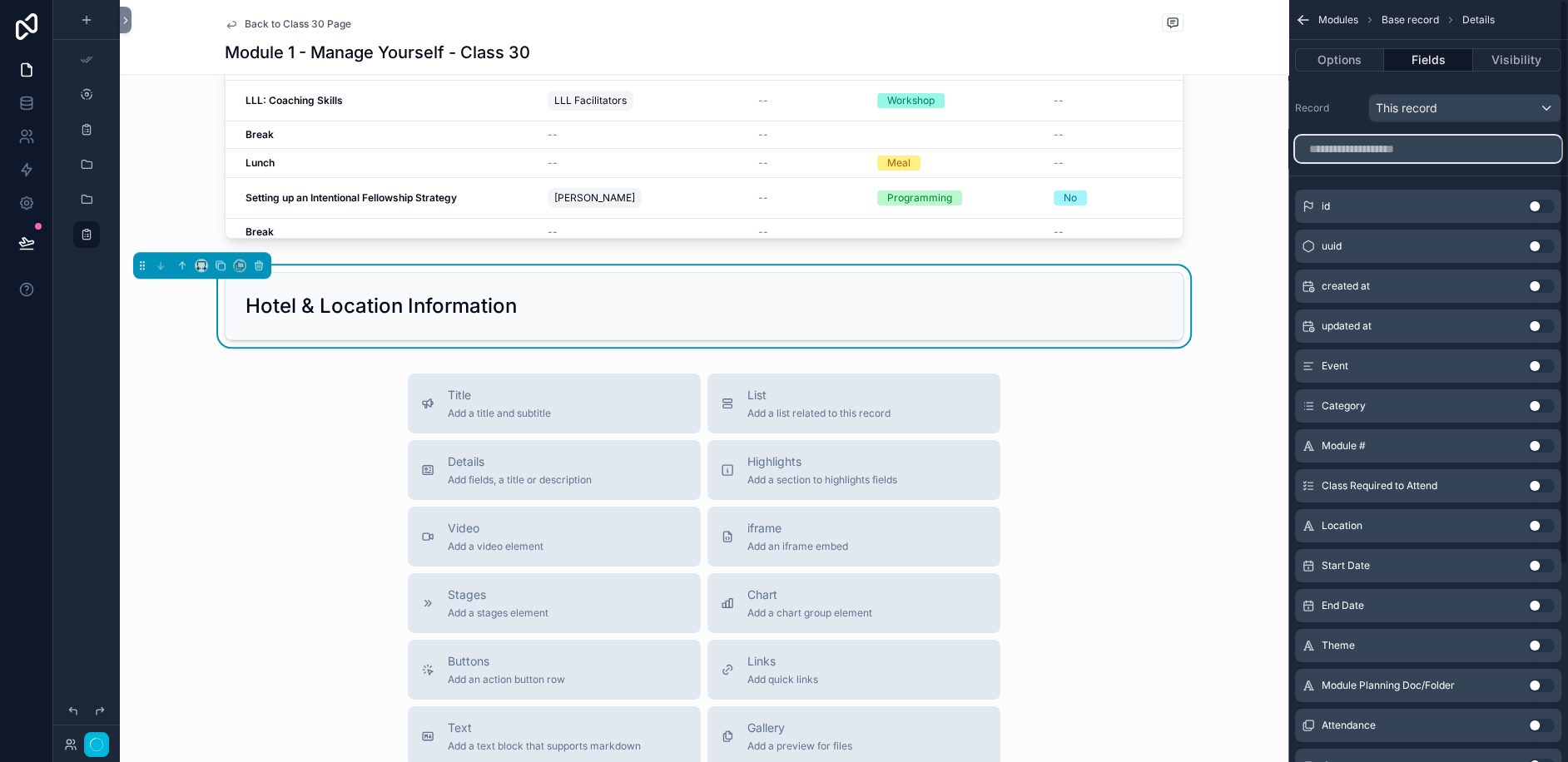
click at [1375, 154] on input "scrollable content" at bounding box center [1428, 149] width 267 height 27
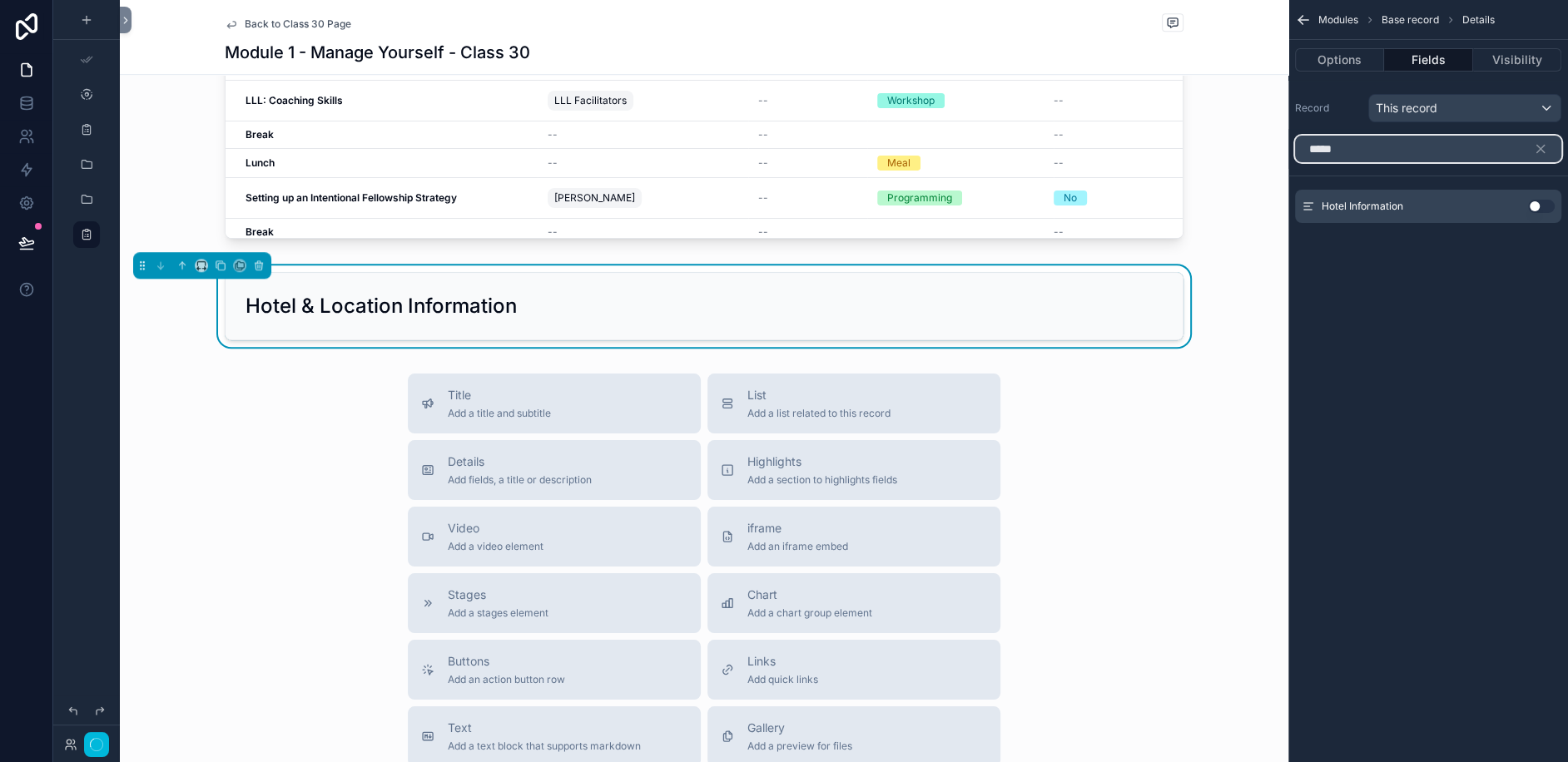
type input "*****"
click at [1538, 207] on button "Use setting" at bounding box center [1541, 206] width 27 height 13
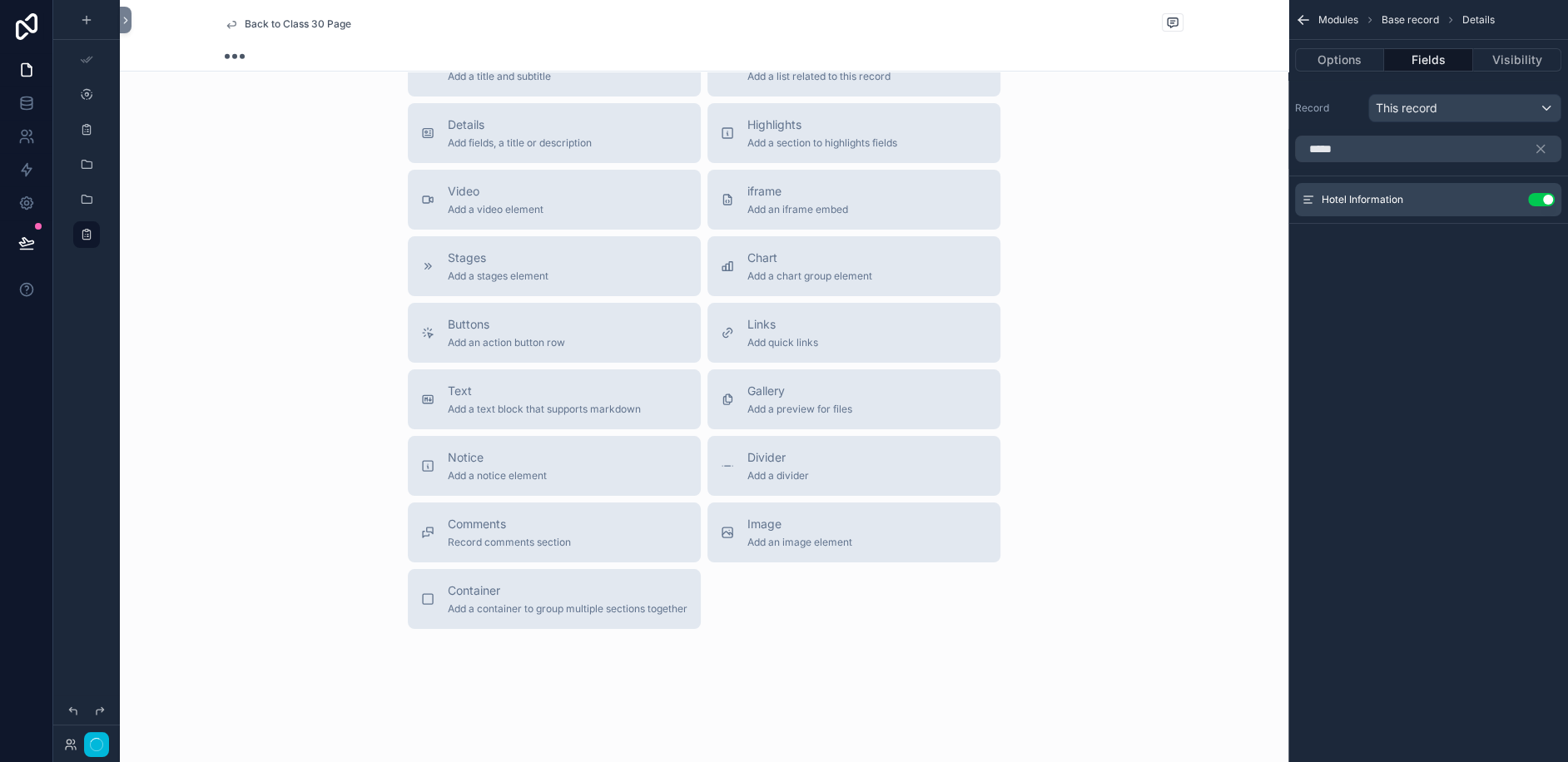
scroll to position [344, 0]
click at [0, 0] on icon "scrollable content" at bounding box center [0, 0] width 0 height 0
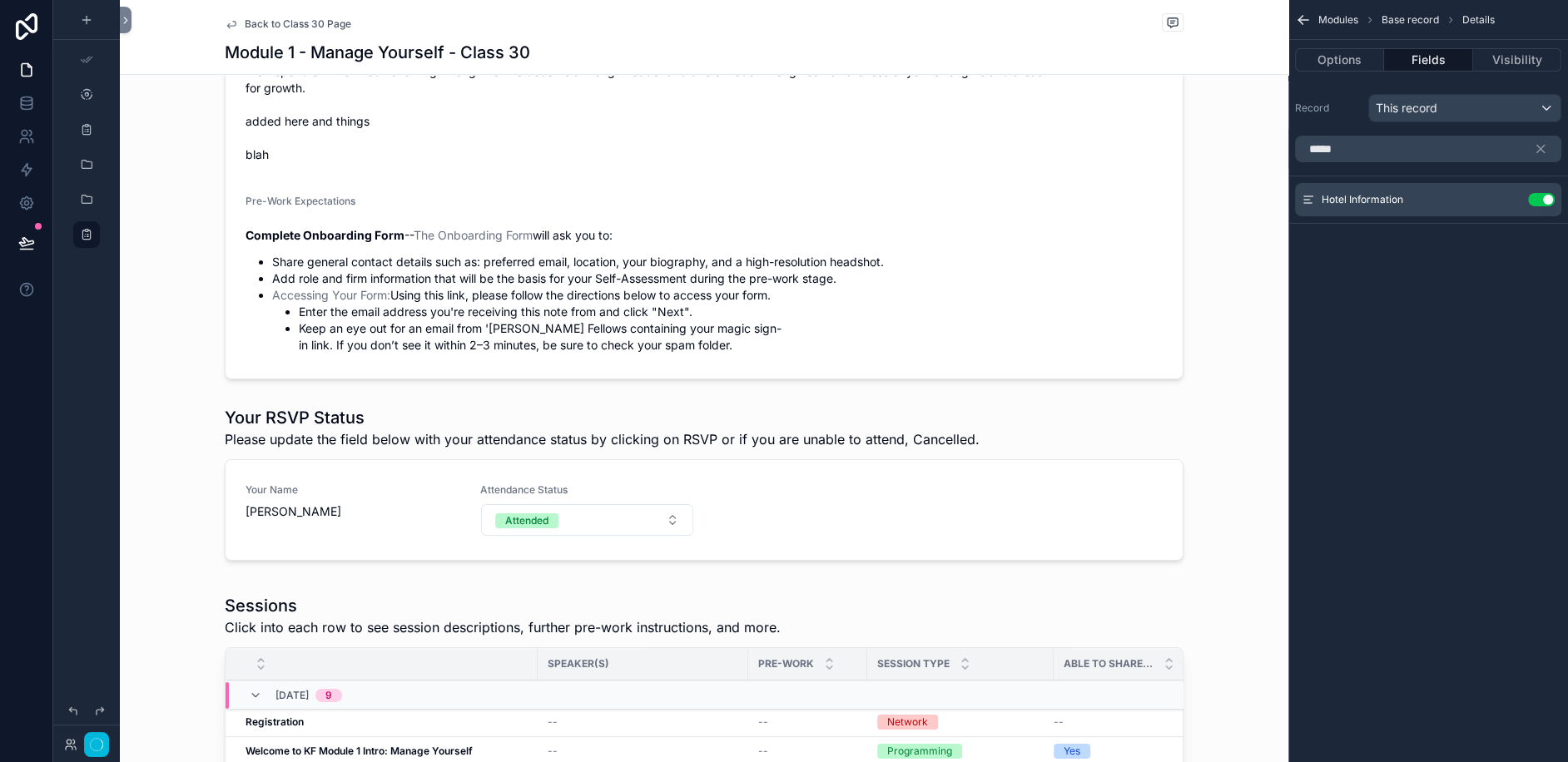
scroll to position [1326, 0]
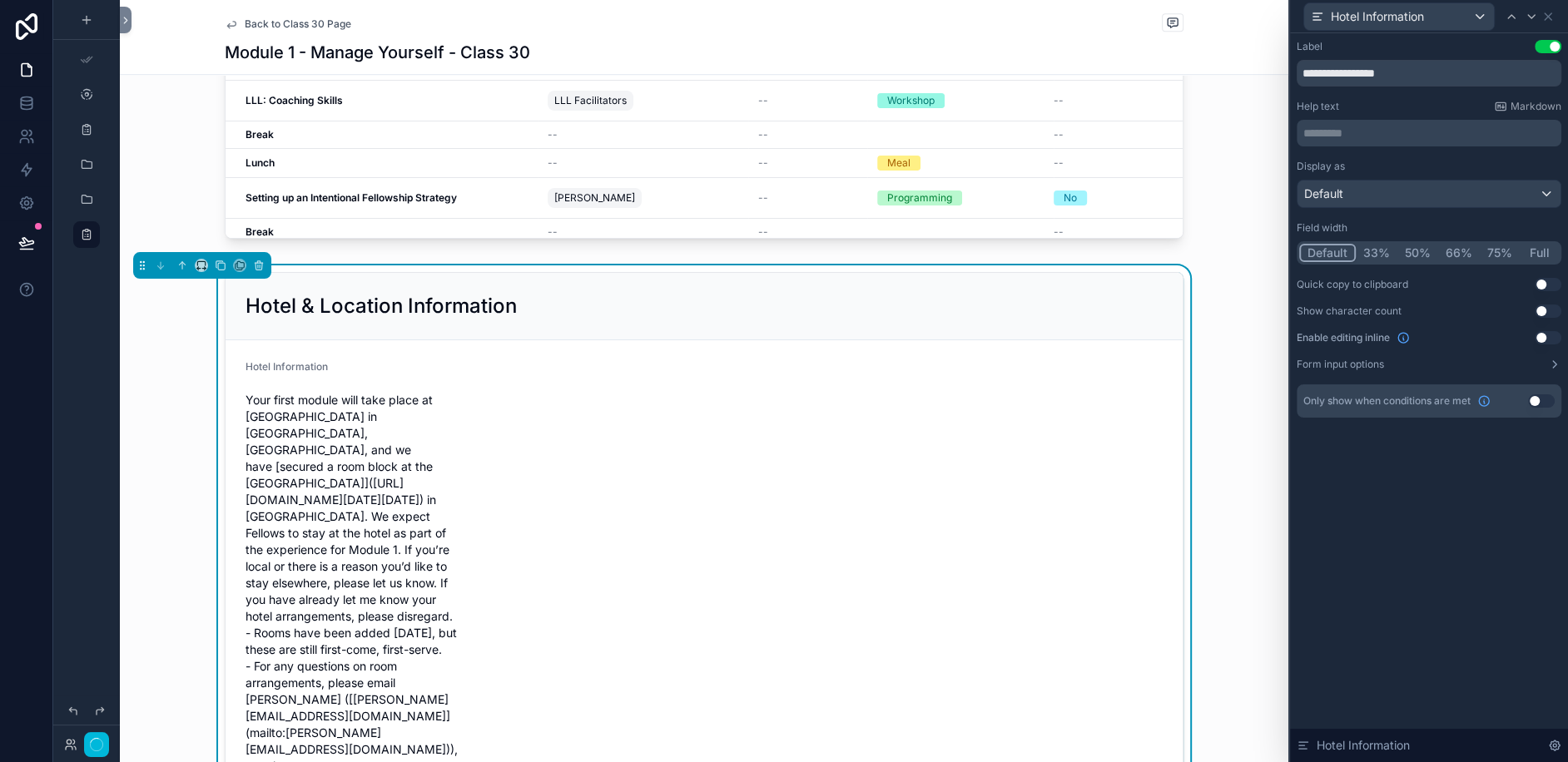
click at [1545, 44] on button "Use setting" at bounding box center [1548, 46] width 27 height 13
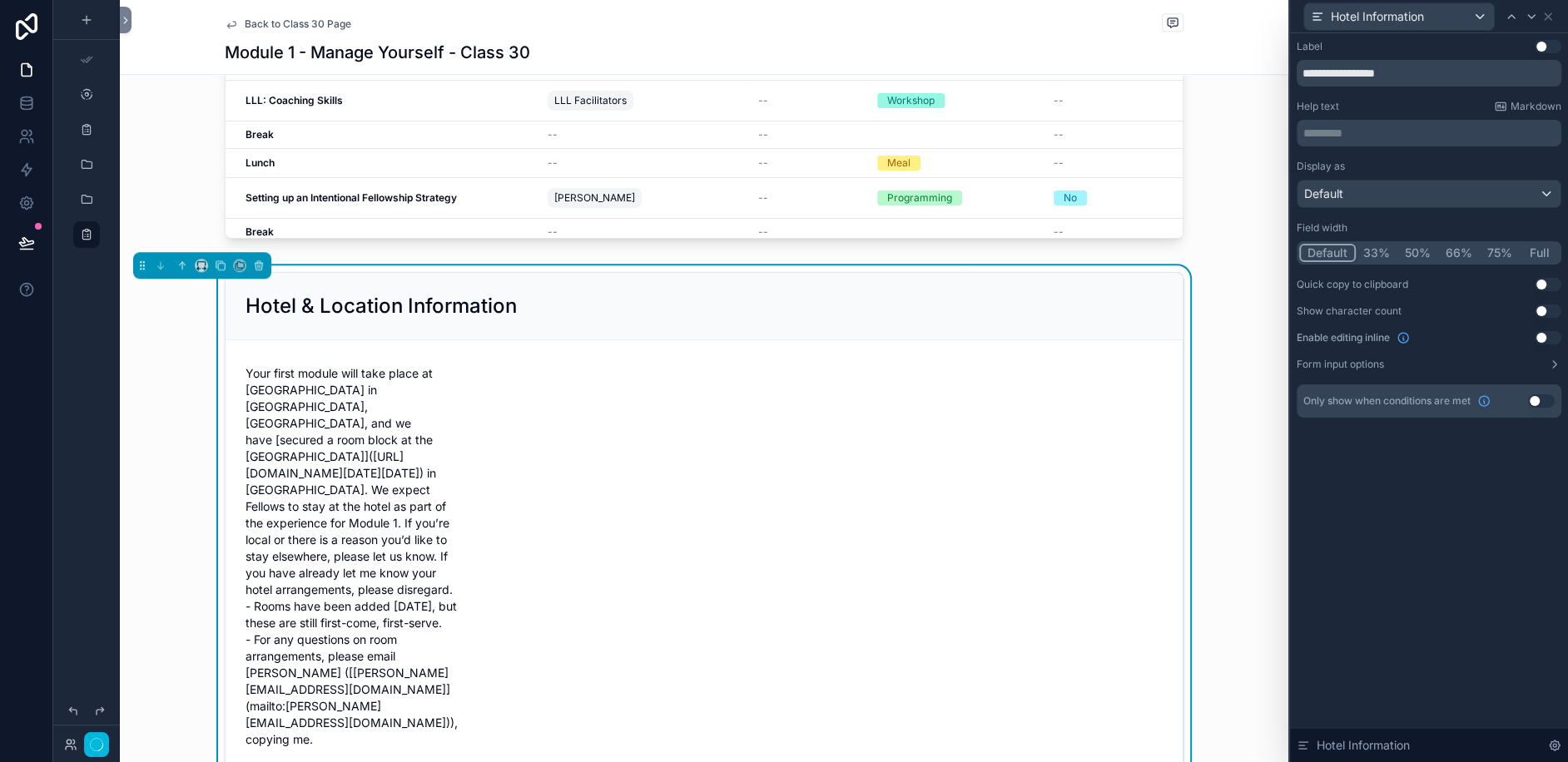
click at [1540, 246] on button "Full" at bounding box center [1539, 252] width 39 height 18
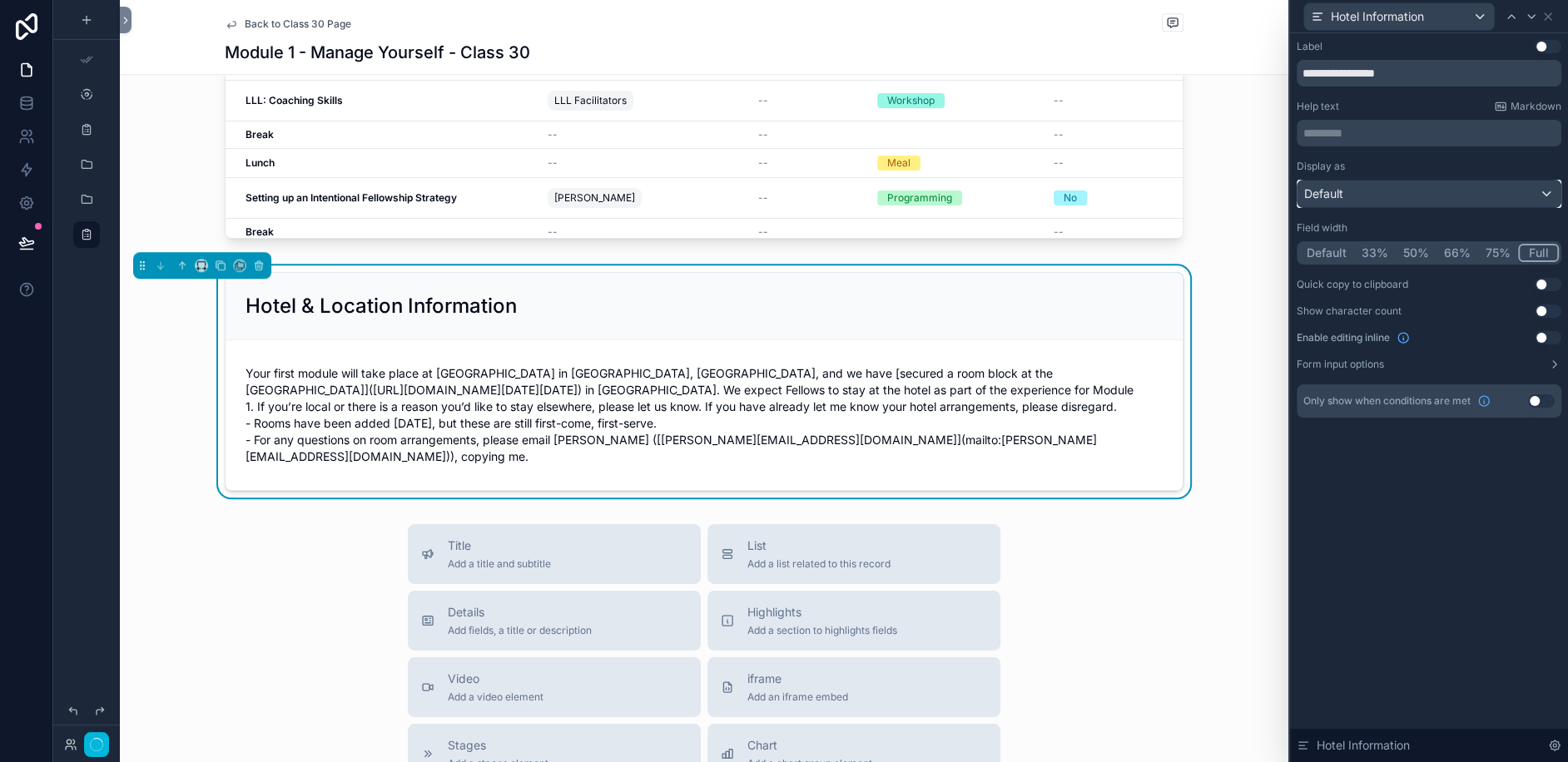
click at [1382, 194] on div "Default" at bounding box center [1428, 194] width 263 height 27
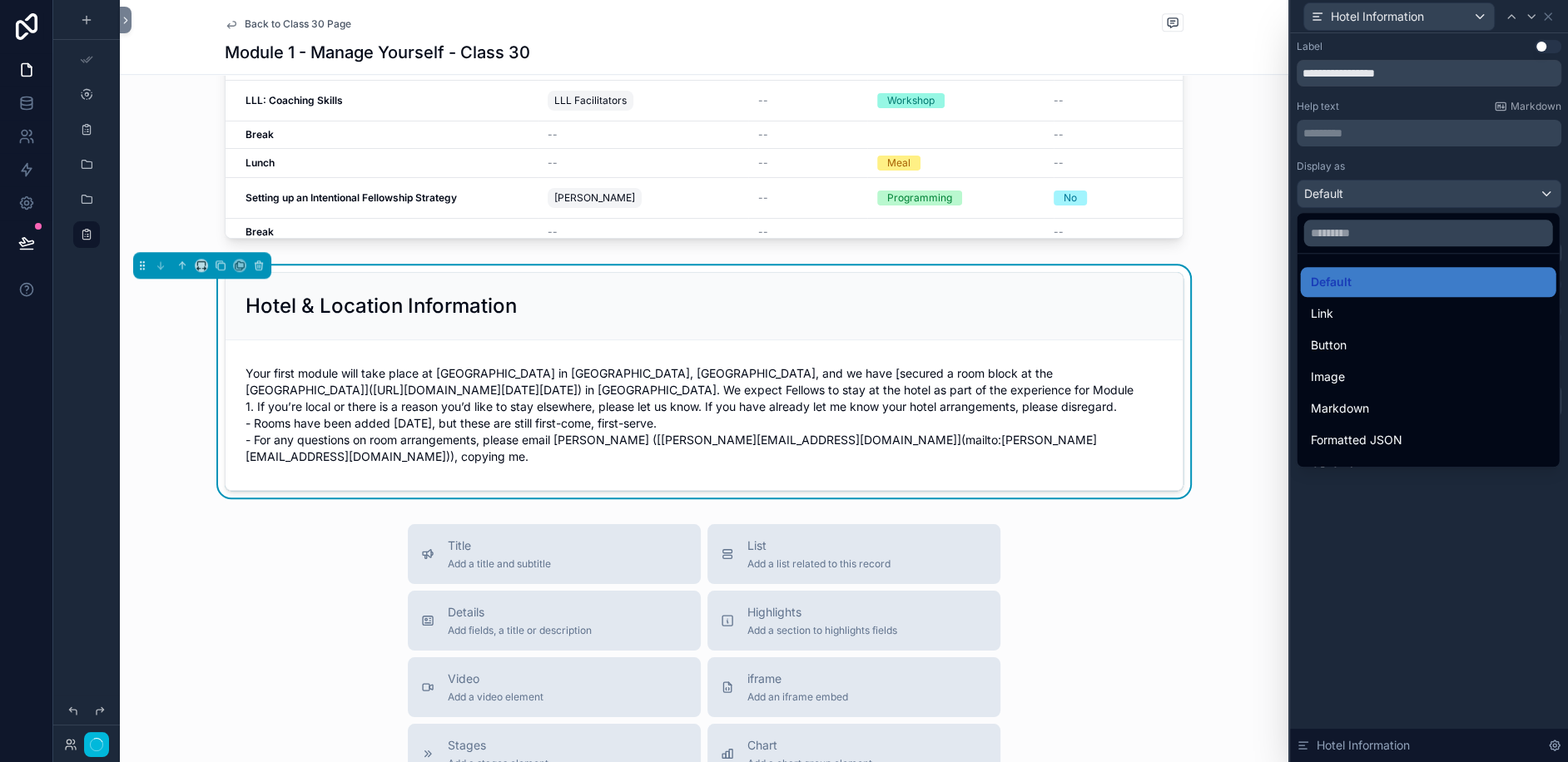
click at [1343, 411] on span "Markdown" at bounding box center [1339, 408] width 58 height 20
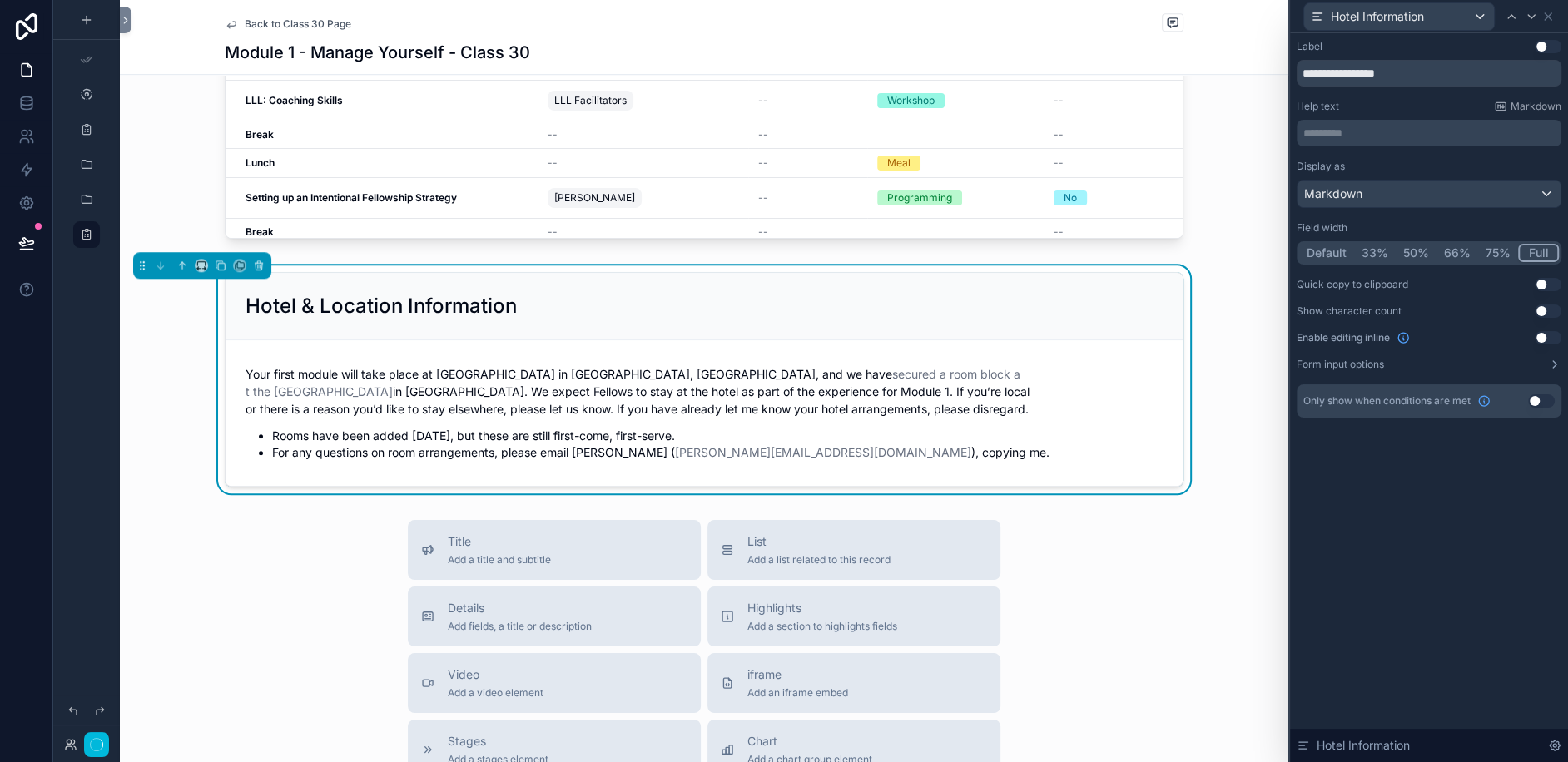
click at [1456, 552] on div "**********" at bounding box center [1428, 398] width 278 height 729
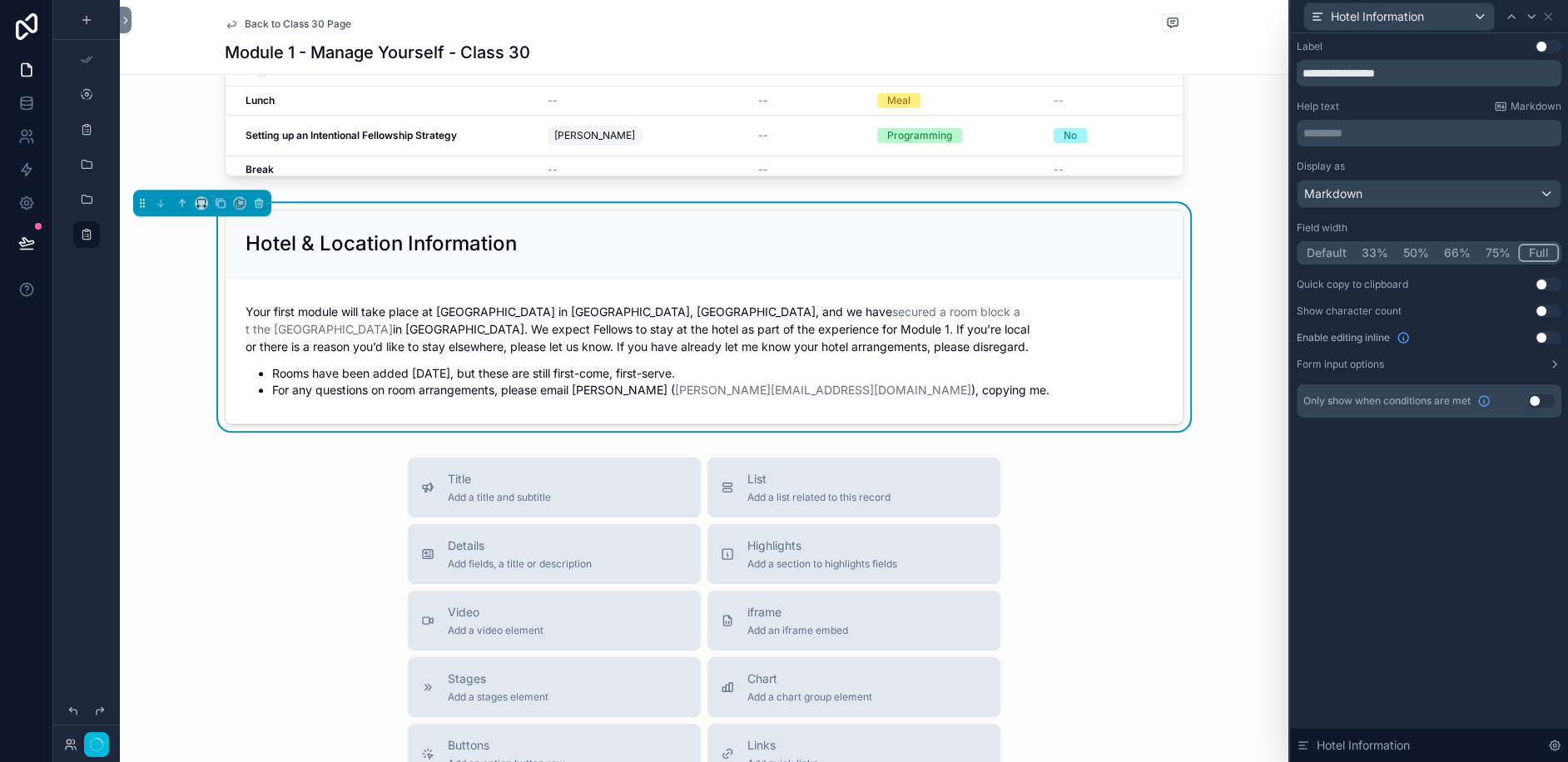
click at [625, 375] on li "Rooms have been added on Sunday, but these are still first-come, first-serve." at bounding box center [718, 374] width 890 height 17
click at [1511, 247] on button "75%" at bounding box center [1498, 252] width 40 height 18
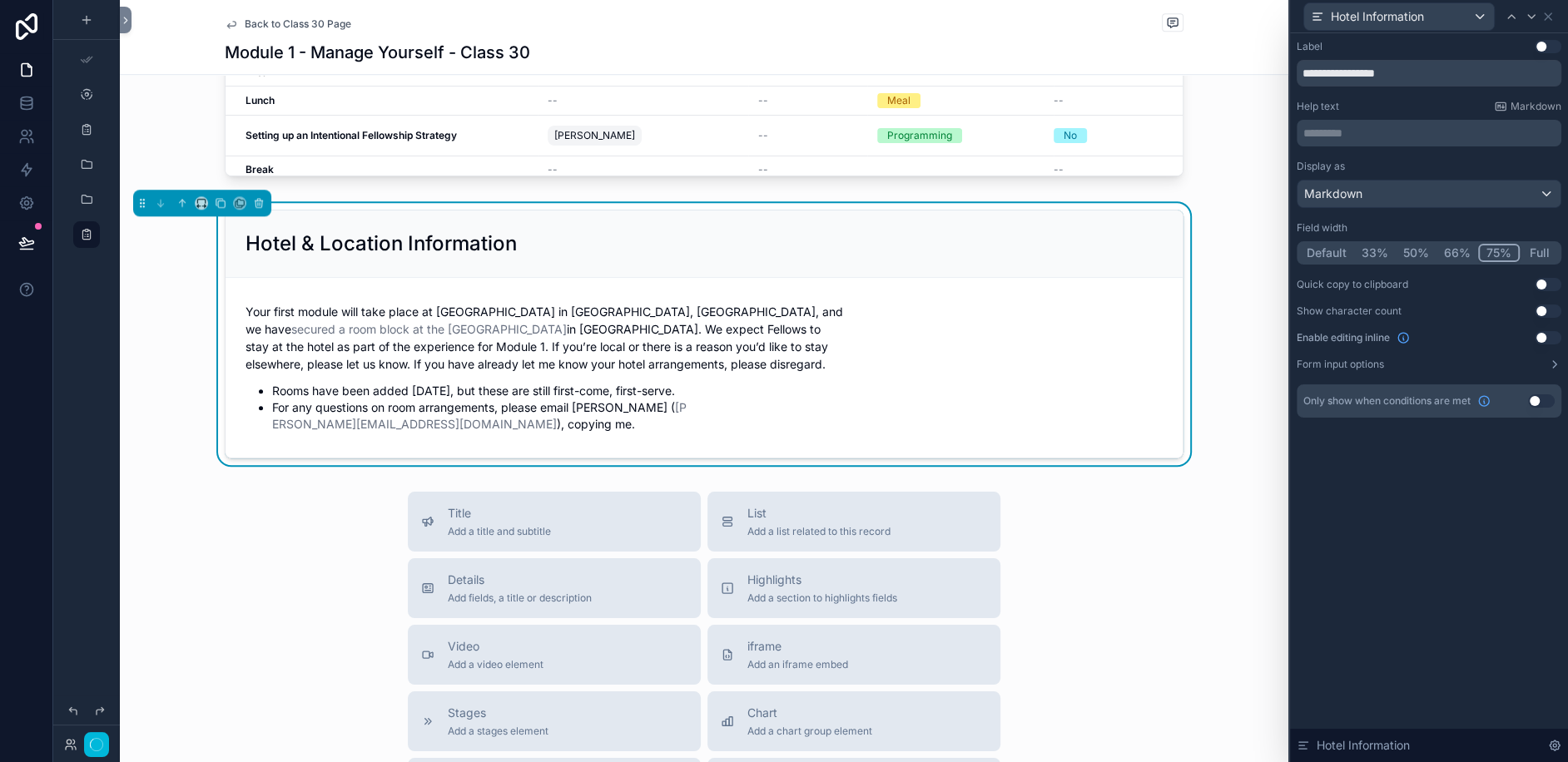
click at [1485, 256] on button "75%" at bounding box center [1499, 252] width 42 height 18
click at [1536, 248] on button "Full" at bounding box center [1539, 252] width 39 height 18
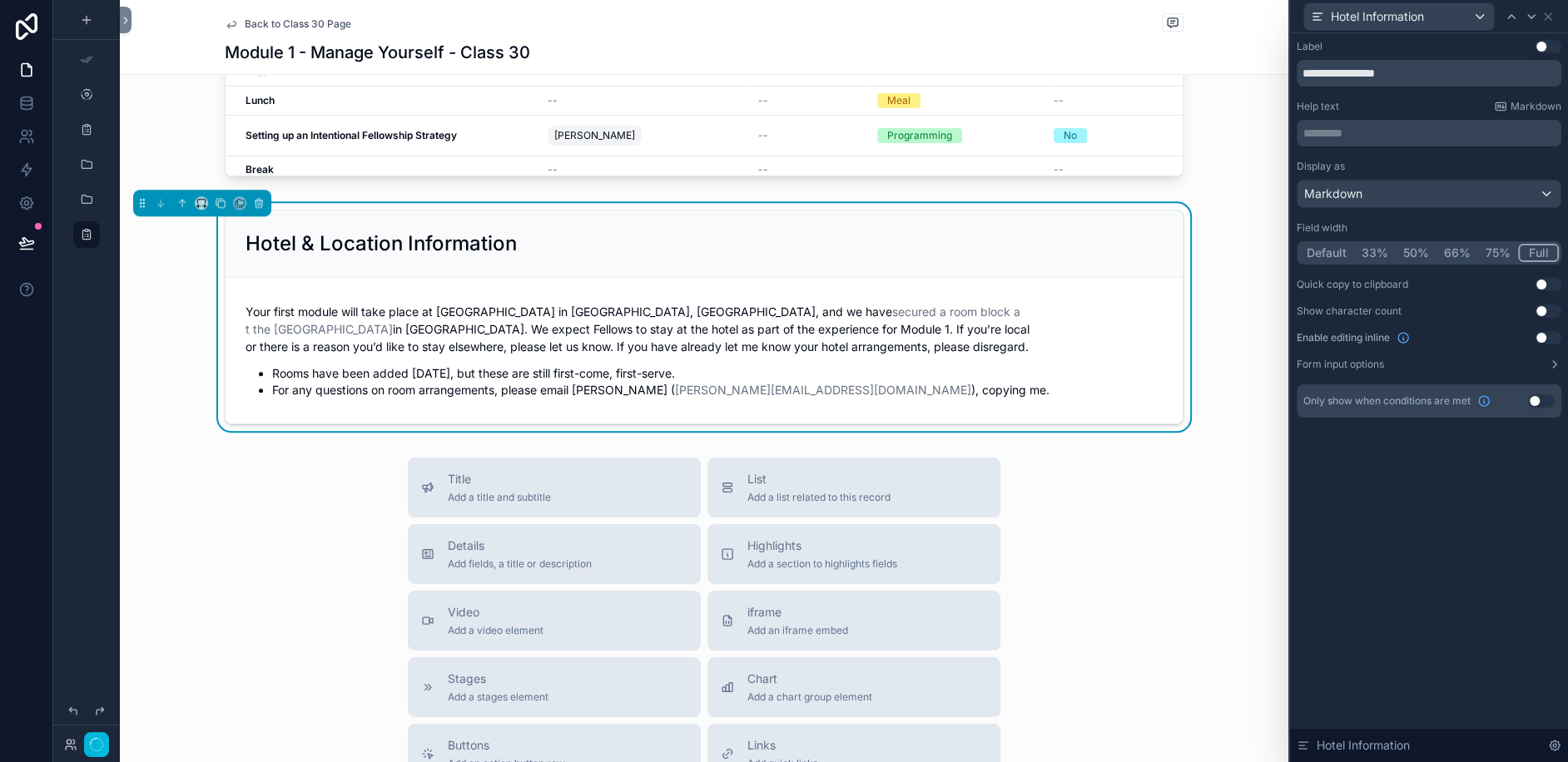
click at [1485, 254] on button "75%" at bounding box center [1498, 252] width 40 height 18
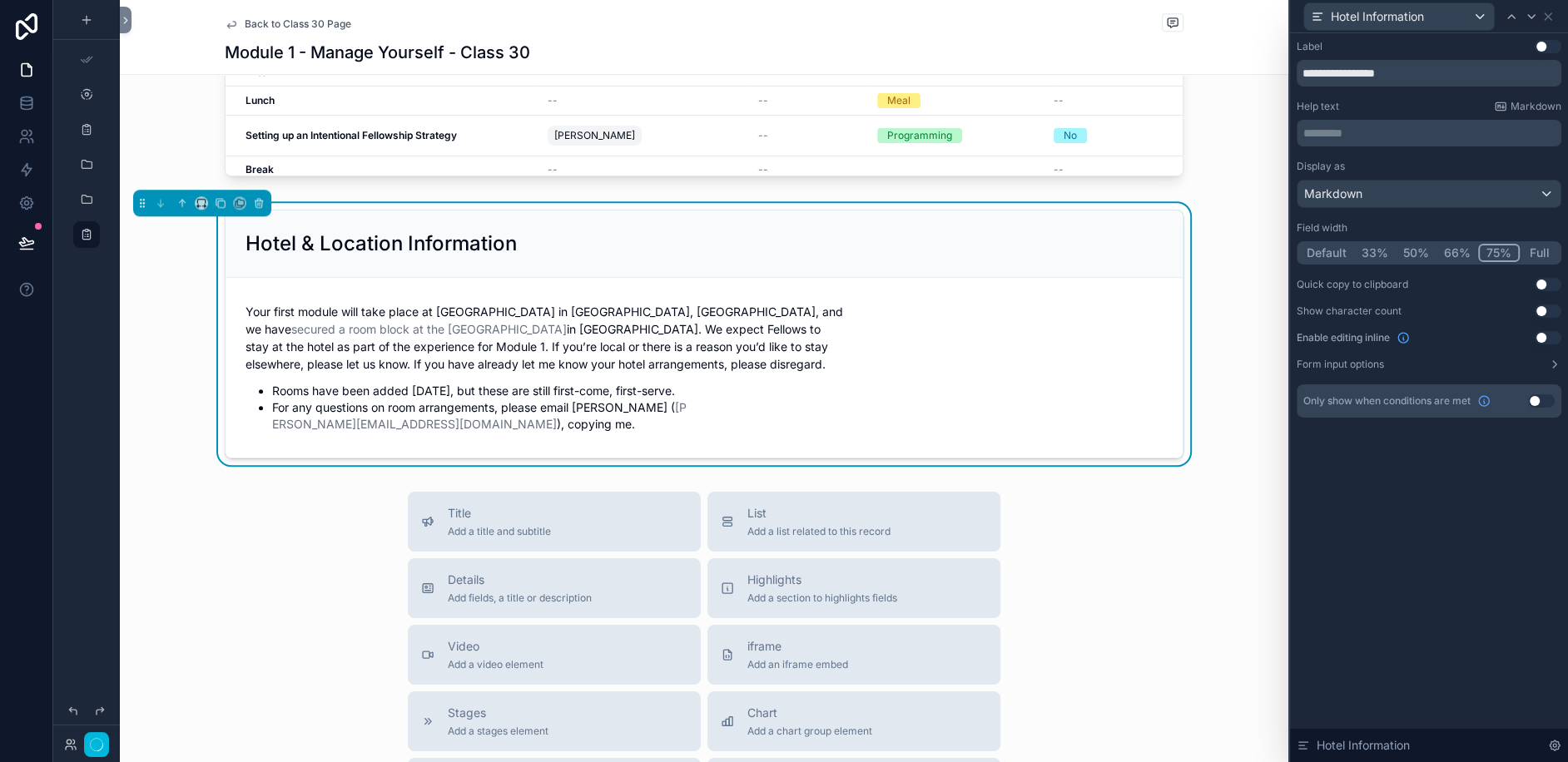
click at [989, 338] on form "Your first module will take place at Industry City in Brooklyn, NY, and we have…" at bounding box center [704, 367] width 957 height 179
click at [244, 336] on form "Your first module will take place at Industry City in Brooklyn, NY, and we have…" at bounding box center [704, 367] width 957 height 179
click at [1539, 247] on button "Full" at bounding box center [1539, 252] width 39 height 18
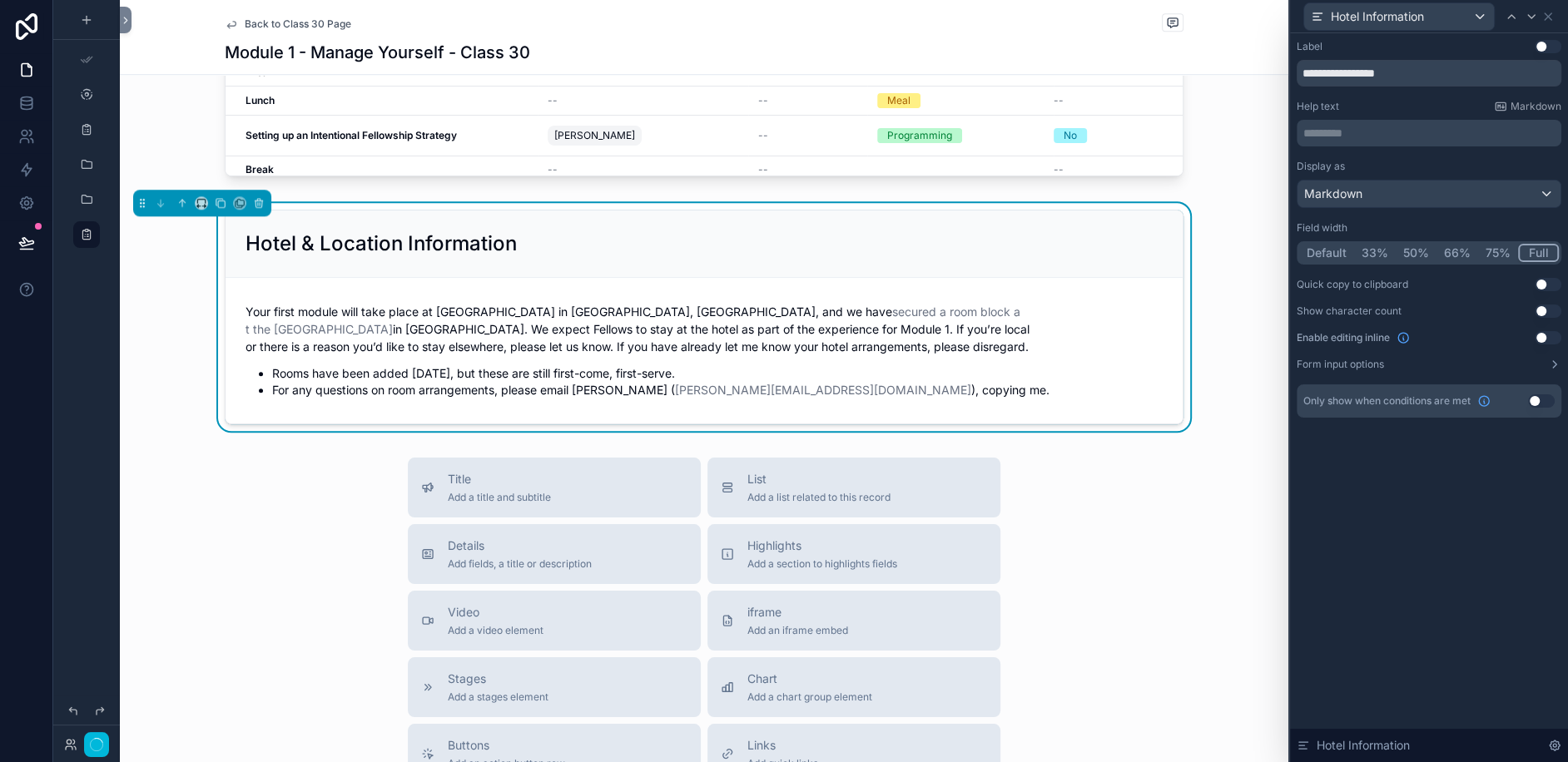
click at [1552, 339] on button "Use setting" at bounding box center [1548, 338] width 27 height 13
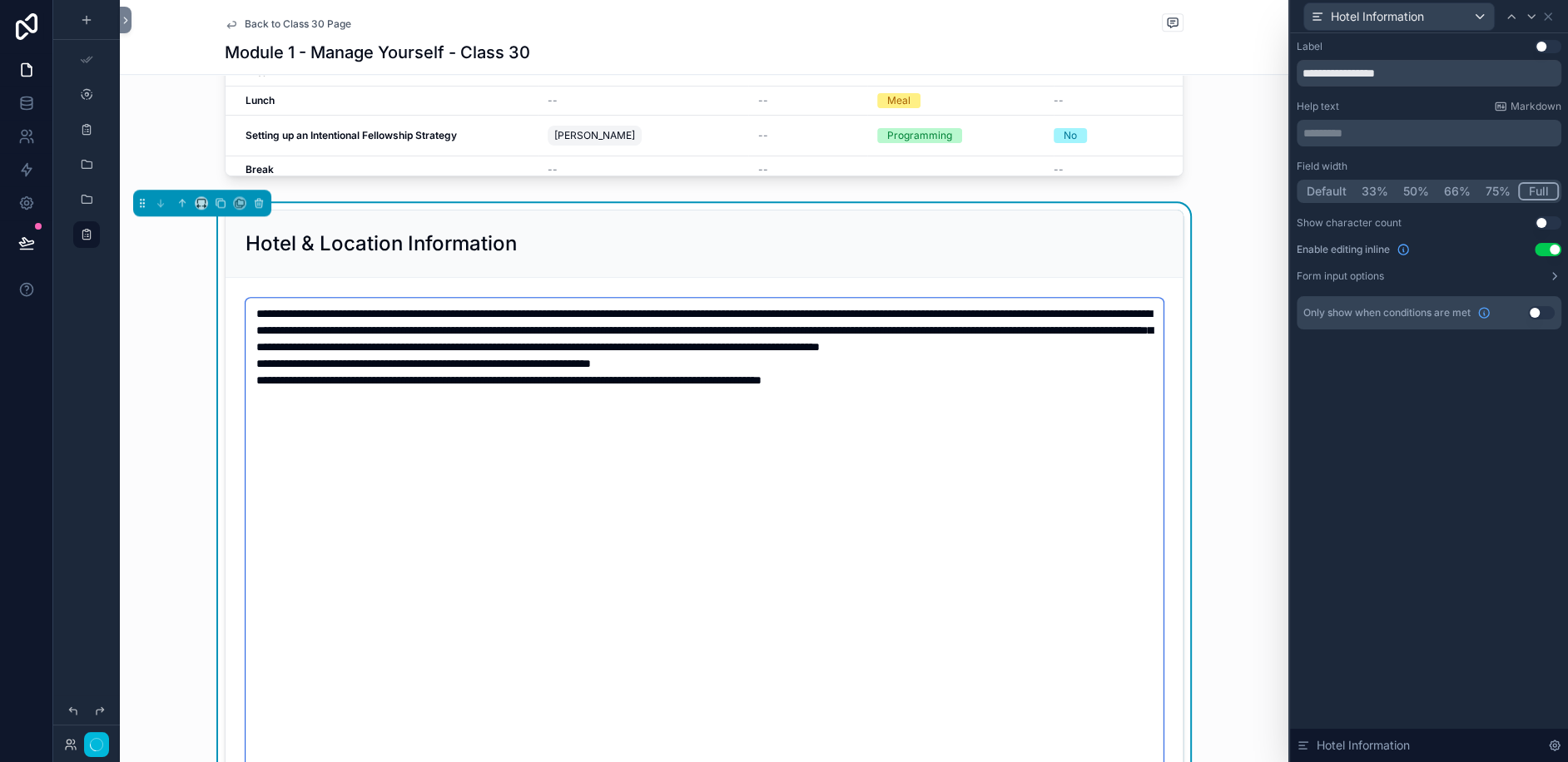
click at [816, 344] on textarea "**********" at bounding box center [704, 554] width 918 height 513
click at [1546, 250] on button "Use setting" at bounding box center [1548, 250] width 27 height 13
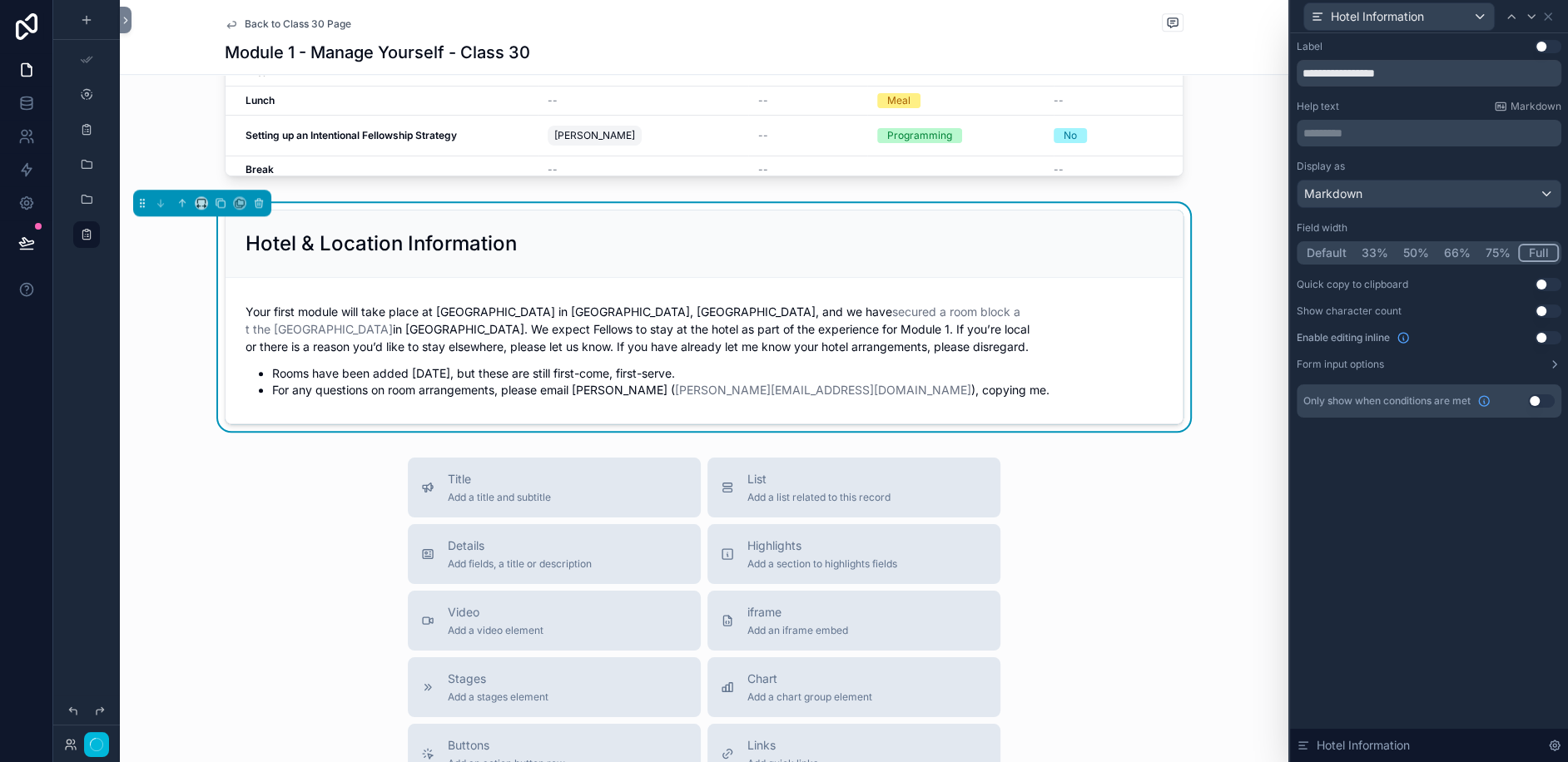
click at [252, 338] on p "Your first module will take place at Industry City in Brooklyn, NY, and we have…" at bounding box center [704, 328] width 917 height 52
click at [1501, 249] on button "75%" at bounding box center [1498, 252] width 40 height 18
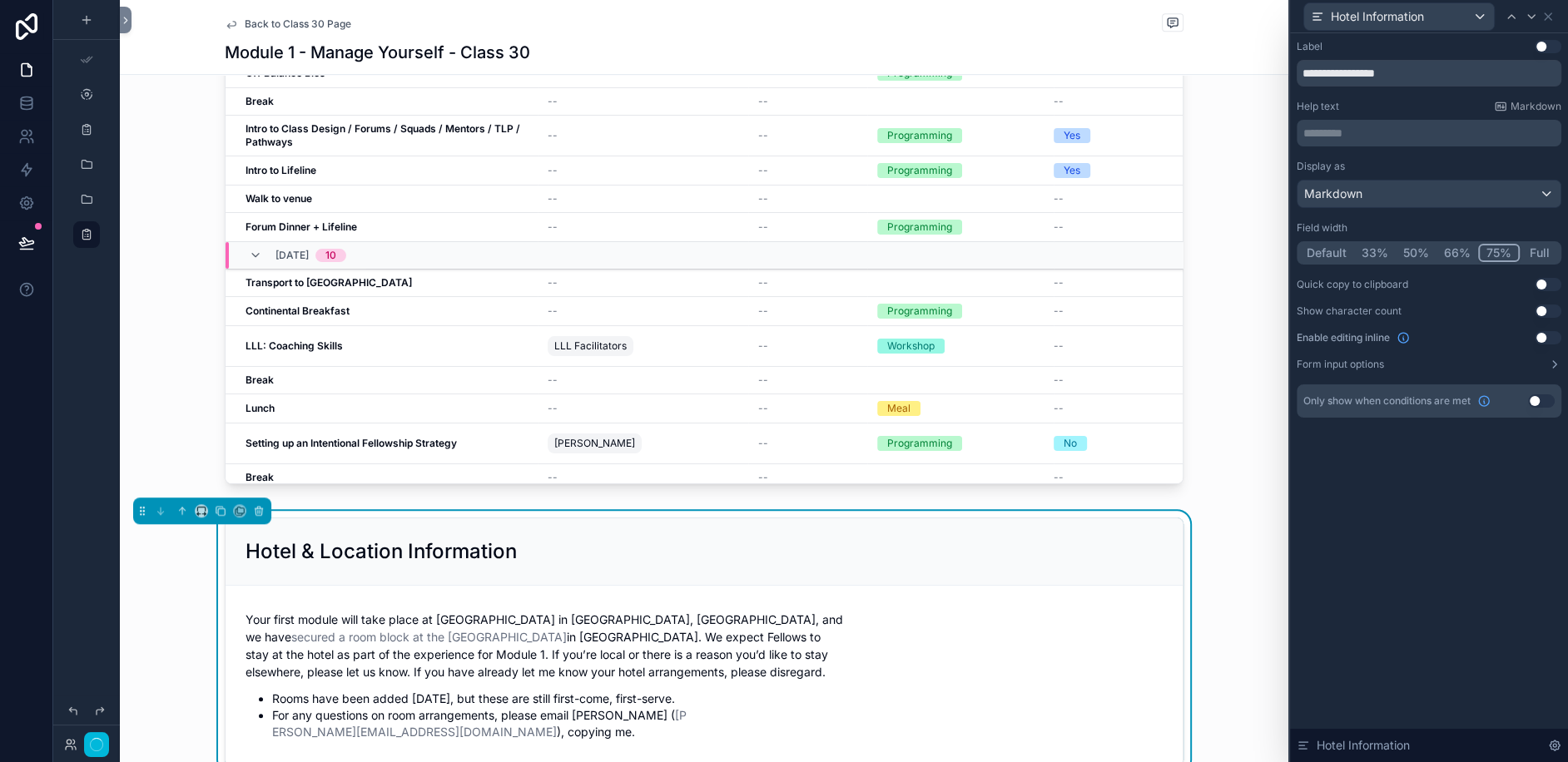
scroll to position [1137, 0]
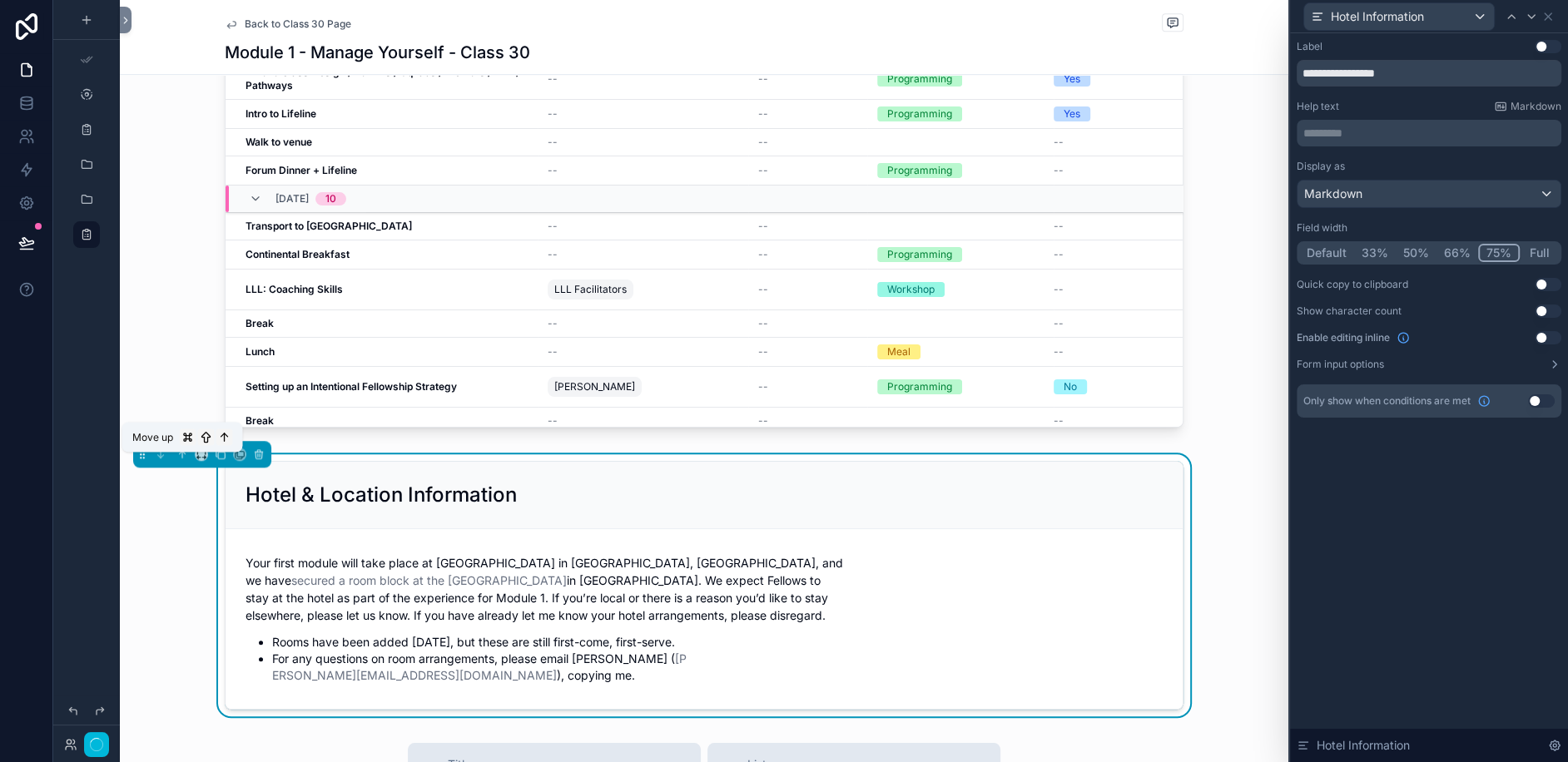
click at [180, 456] on icon "scrollable content" at bounding box center [182, 455] width 11 height 11
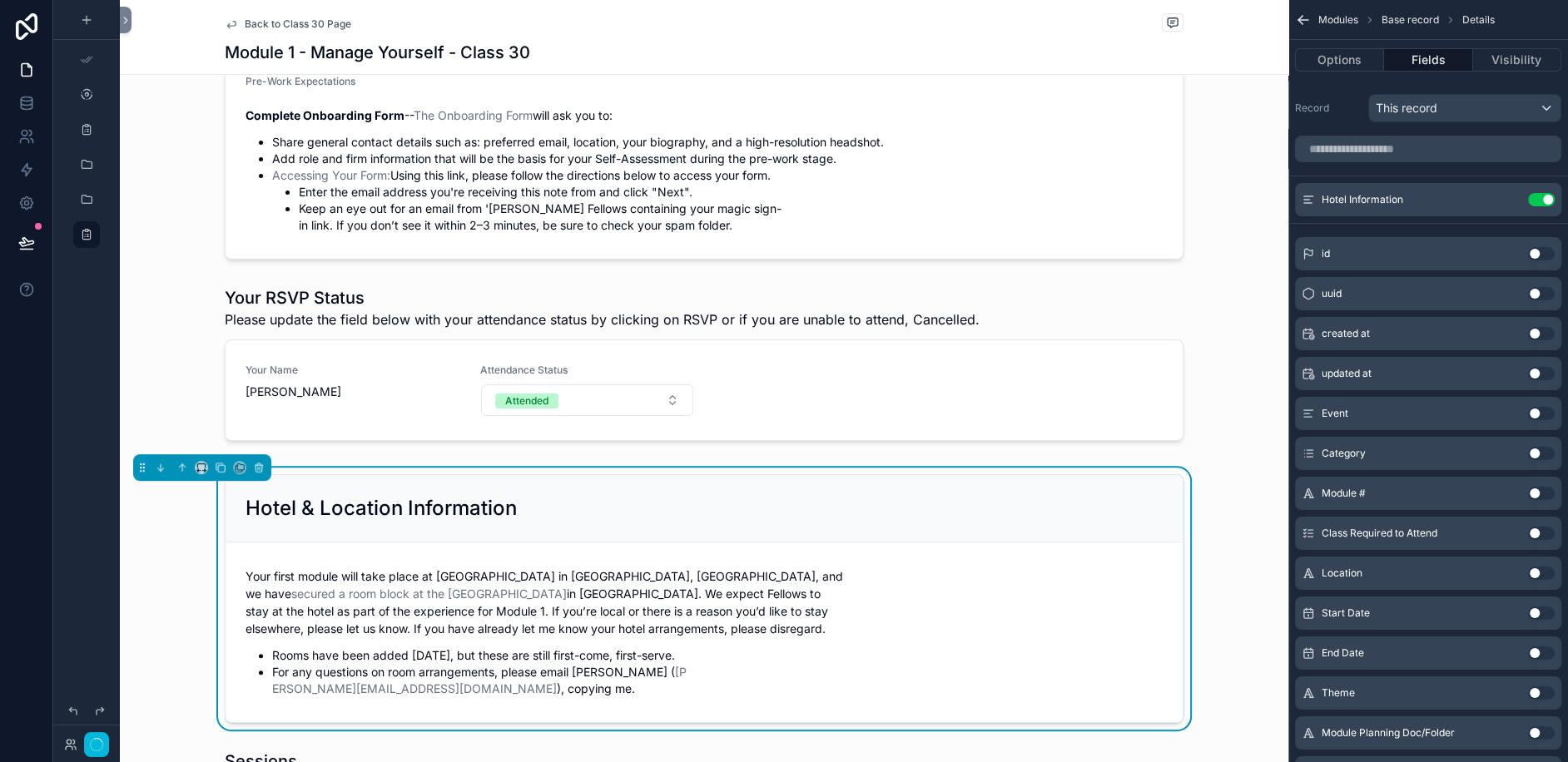
scroll to position [417, 0]
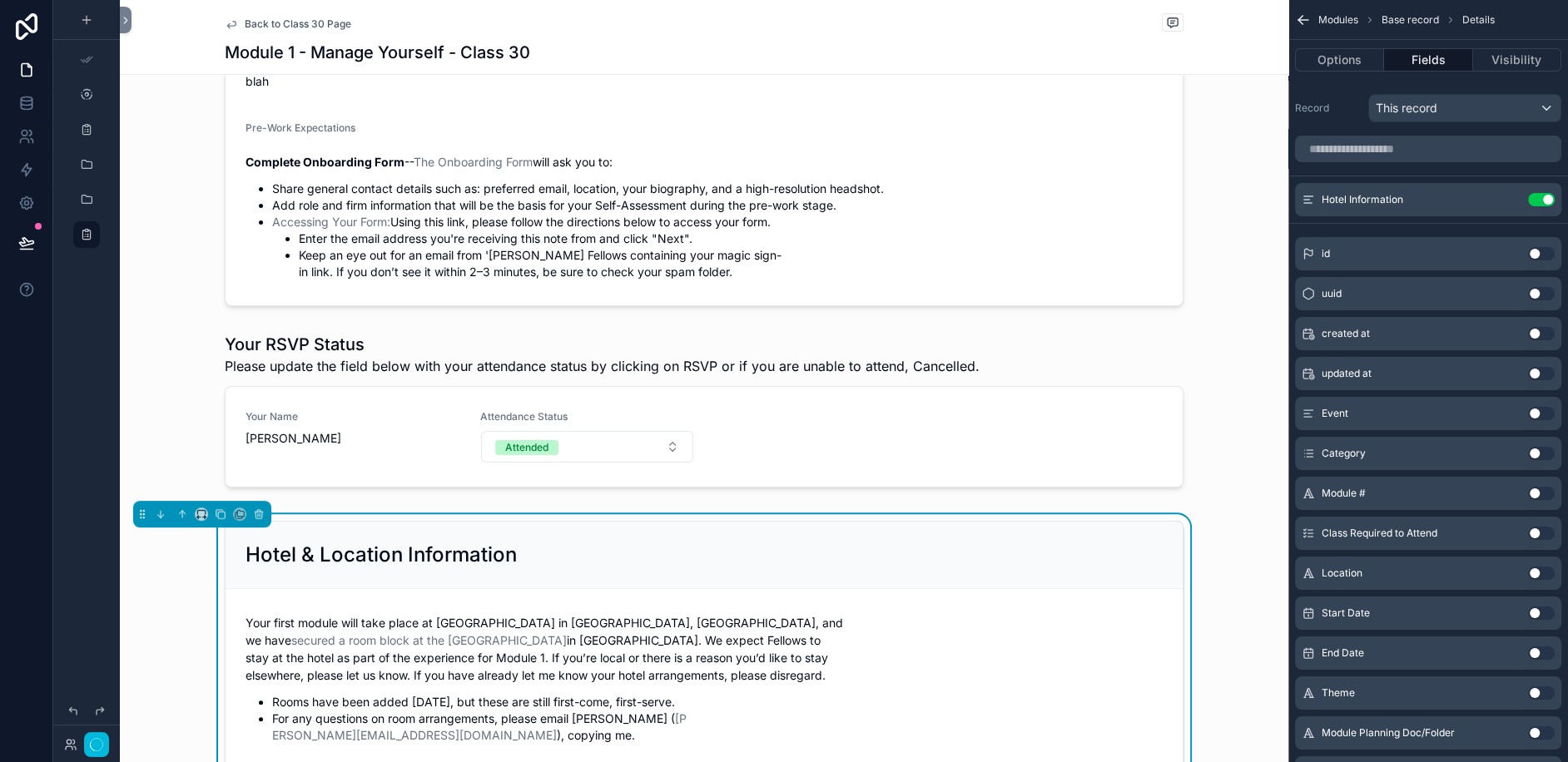
click at [308, 363] on div "scrollable content" at bounding box center [703, 414] width 1168 height 175
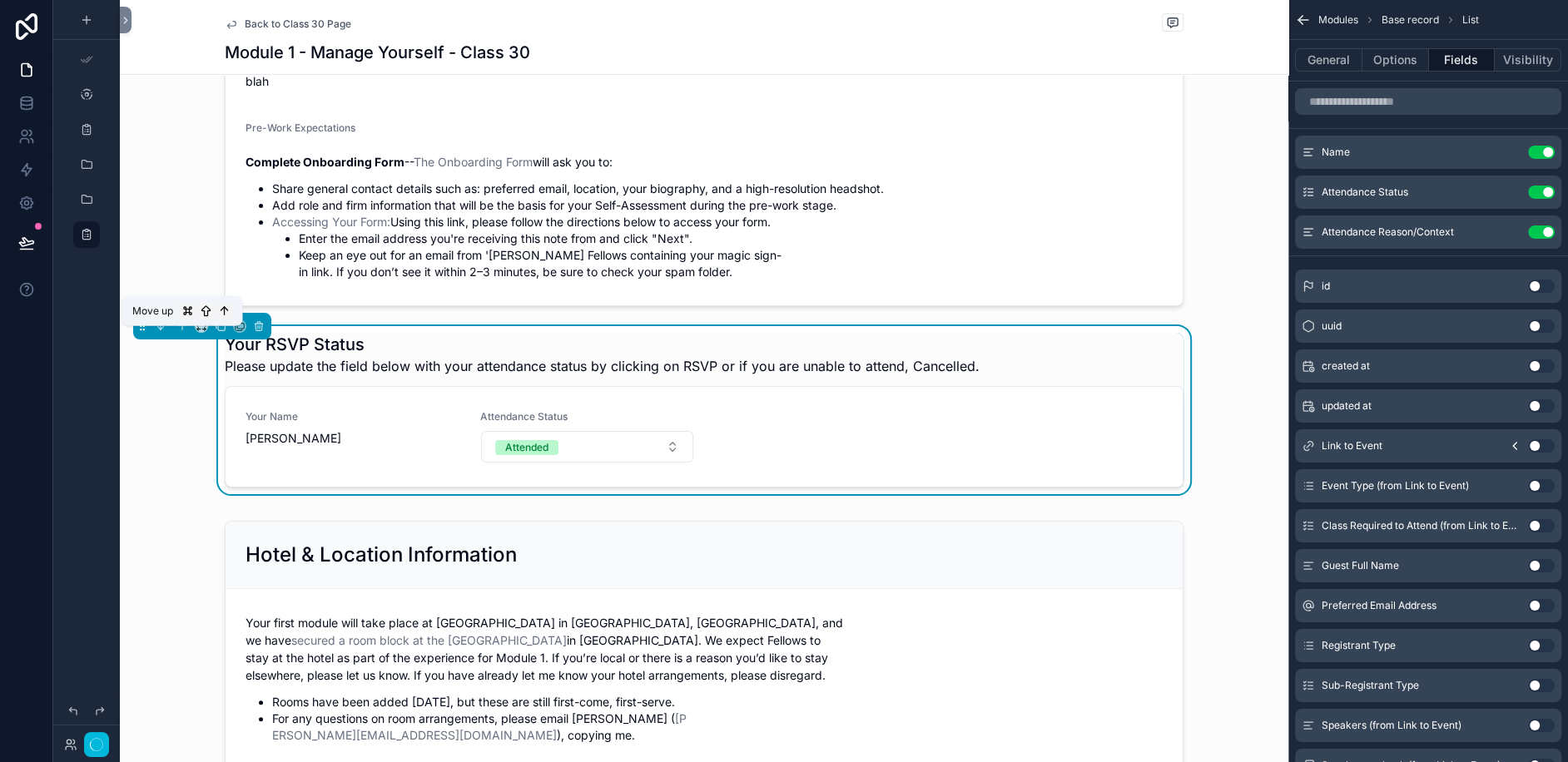
click at [186, 332] on icon "scrollable content" at bounding box center [182, 326] width 11 height 11
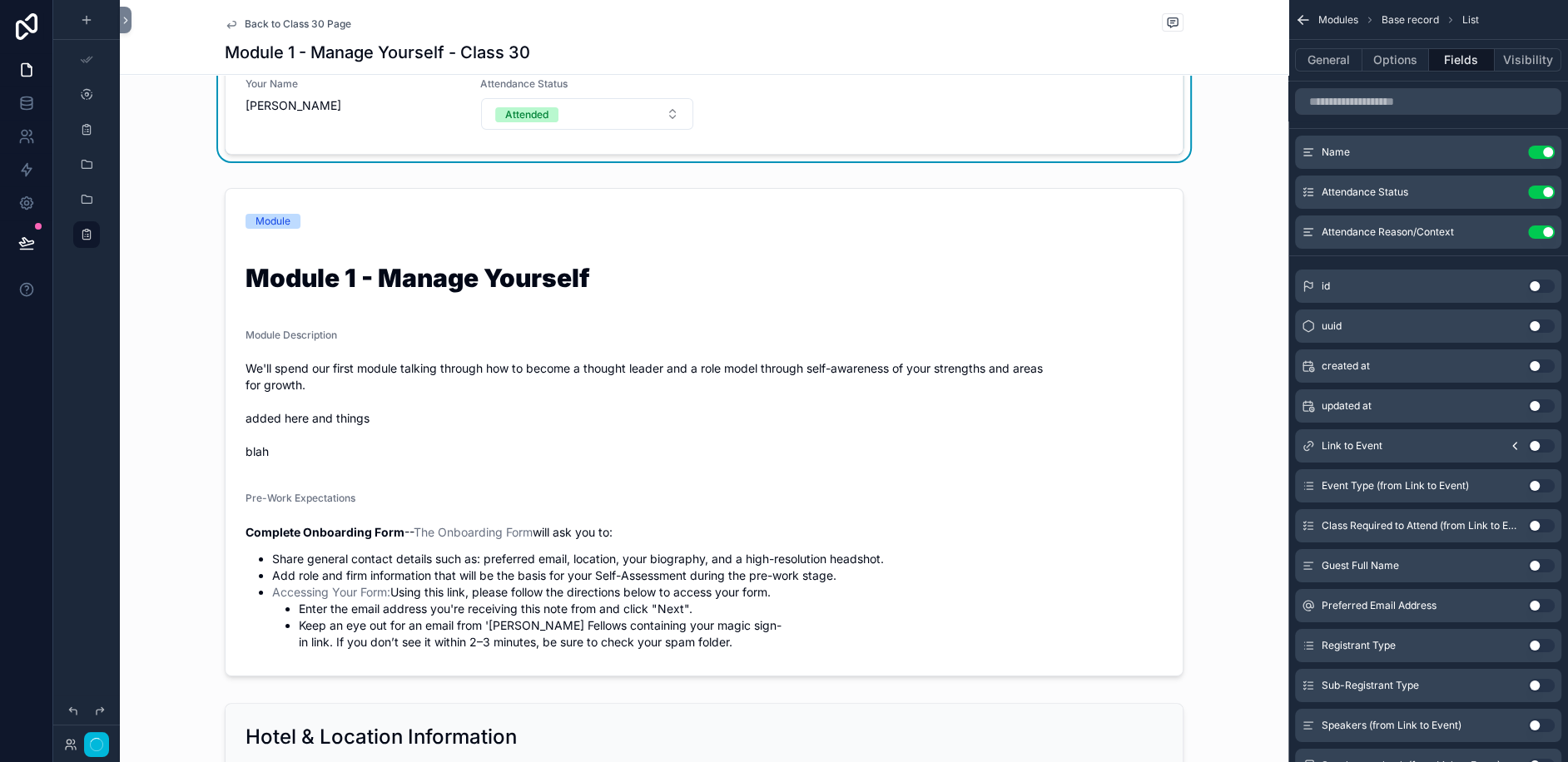
scroll to position [0, 0]
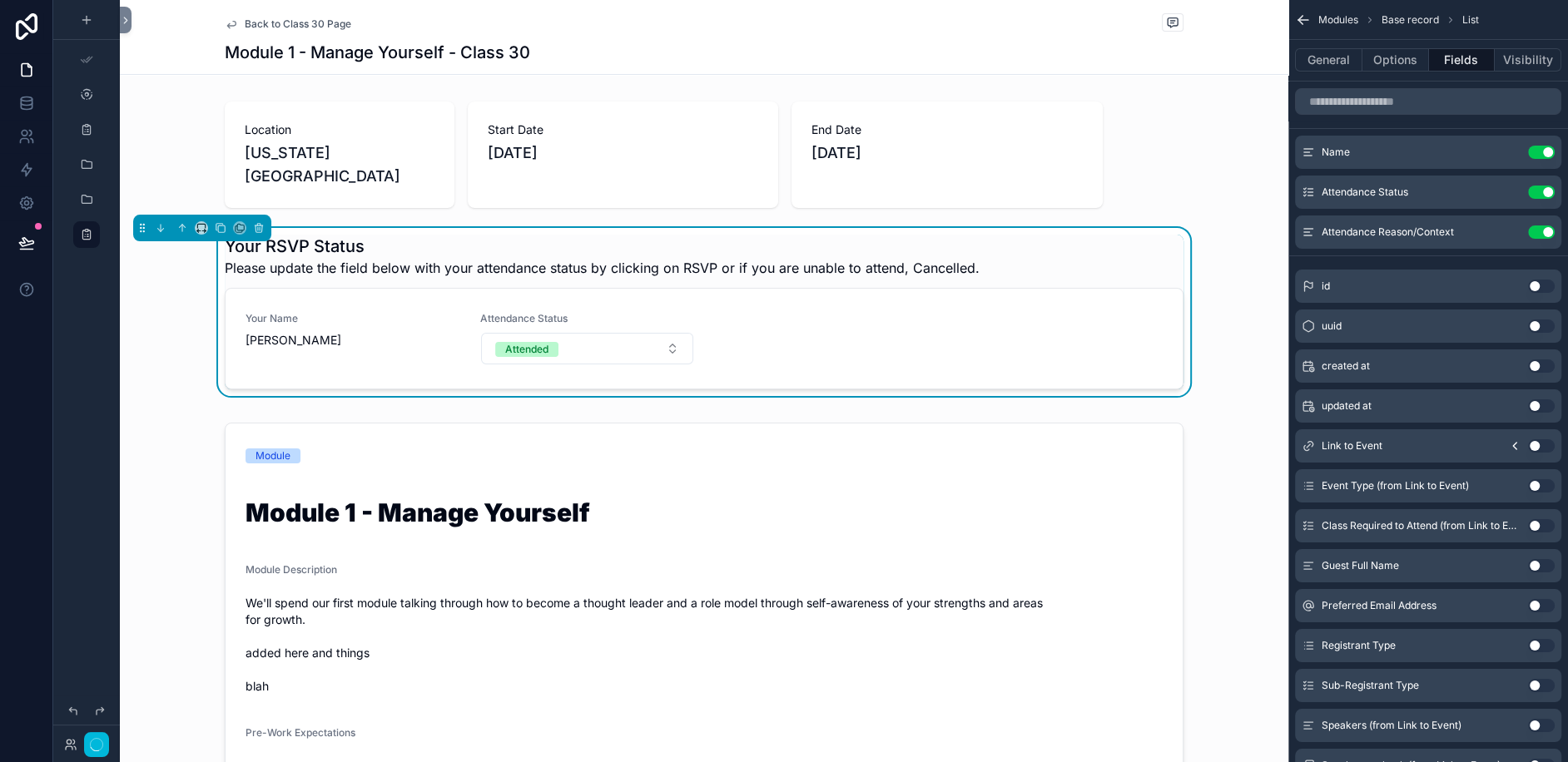
click at [344, 258] on span "Please update the field below with your attendance status by clicking on RSVP o…" at bounding box center [602, 268] width 755 height 20
click at [1324, 60] on button "General" at bounding box center [1328, 60] width 67 height 24
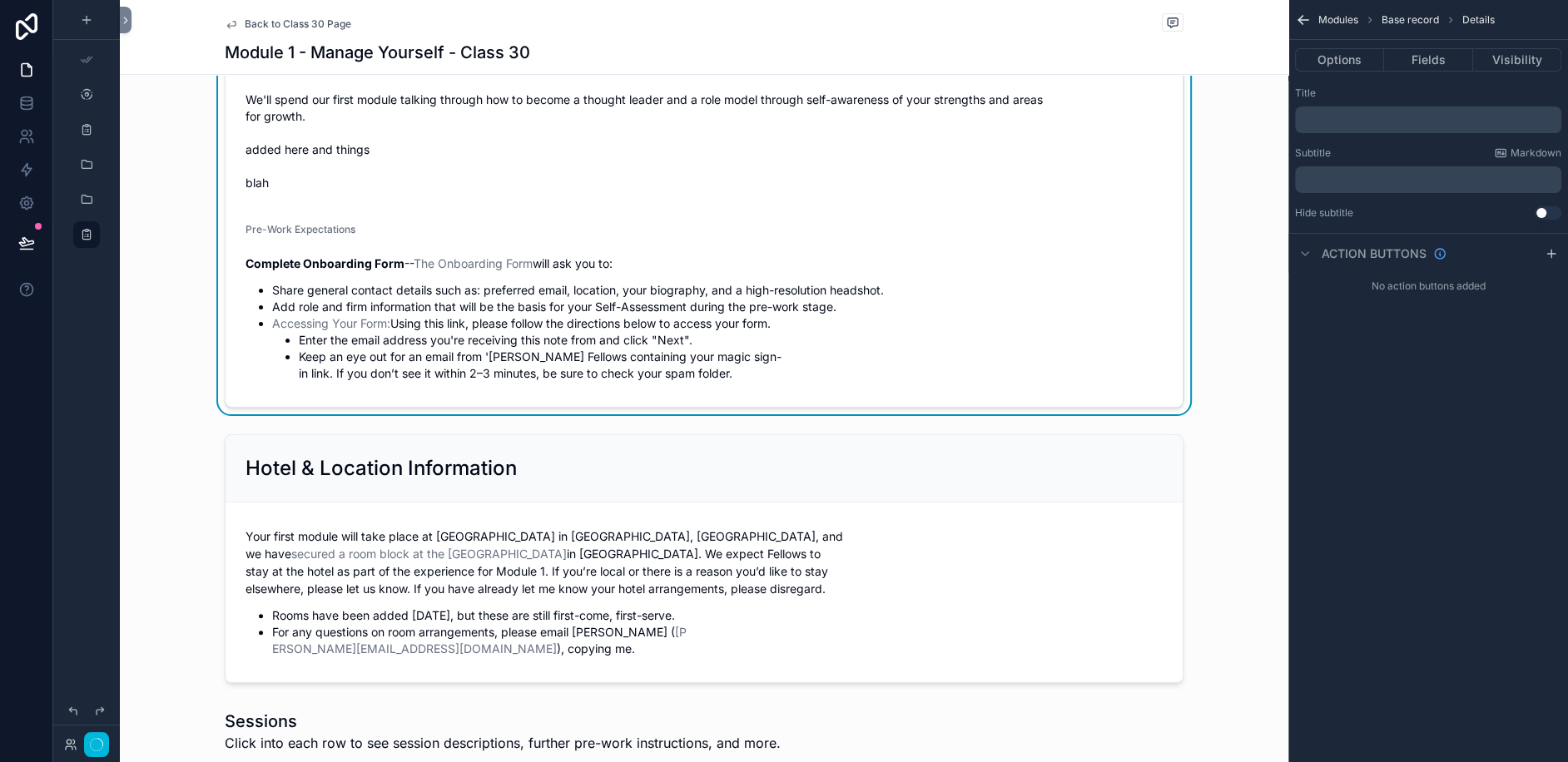
scroll to position [514, 0]
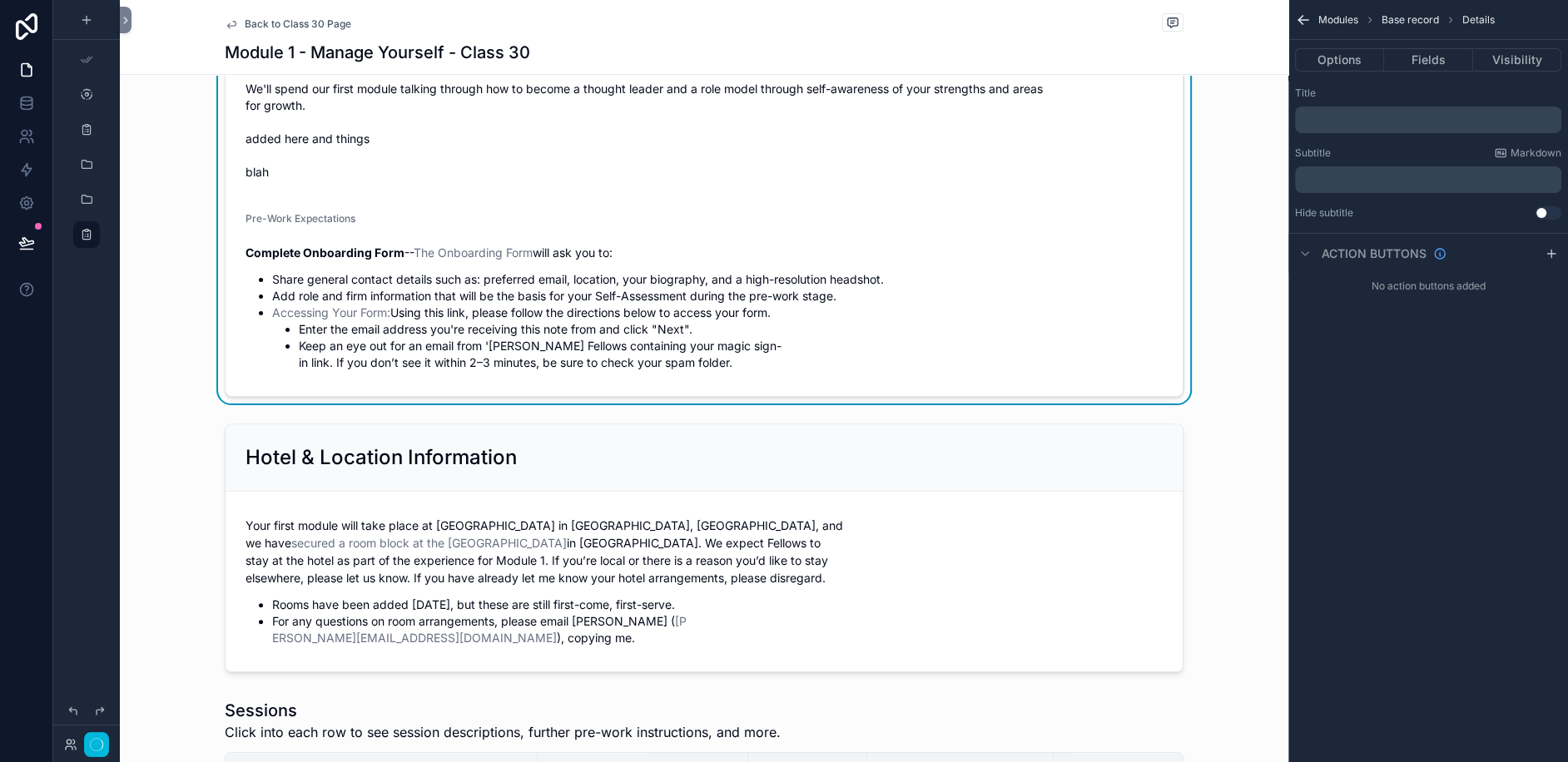
click at [184, 457] on div "scrollable content" at bounding box center [703, 548] width 1168 height 262
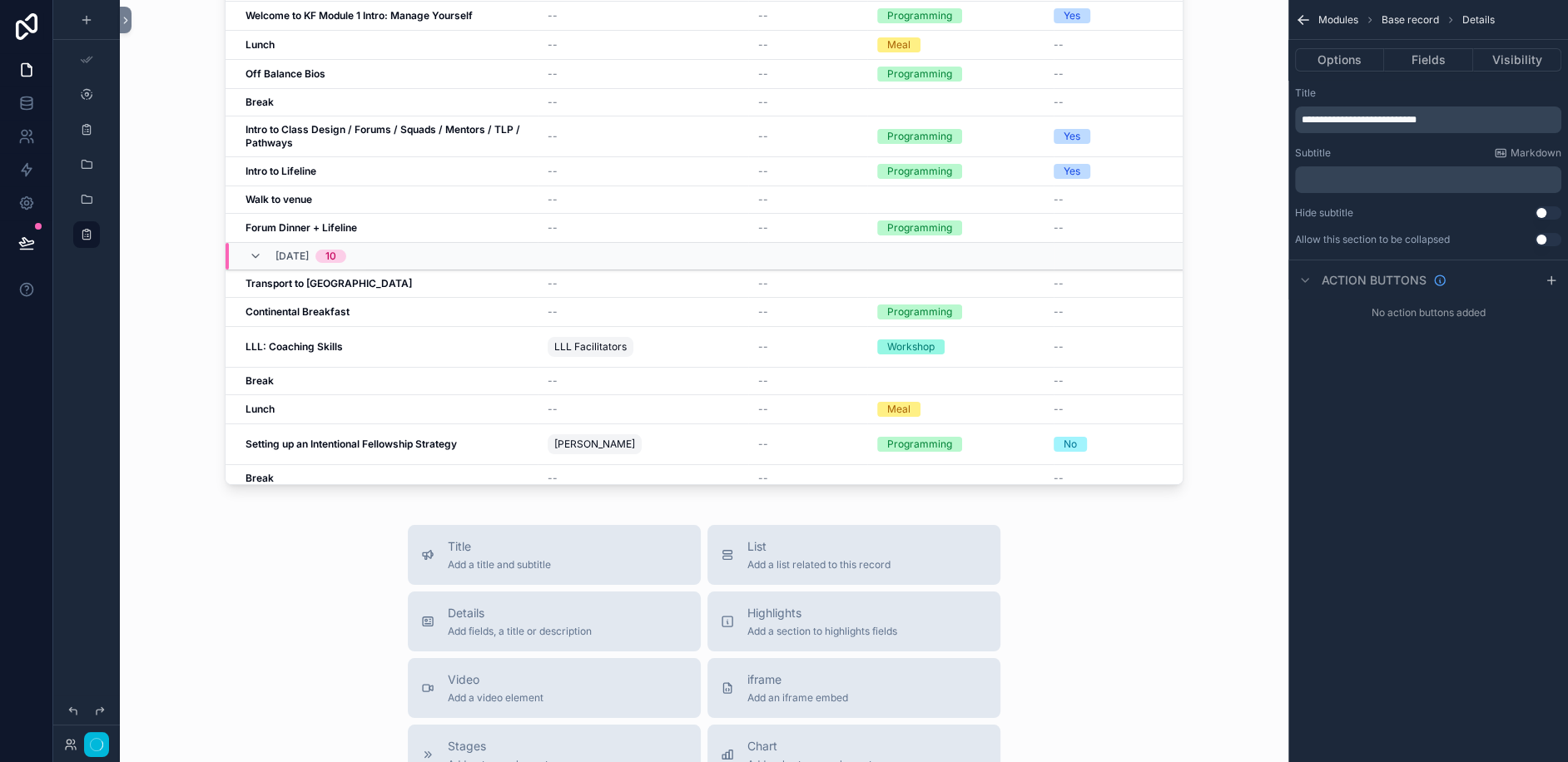
scroll to position [1814, 0]
